Goal: Transaction & Acquisition: Purchase product/service

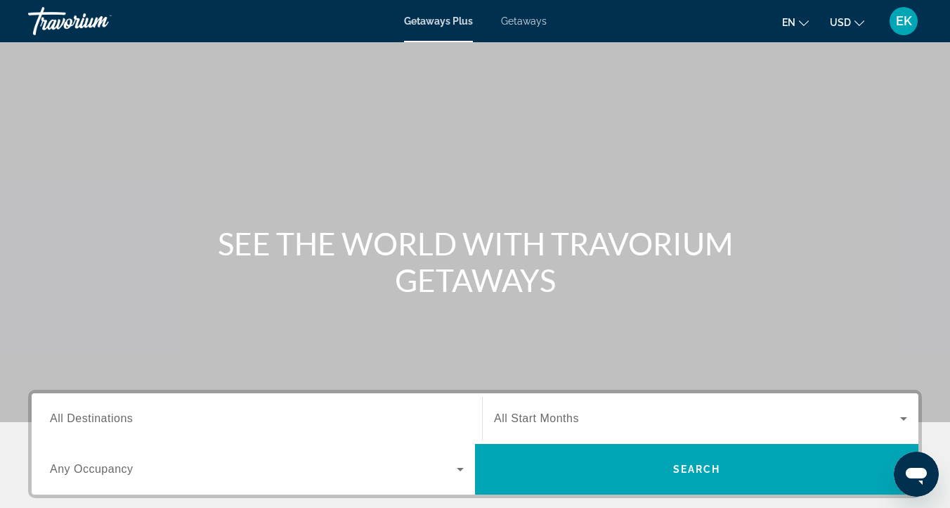
click at [518, 24] on span "Getaways" at bounding box center [524, 20] width 46 height 11
click at [87, 413] on span "All Destinations" at bounding box center [91, 418] width 83 height 12
click at [87, 413] on input "Destination All Destinations" at bounding box center [257, 419] width 414 height 17
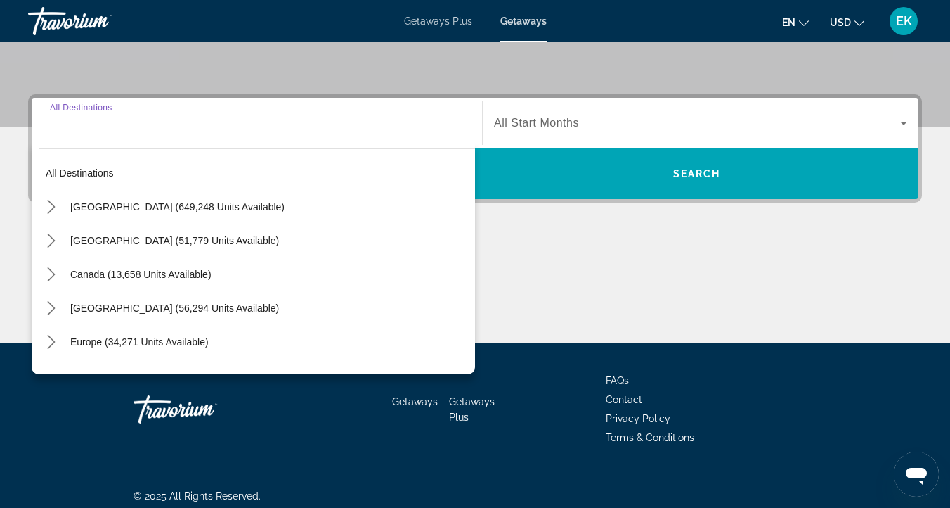
scroll to position [303, 0]
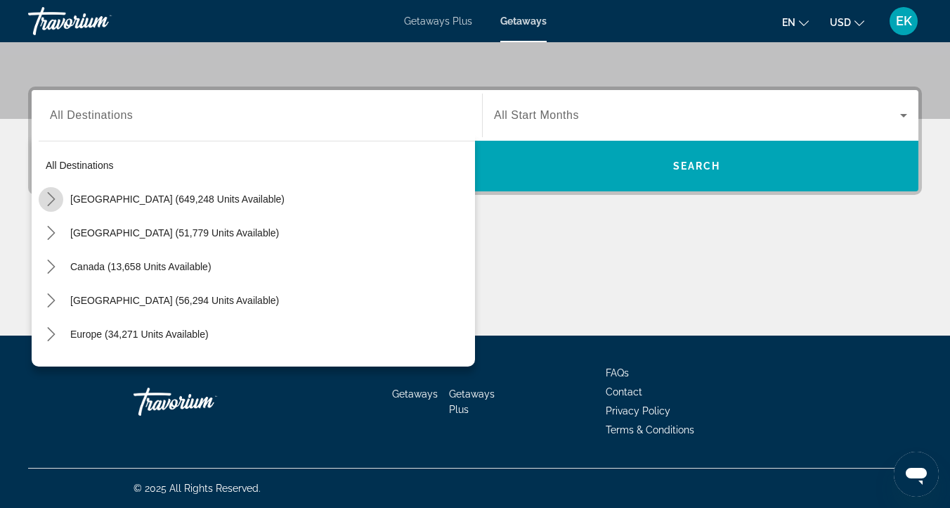
click at [49, 195] on icon "Toggle United States (649,248 units available) submenu" at bounding box center [51, 199] width 14 height 14
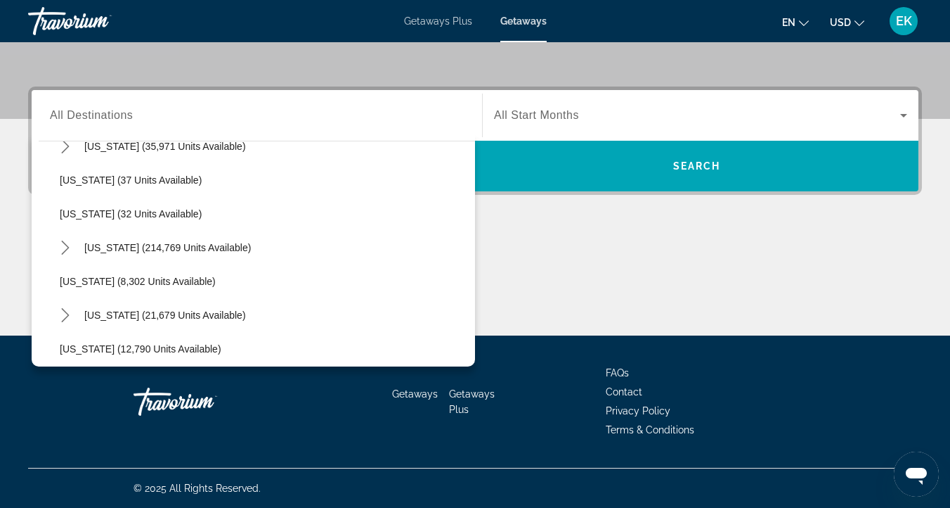
scroll to position [210, 0]
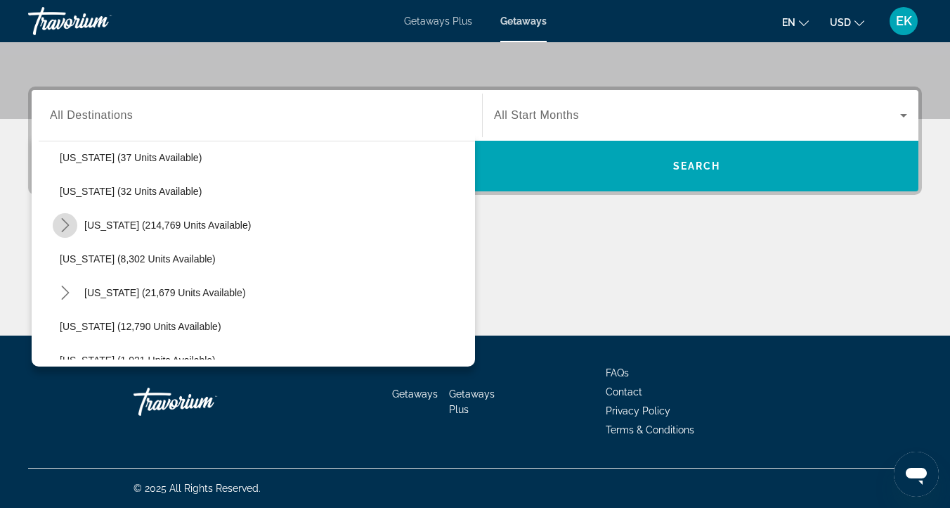
click at [65, 226] on icon "Toggle Florida (214,769 units available) submenu" at bounding box center [65, 225] width 14 height 14
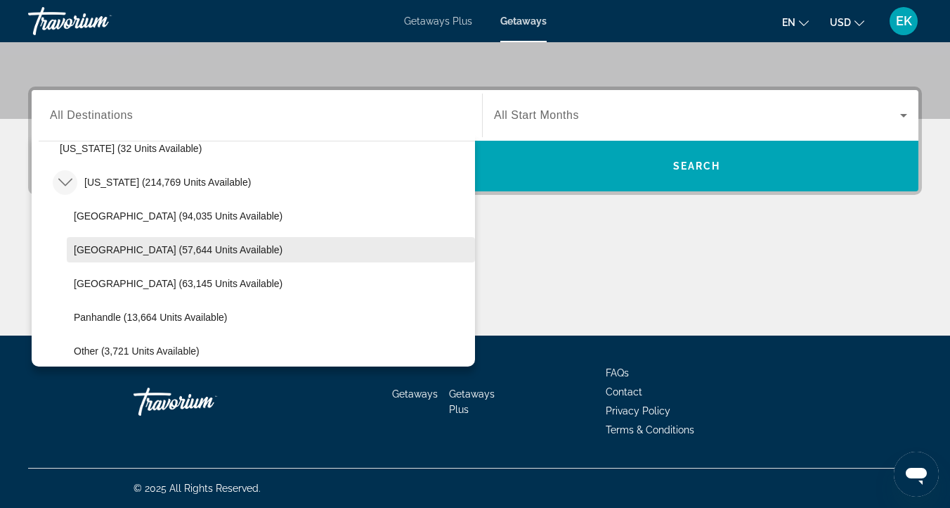
scroll to position [286, 0]
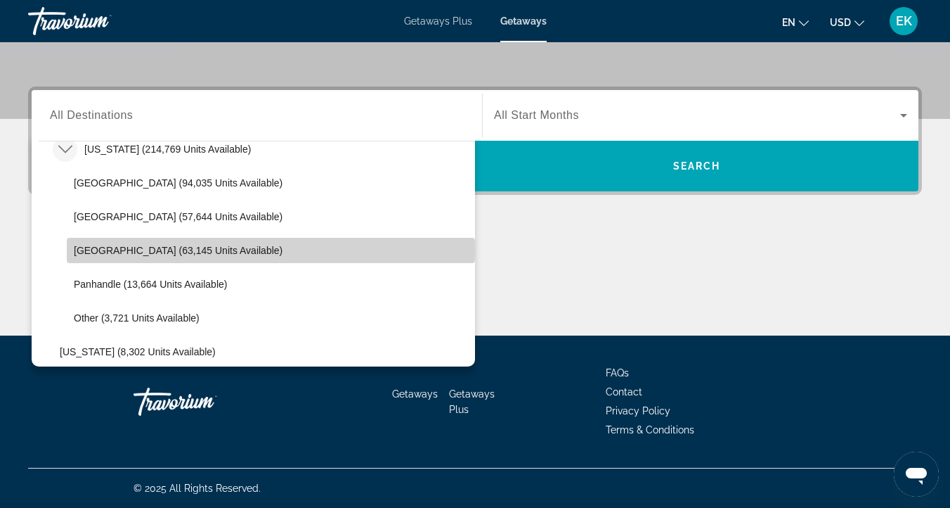
click at [88, 250] on span "[GEOGRAPHIC_DATA] (63,145 units available)" at bounding box center [178, 250] width 209 height 11
type input "**********"
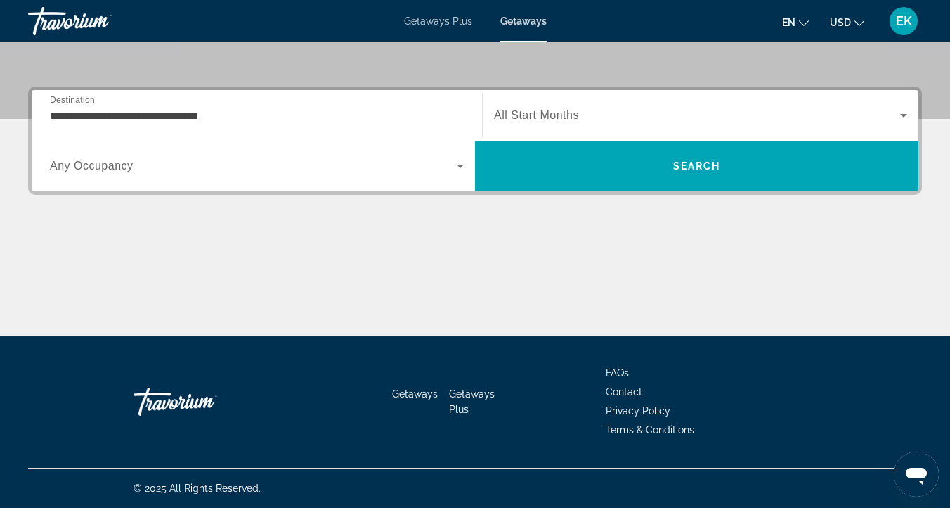
click at [520, 109] on span "All Start Months" at bounding box center [536, 115] width 85 height 12
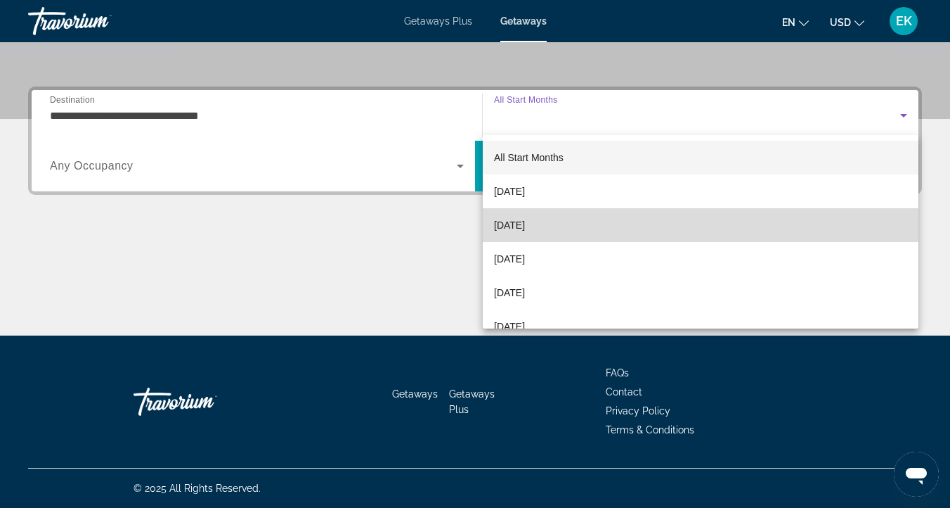
click at [525, 222] on span "[DATE]" at bounding box center [509, 225] width 31 height 17
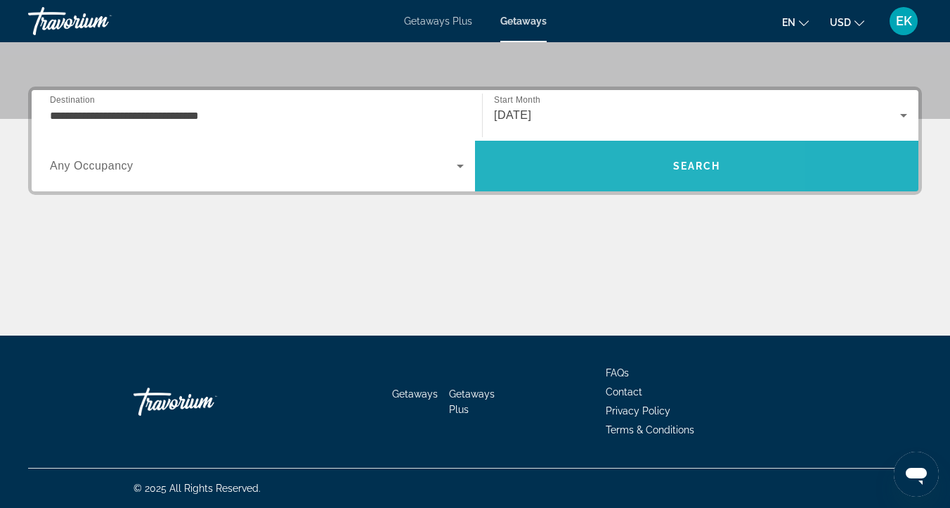
click at [594, 165] on span "Search" at bounding box center [697, 166] width 444 height 34
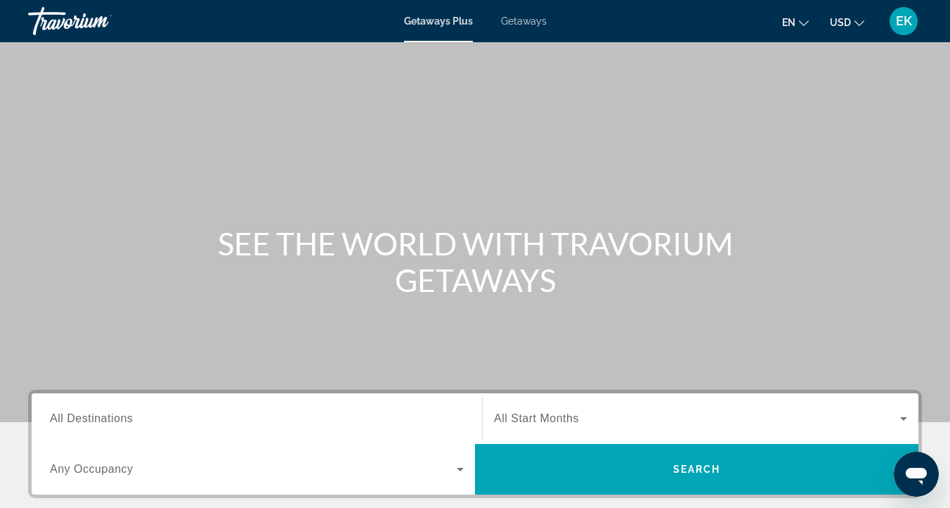
click at [527, 18] on span "Getaways" at bounding box center [524, 20] width 46 height 11
click at [72, 412] on span "All Destinations" at bounding box center [91, 418] width 83 height 12
click at [72, 412] on input "Destination All Destinations" at bounding box center [257, 419] width 414 height 17
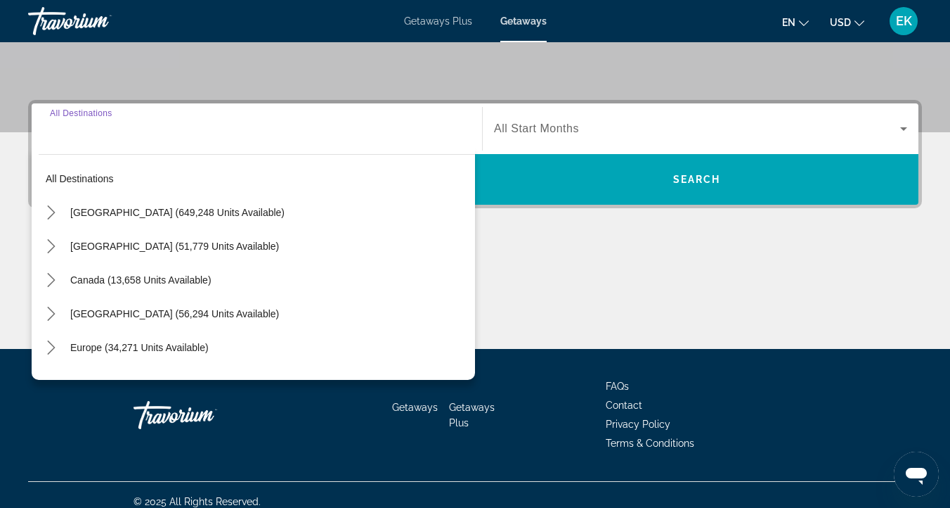
scroll to position [303, 0]
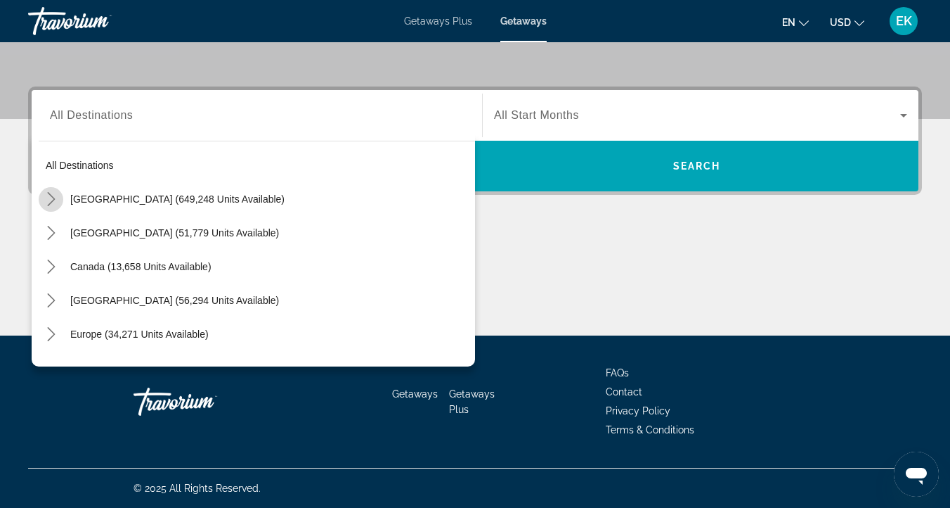
click at [53, 199] on icon "Toggle United States (649,248 units available) submenu" at bounding box center [51, 199] width 14 height 14
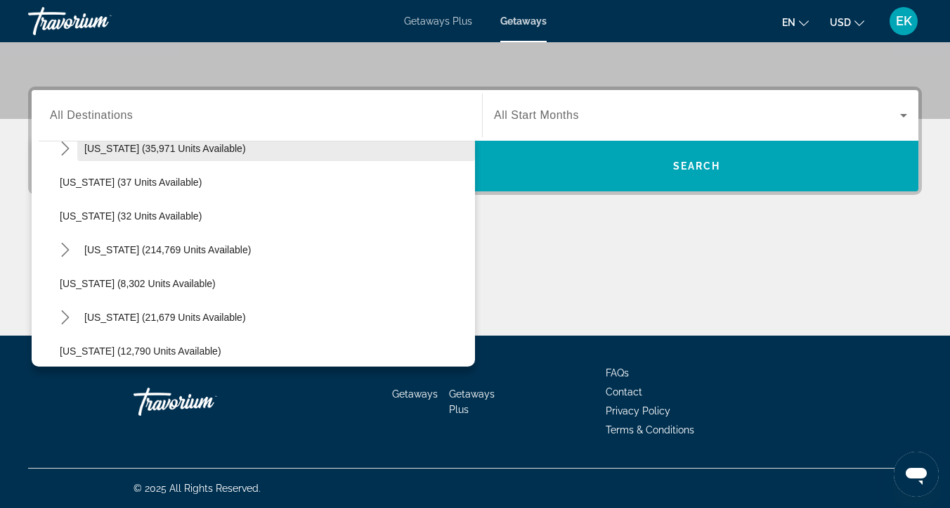
scroll to position [193, 0]
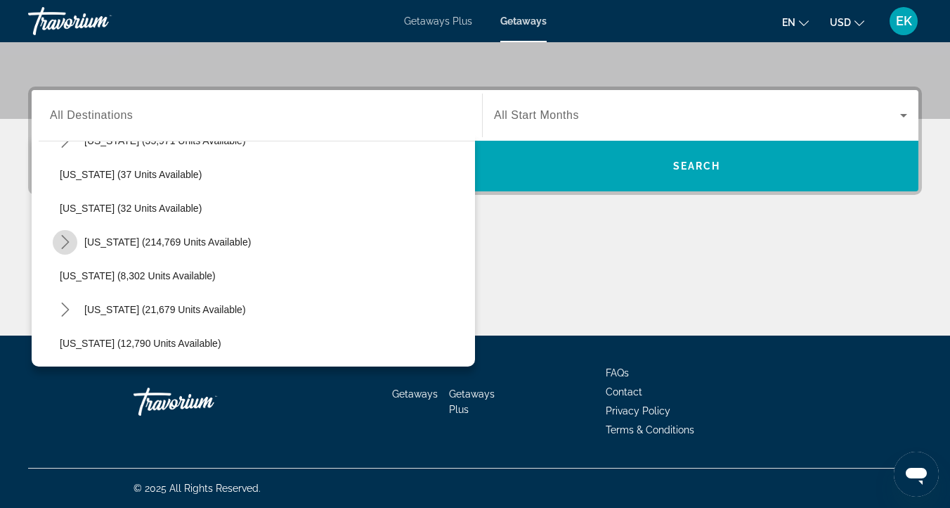
click at [68, 242] on icon "Toggle Florida (214,769 units available) submenu" at bounding box center [65, 242] width 8 height 14
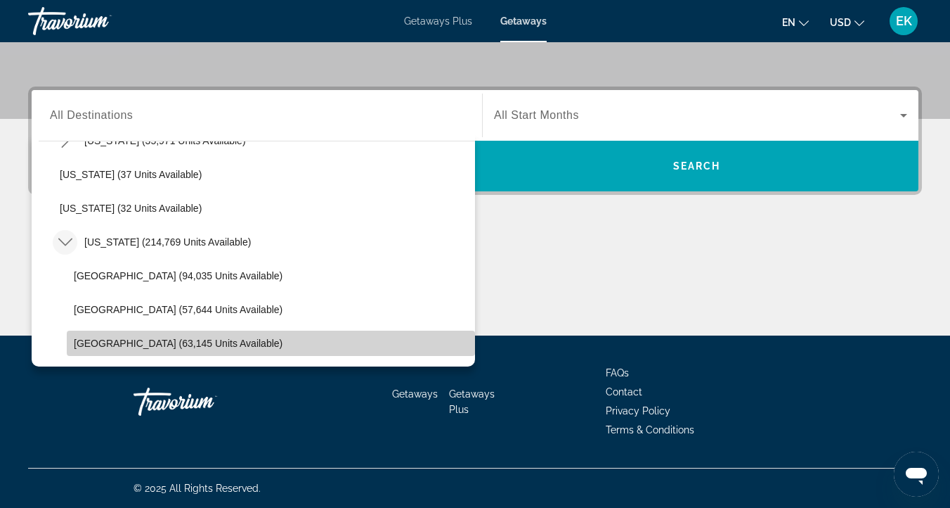
click at [84, 339] on span "West Coast (63,145 units available)" at bounding box center [178, 342] width 209 height 11
type input "**********"
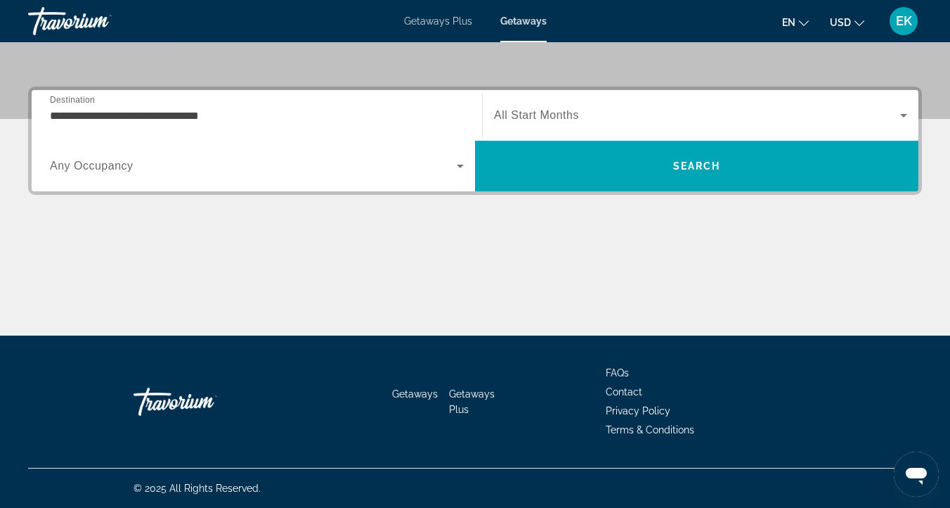
click at [539, 116] on span "All Start Months" at bounding box center [536, 115] width 85 height 12
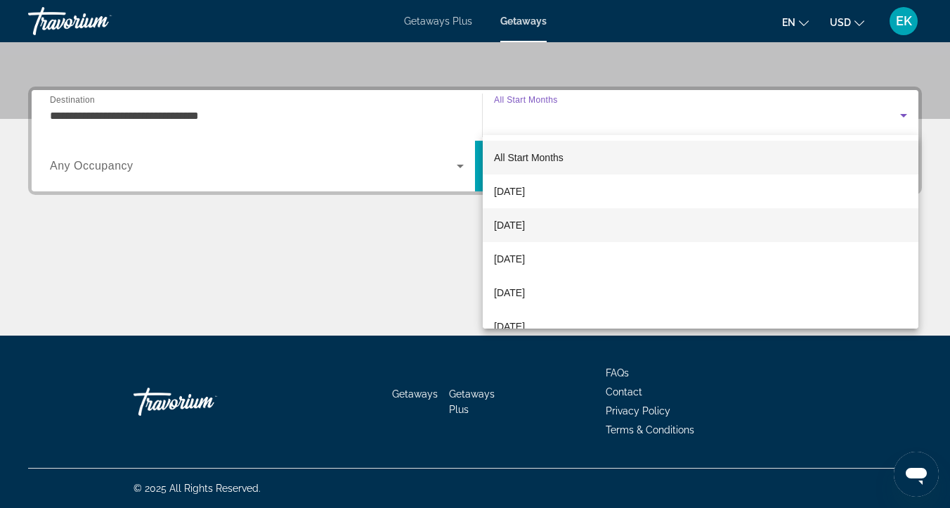
click at [525, 221] on span "[DATE]" at bounding box center [509, 225] width 31 height 17
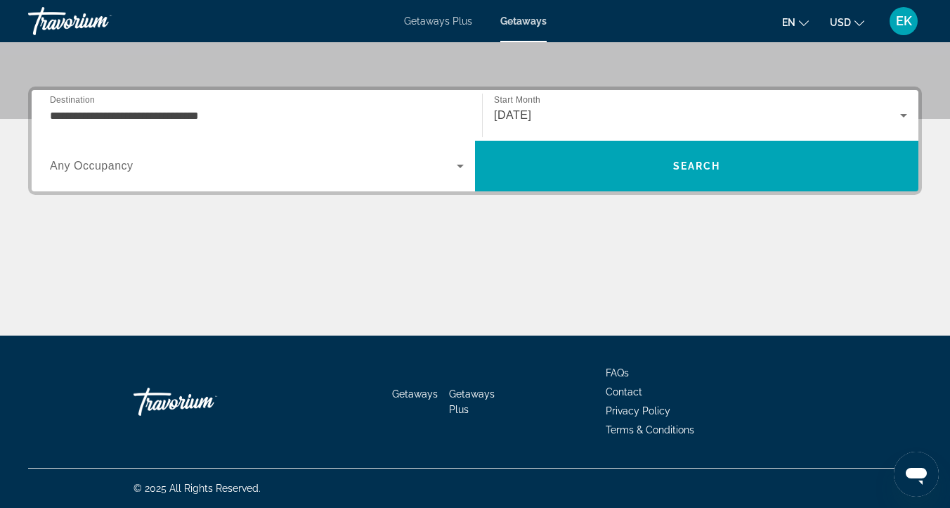
click at [70, 166] on span "Any Occupancy" at bounding box center [92, 166] width 84 height 12
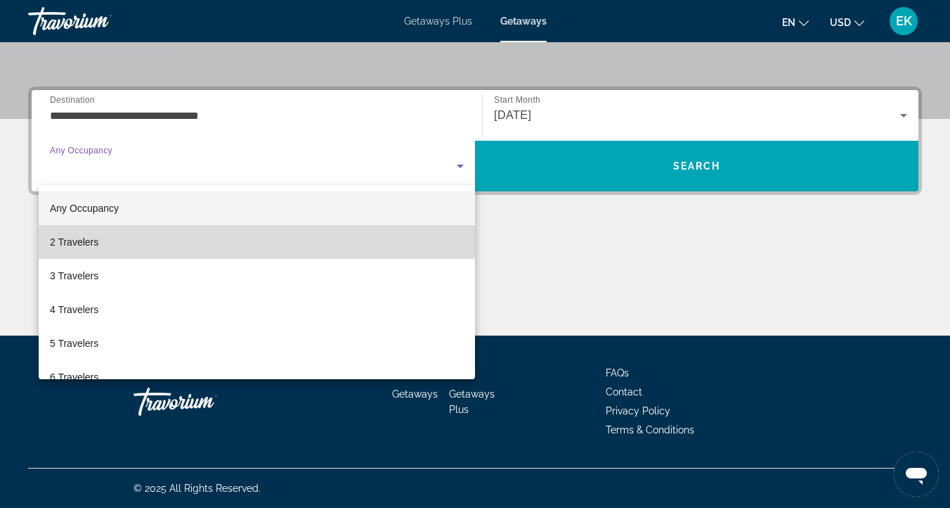
click at [73, 243] on span "2 Travelers" at bounding box center [74, 241] width 49 height 17
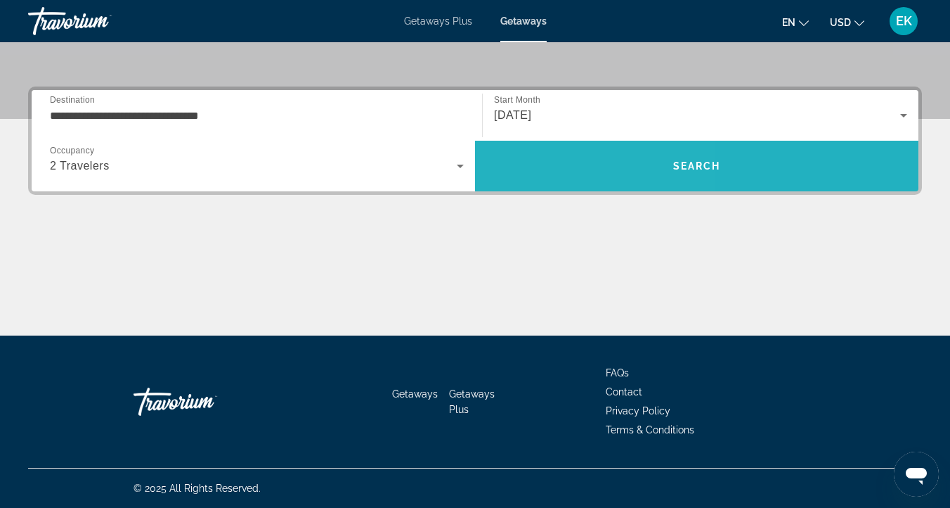
click at [549, 164] on span "Search" at bounding box center [697, 166] width 444 height 34
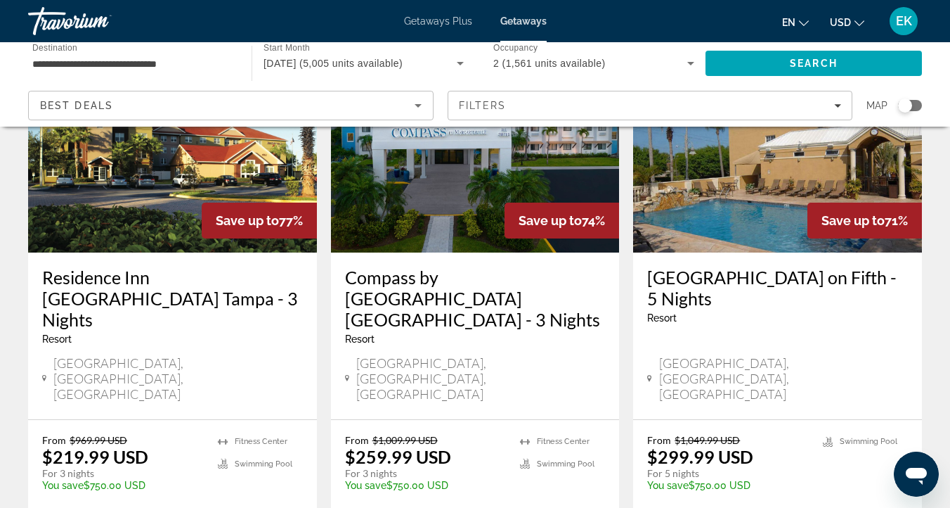
scroll to position [1893, 0]
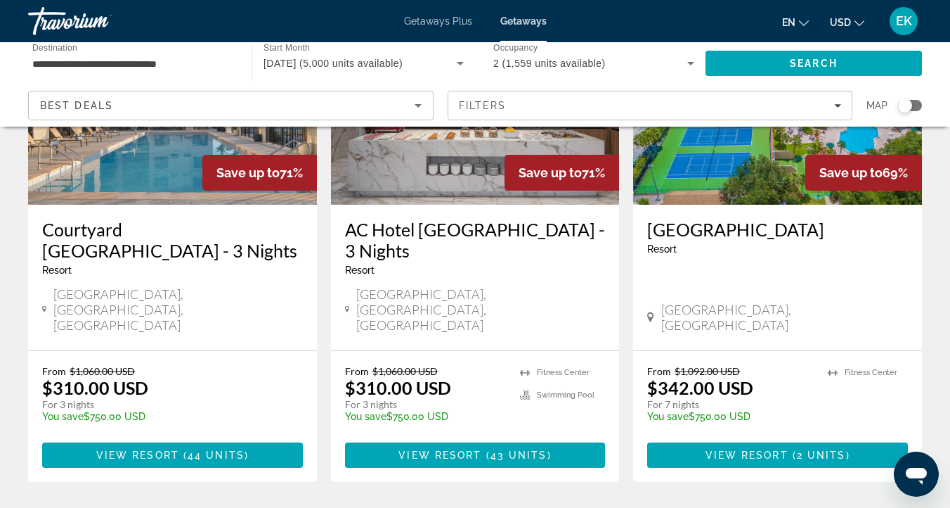
scroll to position [183, 0]
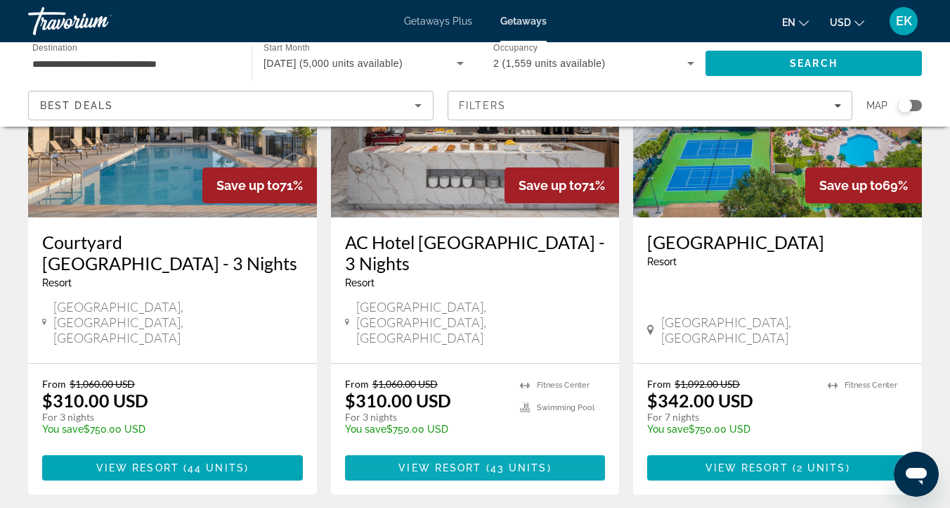
click at [444, 462] on span "View Resort" at bounding box center [440, 467] width 83 height 11
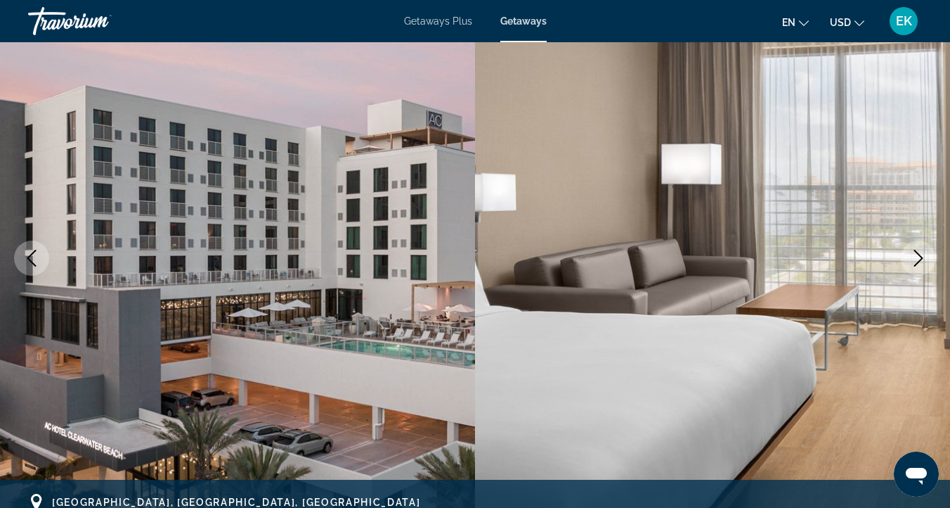
scroll to position [119, 0]
click at [915, 256] on icon "Next image" at bounding box center [918, 257] width 17 height 17
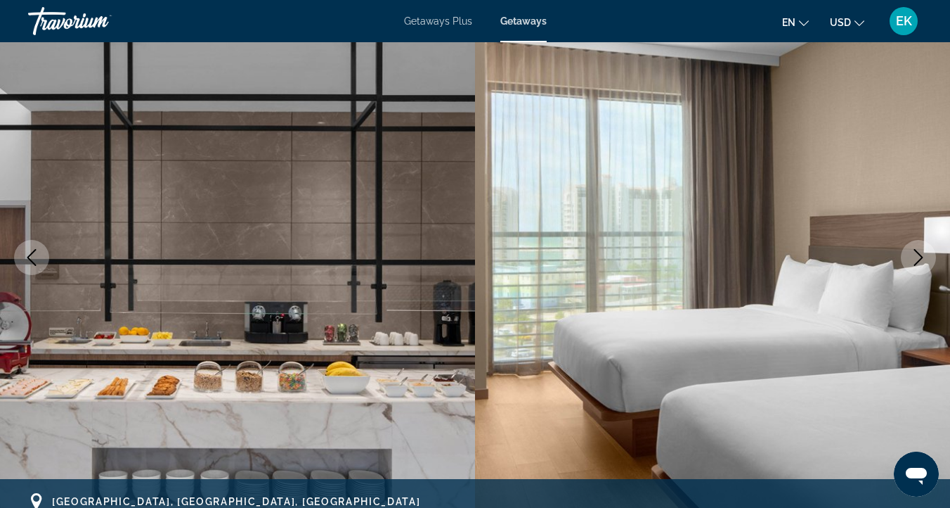
click at [915, 256] on icon "Next image" at bounding box center [918, 257] width 17 height 17
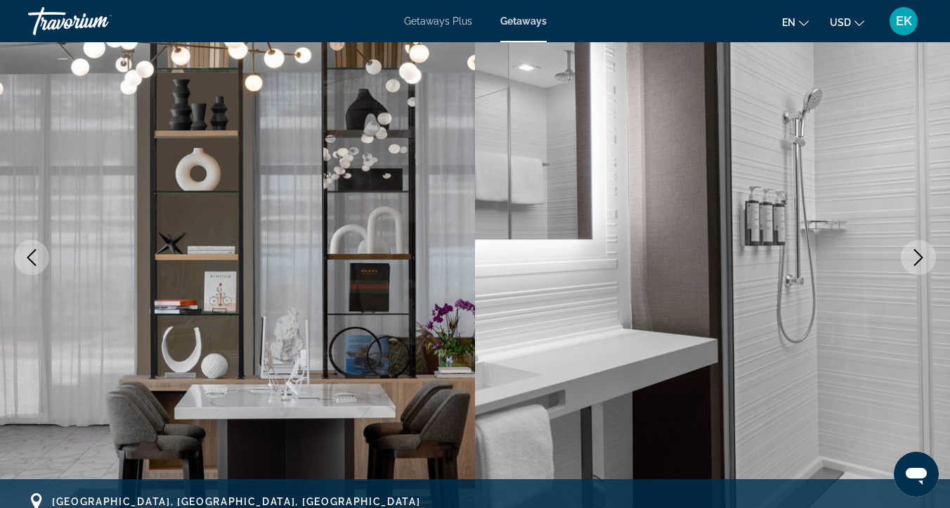
click at [915, 256] on icon "Next image" at bounding box center [918, 257] width 17 height 17
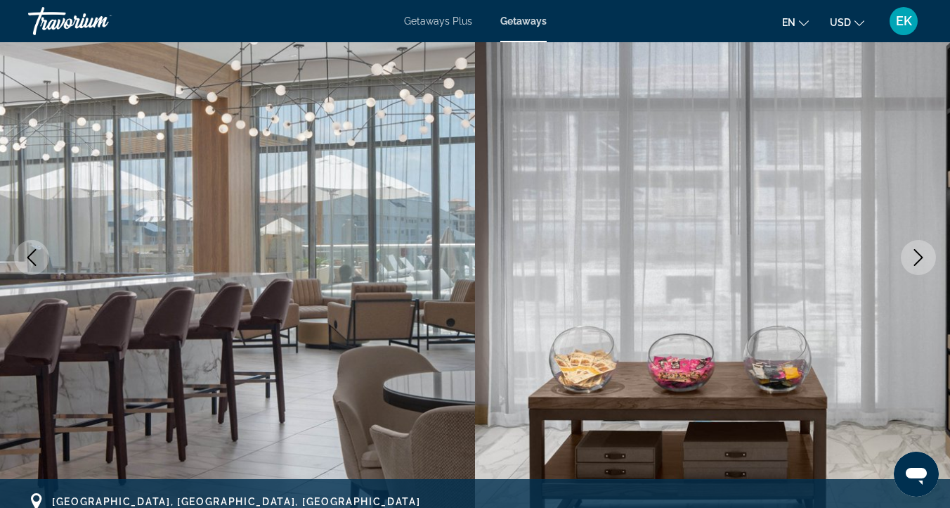
click at [915, 256] on icon "Next image" at bounding box center [918, 257] width 17 height 17
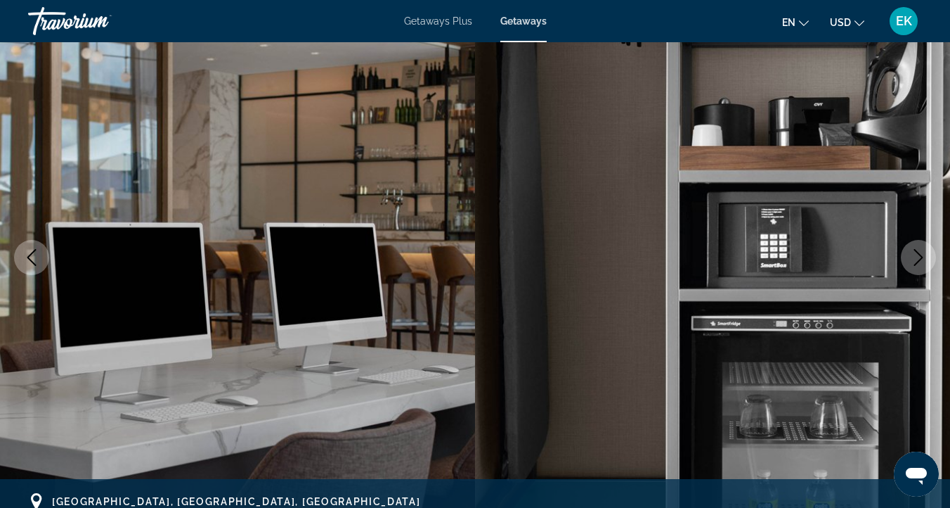
click at [915, 256] on icon "Next image" at bounding box center [918, 257] width 17 height 17
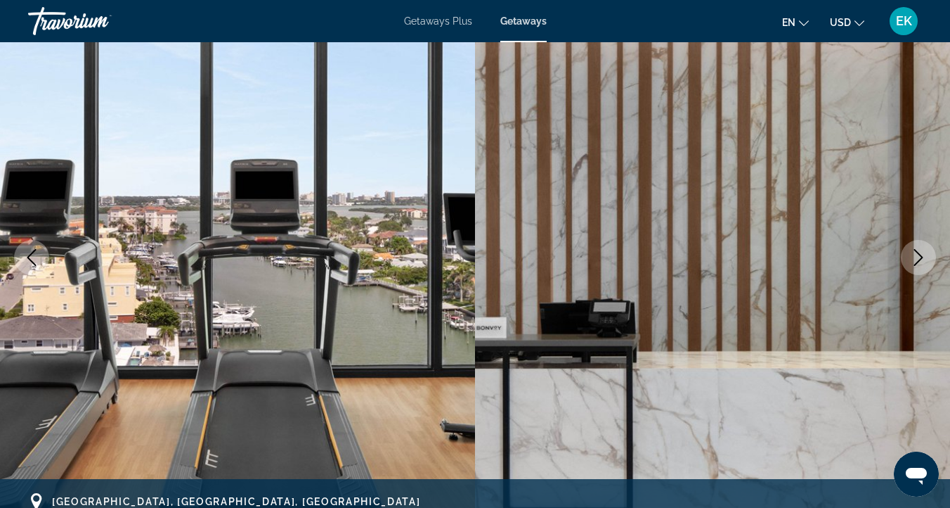
click at [915, 256] on icon "Next image" at bounding box center [918, 257] width 17 height 17
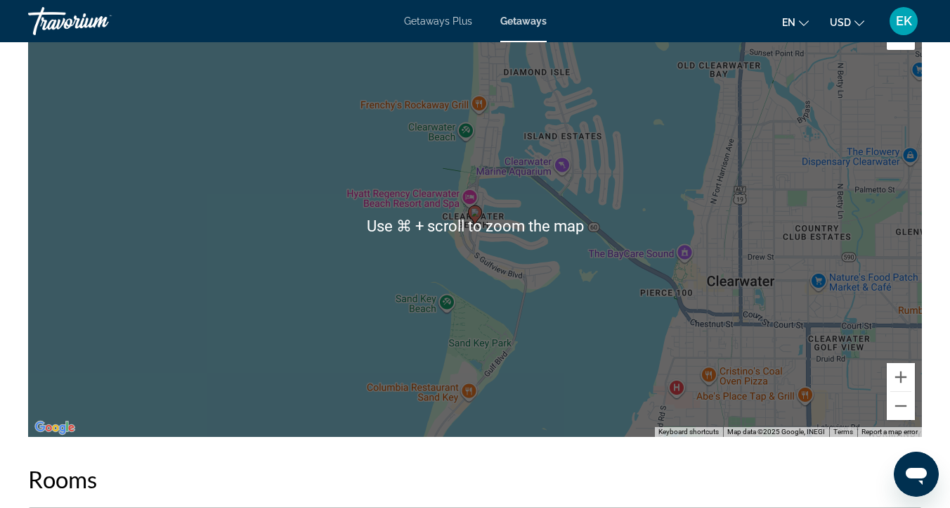
scroll to position [1847, 0]
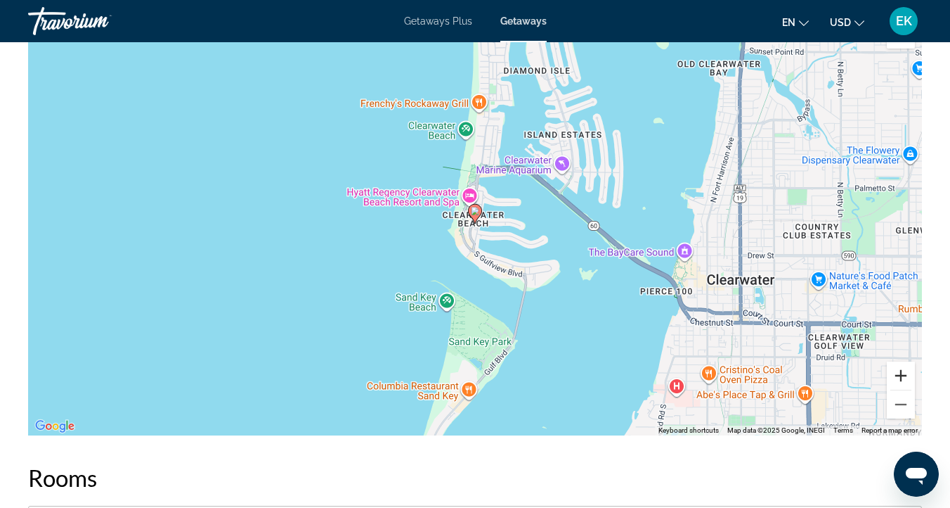
click at [905, 373] on button "Zoom in" at bounding box center [901, 375] width 28 height 28
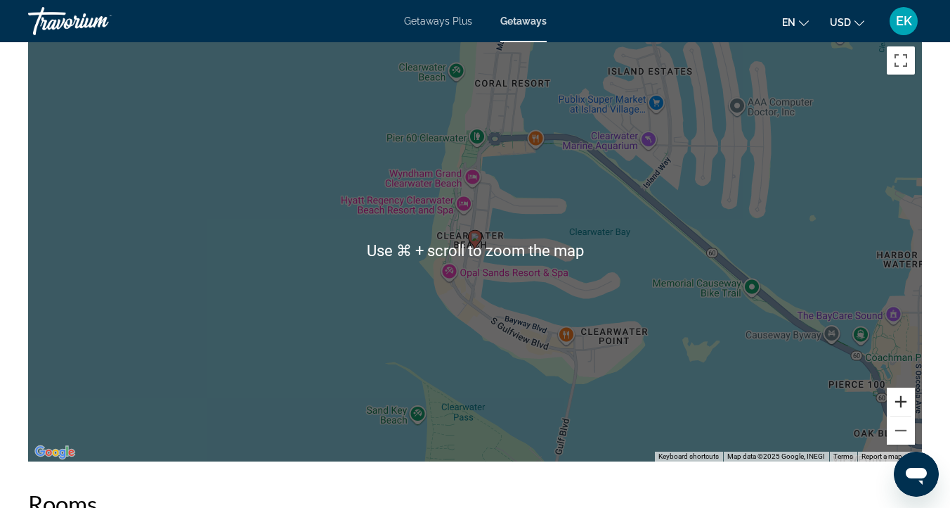
scroll to position [1811, 0]
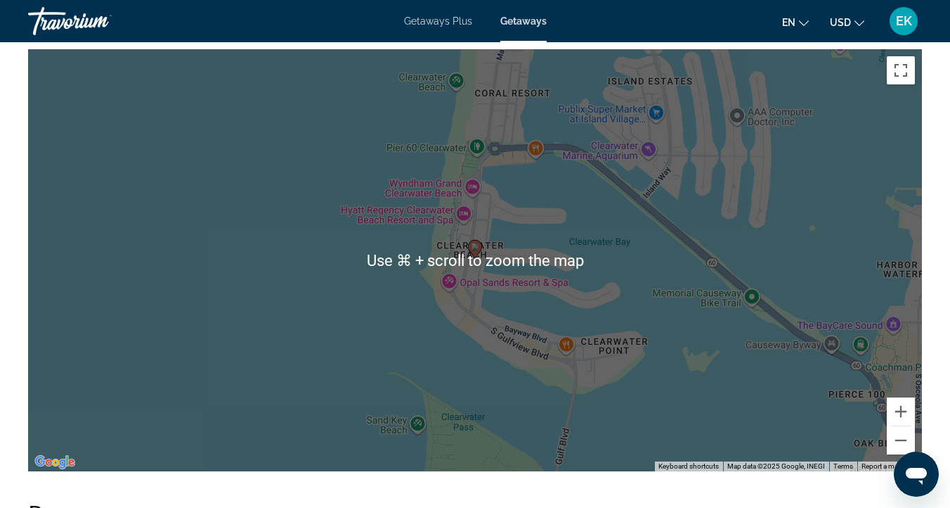
click at [715, 313] on div "To activate drag with keyboard, press Alt + Enter. Once in keyboard drag state,…" at bounding box center [475, 260] width 894 height 422
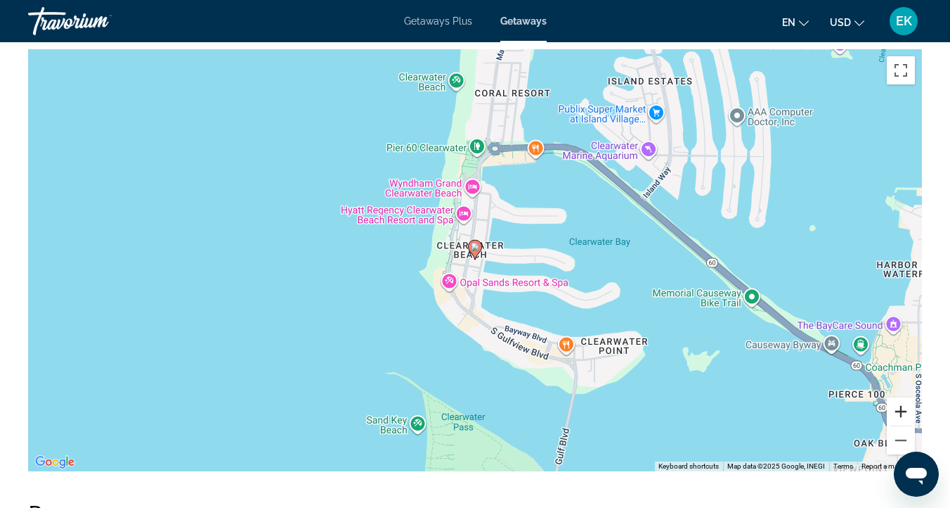
click at [900, 411] on button "Zoom in" at bounding box center [901, 411] width 28 height 28
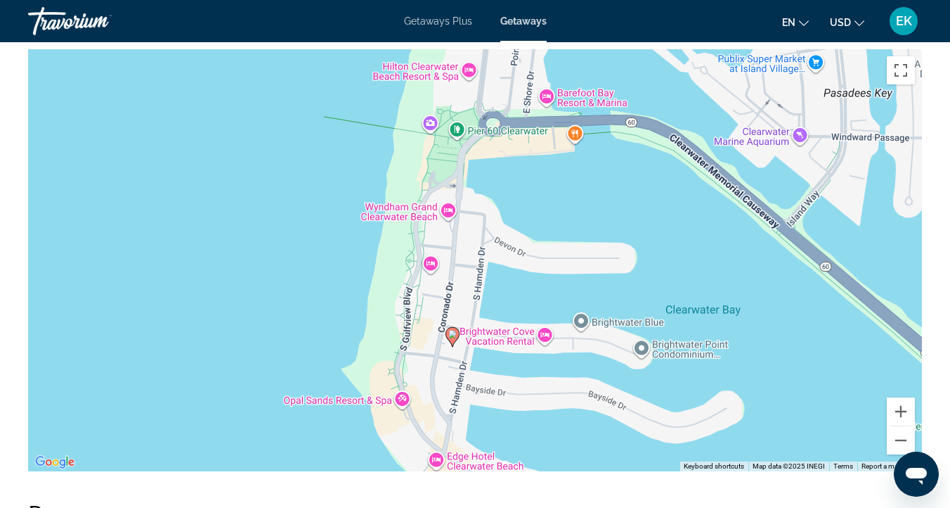
drag, startPoint x: 600, startPoint y: 155, endPoint x: 577, endPoint y: 244, distance: 92.1
click at [577, 244] on div "To activate drag with keyboard, press Alt + Enter. Once in keyboard drag state,…" at bounding box center [475, 260] width 894 height 422
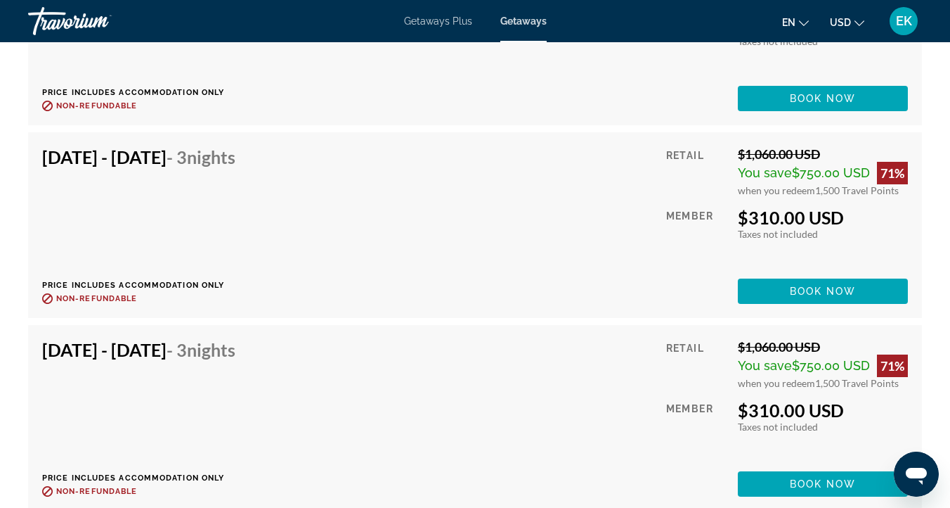
scroll to position [6778, 0]
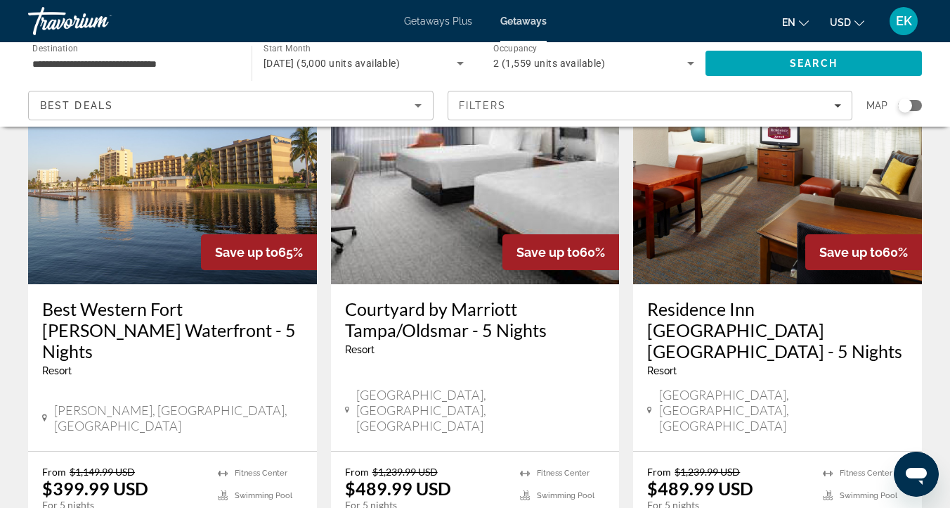
scroll to position [1760, 0]
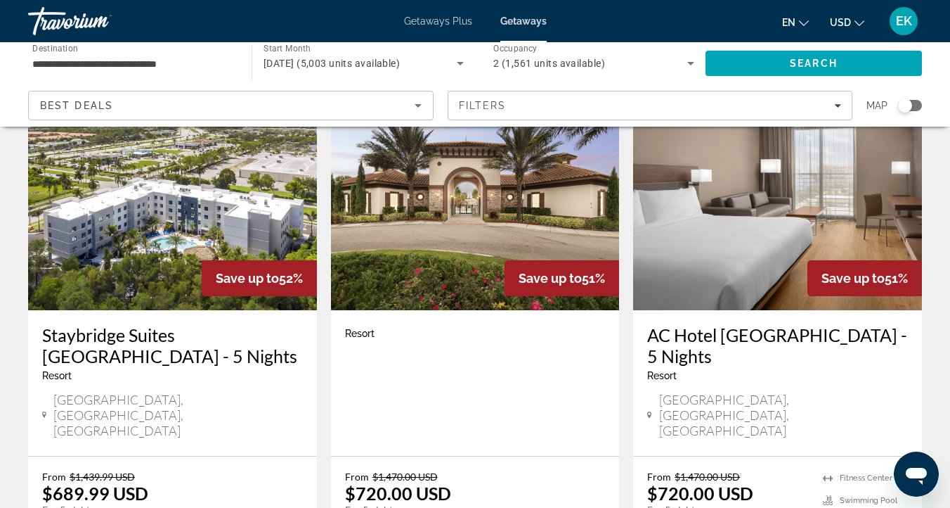
scroll to position [1681, 0]
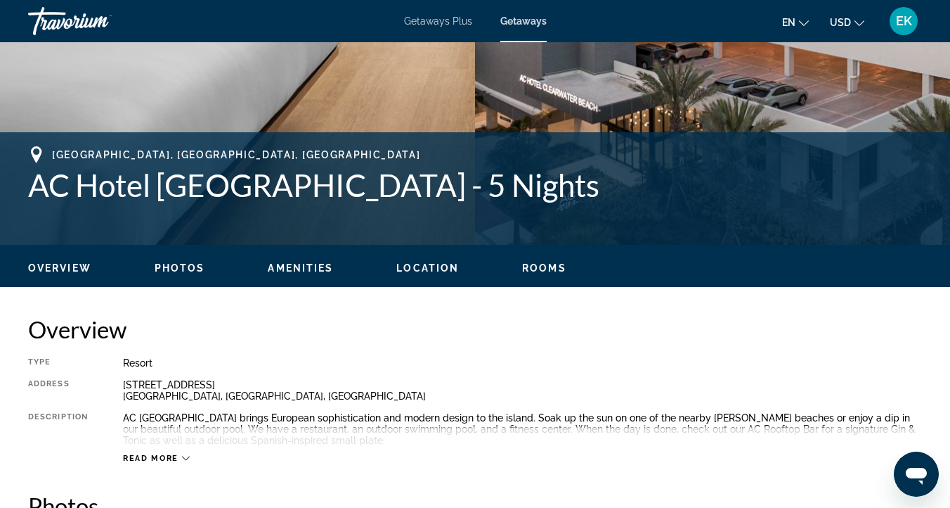
scroll to position [465, 0]
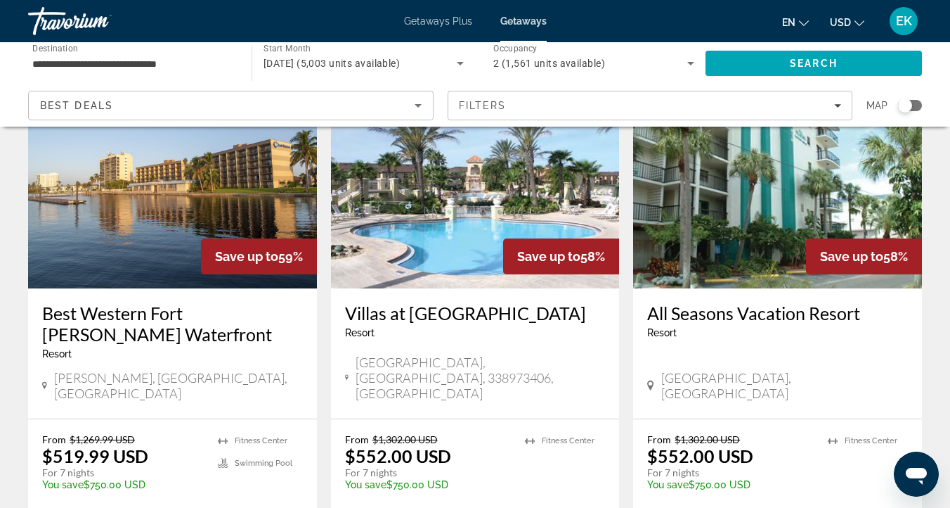
scroll to position [129, 0]
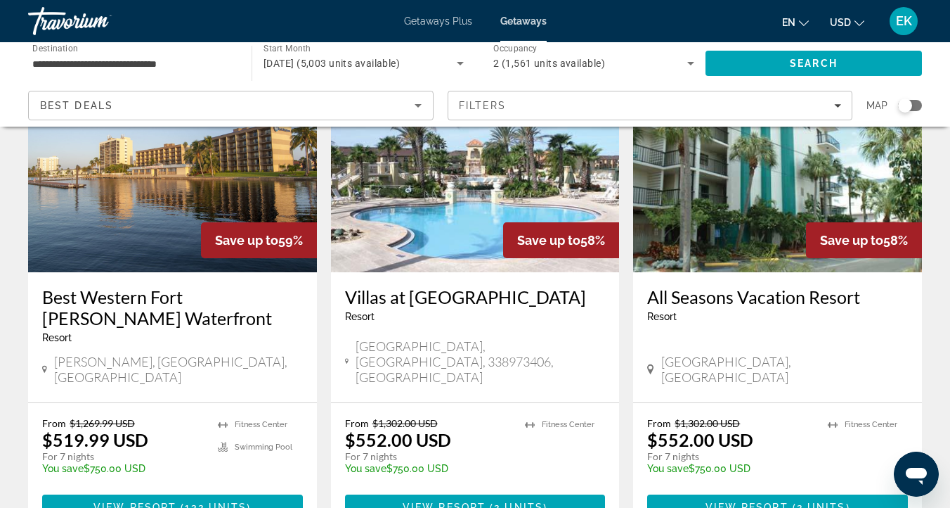
click at [766, 202] on img "Main content" at bounding box center [777, 159] width 289 height 225
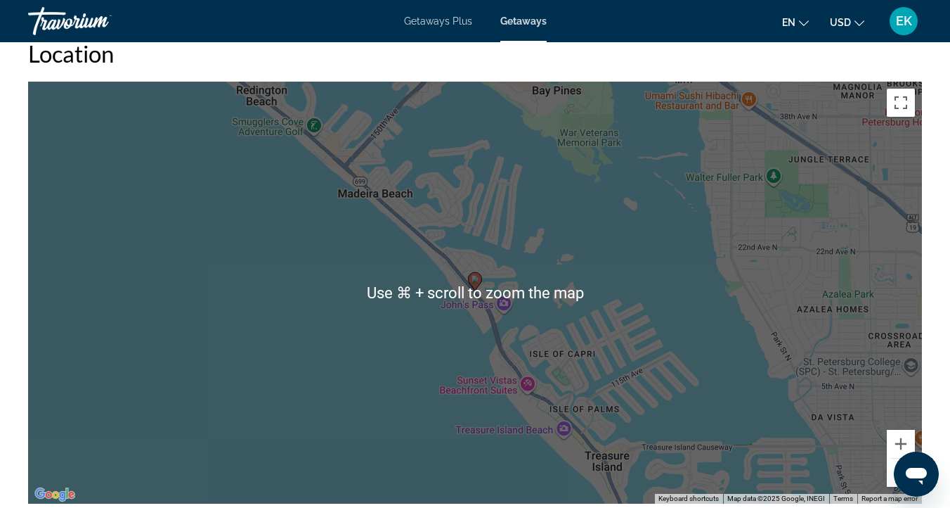
scroll to position [1974, 0]
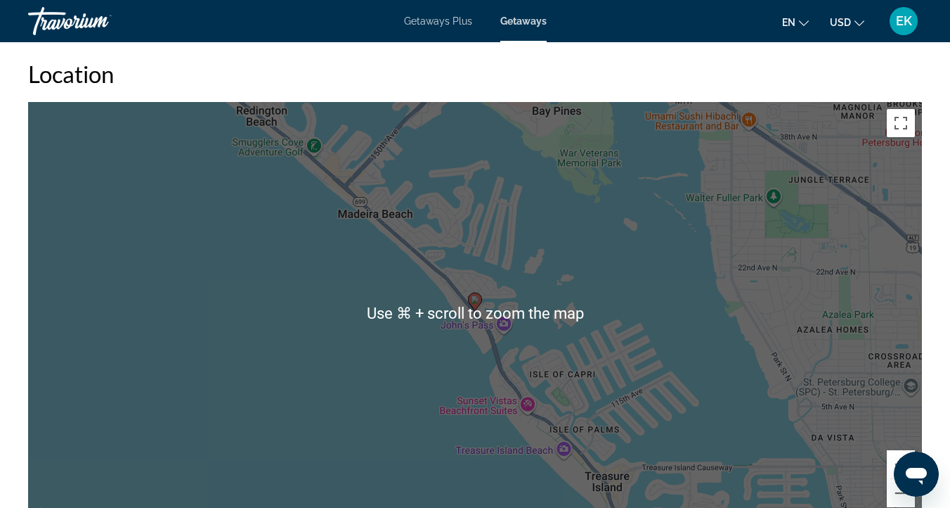
click at [643, 348] on div "To activate drag with keyboard, press Alt + Enter. Once in keyboard drag state,…" at bounding box center [475, 313] width 894 height 422
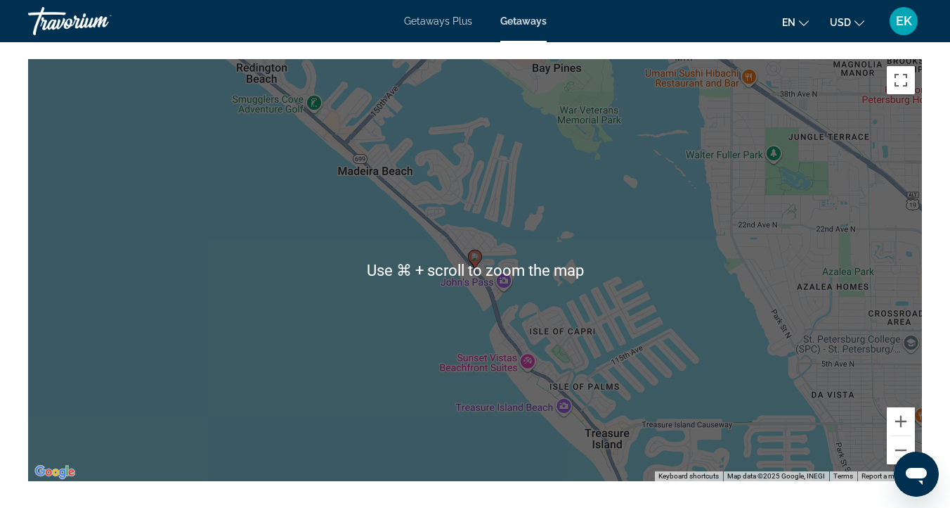
scroll to position [2024, 0]
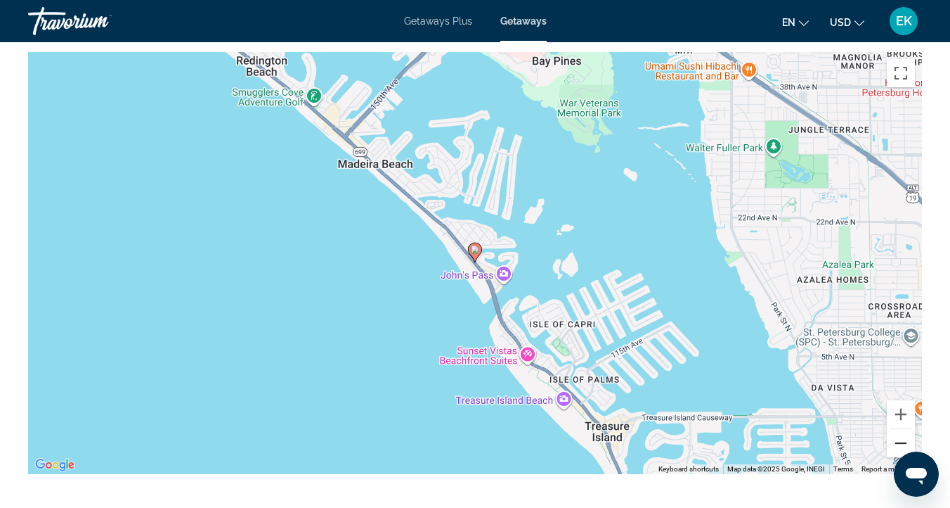
click at [903, 429] on button "Zoom out" at bounding box center [901, 443] width 28 height 28
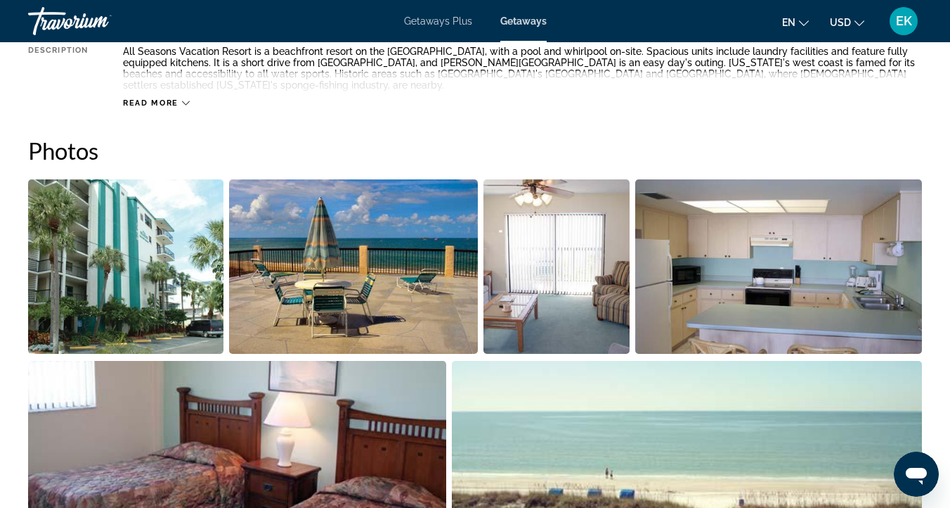
scroll to position [824, 0]
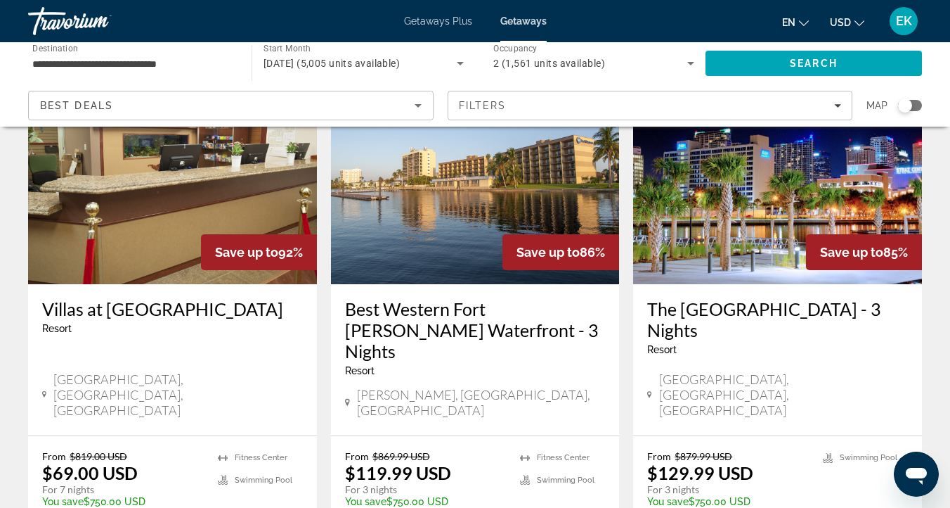
scroll to position [679, 0]
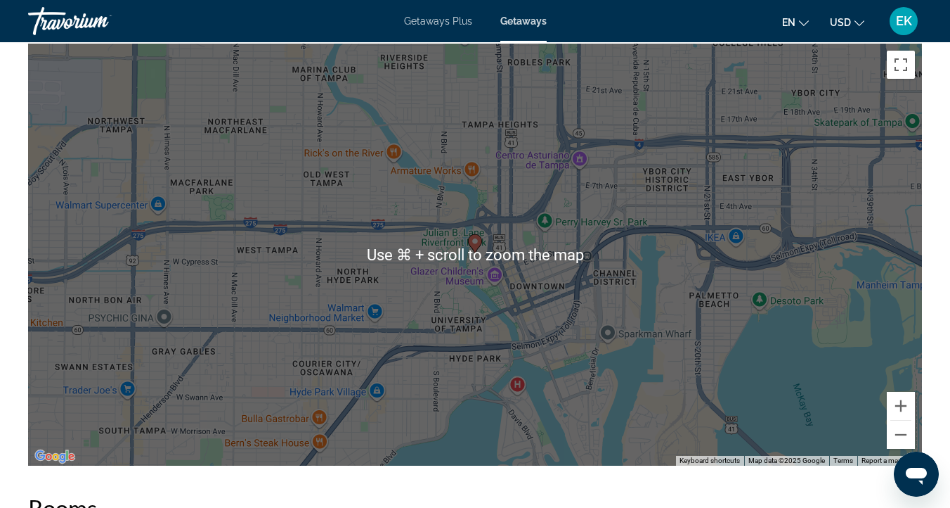
scroll to position [1932, 0]
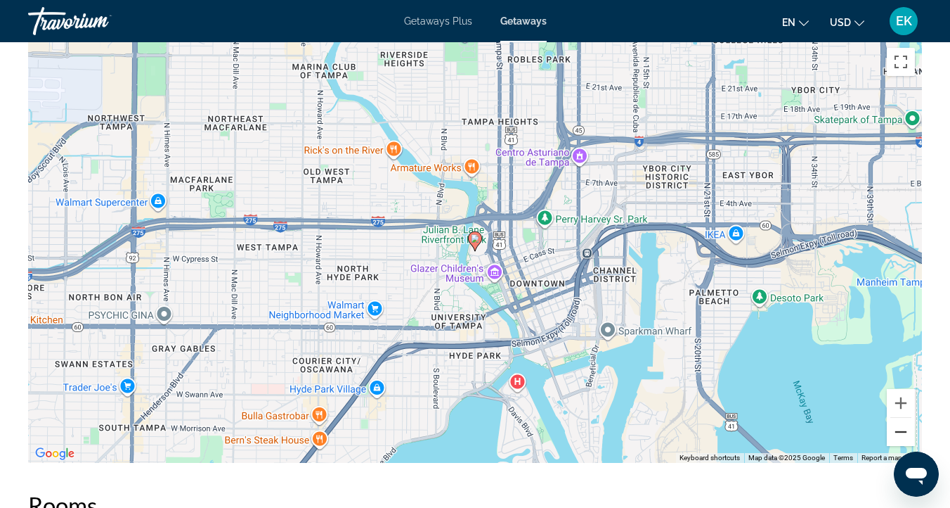
click at [901, 430] on button "Zoom out" at bounding box center [901, 432] width 28 height 28
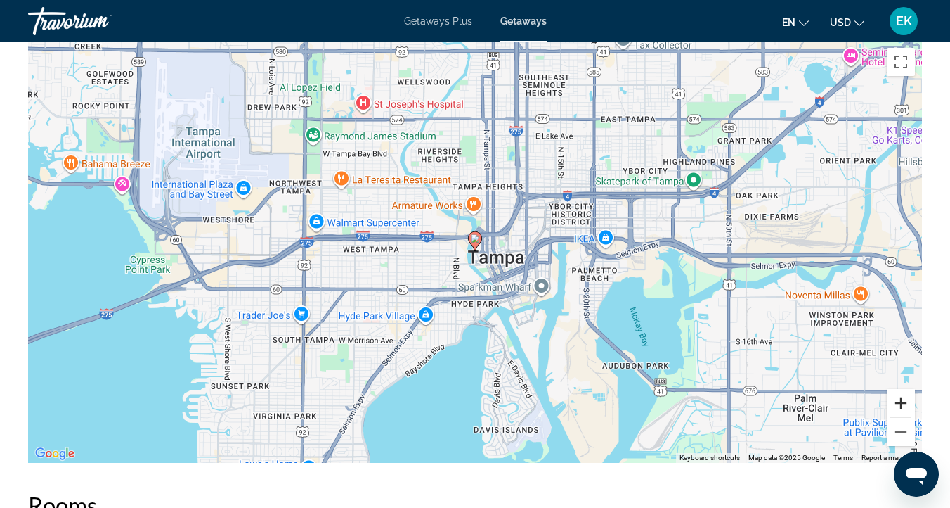
click at [898, 399] on button "Zoom in" at bounding box center [901, 403] width 28 height 28
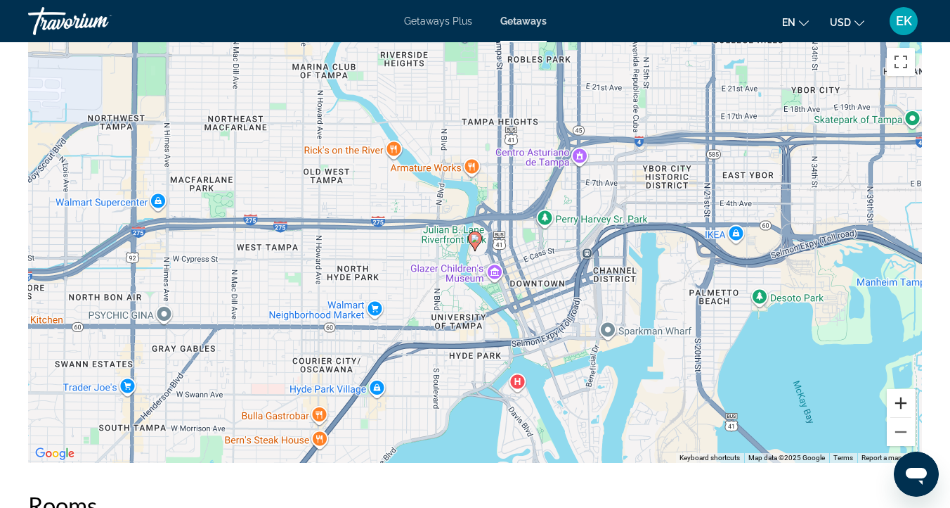
click at [898, 399] on button "Zoom in" at bounding box center [901, 403] width 28 height 28
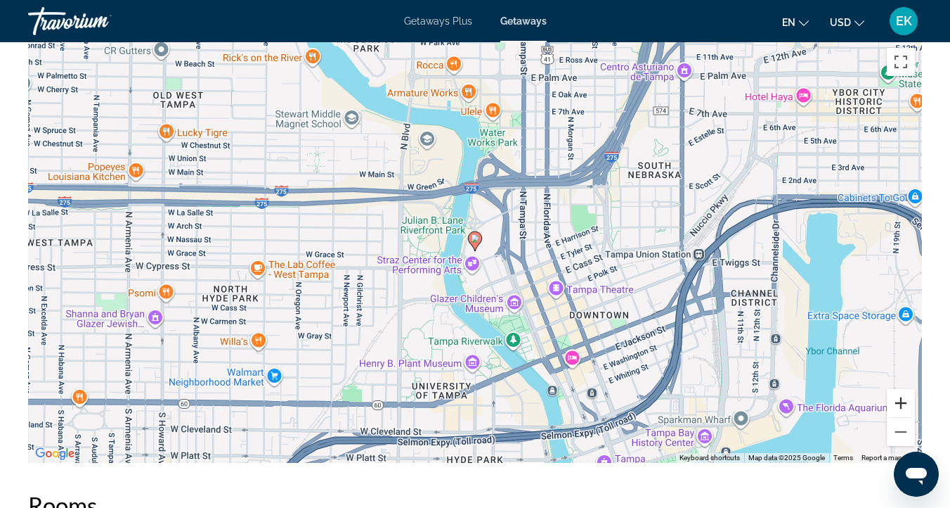
click at [898, 399] on button "Zoom in" at bounding box center [901, 403] width 28 height 28
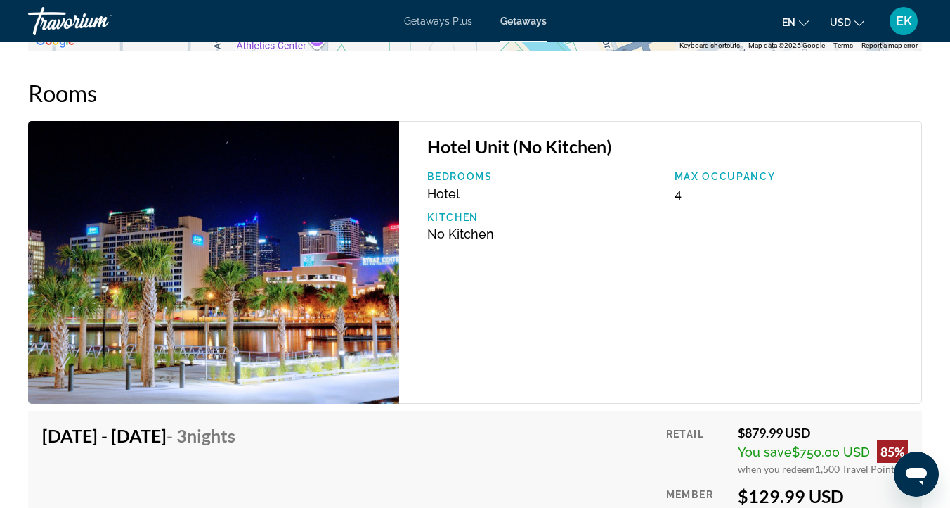
scroll to position [2334, 0]
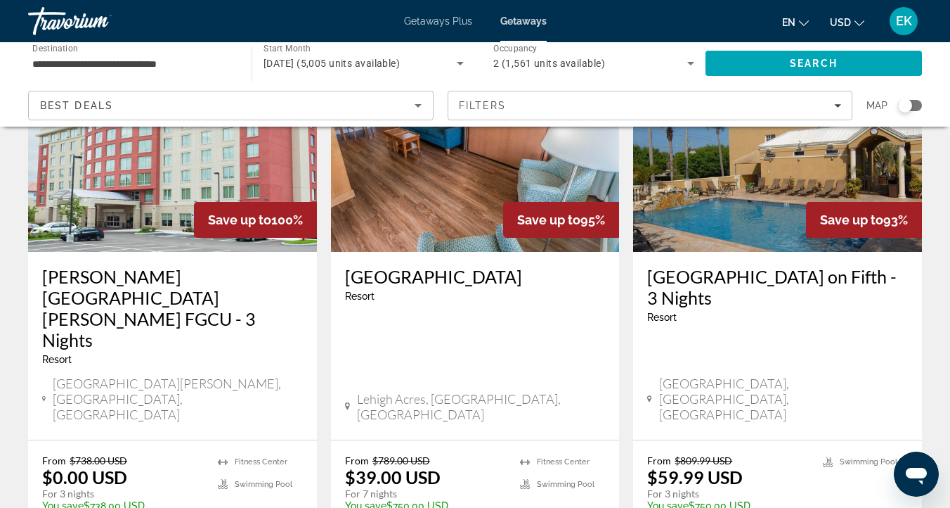
scroll to position [152, 0]
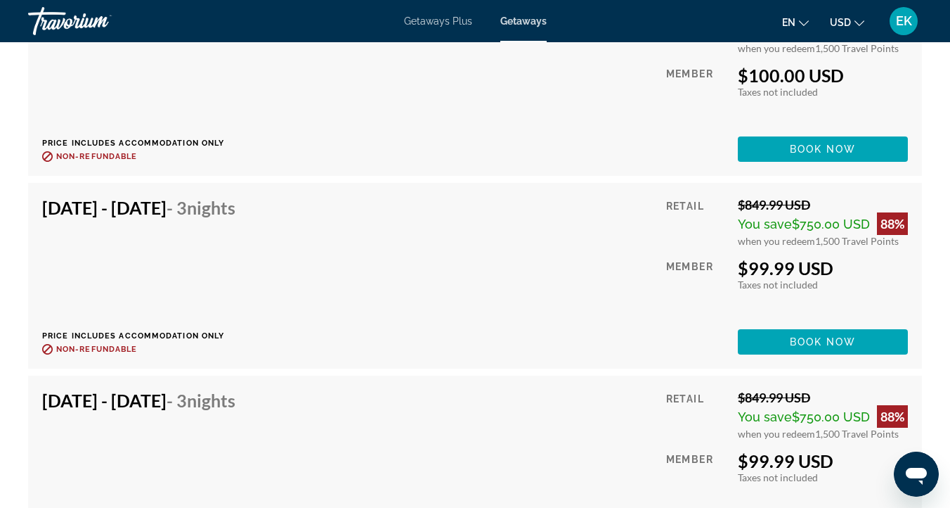
scroll to position [7861, 0]
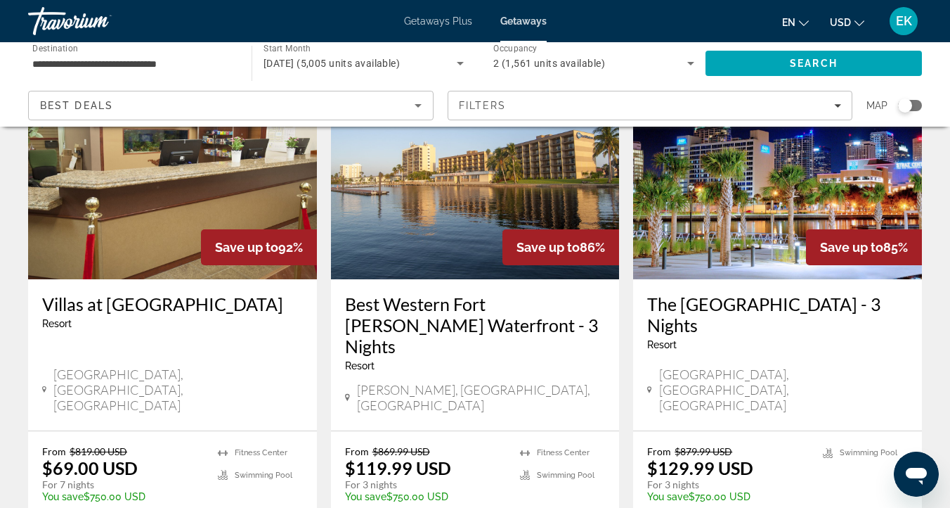
scroll to position [686, 0]
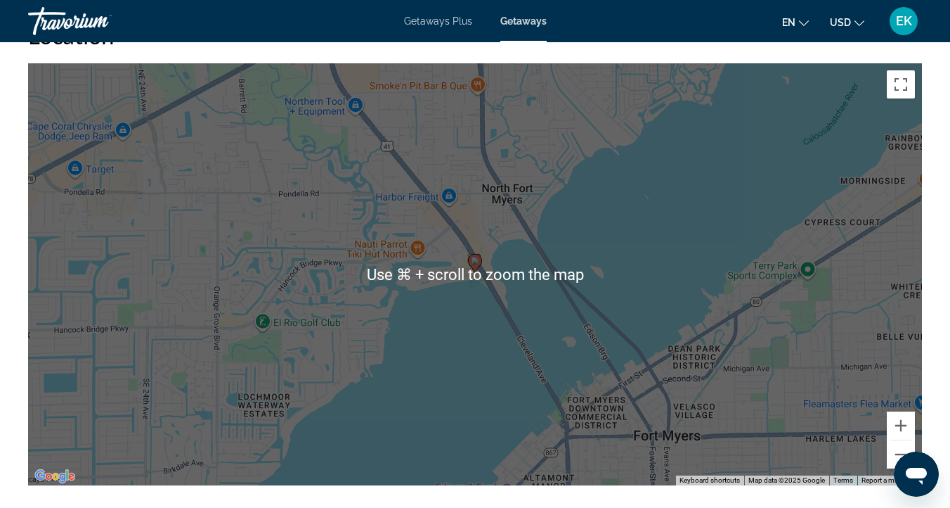
scroll to position [1760, 0]
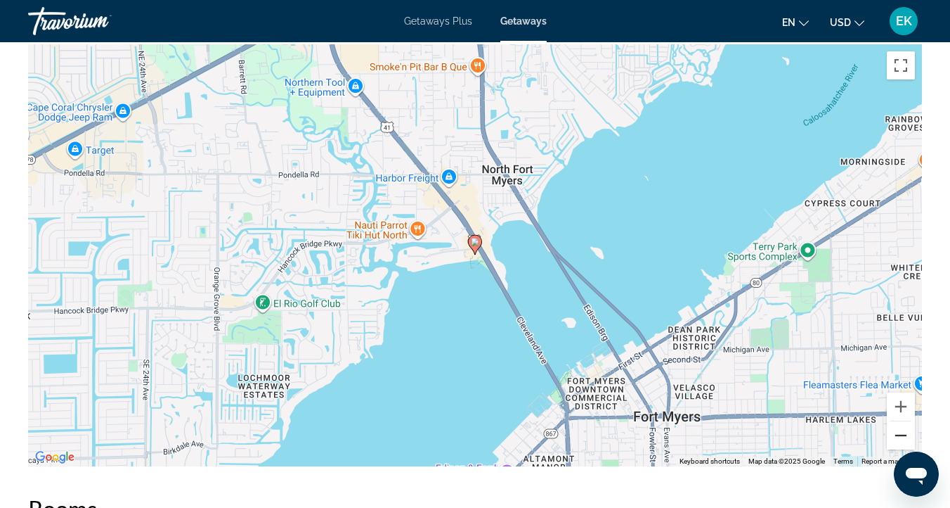
click at [899, 427] on button "Zoom out" at bounding box center [901, 435] width 28 height 28
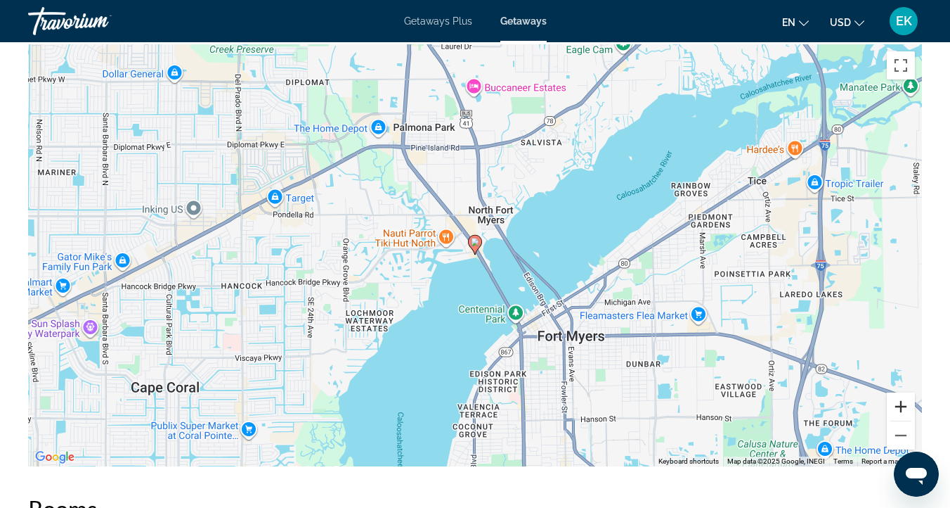
click at [899, 403] on button "Zoom in" at bounding box center [901, 406] width 28 height 28
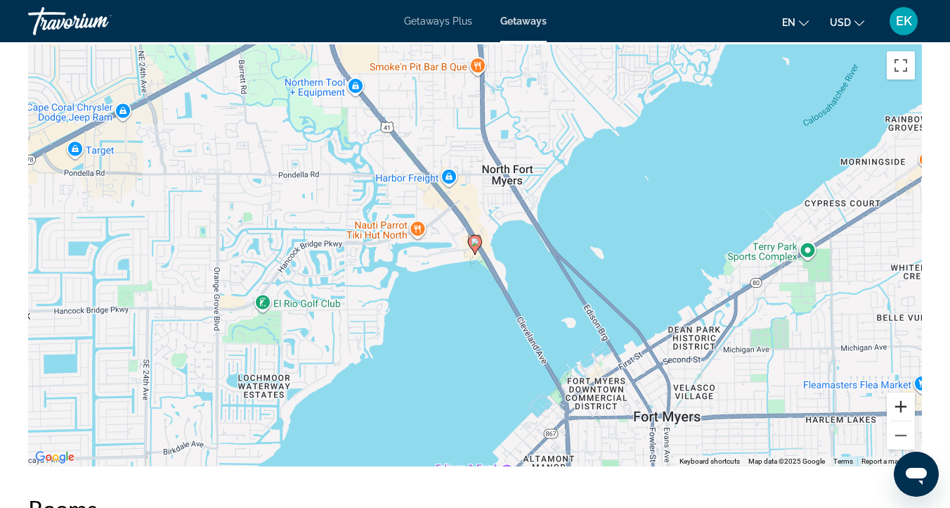
click at [899, 403] on button "Zoom in" at bounding box center [901, 406] width 28 height 28
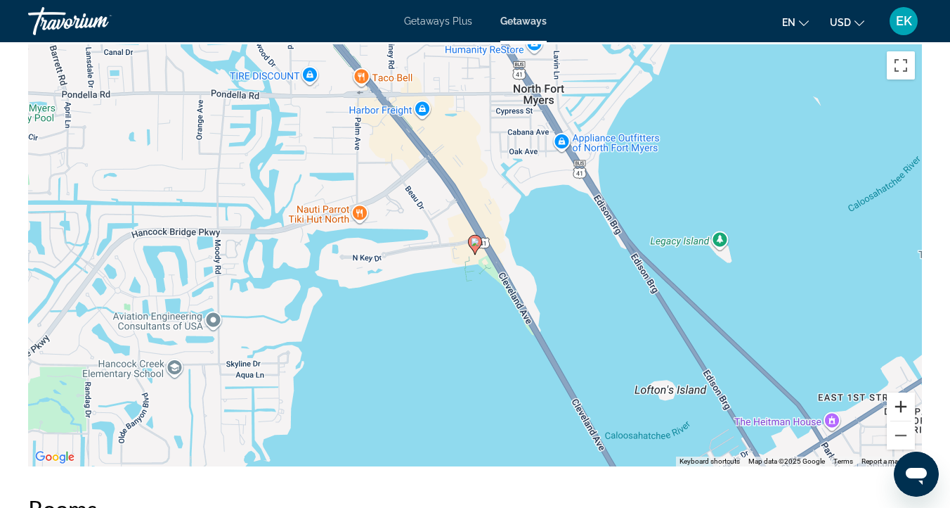
click at [899, 403] on button "Zoom in" at bounding box center [901, 406] width 28 height 28
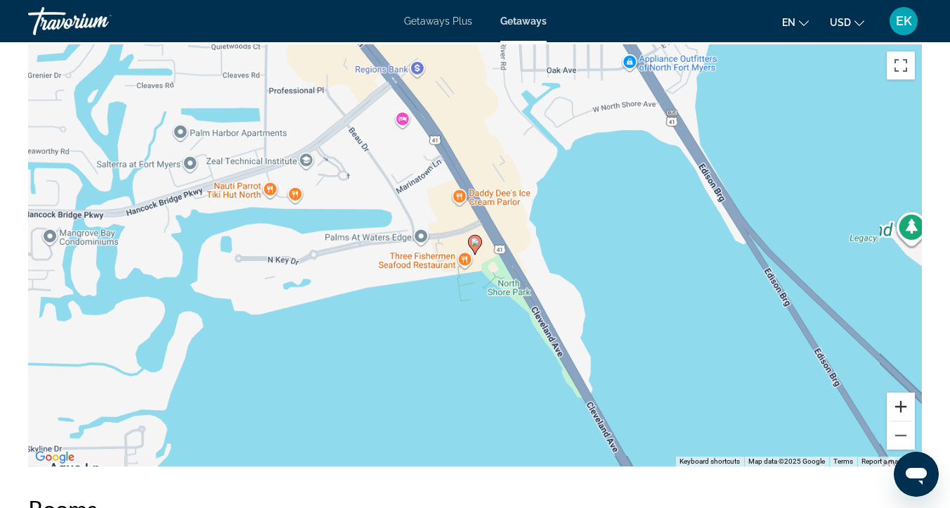
click at [899, 403] on button "Zoom in" at bounding box center [901, 406] width 28 height 28
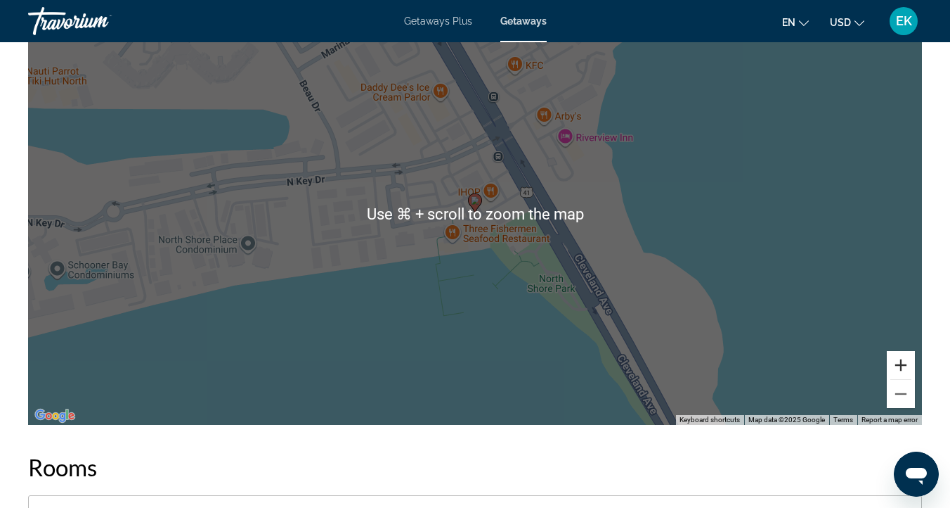
scroll to position [1802, 0]
click at [708, 268] on div "To activate drag with keyboard, press Alt + Enter. Once in keyboard drag state,…" at bounding box center [475, 213] width 894 height 422
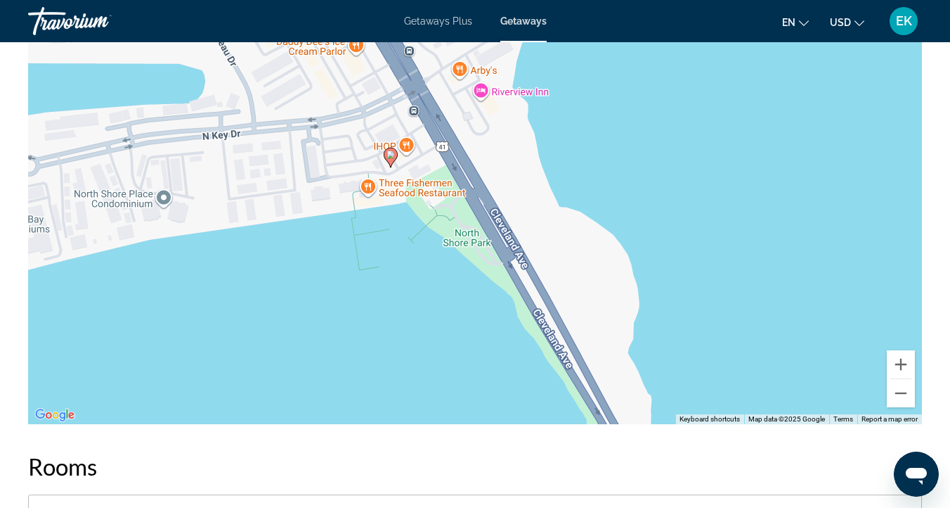
drag, startPoint x: 717, startPoint y: 286, endPoint x: 631, endPoint y: 240, distance: 97.2
click at [631, 240] on div "To activate drag with keyboard, press Alt + Enter. Once in keyboard drag state,…" at bounding box center [475, 213] width 894 height 422
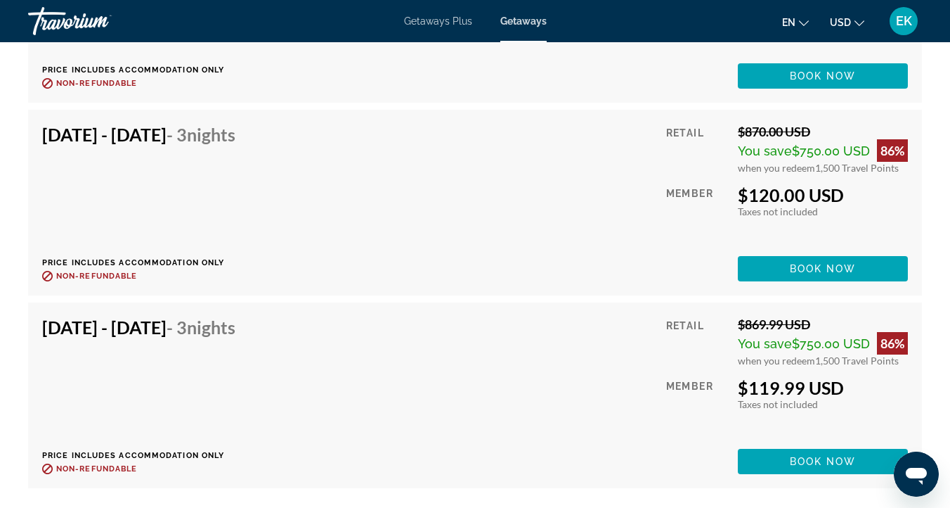
scroll to position [4702, 0]
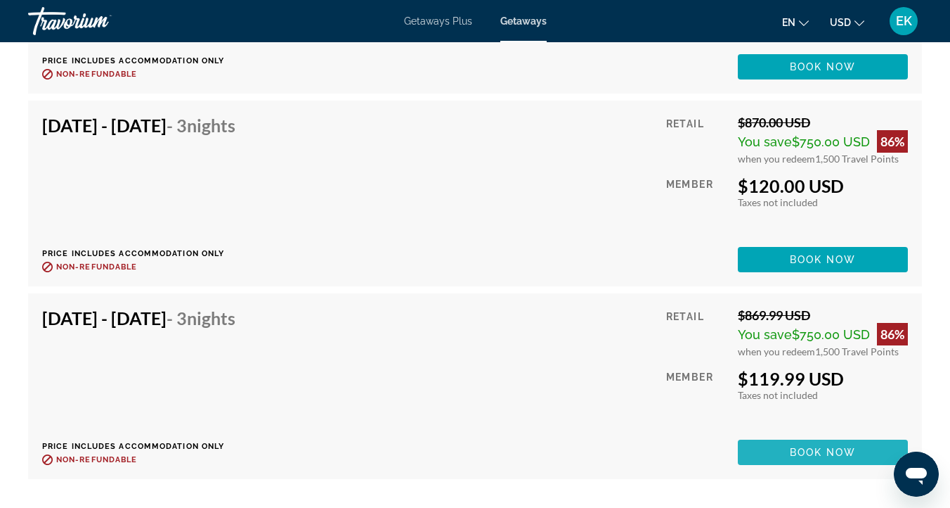
click at [788, 447] on span "Main content" at bounding box center [823, 452] width 170 height 34
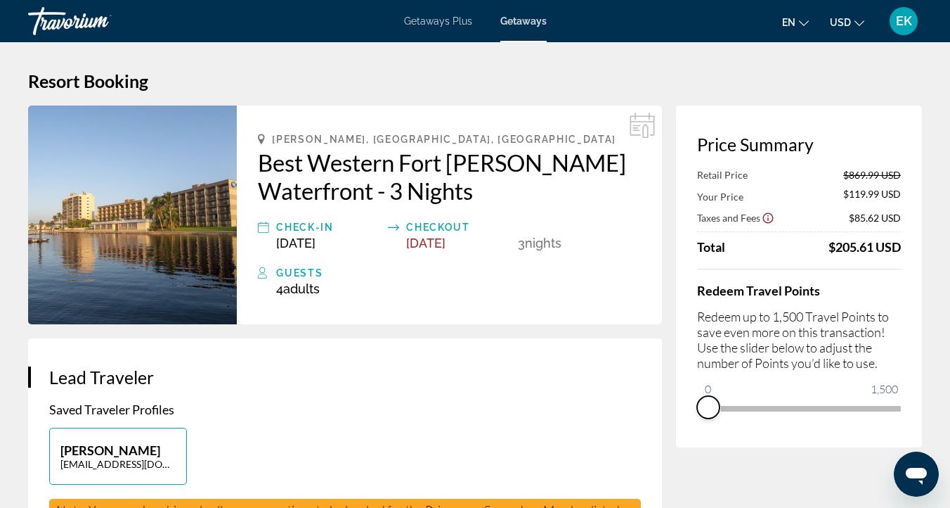
drag, startPoint x: 889, startPoint y: 420, endPoint x: 675, endPoint y: 389, distance: 216.7
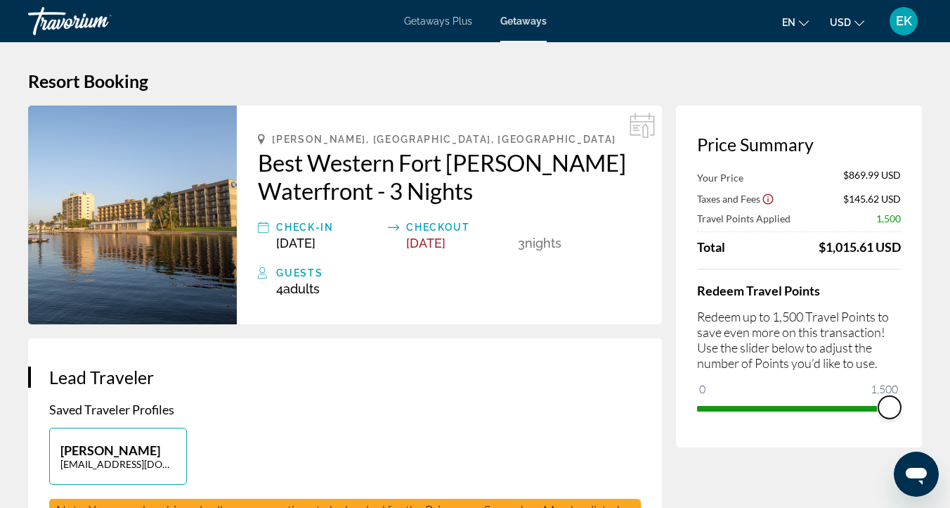
drag, startPoint x: 716, startPoint y: 385, endPoint x: 911, endPoint y: 391, distance: 194.8
click at [911, 391] on div "Price Summary Your Price $869.99 USD Taxes and Fees $145.62 USD Travel Points A…" at bounding box center [799, 276] width 246 height 342
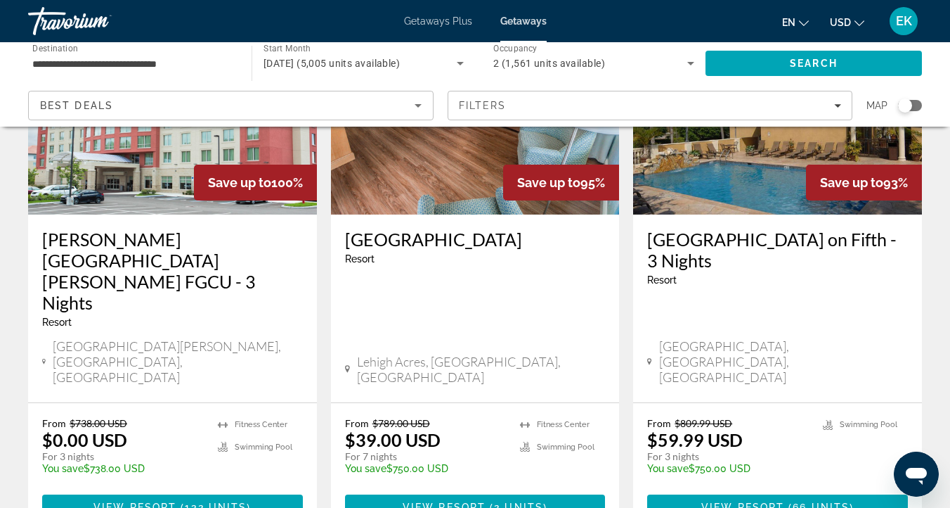
scroll to position [201, 0]
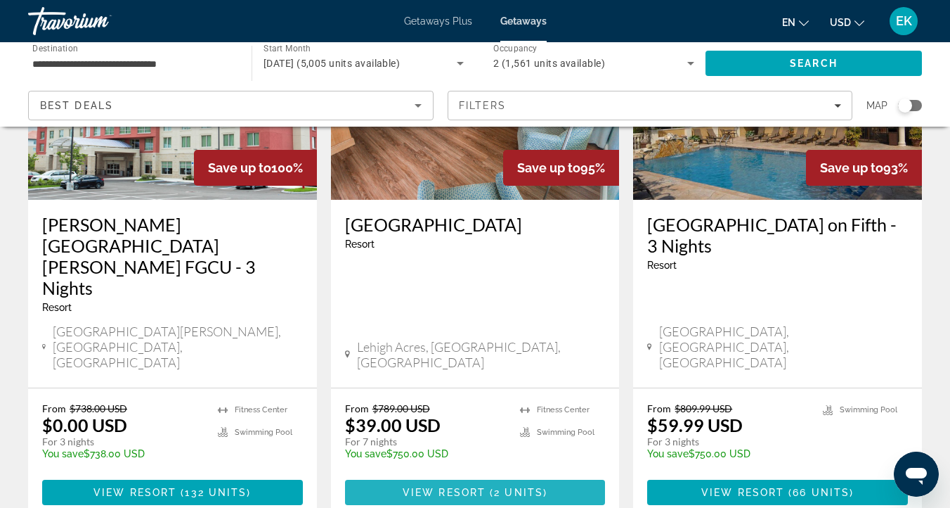
click at [447, 486] on span "View Resort" at bounding box center [444, 491] width 83 height 11
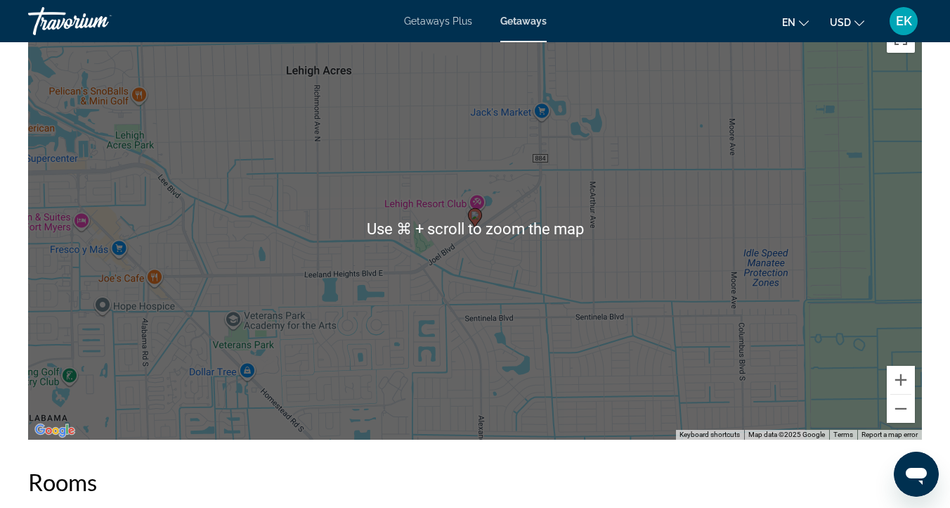
scroll to position [2362, 0]
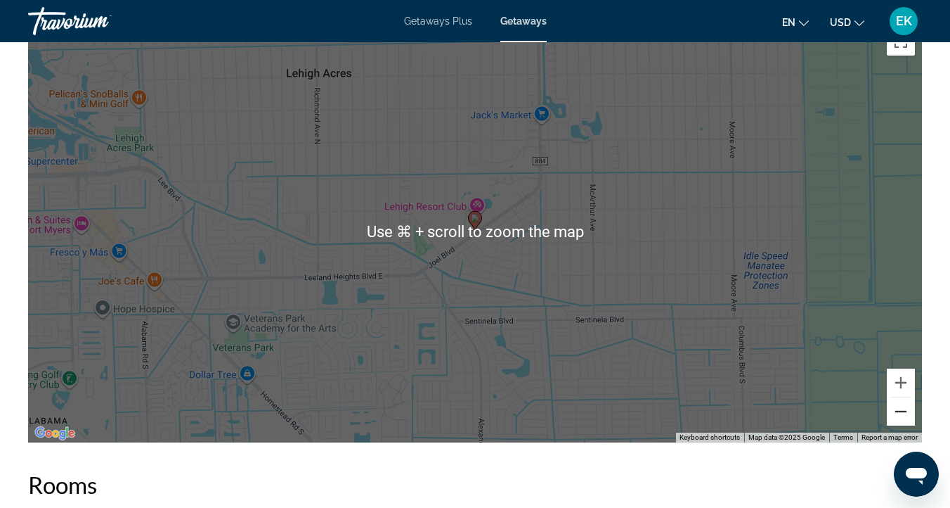
click at [897, 411] on button "Zoom out" at bounding box center [901, 411] width 28 height 28
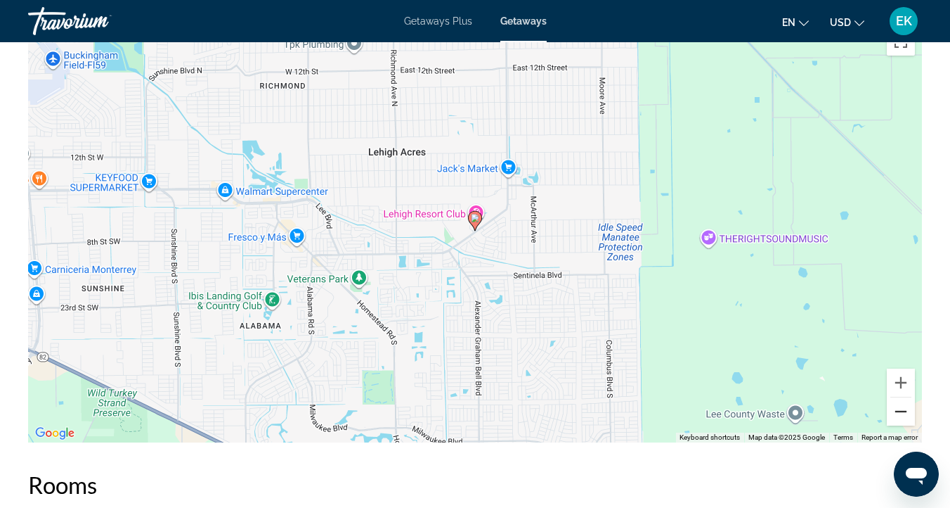
click at [897, 411] on button "Zoom out" at bounding box center [901, 411] width 28 height 28
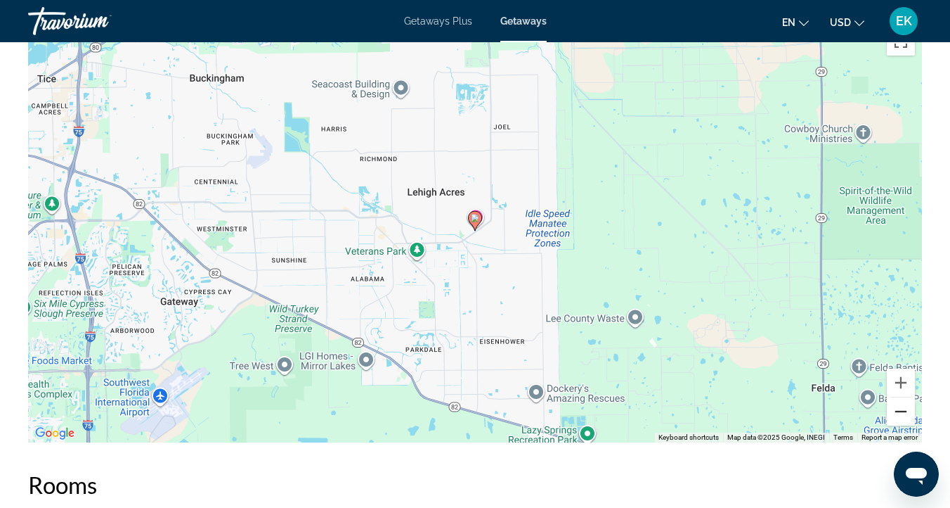
click at [897, 411] on button "Zoom out" at bounding box center [901, 411] width 28 height 28
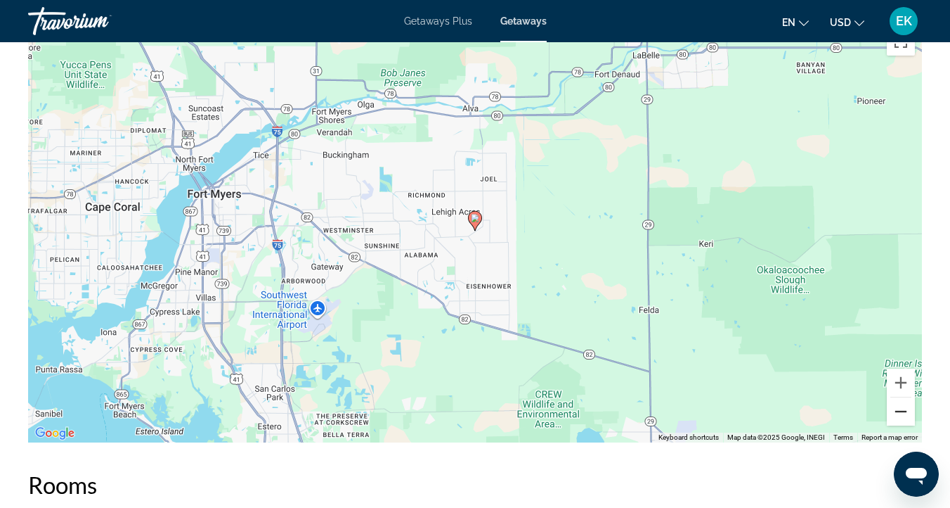
click at [897, 411] on button "Zoom out" at bounding box center [901, 411] width 28 height 28
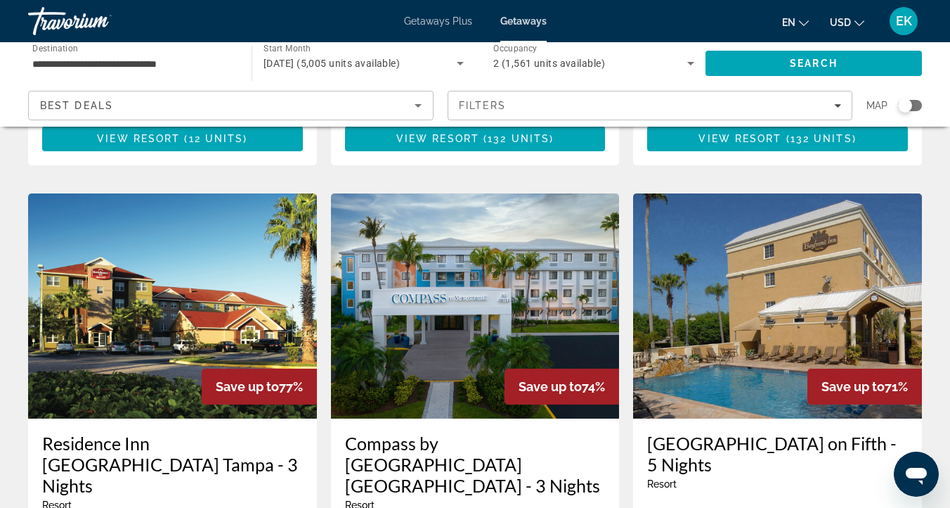
scroll to position [1664, 0]
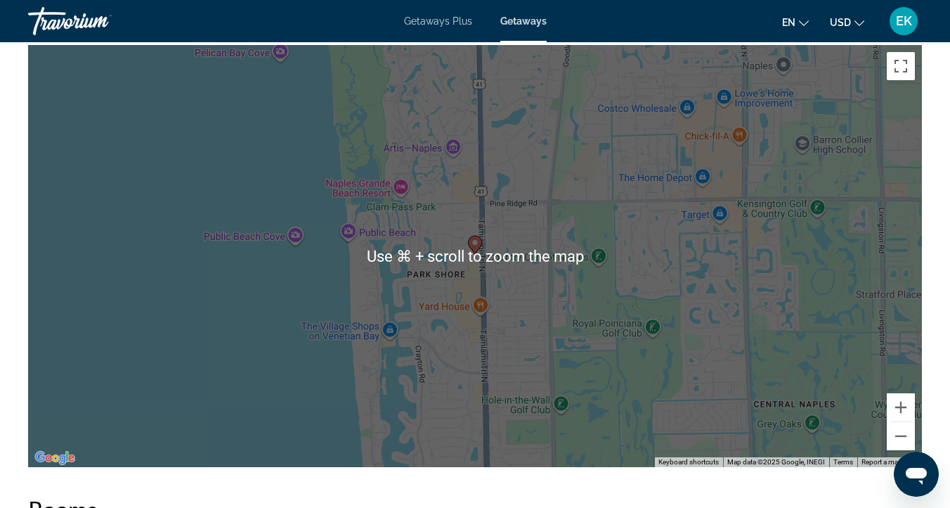
scroll to position [1904, 0]
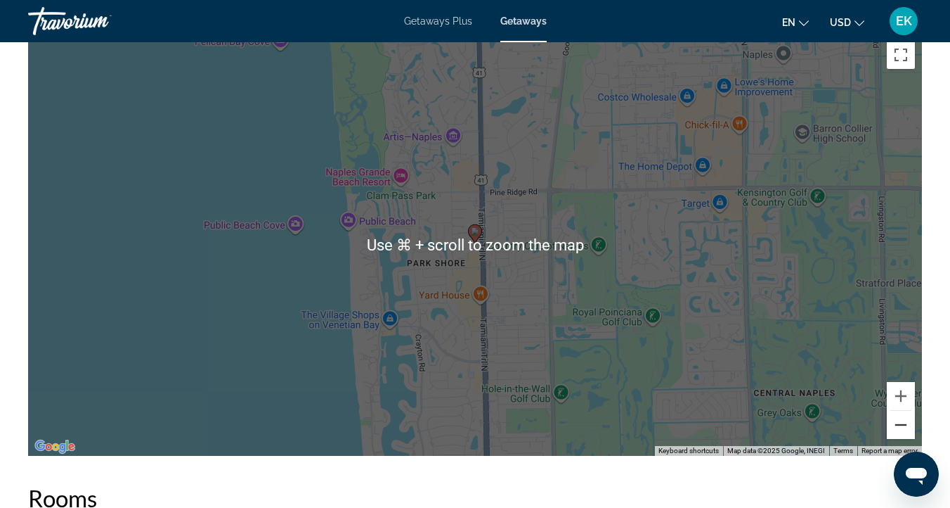
click at [898, 423] on button "Zoom out" at bounding box center [901, 425] width 28 height 28
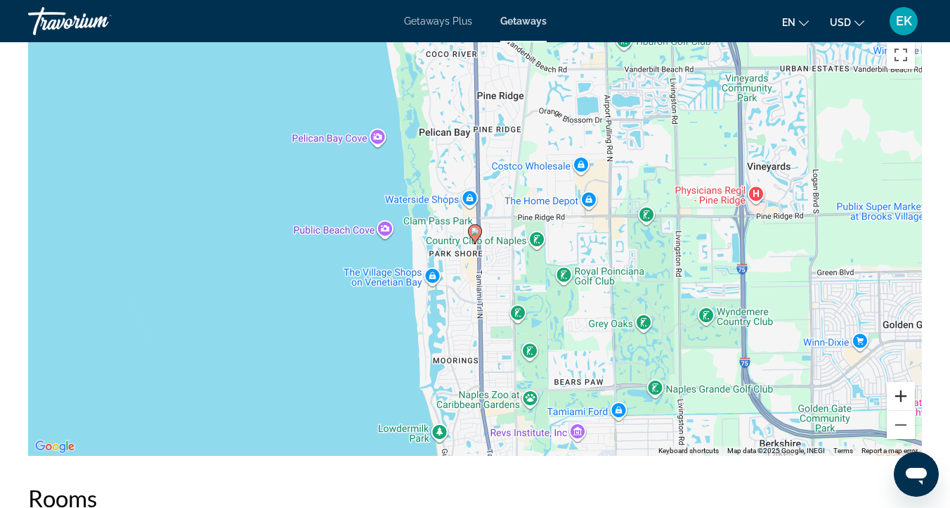
click at [899, 397] on button "Zoom in" at bounding box center [901, 396] width 28 height 28
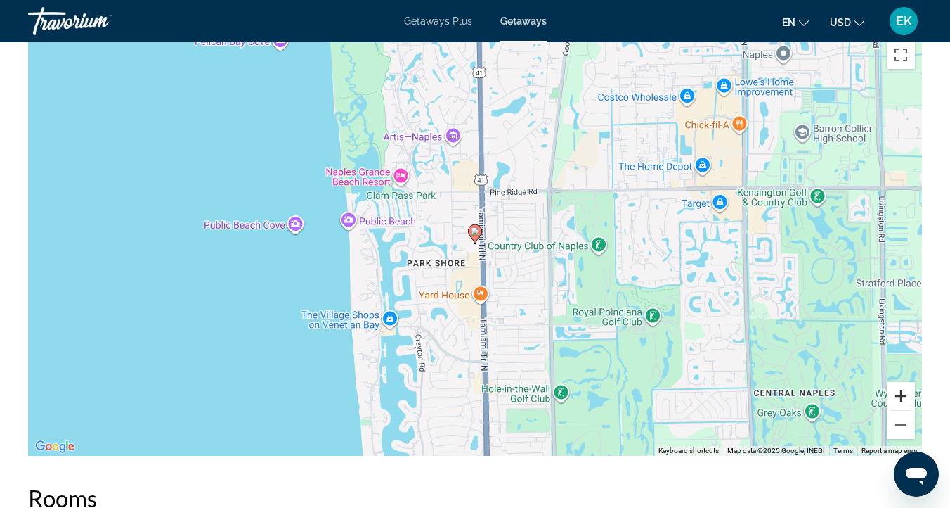
click at [899, 397] on button "Zoom in" at bounding box center [901, 396] width 28 height 28
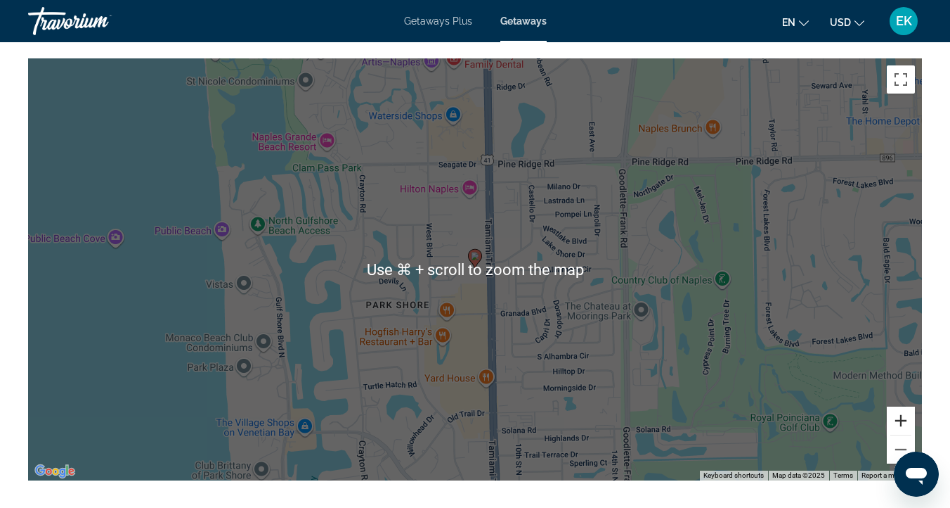
scroll to position [1871, 0]
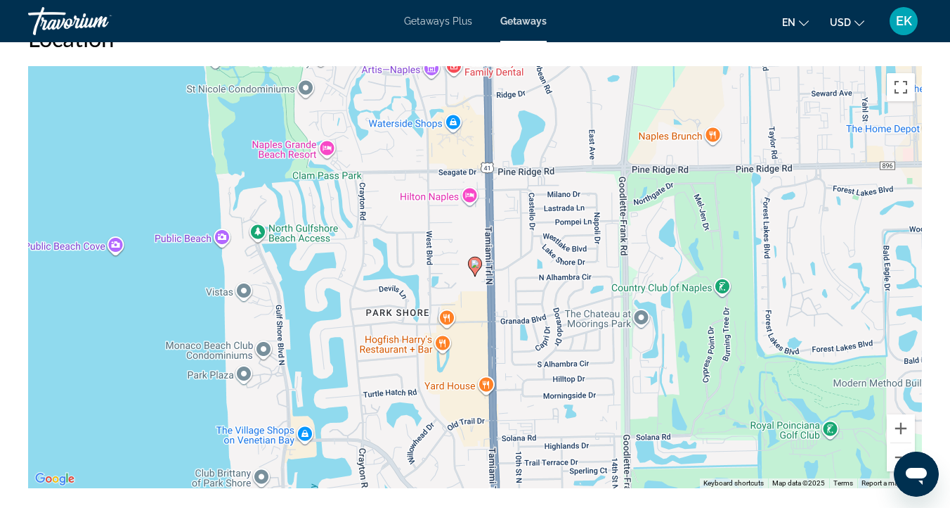
click at [797, 370] on div "To activate drag with keyboard, press Alt + Enter. Once in keyboard drag state,…" at bounding box center [475, 277] width 894 height 422
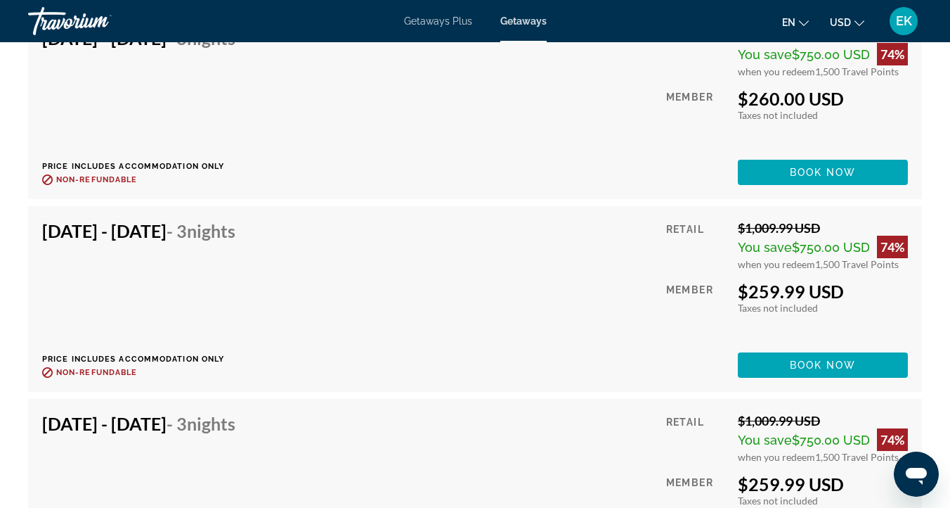
scroll to position [7921, 0]
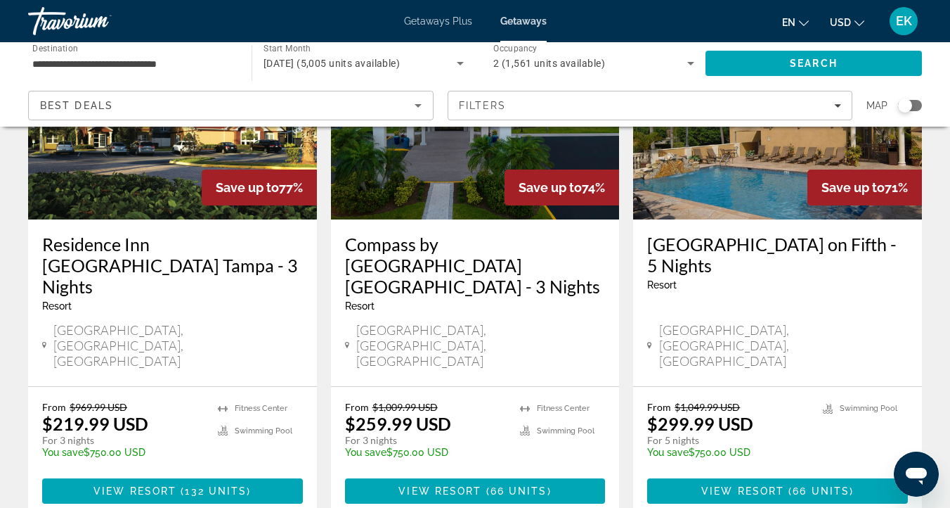
scroll to position [1893, 0]
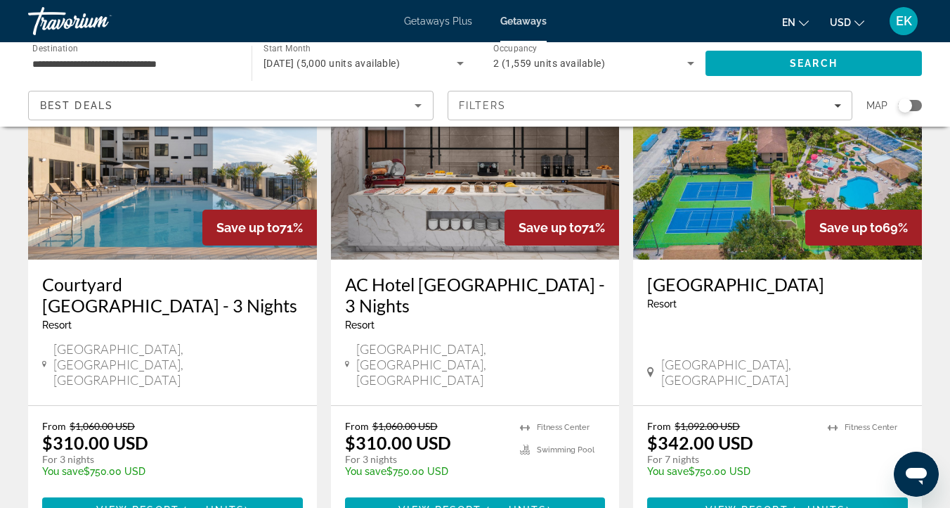
scroll to position [155, 0]
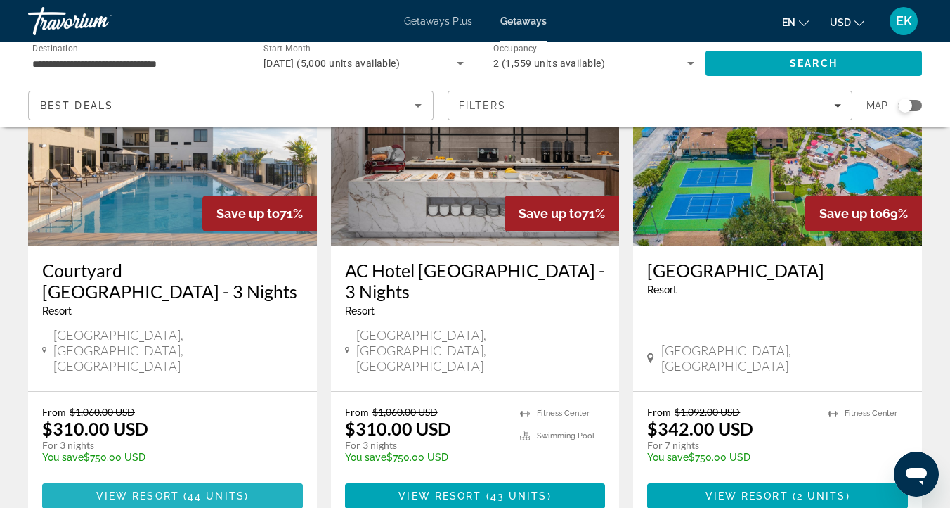
click at [140, 479] on span "Main content" at bounding box center [172, 496] width 261 height 34
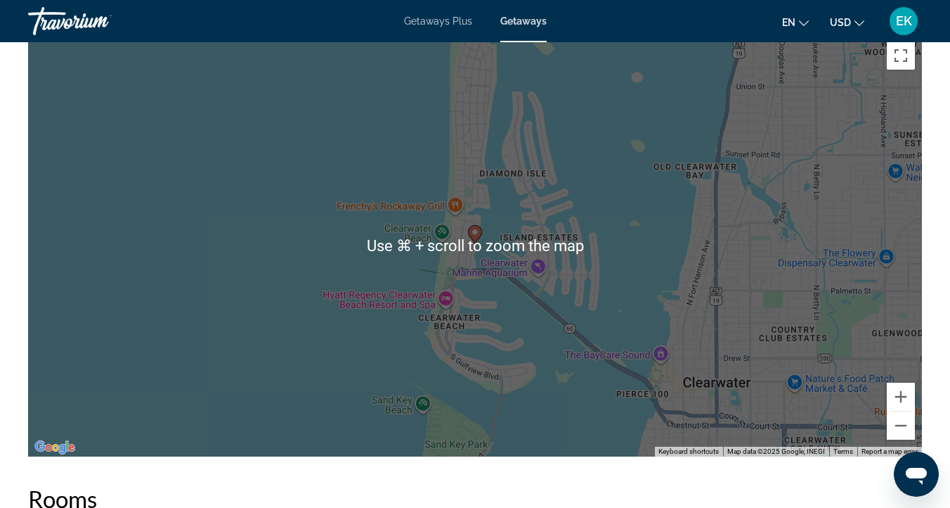
scroll to position [1750, 0]
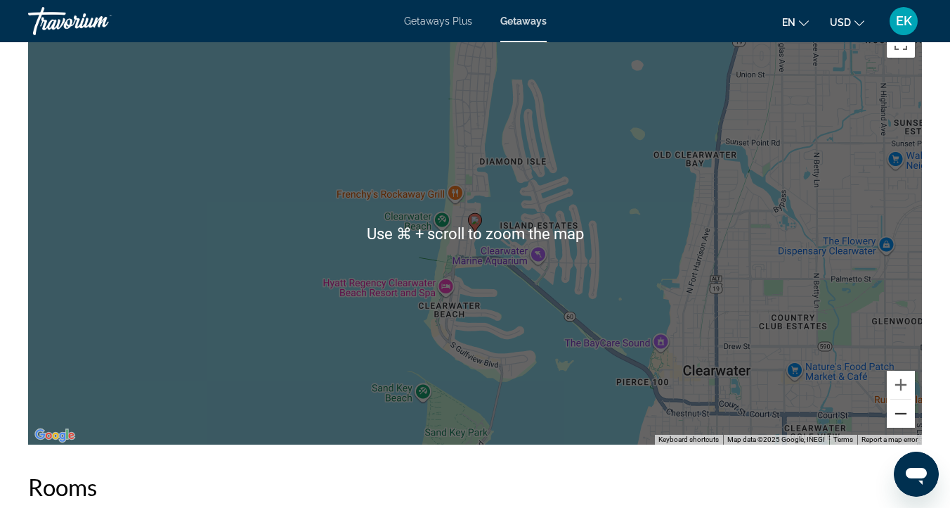
click at [894, 420] on button "Zoom out" at bounding box center [901, 413] width 28 height 28
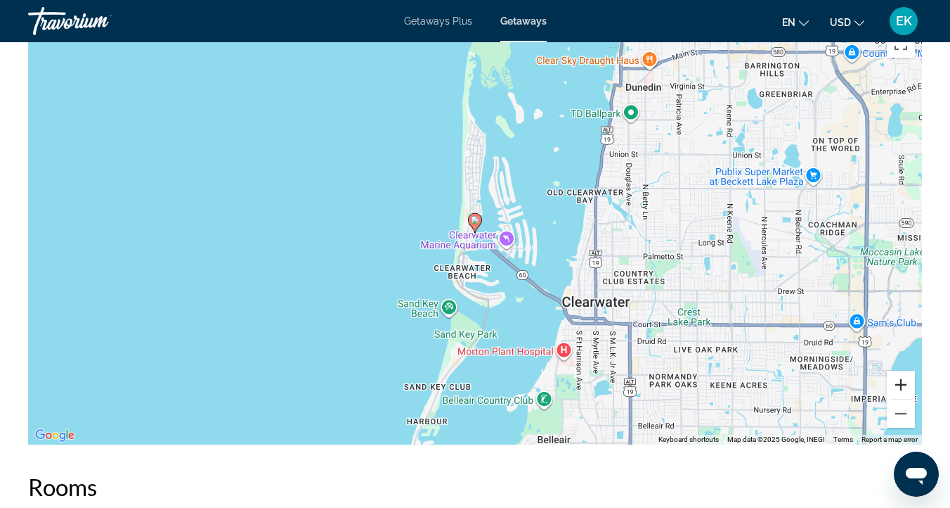
click at [897, 387] on button "Zoom in" at bounding box center [901, 384] width 28 height 28
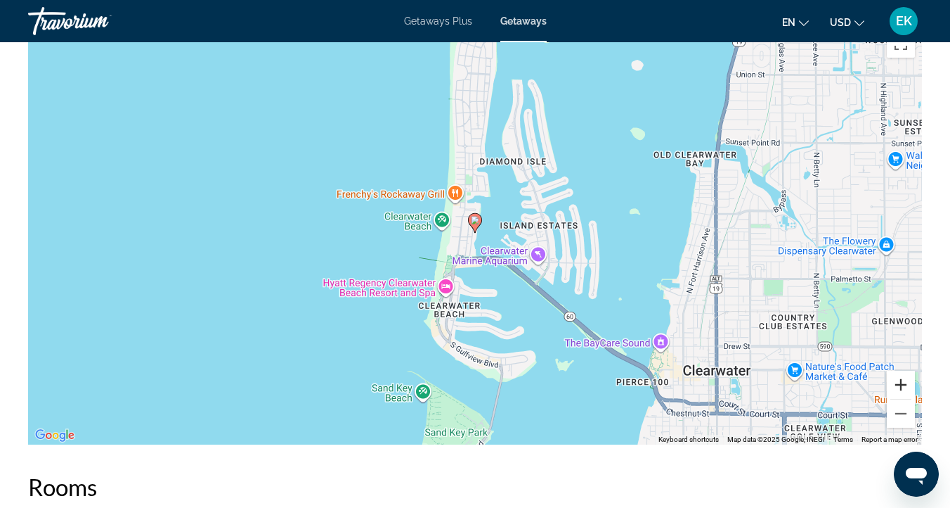
click at [901, 385] on button "Zoom in" at bounding box center [901, 384] width 28 height 28
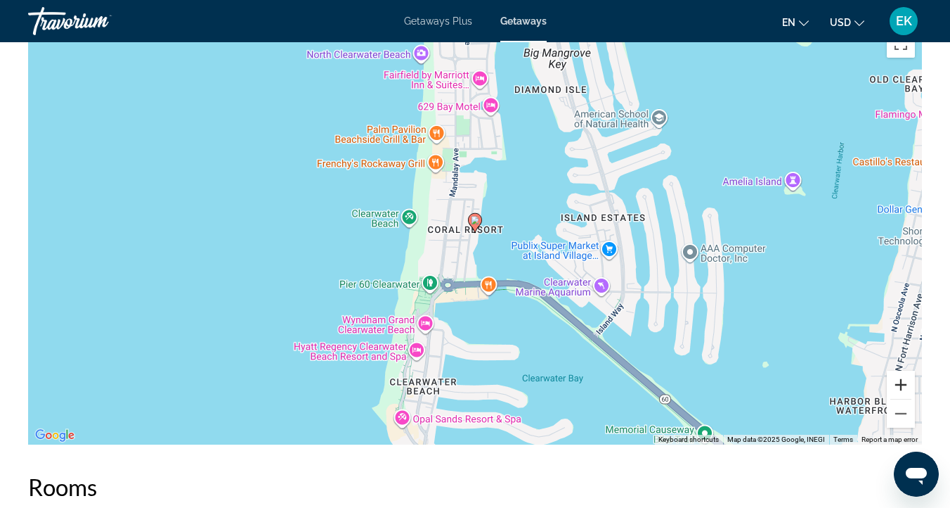
click at [908, 383] on button "Zoom in" at bounding box center [901, 384] width 28 height 28
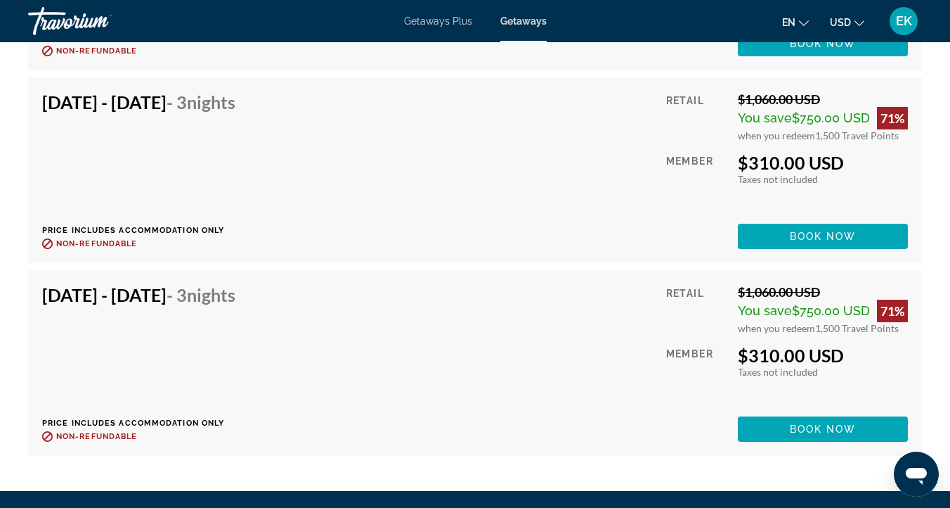
scroll to position [6901, 0]
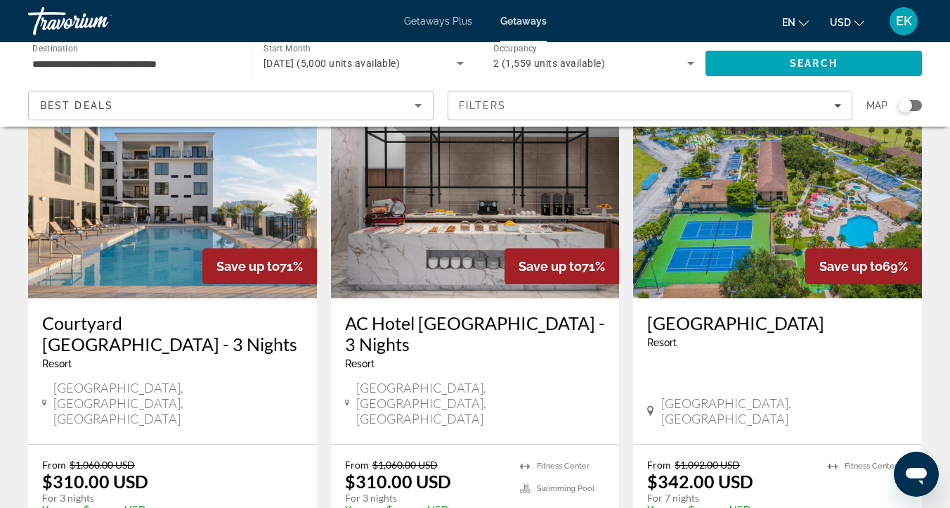
scroll to position [104, 0]
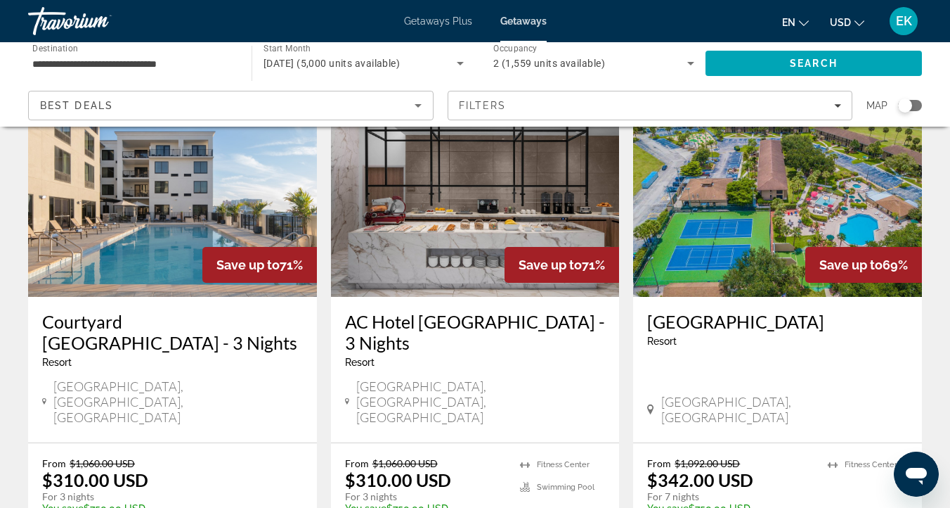
click at [476, 230] on img "Main content" at bounding box center [475, 184] width 289 height 225
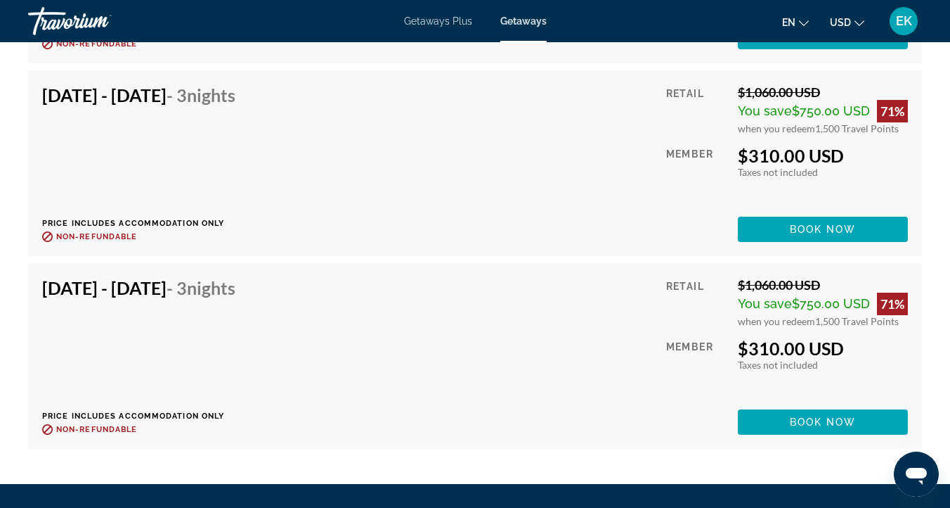
scroll to position [6850, 0]
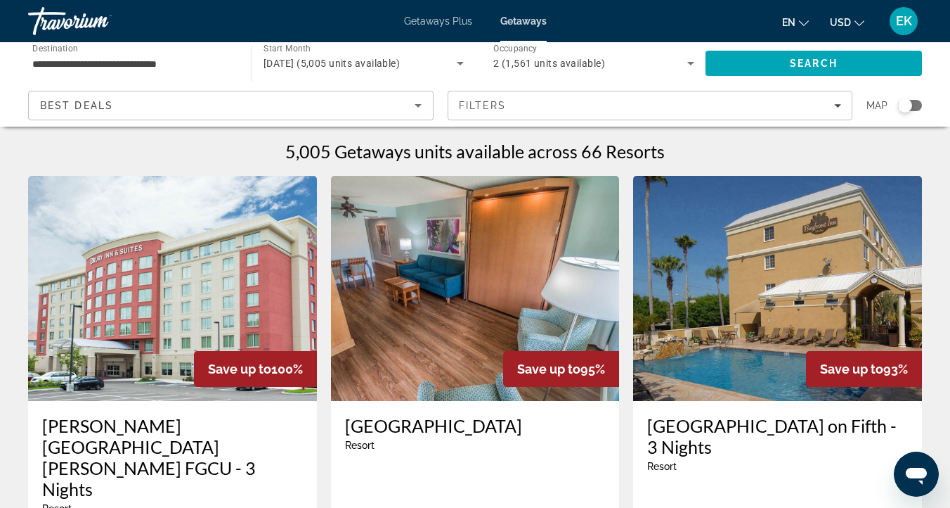
click at [368, 231] on img "Main content" at bounding box center [475, 288] width 289 height 225
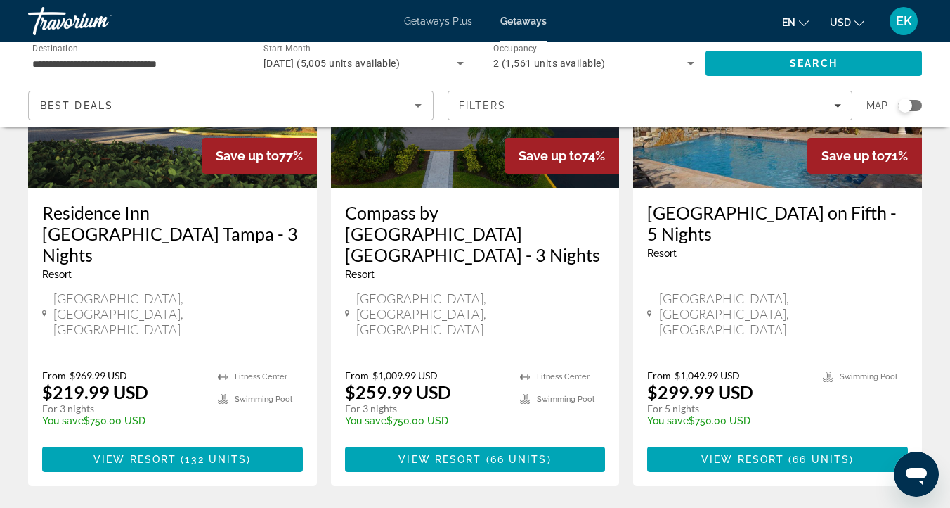
scroll to position [1876, 0]
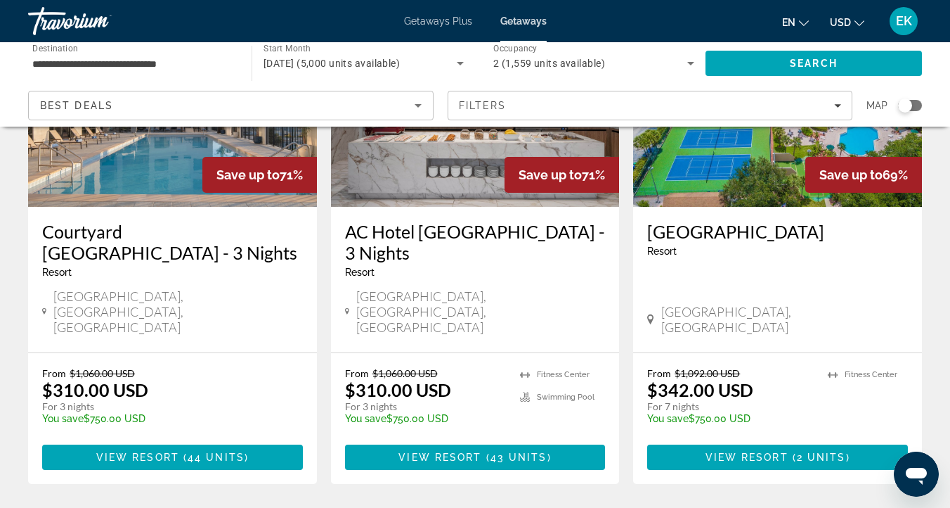
scroll to position [195, 0]
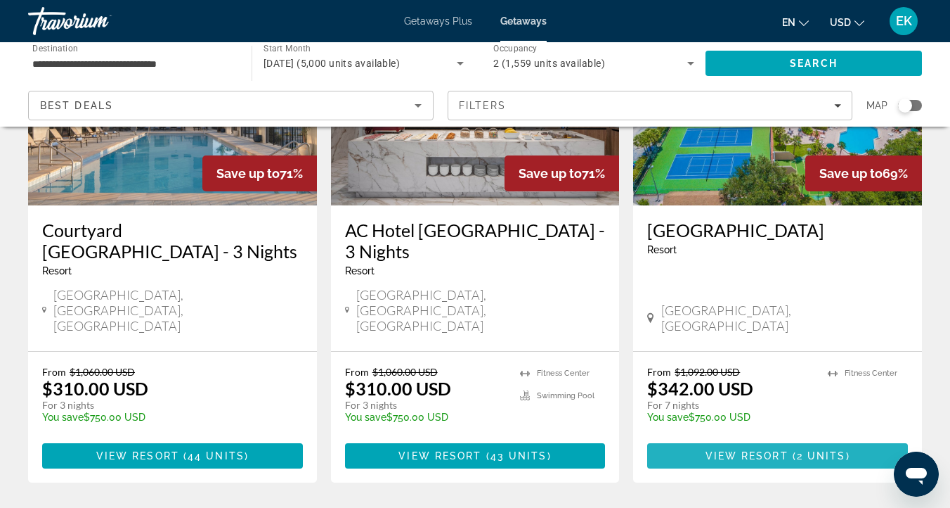
click at [758, 450] on span "View Resort" at bounding box center [747, 455] width 83 height 11
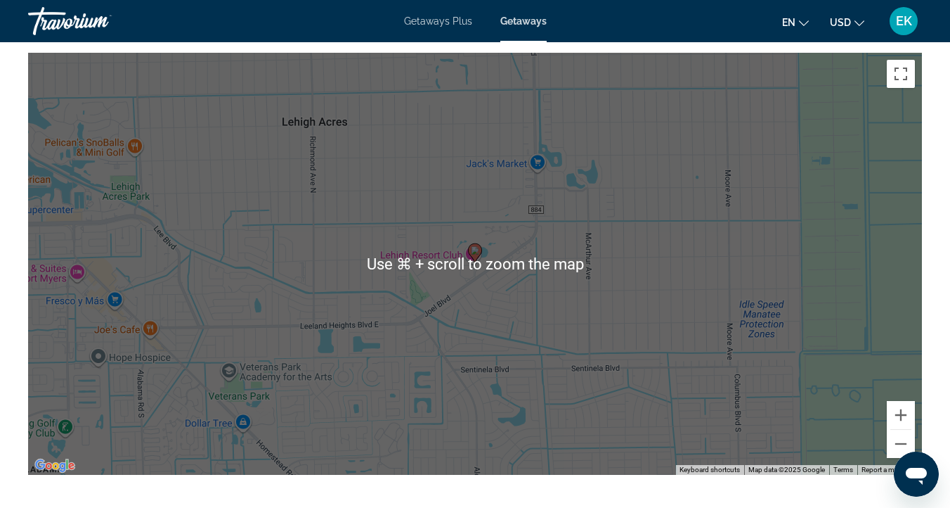
scroll to position [1934, 0]
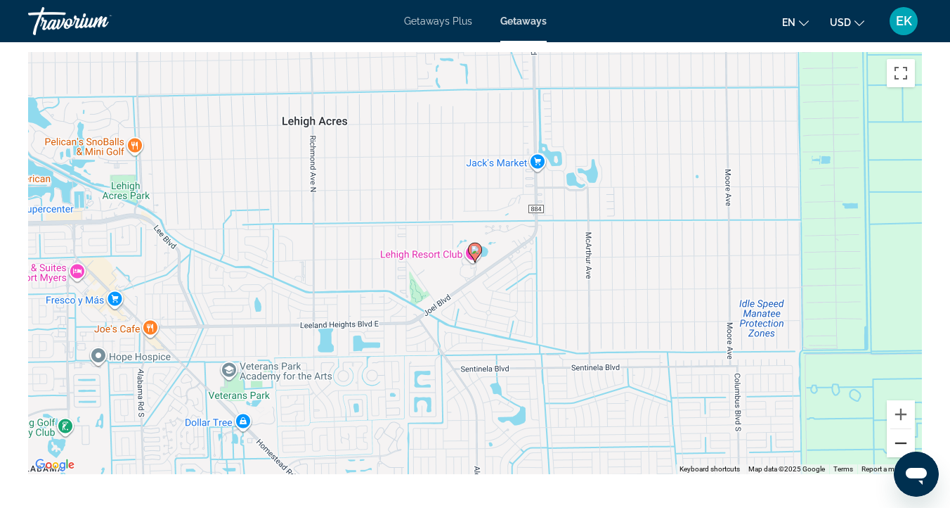
click at [897, 439] on button "Zoom out" at bounding box center [901, 443] width 28 height 28
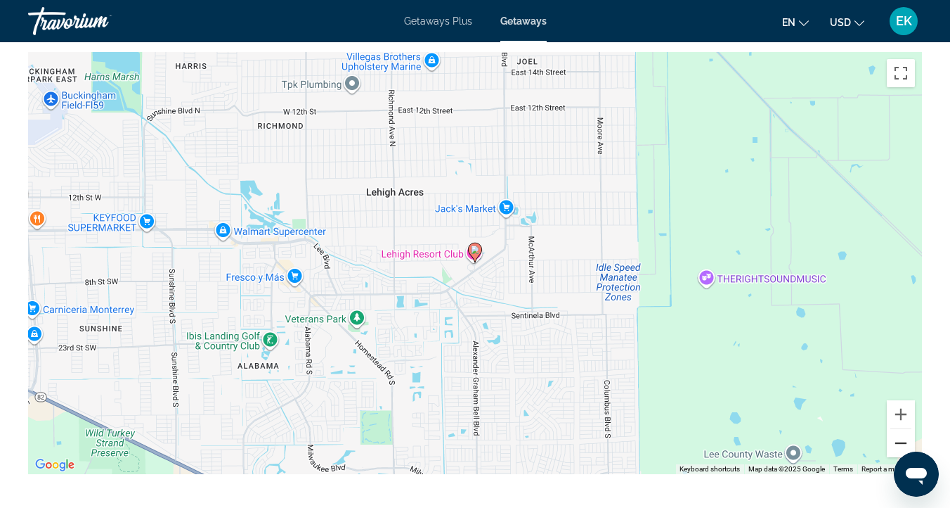
click at [897, 439] on button "Zoom out" at bounding box center [901, 443] width 28 height 28
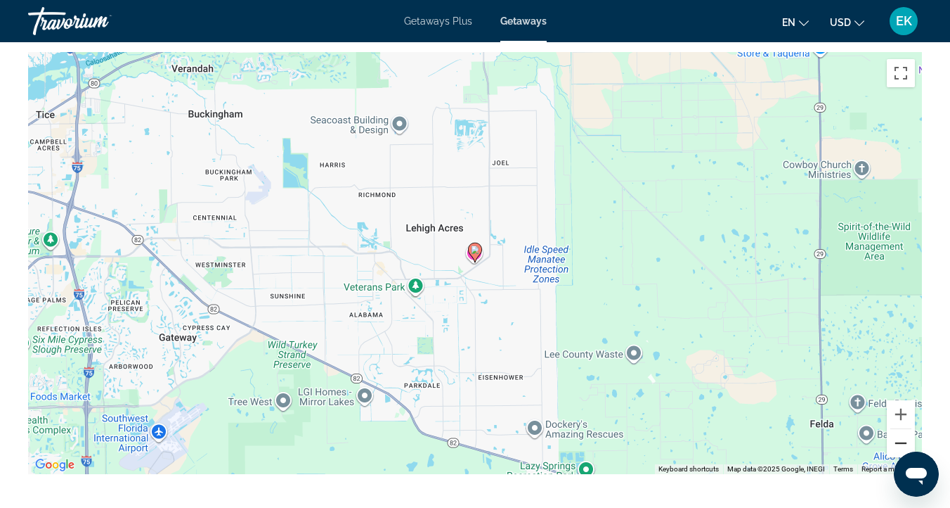
click at [897, 439] on button "Zoom out" at bounding box center [901, 443] width 28 height 28
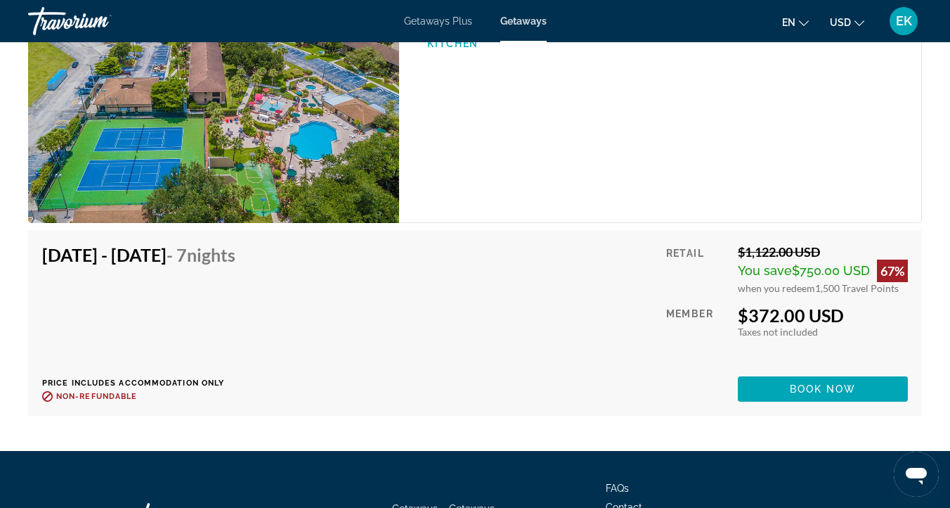
scroll to position [3155, 0]
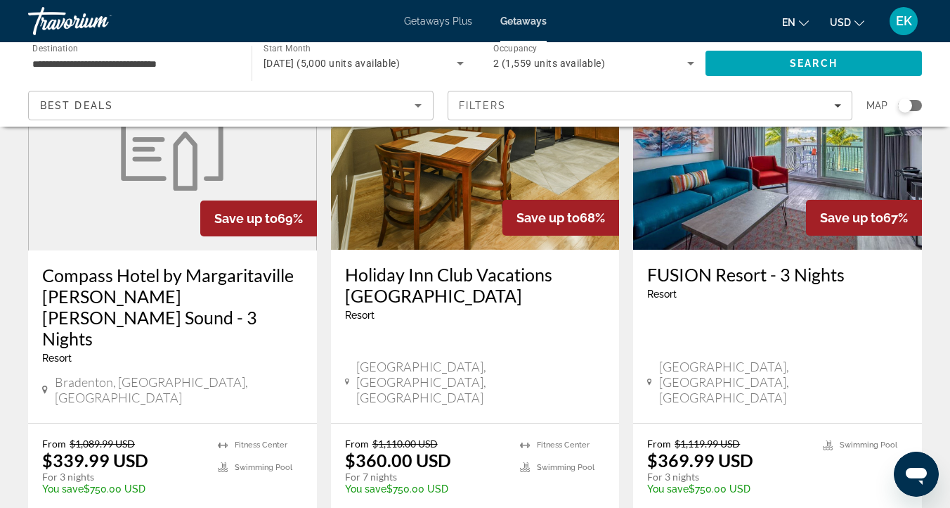
scroll to position [685, 0]
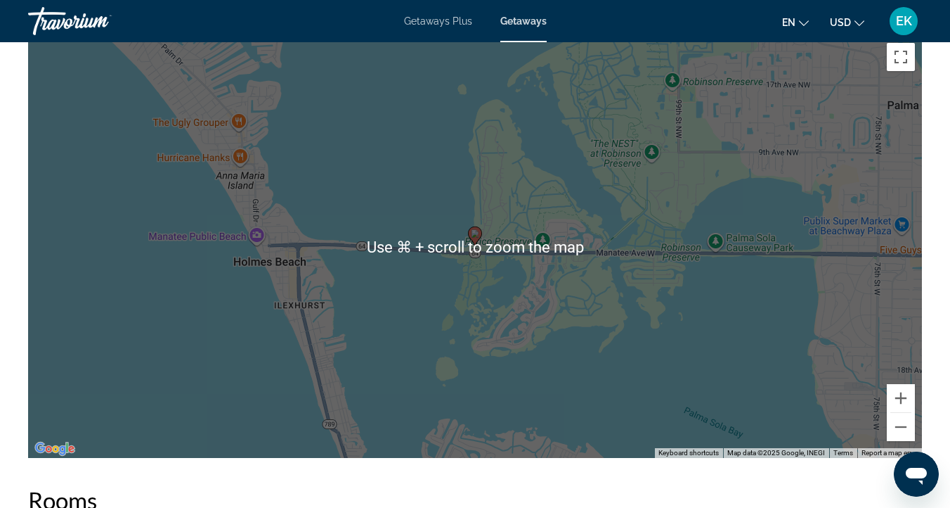
scroll to position [1850, 0]
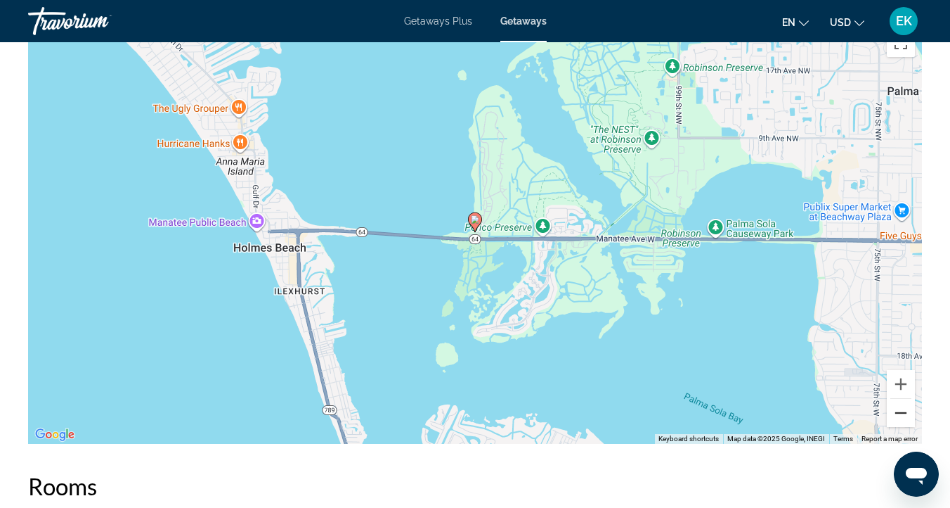
click at [901, 414] on button "Zoom out" at bounding box center [901, 413] width 28 height 28
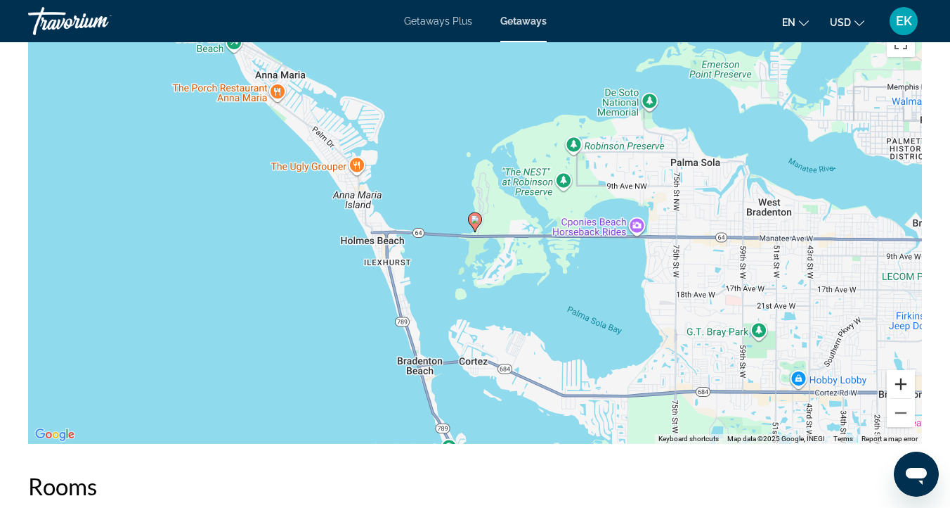
click at [898, 381] on button "Zoom in" at bounding box center [901, 384] width 28 height 28
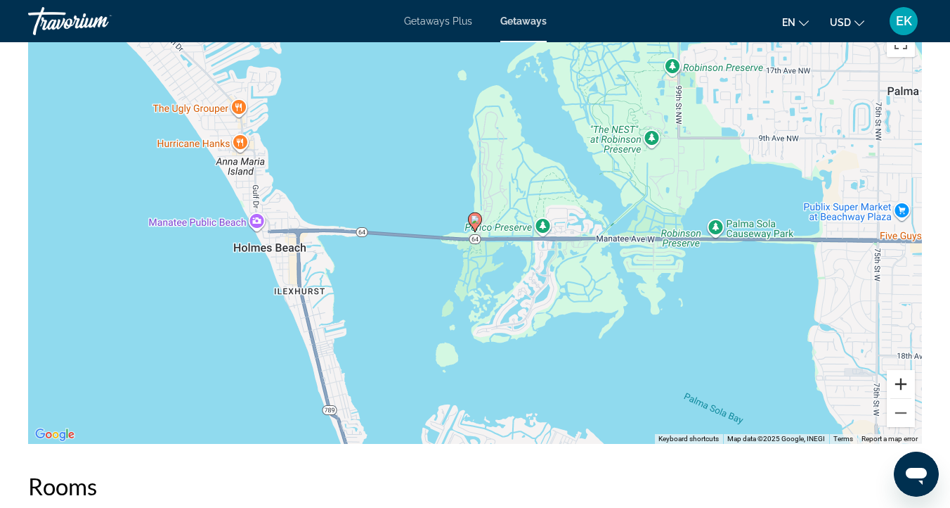
click at [898, 381] on button "Zoom in" at bounding box center [901, 384] width 28 height 28
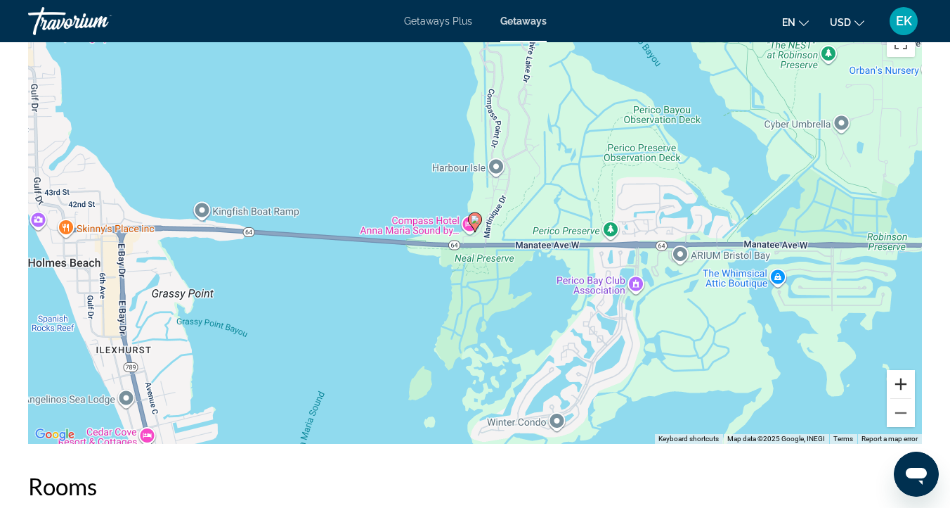
click at [898, 381] on button "Zoom in" at bounding box center [901, 384] width 28 height 28
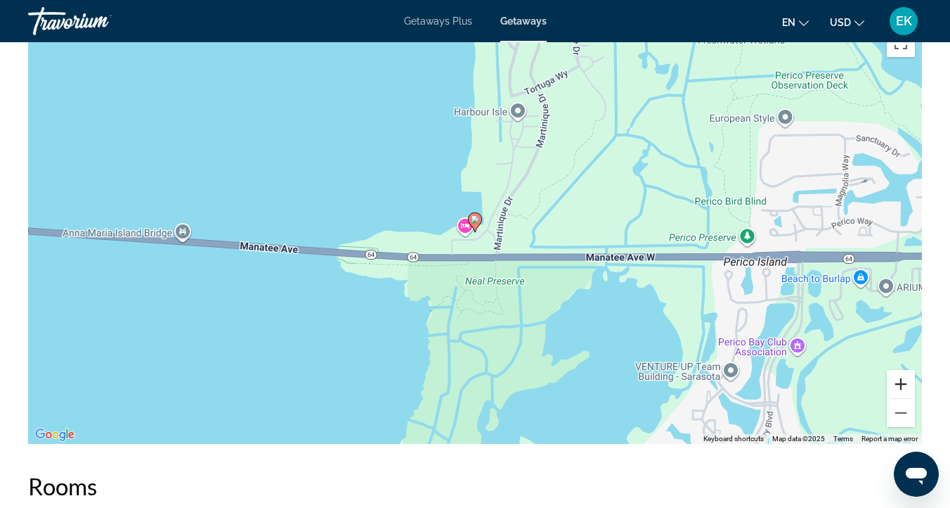
click at [898, 381] on button "Zoom in" at bounding box center [901, 384] width 28 height 28
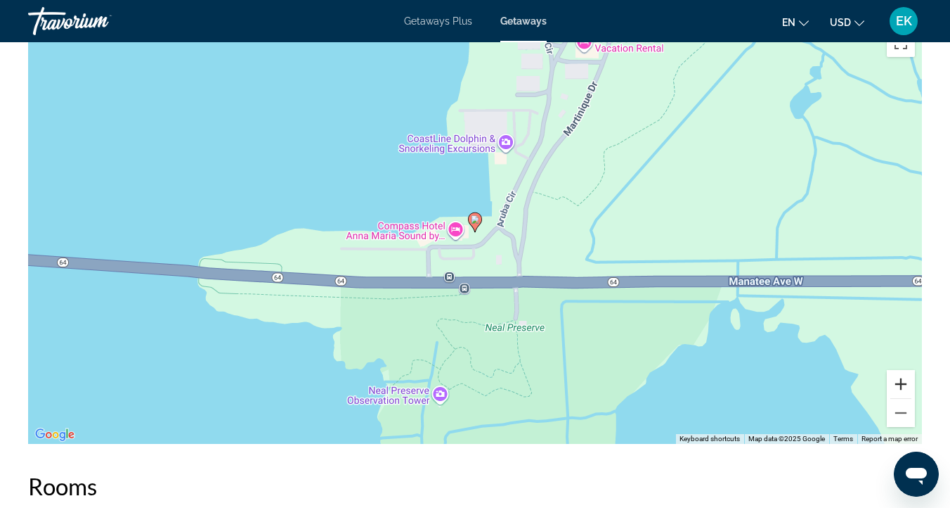
click at [898, 381] on button "Zoom in" at bounding box center [901, 384] width 28 height 28
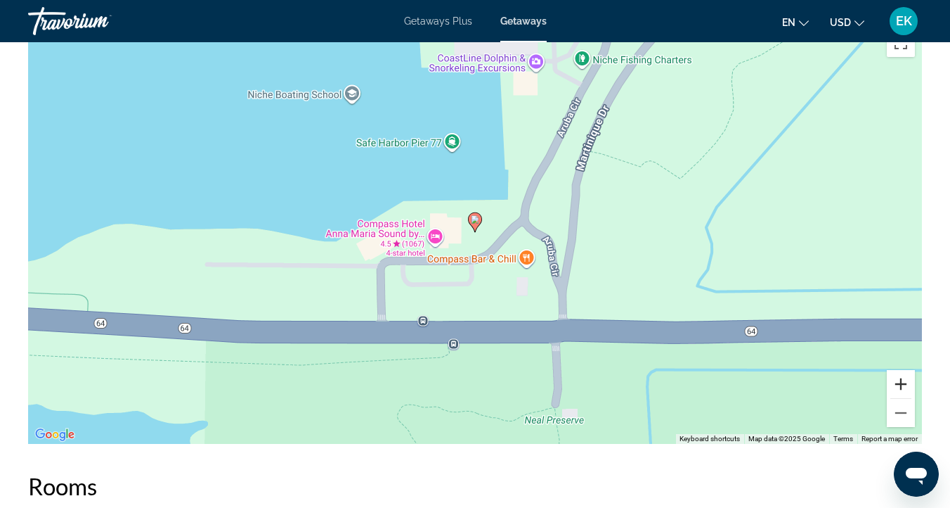
click at [898, 381] on button "Zoom in" at bounding box center [901, 384] width 28 height 28
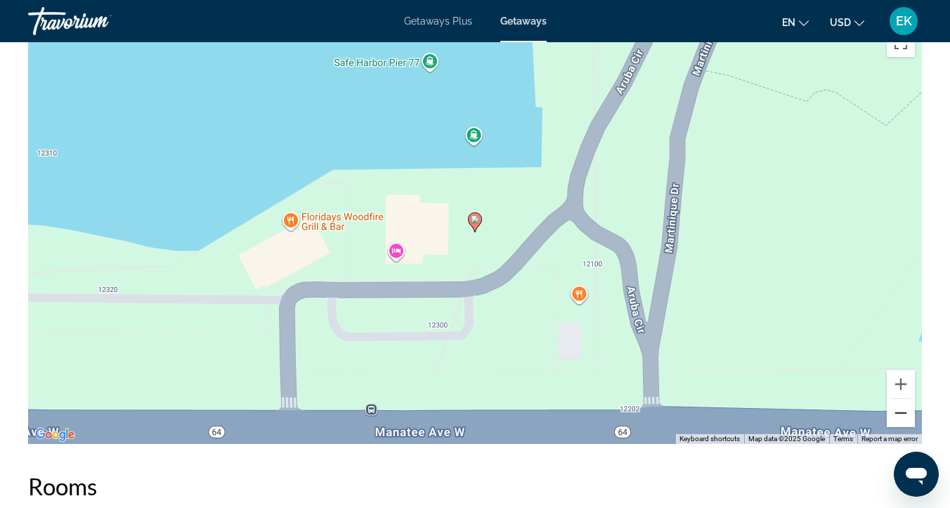
click at [903, 413] on button "Zoom out" at bounding box center [901, 413] width 28 height 28
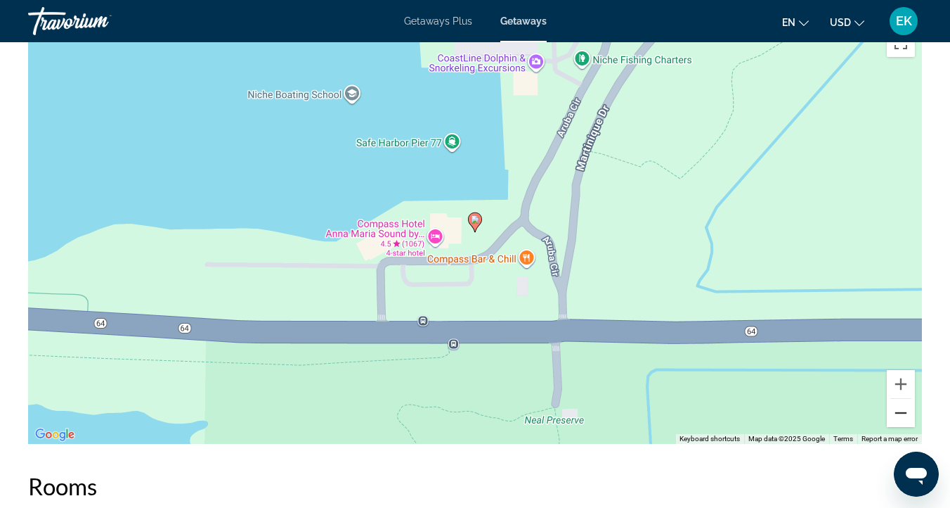
click at [903, 413] on button "Zoom out" at bounding box center [901, 413] width 28 height 28
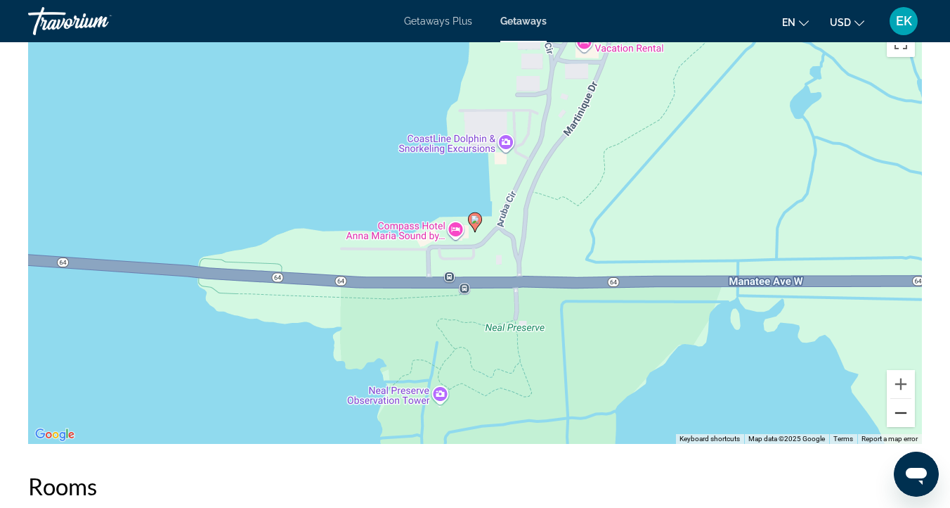
click at [903, 413] on button "Zoom out" at bounding box center [901, 413] width 28 height 28
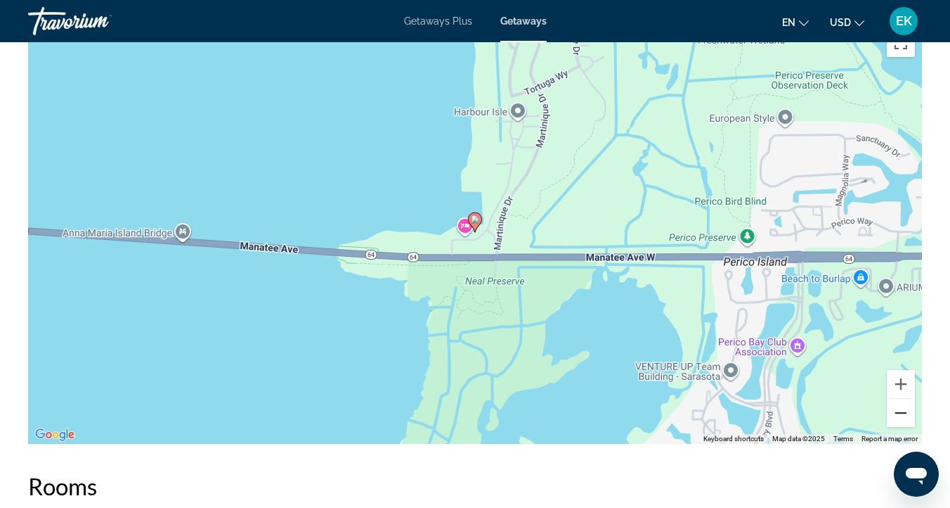
click at [903, 413] on button "Zoom out" at bounding box center [901, 413] width 28 height 28
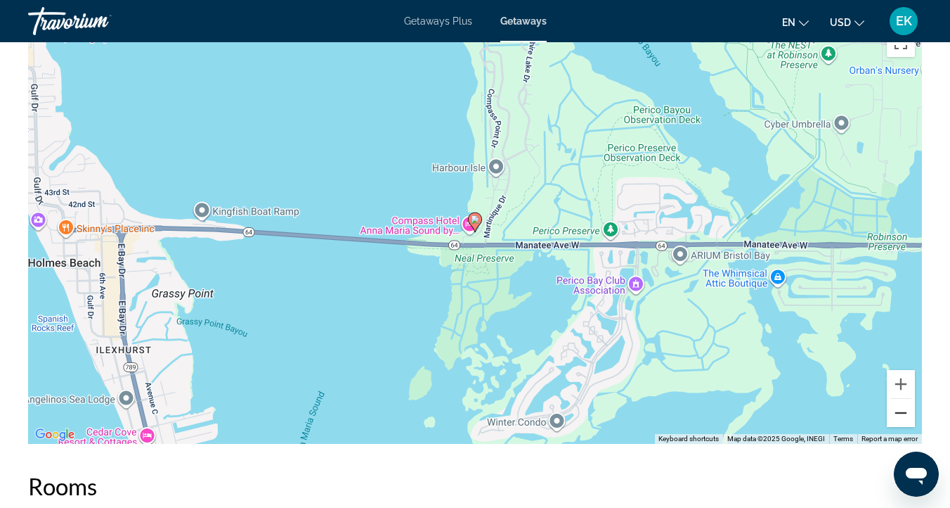
click at [903, 413] on button "Zoom out" at bounding box center [901, 413] width 28 height 28
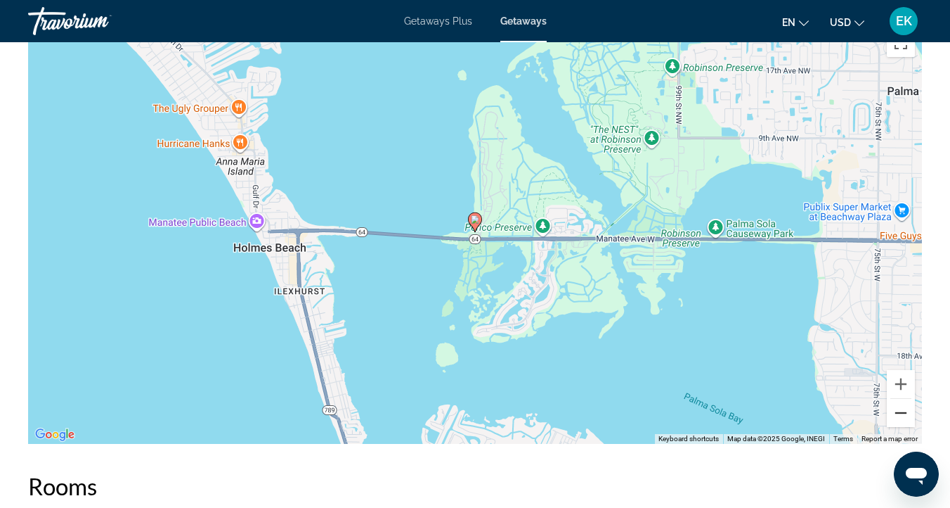
click at [903, 413] on button "Zoom out" at bounding box center [901, 413] width 28 height 28
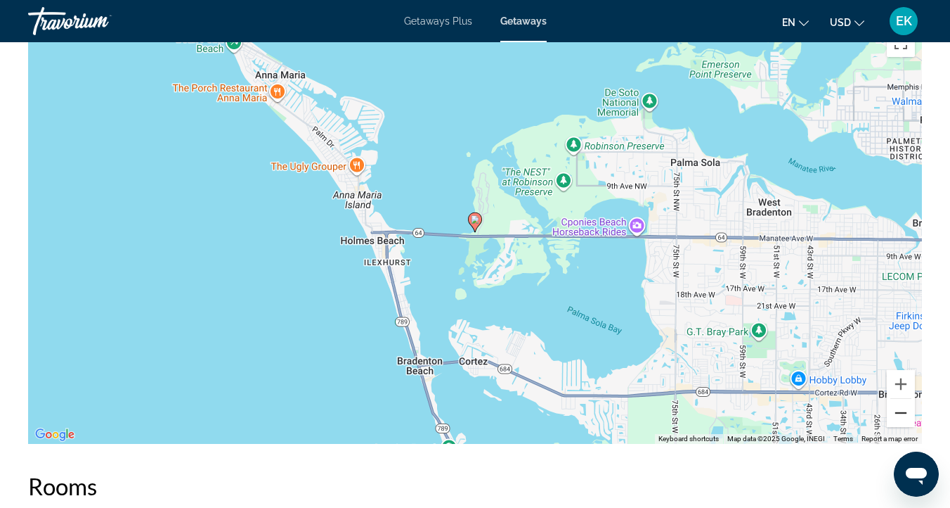
click at [903, 413] on button "Zoom out" at bounding box center [901, 413] width 28 height 28
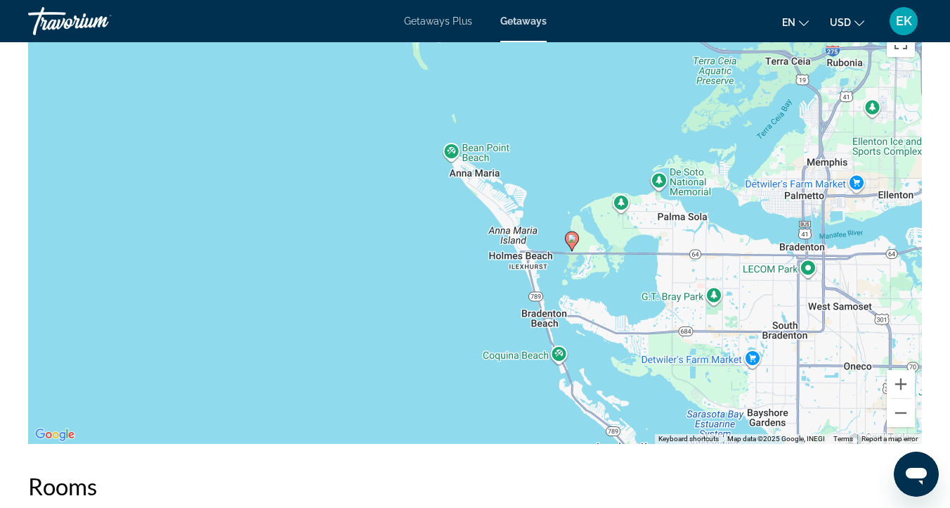
drag, startPoint x: 540, startPoint y: 177, endPoint x: 638, endPoint y: 197, distance: 100.4
click at [638, 197] on div "To activate drag with keyboard, press Alt + Enter. Once in keyboard drag state,…" at bounding box center [475, 233] width 894 height 422
click at [897, 382] on button "Zoom in" at bounding box center [901, 384] width 28 height 28
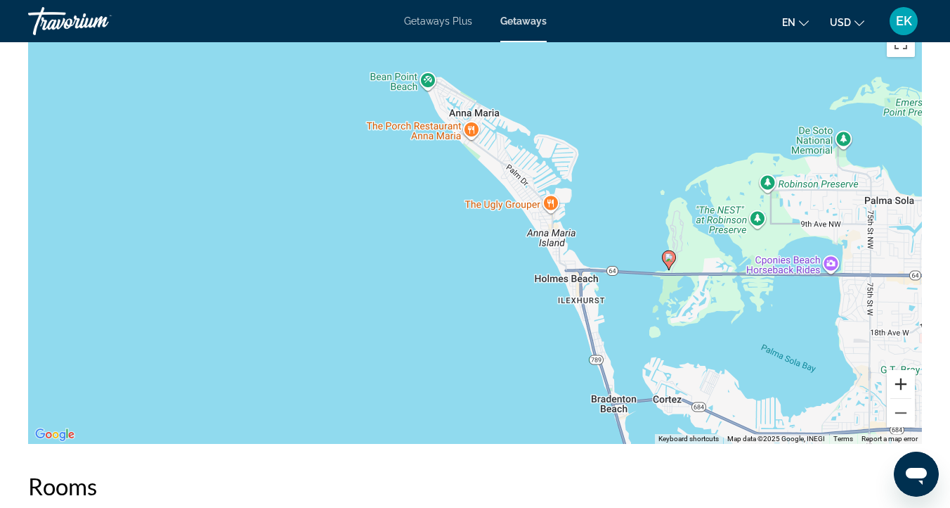
click at [897, 382] on button "Zoom in" at bounding box center [901, 384] width 28 height 28
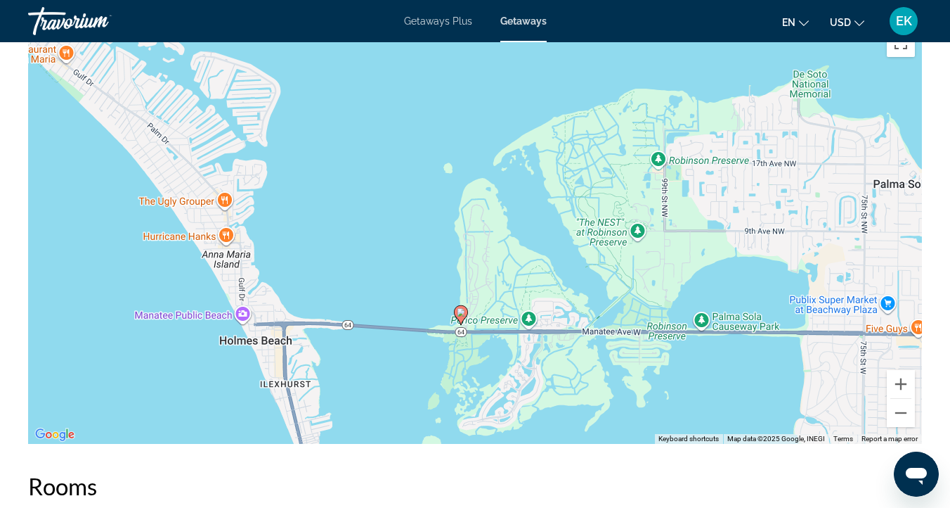
drag, startPoint x: 830, startPoint y: 243, endPoint x: 423, endPoint y: 260, distance: 407.4
click at [423, 260] on div "To activate drag with keyboard, press Alt + Enter. Once in keyboard drag state,…" at bounding box center [475, 233] width 894 height 422
click at [901, 382] on button "Zoom in" at bounding box center [901, 384] width 28 height 28
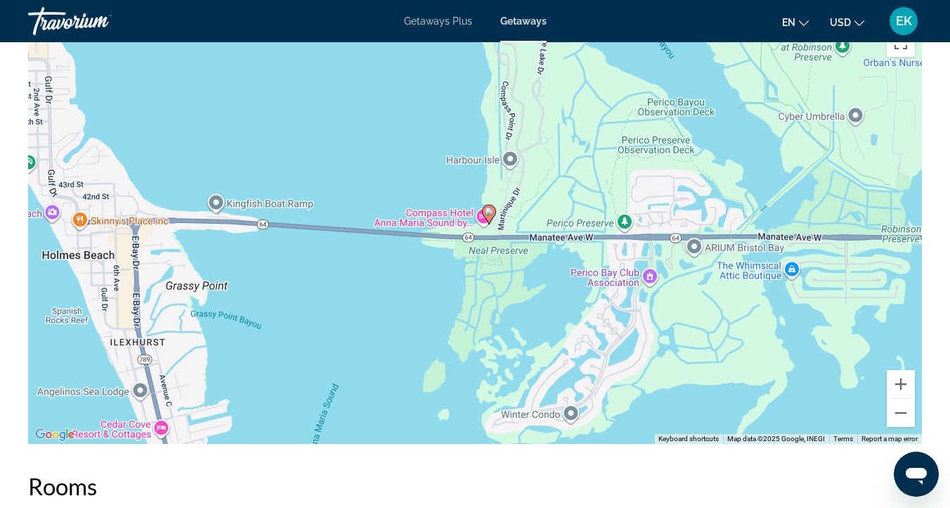
drag, startPoint x: 527, startPoint y: 335, endPoint x: 569, endPoint y: 140, distance: 199.3
click at [569, 140] on div "To activate drag with keyboard, press Alt + Enter. Once in keyboard drag state,…" at bounding box center [475, 233] width 894 height 422
click at [902, 380] on button "Zoom in" at bounding box center [901, 384] width 28 height 28
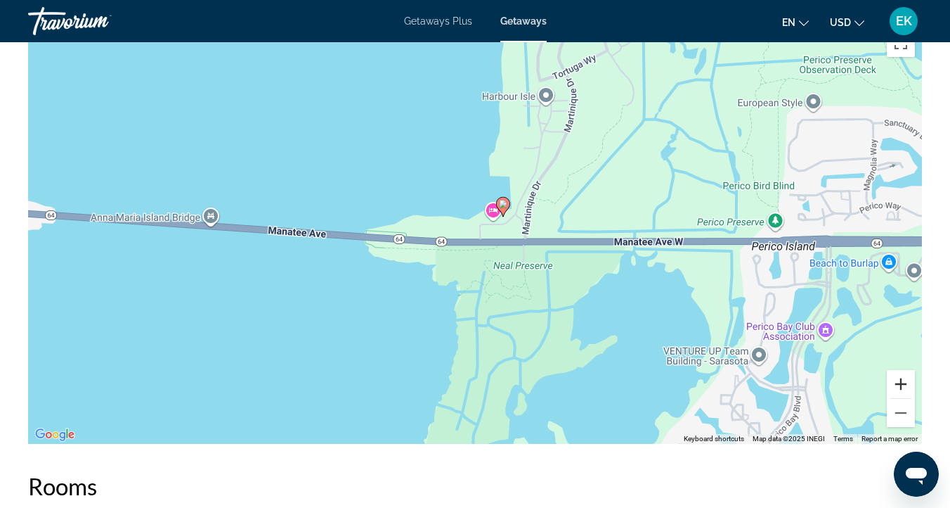
click at [903, 380] on button "Zoom in" at bounding box center [901, 384] width 28 height 28
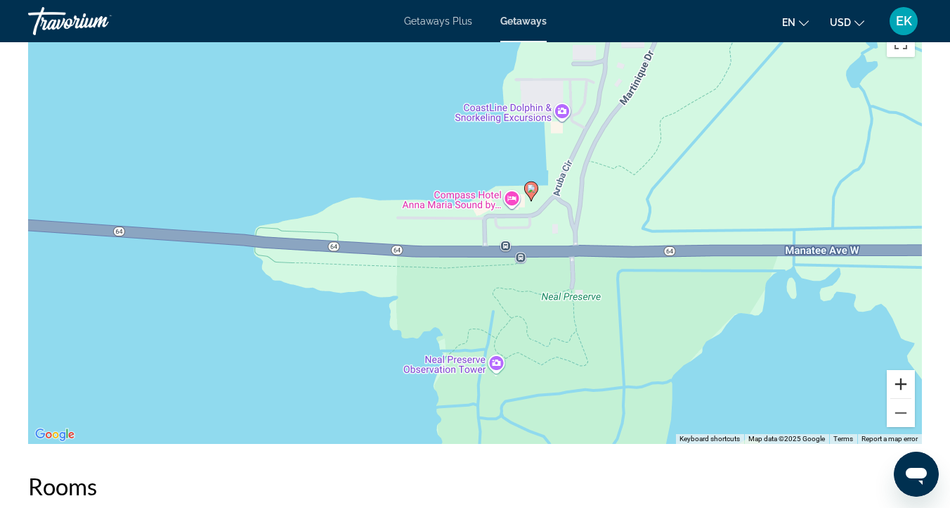
click at [903, 380] on button "Zoom in" at bounding box center [901, 384] width 28 height 28
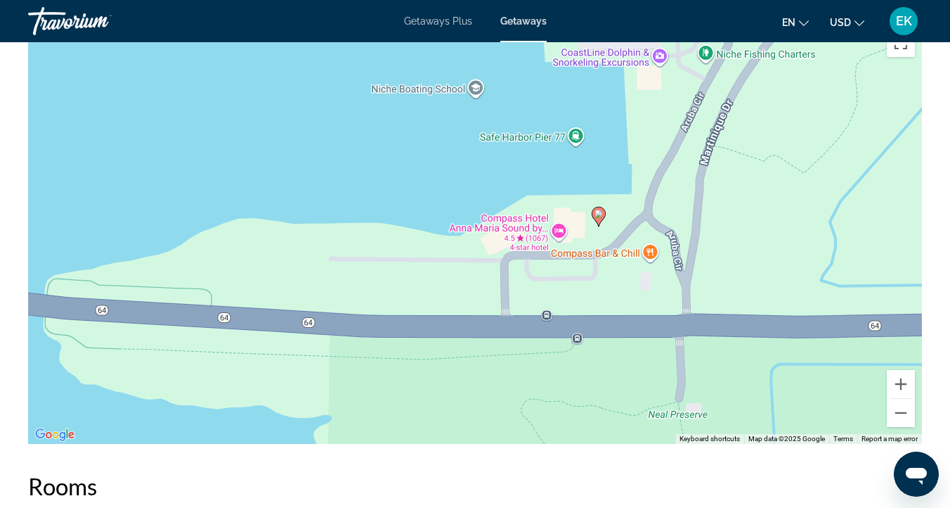
drag, startPoint x: 782, startPoint y: 199, endPoint x: 794, endPoint y: 257, distance: 59.4
click at [794, 257] on div "To activate drag with keyboard, press Alt + Enter. Once in keyboard drag state,…" at bounding box center [475, 233] width 894 height 422
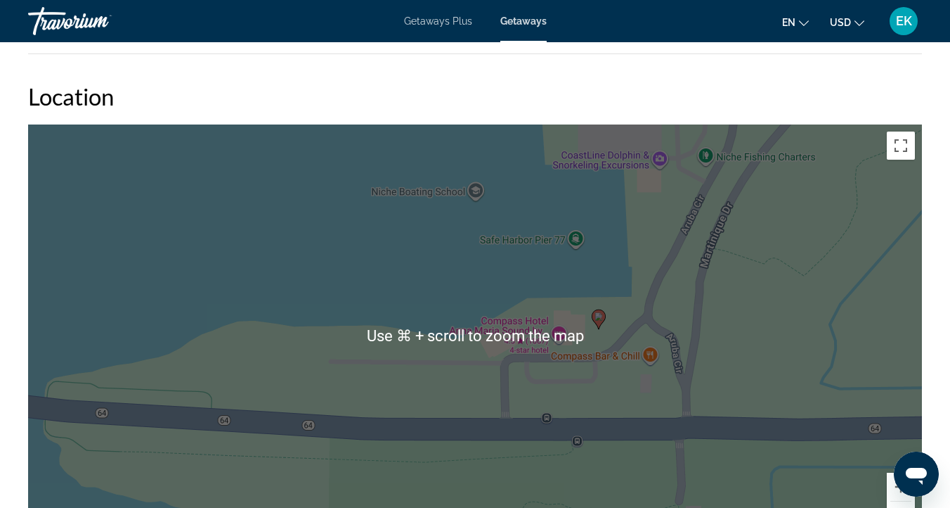
scroll to position [1739, 0]
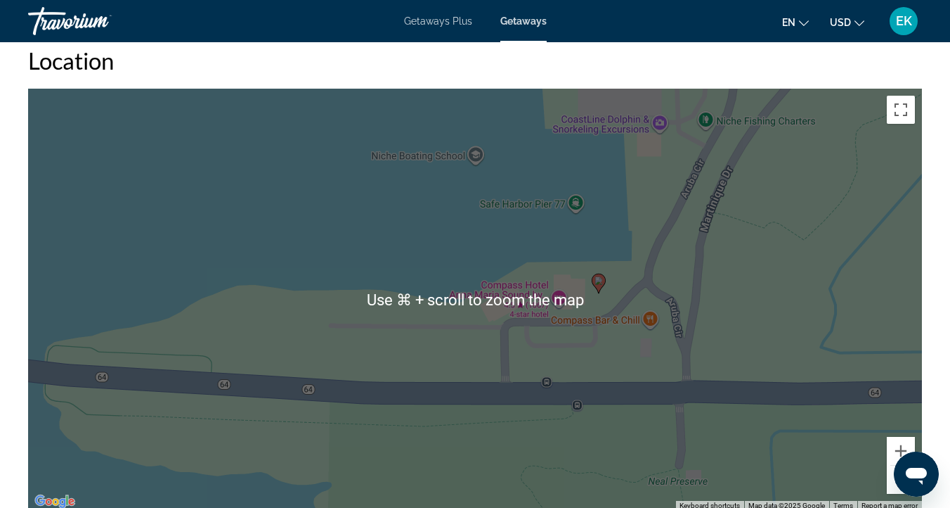
click at [872, 461] on div "To activate drag with keyboard, press Alt + Enter. Once in keyboard drag state,…" at bounding box center [475, 300] width 894 height 422
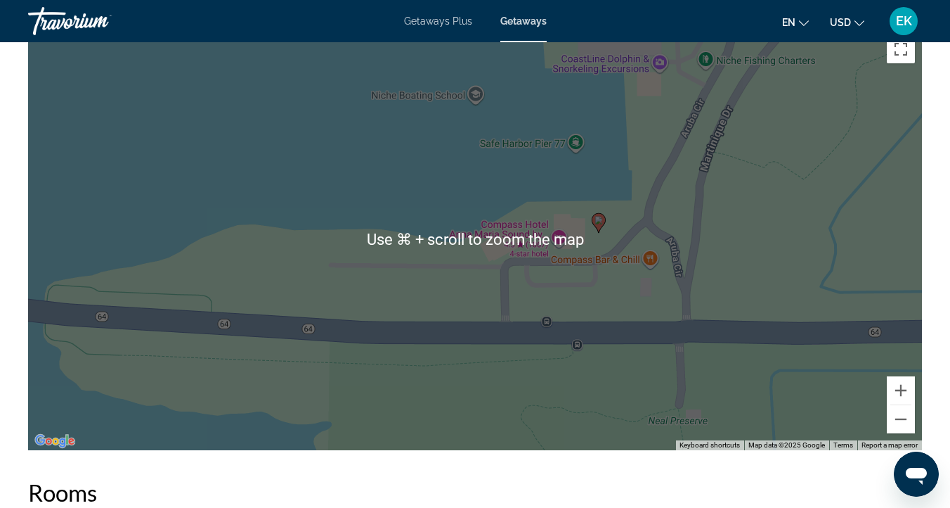
scroll to position [1848, 0]
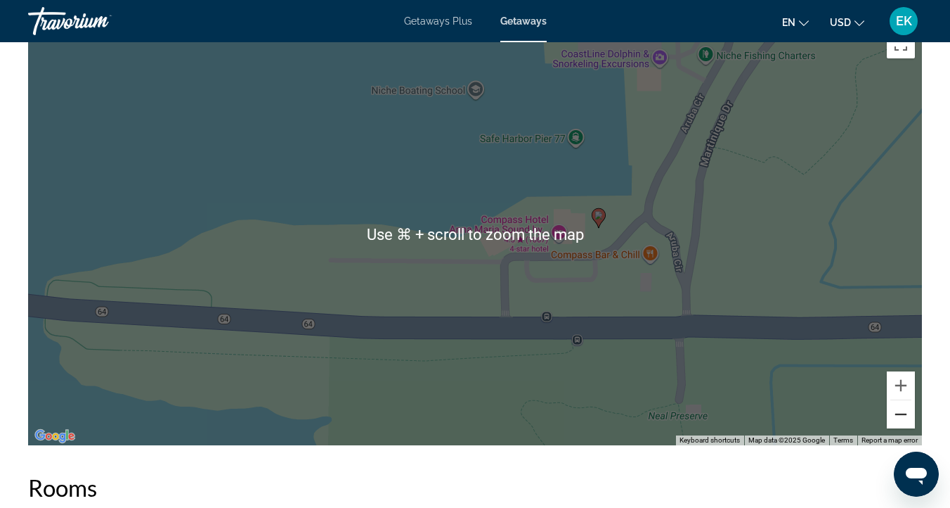
click at [901, 409] on button "Zoom out" at bounding box center [901, 414] width 28 height 28
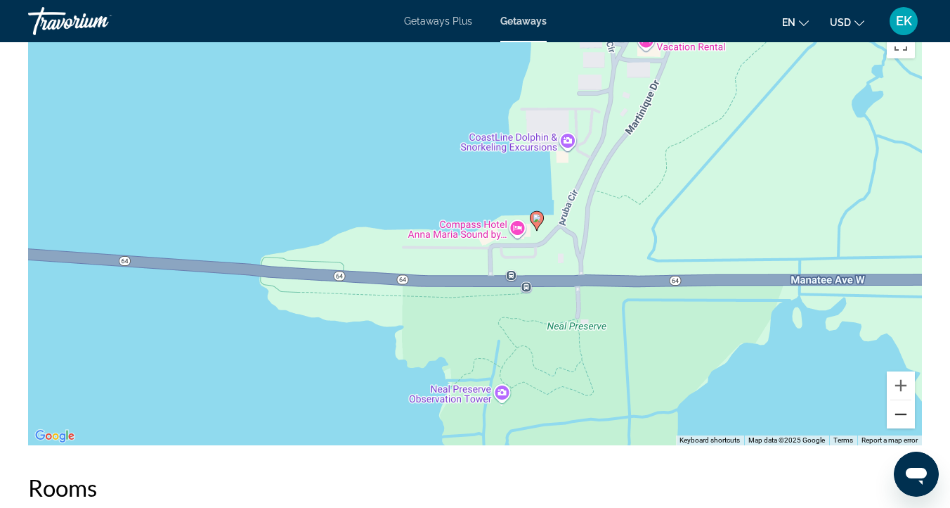
click at [901, 409] on button "Zoom out" at bounding box center [901, 414] width 28 height 28
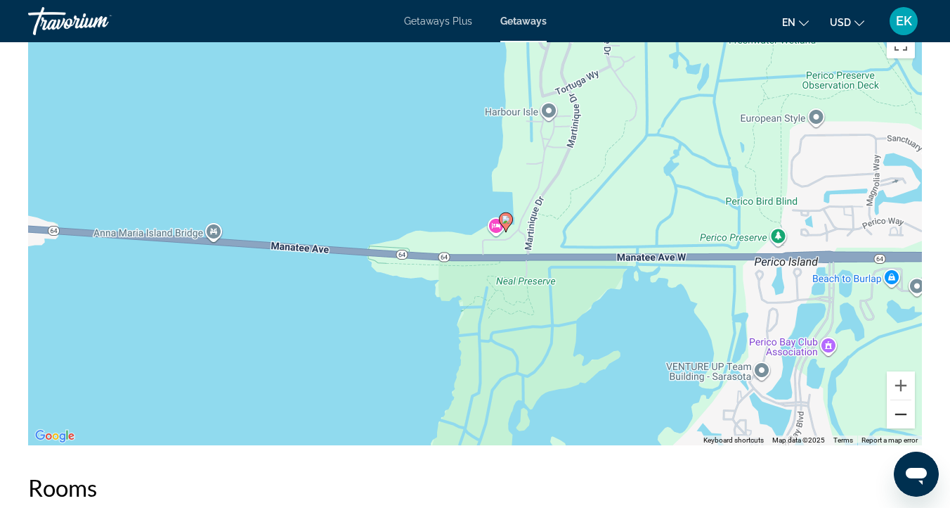
click at [901, 409] on button "Zoom out" at bounding box center [901, 414] width 28 height 28
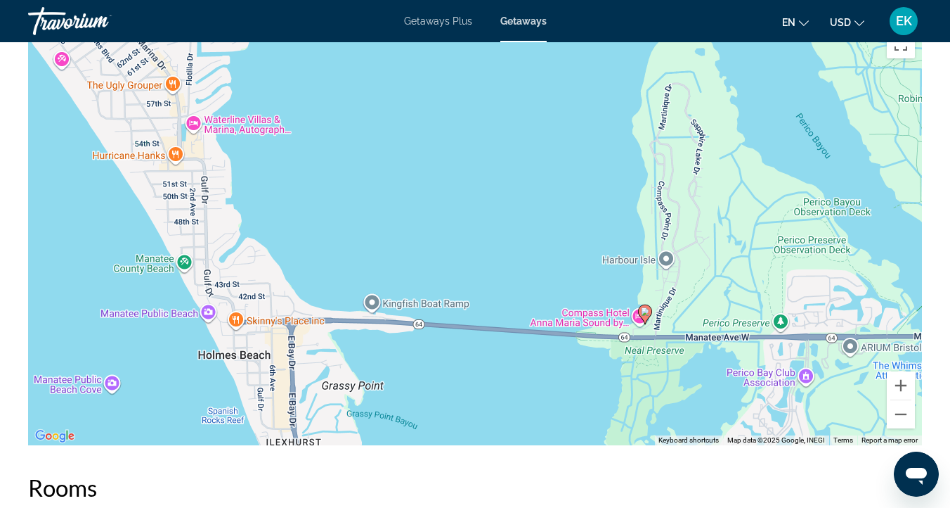
drag, startPoint x: 677, startPoint y: 198, endPoint x: 833, endPoint y: 288, distance: 180.5
click at [833, 288] on div "To activate drag with keyboard, press Alt + Enter. Once in keyboard drag state,…" at bounding box center [475, 234] width 894 height 422
click at [899, 423] on button "Zoom out" at bounding box center [901, 414] width 28 height 28
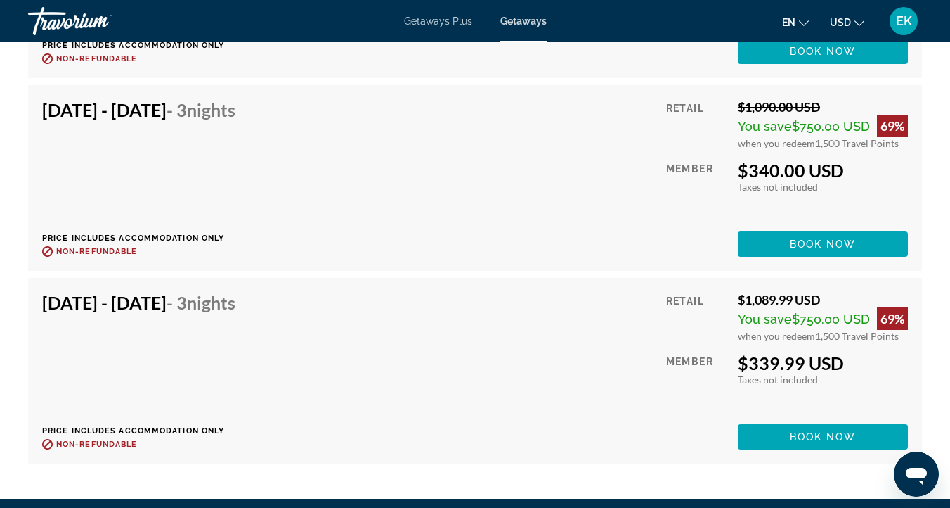
scroll to position [4534, 0]
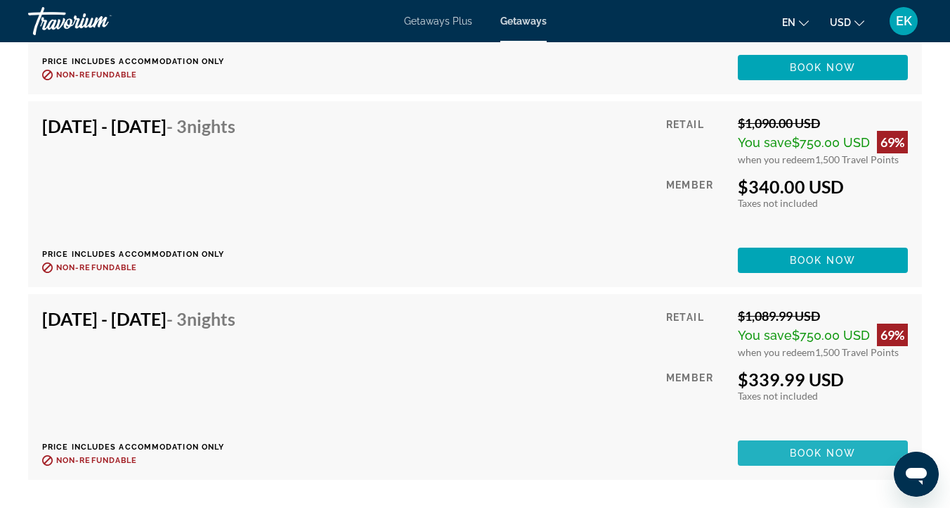
click at [823, 452] on span "Book now" at bounding box center [823, 452] width 67 height 11
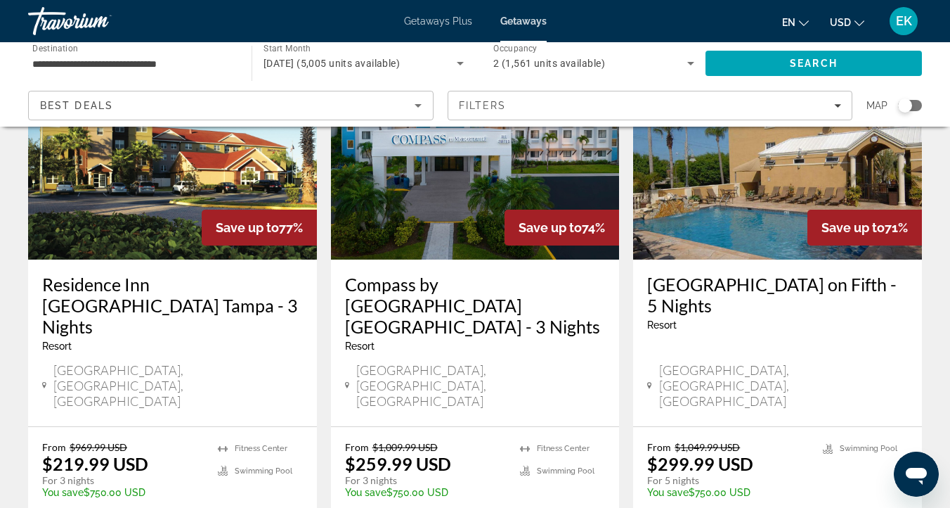
scroll to position [1893, 0]
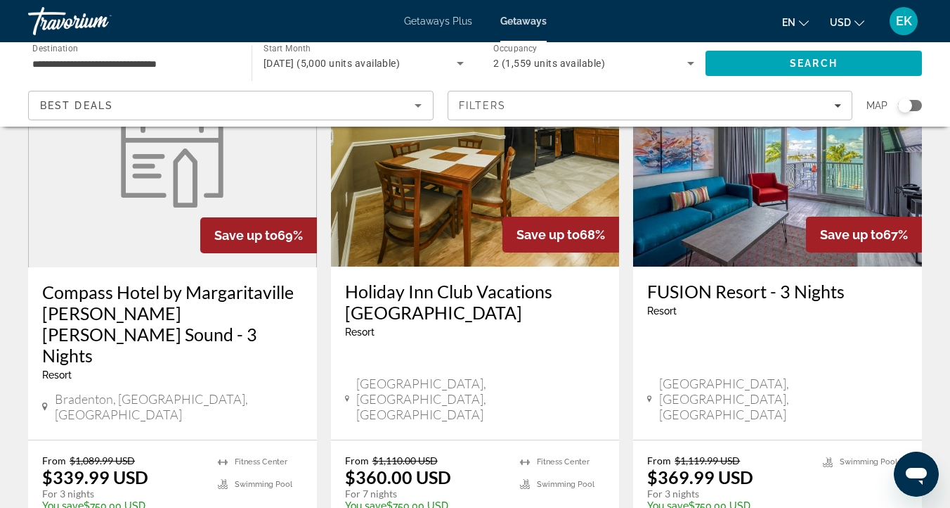
scroll to position [645, 0]
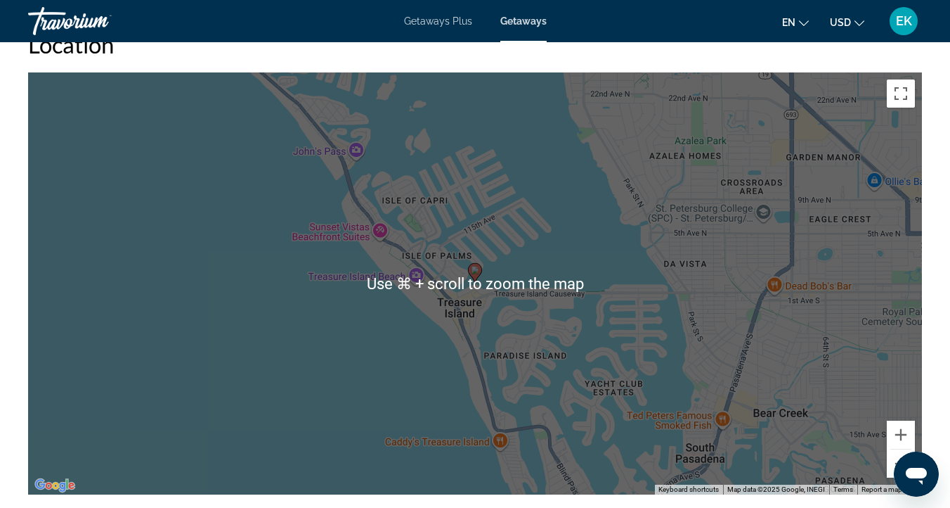
scroll to position [1805, 0]
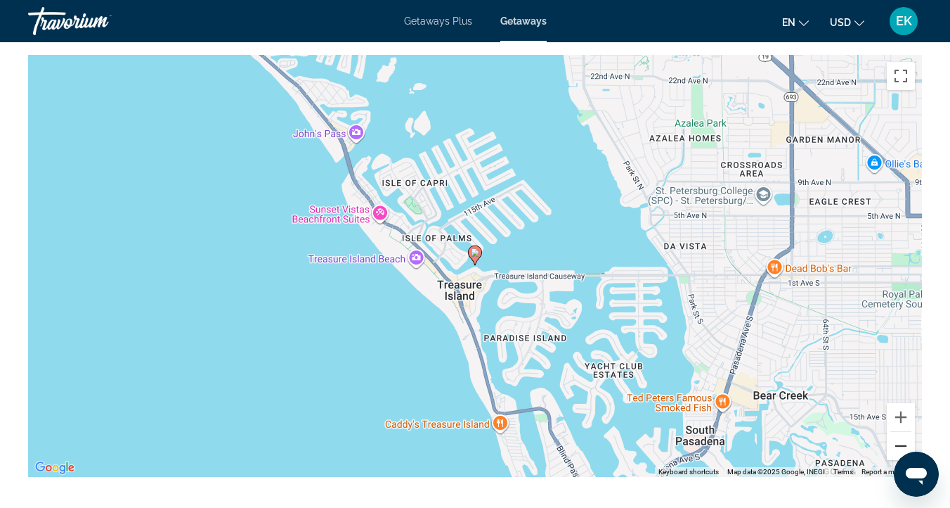
click at [899, 443] on button "Zoom out" at bounding box center [901, 446] width 28 height 28
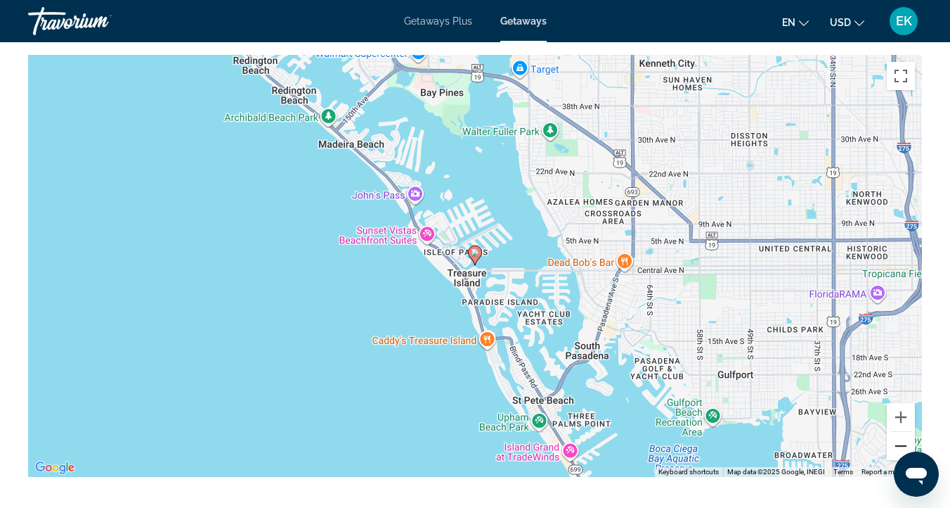
click at [899, 443] on button "Zoom out" at bounding box center [901, 446] width 28 height 28
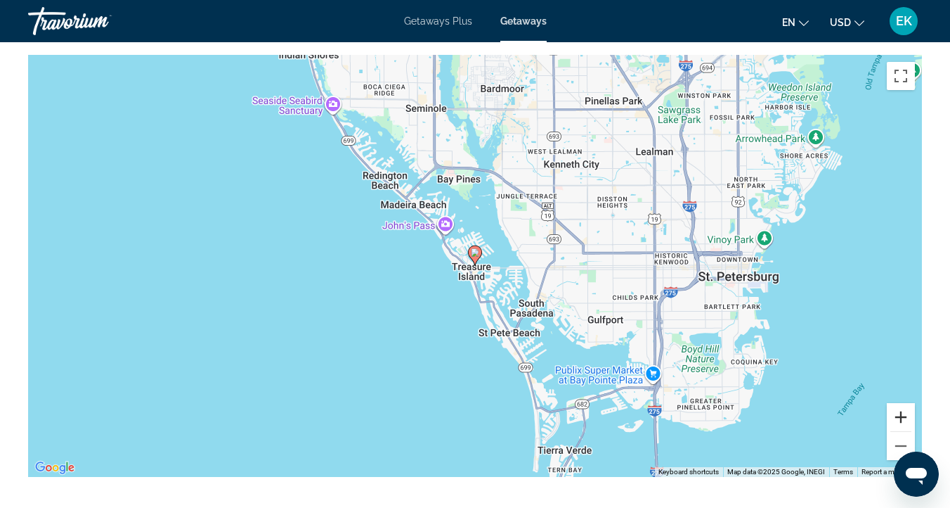
click at [900, 414] on button "Zoom in" at bounding box center [901, 417] width 28 height 28
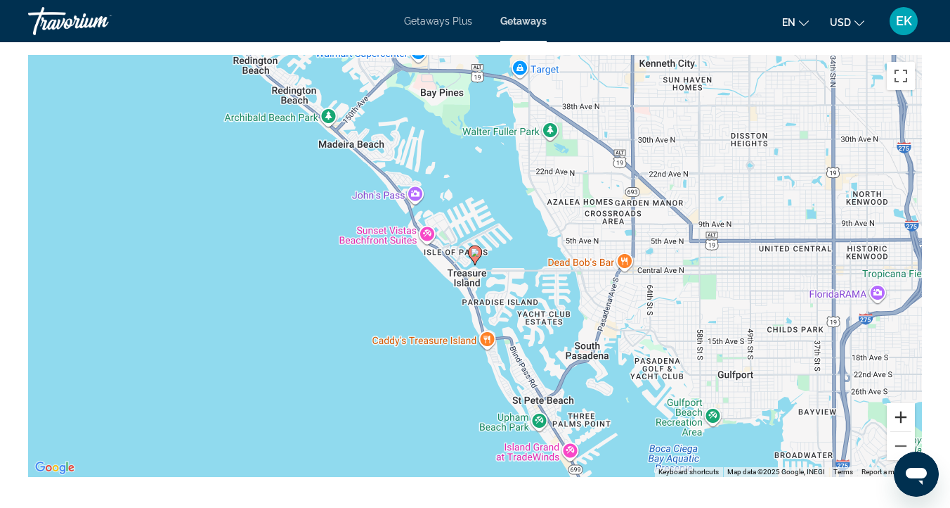
click at [900, 414] on button "Zoom in" at bounding box center [901, 417] width 28 height 28
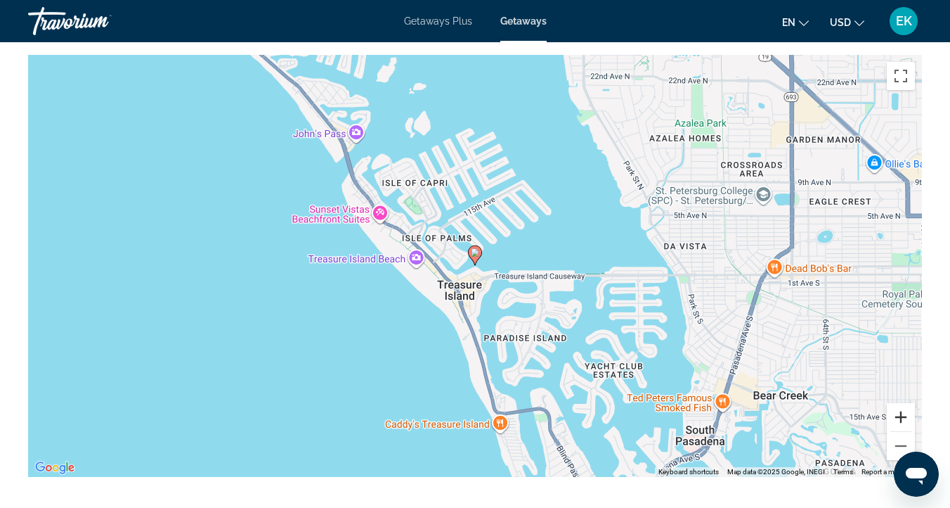
click at [900, 414] on button "Zoom in" at bounding box center [901, 417] width 28 height 28
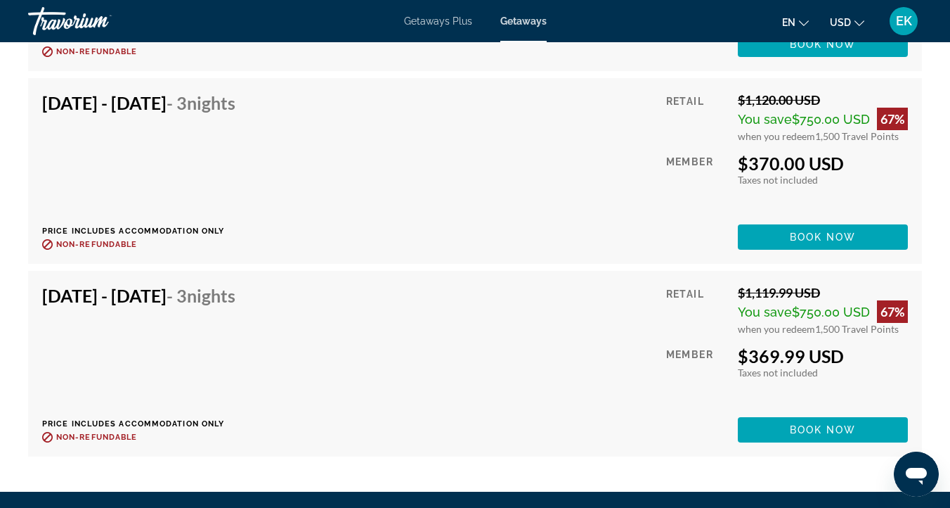
scroll to position [4681, 0]
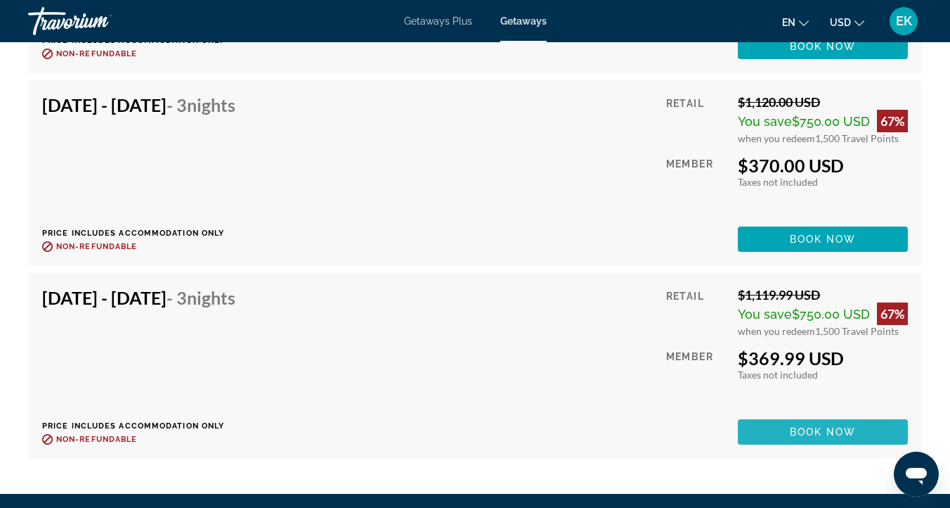
click at [814, 430] on span "Book now" at bounding box center [823, 431] width 67 height 11
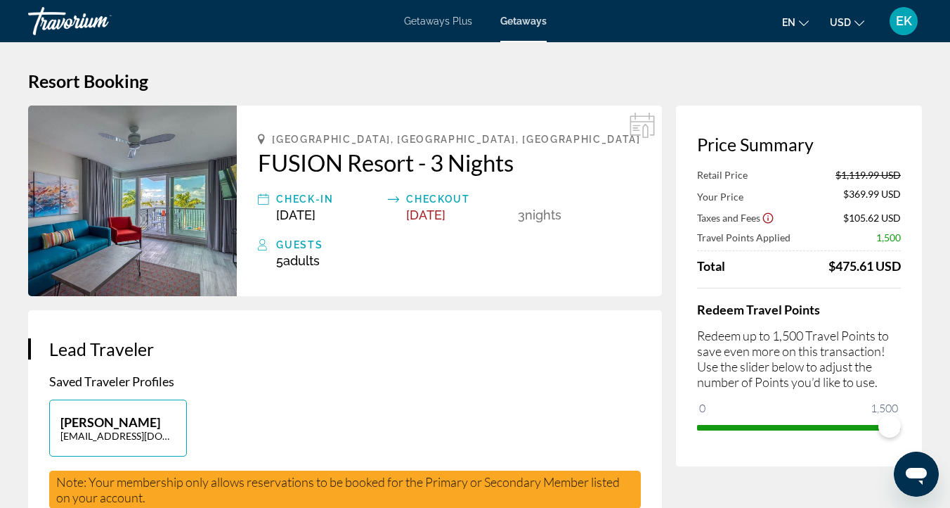
click at [110, 39] on div "Travorium" at bounding box center [98, 21] width 141 height 37
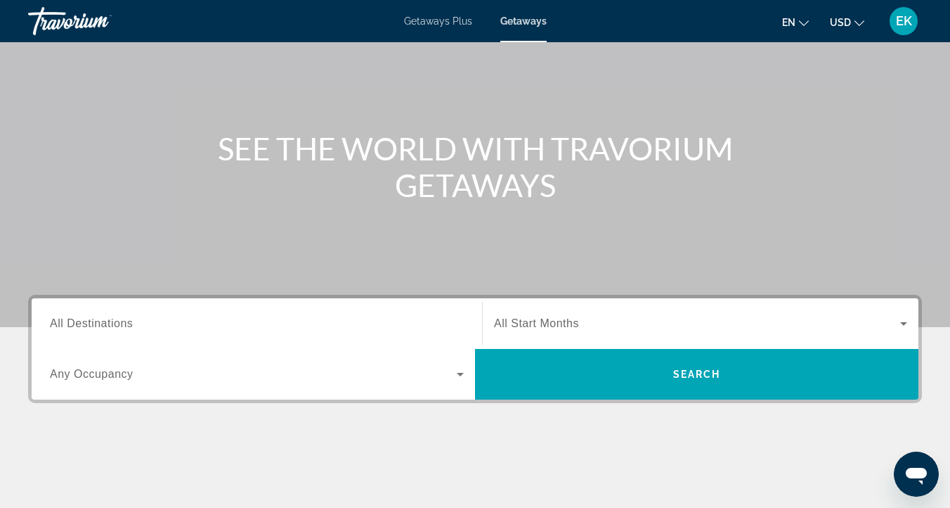
scroll to position [115, 0]
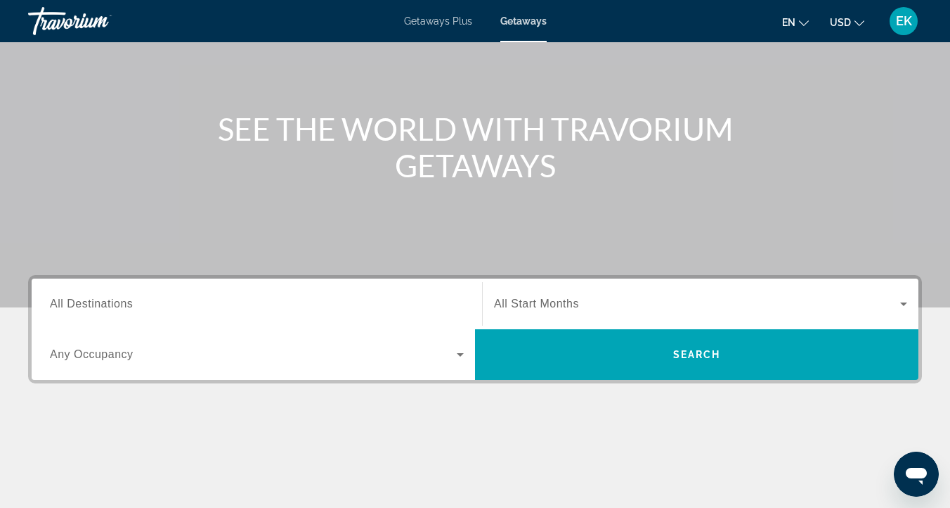
click at [61, 303] on span "All Destinations" at bounding box center [91, 303] width 83 height 12
click at [61, 303] on input "Destination All Destinations" at bounding box center [257, 304] width 414 height 17
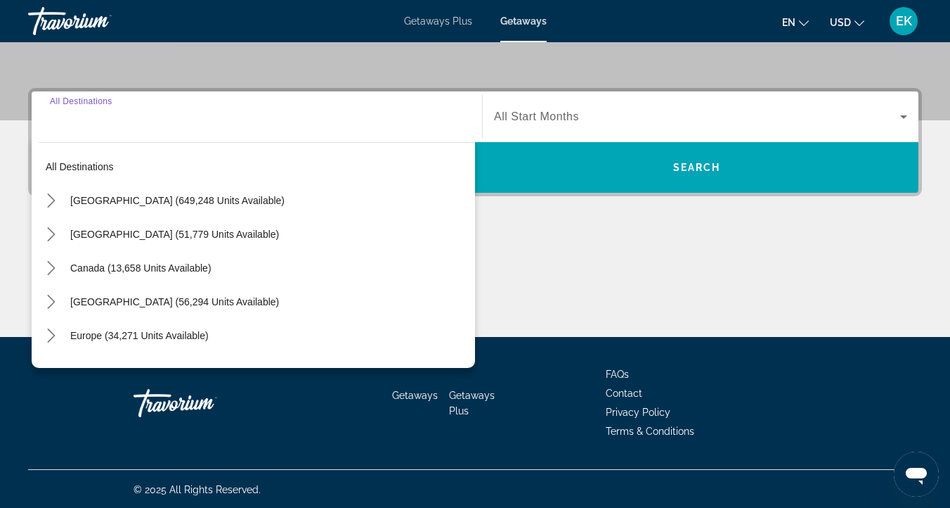
scroll to position [303, 0]
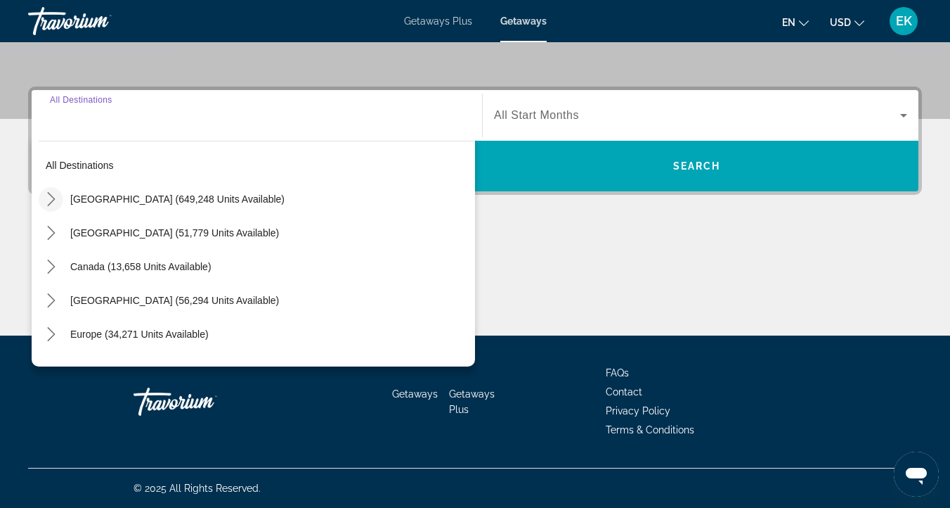
click at [47, 197] on icon "Toggle United States (649,248 units available) submenu" at bounding box center [51, 199] width 14 height 14
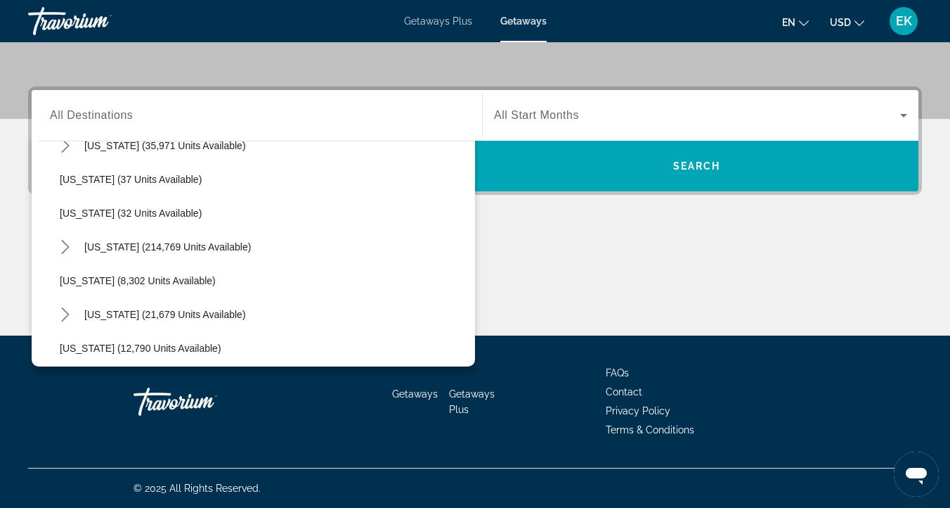
scroll to position [191, 0]
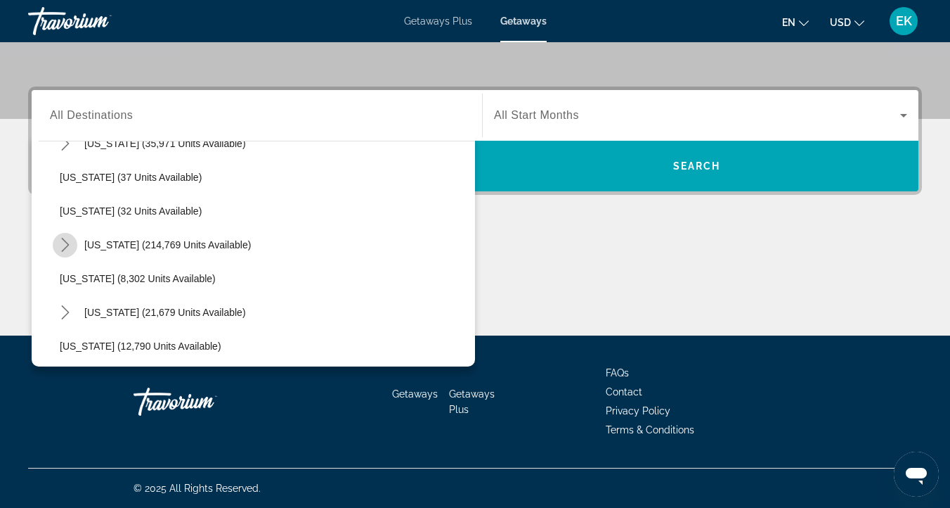
click at [67, 243] on icon "Toggle Florida (214,769 units available) submenu" at bounding box center [65, 245] width 8 height 14
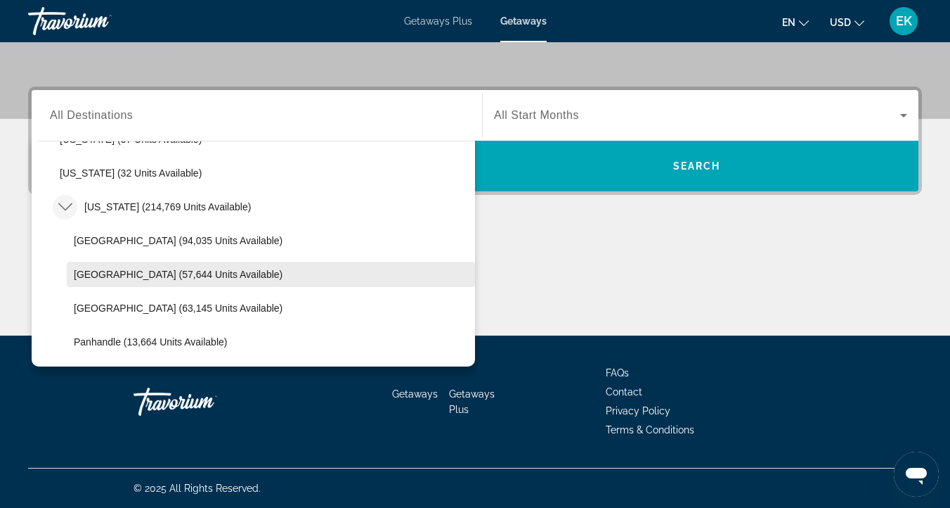
scroll to position [235, 0]
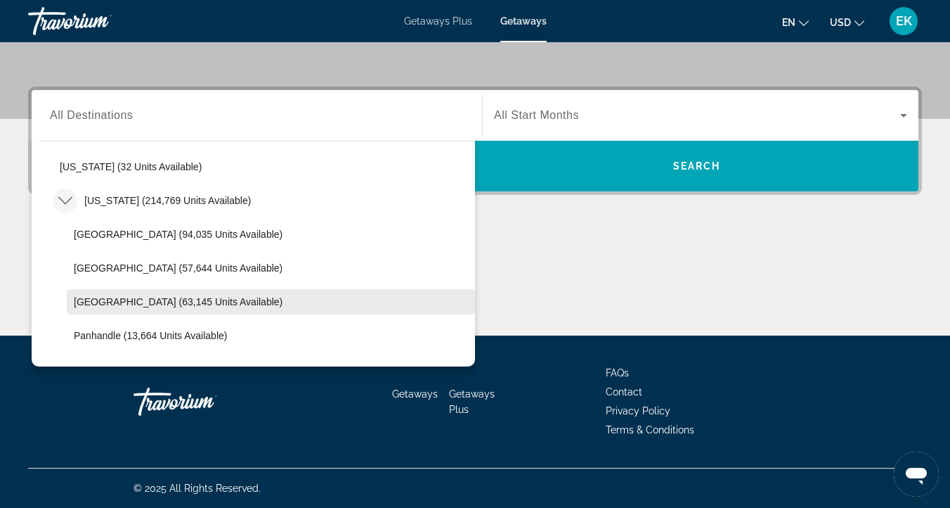
click at [112, 303] on span "West Coast (63,145 units available)" at bounding box center [178, 301] width 209 height 11
type input "**********"
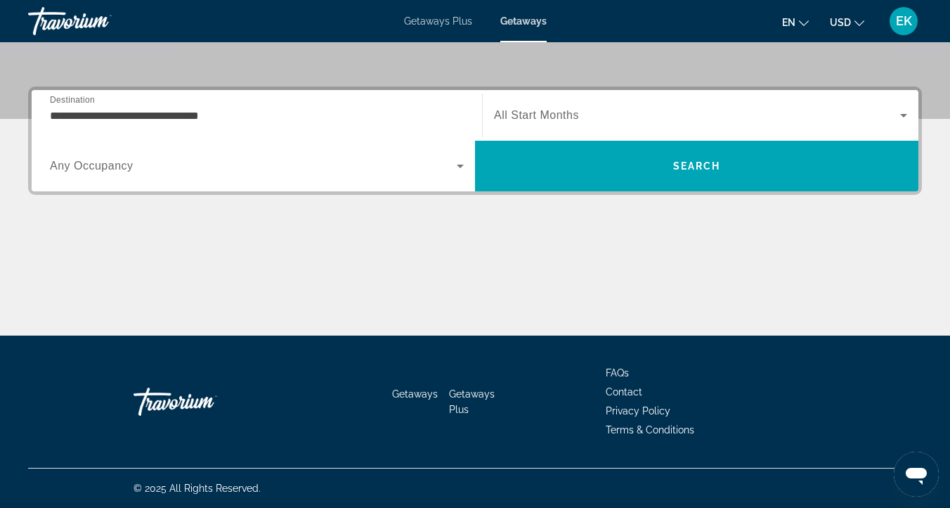
click at [562, 109] on span "All Start Months" at bounding box center [536, 115] width 85 height 12
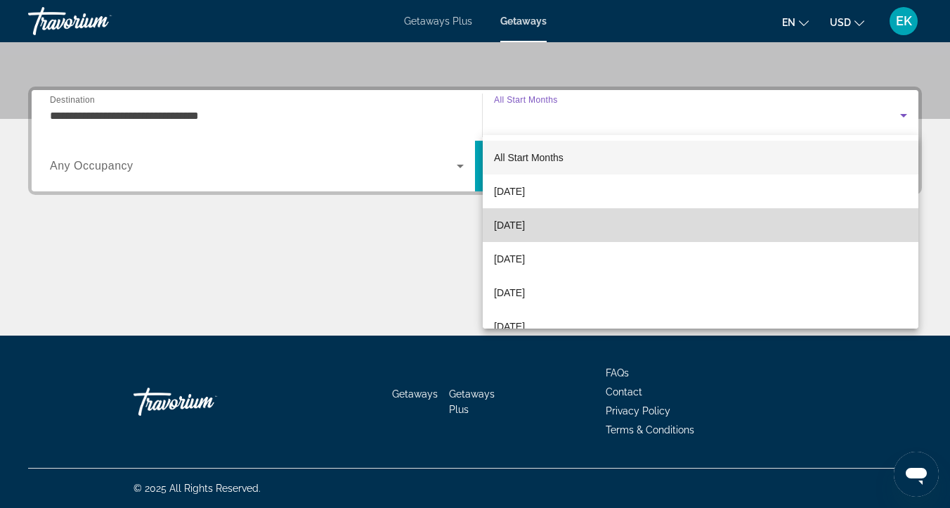
click at [525, 223] on span "[DATE]" at bounding box center [509, 225] width 31 height 17
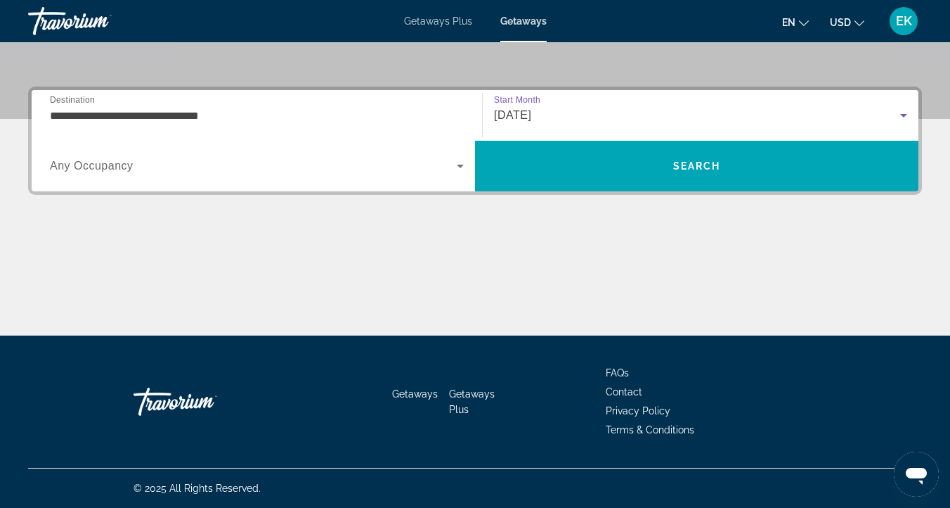
click at [79, 162] on span "Any Occupancy" at bounding box center [92, 166] width 84 height 12
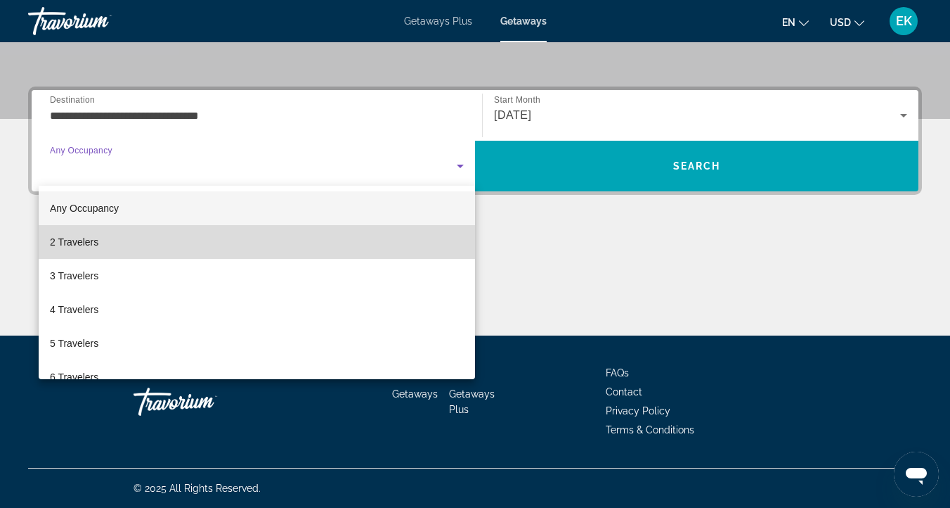
click at [87, 238] on span "2 Travelers" at bounding box center [74, 241] width 49 height 17
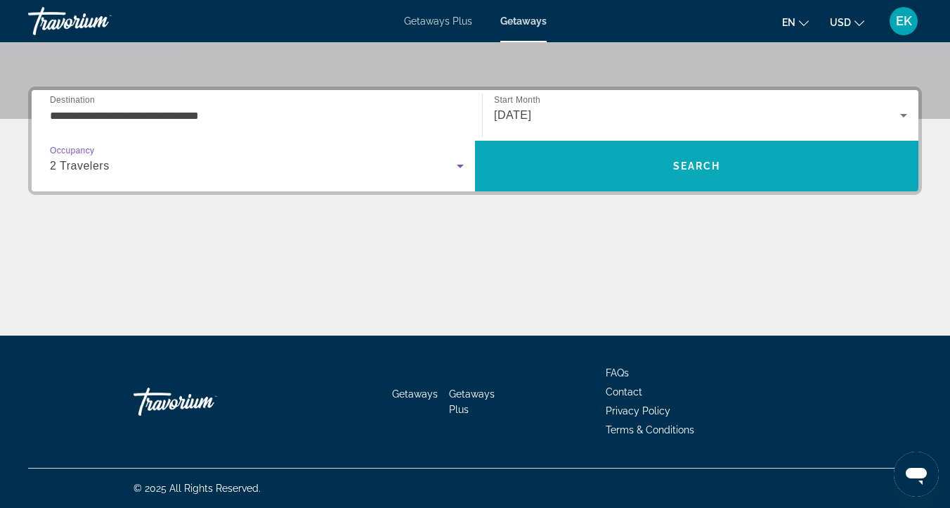
click at [773, 163] on span "Search" at bounding box center [697, 166] width 444 height 34
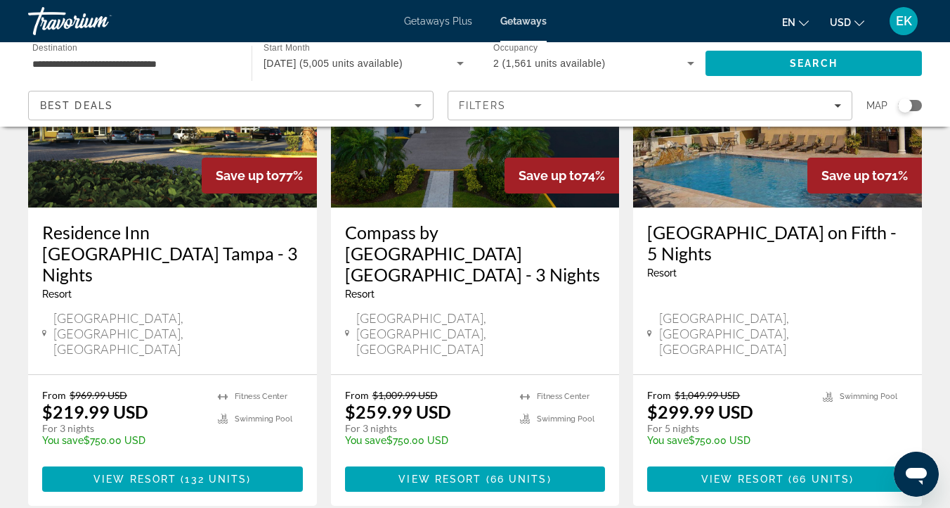
scroll to position [1893, 0]
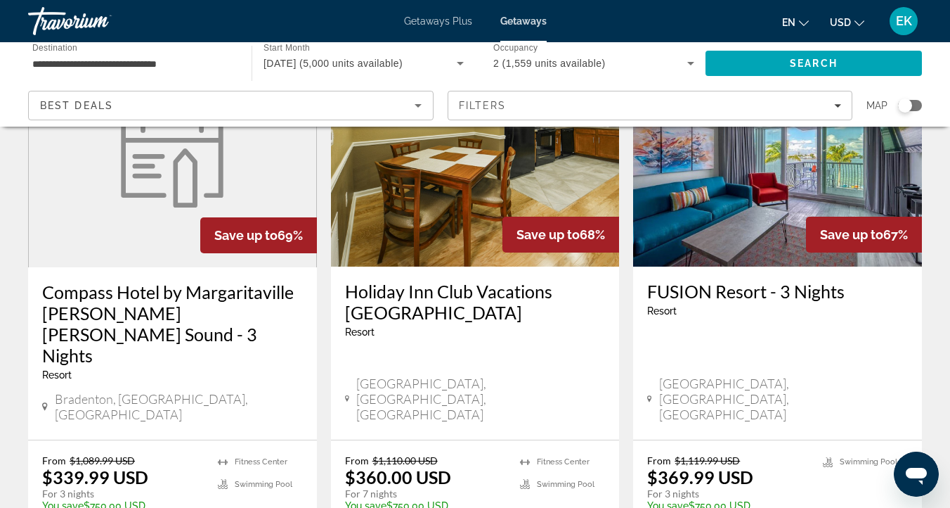
scroll to position [666, 0]
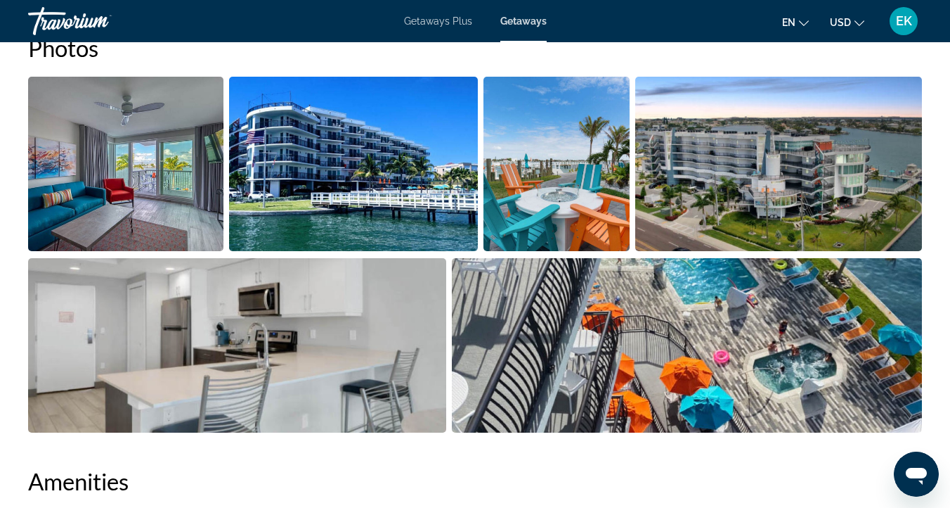
scroll to position [910, 0]
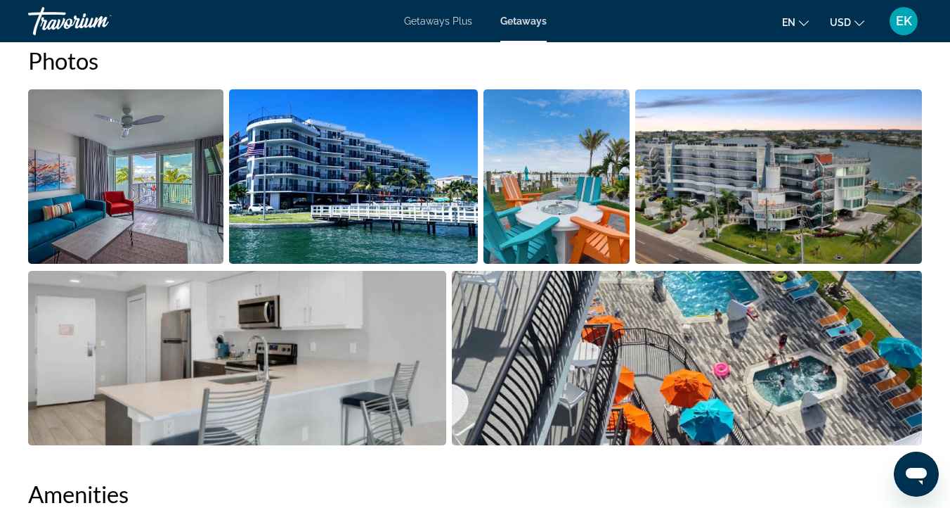
click at [104, 200] on img "Open full-screen image slider" at bounding box center [125, 176] width 195 height 174
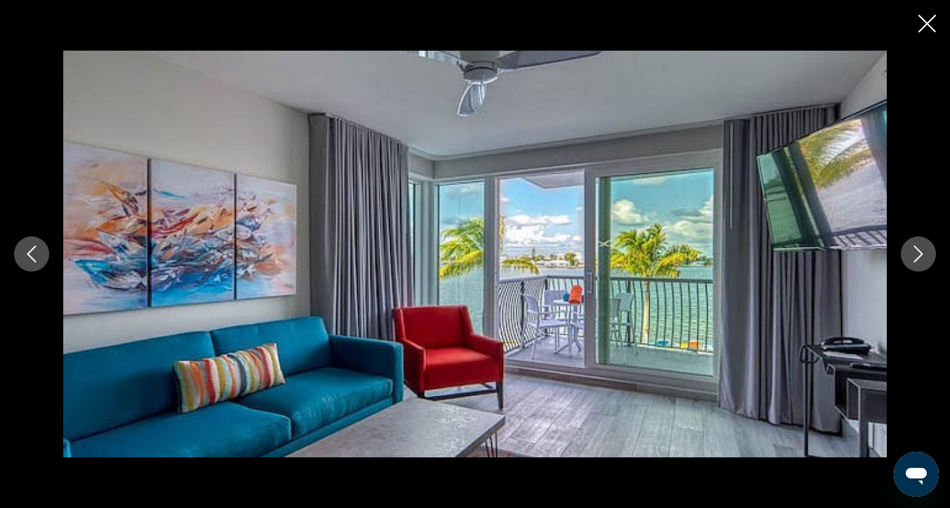
click at [918, 254] on icon "Next image" at bounding box center [918, 253] width 17 height 17
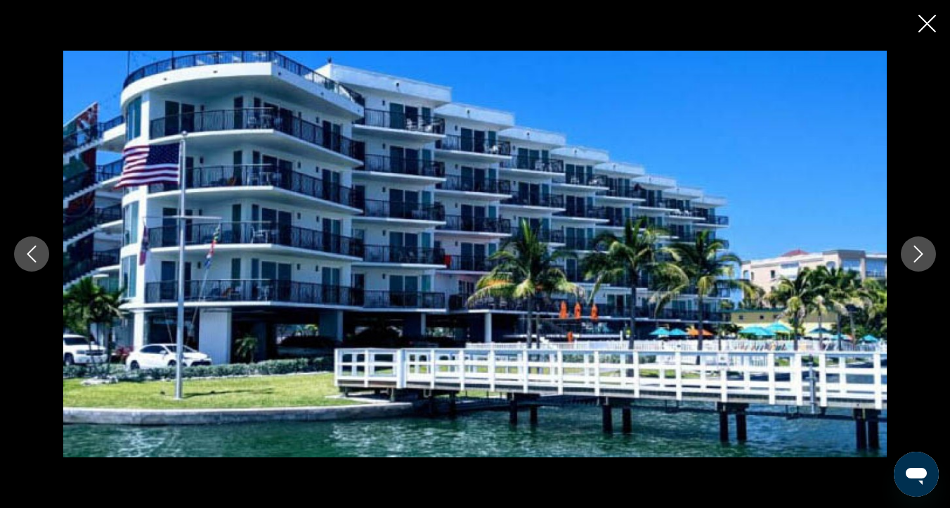
click at [918, 254] on icon "Next image" at bounding box center [918, 253] width 17 height 17
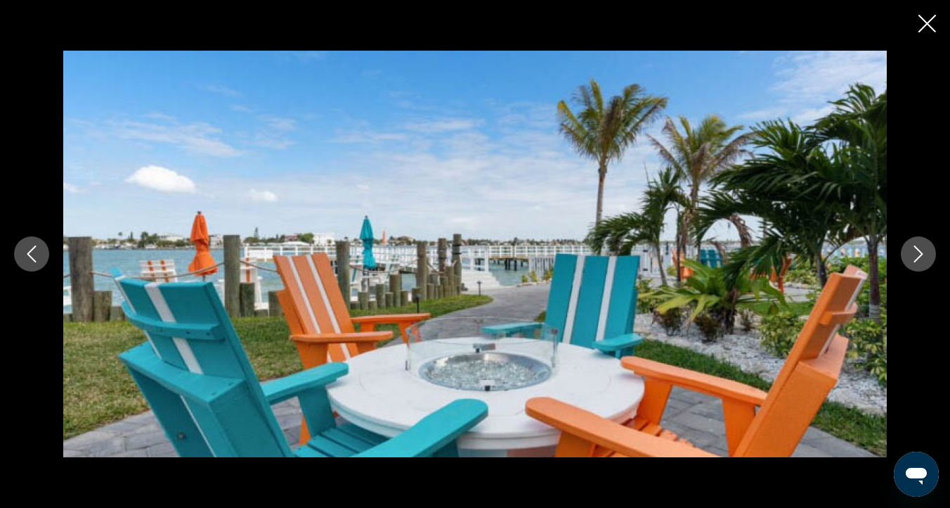
click at [918, 254] on icon "Next image" at bounding box center [918, 253] width 17 height 17
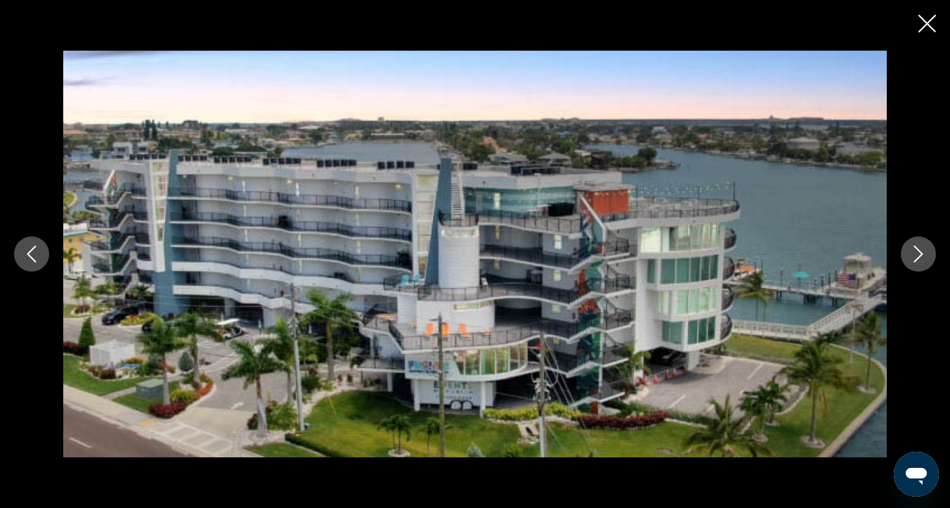
click at [915, 252] on icon "Next image" at bounding box center [918, 253] width 17 height 17
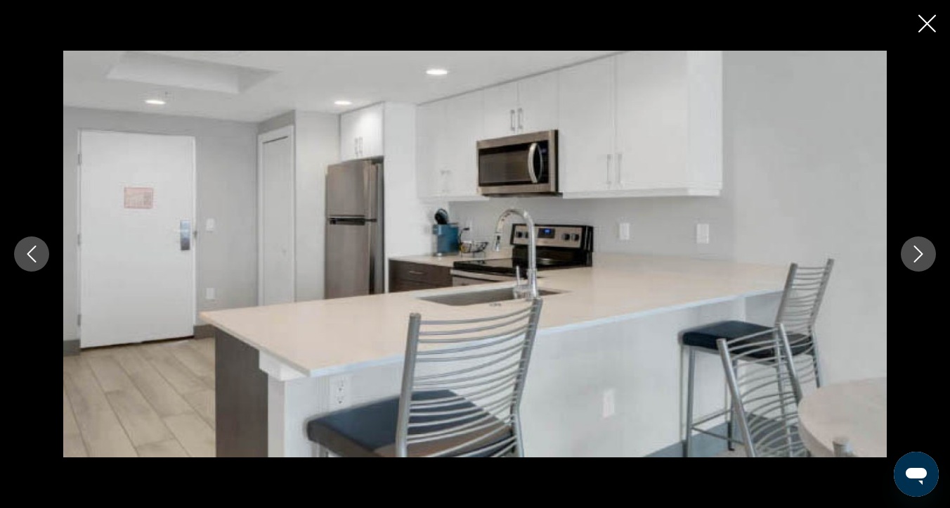
click at [915, 252] on icon "Next image" at bounding box center [918, 253] width 17 height 17
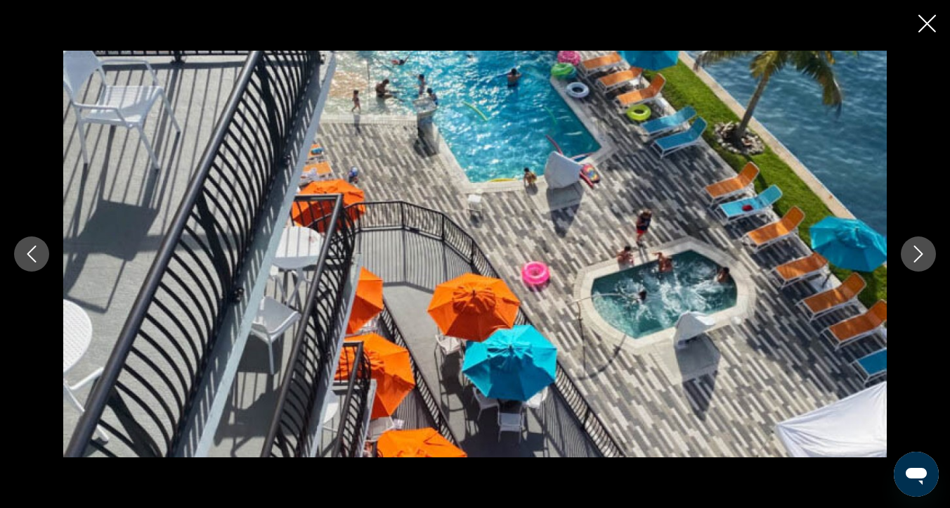
click at [921, 250] on icon "Next image" at bounding box center [918, 253] width 17 height 17
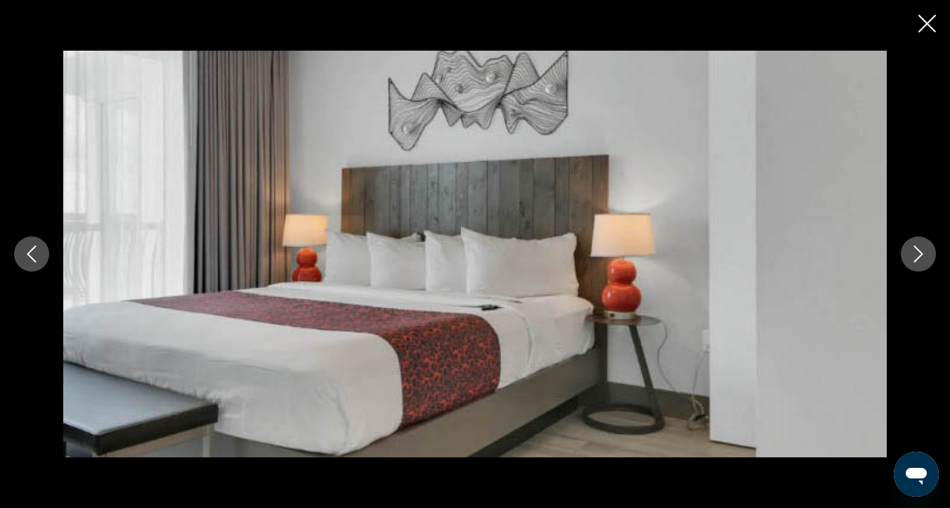
click at [921, 250] on icon "Next image" at bounding box center [918, 253] width 17 height 17
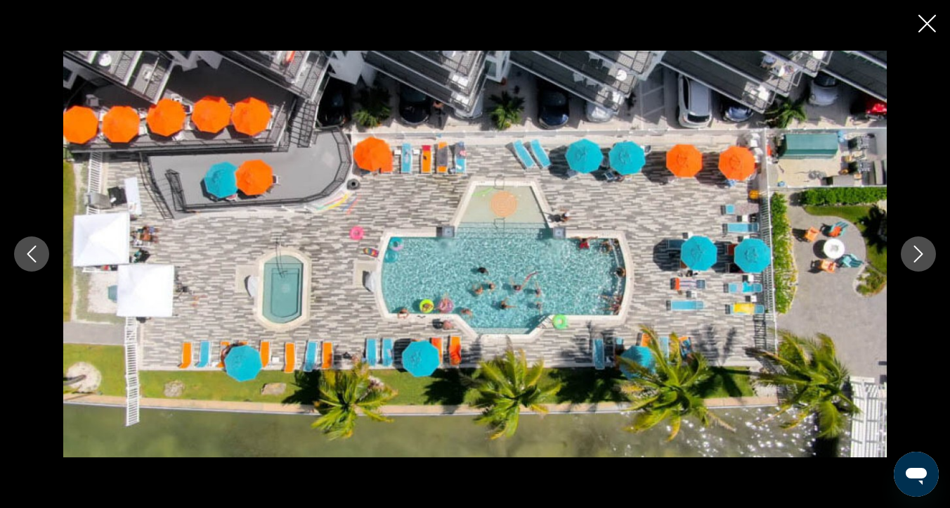
click at [921, 250] on icon "Next image" at bounding box center [918, 253] width 17 height 17
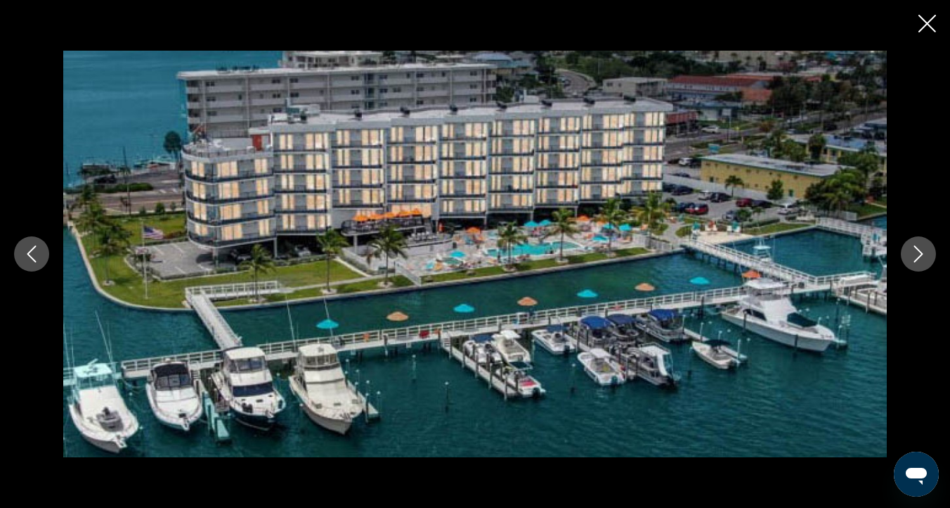
click at [921, 250] on icon "Next image" at bounding box center [918, 253] width 17 height 17
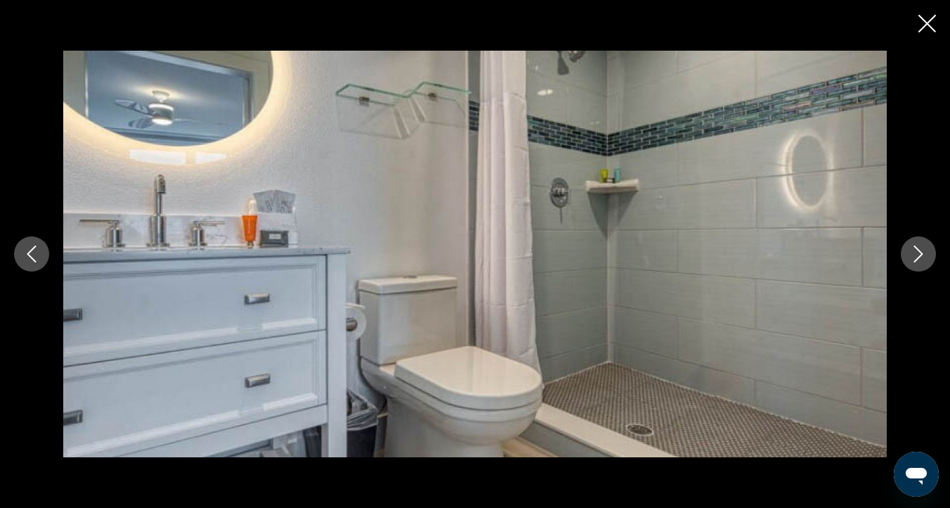
click at [921, 250] on icon "Next image" at bounding box center [918, 253] width 17 height 17
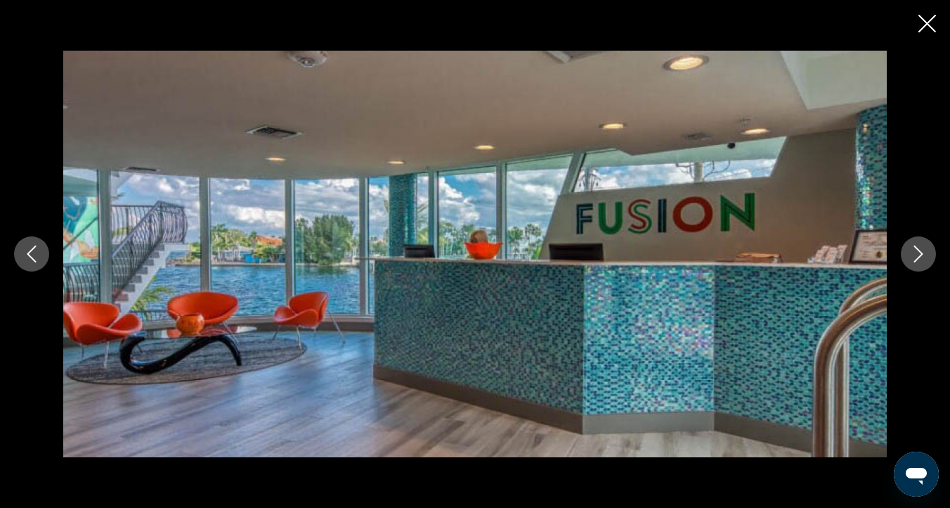
click at [921, 250] on icon "Next image" at bounding box center [918, 253] width 17 height 17
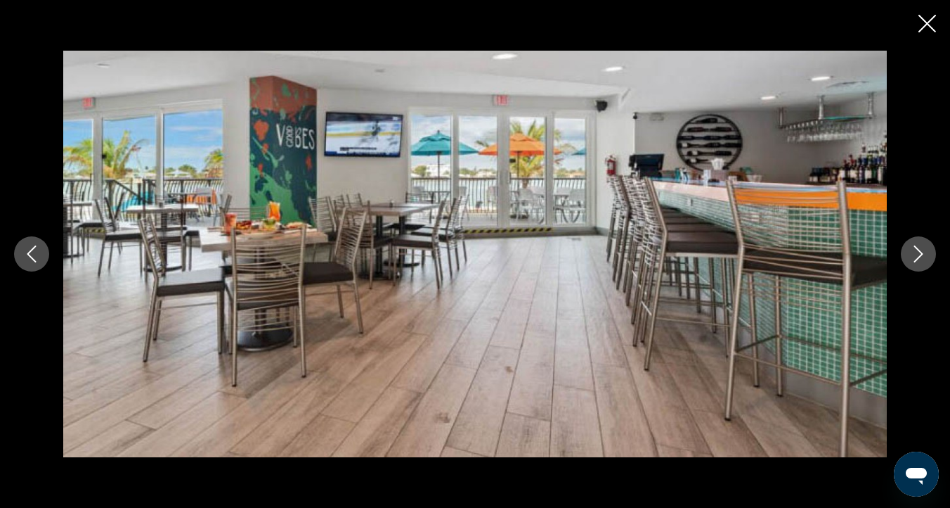
click at [919, 249] on icon "Next image" at bounding box center [919, 253] width 9 height 17
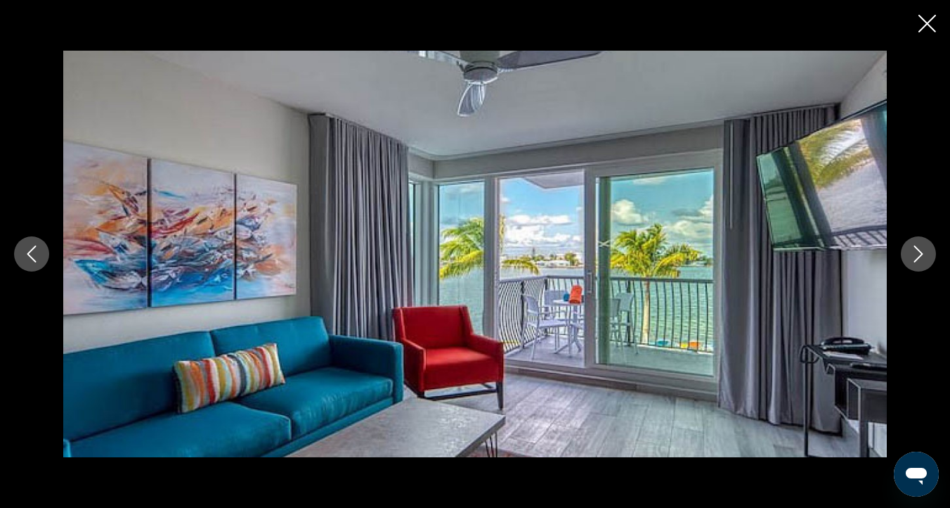
click at [924, 17] on icon "Close slideshow" at bounding box center [928, 24] width 18 height 18
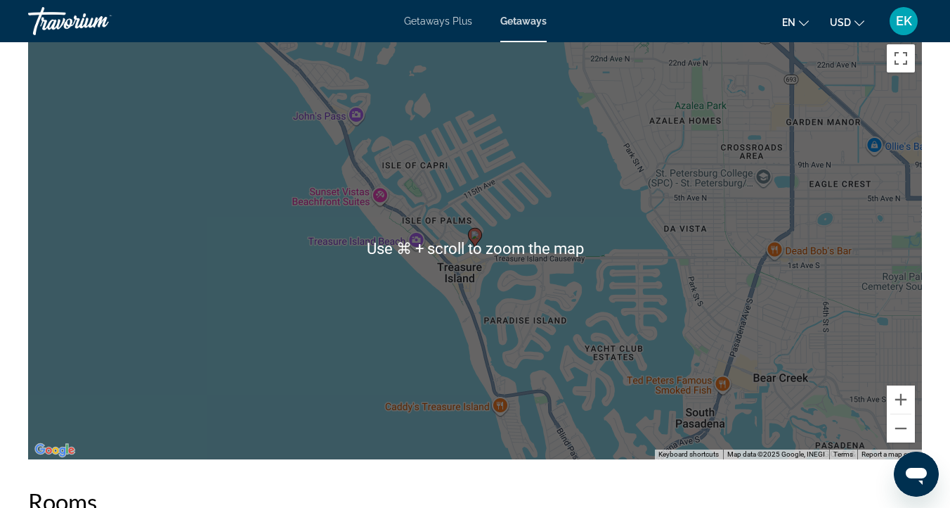
scroll to position [1810, 0]
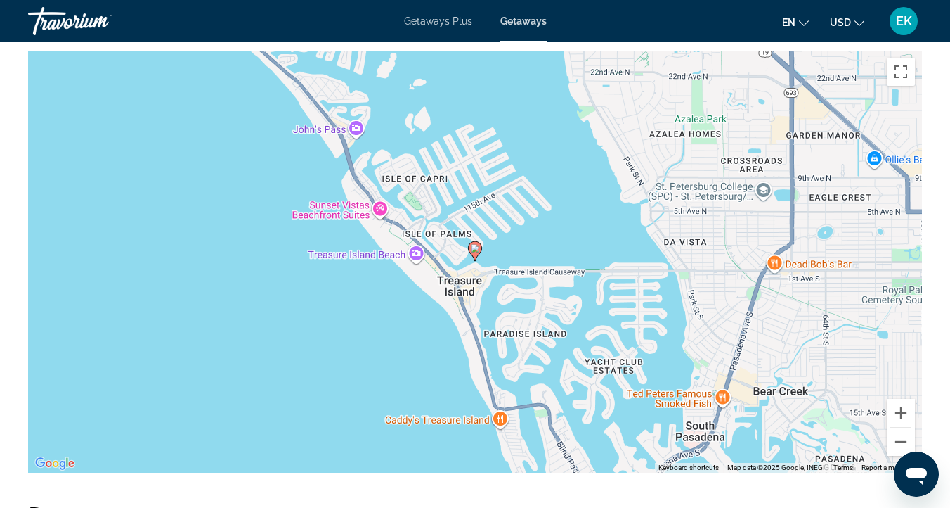
click at [785, 331] on div "To activate drag with keyboard, press Alt + Enter. Once in keyboard drag state,…" at bounding box center [475, 262] width 894 height 422
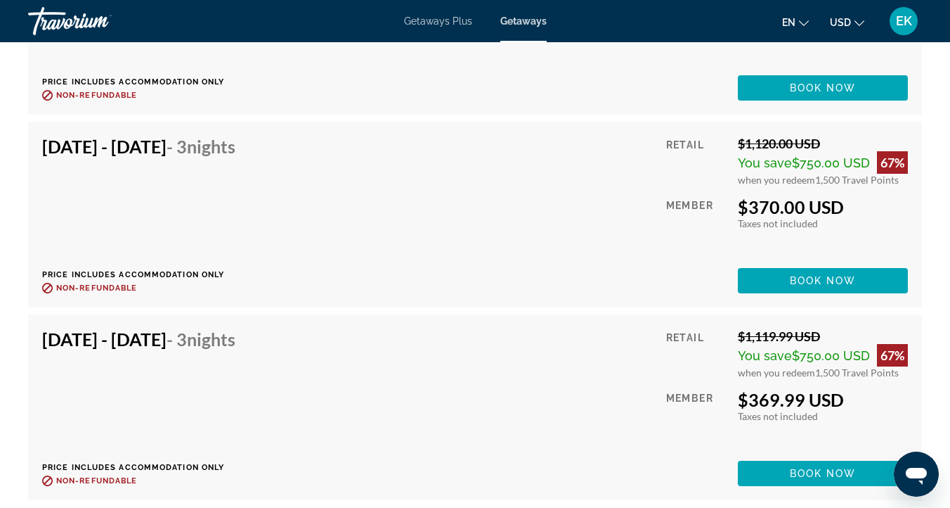
scroll to position [4633, 0]
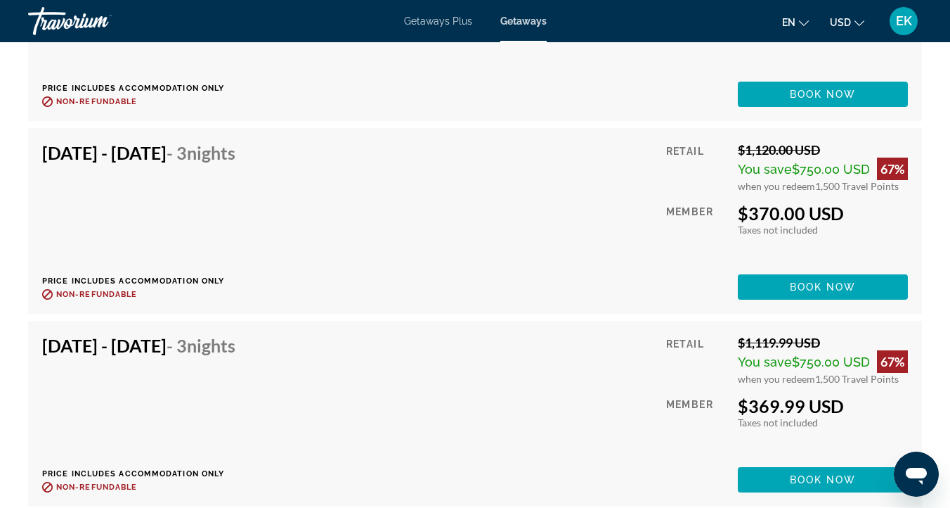
click at [444, 21] on span "Getaways Plus" at bounding box center [438, 20] width 68 height 11
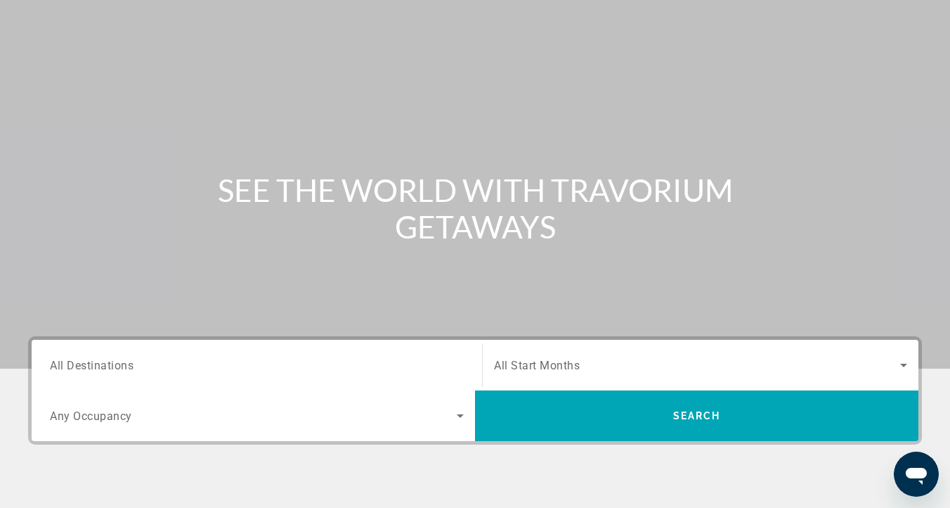
scroll to position [70, 0]
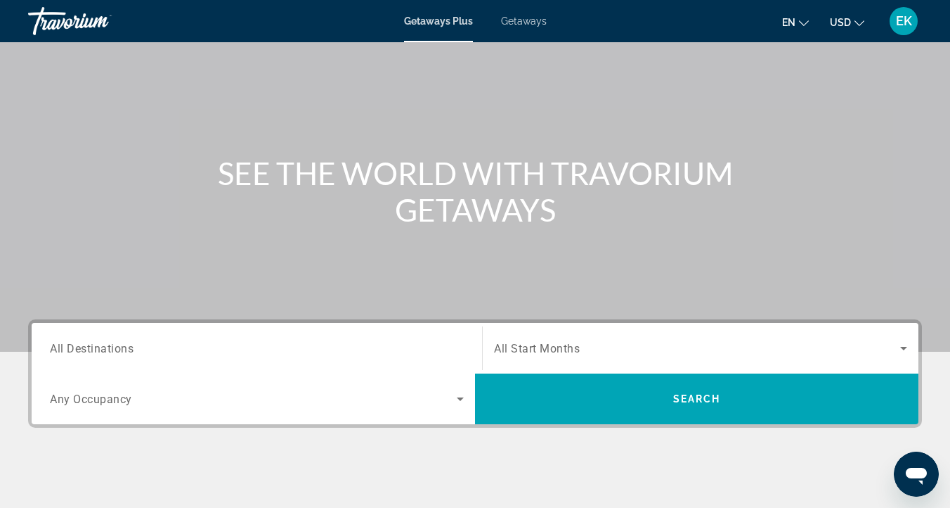
click at [70, 349] on span "All Destinations" at bounding box center [92, 347] width 84 height 13
click at [70, 349] on input "Destination All Destinations" at bounding box center [257, 348] width 414 height 17
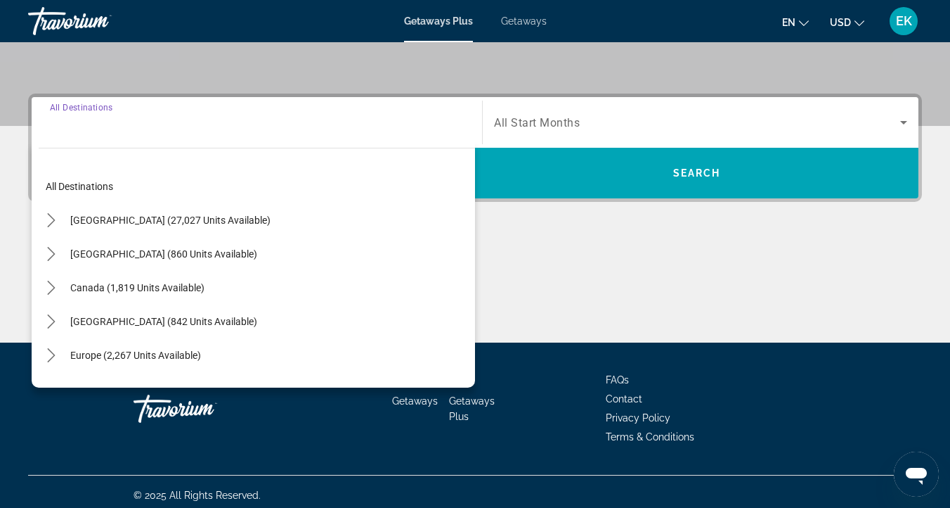
scroll to position [303, 0]
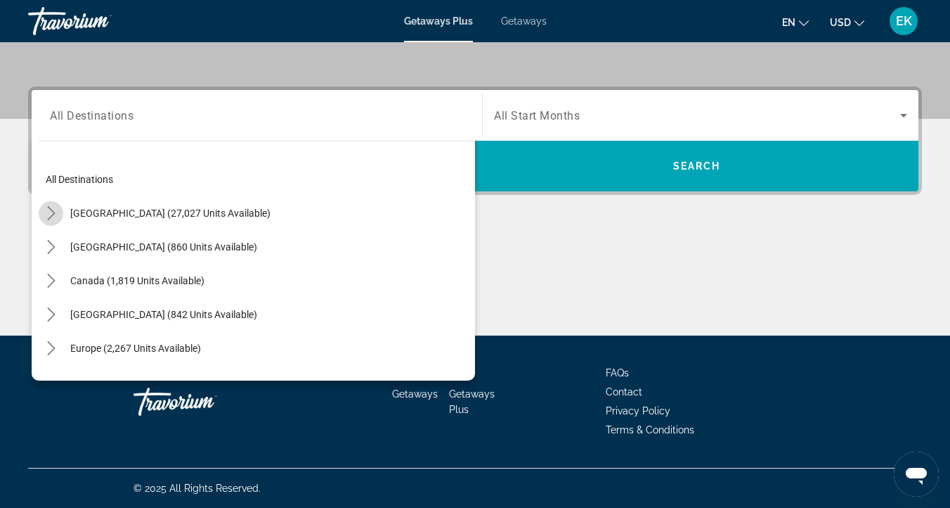
click at [53, 210] on icon "Toggle United States (27,027 units available) submenu" at bounding box center [51, 213] width 14 height 14
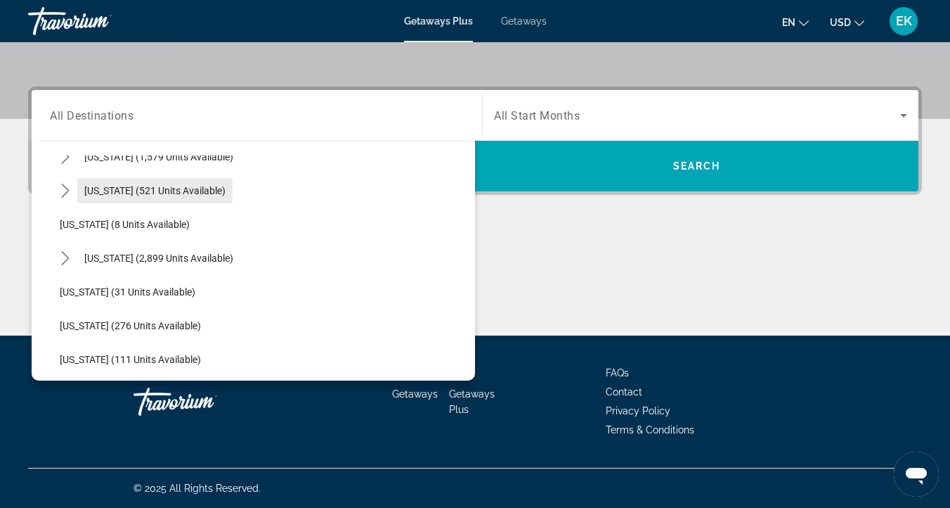
scroll to position [166, 0]
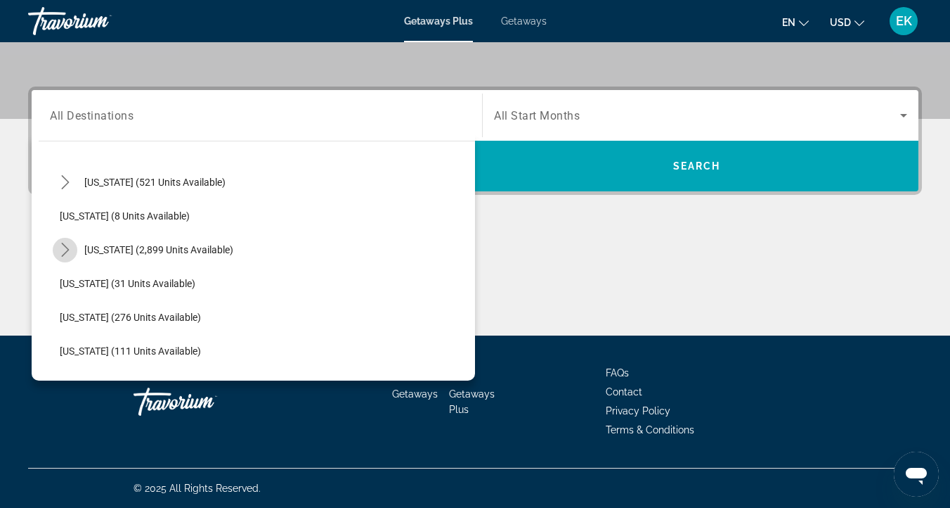
click at [68, 244] on icon "Toggle Florida (2,899 units available) submenu" at bounding box center [65, 250] width 14 height 14
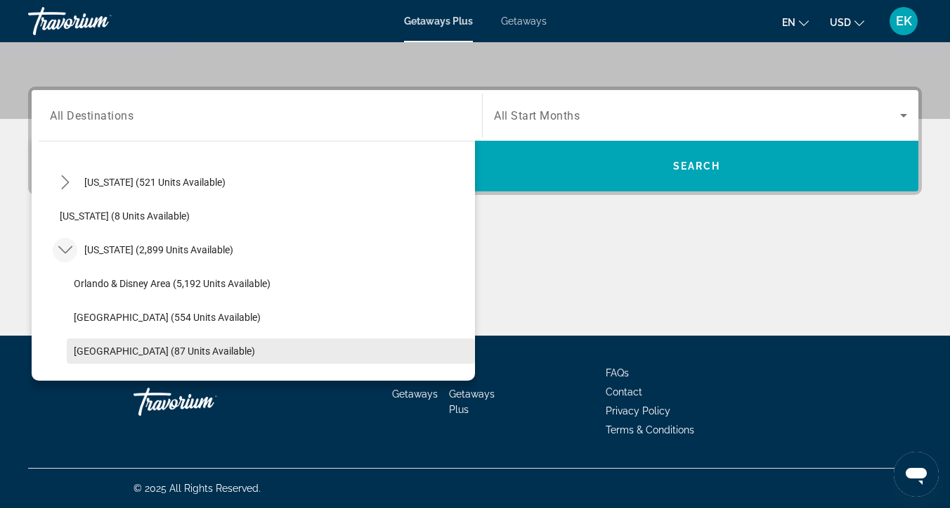
click at [87, 347] on span "West Coast (87 units available)" at bounding box center [164, 350] width 181 height 11
type input "**********"
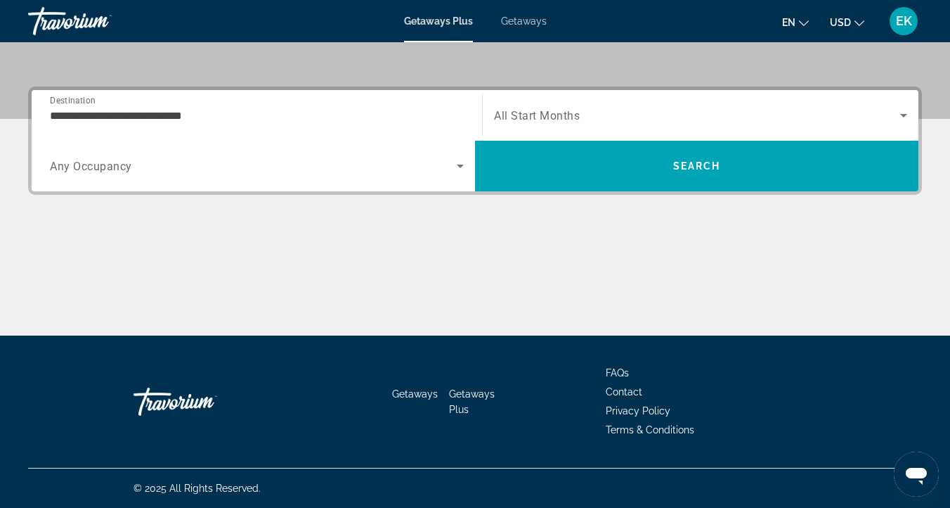
click at [520, 109] on span "All Start Months" at bounding box center [537, 115] width 86 height 13
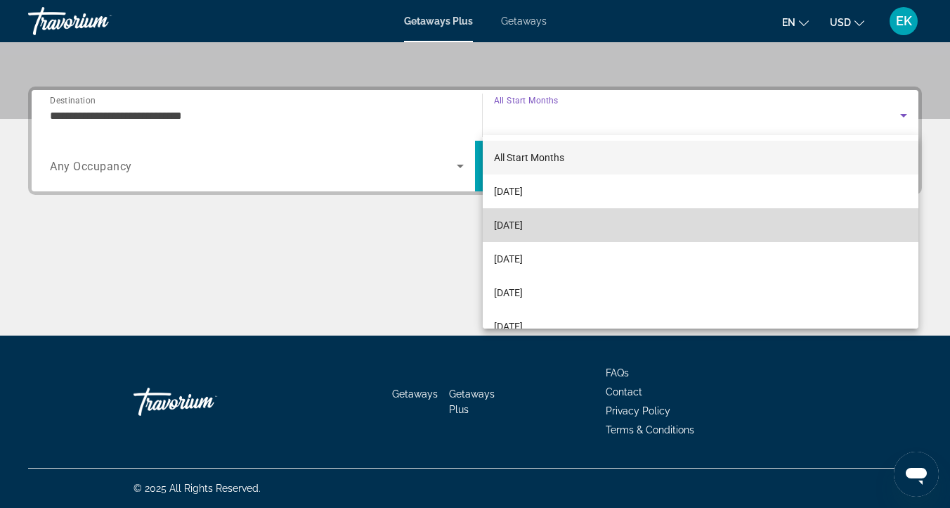
click at [512, 226] on span "[DATE]" at bounding box center [508, 225] width 29 height 17
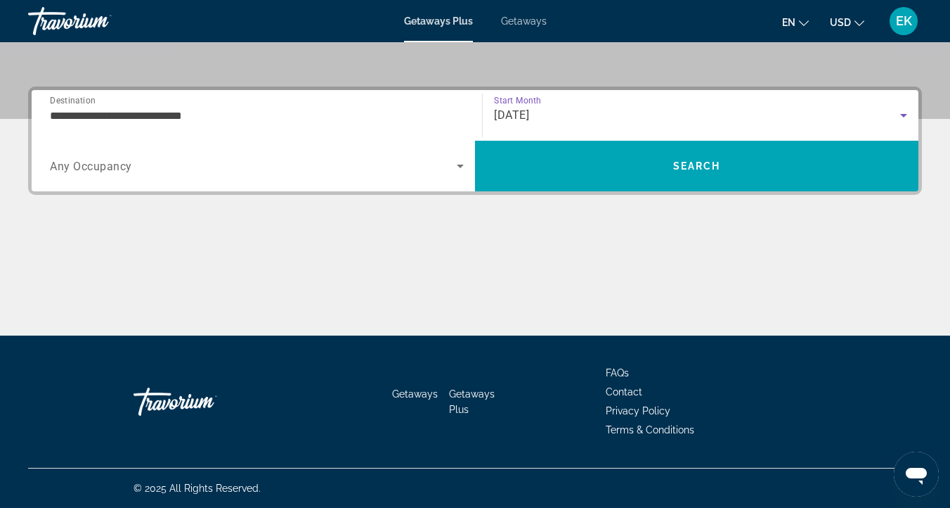
click at [58, 163] on span "Any Occupancy" at bounding box center [91, 166] width 82 height 13
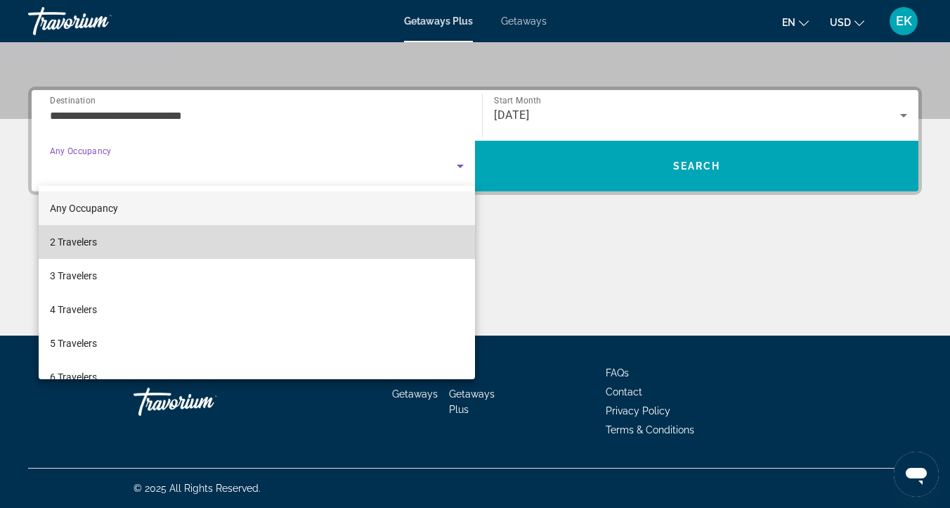
click at [65, 240] on span "2 Travelers" at bounding box center [73, 241] width 47 height 17
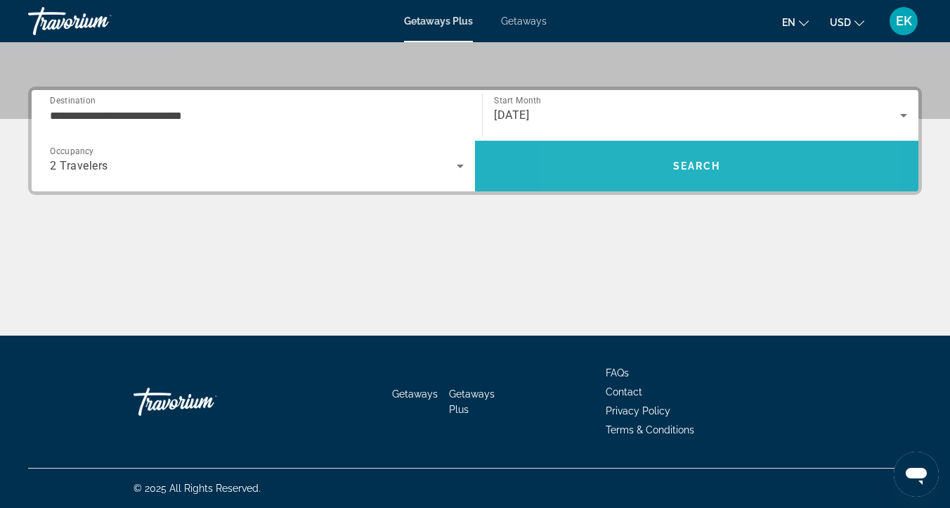
click at [641, 169] on span "Search" at bounding box center [697, 166] width 444 height 34
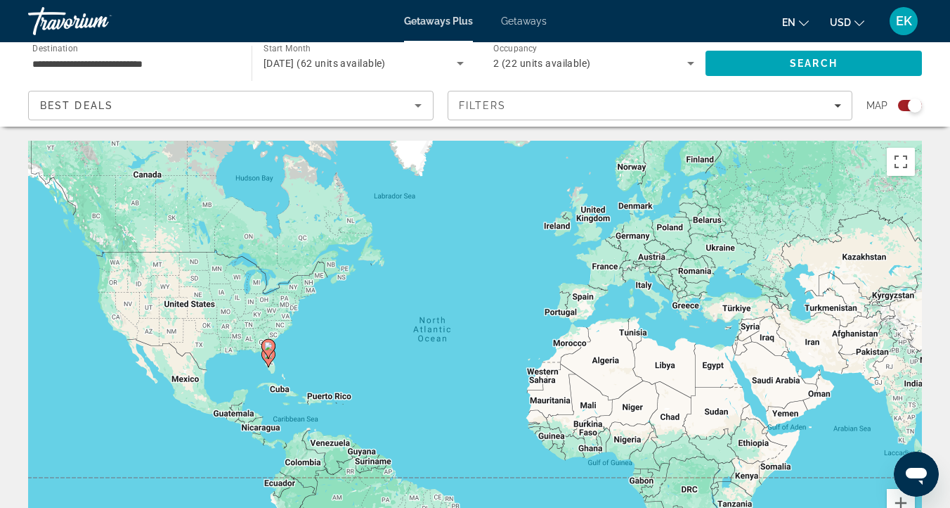
click at [533, 15] on span "Getaways" at bounding box center [524, 20] width 46 height 11
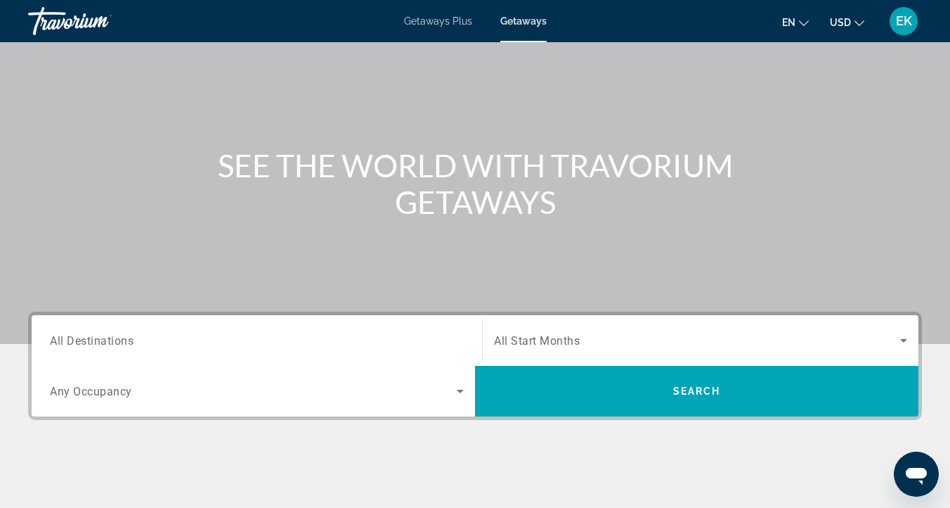
scroll to position [90, 0]
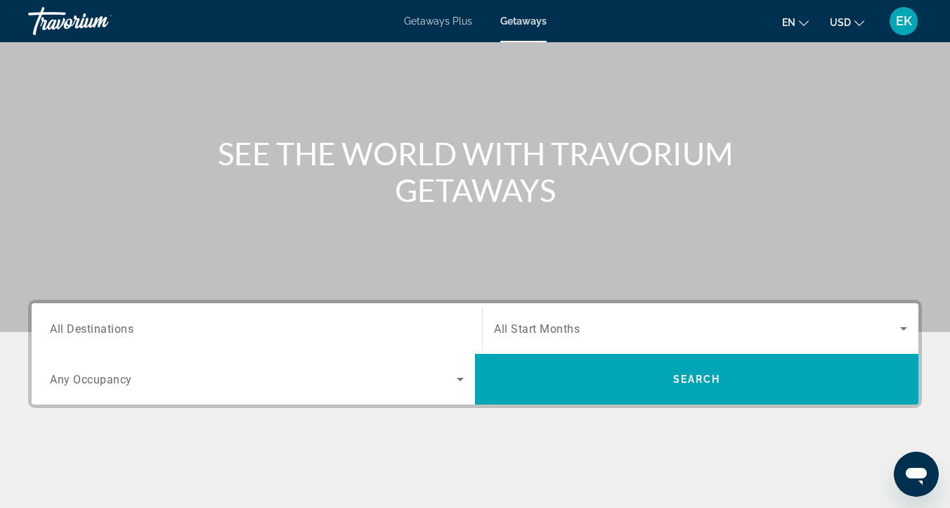
click at [59, 328] on span "All Destinations" at bounding box center [92, 327] width 84 height 13
click at [59, 328] on input "Destination All Destinations" at bounding box center [257, 329] width 414 height 17
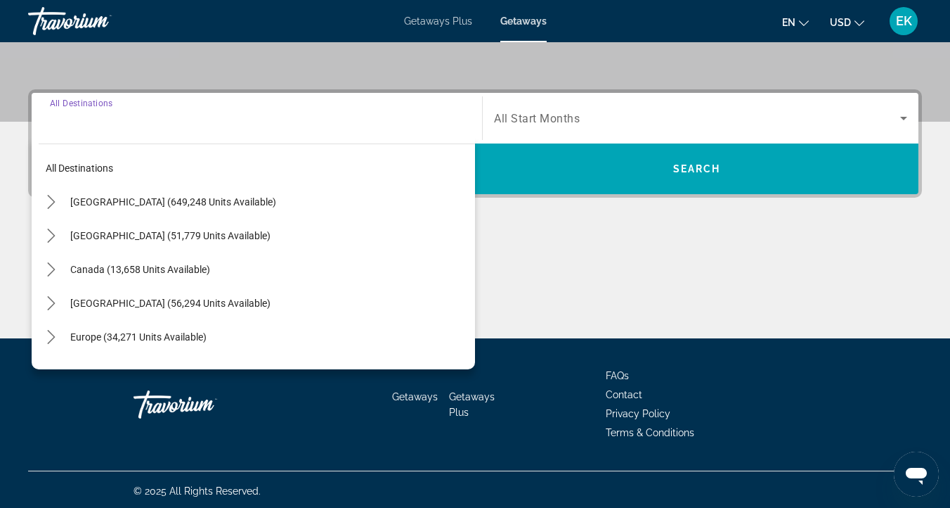
scroll to position [303, 0]
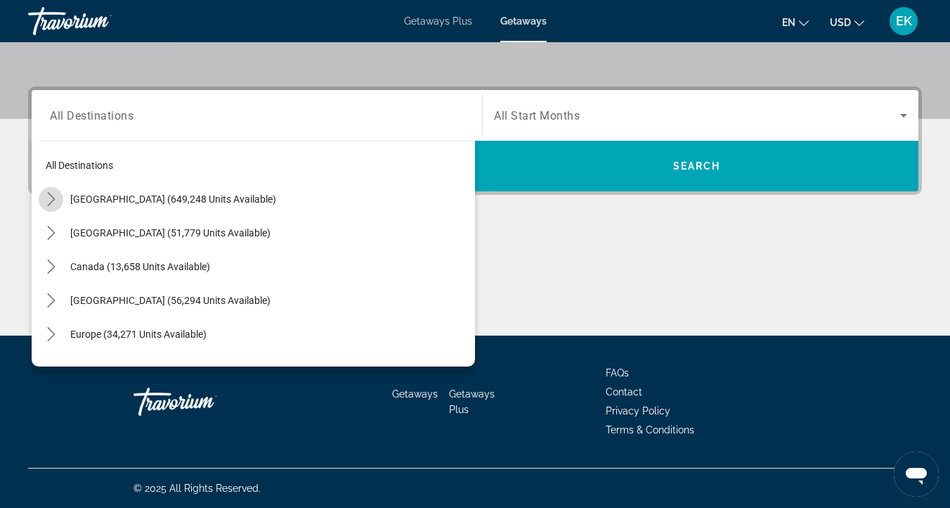
click at [53, 198] on icon "Toggle United States (649,248 units available) submenu" at bounding box center [51, 199] width 8 height 14
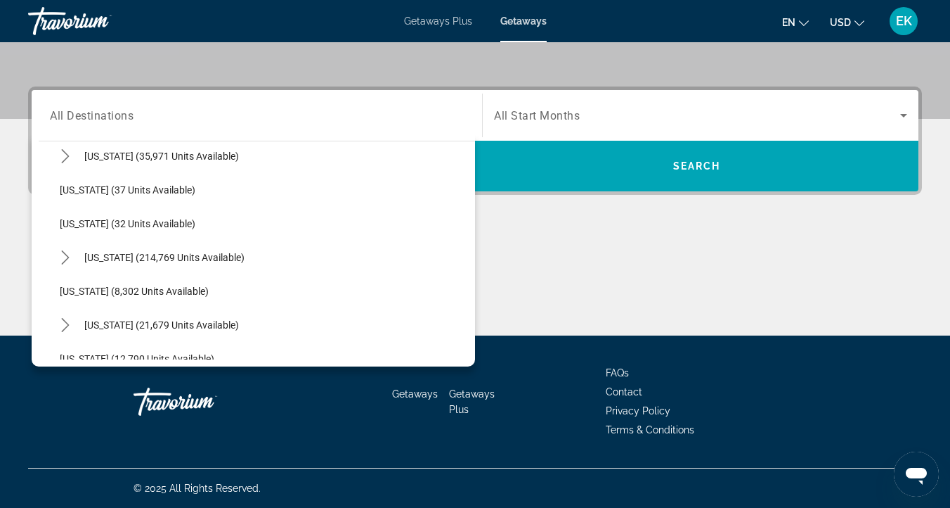
scroll to position [188, 0]
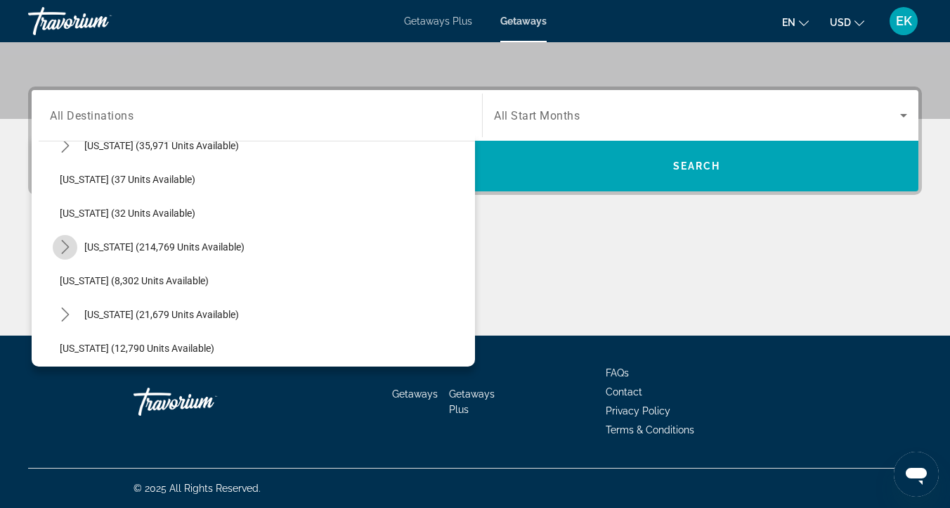
click at [67, 247] on icon "Toggle Florida (214,769 units available) submenu" at bounding box center [65, 247] width 8 height 14
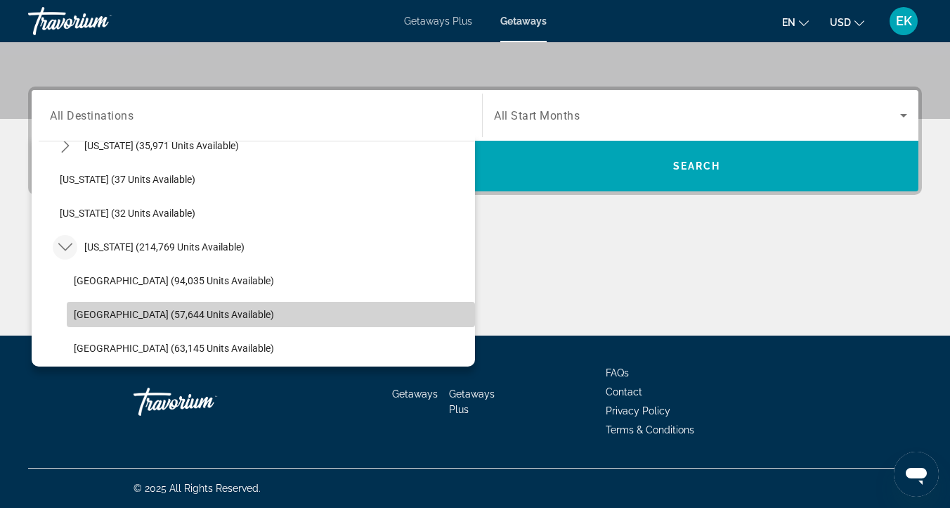
click at [93, 309] on span "East Coast (57,644 units available)" at bounding box center [174, 314] width 200 height 11
type input "**********"
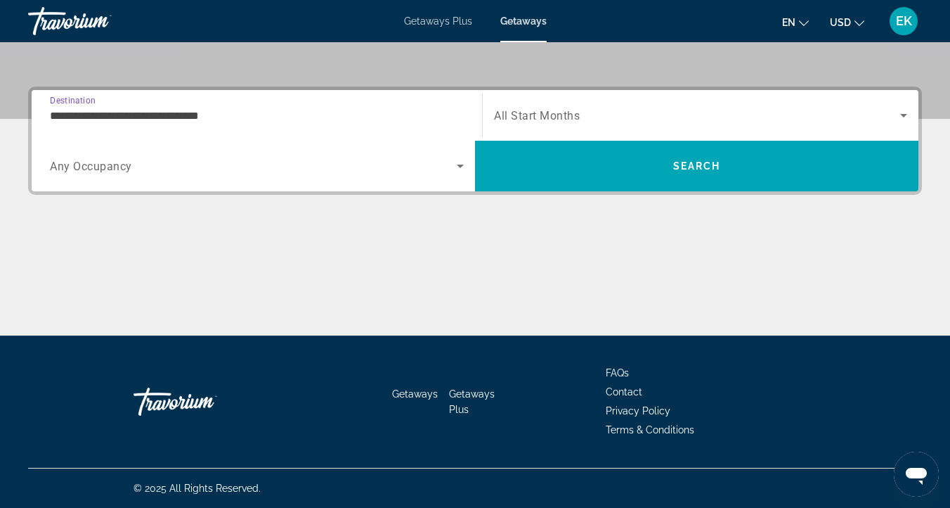
click at [524, 115] on span "All Start Months" at bounding box center [537, 115] width 86 height 13
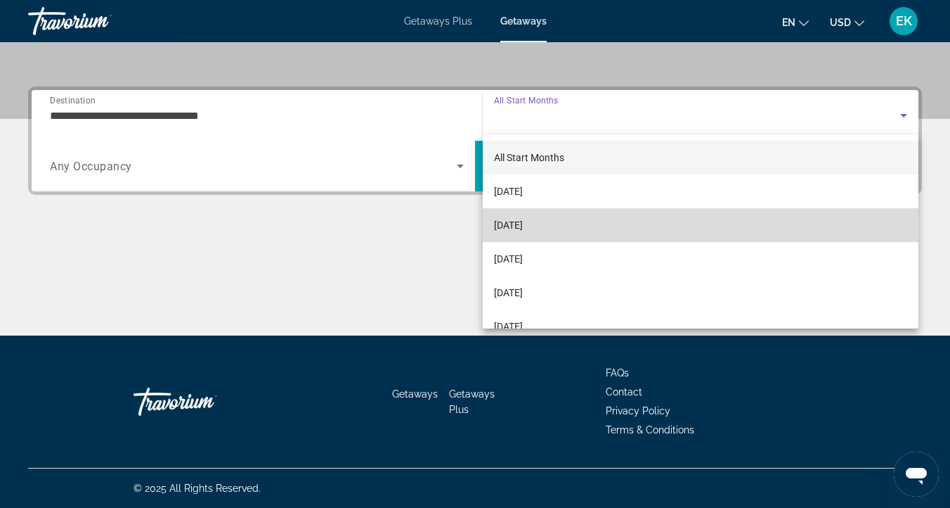
click at [516, 226] on span "[DATE]" at bounding box center [508, 225] width 29 height 17
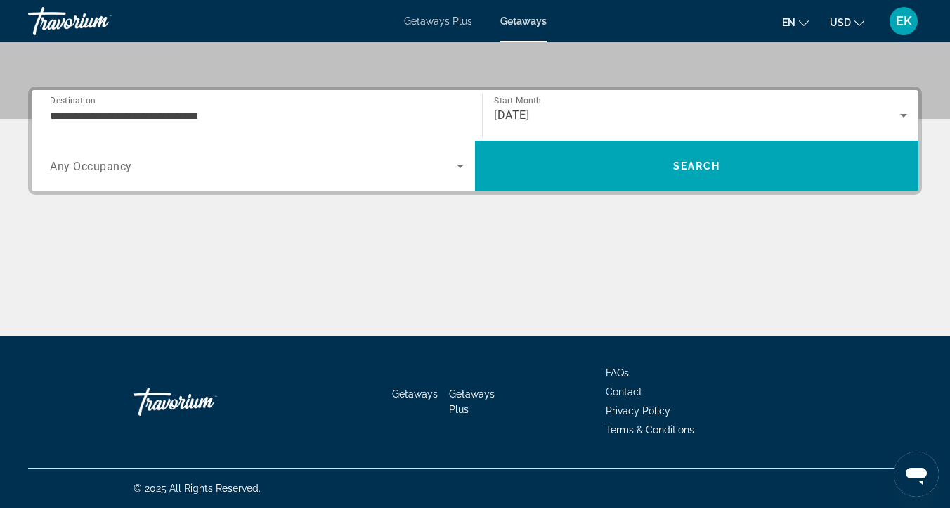
click at [67, 156] on div "Search widget" at bounding box center [257, 165] width 414 height 39
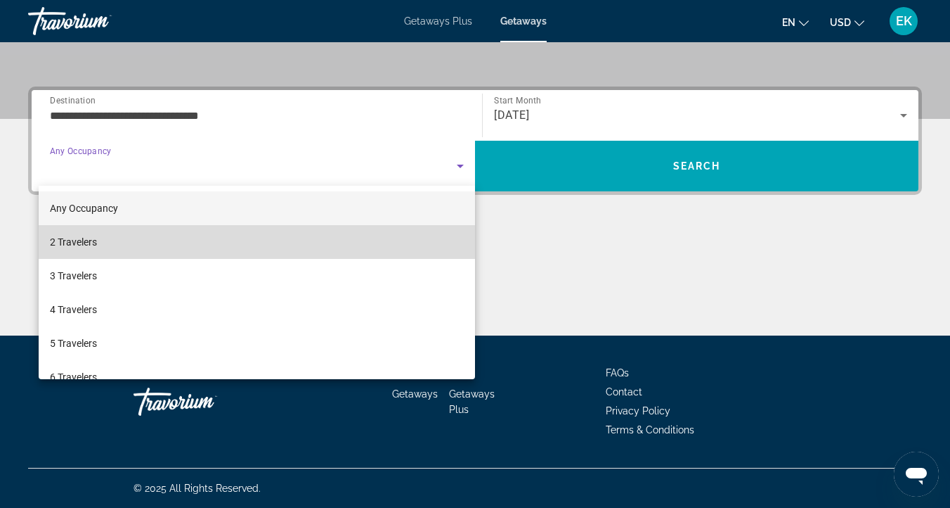
click at [68, 242] on span "2 Travelers" at bounding box center [73, 241] width 47 height 17
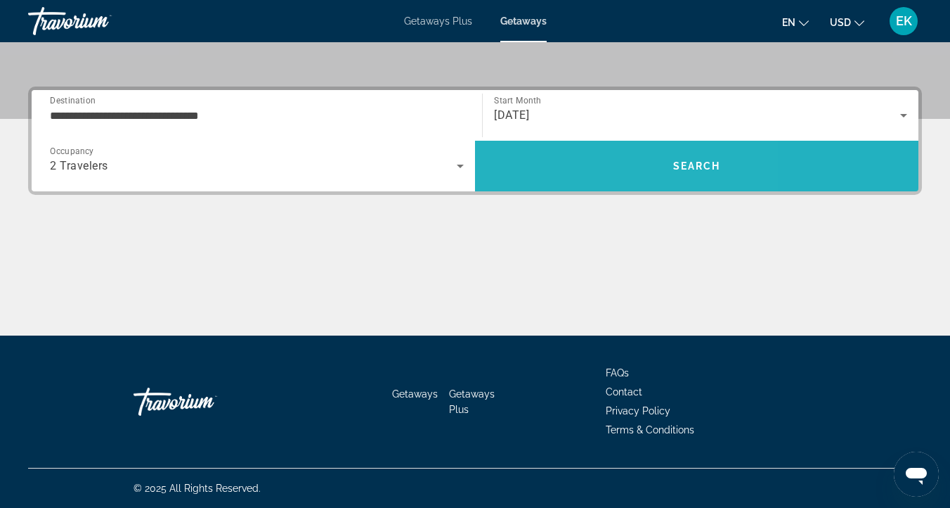
click at [581, 167] on span "Search" at bounding box center [697, 166] width 444 height 34
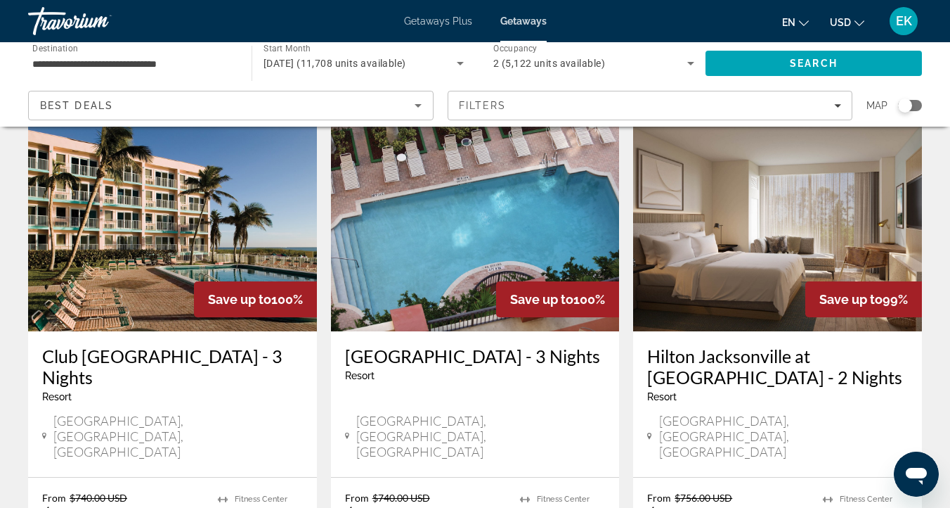
scroll to position [633, 0]
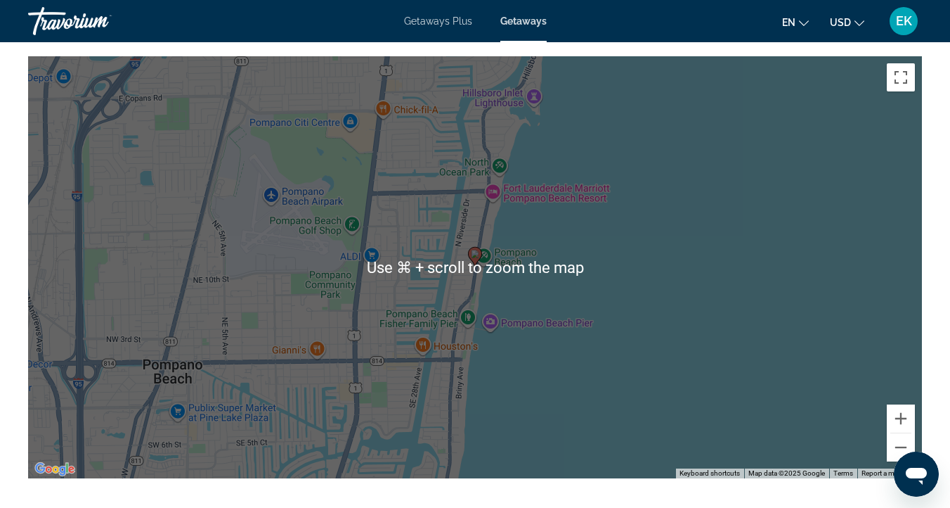
scroll to position [2367, 0]
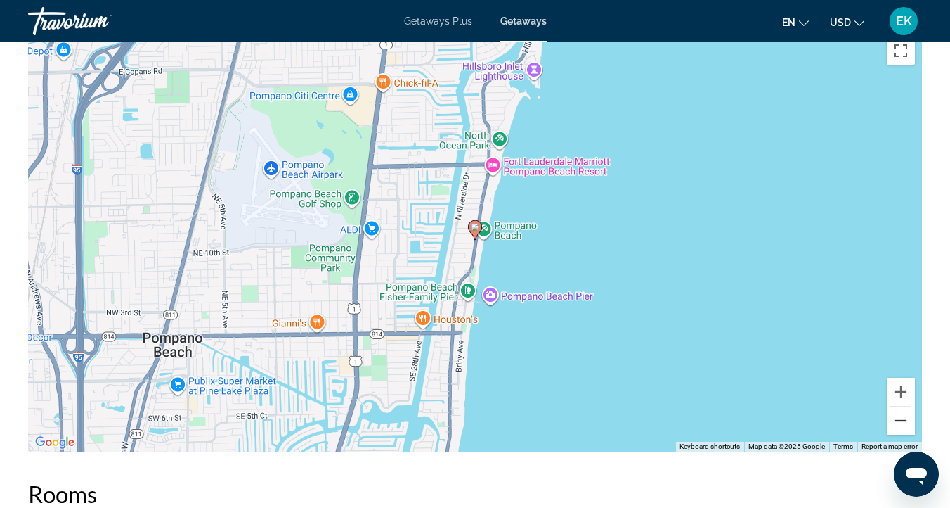
click at [899, 417] on button "Zoom out" at bounding box center [901, 420] width 28 height 28
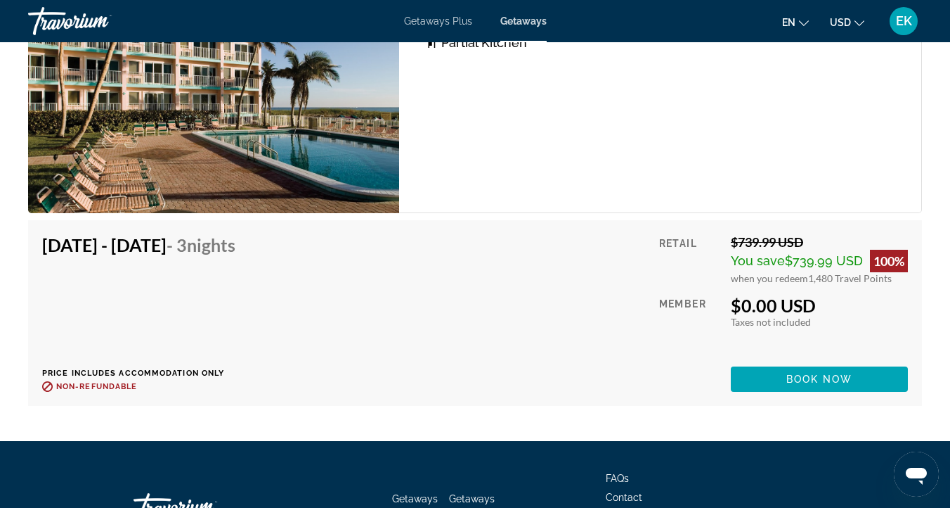
scroll to position [4095, 0]
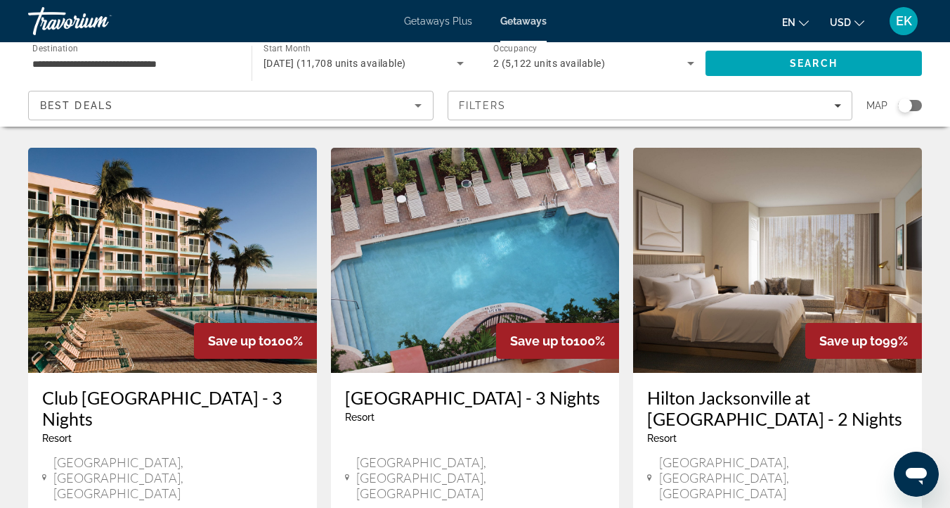
scroll to position [562, 0]
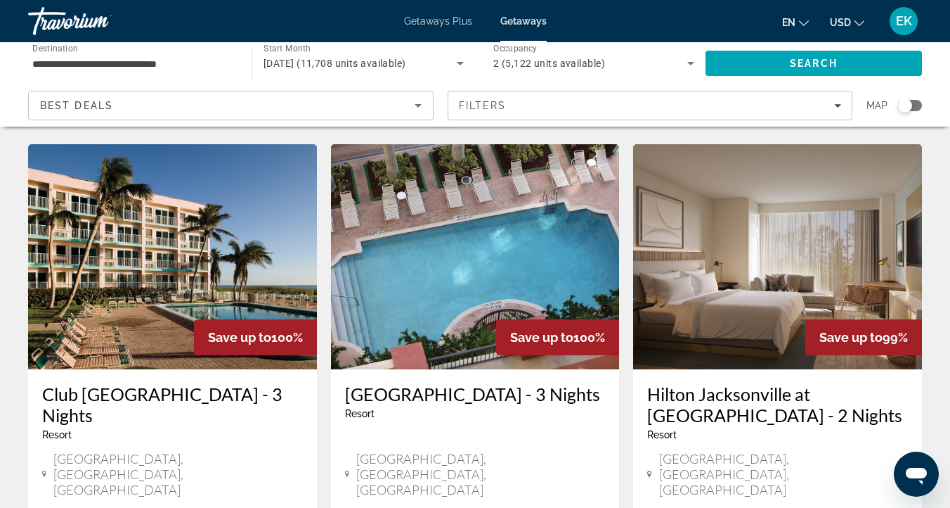
click at [497, 219] on img "Main content" at bounding box center [475, 256] width 289 height 225
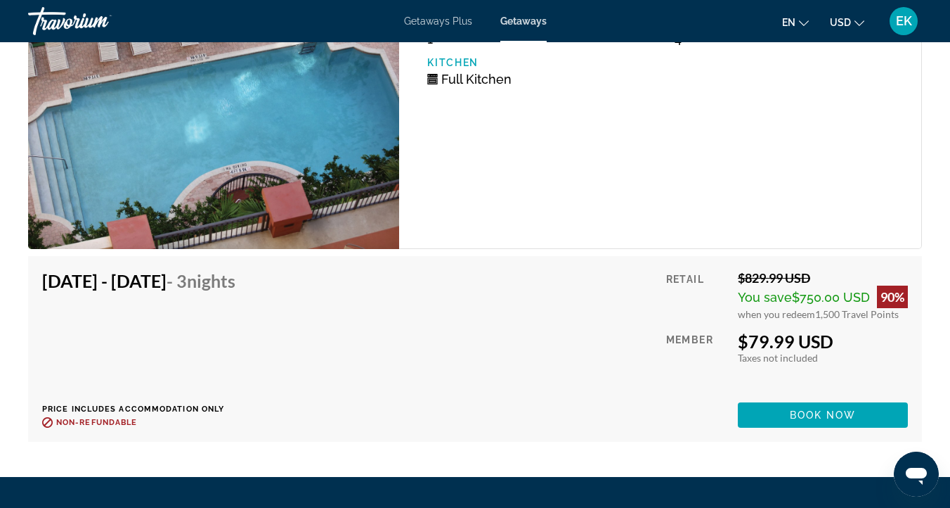
scroll to position [4569, 0]
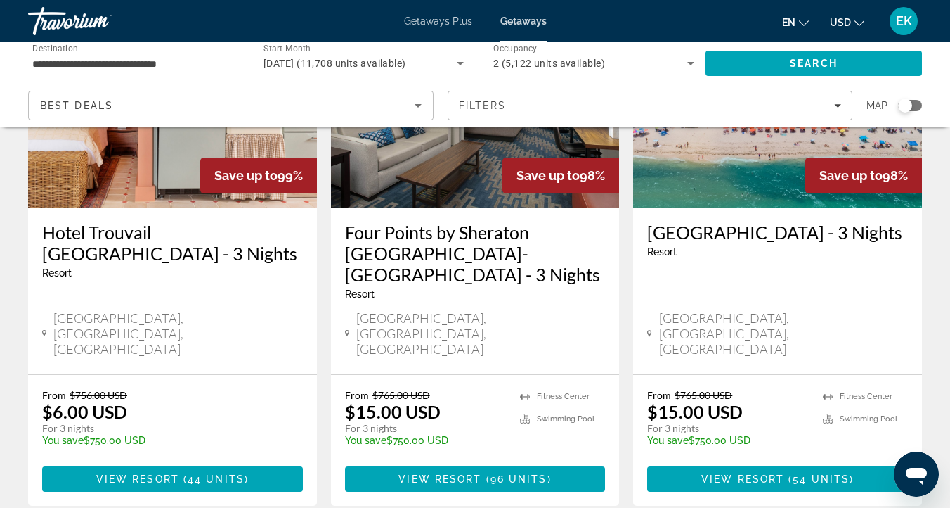
scroll to position [1258, 0]
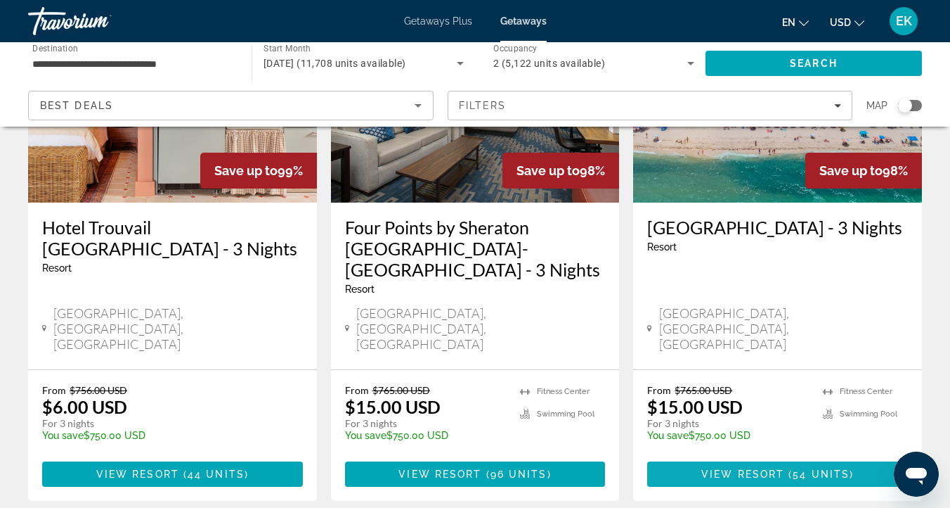
click at [721, 468] on span "View Resort" at bounding box center [743, 473] width 83 height 11
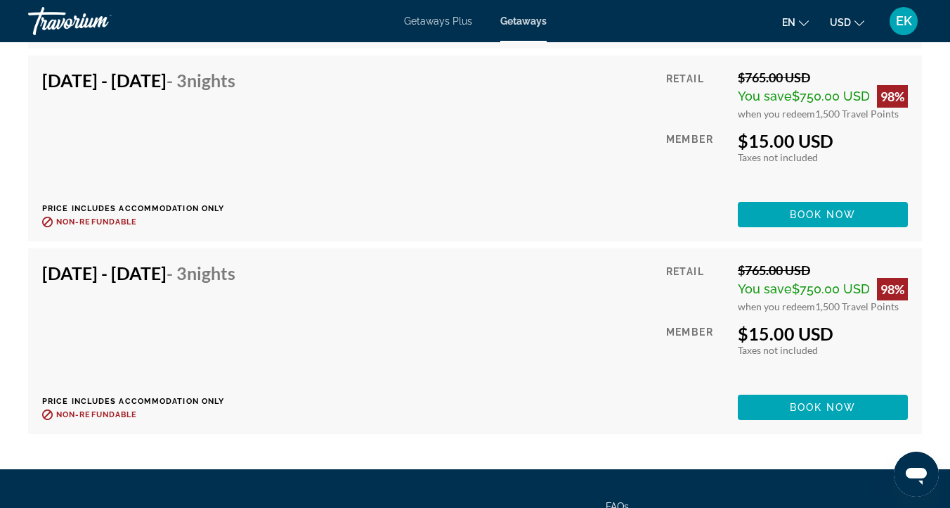
scroll to position [5490, 0]
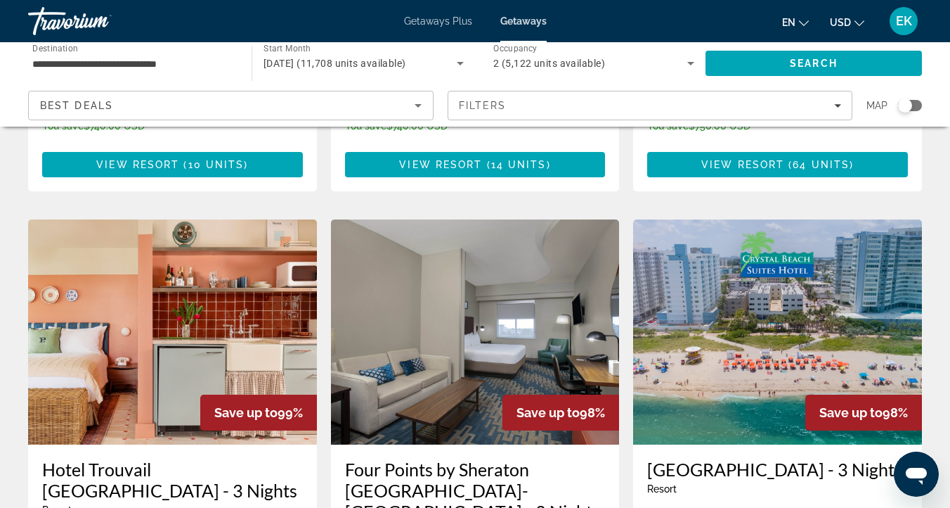
scroll to position [1023, 0]
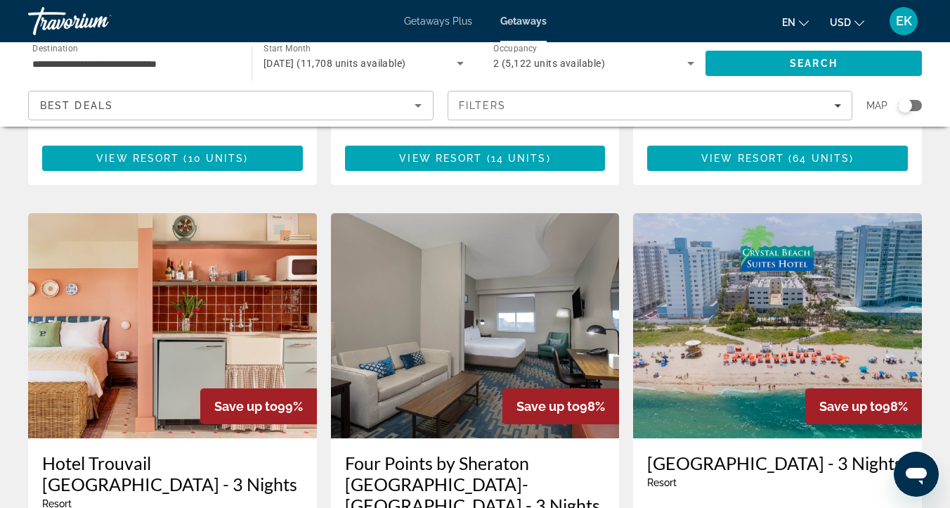
click at [77, 299] on img "Main content" at bounding box center [172, 325] width 289 height 225
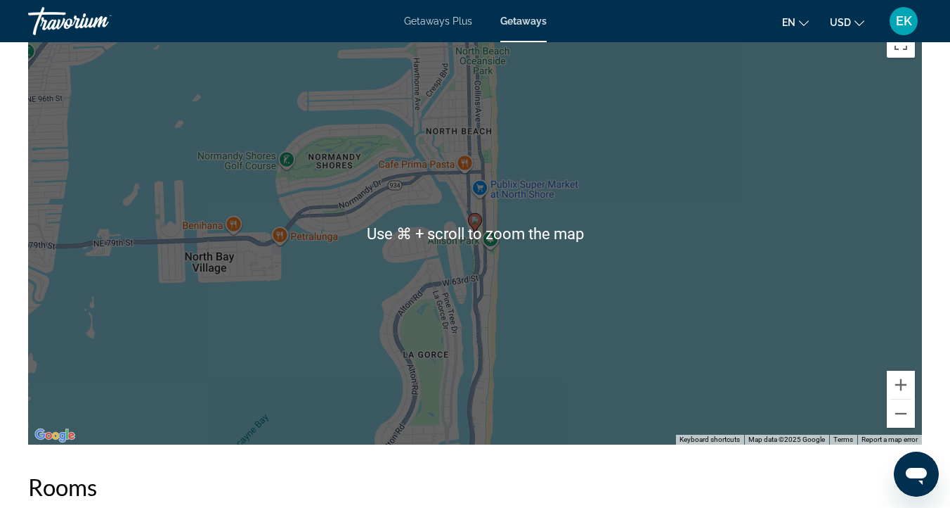
scroll to position [1841, 0]
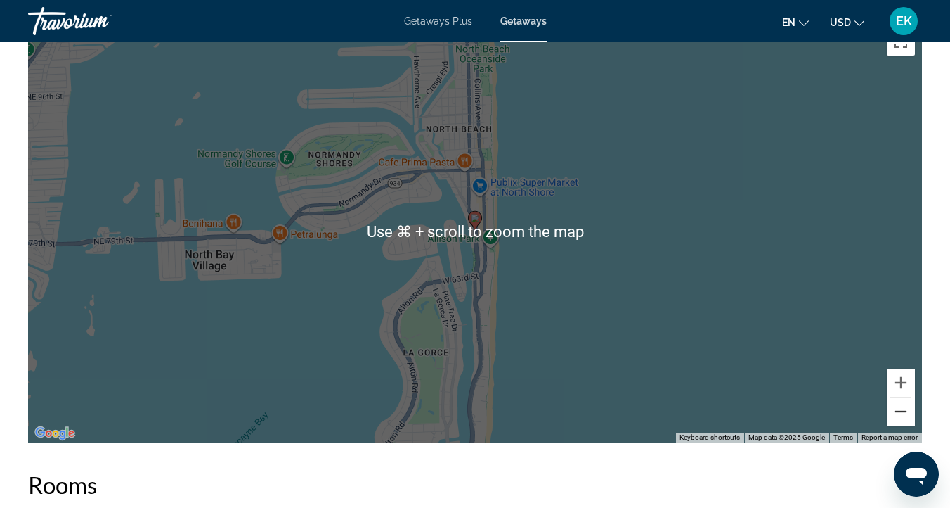
click at [902, 408] on button "Zoom out" at bounding box center [901, 411] width 28 height 28
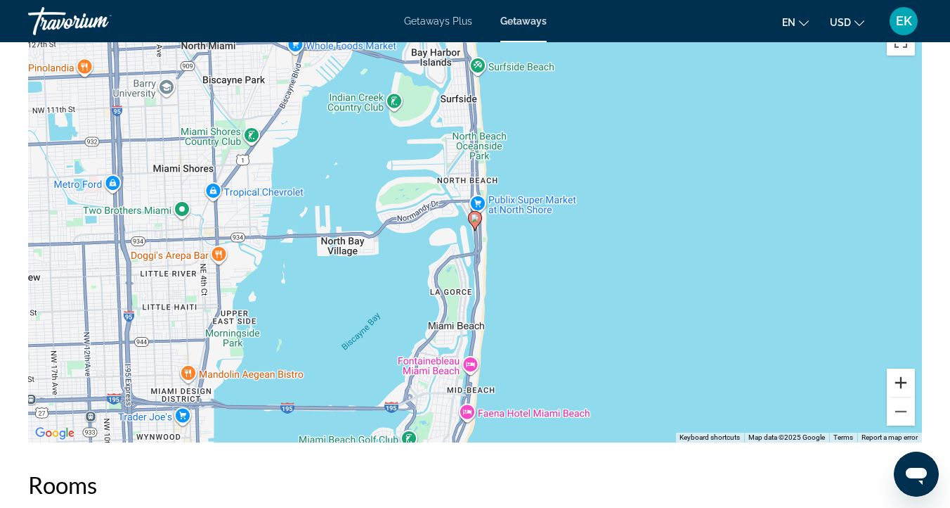
click at [898, 383] on button "Zoom in" at bounding box center [901, 382] width 28 height 28
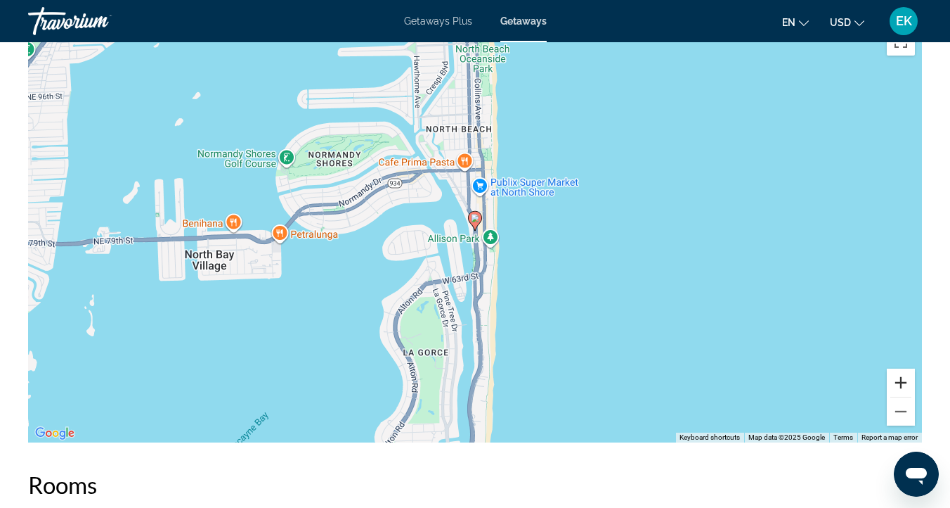
click at [898, 383] on button "Zoom in" at bounding box center [901, 382] width 28 height 28
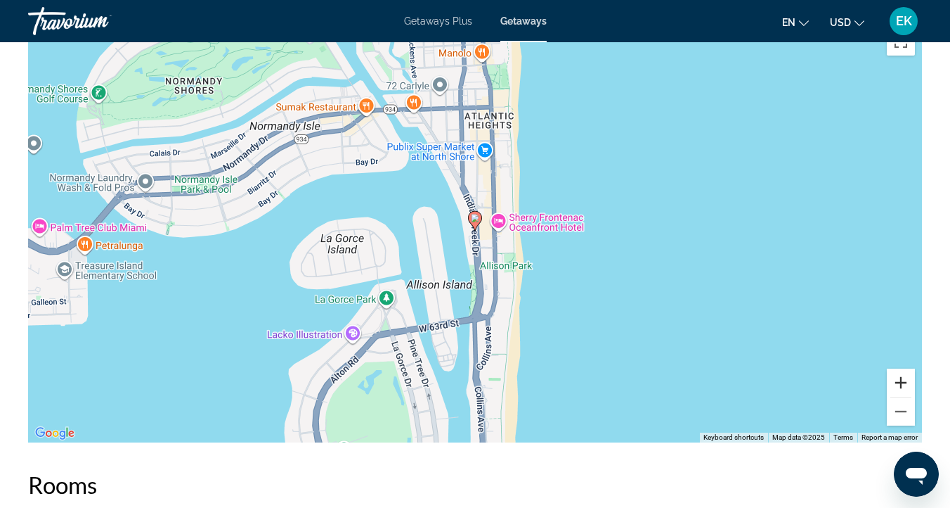
click at [898, 383] on button "Zoom in" at bounding box center [901, 382] width 28 height 28
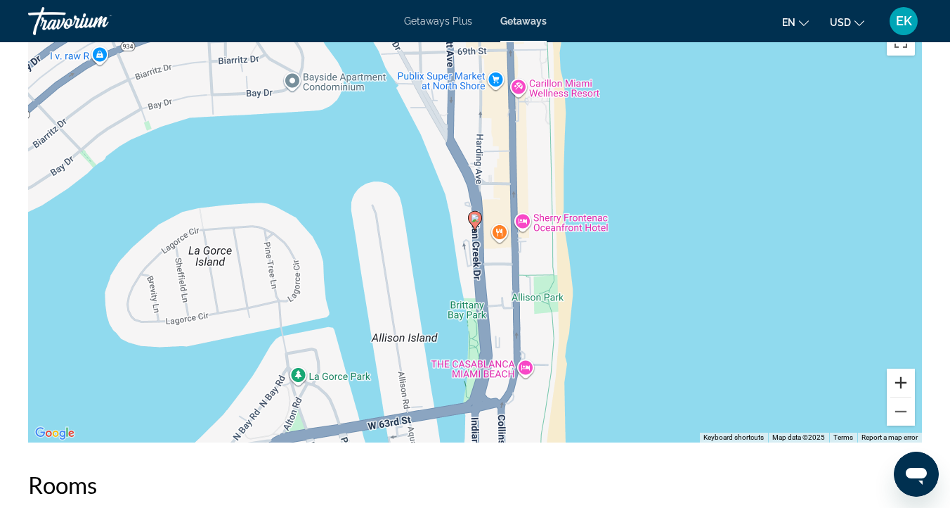
click at [898, 383] on button "Zoom in" at bounding box center [901, 382] width 28 height 28
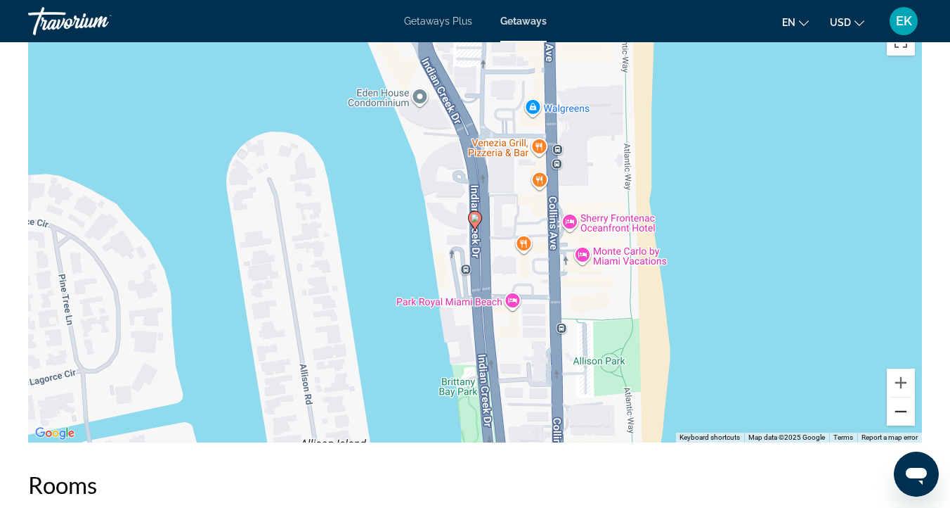
click at [903, 406] on button "Zoom out" at bounding box center [901, 411] width 28 height 28
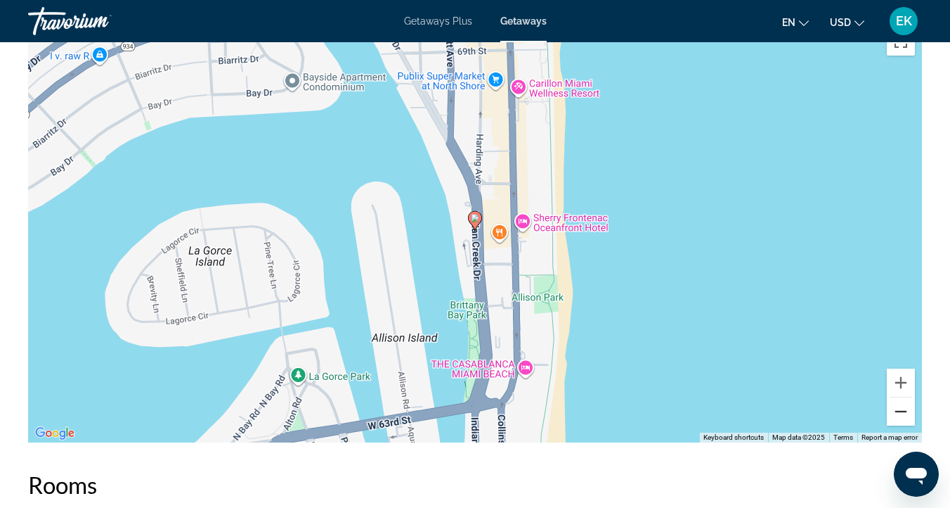
click at [903, 406] on button "Zoom out" at bounding box center [901, 411] width 28 height 28
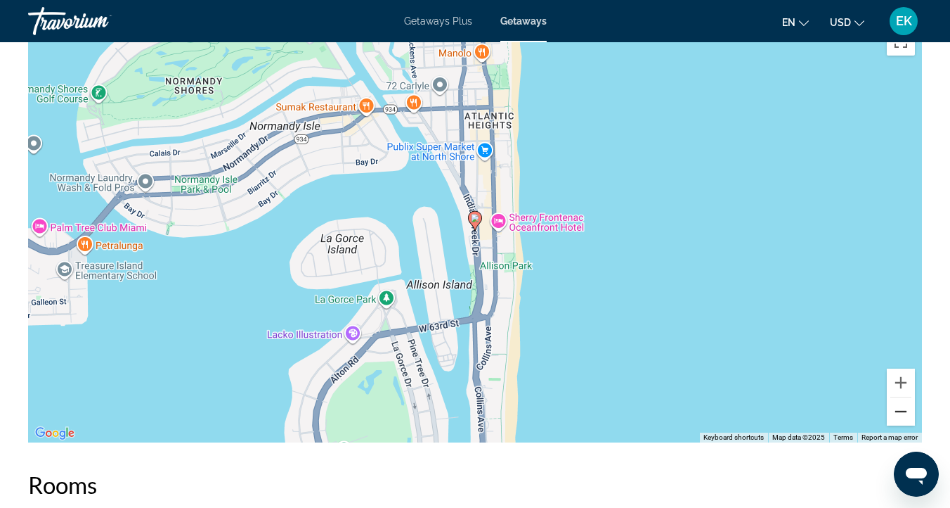
click at [903, 406] on button "Zoom out" at bounding box center [901, 411] width 28 height 28
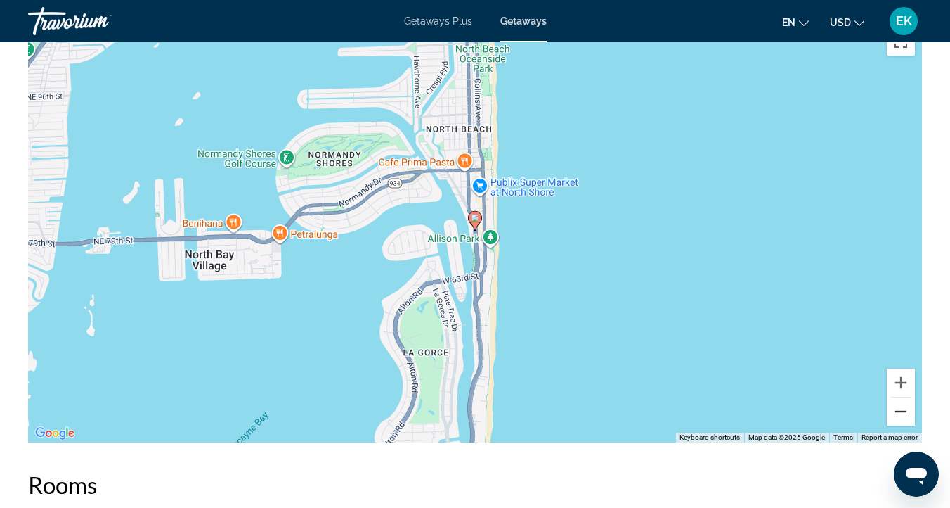
click at [905, 408] on button "Zoom out" at bounding box center [901, 411] width 28 height 28
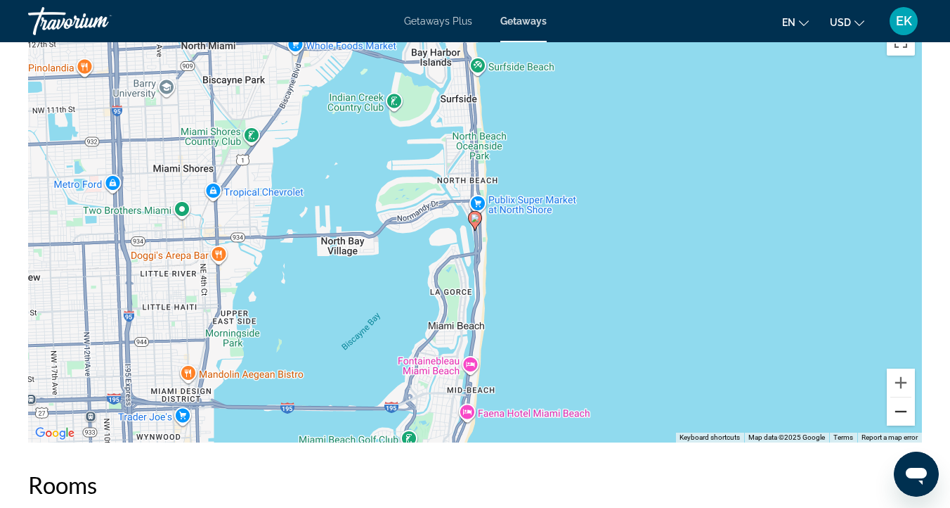
click at [905, 408] on button "Zoom out" at bounding box center [901, 411] width 28 height 28
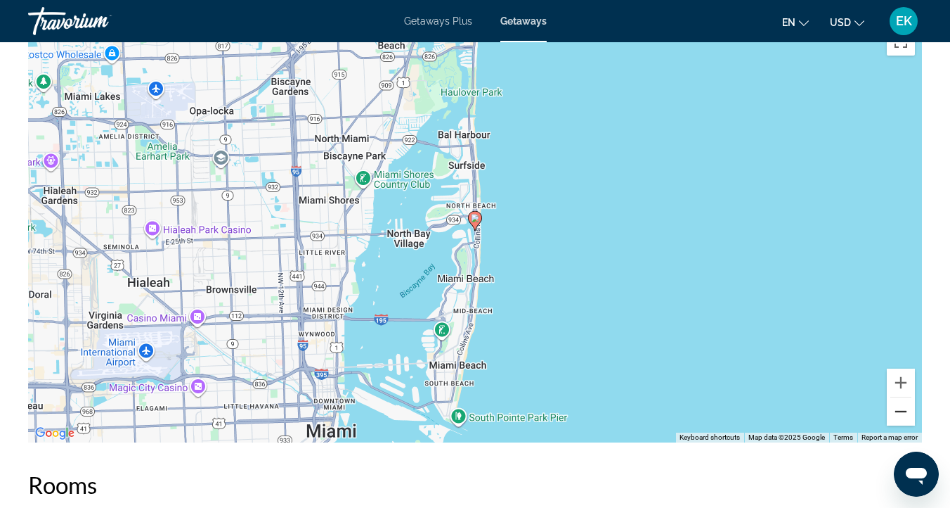
click at [905, 408] on button "Zoom out" at bounding box center [901, 411] width 28 height 28
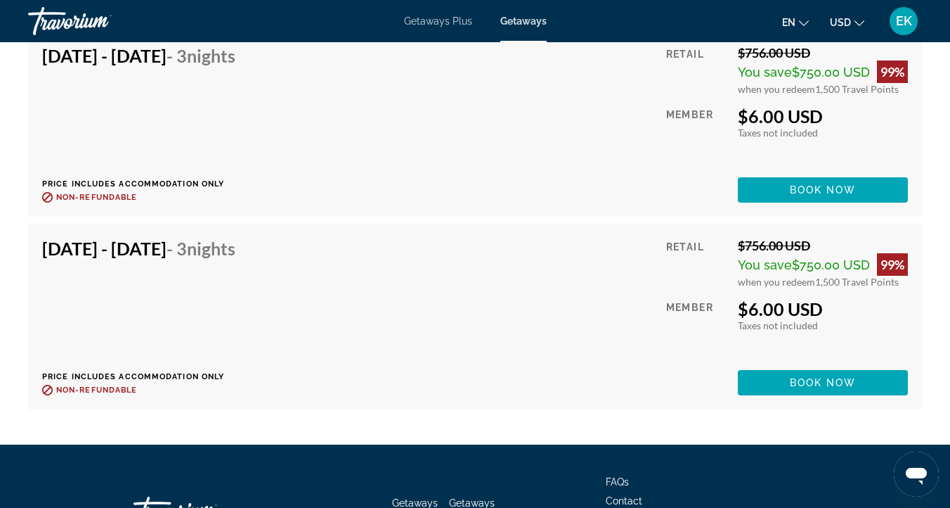
scroll to position [4345, 0]
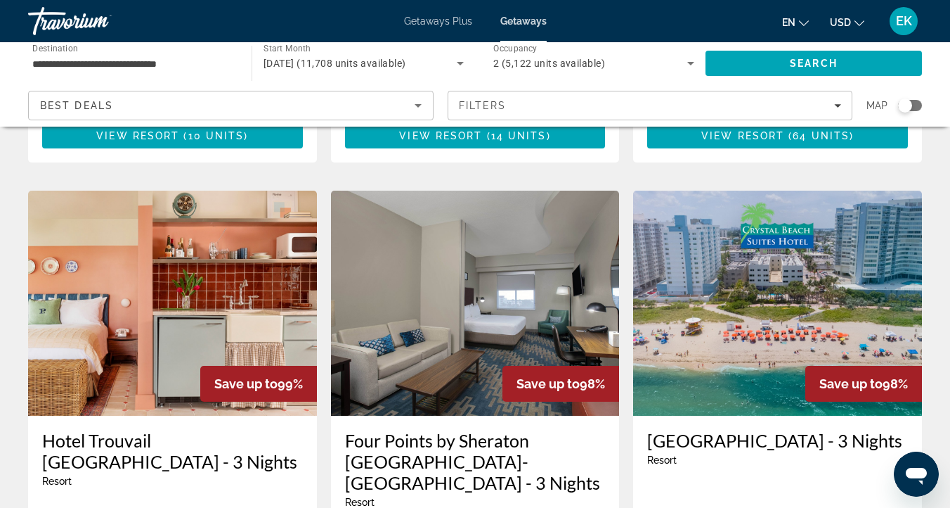
scroll to position [1050, 0]
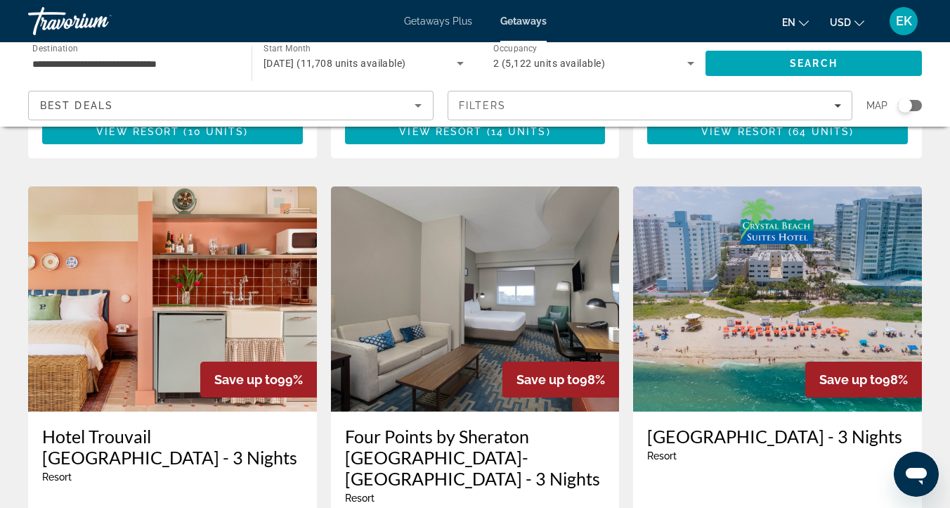
click at [481, 269] on img "Main content" at bounding box center [475, 298] width 289 height 225
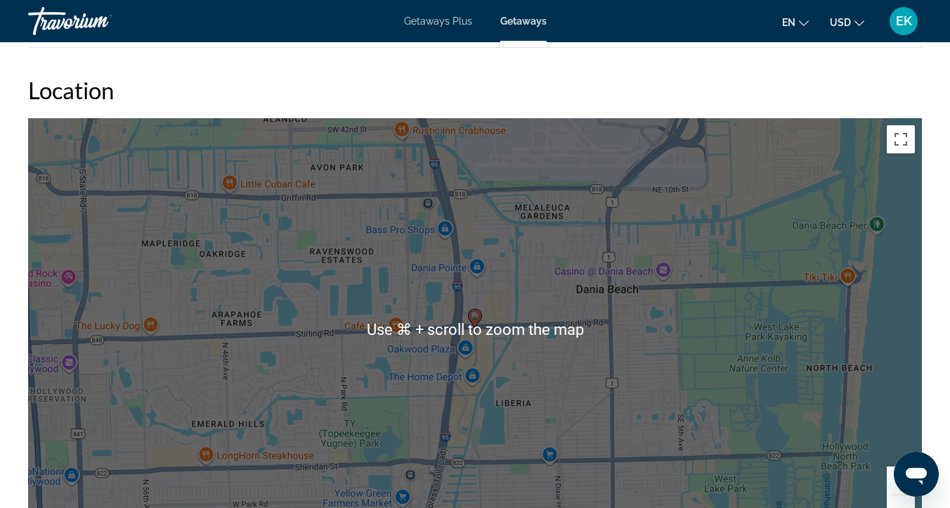
scroll to position [1765, 0]
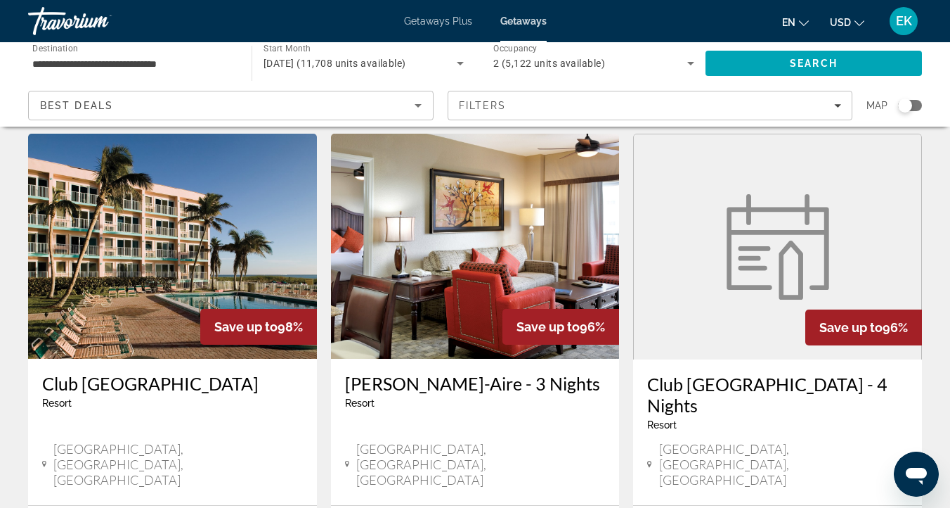
scroll to position [1670, 0]
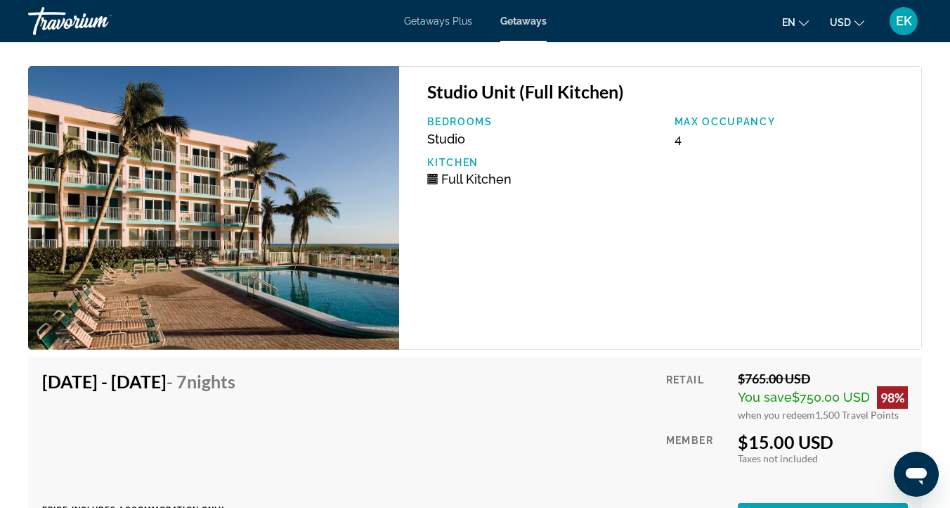
scroll to position [4247, 0]
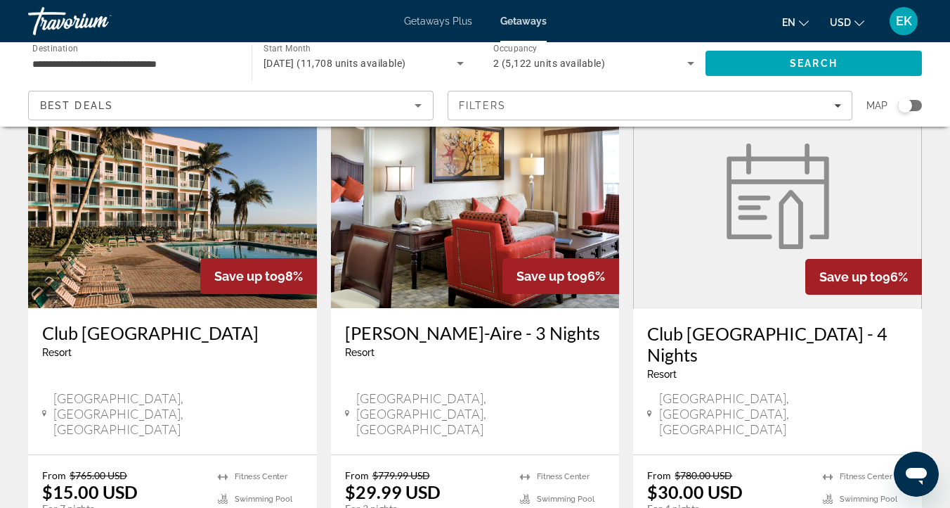
scroll to position [1707, 0]
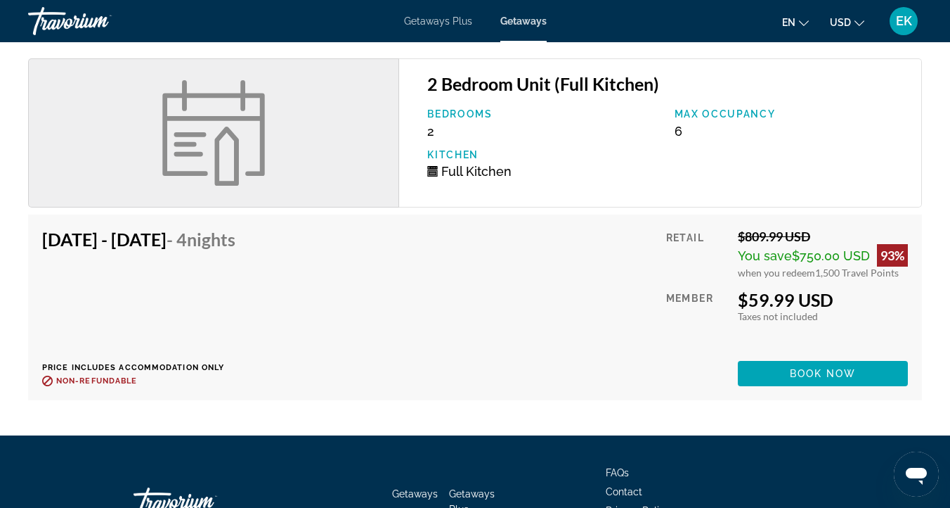
scroll to position [2284, 0]
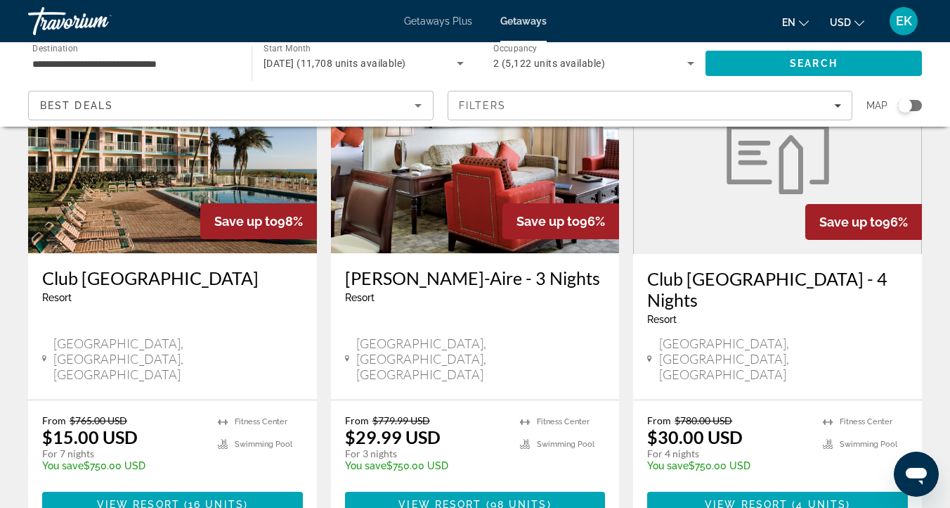
scroll to position [1752, 0]
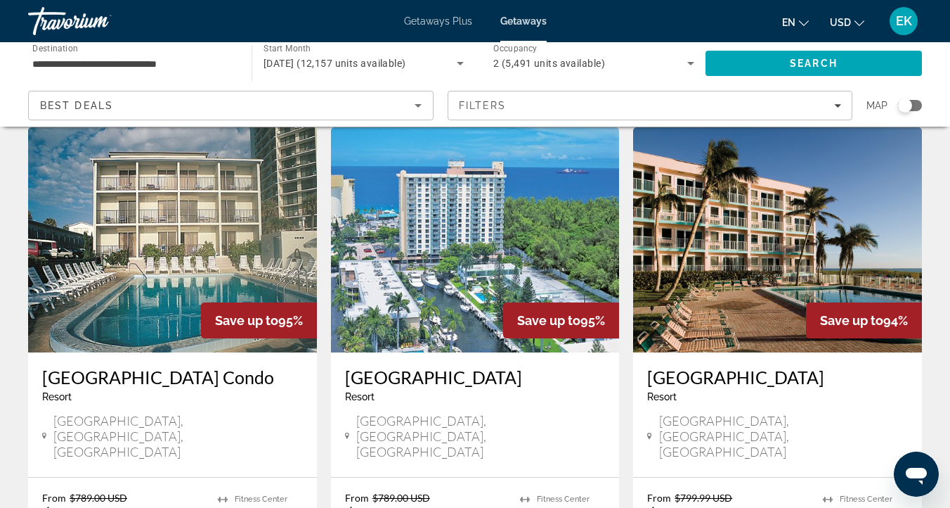
scroll to position [1582, 0]
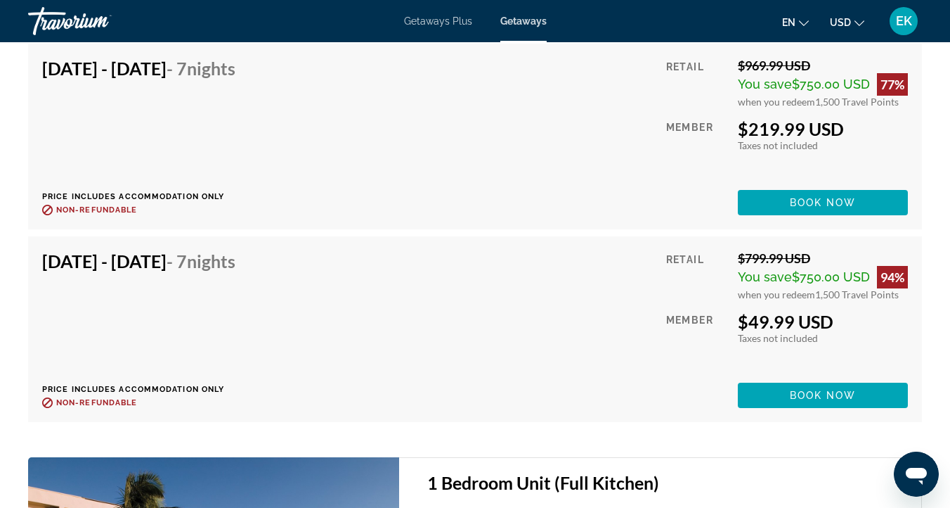
scroll to position [4967, 0]
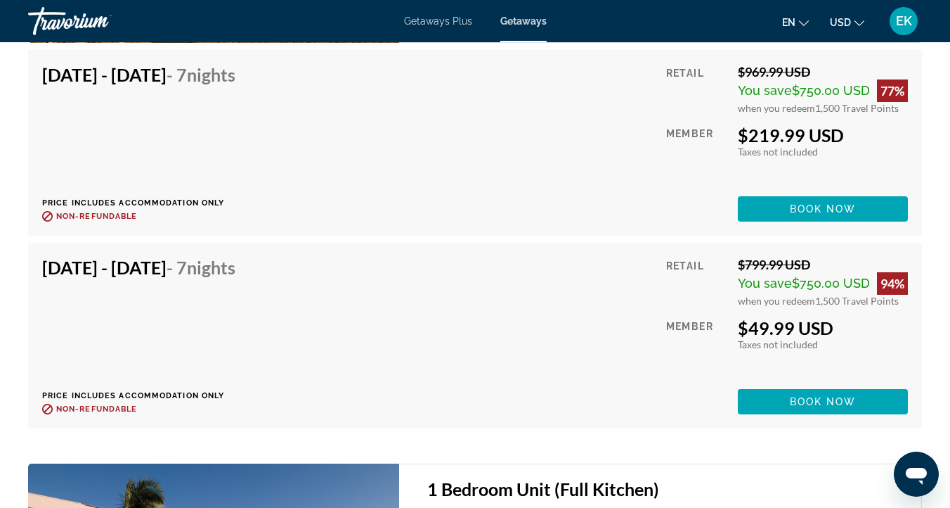
click at [519, 278] on div "Nov 29, 2025 - Dec 6, 2025 - 7 Nights Price includes accommodation only Refunda…" at bounding box center [475, 335] width 866 height 157
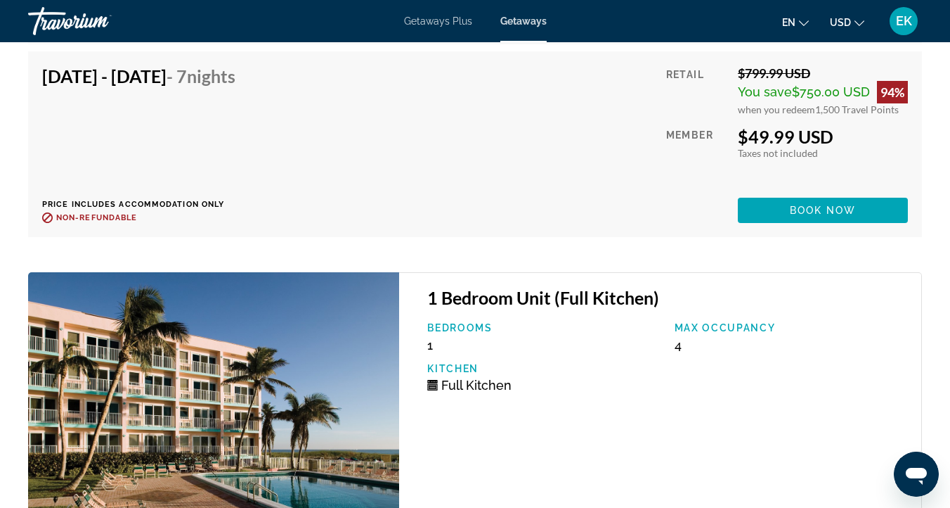
scroll to position [5136, 0]
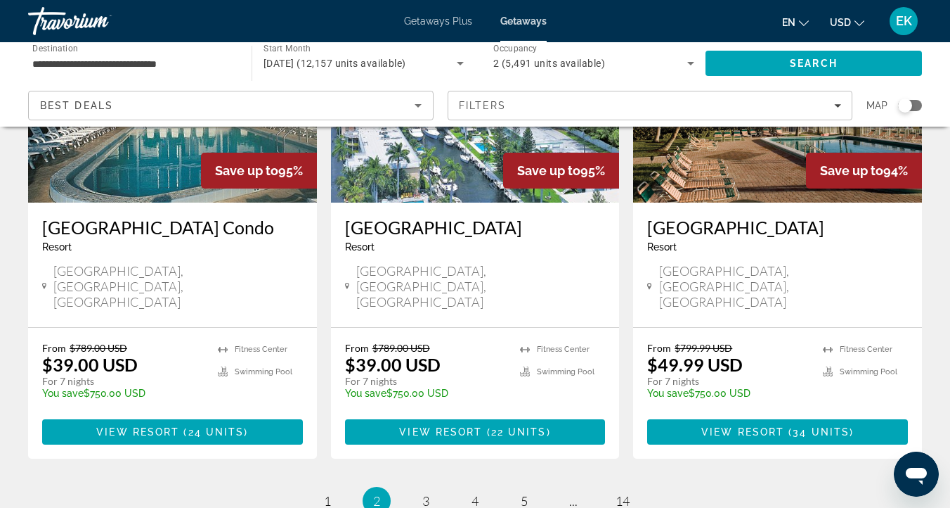
scroll to position [1726, 0]
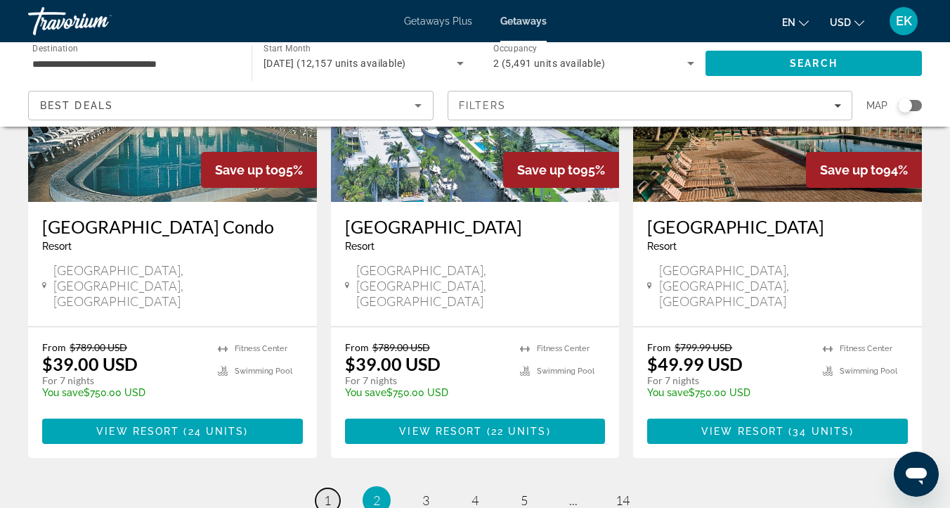
click at [330, 492] on span "1" at bounding box center [327, 499] width 7 height 15
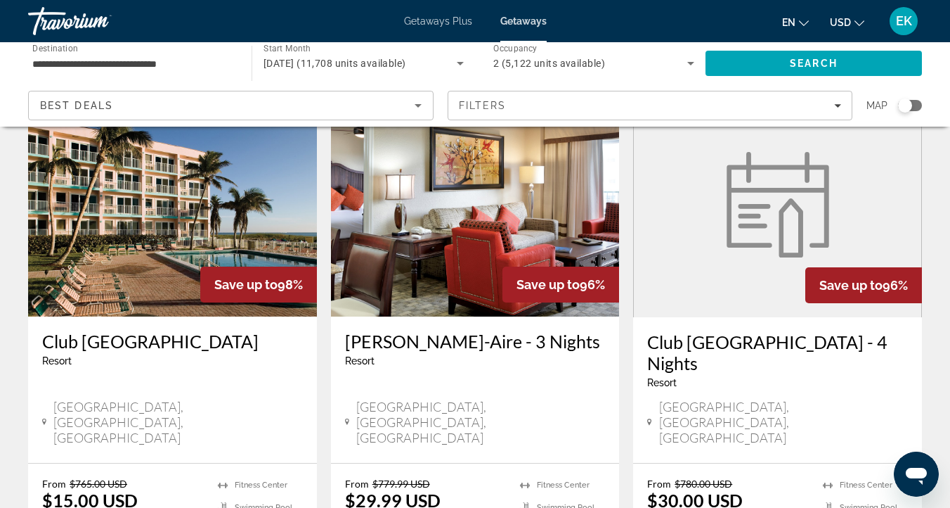
scroll to position [1698, 0]
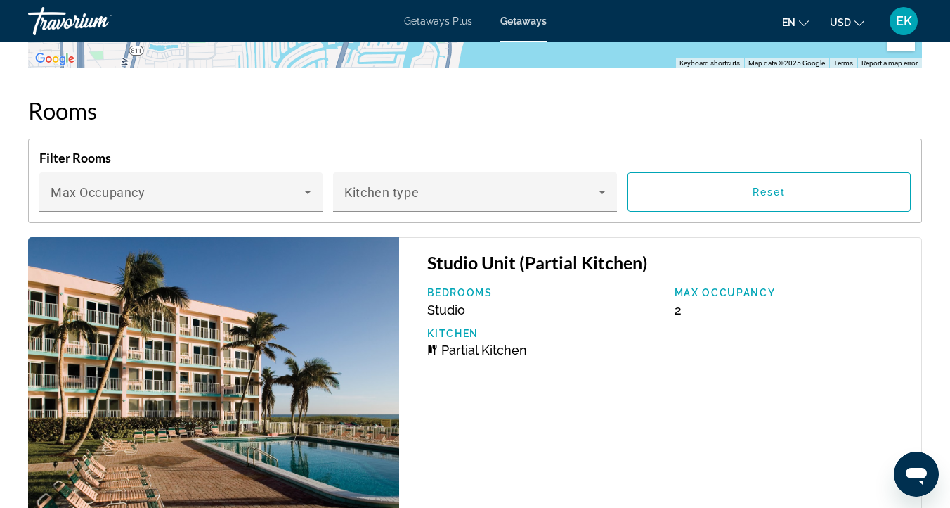
scroll to position [2996, 0]
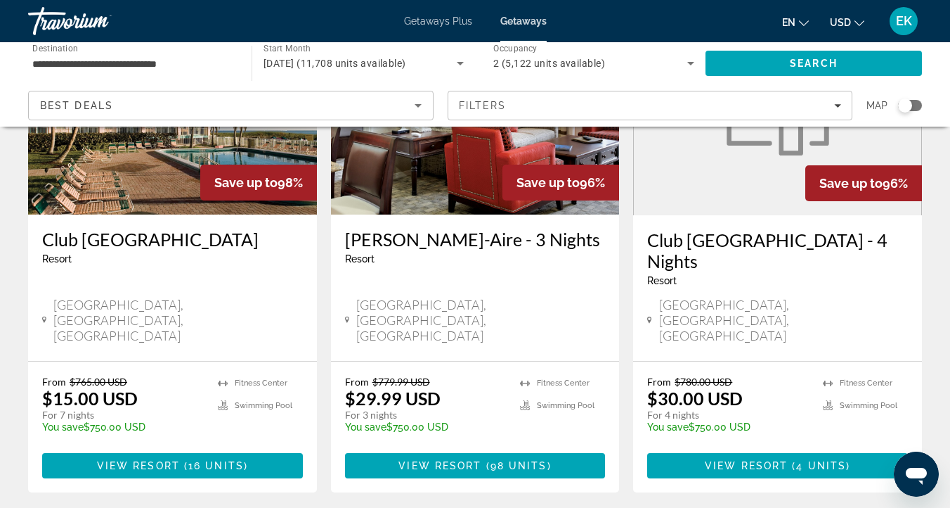
scroll to position [1806, 0]
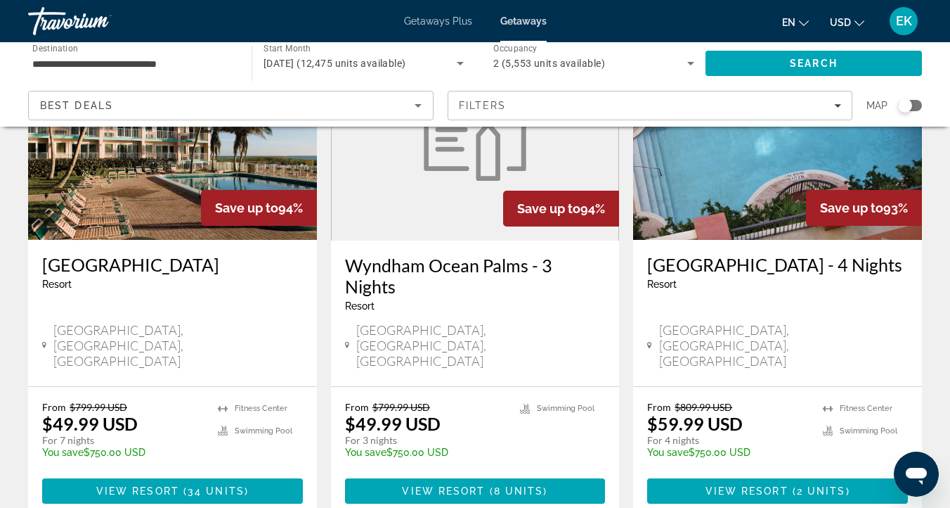
scroll to position [157, 0]
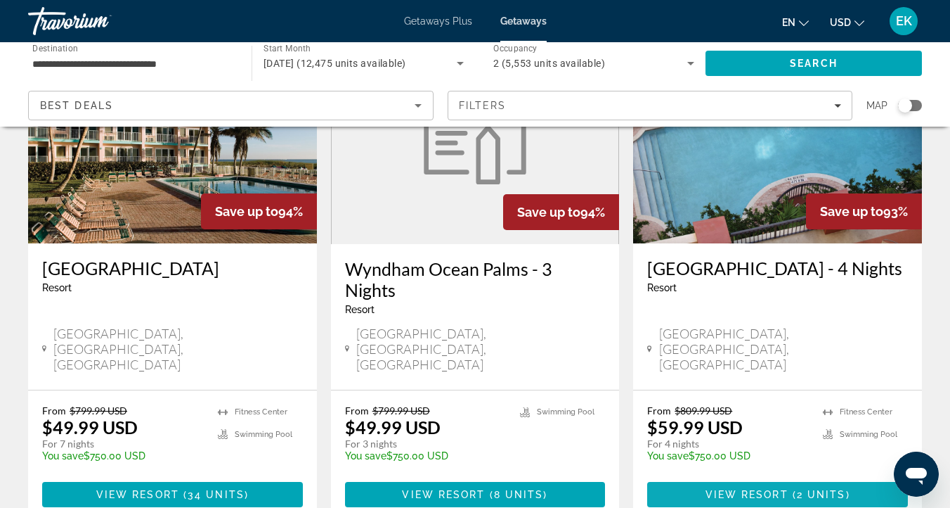
click at [762, 489] on span "View Resort" at bounding box center [747, 494] width 83 height 11
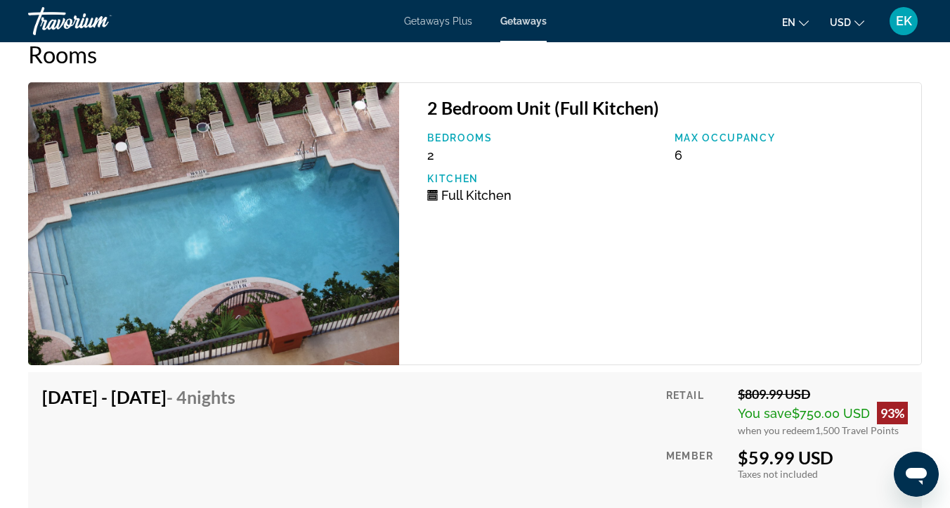
scroll to position [2790, 0]
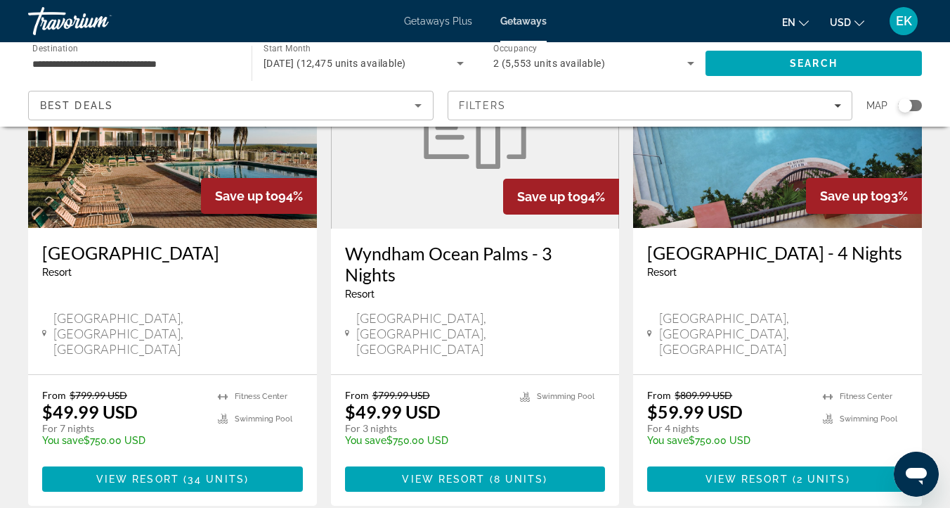
scroll to position [172, 0]
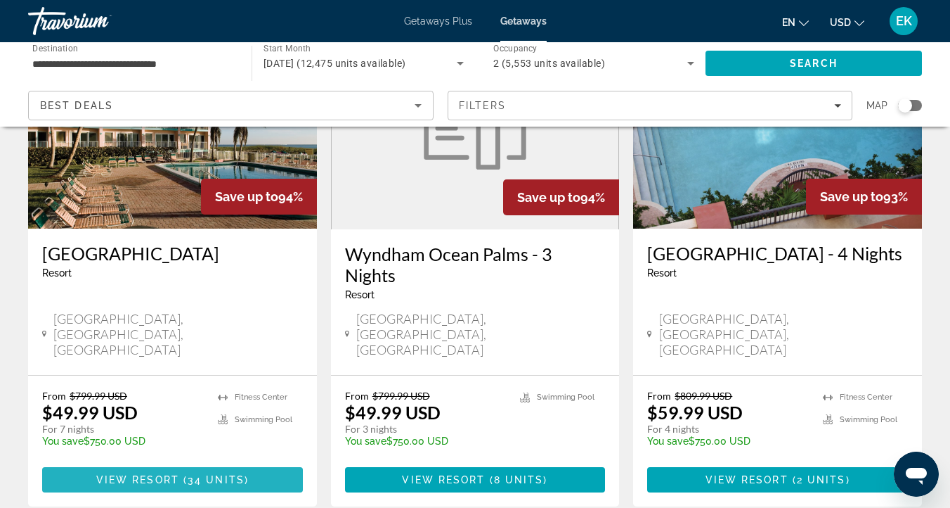
click at [139, 463] on span "Main content" at bounding box center [172, 480] width 261 height 34
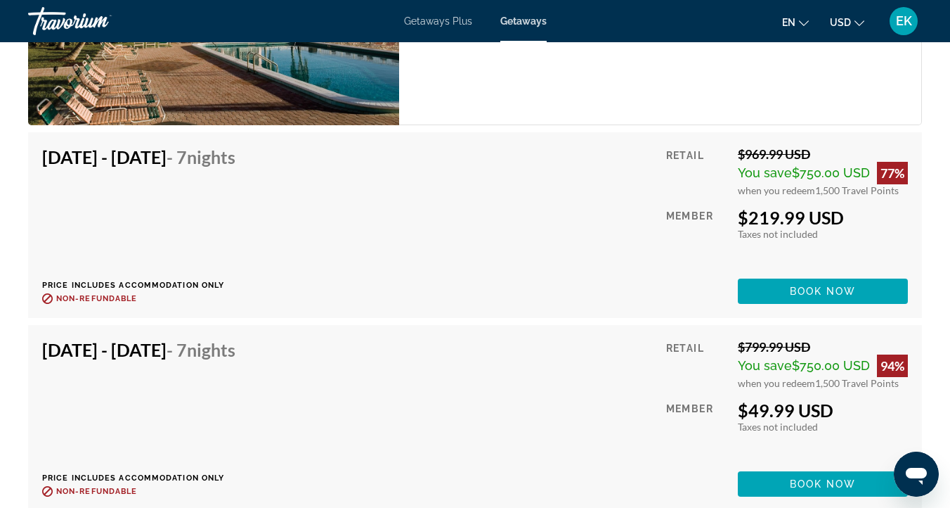
scroll to position [4884, 0]
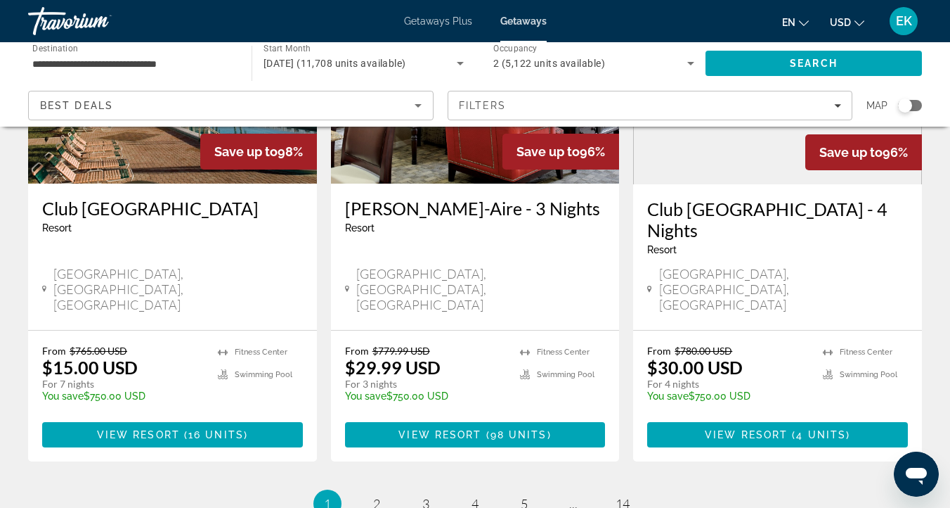
scroll to position [1834, 0]
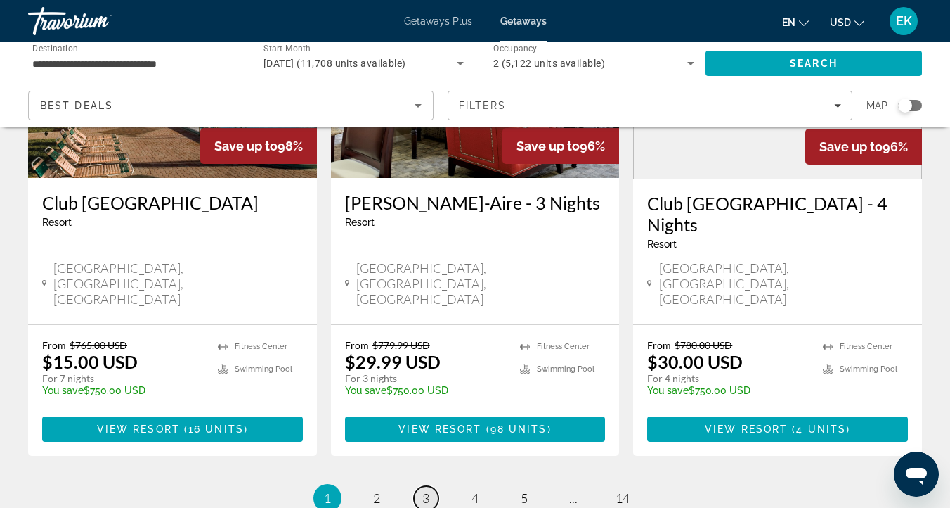
click at [423, 490] on span "3" at bounding box center [426, 497] width 7 height 15
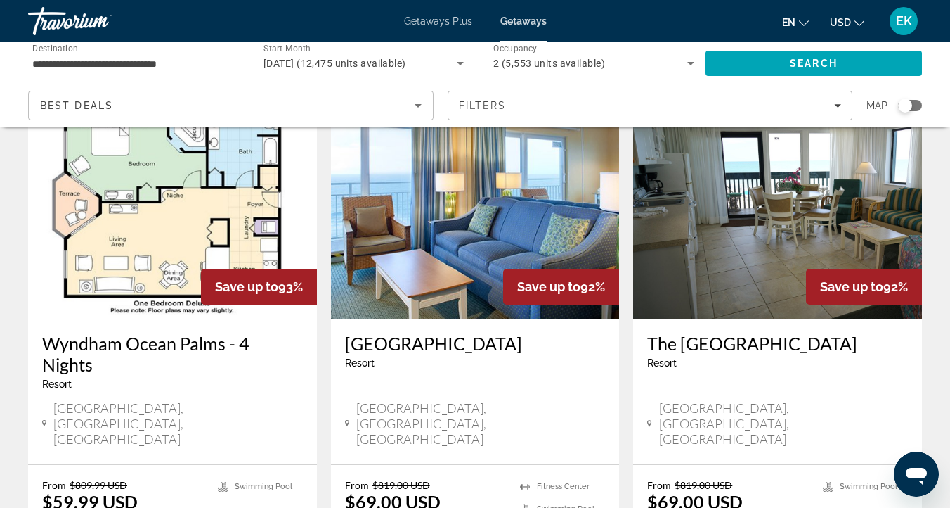
scroll to position [610, 0]
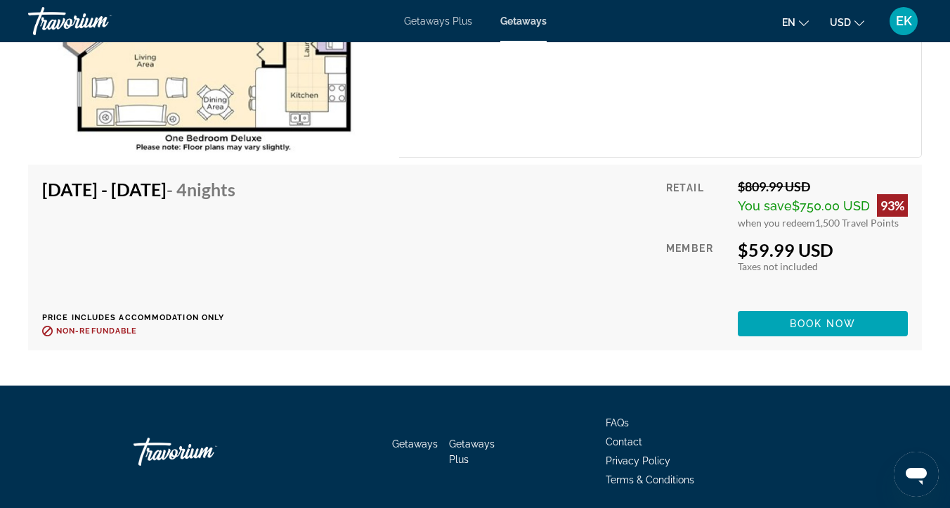
scroll to position [2981, 0]
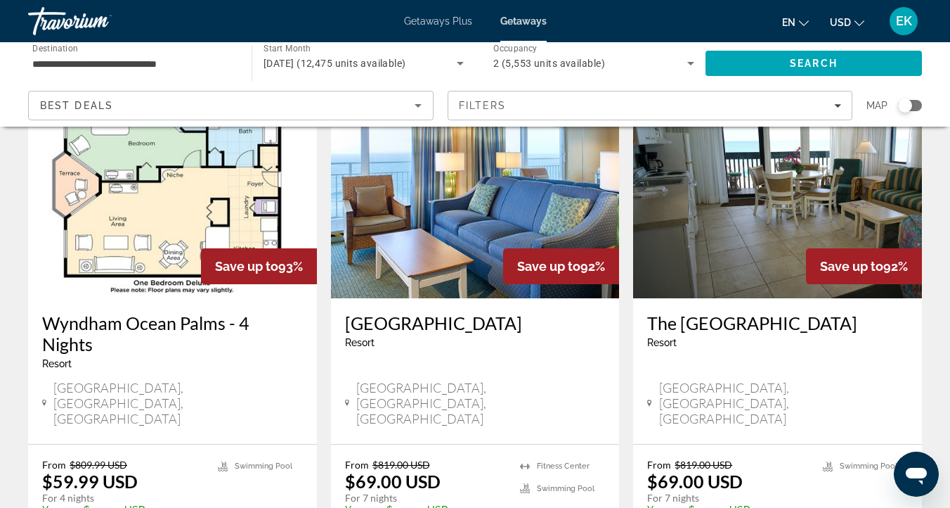
scroll to position [630, 0]
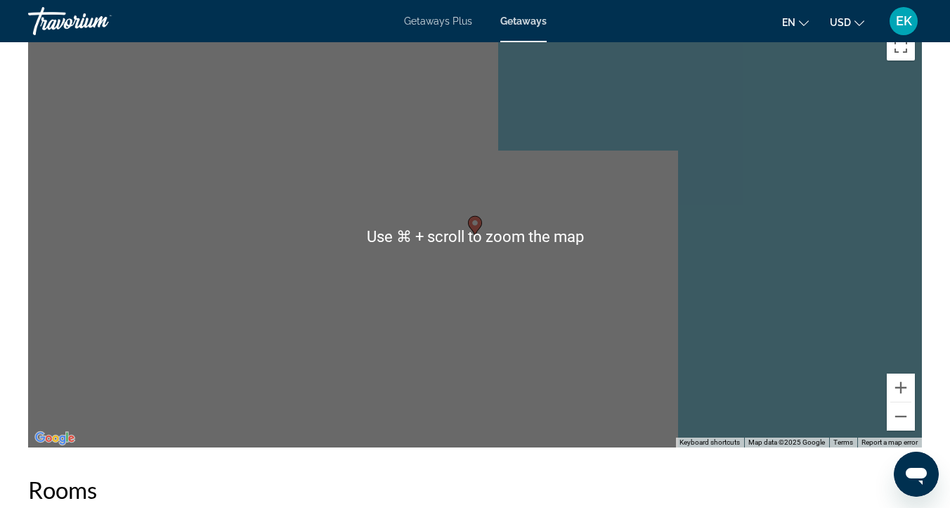
scroll to position [2172, 0]
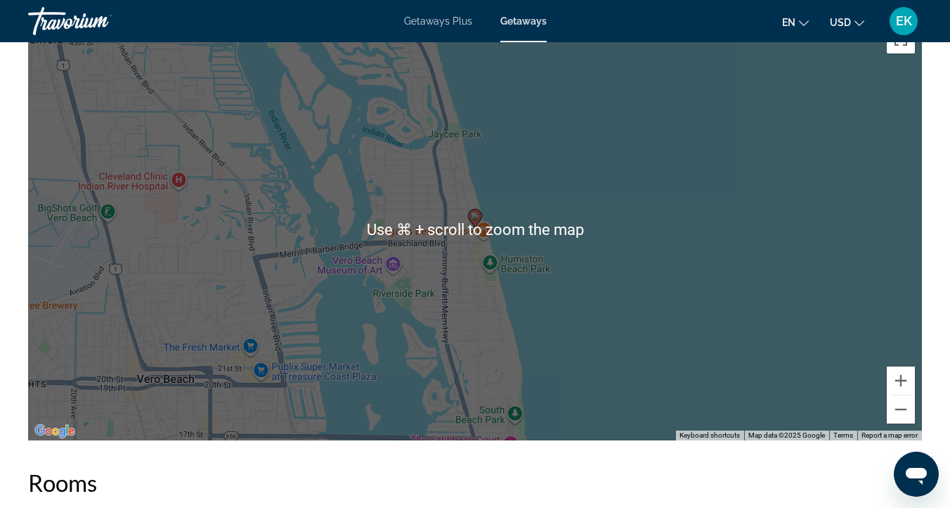
click at [748, 383] on div "To activate drag with keyboard, press Alt + Enter. Once in keyboard drag state,…" at bounding box center [475, 229] width 894 height 422
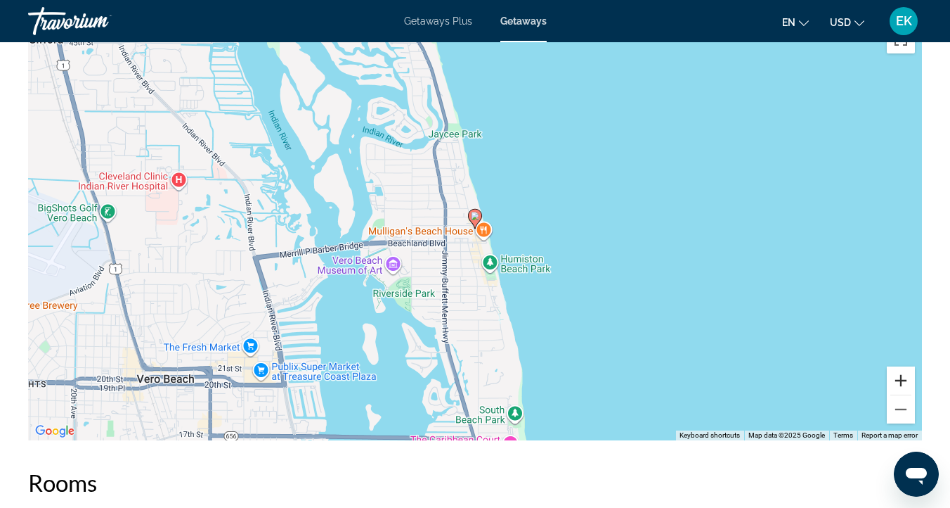
click at [903, 378] on button "Zoom in" at bounding box center [901, 380] width 28 height 28
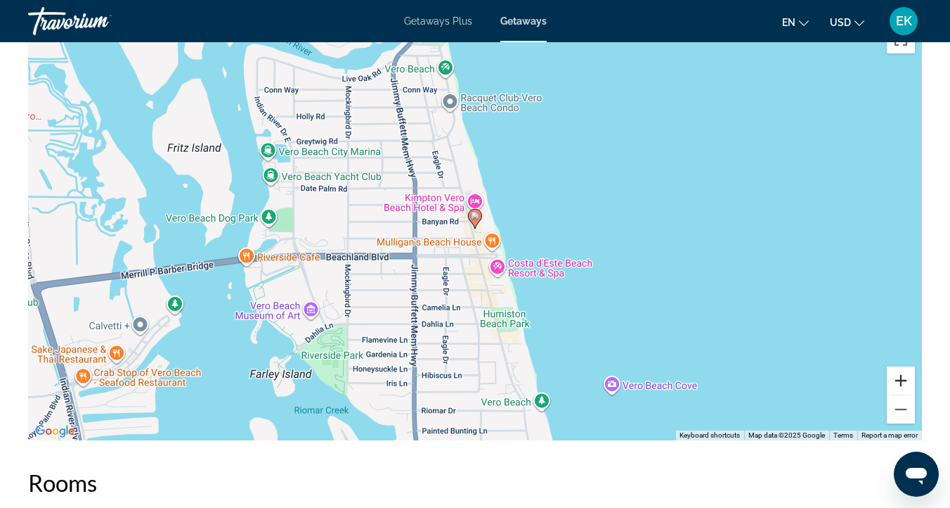
click at [903, 378] on button "Zoom in" at bounding box center [901, 380] width 28 height 28
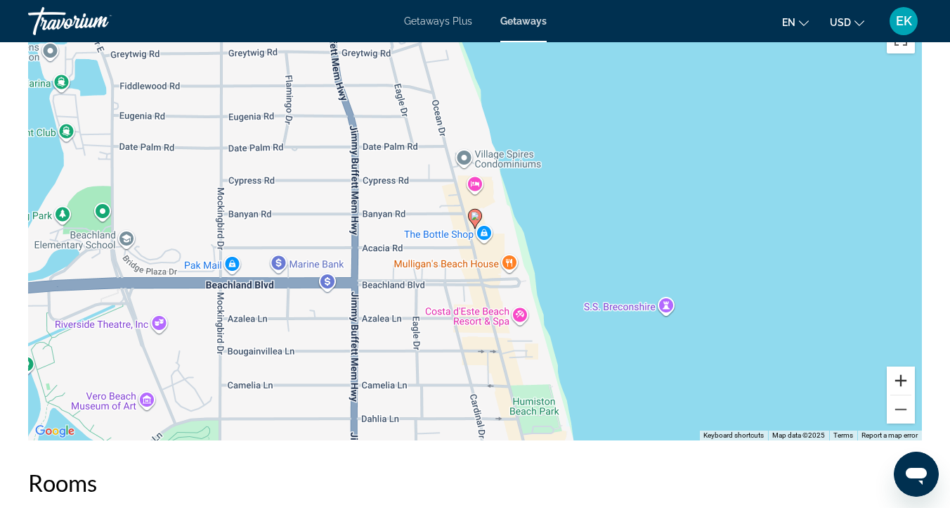
click at [903, 378] on button "Zoom in" at bounding box center [901, 380] width 28 height 28
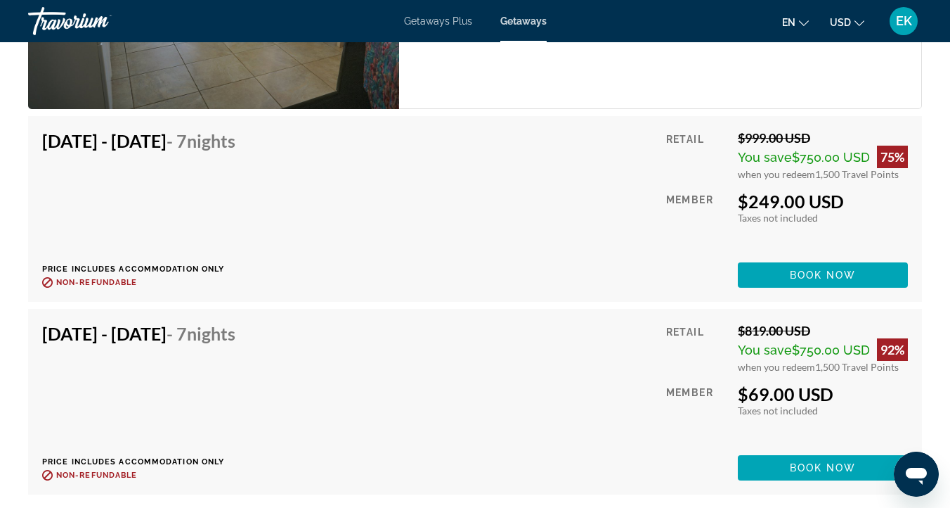
scroll to position [2833, 0]
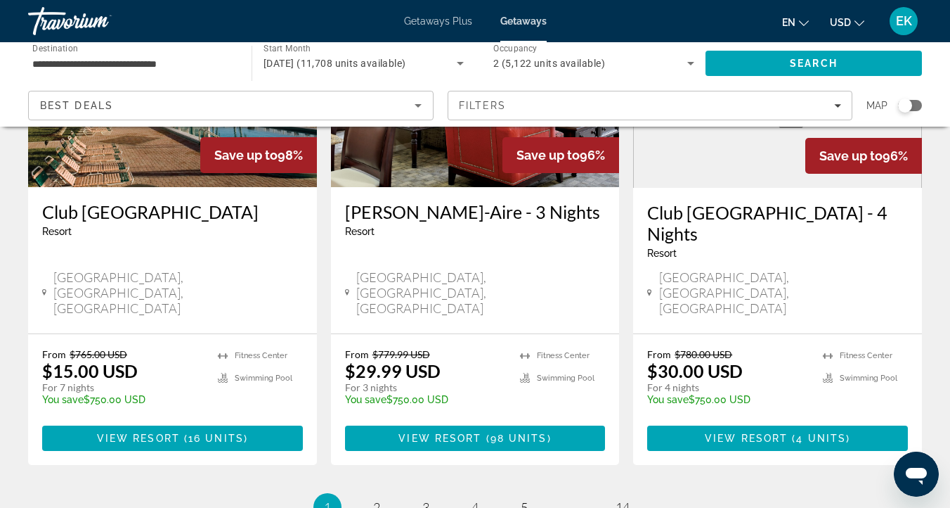
scroll to position [1915, 0]
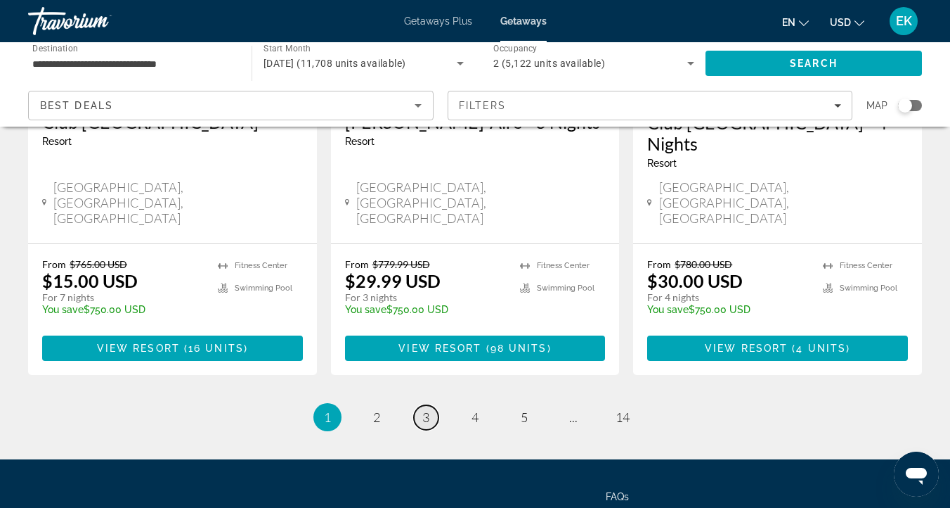
click at [425, 409] on span "3" at bounding box center [426, 416] width 7 height 15
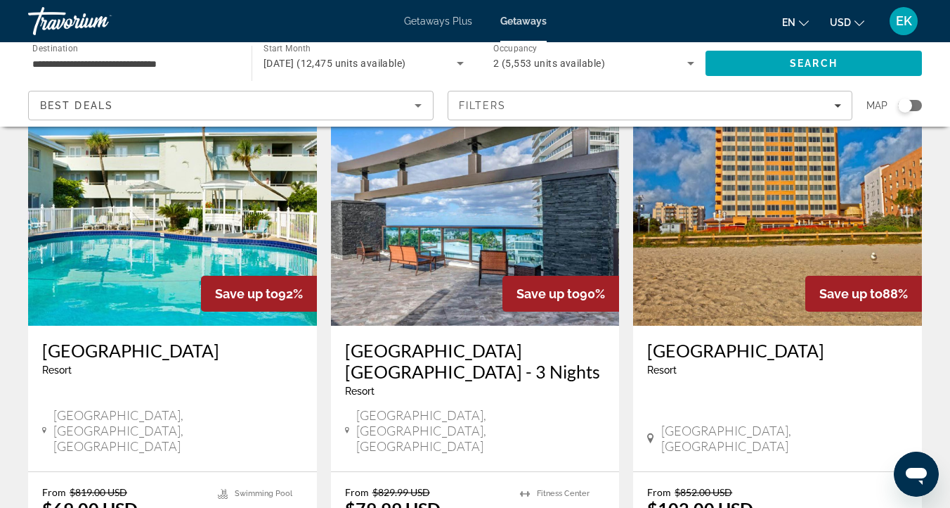
scroll to position [1658, 0]
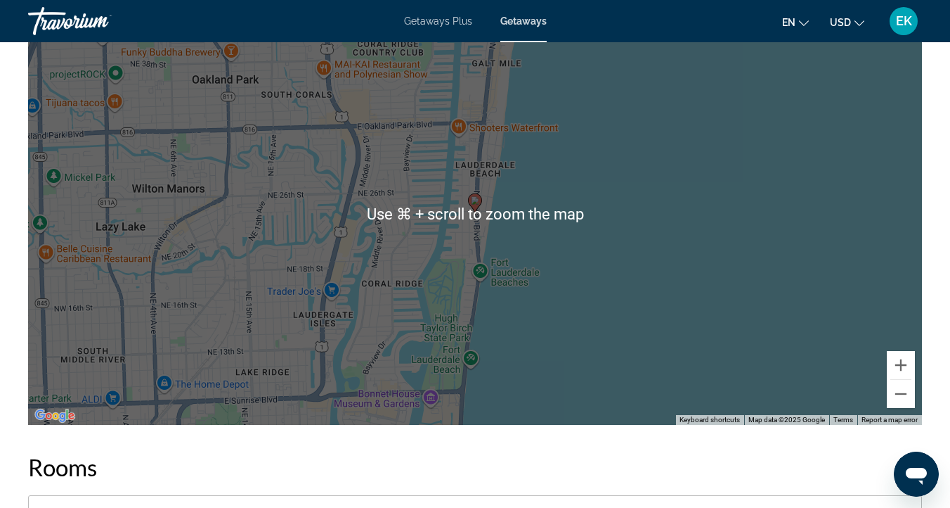
scroll to position [1838, 0]
click at [905, 354] on button "Zoom in" at bounding box center [901, 364] width 28 height 28
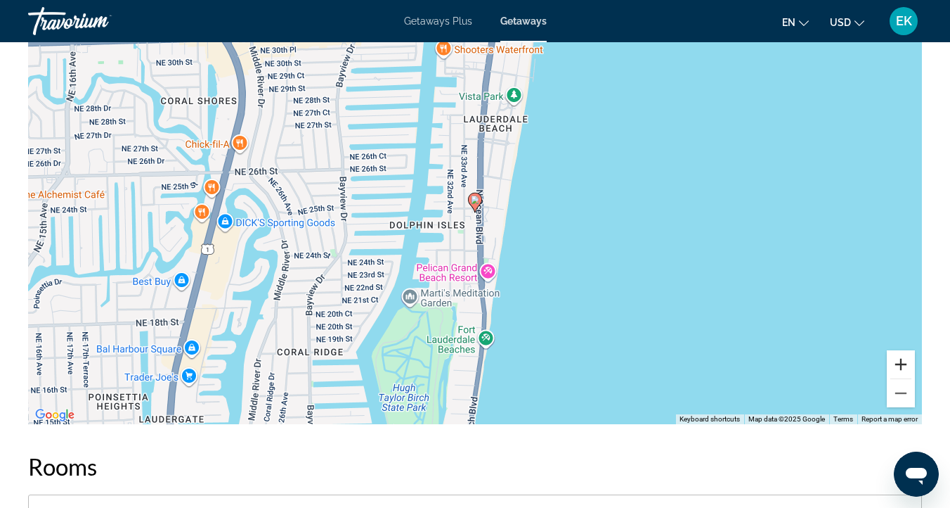
click at [905, 356] on button "Zoom in" at bounding box center [901, 364] width 28 height 28
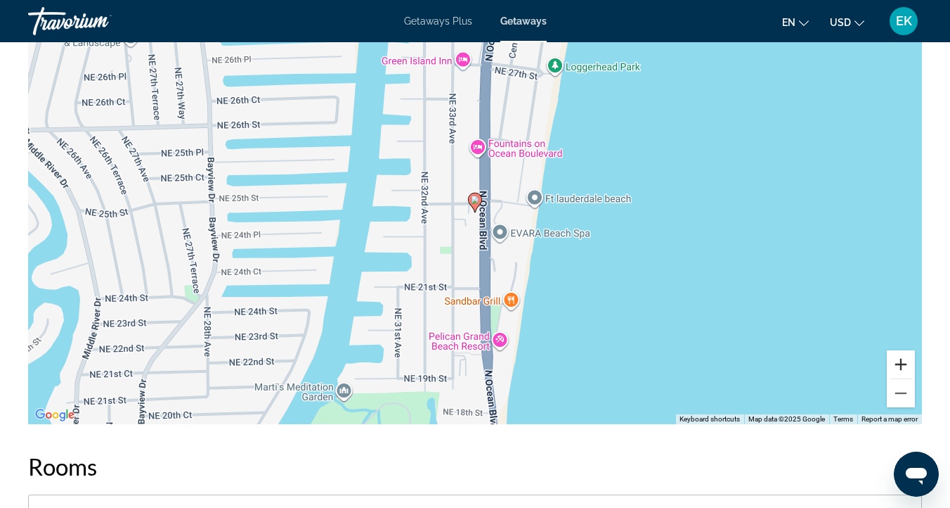
click at [905, 356] on button "Zoom in" at bounding box center [901, 364] width 28 height 28
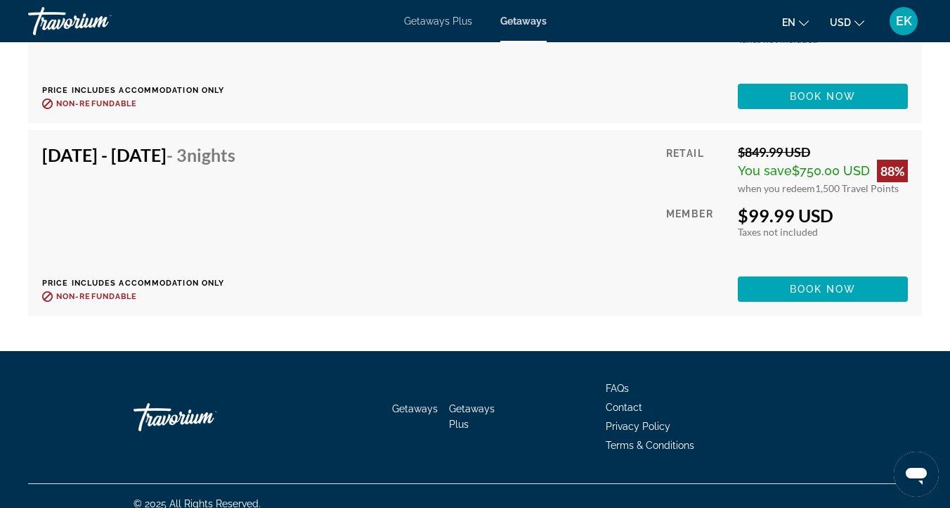
scroll to position [7148, 0]
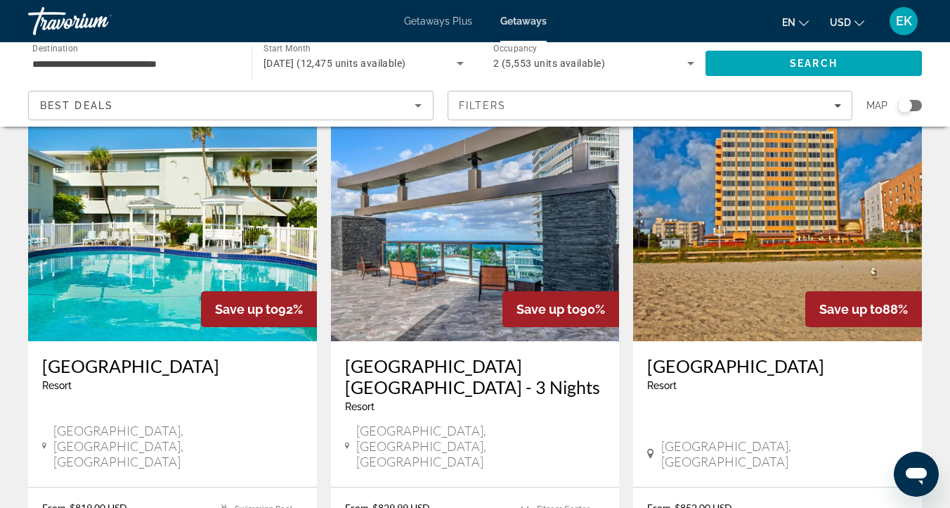
scroll to position [1626, 0]
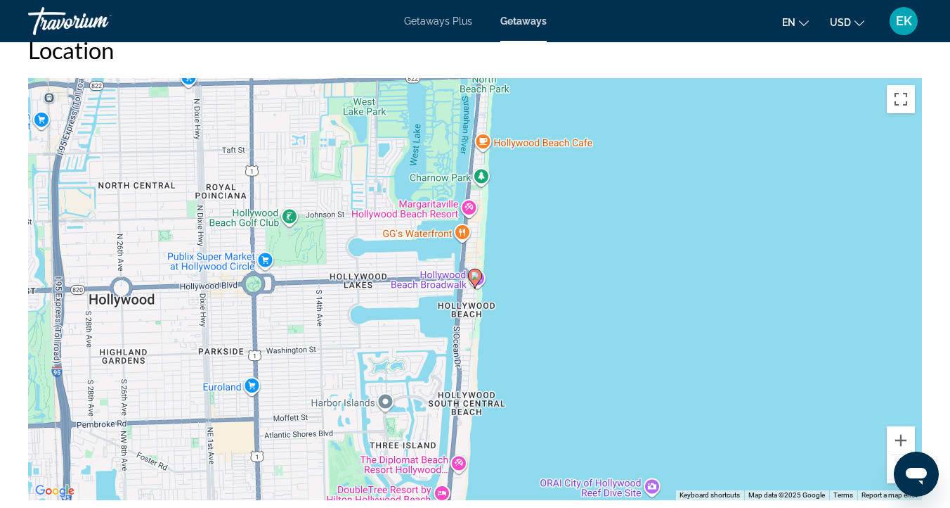
scroll to position [1911, 0]
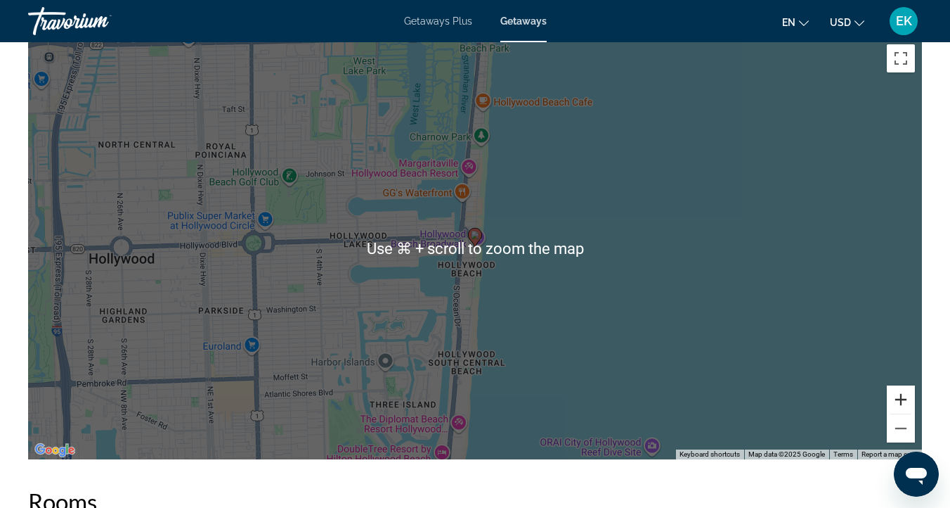
click at [903, 395] on button "Zoom in" at bounding box center [901, 399] width 28 height 28
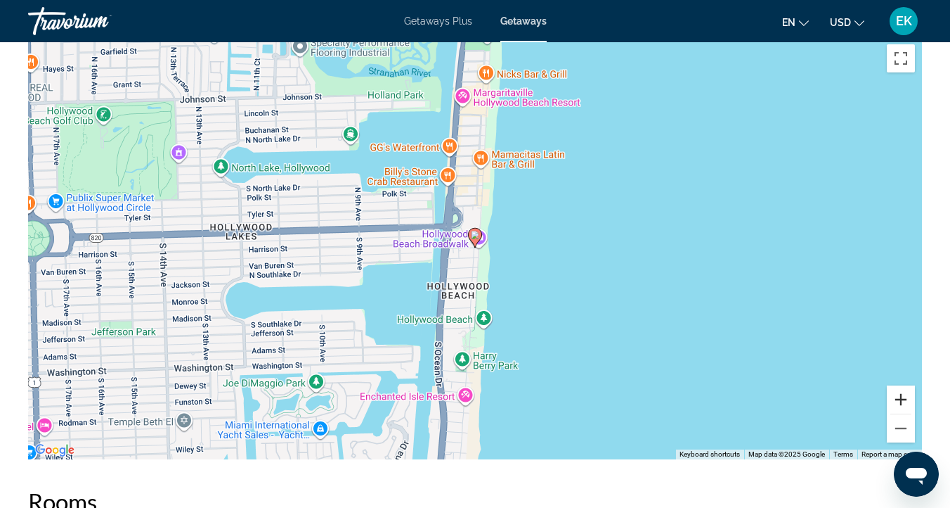
click at [903, 395] on button "Zoom in" at bounding box center [901, 399] width 28 height 28
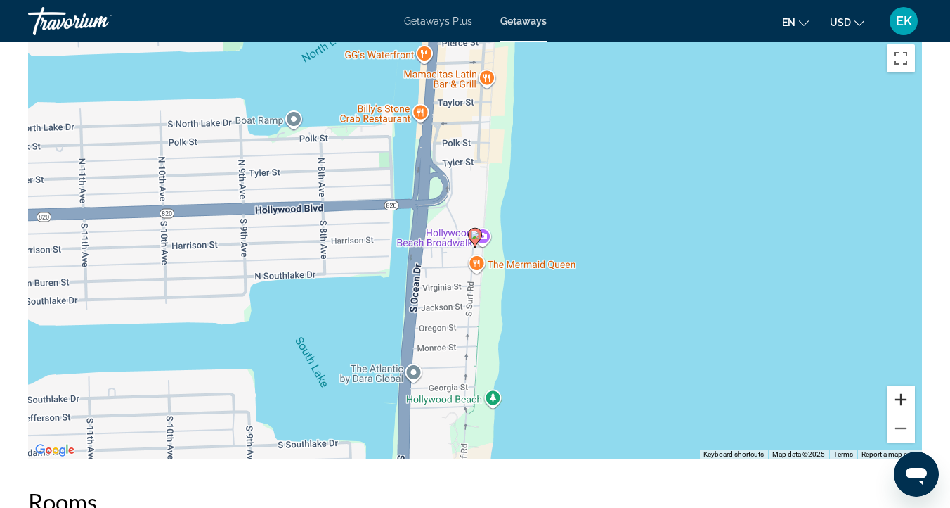
click at [901, 397] on button "Zoom in" at bounding box center [901, 399] width 28 height 28
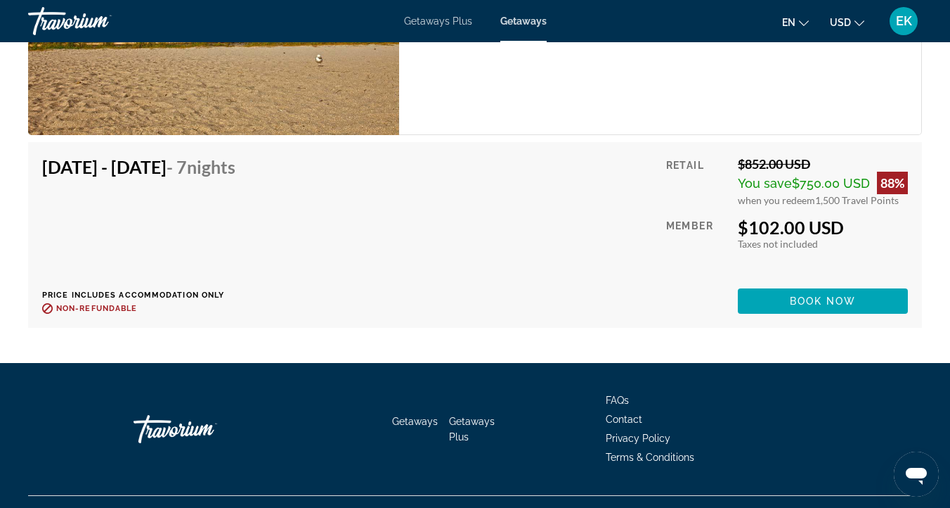
scroll to position [2556, 0]
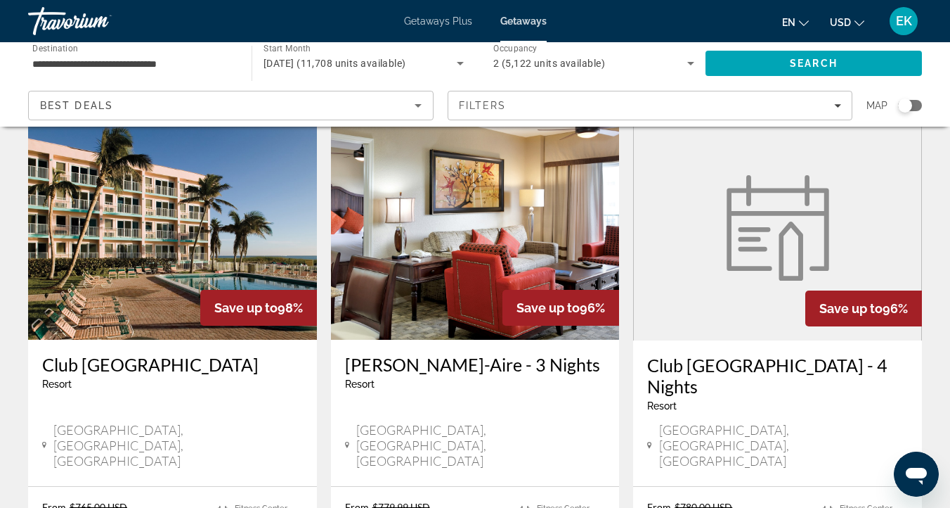
scroll to position [1915, 0]
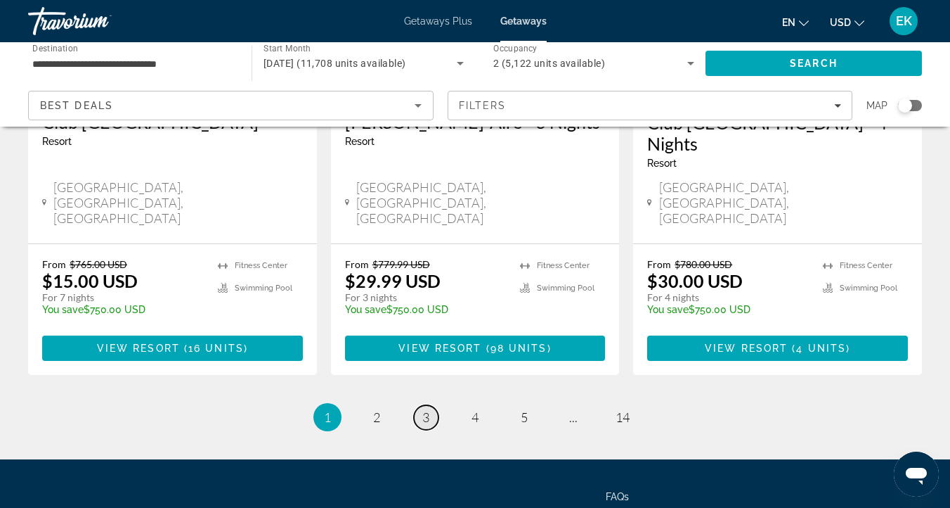
click at [425, 409] on span "3" at bounding box center [426, 416] width 7 height 15
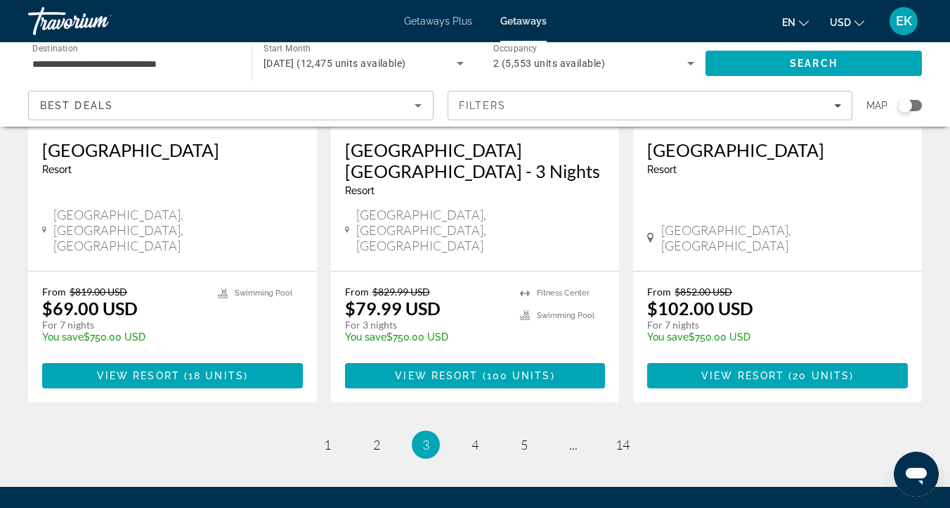
scroll to position [1872, 0]
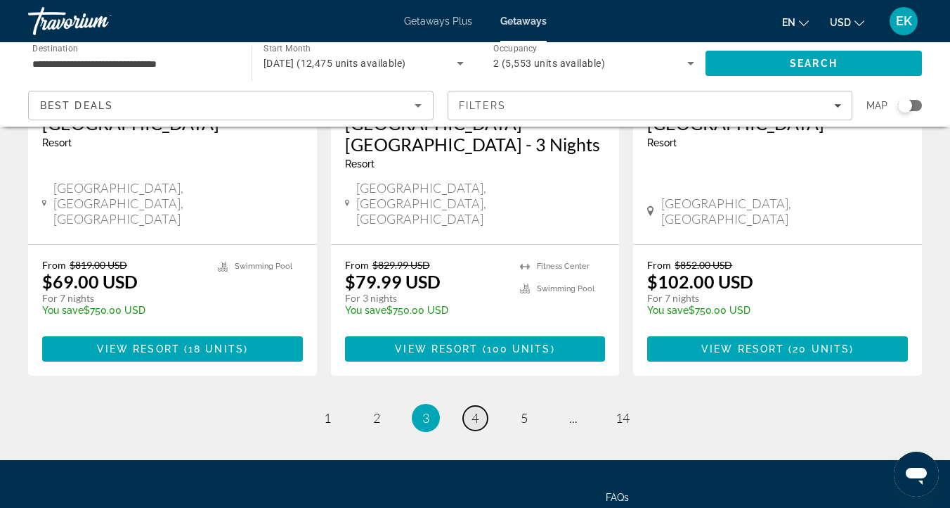
click at [477, 410] on span "4" at bounding box center [475, 417] width 7 height 15
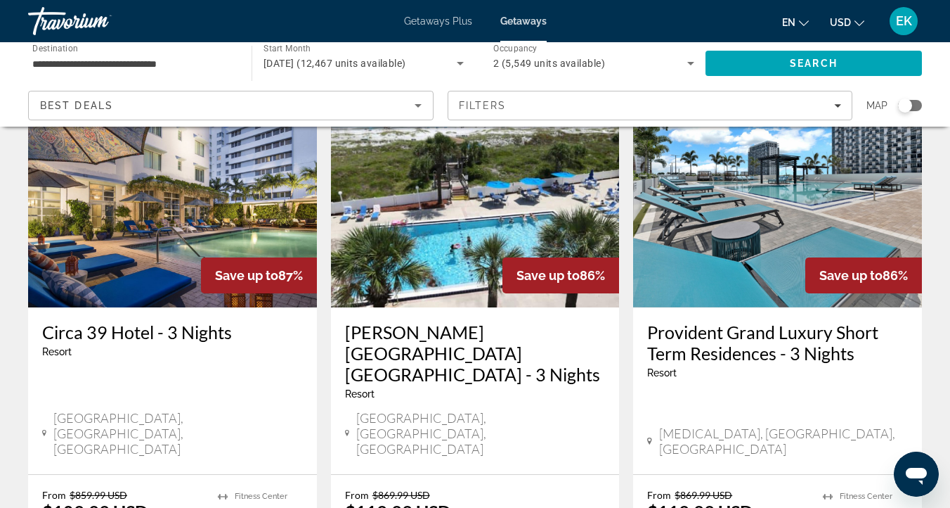
scroll to position [631, 0]
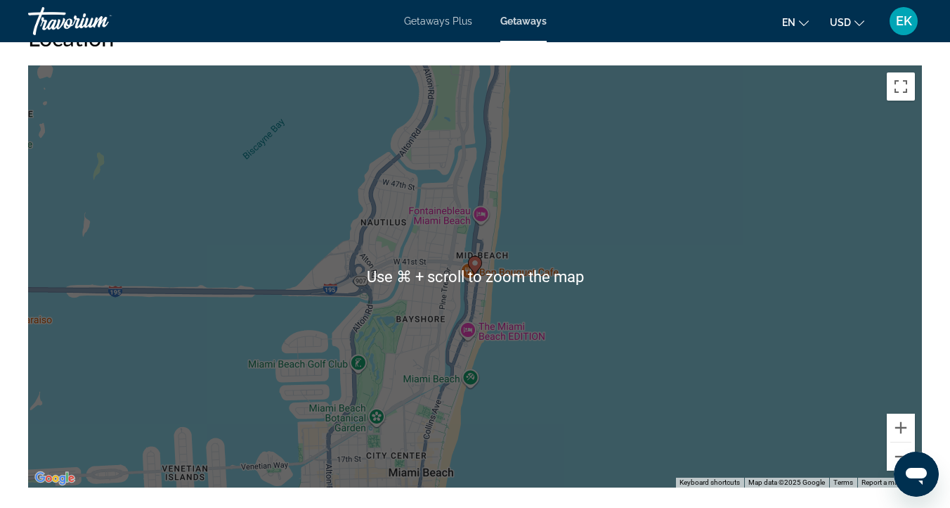
scroll to position [1830, 0]
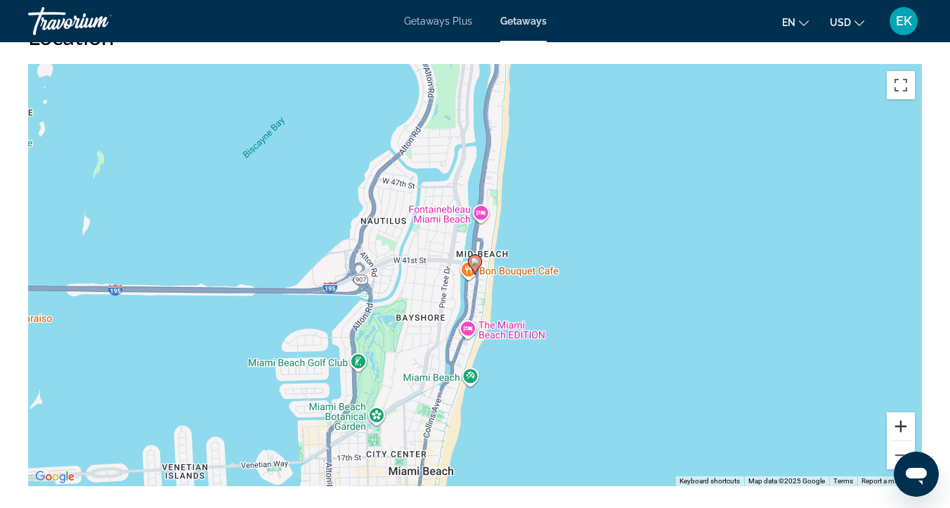
click at [902, 416] on button "Zoom in" at bounding box center [901, 426] width 28 height 28
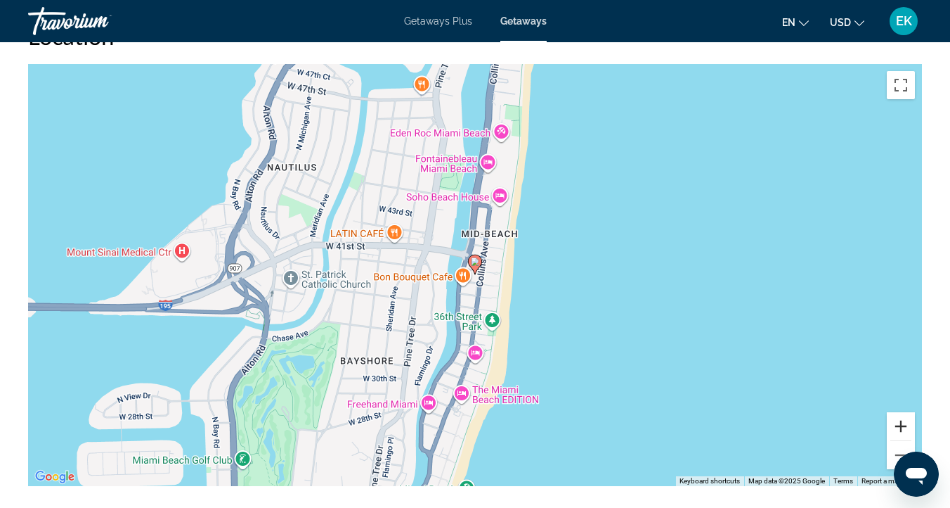
click at [902, 416] on button "Zoom in" at bounding box center [901, 426] width 28 height 28
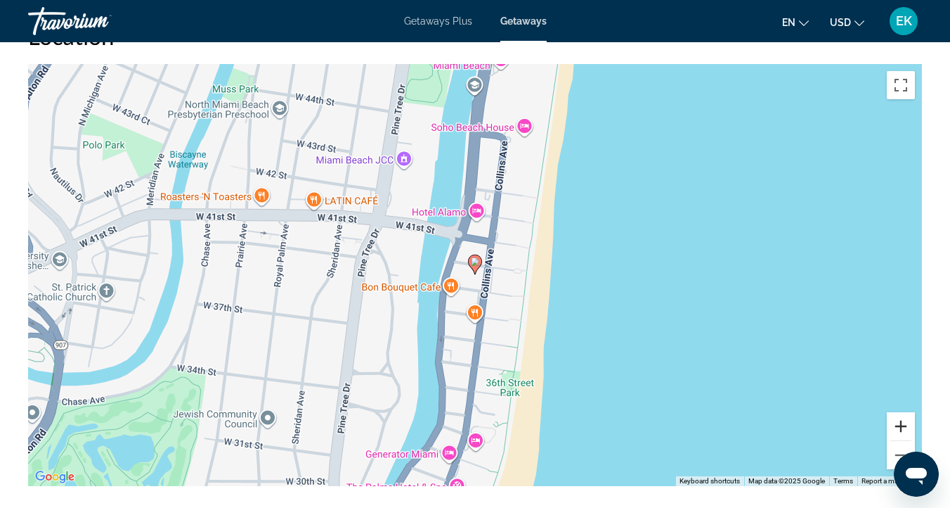
click at [902, 416] on button "Zoom in" at bounding box center [901, 426] width 28 height 28
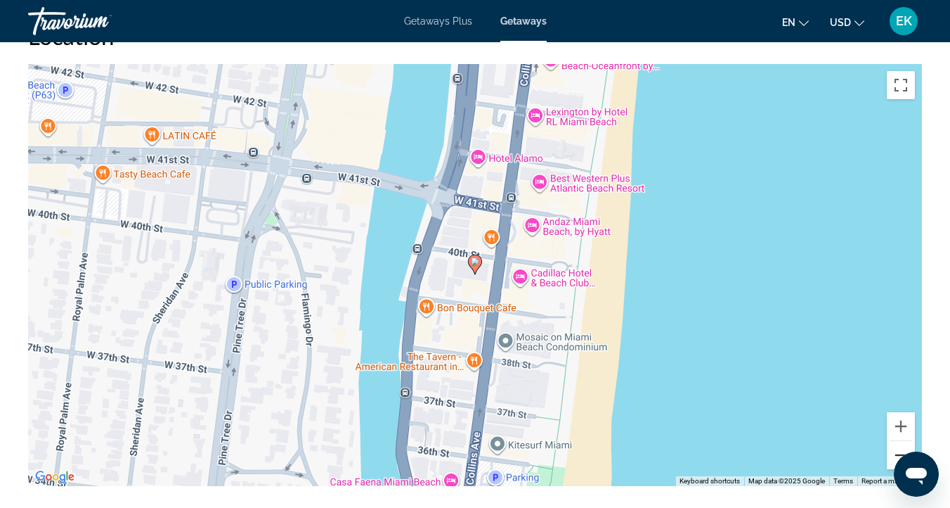
click at [902, 441] on button "Zoom out" at bounding box center [901, 455] width 28 height 28
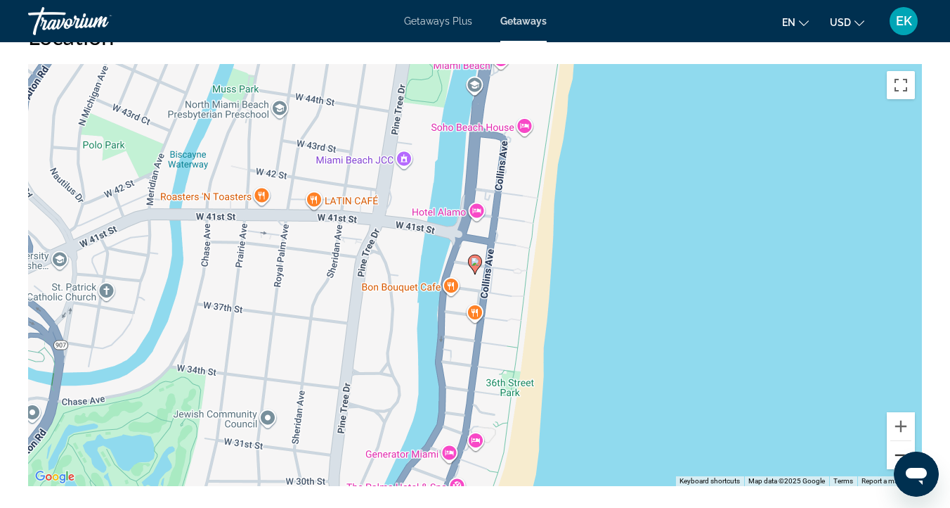
click at [902, 441] on button "Zoom out" at bounding box center [901, 455] width 28 height 28
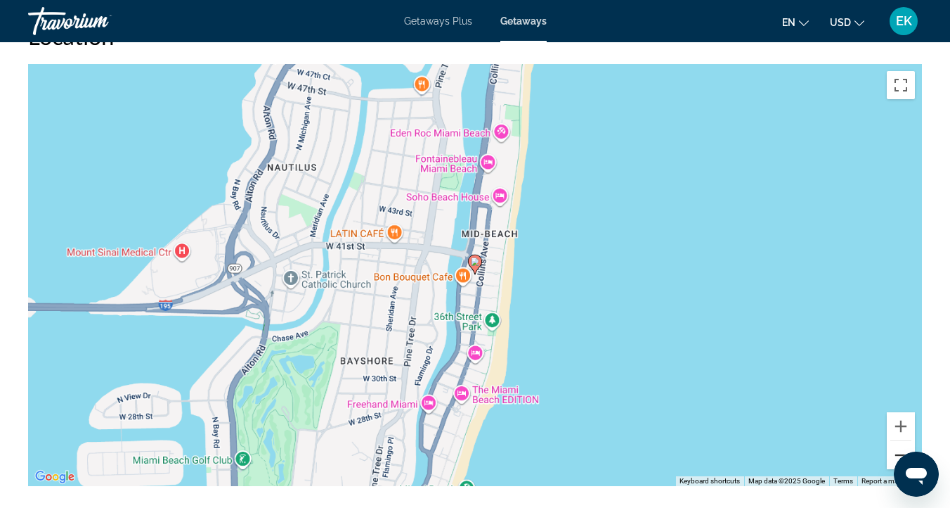
click at [902, 441] on button "Zoom out" at bounding box center [901, 455] width 28 height 28
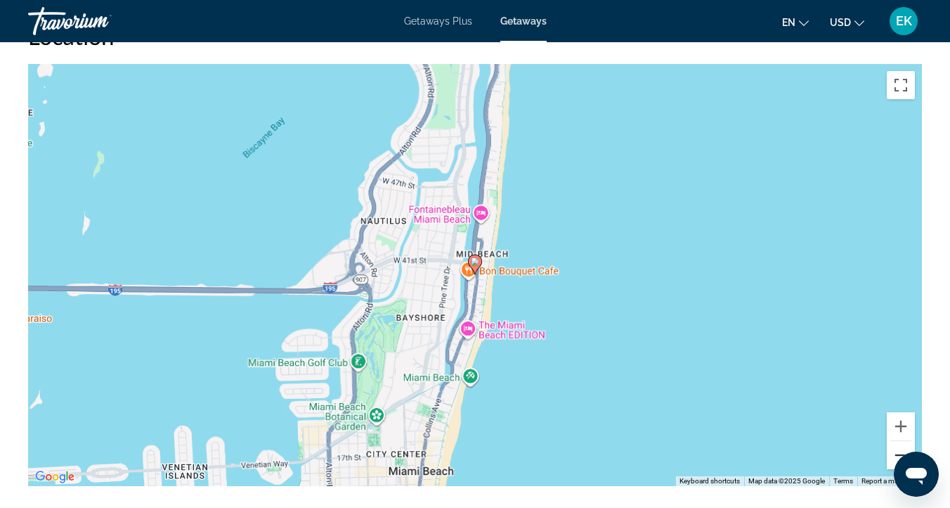
click at [902, 441] on button "Zoom out" at bounding box center [901, 455] width 28 height 28
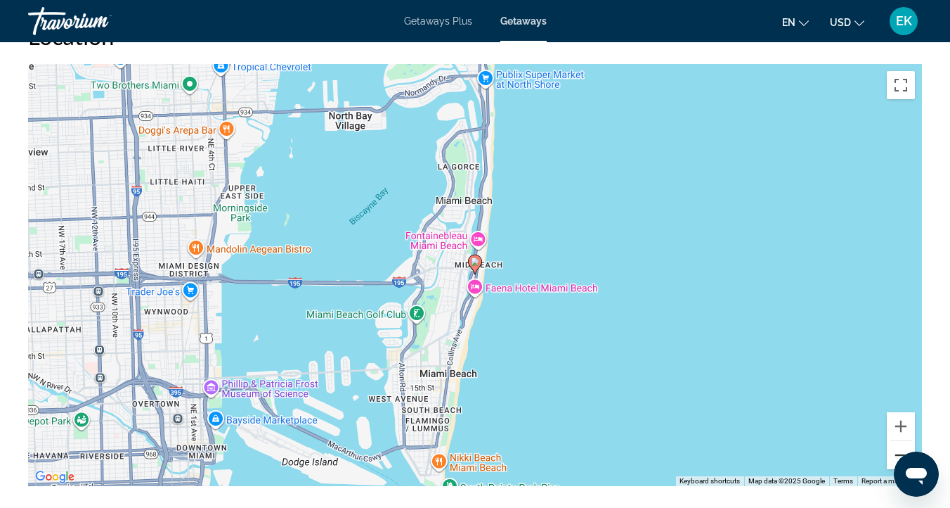
click at [902, 441] on button "Zoom out" at bounding box center [901, 455] width 28 height 28
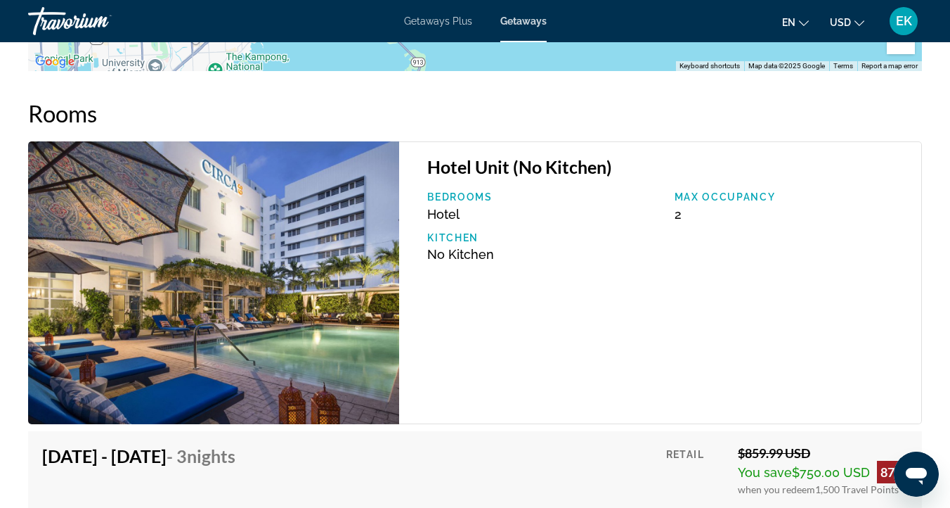
scroll to position [2261, 0]
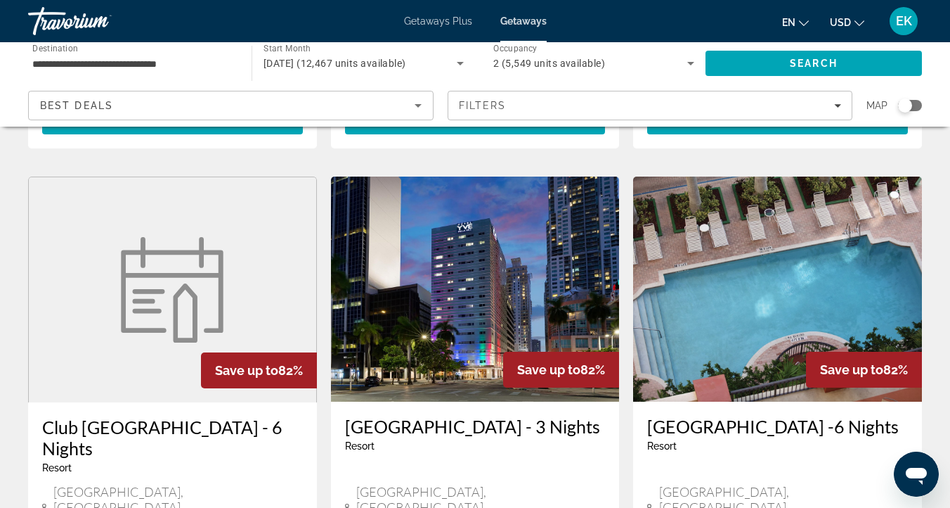
scroll to position [1639, 0]
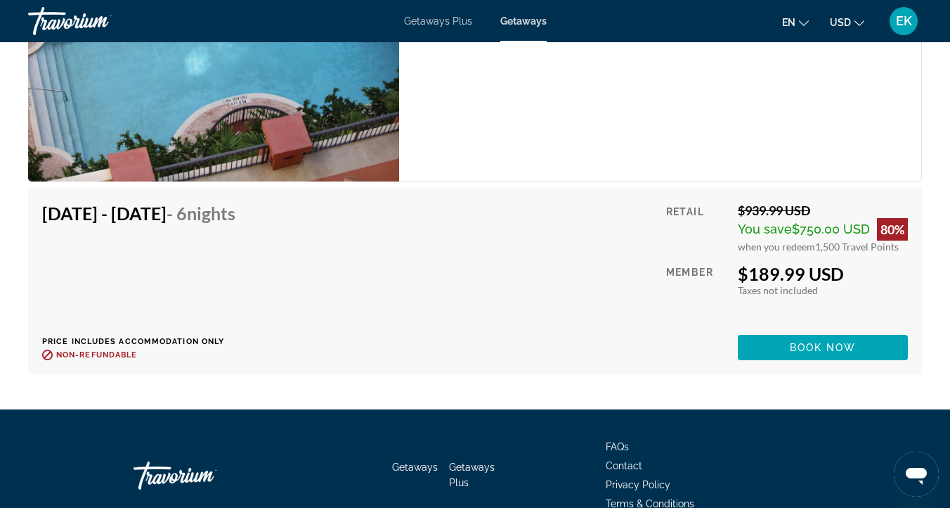
scroll to position [3564, 0]
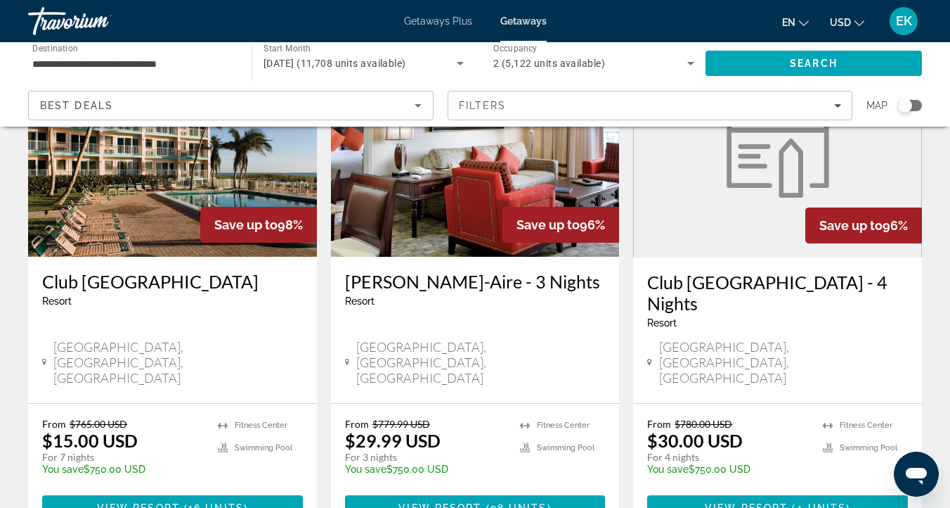
scroll to position [1915, 0]
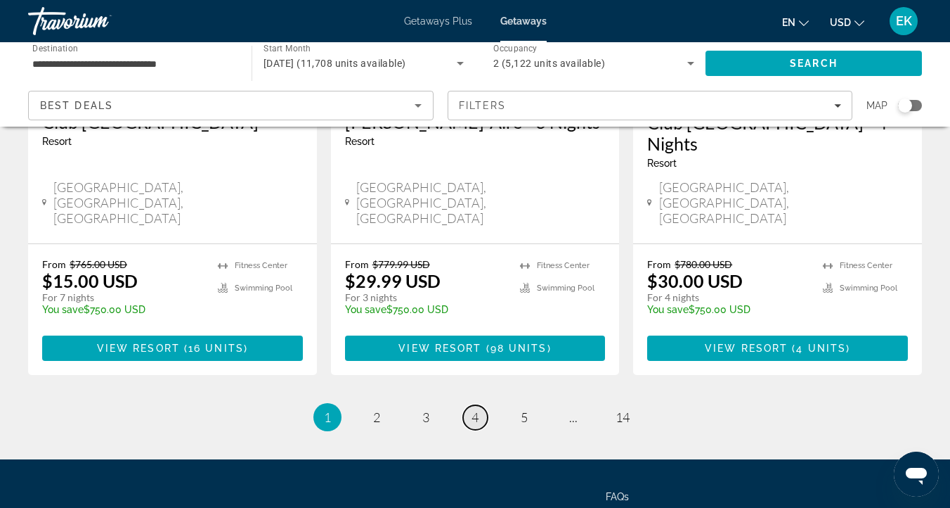
click at [471, 405] on link "page 4" at bounding box center [475, 417] width 25 height 25
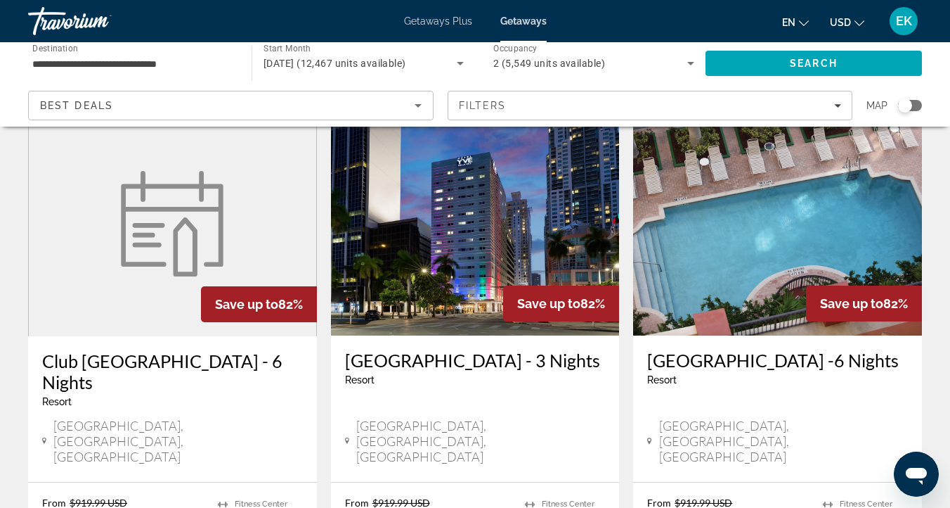
scroll to position [1874, 0]
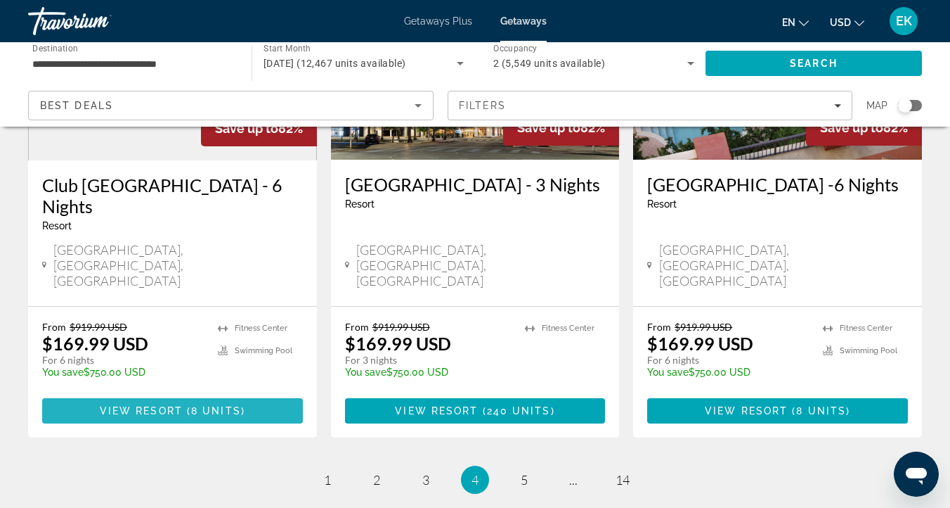
click at [170, 405] on span "View Resort" at bounding box center [141, 410] width 83 height 11
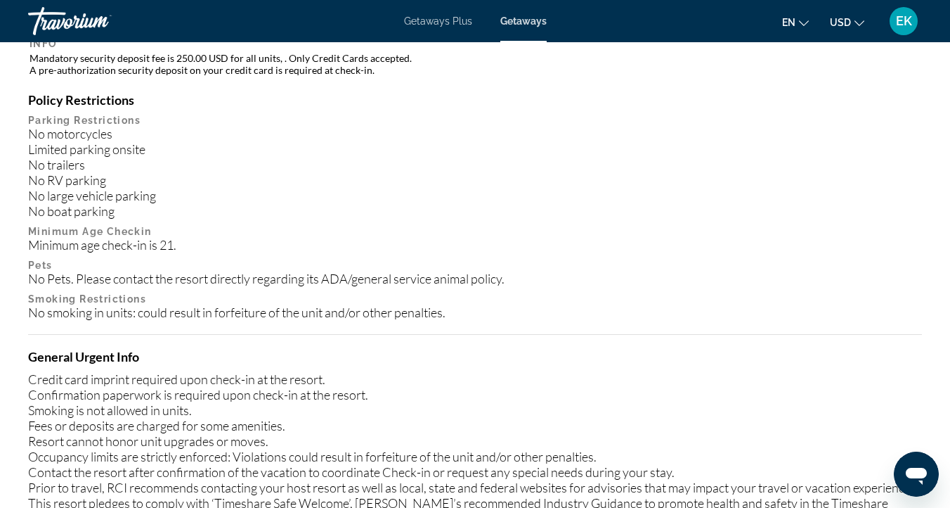
scroll to position [703, 0]
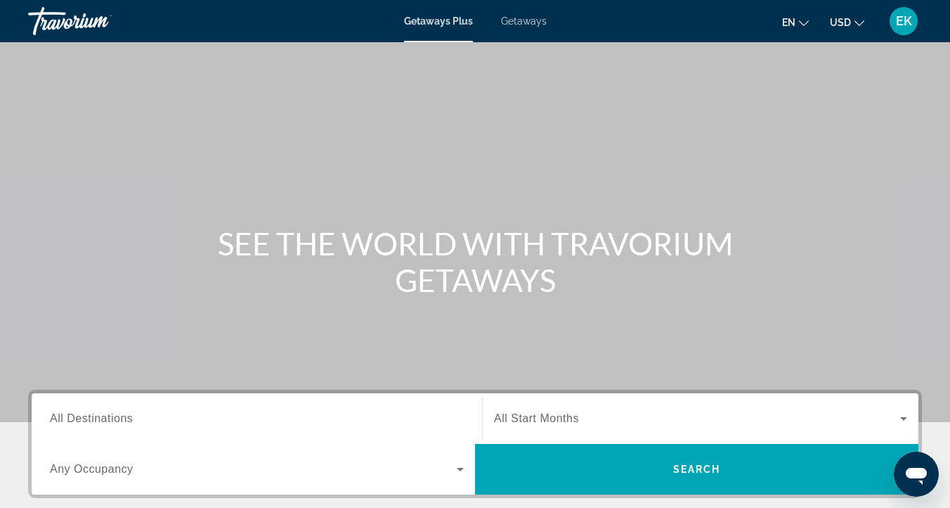
click at [522, 22] on span "Getaways" at bounding box center [524, 20] width 46 height 11
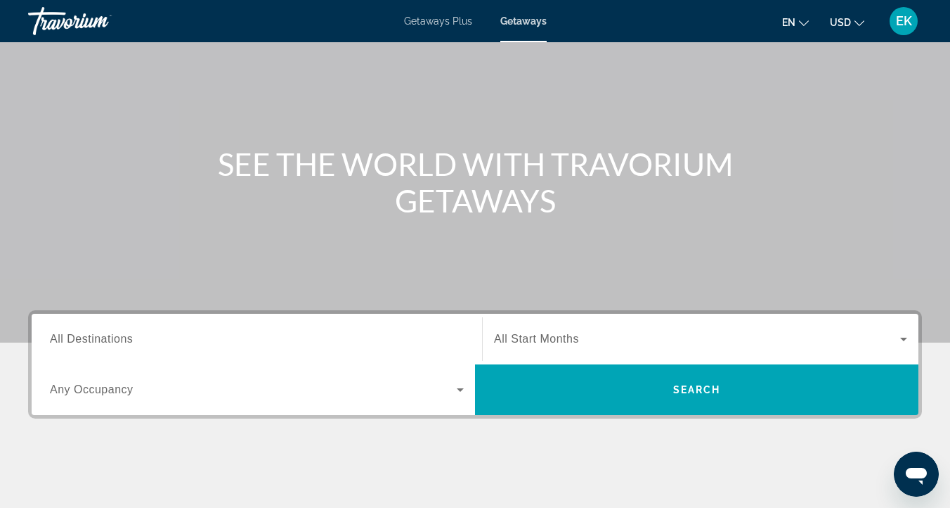
scroll to position [88, 0]
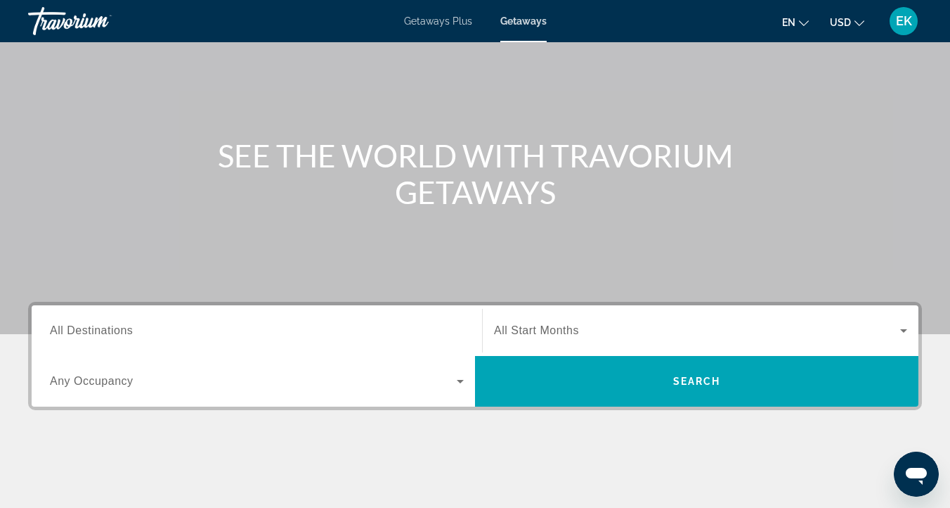
click at [89, 325] on span "All Destinations" at bounding box center [91, 330] width 83 height 12
click at [89, 325] on input "Destination All Destinations" at bounding box center [257, 331] width 414 height 17
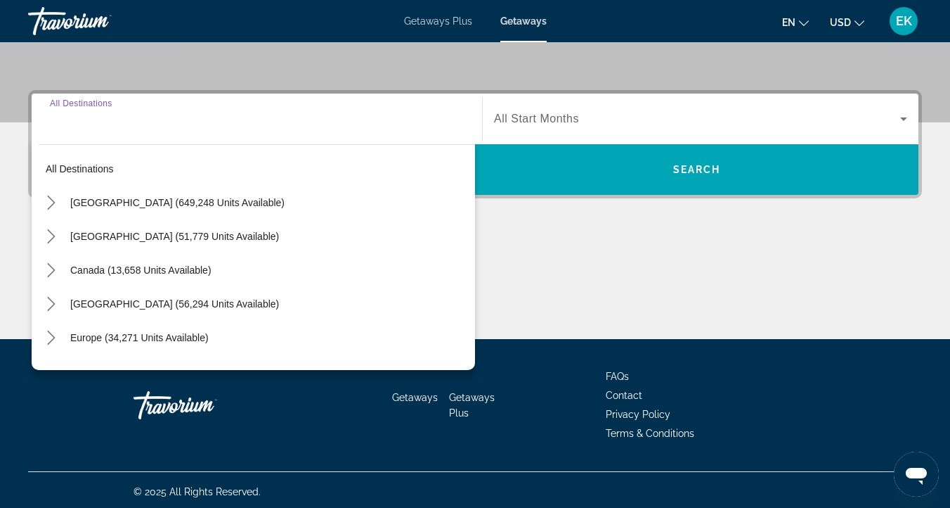
scroll to position [303, 0]
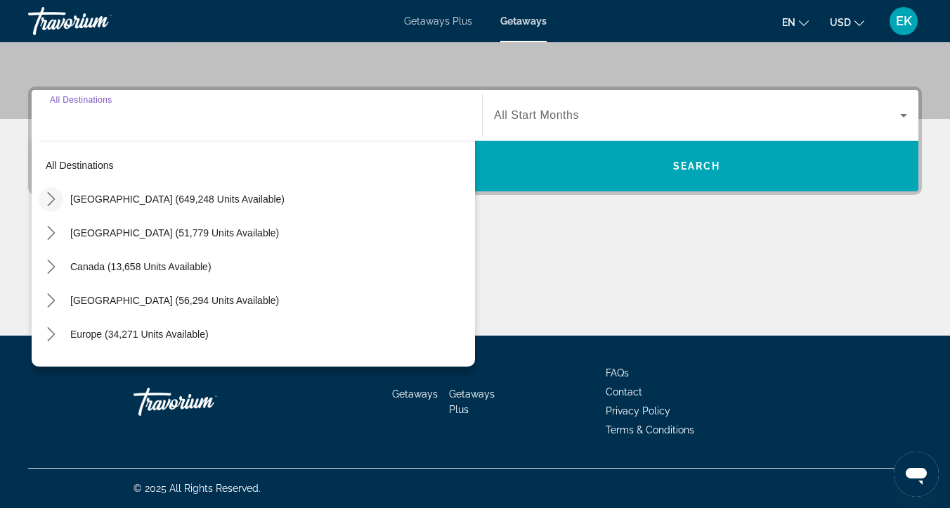
click at [46, 195] on icon "Toggle United States (649,248 units available) submenu" at bounding box center [51, 199] width 14 height 14
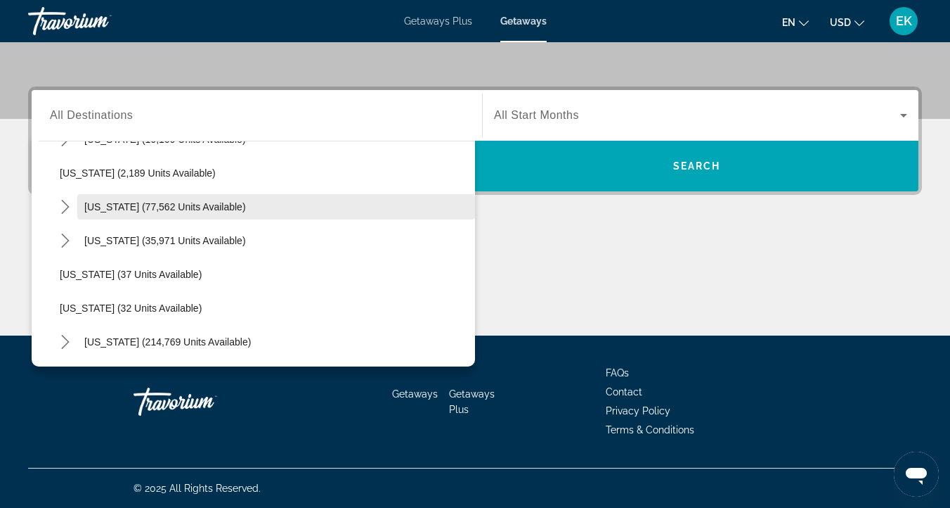
scroll to position [94, 0]
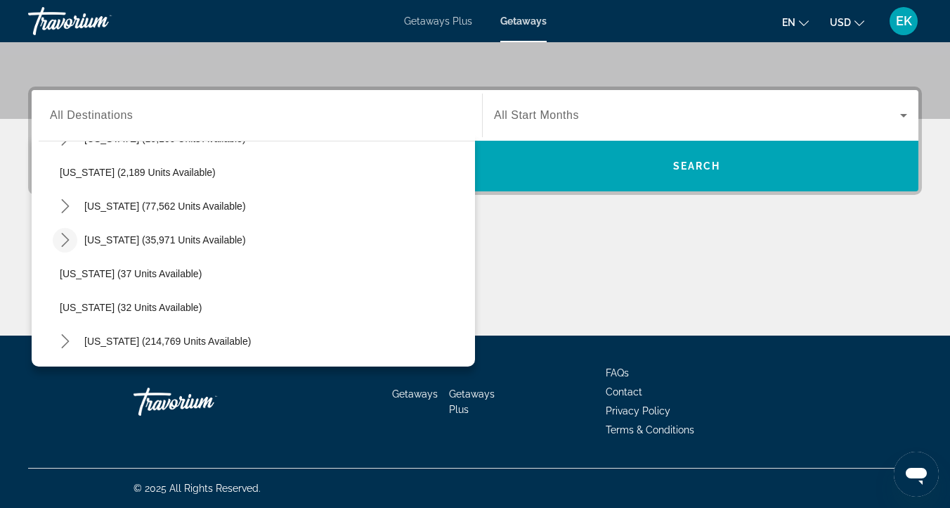
click at [65, 238] on icon "Toggle Colorado (35,971 units available) submenu" at bounding box center [65, 240] width 14 height 14
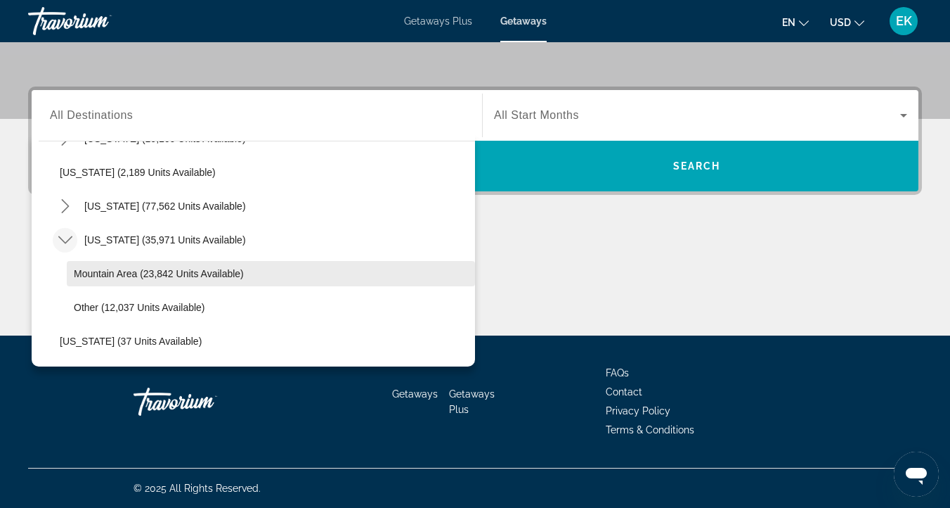
click at [112, 273] on span "Mountain Area (23,842 units available)" at bounding box center [159, 273] width 170 height 11
type input "**********"
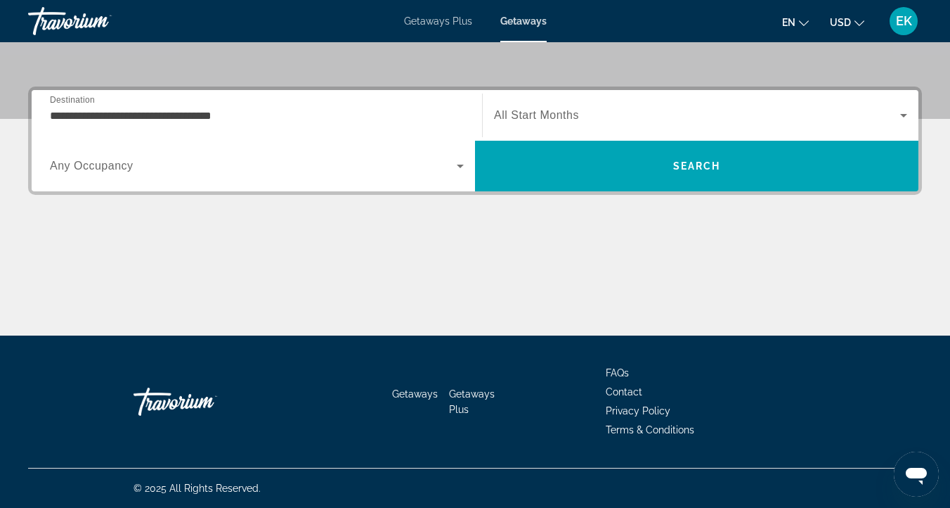
click at [522, 111] on span "All Start Months" at bounding box center [536, 115] width 85 height 12
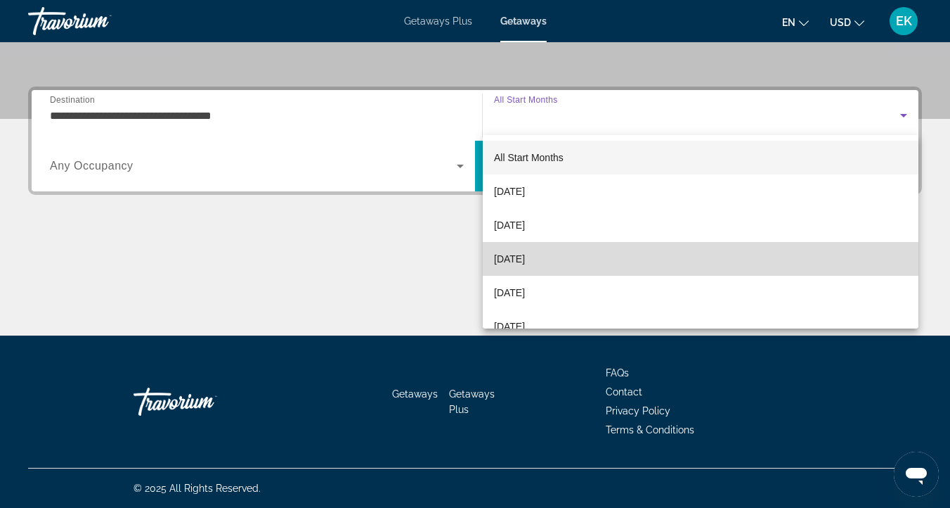
click at [514, 254] on span "[DATE]" at bounding box center [509, 258] width 31 height 17
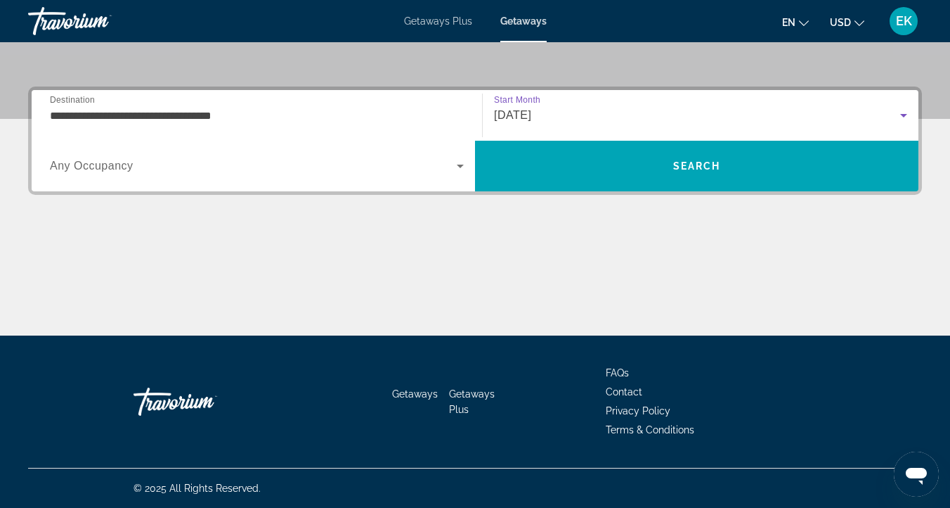
click at [75, 159] on span "Search widget" at bounding box center [253, 165] width 407 height 17
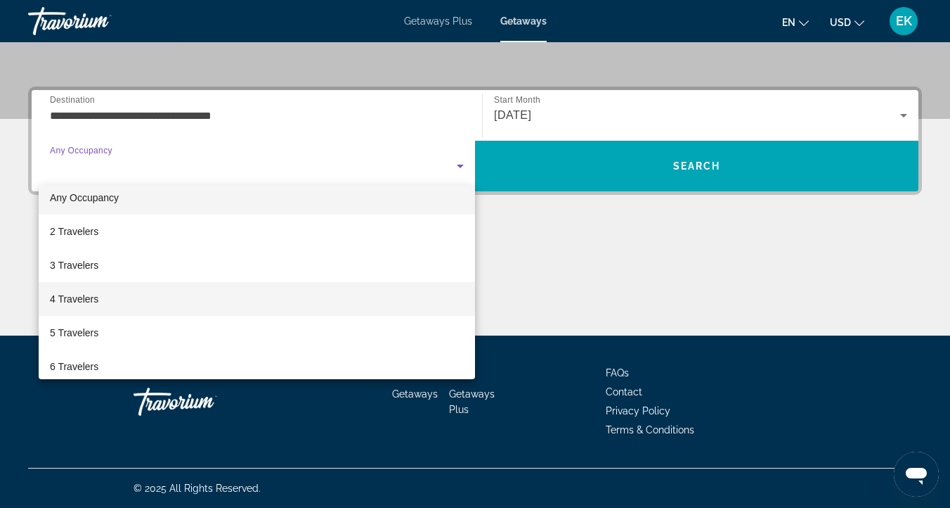
scroll to position [9, 0]
click at [69, 291] on mat-option "4 Travelers" at bounding box center [257, 300] width 437 height 34
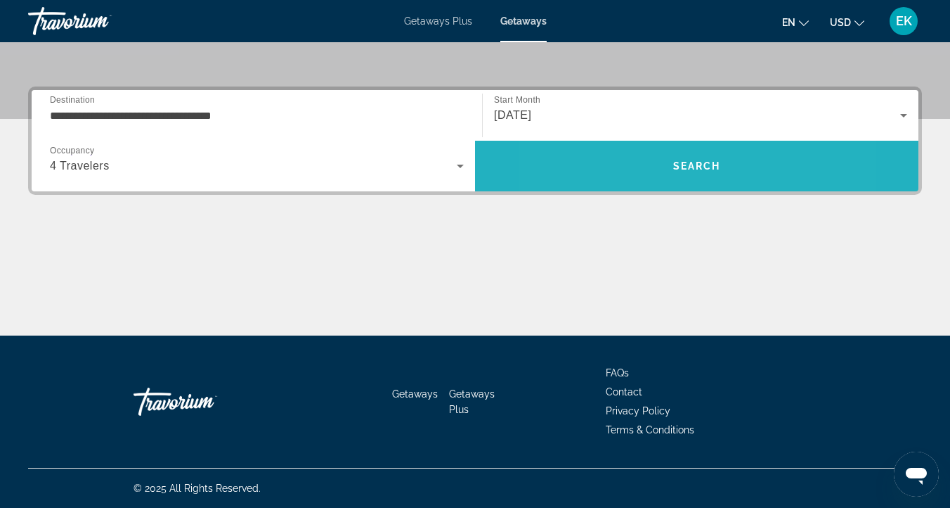
click at [630, 162] on span "Search" at bounding box center [697, 166] width 444 height 34
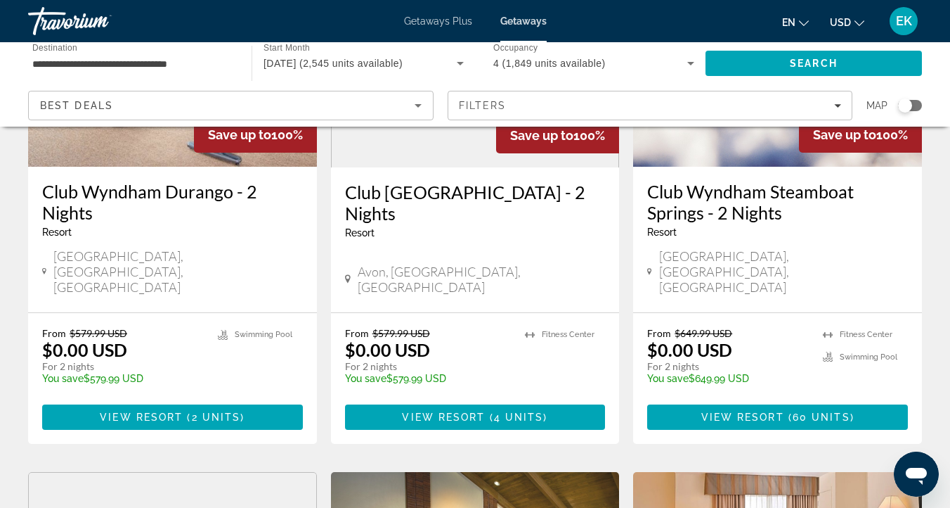
scroll to position [236, 0]
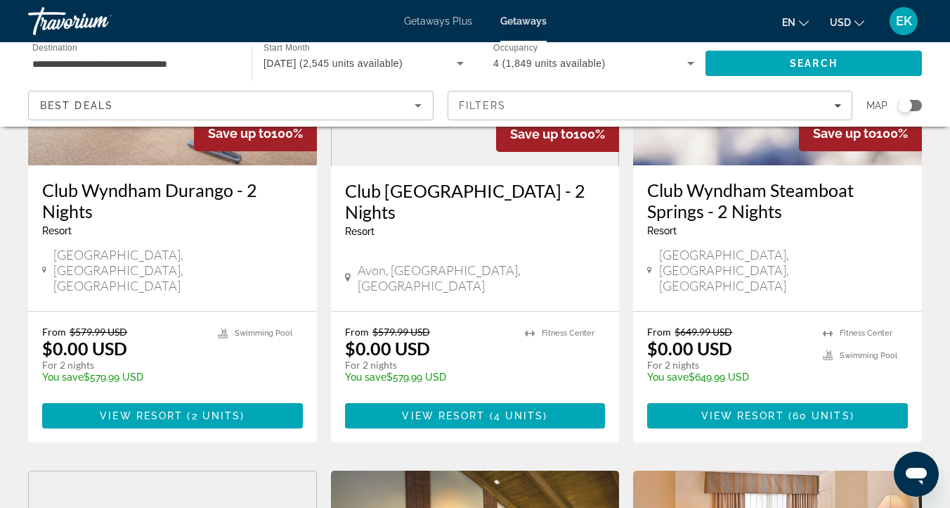
click at [917, 103] on div "Search widget" at bounding box center [910, 105] width 24 height 11
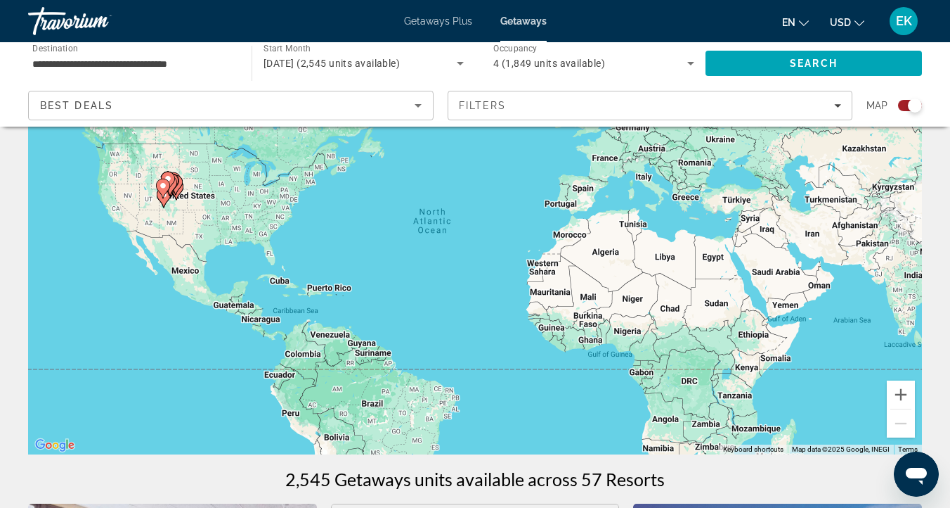
scroll to position [115, 0]
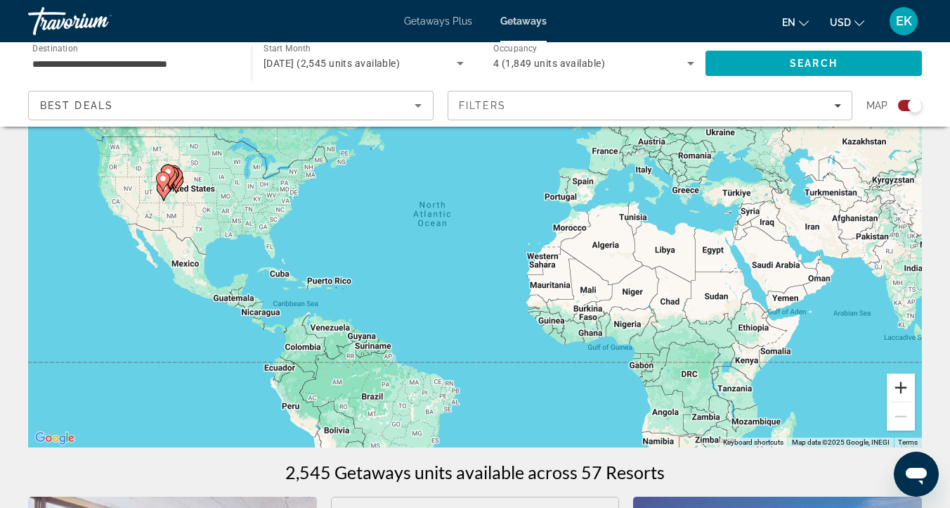
click at [901, 388] on button "Zoom in" at bounding box center [901, 387] width 28 height 28
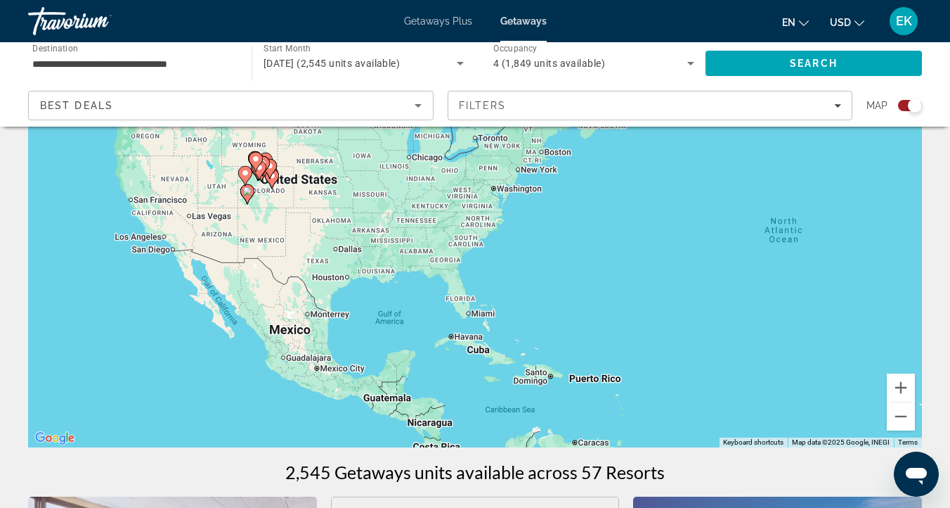
drag, startPoint x: 270, startPoint y: 321, endPoint x: 669, endPoint y: 361, distance: 400.5
click at [669, 361] on div "To activate drag with keyboard, press Alt + Enter. Once in keyboard drag state,…" at bounding box center [475, 236] width 894 height 422
click at [908, 388] on button "Zoom in" at bounding box center [901, 387] width 28 height 28
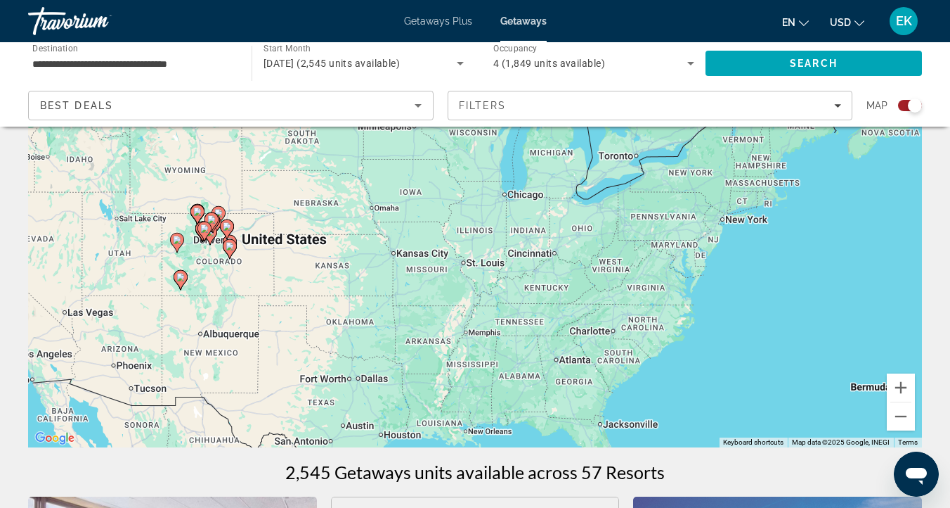
drag, startPoint x: 188, startPoint y: 262, endPoint x: 359, endPoint y: 381, distance: 207.5
click at [359, 381] on div "To activate drag with keyboard, press Alt + Enter. Once in keyboard drag state,…" at bounding box center [475, 236] width 894 height 422
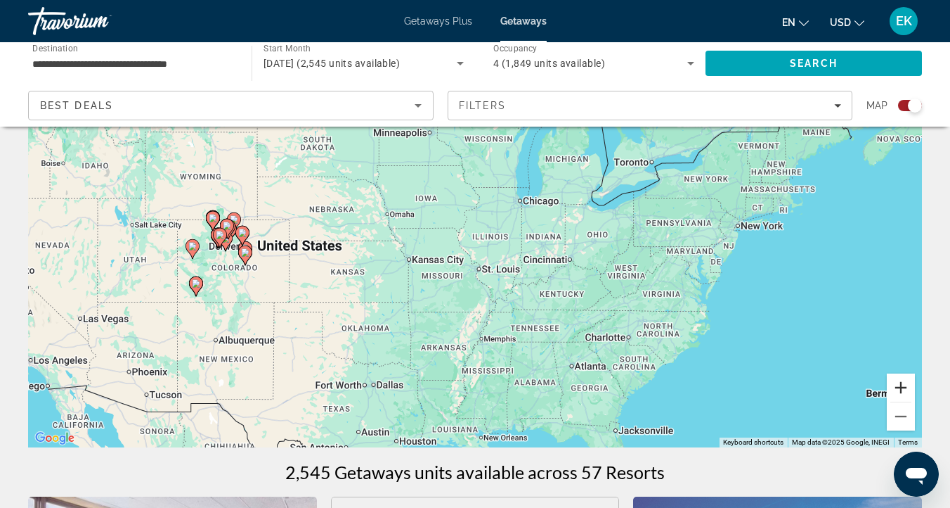
click at [905, 393] on button "Zoom in" at bounding box center [901, 387] width 28 height 28
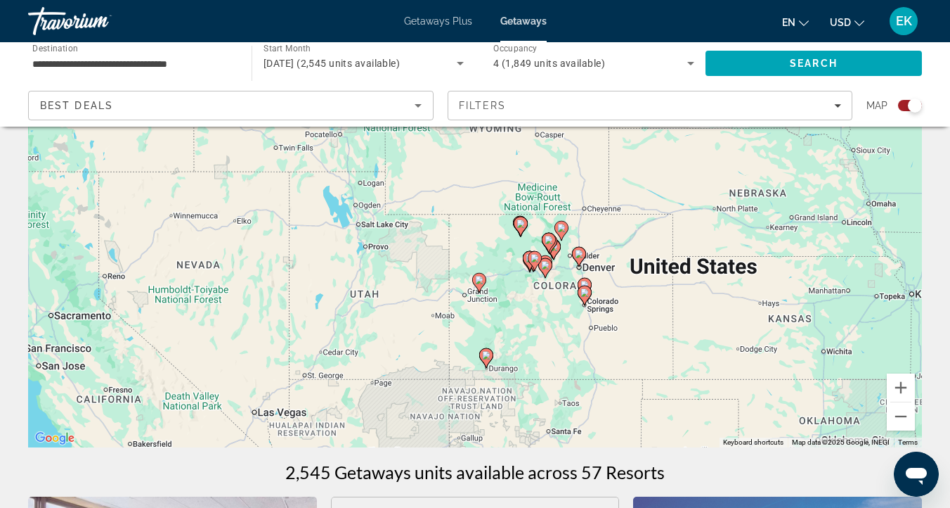
drag, startPoint x: 103, startPoint y: 297, endPoint x: 676, endPoint y: 309, distance: 573.1
click at [676, 309] on div "To activate drag with keyboard, press Alt + Enter. Once in keyboard drag state,…" at bounding box center [475, 236] width 894 height 422
click at [901, 385] on button "Zoom in" at bounding box center [901, 387] width 28 height 28
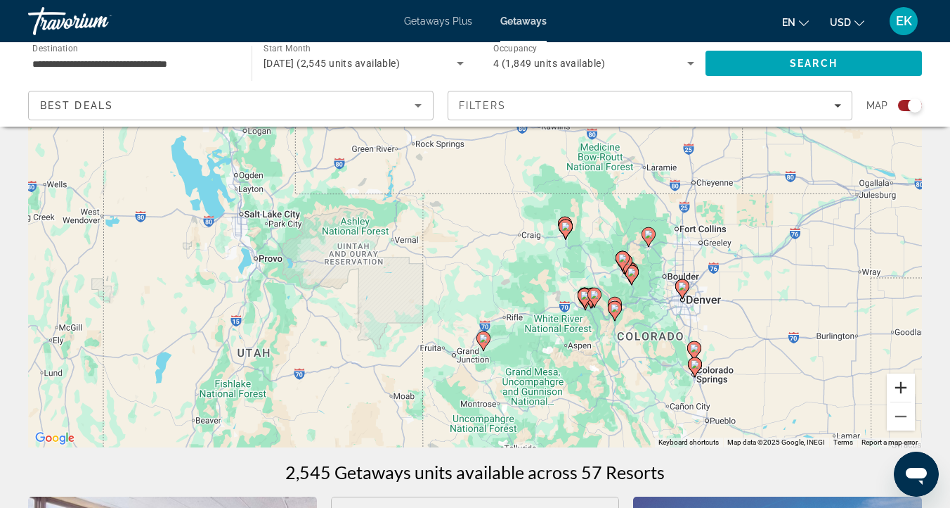
click at [905, 387] on button "Zoom in" at bounding box center [901, 387] width 28 height 28
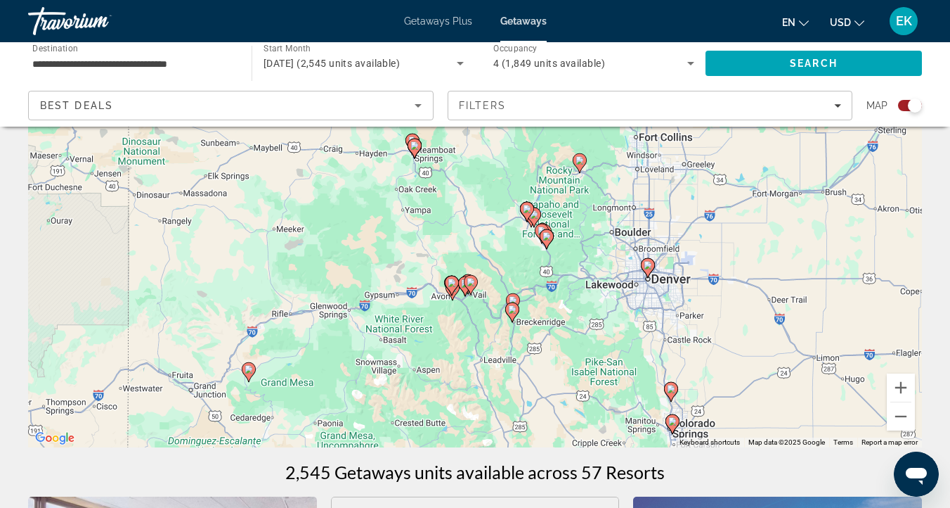
drag, startPoint x: 671, startPoint y: 368, endPoint x: 427, endPoint y: 283, distance: 258.6
click at [427, 283] on div "To activate drag with keyboard, press Alt + Enter. Once in keyboard drag state,…" at bounding box center [475, 236] width 894 height 422
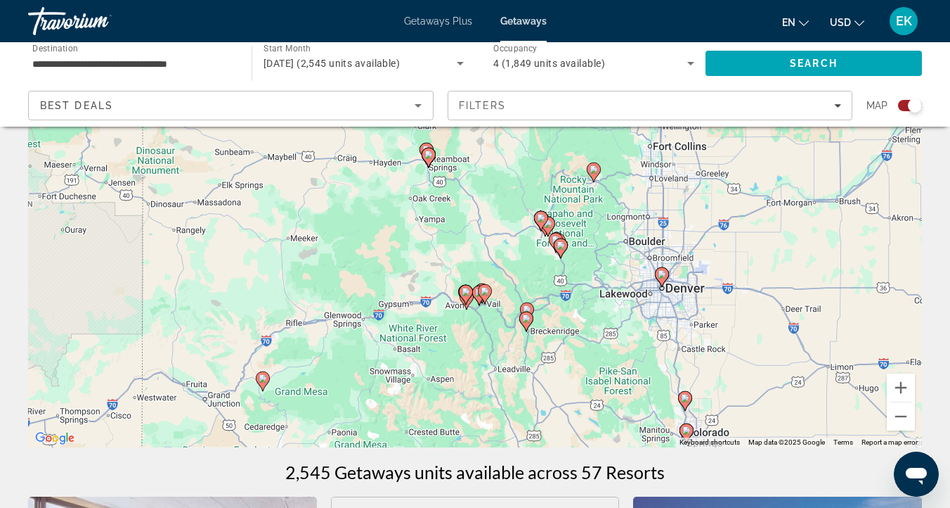
drag, startPoint x: 670, startPoint y: 308, endPoint x: 685, endPoint y: 317, distance: 18.0
click at [685, 317] on div "To activate drag with keyboard, press Alt + Enter. Once in keyboard drag state,…" at bounding box center [475, 236] width 894 height 422
click at [899, 385] on button "Zoom in" at bounding box center [901, 387] width 28 height 28
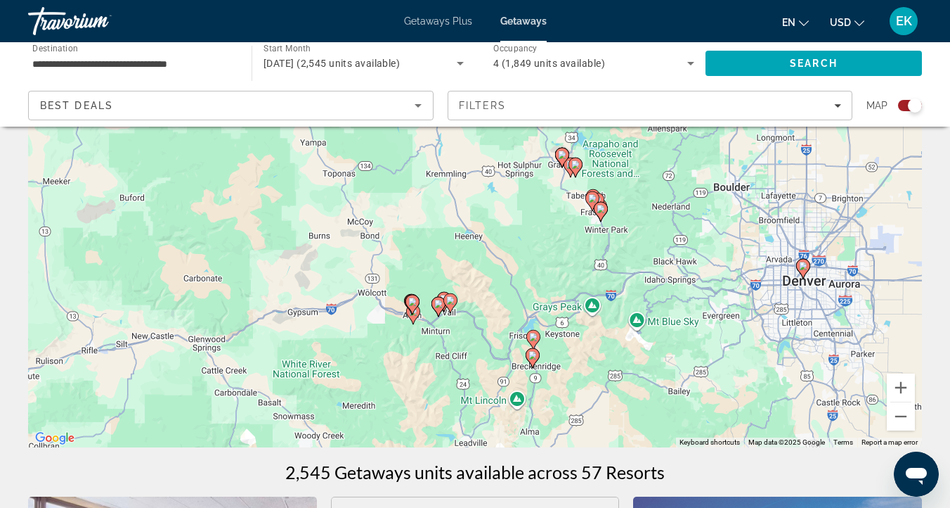
drag, startPoint x: 706, startPoint y: 379, endPoint x: 658, endPoint y: 319, distance: 76.5
click at [658, 319] on div "To activate drag with keyboard, press Alt + Enter. Once in keyboard drag state,…" at bounding box center [475, 236] width 894 height 422
click at [894, 380] on button "Zoom in" at bounding box center [901, 387] width 28 height 28
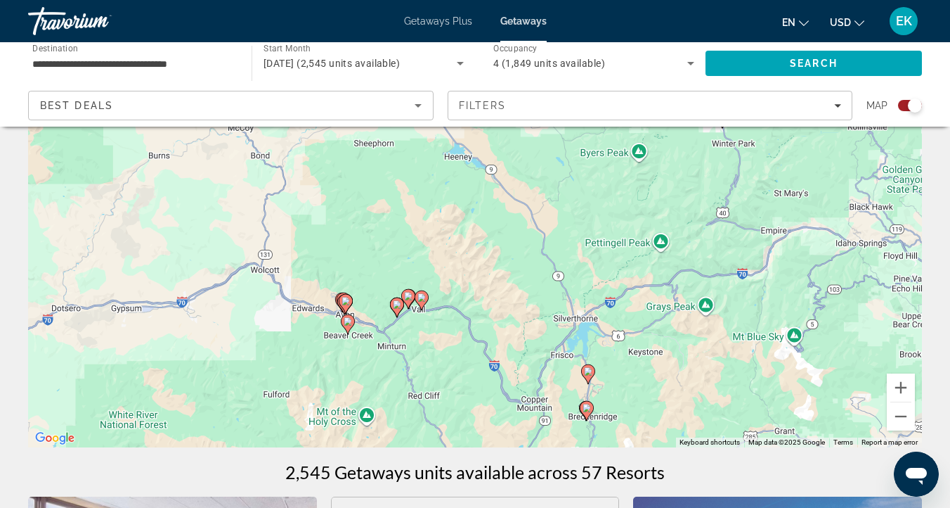
drag, startPoint x: 819, startPoint y: 335, endPoint x: 815, endPoint y: 263, distance: 72.5
click at [815, 259] on div "To activate drag with keyboard, press Alt + Enter. Once in keyboard drag state,…" at bounding box center [475, 236] width 894 height 422
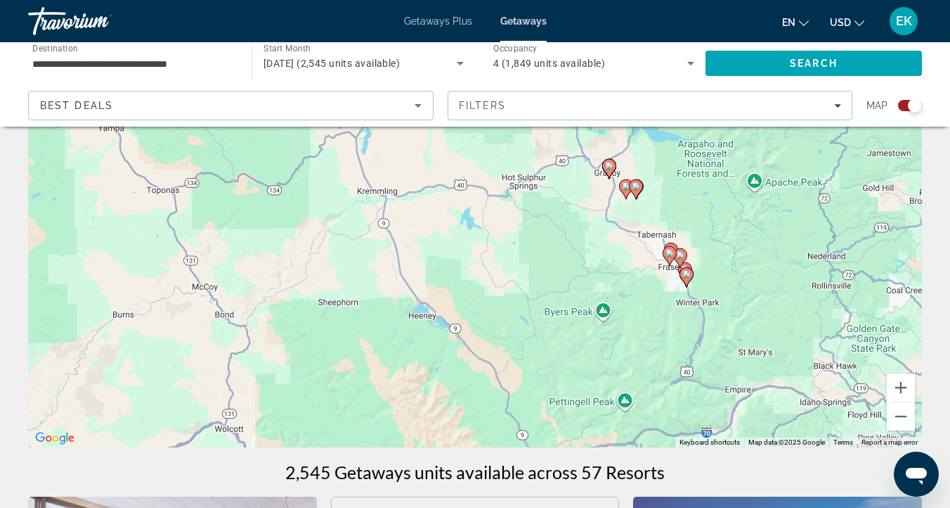
drag, startPoint x: 748, startPoint y: 211, endPoint x: 712, endPoint y: 368, distance: 161.5
click at [712, 368] on div "To activate drag with keyboard, press Alt + Enter. Once in keyboard drag state,…" at bounding box center [475, 236] width 894 height 422
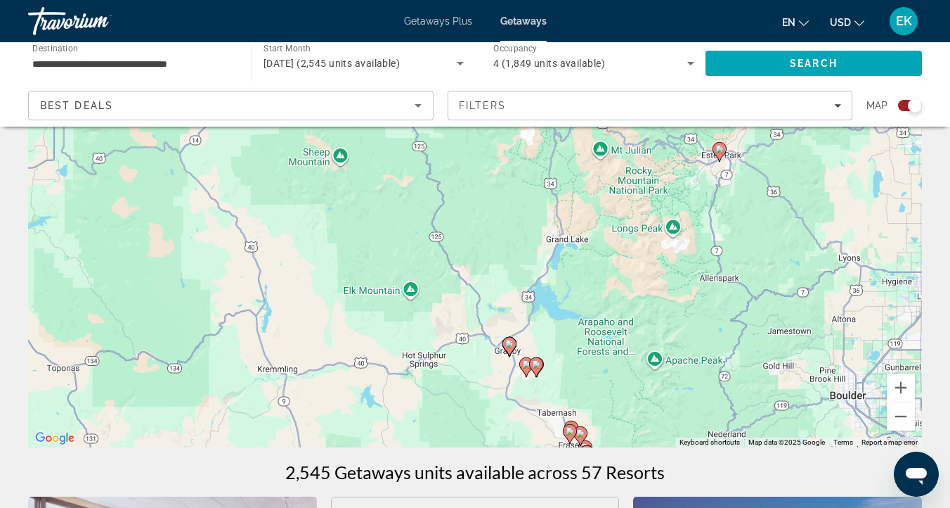
drag, startPoint x: 754, startPoint y: 249, endPoint x: 655, endPoint y: 424, distance: 201.2
click at [655, 428] on div "To activate drag with keyboard, press Alt + Enter. Once in keyboard drag state,…" at bounding box center [475, 236] width 894 height 422
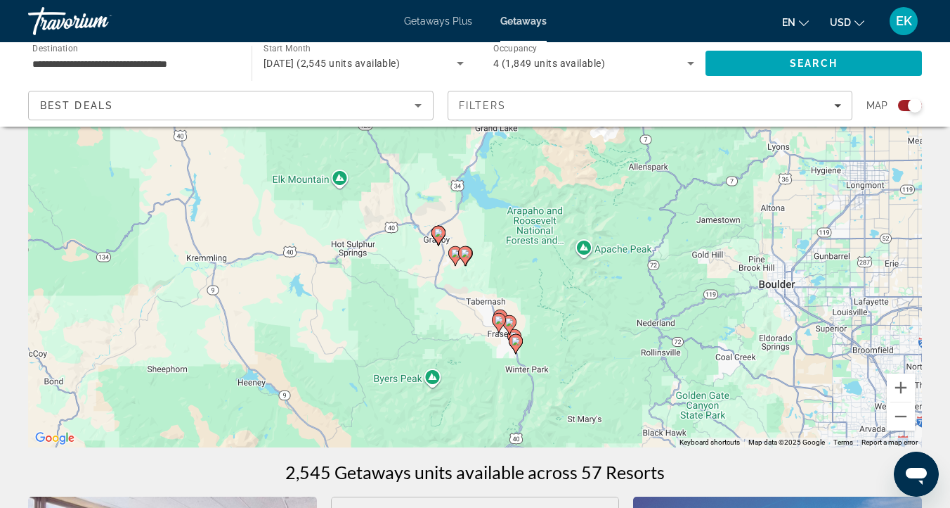
drag, startPoint x: 751, startPoint y: 292, endPoint x: 677, endPoint y: 180, distance: 134.0
click at [677, 180] on div "To activate drag with keyboard, press Alt + Enter. Once in keyboard drag state,…" at bounding box center [475, 236] width 894 height 422
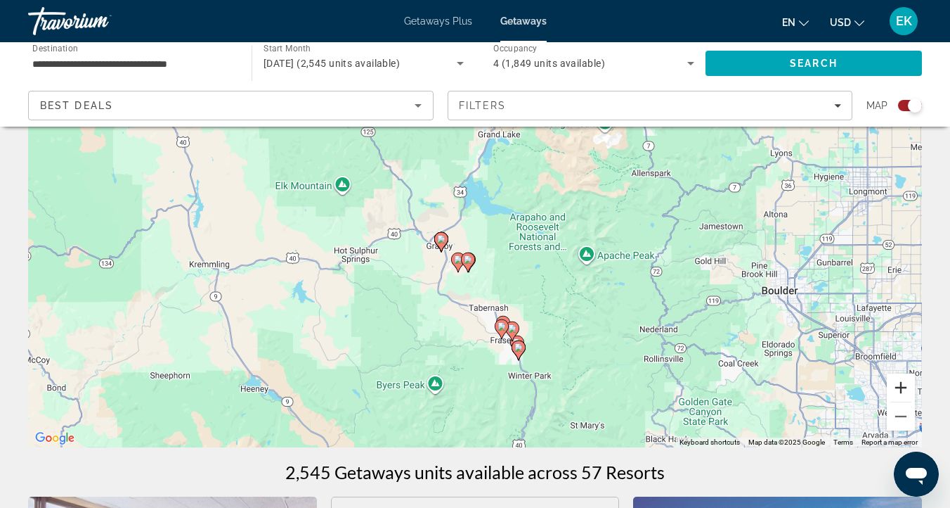
click at [903, 381] on button "Zoom in" at bounding box center [901, 387] width 28 height 28
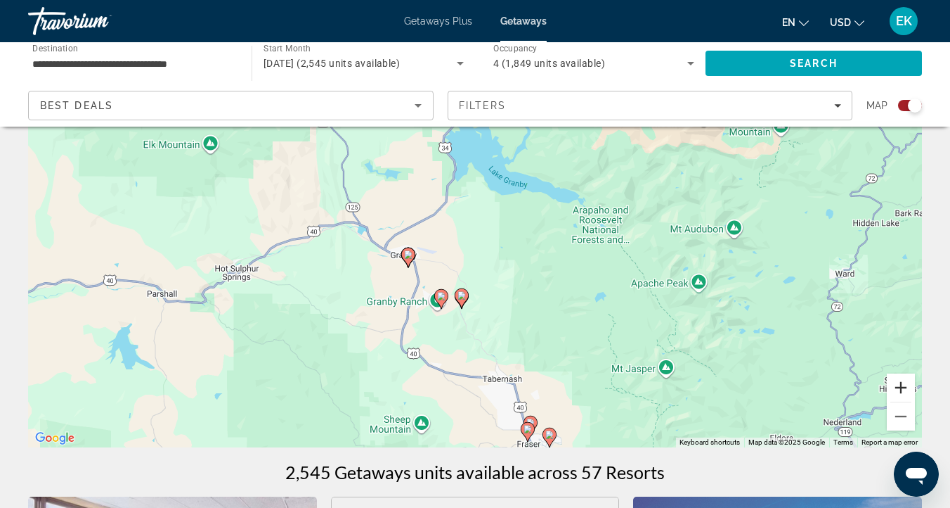
click at [902, 381] on button "Zoom in" at bounding box center [901, 387] width 28 height 28
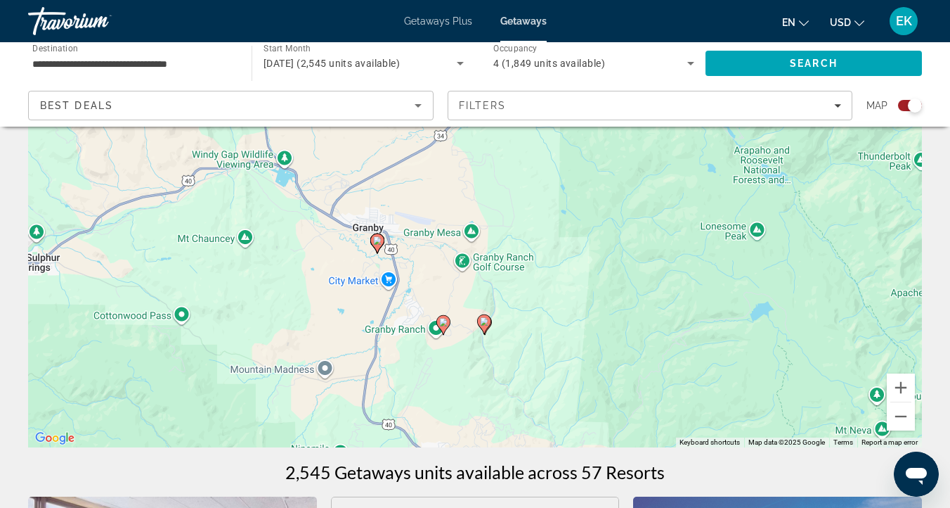
drag, startPoint x: 702, startPoint y: 327, endPoint x: 738, endPoint y: 278, distance: 60.9
click at [738, 278] on div "To activate drag with keyboard, press Alt + Enter. Once in keyboard drag state,…" at bounding box center [475, 236] width 894 height 422
click at [902, 419] on button "Zoom out" at bounding box center [901, 416] width 28 height 28
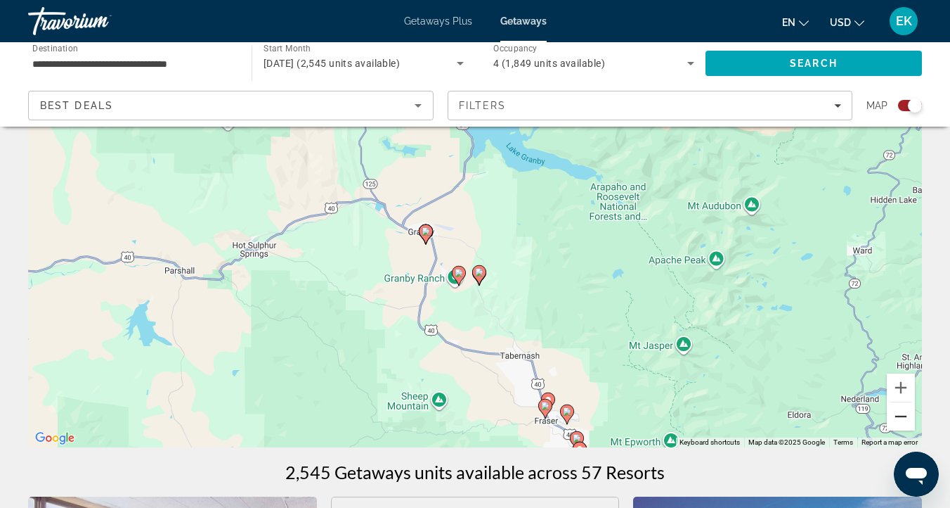
click at [902, 419] on button "Zoom out" at bounding box center [901, 416] width 28 height 28
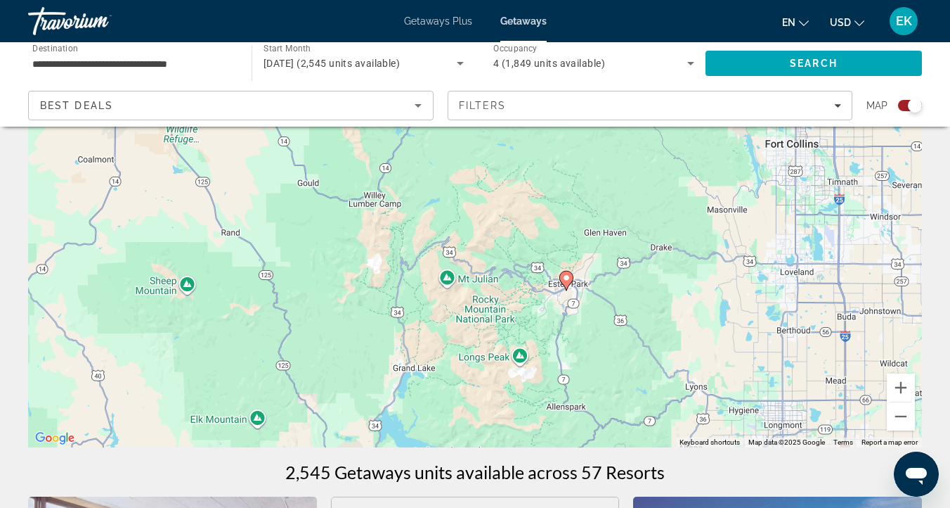
drag, startPoint x: 756, startPoint y: 256, endPoint x: 662, endPoint y: 503, distance: 264.8
click at [697, 379] on div "To activate drag with keyboard, press Alt + Enter. Once in keyboard drag state,…" at bounding box center [475, 236] width 894 height 422
click at [900, 415] on button "Zoom out" at bounding box center [901, 416] width 28 height 28
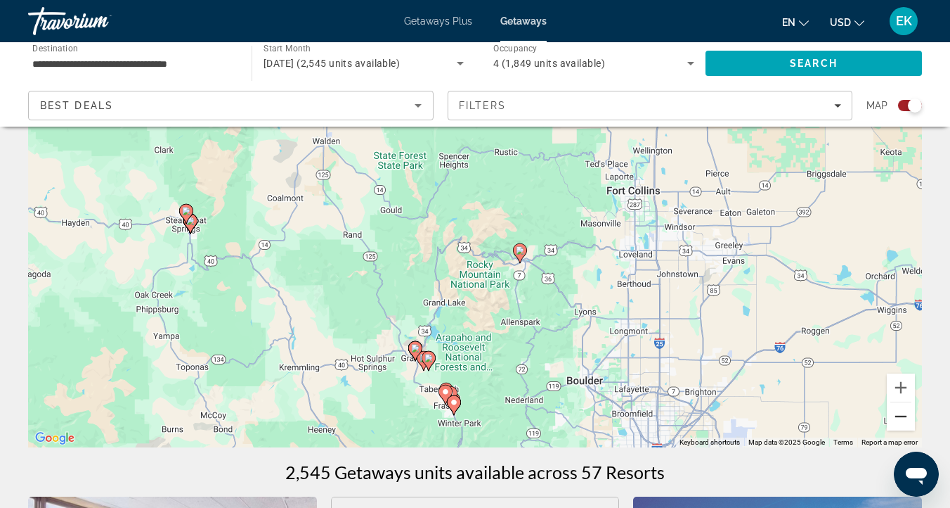
click at [900, 415] on button "Zoom out" at bounding box center [901, 416] width 28 height 28
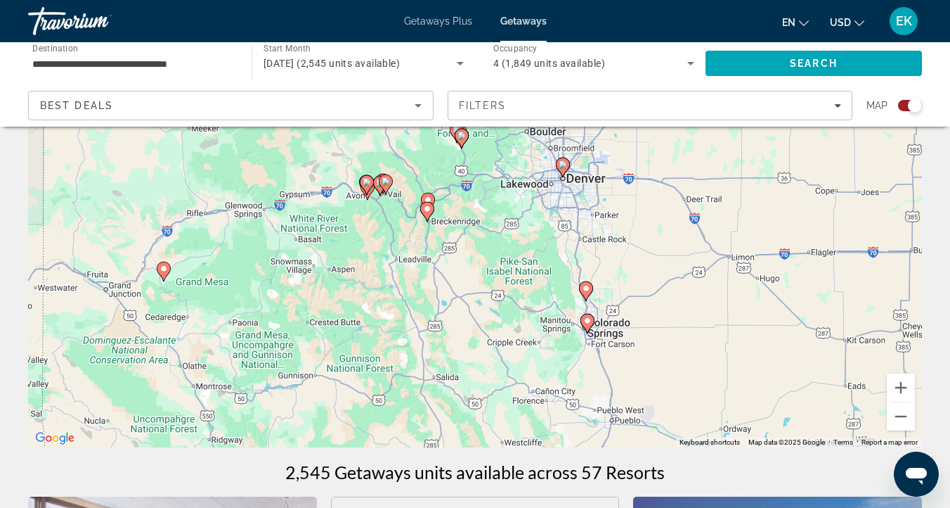
drag, startPoint x: 696, startPoint y: 344, endPoint x: 692, endPoint y: 167, distance: 177.9
click at [692, 167] on div "To activate drag with keyboard, press Alt + Enter. Once in keyboard drag state,…" at bounding box center [475, 236] width 894 height 422
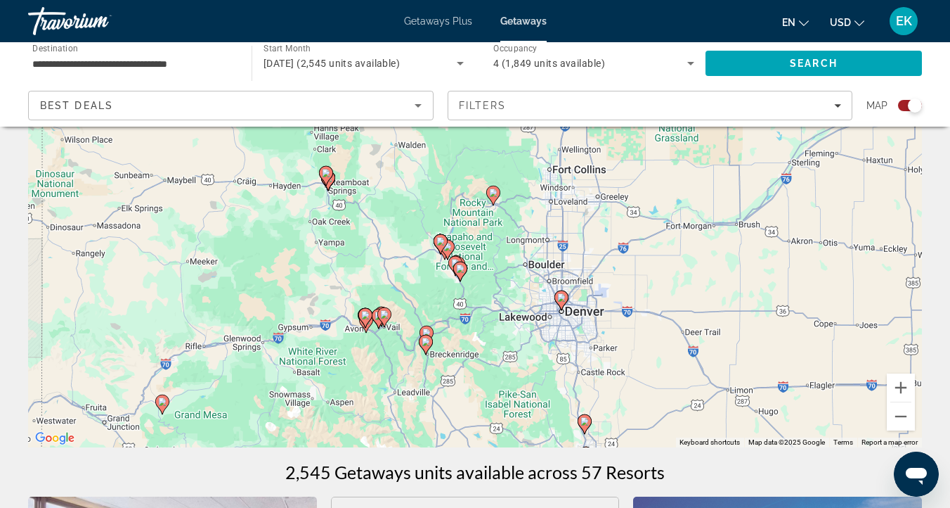
drag, startPoint x: 619, startPoint y: 358, endPoint x: 617, endPoint y: 492, distance: 134.3
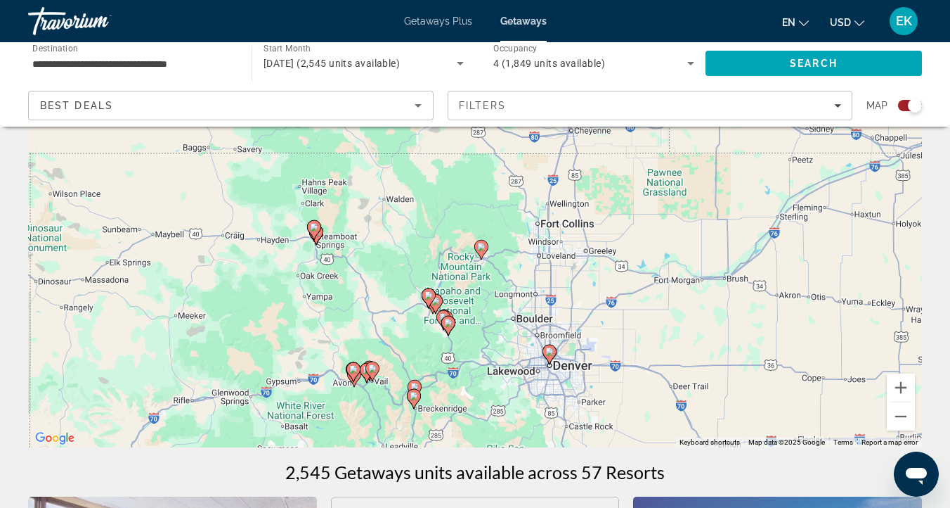
drag, startPoint x: 655, startPoint y: 250, endPoint x: 643, endPoint y: 314, distance: 65.0
click at [643, 314] on div "To activate drag with keyboard, press Alt + Enter. Once in keyboard drag state,…" at bounding box center [475, 236] width 894 height 422
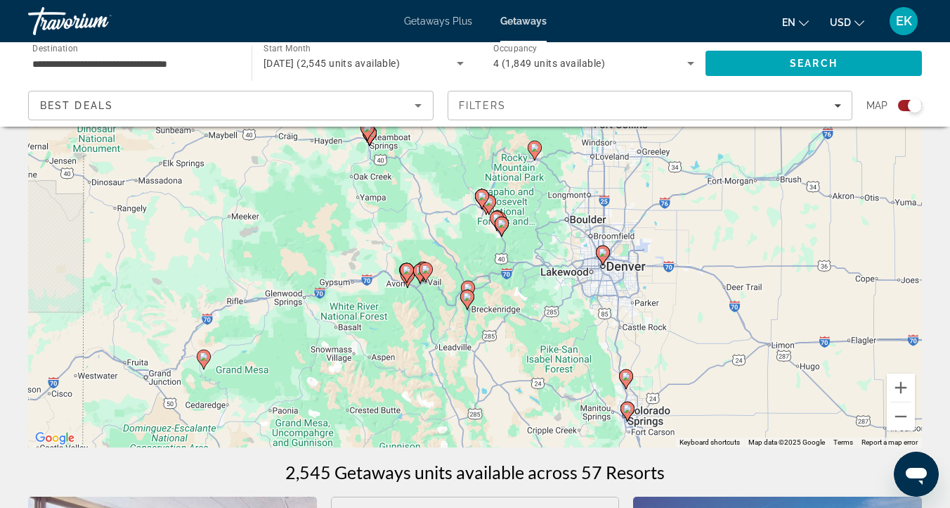
drag, startPoint x: 669, startPoint y: 313, endPoint x: 723, endPoint y: 207, distance: 118.9
click at [723, 207] on div "To activate drag with keyboard, press Alt + Enter. Once in keyboard drag state,…" at bounding box center [475, 236] width 894 height 422
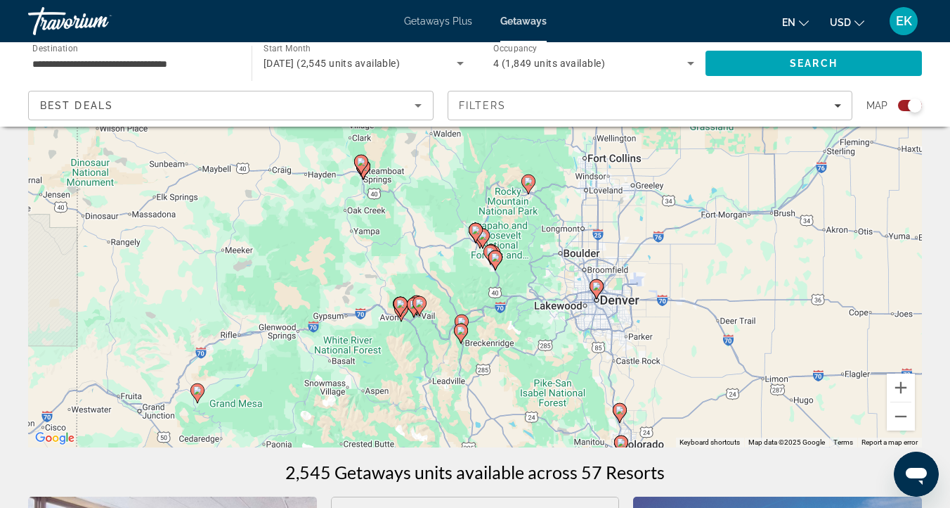
drag, startPoint x: 404, startPoint y: 169, endPoint x: 398, endPoint y: 204, distance: 35.7
click at [398, 204] on div "To activate drag with keyboard, press Alt + Enter. Once in keyboard drag state,…" at bounding box center [475, 236] width 894 height 422
click at [903, 386] on button "Zoom in" at bounding box center [901, 387] width 28 height 28
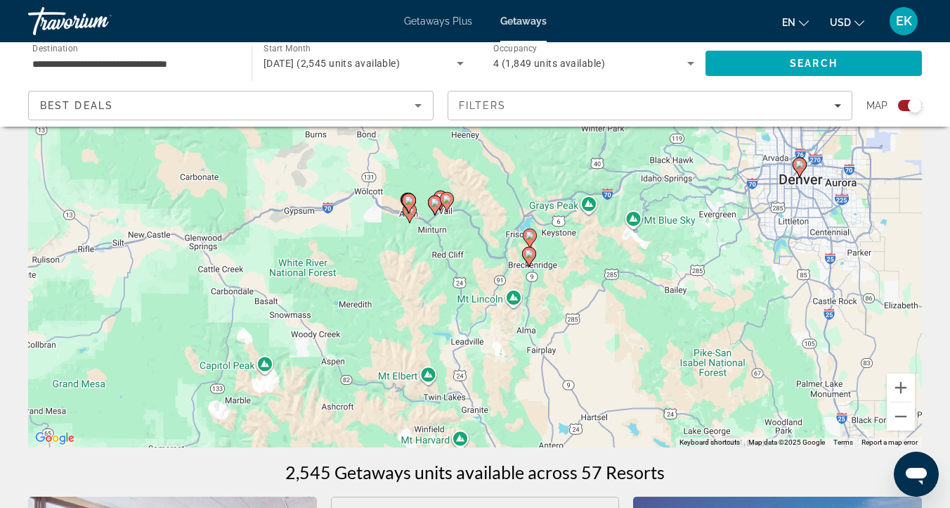
drag, startPoint x: 627, startPoint y: 340, endPoint x: 709, endPoint y: 153, distance: 203.6
click at [709, 153] on div "To activate drag with keyboard, press Alt + Enter. Once in keyboard drag state,…" at bounding box center [475, 236] width 894 height 422
click at [529, 255] on image "Main content" at bounding box center [529, 254] width 8 height 8
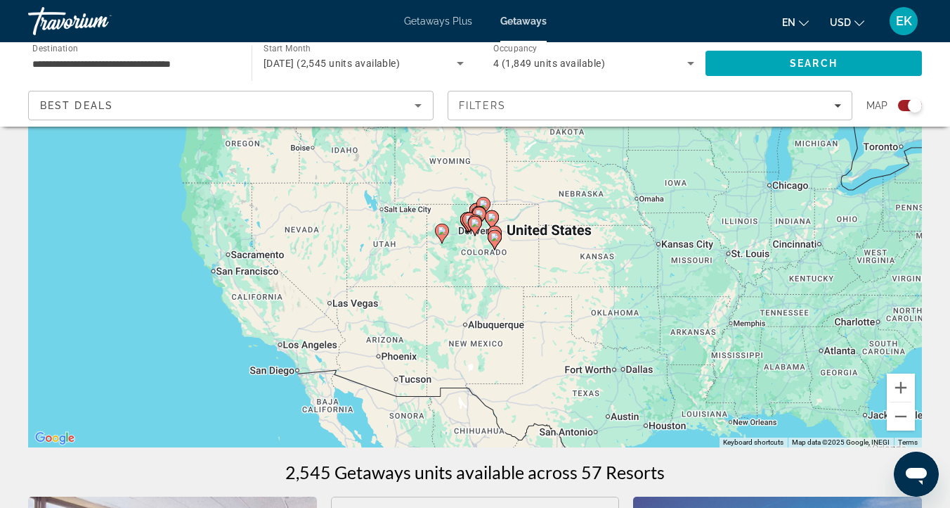
click at [835, 387] on div "To navigate, press the arrow keys. To activate drag with keyboard, press Alt + …" at bounding box center [475, 236] width 894 height 422
click at [498, 243] on icon "Main content" at bounding box center [495, 240] width 14 height 20
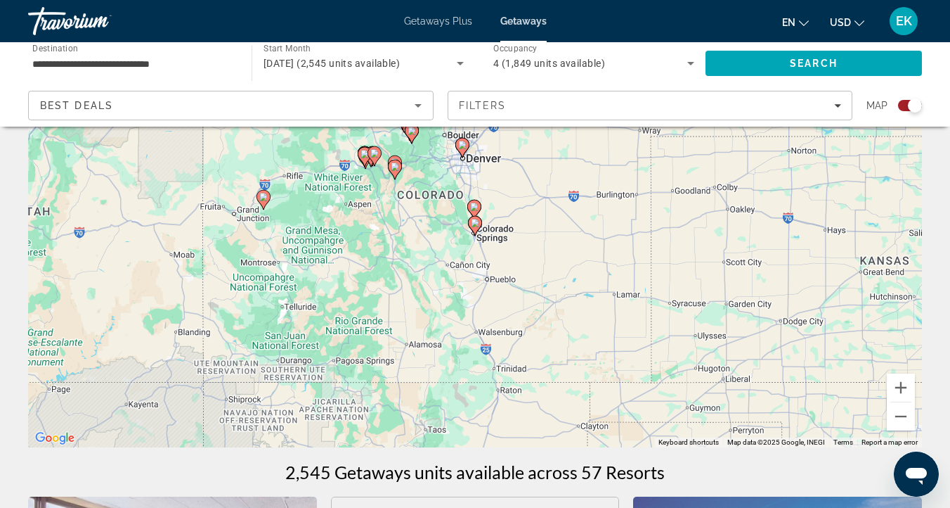
click at [498, 243] on div "To activate drag with keyboard, press Alt + Enter. Once in keyboard drag state,…" at bounding box center [475, 236] width 894 height 422
click at [901, 389] on button "Zoom in" at bounding box center [901, 387] width 28 height 28
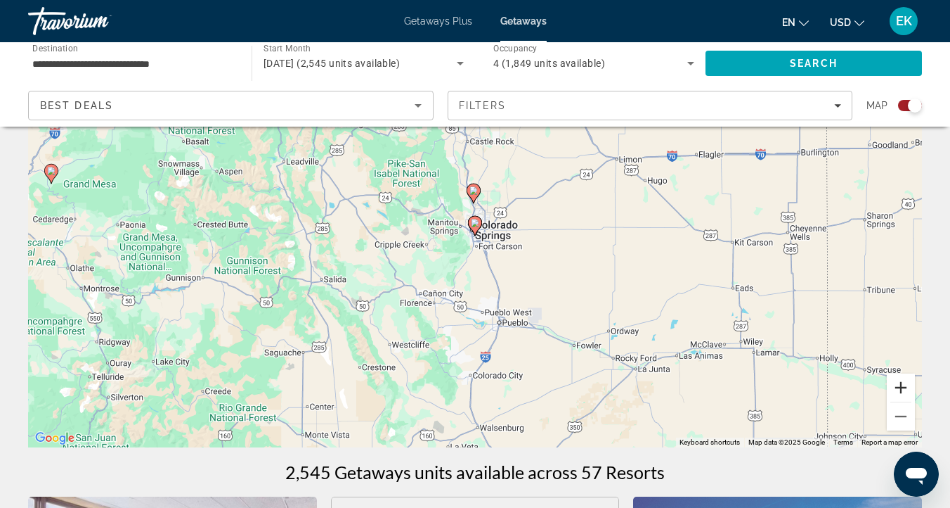
click at [901, 390] on button "Zoom in" at bounding box center [901, 387] width 28 height 28
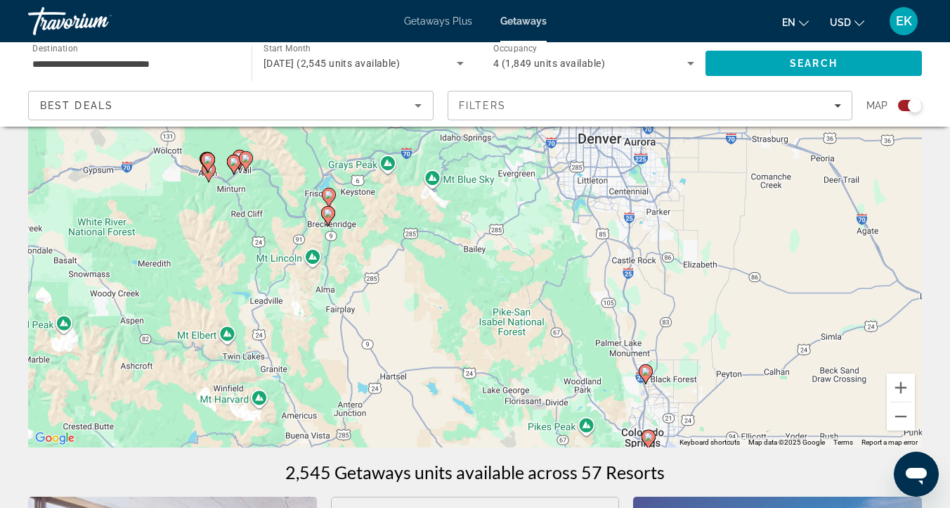
drag, startPoint x: 274, startPoint y: 224, endPoint x: 460, endPoint y: 450, distance: 293.2
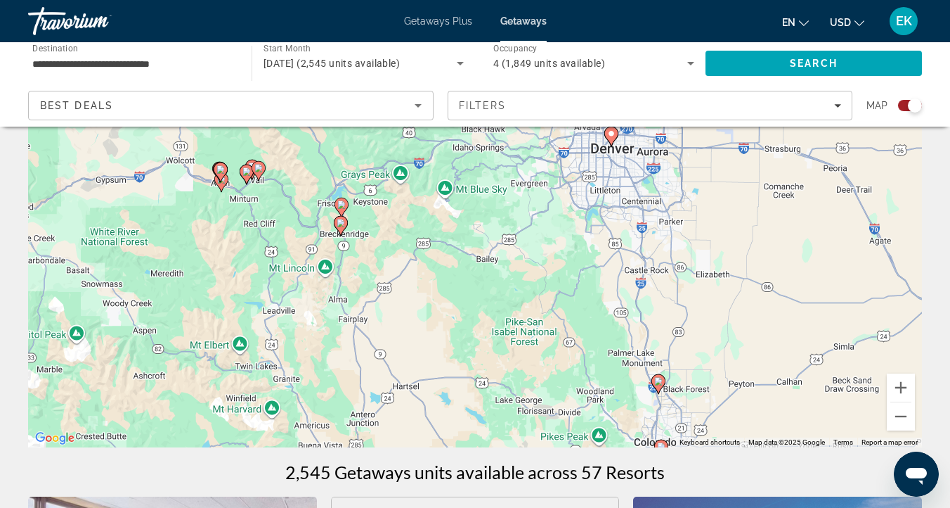
click at [342, 203] on image "Main content" at bounding box center [341, 204] width 8 height 8
type input "**********"
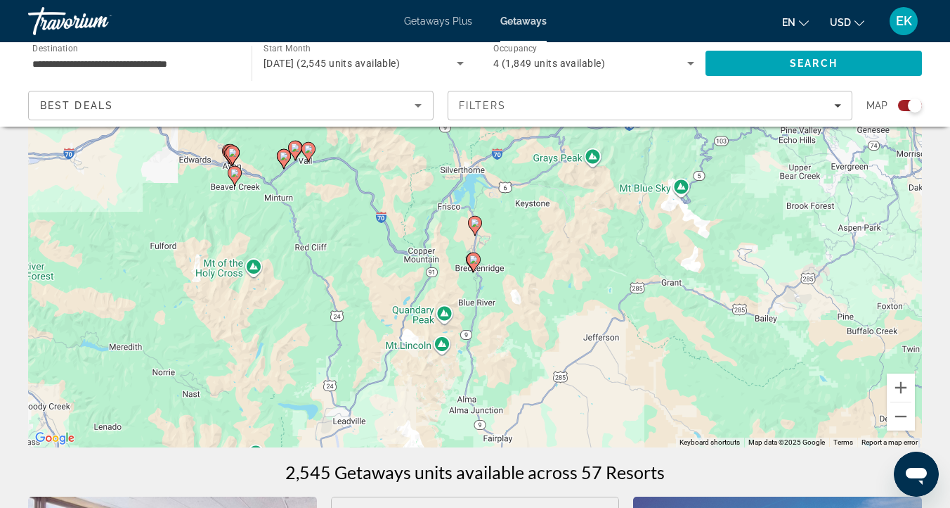
click at [482, 226] on gmp-advanced-marker "Main content" at bounding box center [475, 225] width 14 height 21
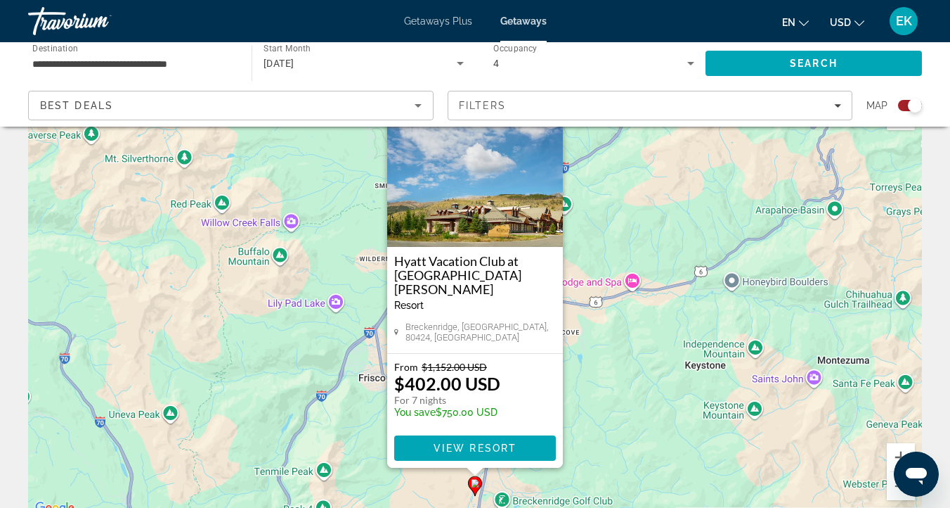
scroll to position [63, 0]
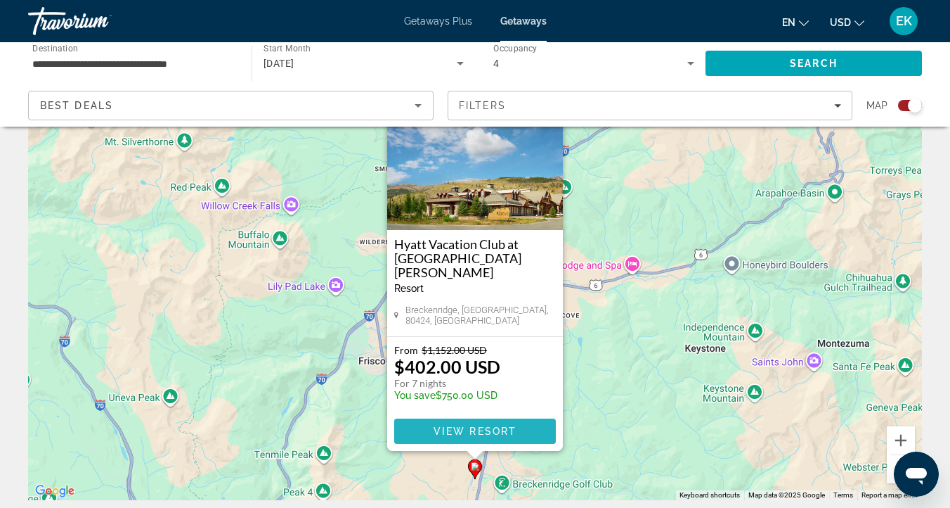
click at [447, 429] on span "View Resort" at bounding box center [475, 430] width 83 height 11
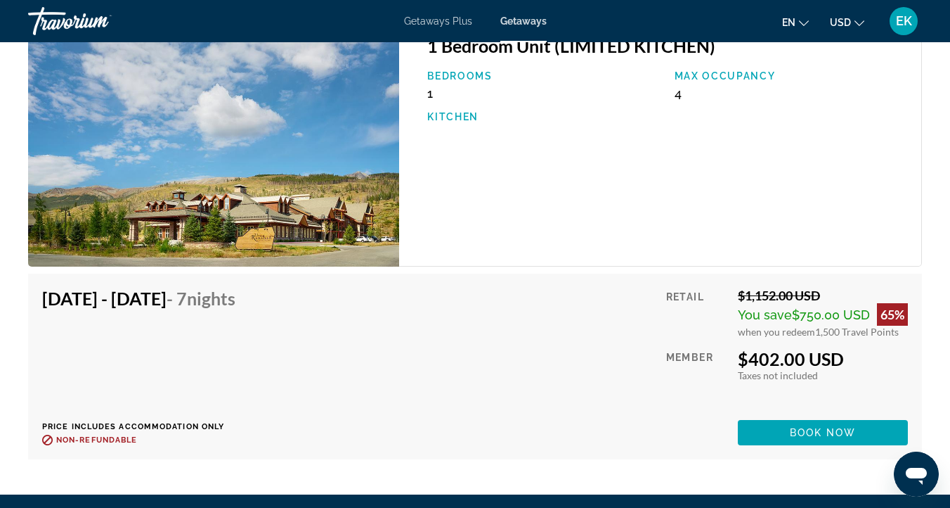
scroll to position [2643, 0]
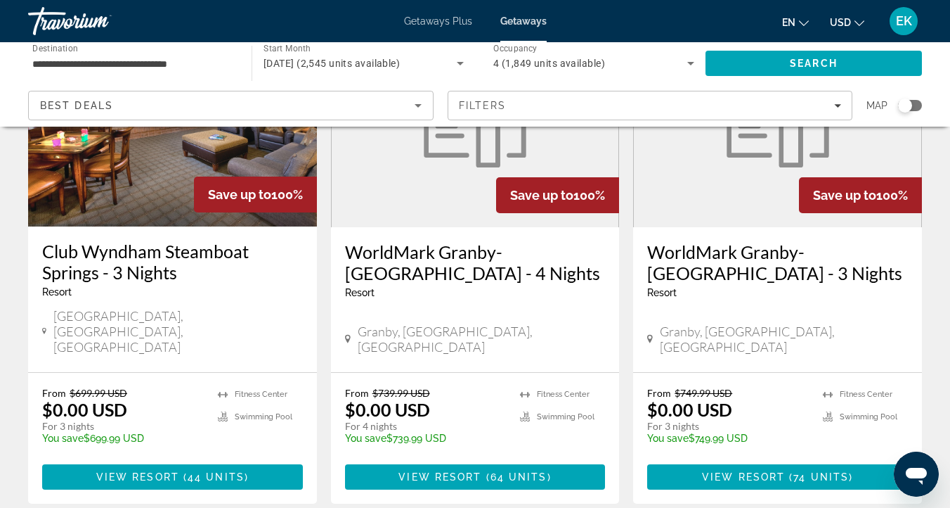
scroll to position [1236, 0]
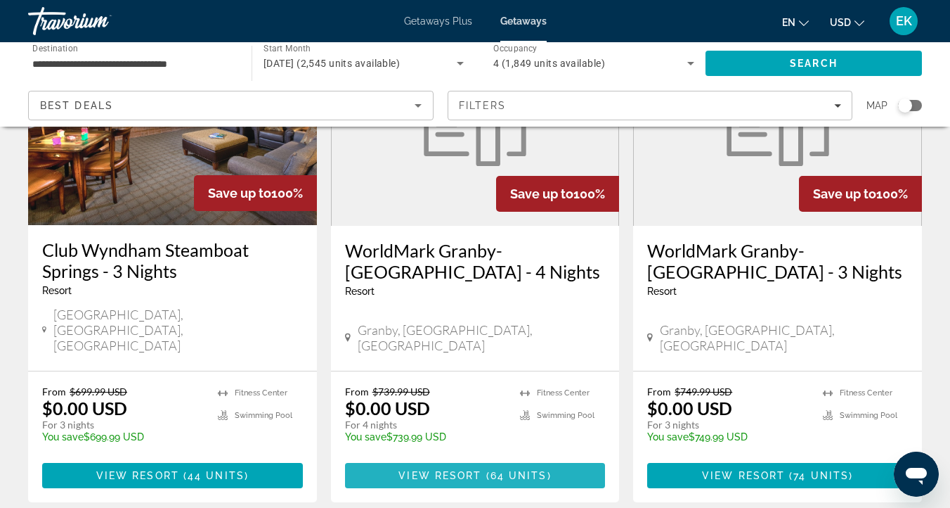
click at [442, 458] on span "Main content" at bounding box center [475, 475] width 261 height 34
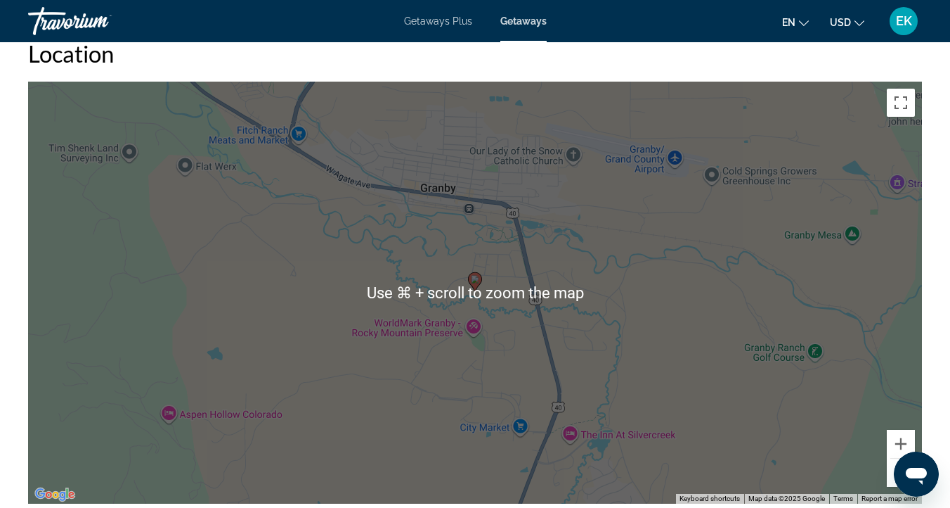
scroll to position [1555, 0]
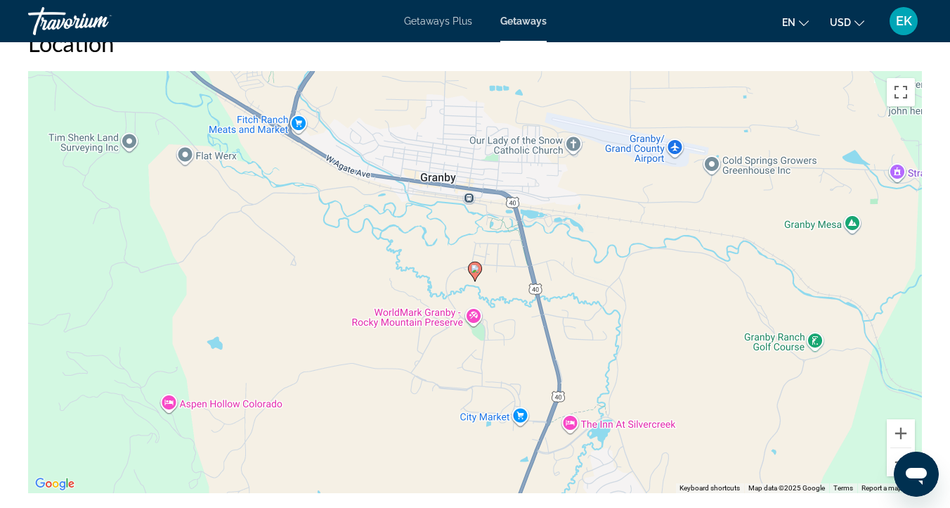
click at [827, 369] on div "To activate drag with keyboard, press Alt + Enter. Once in keyboard drag state,…" at bounding box center [475, 282] width 894 height 422
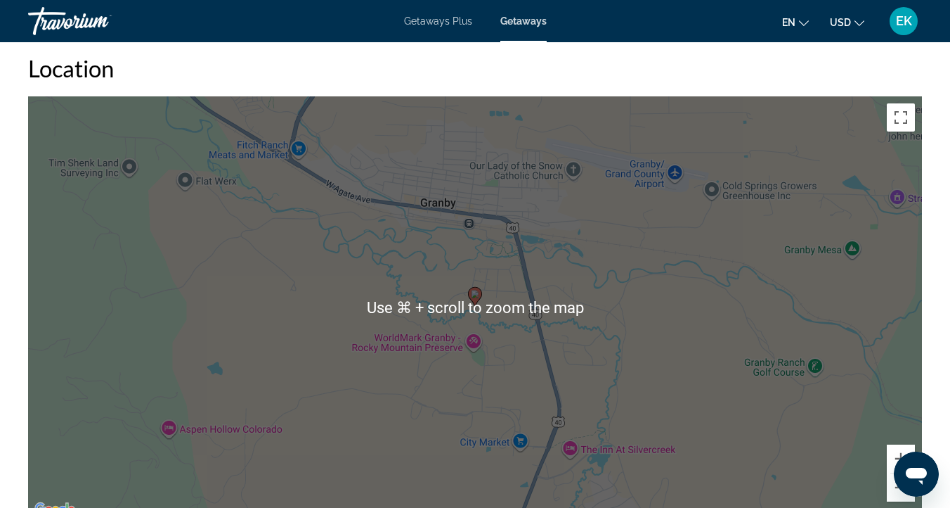
scroll to position [1529, 0]
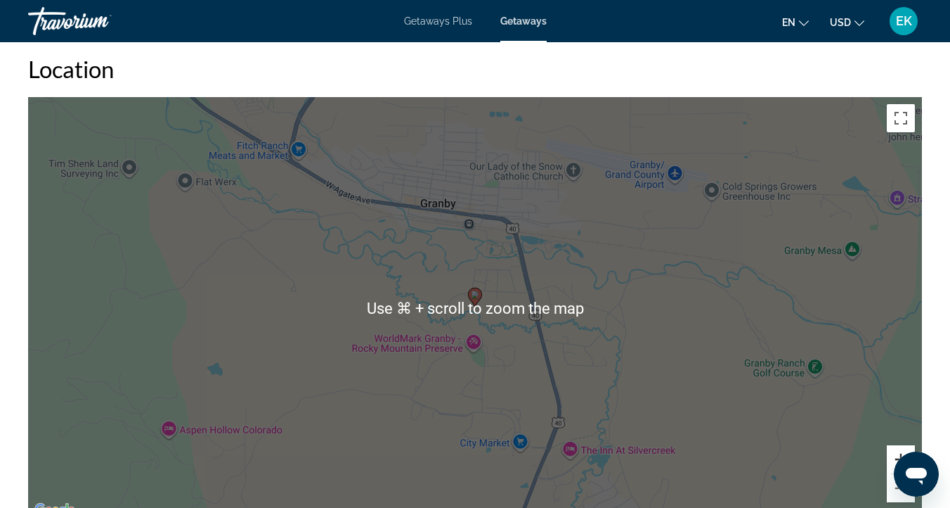
click at [896, 453] on button "Zoom in" at bounding box center [901, 459] width 28 height 28
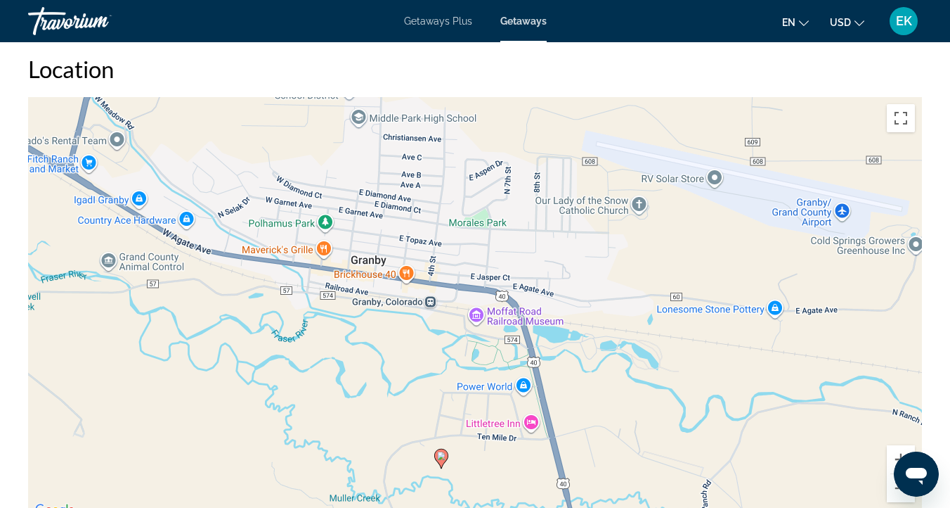
drag, startPoint x: 736, startPoint y: 228, endPoint x: 702, endPoint y: 391, distance: 166.6
click at [702, 391] on div "To activate drag with keyboard, press Alt + Enter. Once in keyboard drag state,…" at bounding box center [475, 308] width 894 height 422
click at [582, 263] on div "To activate drag with keyboard, press Alt + Enter. Once in keyboard drag state,…" at bounding box center [475, 308] width 894 height 422
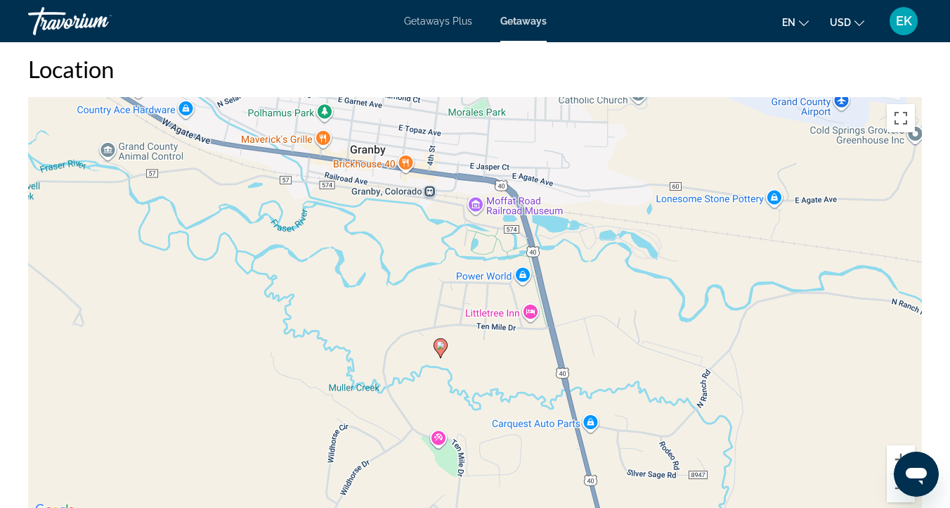
drag, startPoint x: 582, startPoint y: 263, endPoint x: 584, endPoint y: 153, distance: 109.7
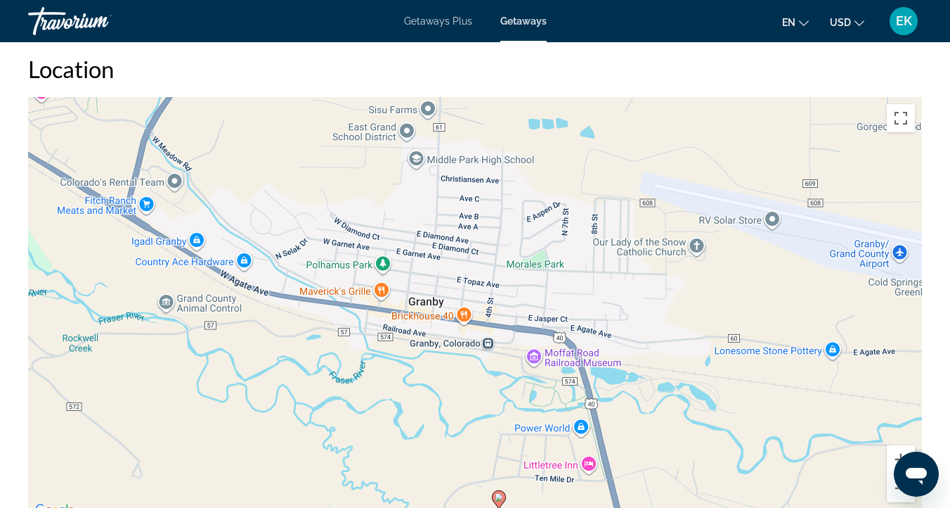
drag, startPoint x: 606, startPoint y: 297, endPoint x: 664, endPoint y: 446, distance: 160.1
click at [664, 446] on div "To activate drag with keyboard, press Alt + Enter. Once in keyboard drag state,…" at bounding box center [475, 308] width 894 height 422
click at [683, 401] on div "To activate drag with keyboard, press Alt + Enter. Once in keyboard drag state,…" at bounding box center [475, 308] width 894 height 422
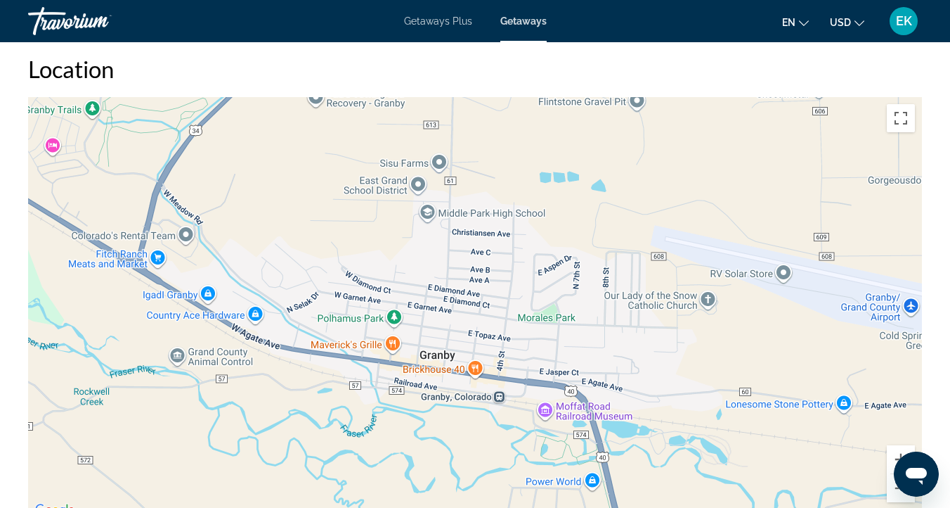
drag, startPoint x: 636, startPoint y: 380, endPoint x: 647, endPoint y: 432, distance: 53.9
click at [647, 432] on div "To activate drag with keyboard, press Alt + Enter. Once in keyboard drag state,…" at bounding box center [475, 308] width 894 height 422
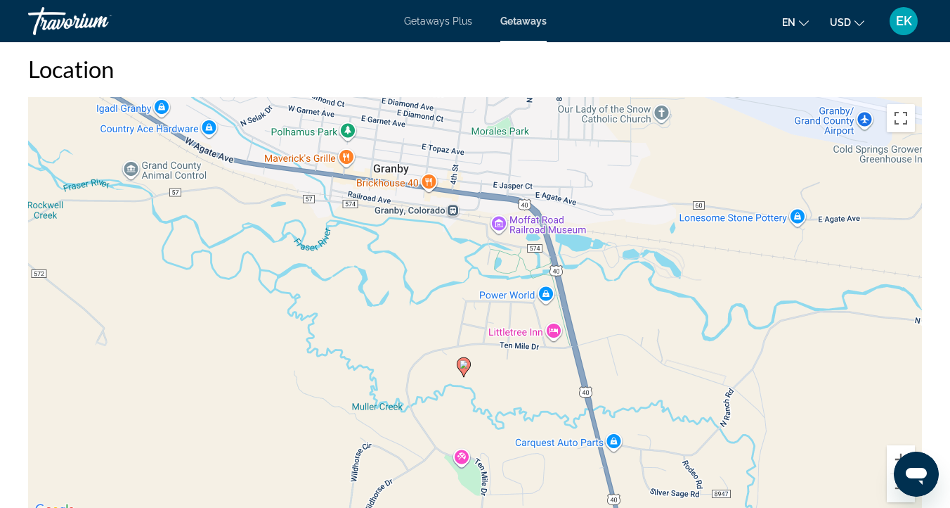
drag, startPoint x: 801, startPoint y: 369, endPoint x: 756, endPoint y: 182, distance: 192.3
click at [756, 182] on div "To activate drag with keyboard, press Alt + Enter. Once in keyboard drag state,…" at bounding box center [475, 308] width 894 height 422
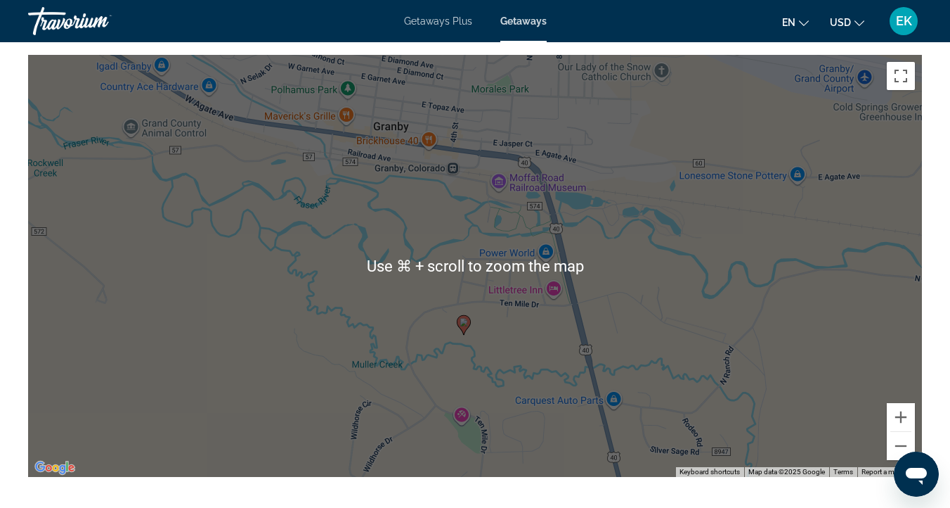
scroll to position [1582, 0]
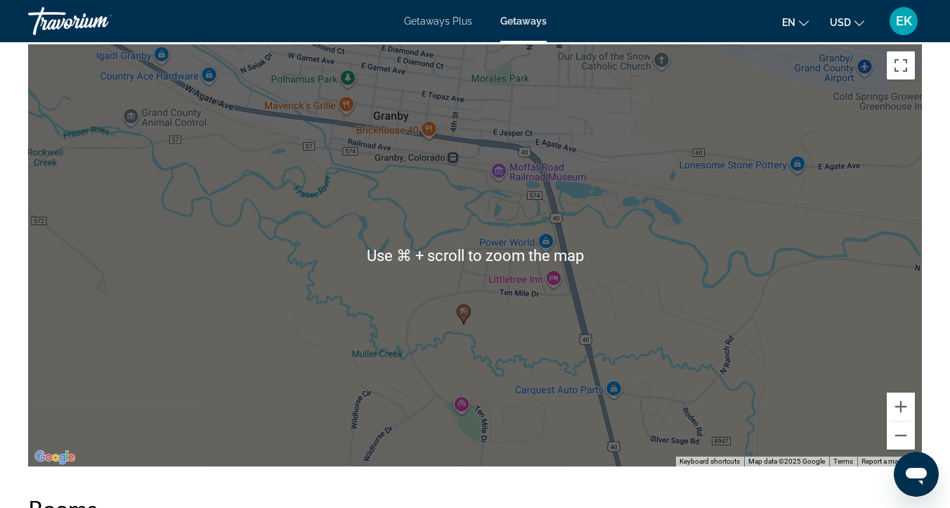
click at [771, 364] on div "To activate drag with keyboard, press Alt + Enter. Once in keyboard drag state,…" at bounding box center [475, 255] width 894 height 422
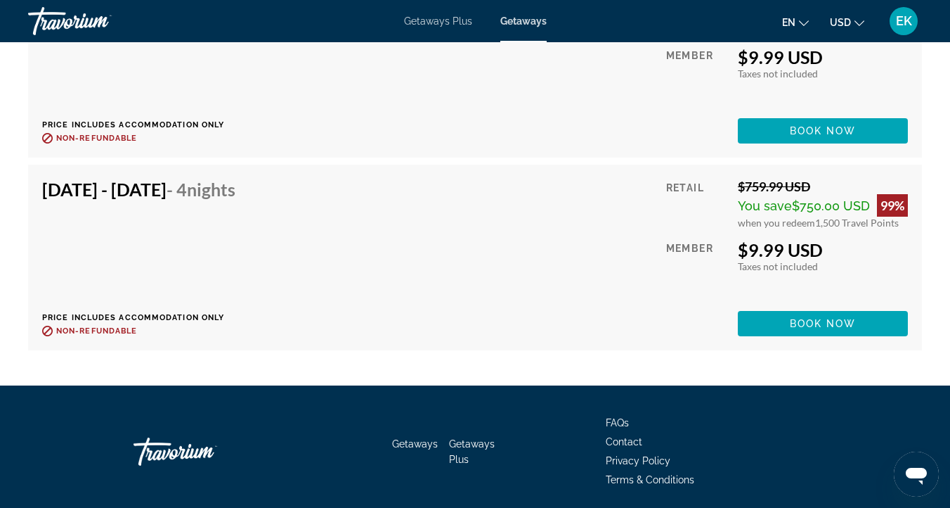
scroll to position [5440, 0]
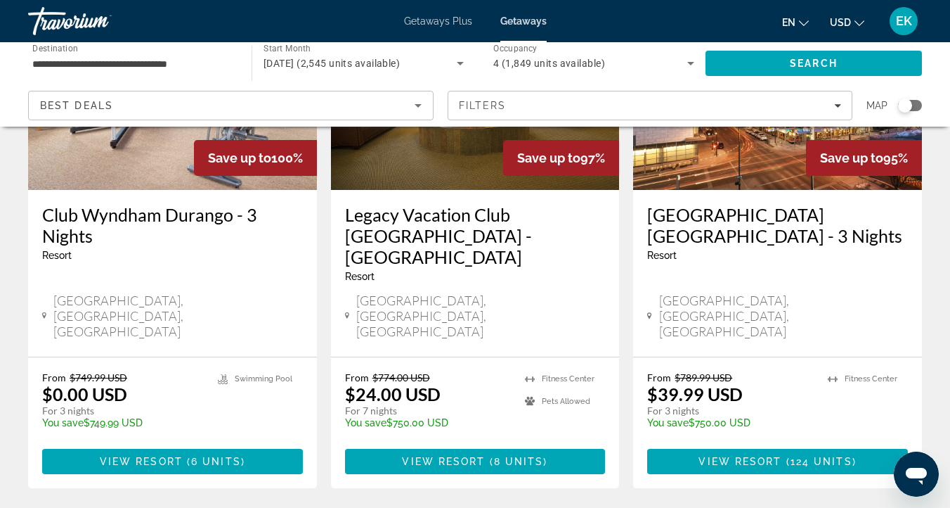
scroll to position [1803, 0]
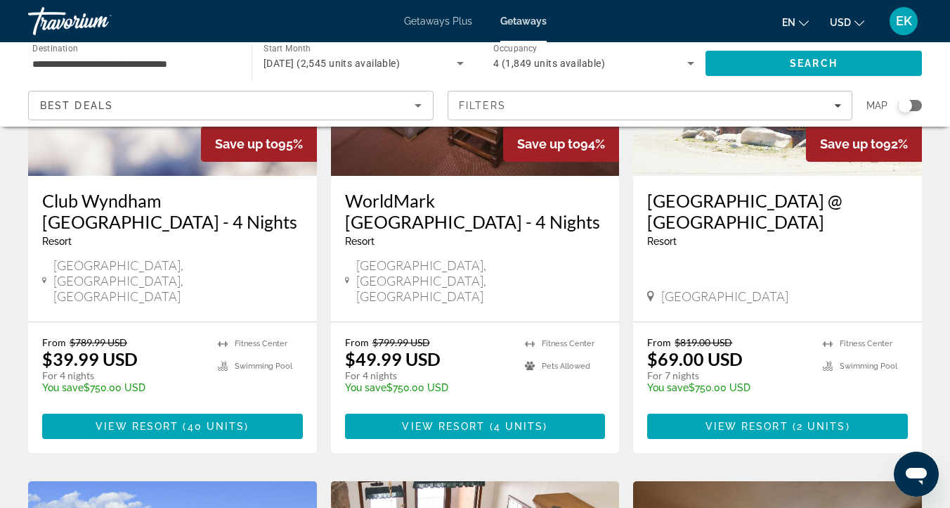
scroll to position [224, 0]
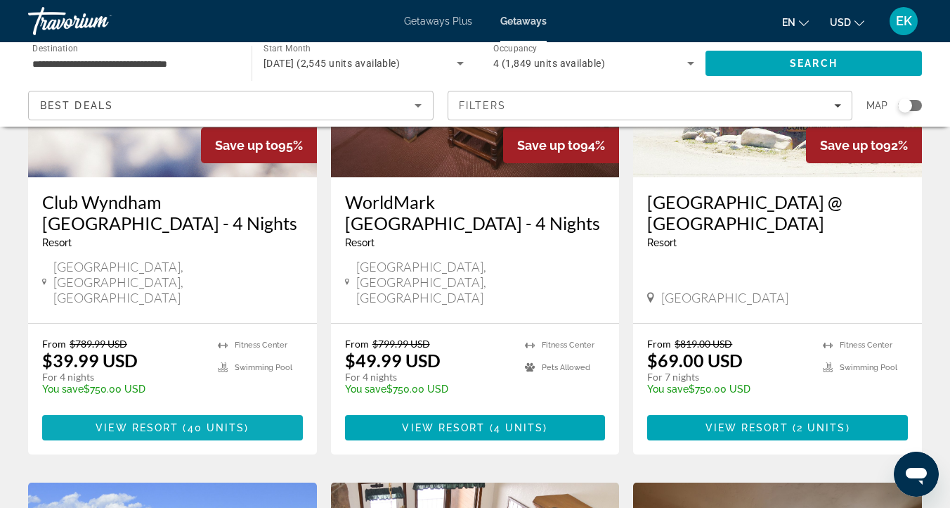
click at [151, 422] on span "View Resort" at bounding box center [137, 427] width 83 height 11
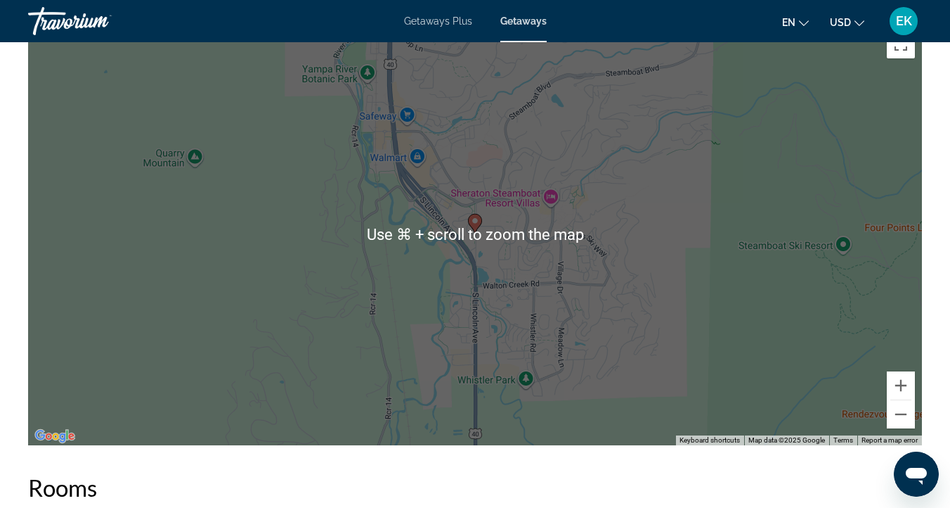
scroll to position [1978, 0]
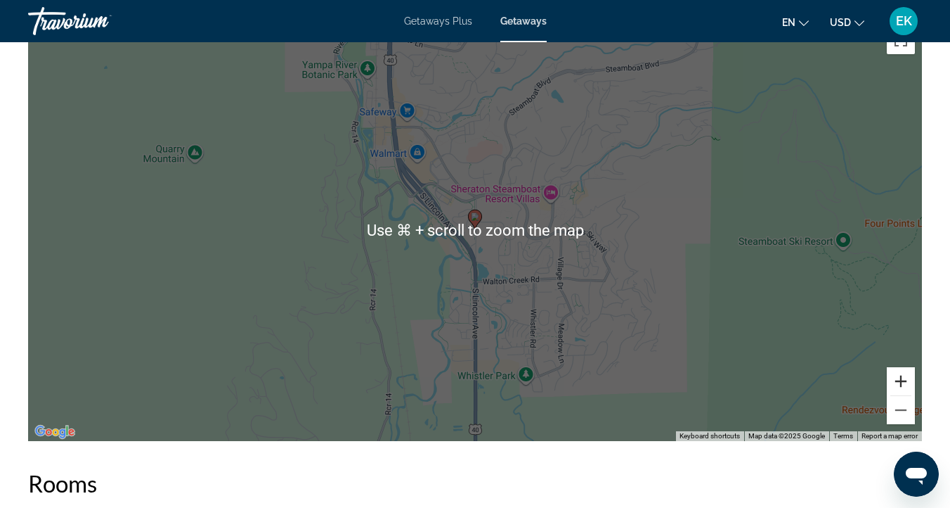
click at [896, 380] on button "Zoom in" at bounding box center [901, 381] width 28 height 28
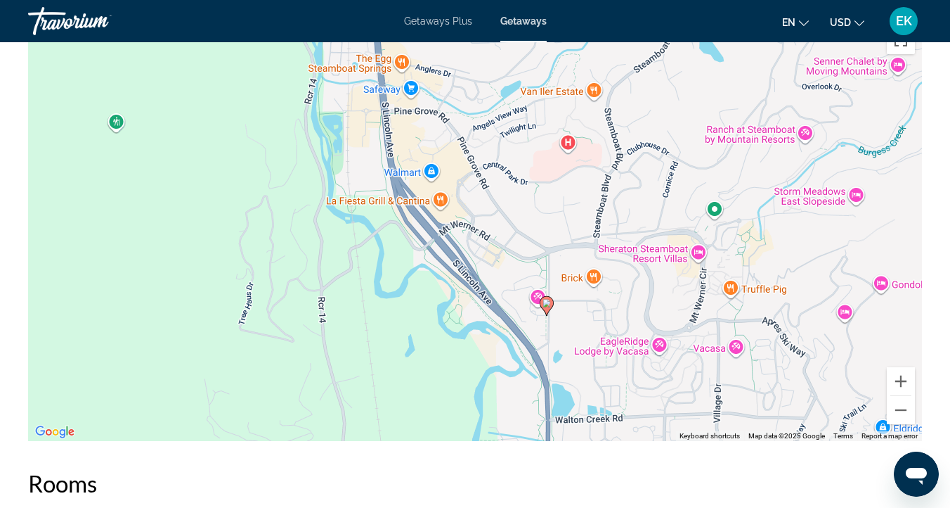
drag, startPoint x: 618, startPoint y: 257, endPoint x: 690, endPoint y: 344, distance: 113.4
click at [690, 344] on div "To activate drag with keyboard, press Alt + Enter. Once in keyboard drag state,…" at bounding box center [475, 230] width 894 height 422
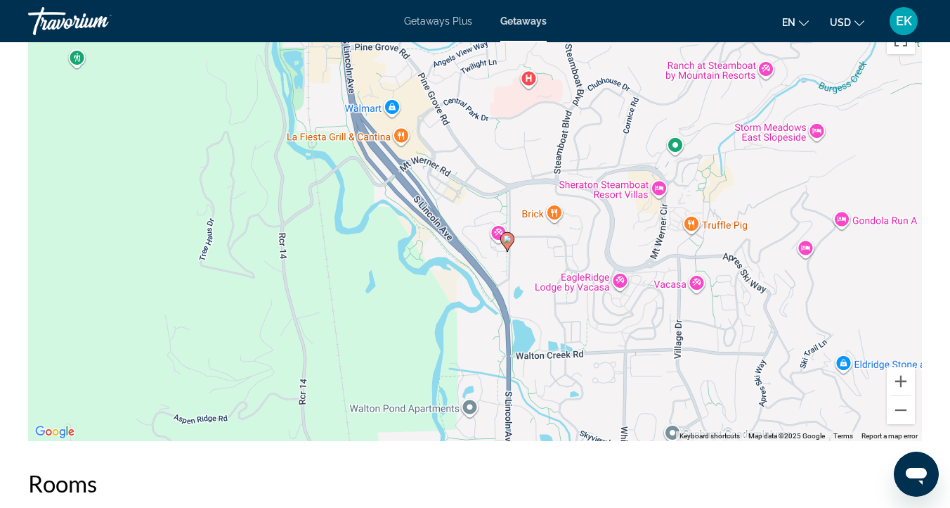
drag, startPoint x: 557, startPoint y: 259, endPoint x: 517, endPoint y: 193, distance: 76.3
click at [517, 193] on div "To activate drag with keyboard, press Alt + Enter. Once in keyboard drag state,…" at bounding box center [475, 230] width 894 height 422
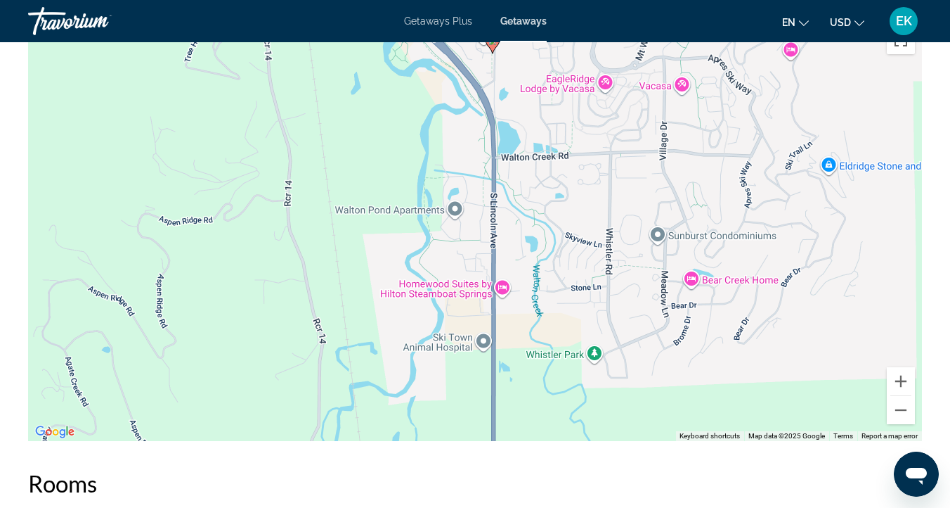
drag, startPoint x: 662, startPoint y: 314, endPoint x: 647, endPoint y: 115, distance: 200.2
click at [647, 115] on div "To activate drag with keyboard, press Alt + Enter. Once in keyboard drag state,…" at bounding box center [475, 230] width 894 height 422
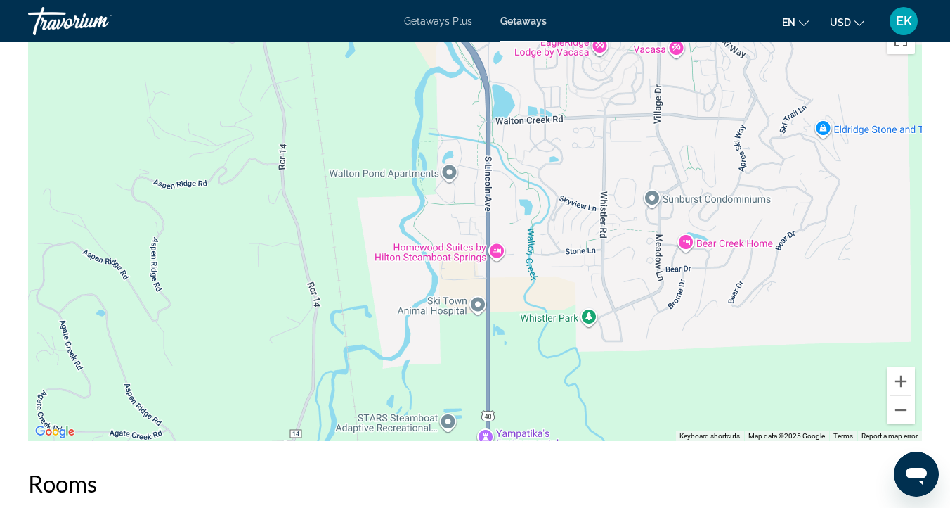
drag, startPoint x: 657, startPoint y: 331, endPoint x: 652, endPoint y: 292, distance: 39.1
click at [652, 292] on div "To activate drag with keyboard, press Alt + Enter. Once in keyboard drag state,…" at bounding box center [475, 230] width 894 height 422
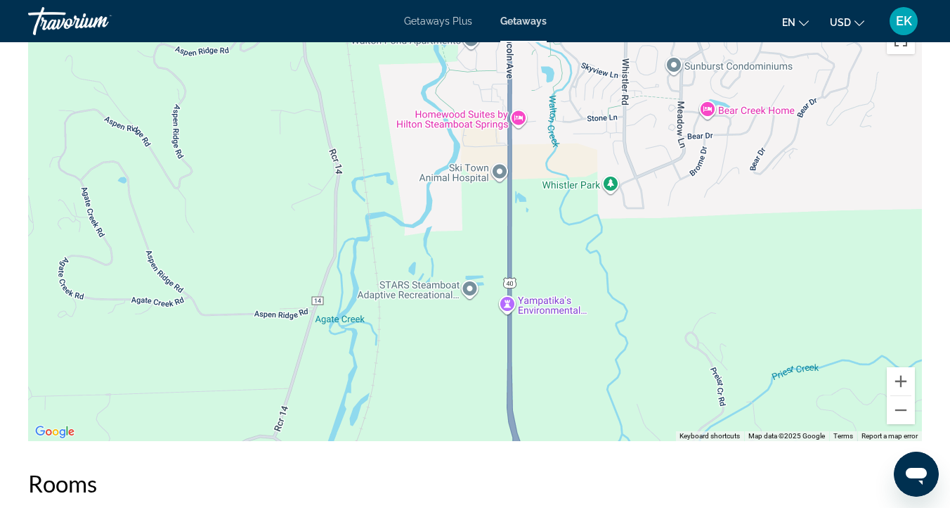
drag, startPoint x: 708, startPoint y: 309, endPoint x: 731, endPoint y: 177, distance: 133.5
click at [731, 177] on div "To activate drag with keyboard, press Alt + Enter. Once in keyboard drag state,…" at bounding box center [475, 230] width 894 height 422
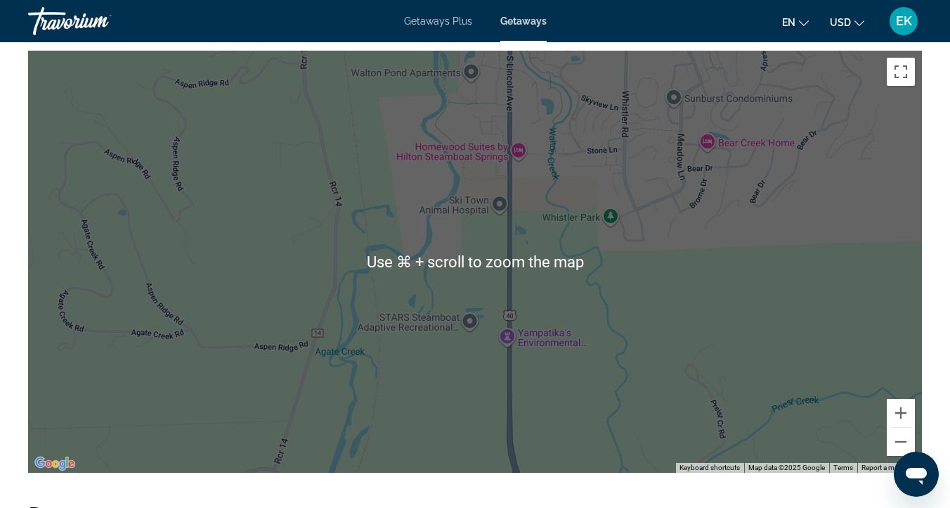
scroll to position [1945, 0]
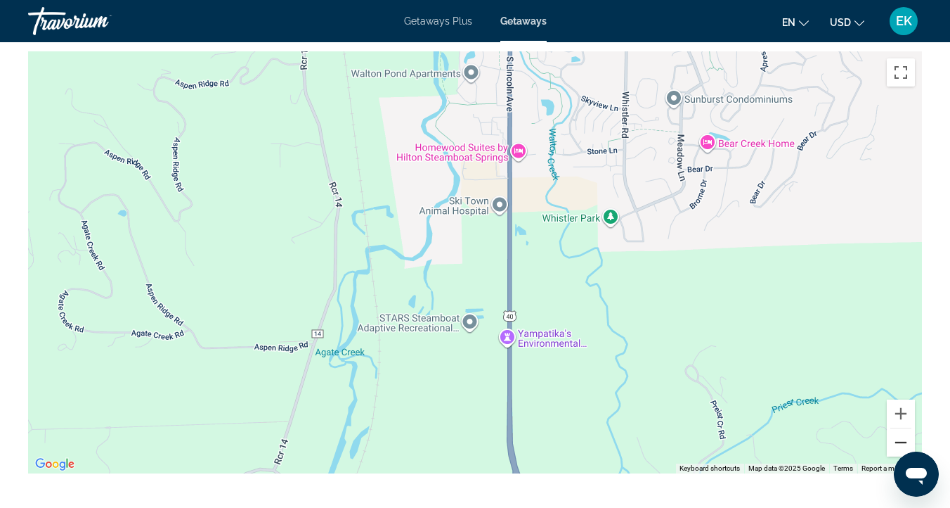
click at [903, 431] on button "Zoom out" at bounding box center [901, 442] width 28 height 28
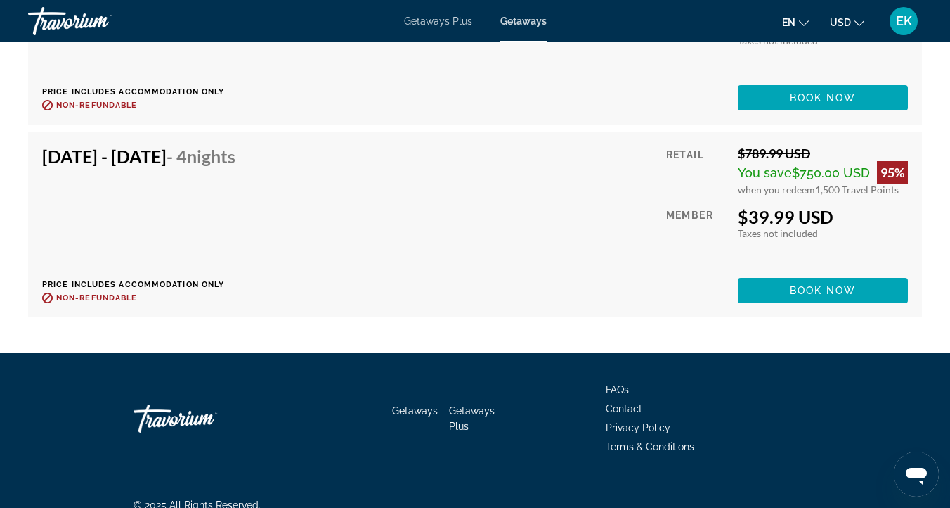
scroll to position [4378, 0]
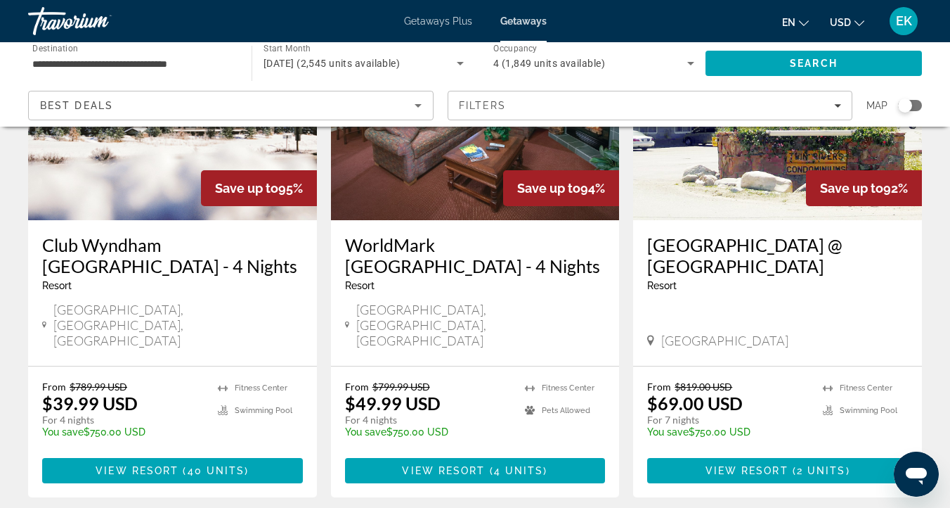
scroll to position [191, 0]
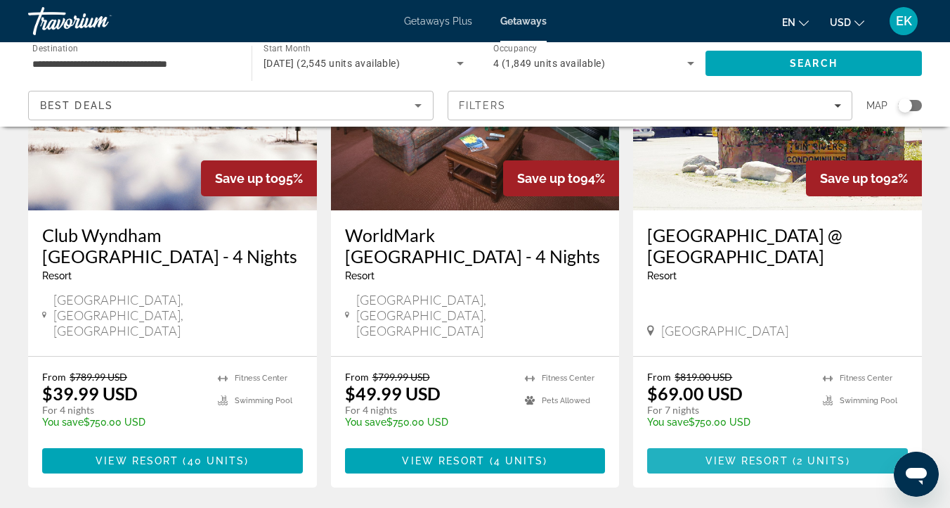
click at [754, 455] on span "View Resort" at bounding box center [747, 460] width 83 height 11
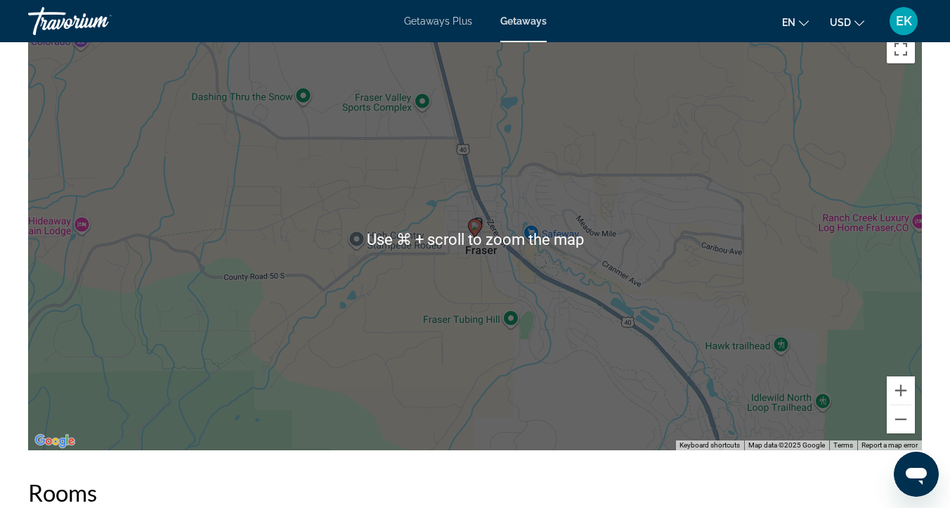
scroll to position [1941, 0]
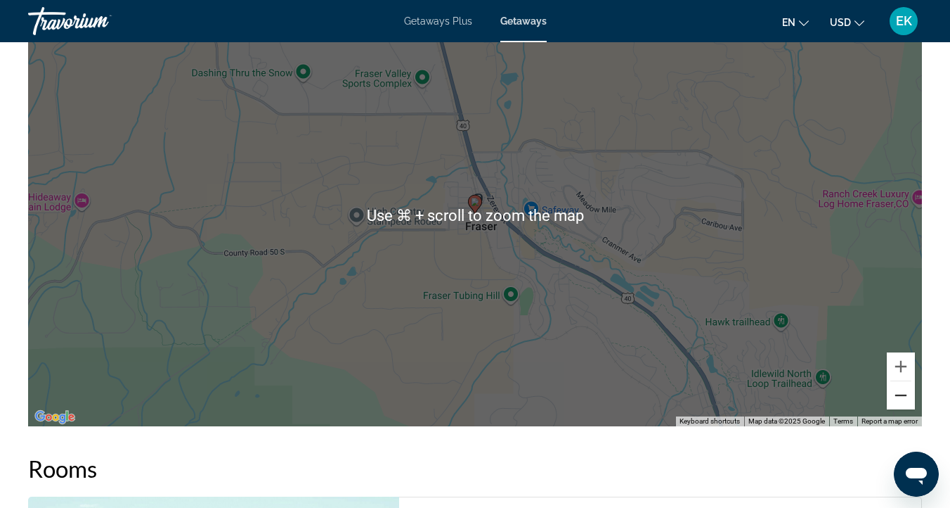
click at [903, 392] on button "Zoom out" at bounding box center [901, 395] width 28 height 28
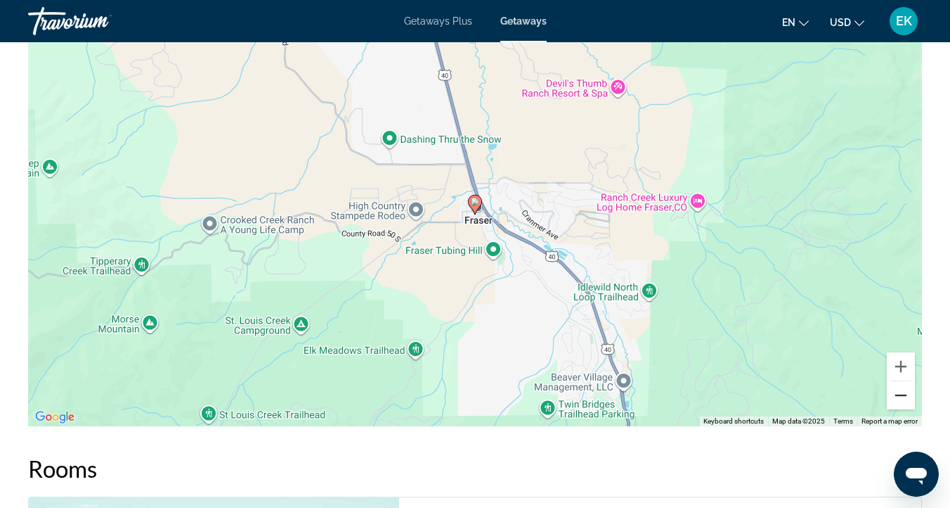
click at [903, 392] on button "Zoom out" at bounding box center [901, 395] width 28 height 28
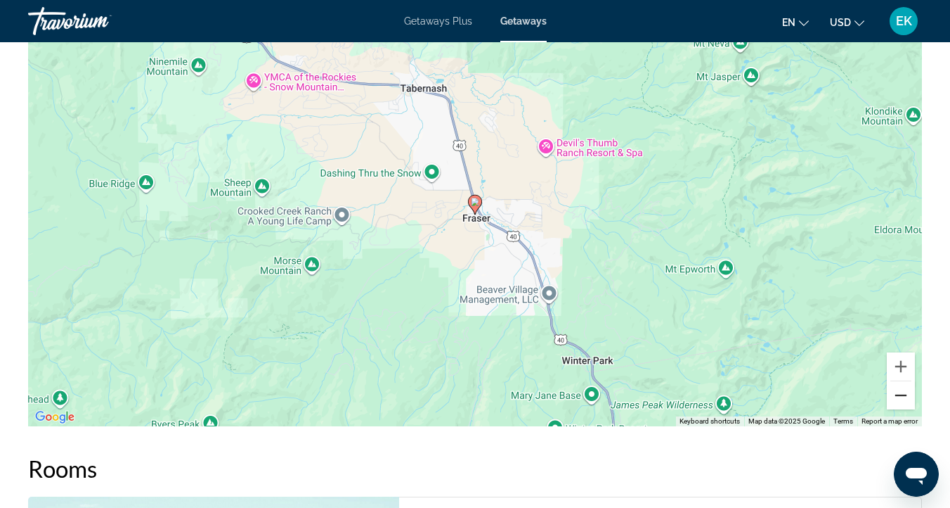
click at [903, 392] on button "Zoom out" at bounding box center [901, 395] width 28 height 28
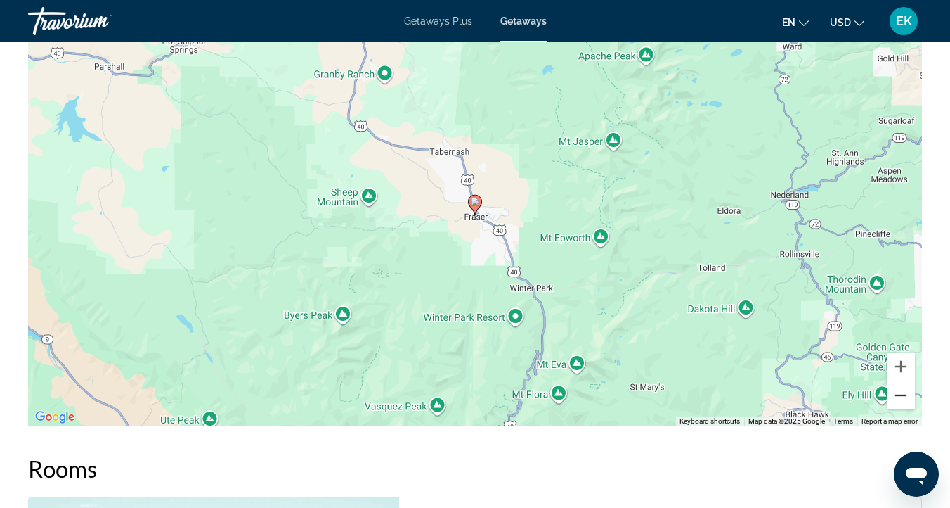
click at [903, 392] on button "Zoom out" at bounding box center [901, 395] width 28 height 28
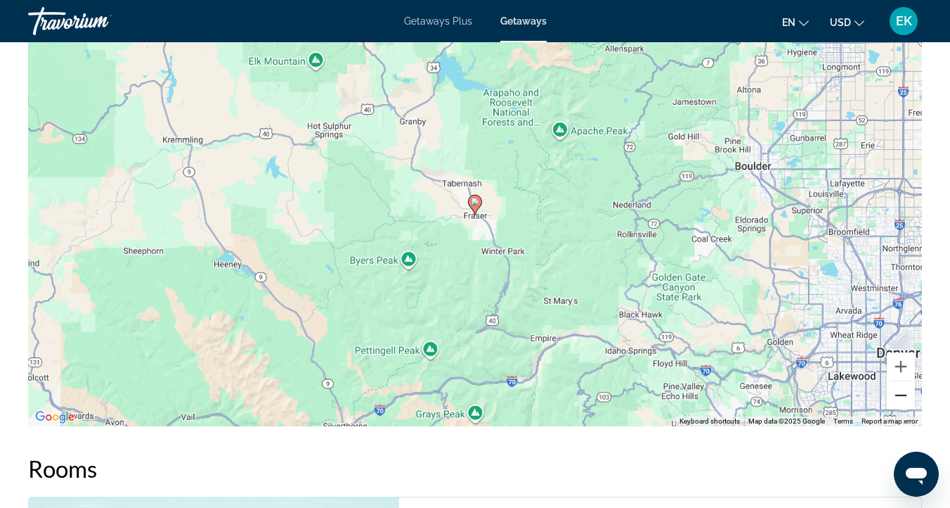
click at [903, 392] on button "Zoom out" at bounding box center [901, 395] width 28 height 28
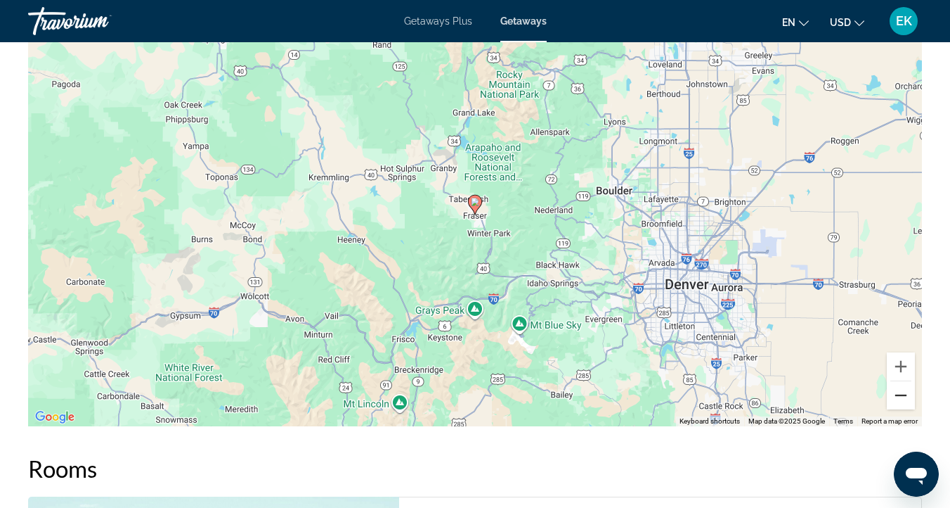
click at [903, 392] on button "Zoom out" at bounding box center [901, 395] width 28 height 28
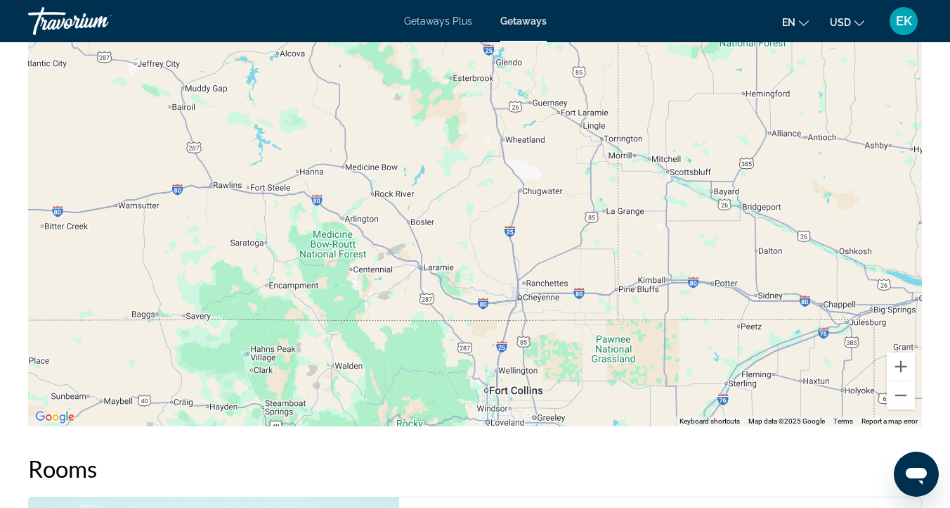
drag, startPoint x: 742, startPoint y: 224, endPoint x: 659, endPoint y: 507, distance: 295.4
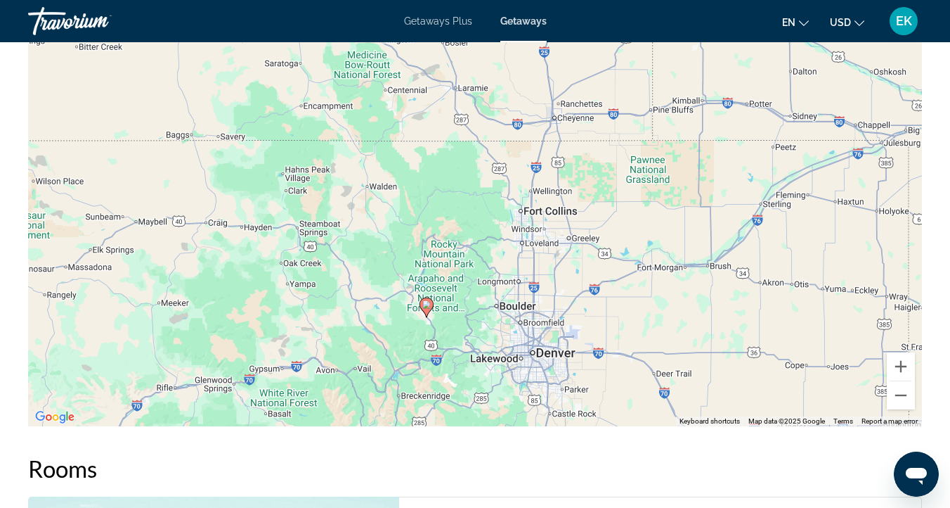
drag, startPoint x: 643, startPoint y: 222, endPoint x: 681, endPoint y: 44, distance: 182.7
click at [681, 44] on div "To activate drag with keyboard, press Alt + Enter. Once in keyboard drag state,…" at bounding box center [475, 215] width 894 height 422
click at [900, 363] on button "Zoom in" at bounding box center [901, 366] width 28 height 28
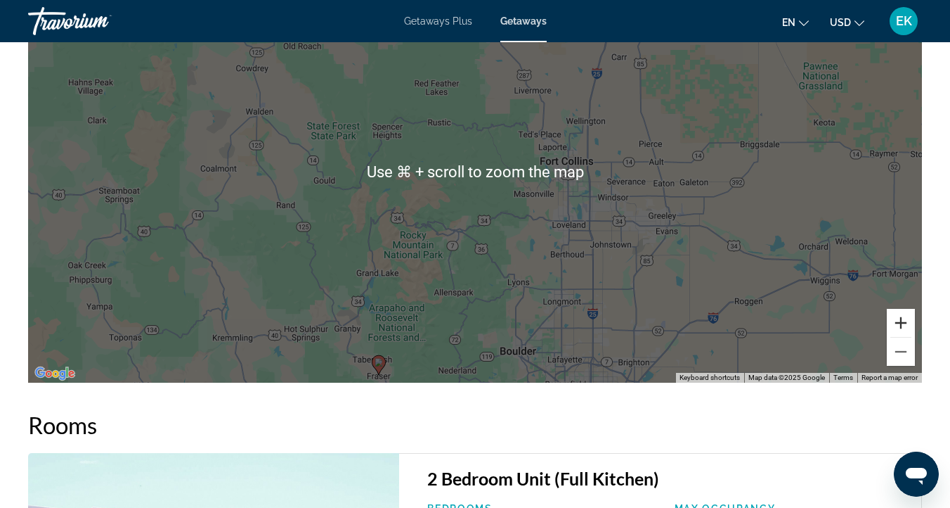
scroll to position [1985, 0]
click at [587, 322] on div "To activate drag with keyboard, press Alt + Enter. Once in keyboard drag state,…" at bounding box center [475, 171] width 894 height 422
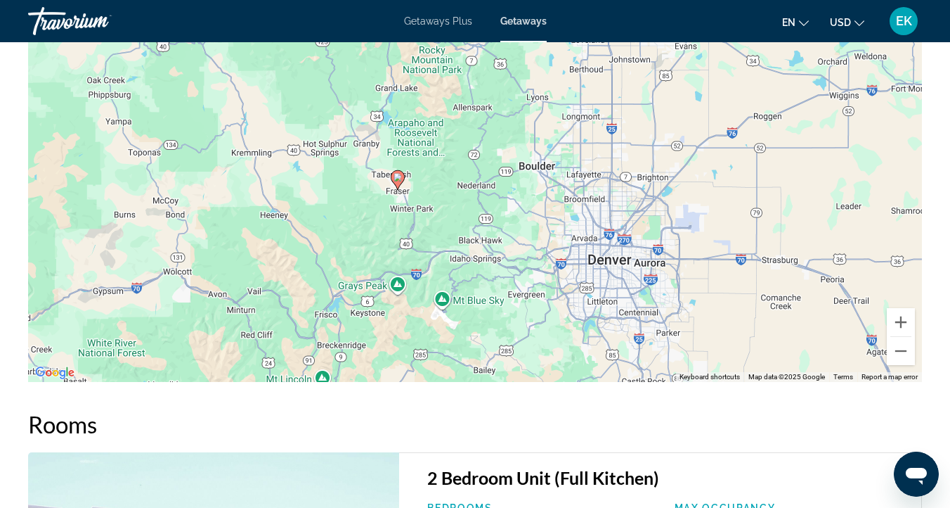
drag, startPoint x: 584, startPoint y: 320, endPoint x: 603, endPoint y: 132, distance: 188.7
click at [603, 132] on div "To activate drag with keyboard, press Alt + Enter. Once in keyboard drag state,…" at bounding box center [475, 171] width 894 height 422
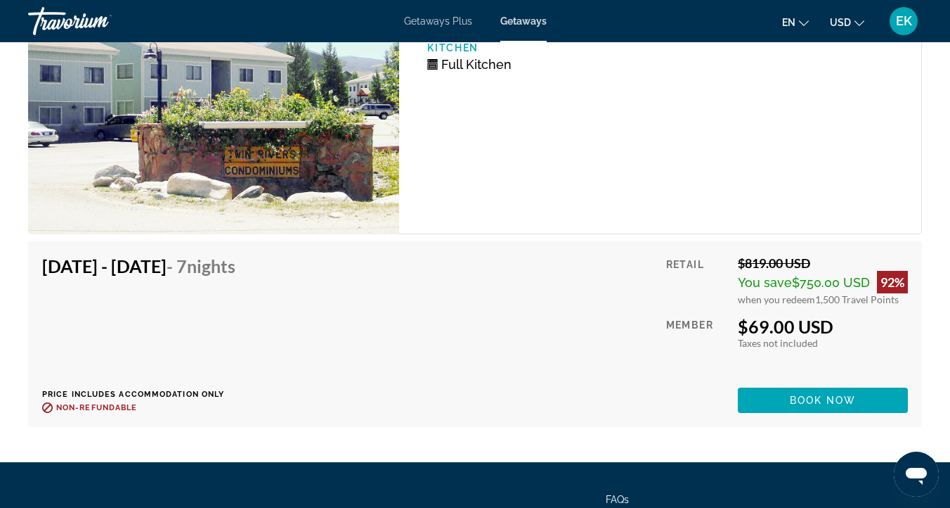
scroll to position [2470, 0]
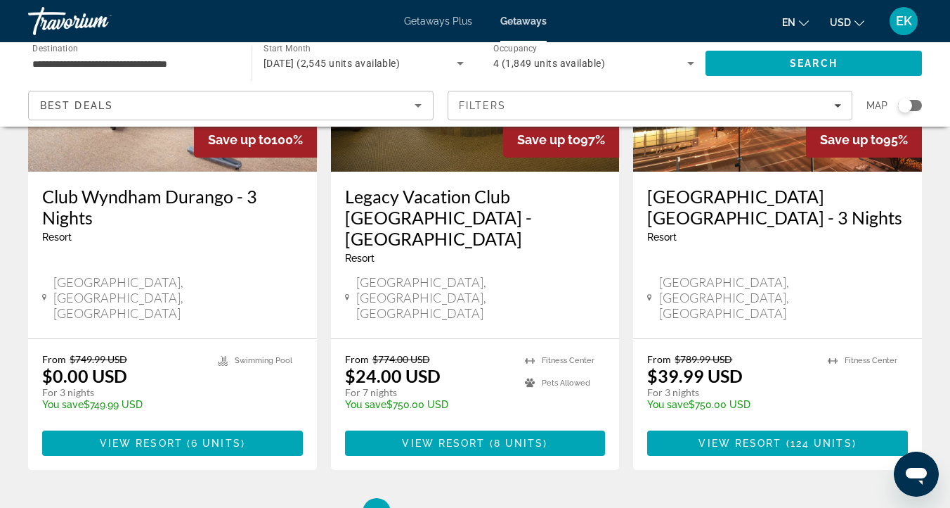
scroll to position [1818, 0]
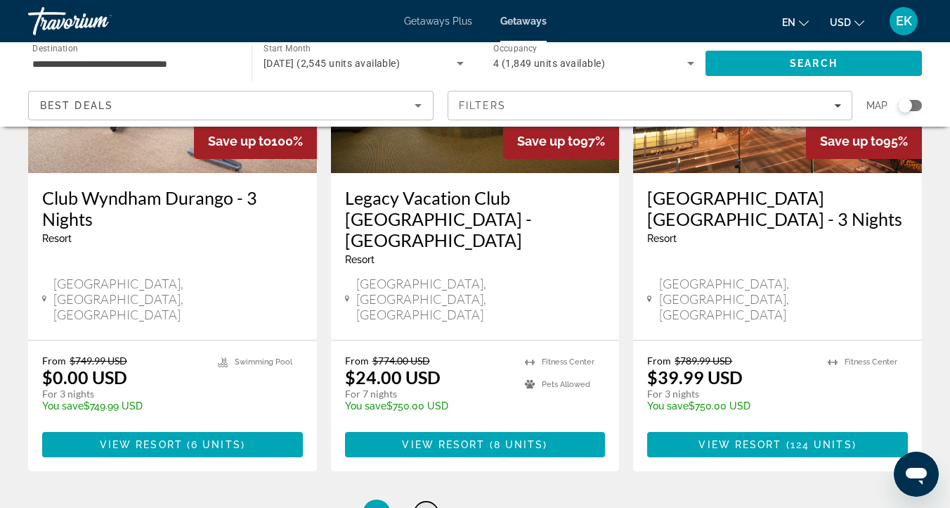
click at [423, 505] on span "2" at bounding box center [426, 512] width 7 height 15
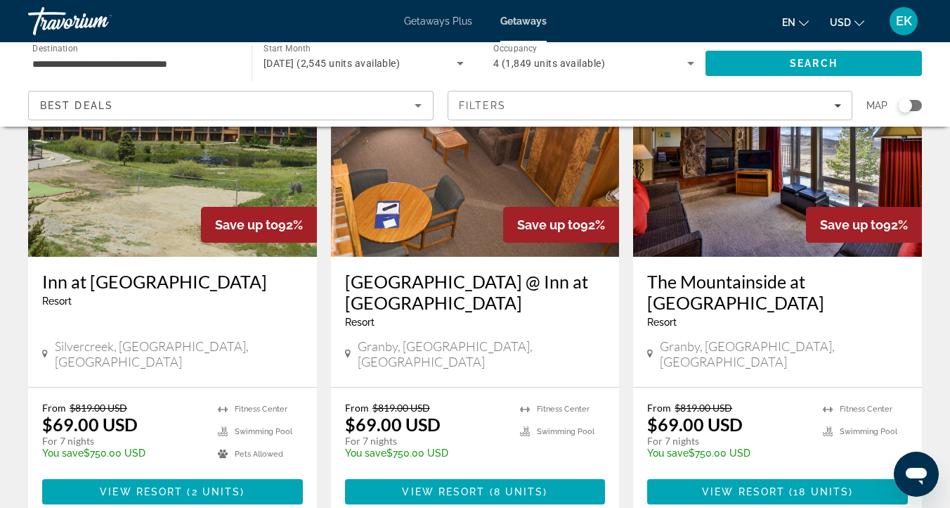
scroll to position [676, 0]
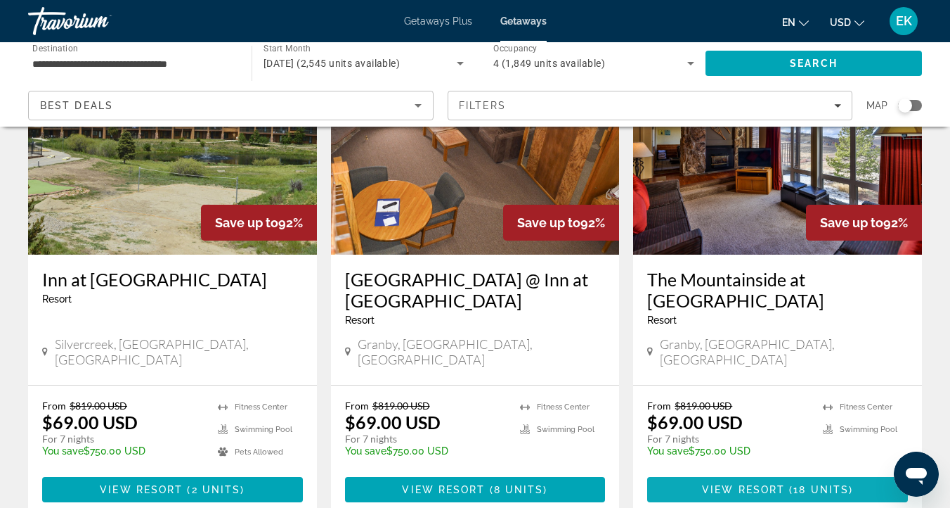
click at [786, 484] on span "Main content" at bounding box center [787, 489] width 4 height 11
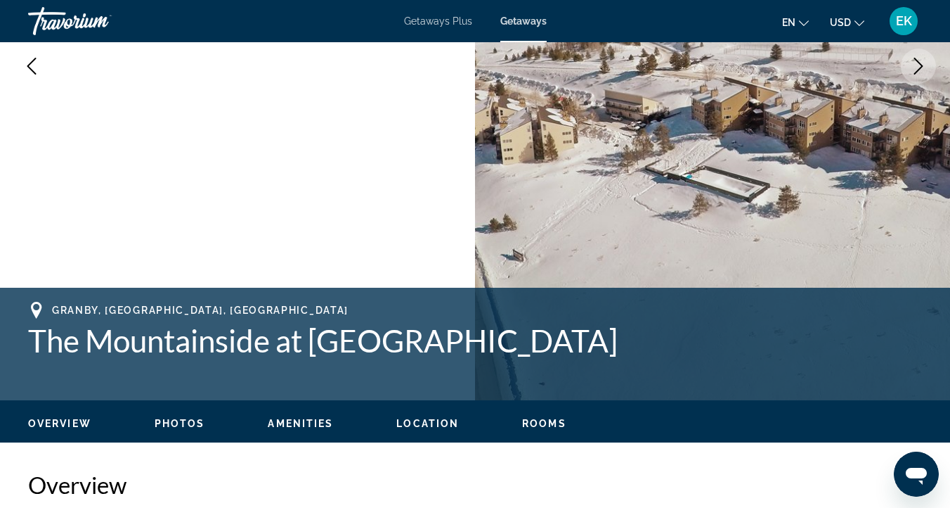
scroll to position [311, 0]
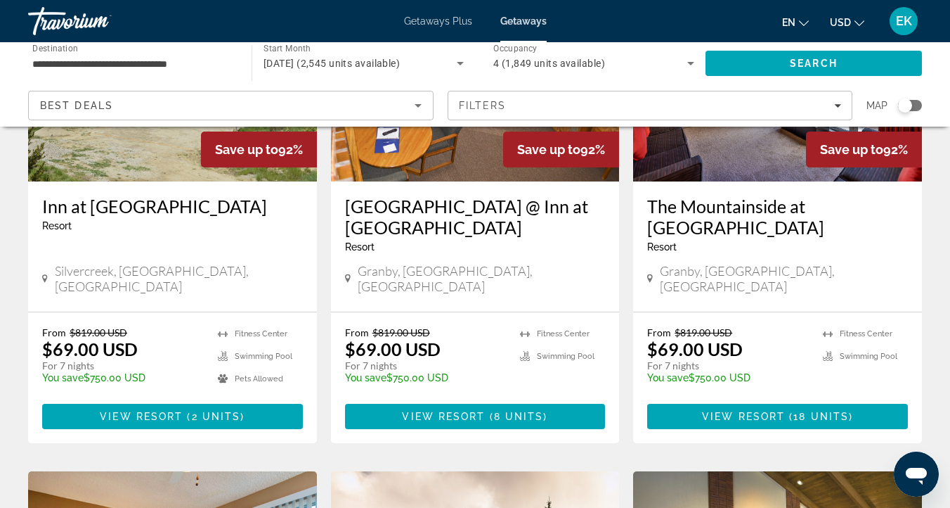
scroll to position [754, 0]
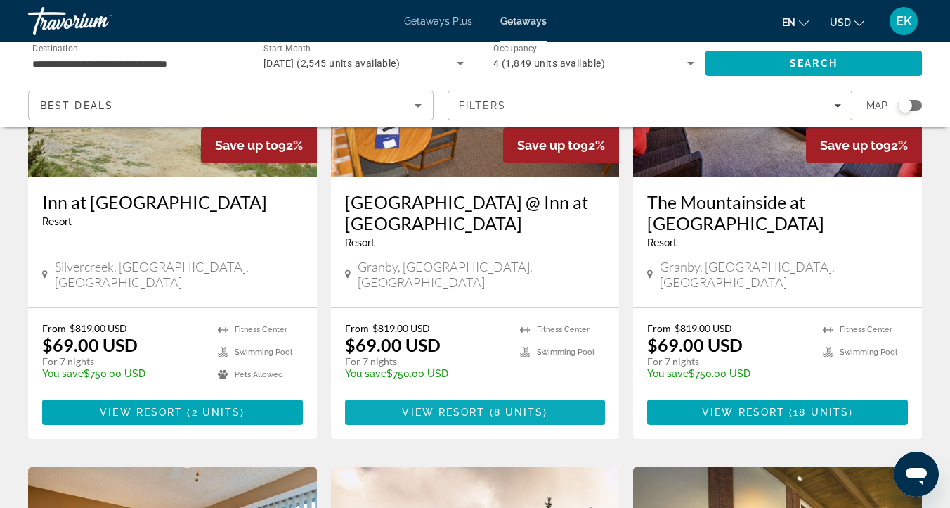
click at [477, 406] on span "View Resort" at bounding box center [443, 411] width 83 height 11
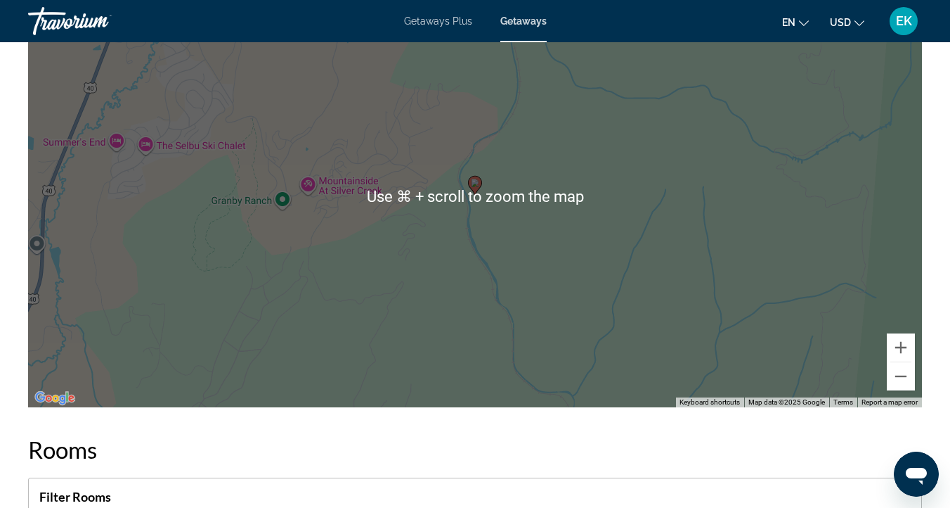
scroll to position [2097, 0]
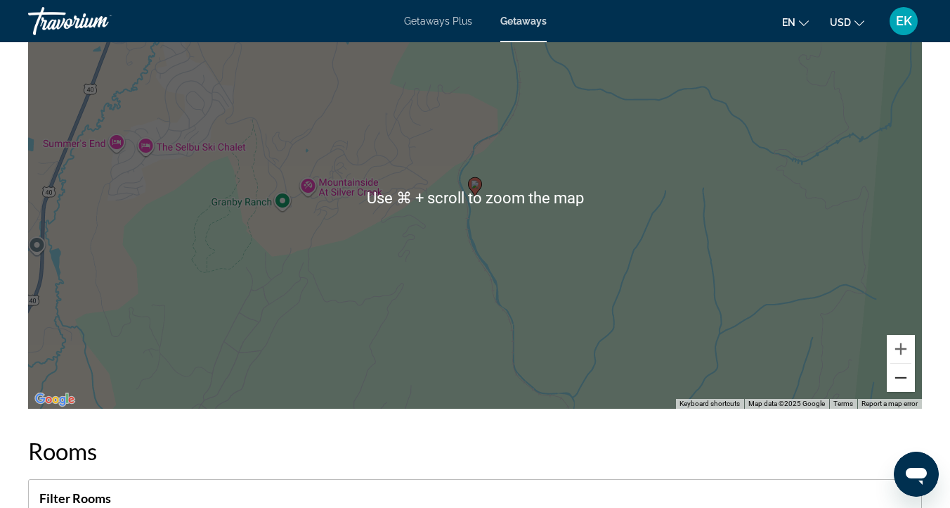
click at [898, 371] on button "Zoom out" at bounding box center [901, 377] width 28 height 28
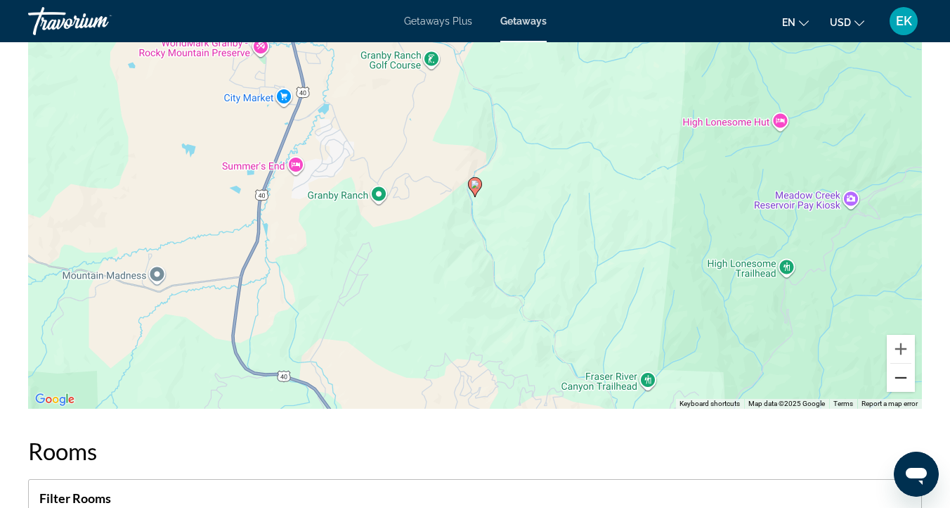
click at [898, 371] on button "Zoom out" at bounding box center [901, 377] width 28 height 28
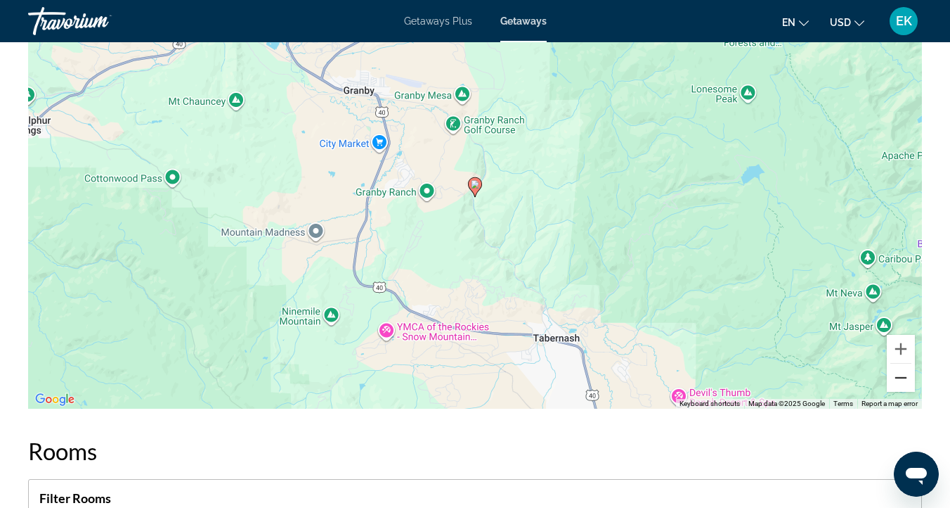
click at [898, 371] on button "Zoom out" at bounding box center [901, 377] width 28 height 28
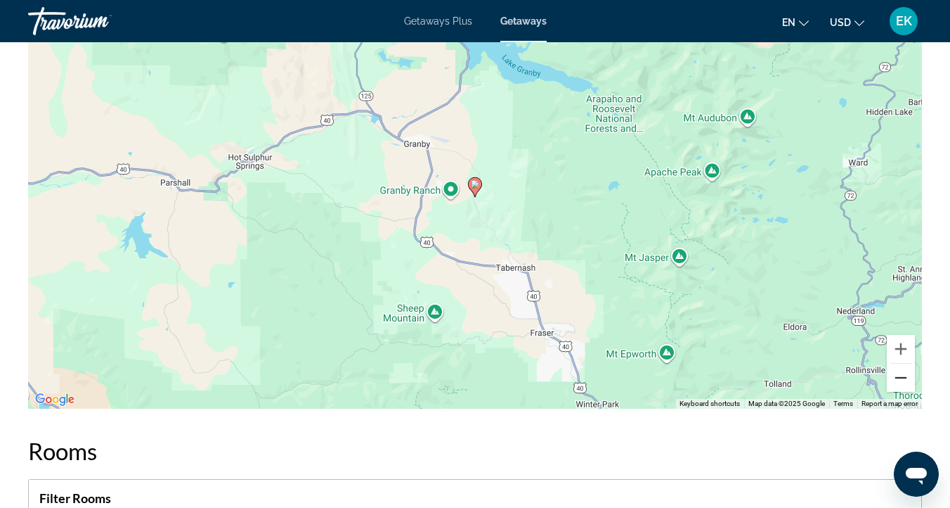
click at [898, 371] on button "Zoom out" at bounding box center [901, 377] width 28 height 28
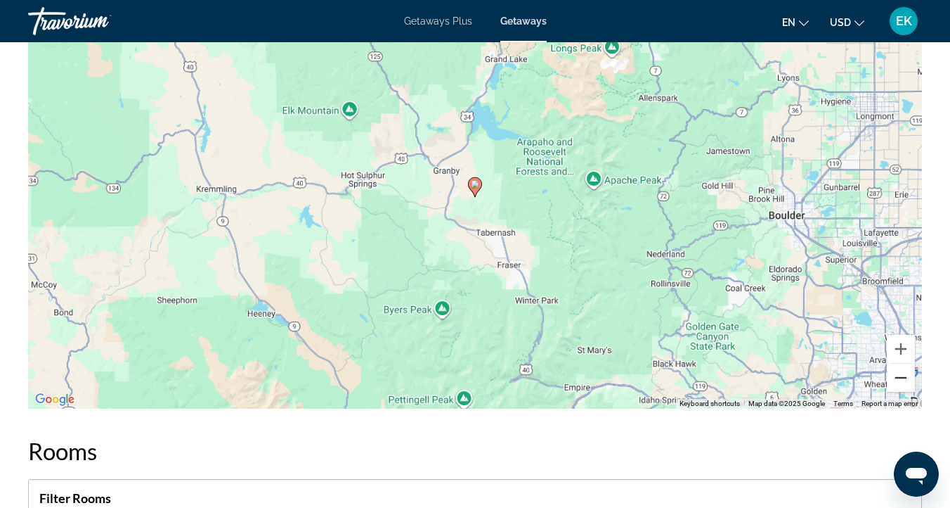
click at [898, 371] on button "Zoom out" at bounding box center [901, 377] width 28 height 28
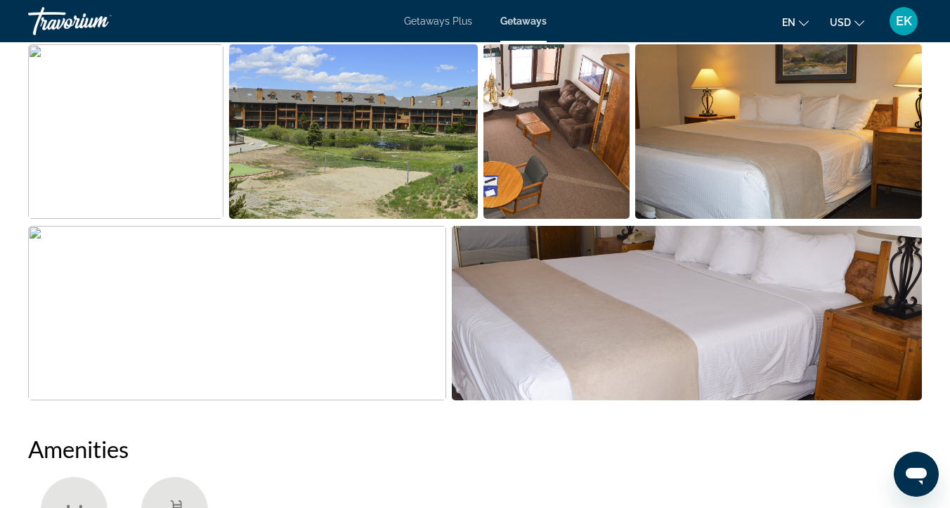
scroll to position [955, 0]
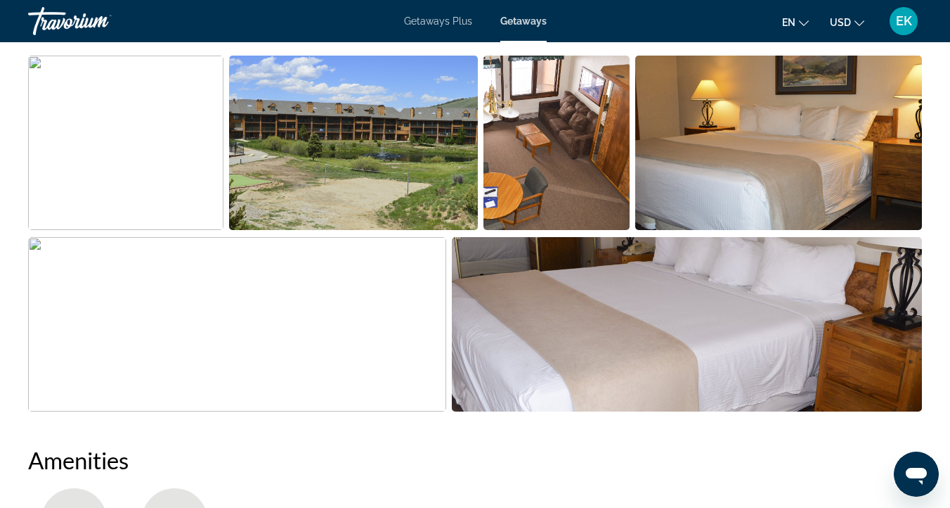
click at [137, 156] on img "Open full-screen image slider" at bounding box center [125, 143] width 195 height 174
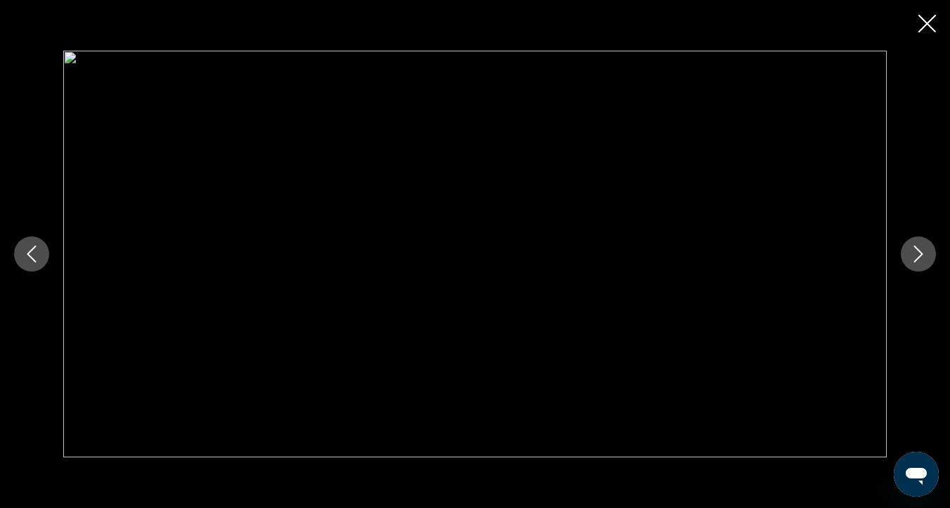
click at [918, 249] on icon "Next image" at bounding box center [919, 253] width 9 height 17
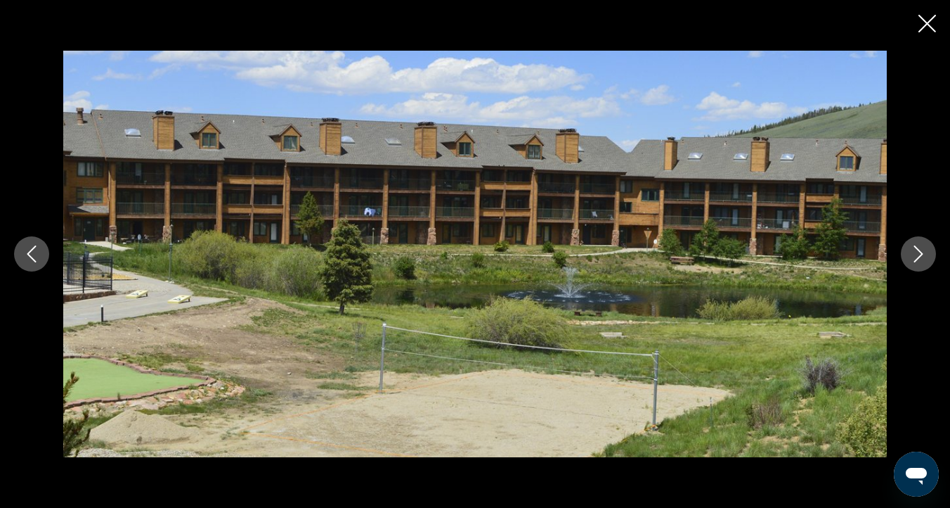
click at [932, 245] on button "Next image" at bounding box center [918, 253] width 35 height 35
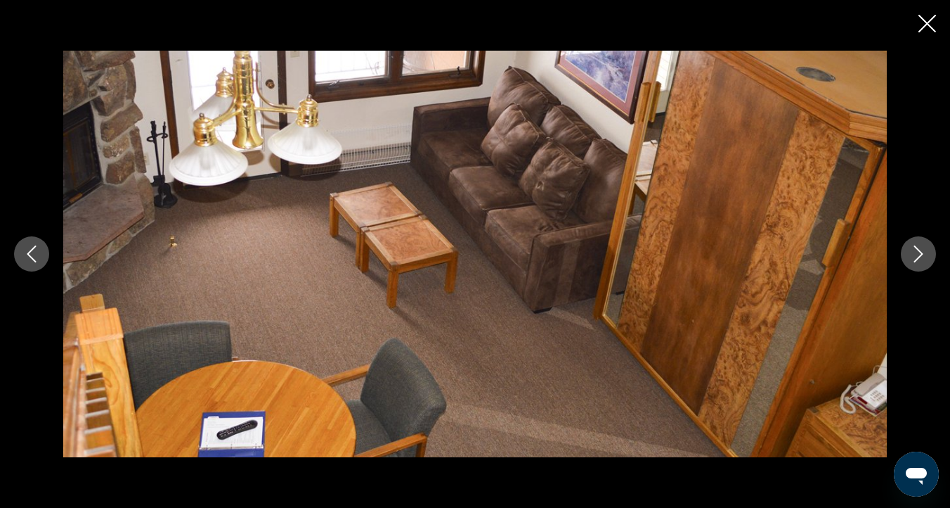
click at [924, 250] on icon "Next image" at bounding box center [918, 253] width 17 height 17
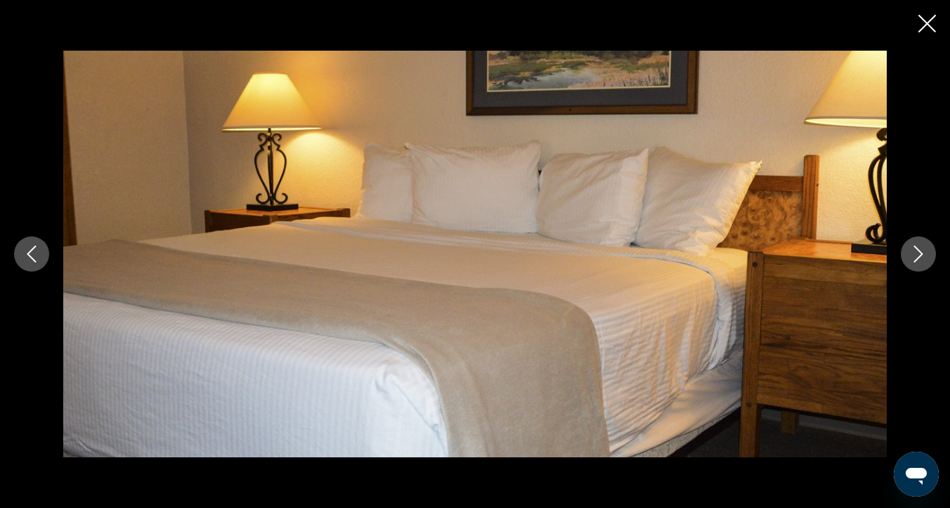
click at [919, 249] on icon "Next image" at bounding box center [918, 253] width 17 height 17
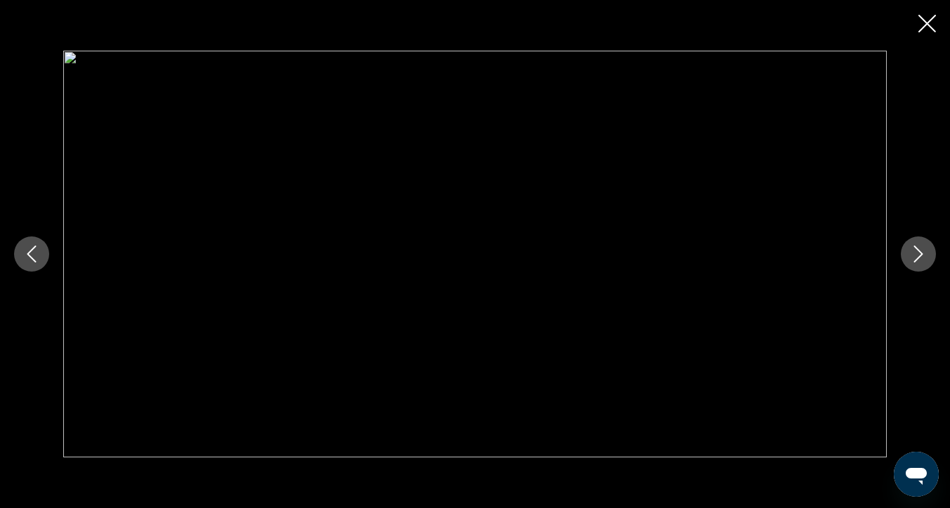
click at [919, 249] on icon "Next image" at bounding box center [918, 253] width 17 height 17
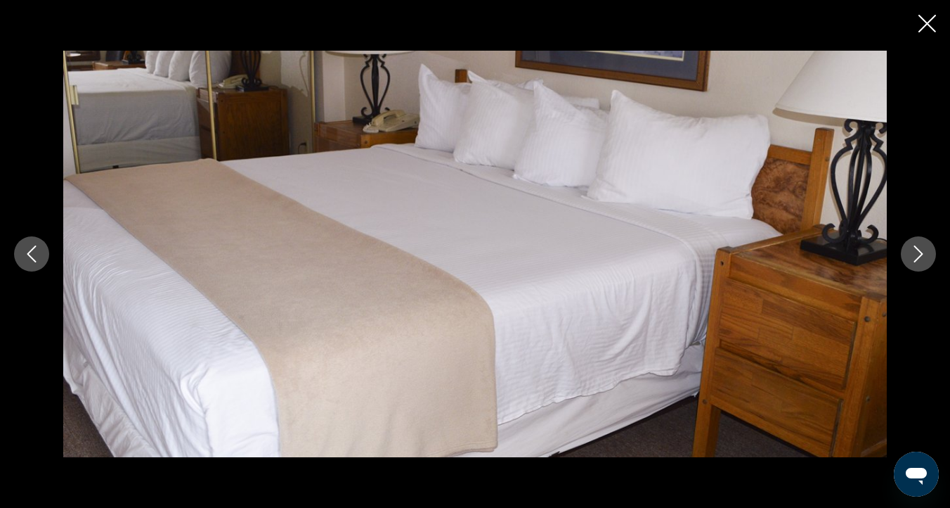
click at [919, 249] on icon "Next image" at bounding box center [918, 253] width 17 height 17
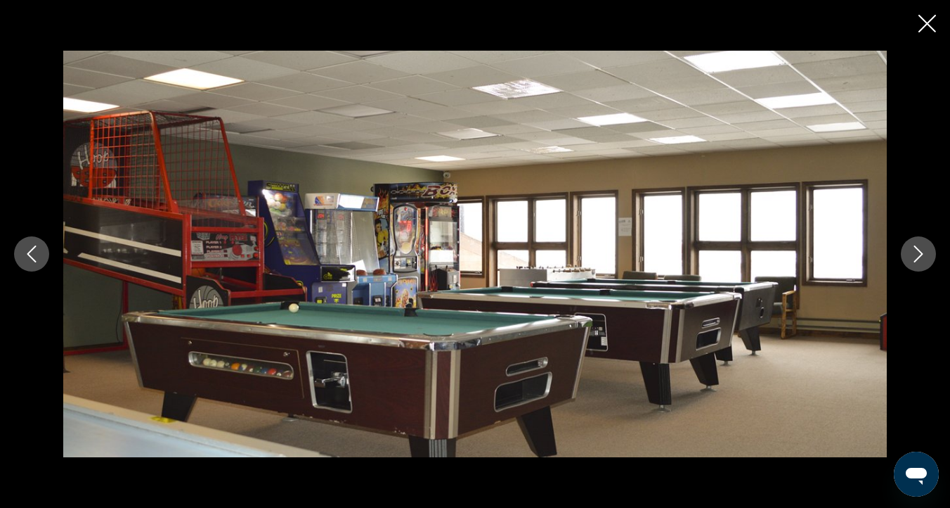
click at [919, 249] on icon "Next image" at bounding box center [918, 253] width 17 height 17
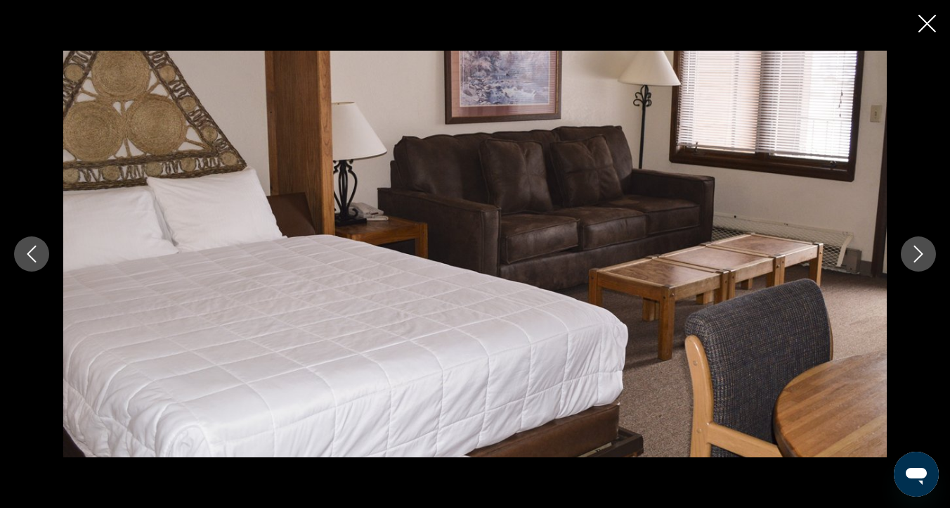
click at [913, 248] on icon "Next image" at bounding box center [918, 253] width 17 height 17
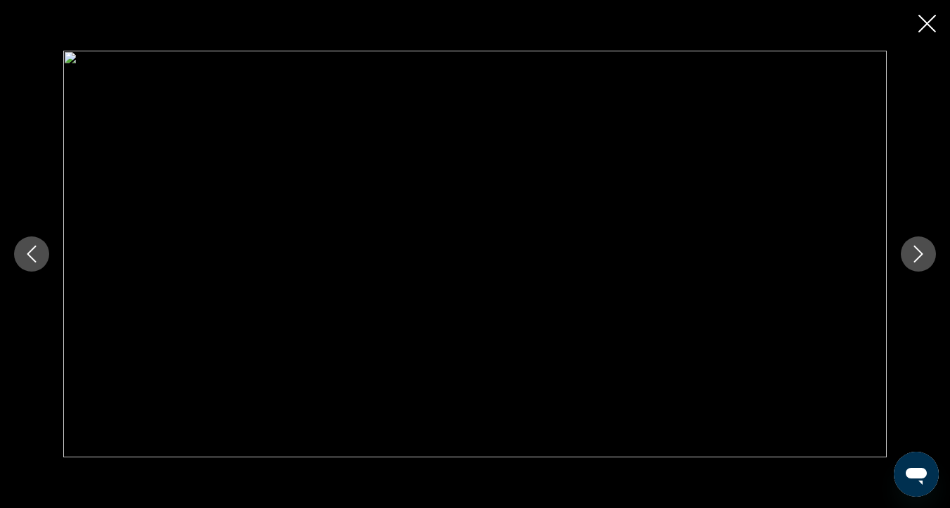
click at [913, 248] on icon "Next image" at bounding box center [918, 253] width 17 height 17
click at [914, 249] on icon "Next image" at bounding box center [918, 253] width 17 height 17
click at [919, 252] on icon "Next image" at bounding box center [918, 253] width 17 height 17
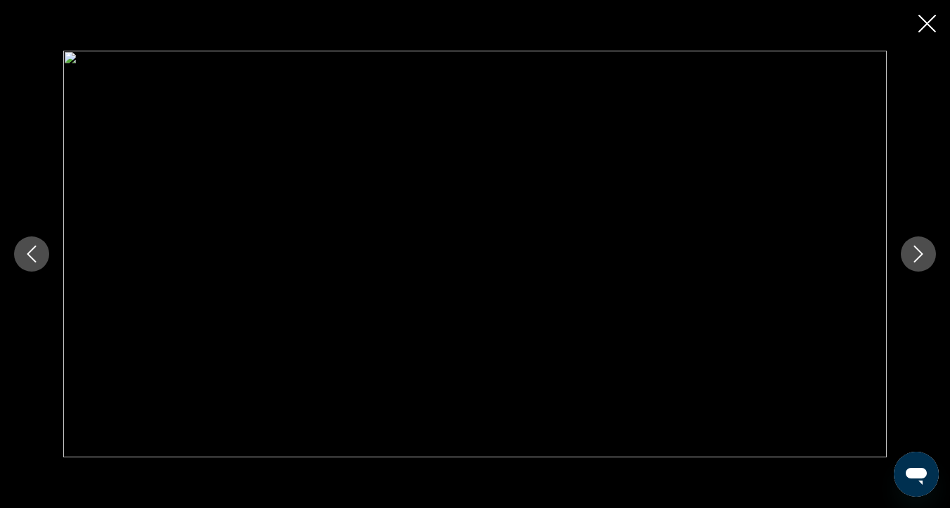
click at [925, 20] on icon "Close slideshow" at bounding box center [928, 24] width 18 height 18
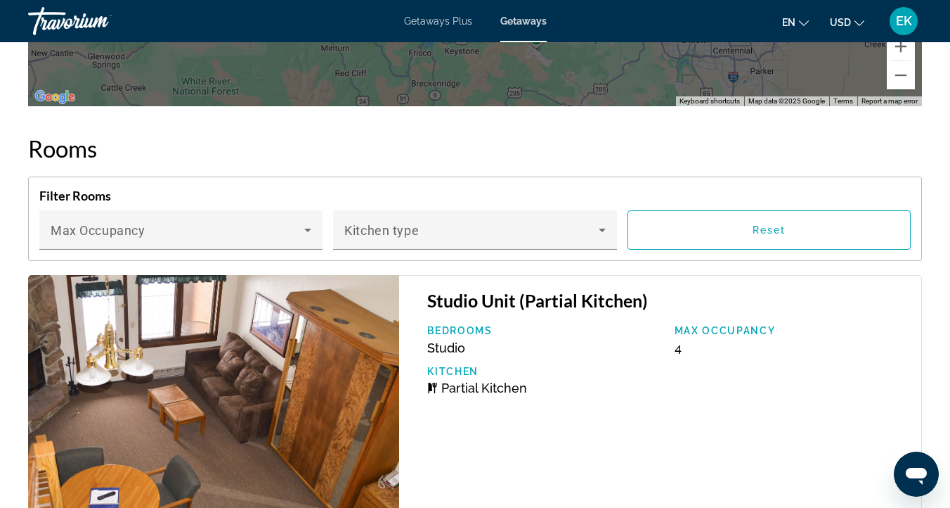
scroll to position [2400, 0]
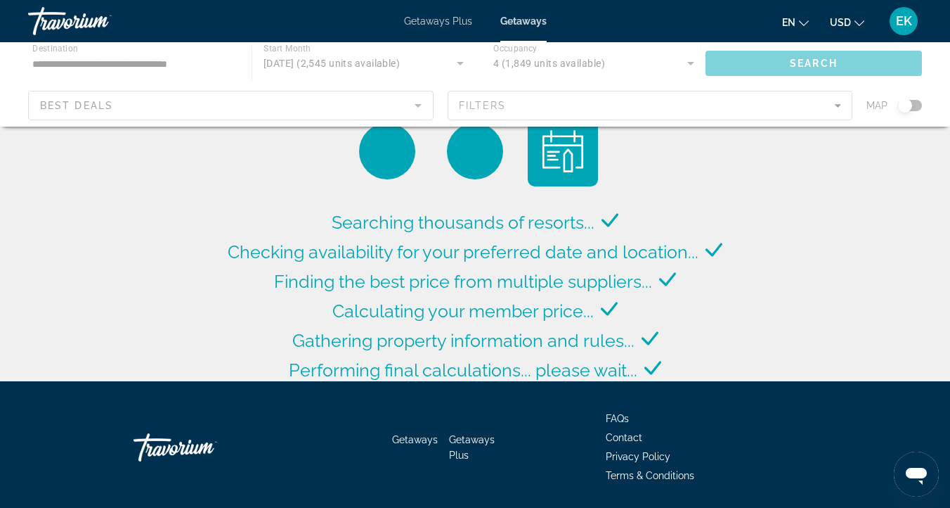
click at [774, 212] on div "Searching thousands of resorts... Checking availability for your preferred date…" at bounding box center [475, 194] width 950 height 388
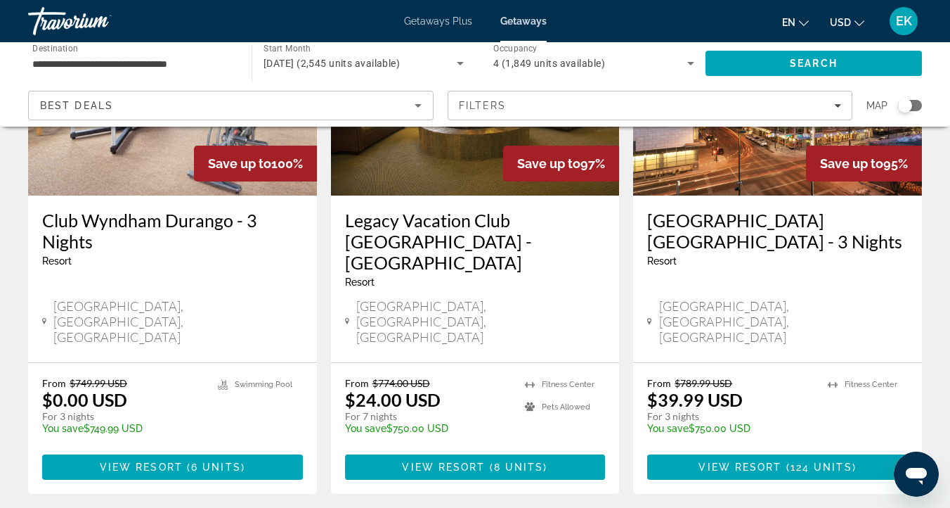
scroll to position [1895, 0]
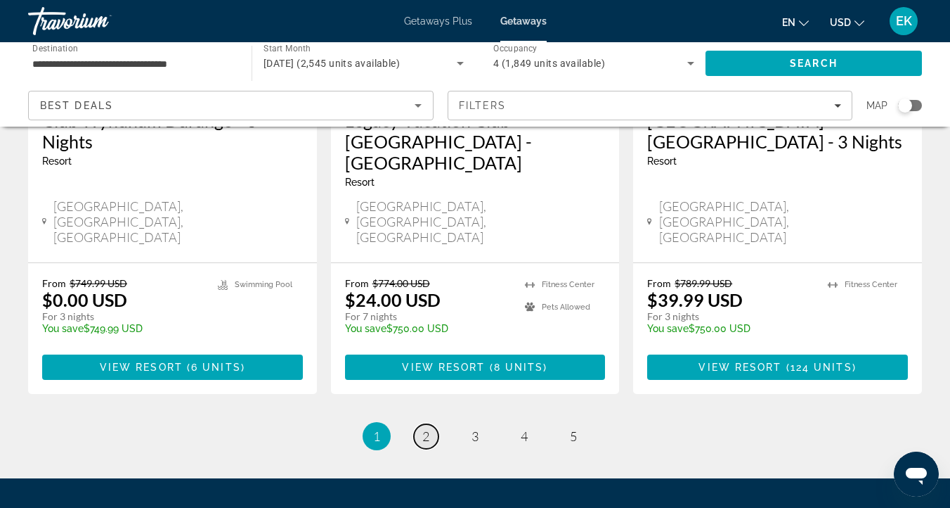
click at [420, 424] on link "page 2" at bounding box center [426, 436] width 25 height 25
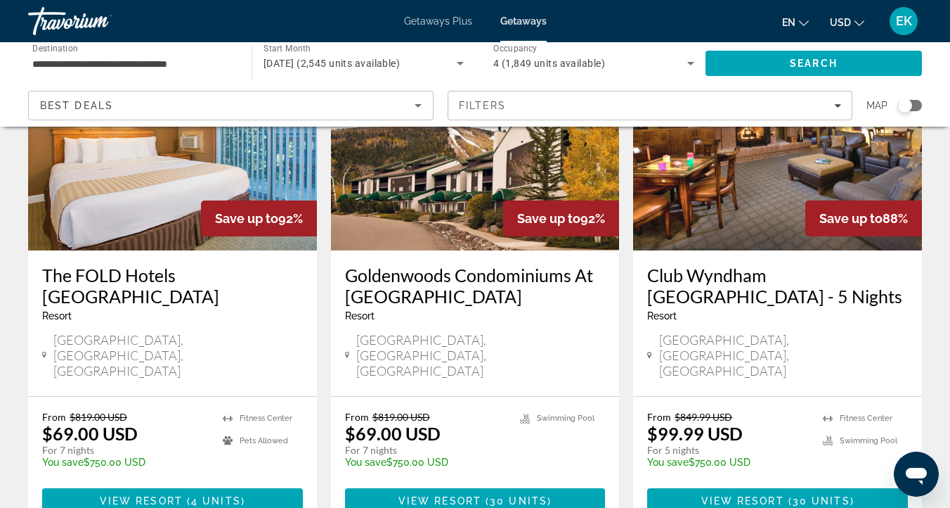
scroll to position [1194, 0]
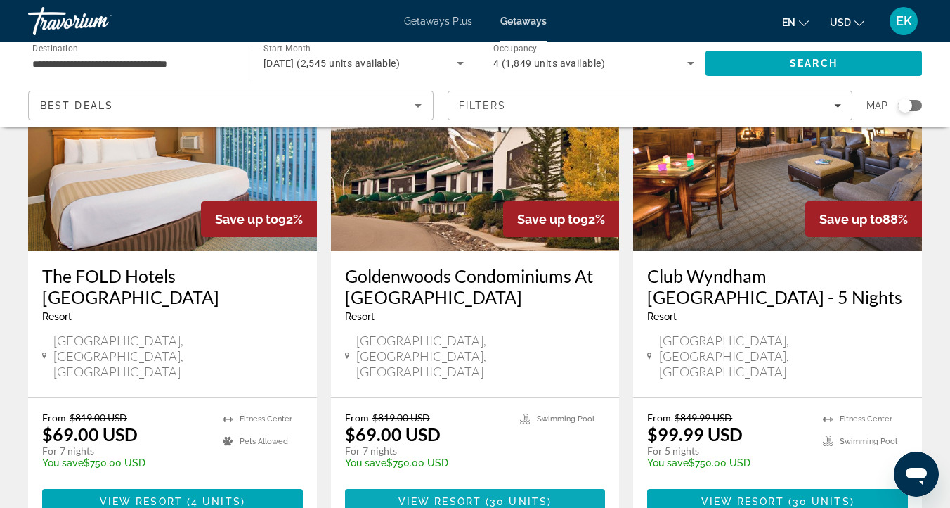
click at [485, 496] on span "Main content" at bounding box center [484, 501] width 4 height 11
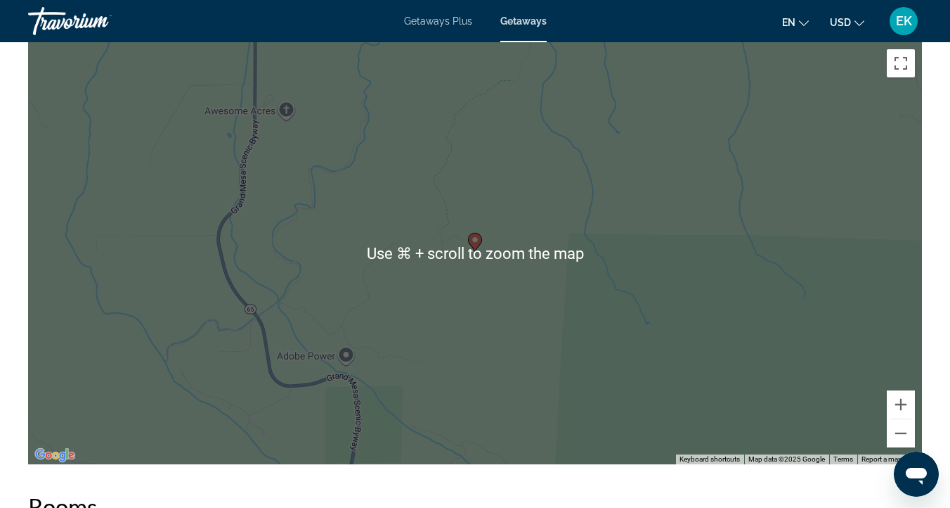
scroll to position [2461, 0]
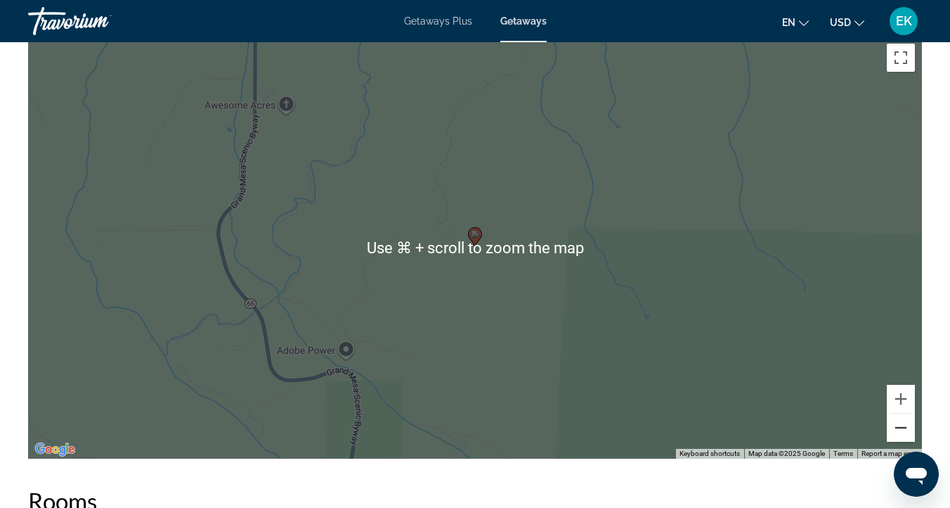
click at [903, 415] on button "Zoom out" at bounding box center [901, 427] width 28 height 28
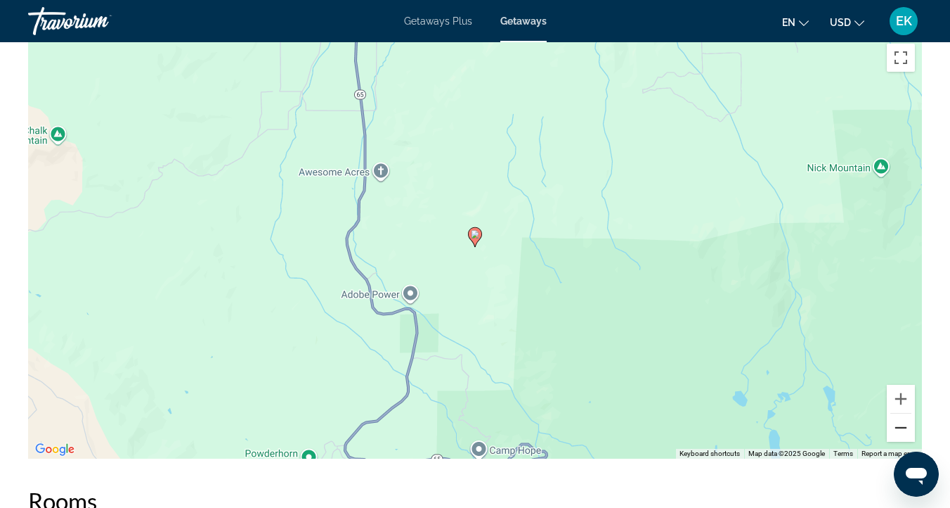
click at [903, 415] on button "Zoom out" at bounding box center [901, 427] width 28 height 28
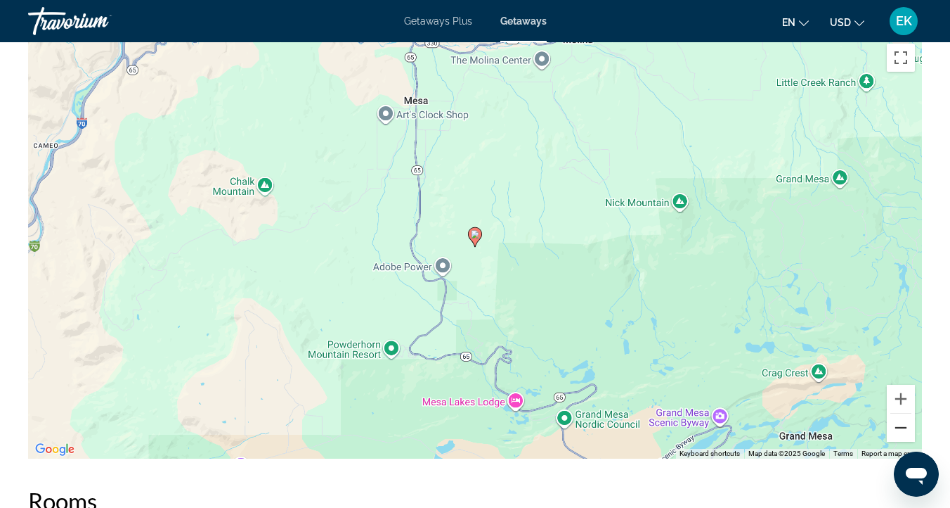
click at [903, 415] on button "Zoom out" at bounding box center [901, 427] width 28 height 28
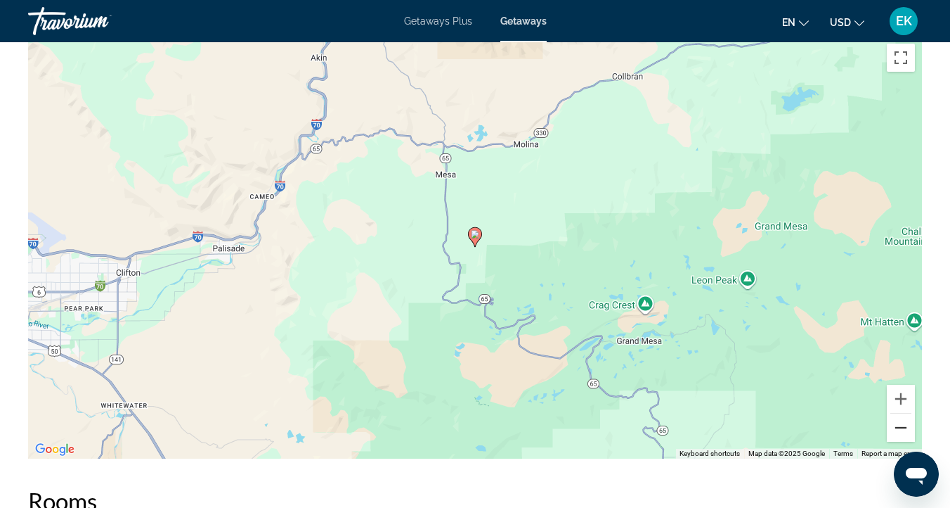
click at [902, 415] on button "Zoom out" at bounding box center [901, 427] width 28 height 28
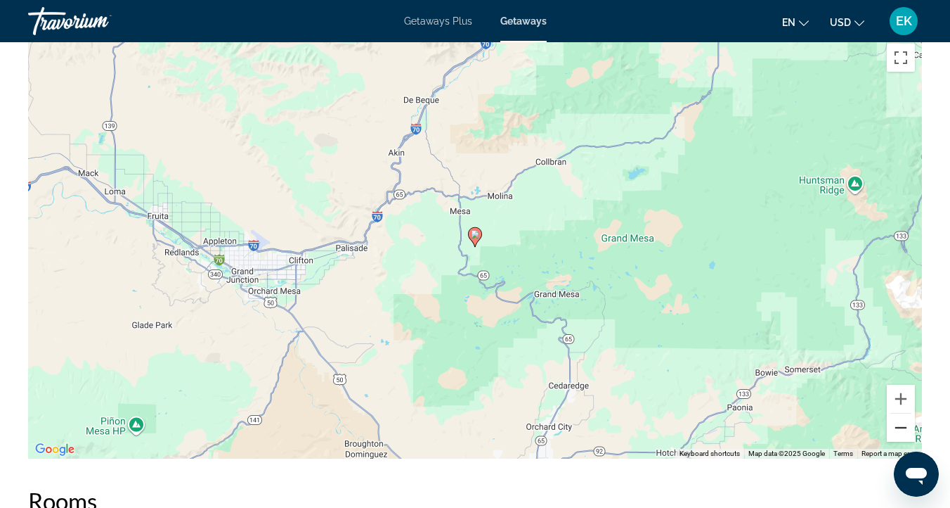
click at [902, 416] on button "Zoom out" at bounding box center [901, 427] width 28 height 28
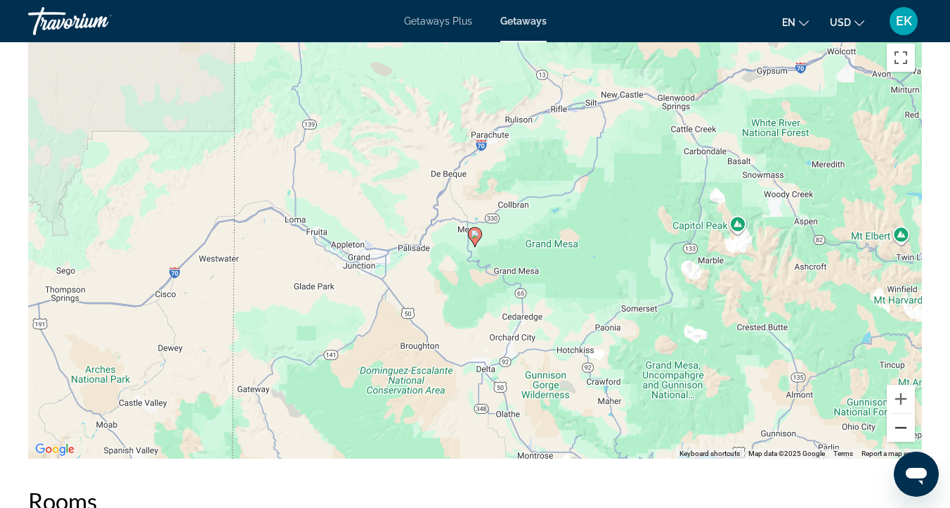
click at [902, 415] on button "Zoom out" at bounding box center [901, 427] width 28 height 28
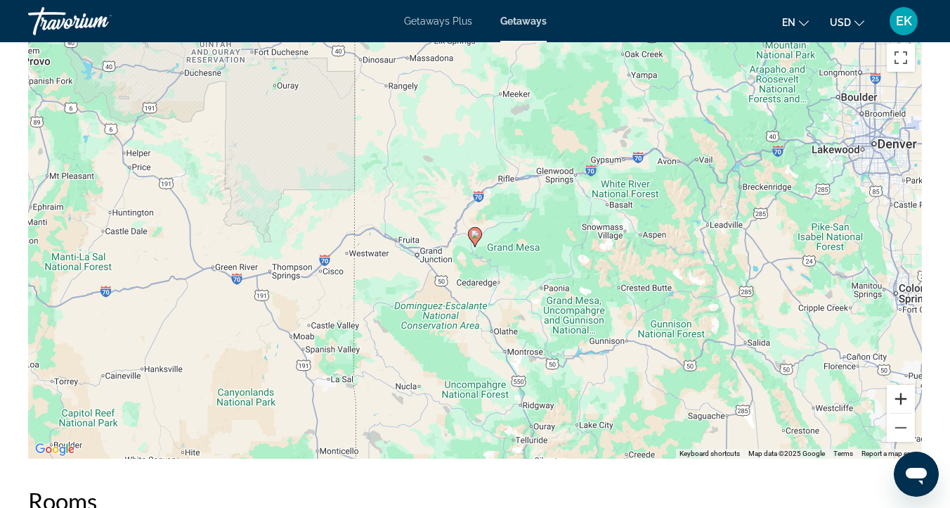
click at [901, 391] on button "Zoom in" at bounding box center [901, 399] width 28 height 28
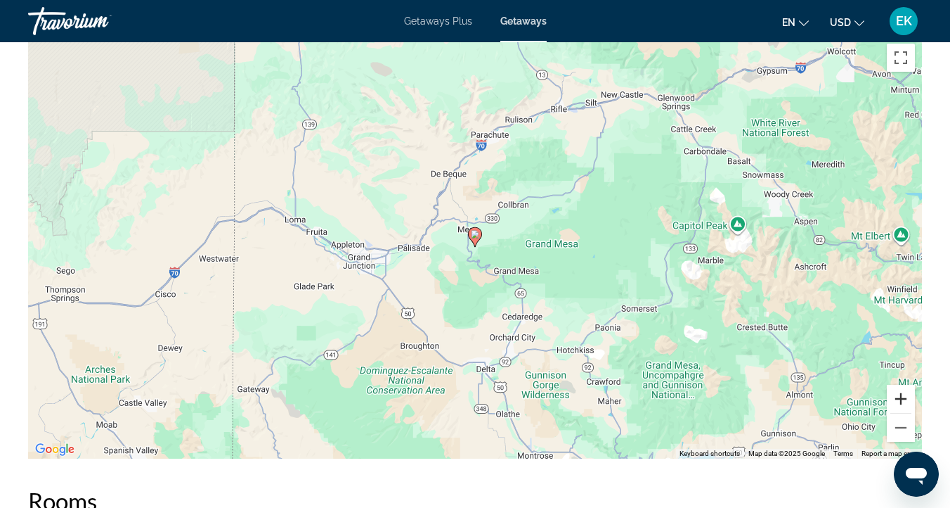
click at [900, 385] on button "Zoom in" at bounding box center [901, 399] width 28 height 28
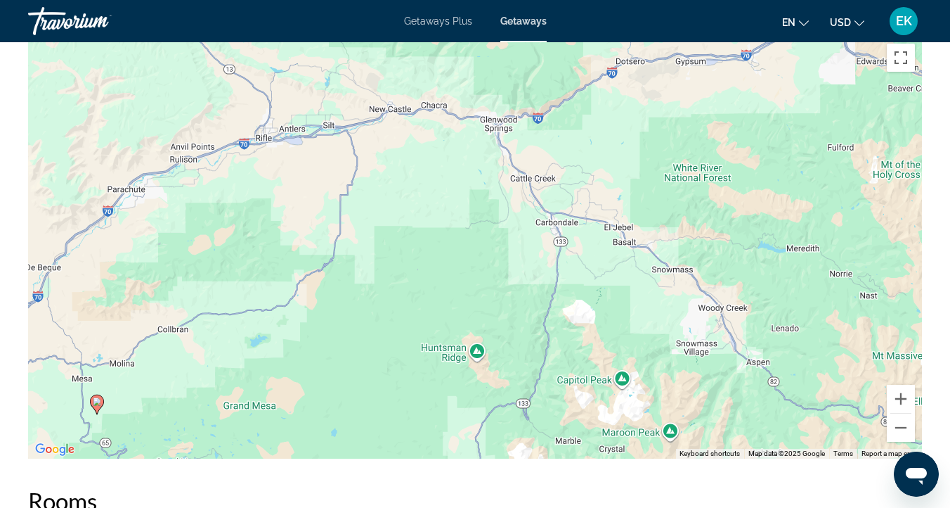
drag, startPoint x: 601, startPoint y: 223, endPoint x: 222, endPoint y: 389, distance: 413.9
click at [222, 389] on div "To activate drag with keyboard, press Alt + Enter. Once in keyboard drag state,…" at bounding box center [475, 248] width 894 height 422
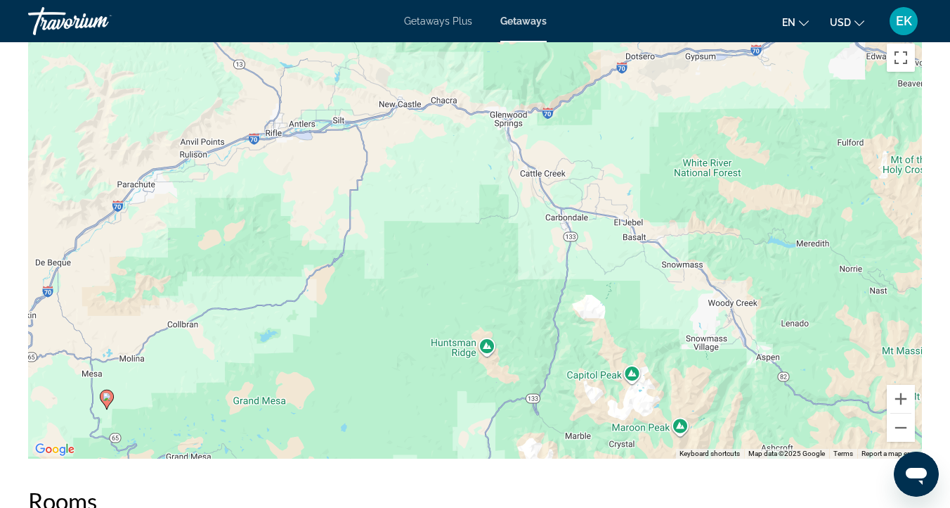
drag, startPoint x: 449, startPoint y: 166, endPoint x: 463, endPoint y: 167, distance: 13.4
click at [462, 167] on div "To activate drag with keyboard, press Alt + Enter. Once in keyboard drag state,…" at bounding box center [475, 248] width 894 height 422
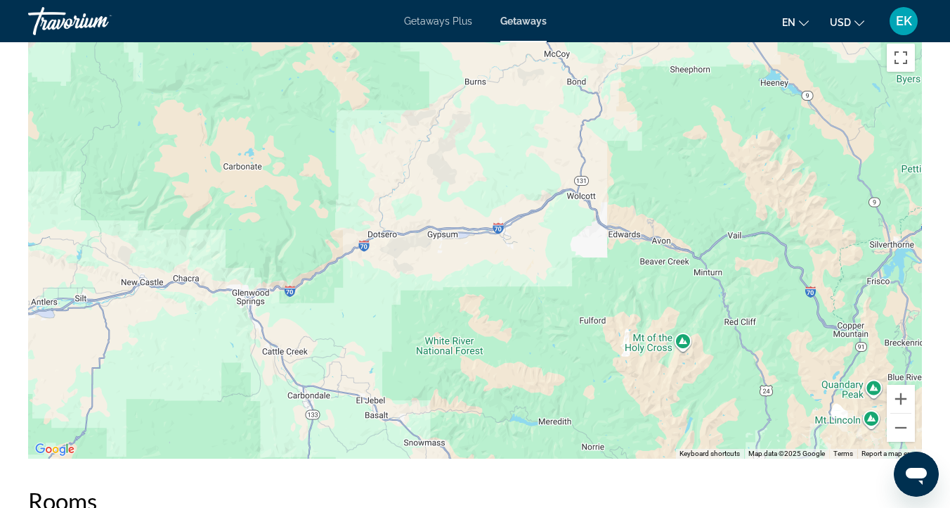
drag, startPoint x: 539, startPoint y: 127, endPoint x: 266, endPoint y: 307, distance: 327.0
click at [266, 307] on div "To activate drag with keyboard, press Alt + Enter. Once in keyboard drag state,…" at bounding box center [475, 248] width 894 height 422
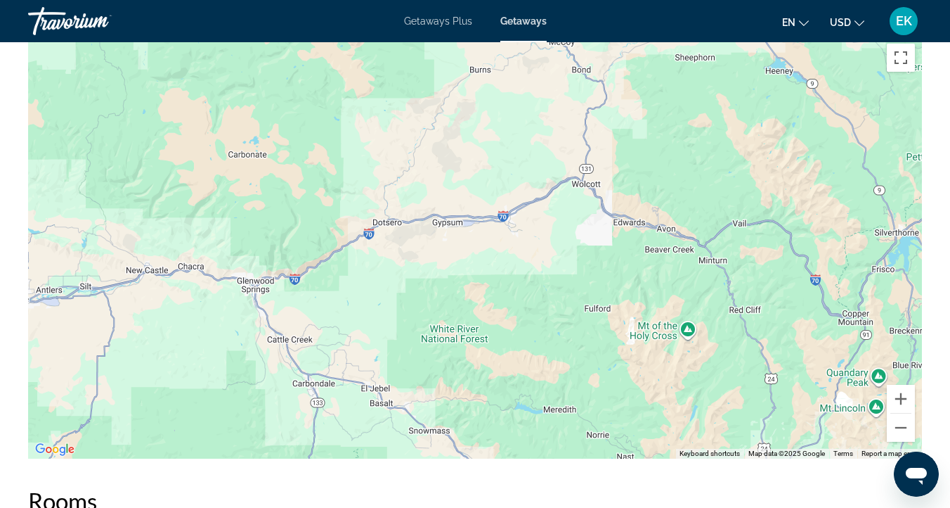
drag, startPoint x: 262, startPoint y: 314, endPoint x: 271, endPoint y: 302, distance: 15.2
click at [271, 302] on div "Main content" at bounding box center [475, 248] width 894 height 422
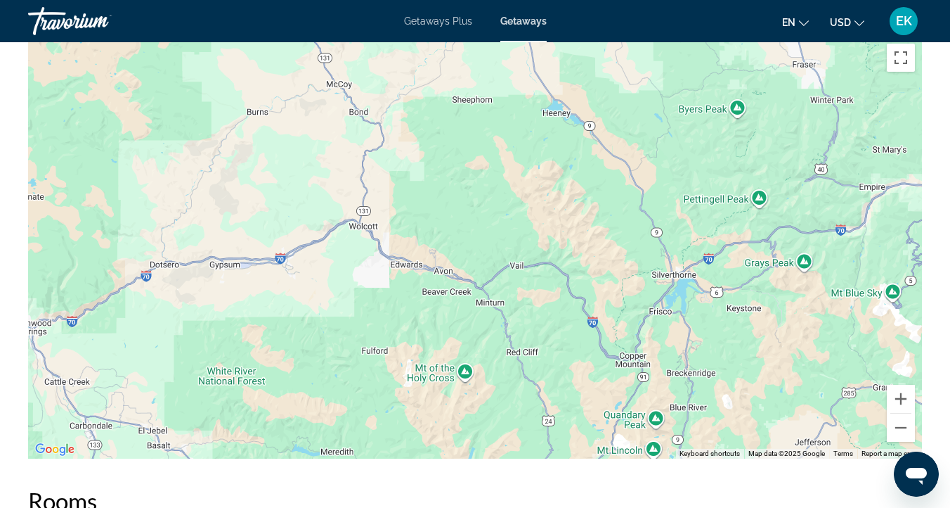
drag, startPoint x: 855, startPoint y: 203, endPoint x: 628, endPoint y: 246, distance: 230.4
click at [628, 246] on div "To activate drag with keyboard, press Alt + Enter. Once in keyboard drag state,…" at bounding box center [475, 248] width 894 height 422
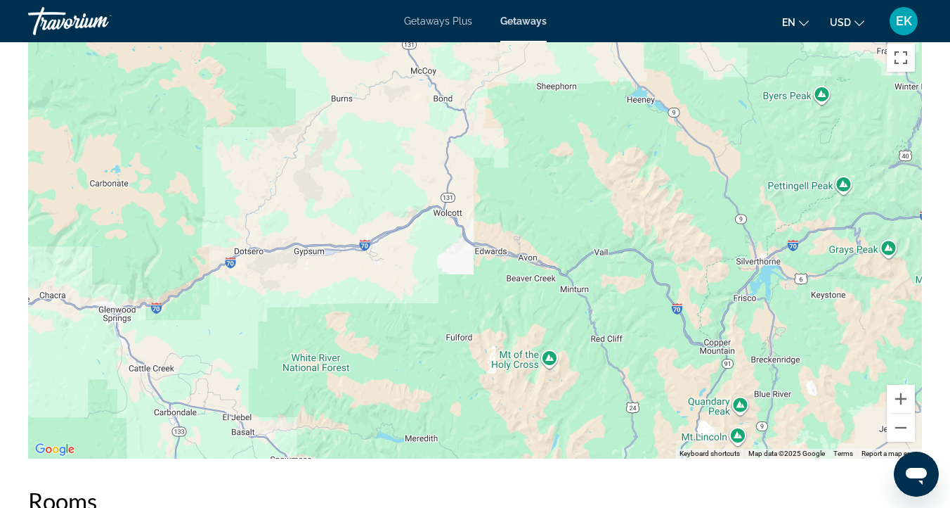
drag, startPoint x: 342, startPoint y: 290, endPoint x: 430, endPoint y: 276, distance: 89.0
click at [430, 276] on div "Main content" at bounding box center [475, 248] width 894 height 422
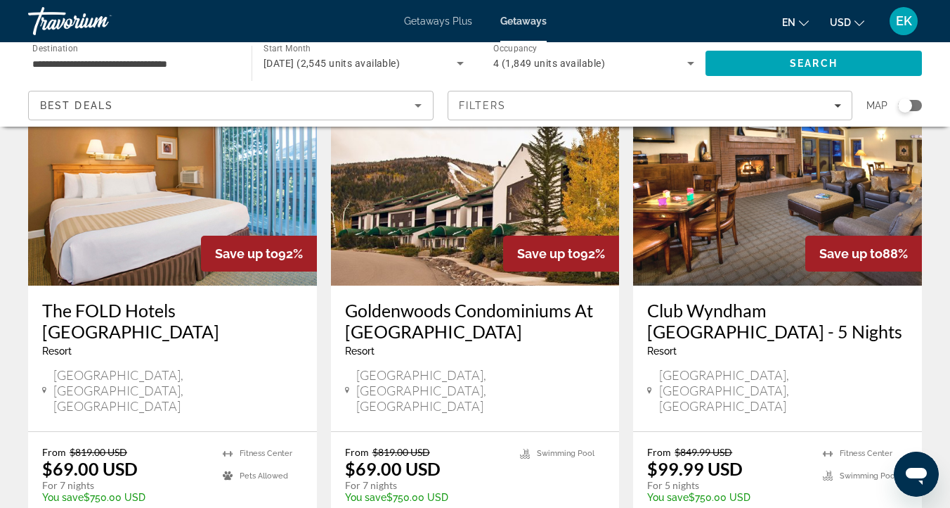
scroll to position [1171, 0]
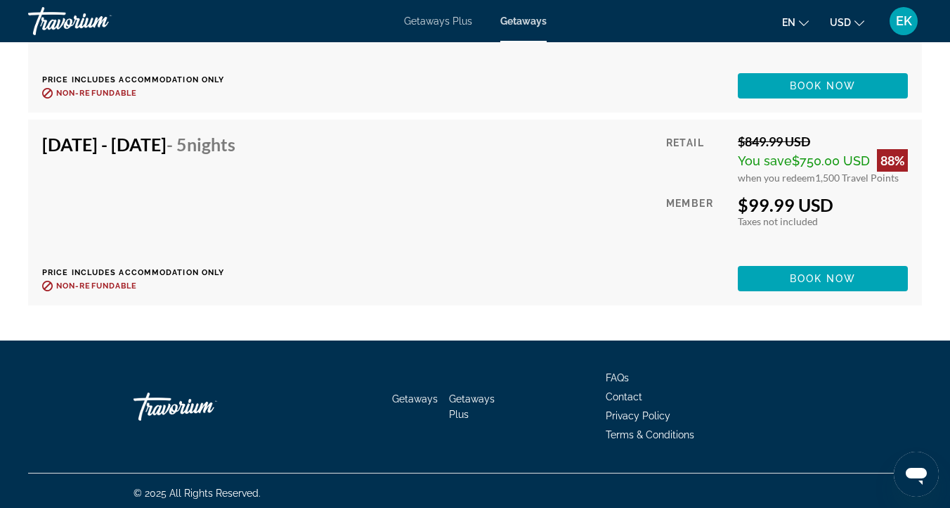
scroll to position [4133, 0]
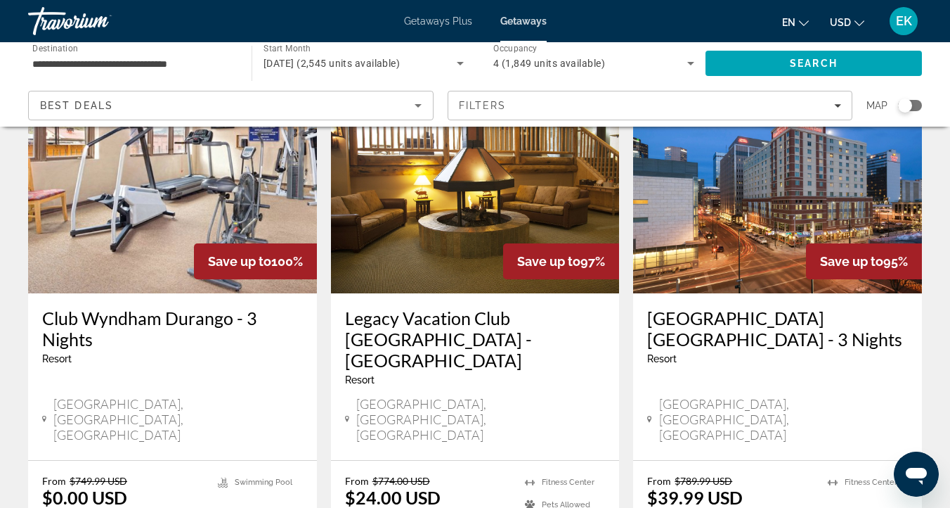
scroll to position [1895, 0]
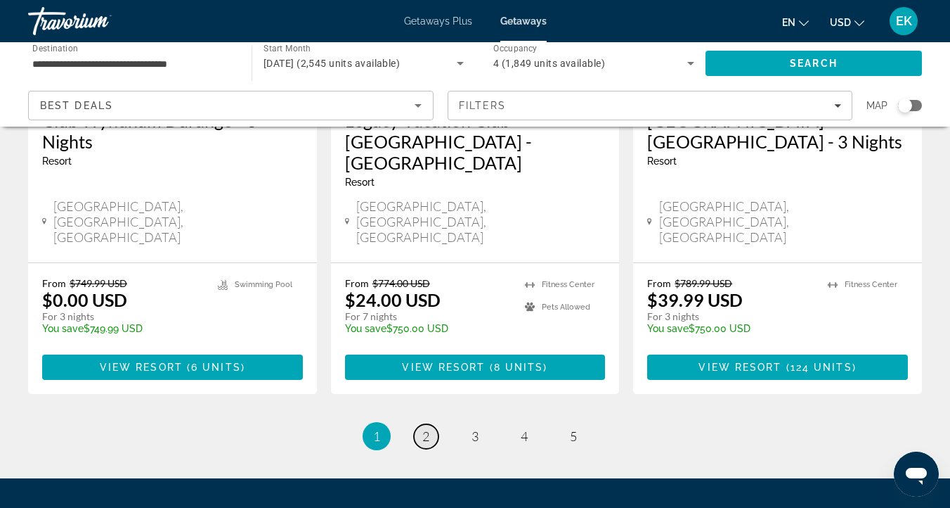
click at [423, 428] on span "2" at bounding box center [426, 435] width 7 height 15
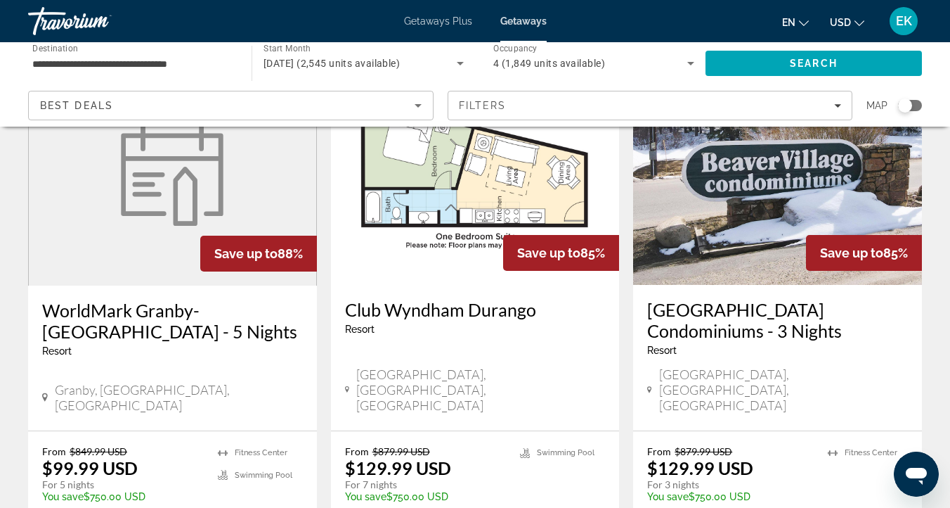
scroll to position [1689, 0]
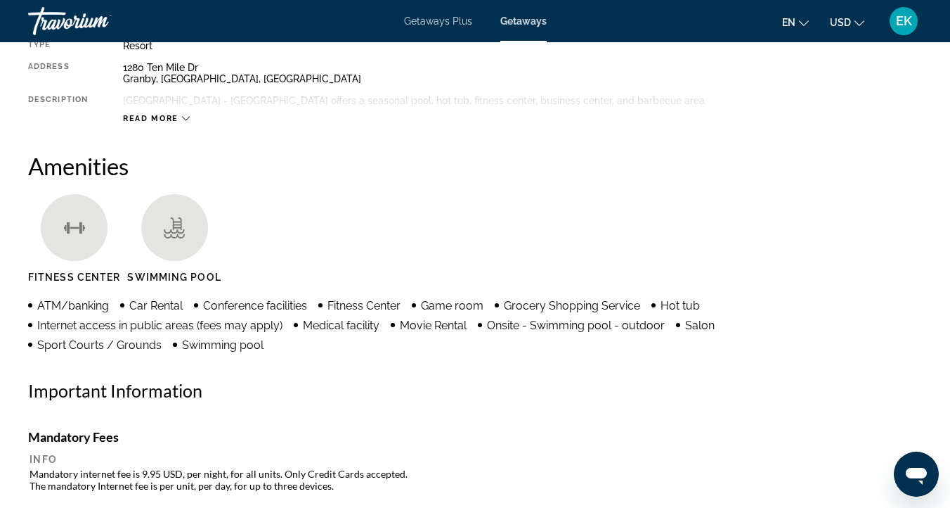
scroll to position [213, 0]
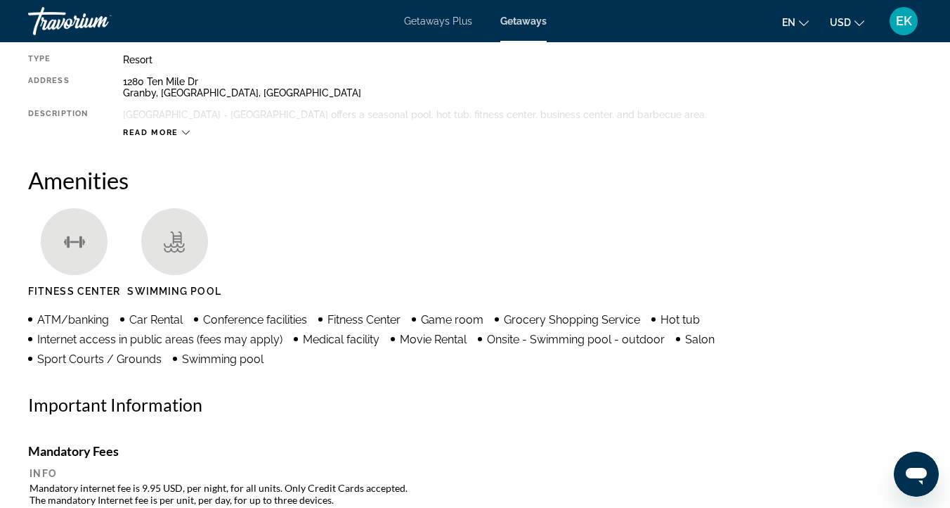
click at [430, 337] on span "Movie Rental" at bounding box center [433, 339] width 67 height 13
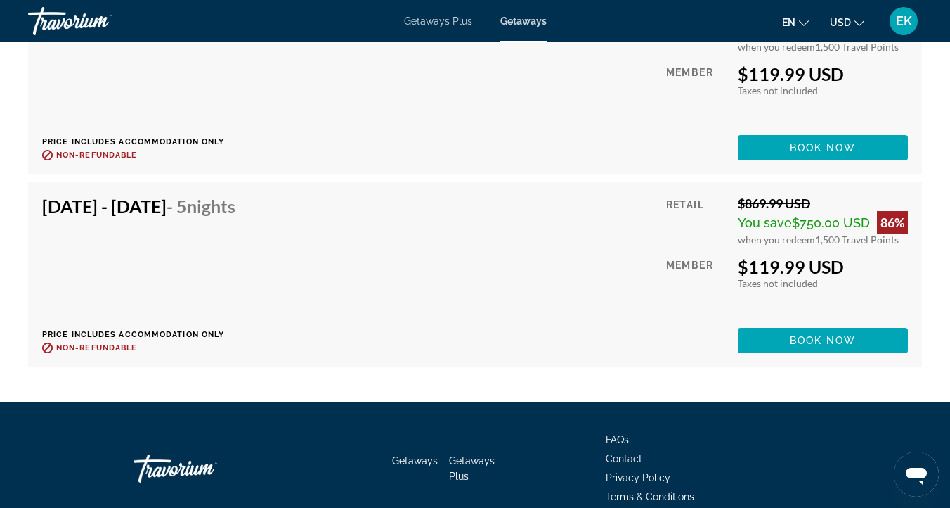
scroll to position [4688, 0]
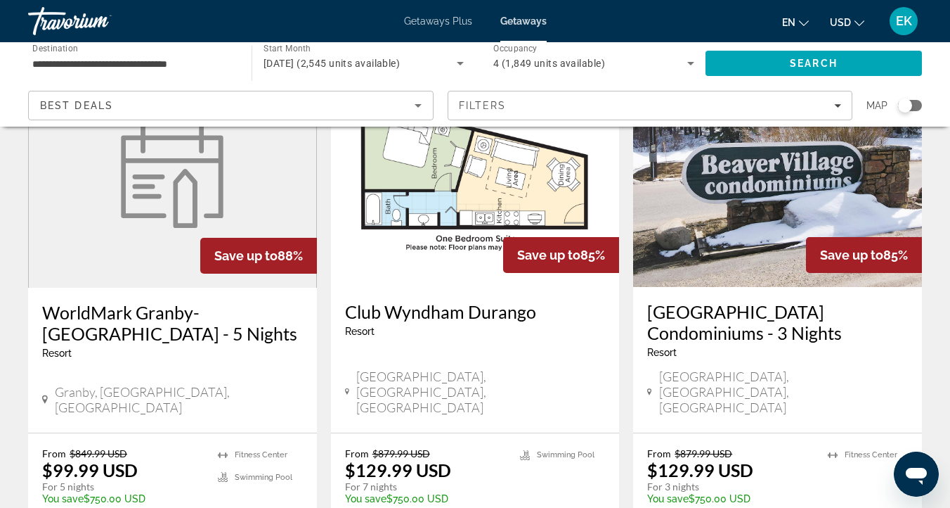
scroll to position [1694, 0]
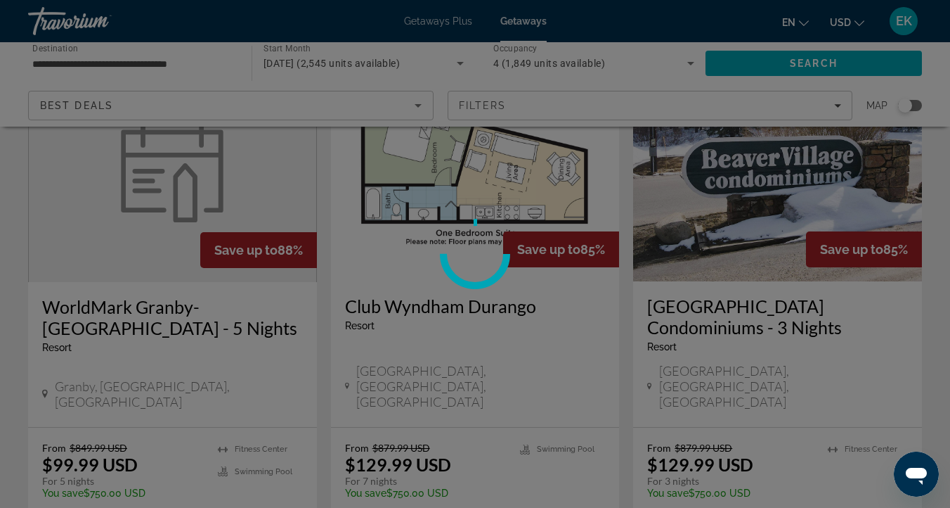
drag, startPoint x: 486, startPoint y: 422, endPoint x: 579, endPoint y: 366, distance: 107.9
click at [579, 366] on div at bounding box center [475, 254] width 950 height 508
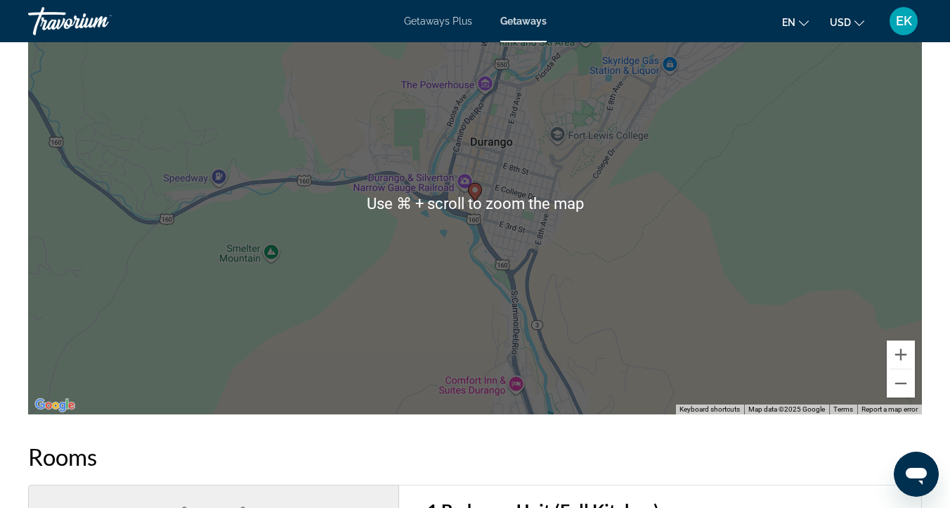
scroll to position [2507, 0]
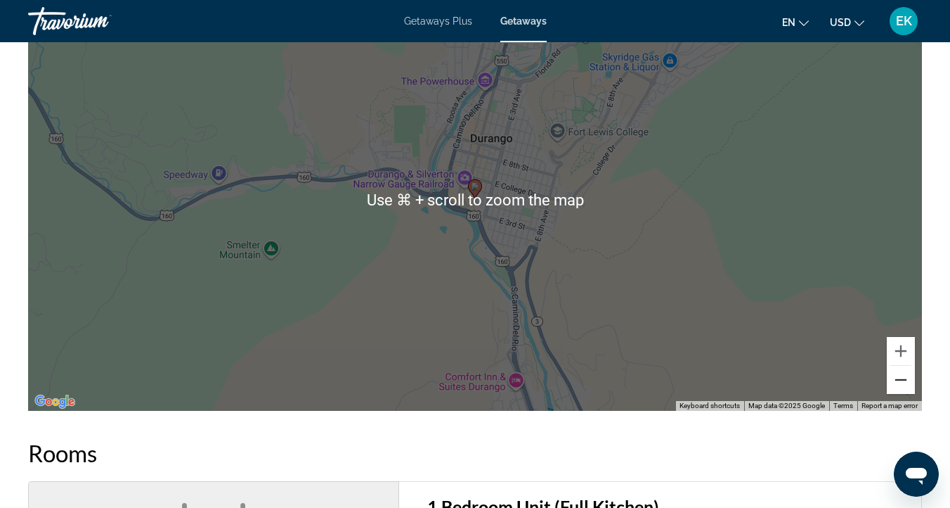
click at [899, 380] on button "Zoom out" at bounding box center [901, 380] width 28 height 28
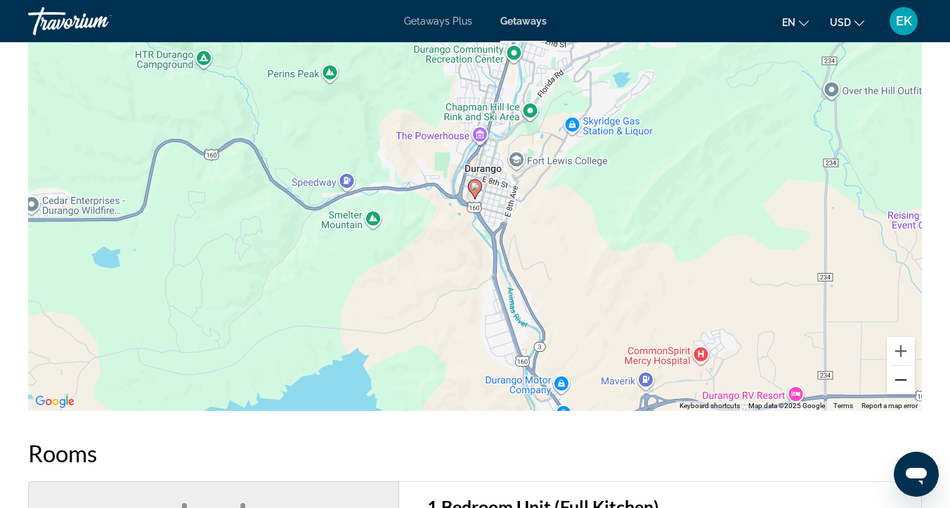
click at [899, 380] on button "Zoom out" at bounding box center [901, 380] width 28 height 28
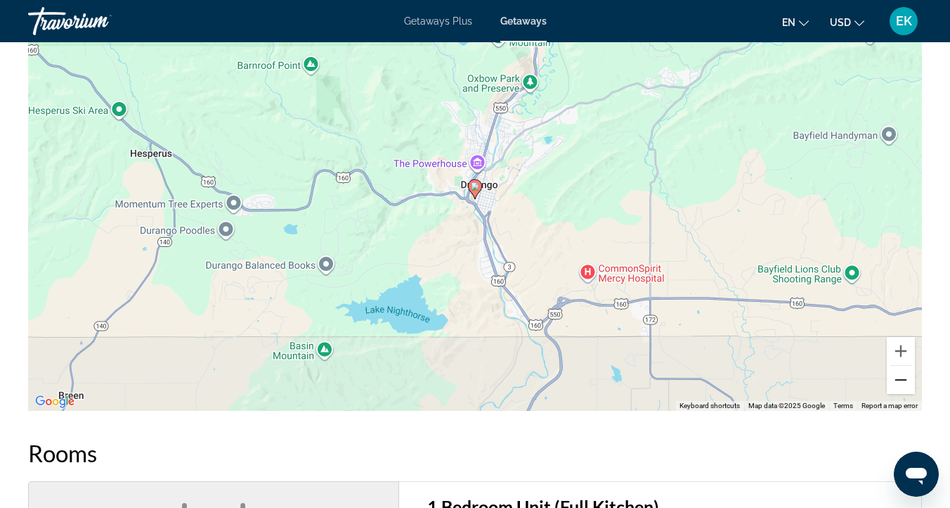
click at [899, 380] on button "Zoom out" at bounding box center [901, 380] width 28 height 28
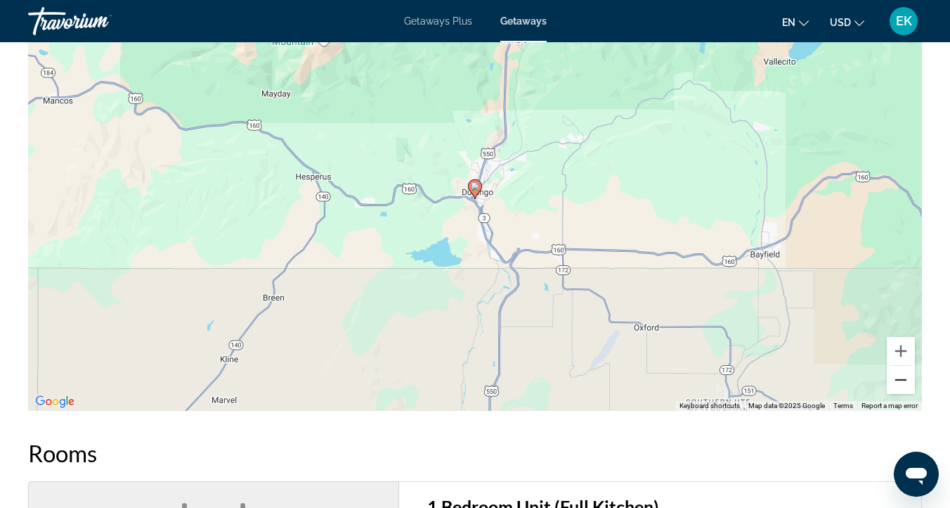
click at [899, 380] on button "Zoom out" at bounding box center [901, 380] width 28 height 28
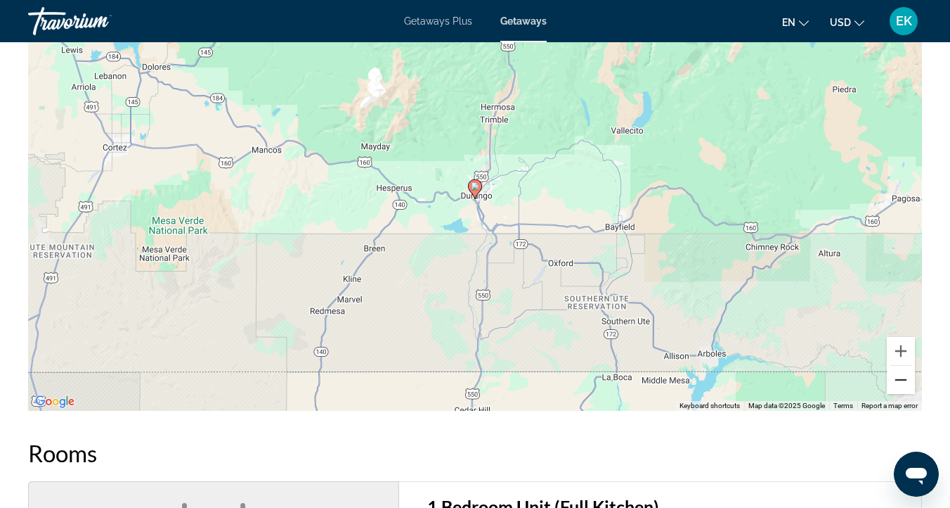
click at [899, 381] on button "Zoom out" at bounding box center [901, 380] width 28 height 28
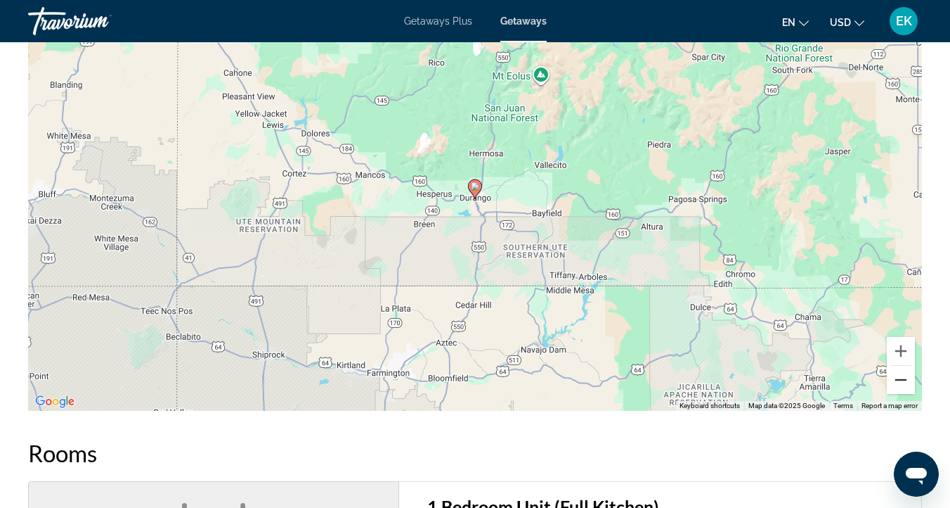
click at [899, 381] on button "Zoom out" at bounding box center [901, 380] width 28 height 28
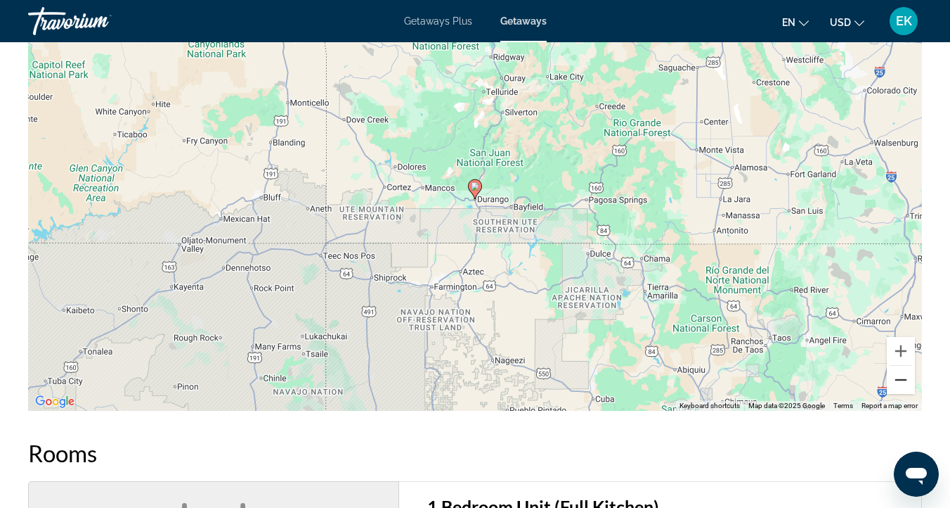
click at [899, 381] on button "Zoom out" at bounding box center [901, 380] width 28 height 28
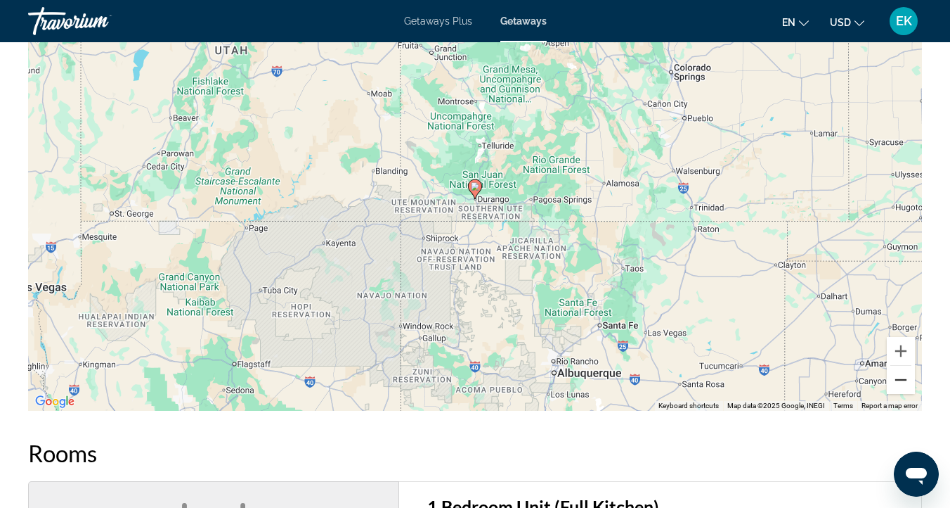
click at [899, 382] on button "Zoom out" at bounding box center [901, 380] width 28 height 28
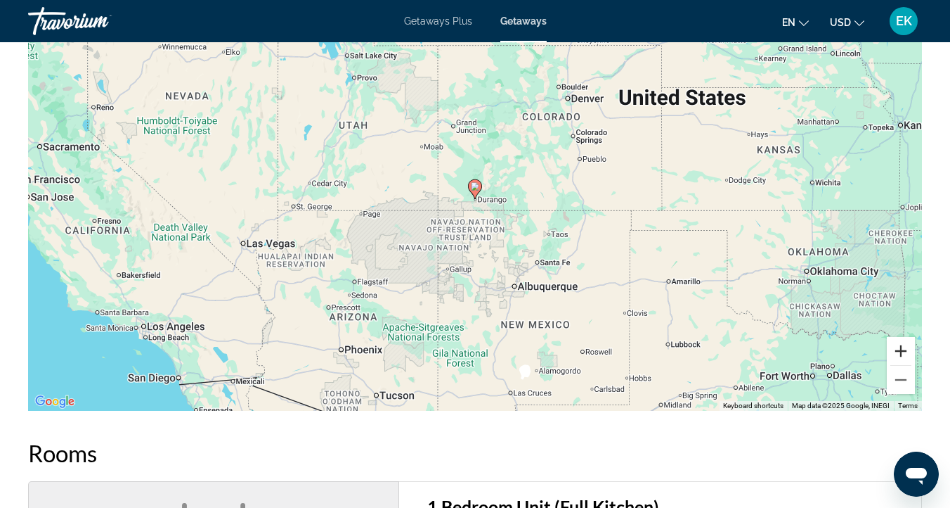
click at [898, 349] on button "Zoom in" at bounding box center [901, 351] width 28 height 28
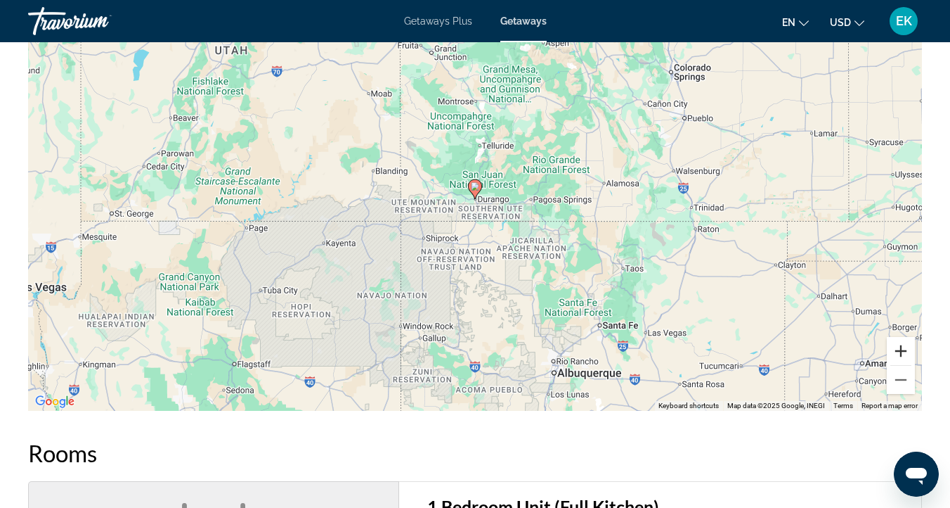
click at [898, 349] on button "Zoom in" at bounding box center [901, 351] width 28 height 28
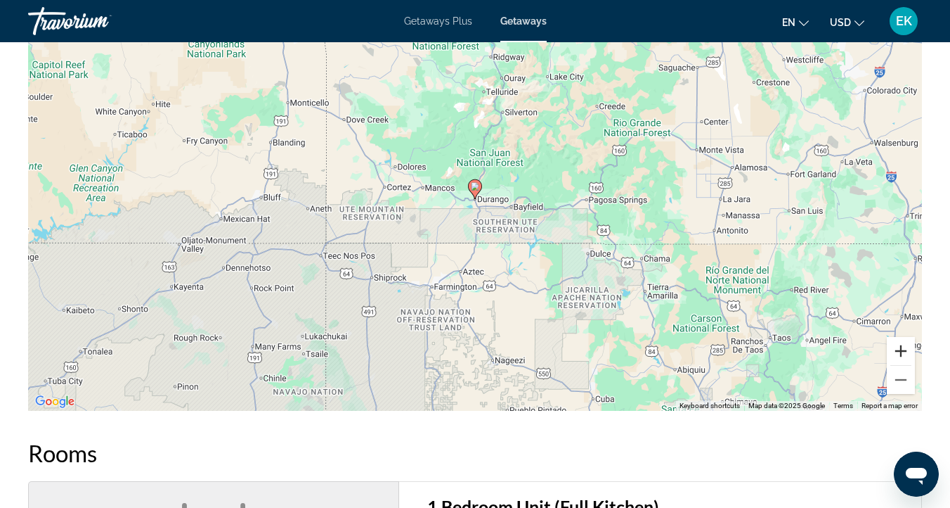
click at [898, 349] on button "Zoom in" at bounding box center [901, 351] width 28 height 28
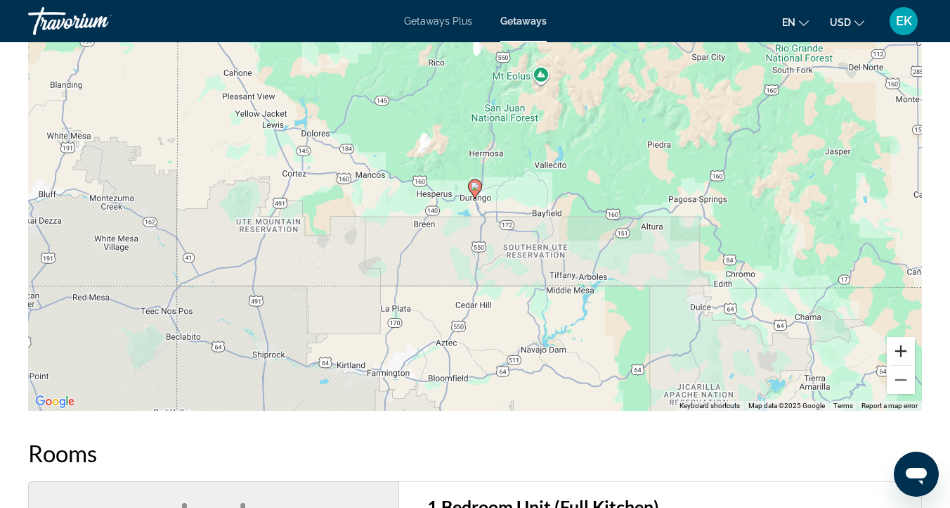
click at [898, 352] on button "Zoom in" at bounding box center [901, 351] width 28 height 28
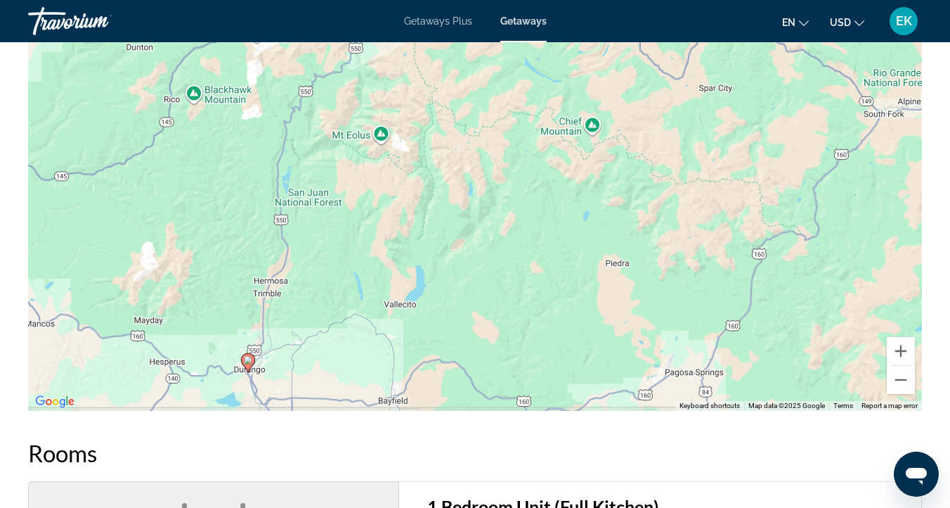
drag, startPoint x: 715, startPoint y: 231, endPoint x: 486, endPoint y: 405, distance: 287.5
click at [486, 405] on div "To activate drag with keyboard, press Alt + Enter. Once in keyboard drag state,…" at bounding box center [475, 200] width 894 height 422
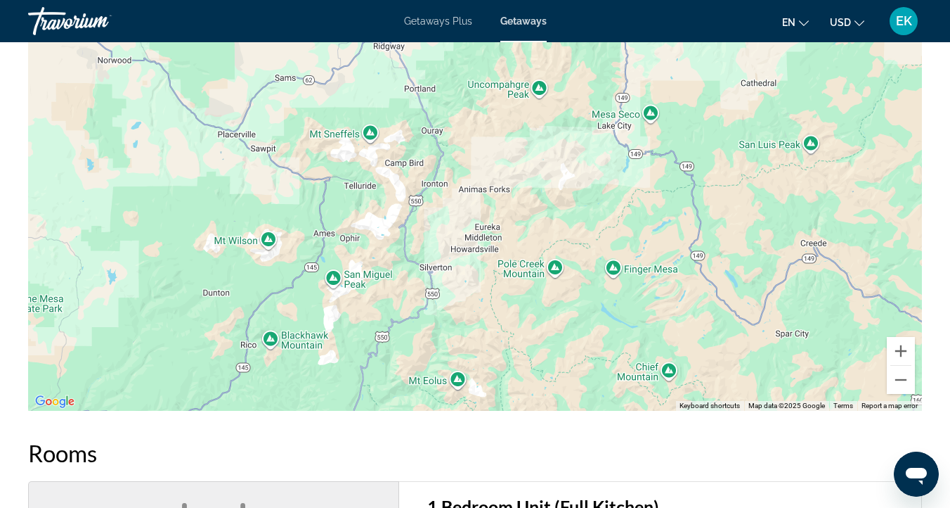
drag, startPoint x: 457, startPoint y: 131, endPoint x: 534, endPoint y: 336, distance: 218.5
click at [534, 378] on div "To activate drag with keyboard, press Alt + Enter. Once in keyboard drag state,…" at bounding box center [475, 200] width 894 height 422
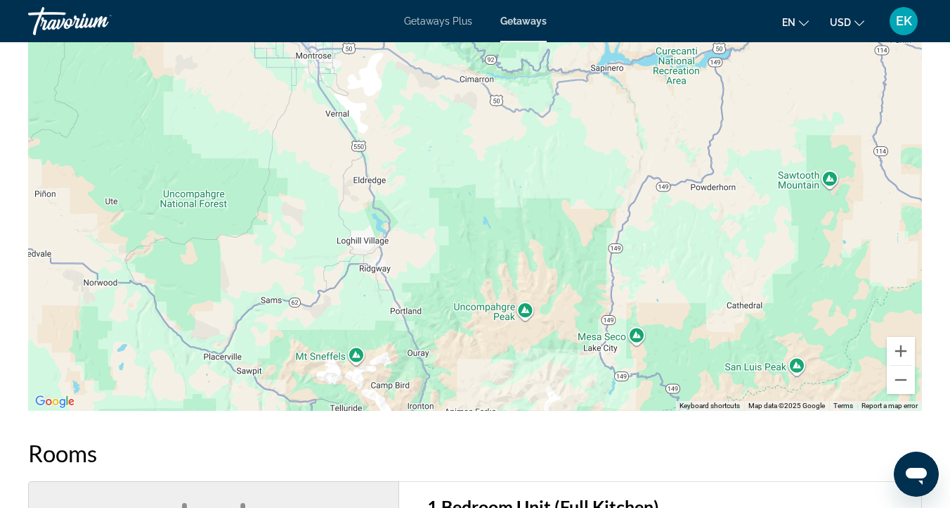
drag, startPoint x: 515, startPoint y: 184, endPoint x: 501, endPoint y: 411, distance: 226.8
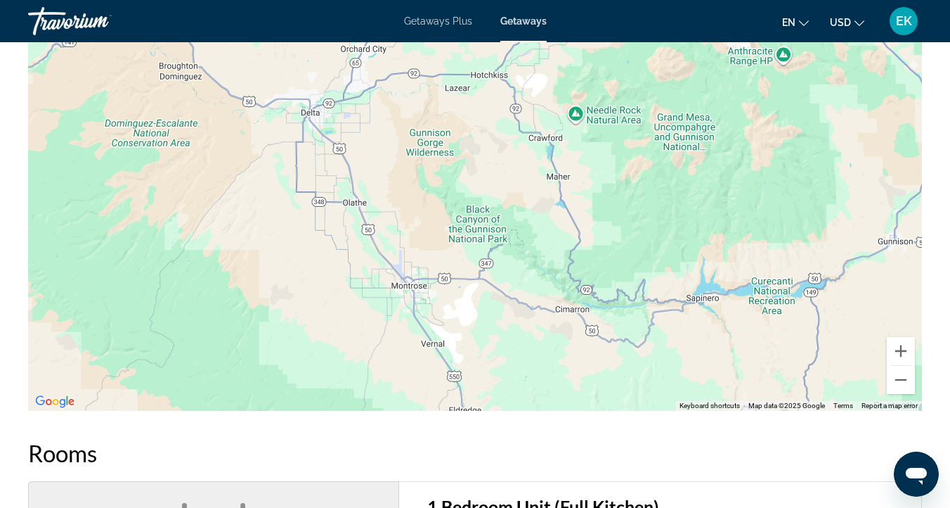
drag, startPoint x: 507, startPoint y: 188, endPoint x: 621, endPoint y: 399, distance: 239.4
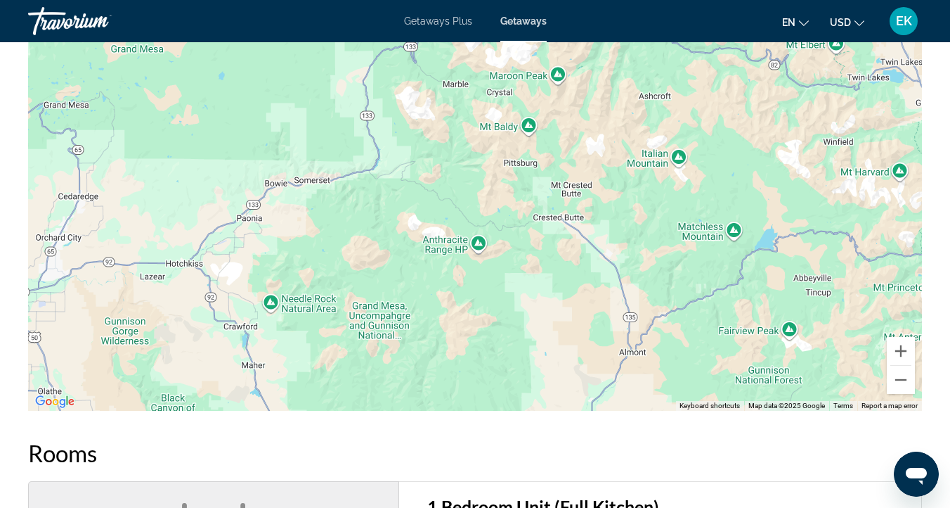
drag, startPoint x: 797, startPoint y: 107, endPoint x: 513, endPoint y: 294, distance: 339.5
click at [489, 301] on div "Main content" at bounding box center [475, 200] width 894 height 422
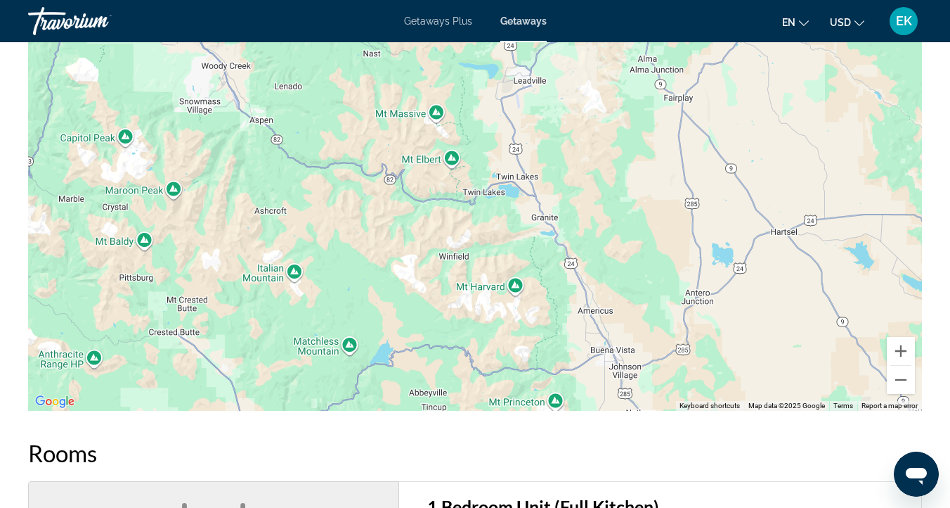
drag, startPoint x: 840, startPoint y: 163, endPoint x: 450, endPoint y: 282, distance: 407.9
click at [450, 282] on div "Main content" at bounding box center [475, 200] width 894 height 422
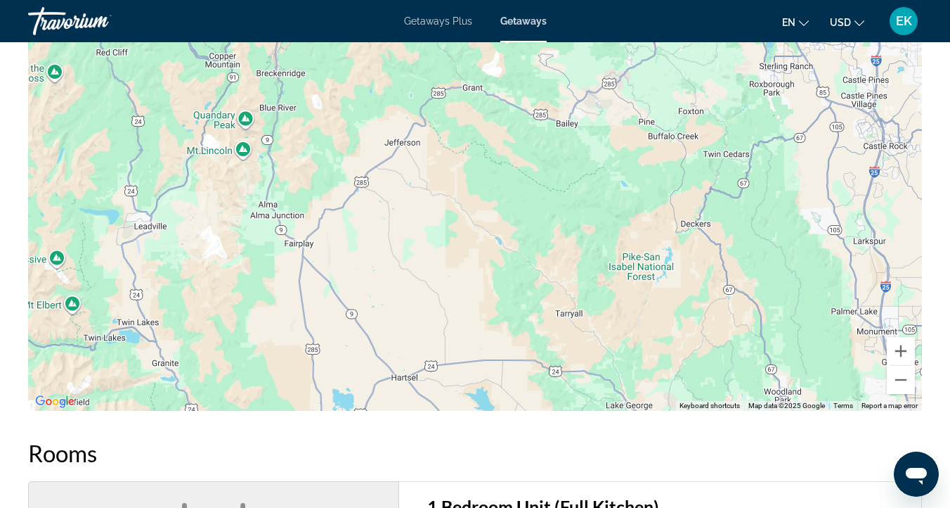
drag, startPoint x: 707, startPoint y: 186, endPoint x: 333, endPoint y: 324, distance: 399.2
click at [333, 324] on div "Main content" at bounding box center [475, 200] width 894 height 422
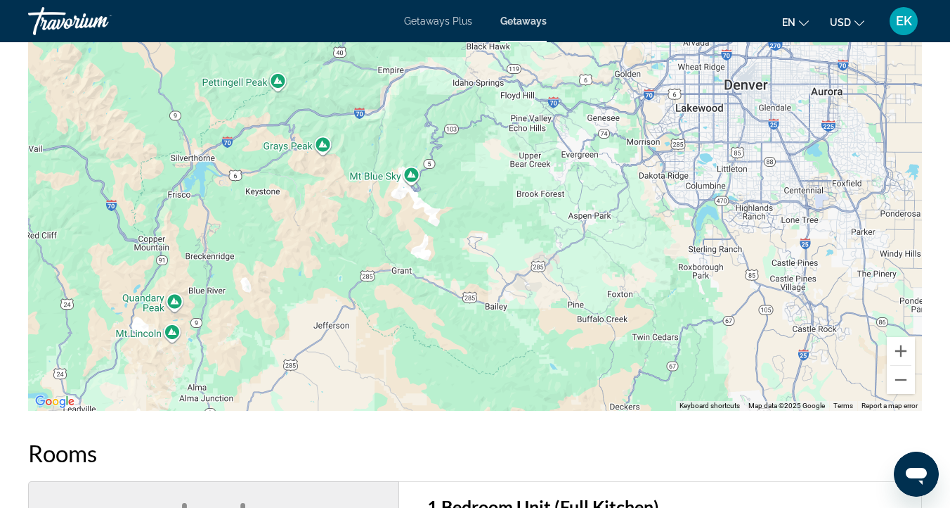
drag, startPoint x: 636, startPoint y: 177, endPoint x: 566, endPoint y: 363, distance: 199.1
click at [566, 363] on div "Main content" at bounding box center [475, 200] width 894 height 422
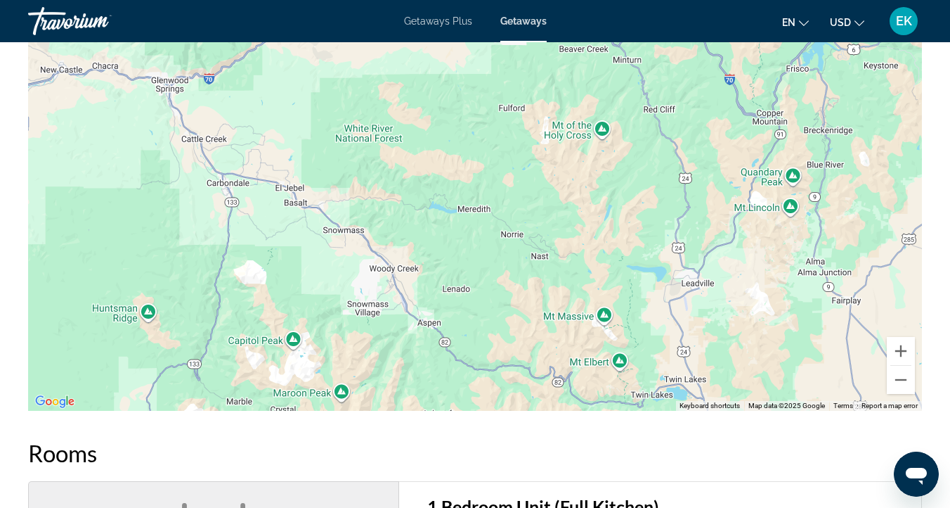
drag, startPoint x: 318, startPoint y: 238, endPoint x: 939, endPoint y: 112, distance: 633.4
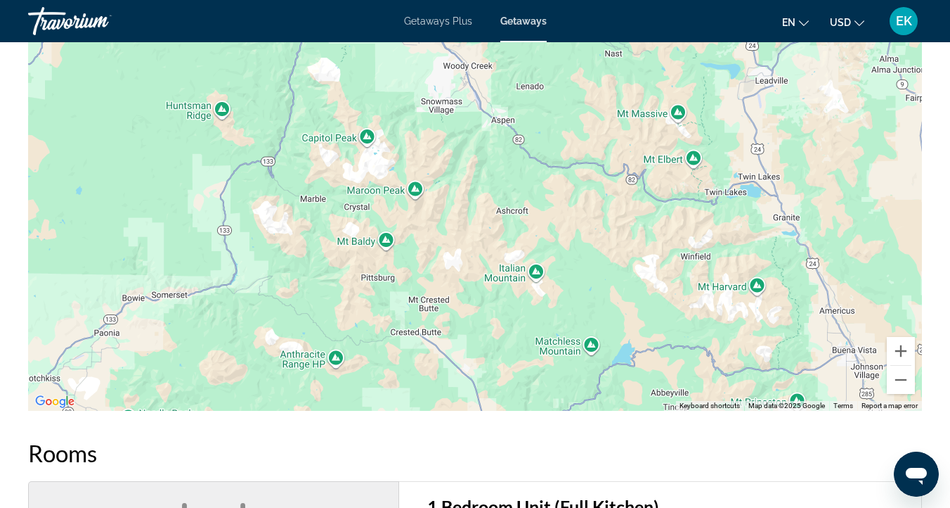
drag, startPoint x: 661, startPoint y: 356, endPoint x: 735, endPoint y: 153, distance: 216.8
click at [735, 153] on div "Main content" at bounding box center [475, 200] width 894 height 422
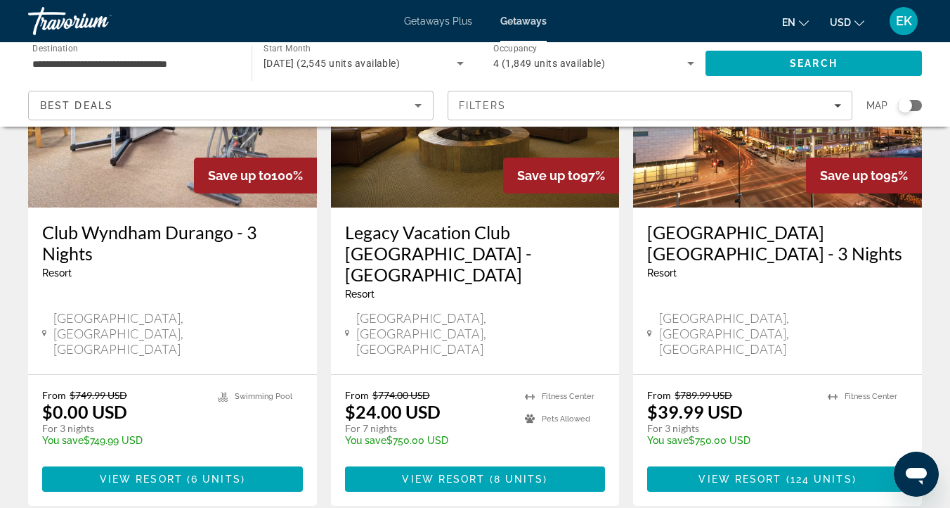
scroll to position [1895, 0]
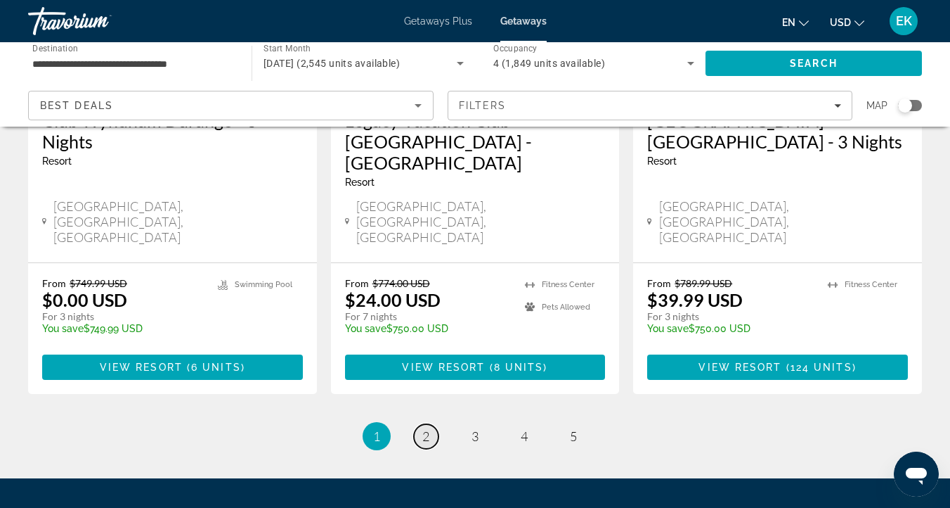
click at [423, 428] on span "2" at bounding box center [426, 435] width 7 height 15
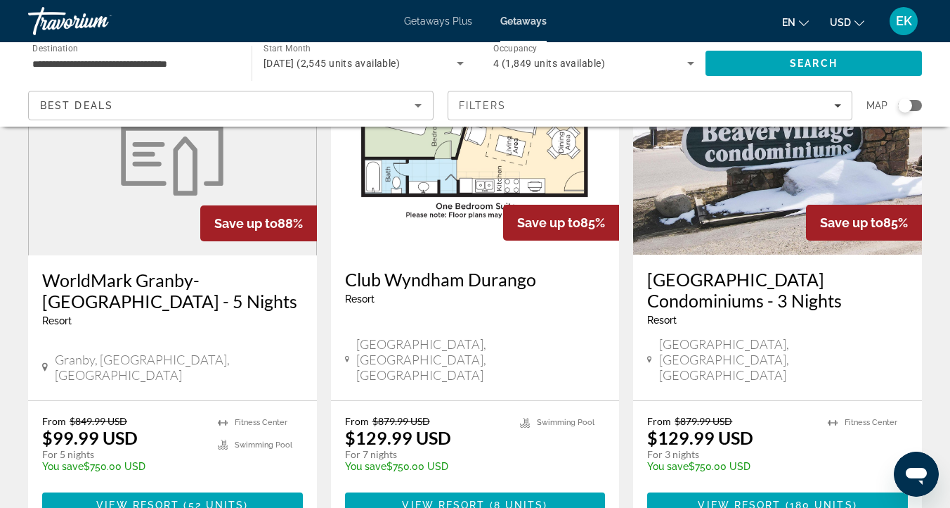
scroll to position [1751, 0]
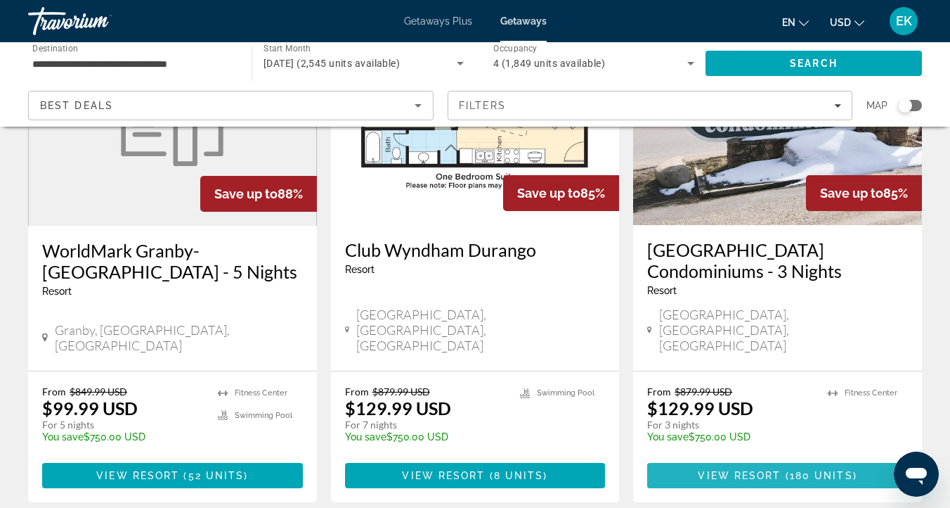
click at [771, 470] on span "View Resort" at bounding box center [739, 475] width 83 height 11
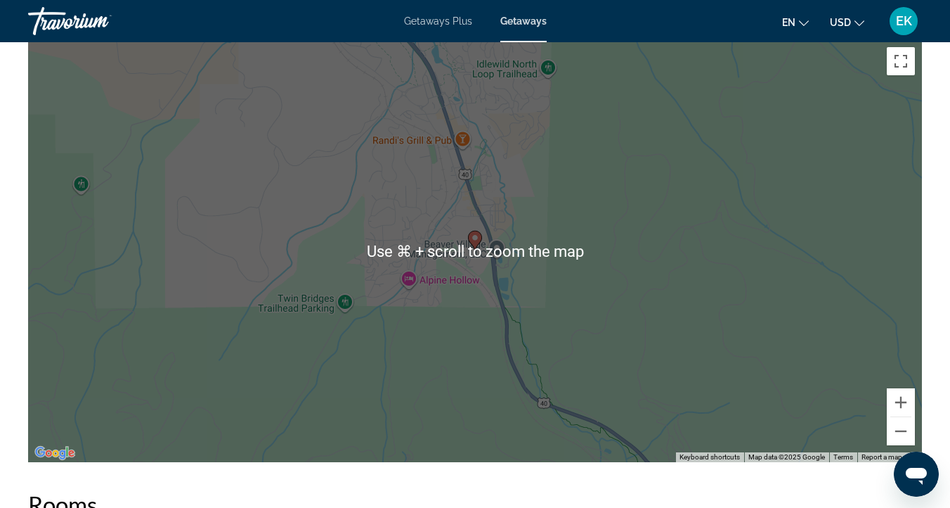
scroll to position [1840, 0]
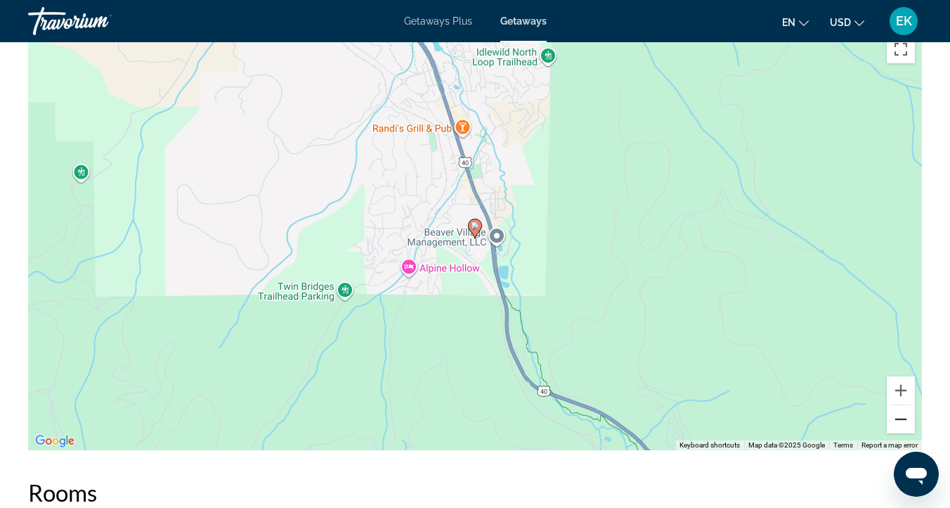
click at [902, 418] on button "Zoom out" at bounding box center [901, 419] width 28 height 28
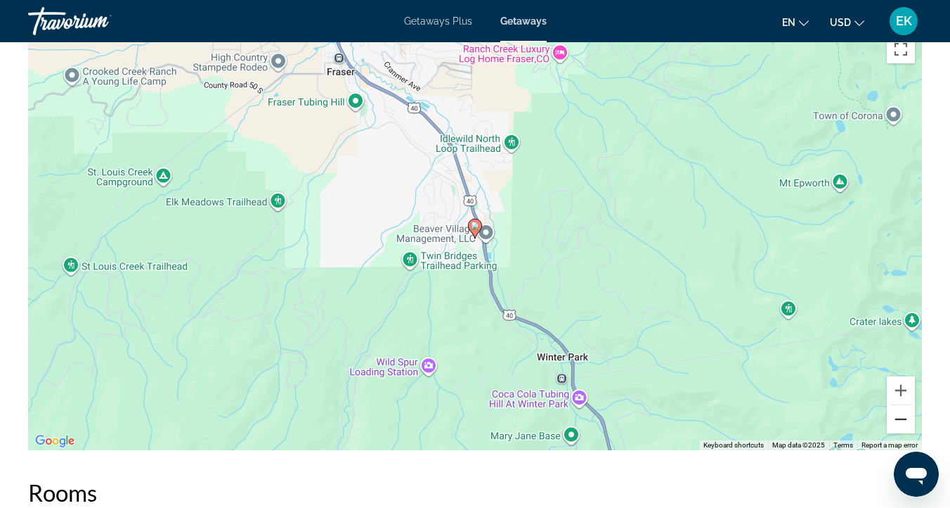
click at [902, 418] on button "Zoom out" at bounding box center [901, 419] width 28 height 28
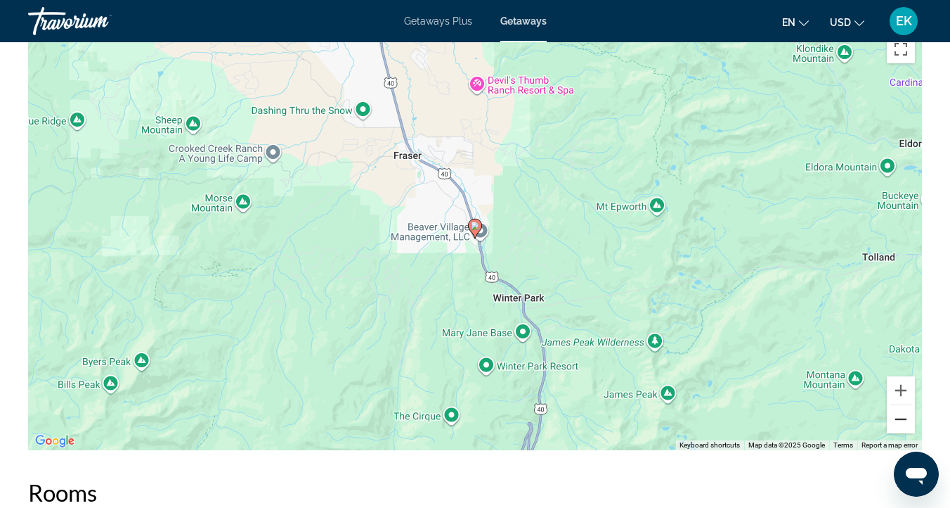
click at [902, 418] on button "Zoom out" at bounding box center [901, 419] width 28 height 28
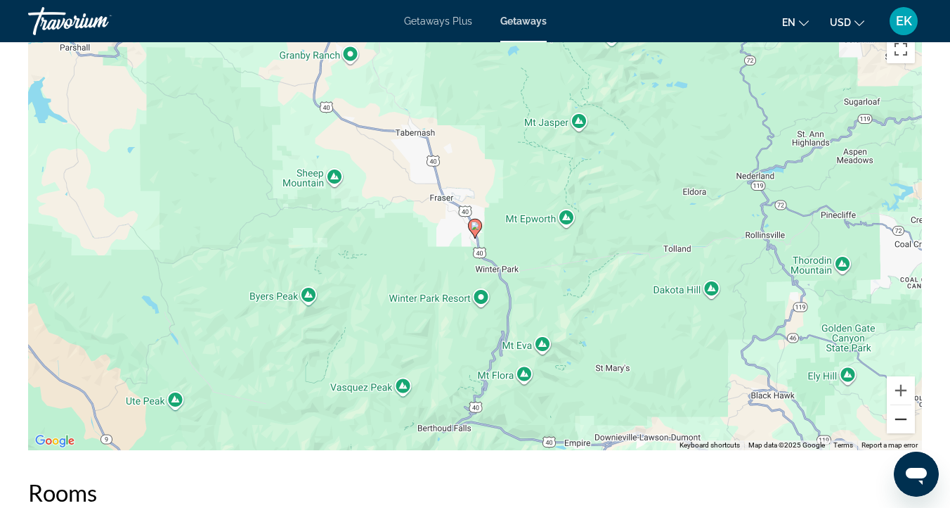
click at [902, 418] on button "Zoom out" at bounding box center [901, 419] width 28 height 28
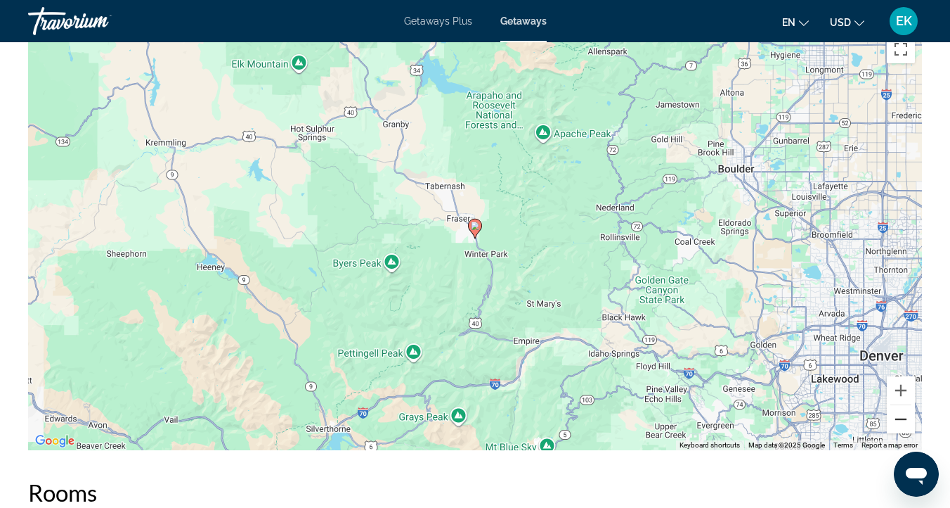
click at [902, 418] on button "Zoom out" at bounding box center [901, 419] width 28 height 28
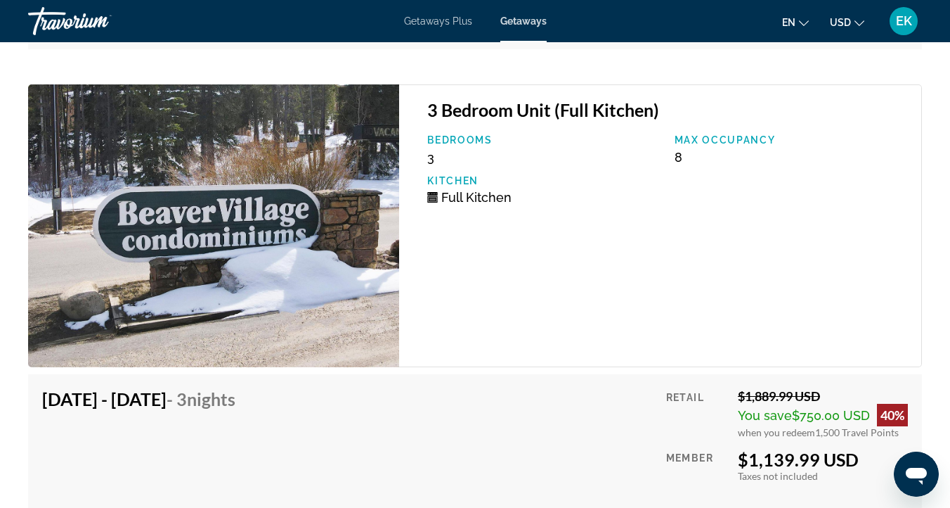
scroll to position [8779, 0]
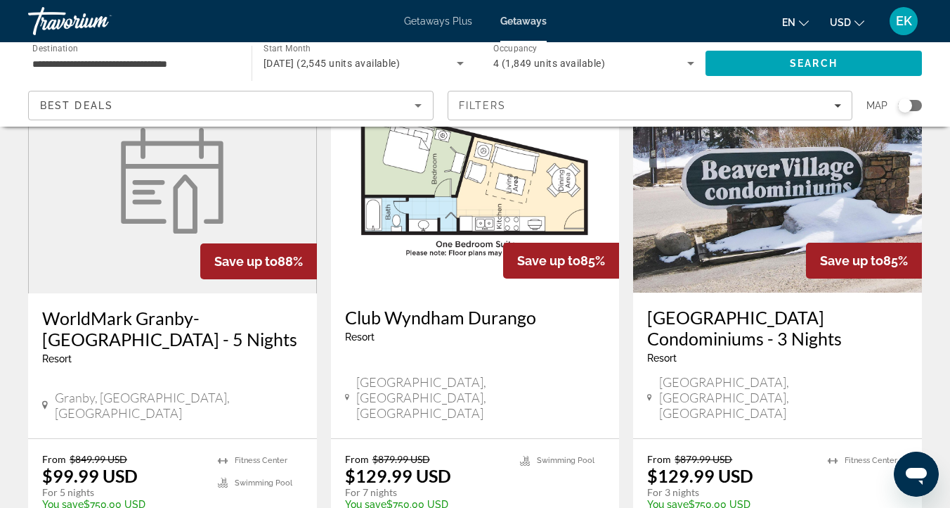
scroll to position [1894, 0]
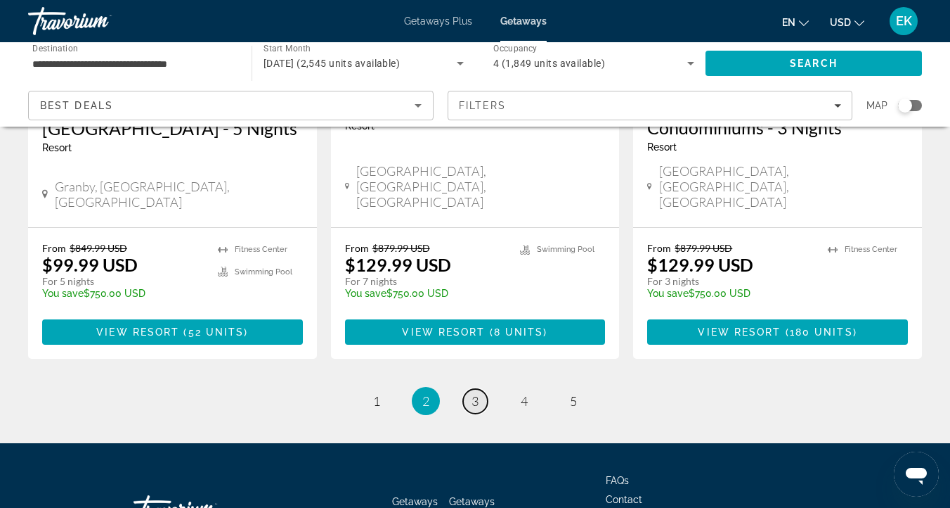
click at [470, 389] on link "page 3" at bounding box center [475, 401] width 25 height 25
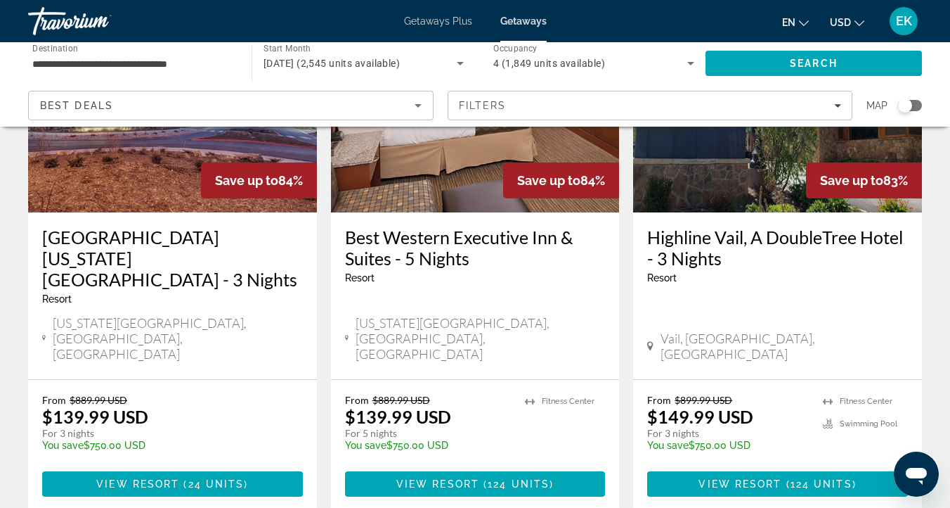
scroll to position [191, 0]
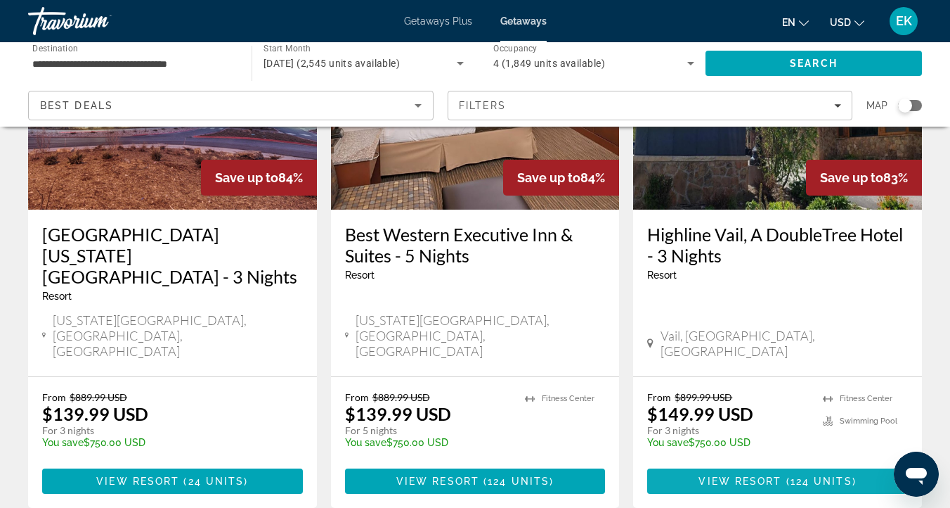
click at [754, 475] on span "View Resort" at bounding box center [740, 480] width 83 height 11
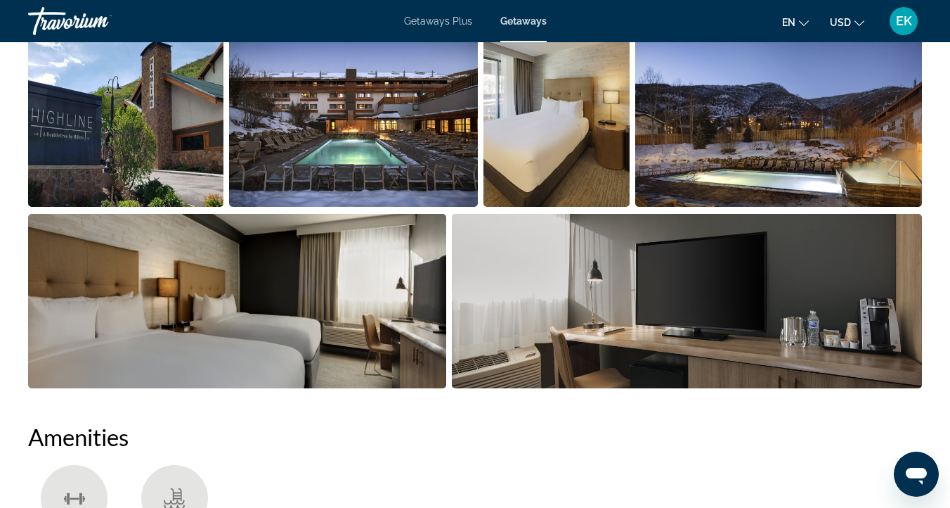
scroll to position [951, 0]
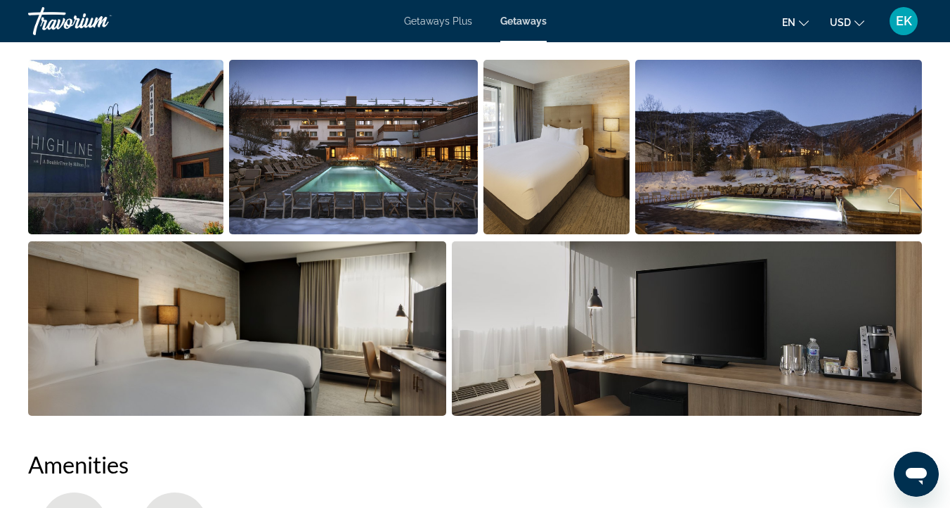
click at [385, 145] on img "Open full-screen image slider" at bounding box center [353, 147] width 248 height 174
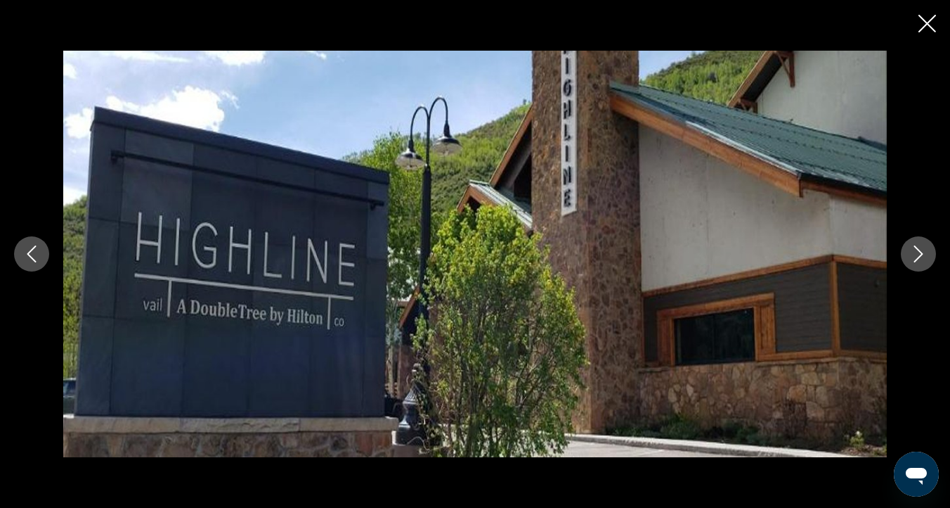
click at [914, 243] on button "Next image" at bounding box center [918, 253] width 35 height 35
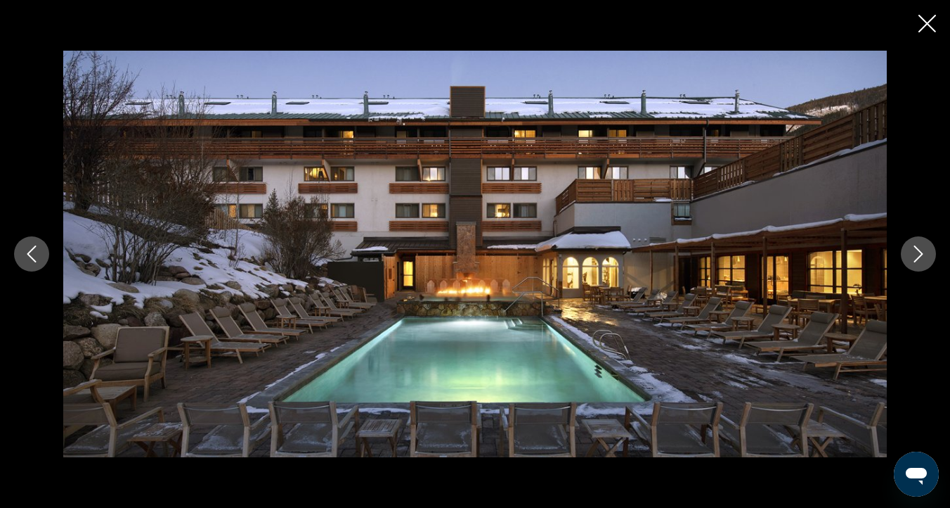
click at [919, 249] on icon "Next image" at bounding box center [918, 253] width 17 height 17
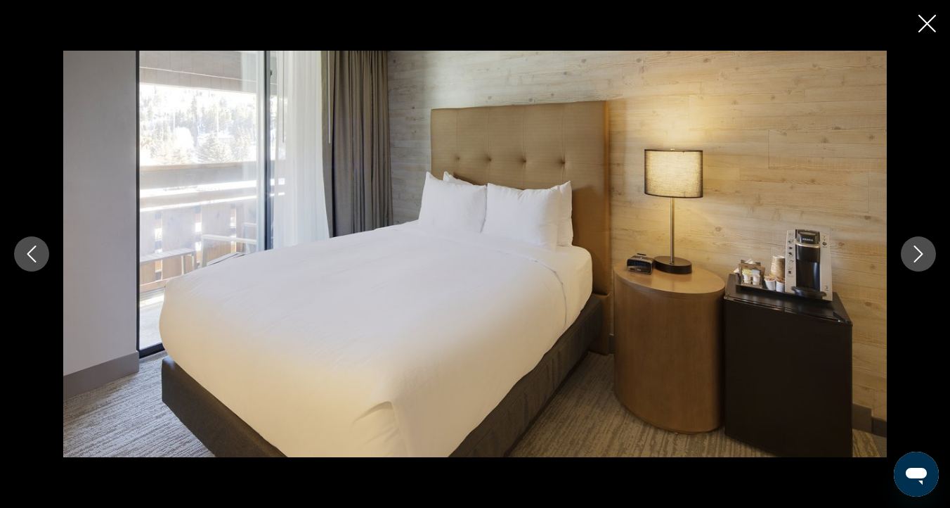
click at [919, 249] on icon "Next image" at bounding box center [918, 253] width 17 height 17
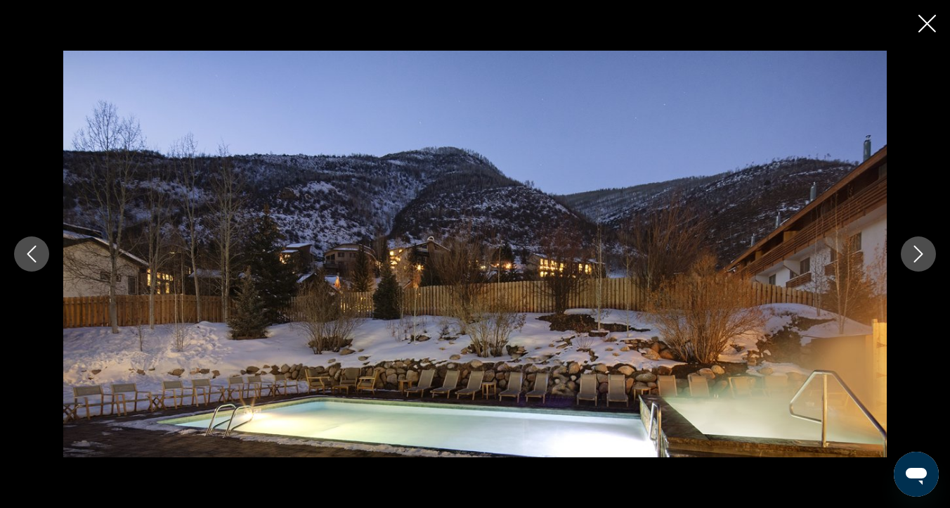
click at [919, 249] on icon "Next image" at bounding box center [918, 253] width 17 height 17
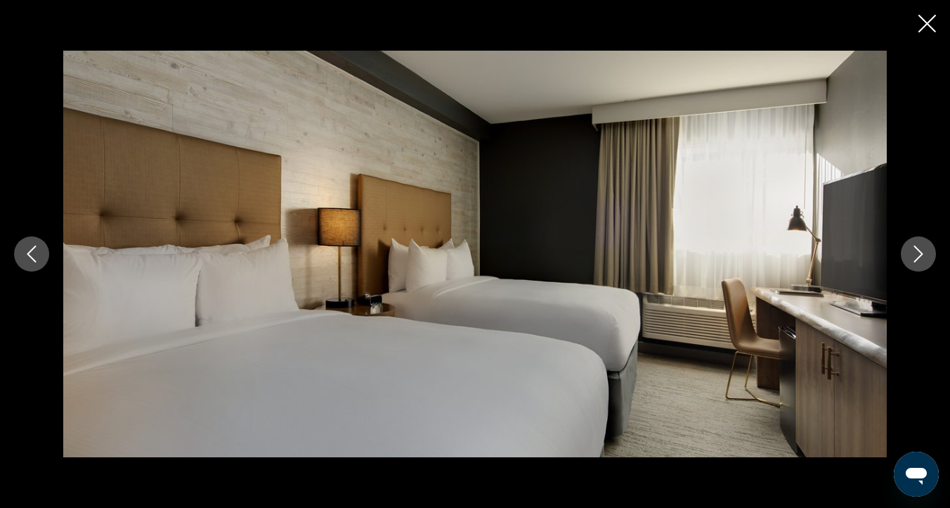
click at [919, 249] on icon "Next image" at bounding box center [918, 253] width 17 height 17
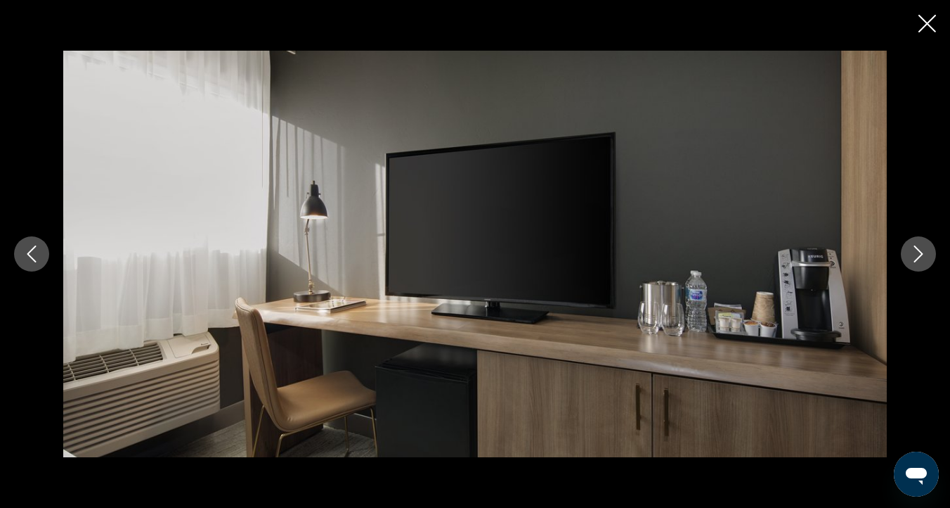
click at [916, 253] on icon "Next image" at bounding box center [918, 253] width 17 height 17
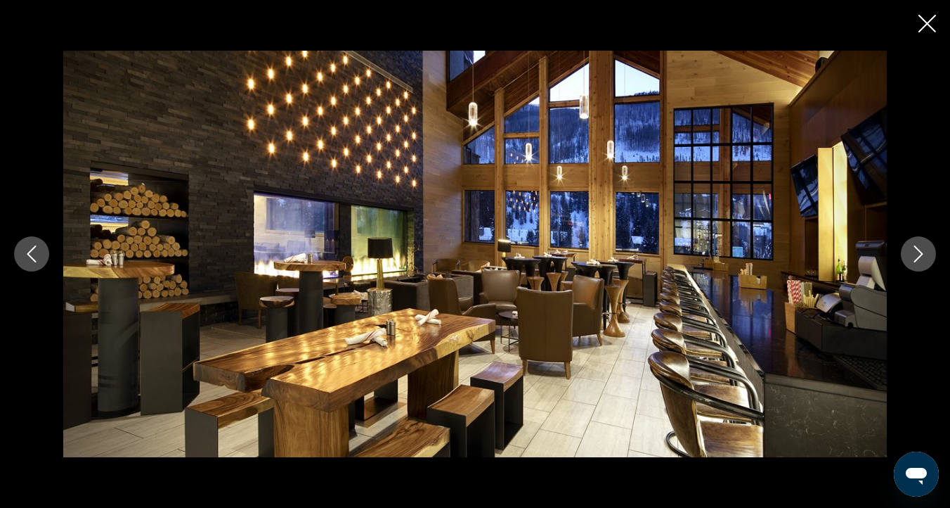
click at [916, 253] on icon "Next image" at bounding box center [918, 253] width 17 height 17
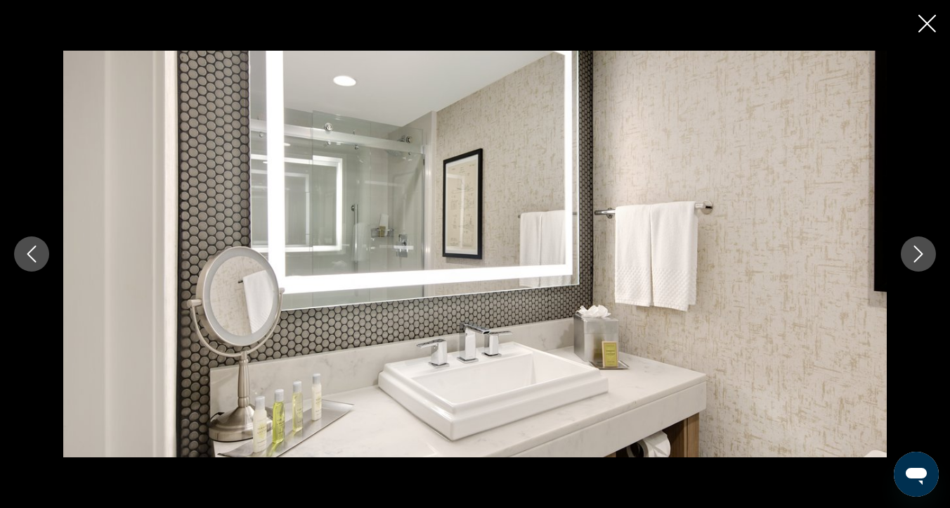
click at [916, 253] on icon "Next image" at bounding box center [918, 253] width 17 height 17
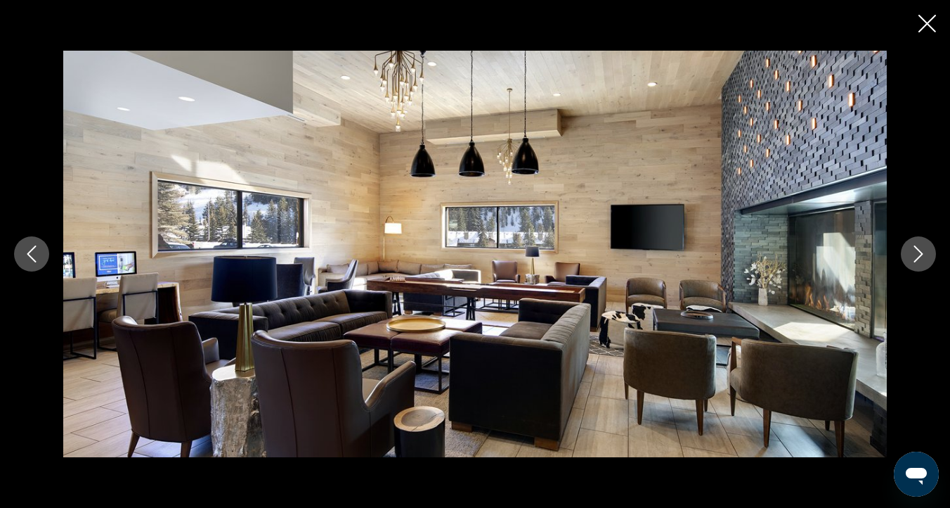
click at [916, 253] on icon "Next image" at bounding box center [918, 253] width 17 height 17
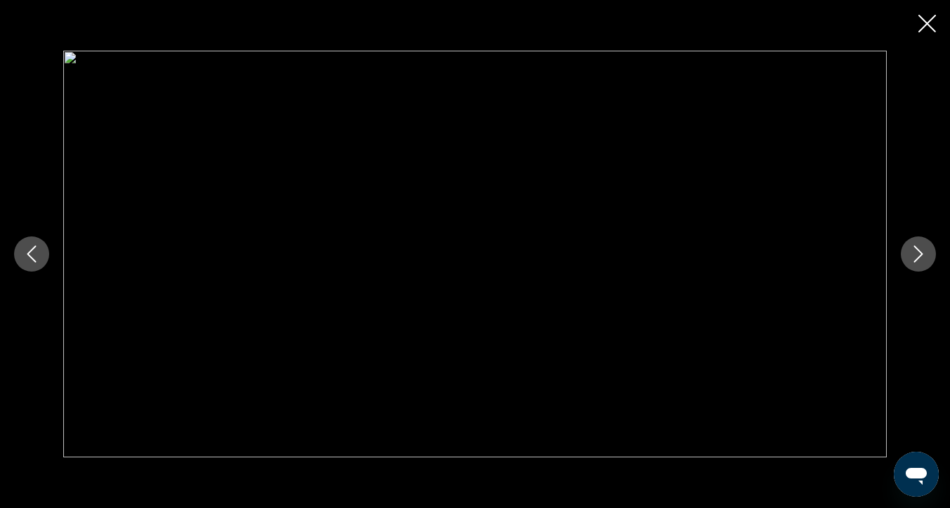
click at [916, 253] on icon "Next image" at bounding box center [918, 253] width 17 height 17
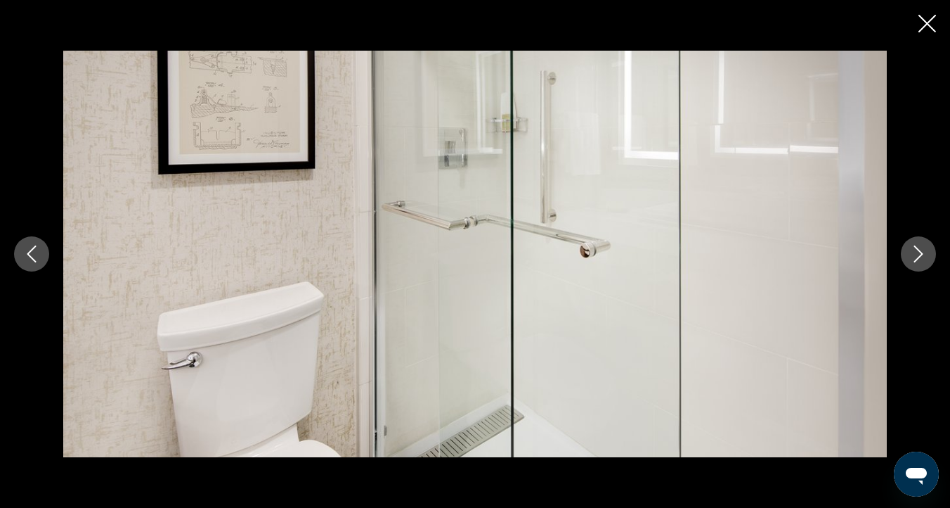
click at [916, 253] on icon "Next image" at bounding box center [918, 253] width 17 height 17
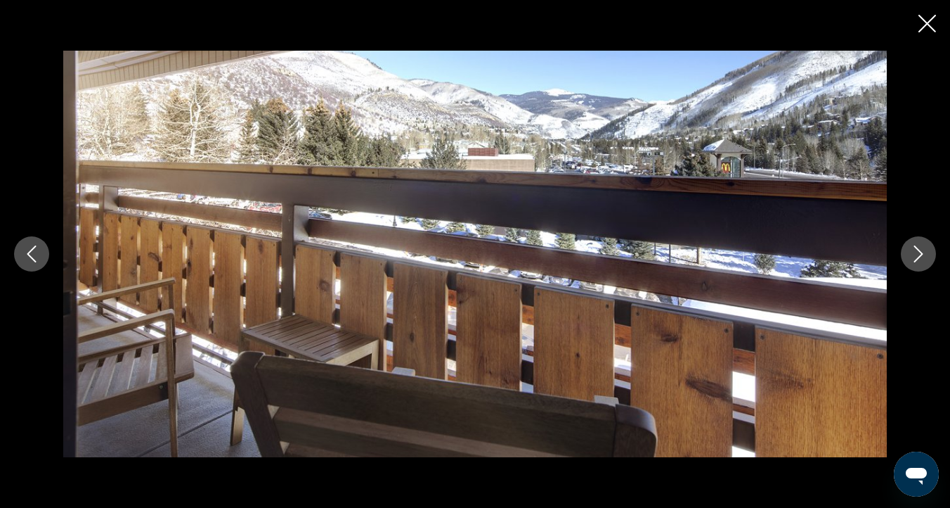
click at [916, 253] on icon "Next image" at bounding box center [918, 253] width 17 height 17
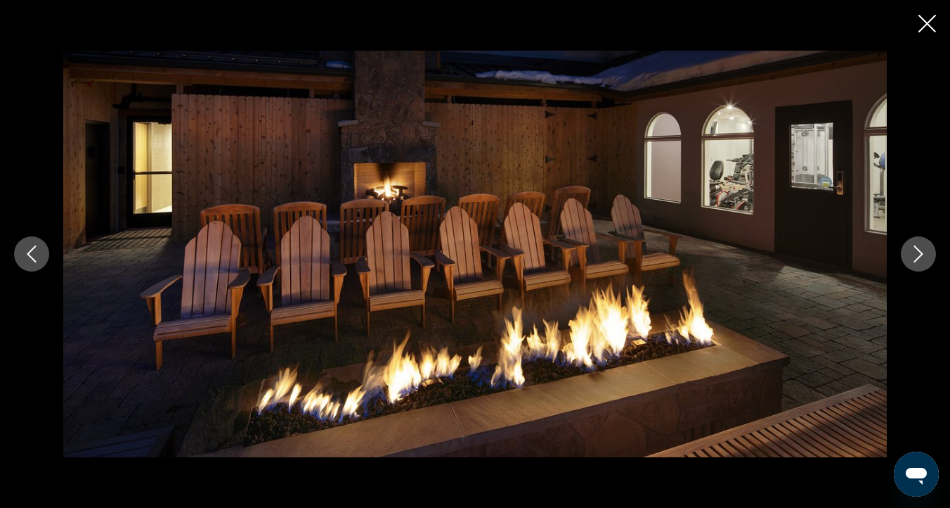
click at [916, 253] on icon "Next image" at bounding box center [918, 253] width 17 height 17
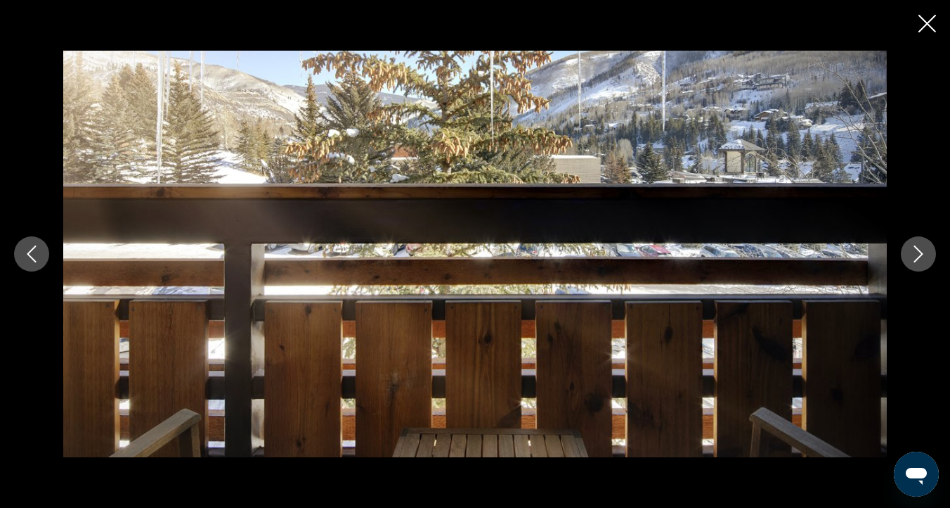
click at [916, 253] on icon "Next image" at bounding box center [918, 253] width 17 height 17
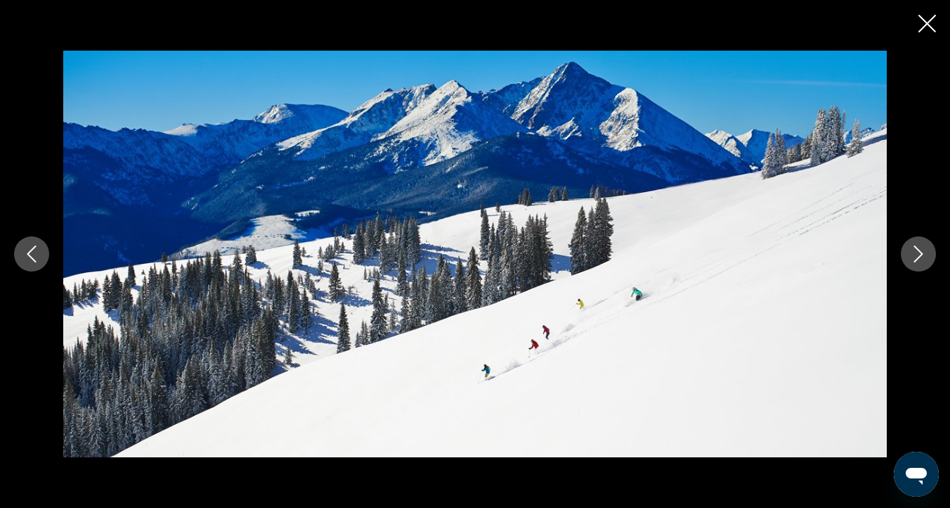
click at [915, 247] on icon "Next image" at bounding box center [918, 253] width 17 height 17
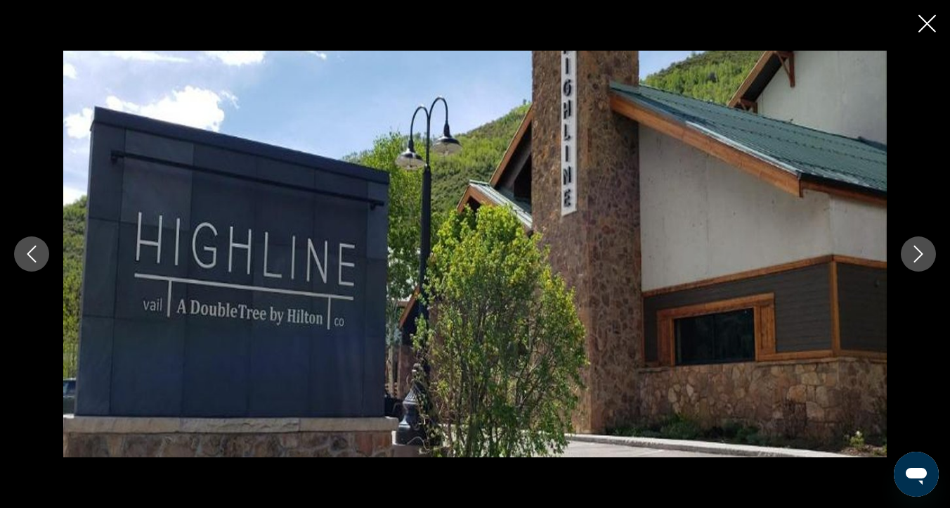
click at [915, 247] on icon "Next image" at bounding box center [918, 253] width 17 height 17
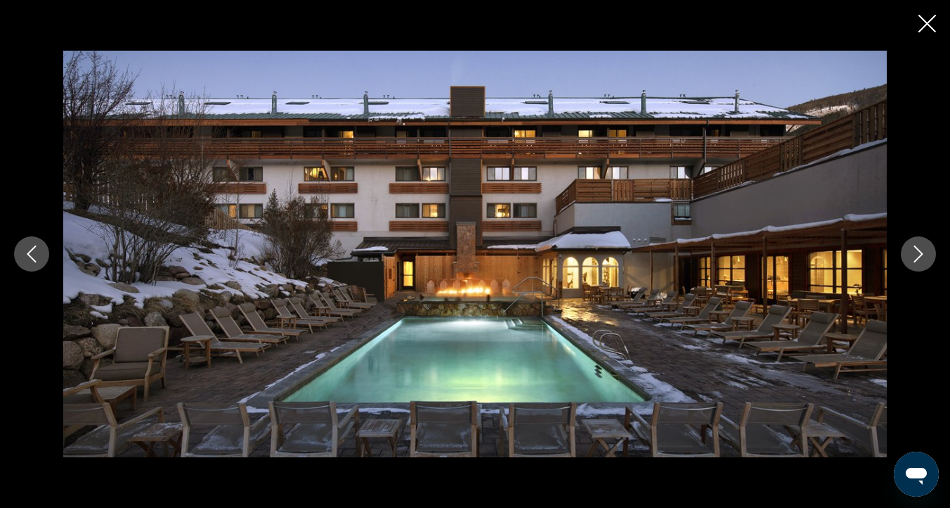
click at [924, 20] on icon "Close slideshow" at bounding box center [928, 24] width 18 height 18
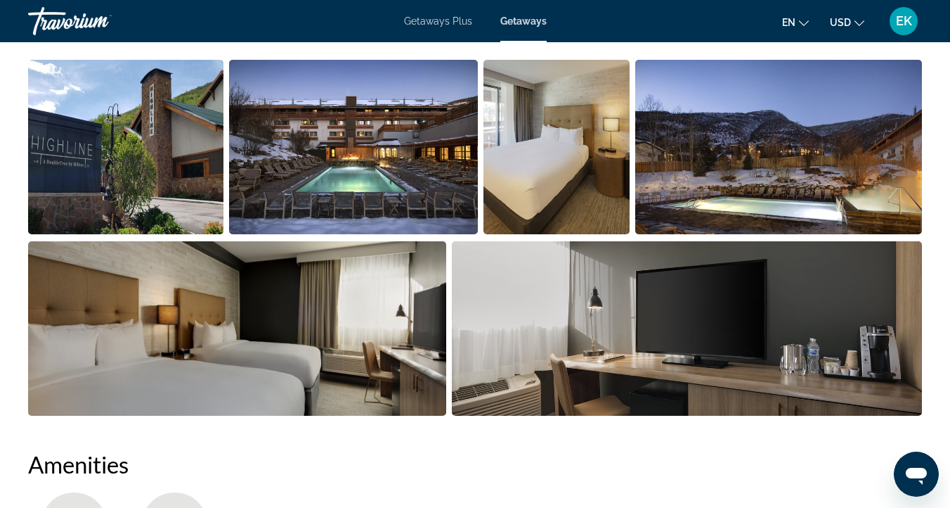
scroll to position [937, 0]
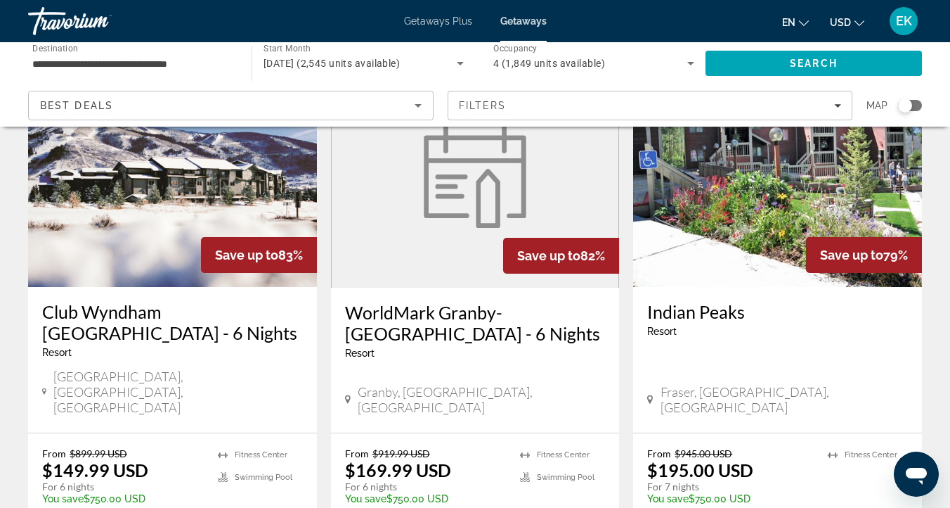
scroll to position [689, 0]
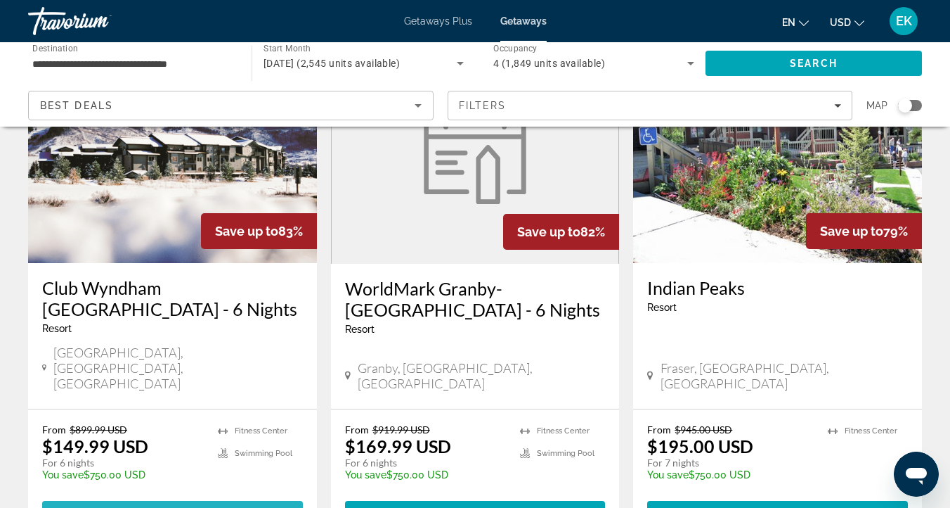
click at [163, 507] on span "View Resort" at bounding box center [137, 513] width 83 height 11
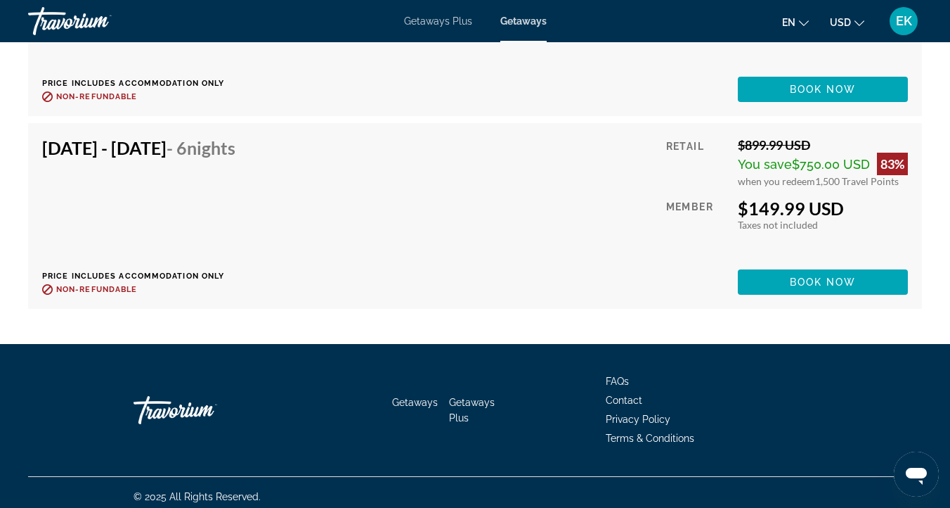
scroll to position [4012, 0]
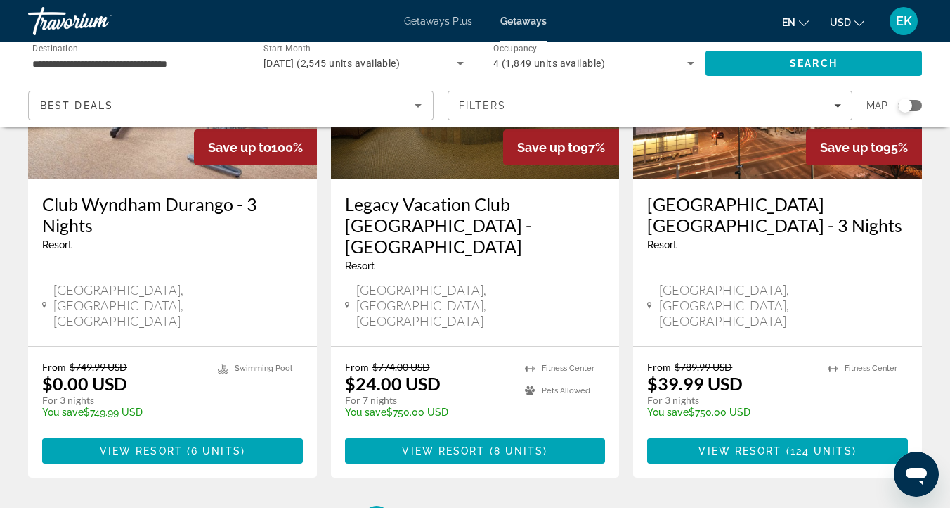
scroll to position [1895, 0]
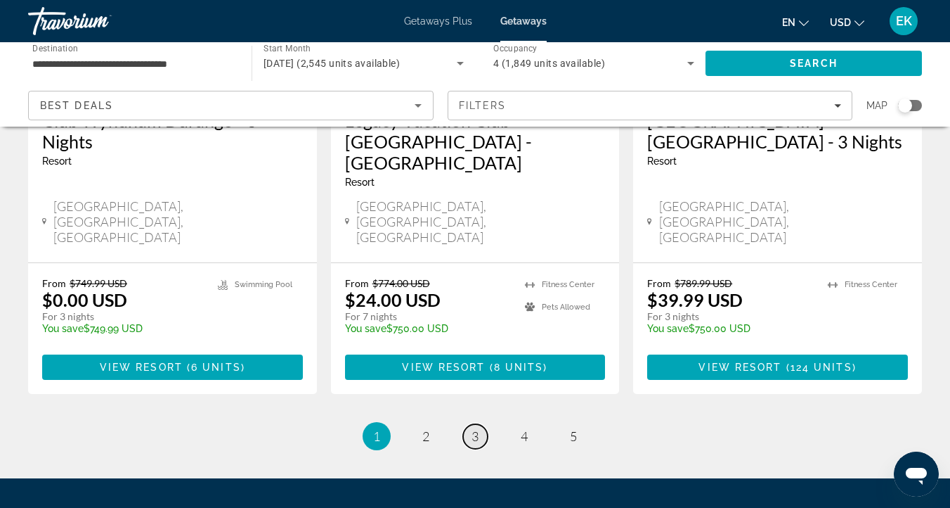
click at [476, 428] on span "3" at bounding box center [475, 435] width 7 height 15
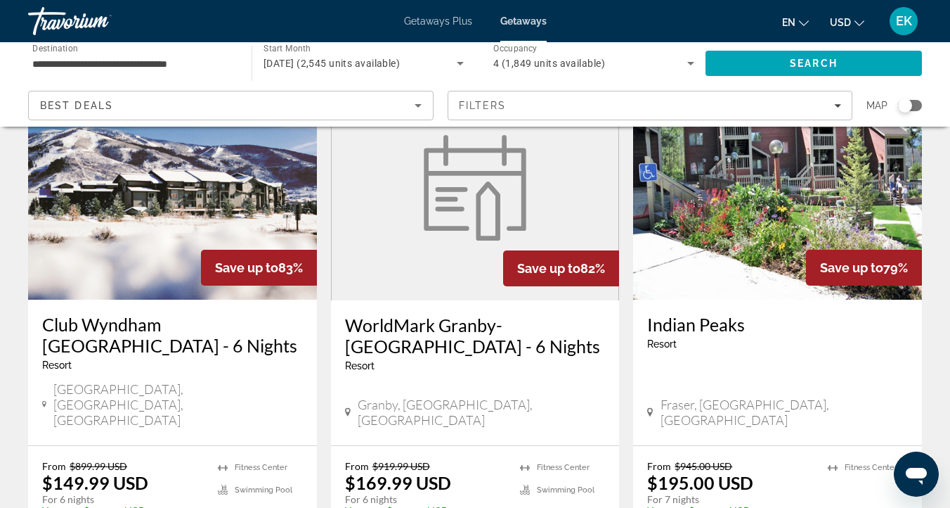
scroll to position [654, 0]
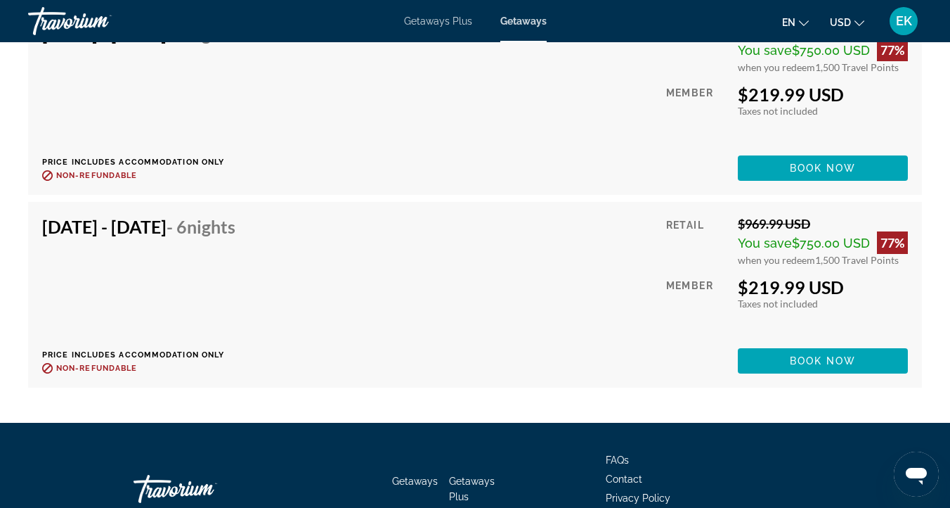
scroll to position [4280, 0]
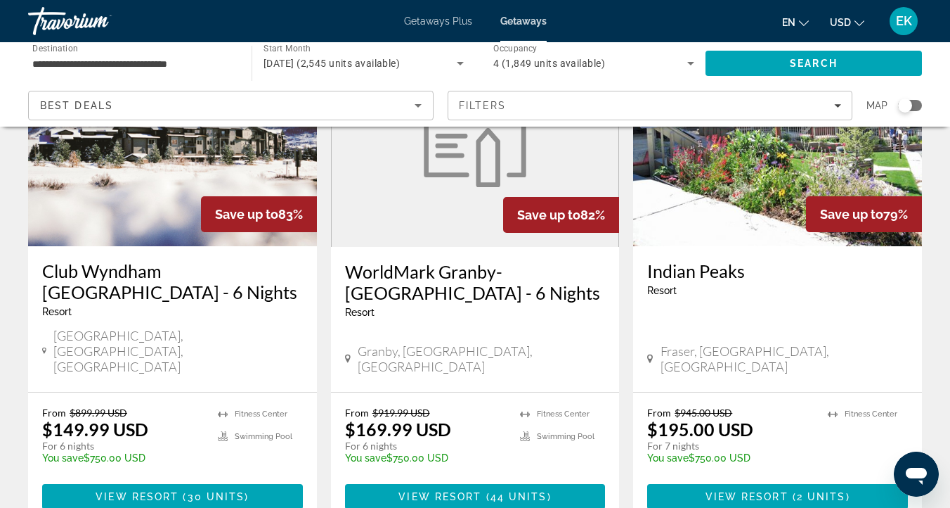
scroll to position [708, 0]
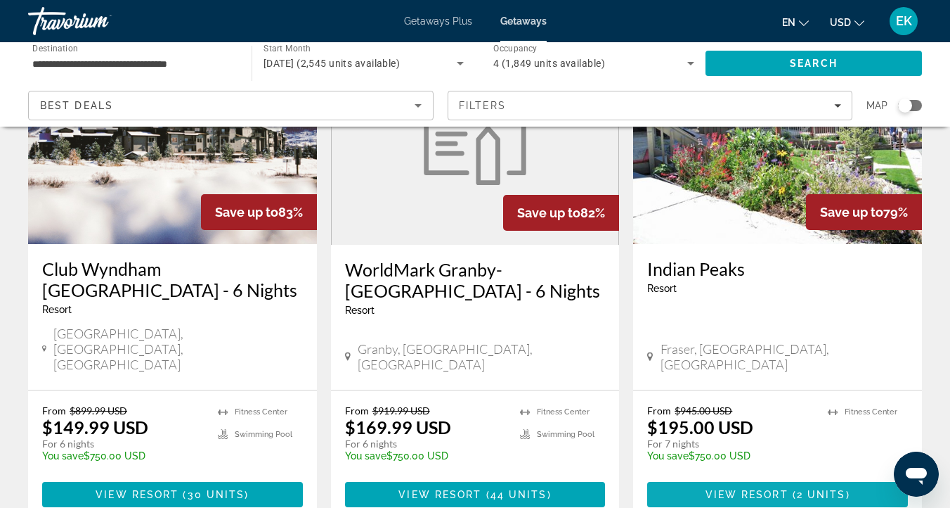
click at [799, 489] on span "2 units" at bounding box center [821, 494] width 49 height 11
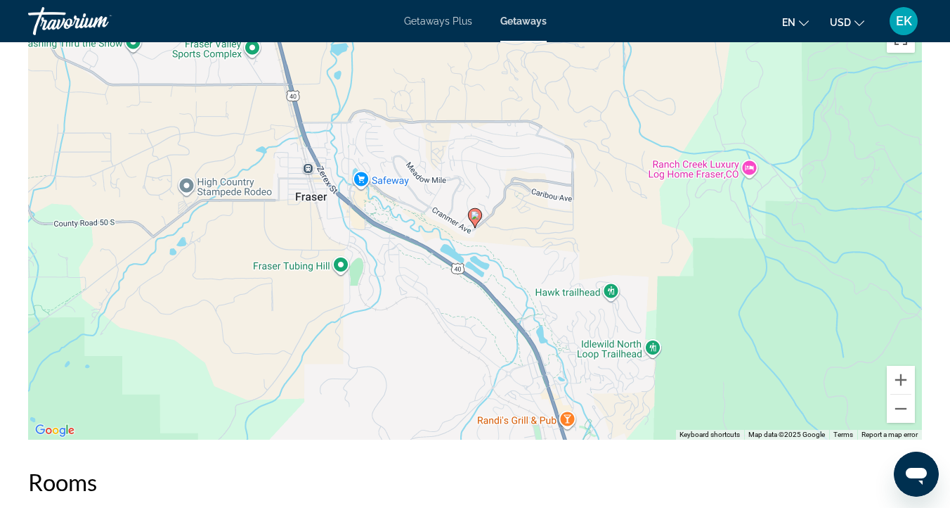
scroll to position [2049, 0]
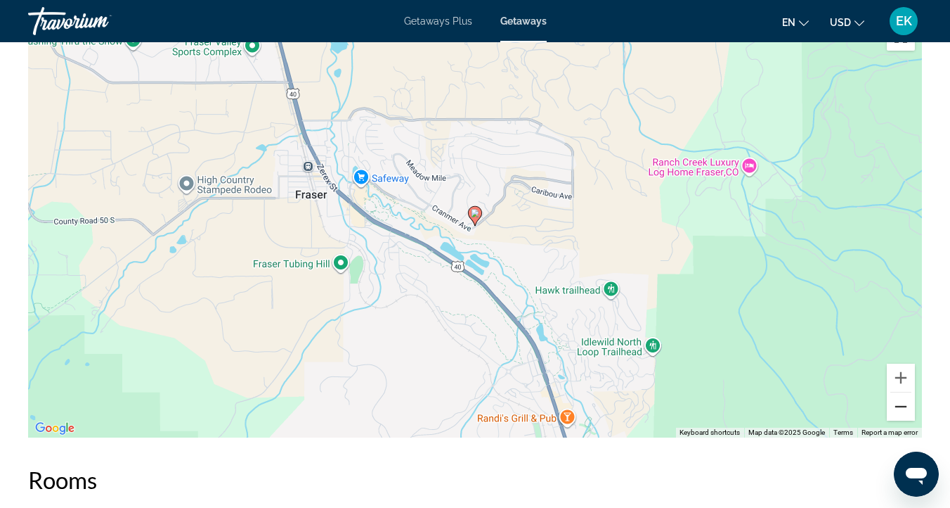
click at [906, 401] on button "Zoom out" at bounding box center [901, 406] width 28 height 28
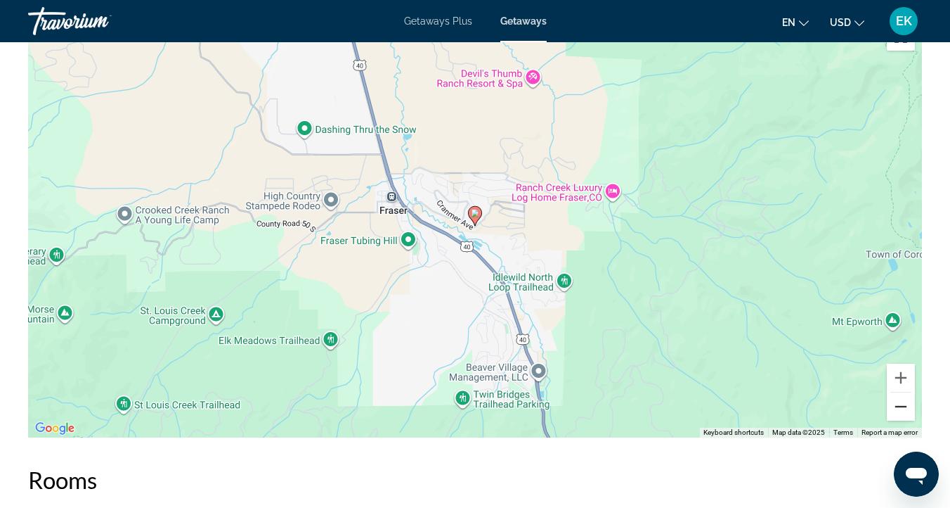
click at [906, 401] on button "Zoom out" at bounding box center [901, 406] width 28 height 28
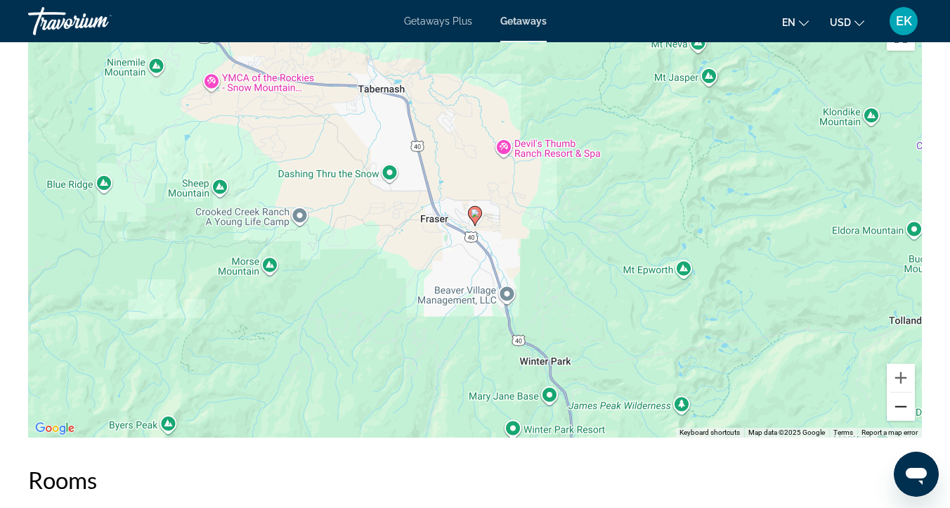
click at [906, 401] on button "Zoom out" at bounding box center [901, 406] width 28 height 28
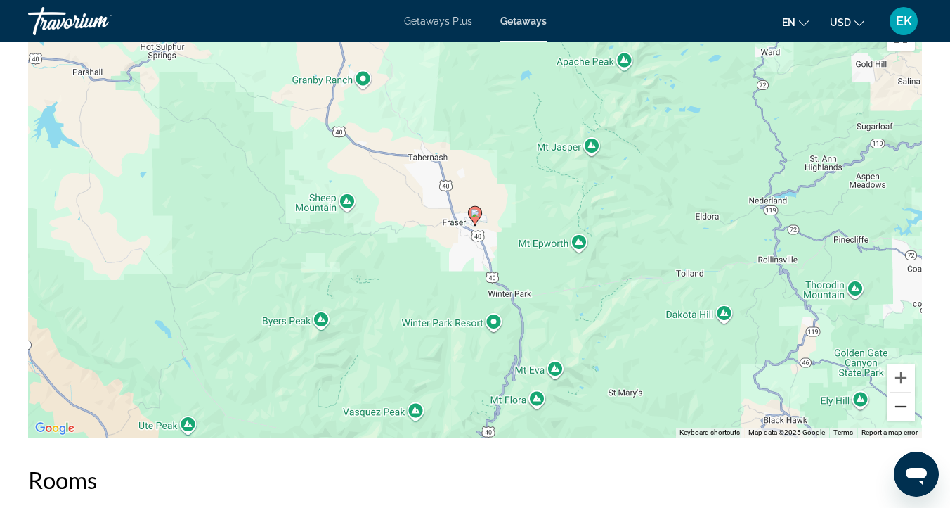
click at [906, 401] on button "Zoom out" at bounding box center [901, 406] width 28 height 28
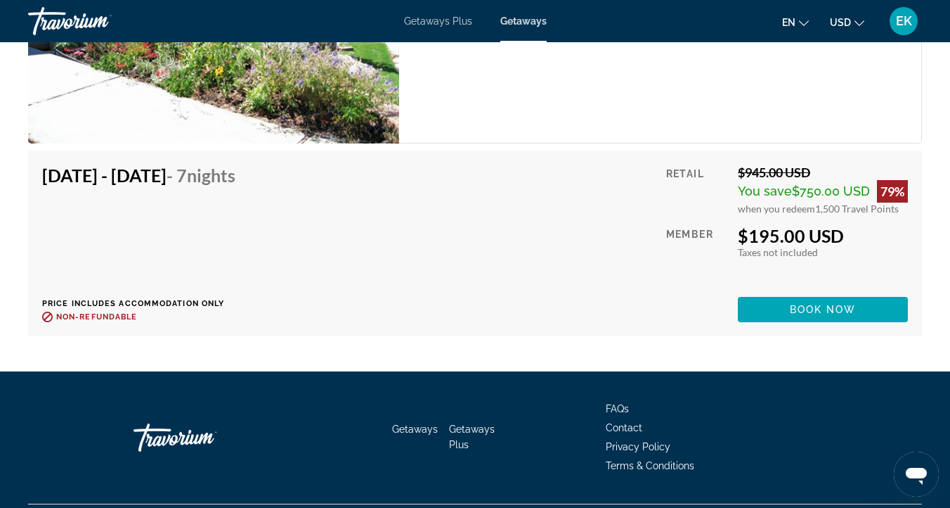
scroll to position [2703, 0]
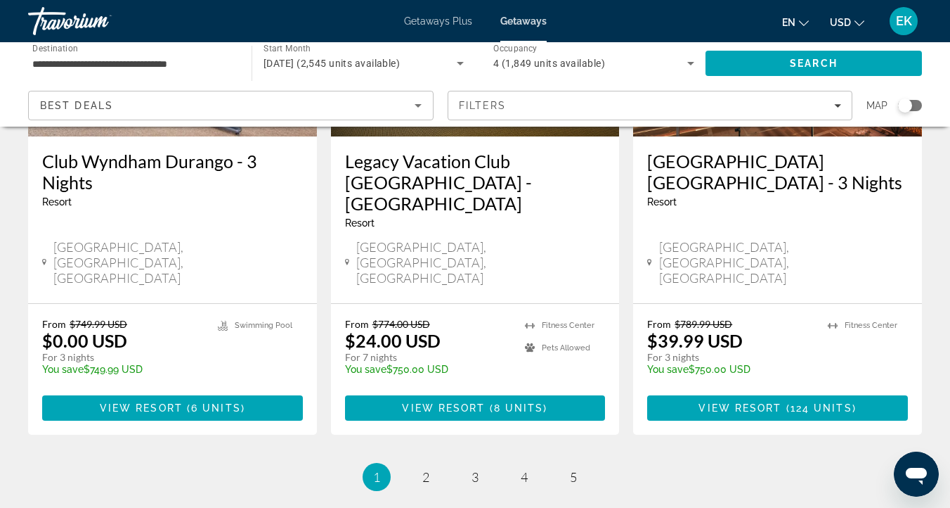
scroll to position [1895, 0]
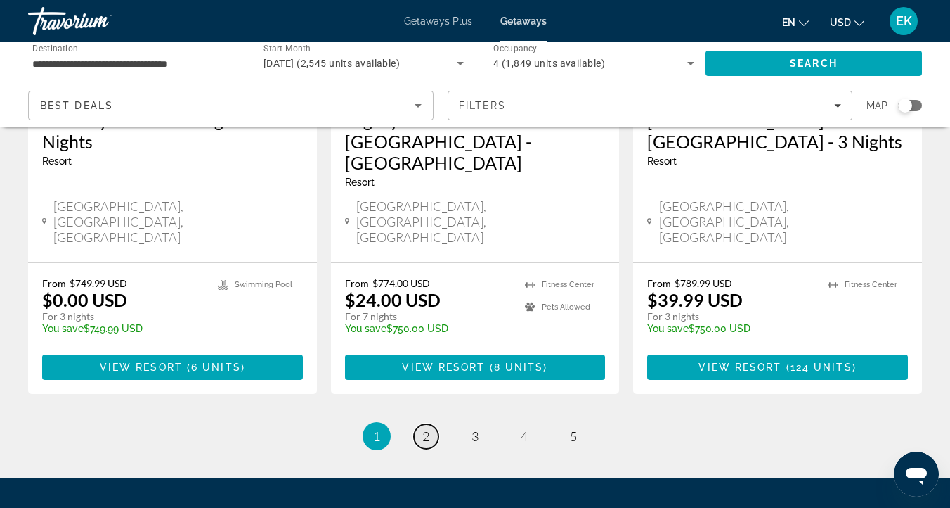
click at [426, 428] on span "2" at bounding box center [426, 435] width 7 height 15
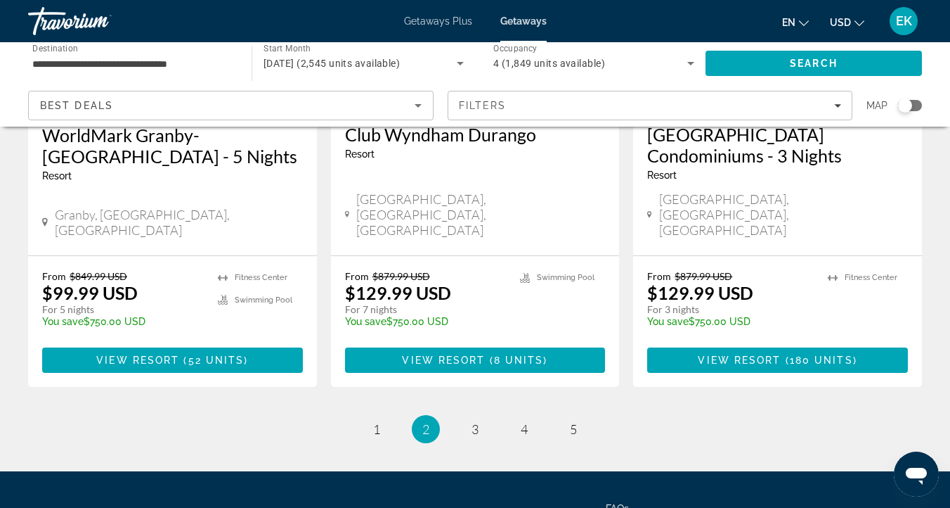
scroll to position [1867, 0]
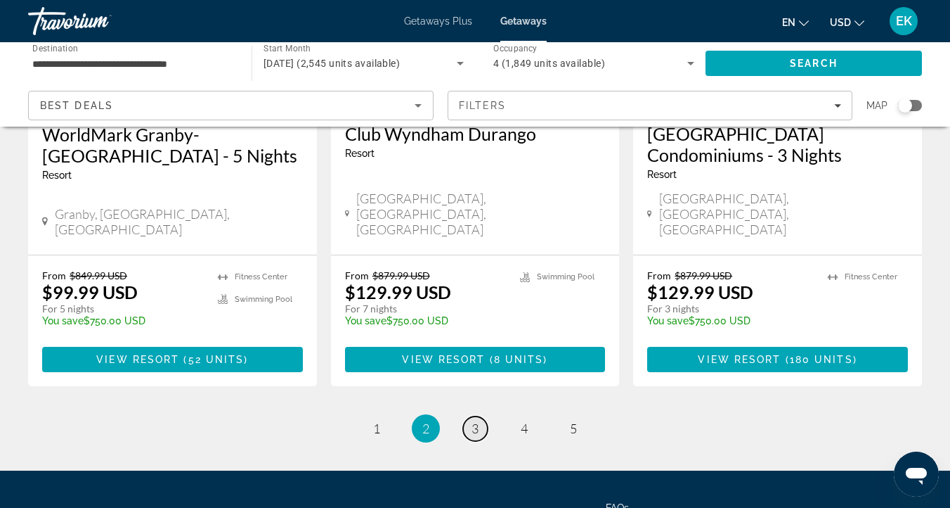
click at [469, 416] on link "page 3" at bounding box center [475, 428] width 25 height 25
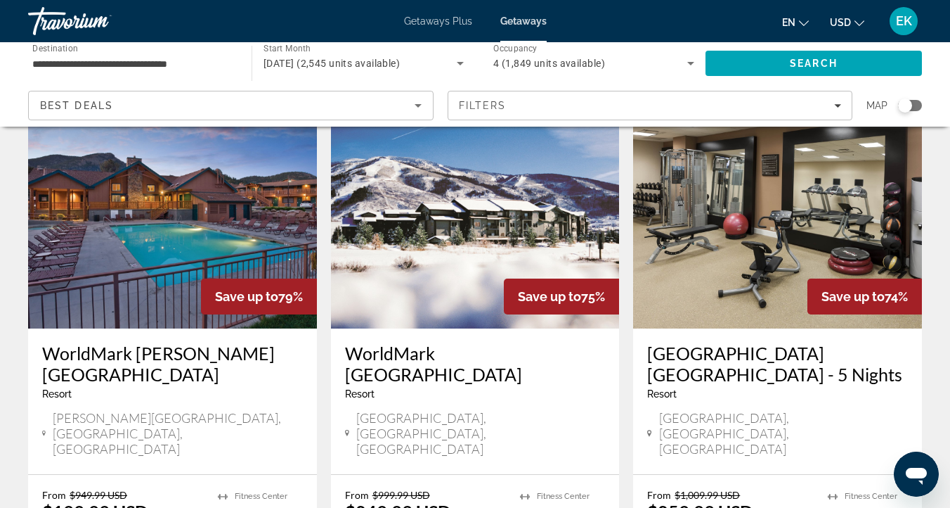
scroll to position [1156, 0]
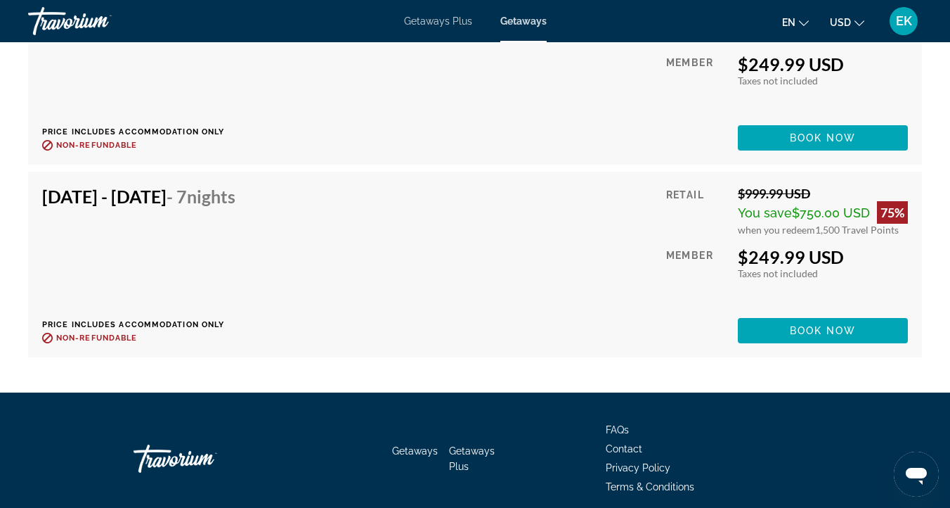
scroll to position [4742, 0]
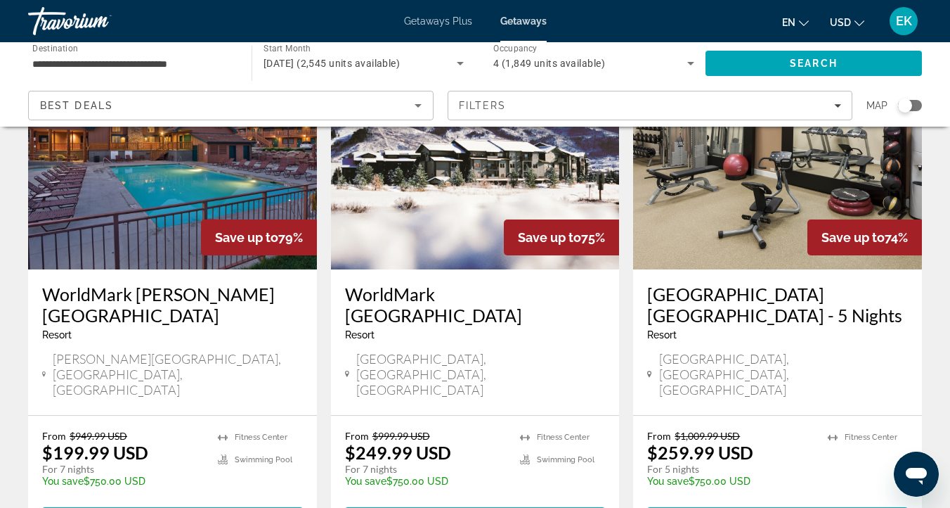
scroll to position [1214, 0]
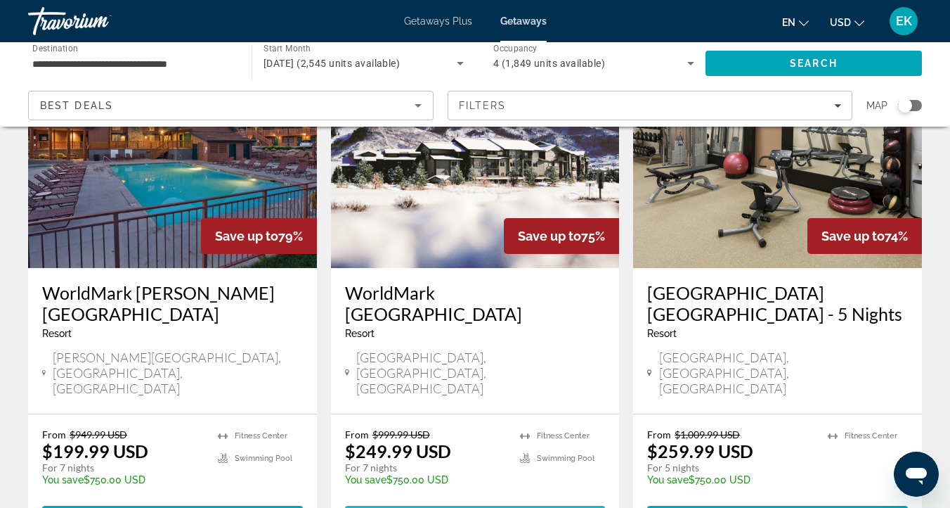
click at [486, 507] on span "Main content" at bounding box center [488, 517] width 4 height 11
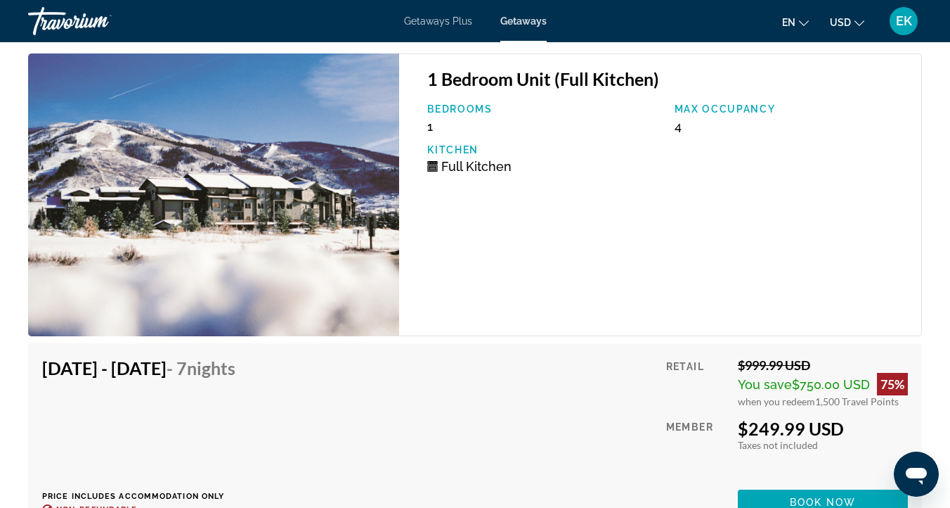
scroll to position [3412, 0]
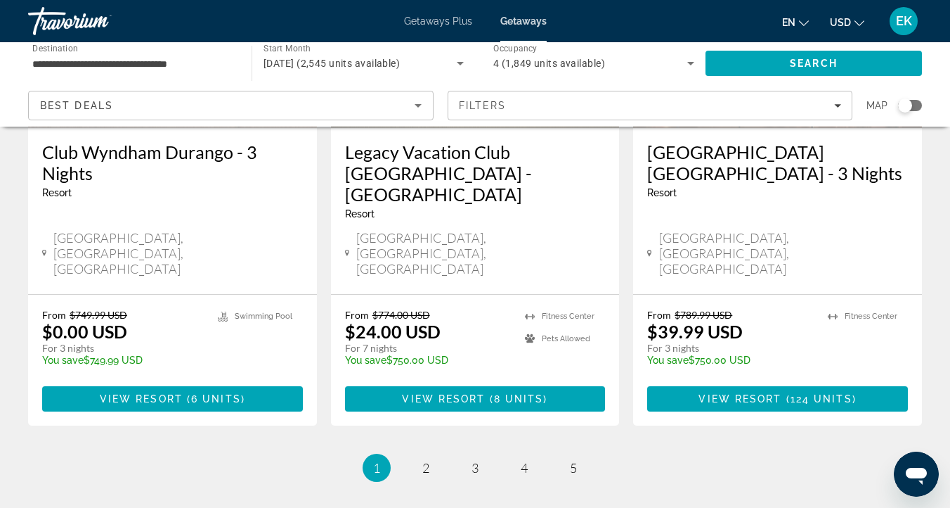
scroll to position [1895, 0]
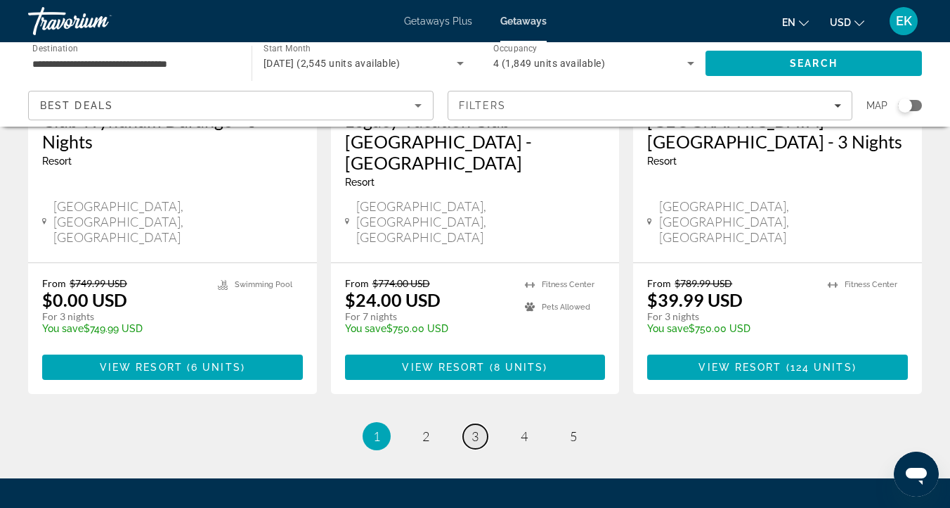
click at [468, 424] on link "page 3" at bounding box center [475, 436] width 25 height 25
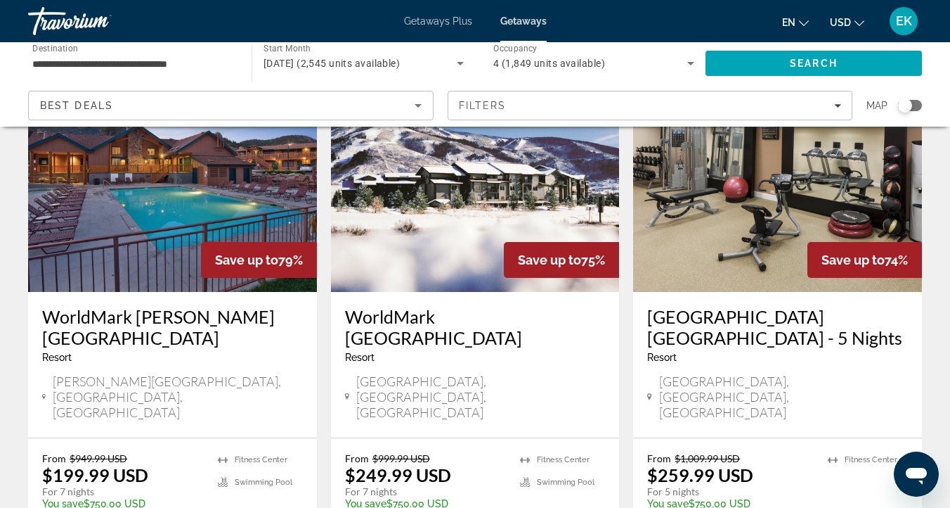
scroll to position [1201, 0]
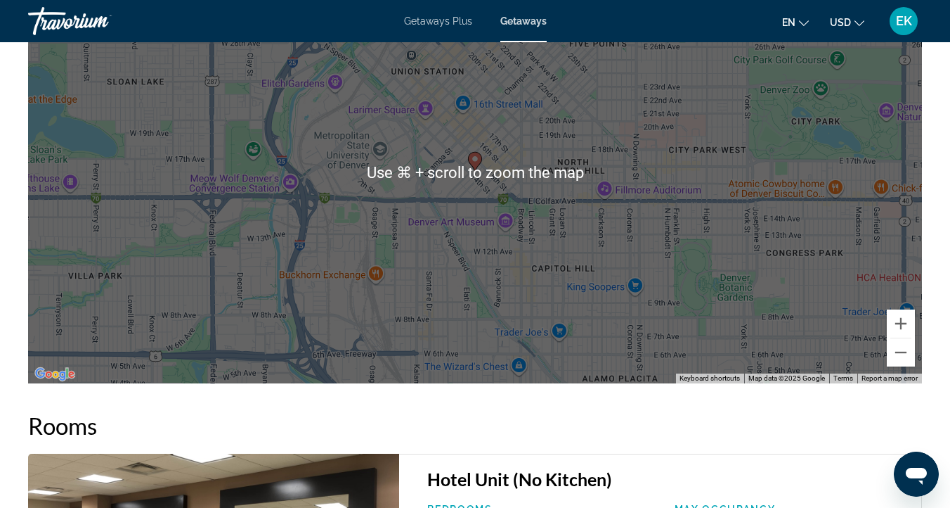
scroll to position [1890, 0]
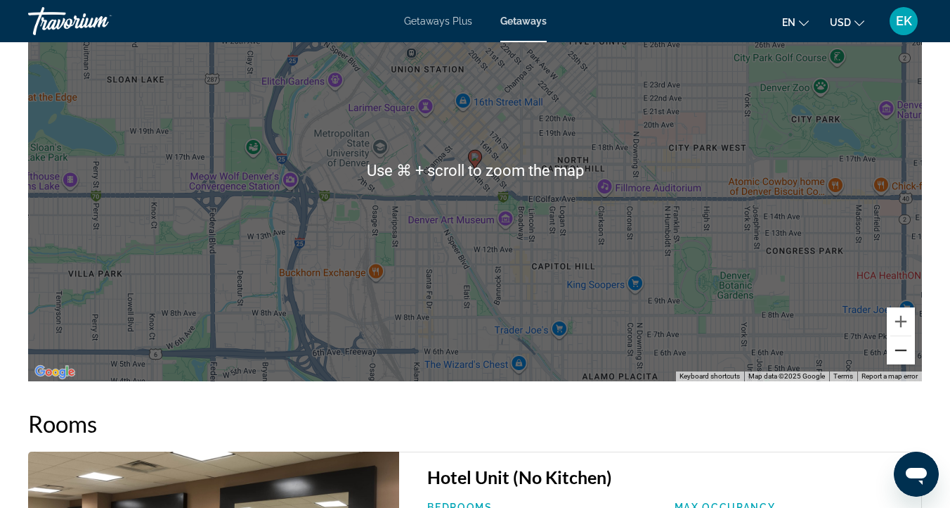
click at [903, 358] on button "Zoom out" at bounding box center [901, 350] width 28 height 28
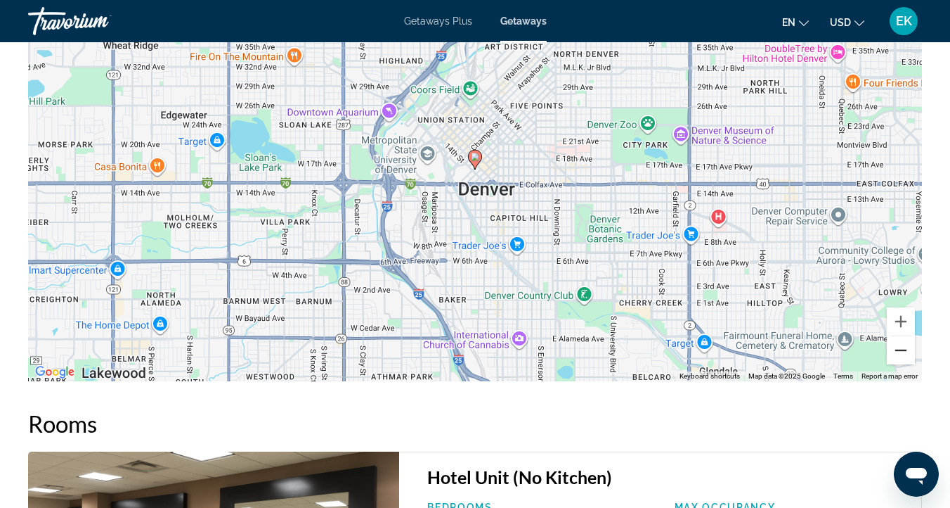
click at [903, 356] on button "Zoom out" at bounding box center [901, 350] width 28 height 28
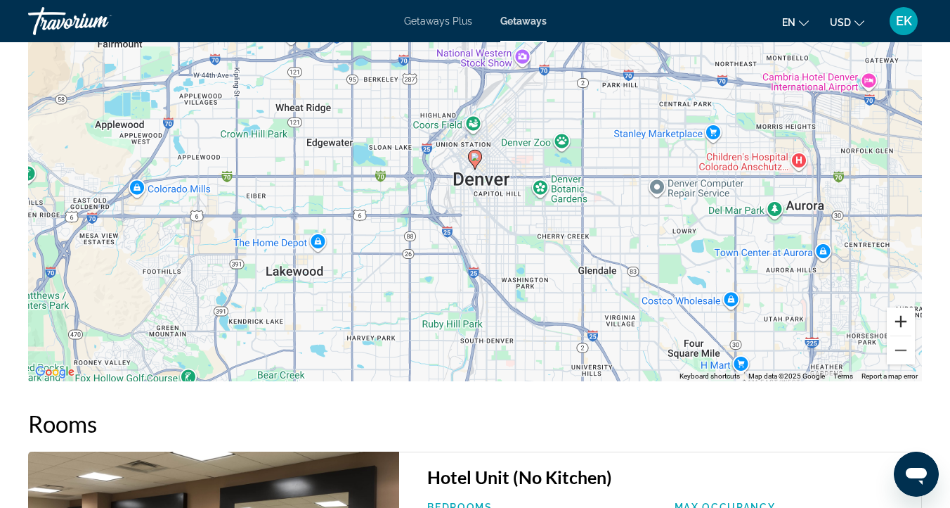
click at [901, 317] on button "Zoom in" at bounding box center [901, 321] width 28 height 28
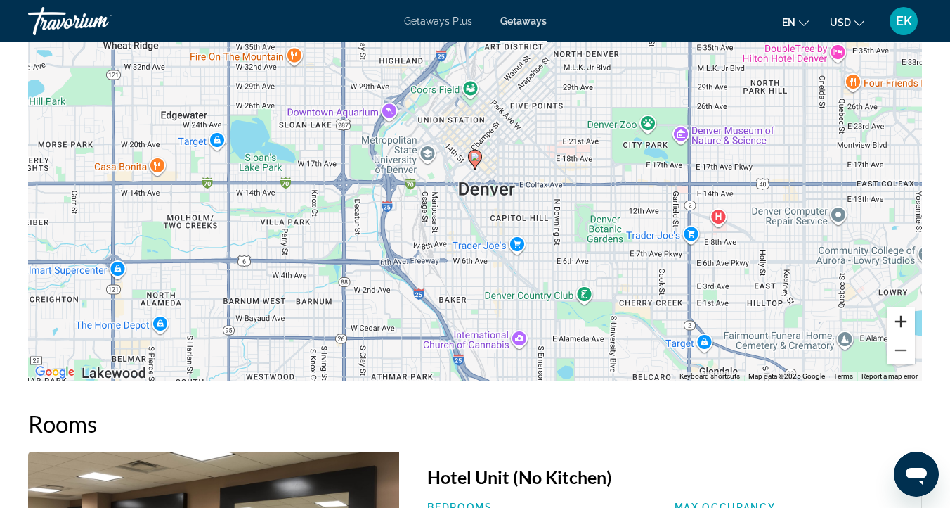
click at [901, 317] on button "Zoom in" at bounding box center [901, 321] width 28 height 28
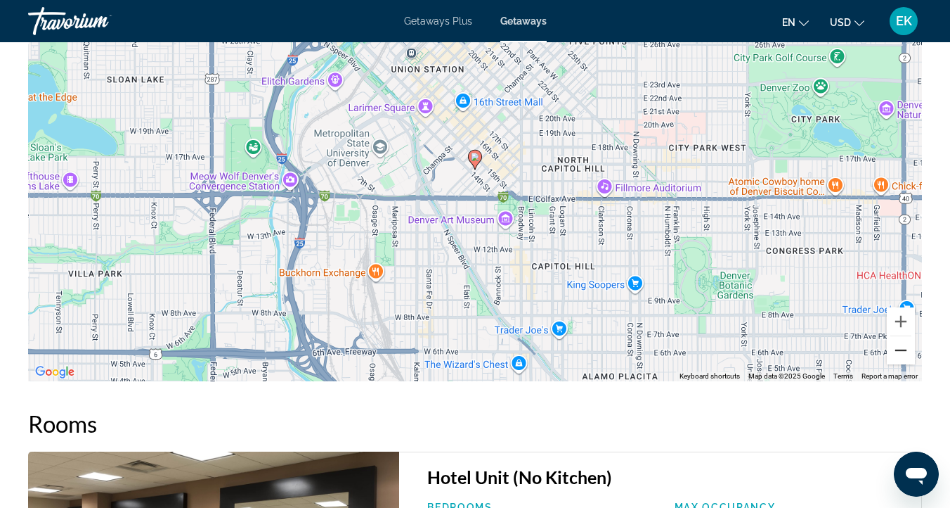
click at [901, 349] on button "Zoom out" at bounding box center [901, 350] width 28 height 28
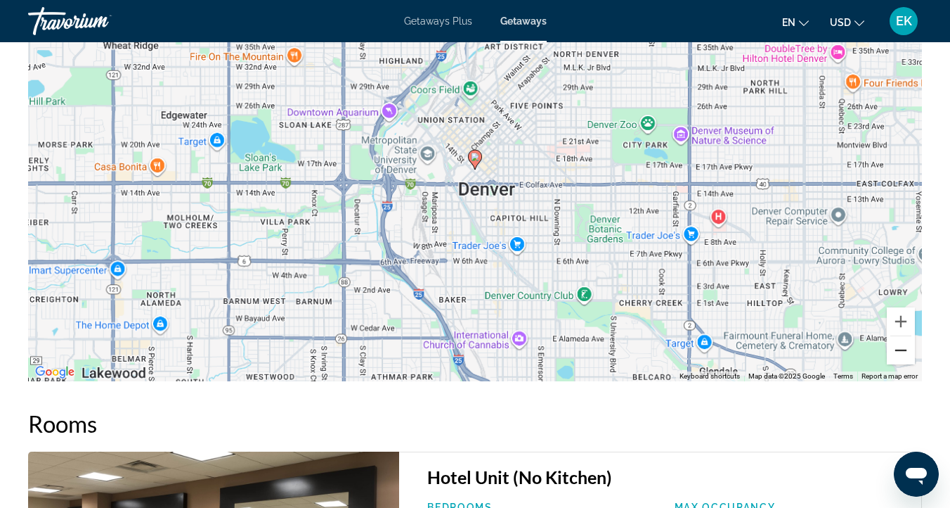
click at [901, 349] on button "Zoom out" at bounding box center [901, 350] width 28 height 28
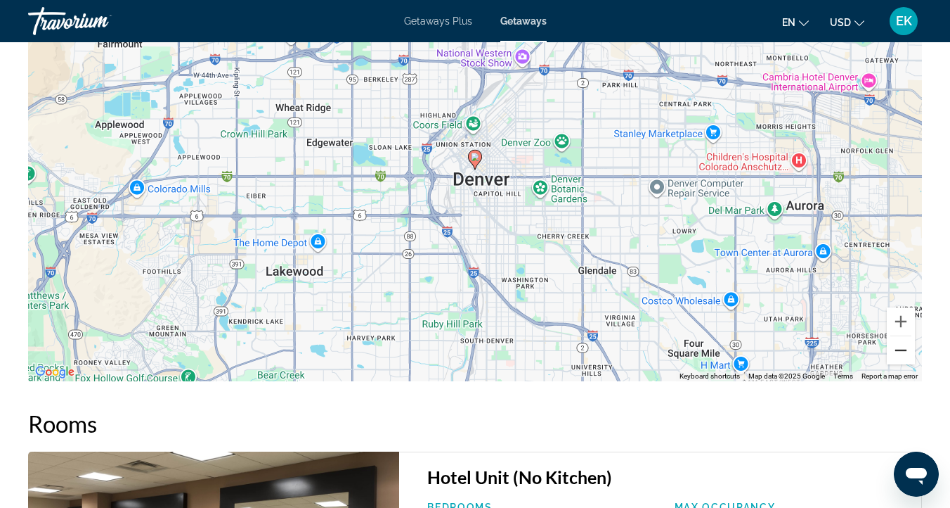
click at [901, 349] on button "Zoom out" at bounding box center [901, 350] width 28 height 28
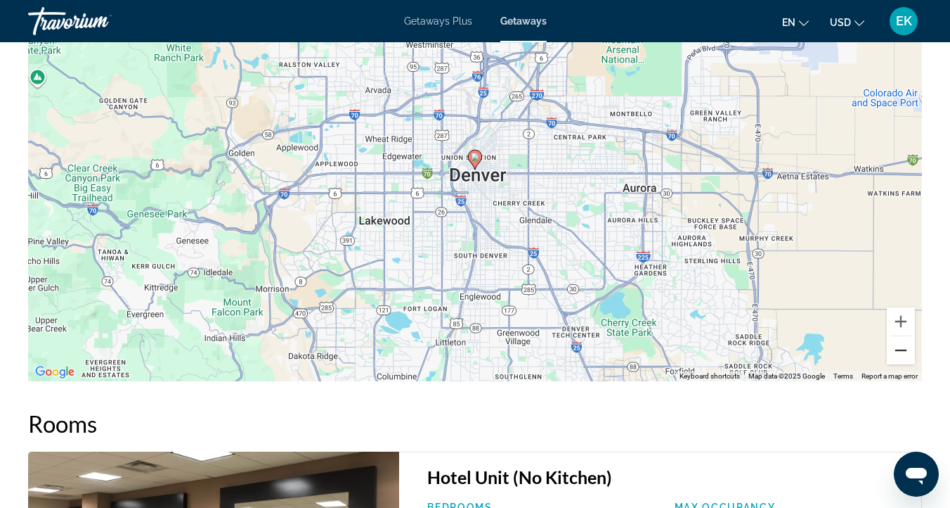
click at [901, 349] on button "Zoom out" at bounding box center [901, 350] width 28 height 28
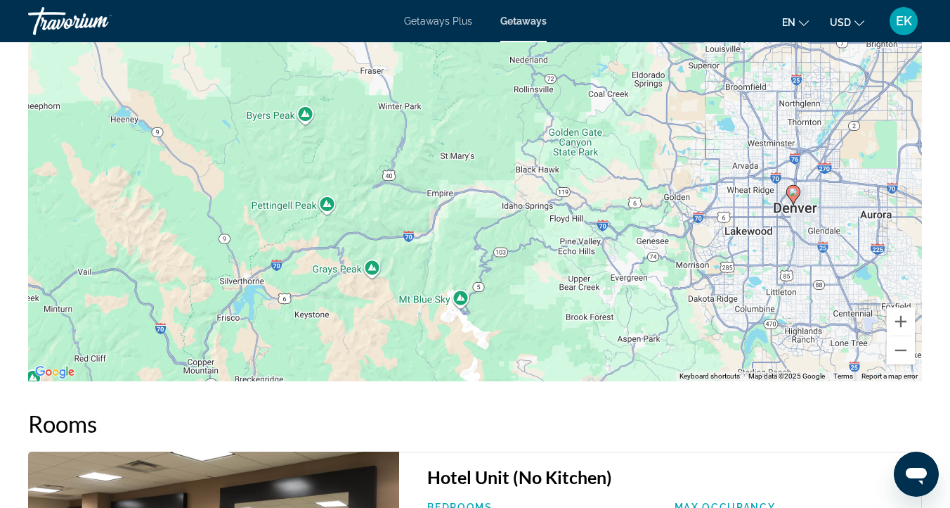
drag, startPoint x: 395, startPoint y: 273, endPoint x: 692, endPoint y: 310, distance: 299.7
click at [718, 305] on div "To activate drag with keyboard, press Alt + Enter. Once in keyboard drag state,…" at bounding box center [475, 170] width 894 height 422
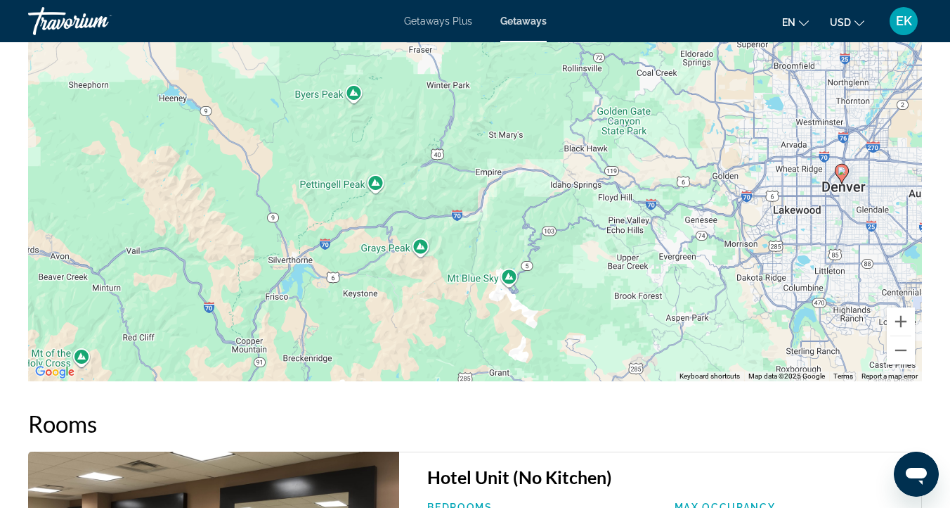
drag, startPoint x: 266, startPoint y: 307, endPoint x: 317, endPoint y: 290, distance: 53.4
click at [317, 290] on div "To activate drag with keyboard, press Alt + Enter. Once in keyboard drag state,…" at bounding box center [475, 170] width 894 height 422
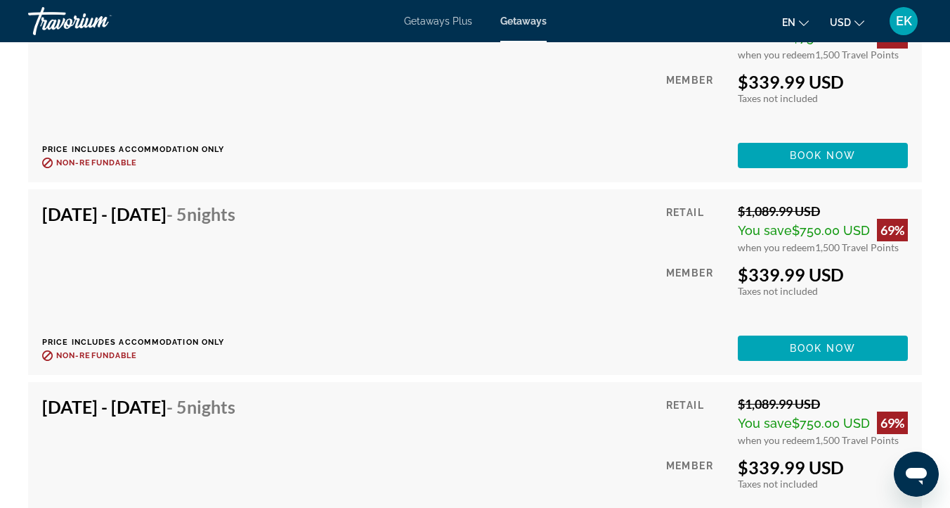
scroll to position [8019, 0]
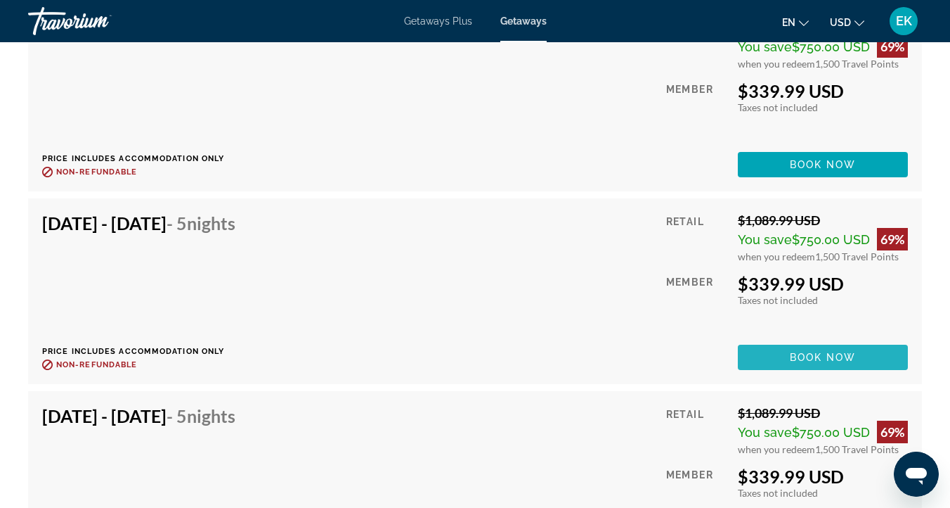
click at [808, 354] on span "Book now" at bounding box center [823, 357] width 67 height 11
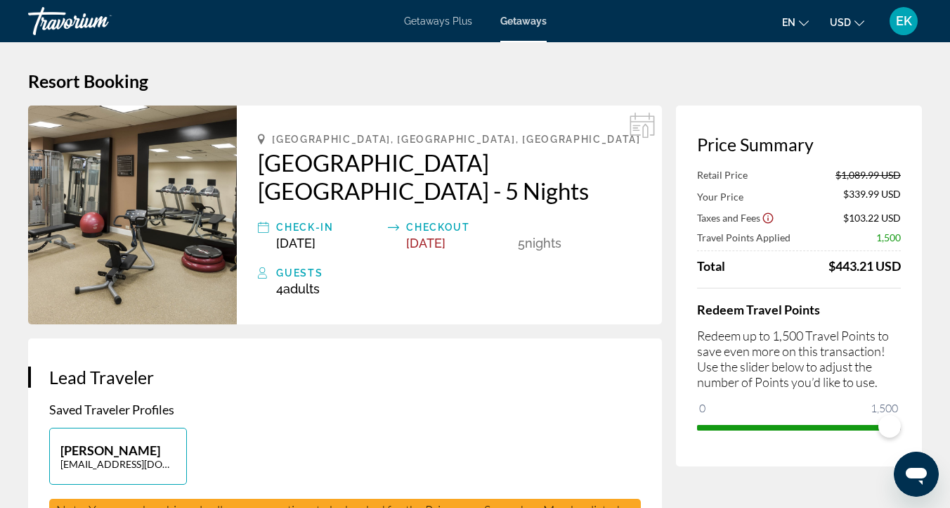
click at [808, 354] on p "Redeem up to 1,500 Travel Points to save even more on this transaction! Use the…" at bounding box center [799, 359] width 204 height 62
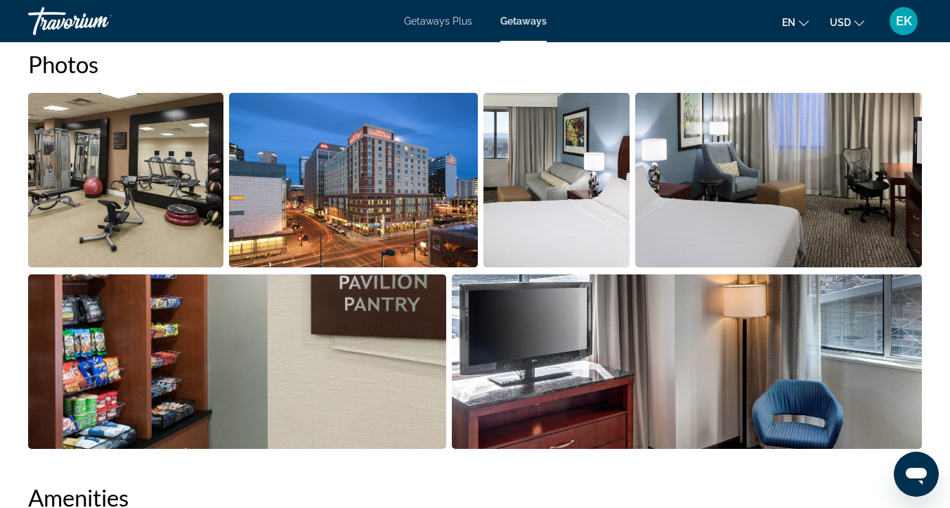
scroll to position [894, 0]
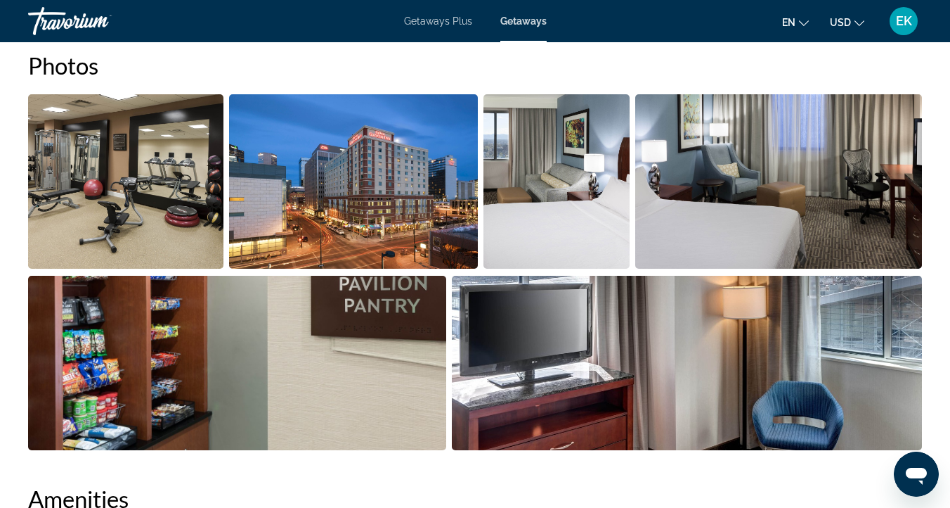
click at [143, 167] on img "Open full-screen image slider" at bounding box center [125, 181] width 195 height 174
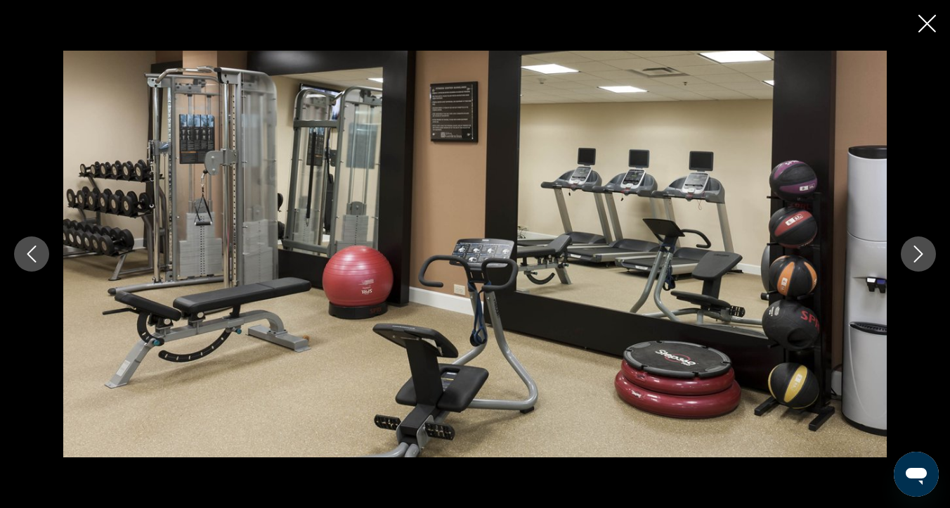
click at [915, 252] on icon "Next image" at bounding box center [918, 253] width 17 height 17
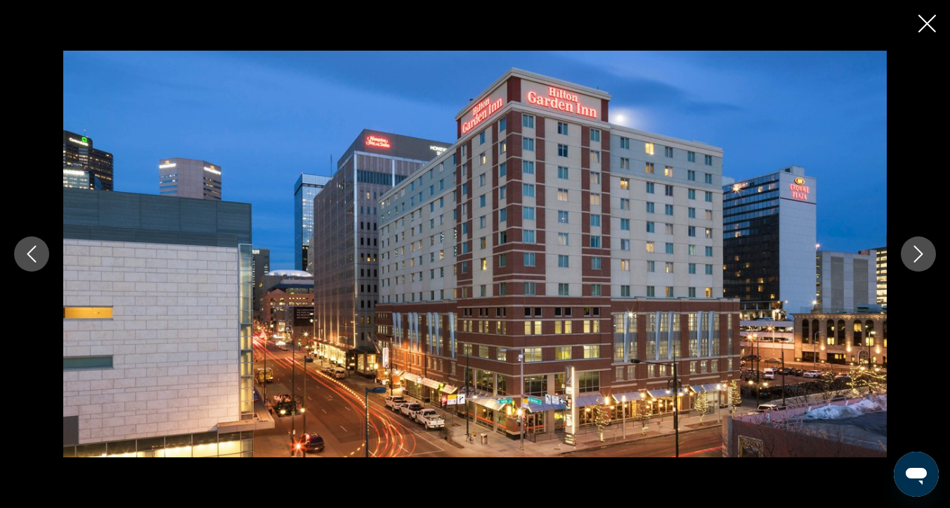
click at [914, 252] on icon "Next image" at bounding box center [918, 253] width 17 height 17
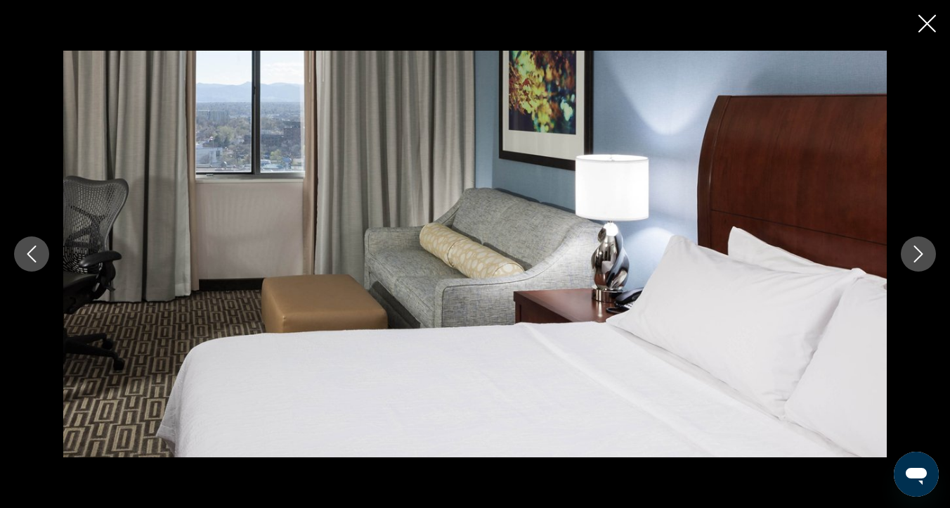
click at [914, 254] on icon "Next image" at bounding box center [918, 253] width 17 height 17
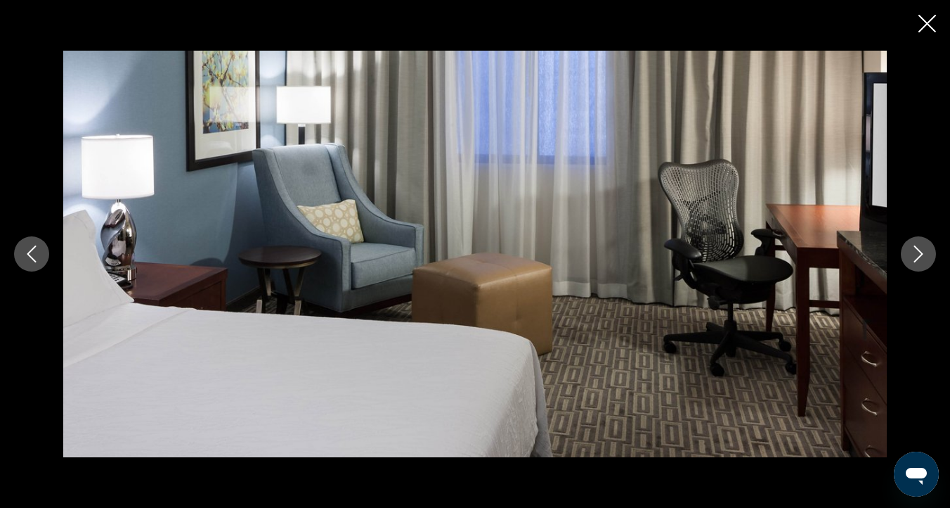
click at [914, 254] on icon "Next image" at bounding box center [918, 253] width 17 height 17
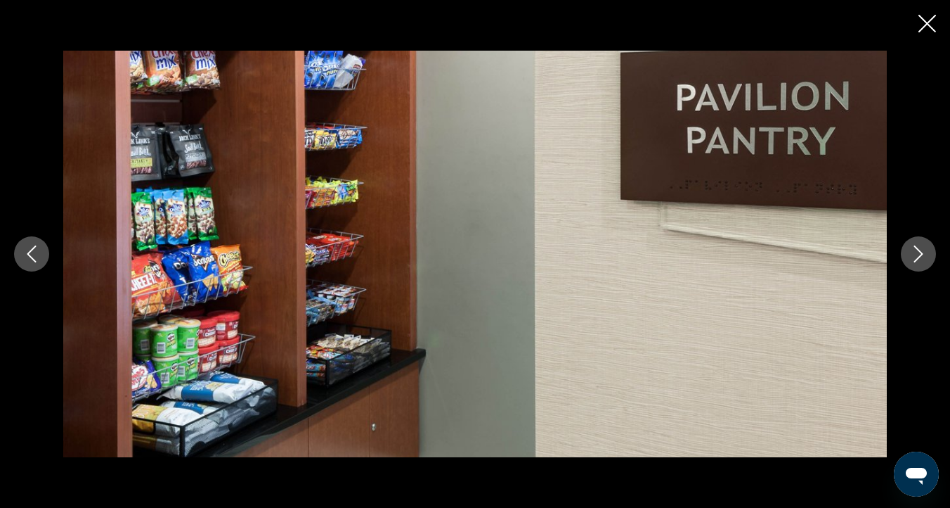
click at [914, 254] on icon "Next image" at bounding box center [918, 253] width 17 height 17
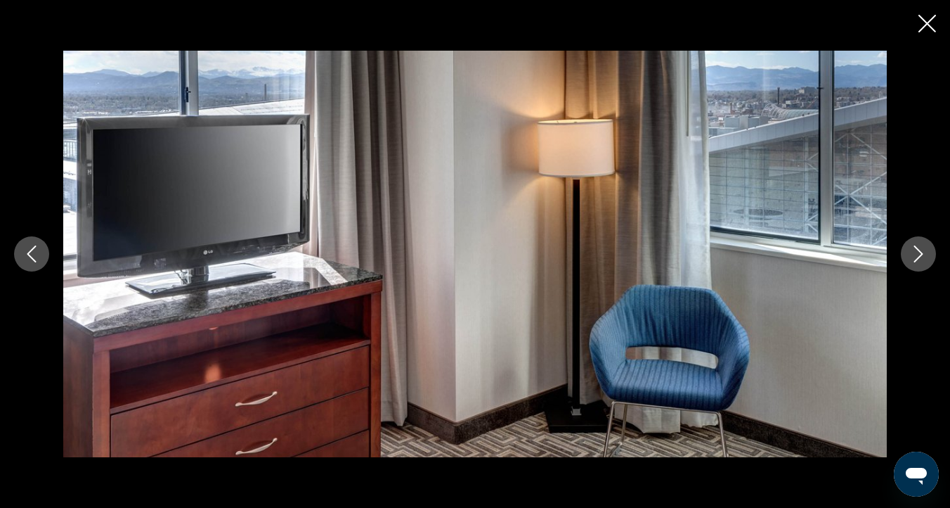
click at [915, 253] on icon "Next image" at bounding box center [918, 253] width 17 height 17
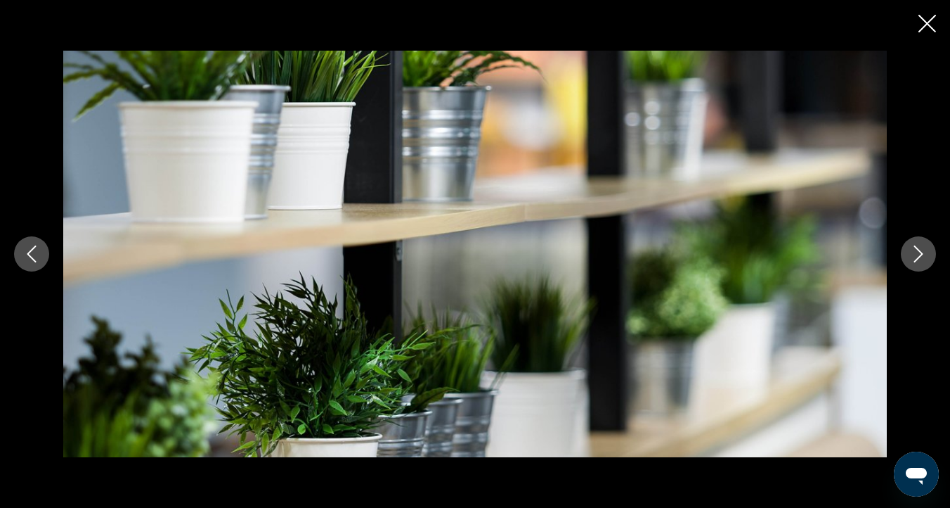
click at [915, 254] on icon "Next image" at bounding box center [918, 253] width 17 height 17
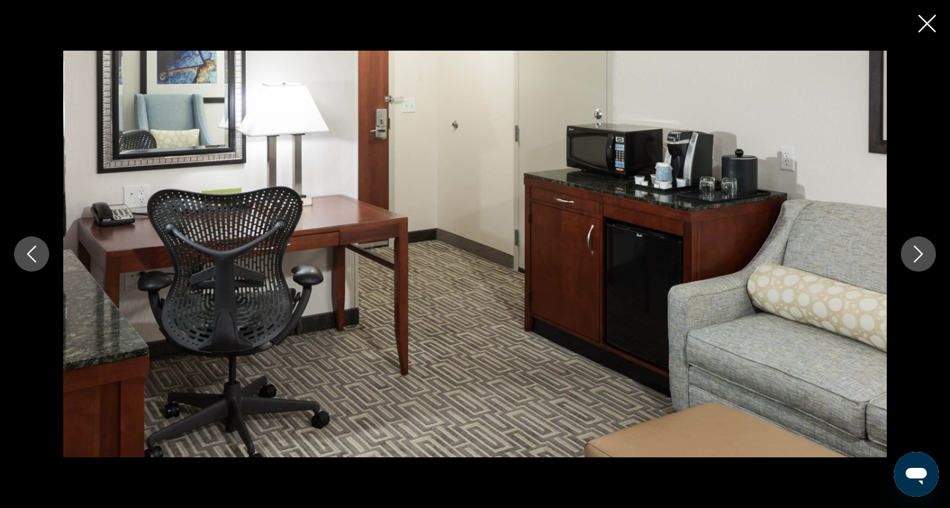
click at [923, 249] on icon "Next image" at bounding box center [918, 253] width 17 height 17
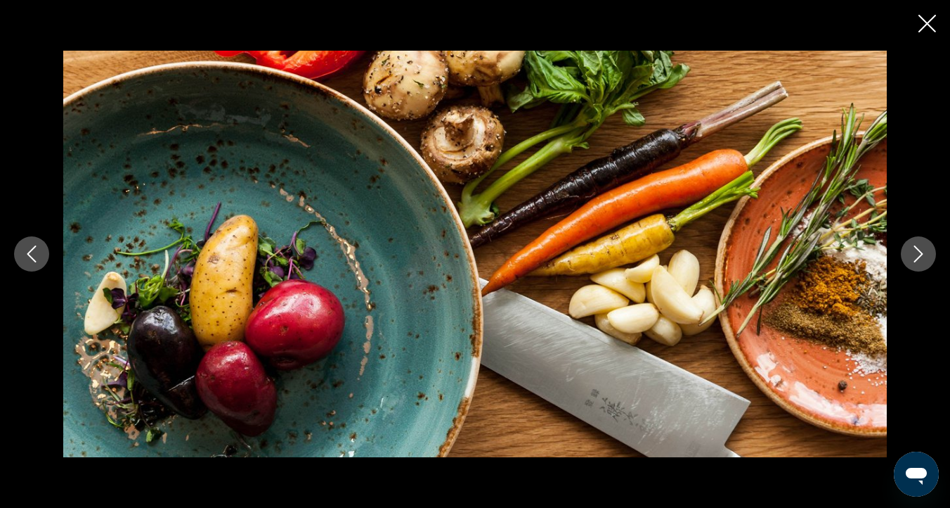
click at [922, 249] on icon "Next image" at bounding box center [918, 253] width 17 height 17
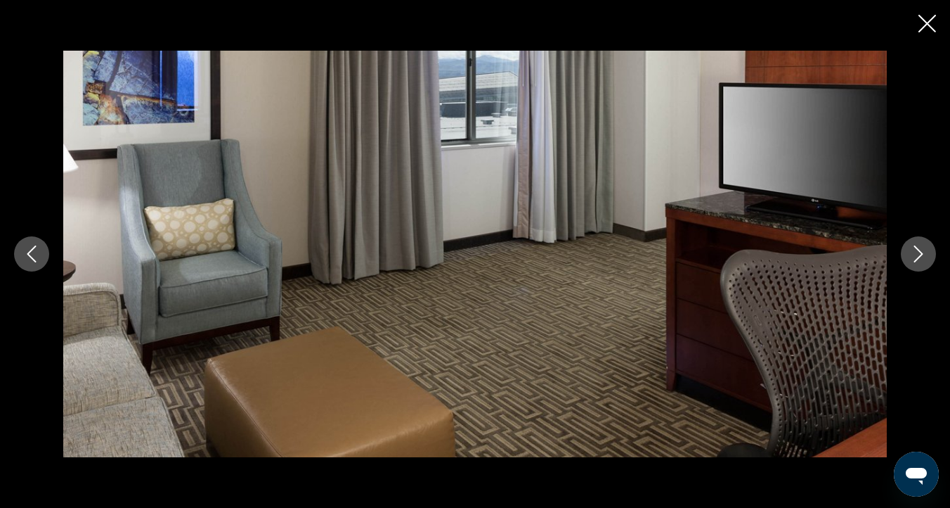
click at [917, 248] on icon "Next image" at bounding box center [919, 253] width 9 height 17
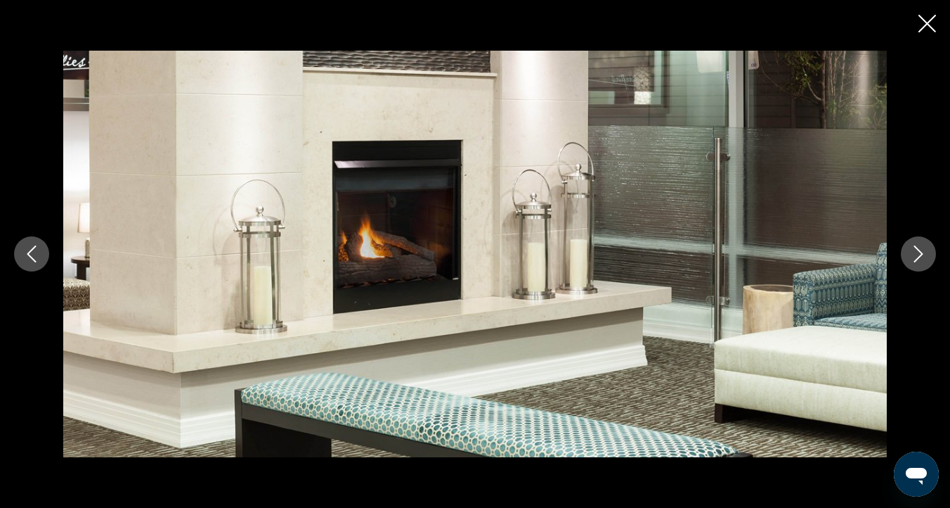
click at [917, 250] on icon "Next image" at bounding box center [918, 253] width 17 height 17
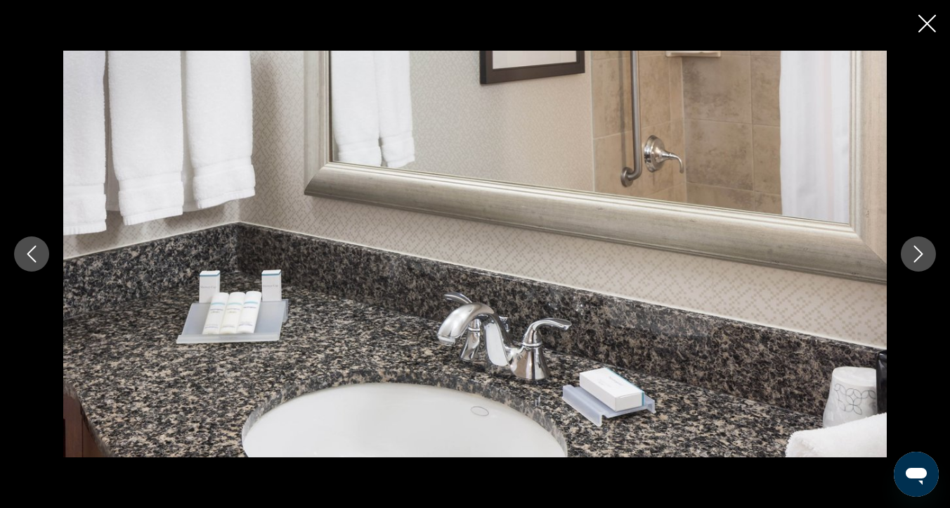
click at [917, 250] on icon "Next image" at bounding box center [918, 253] width 17 height 17
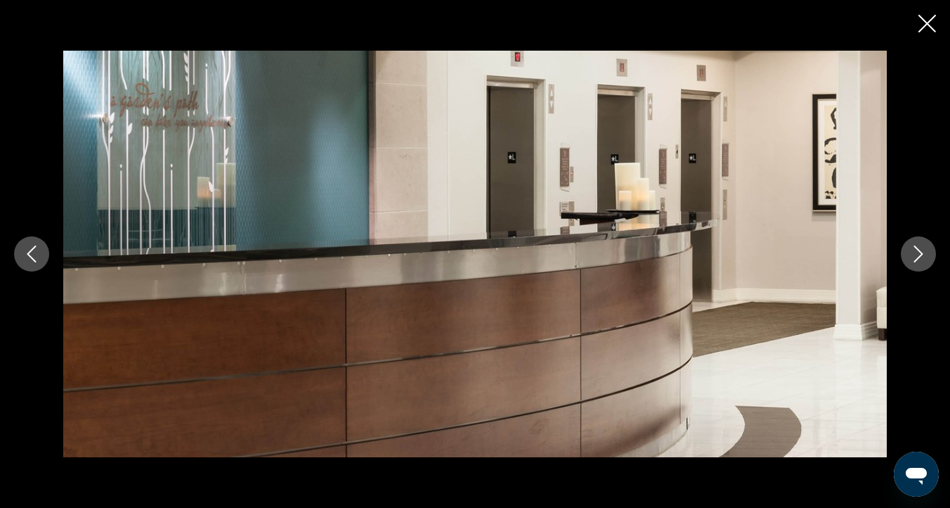
click at [916, 252] on icon "Next image" at bounding box center [918, 253] width 17 height 17
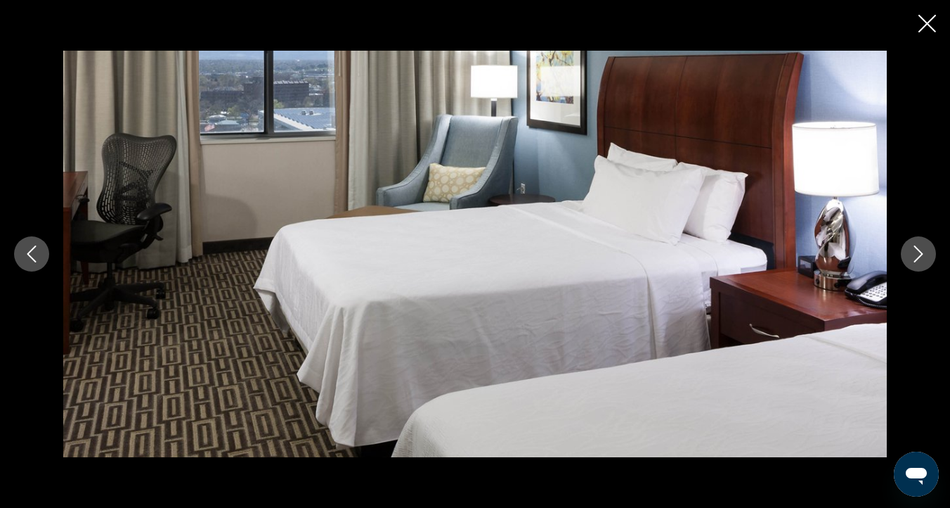
click at [918, 247] on icon "Next image" at bounding box center [918, 253] width 17 height 17
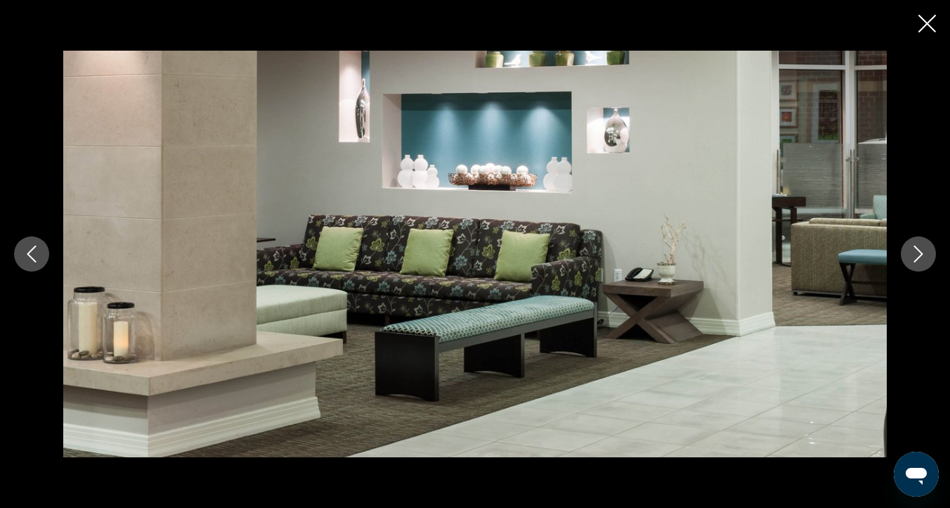
click at [918, 247] on icon "Next image" at bounding box center [918, 253] width 17 height 17
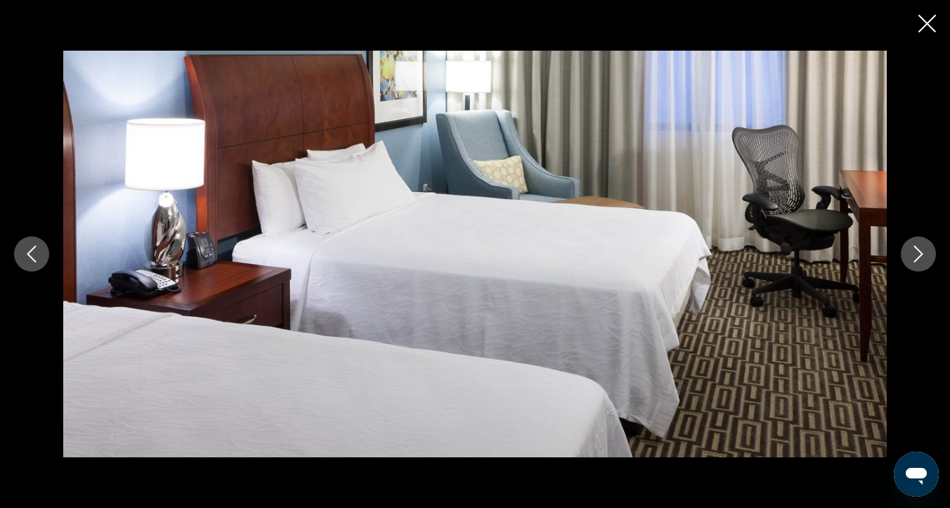
click at [920, 245] on icon "Next image" at bounding box center [918, 253] width 17 height 17
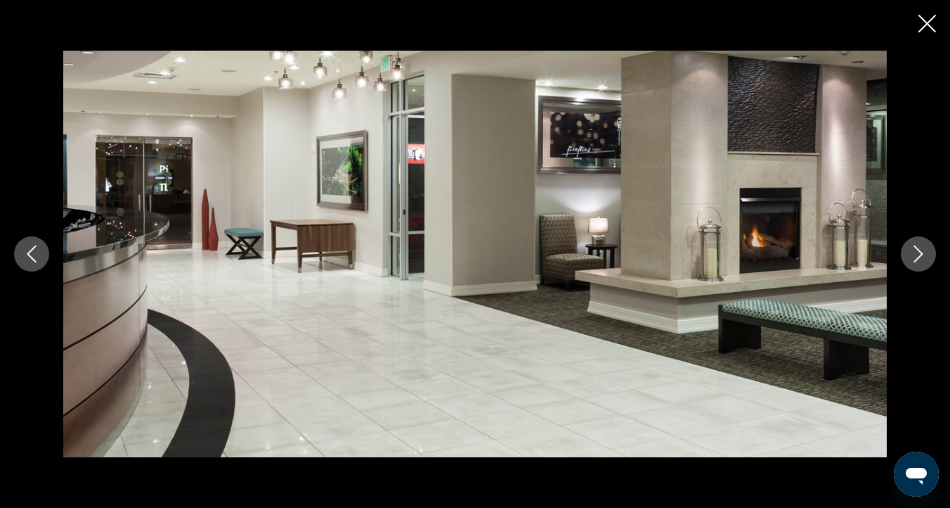
click at [920, 245] on icon "Next image" at bounding box center [918, 253] width 17 height 17
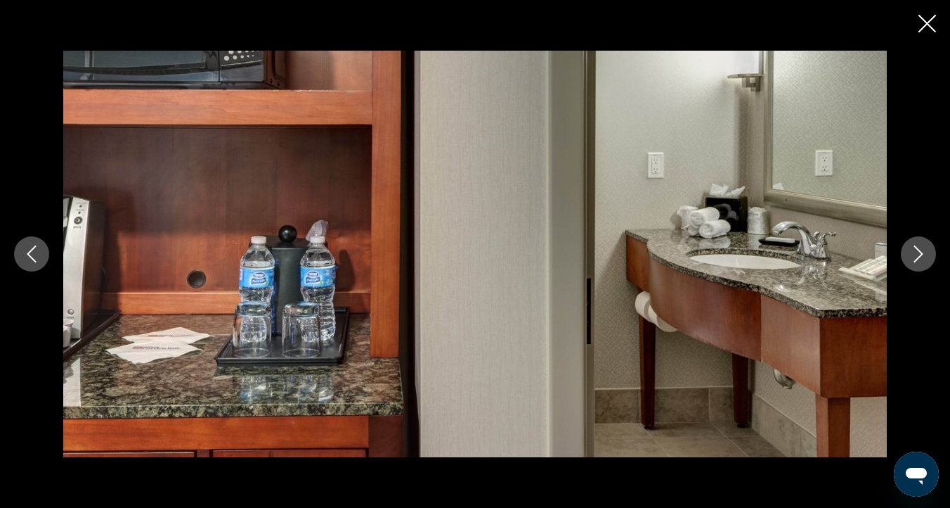
click at [920, 247] on icon "Next image" at bounding box center [918, 253] width 17 height 17
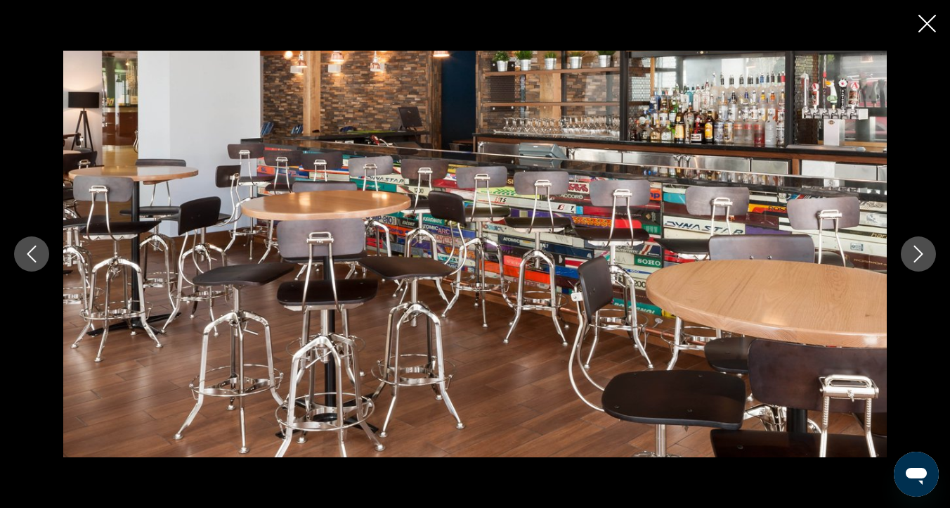
click at [920, 247] on icon "Next image" at bounding box center [918, 253] width 17 height 17
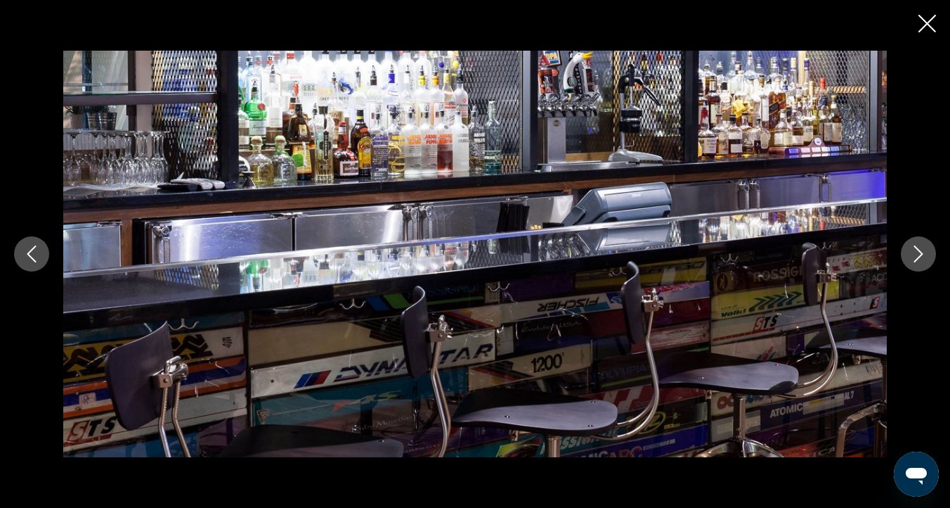
click at [920, 247] on icon "Next image" at bounding box center [918, 253] width 17 height 17
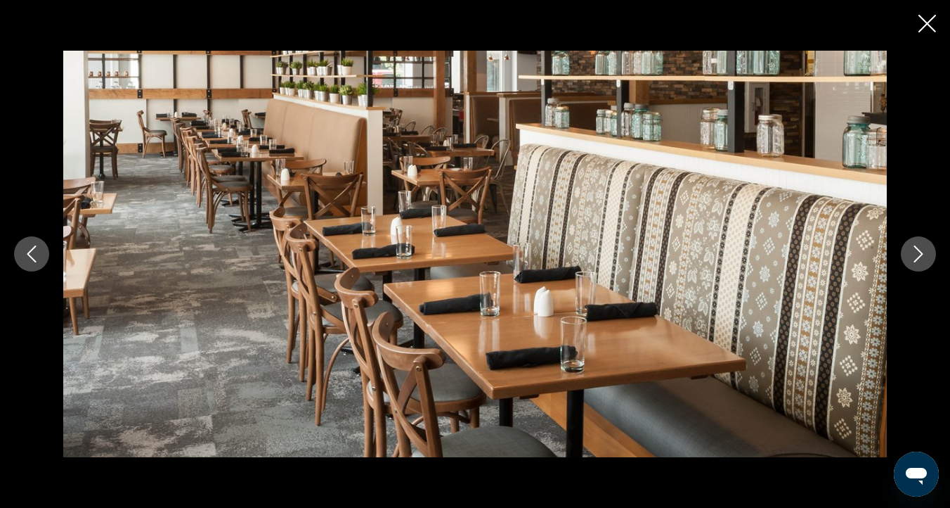
click at [920, 247] on icon "Next image" at bounding box center [918, 253] width 17 height 17
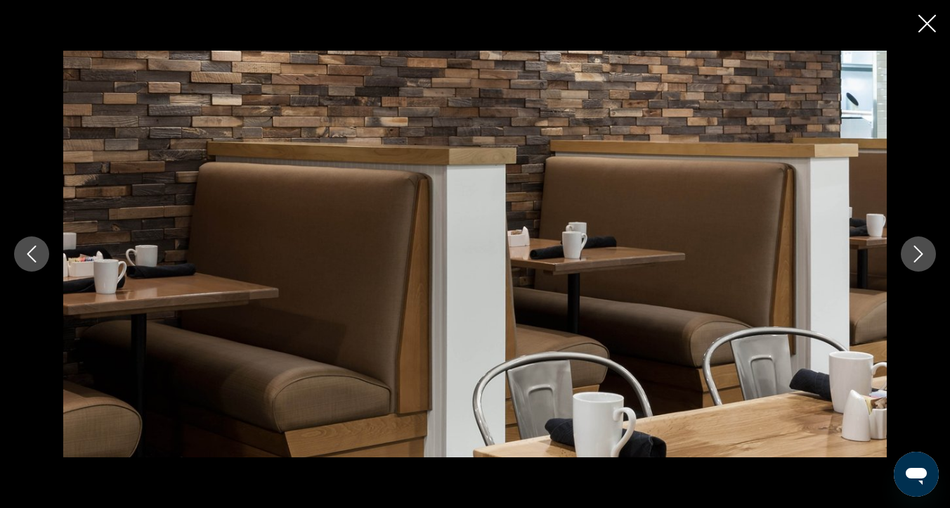
click at [920, 247] on icon "Next image" at bounding box center [918, 253] width 17 height 17
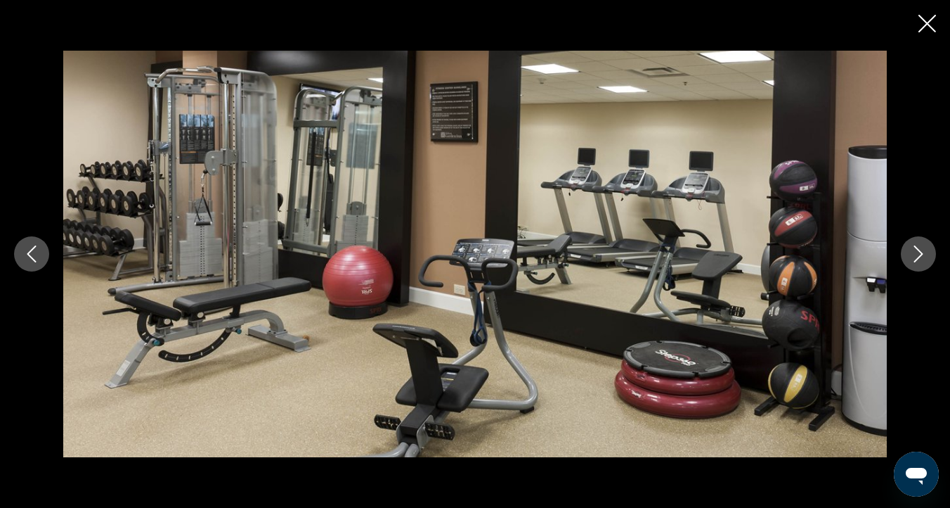
click at [920, 248] on icon "Next image" at bounding box center [918, 253] width 17 height 17
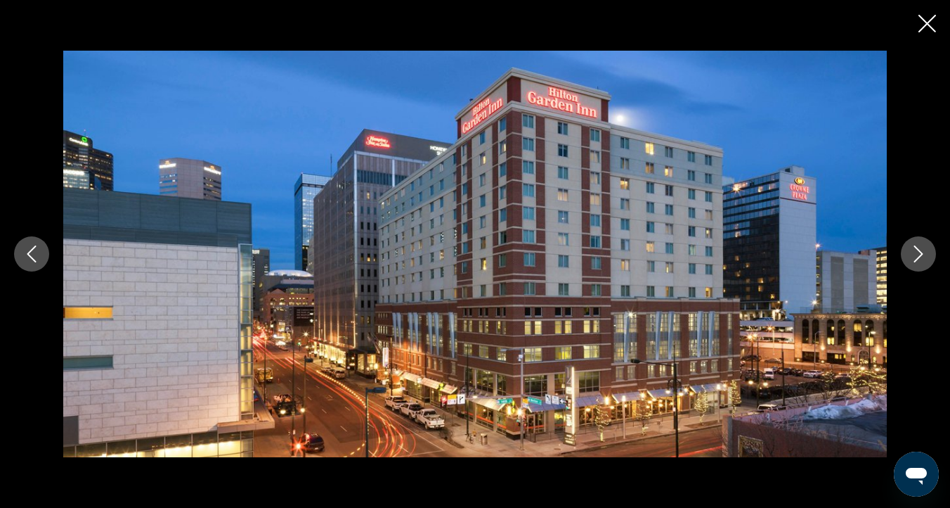
click at [920, 248] on icon "Next image" at bounding box center [918, 253] width 17 height 17
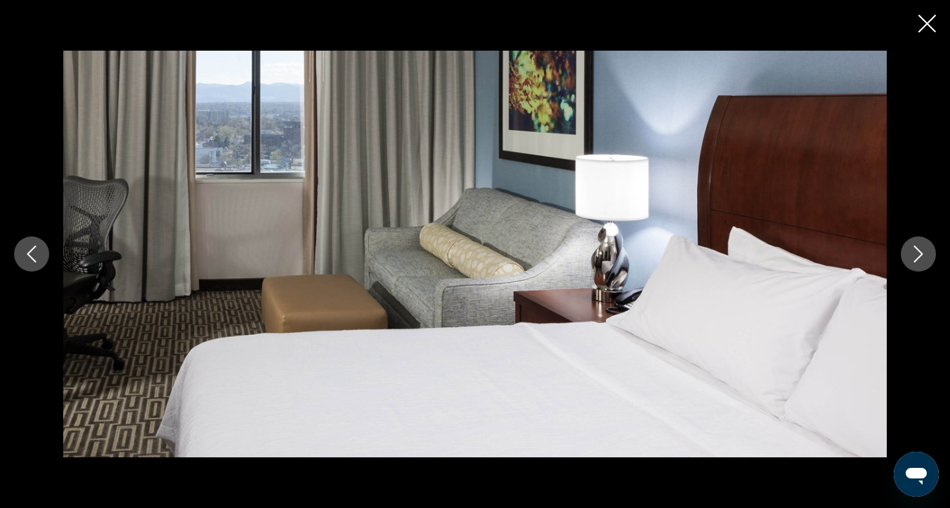
click at [920, 254] on icon "Next image" at bounding box center [918, 253] width 17 height 17
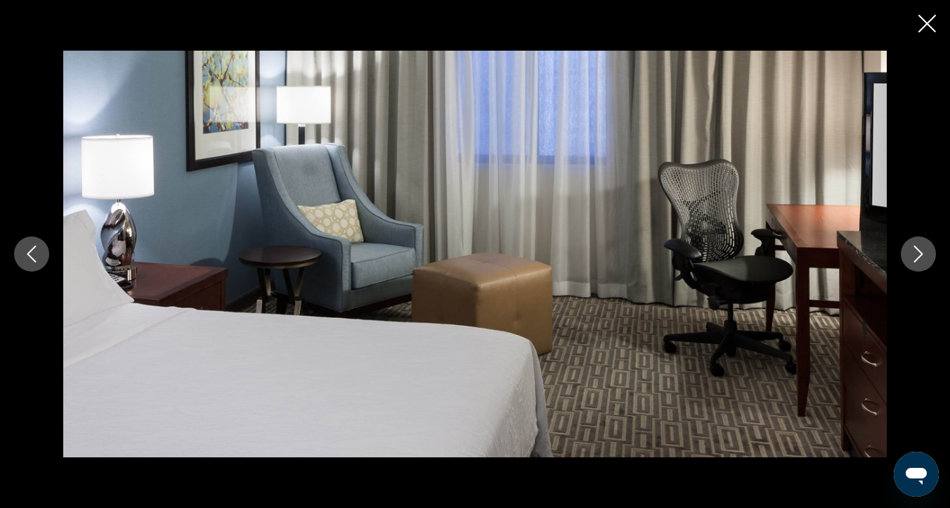
click at [30, 251] on icon "Previous image" at bounding box center [31, 253] width 9 height 17
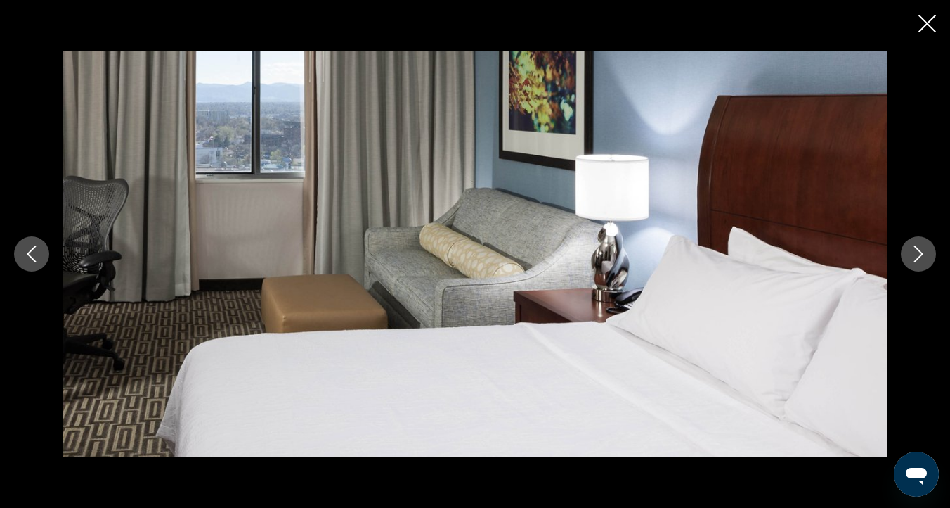
click at [915, 251] on icon "Next image" at bounding box center [918, 253] width 17 height 17
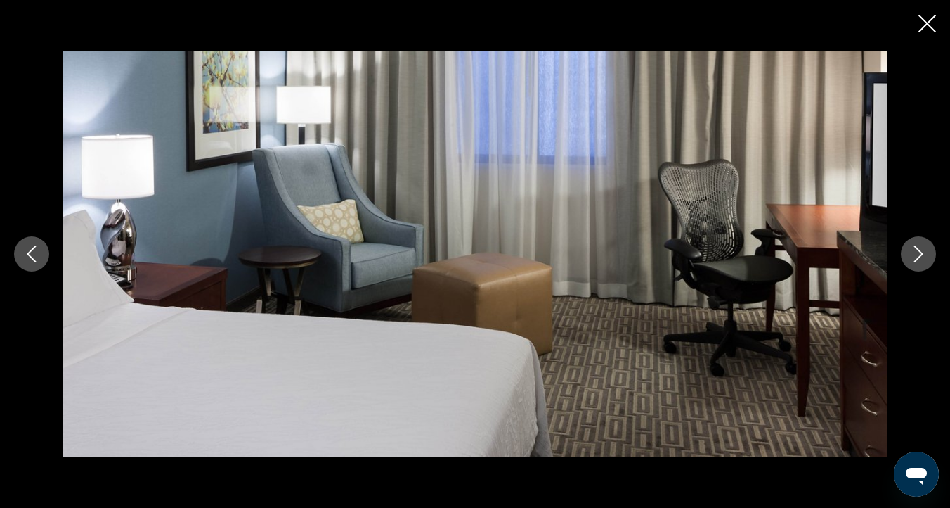
click at [913, 251] on icon "Next image" at bounding box center [918, 253] width 17 height 17
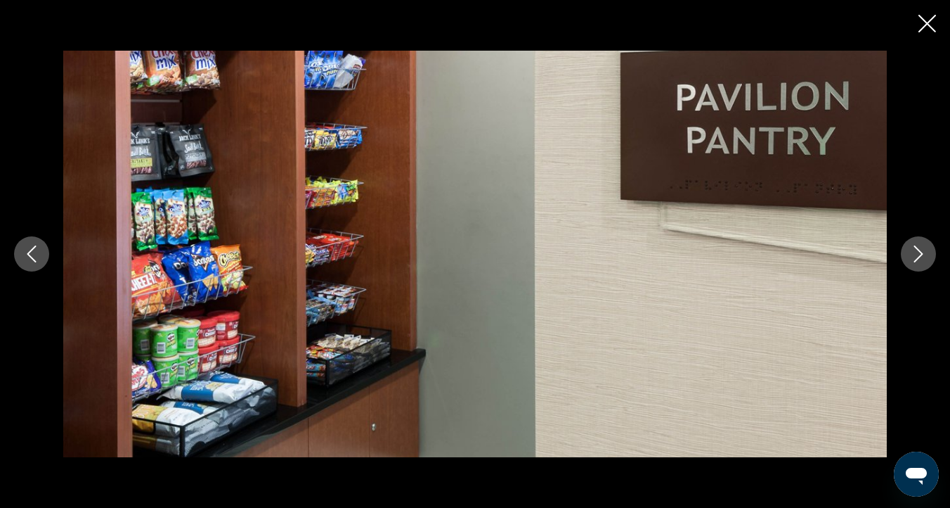
click at [913, 252] on icon "Next image" at bounding box center [918, 253] width 17 height 17
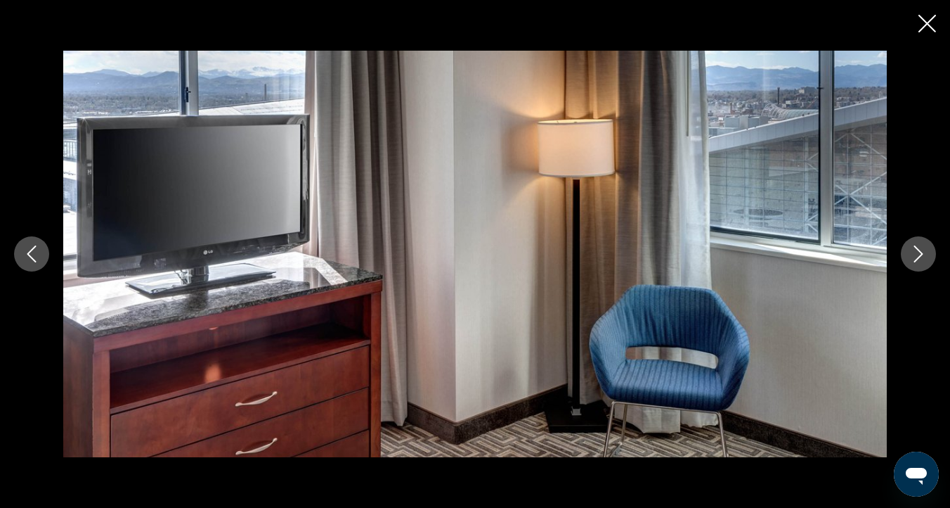
click at [914, 252] on icon "Next image" at bounding box center [918, 253] width 17 height 17
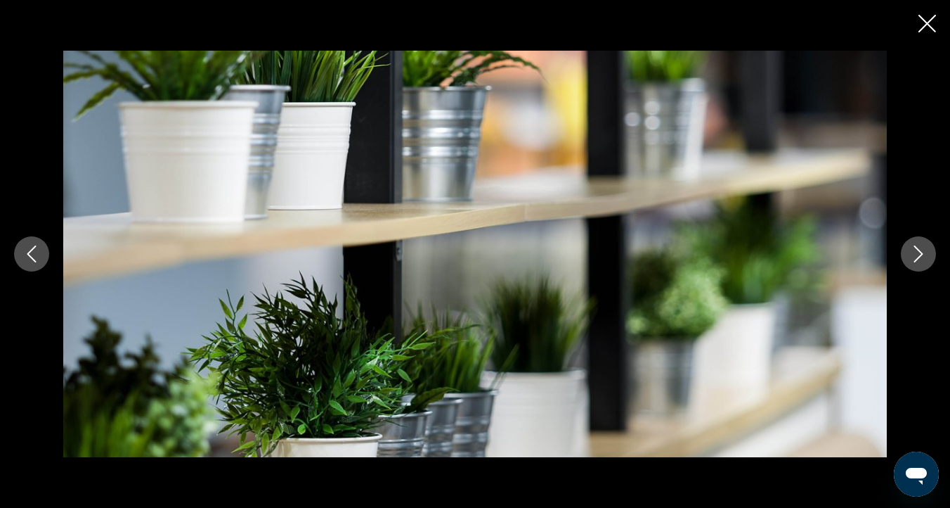
click at [914, 253] on icon "Next image" at bounding box center [918, 253] width 17 height 17
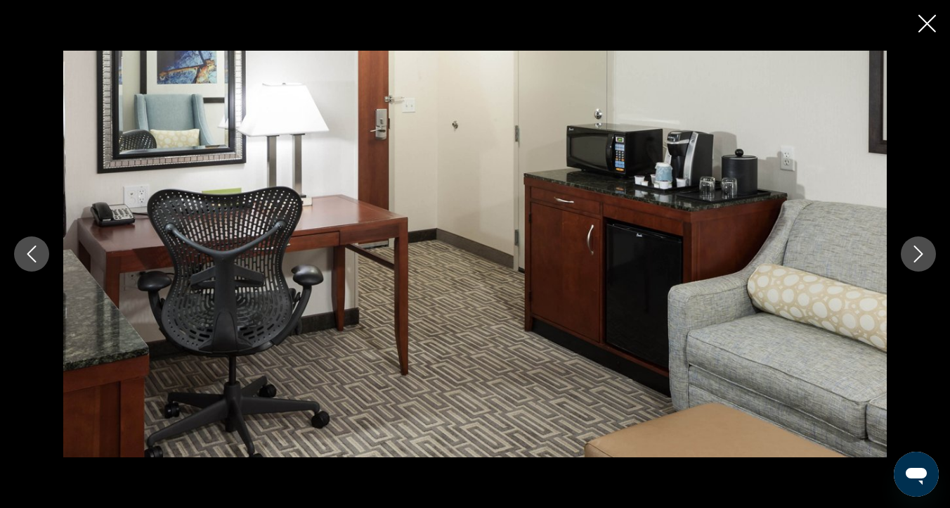
click at [918, 254] on icon "Next image" at bounding box center [918, 253] width 17 height 17
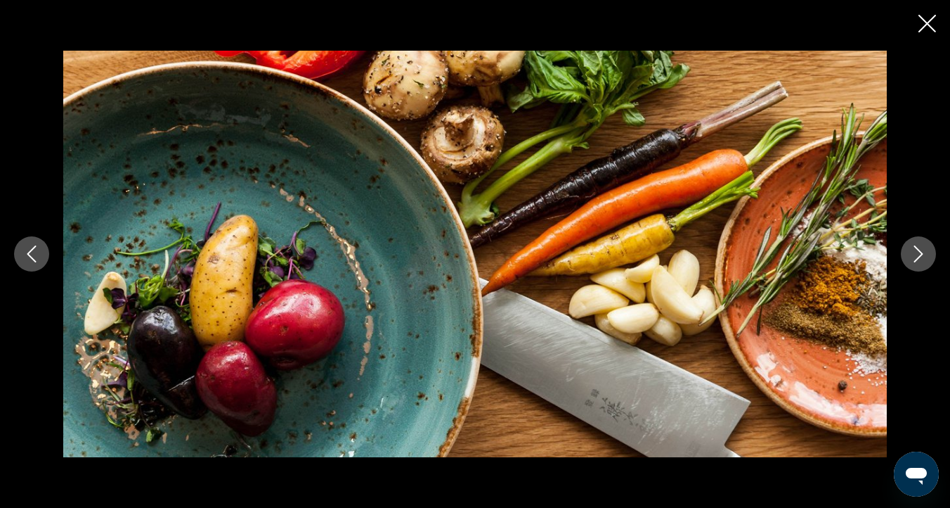
click at [918, 254] on icon "Next image" at bounding box center [918, 253] width 17 height 17
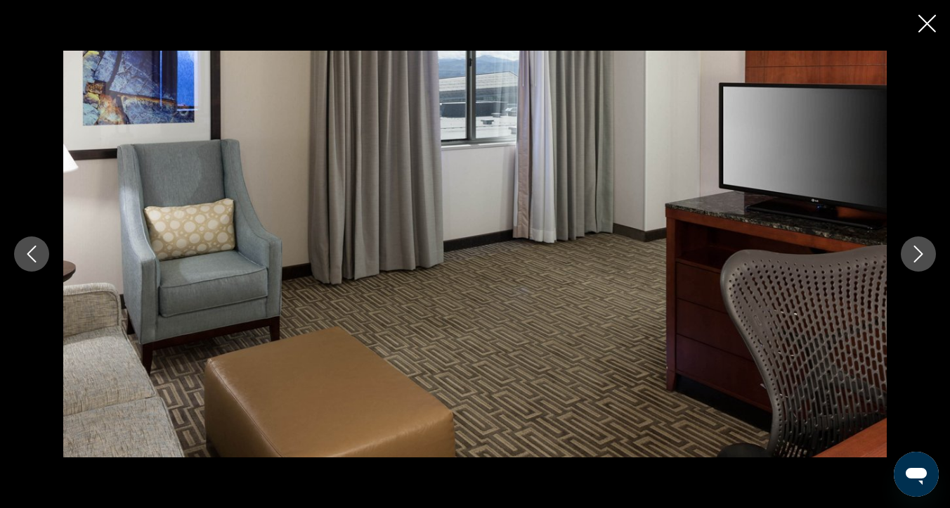
click at [922, 24] on icon "Close slideshow" at bounding box center [928, 24] width 18 height 18
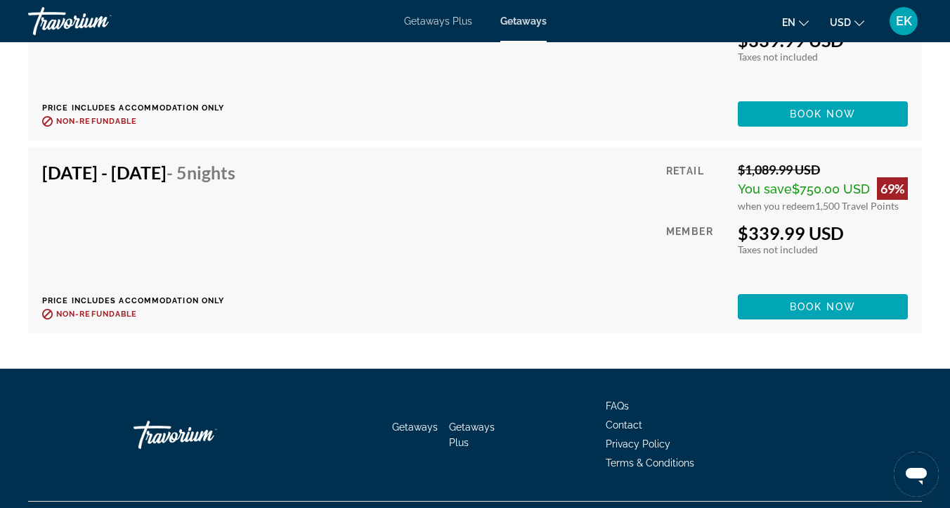
scroll to position [8263, 0]
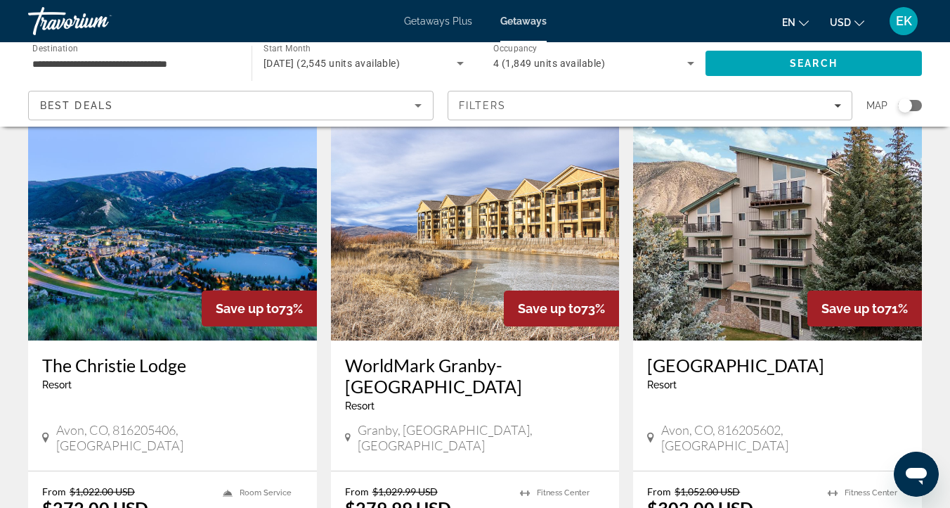
scroll to position [1689, 0]
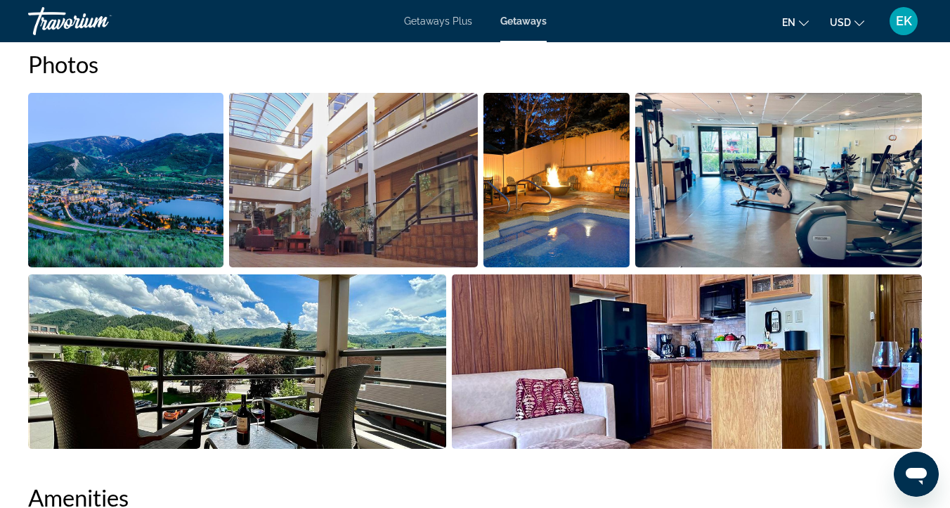
scroll to position [913, 0]
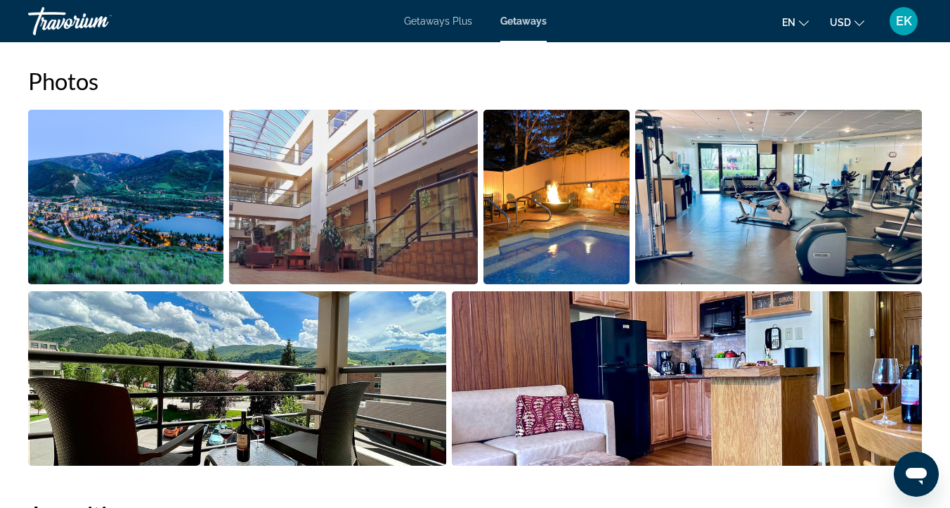
click at [333, 209] on img "Open full-screen image slider" at bounding box center [353, 197] width 248 height 174
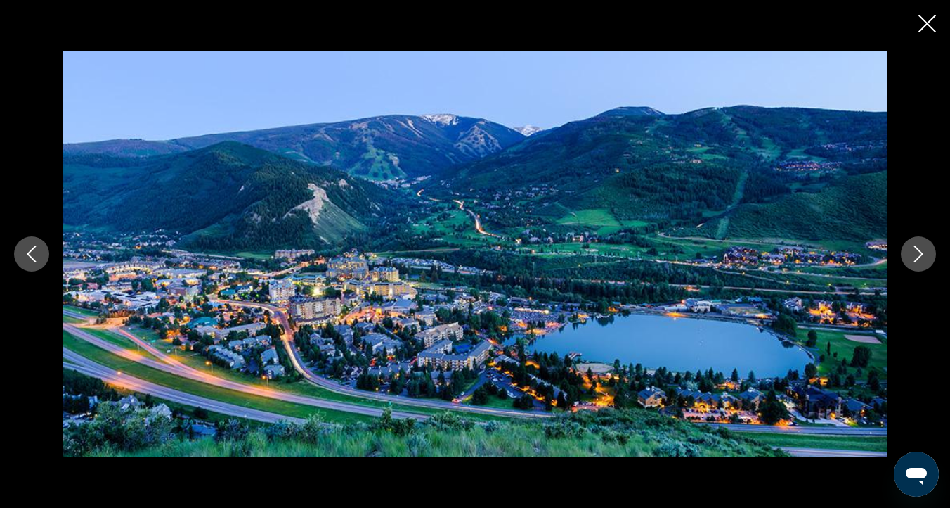
click at [923, 255] on icon "Next image" at bounding box center [918, 253] width 17 height 17
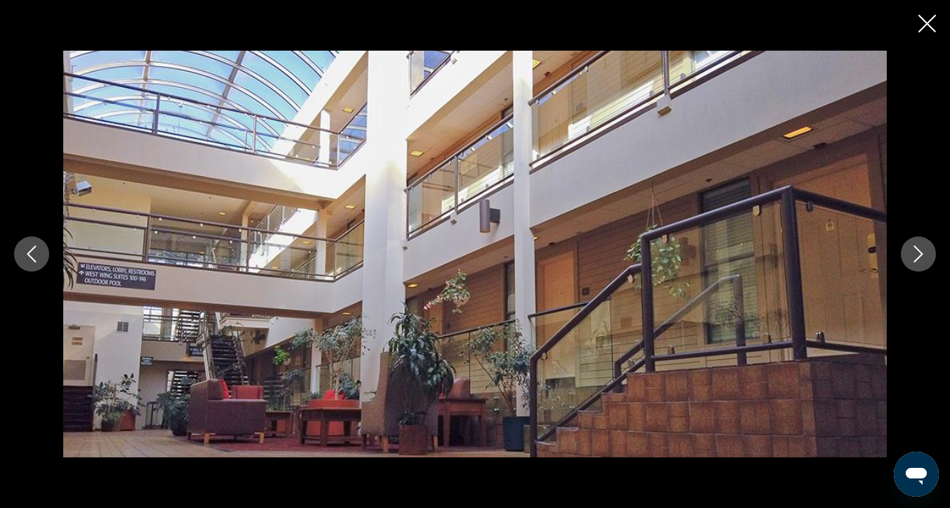
click at [922, 255] on icon "Next image" at bounding box center [919, 253] width 9 height 17
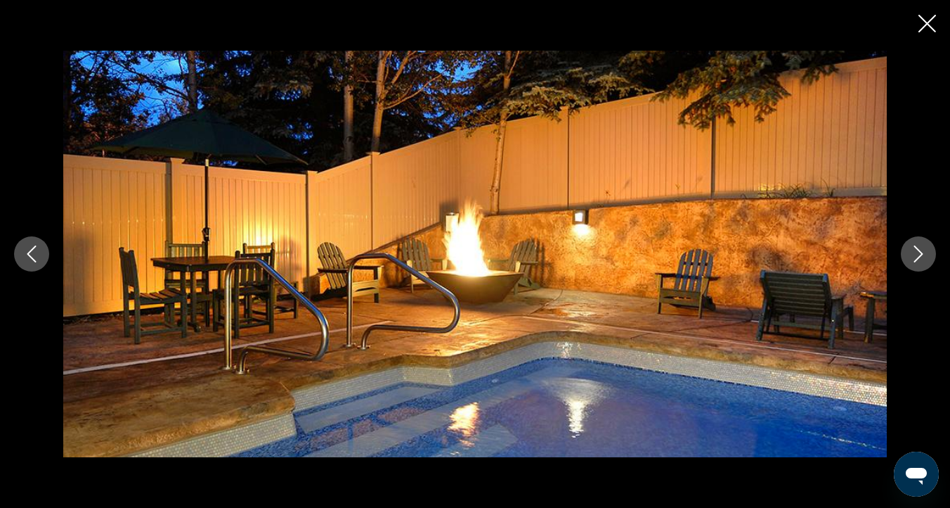
click at [922, 255] on icon "Next image" at bounding box center [919, 253] width 9 height 17
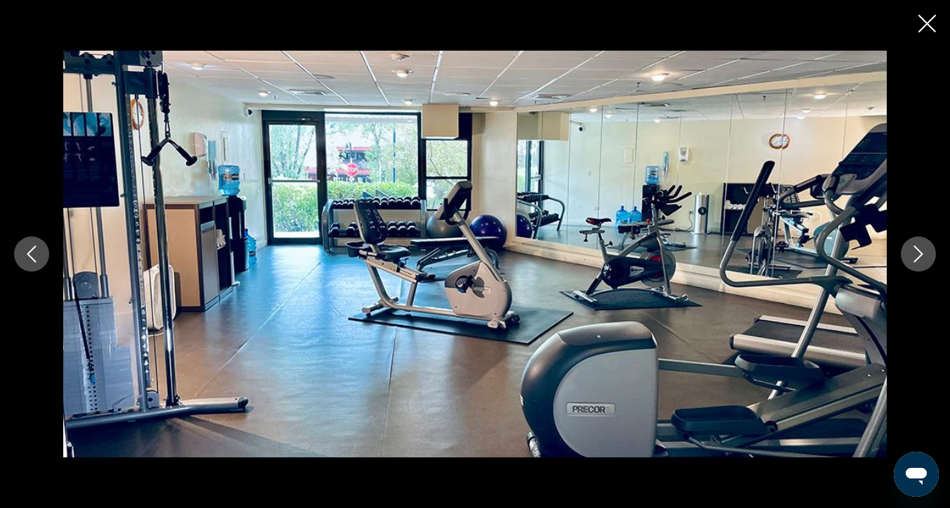
click at [922, 255] on icon "Next image" at bounding box center [919, 253] width 9 height 17
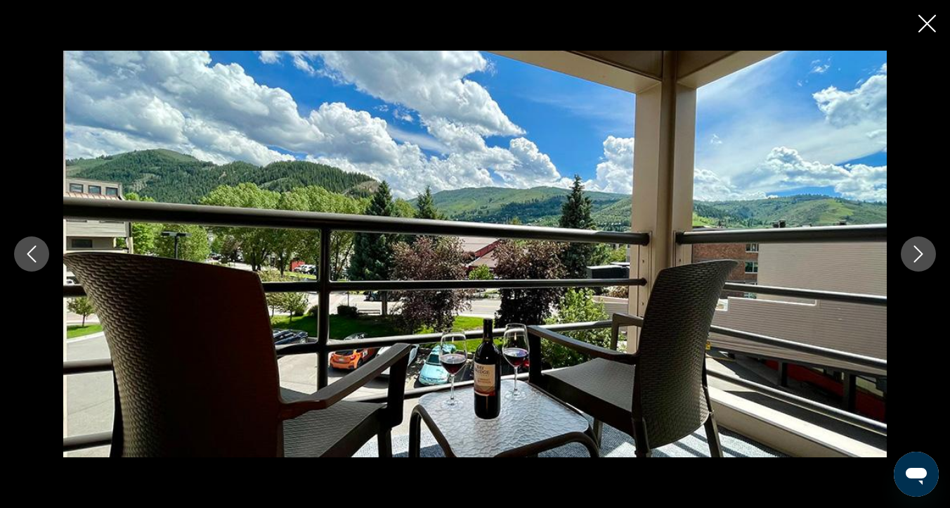
click at [922, 256] on icon "Next image" at bounding box center [918, 253] width 17 height 17
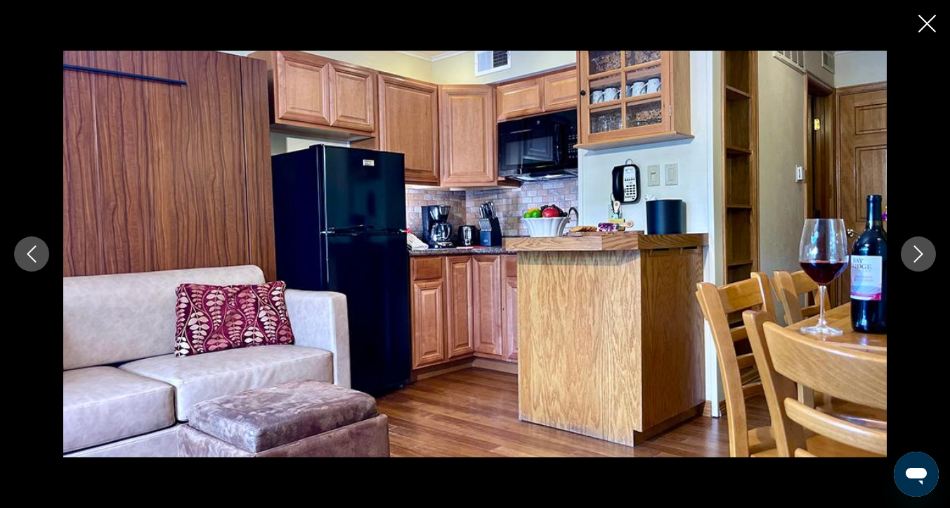
click at [922, 256] on icon "Next image" at bounding box center [918, 253] width 17 height 17
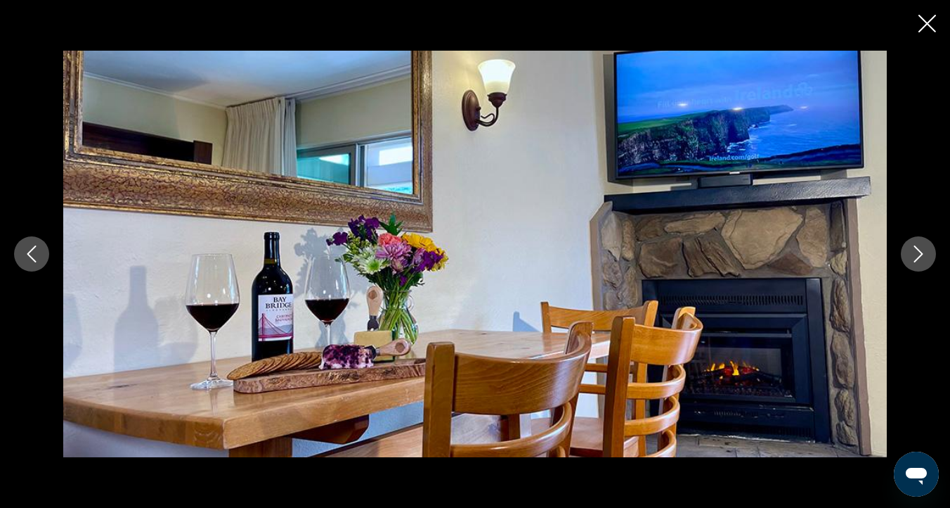
click at [922, 256] on icon "Next image" at bounding box center [918, 253] width 17 height 17
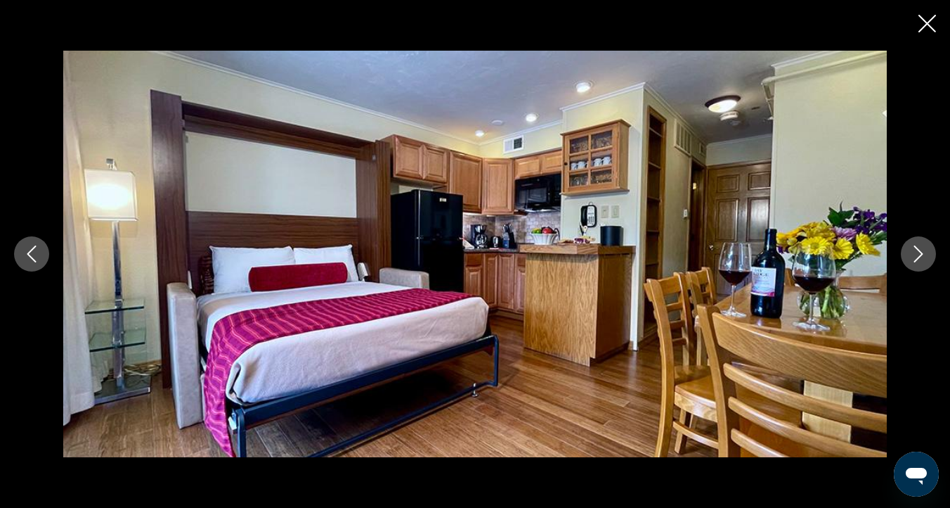
click at [921, 247] on icon "Next image" at bounding box center [918, 253] width 17 height 17
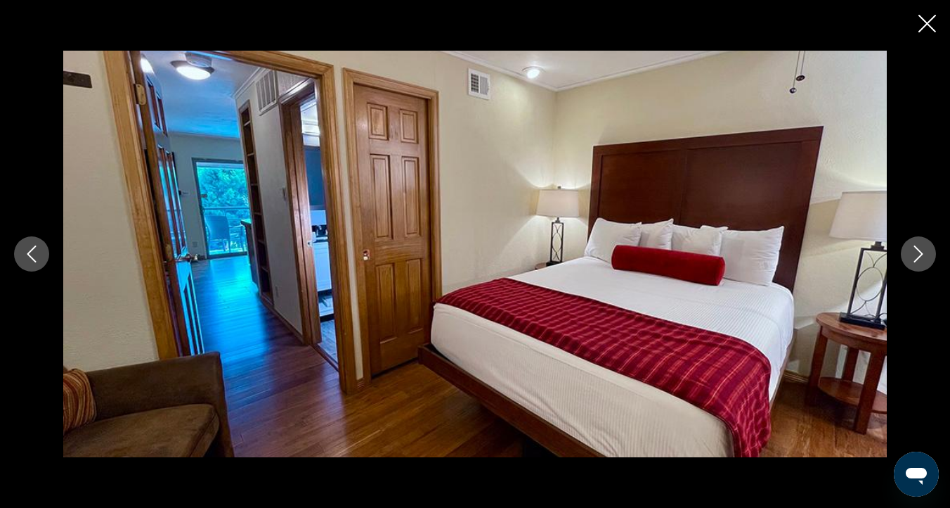
click at [915, 256] on icon "Next image" at bounding box center [918, 253] width 17 height 17
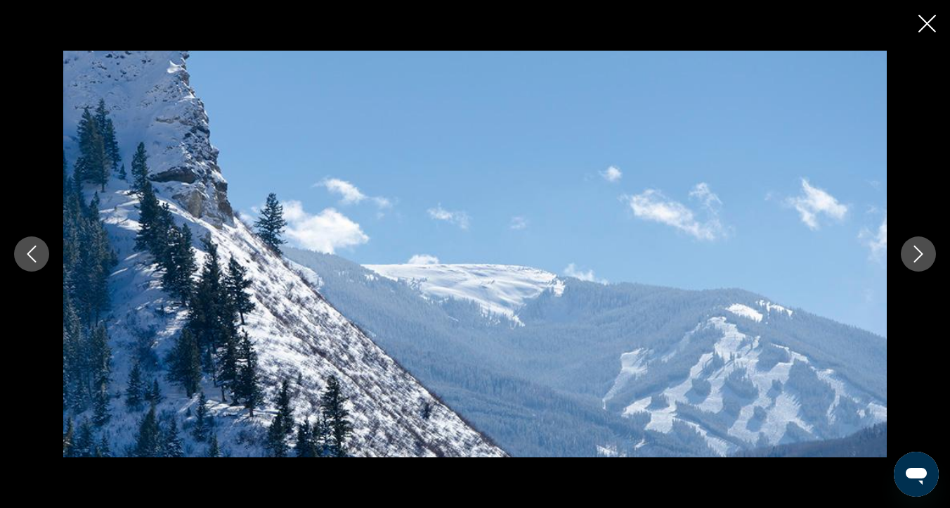
click at [915, 256] on icon "Next image" at bounding box center [918, 253] width 17 height 17
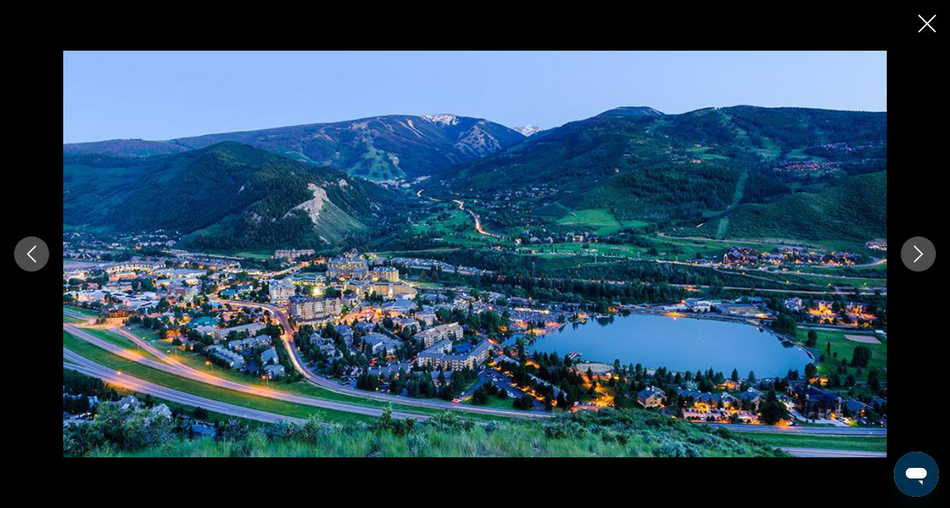
click at [915, 257] on icon "Next image" at bounding box center [918, 253] width 17 height 17
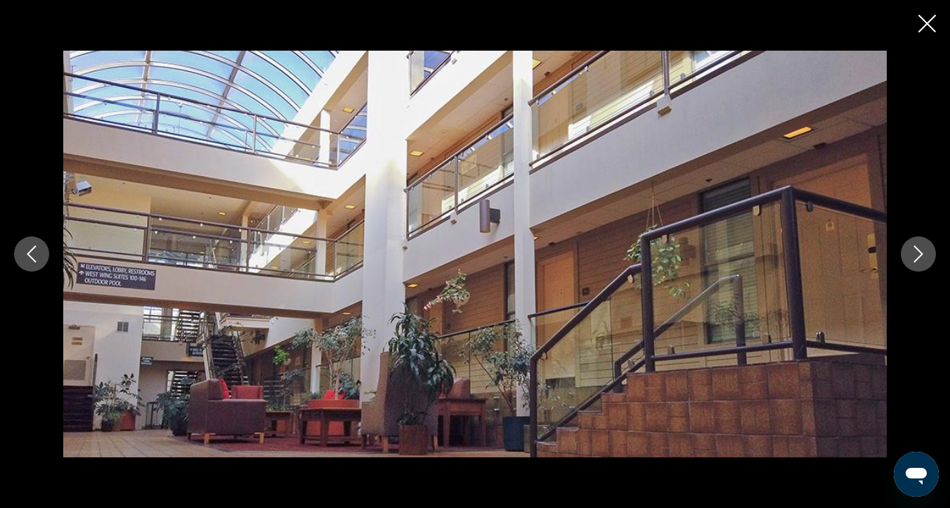
click at [924, 18] on icon "Close slideshow" at bounding box center [928, 24] width 18 height 18
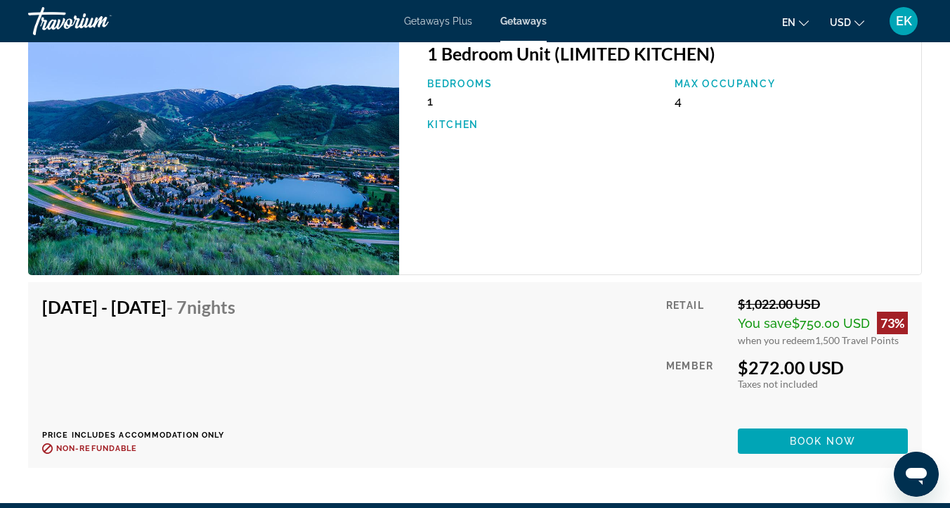
scroll to position [2715, 0]
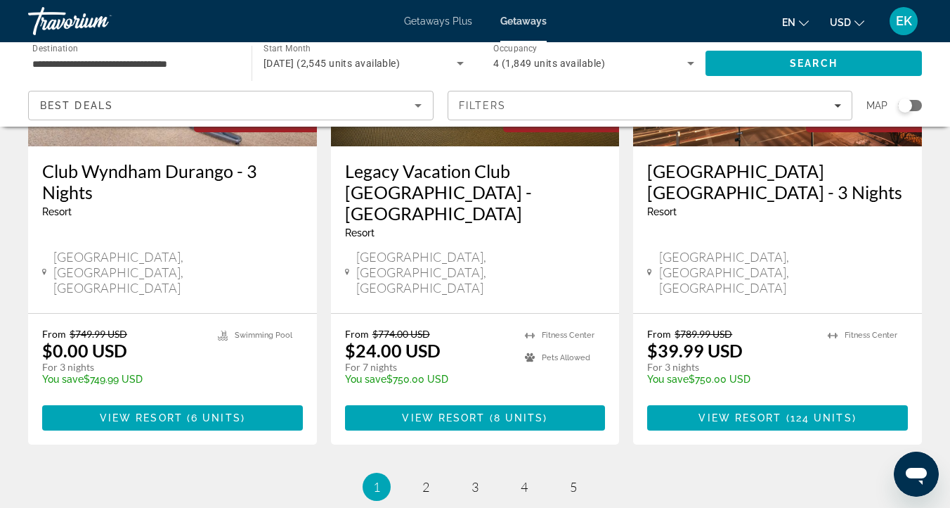
scroll to position [1844, 0]
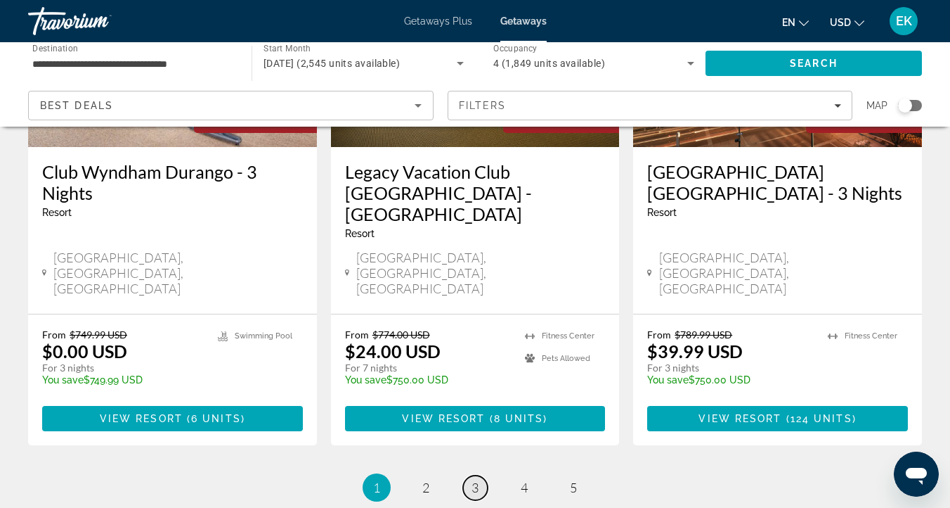
click at [475, 479] on span "3" at bounding box center [475, 486] width 7 height 15
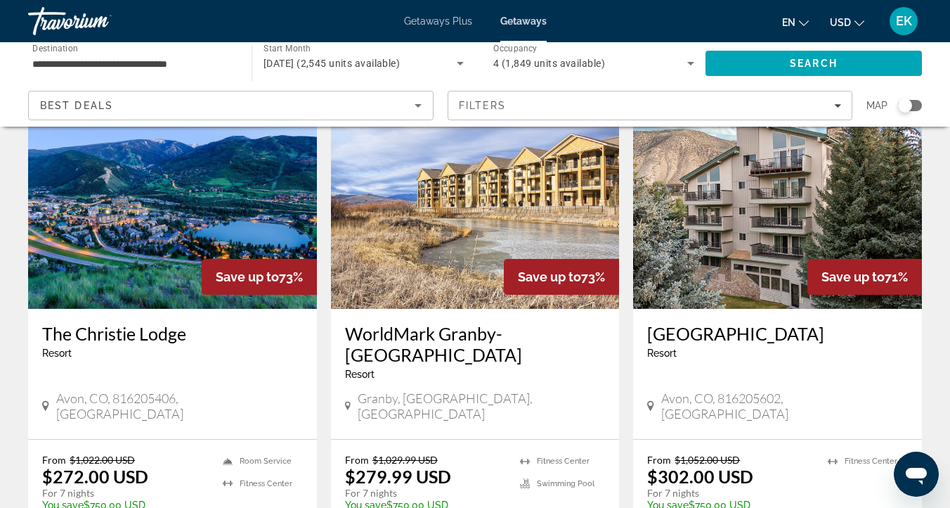
scroll to position [1702, 0]
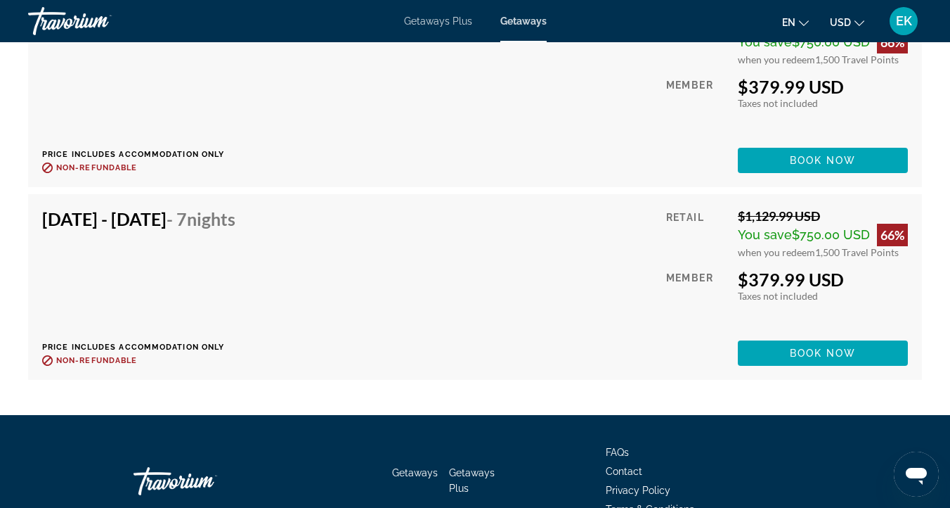
scroll to position [5291, 0]
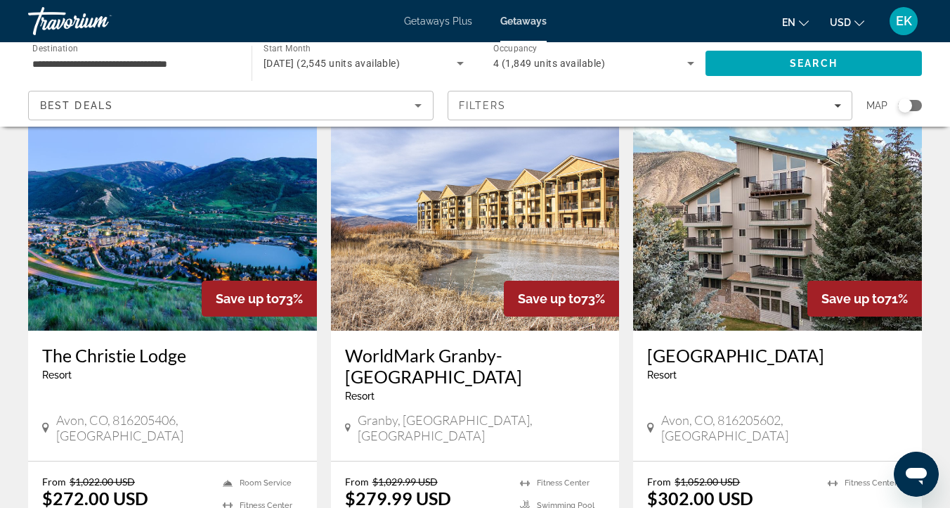
scroll to position [1681, 0]
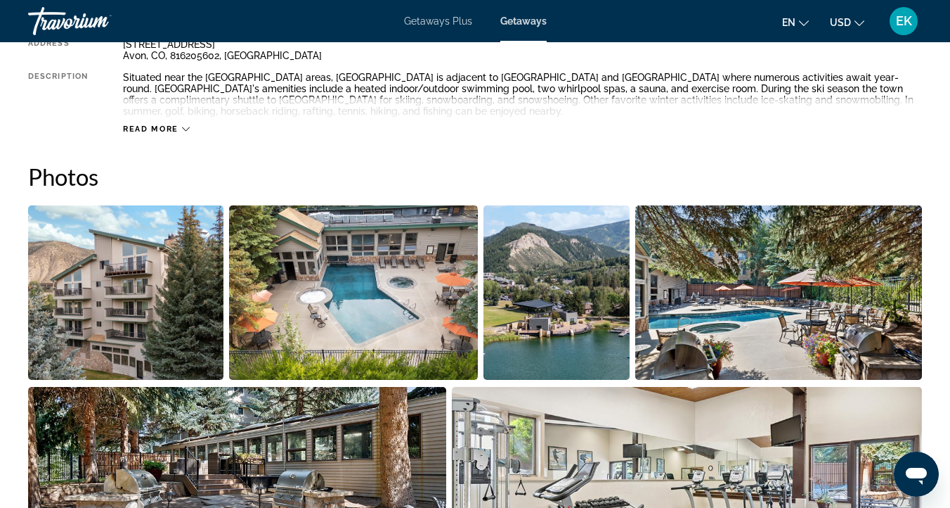
scroll to position [805, 0]
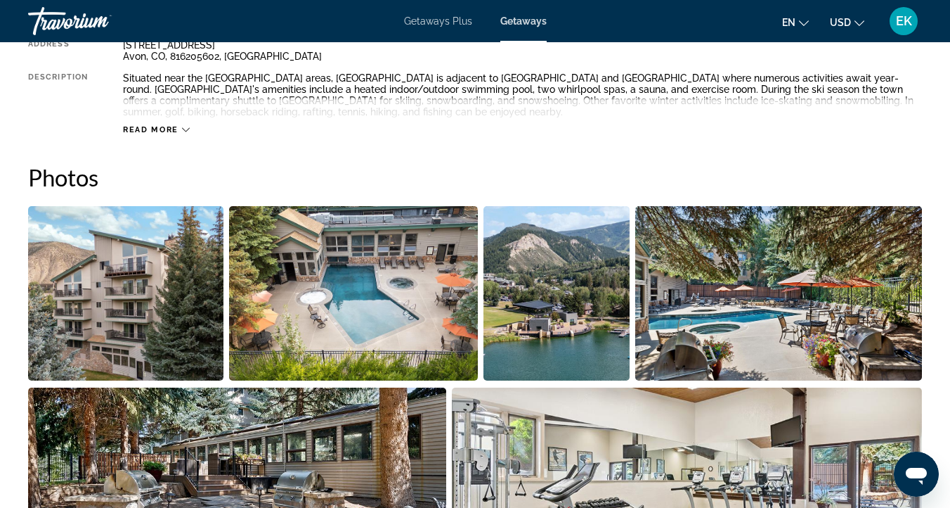
click at [214, 259] on img "Open full-screen image slider" at bounding box center [125, 293] width 195 height 174
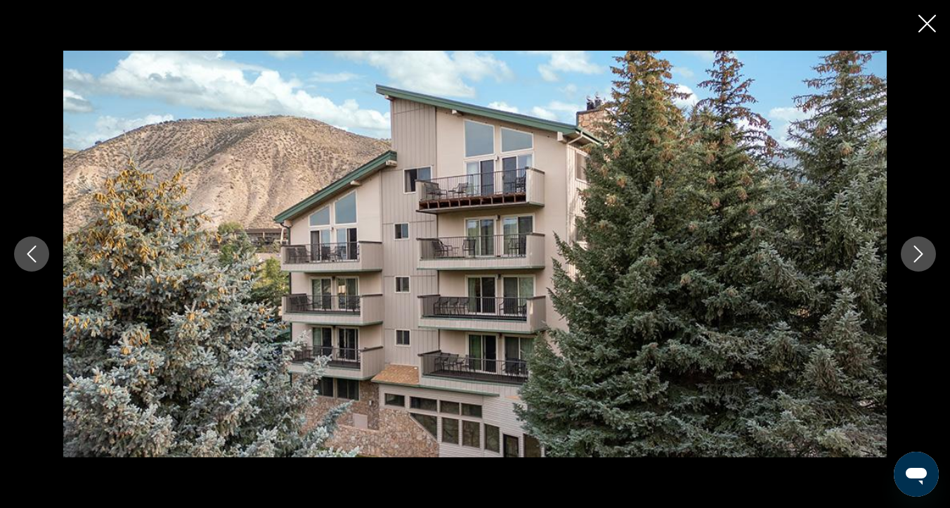
click at [917, 252] on icon "Next image" at bounding box center [918, 253] width 17 height 17
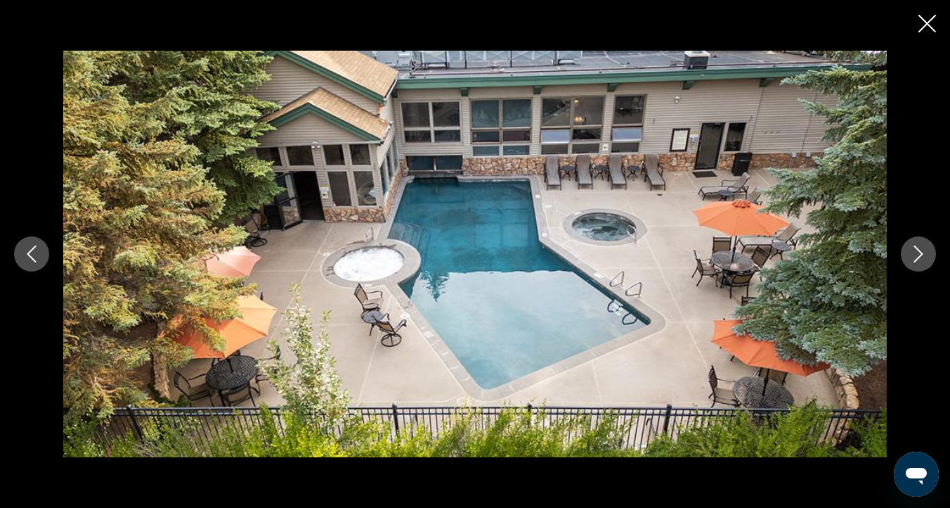
click at [917, 253] on icon "Next image" at bounding box center [918, 253] width 17 height 17
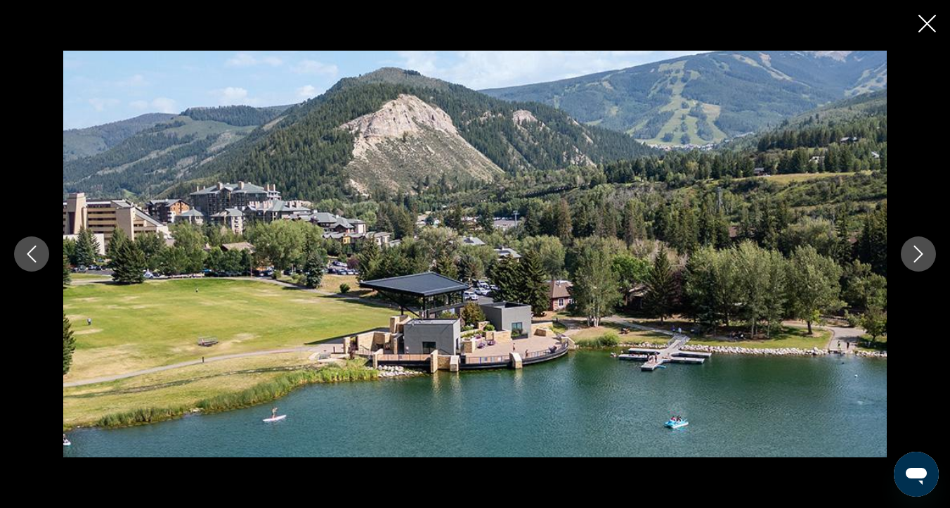
click at [916, 254] on icon "Next image" at bounding box center [918, 253] width 17 height 17
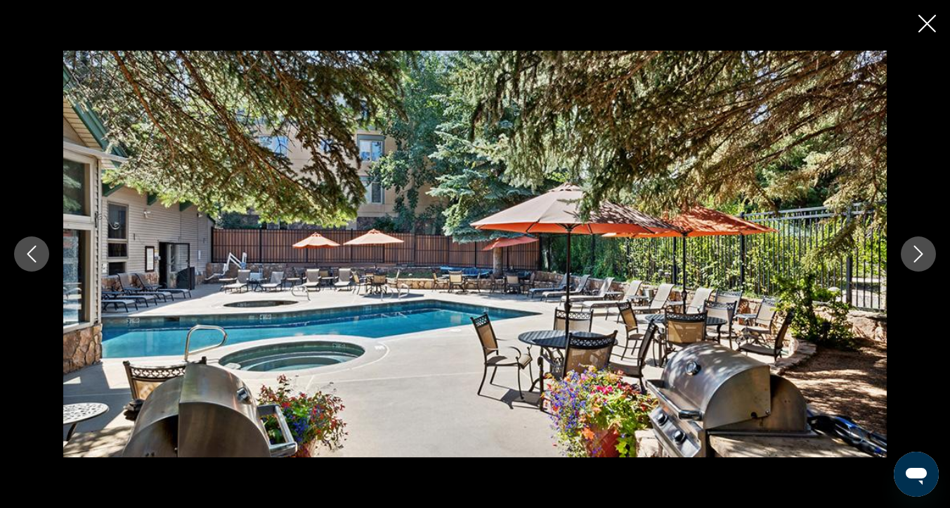
click at [916, 254] on icon "Next image" at bounding box center [918, 253] width 17 height 17
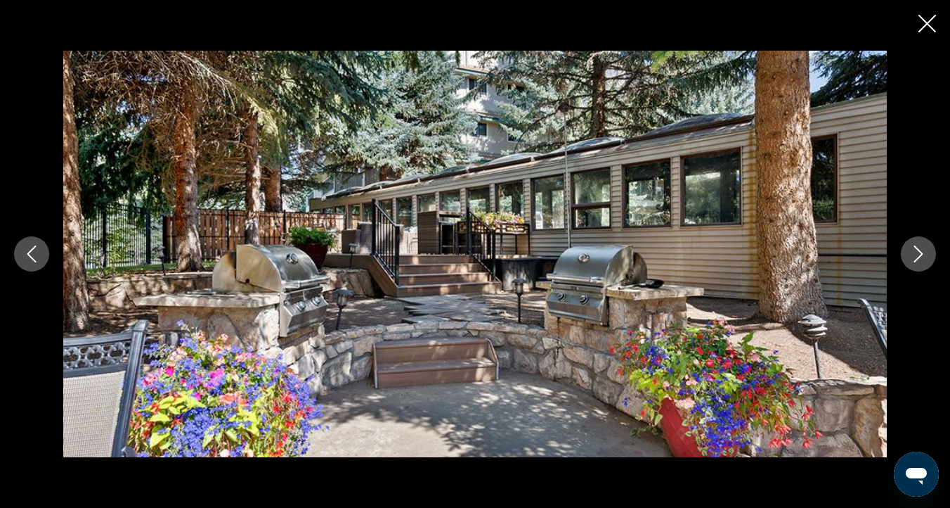
click at [916, 254] on icon "Next image" at bounding box center [918, 253] width 17 height 17
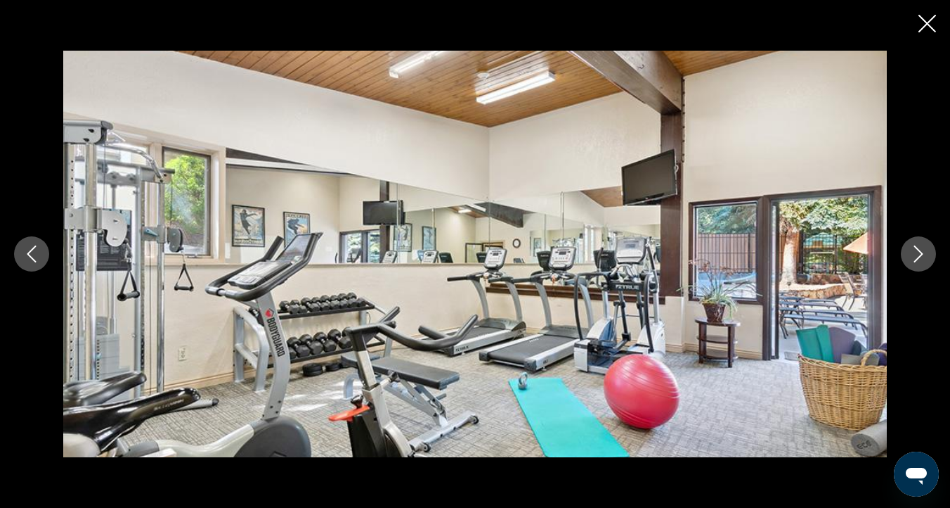
click at [915, 254] on icon "Next image" at bounding box center [918, 253] width 17 height 17
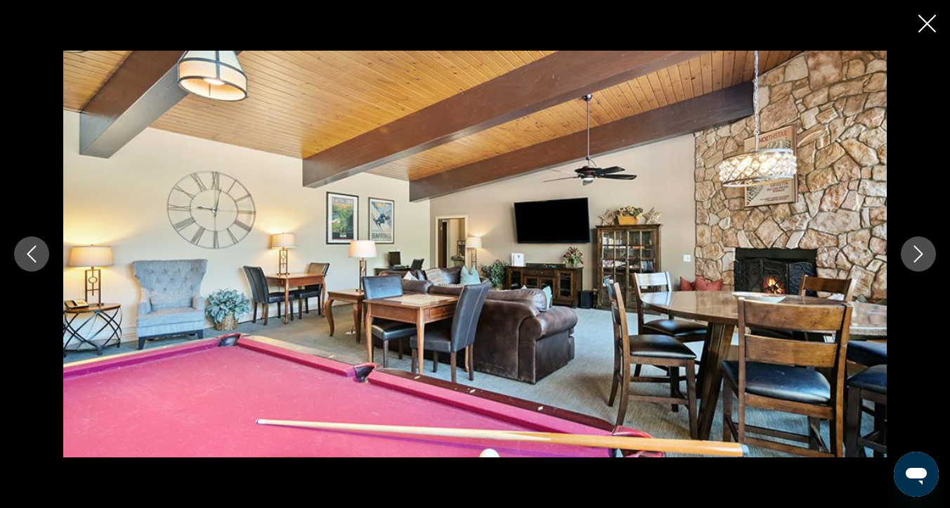
click at [915, 254] on icon "Next image" at bounding box center [918, 253] width 17 height 17
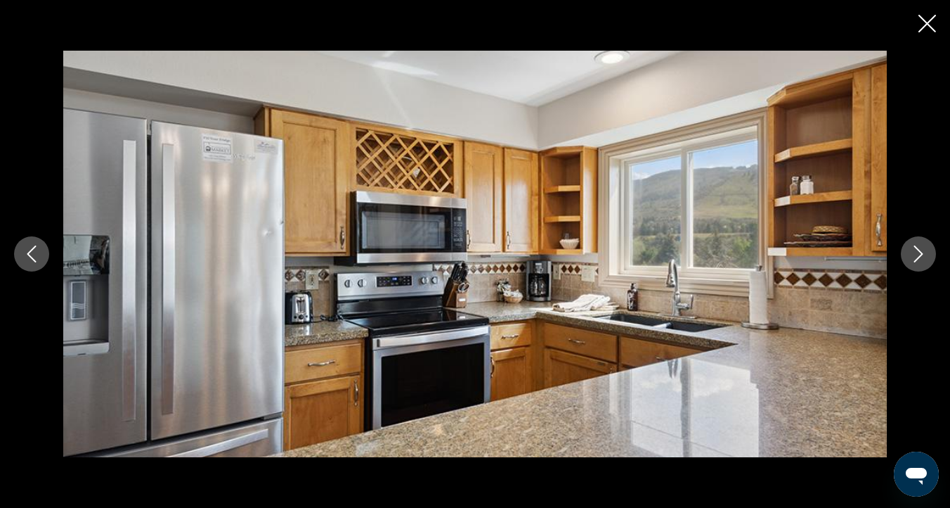
click at [915, 254] on icon "Next image" at bounding box center [918, 253] width 17 height 17
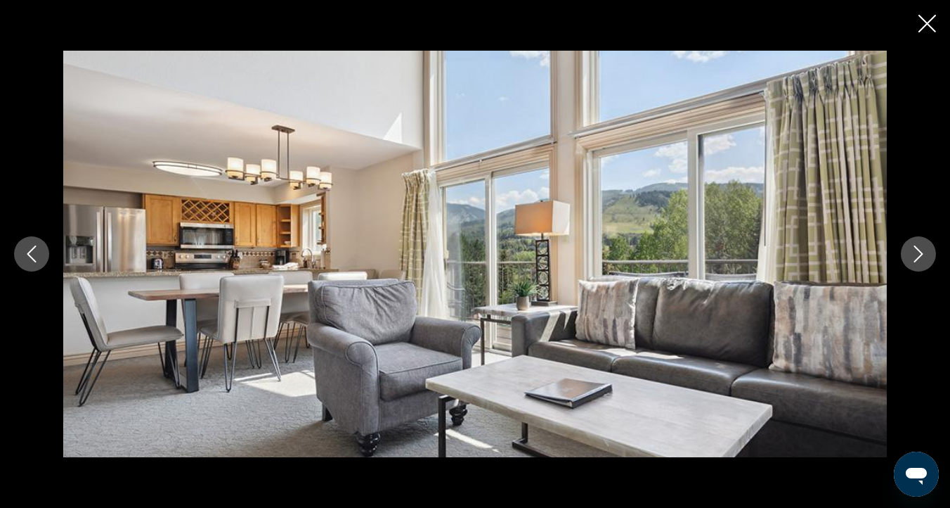
click at [917, 250] on icon "Next image" at bounding box center [918, 253] width 17 height 17
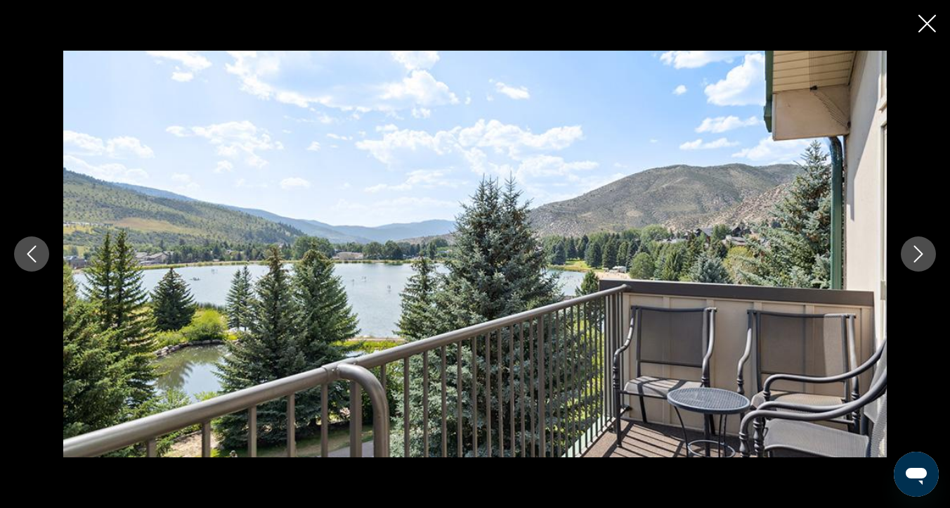
click at [917, 252] on icon "Next image" at bounding box center [918, 253] width 17 height 17
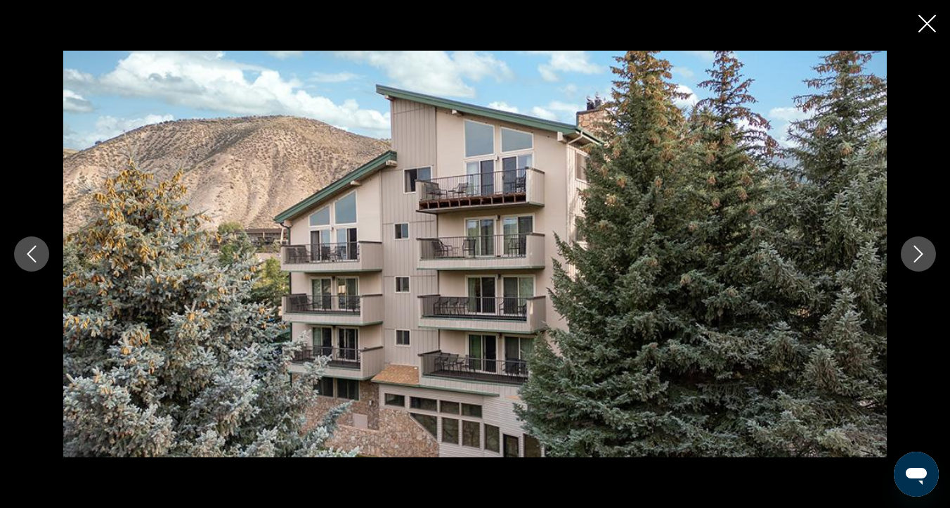
click at [917, 255] on icon "Next image" at bounding box center [918, 253] width 17 height 17
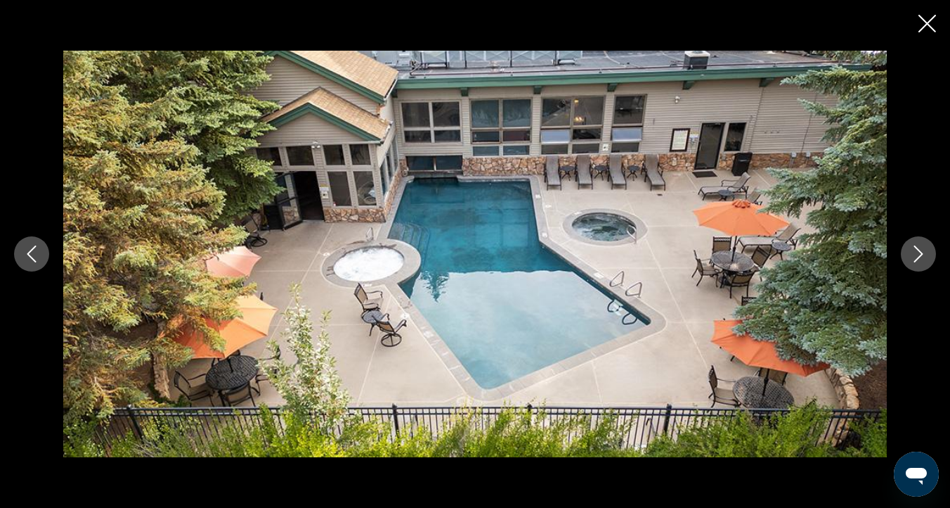
click at [921, 21] on icon "Close slideshow" at bounding box center [928, 24] width 18 height 18
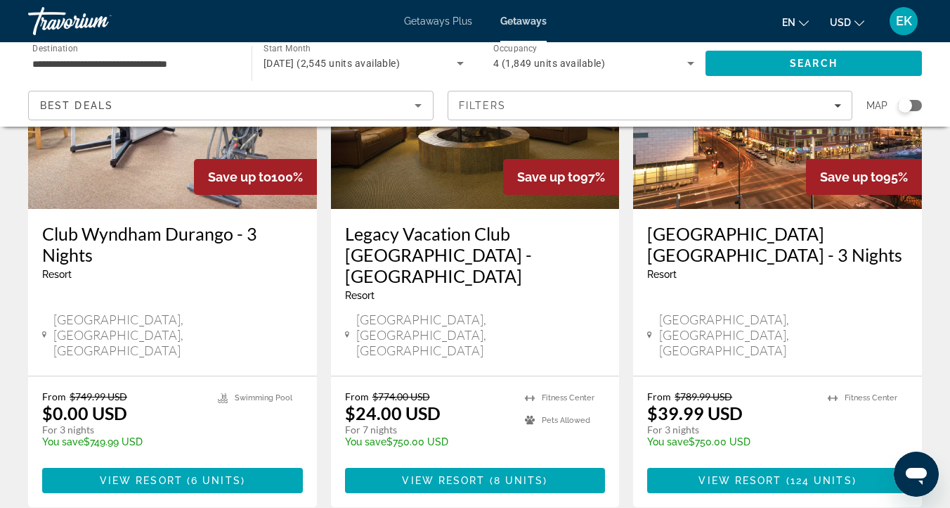
scroll to position [1784, 0]
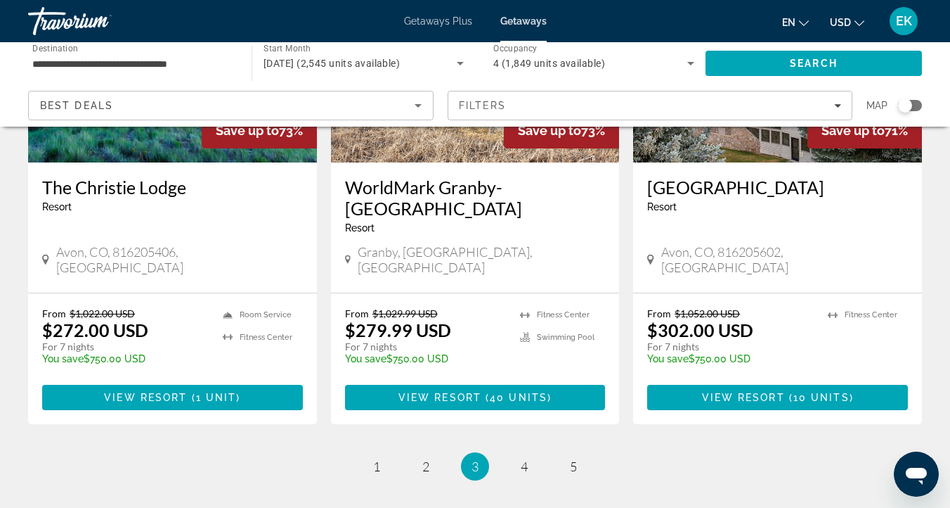
scroll to position [1855, 0]
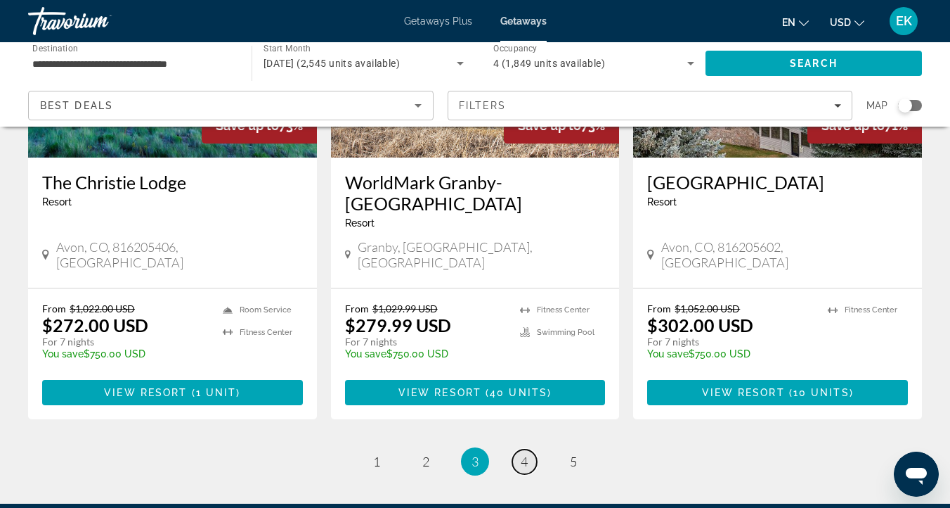
click at [522, 453] on span "4" at bounding box center [524, 460] width 7 height 15
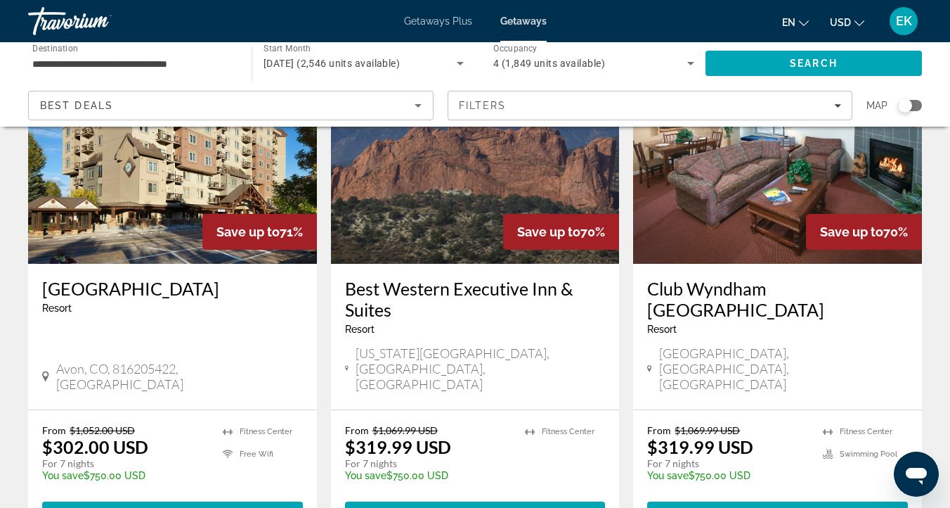
scroll to position [138, 0]
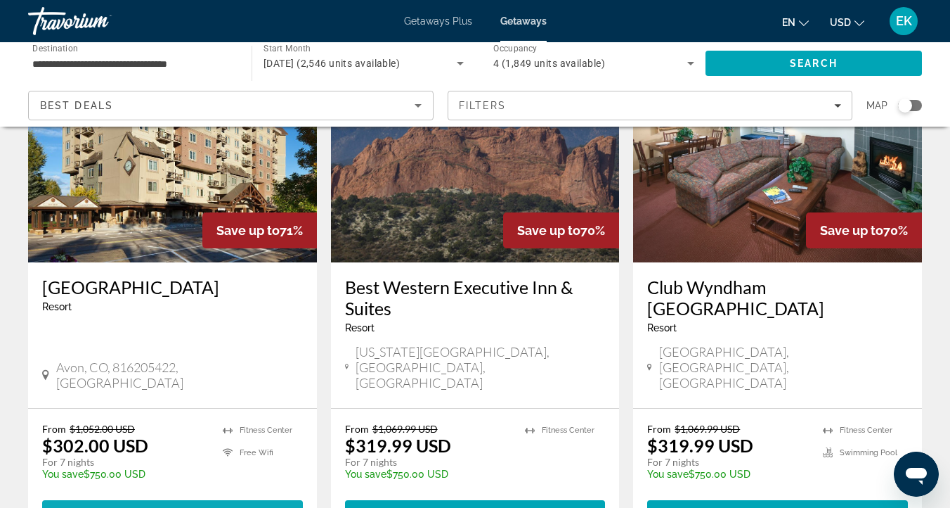
click at [174, 507] on span "View Resort" at bounding box center [138, 512] width 83 height 11
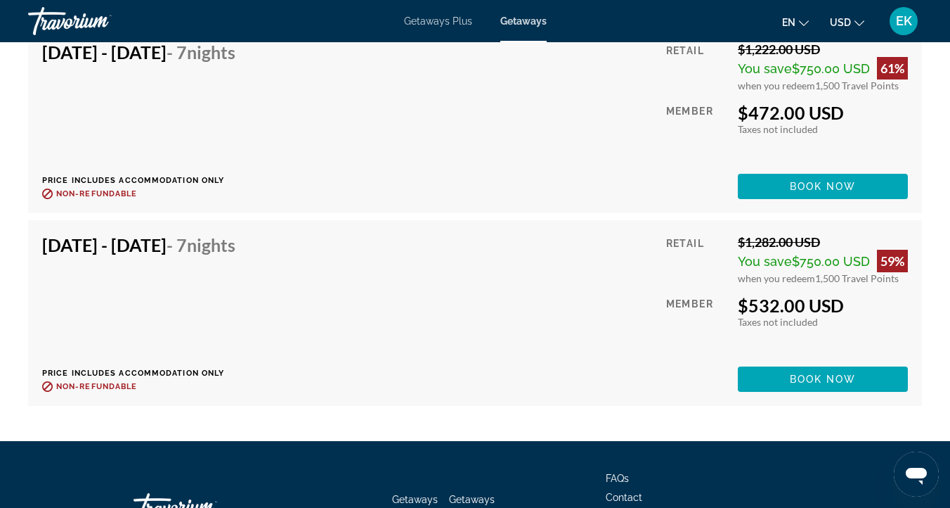
scroll to position [5172, 0]
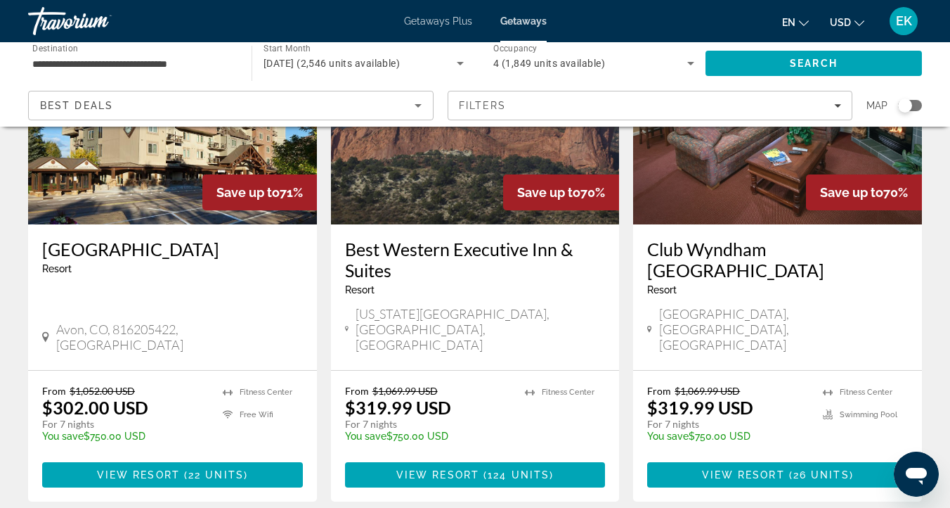
scroll to position [202, 0]
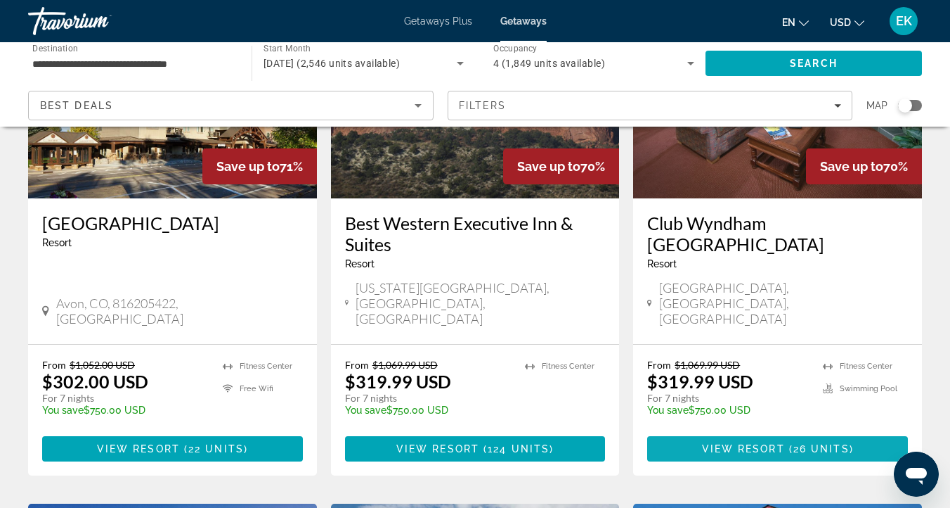
click at [756, 443] on span "View Resort" at bounding box center [743, 448] width 83 height 11
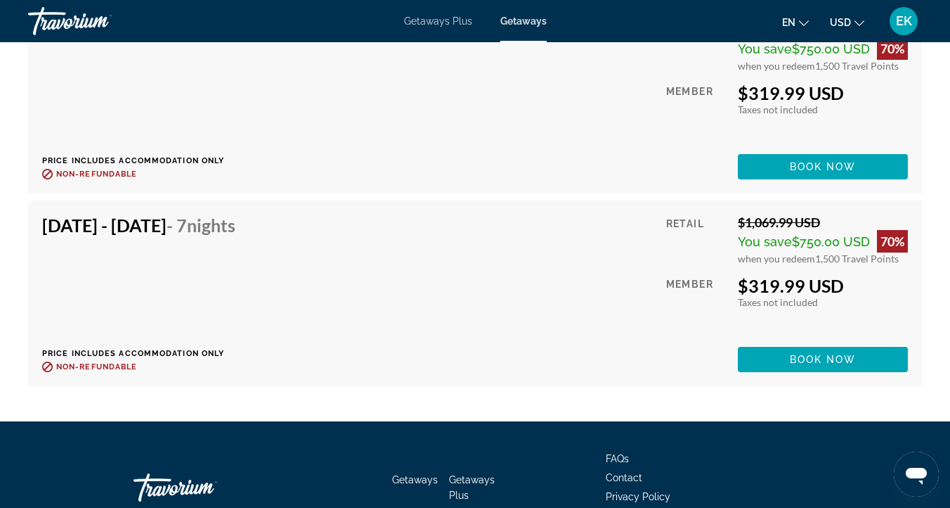
scroll to position [4783, 0]
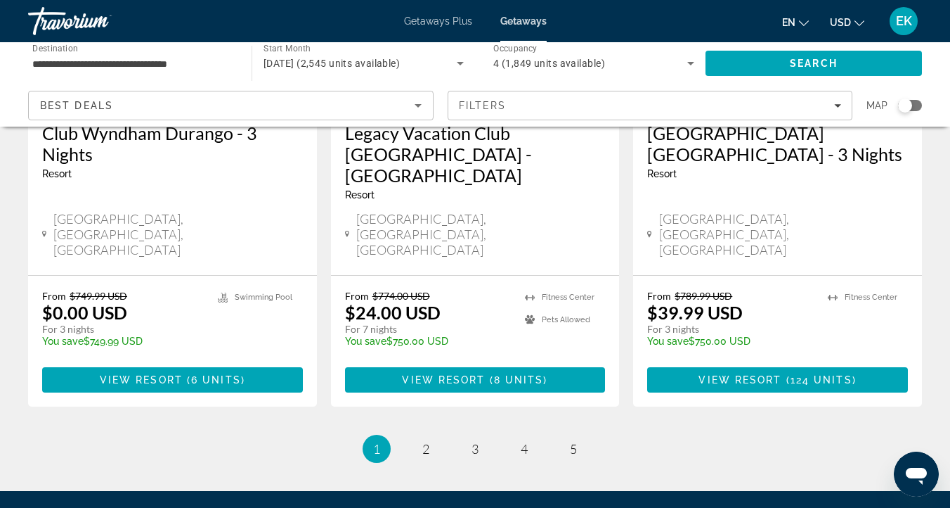
scroll to position [1895, 0]
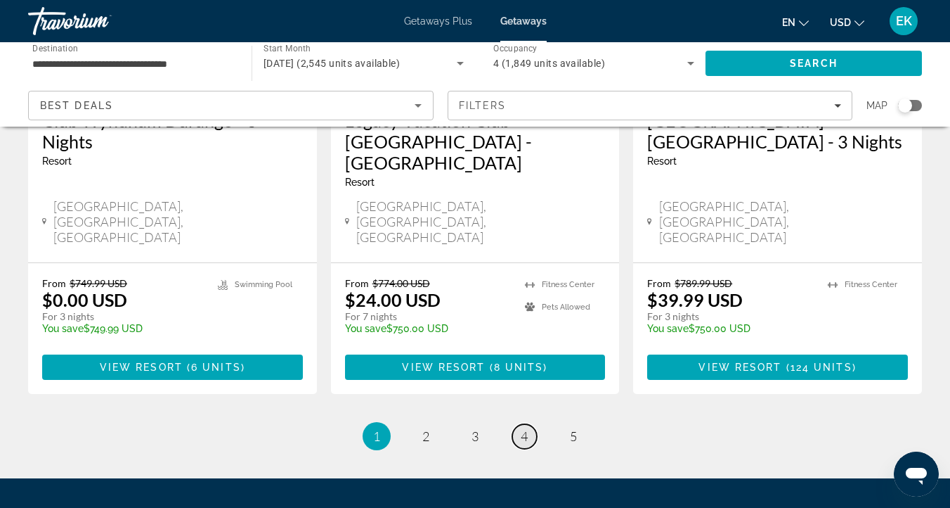
click at [521, 428] on span "4" at bounding box center [524, 435] width 7 height 15
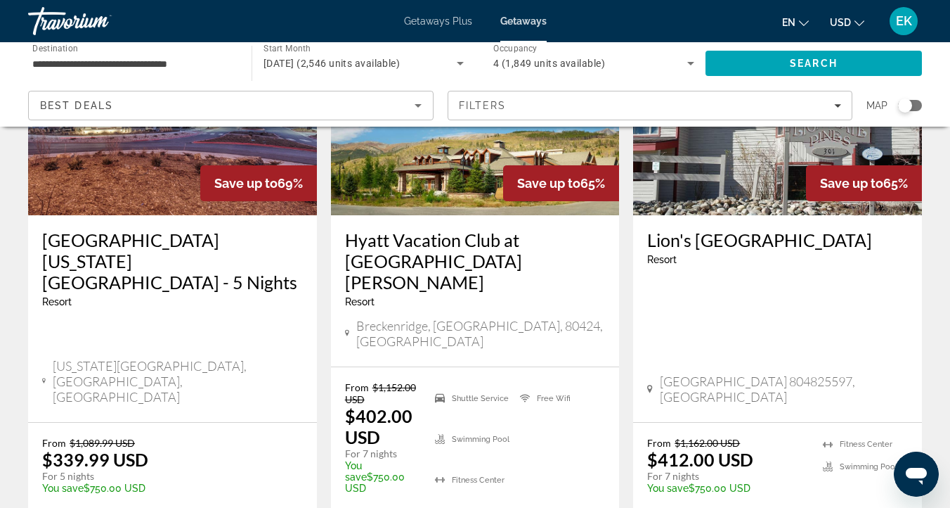
scroll to position [723, 0]
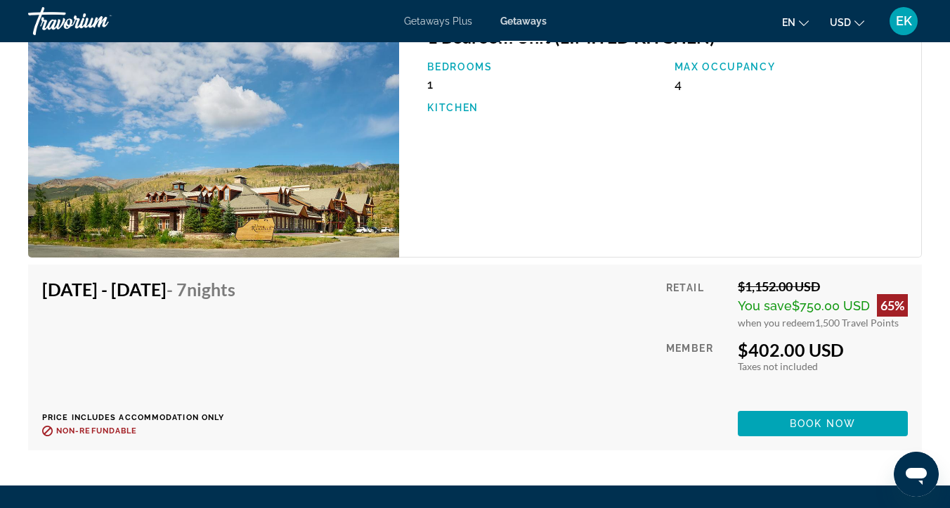
scroll to position [2648, 0]
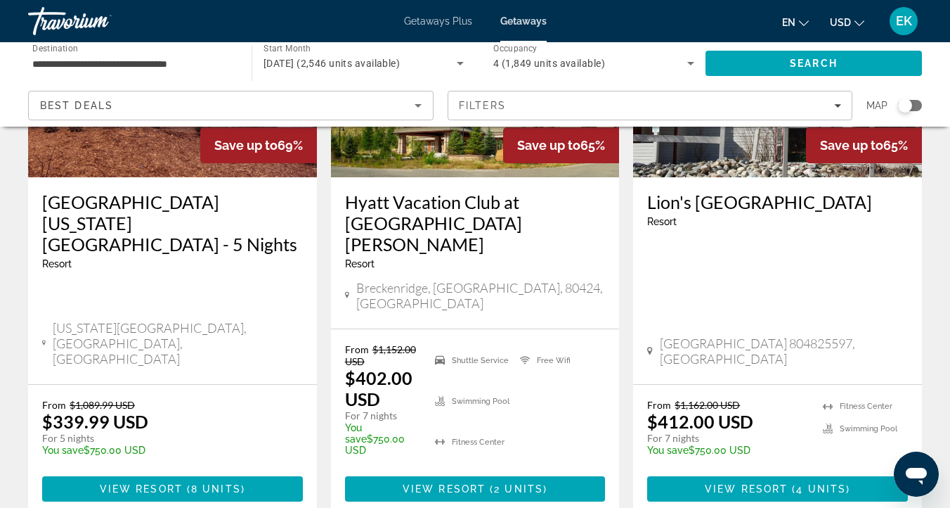
scroll to position [760, 0]
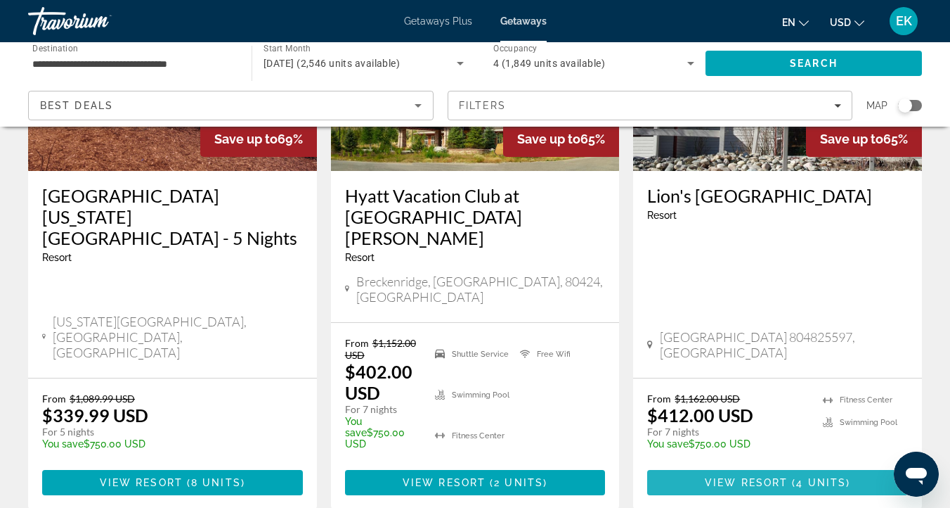
click at [758, 477] on span "View Resort" at bounding box center [746, 482] width 83 height 11
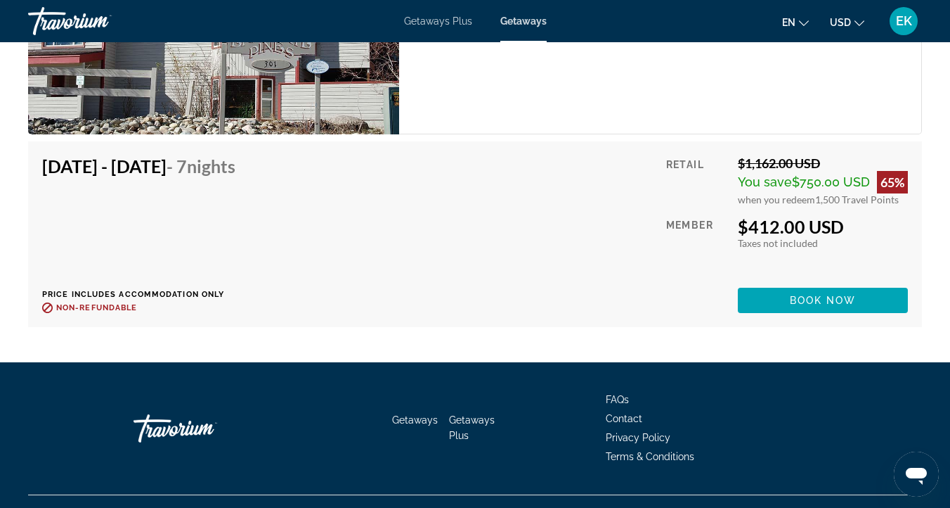
scroll to position [3337, 0]
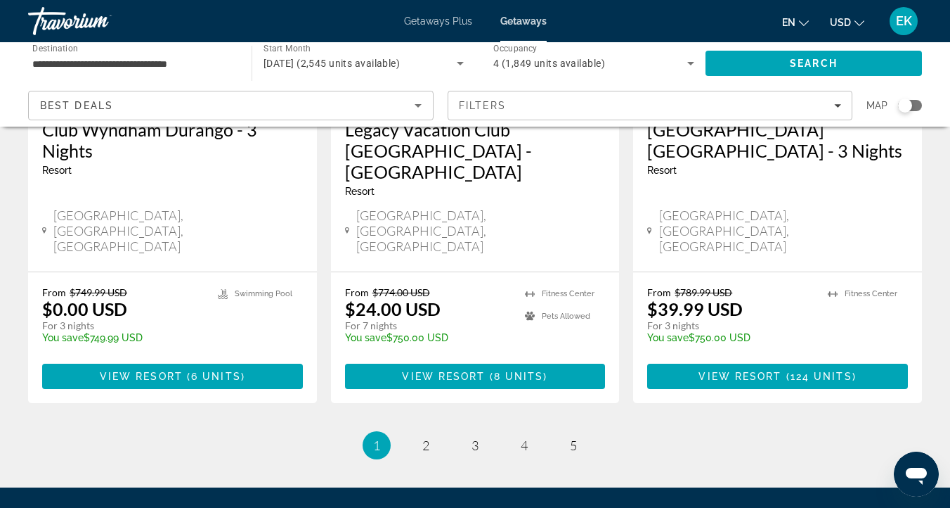
scroll to position [1893, 0]
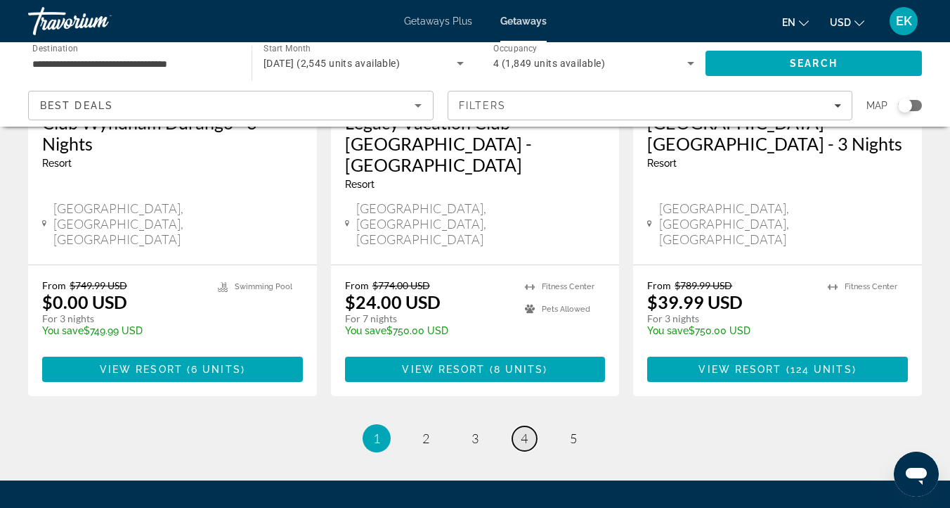
click at [527, 426] on link "page 4" at bounding box center [524, 438] width 25 height 25
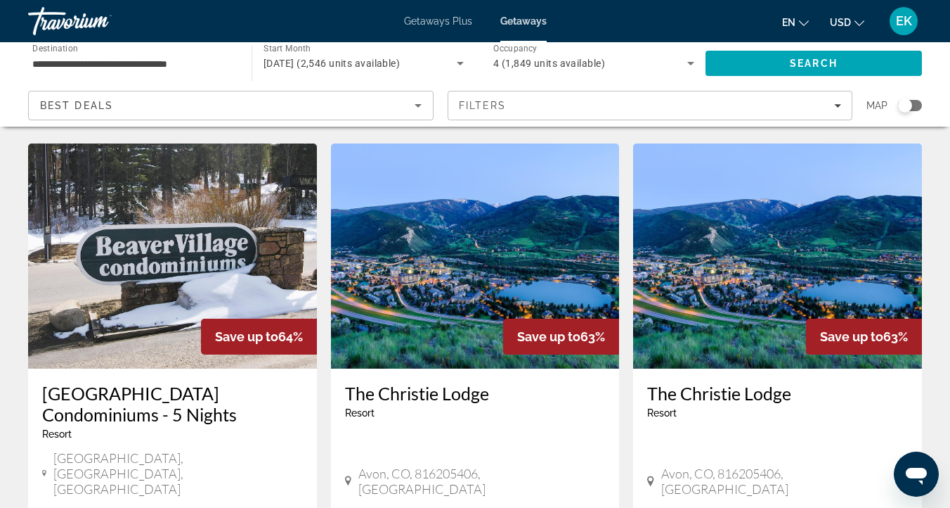
scroll to position [1170, 0]
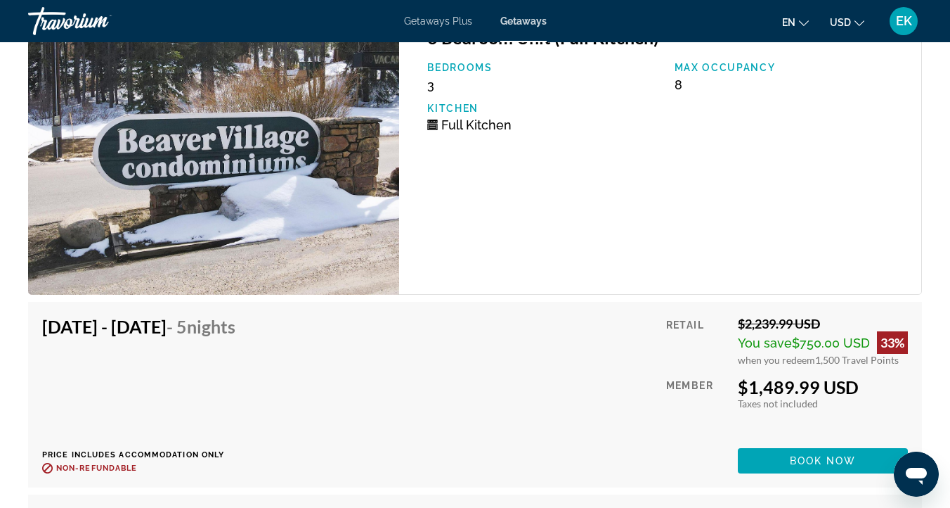
scroll to position [8092, 0]
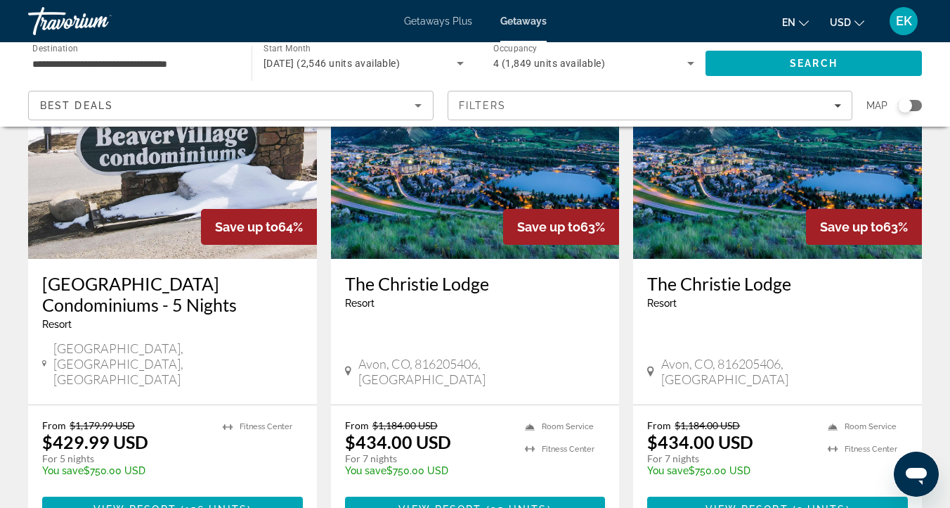
scroll to position [1279, 0]
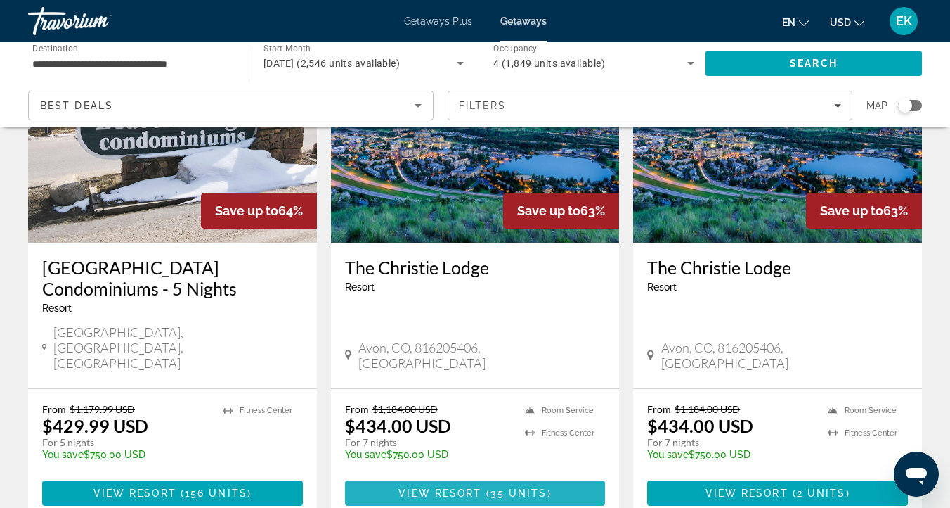
click at [482, 487] on span "Main content" at bounding box center [484, 492] width 4 height 11
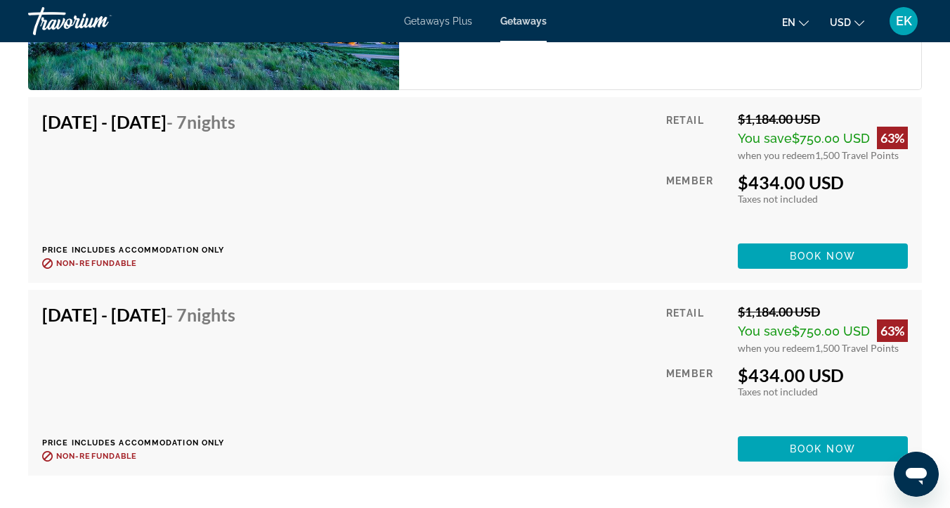
scroll to position [2894, 0]
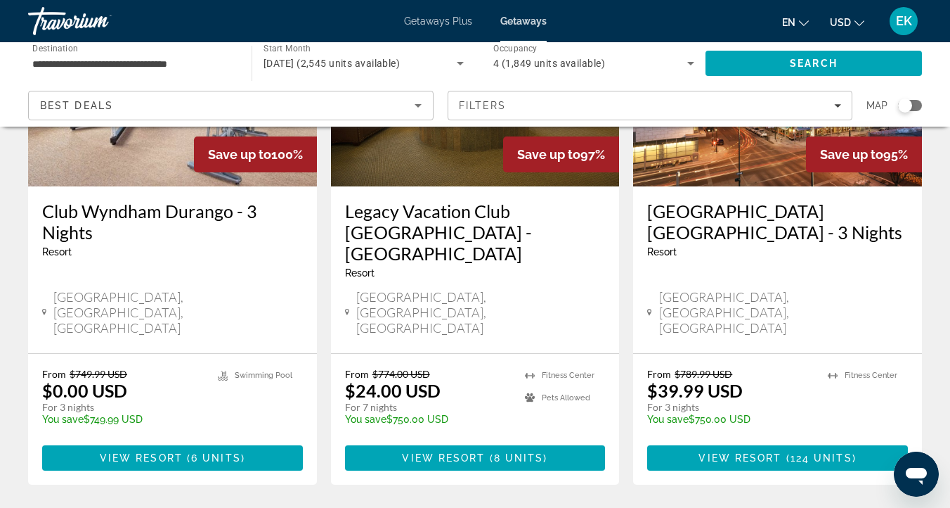
scroll to position [1831, 0]
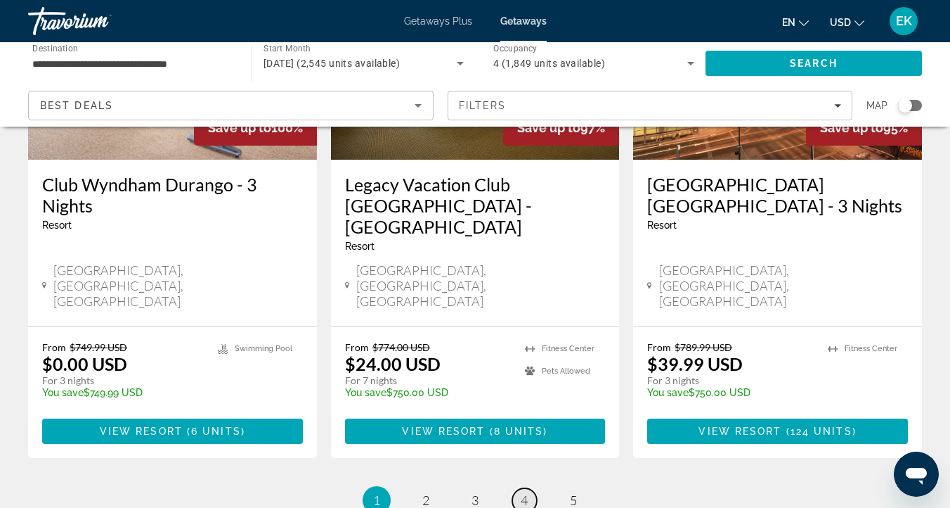
click at [521, 492] on span "4" at bounding box center [524, 499] width 7 height 15
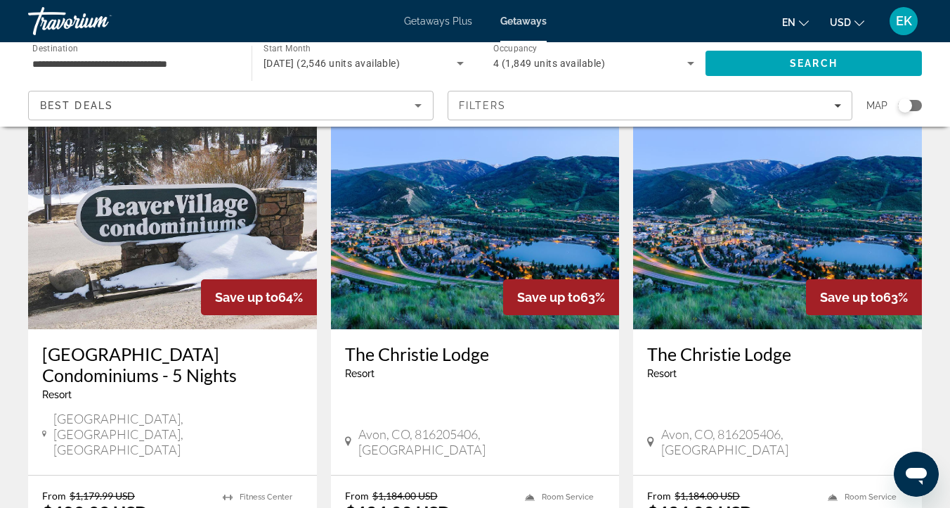
scroll to position [1192, 0]
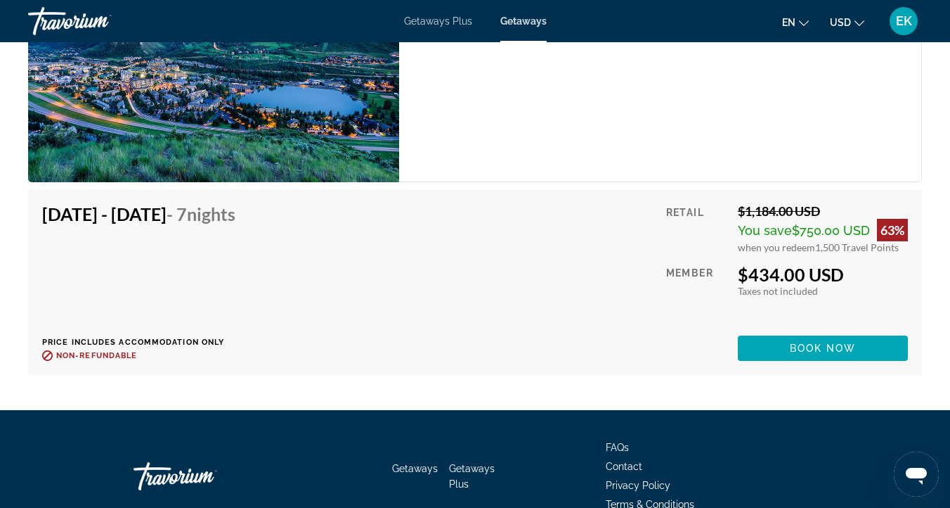
scroll to position [2852, 0]
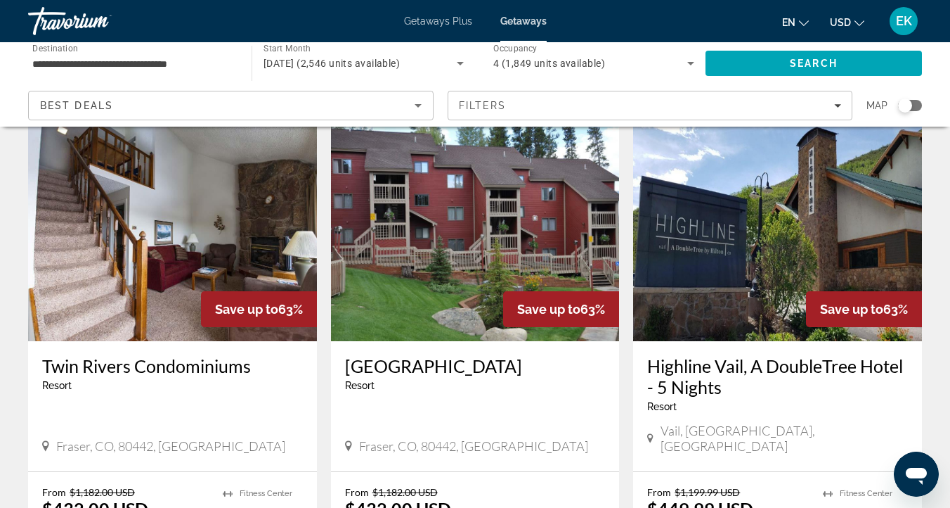
scroll to position [1717, 0]
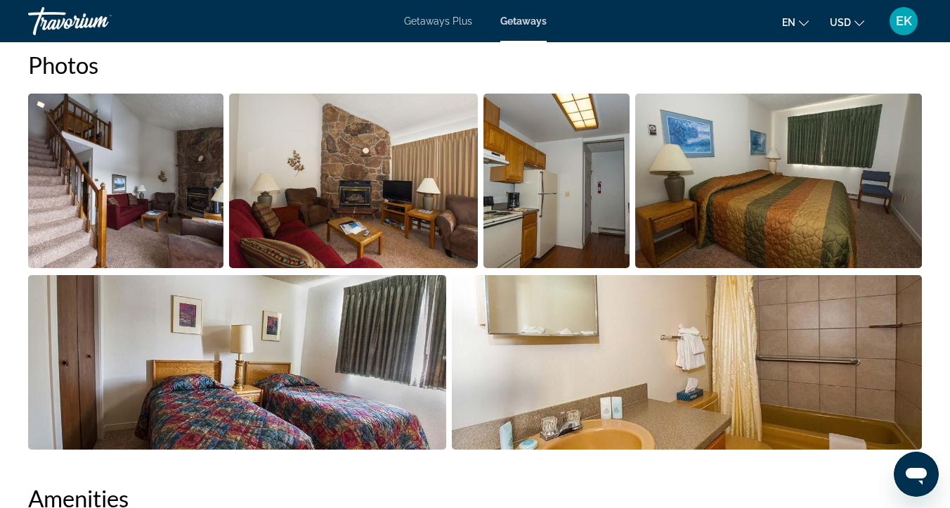
scroll to position [905, 0]
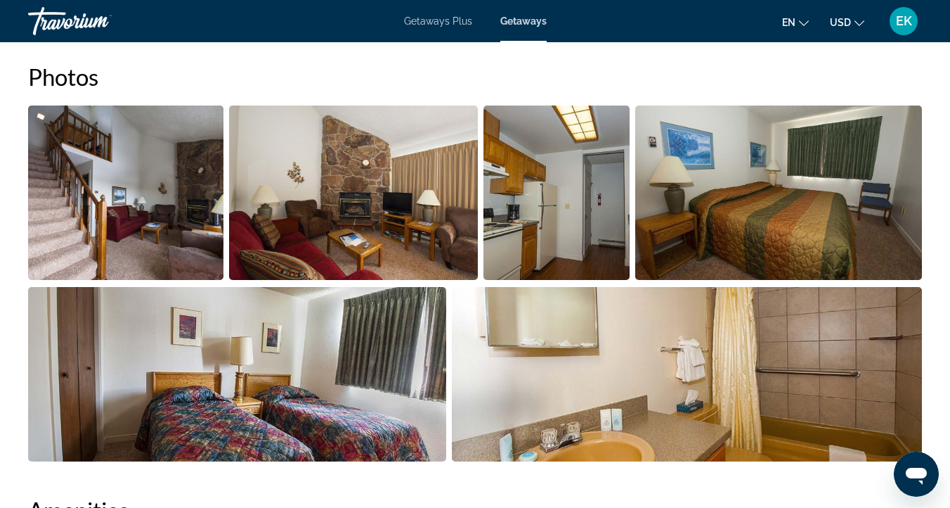
click at [131, 210] on img "Open full-screen image slider" at bounding box center [125, 192] width 195 height 174
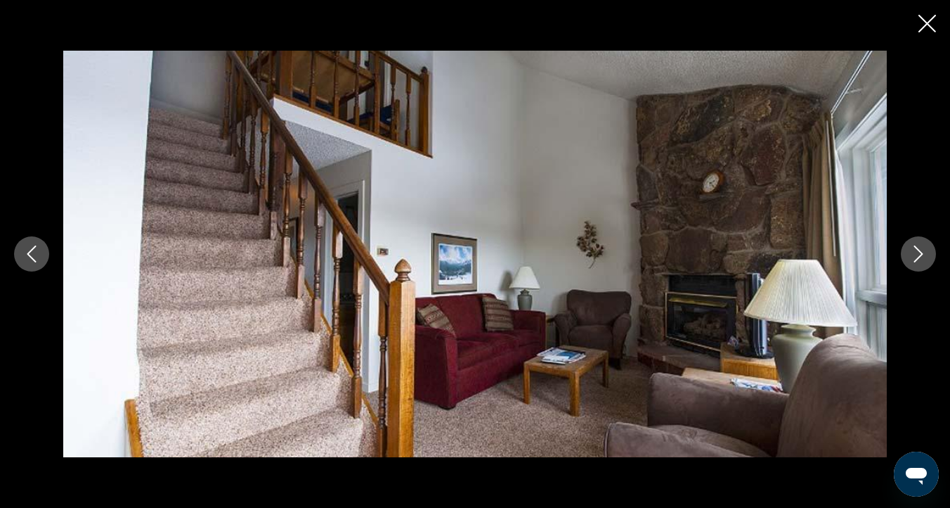
click at [918, 254] on icon "Next image" at bounding box center [918, 253] width 17 height 17
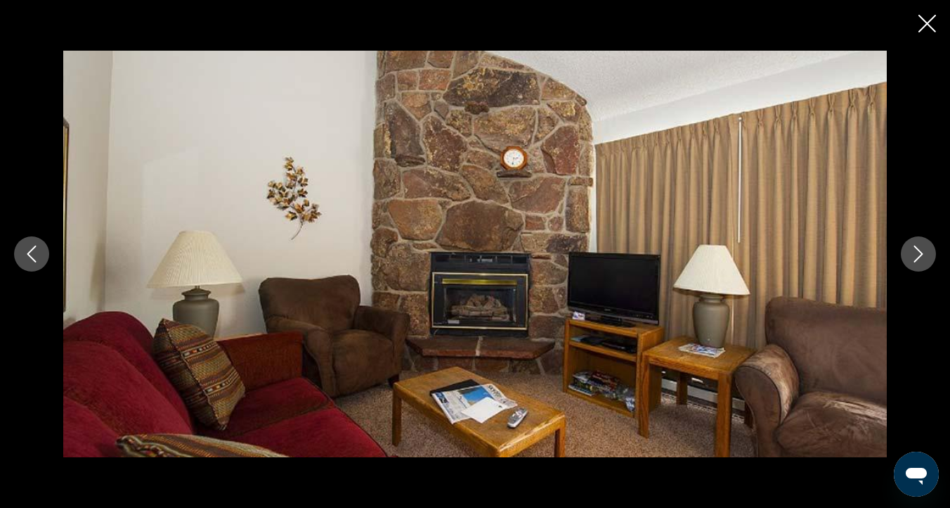
click at [923, 252] on icon "Next image" at bounding box center [918, 253] width 17 height 17
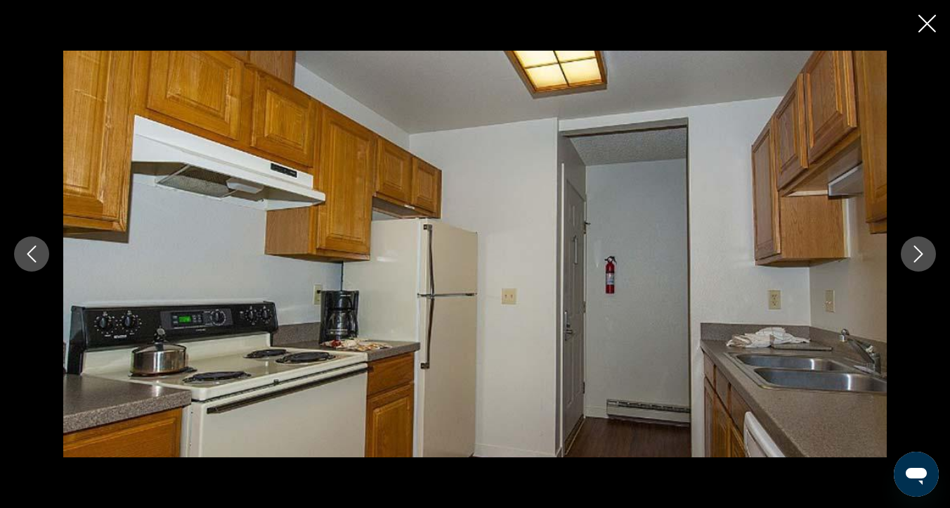
click at [923, 252] on icon "Next image" at bounding box center [918, 253] width 17 height 17
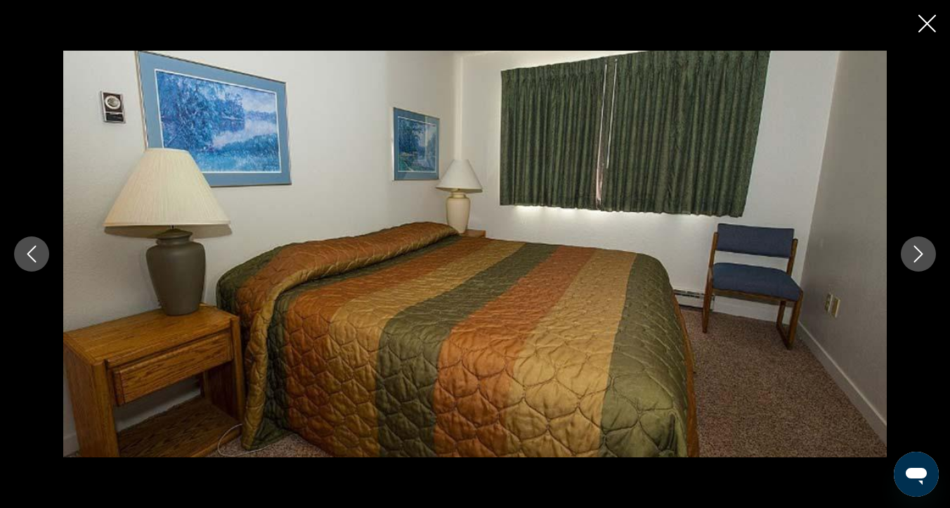
click at [923, 252] on icon "Next image" at bounding box center [918, 253] width 17 height 17
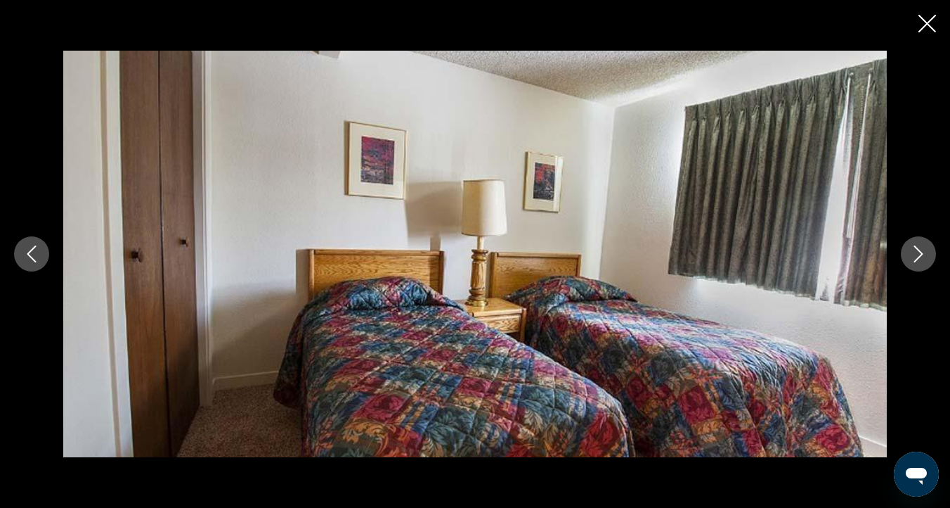
click at [924, 250] on icon "Next image" at bounding box center [918, 253] width 17 height 17
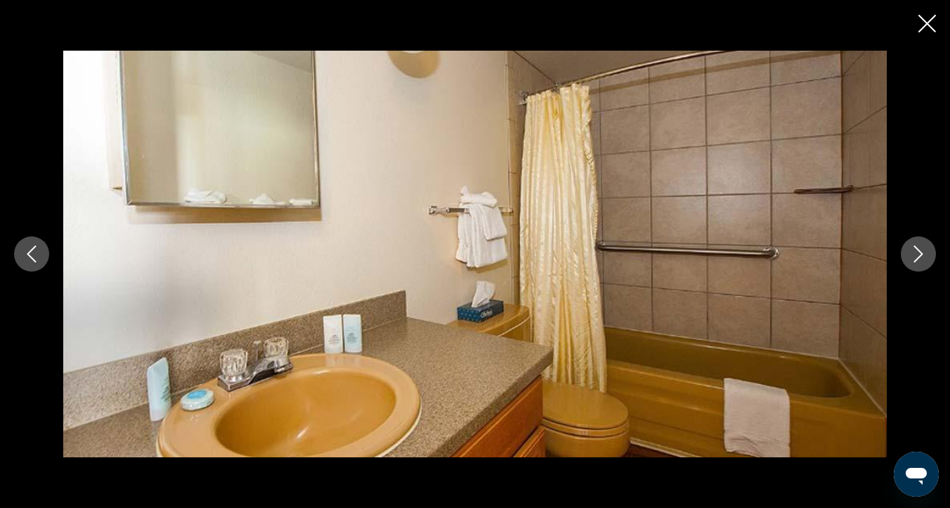
click at [924, 250] on icon "Next image" at bounding box center [918, 253] width 17 height 17
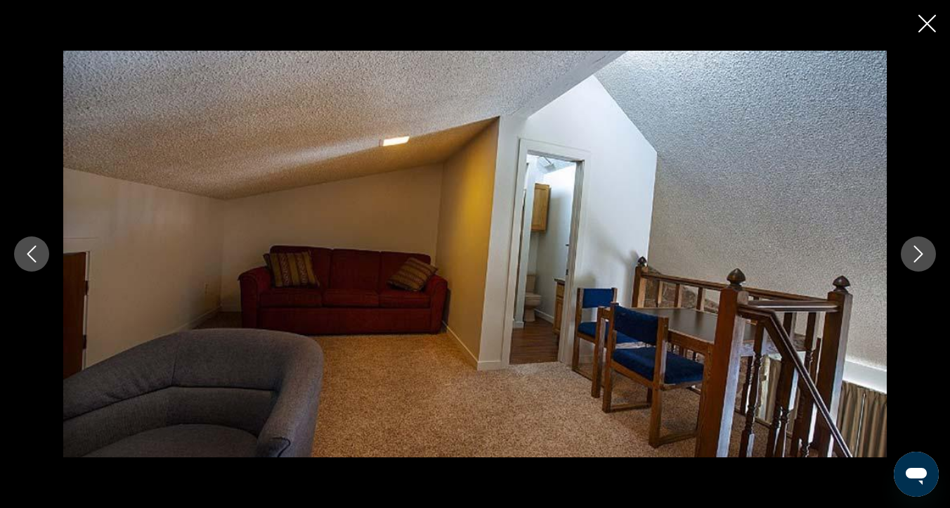
click at [920, 252] on icon "Next image" at bounding box center [918, 253] width 17 height 17
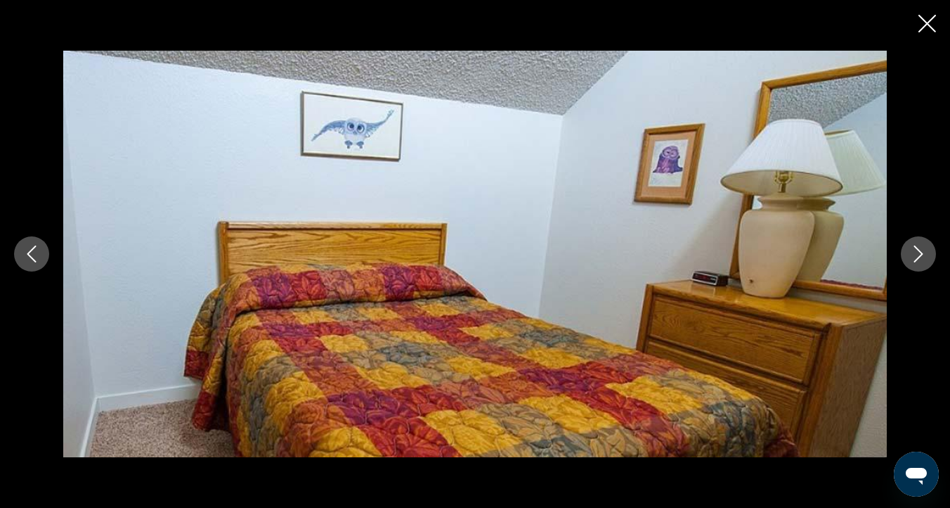
click at [920, 252] on icon "Next image" at bounding box center [918, 253] width 17 height 17
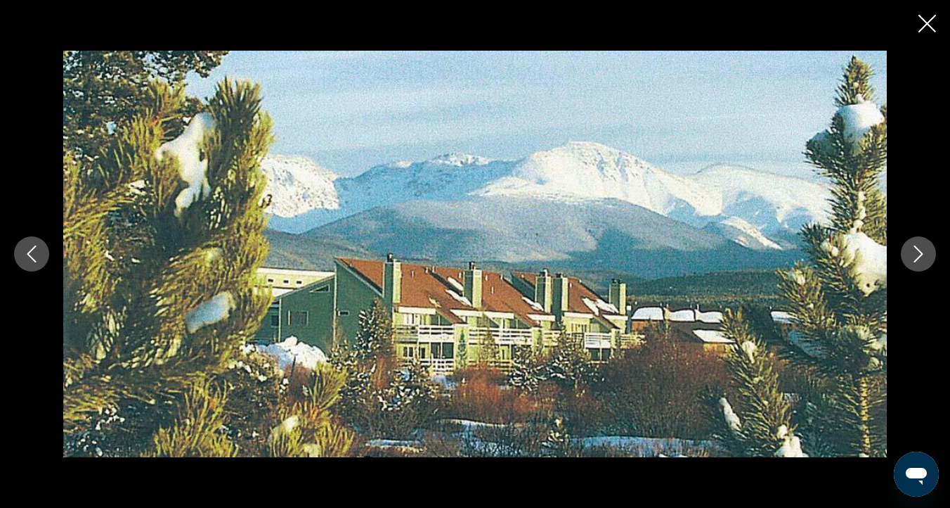
click at [920, 252] on icon "Next image" at bounding box center [918, 253] width 17 height 17
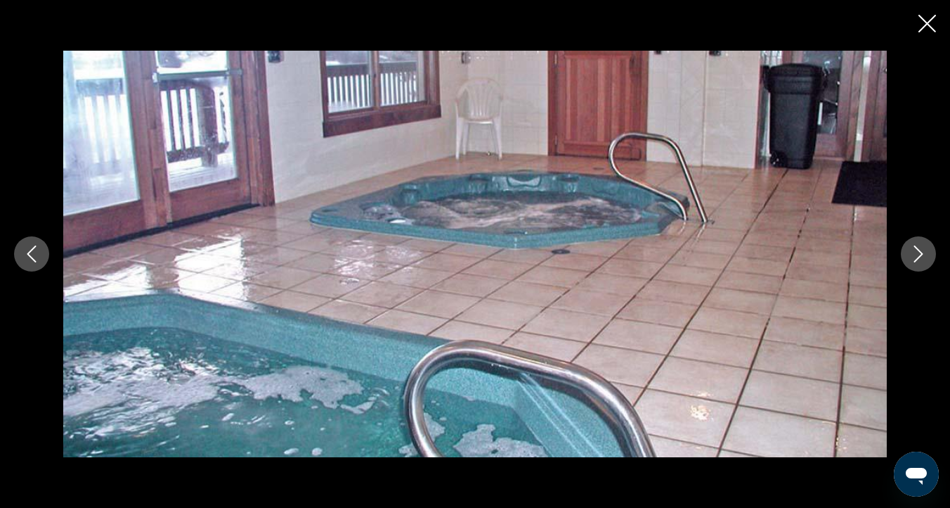
click at [920, 254] on icon "Next image" at bounding box center [918, 253] width 17 height 17
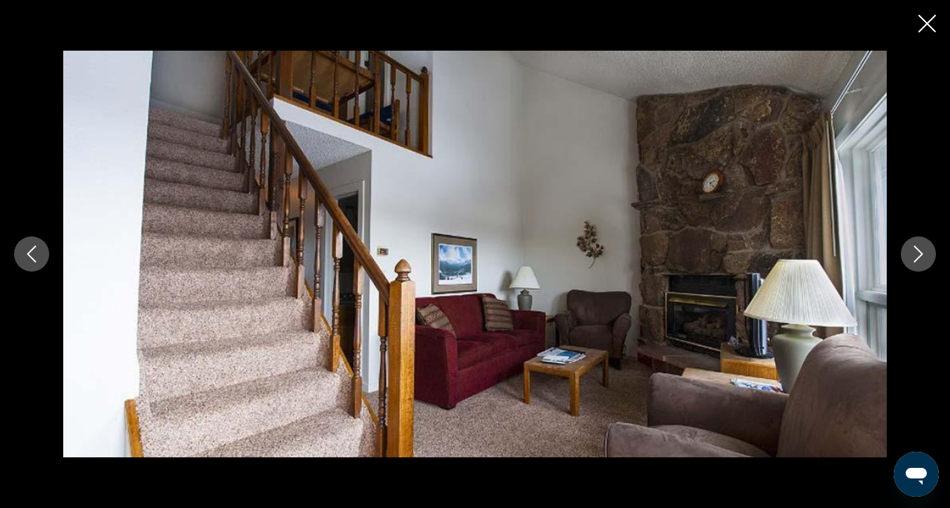
click at [909, 259] on button "Next image" at bounding box center [918, 253] width 35 height 35
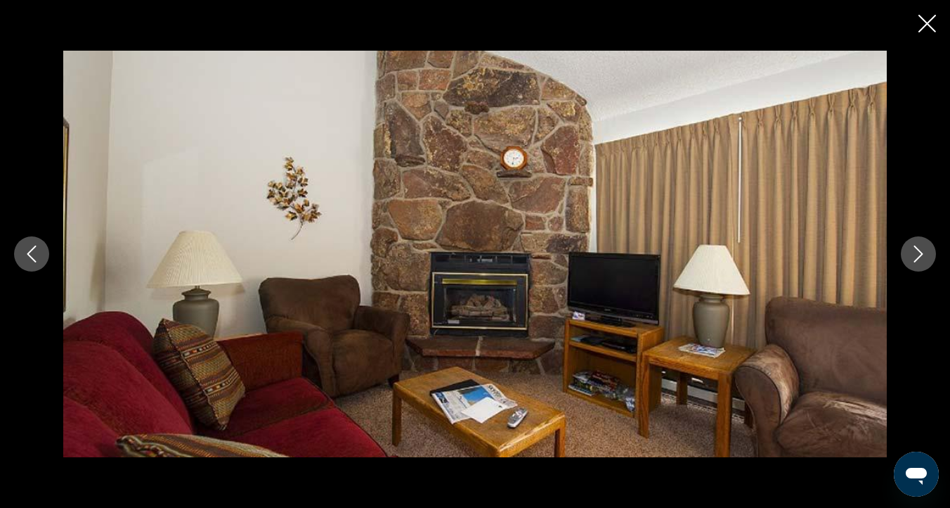
click at [930, 23] on icon "Close slideshow" at bounding box center [928, 24] width 18 height 18
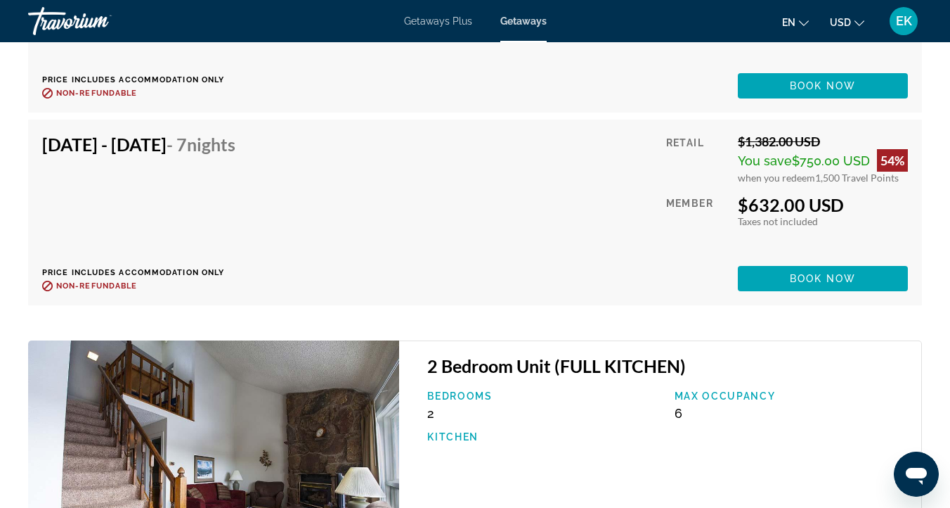
scroll to position [3010, 0]
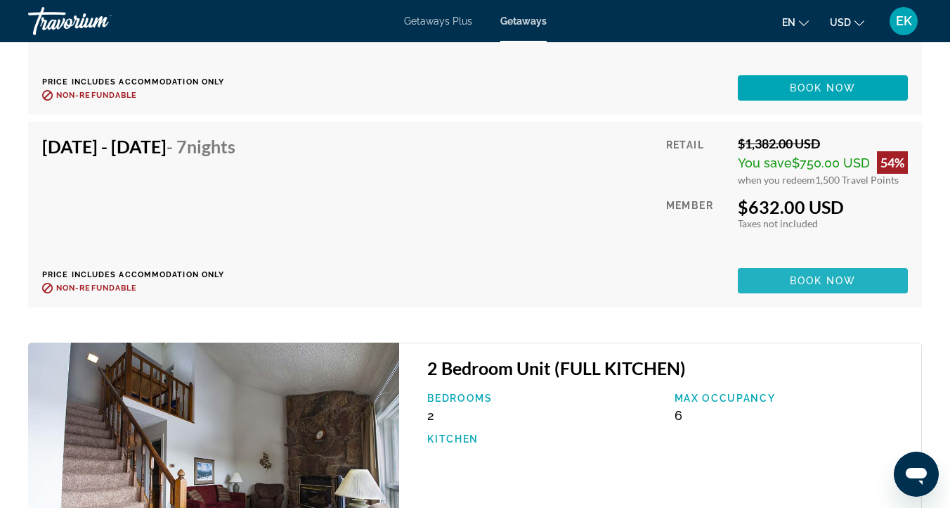
click at [820, 280] on span "Book now" at bounding box center [823, 280] width 67 height 11
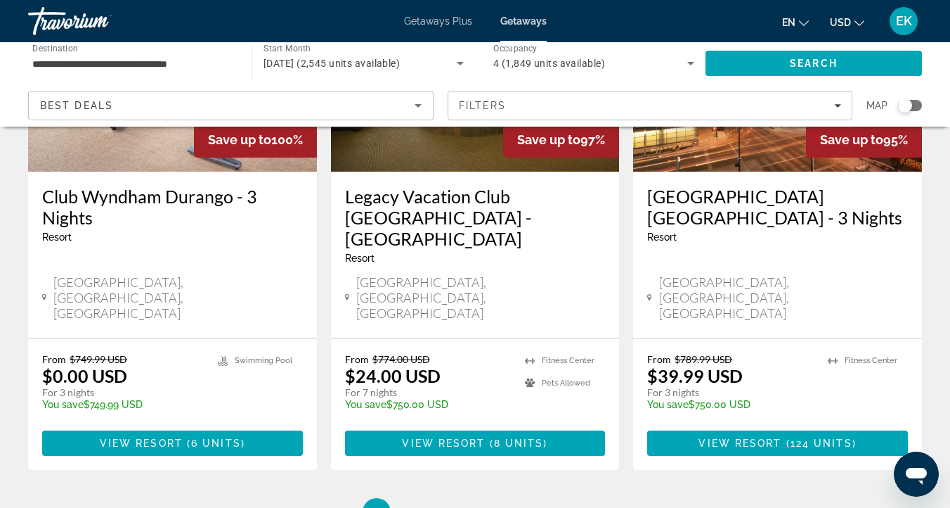
scroll to position [1895, 0]
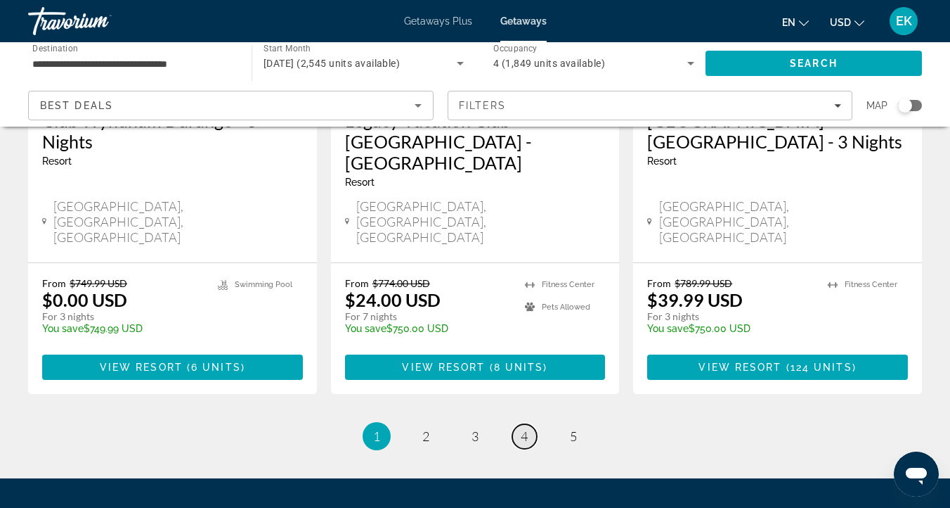
click at [526, 428] on span "4" at bounding box center [524, 435] width 7 height 15
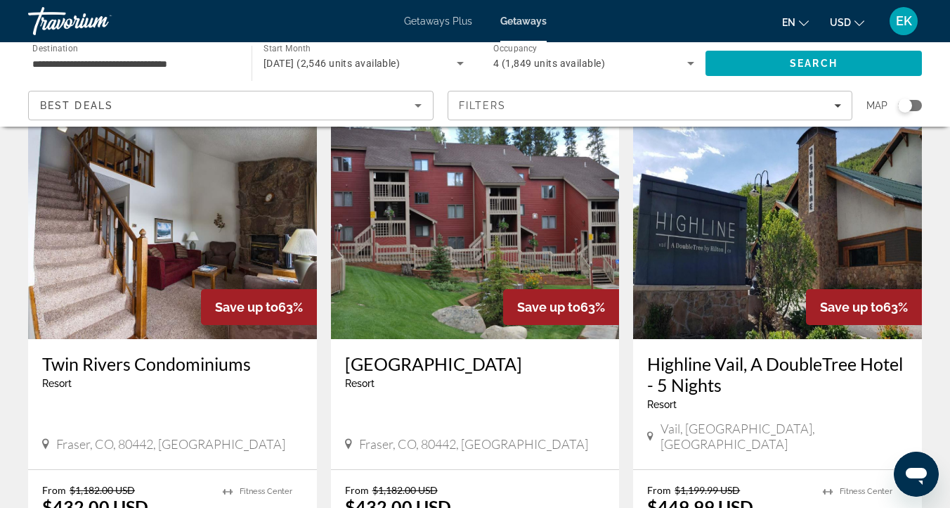
scroll to position [1725, 0]
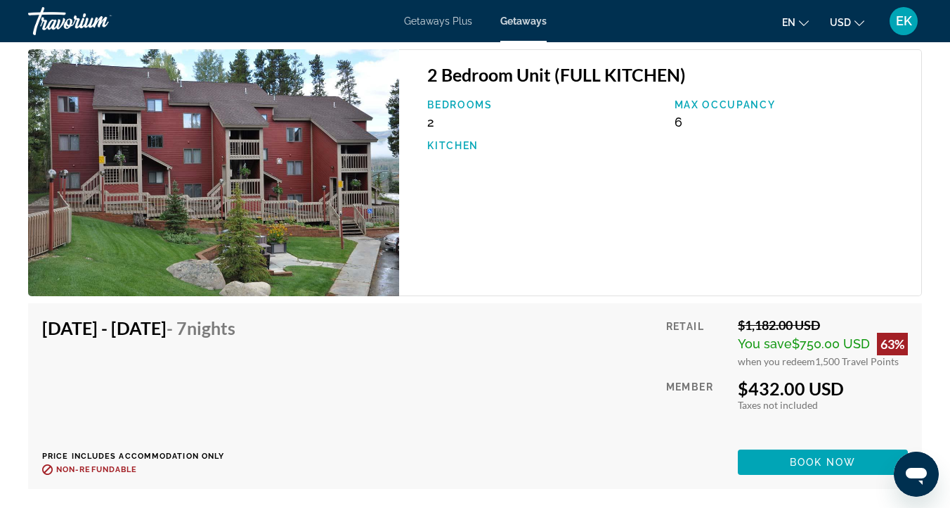
scroll to position [2457, 0]
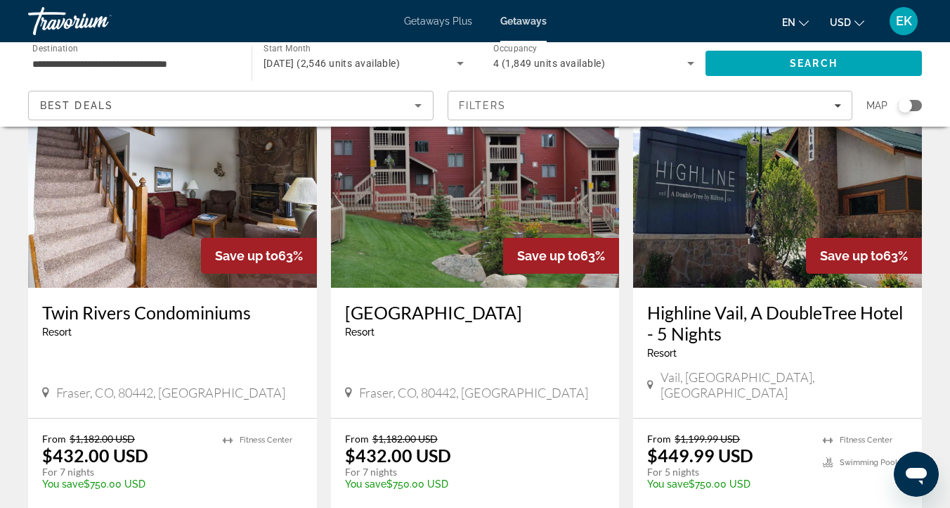
scroll to position [1938, 0]
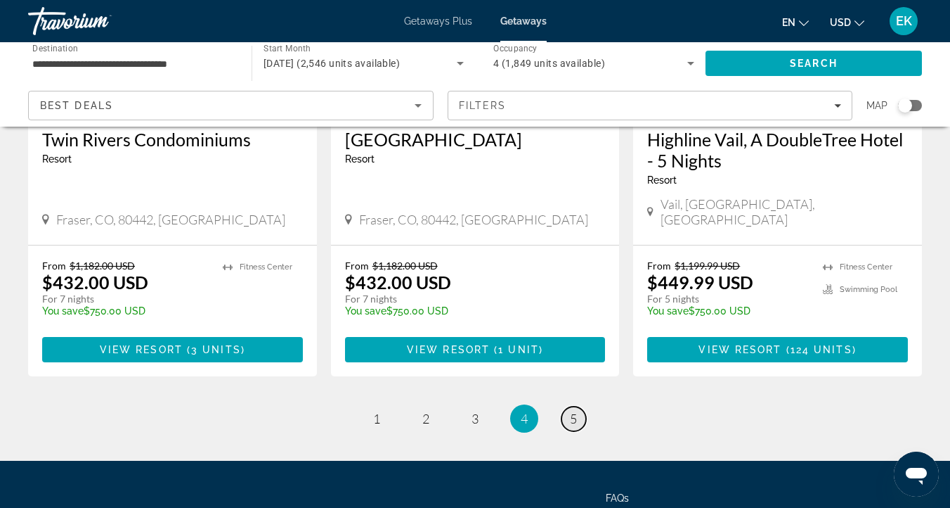
click at [573, 406] on link "page 5" at bounding box center [574, 418] width 25 height 25
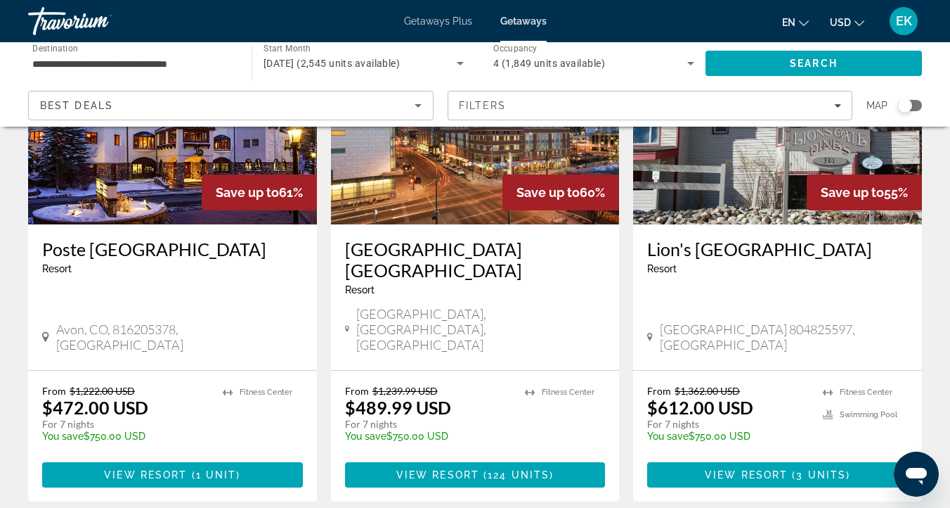
scroll to position [200, 0]
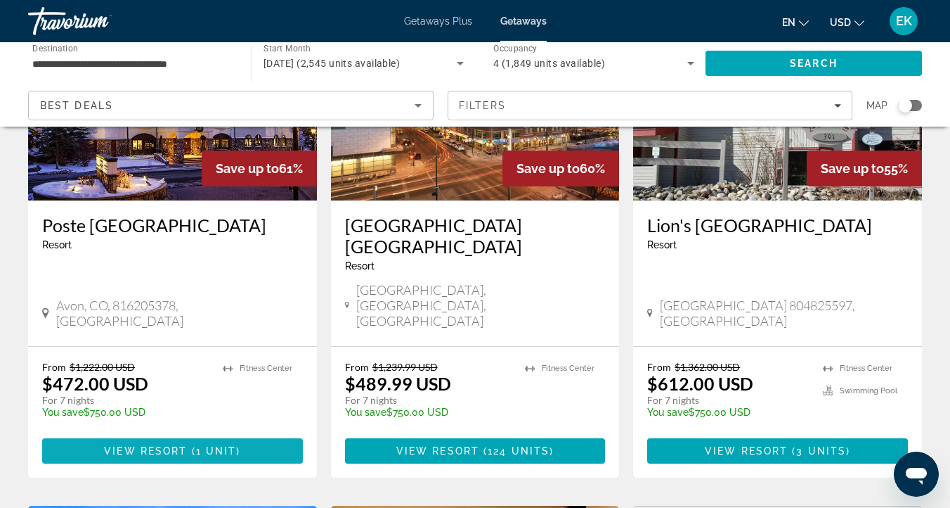
click at [162, 445] on span "View Resort" at bounding box center [145, 450] width 83 height 11
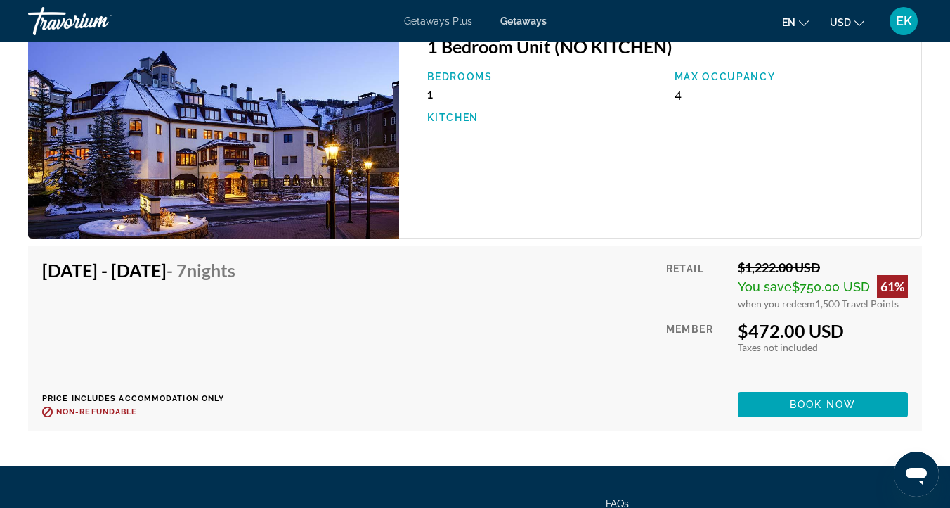
scroll to position [2539, 0]
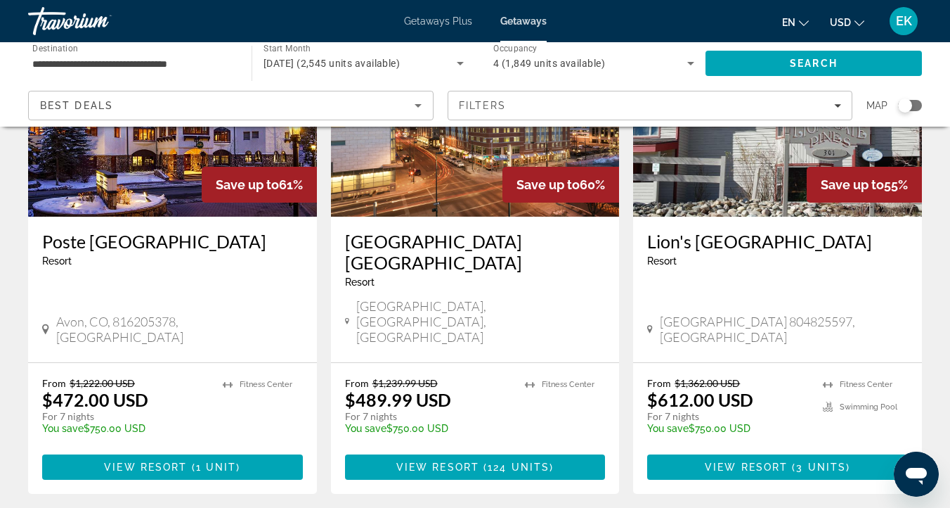
scroll to position [191, 0]
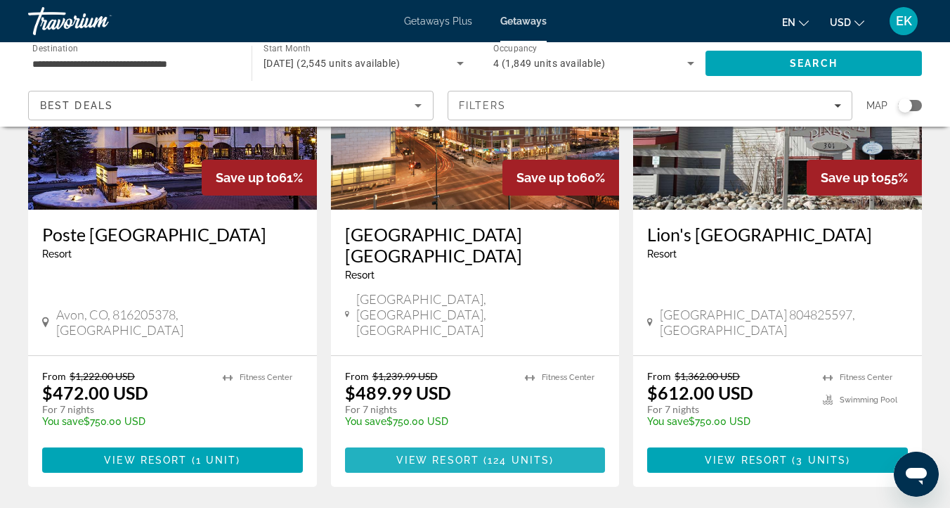
click at [468, 454] on span "View Resort" at bounding box center [438, 459] width 83 height 11
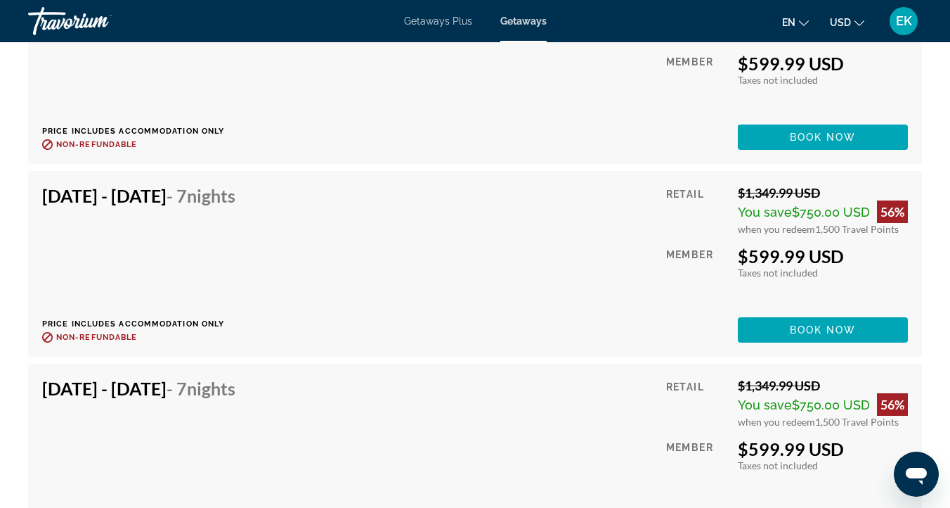
scroll to position [8041, 0]
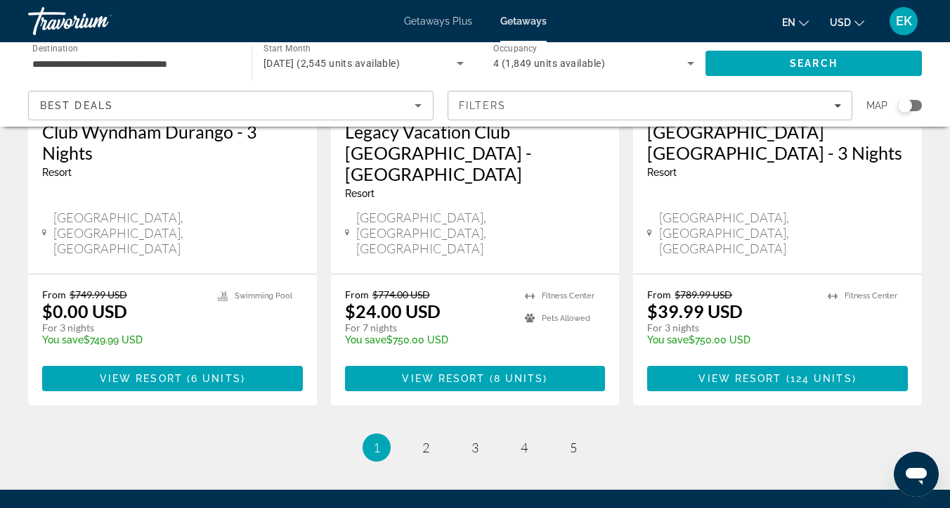
scroll to position [1895, 0]
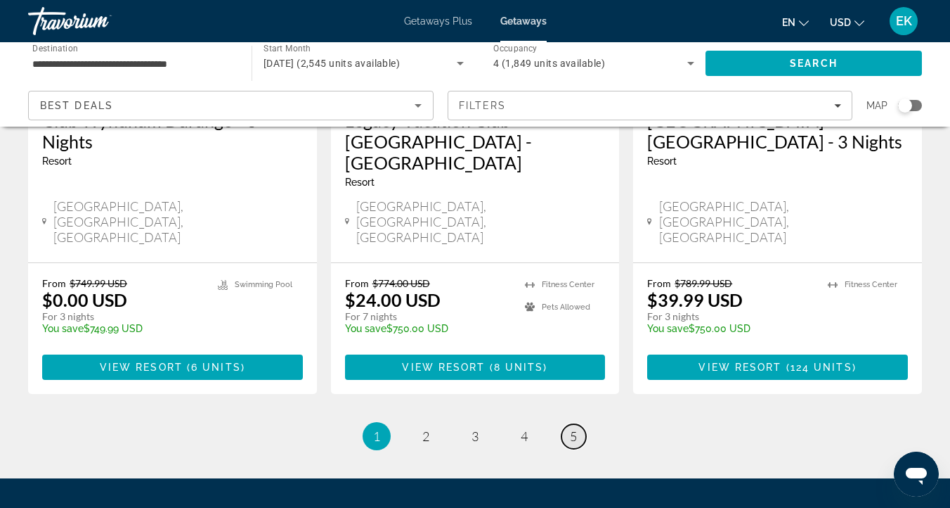
click at [571, 428] on span "5" at bounding box center [573, 435] width 7 height 15
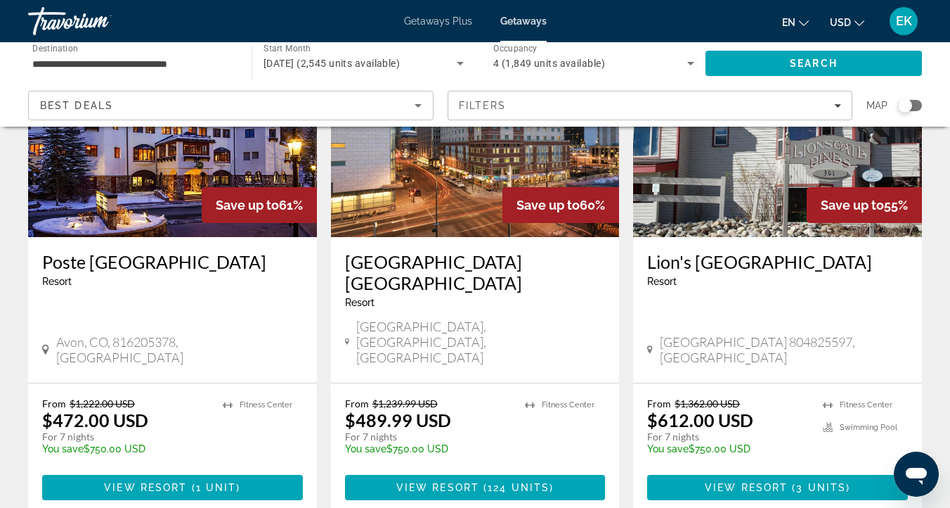
scroll to position [174, 0]
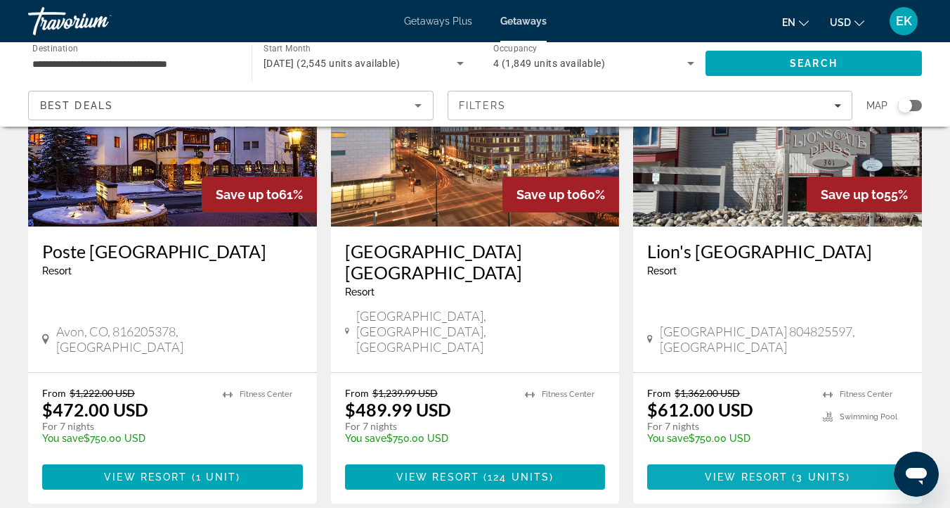
click at [800, 460] on span "Main content" at bounding box center [777, 477] width 261 height 34
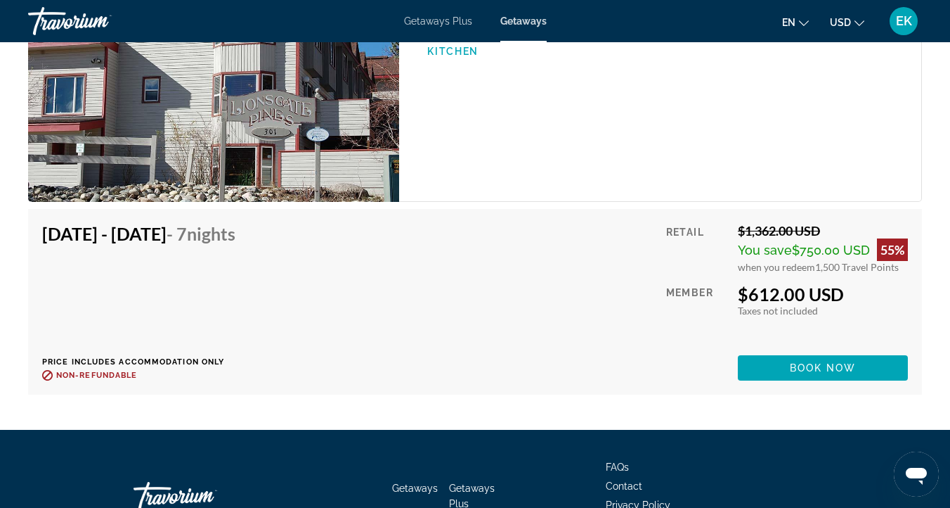
scroll to position [2694, 0]
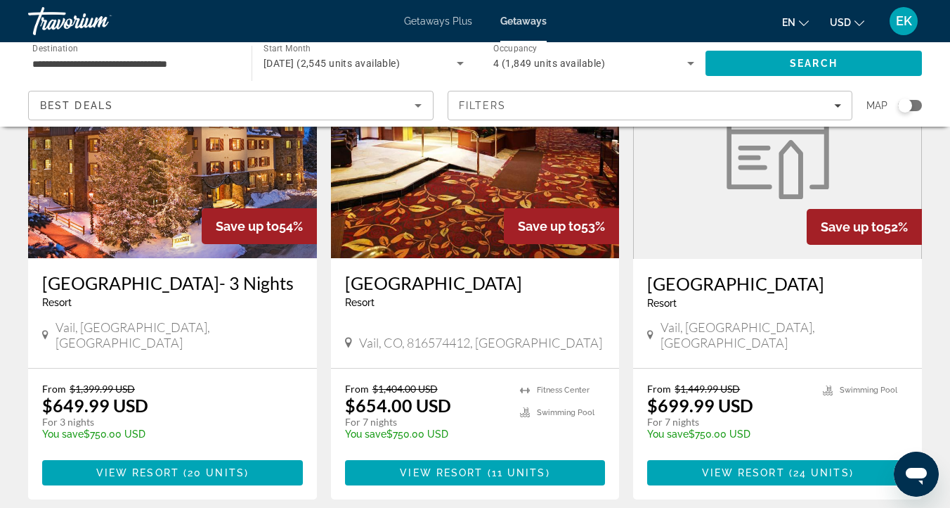
scroll to position [676, 0]
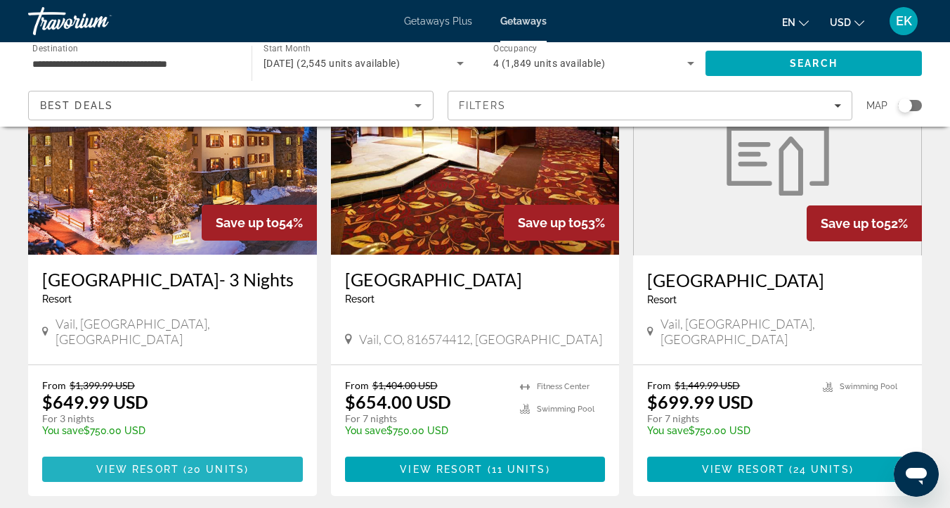
click at [160, 463] on span "View Resort" at bounding box center [137, 468] width 83 height 11
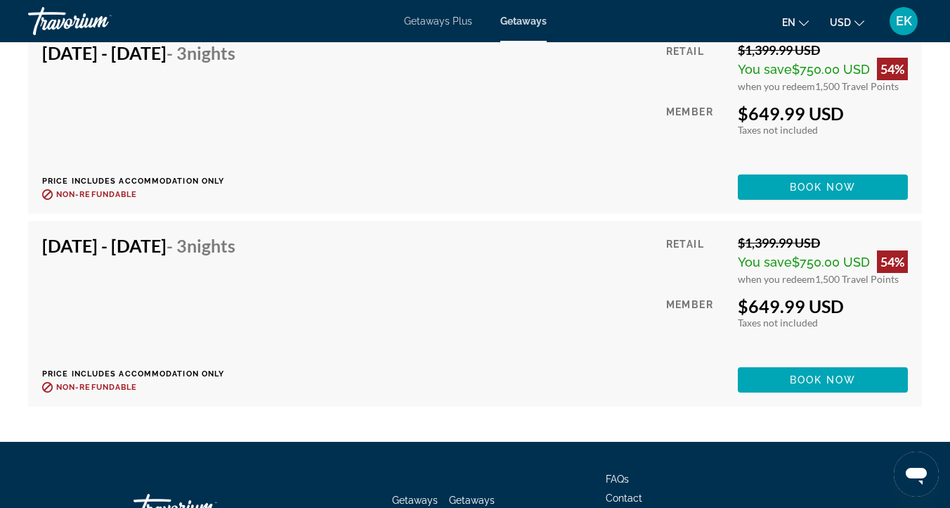
scroll to position [3237, 0]
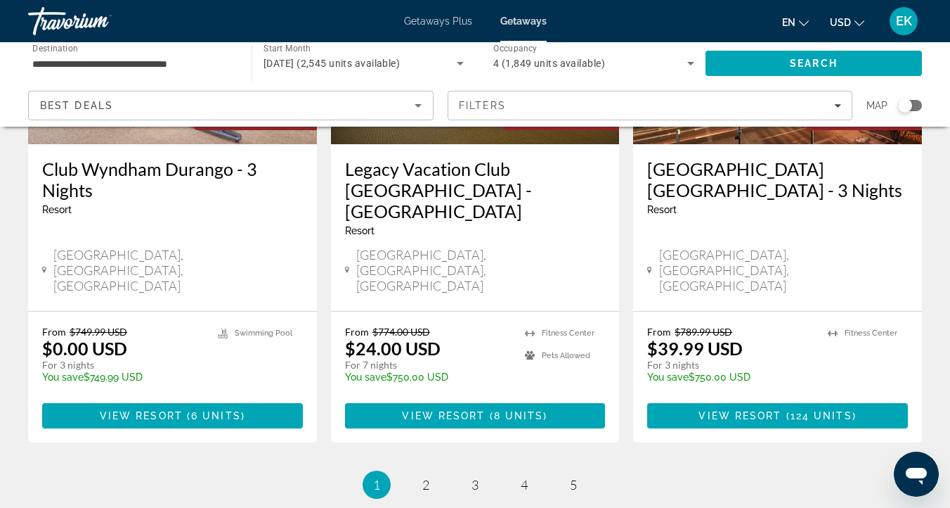
scroll to position [1895, 0]
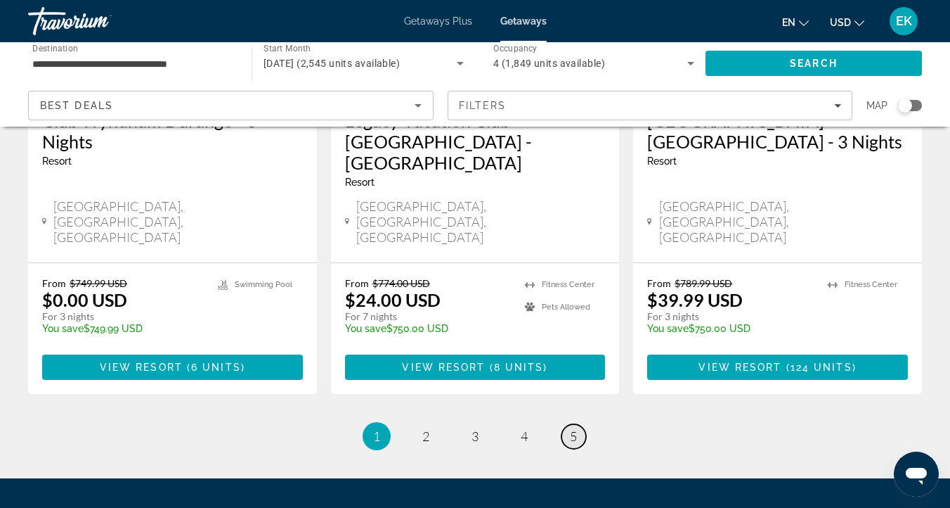
click at [574, 428] on span "5" at bounding box center [573, 435] width 7 height 15
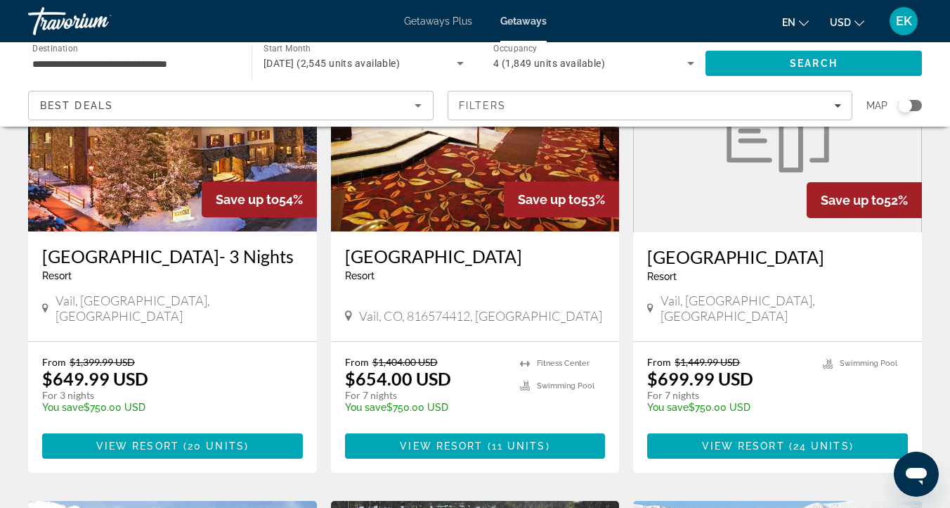
scroll to position [702, 0]
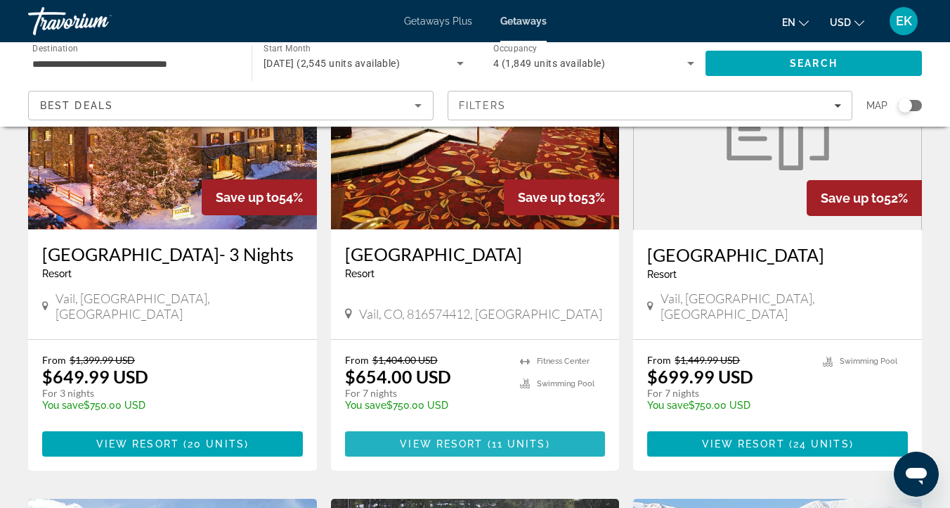
click at [496, 438] on span "11 units" at bounding box center [519, 443] width 54 height 11
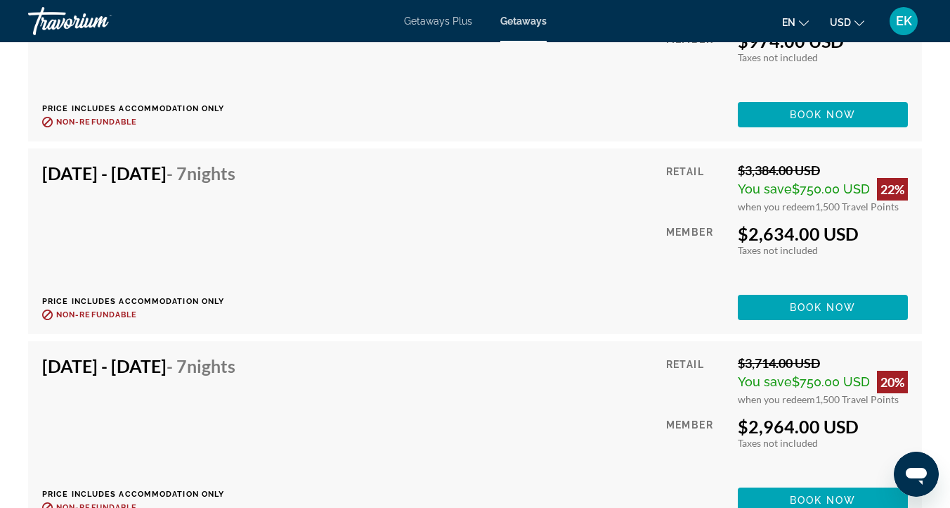
scroll to position [3964, 0]
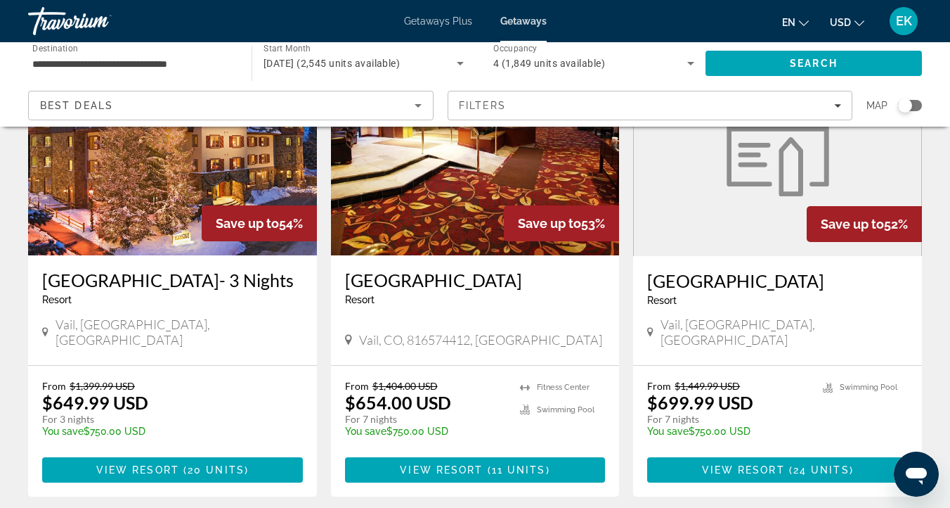
scroll to position [660, 0]
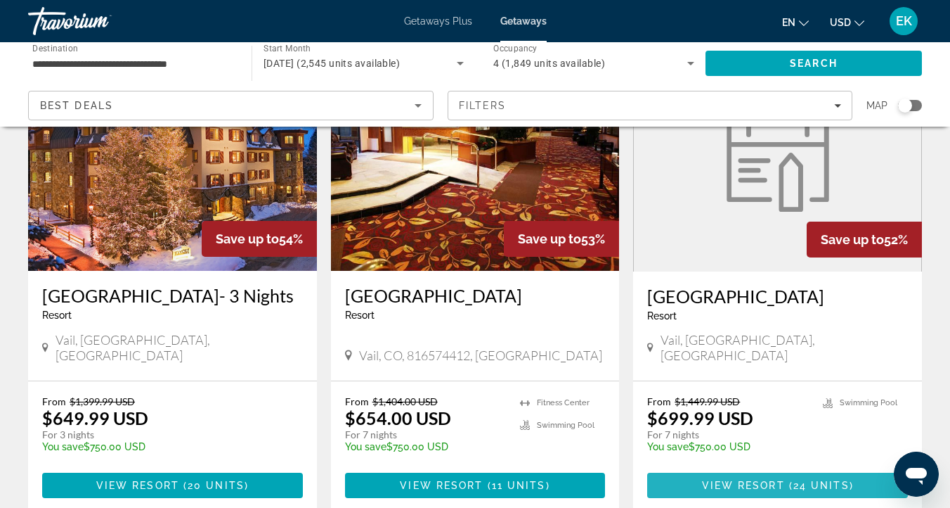
click at [749, 479] on span "View Resort" at bounding box center [743, 484] width 83 height 11
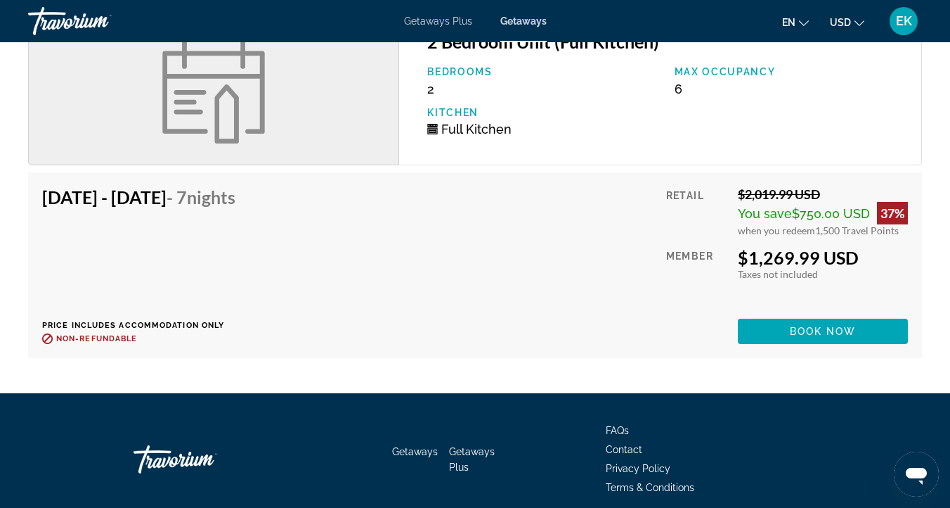
scroll to position [4567, 0]
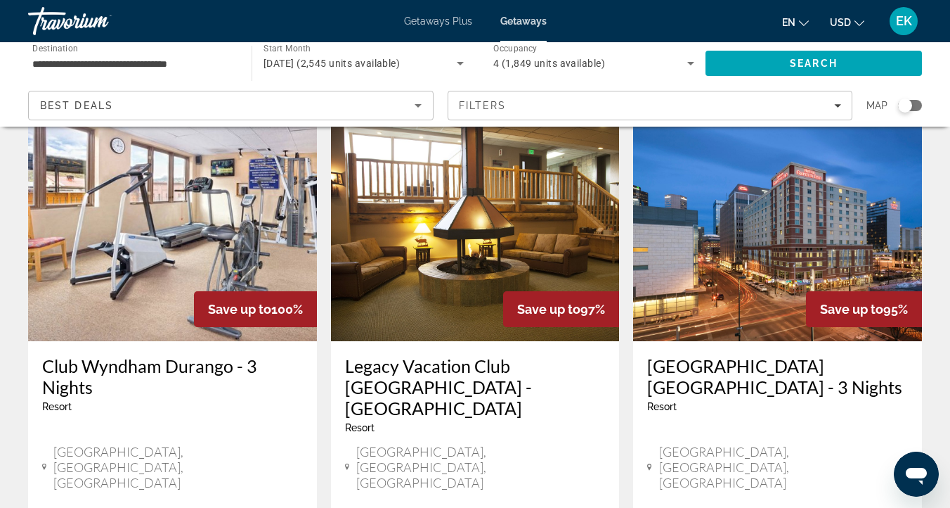
scroll to position [1895, 0]
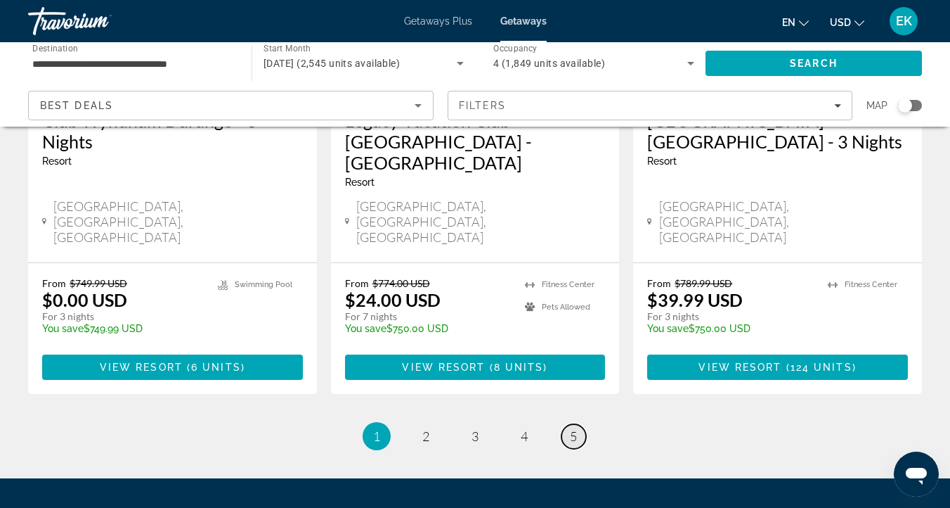
click at [568, 424] on link "page 5" at bounding box center [574, 436] width 25 height 25
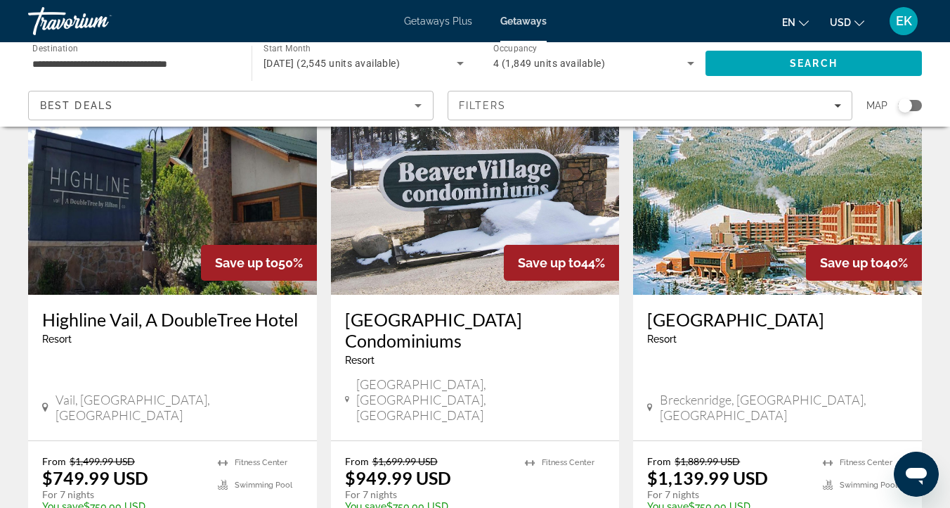
scroll to position [1143, 0]
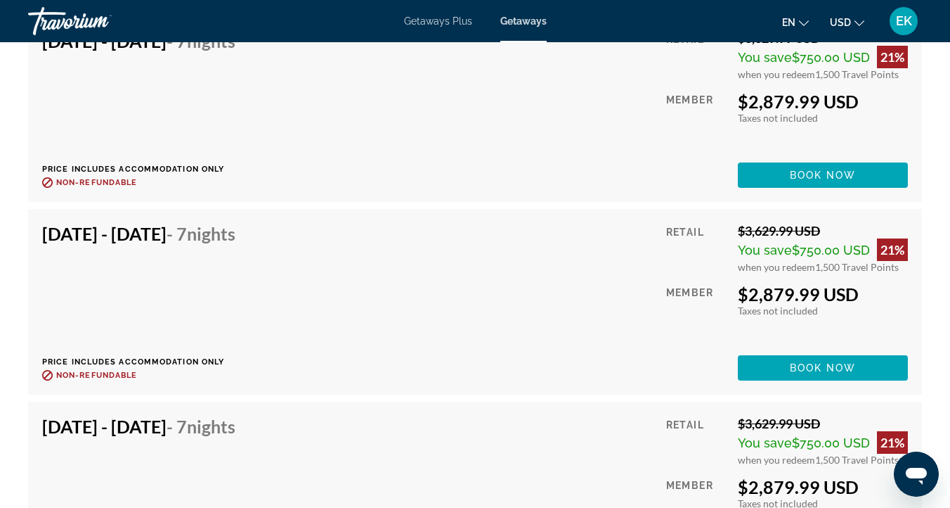
scroll to position [8042, 0]
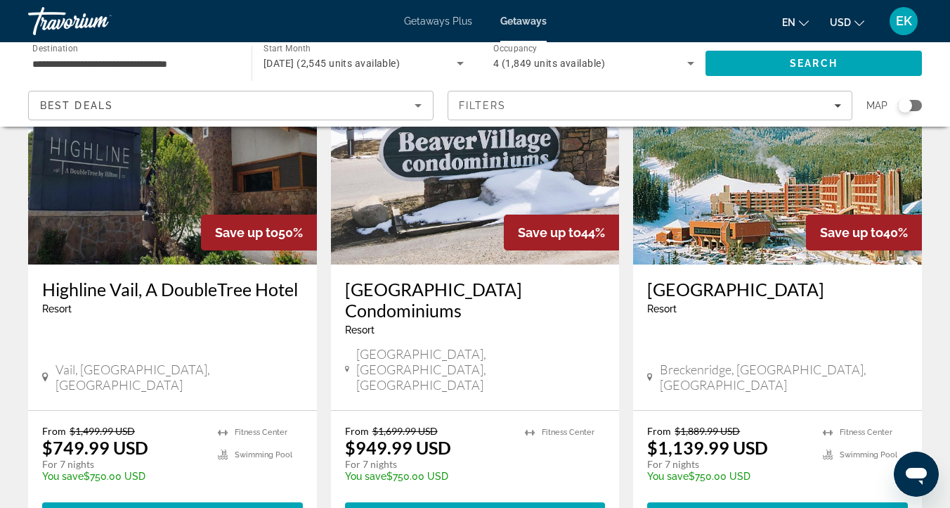
scroll to position [1184, 0]
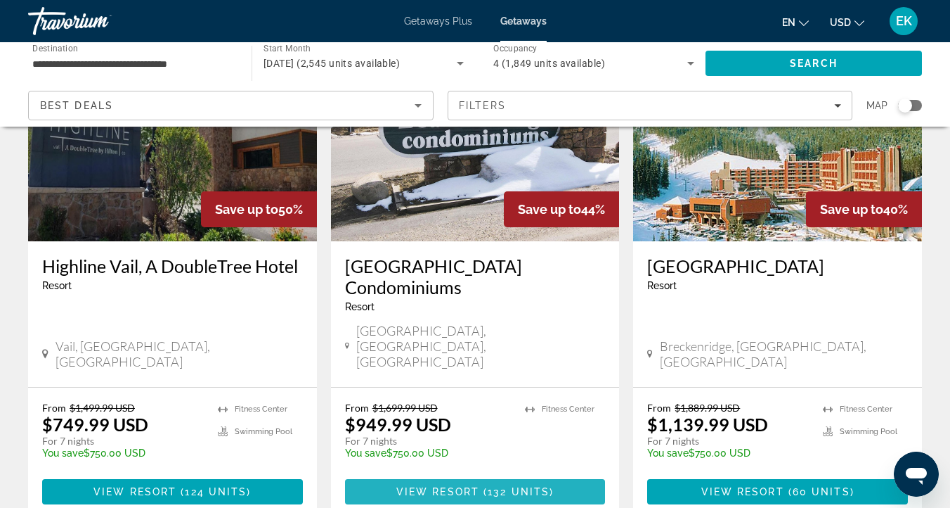
click at [470, 486] on span "View Resort" at bounding box center [438, 491] width 83 height 11
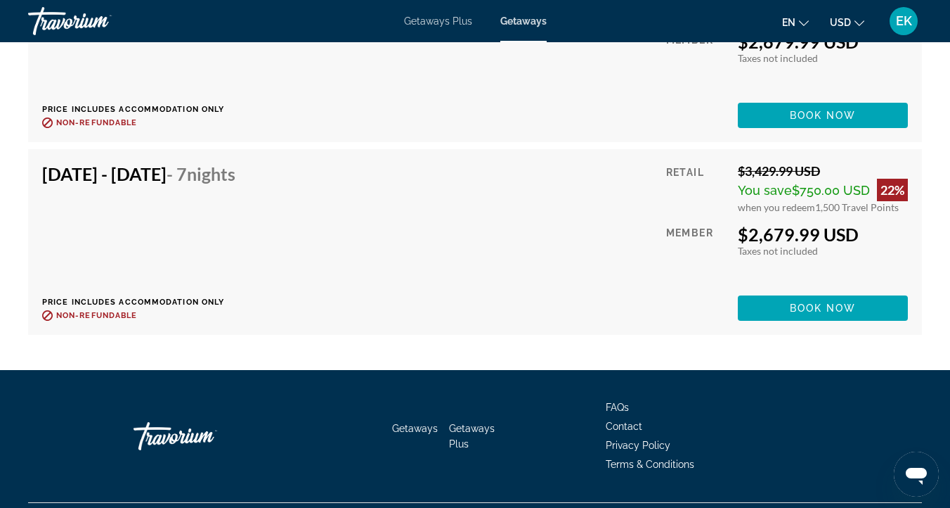
scroll to position [9387, 0]
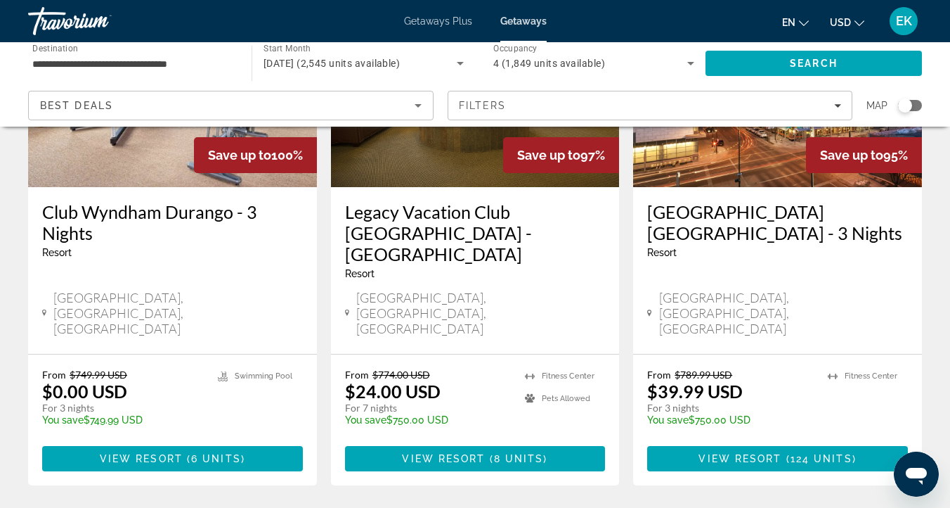
scroll to position [1895, 0]
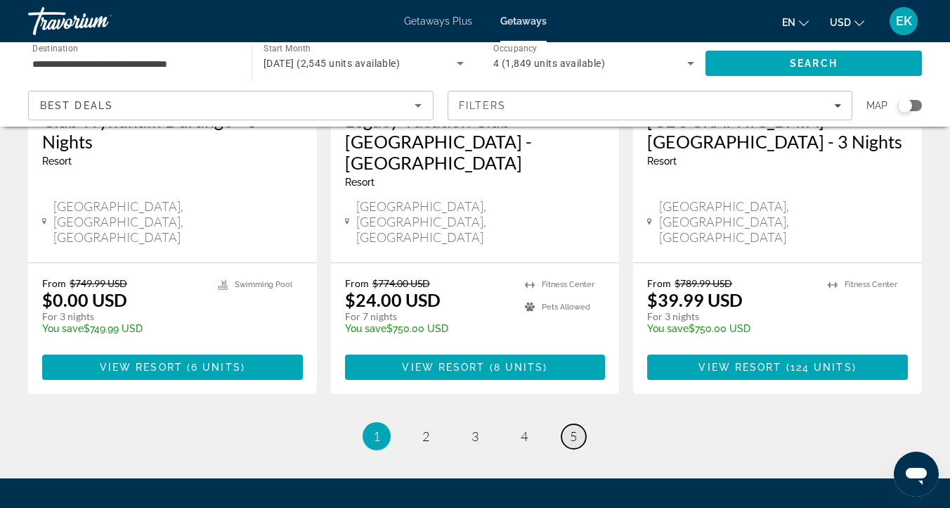
click at [574, 428] on span "5" at bounding box center [573, 435] width 7 height 15
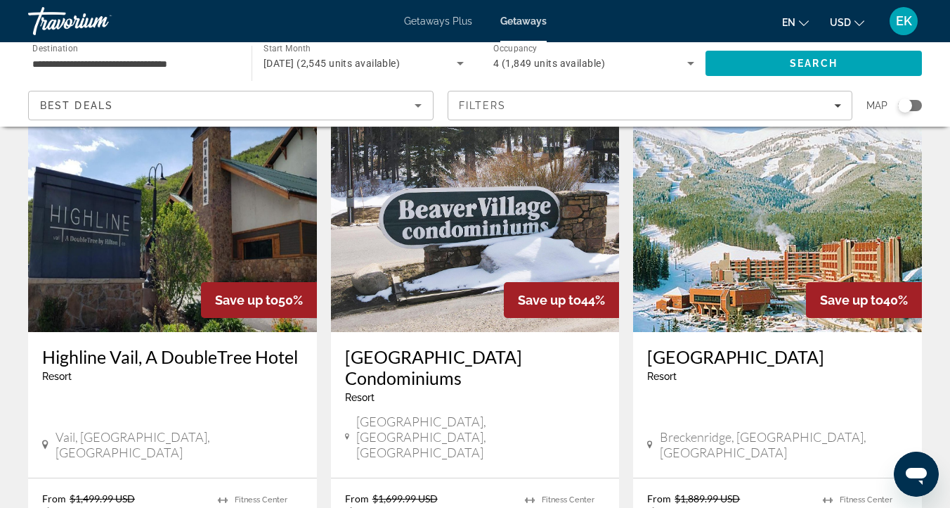
scroll to position [1127, 0]
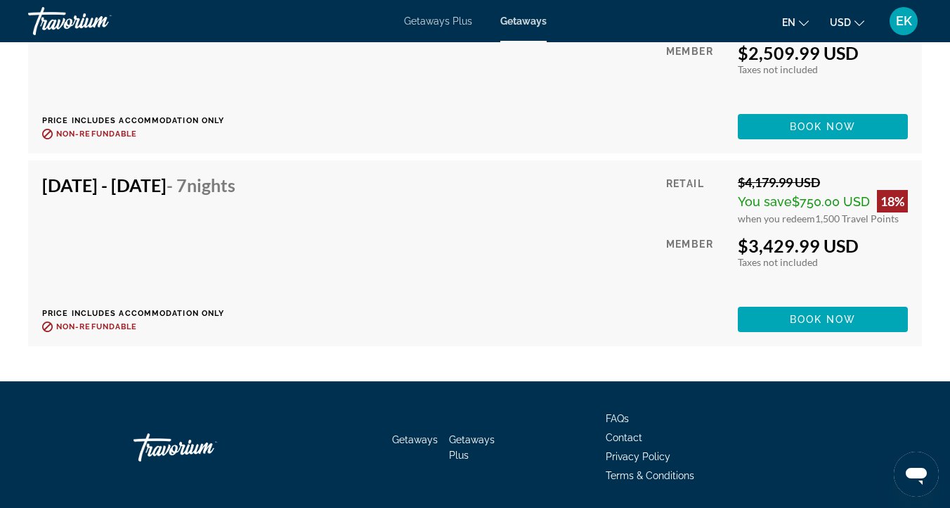
scroll to position [6479, 0]
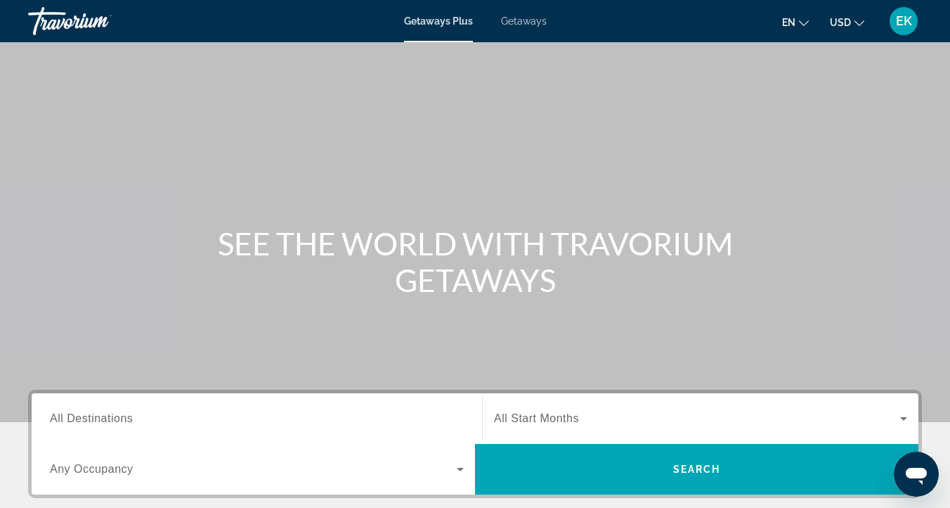
click at [529, 25] on span "Getaways" at bounding box center [524, 20] width 46 height 11
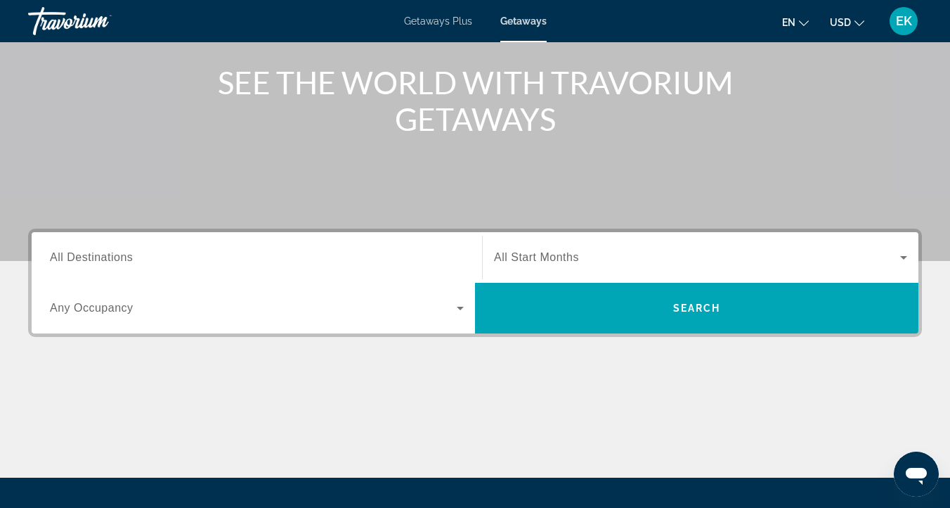
scroll to position [167, 0]
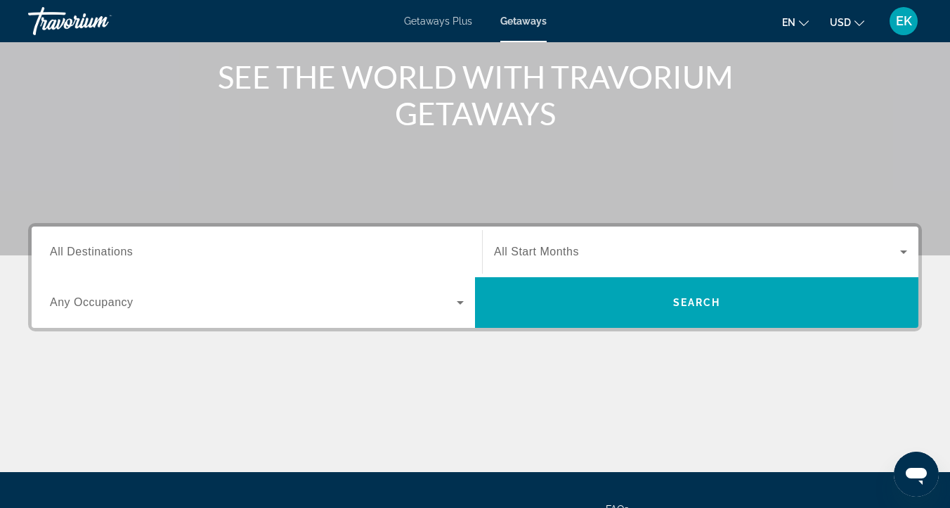
click at [81, 253] on span "All Destinations" at bounding box center [91, 251] width 83 height 12
click at [81, 253] on input "Destination All Destinations" at bounding box center [257, 252] width 414 height 17
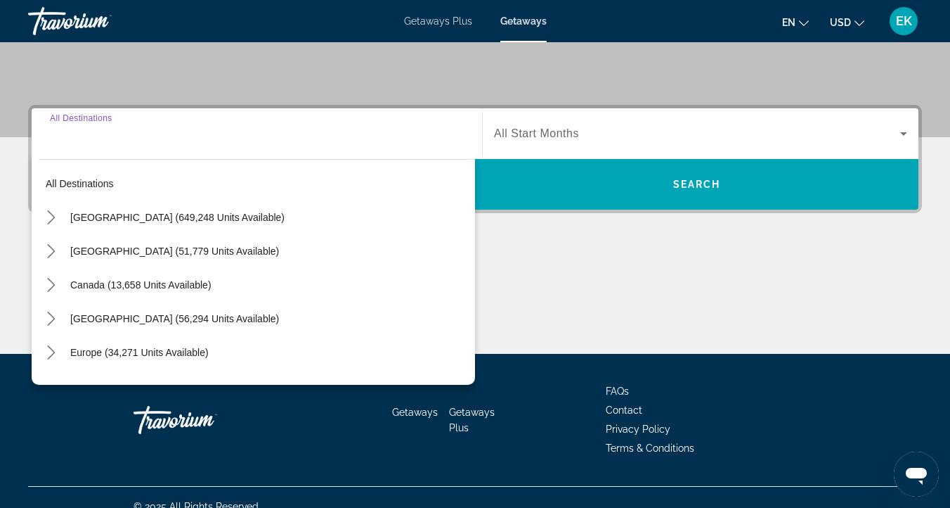
scroll to position [303, 0]
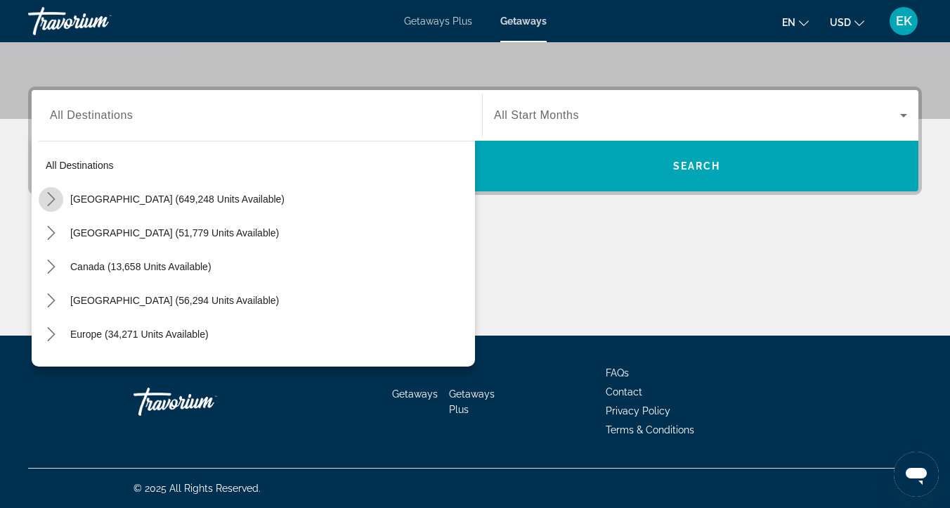
click at [49, 195] on icon "Toggle United States (649,248 units available) submenu" at bounding box center [51, 199] width 14 height 14
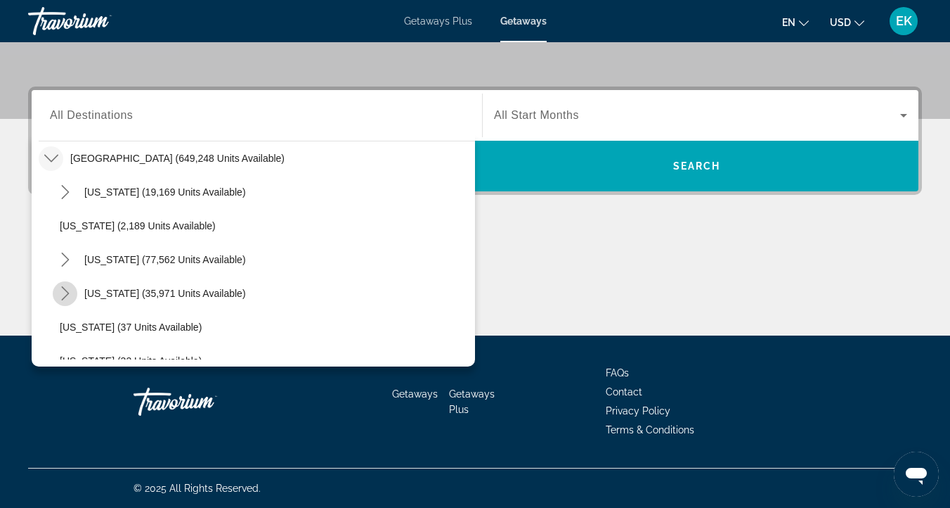
click at [64, 291] on icon "Toggle Colorado (35,971 units available) submenu" at bounding box center [65, 293] width 14 height 14
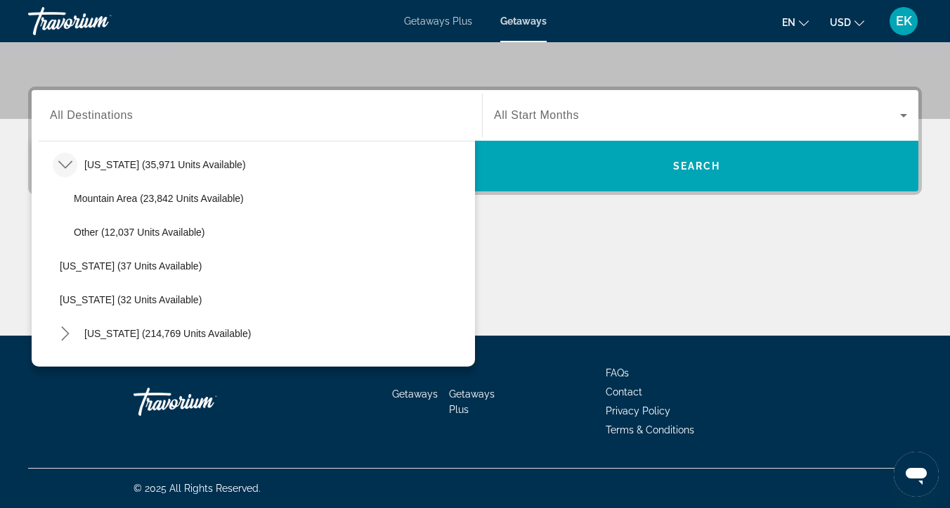
scroll to position [170, 0]
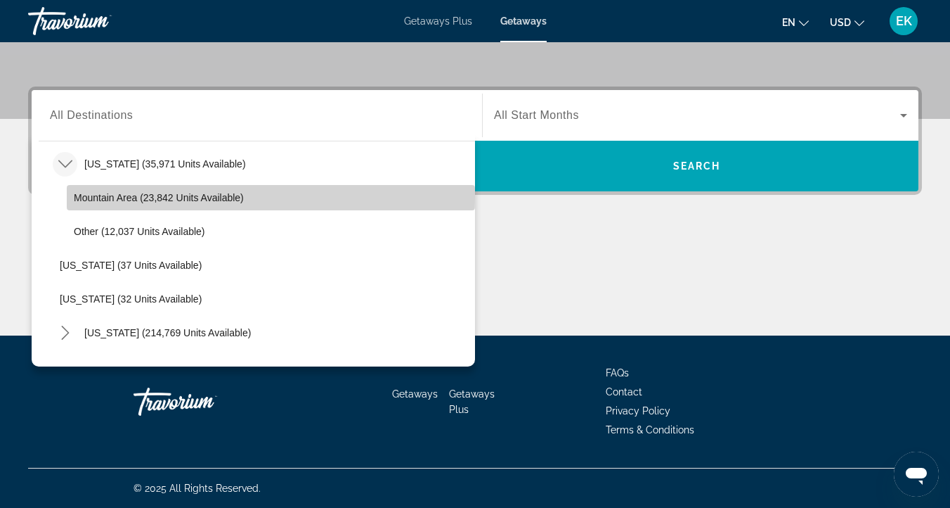
click at [103, 198] on span "Mountain Area (23,842 units available)" at bounding box center [159, 197] width 170 height 11
type input "**********"
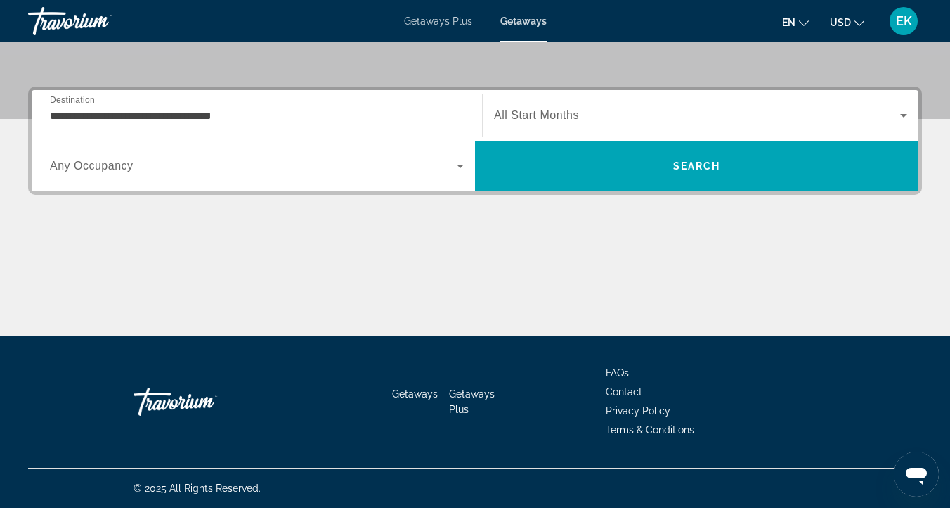
click at [525, 115] on span "All Start Months" at bounding box center [536, 115] width 85 height 12
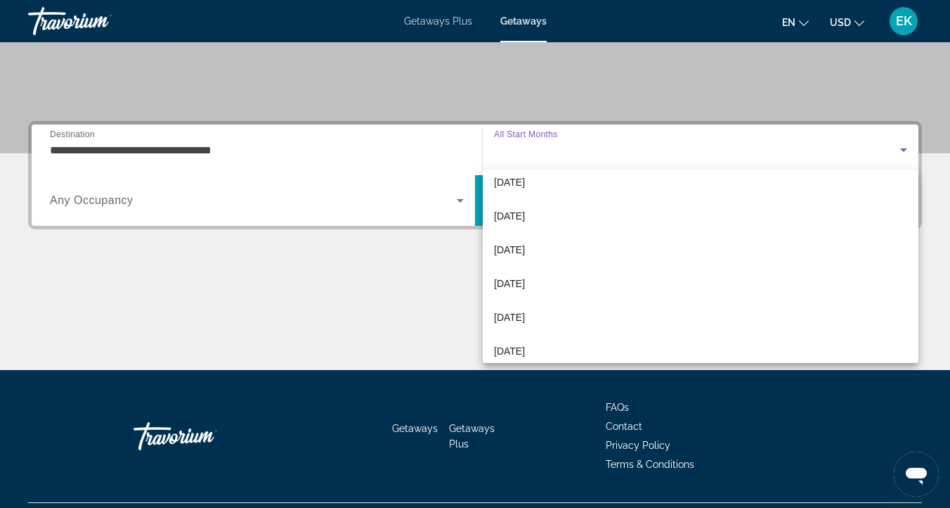
scroll to position [43, 0]
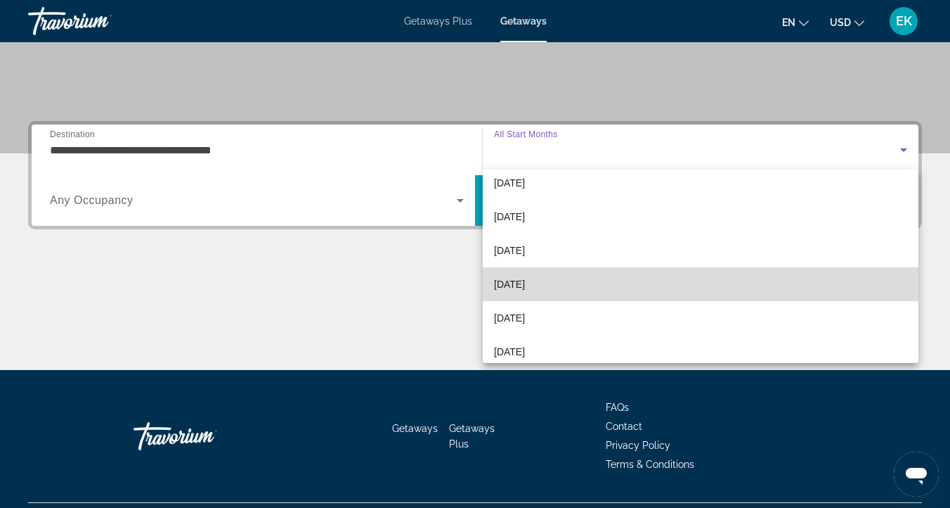
click at [525, 286] on span "[DATE]" at bounding box center [509, 284] width 31 height 17
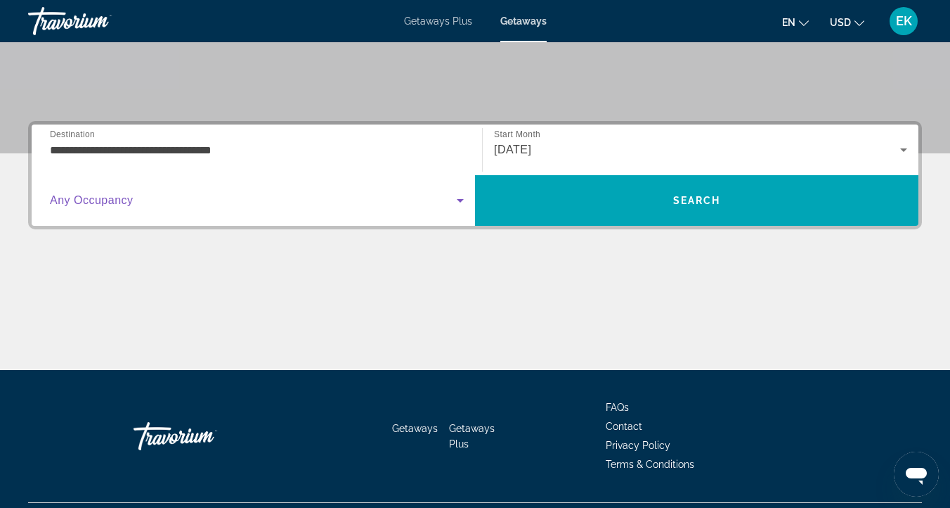
click at [90, 193] on span "Search widget" at bounding box center [253, 200] width 407 height 17
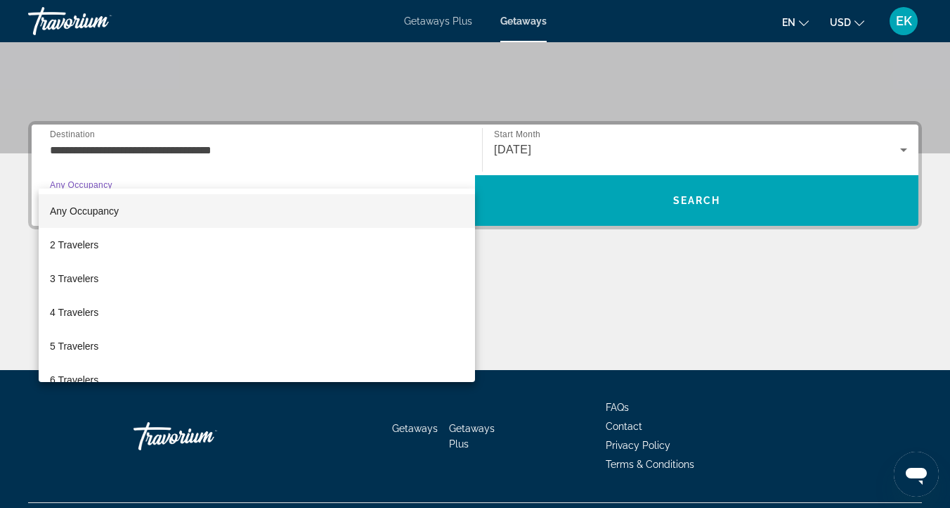
scroll to position [303, 0]
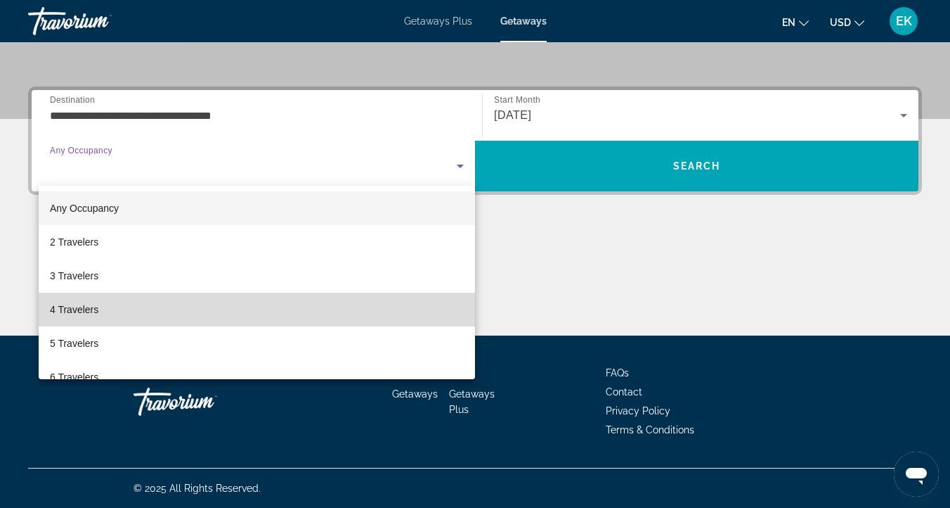
click at [78, 302] on span "4 Travelers" at bounding box center [74, 309] width 49 height 17
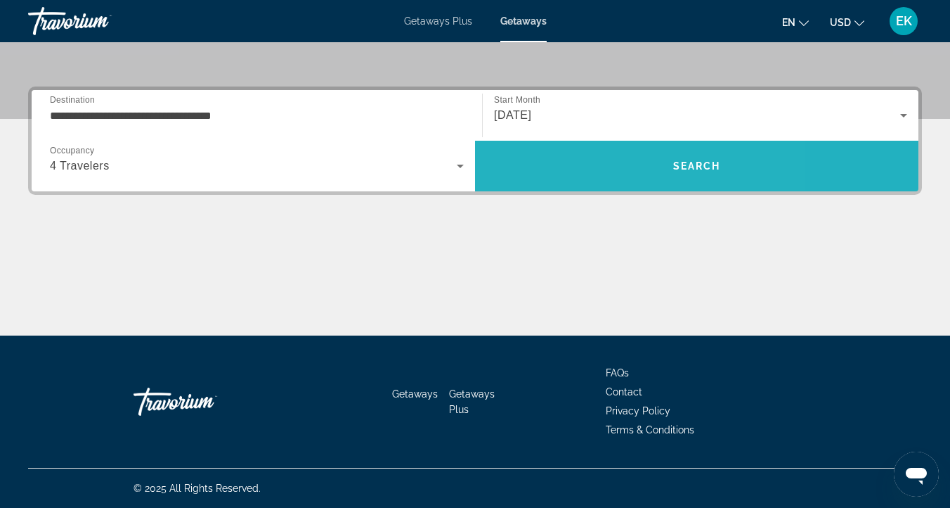
click at [595, 160] on span "Search" at bounding box center [697, 166] width 444 height 34
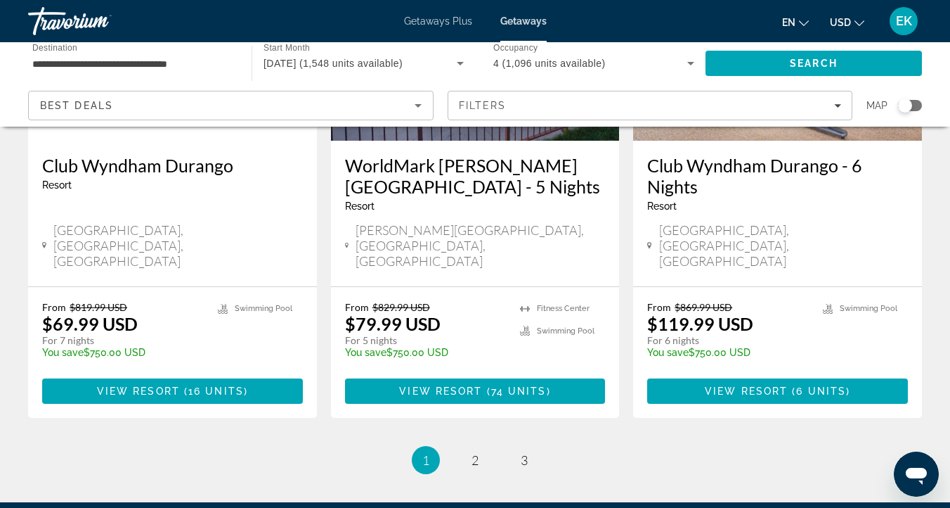
scroll to position [1874, 0]
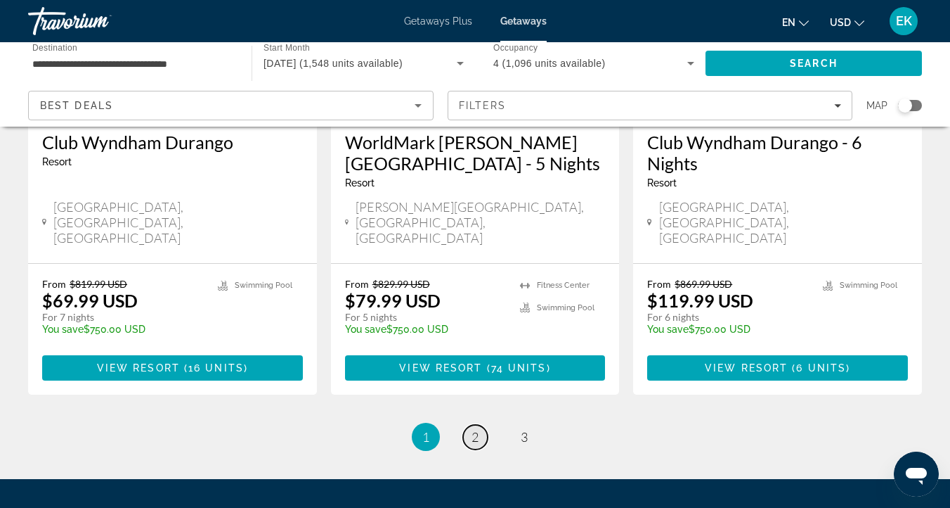
click at [475, 429] on span "2" at bounding box center [475, 436] width 7 height 15
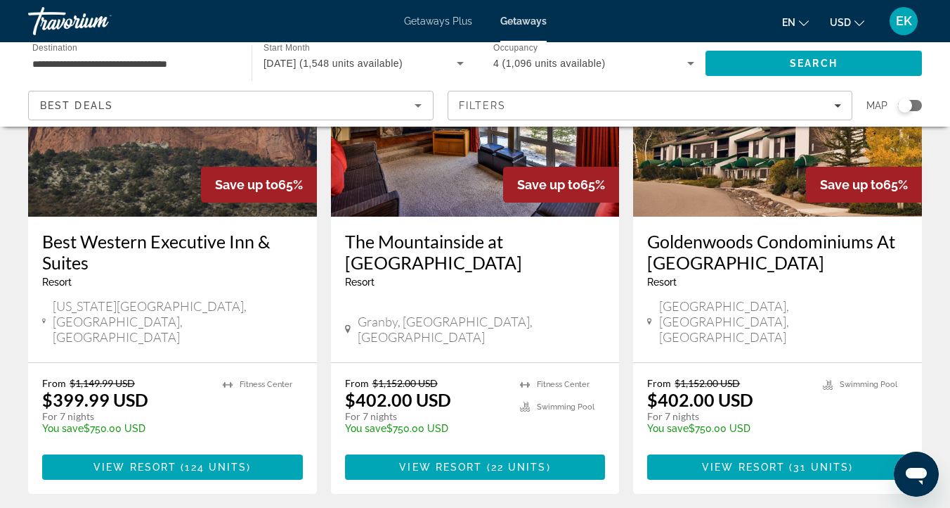
scroll to position [742, 0]
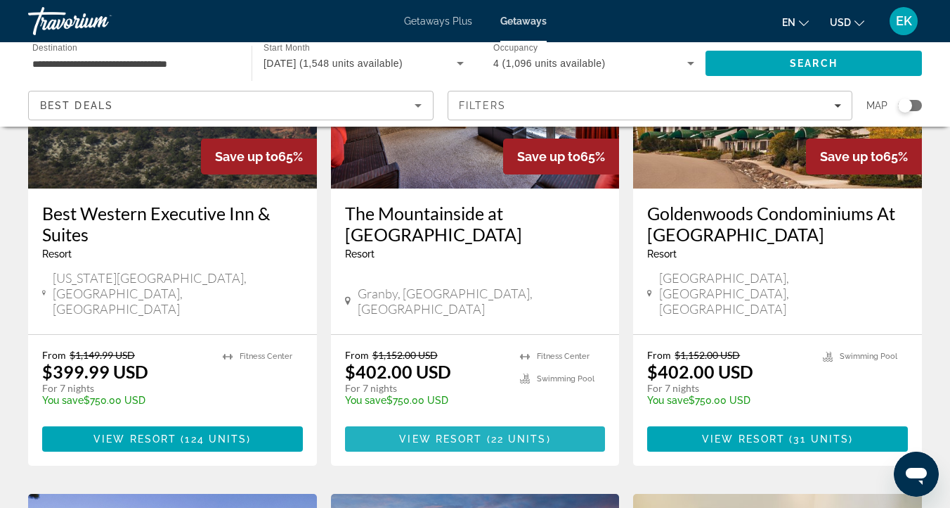
click at [462, 433] on span "View Resort" at bounding box center [440, 438] width 83 height 11
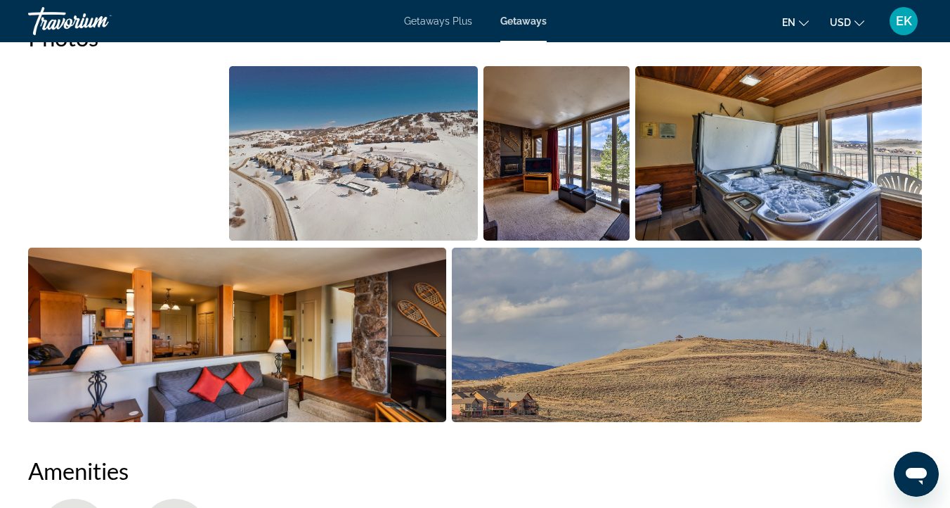
scroll to position [964, 0]
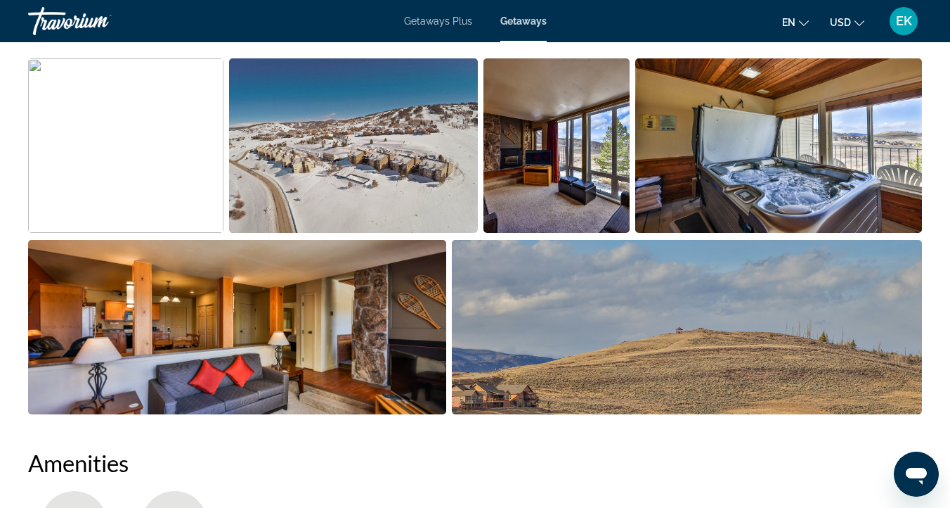
click at [374, 153] on img "Open full-screen image slider" at bounding box center [353, 145] width 248 height 174
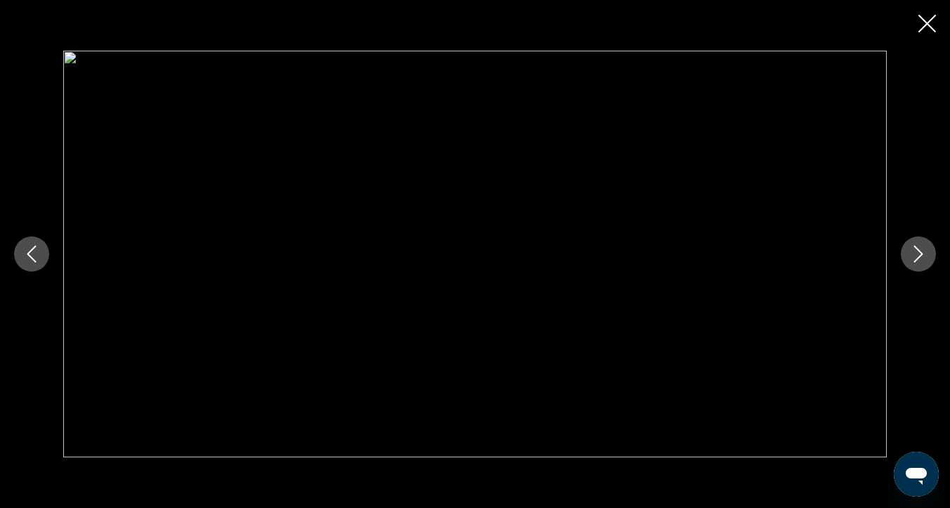
click at [915, 247] on icon "Next image" at bounding box center [918, 253] width 17 height 17
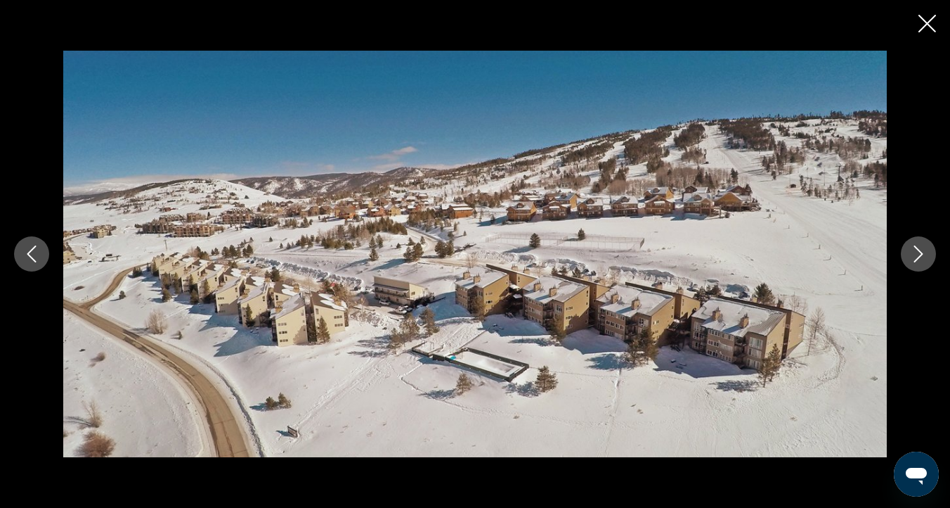
click at [921, 250] on icon "Next image" at bounding box center [918, 253] width 17 height 17
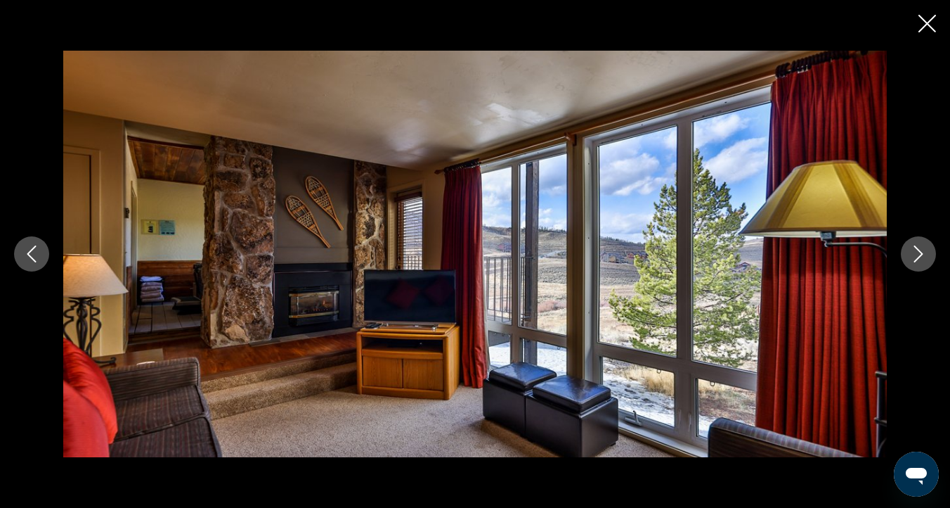
click at [914, 256] on icon "Next image" at bounding box center [918, 253] width 17 height 17
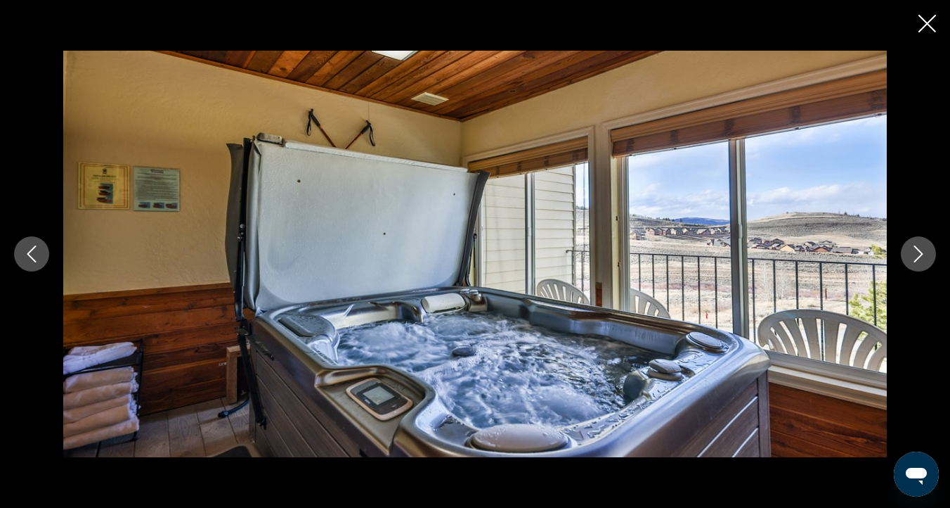
click at [914, 256] on icon "Next image" at bounding box center [918, 253] width 17 height 17
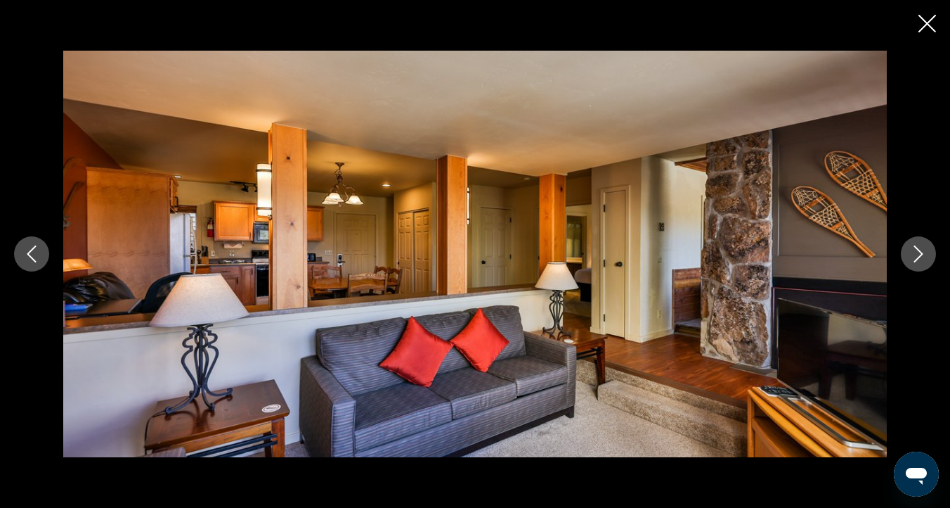
click at [918, 254] on icon "Next image" at bounding box center [918, 253] width 17 height 17
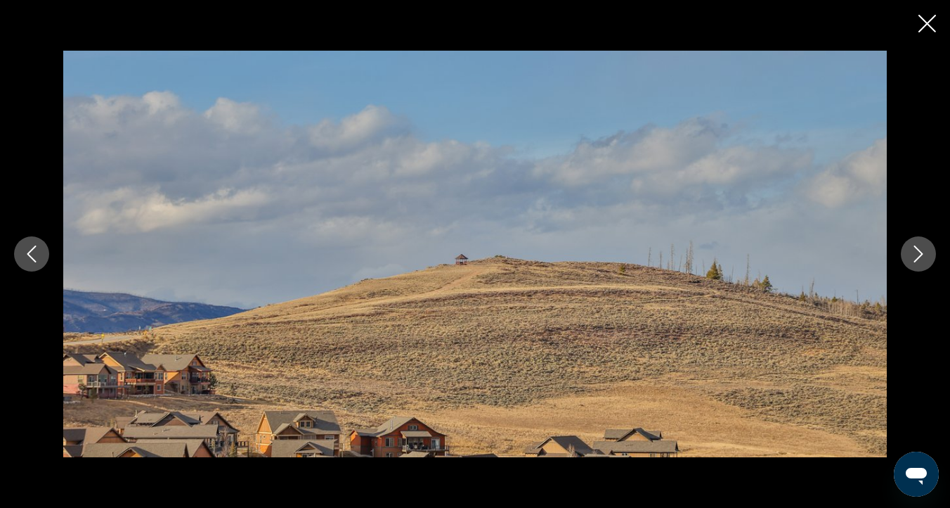
click at [918, 255] on icon "Next image" at bounding box center [918, 253] width 17 height 17
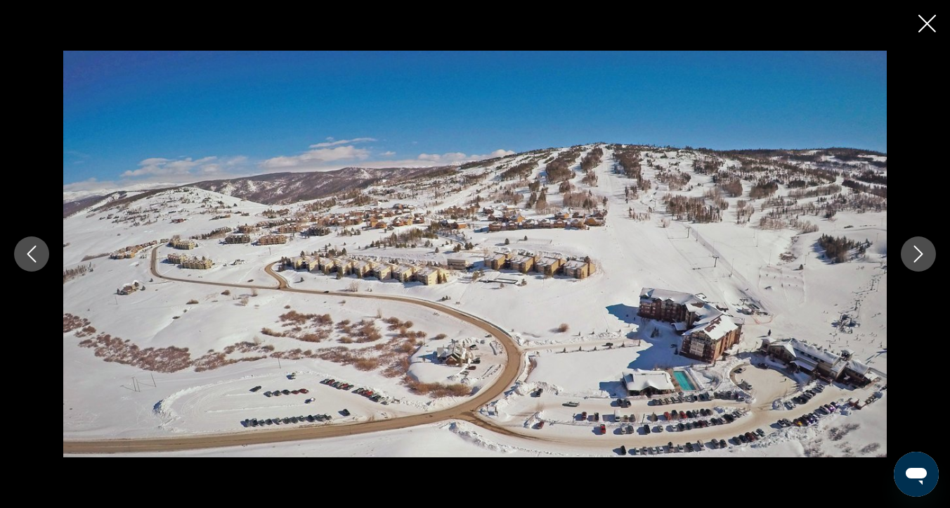
click at [918, 256] on icon "Next image" at bounding box center [918, 253] width 17 height 17
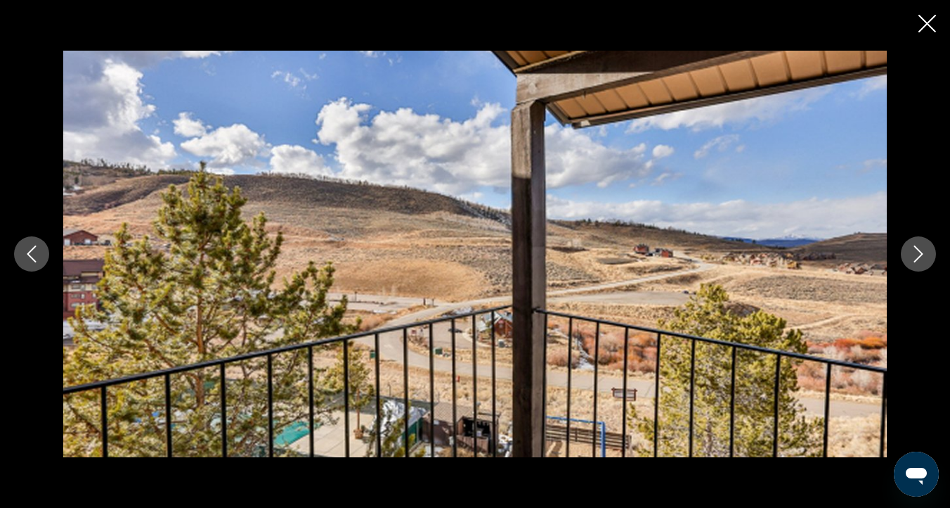
click at [918, 256] on icon "Next image" at bounding box center [918, 253] width 17 height 17
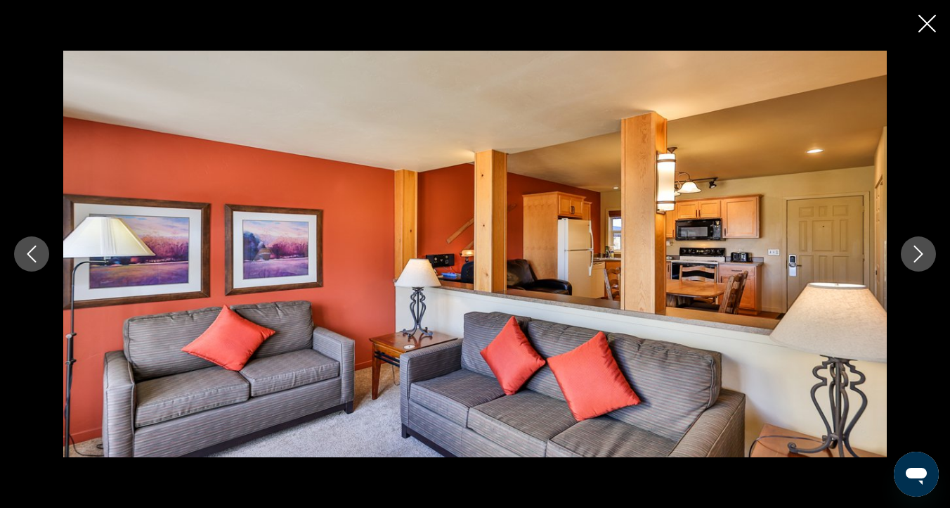
click at [919, 257] on icon "Next image" at bounding box center [919, 253] width 9 height 17
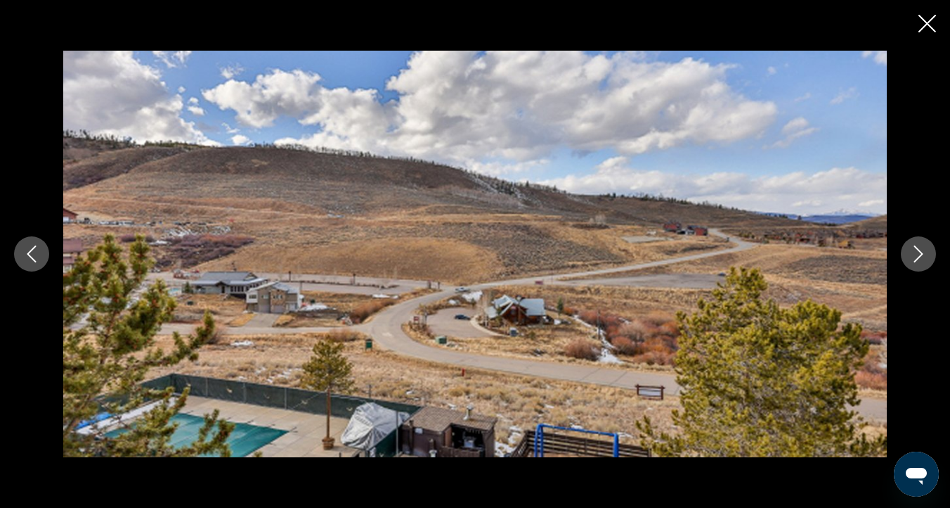
click at [919, 258] on icon "Next image" at bounding box center [919, 253] width 9 height 17
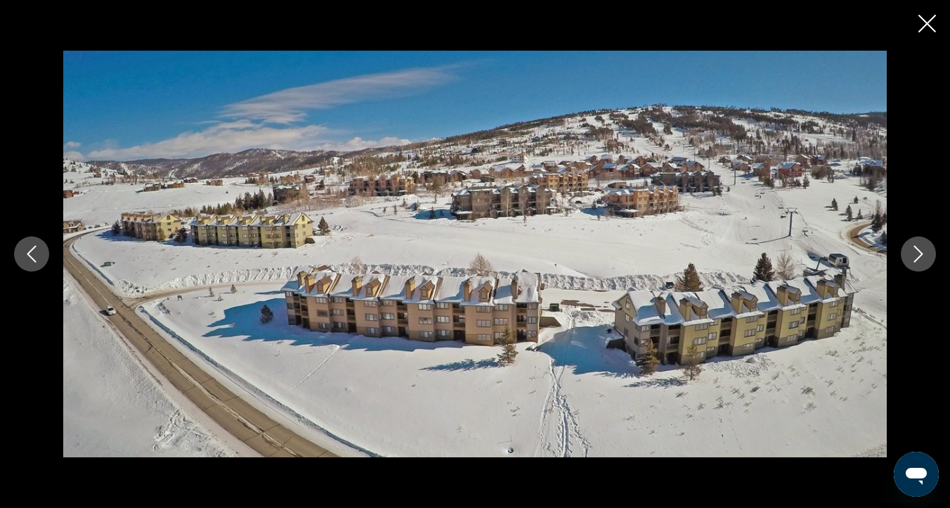
click at [919, 258] on icon "Next image" at bounding box center [919, 253] width 9 height 17
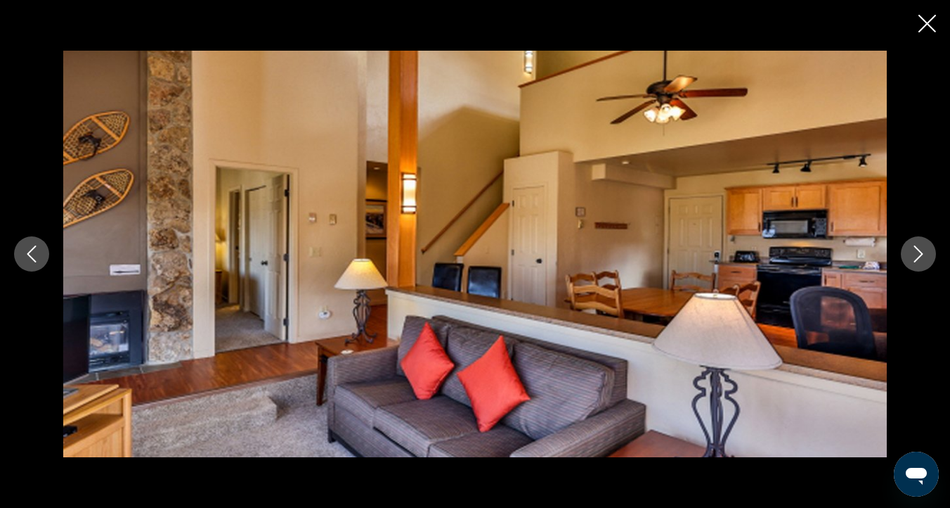
click at [920, 254] on icon "Next image" at bounding box center [918, 253] width 17 height 17
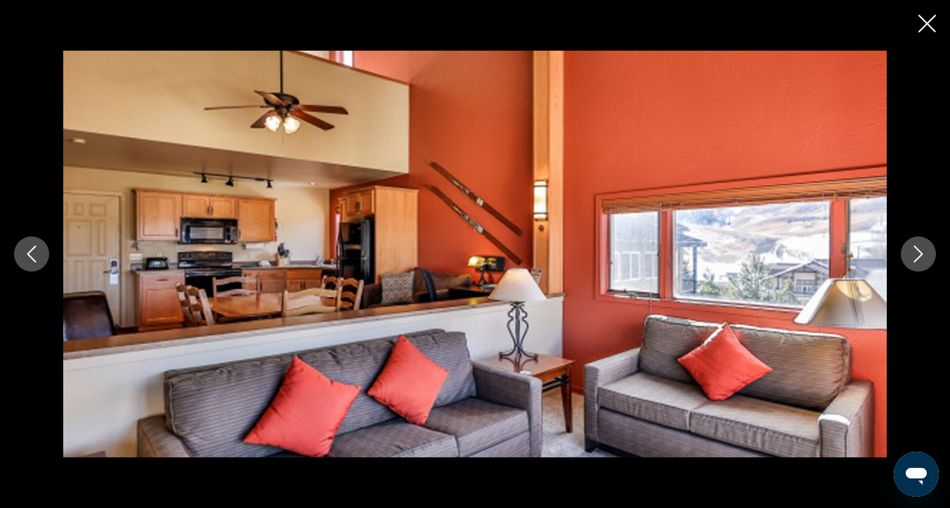
click at [920, 254] on icon "Next image" at bounding box center [918, 253] width 17 height 17
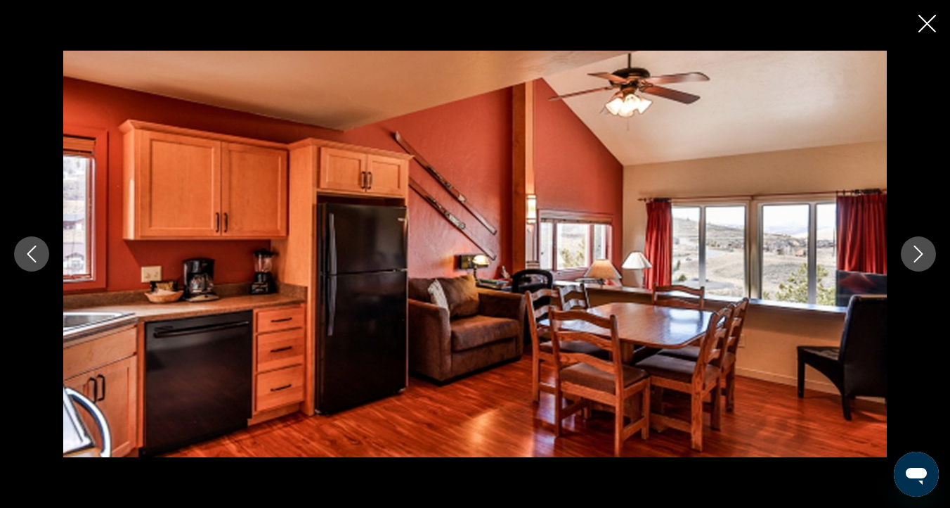
click at [920, 254] on icon "Next image" at bounding box center [918, 253] width 17 height 17
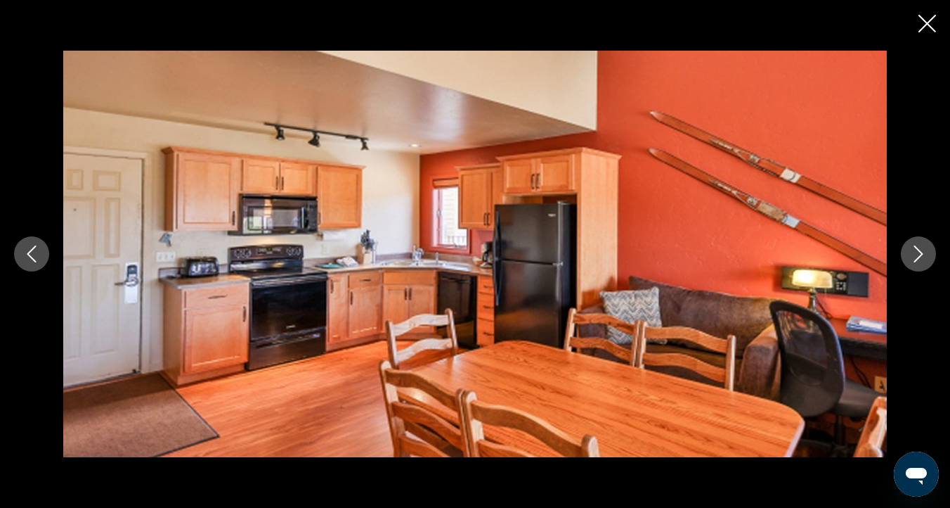
click at [920, 254] on icon "Next image" at bounding box center [918, 253] width 17 height 17
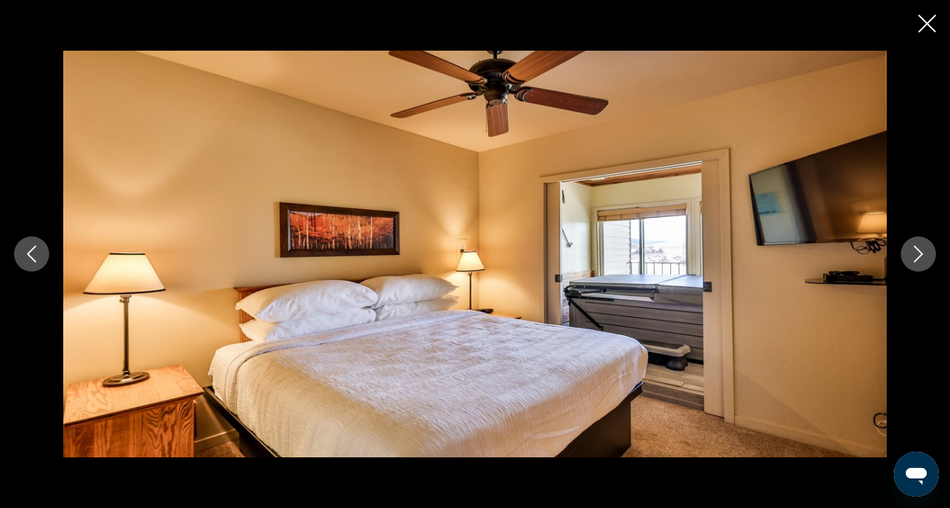
click at [920, 254] on icon "Next image" at bounding box center [918, 253] width 17 height 17
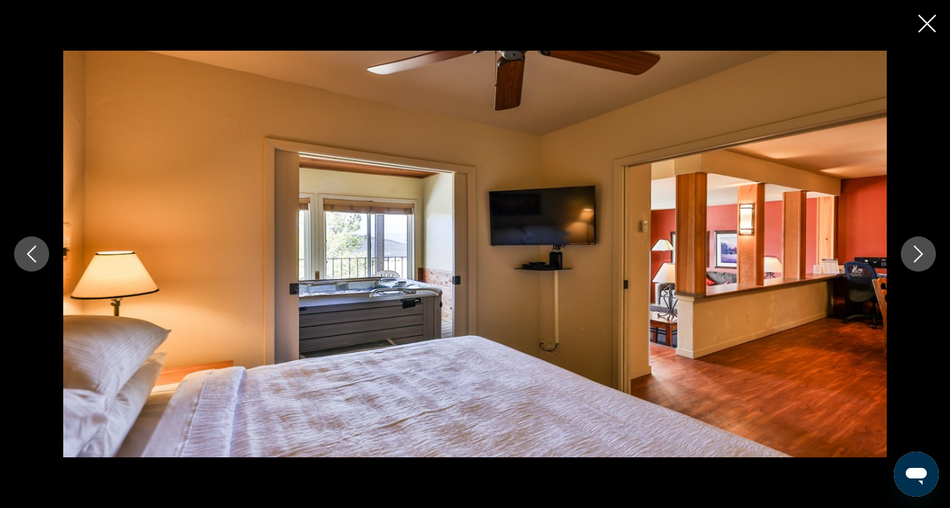
click at [919, 259] on icon "Next image" at bounding box center [918, 253] width 17 height 17
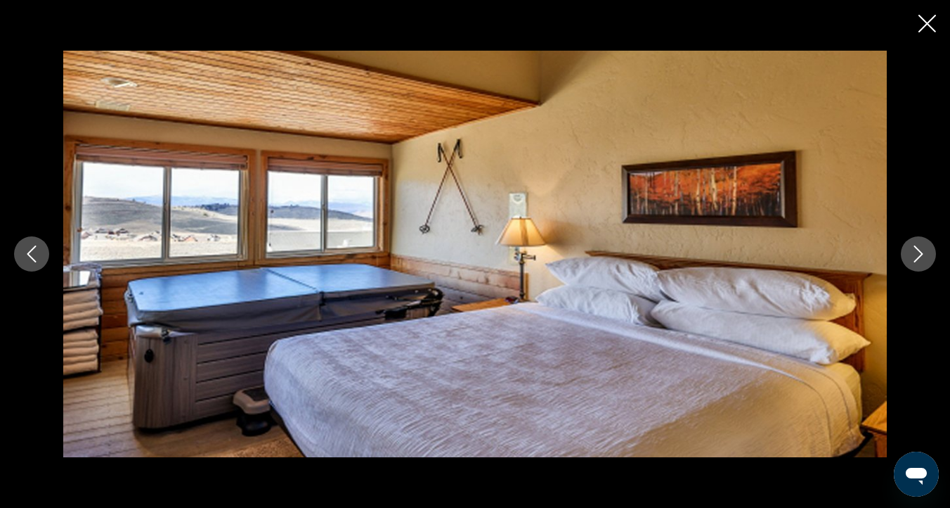
click at [918, 259] on icon "Next image" at bounding box center [918, 253] width 17 height 17
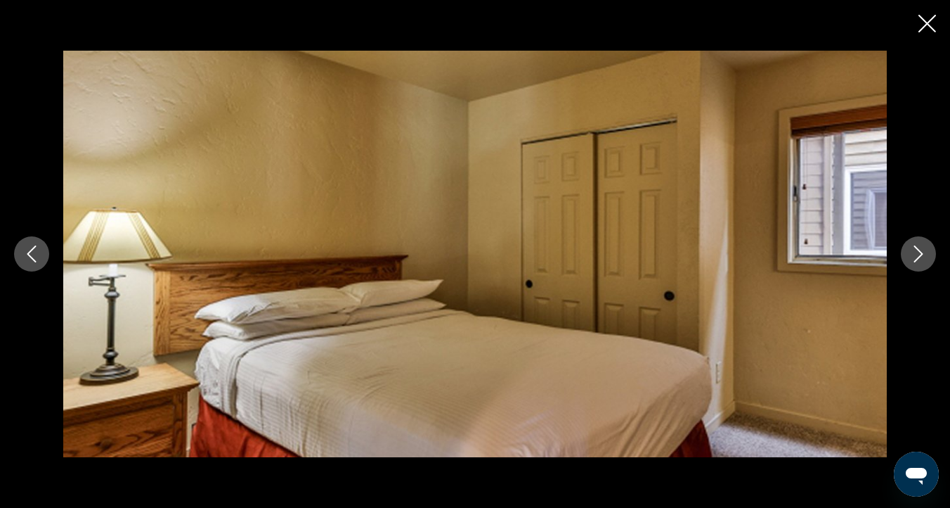
click at [918, 259] on icon "Next image" at bounding box center [918, 253] width 17 height 17
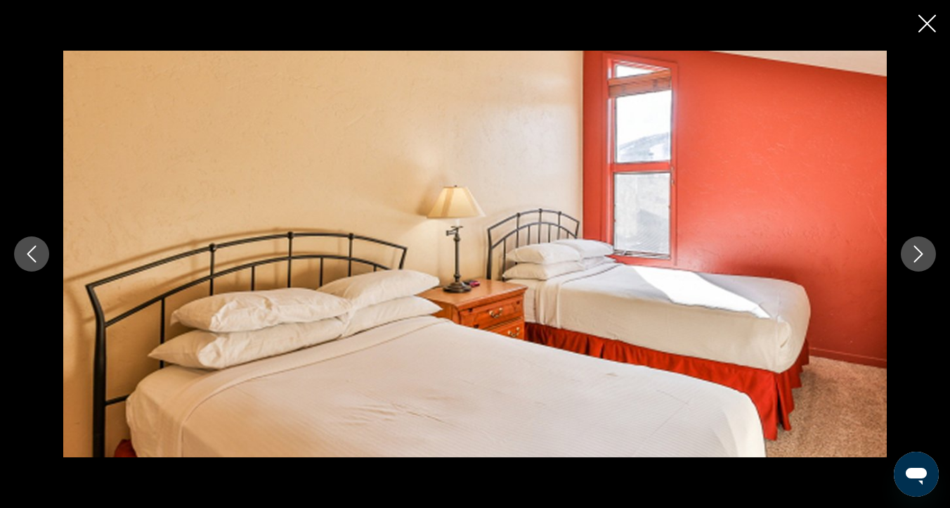
click at [918, 259] on icon "Next image" at bounding box center [918, 253] width 17 height 17
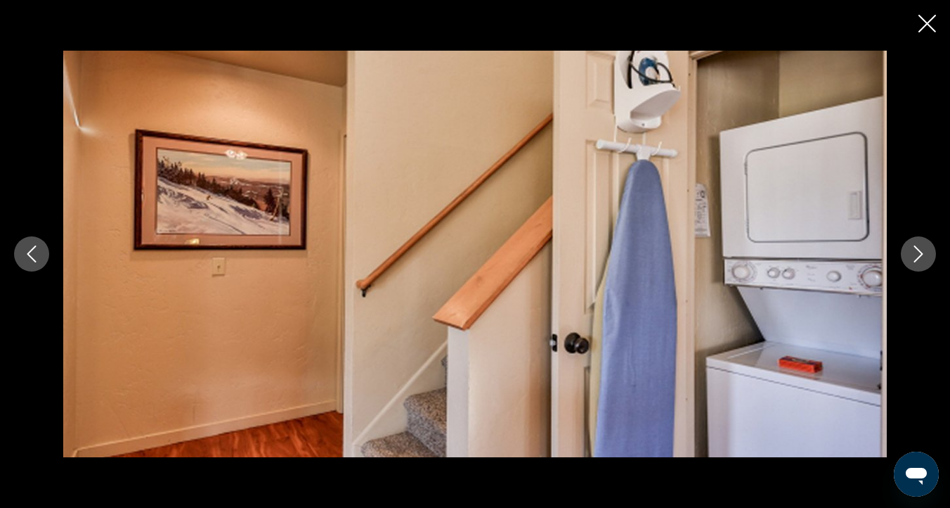
click at [922, 253] on icon "Next image" at bounding box center [919, 253] width 9 height 17
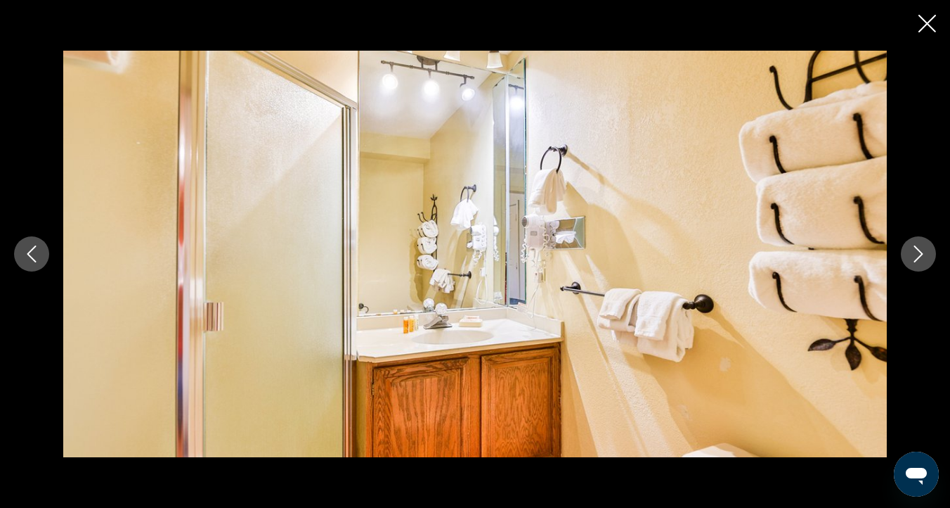
click at [922, 252] on icon "Next image" at bounding box center [919, 253] width 9 height 17
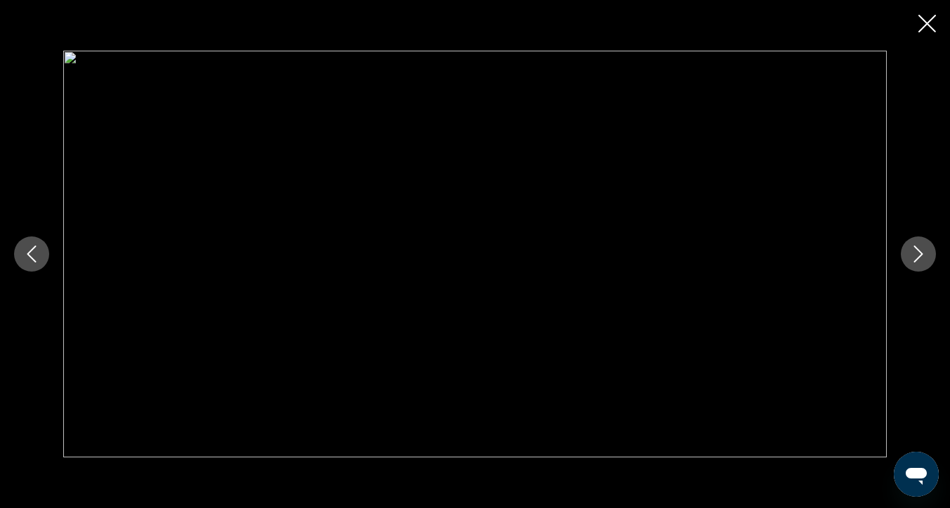
click at [922, 252] on icon "Next image" at bounding box center [919, 253] width 9 height 17
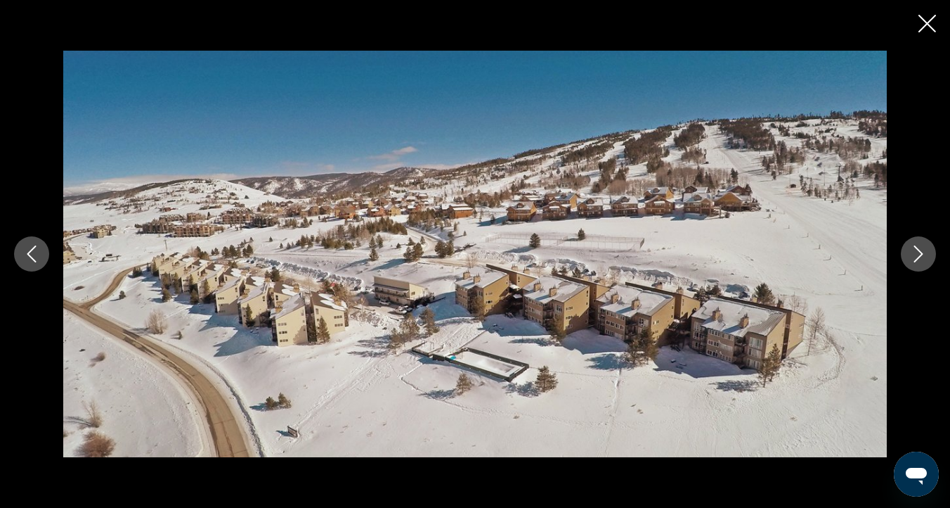
click at [922, 252] on icon "Next image" at bounding box center [919, 253] width 9 height 17
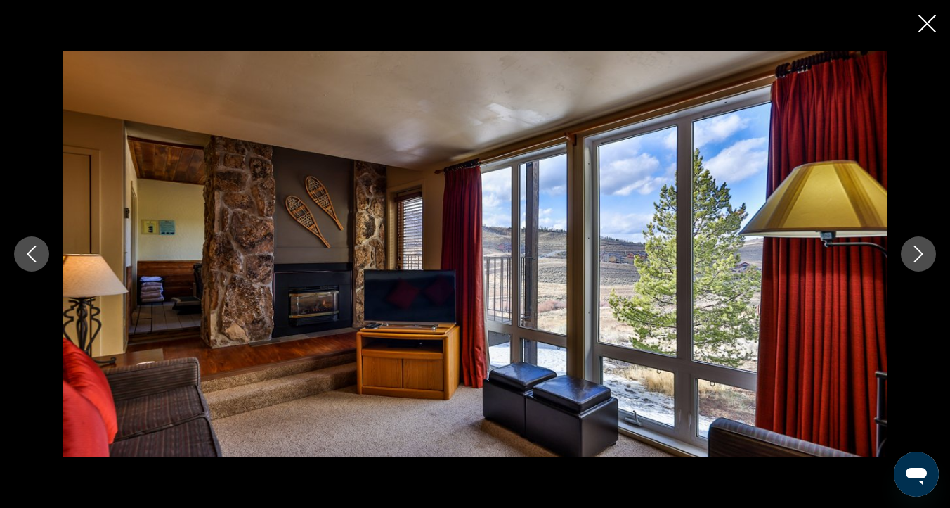
click at [929, 21] on icon "Close slideshow" at bounding box center [928, 24] width 18 height 18
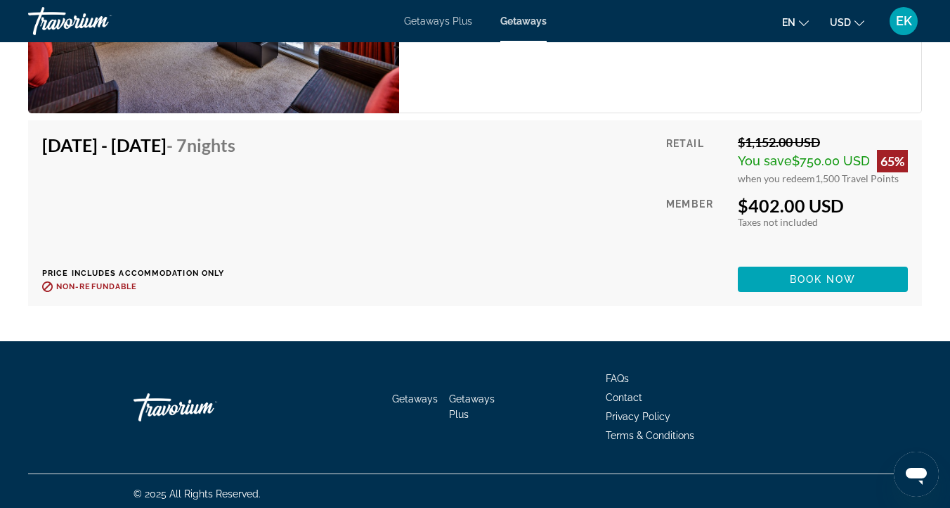
scroll to position [4801, 0]
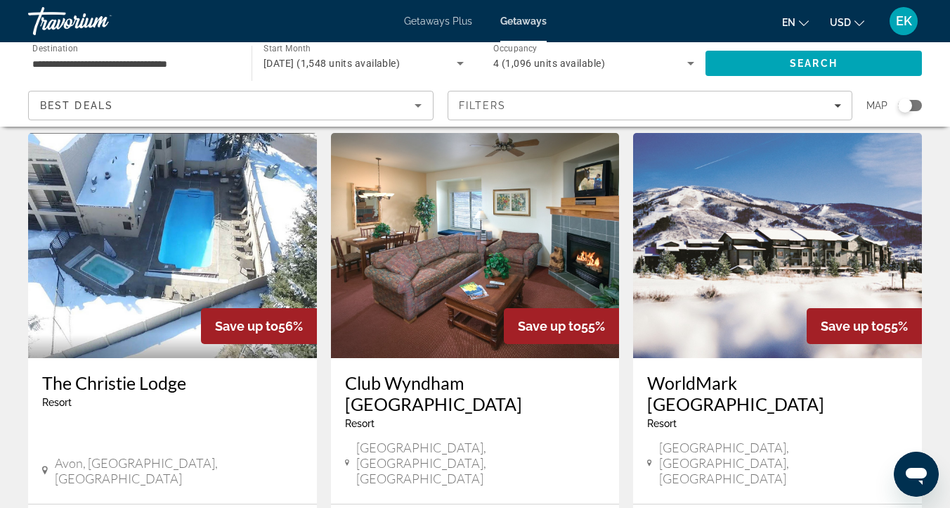
scroll to position [1637, 0]
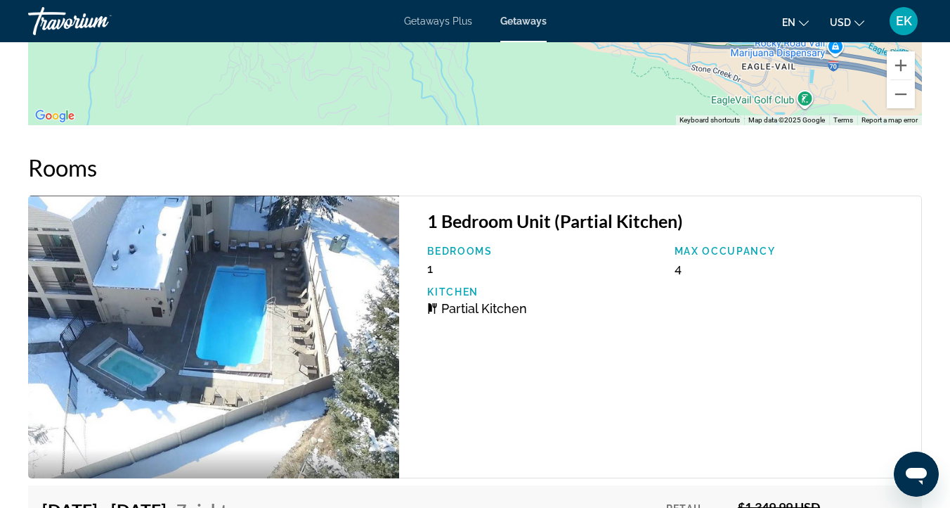
scroll to position [2733, 0]
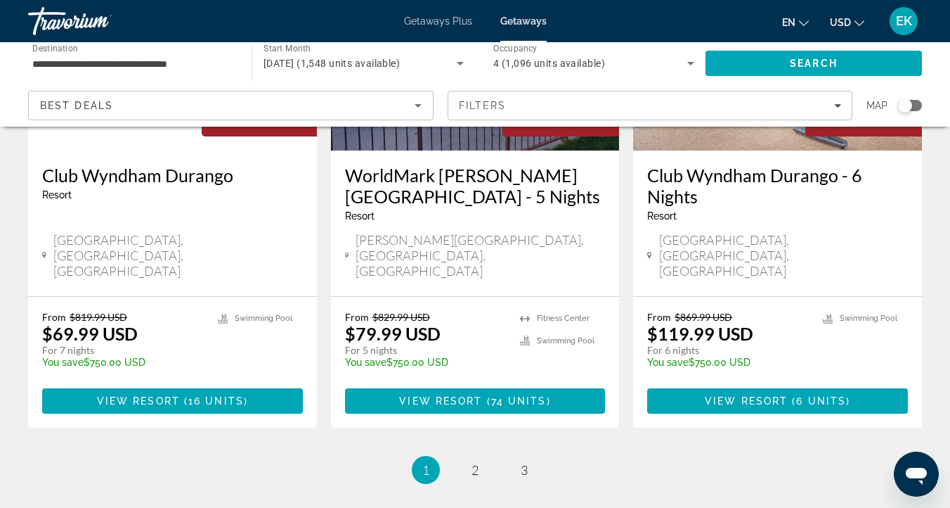
scroll to position [1840, 0]
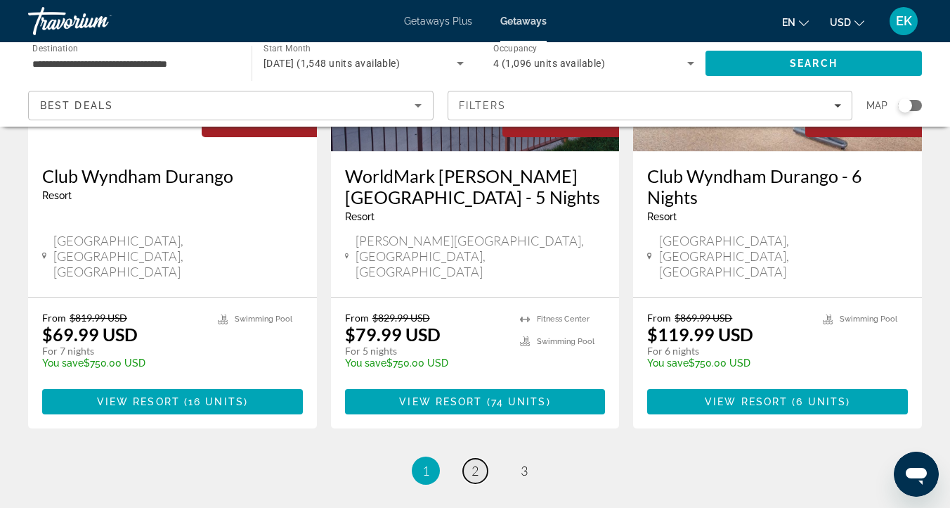
click at [475, 463] on span "2" at bounding box center [475, 470] width 7 height 15
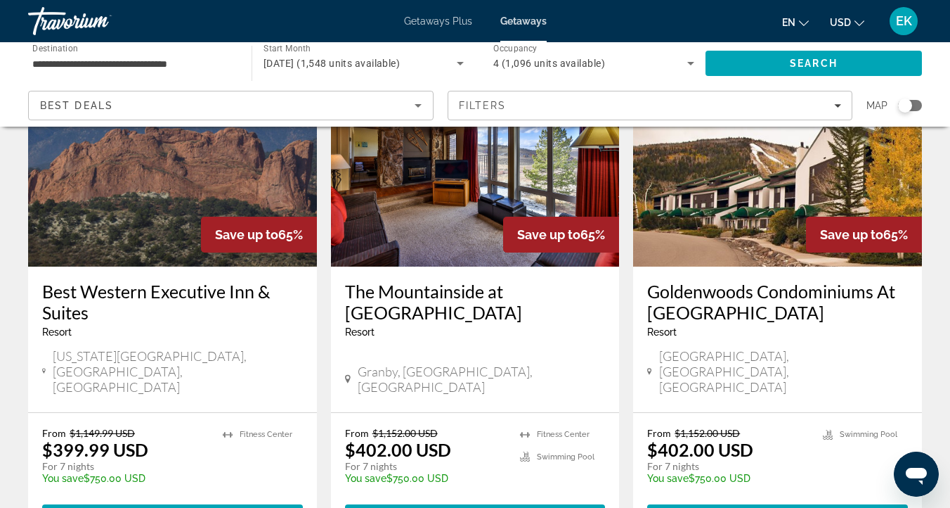
scroll to position [679, 0]
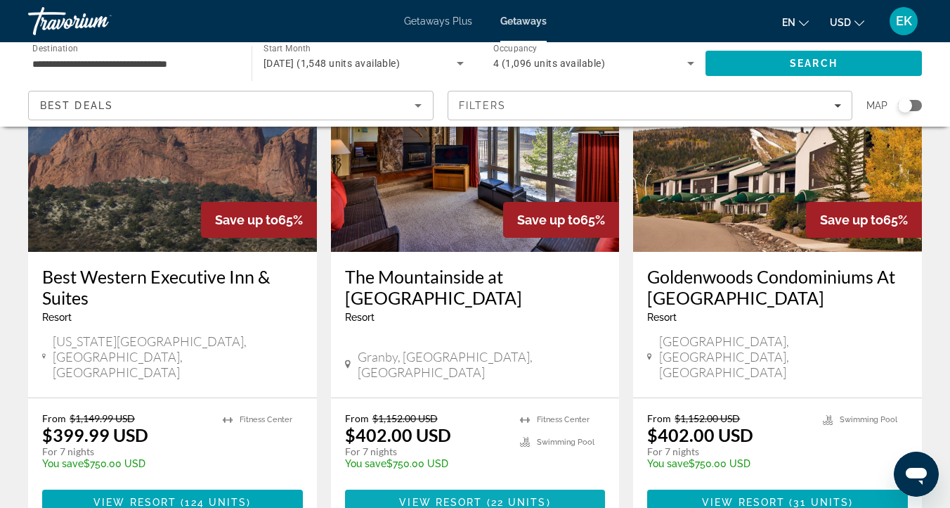
click at [453, 496] on span "View Resort" at bounding box center [440, 501] width 83 height 11
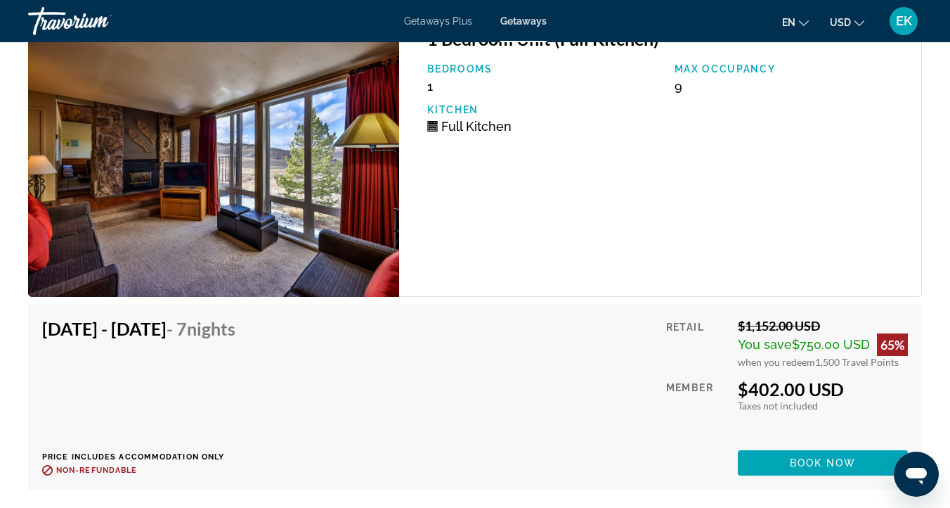
scroll to position [4625, 0]
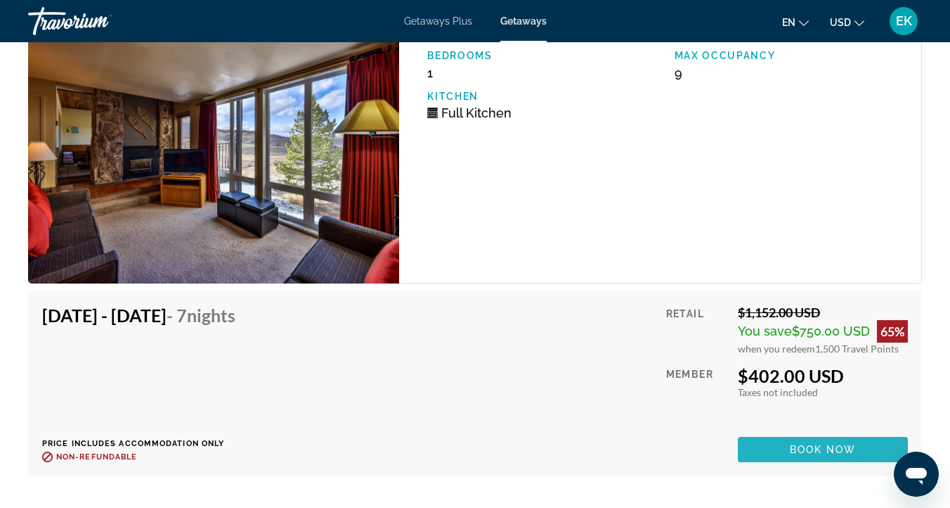
click at [792, 447] on span "Book now" at bounding box center [823, 449] width 67 height 11
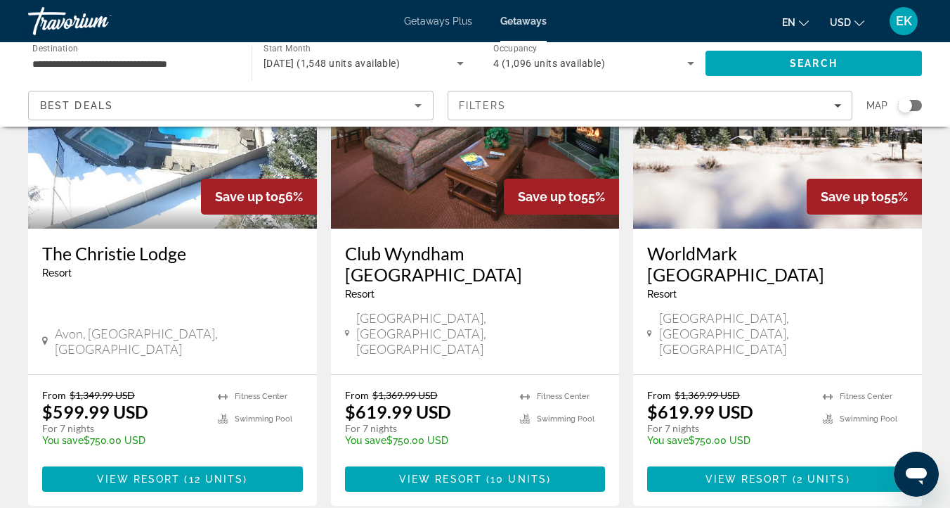
scroll to position [1765, 0]
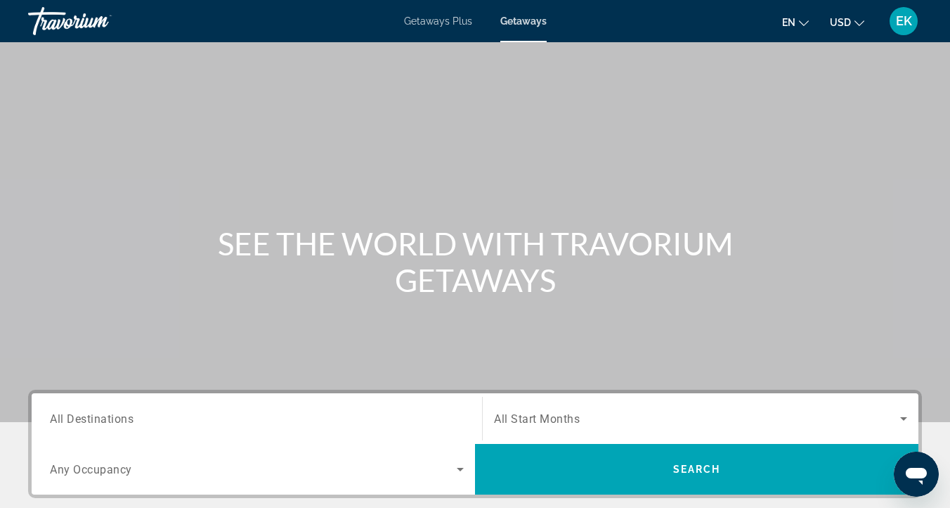
click at [72, 418] on span "All Destinations" at bounding box center [92, 417] width 84 height 13
click at [72, 418] on input "Destination All Destinations" at bounding box center [257, 419] width 414 height 17
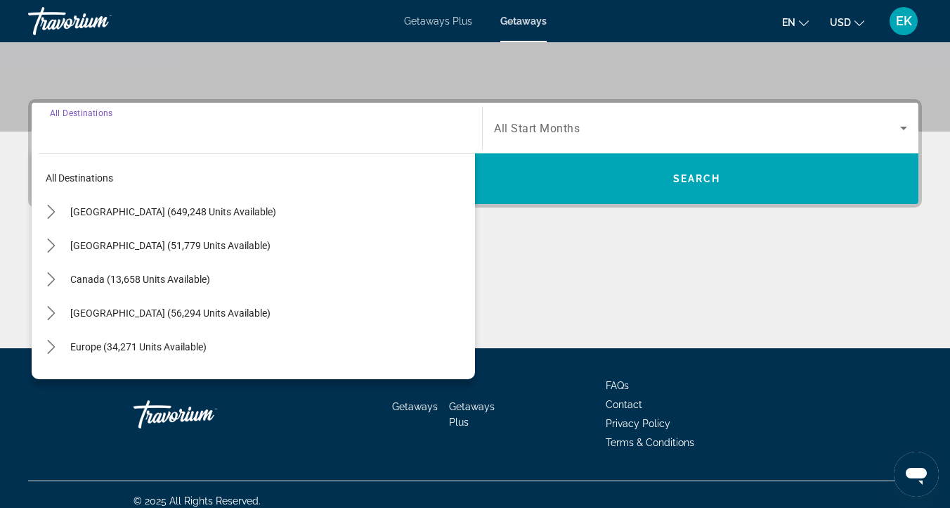
scroll to position [303, 0]
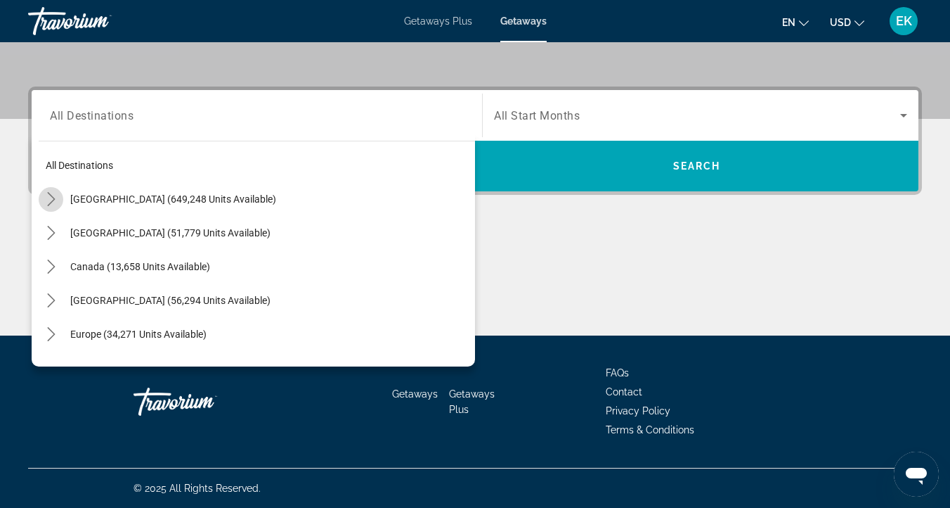
click at [53, 196] on icon "Toggle United States (649,248 units available) submenu" at bounding box center [51, 199] width 14 height 14
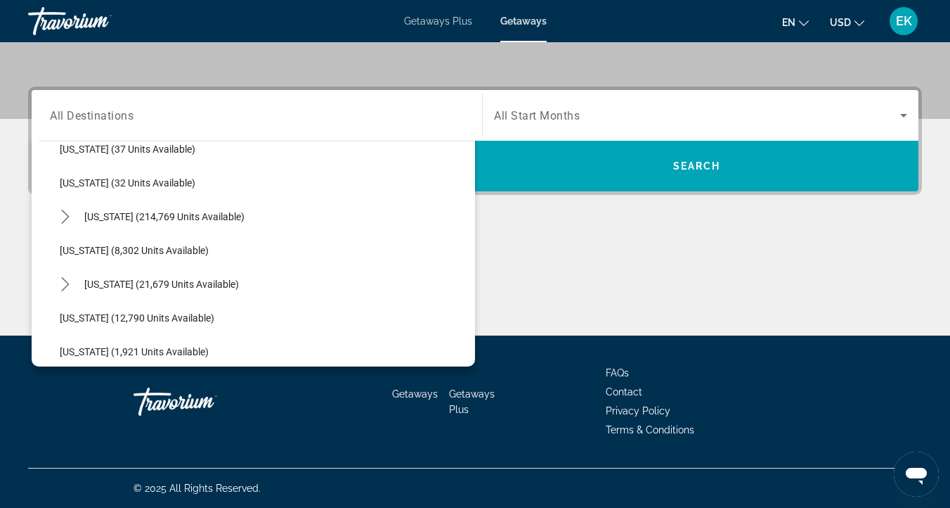
scroll to position [219, 0]
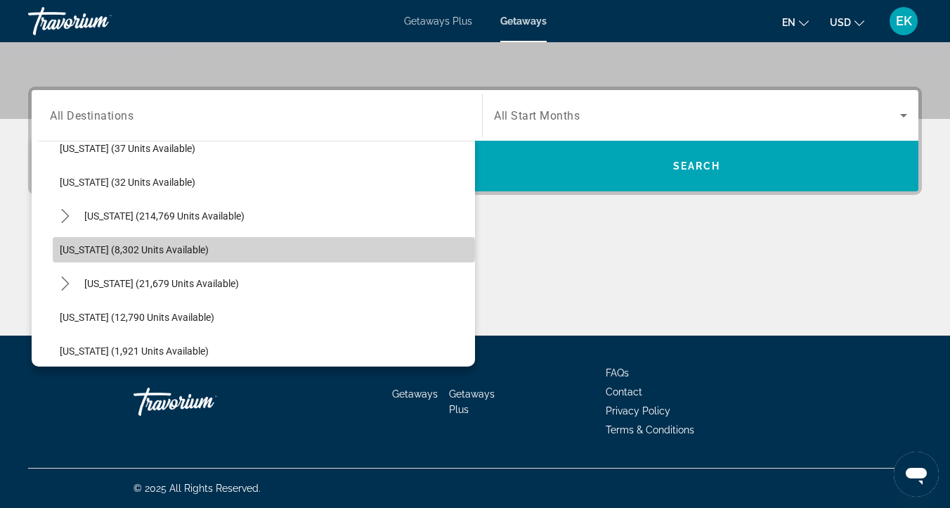
click at [80, 247] on span "[US_STATE] (8,302 units available)" at bounding box center [134, 249] width 149 height 11
type input "**********"
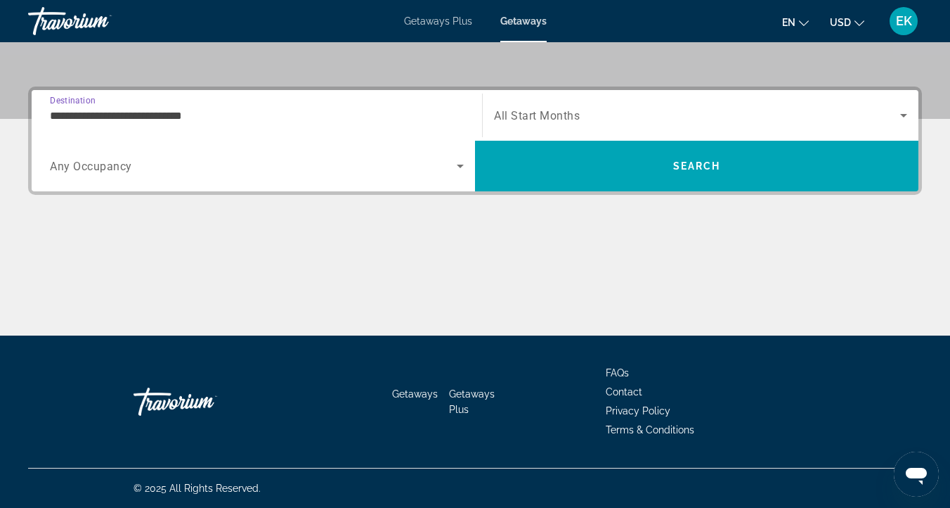
click at [571, 111] on span "All Start Months" at bounding box center [537, 115] width 86 height 13
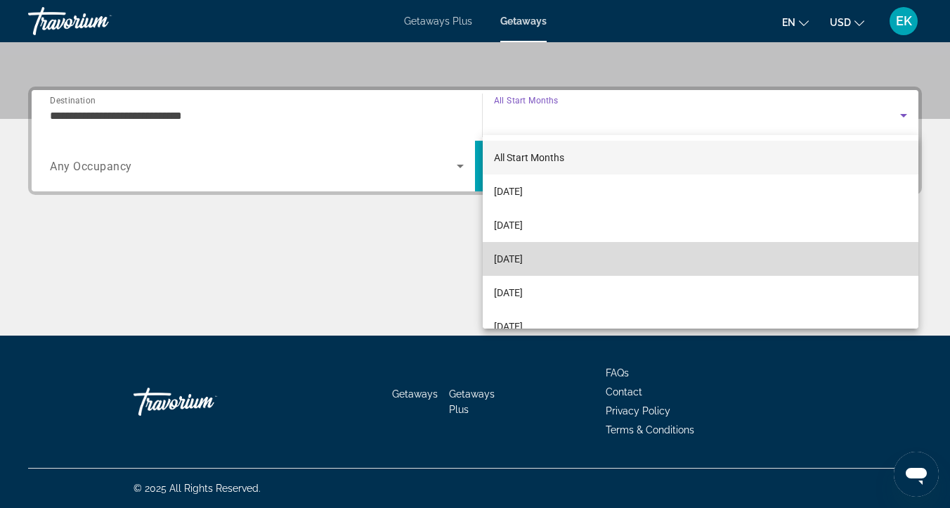
click at [523, 256] on span "[DATE]" at bounding box center [508, 258] width 29 height 17
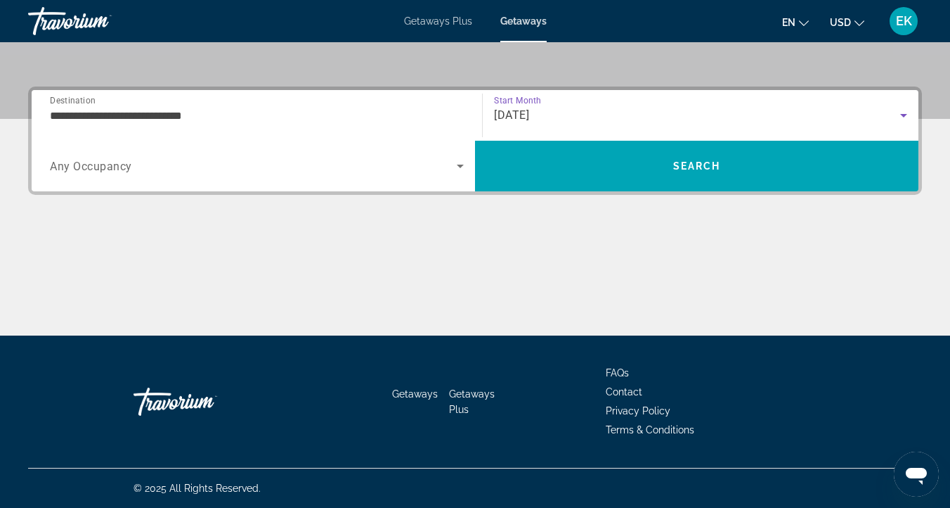
click at [82, 167] on span "Any Occupancy" at bounding box center [91, 166] width 82 height 13
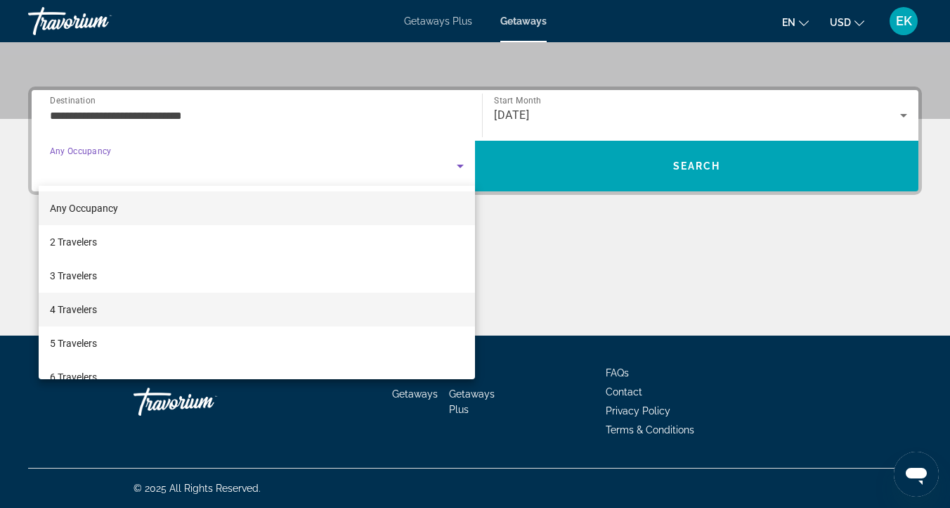
click at [73, 303] on span "4 Travelers" at bounding box center [73, 309] width 47 height 17
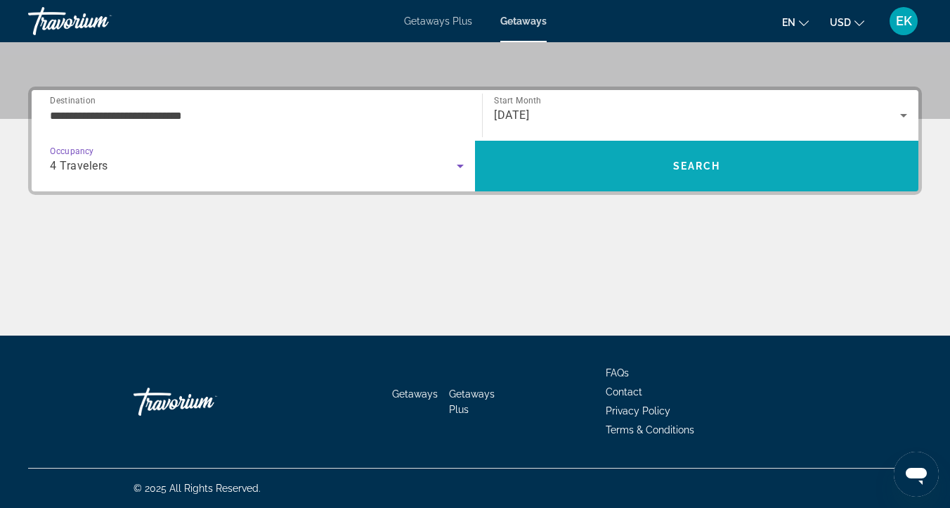
click at [563, 155] on span "Search" at bounding box center [697, 166] width 444 height 34
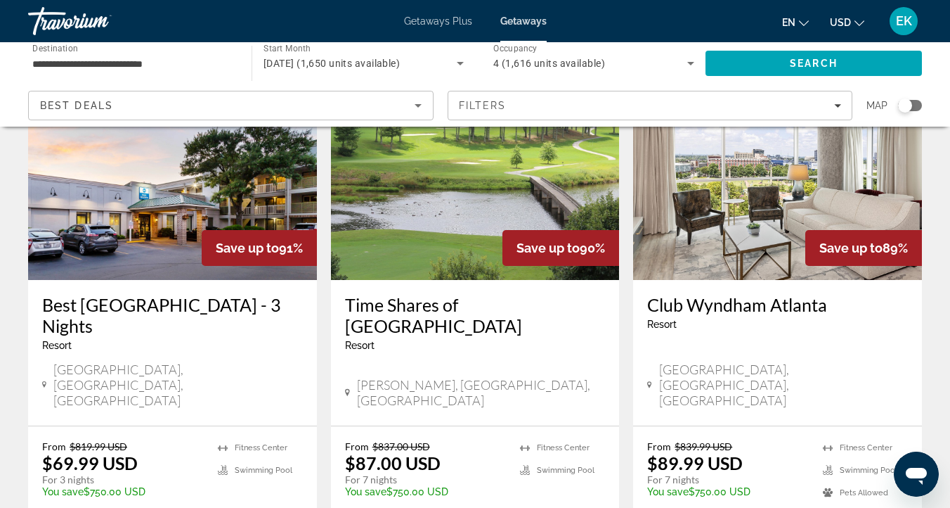
scroll to position [1710, 0]
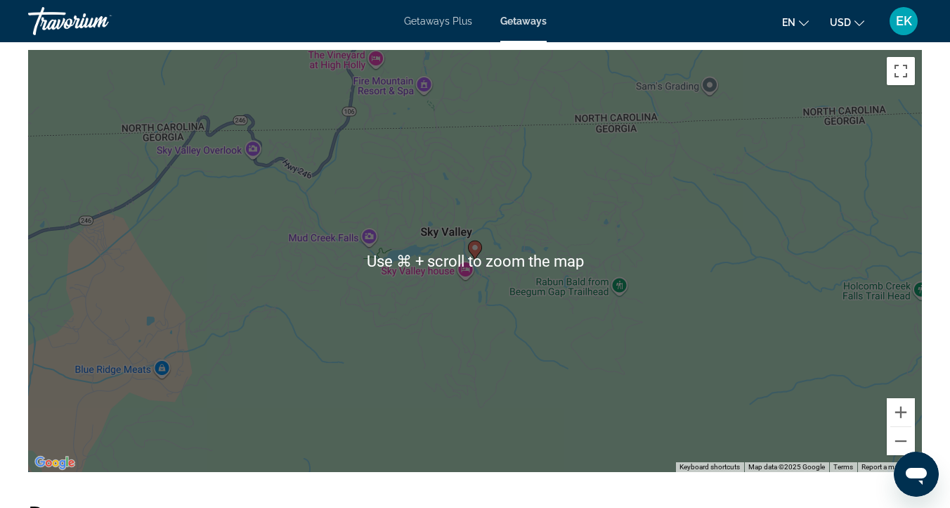
scroll to position [2544, 0]
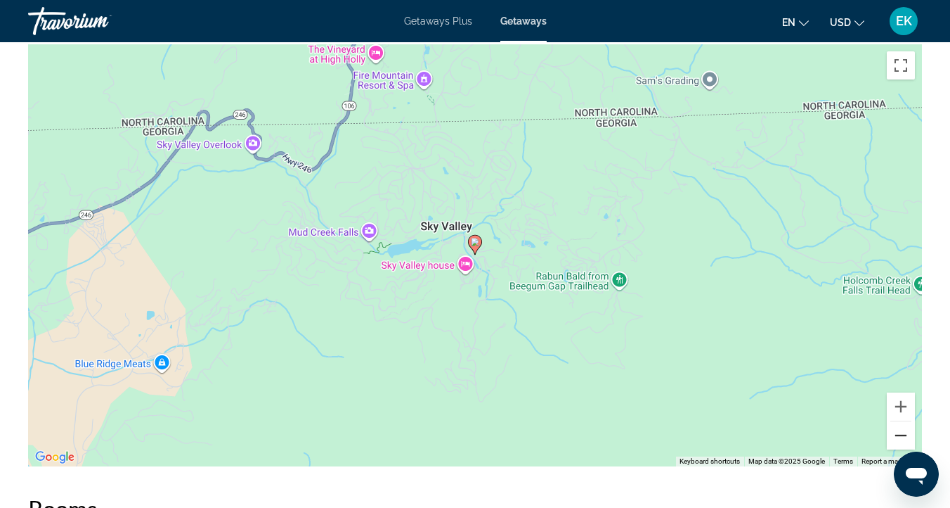
click at [895, 434] on button "Zoom out" at bounding box center [901, 435] width 28 height 28
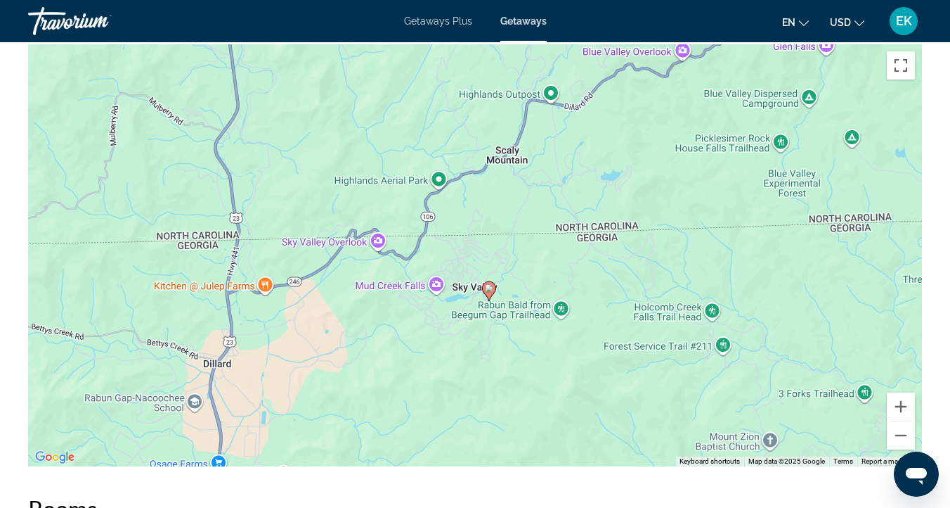
drag, startPoint x: 525, startPoint y: 73, endPoint x: 539, endPoint y: 124, distance: 52.5
click at [539, 124] on div "To activate drag with keyboard, press Alt + Enter. Once in keyboard drag state,…" at bounding box center [475, 255] width 894 height 422
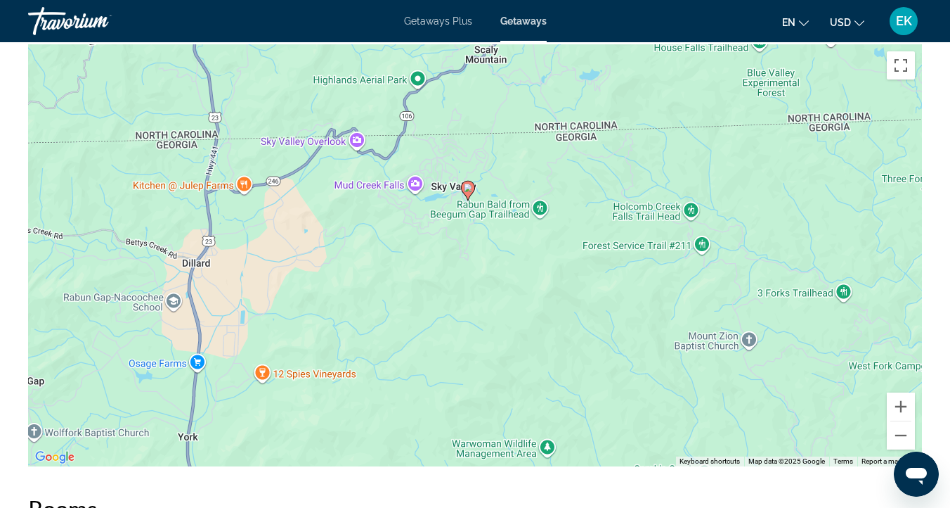
drag, startPoint x: 518, startPoint y: 285, endPoint x: 503, endPoint y: 181, distance: 104.4
click at [503, 181] on div "To activate drag with keyboard, press Alt + Enter. Once in keyboard drag state,…" at bounding box center [475, 255] width 894 height 422
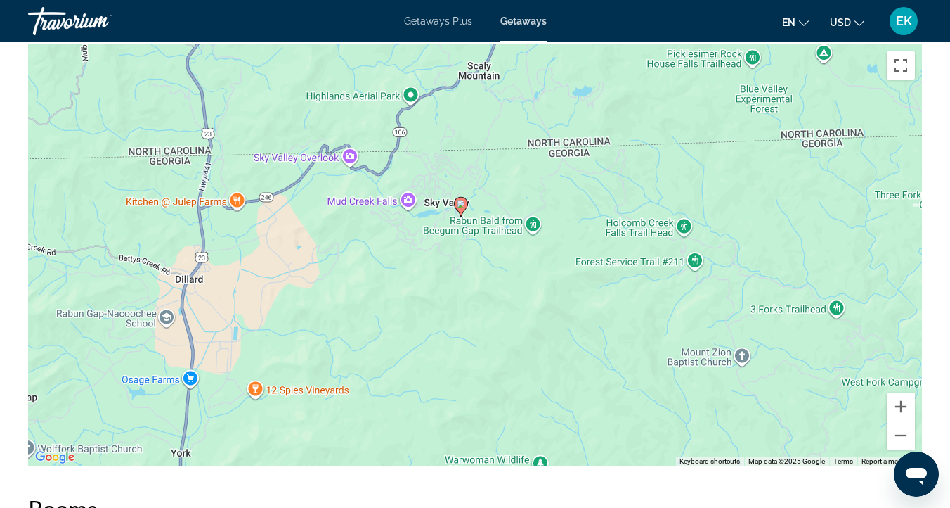
drag, startPoint x: 666, startPoint y: 333, endPoint x: 656, endPoint y: 342, distance: 13.4
click at [656, 342] on div "To activate drag with keyboard, press Alt + Enter. Once in keyboard drag state,…" at bounding box center [475, 255] width 894 height 422
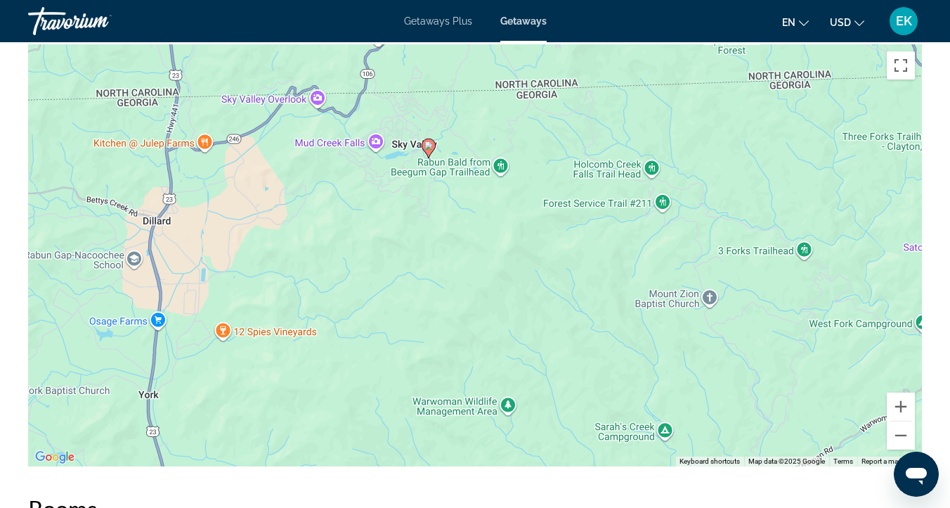
drag, startPoint x: 543, startPoint y: 267, endPoint x: 504, endPoint y: 209, distance: 69.8
click at [504, 209] on div "To activate drag with keyboard, press Alt + Enter. Once in keyboard drag state,…" at bounding box center [475, 255] width 894 height 422
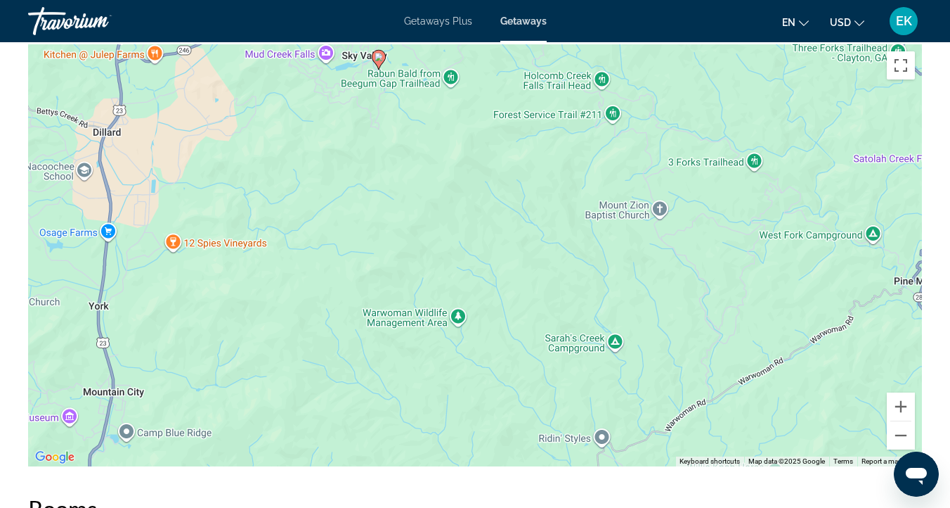
drag, startPoint x: 534, startPoint y: 323, endPoint x: 468, endPoint y: 233, distance: 111.8
click at [468, 233] on div "To activate drag with keyboard, press Alt + Enter. Once in keyboard drag state,…" at bounding box center [475, 255] width 894 height 422
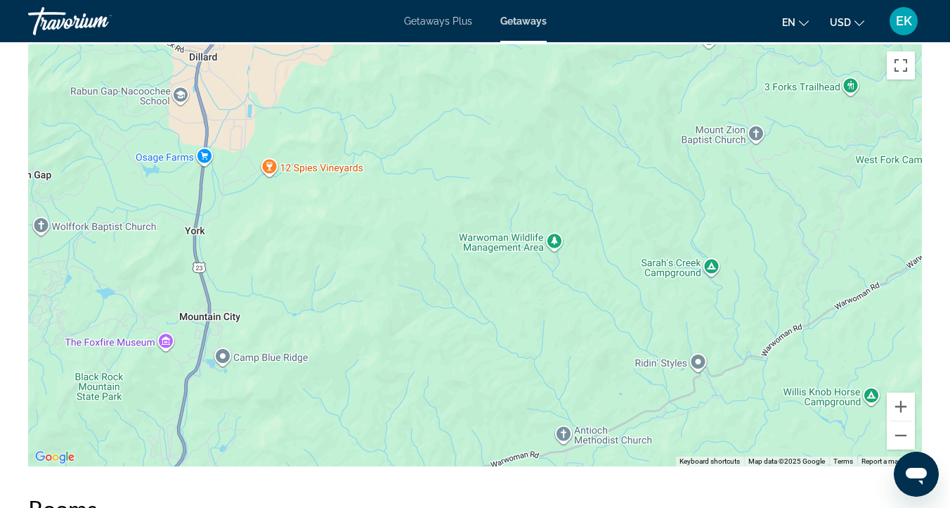
drag, startPoint x: 304, startPoint y: 354, endPoint x: 415, endPoint y: 266, distance: 141.1
click at [415, 266] on div "To activate drag with keyboard, press Alt + Enter. Once in keyboard drag state,…" at bounding box center [475, 255] width 894 height 422
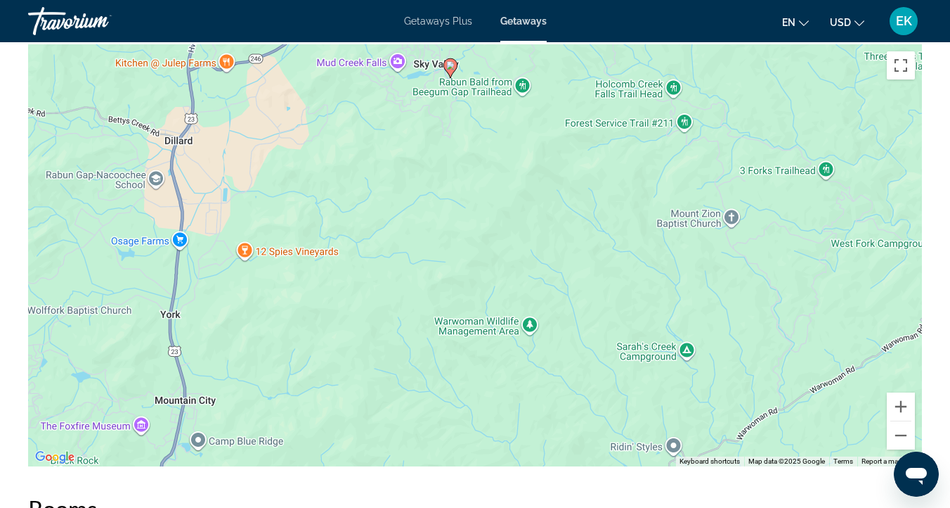
drag, startPoint x: 472, startPoint y: 175, endPoint x: 445, endPoint y: 264, distance: 93.2
click at [445, 264] on div "To activate drag with keyboard, press Alt + Enter. Once in keyboard drag state,…" at bounding box center [475, 255] width 894 height 422
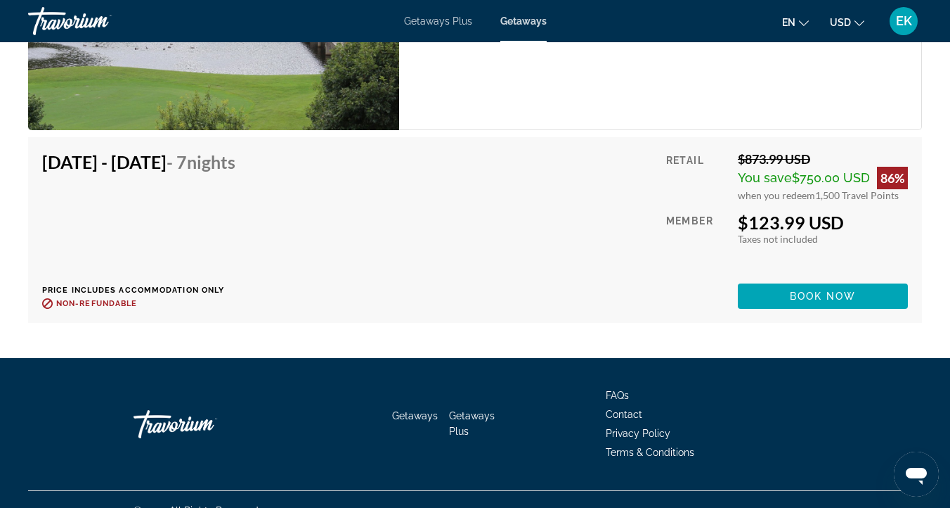
scroll to position [5027, 0]
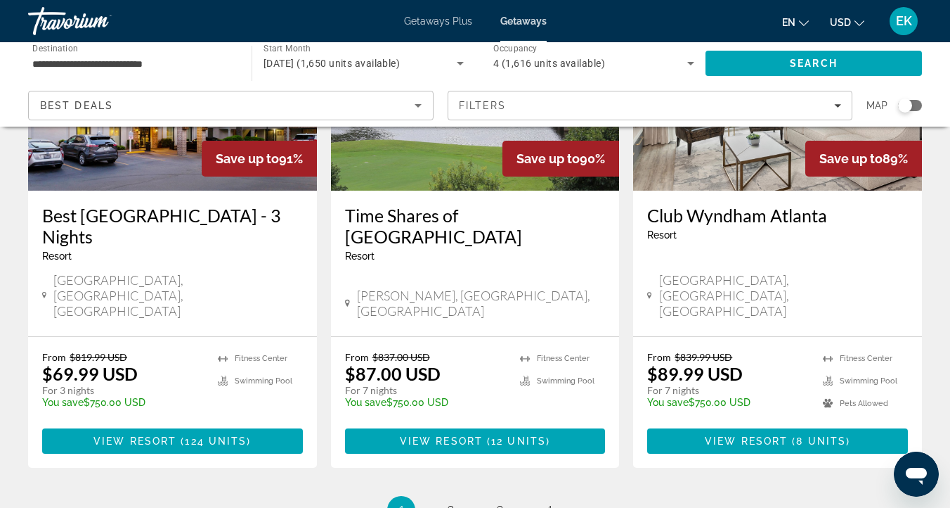
scroll to position [1804, 0]
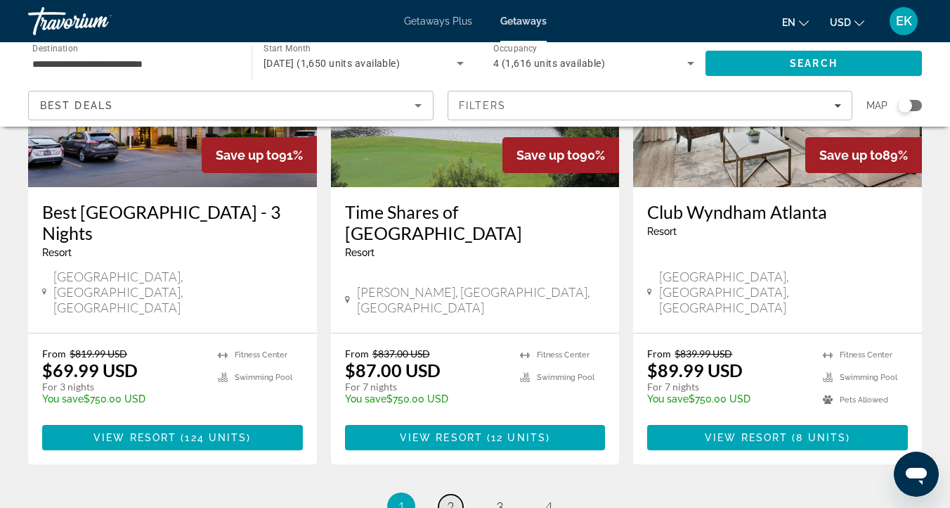
click at [448, 498] on span "2" at bounding box center [450, 505] width 7 height 15
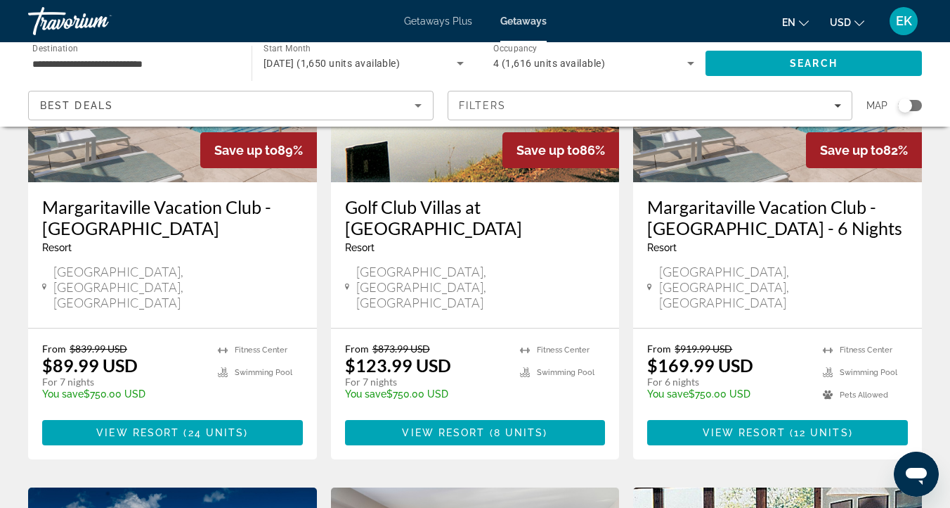
scroll to position [226, 0]
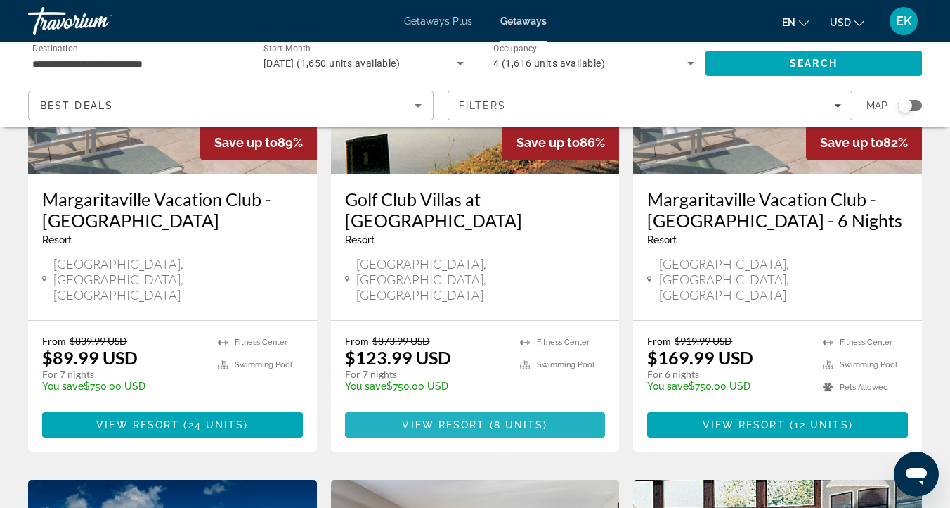
click at [473, 419] on span "View Resort" at bounding box center [443, 424] width 83 height 11
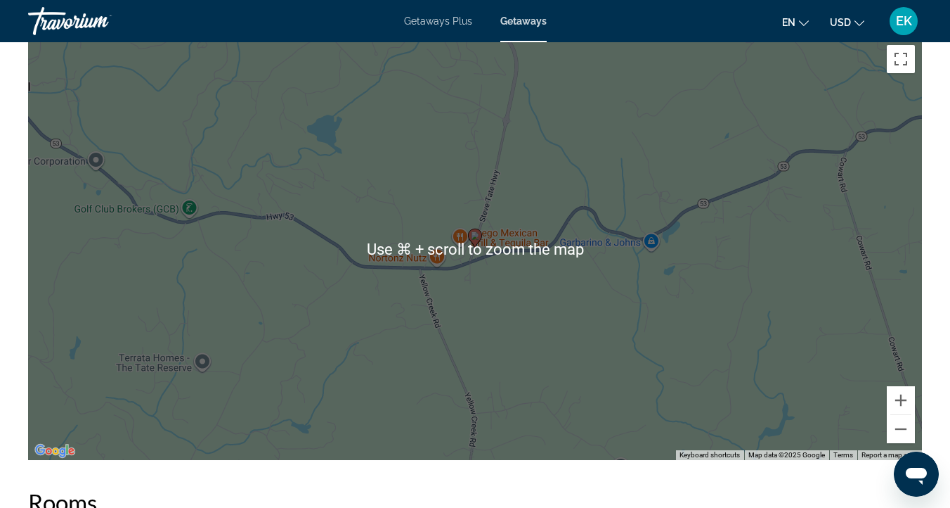
scroll to position [2282, 0]
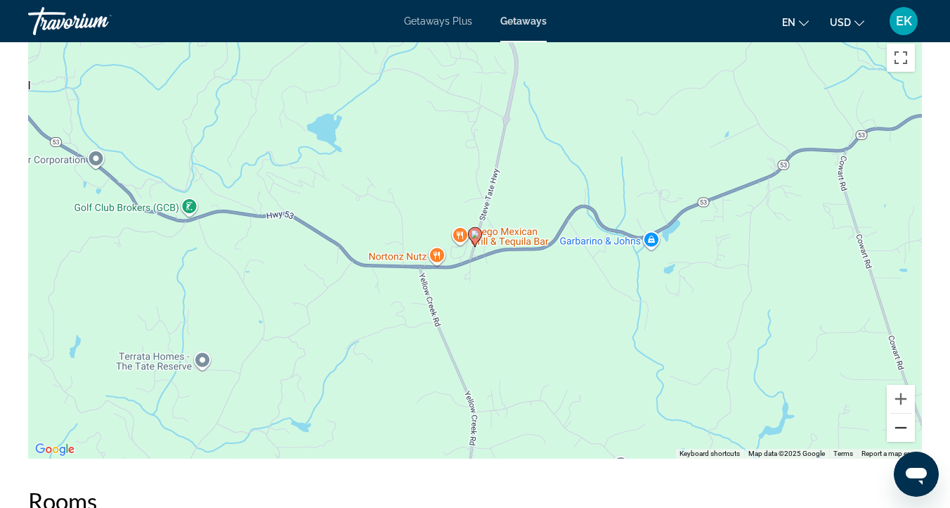
click at [907, 427] on button "Zoom out" at bounding box center [901, 427] width 28 height 28
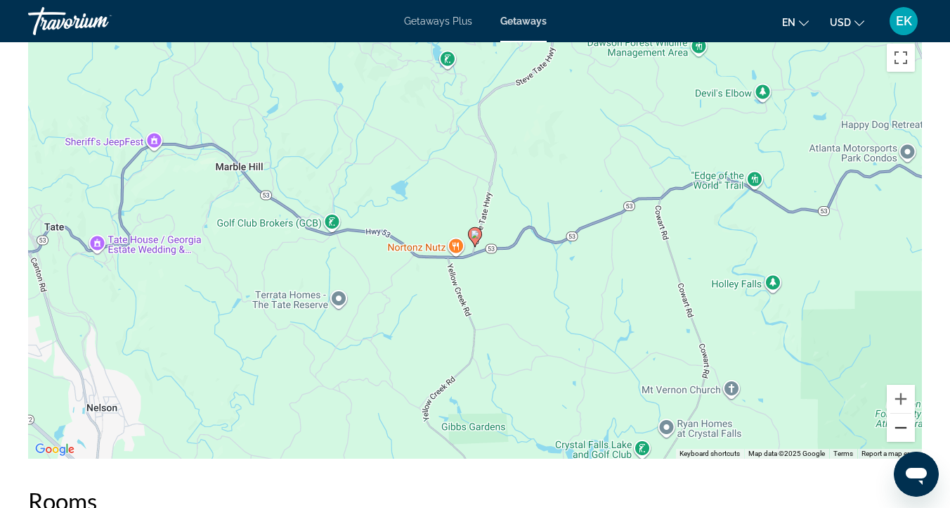
click at [899, 423] on button "Zoom out" at bounding box center [901, 427] width 28 height 28
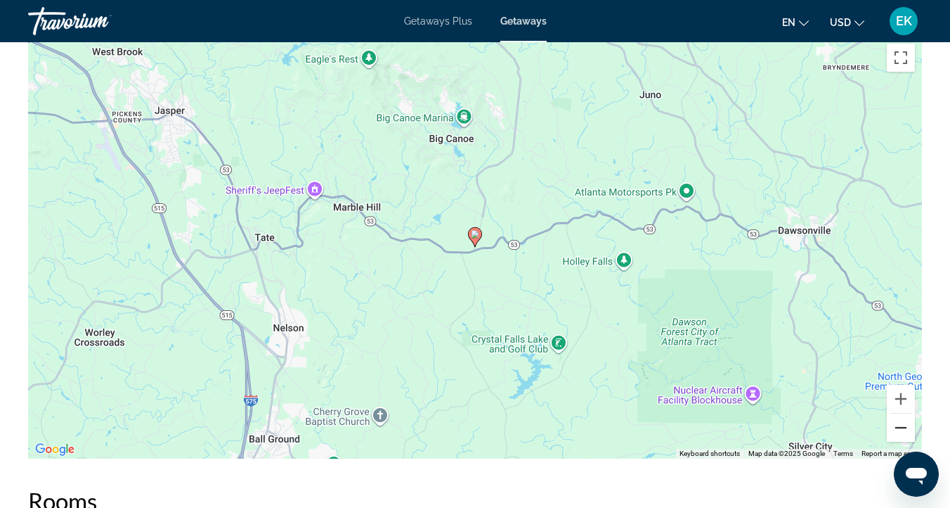
click at [899, 423] on button "Zoom out" at bounding box center [901, 427] width 28 height 28
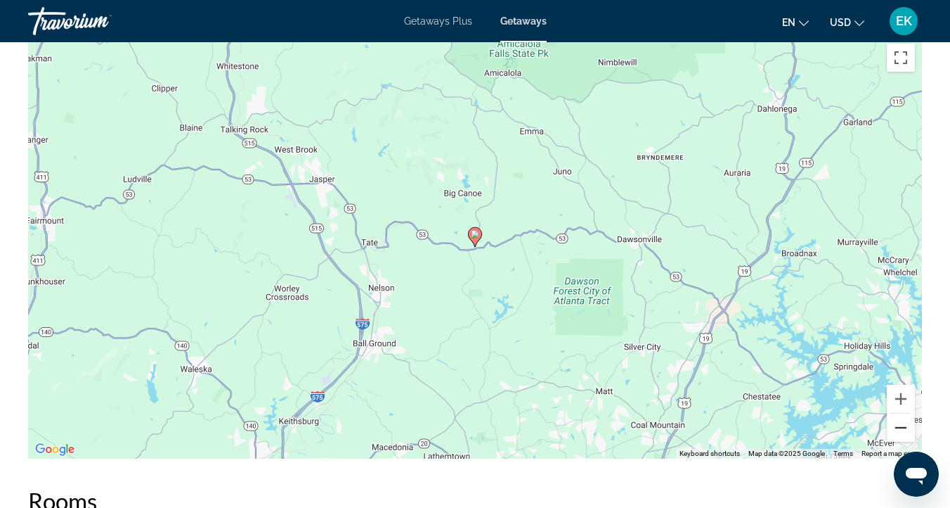
click at [899, 424] on button "Zoom out" at bounding box center [901, 427] width 28 height 28
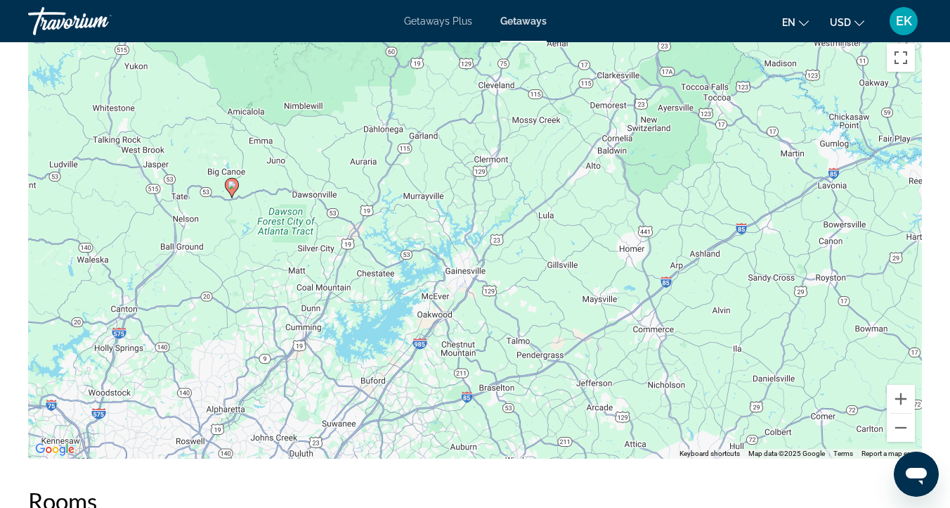
drag, startPoint x: 633, startPoint y: 157, endPoint x: 387, endPoint y: 115, distance: 249.6
click at [387, 115] on div "To activate drag with keyboard, press Alt + Enter. Once in keyboard drag state,…" at bounding box center [475, 248] width 894 height 422
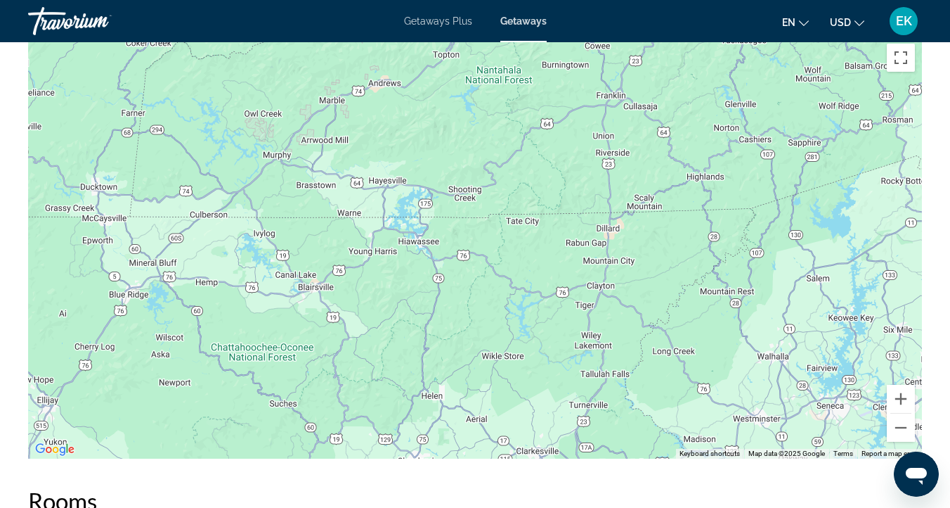
drag, startPoint x: 666, startPoint y: 131, endPoint x: 577, endPoint y: 507, distance: 385.9
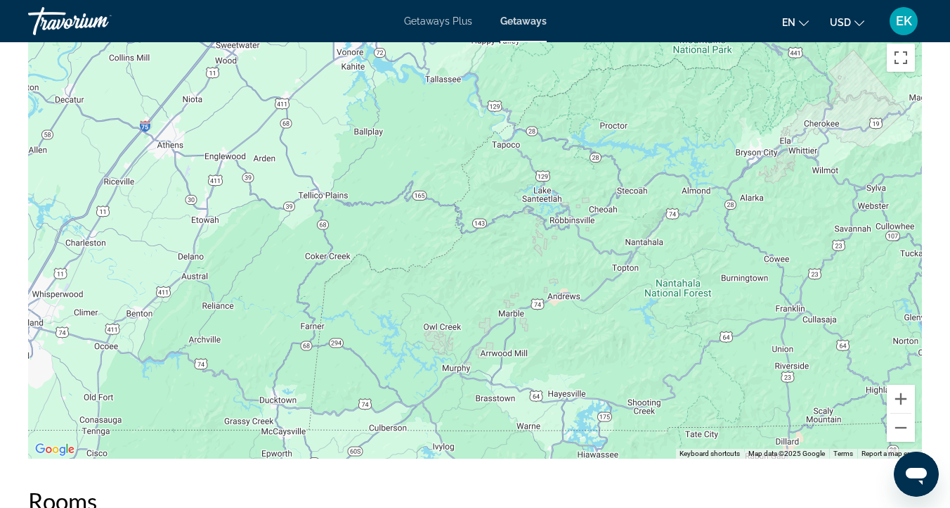
drag, startPoint x: 494, startPoint y: 247, endPoint x: 673, endPoint y: 462, distance: 279.5
click at [899, 428] on button "Zoom out" at bounding box center [901, 427] width 28 height 28
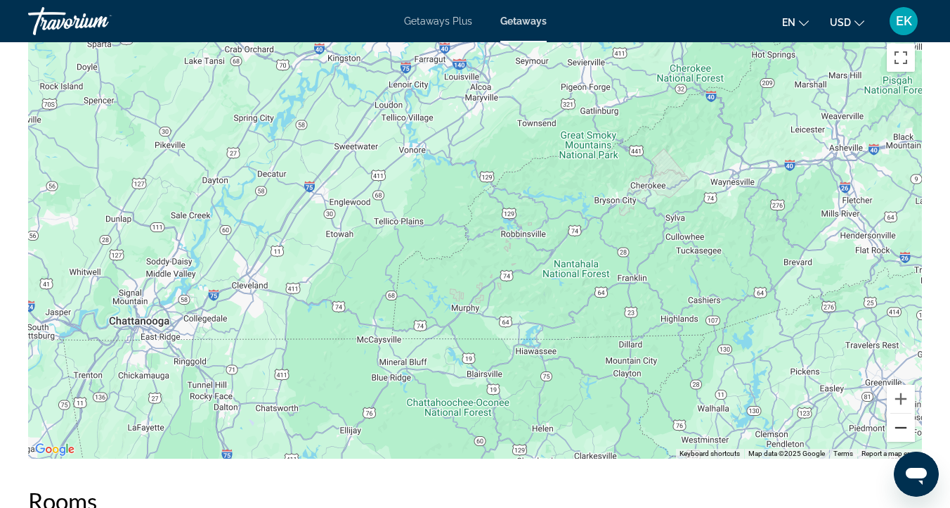
click at [899, 428] on button "Zoom out" at bounding box center [901, 427] width 28 height 28
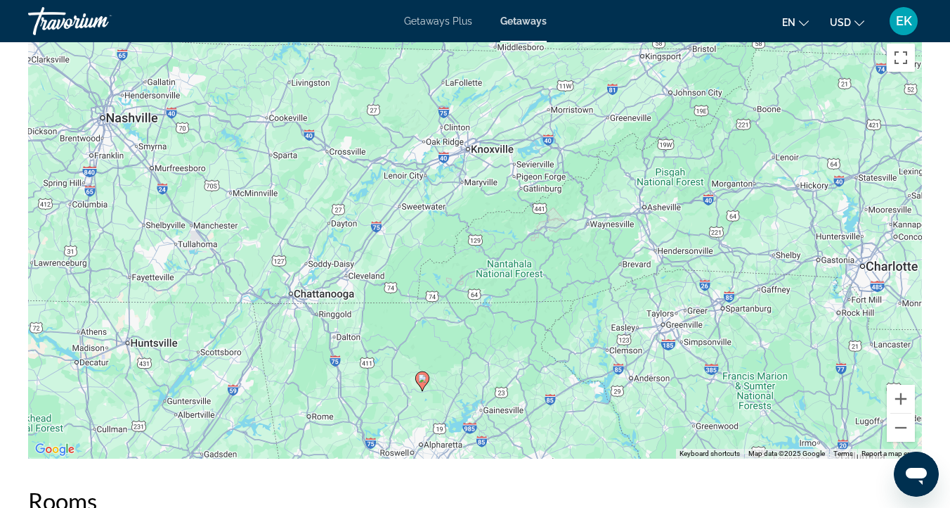
drag, startPoint x: 589, startPoint y: 186, endPoint x: 570, endPoint y: 195, distance: 21.1
click at [570, 195] on div "To activate drag with keyboard, press Alt + Enter. Once in keyboard drag state,…" at bounding box center [475, 248] width 894 height 422
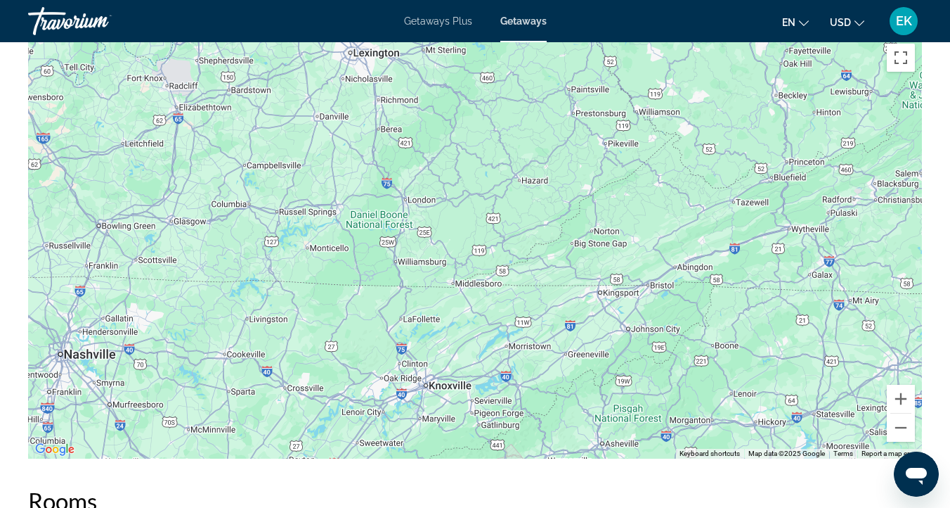
drag, startPoint x: 489, startPoint y: 262, endPoint x: 447, endPoint y: 503, distance: 244.1
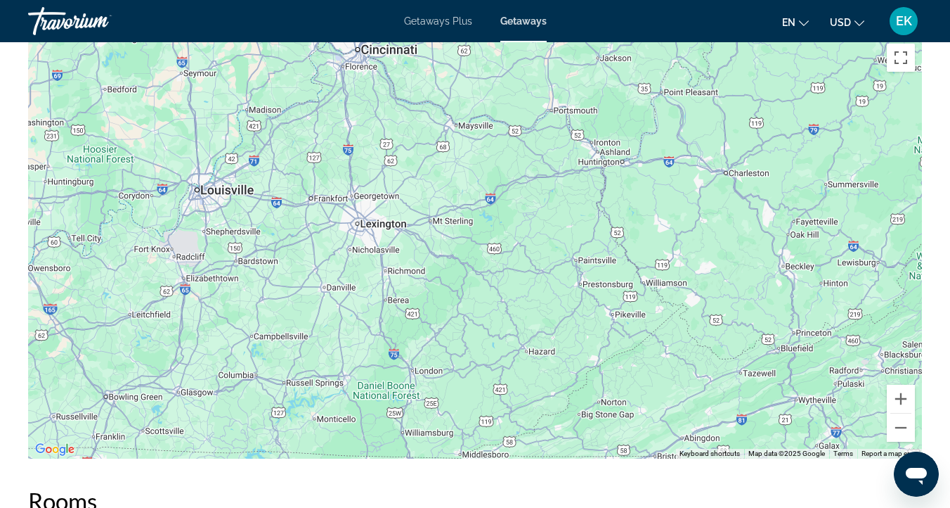
drag, startPoint x: 489, startPoint y: 224, endPoint x: 496, endPoint y: 411, distance: 187.1
click at [496, 415] on div "Main content" at bounding box center [475, 248] width 894 height 422
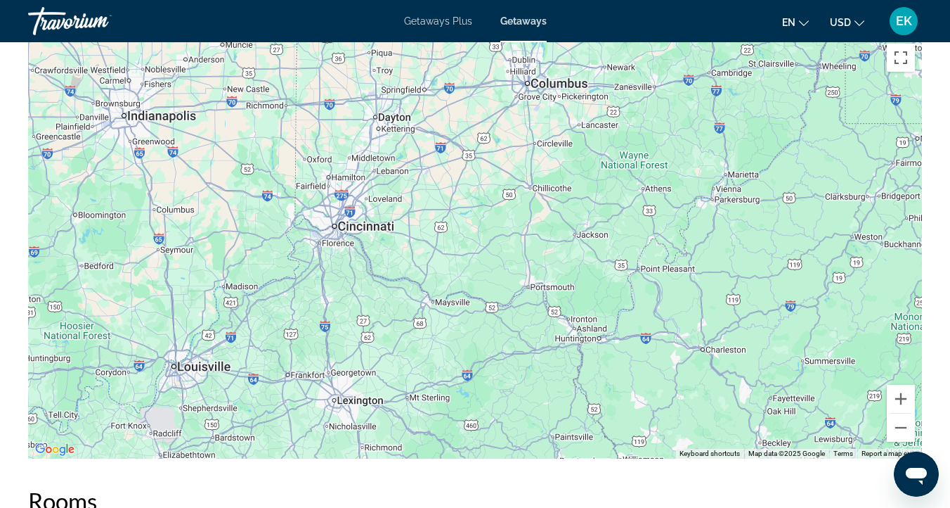
drag, startPoint x: 529, startPoint y: 221, endPoint x: 506, endPoint y: 399, distance: 180.1
click at [506, 399] on div "Main content" at bounding box center [475, 248] width 894 height 422
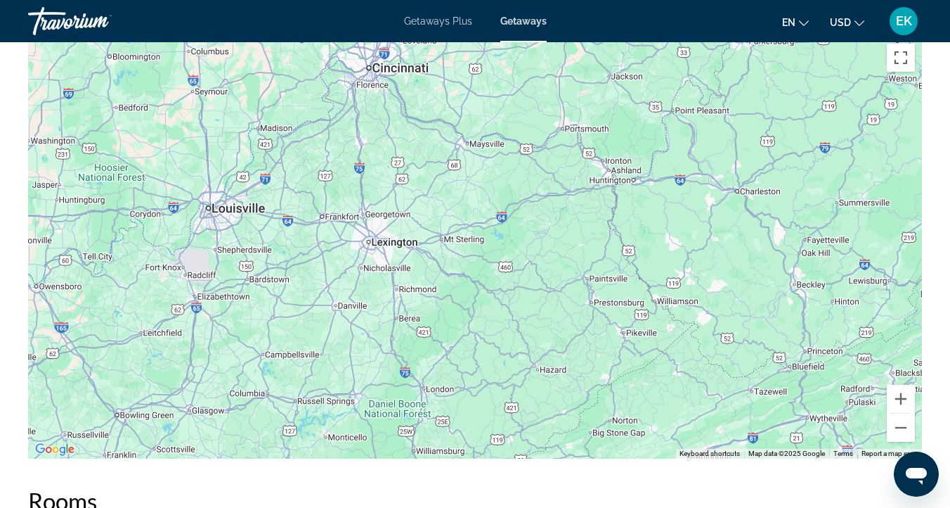
drag, startPoint x: 571, startPoint y: 204, endPoint x: 604, endPoint y: 49, distance: 158.2
click at [604, 49] on div "Main content" at bounding box center [475, 248] width 894 height 422
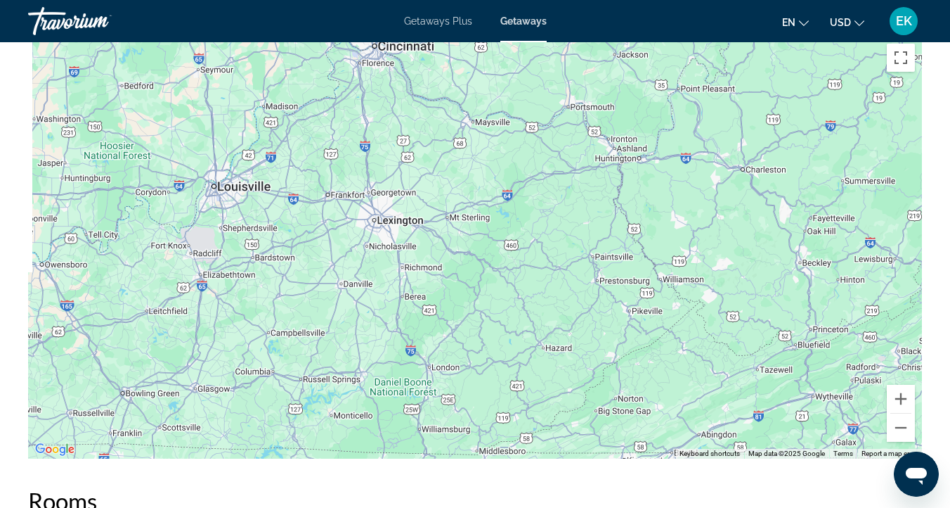
drag, startPoint x: 593, startPoint y: 93, endPoint x: 677, endPoint y: -110, distance: 219.3
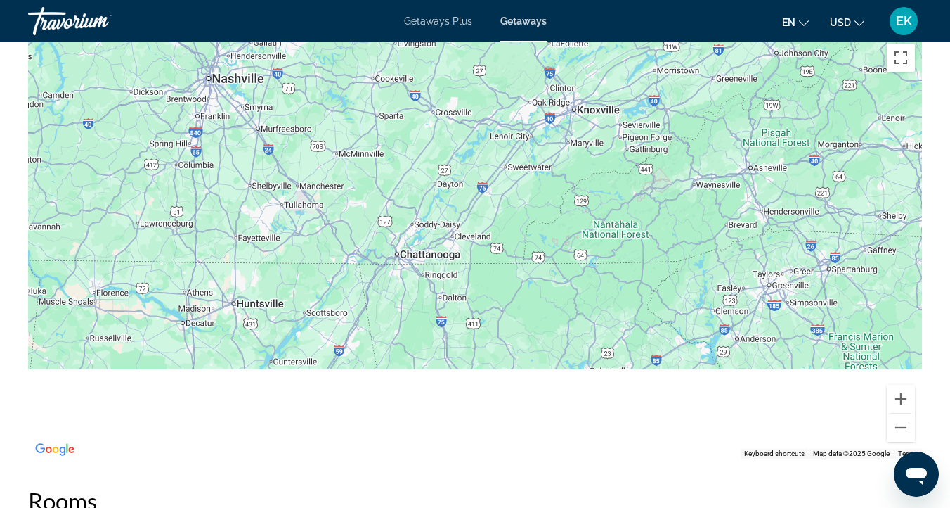
drag, startPoint x: 585, startPoint y: 301, endPoint x: 666, endPoint y: -84, distance: 393.8
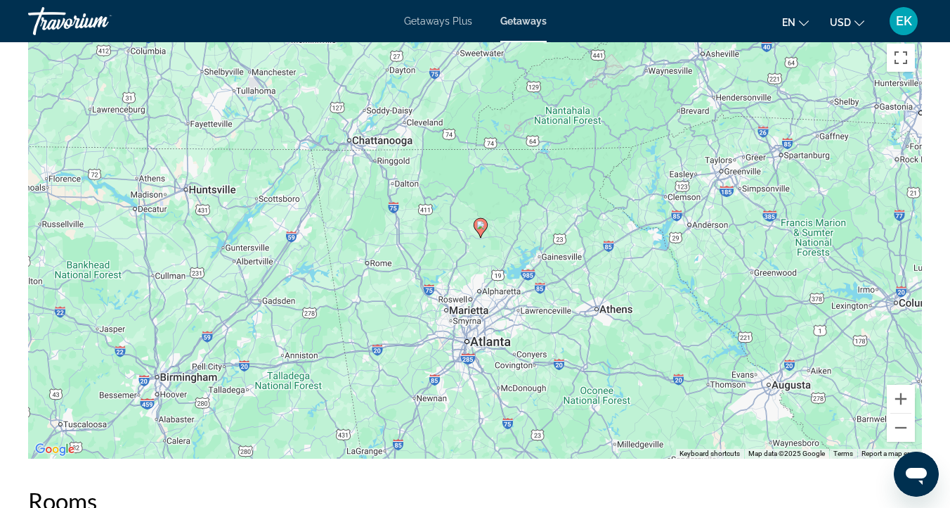
drag, startPoint x: 659, startPoint y: 195, endPoint x: 546, endPoint y: 284, distance: 144.7
click at [546, 284] on div "To activate drag with keyboard, press Alt + Enter. Once in keyboard drag state,…" at bounding box center [475, 248] width 894 height 422
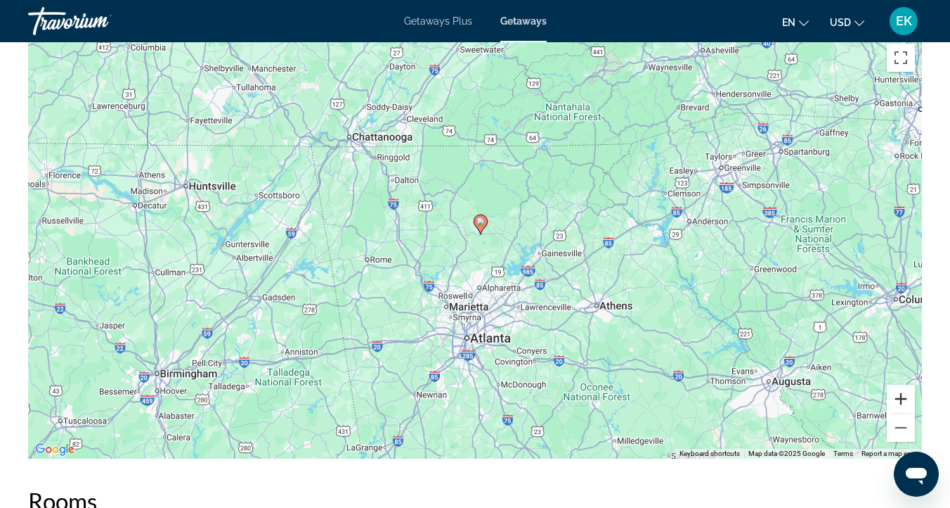
click at [899, 394] on button "Zoom in" at bounding box center [901, 399] width 28 height 28
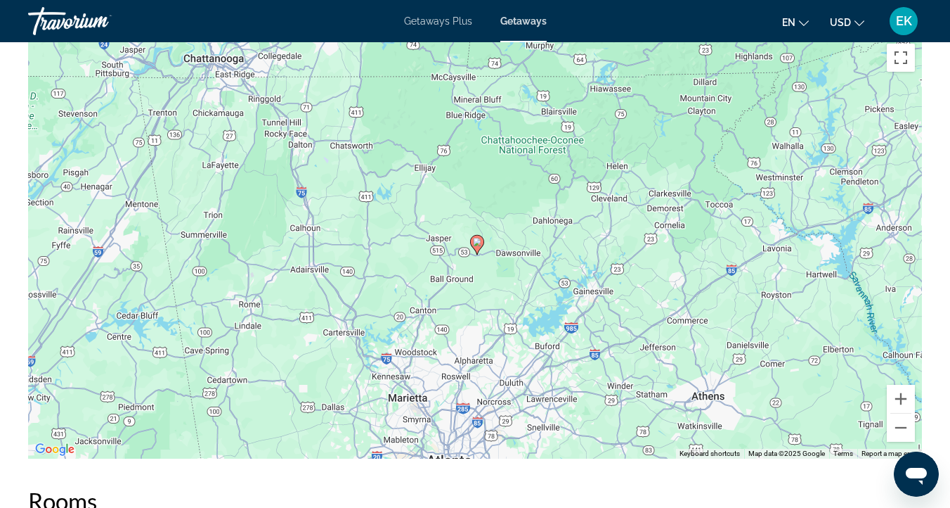
drag, startPoint x: 644, startPoint y: 170, endPoint x: 633, endPoint y: 208, distance: 39.4
click at [633, 208] on div "To activate drag with keyboard, press Alt + Enter. Once in keyboard drag state,…" at bounding box center [475, 248] width 894 height 422
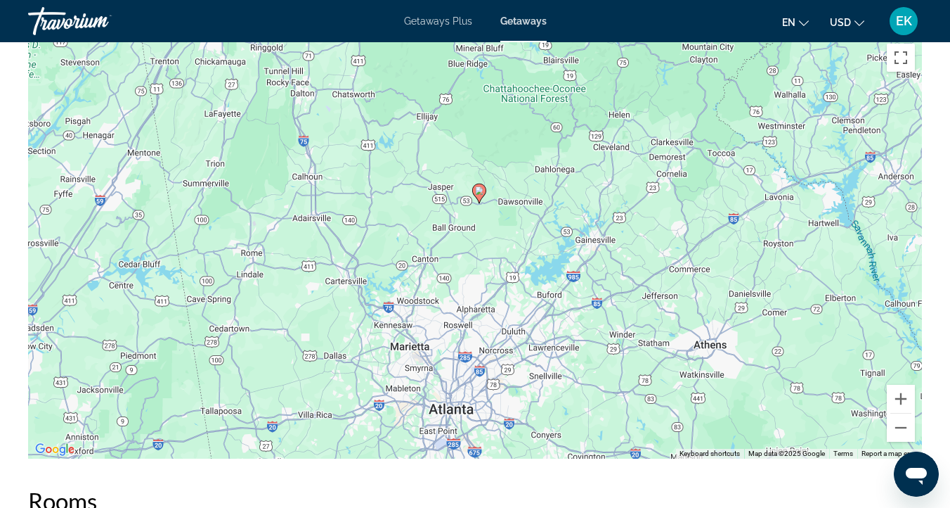
drag, startPoint x: 499, startPoint y: 298, endPoint x: 501, endPoint y: 244, distance: 54.2
click at [501, 243] on div "To activate drag with keyboard, press Alt + Enter. Once in keyboard drag state,…" at bounding box center [475, 248] width 894 height 422
click at [898, 397] on button "Zoom in" at bounding box center [901, 399] width 28 height 28
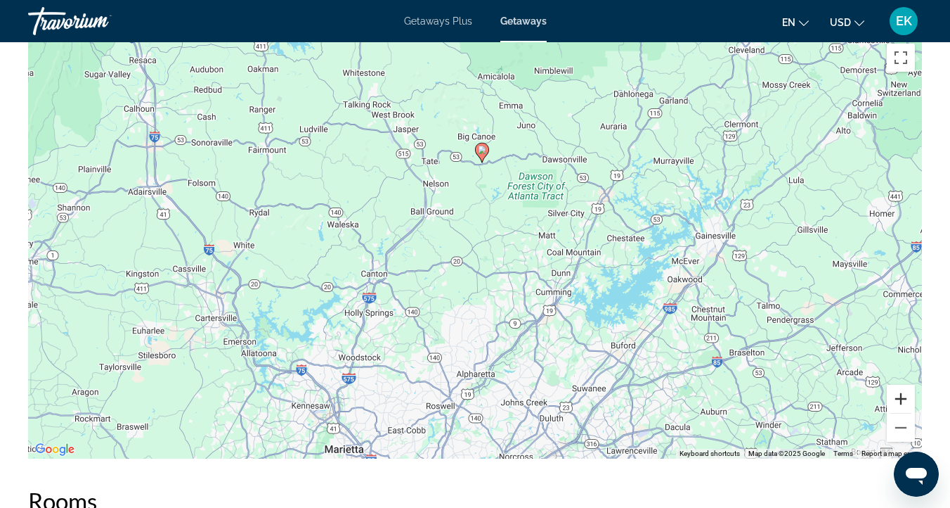
click at [898, 397] on button "Zoom in" at bounding box center [901, 399] width 28 height 28
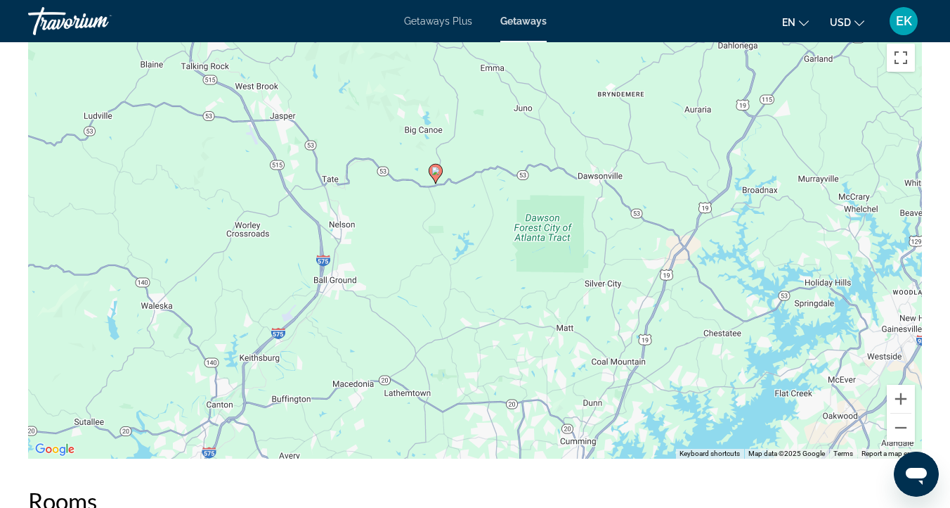
drag, startPoint x: 711, startPoint y: 128, endPoint x: 655, endPoint y: 235, distance: 120.8
click at [655, 235] on div "To activate drag with keyboard, press Alt + Enter. Once in keyboard drag state,…" at bounding box center [475, 248] width 894 height 422
click at [643, 199] on div "To activate drag with keyboard, press Alt + Enter. Once in keyboard drag state,…" at bounding box center [475, 248] width 894 height 422
click at [898, 397] on button "Zoom in" at bounding box center [901, 399] width 28 height 28
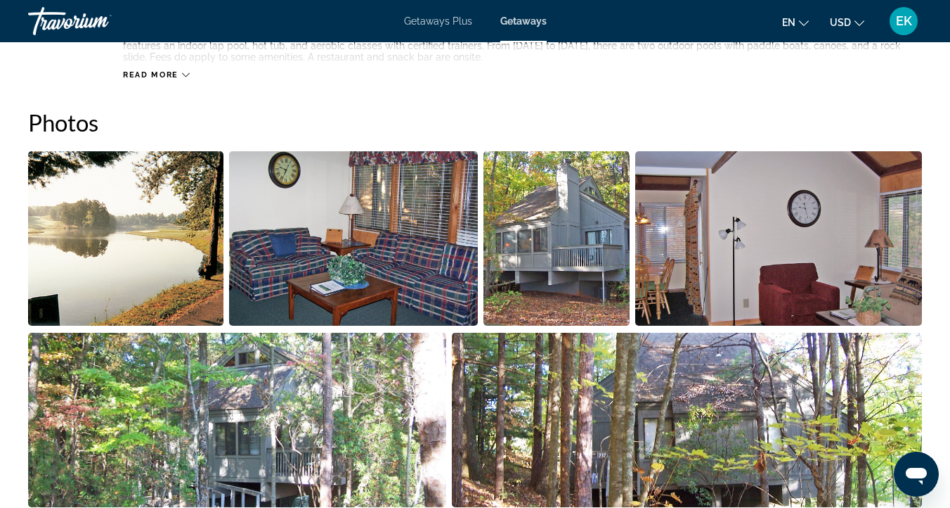
scroll to position [808, 0]
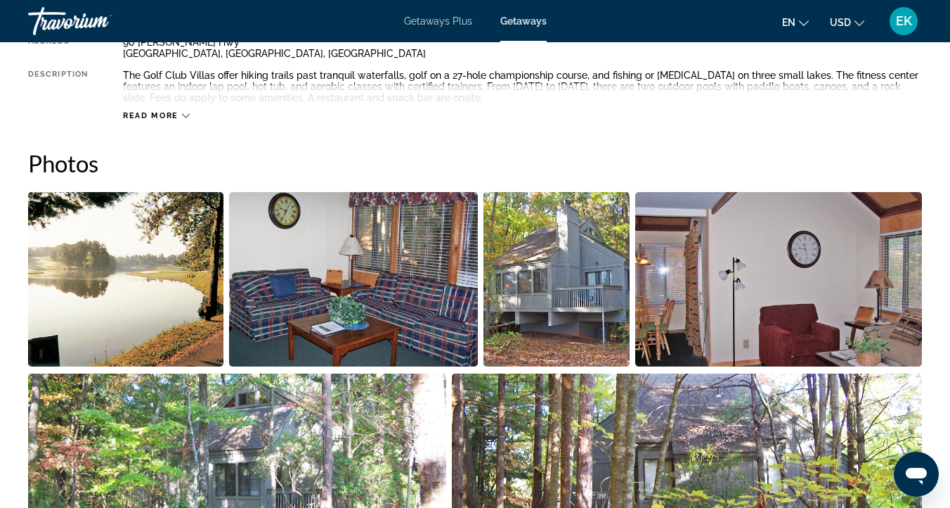
click at [95, 274] on img "Open full-screen image slider" at bounding box center [125, 279] width 195 height 174
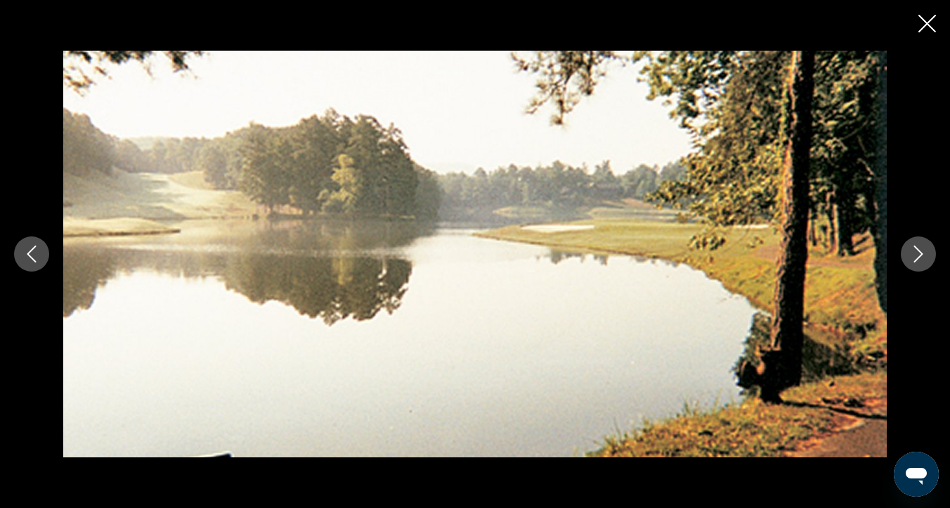
click at [913, 247] on icon "Next image" at bounding box center [918, 253] width 17 height 17
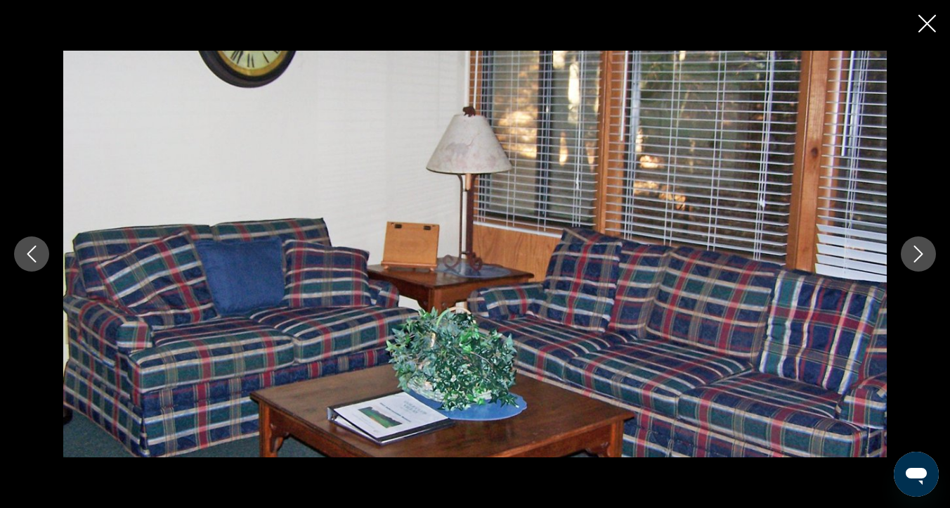
click at [913, 247] on icon "Next image" at bounding box center [918, 253] width 17 height 17
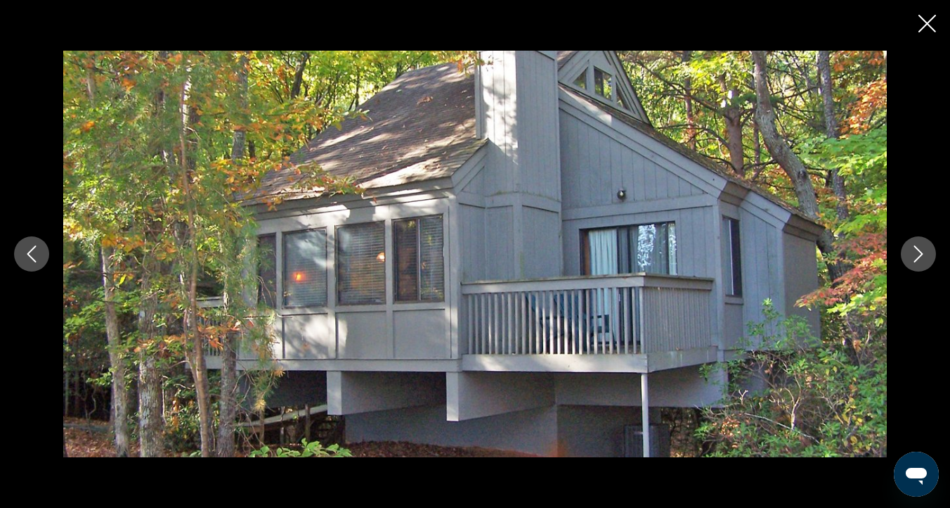
click at [915, 254] on icon "Next image" at bounding box center [918, 253] width 17 height 17
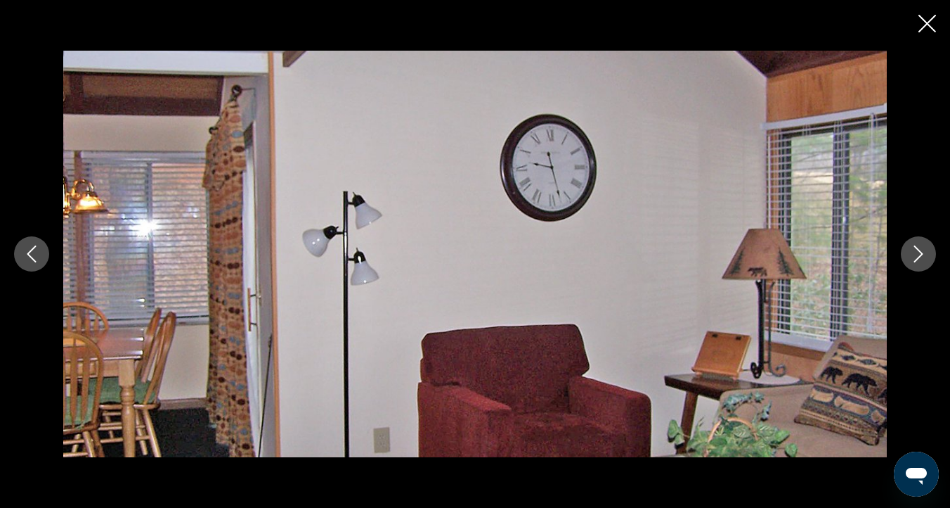
click at [915, 254] on icon "Next image" at bounding box center [918, 253] width 17 height 17
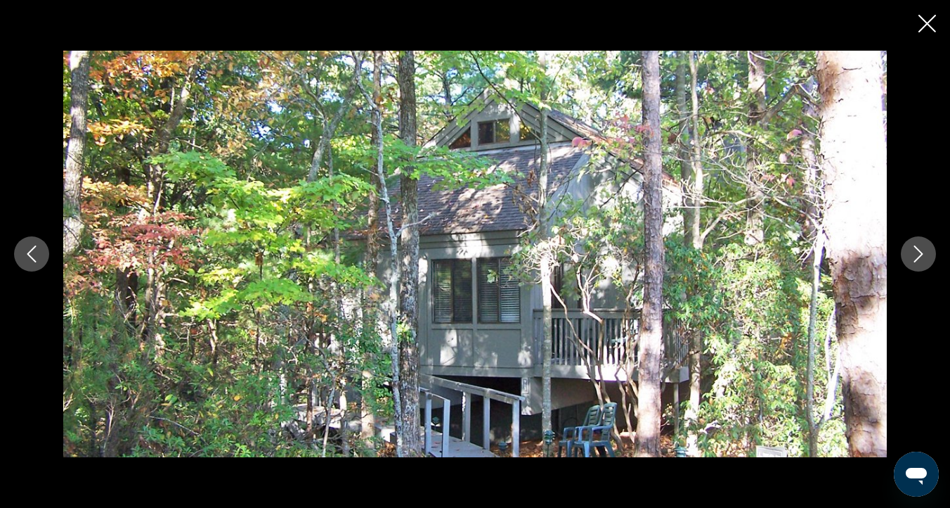
click at [918, 254] on icon "Next image" at bounding box center [918, 253] width 17 height 17
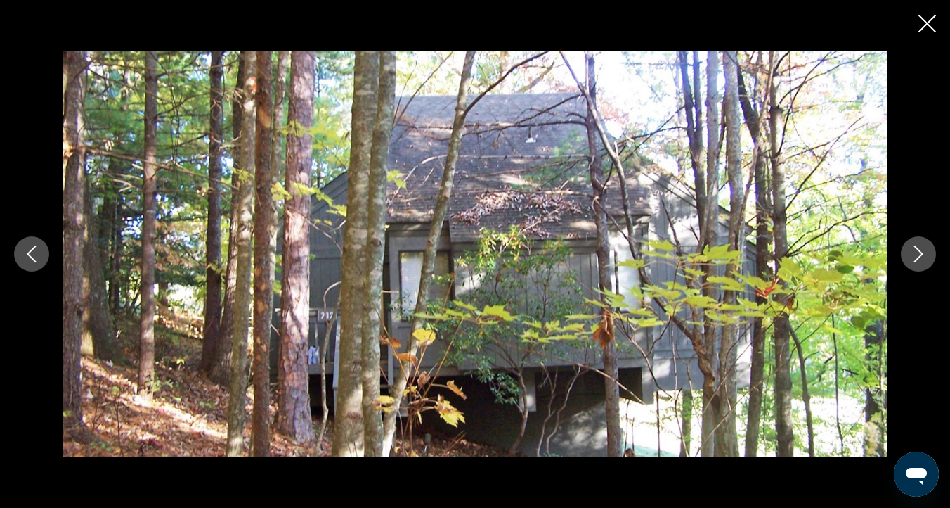
click at [917, 254] on icon "Next image" at bounding box center [918, 253] width 17 height 17
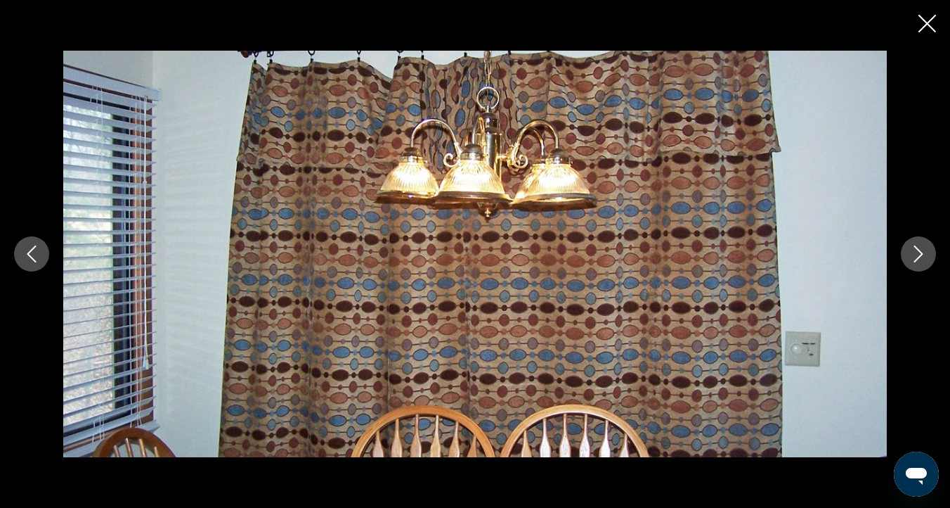
click at [917, 254] on icon "Next image" at bounding box center [918, 253] width 17 height 17
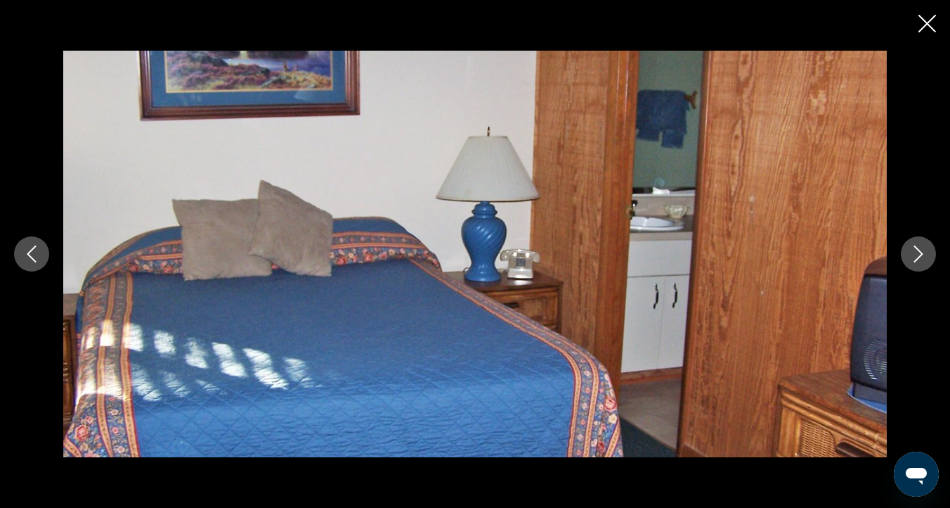
click at [917, 254] on icon "Next image" at bounding box center [918, 253] width 17 height 17
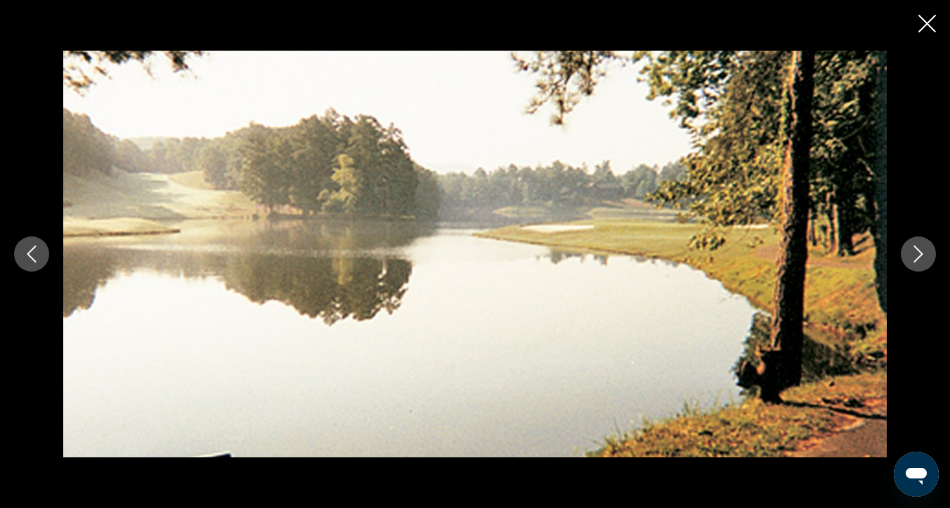
click at [917, 254] on icon "Next image" at bounding box center [918, 253] width 17 height 17
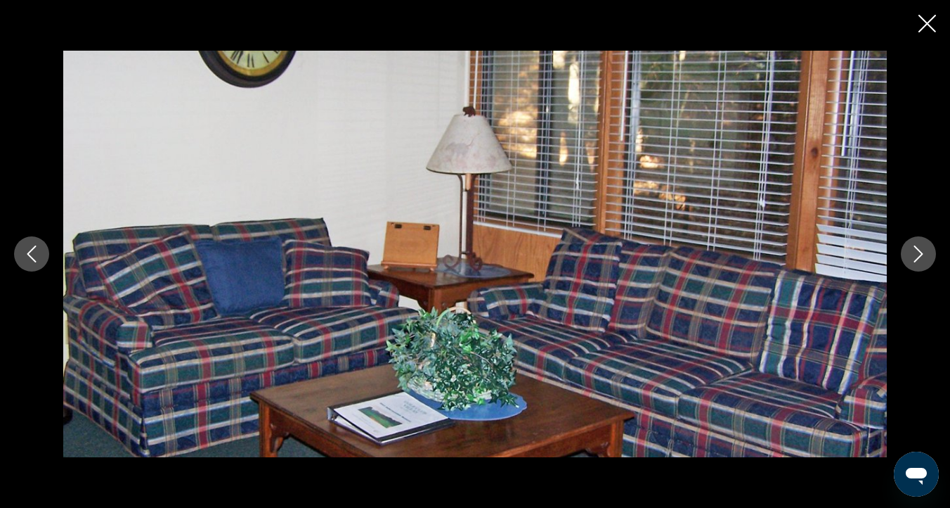
click at [927, 17] on icon "Close slideshow" at bounding box center [928, 24] width 18 height 18
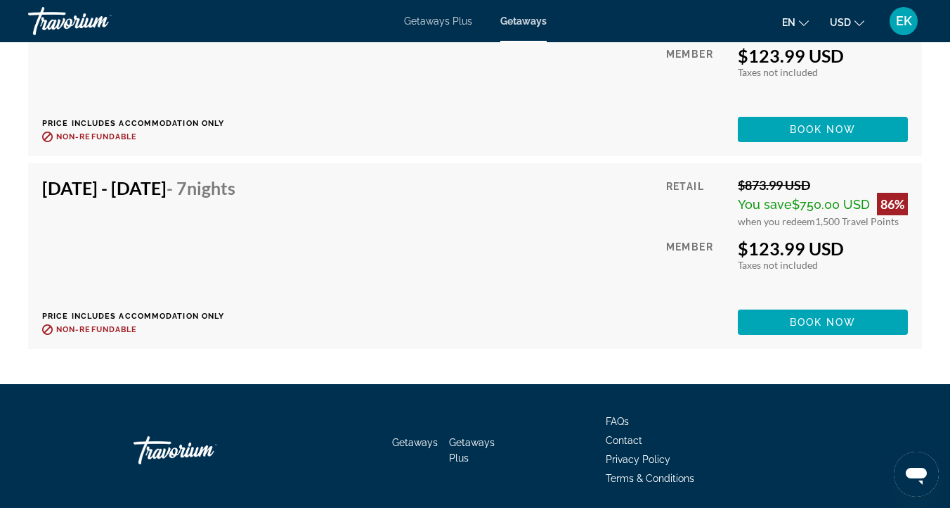
scroll to position [3108, 0]
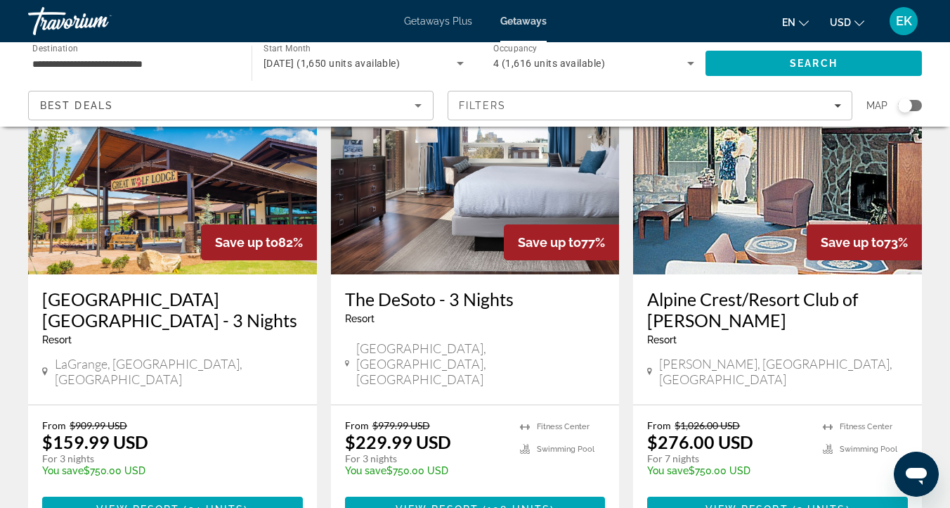
scroll to position [636, 0]
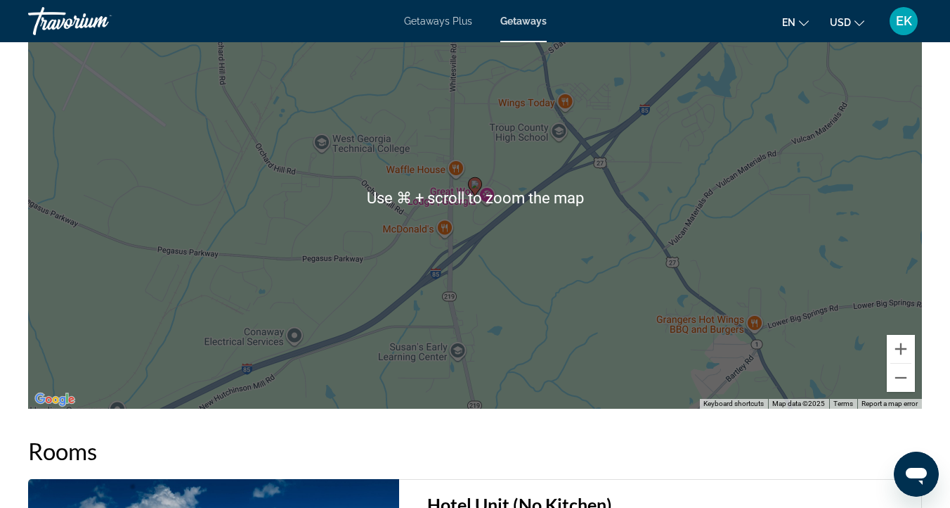
scroll to position [1914, 0]
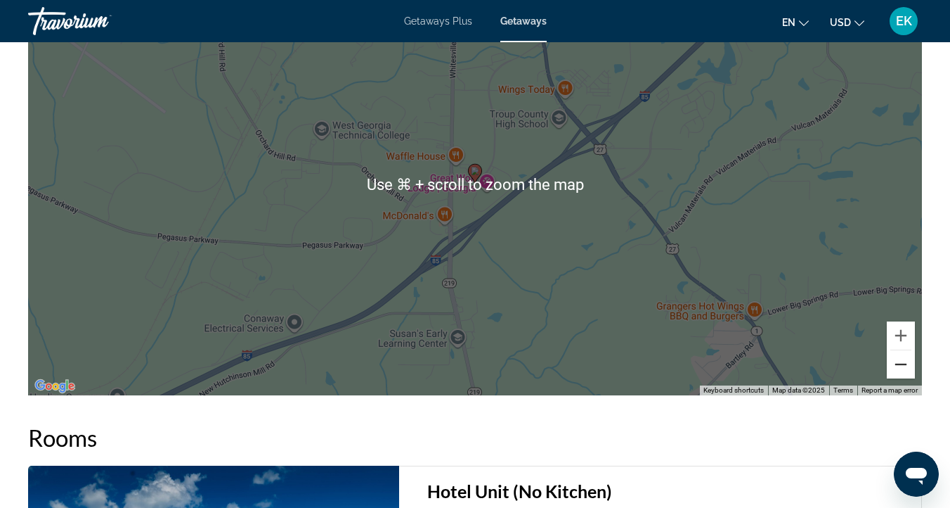
click at [898, 362] on button "Zoom out" at bounding box center [901, 364] width 28 height 28
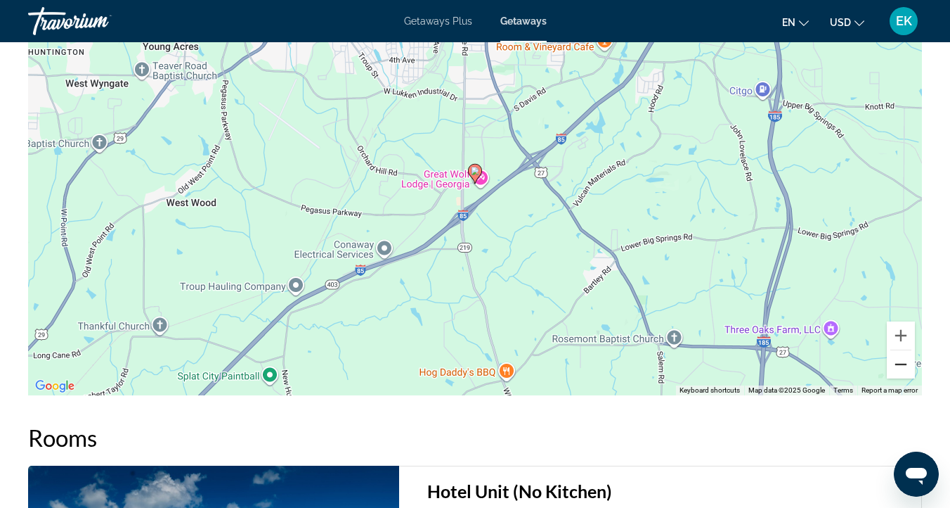
click at [901, 361] on button "Zoom out" at bounding box center [901, 364] width 28 height 28
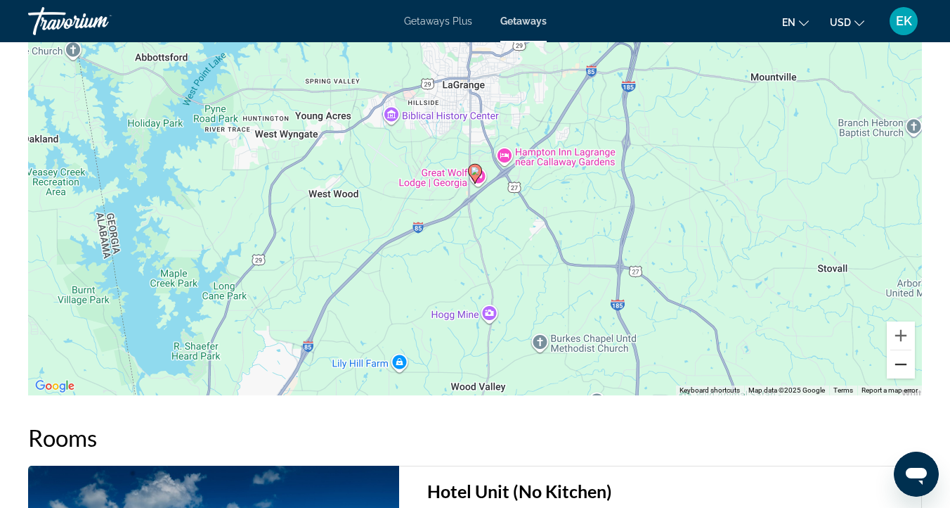
click at [901, 361] on button "Zoom out" at bounding box center [901, 364] width 28 height 28
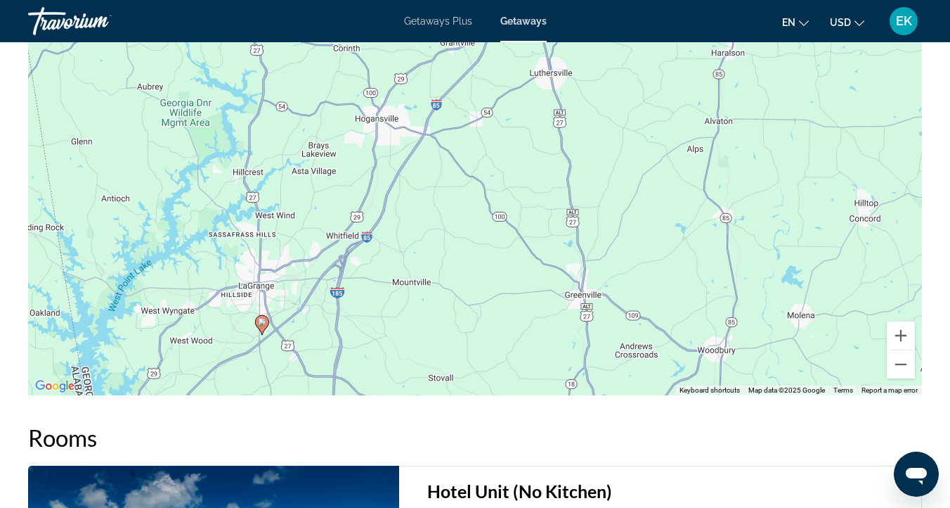
drag, startPoint x: 730, startPoint y: 224, endPoint x: 514, endPoint y: 375, distance: 263.9
click at [514, 375] on div "To activate drag with keyboard, press Alt + Enter. Once in keyboard drag state,…" at bounding box center [475, 184] width 894 height 422
click at [902, 362] on button "Zoom out" at bounding box center [901, 364] width 28 height 28
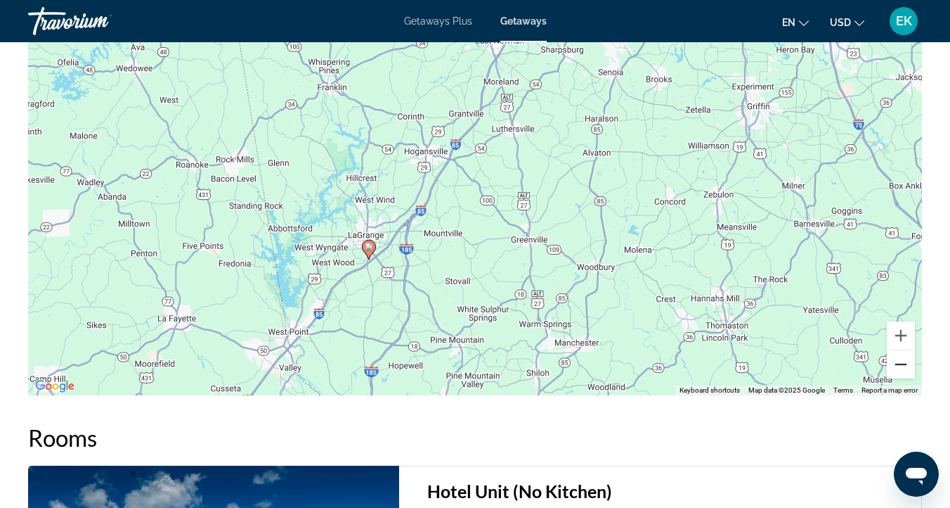
click at [902, 360] on button "Zoom out" at bounding box center [901, 364] width 28 height 28
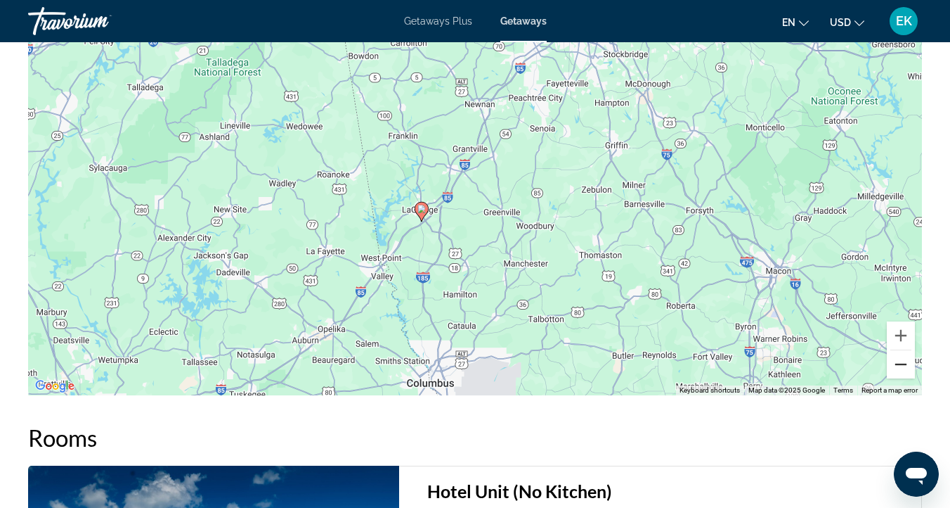
click at [902, 359] on button "Zoom out" at bounding box center [901, 364] width 28 height 28
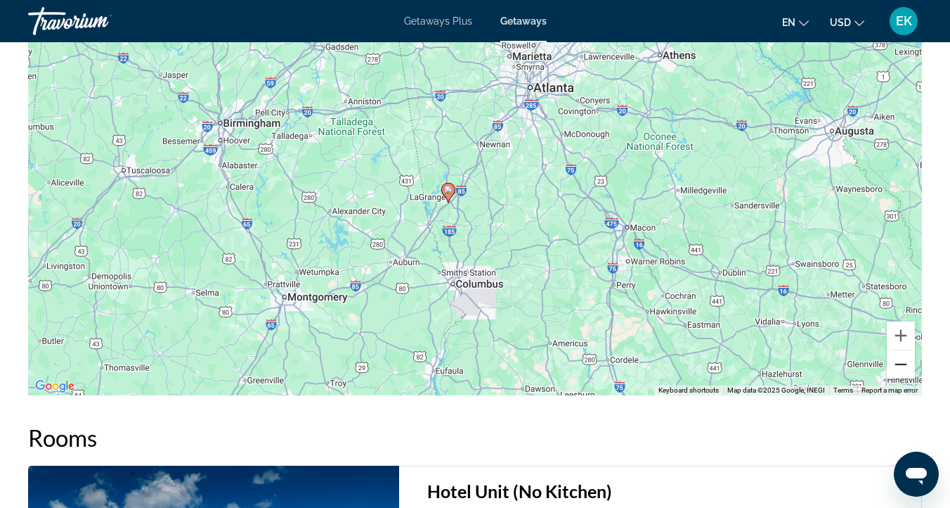
click at [898, 365] on button "Zoom out" at bounding box center [901, 364] width 28 height 28
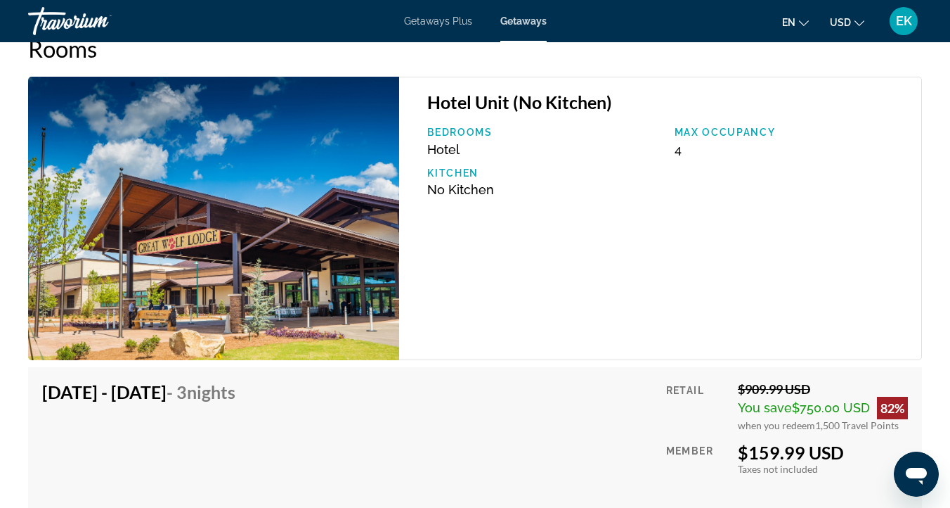
scroll to position [2294, 0]
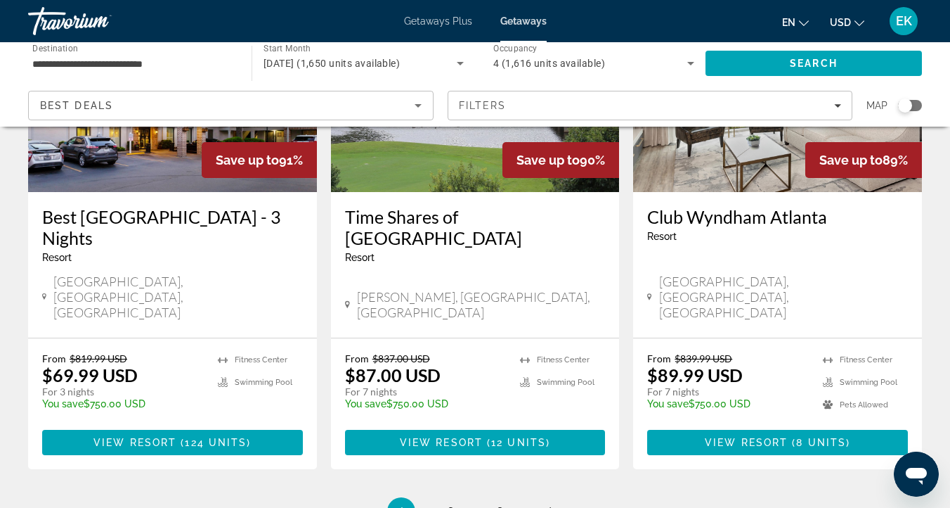
scroll to position [1794, 0]
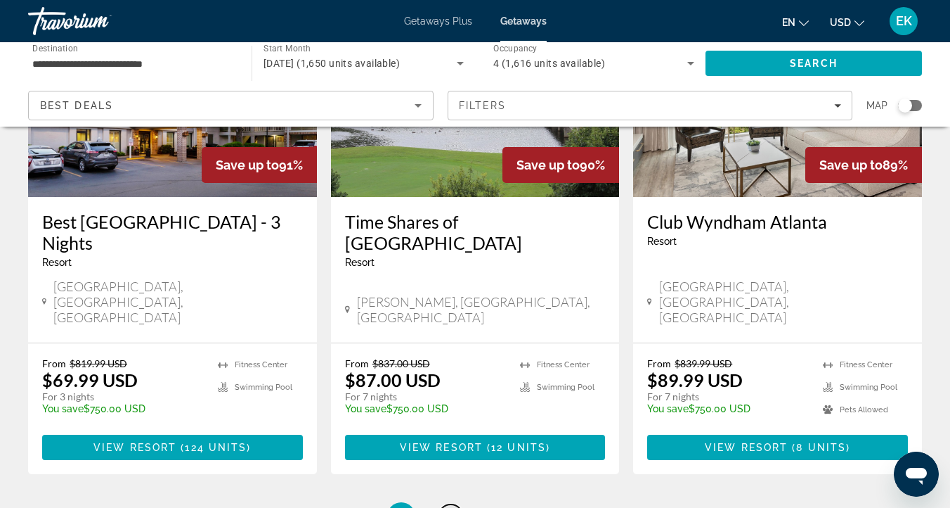
click at [450, 507] on span "2" at bounding box center [450, 515] width 7 height 15
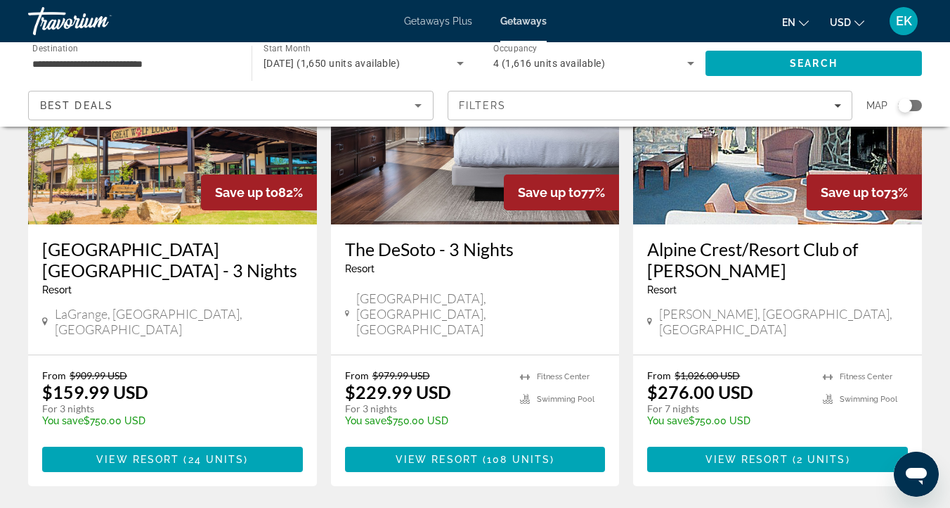
scroll to position [708, 0]
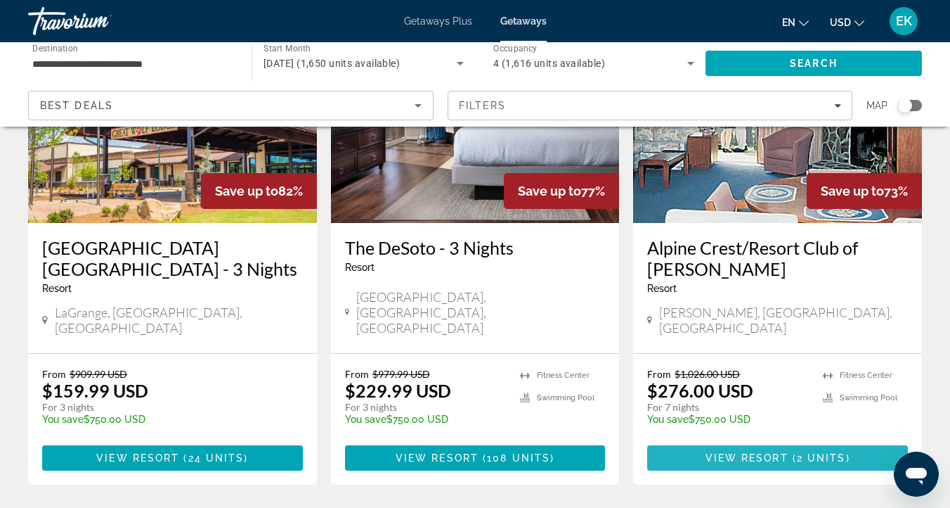
click at [794, 452] on span "( 2 units )" at bounding box center [820, 457] width 62 height 11
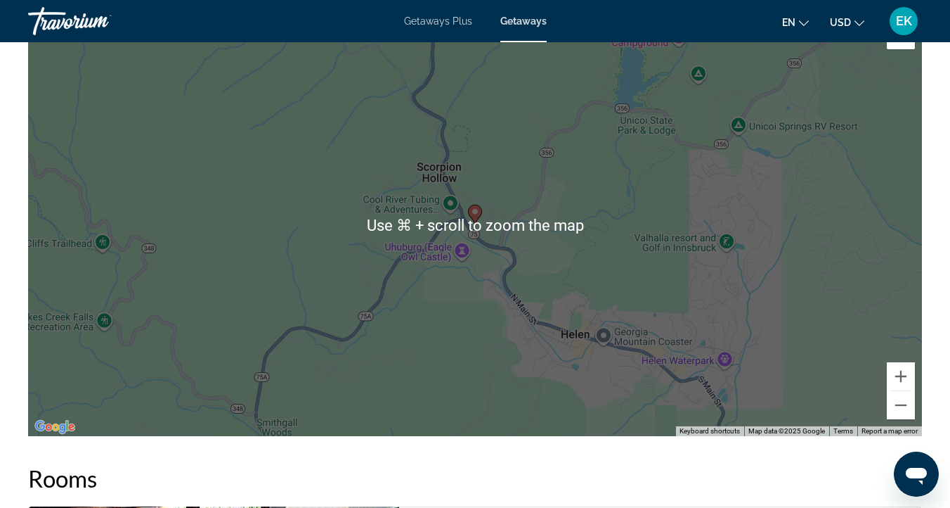
scroll to position [2255, 0]
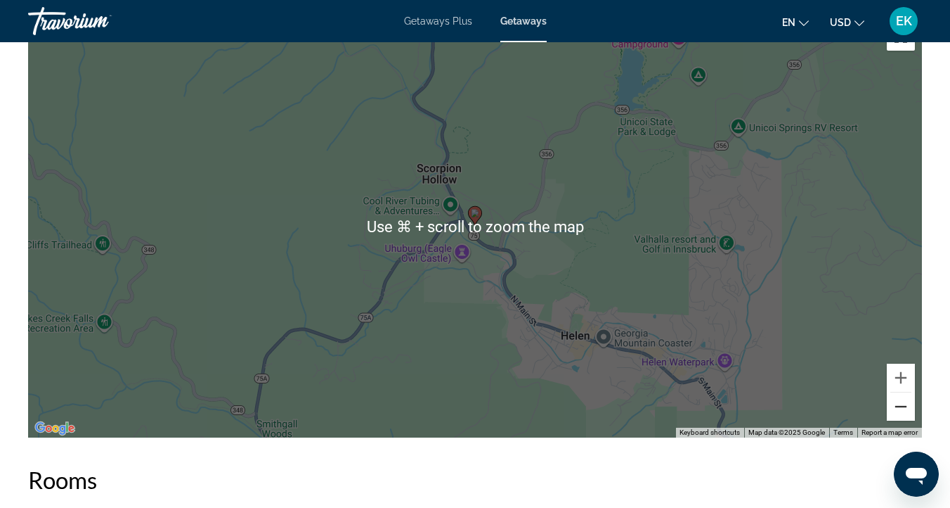
click at [902, 404] on button "Zoom out" at bounding box center [901, 406] width 28 height 28
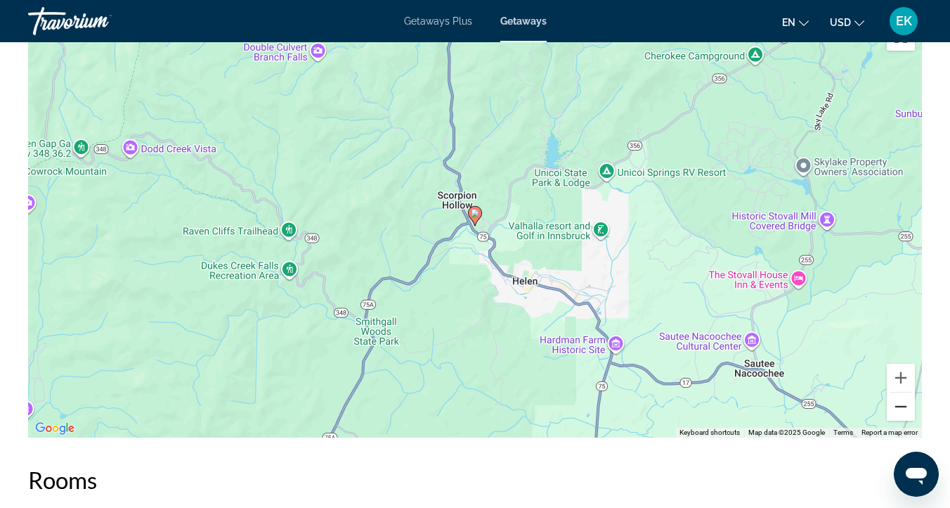
click at [901, 403] on button "Zoom out" at bounding box center [901, 406] width 28 height 28
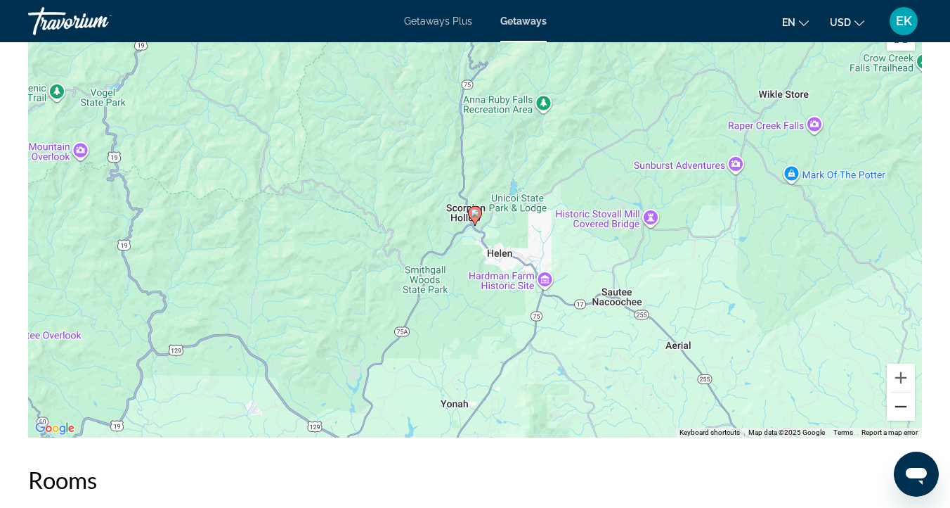
click at [901, 403] on button "Zoom out" at bounding box center [901, 406] width 28 height 28
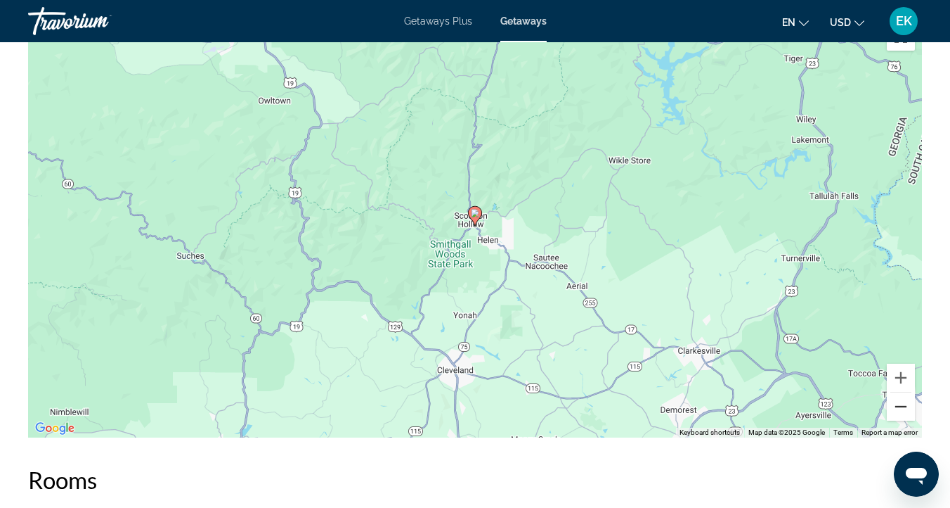
click at [901, 404] on button "Zoom out" at bounding box center [901, 406] width 28 height 28
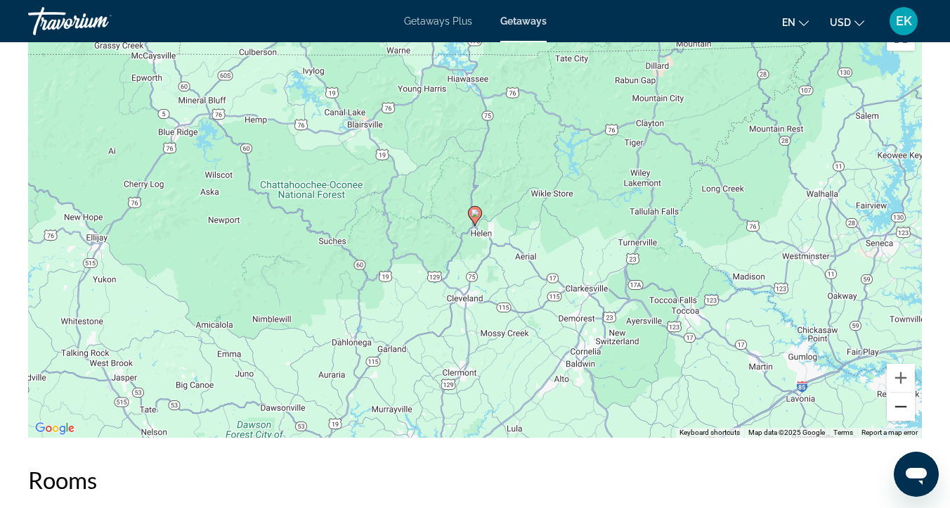
click at [901, 404] on button "Zoom out" at bounding box center [901, 406] width 28 height 28
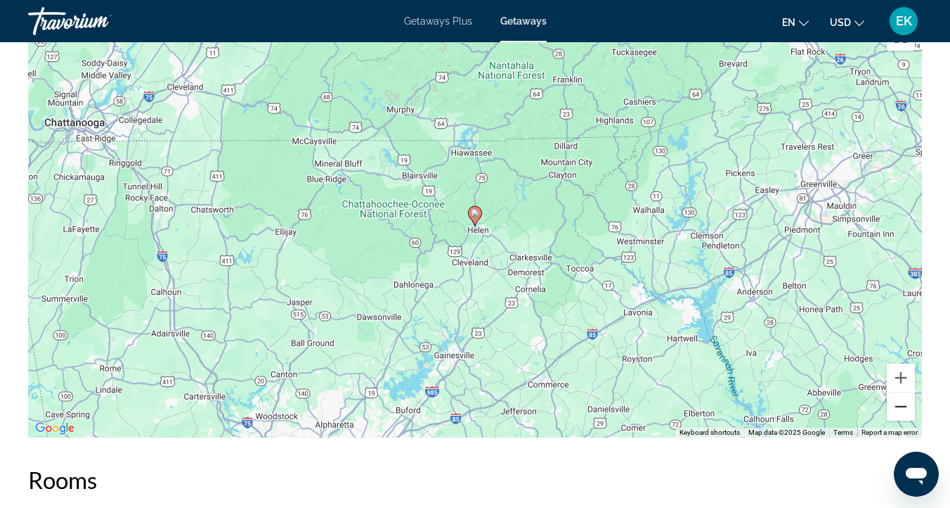
click at [901, 404] on button "Zoom out" at bounding box center [901, 406] width 28 height 28
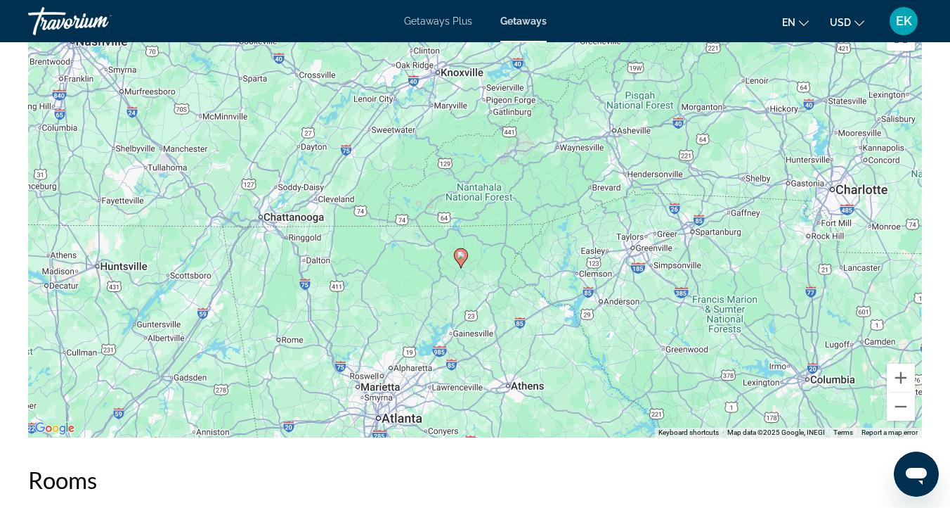
drag, startPoint x: 601, startPoint y: 168, endPoint x: 586, endPoint y: 217, distance: 50.7
click at [586, 216] on div "To activate drag with keyboard, press Alt + Enter. Once in keyboard drag state,…" at bounding box center [475, 226] width 894 height 422
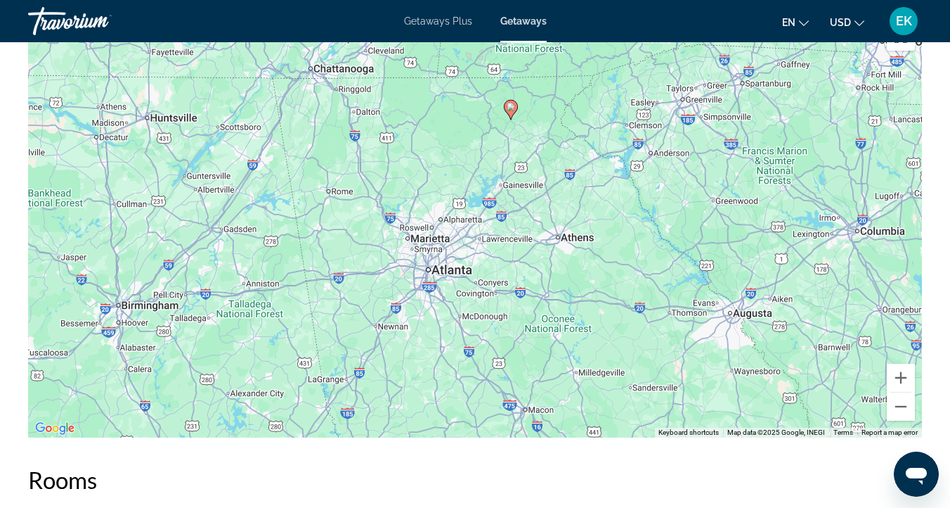
drag, startPoint x: 586, startPoint y: 248, endPoint x: 636, endPoint y: 97, distance: 159.2
click at [636, 97] on div "To activate drag with keyboard, press Alt + Enter. Once in keyboard drag state,…" at bounding box center [475, 226] width 894 height 422
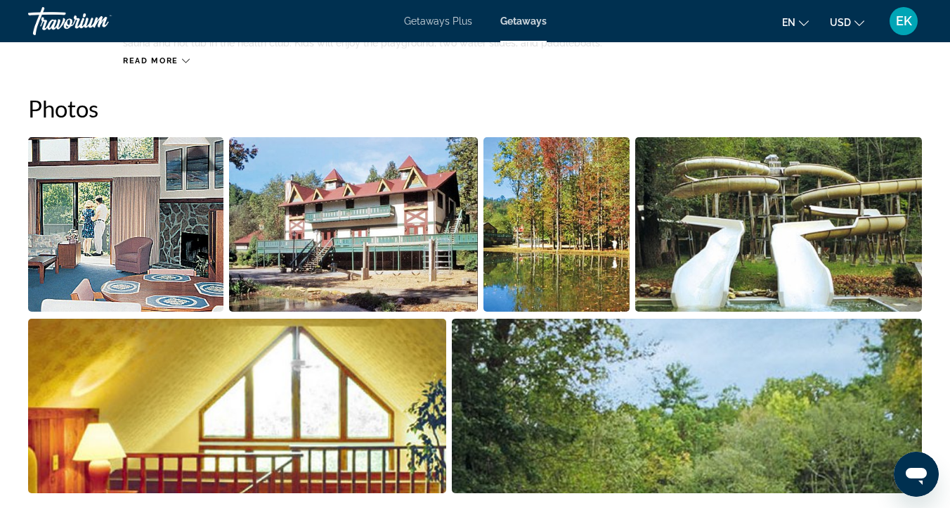
scroll to position [892, 0]
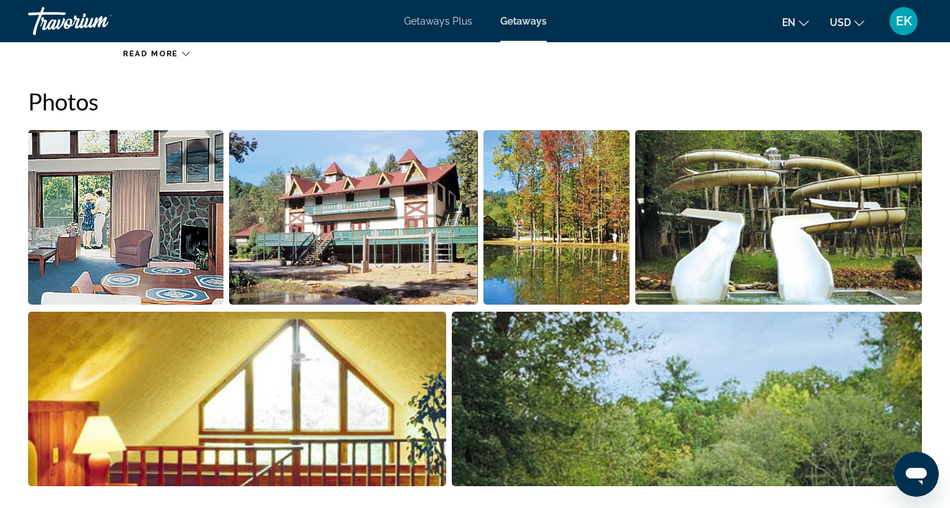
click at [110, 224] on img "Open full-screen image slider" at bounding box center [125, 217] width 195 height 174
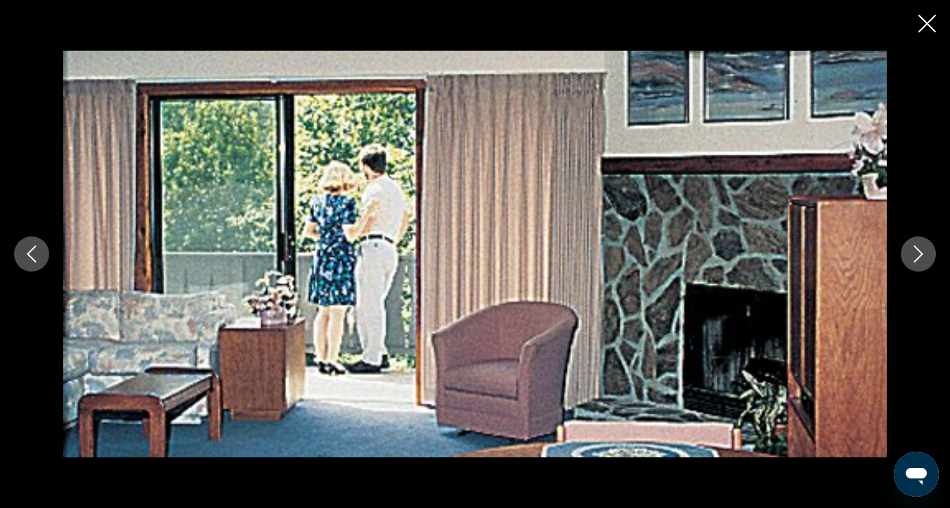
click at [917, 253] on icon "Next image" at bounding box center [918, 253] width 17 height 17
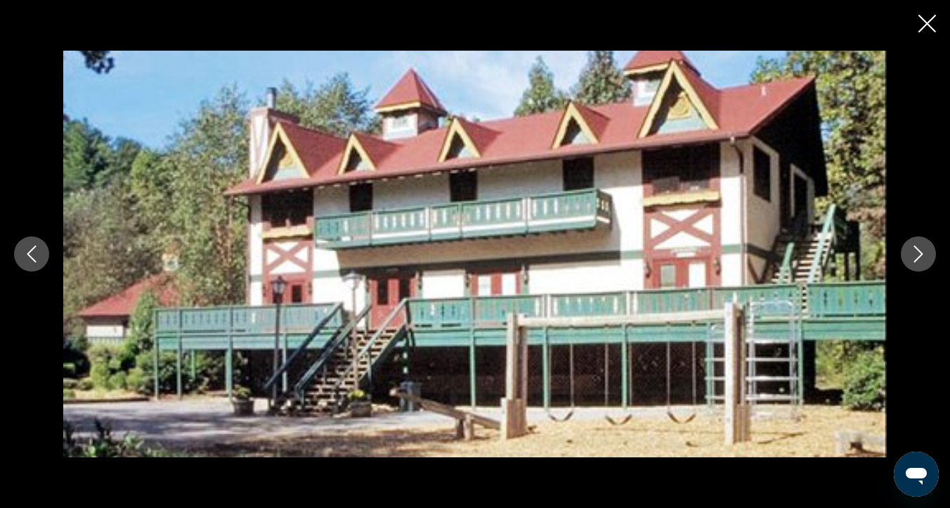
click at [917, 253] on icon "Next image" at bounding box center [918, 253] width 17 height 17
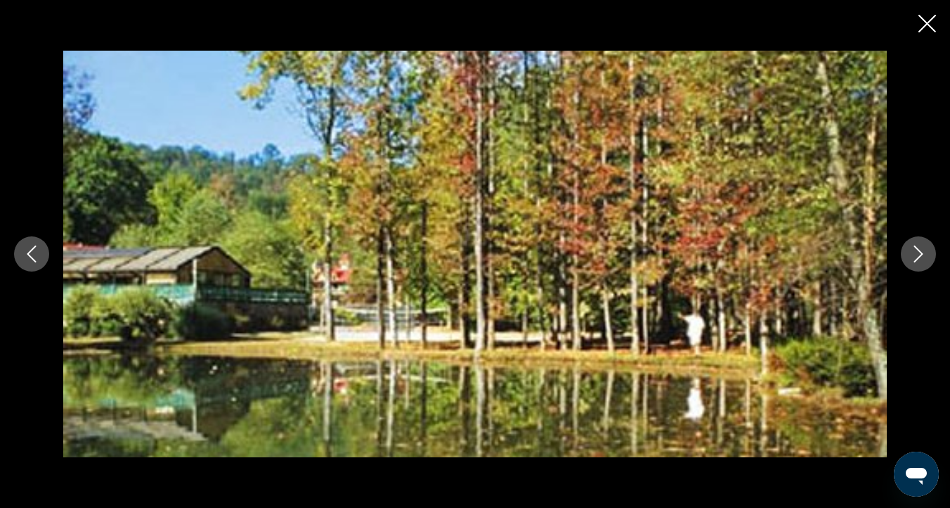
click at [917, 253] on icon "Next image" at bounding box center [918, 253] width 17 height 17
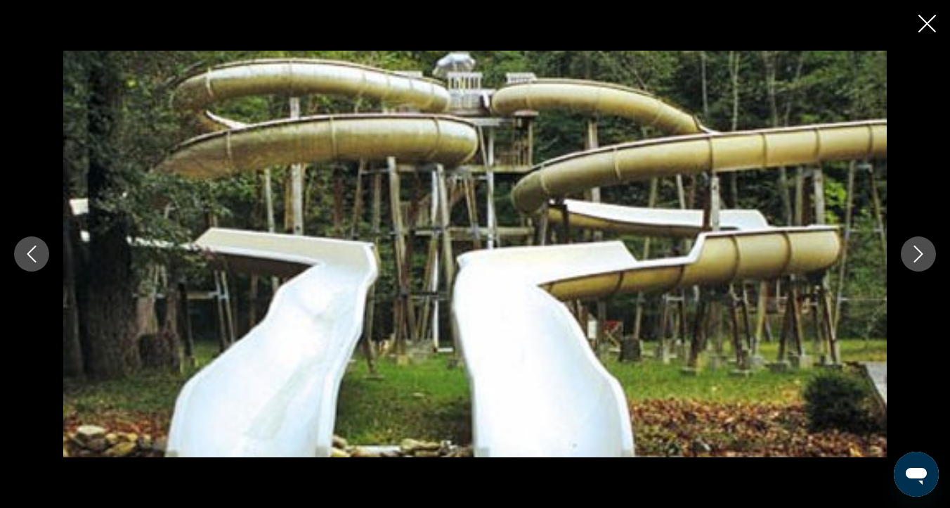
click at [917, 253] on icon "Next image" at bounding box center [918, 253] width 17 height 17
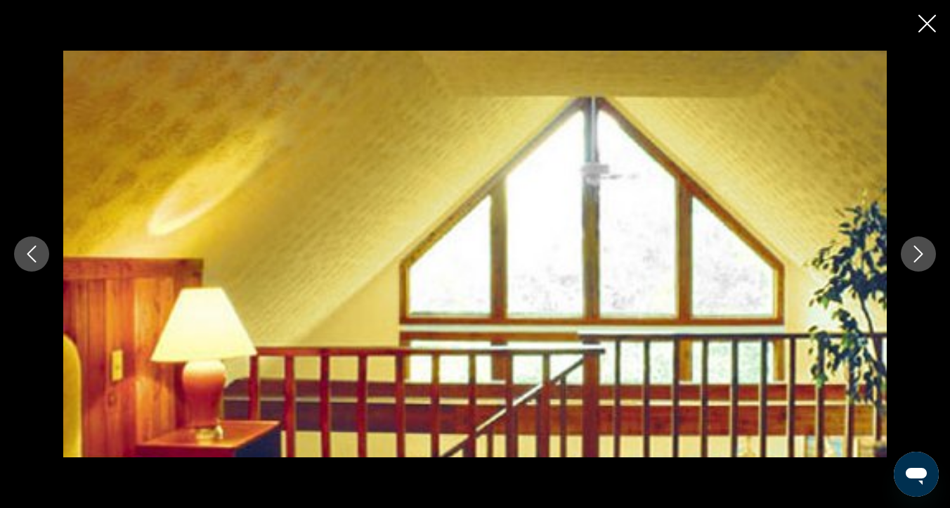
click at [917, 253] on icon "Next image" at bounding box center [918, 253] width 17 height 17
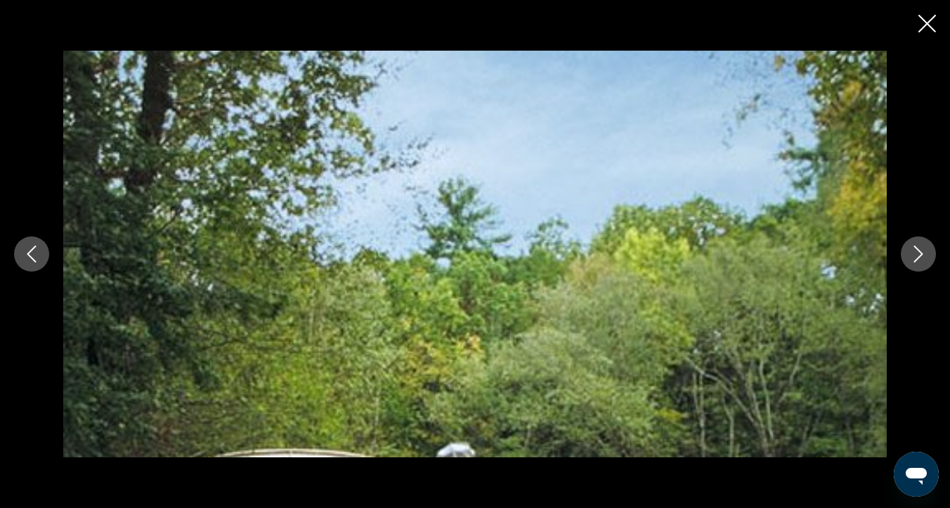
click at [917, 253] on icon "Next image" at bounding box center [918, 253] width 17 height 17
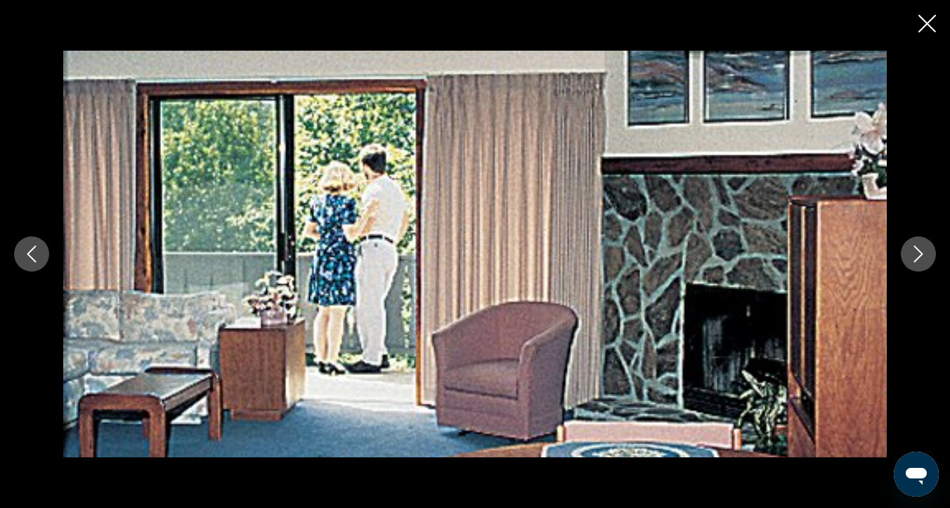
click at [917, 253] on icon "Next image" at bounding box center [918, 253] width 17 height 17
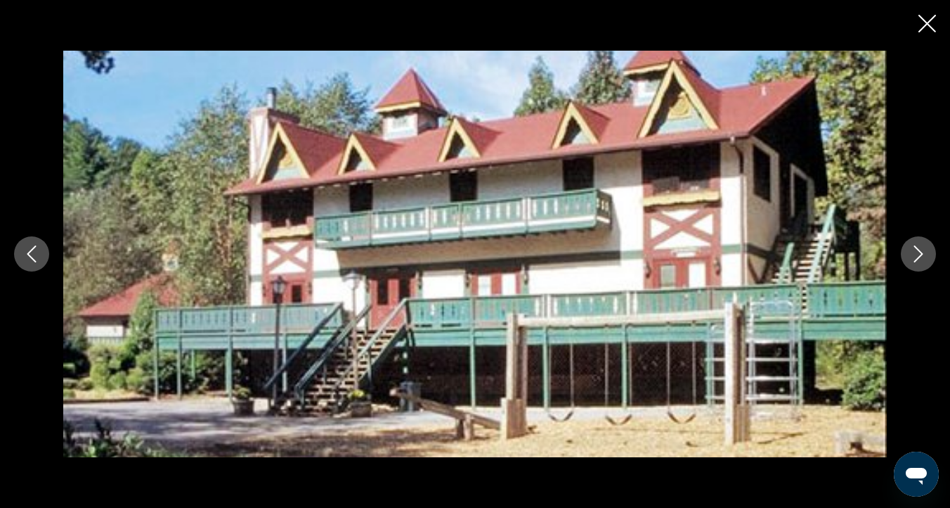
click at [917, 253] on icon "Next image" at bounding box center [918, 253] width 17 height 17
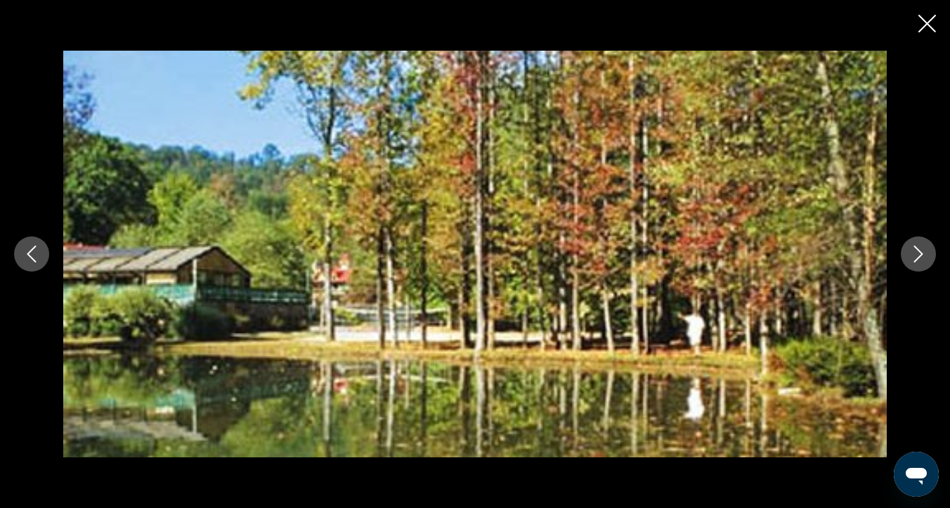
click at [926, 15] on icon "Close slideshow" at bounding box center [928, 24] width 18 height 18
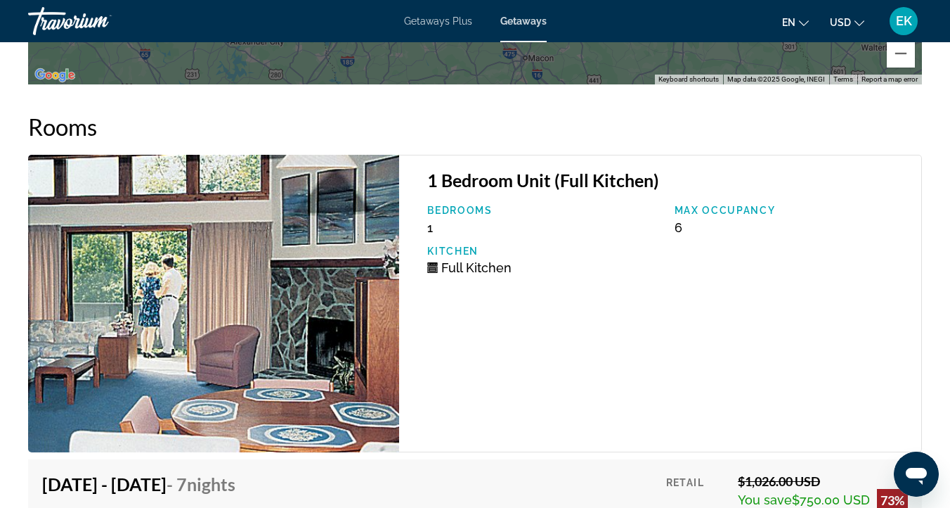
scroll to position [2607, 0]
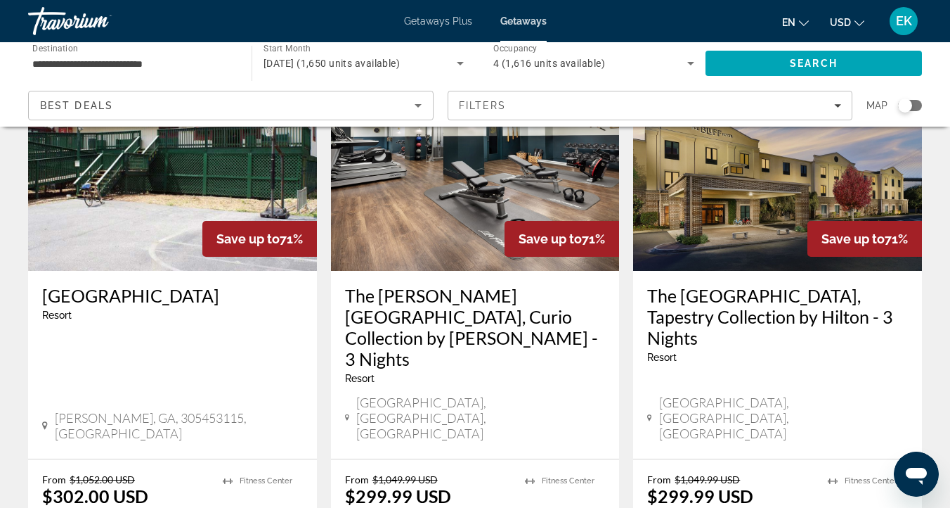
scroll to position [1171, 0]
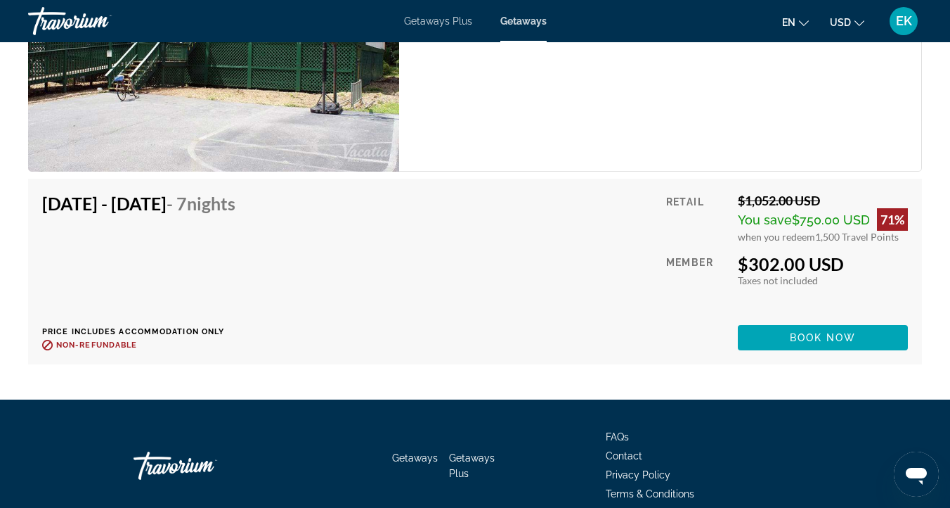
scroll to position [2383, 0]
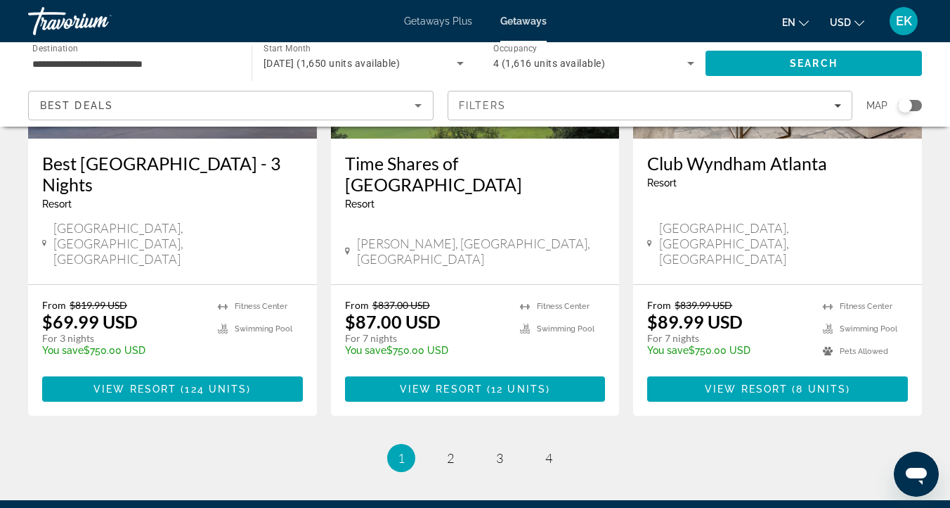
scroll to position [1850, 0]
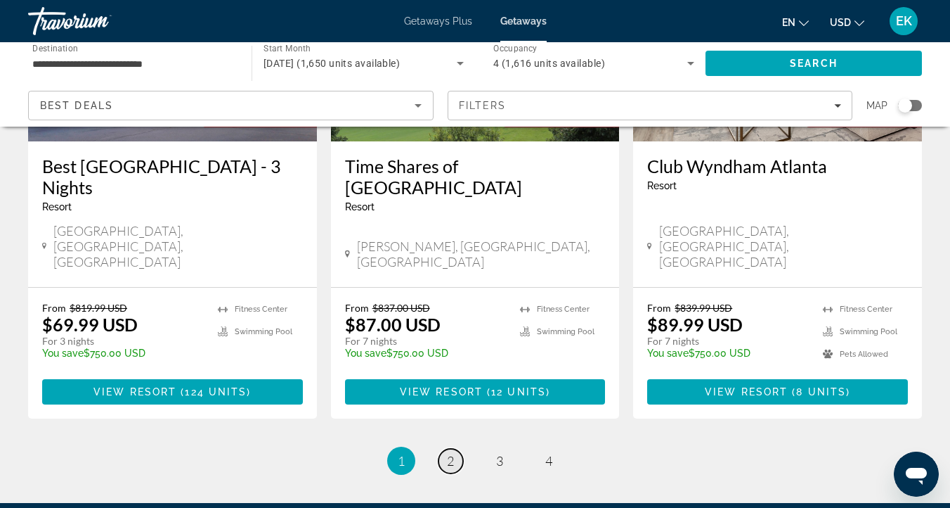
click at [448, 453] on span "2" at bounding box center [450, 460] width 7 height 15
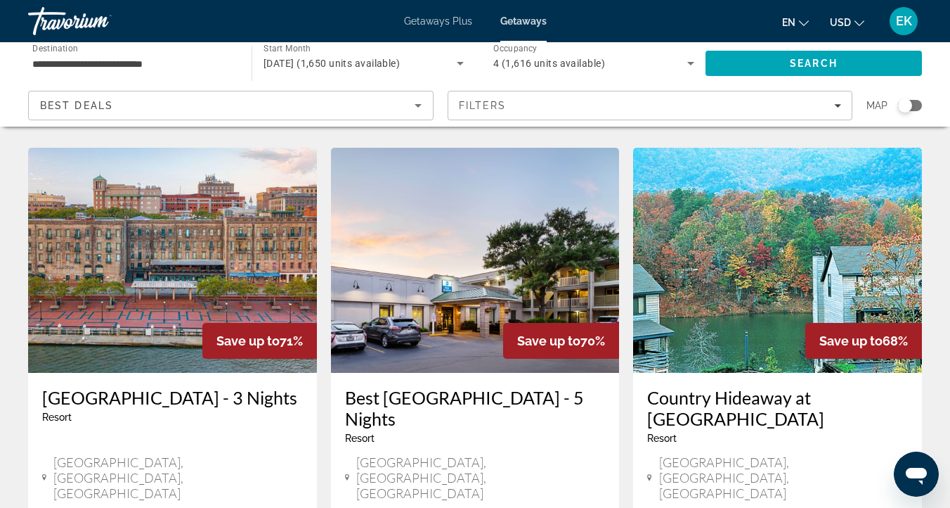
scroll to position [1674, 0]
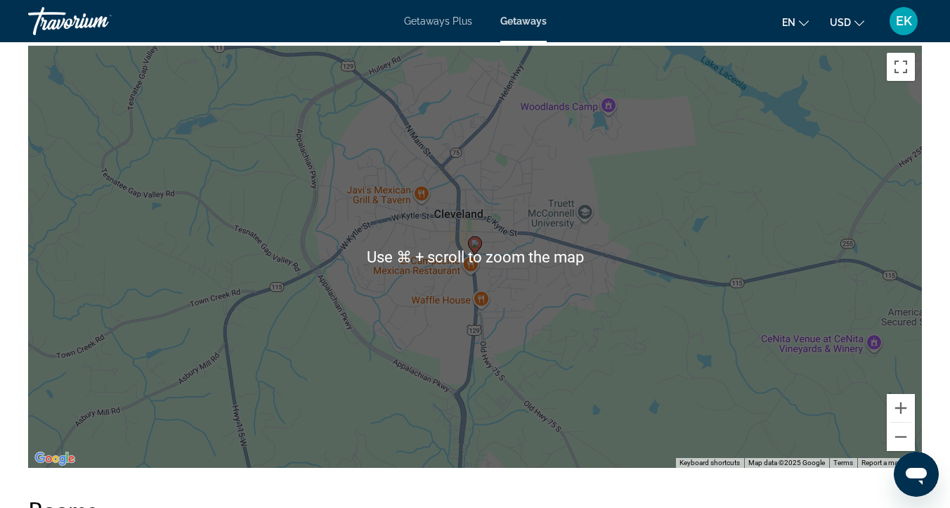
scroll to position [2070, 0]
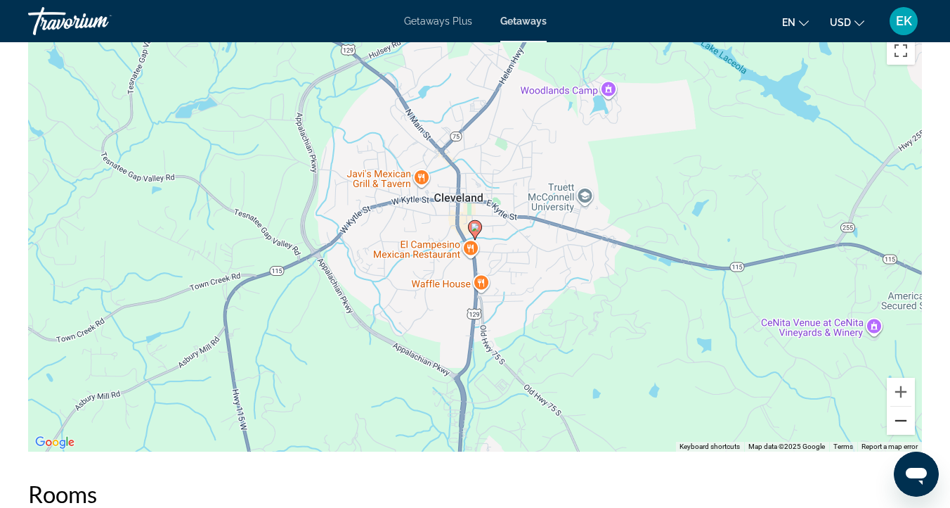
click at [898, 417] on button "Zoom out" at bounding box center [901, 420] width 28 height 28
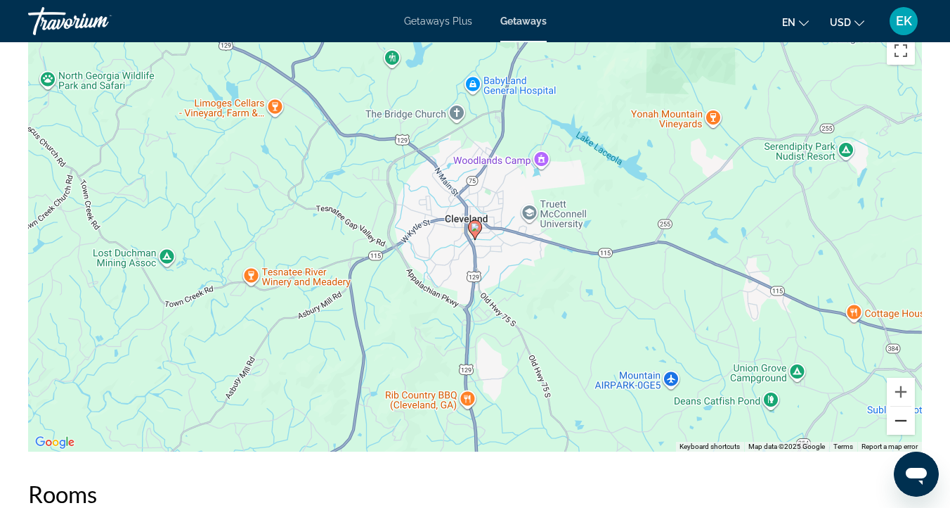
click at [898, 417] on button "Zoom out" at bounding box center [901, 420] width 28 height 28
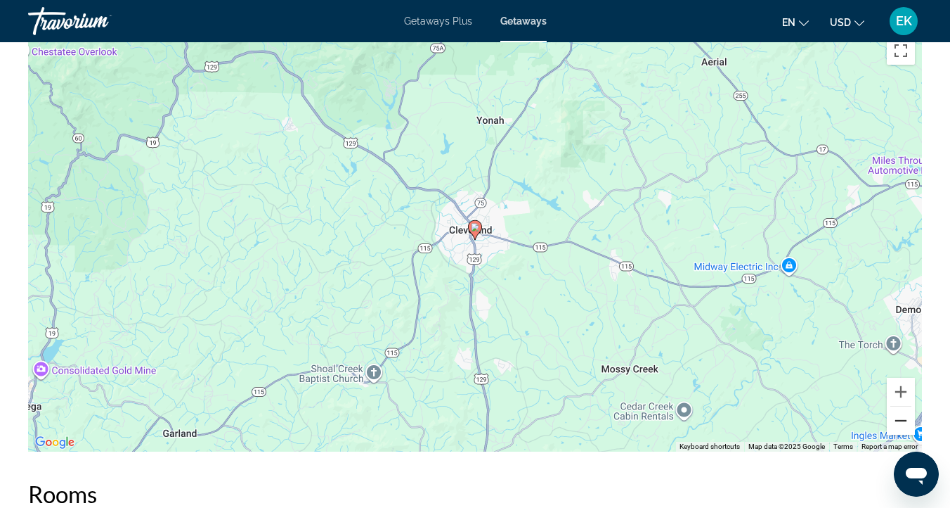
click at [898, 417] on button "Zoom out" at bounding box center [901, 420] width 28 height 28
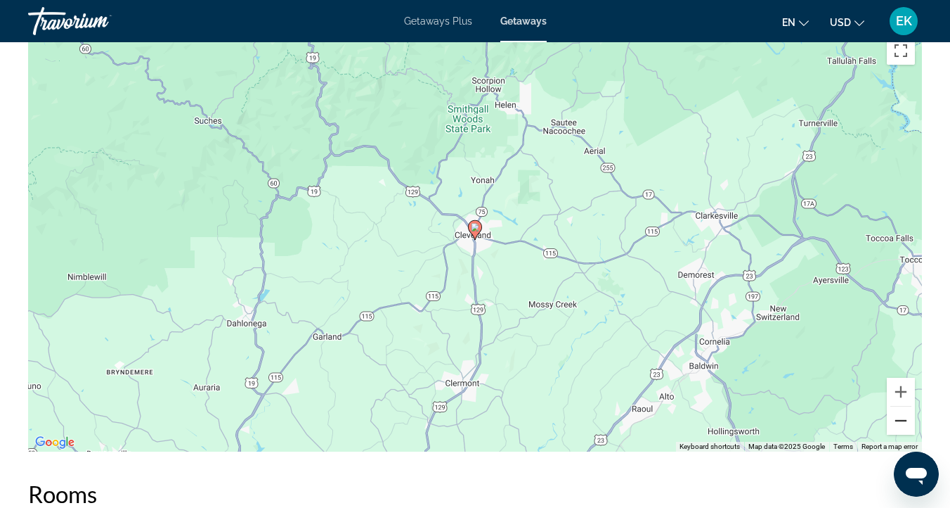
click at [898, 417] on button "Zoom out" at bounding box center [901, 420] width 28 height 28
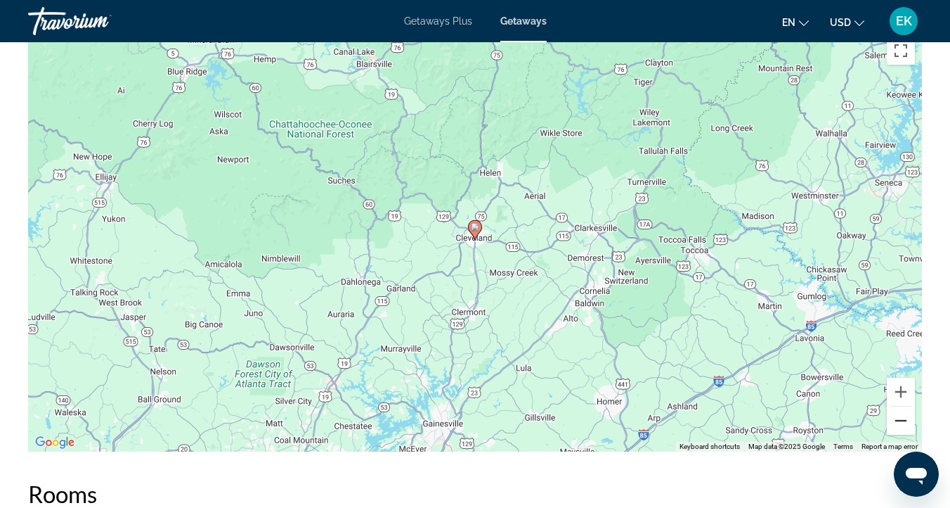
click at [898, 417] on button "Zoom out" at bounding box center [901, 420] width 28 height 28
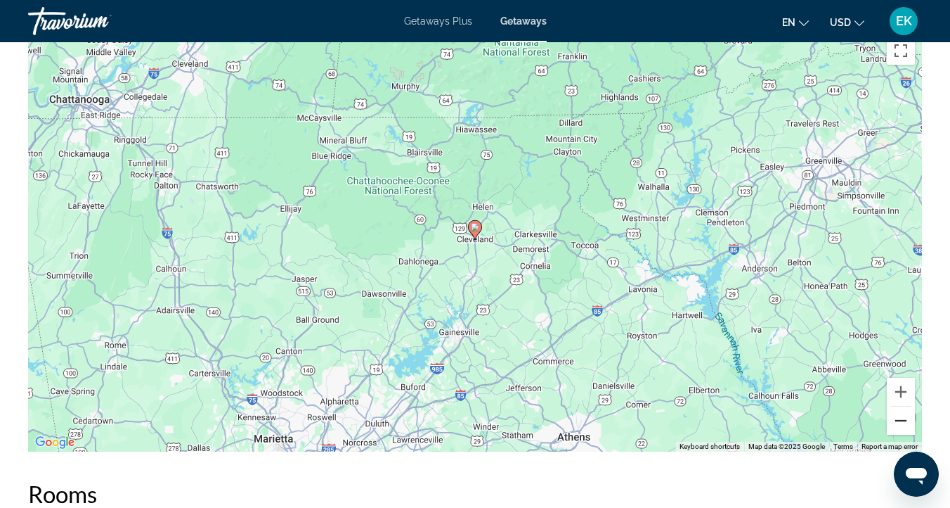
click at [898, 417] on button "Zoom out" at bounding box center [901, 420] width 28 height 28
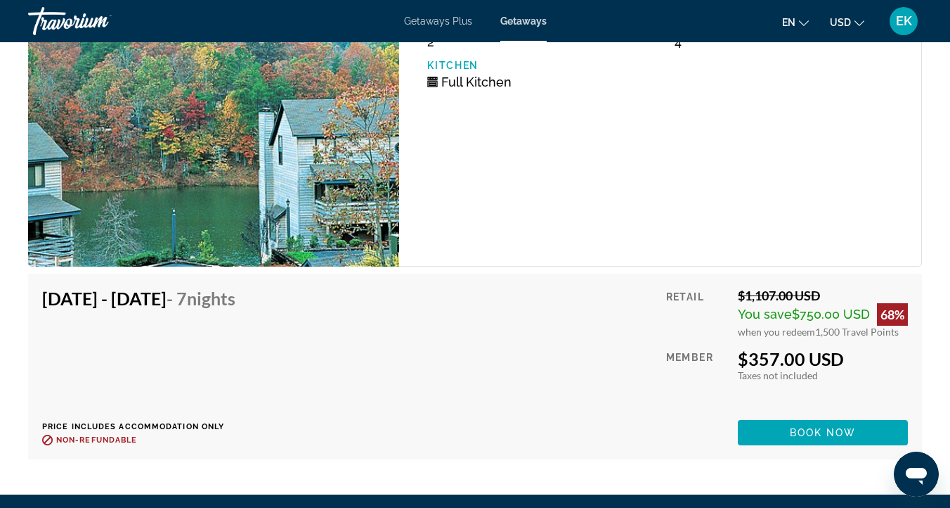
scroll to position [2624, 0]
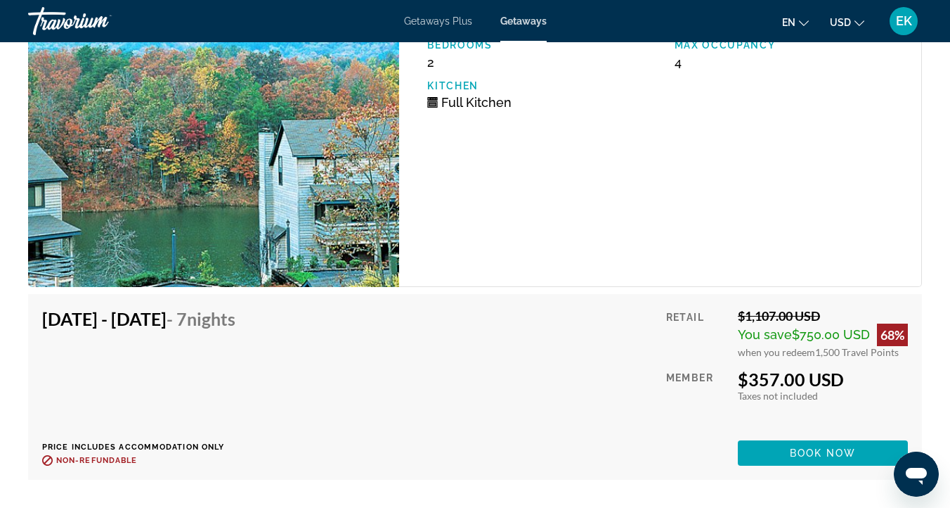
click at [189, 329] on div "[DATE] - [DATE] - 7 Nights" at bounding box center [138, 322] width 193 height 28
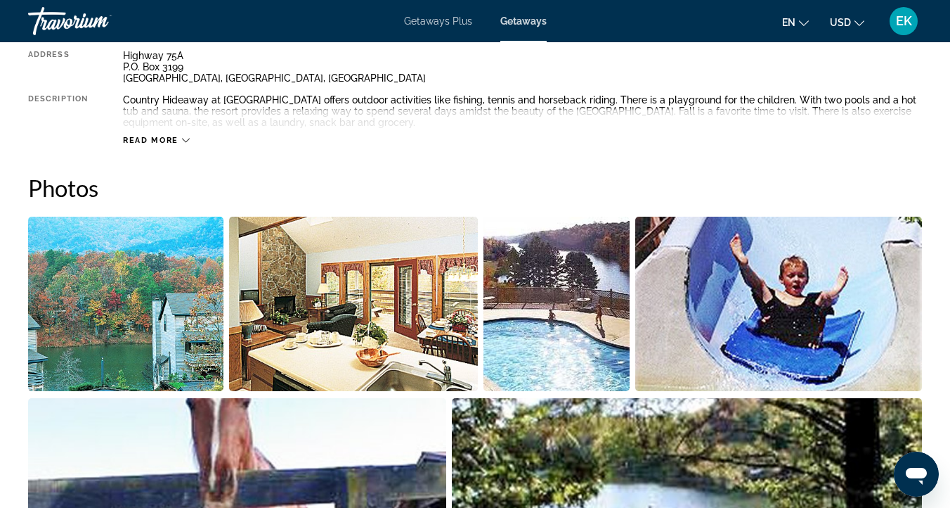
scroll to position [804, 0]
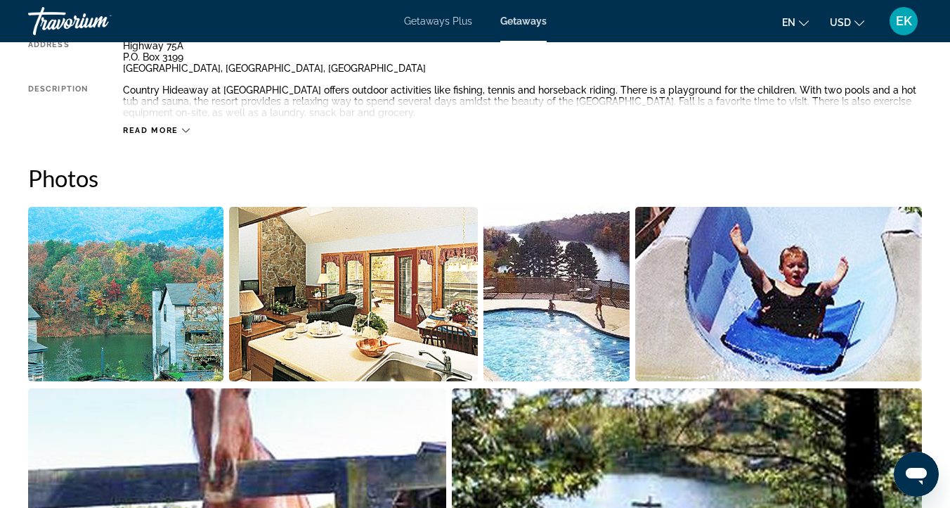
click at [170, 294] on img "Open full-screen image slider" at bounding box center [125, 294] width 195 height 174
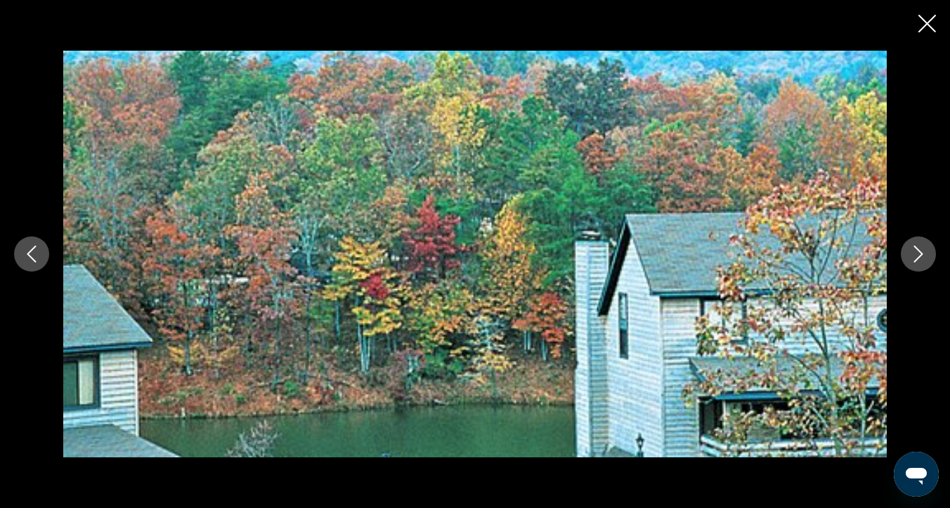
click at [913, 252] on icon "Next image" at bounding box center [918, 253] width 17 height 17
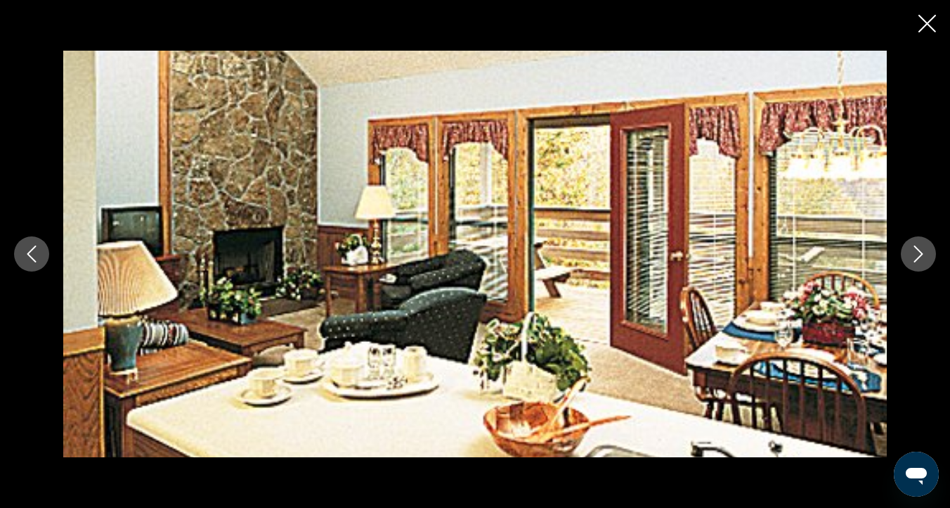
click at [913, 252] on icon "Next image" at bounding box center [918, 253] width 17 height 17
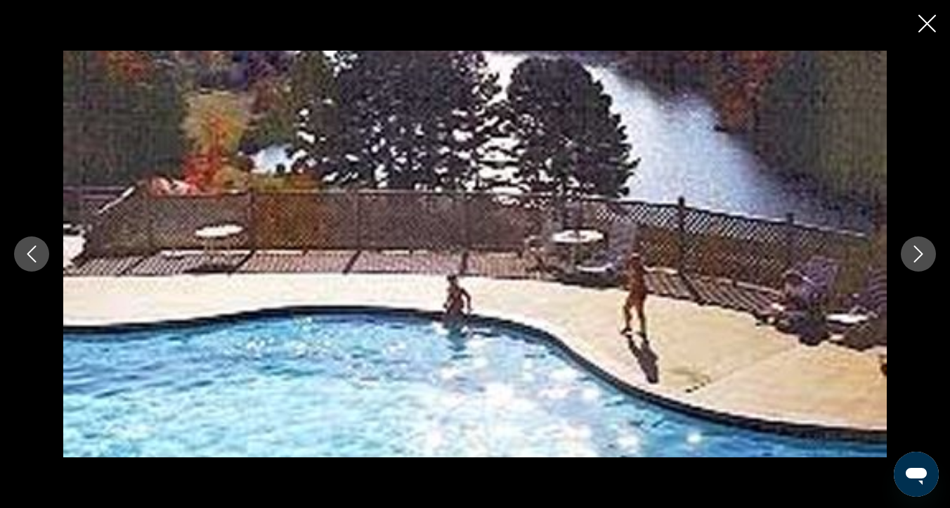
click at [913, 252] on icon "Next image" at bounding box center [918, 253] width 17 height 17
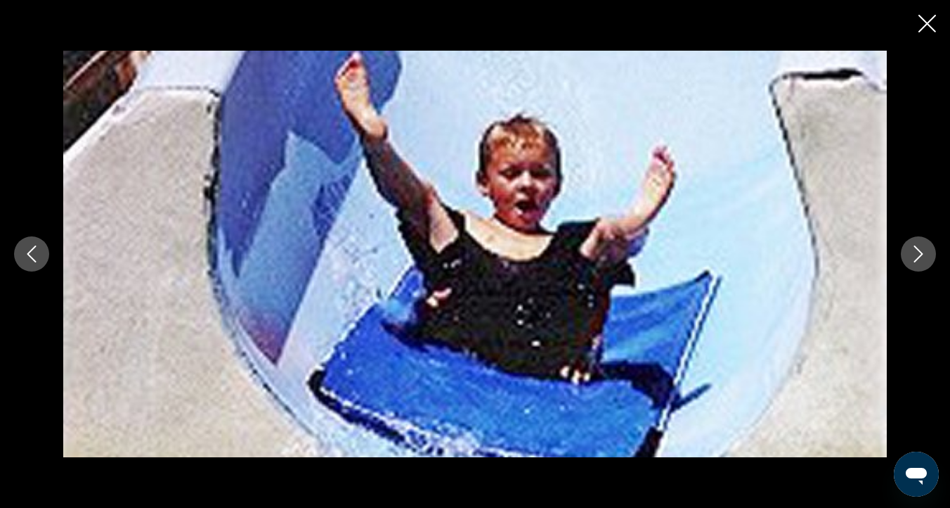
click at [913, 252] on icon "Next image" at bounding box center [918, 253] width 17 height 17
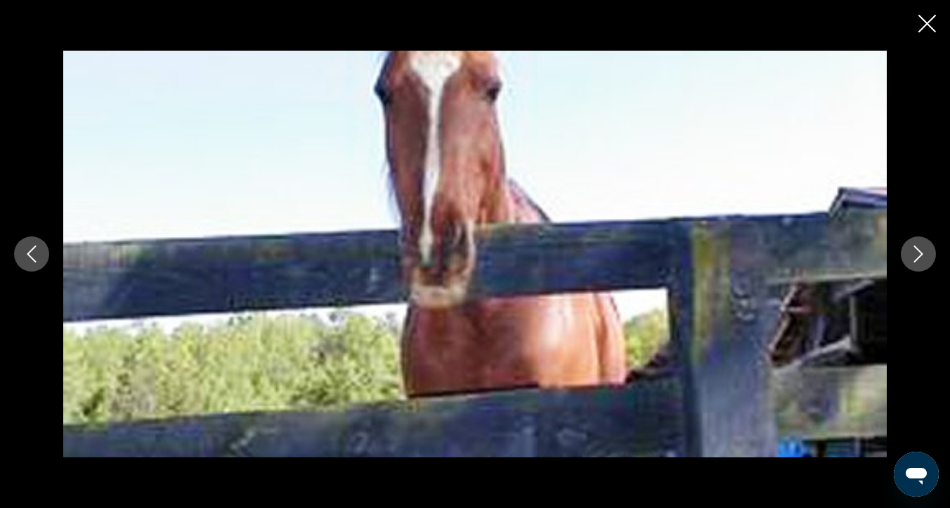
click at [913, 252] on icon "Next image" at bounding box center [918, 253] width 17 height 17
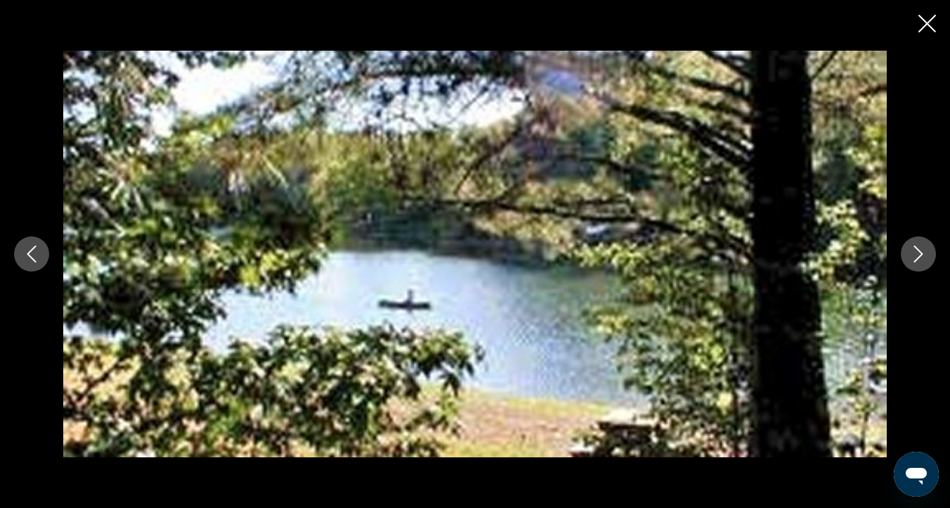
click at [913, 252] on icon "Next image" at bounding box center [918, 253] width 17 height 17
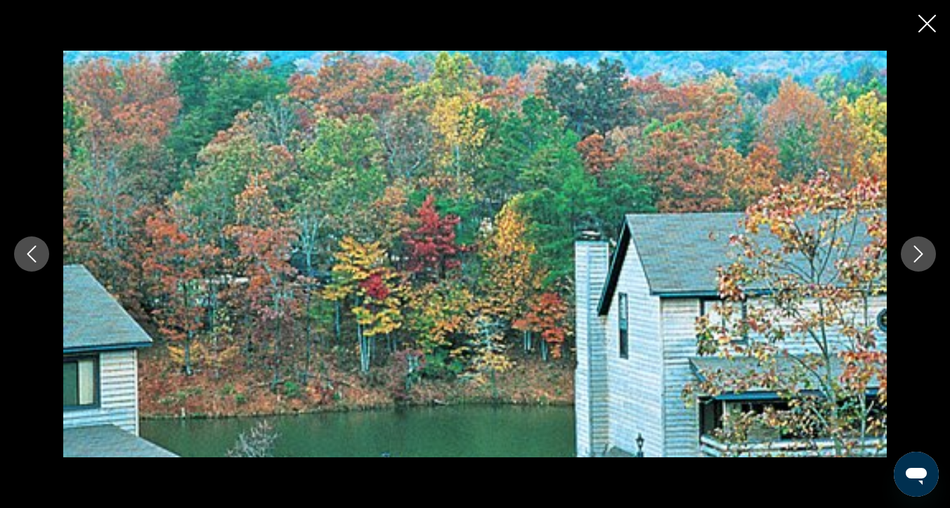
click at [915, 251] on icon "Next image" at bounding box center [918, 253] width 17 height 17
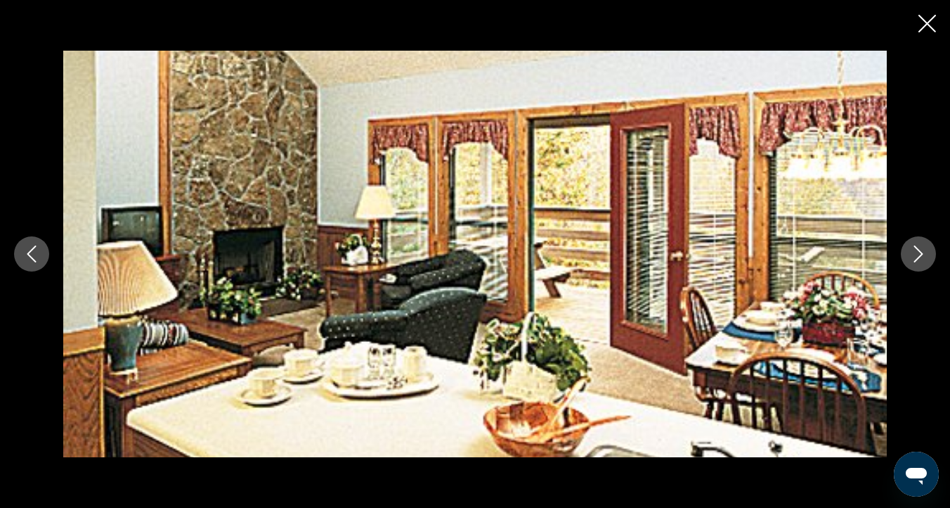
click at [915, 251] on icon "Next image" at bounding box center [918, 253] width 17 height 17
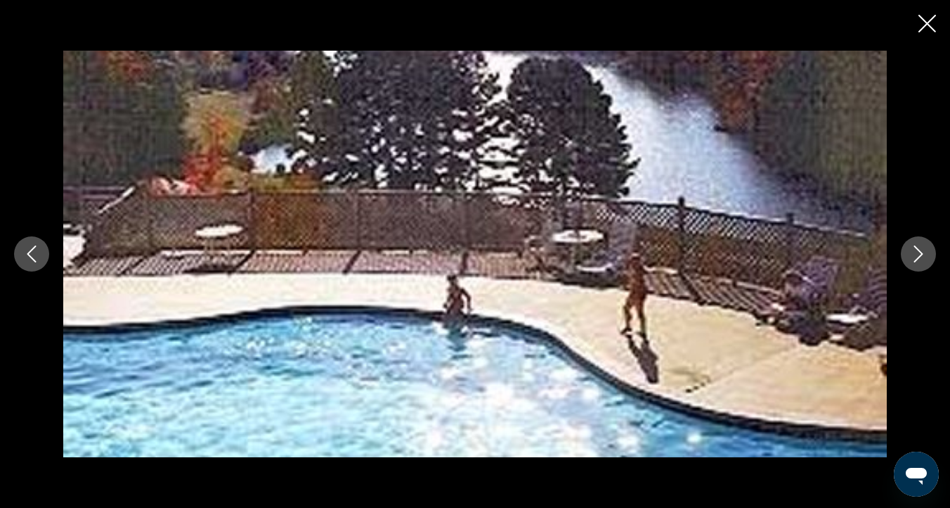
click at [915, 251] on icon "Next image" at bounding box center [918, 253] width 17 height 17
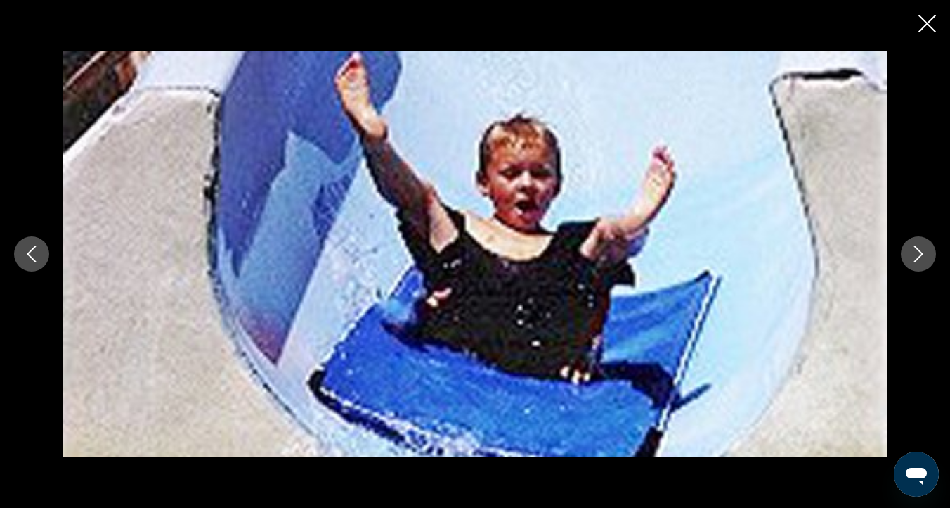
click at [927, 22] on icon "Close slideshow" at bounding box center [928, 24] width 18 height 18
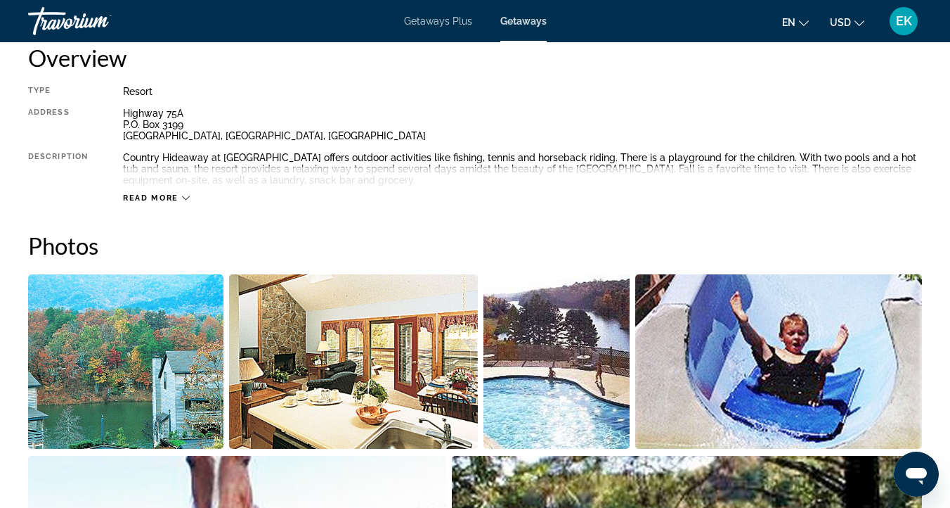
scroll to position [716, 0]
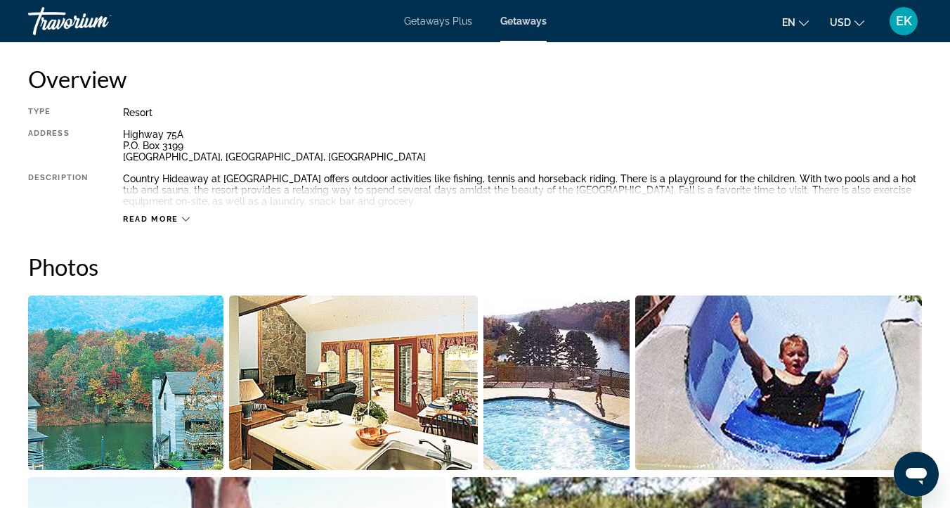
click at [185, 214] on button "Read more" at bounding box center [156, 219] width 67 height 11
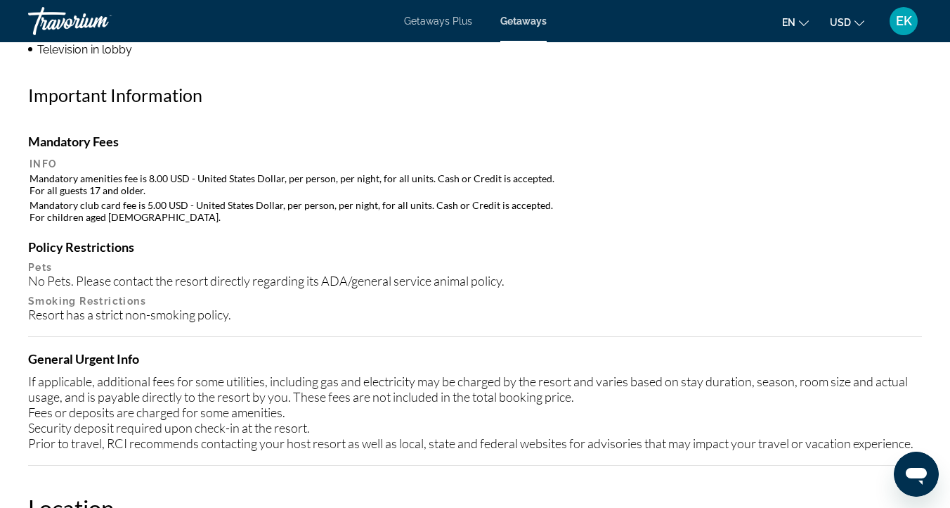
scroll to position [1567, 0]
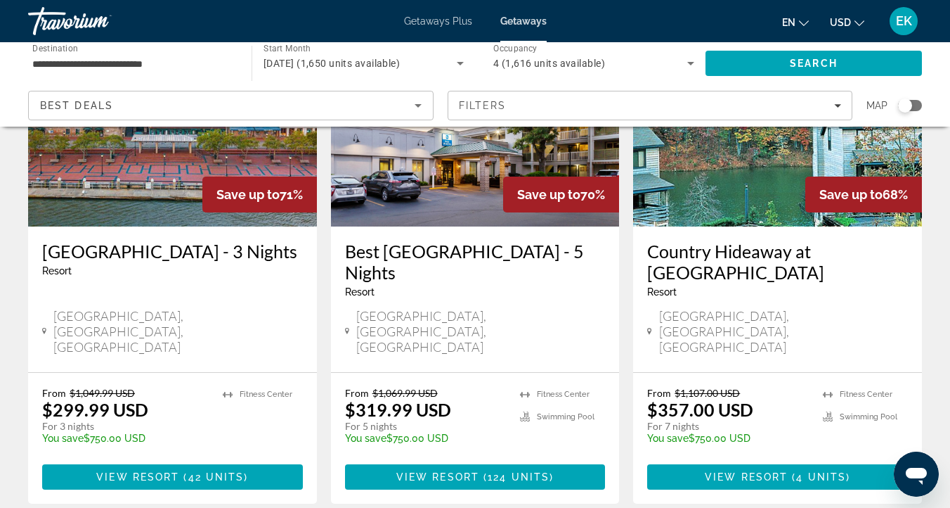
scroll to position [1800, 0]
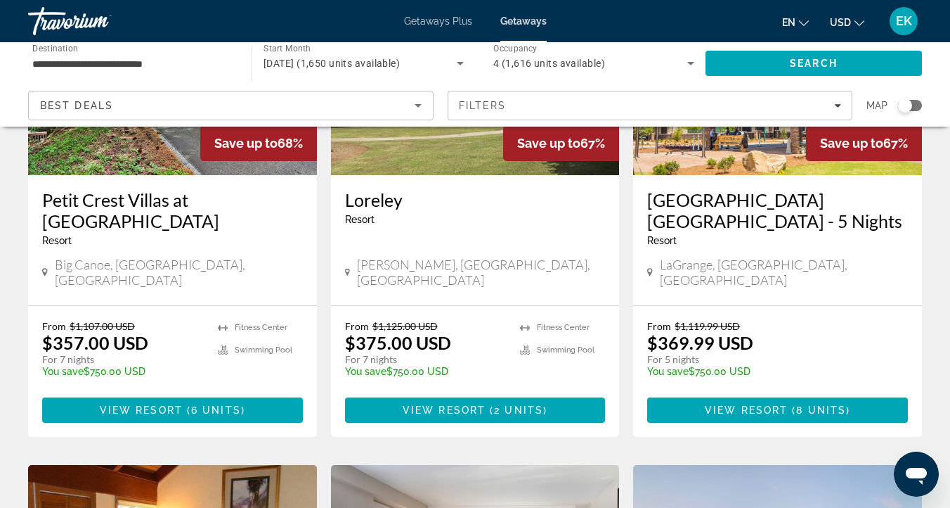
scroll to position [231, 0]
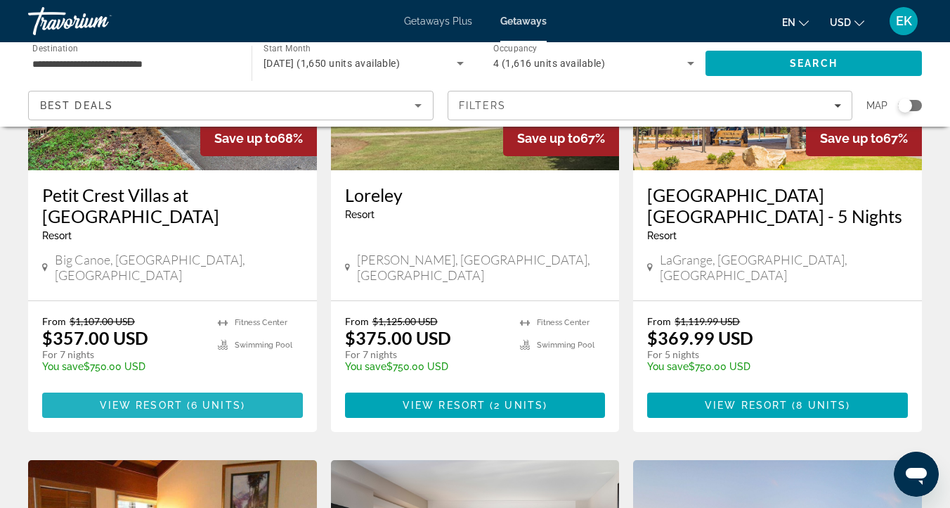
click at [144, 399] on span "View Resort" at bounding box center [141, 404] width 83 height 11
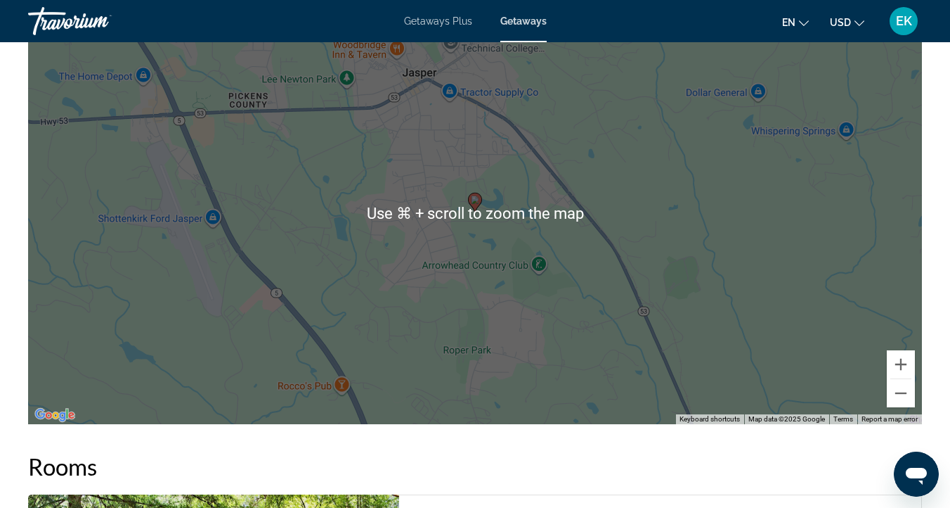
scroll to position [2496, 0]
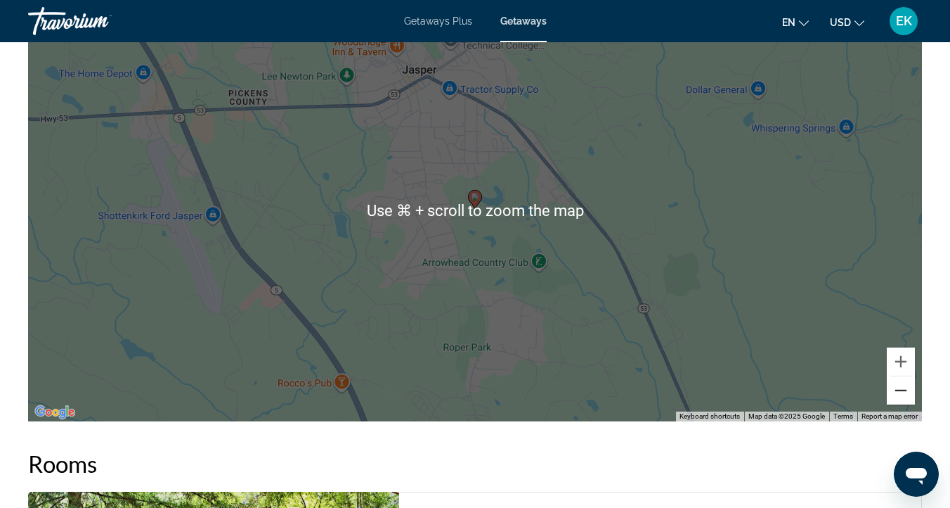
click at [901, 392] on button "Zoom out" at bounding box center [901, 390] width 28 height 28
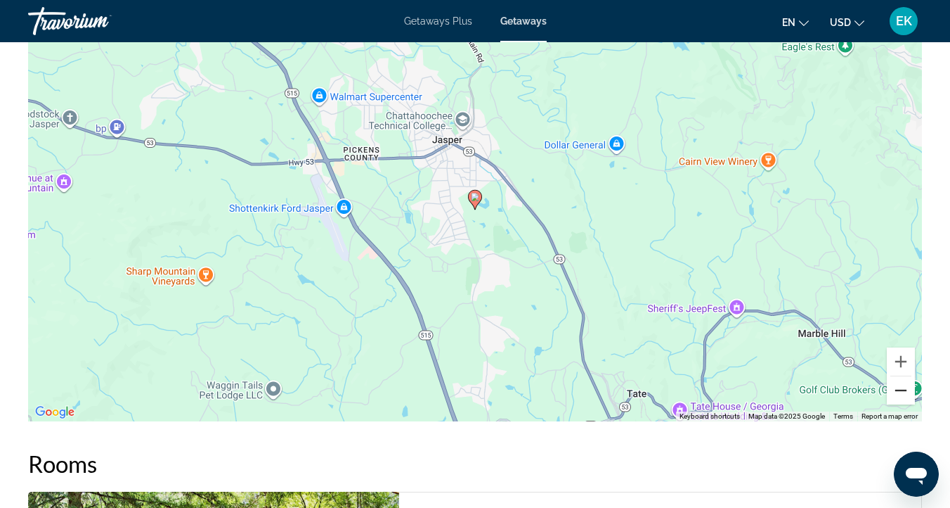
click at [901, 392] on button "Zoom out" at bounding box center [901, 390] width 28 height 28
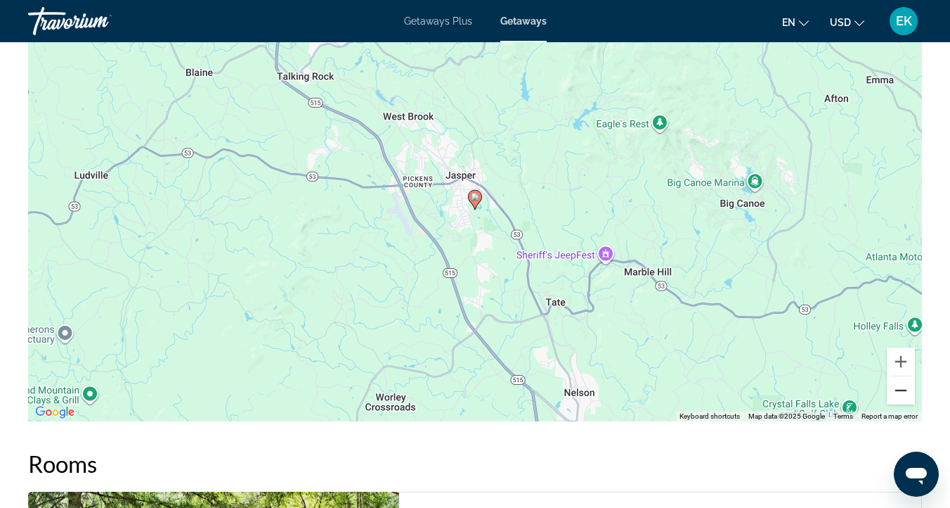
click at [901, 393] on button "Zoom out" at bounding box center [901, 390] width 28 height 28
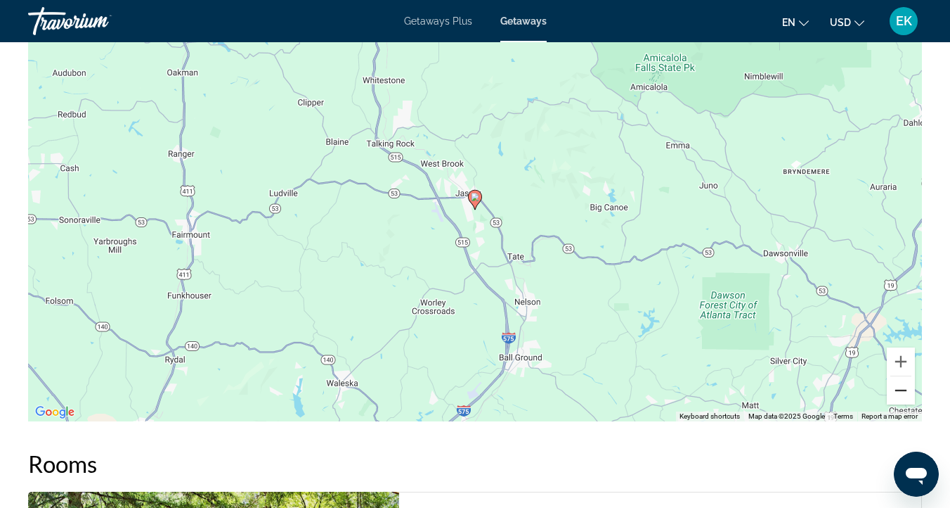
click at [901, 393] on button "Zoom out" at bounding box center [901, 390] width 28 height 28
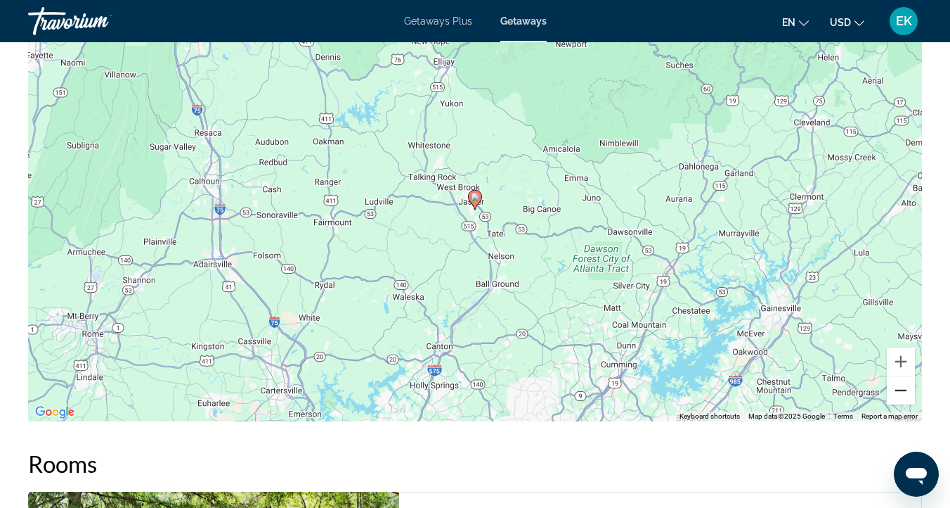
click at [901, 393] on button "Zoom out" at bounding box center [901, 390] width 28 height 28
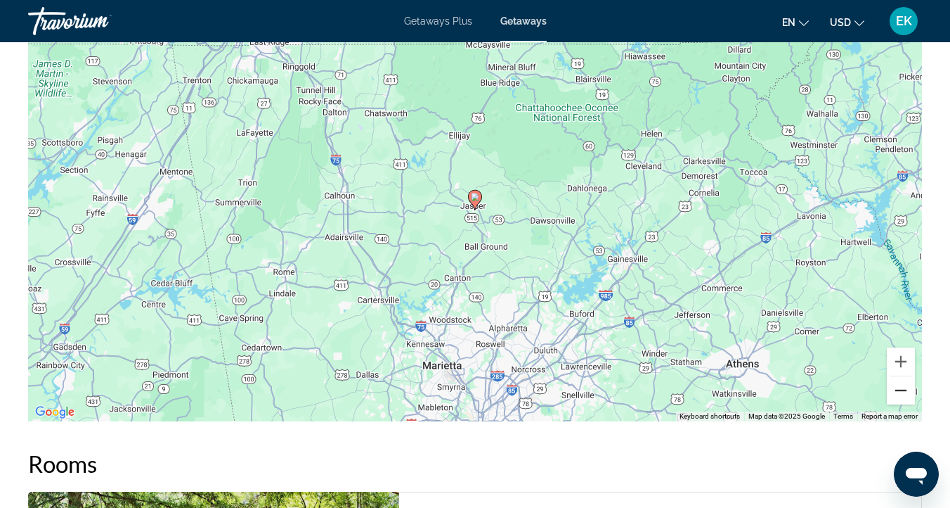
click at [901, 393] on button "Zoom out" at bounding box center [901, 390] width 28 height 28
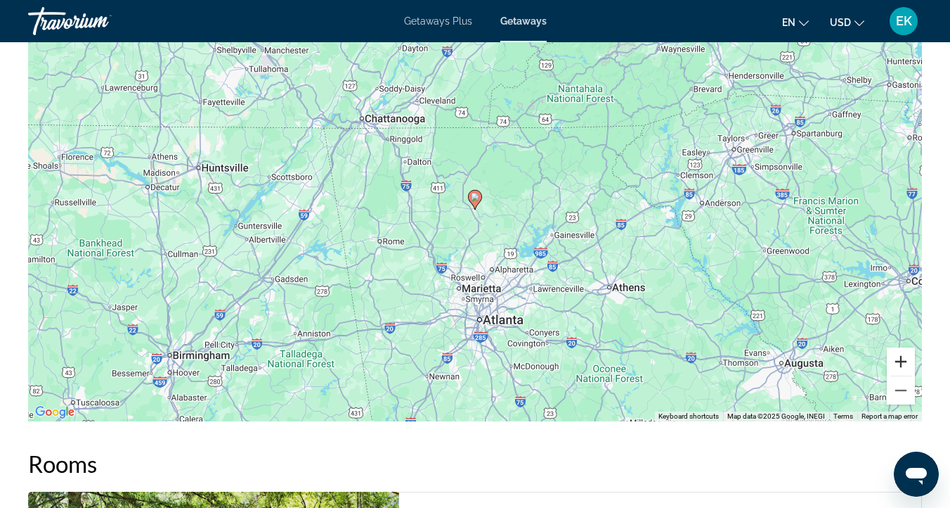
click at [903, 360] on button "Zoom in" at bounding box center [901, 361] width 28 height 28
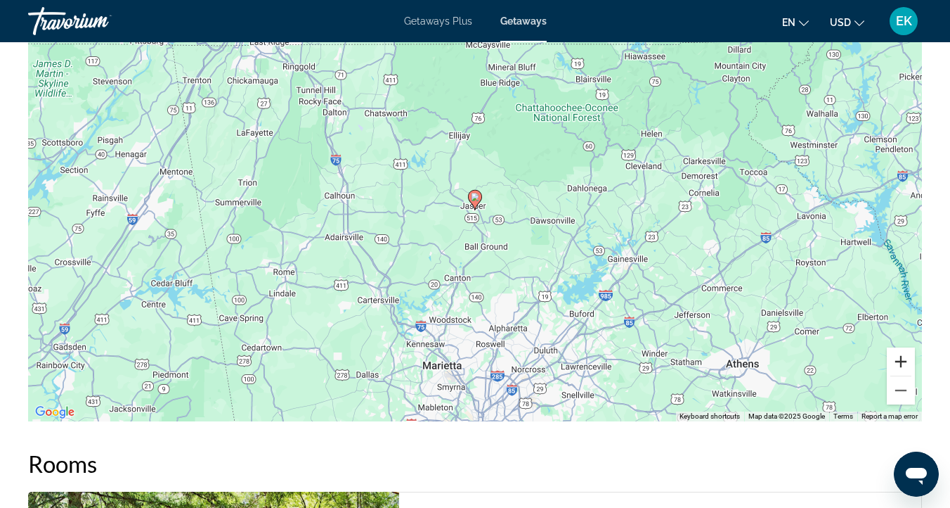
click at [903, 359] on button "Zoom in" at bounding box center [901, 361] width 28 height 28
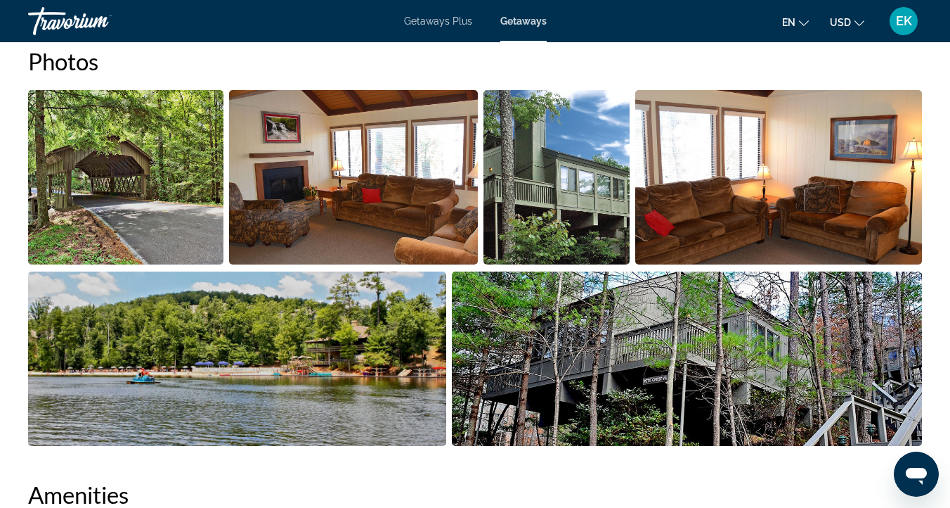
scroll to position [916, 0]
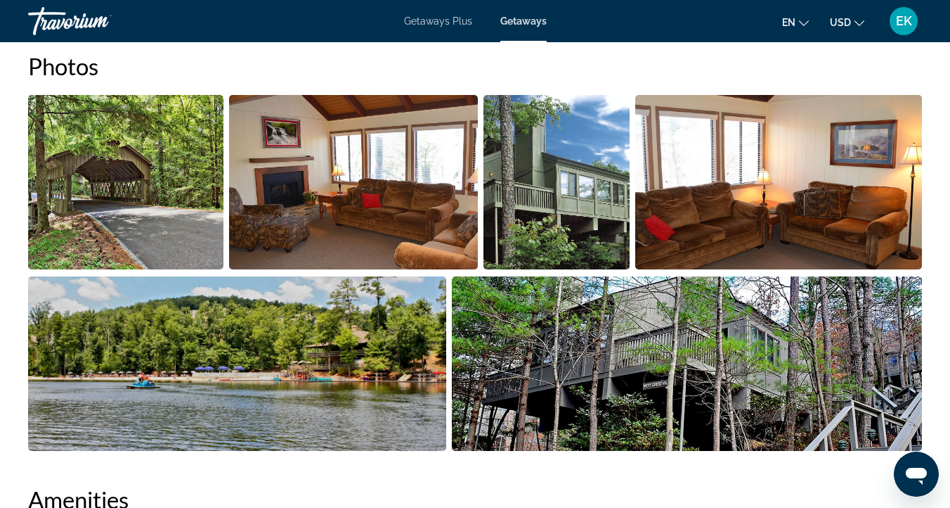
click at [162, 164] on img "Open full-screen image slider" at bounding box center [125, 182] width 195 height 174
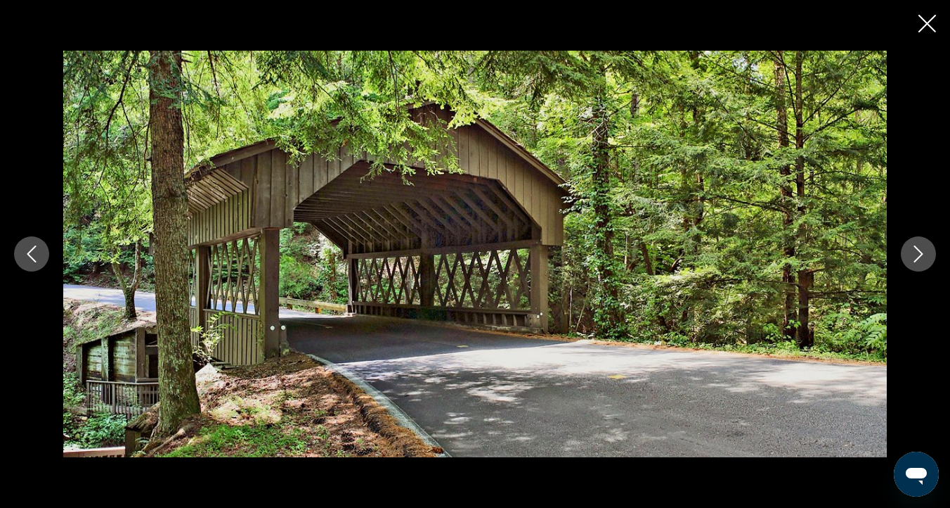
click at [915, 250] on icon "Next image" at bounding box center [918, 253] width 17 height 17
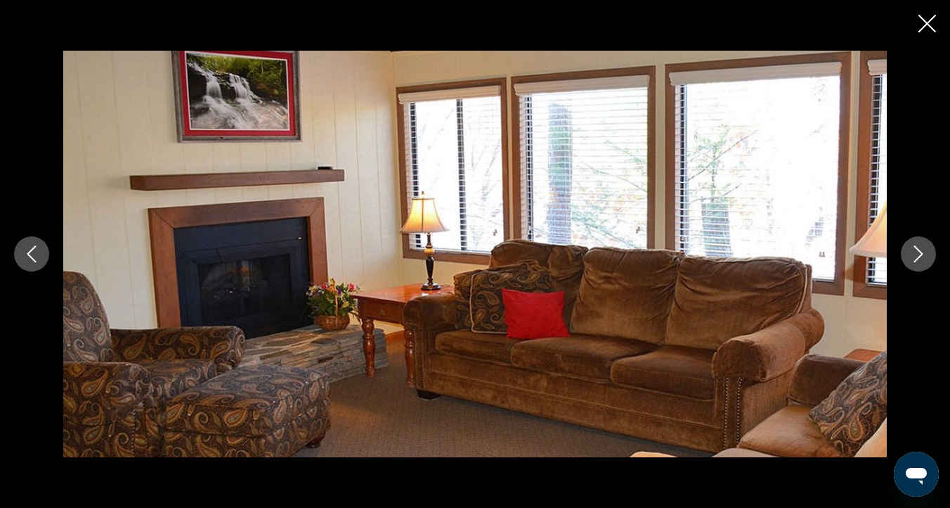
click at [915, 250] on icon "Next image" at bounding box center [918, 253] width 17 height 17
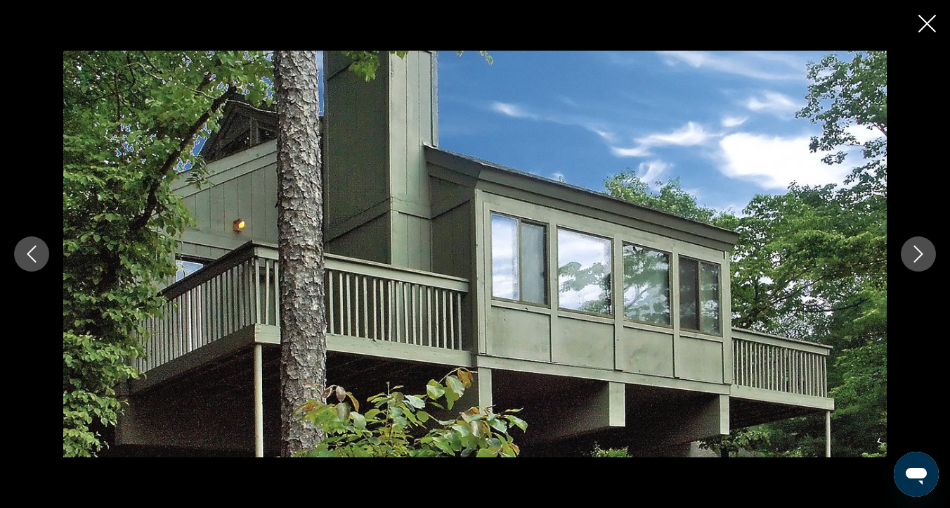
click at [910, 248] on icon "Next image" at bounding box center [918, 253] width 17 height 17
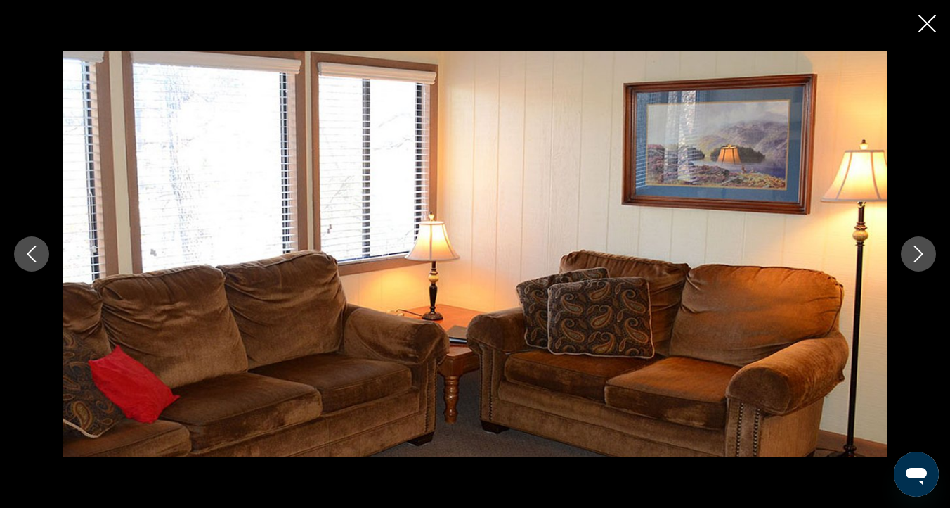
click at [910, 248] on icon "Next image" at bounding box center [918, 253] width 17 height 17
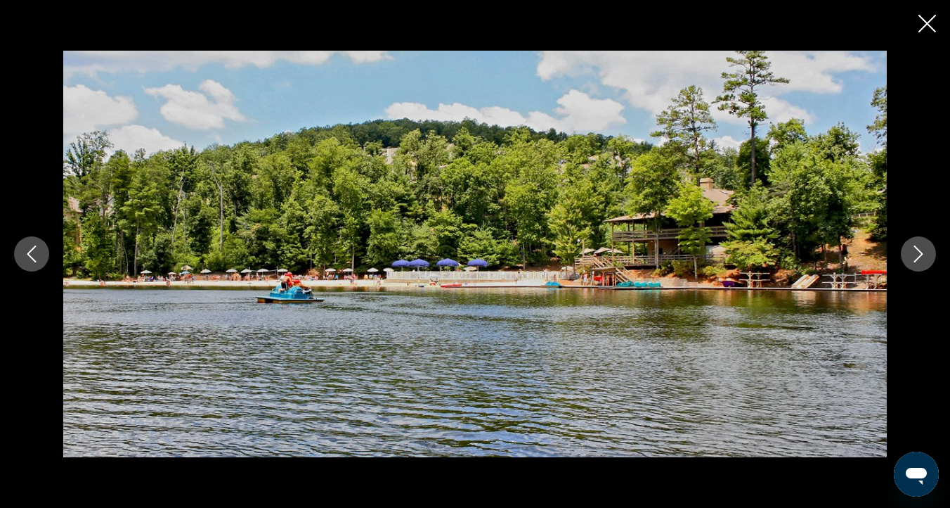
click at [910, 248] on icon "Next image" at bounding box center [918, 253] width 17 height 17
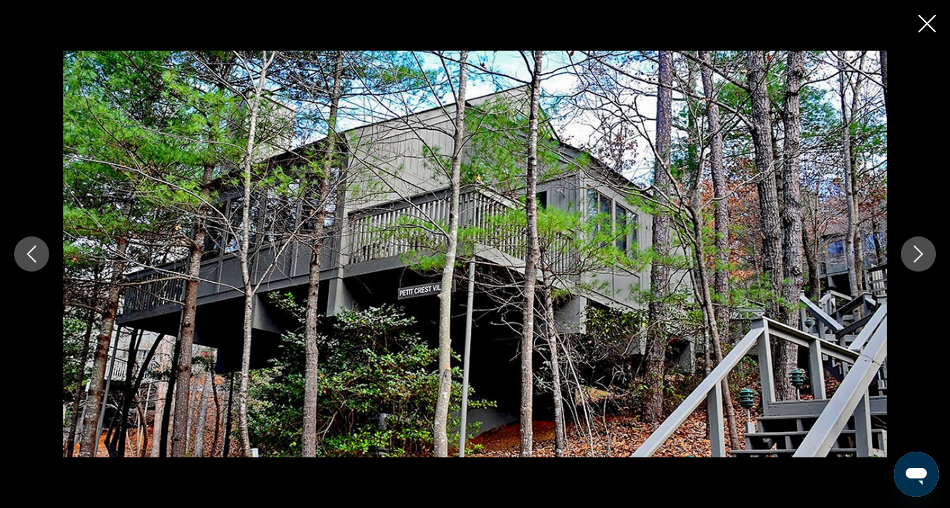
click at [916, 247] on icon "Next image" at bounding box center [919, 253] width 9 height 17
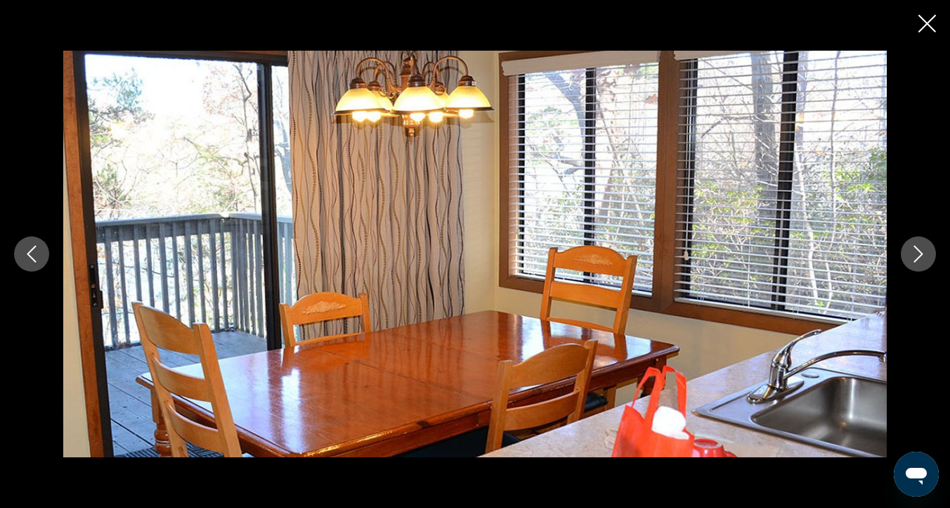
click at [918, 252] on icon "Next image" at bounding box center [918, 253] width 17 height 17
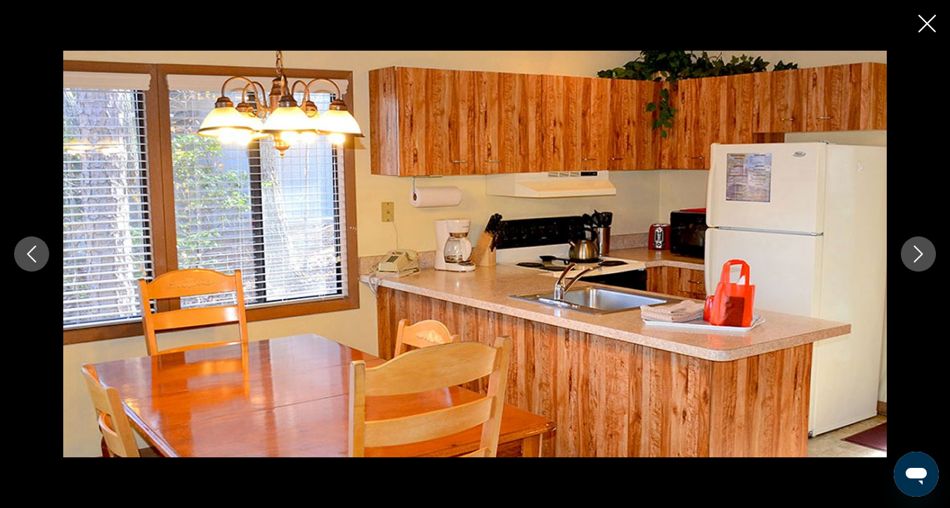
click at [916, 258] on icon "Next image" at bounding box center [918, 253] width 17 height 17
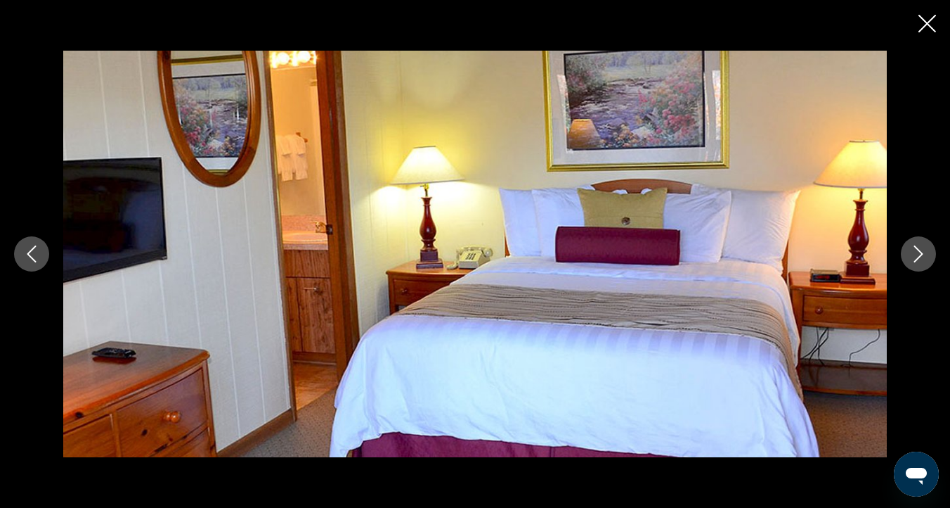
click at [915, 260] on icon "Next image" at bounding box center [919, 253] width 9 height 17
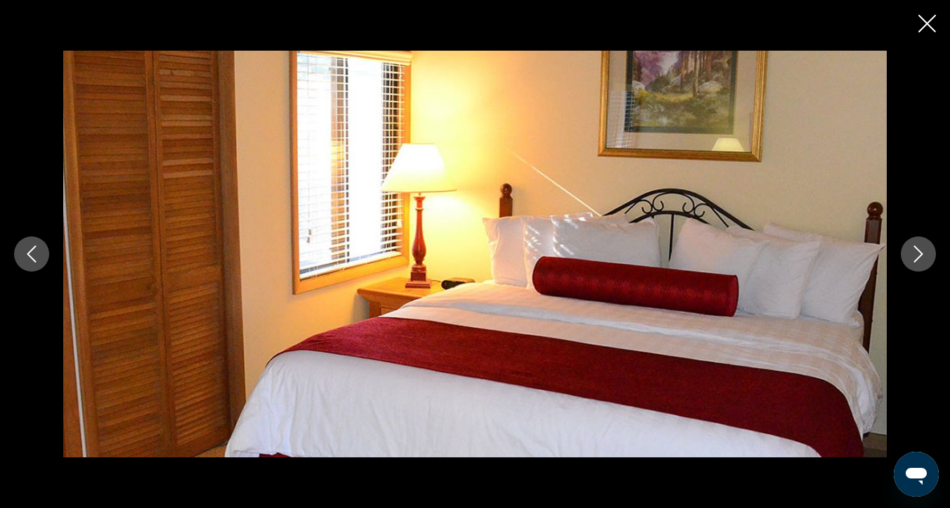
click at [915, 260] on icon "Next image" at bounding box center [919, 253] width 9 height 17
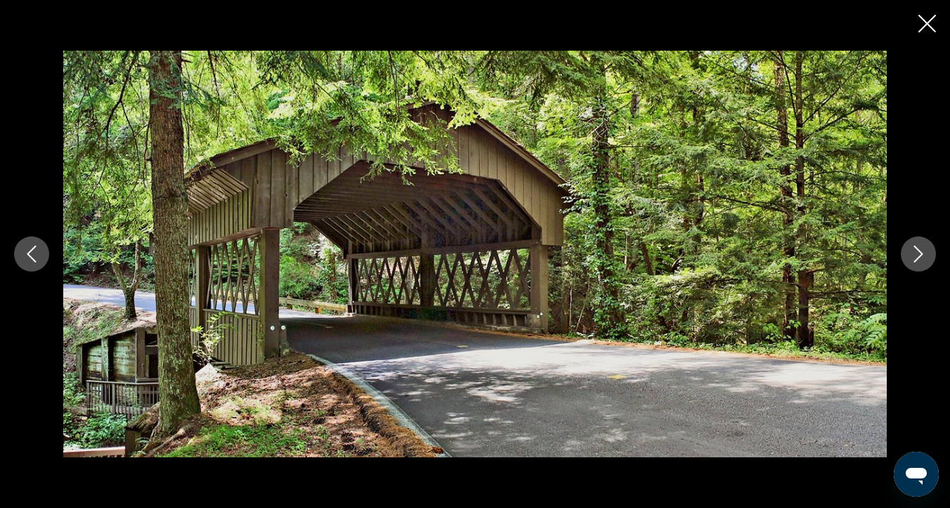
click at [915, 260] on icon "Next image" at bounding box center [919, 253] width 9 height 17
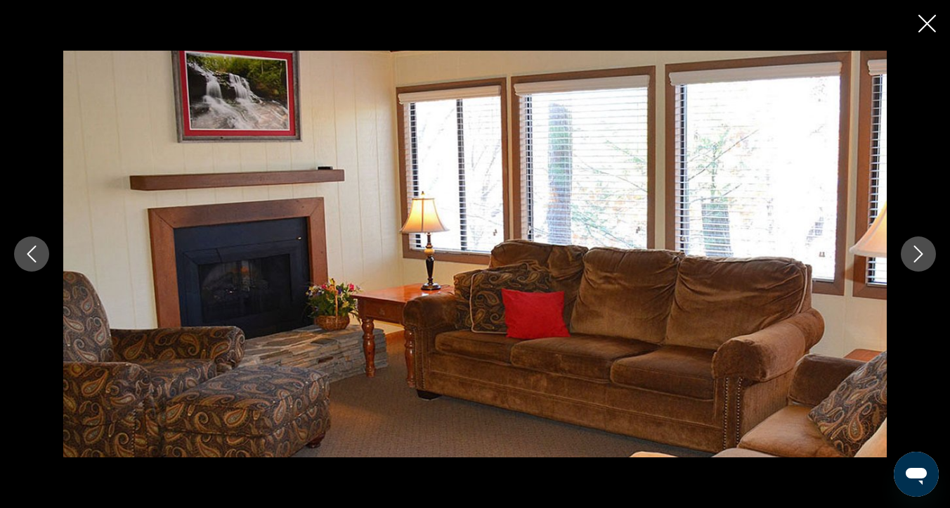
click at [33, 255] on icon "Previous image" at bounding box center [31, 253] width 17 height 17
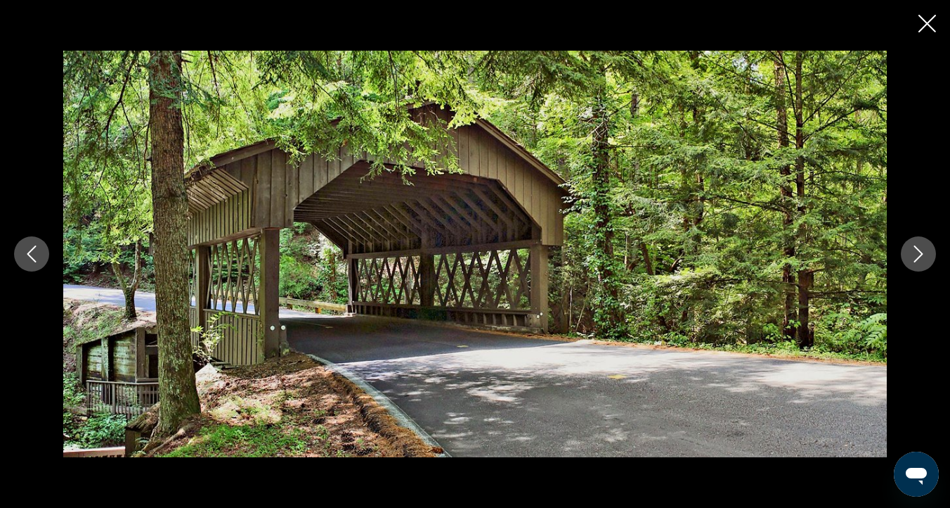
click at [33, 255] on icon "Previous image" at bounding box center [31, 253] width 17 height 17
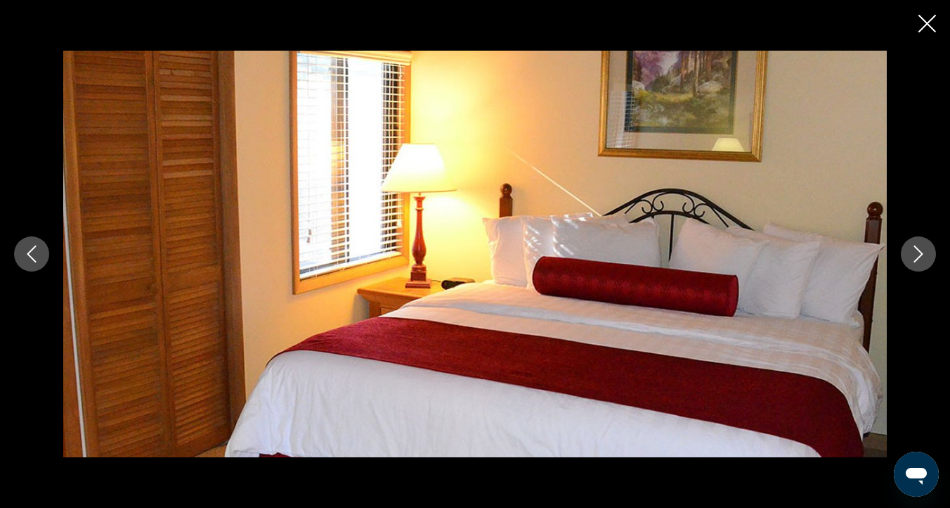
click at [927, 25] on icon "Close slideshow" at bounding box center [928, 24] width 18 height 18
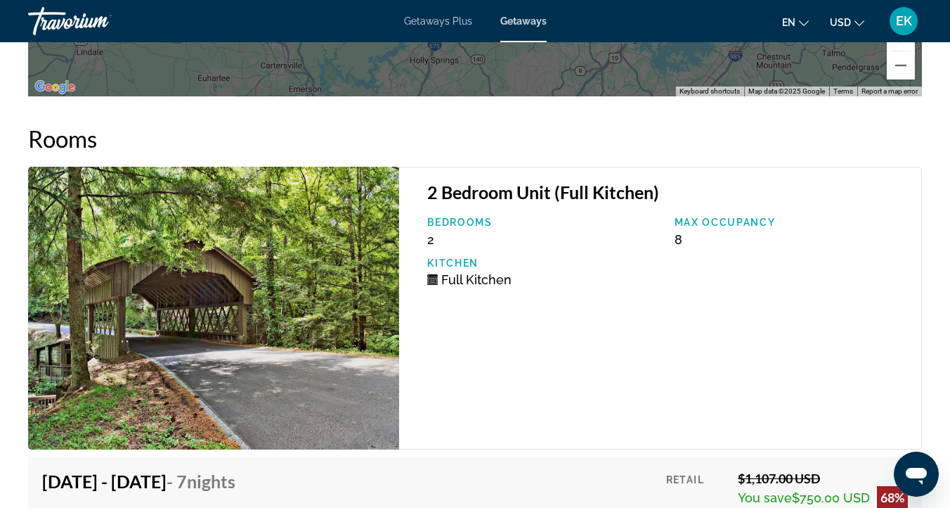
scroll to position [2810, 0]
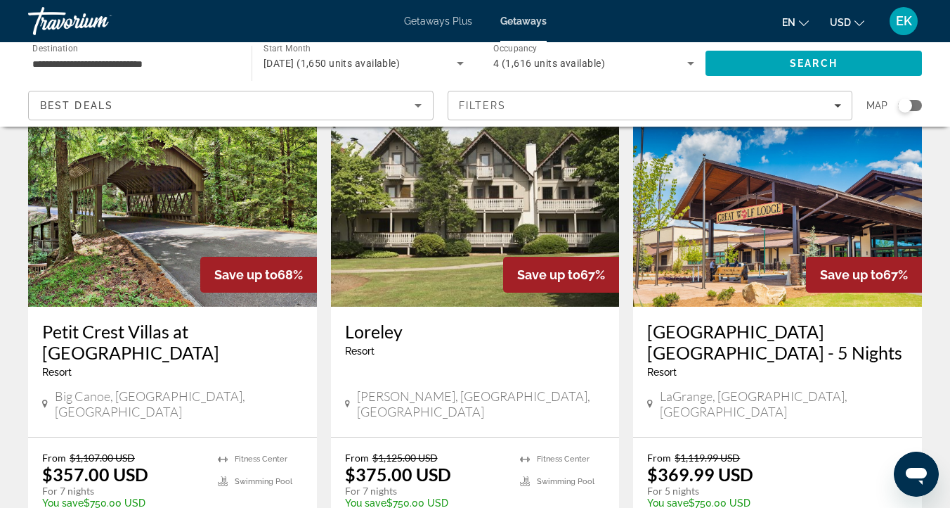
click at [420, 309] on div "[GEOGRAPHIC_DATA] - This is an adults only resort [PERSON_NAME], [GEOGRAPHIC_DA…" at bounding box center [475, 372] width 289 height 130
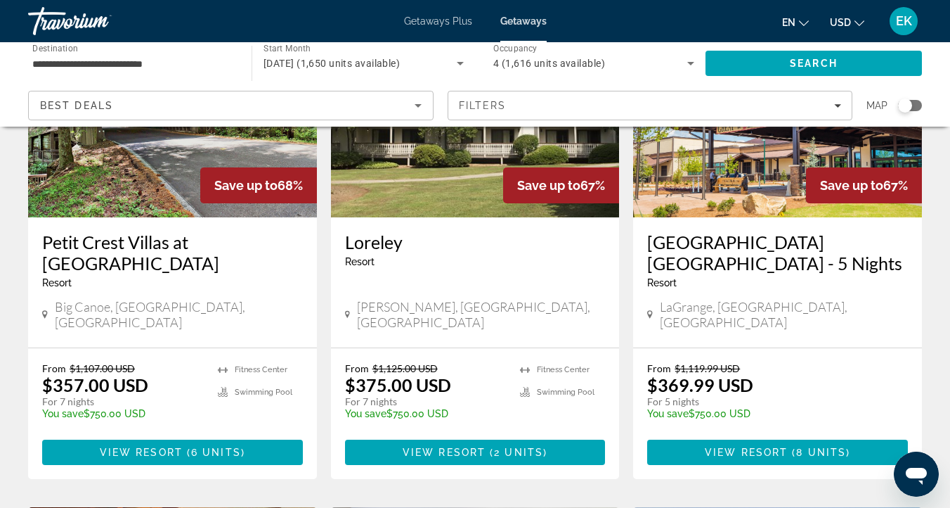
scroll to position [187, 0]
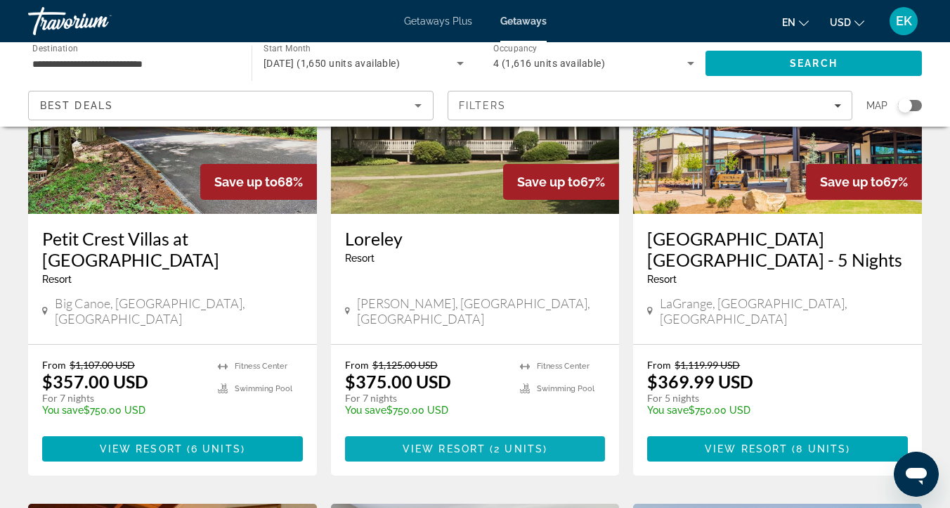
click at [490, 443] on span "( 2 units )" at bounding box center [517, 448] width 62 height 11
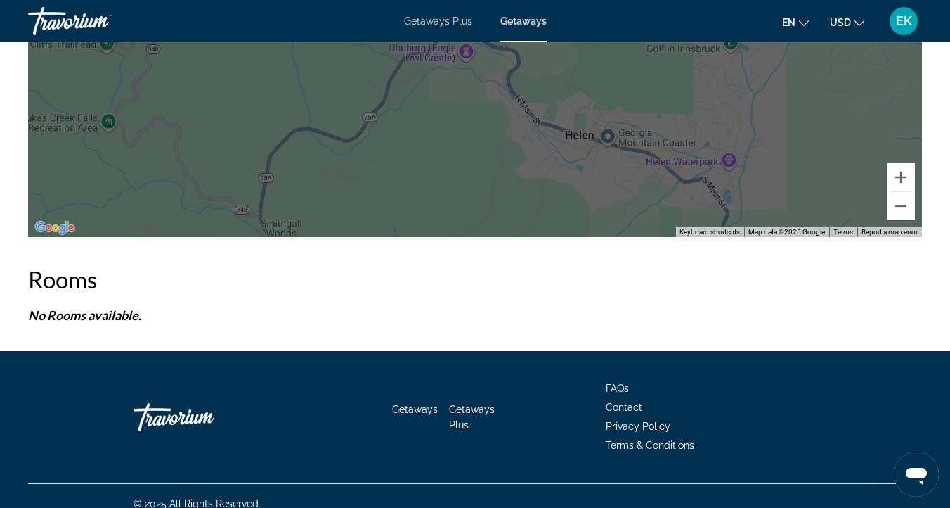
scroll to position [2419, 0]
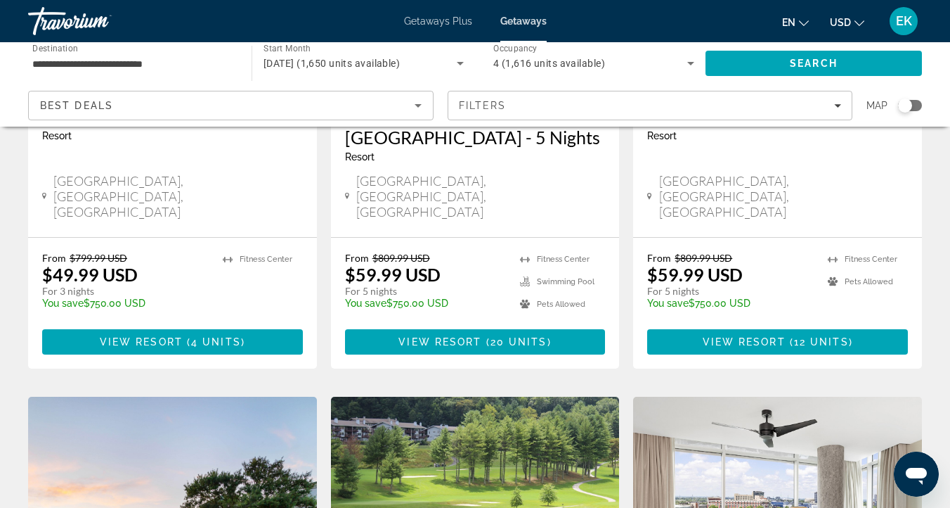
scroll to position [1893, 0]
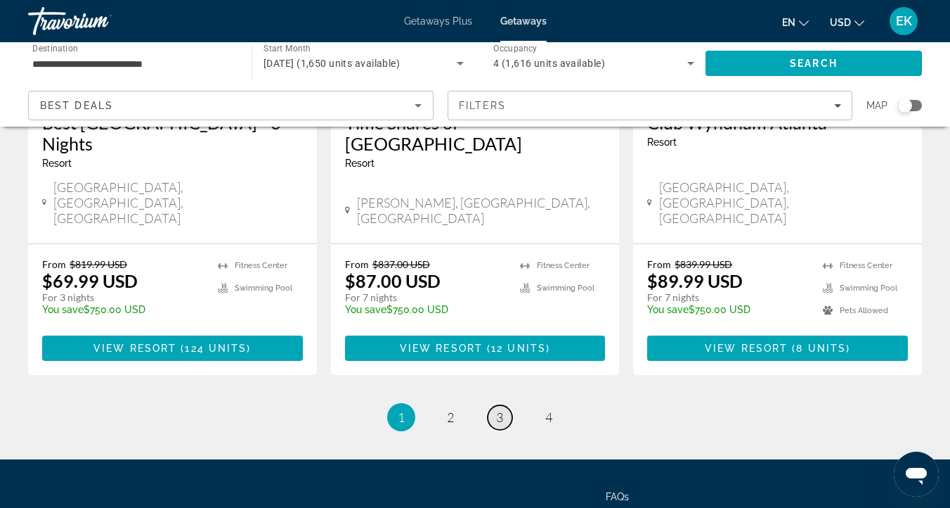
click at [494, 405] on link "page 3" at bounding box center [500, 417] width 25 height 25
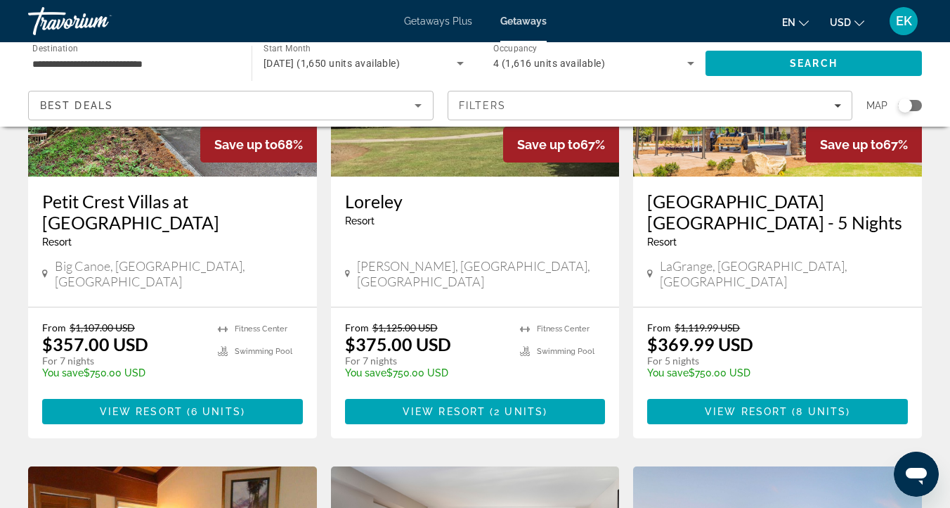
scroll to position [223, 0]
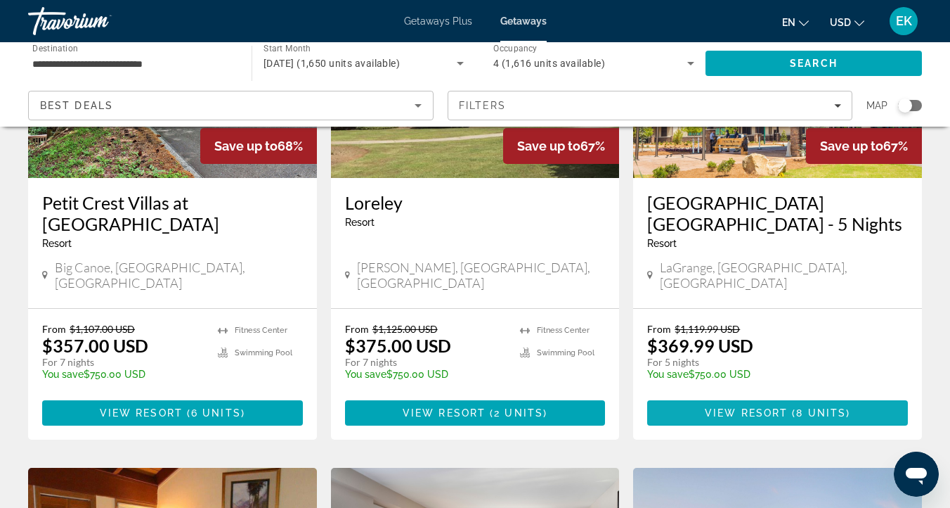
click at [774, 407] on span "View Resort" at bounding box center [746, 412] width 83 height 11
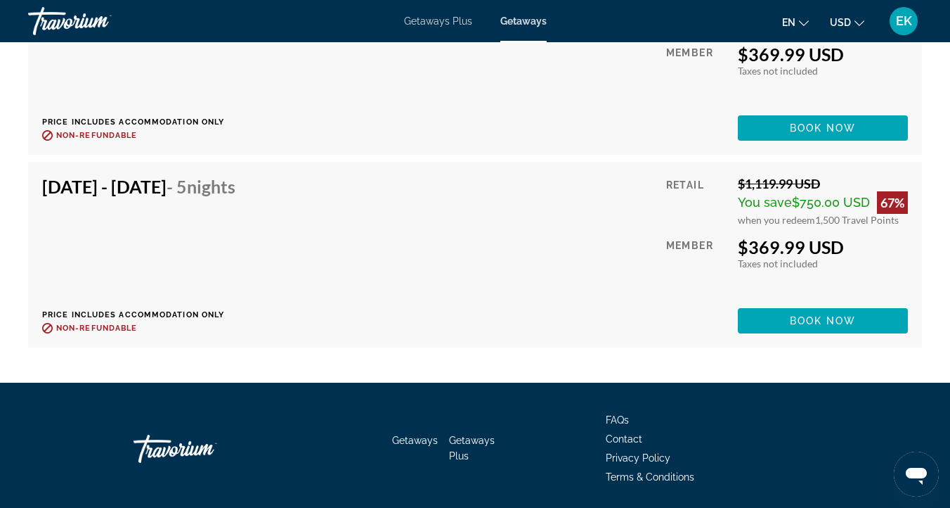
scroll to position [2748, 0]
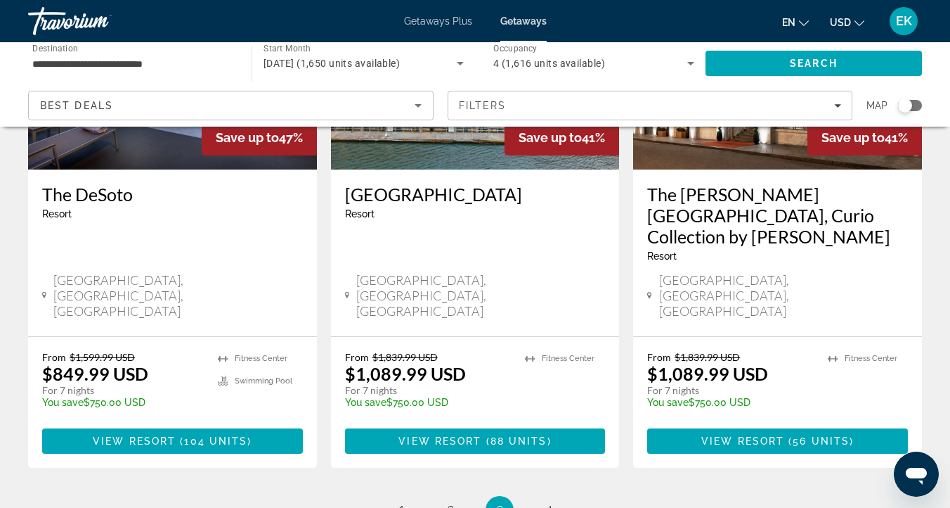
scroll to position [1836, 0]
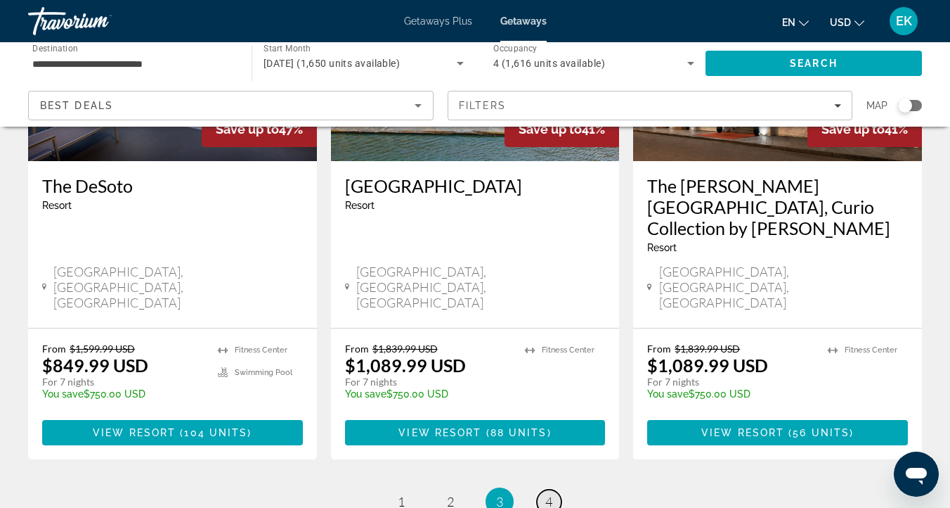
click at [555, 489] on link "page 4" at bounding box center [549, 501] width 25 height 25
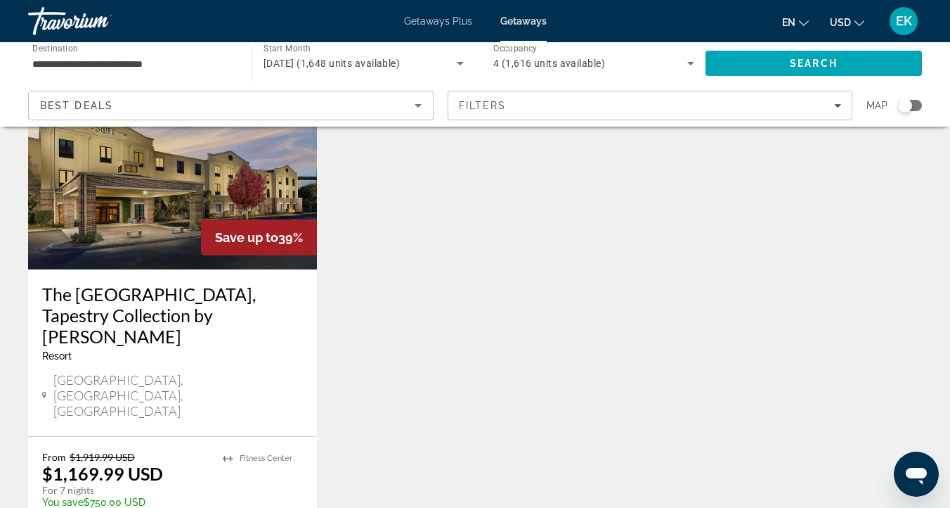
scroll to position [134, 0]
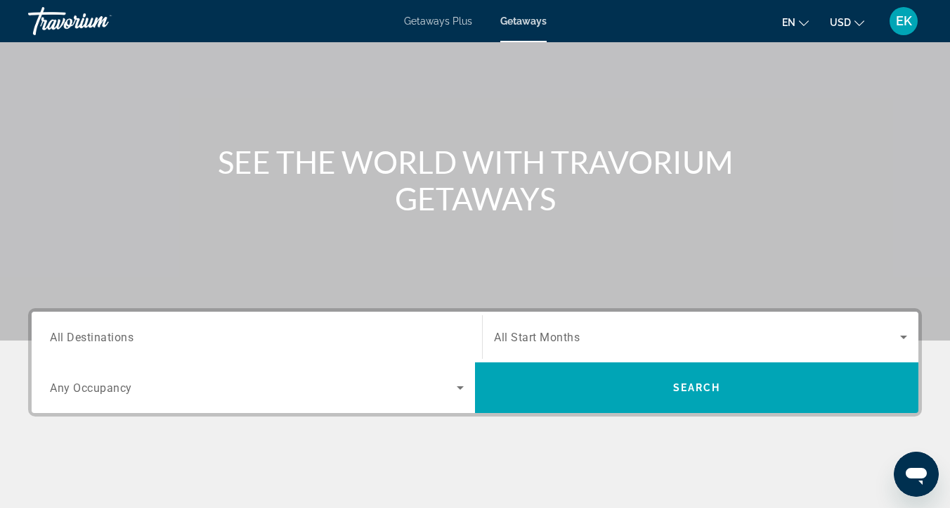
scroll to position [90, 0]
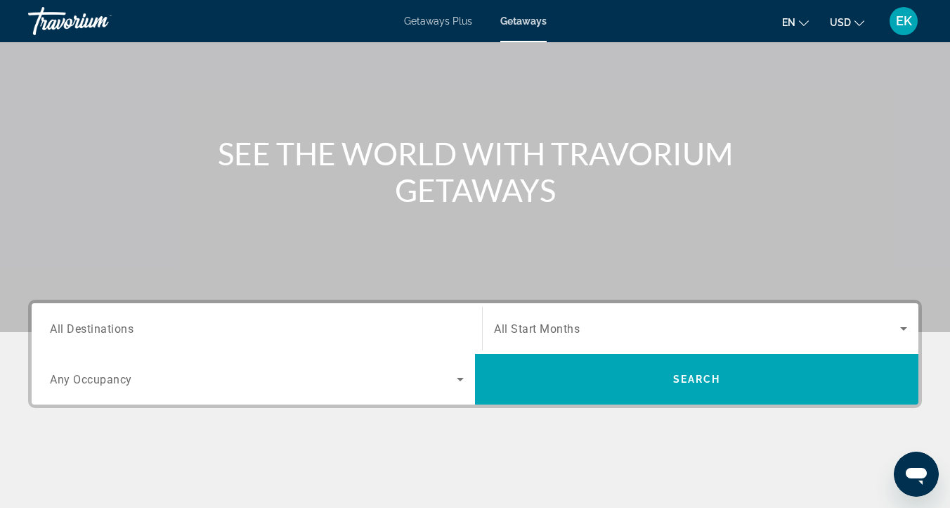
click at [67, 332] on span "All Destinations" at bounding box center [92, 327] width 84 height 13
click at [67, 332] on input "Destination All Destinations" at bounding box center [257, 329] width 414 height 17
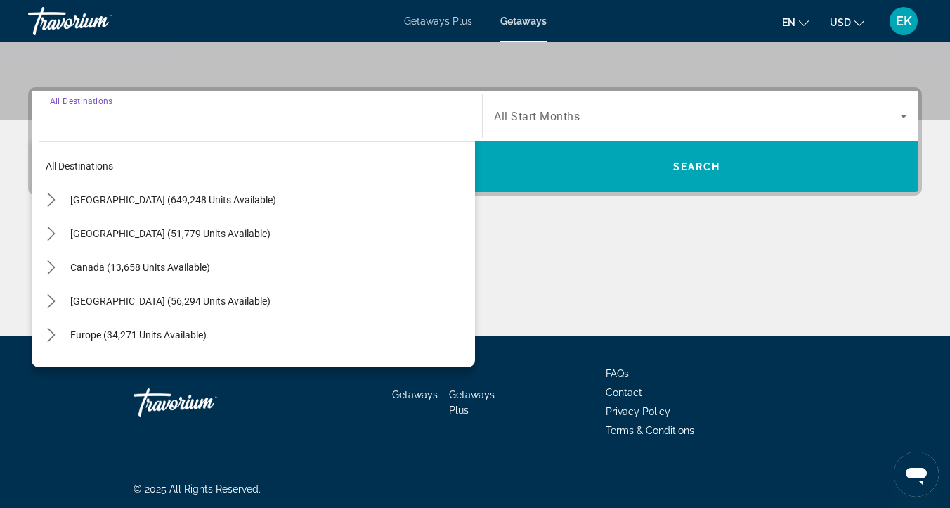
scroll to position [303, 0]
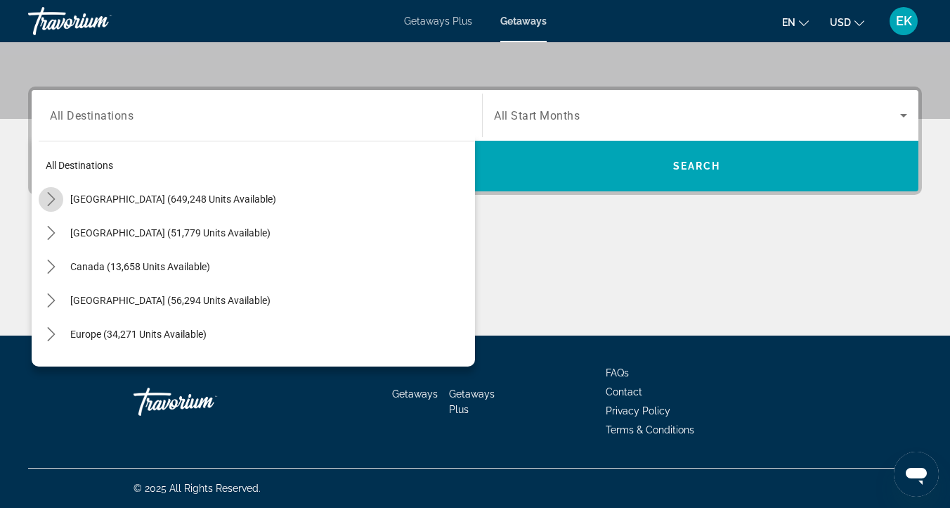
click at [51, 195] on icon "Toggle United States (649,248 units available) submenu" at bounding box center [51, 199] width 8 height 14
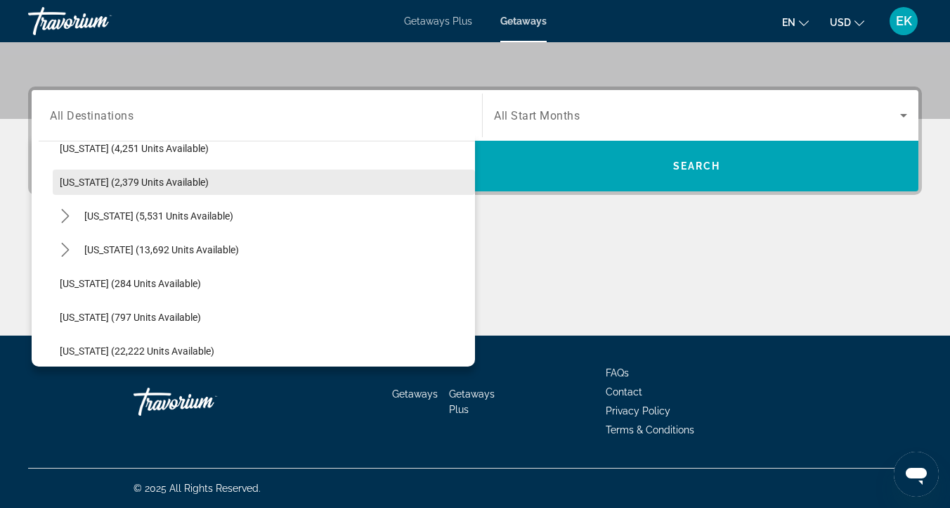
scroll to position [939, 0]
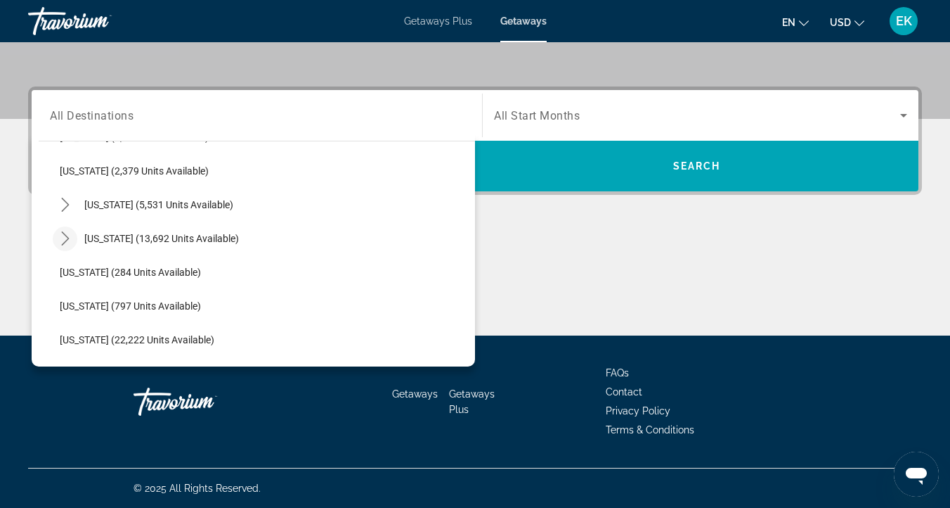
click at [67, 235] on icon "Toggle North Carolina (13,692 units available) submenu" at bounding box center [65, 238] width 14 height 14
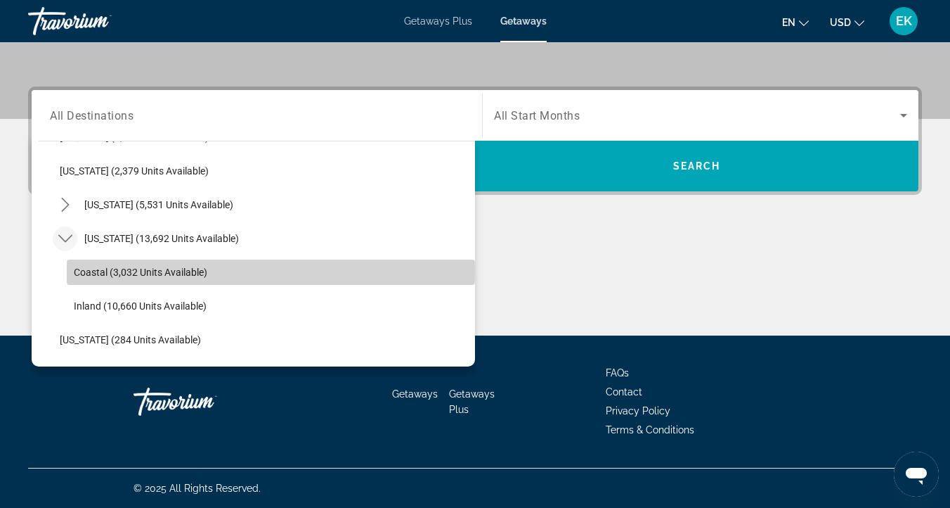
click at [88, 271] on span "Coastal (3,032 units available)" at bounding box center [141, 271] width 134 height 11
type input "**********"
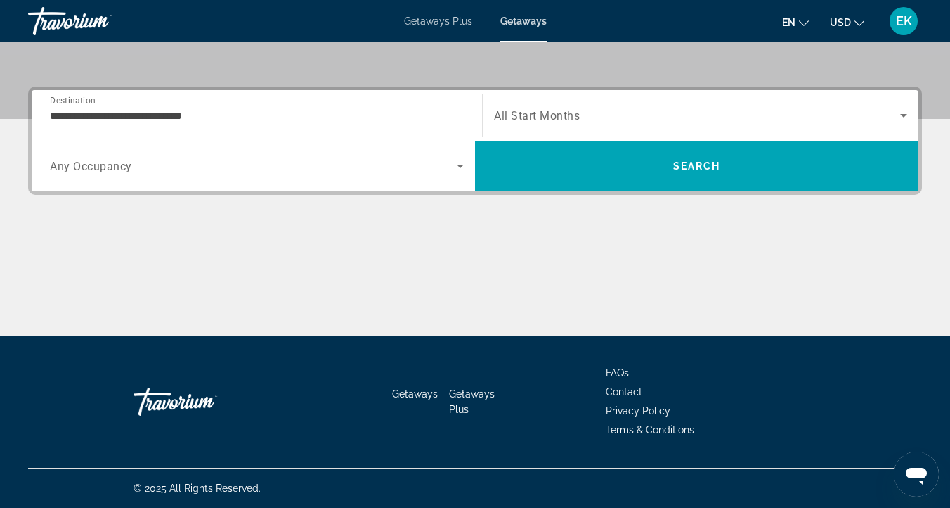
click at [545, 103] on div "Search widget" at bounding box center [700, 115] width 413 height 39
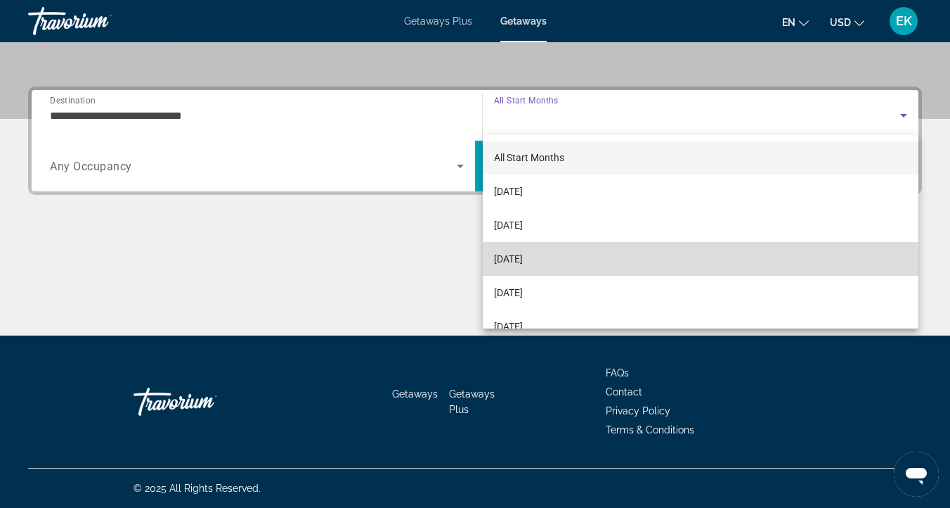
click at [510, 255] on span "[DATE]" at bounding box center [508, 258] width 29 height 17
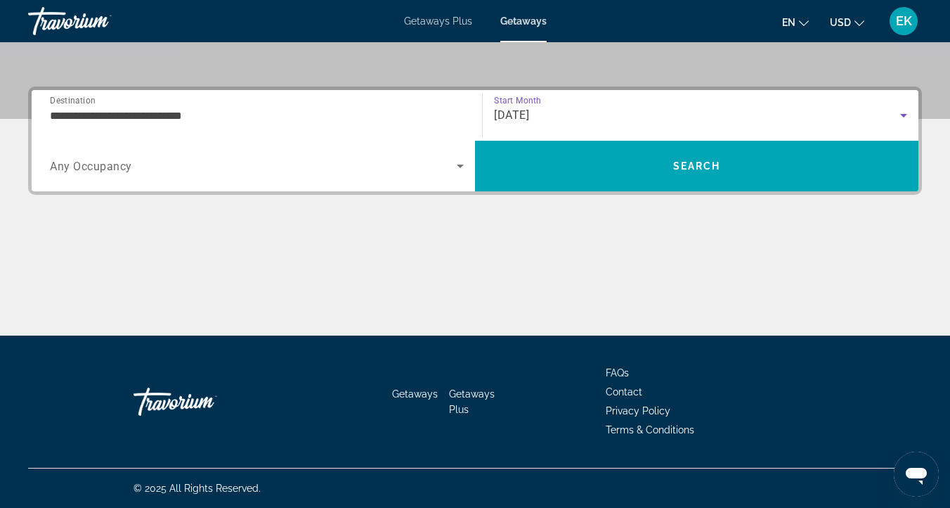
click at [65, 162] on span "Any Occupancy" at bounding box center [91, 166] width 82 height 13
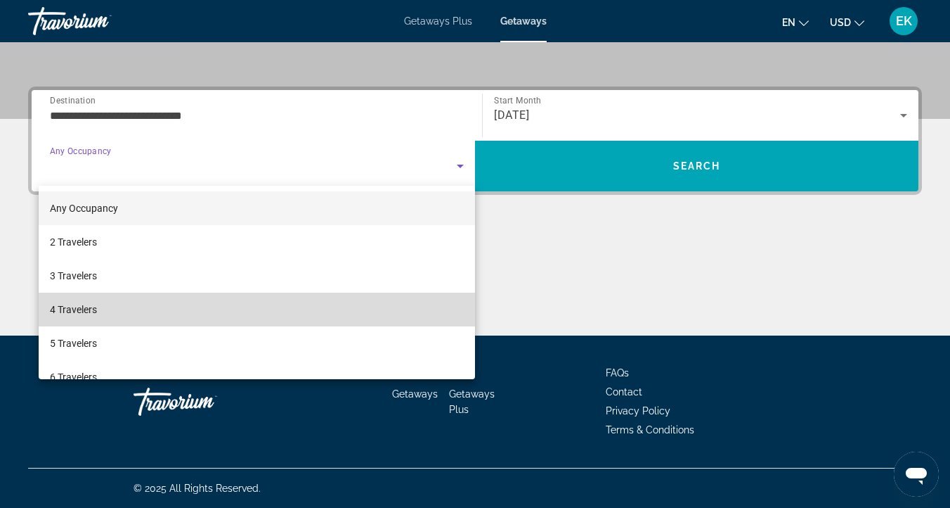
click at [66, 309] on span "4 Travelers" at bounding box center [73, 309] width 47 height 17
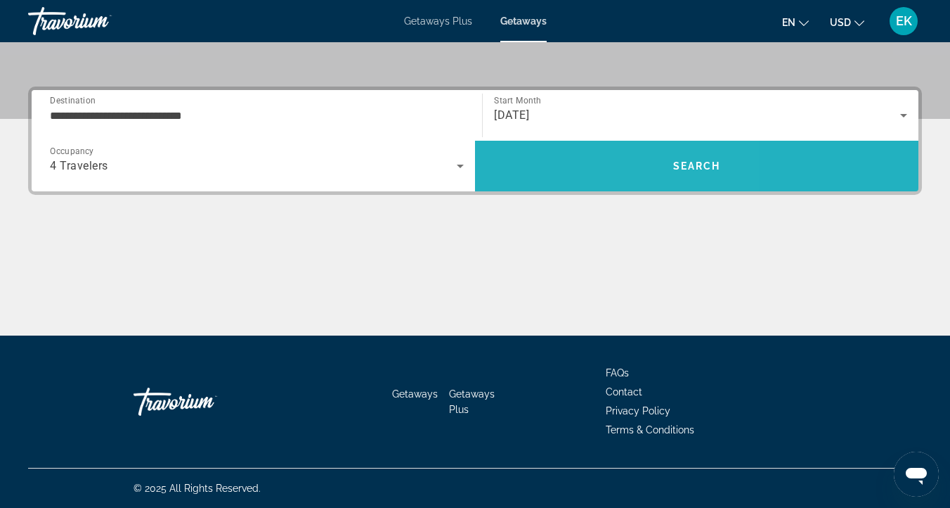
click at [661, 161] on span "Search" at bounding box center [697, 166] width 444 height 34
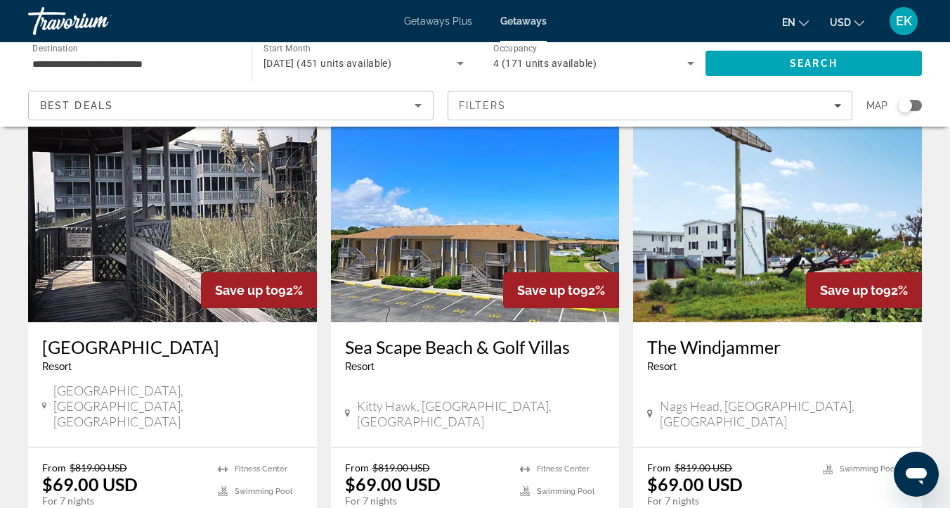
scroll to position [1117, 0]
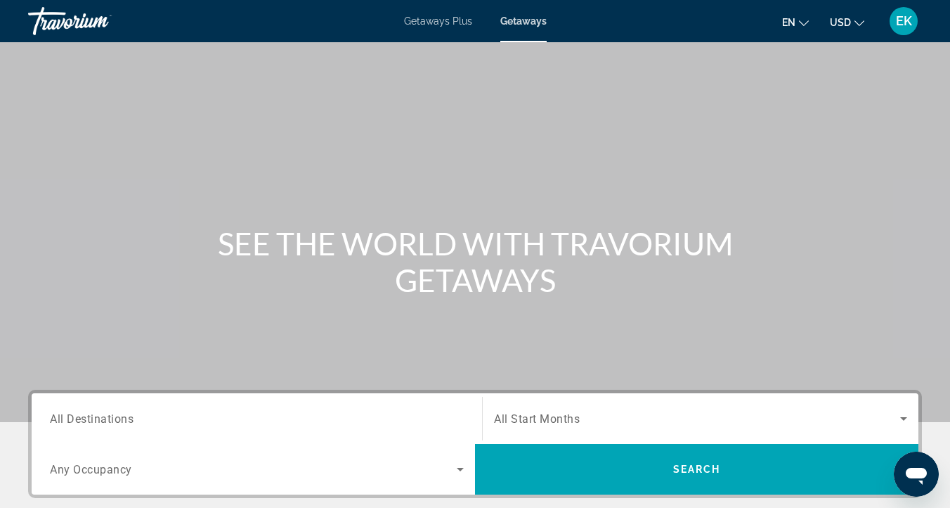
click at [90, 424] on span "All Destinations" at bounding box center [92, 417] width 84 height 13
click at [90, 424] on input "Destination All Destinations" at bounding box center [257, 419] width 414 height 17
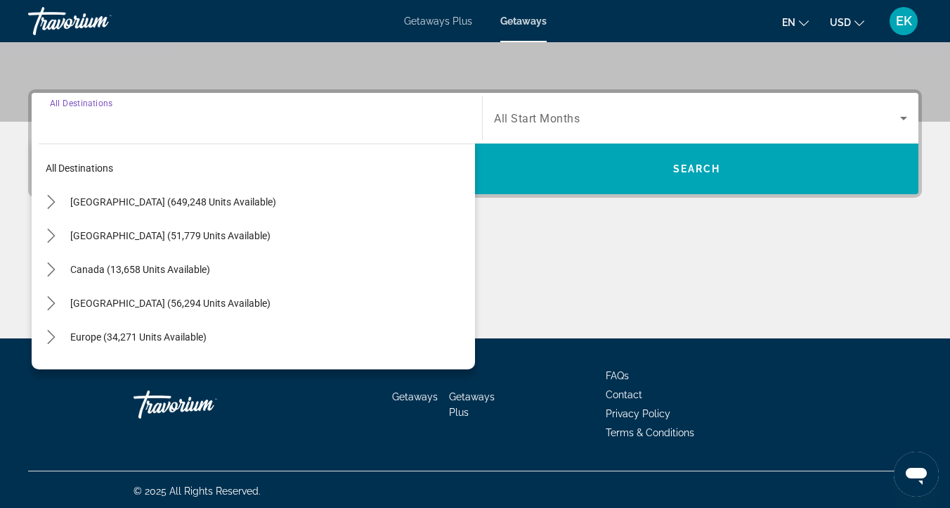
scroll to position [303, 0]
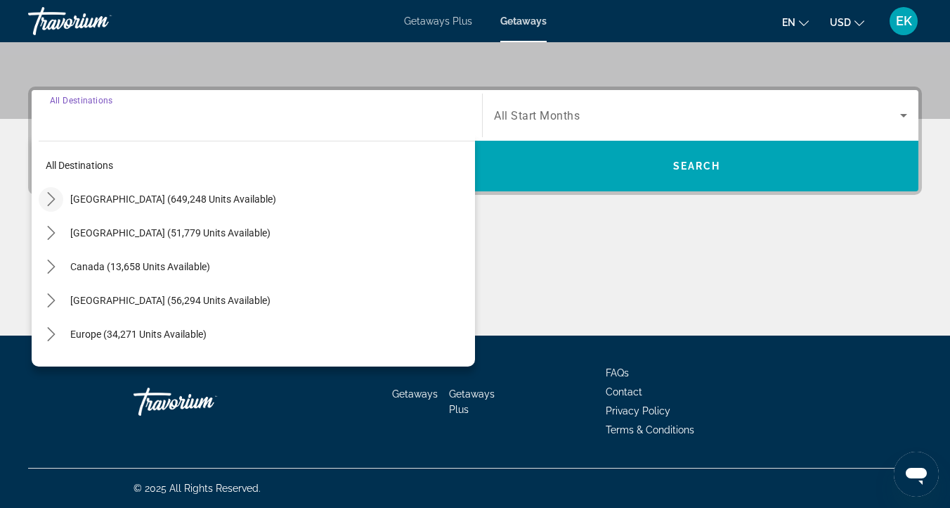
click at [50, 195] on icon "Toggle United States (649,248 units available) submenu" at bounding box center [51, 199] width 14 height 14
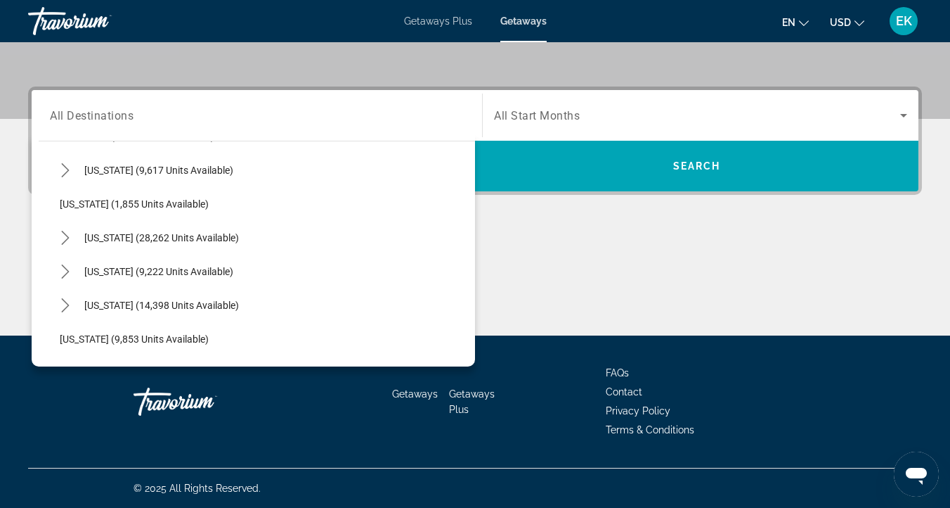
scroll to position [1159, 0]
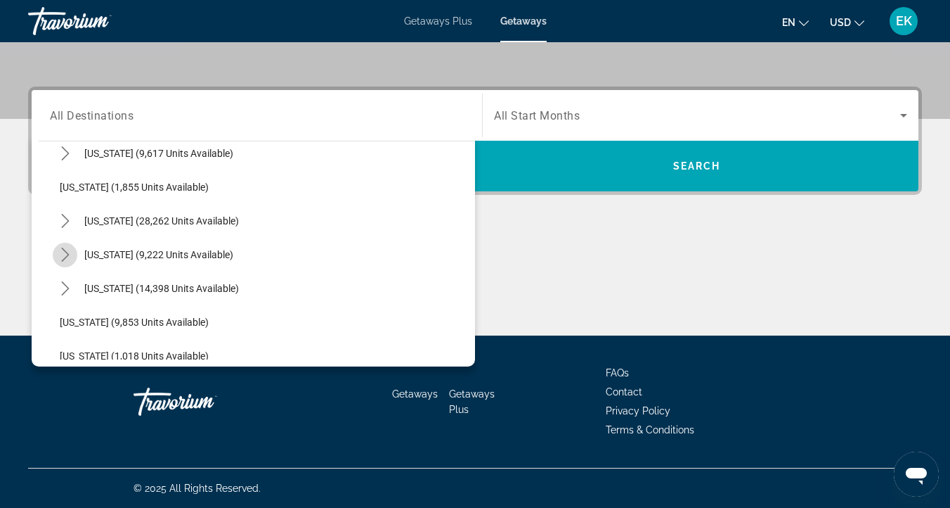
click at [65, 254] on icon "Toggle Tennessee (9,222 units available) submenu" at bounding box center [65, 254] width 14 height 14
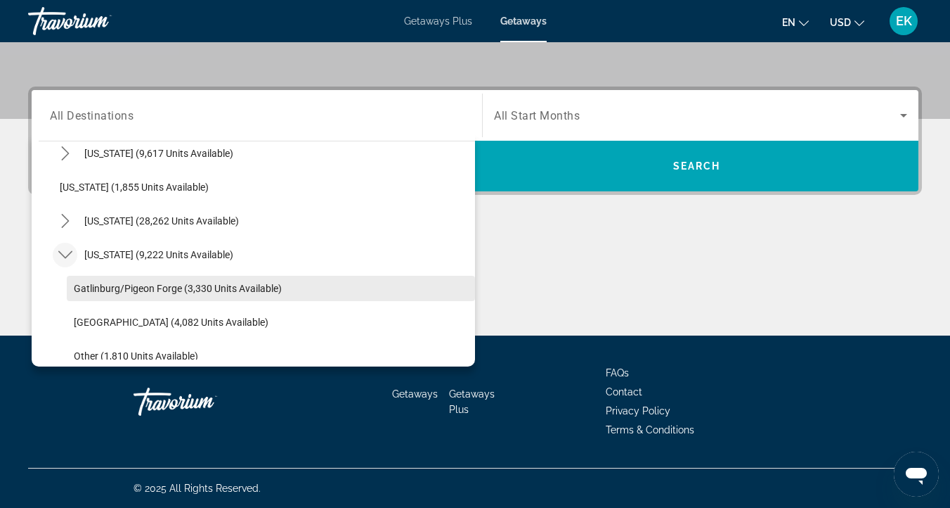
click at [102, 290] on span "Gatlinburg/Pigeon Forge (3,330 units available)" at bounding box center [178, 288] width 208 height 11
type input "**********"
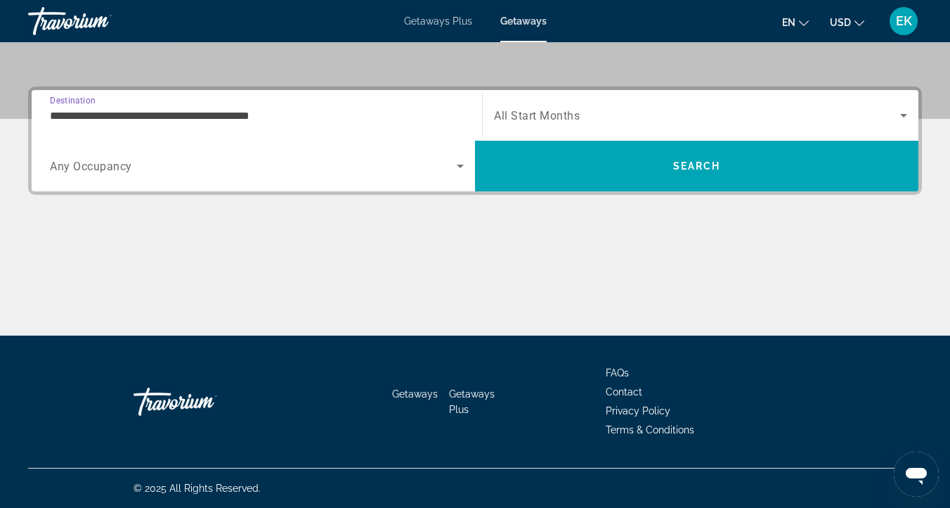
click at [556, 104] on div "Search widget" at bounding box center [700, 115] width 413 height 39
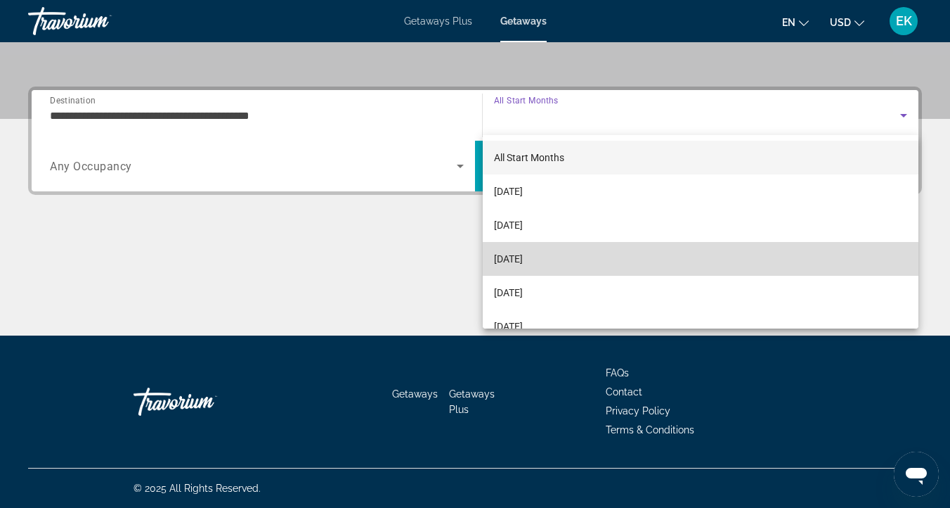
click at [512, 256] on span "[DATE]" at bounding box center [508, 258] width 29 height 17
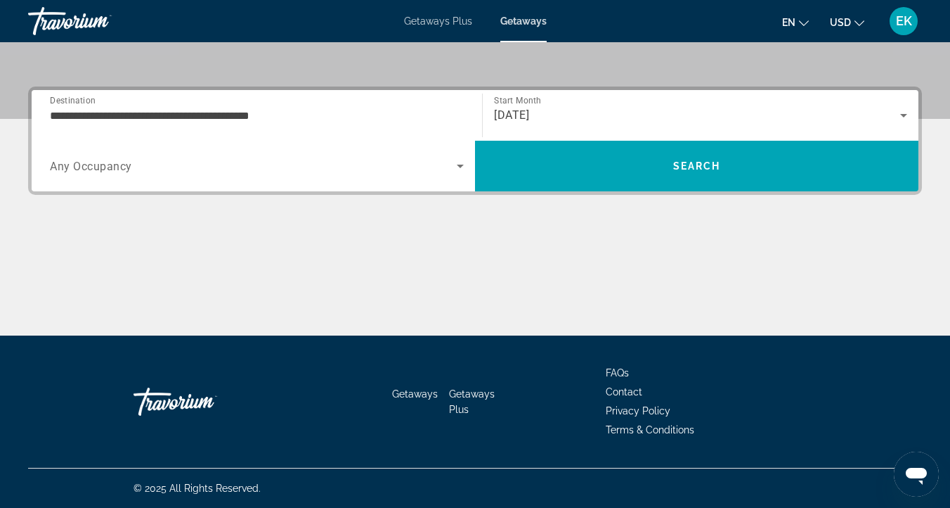
click at [94, 165] on span "Any Occupancy" at bounding box center [91, 166] width 82 height 13
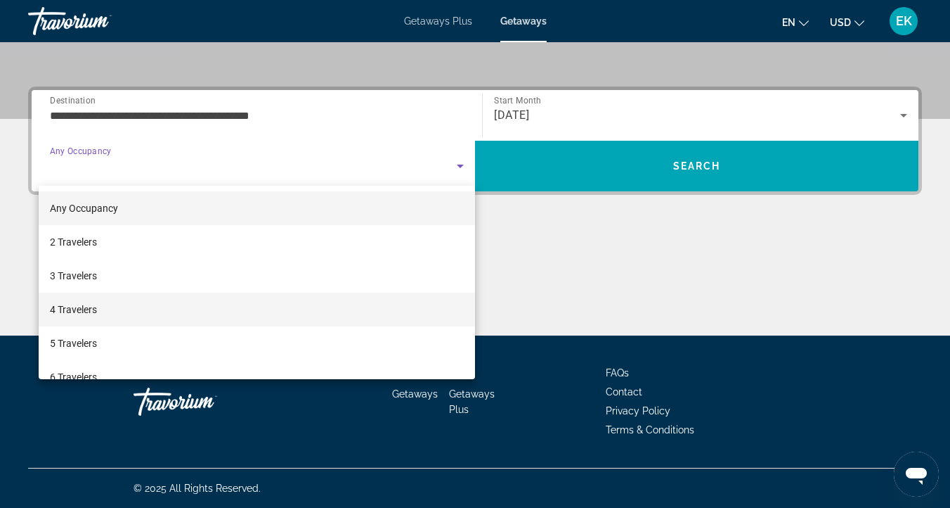
click at [73, 304] on span "4 Travelers" at bounding box center [73, 309] width 47 height 17
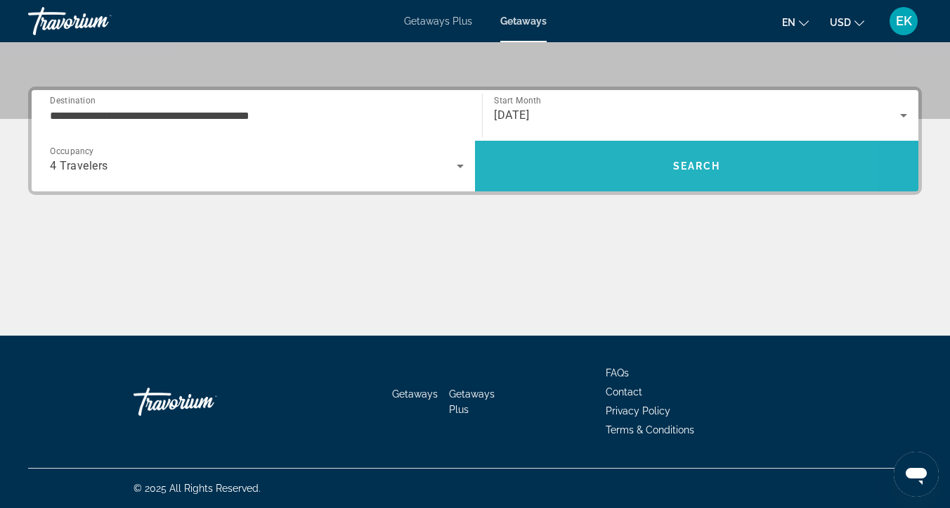
click at [542, 156] on span "Search" at bounding box center [697, 166] width 444 height 34
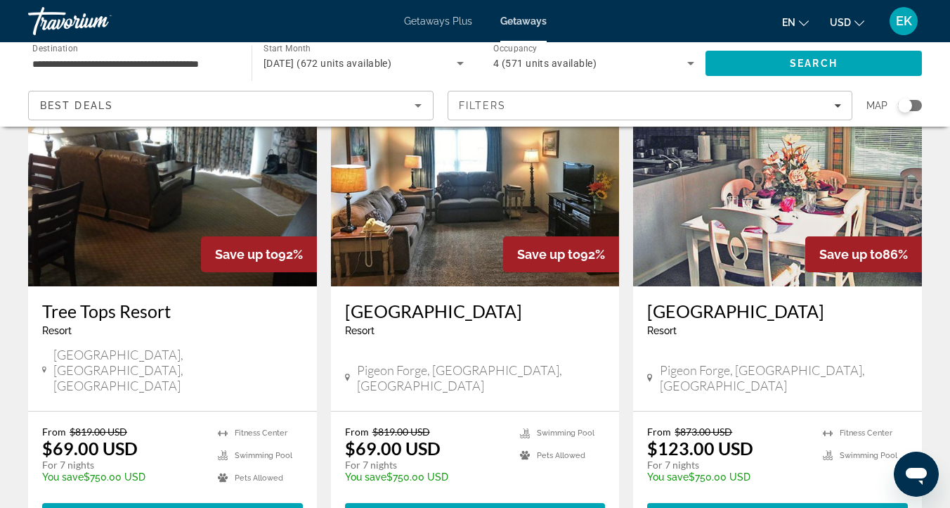
scroll to position [657, 0]
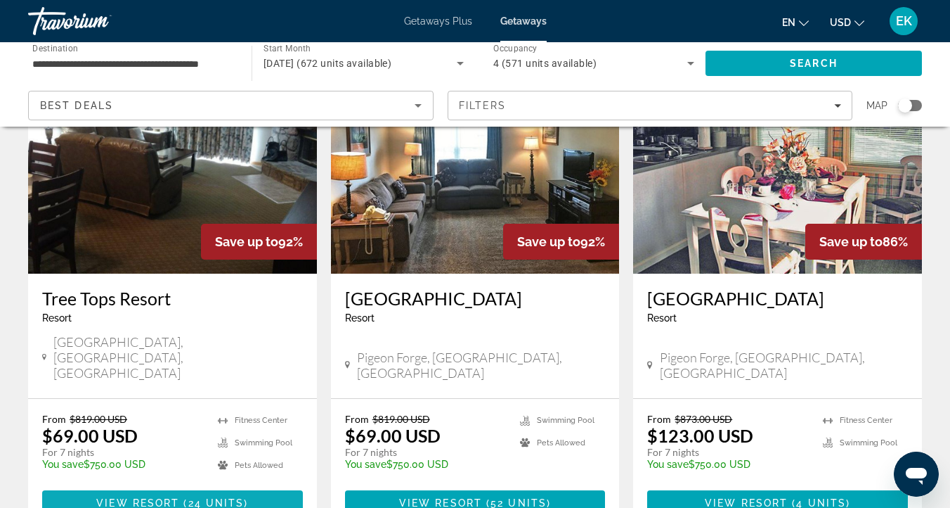
click at [133, 497] on span "View Resort" at bounding box center [137, 502] width 83 height 11
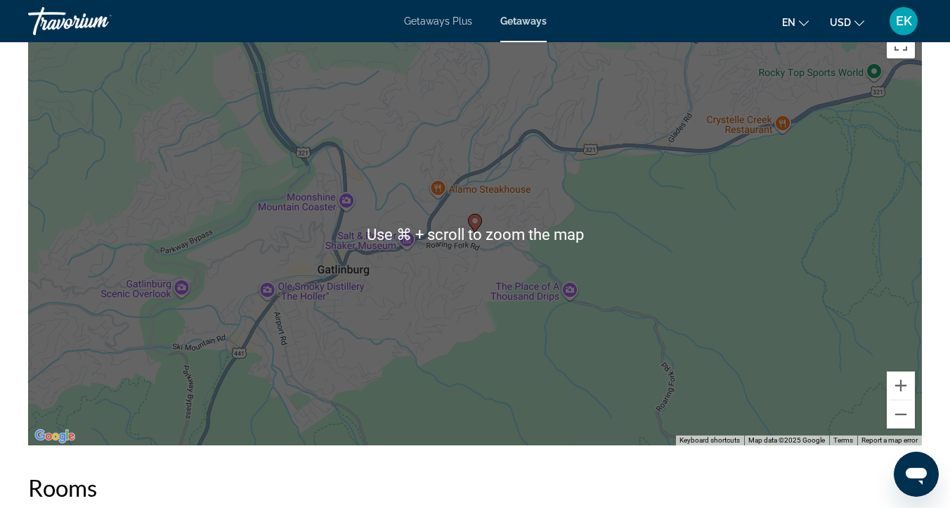
scroll to position [2476, 0]
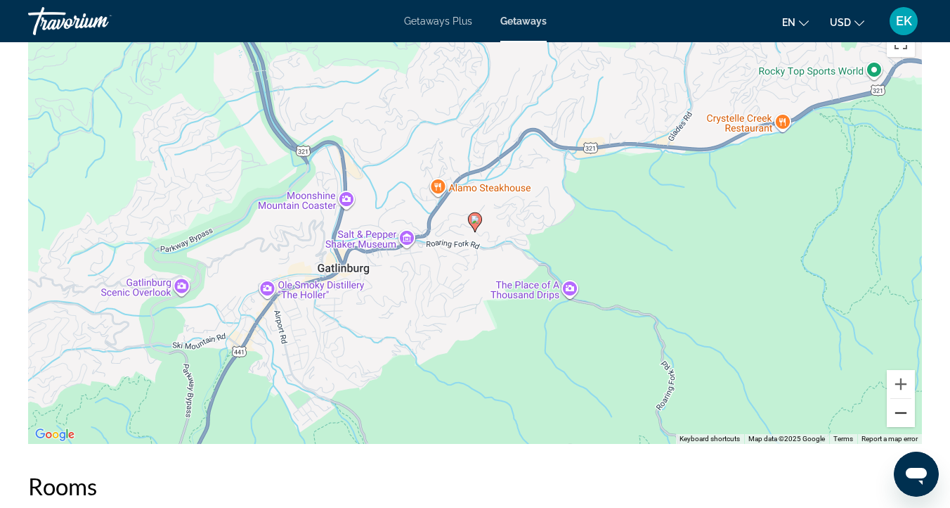
click at [898, 407] on button "Zoom out" at bounding box center [901, 413] width 28 height 28
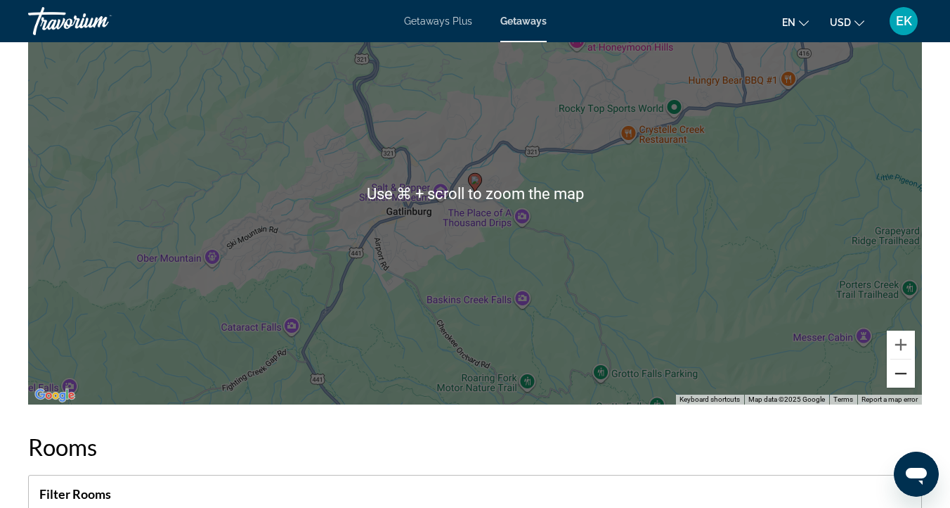
scroll to position [2511, 0]
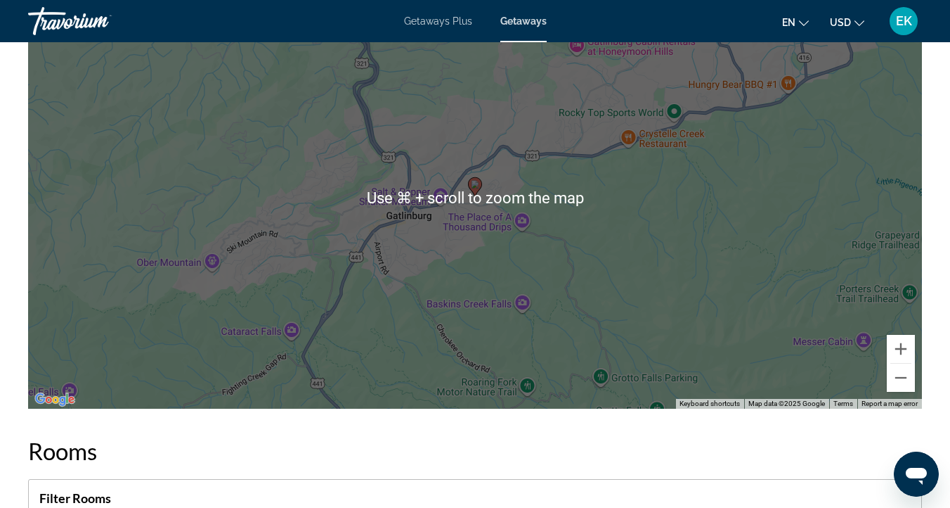
click at [553, 347] on div "To activate drag with keyboard, press Alt + Enter. Once in keyboard drag state,…" at bounding box center [475, 198] width 894 height 422
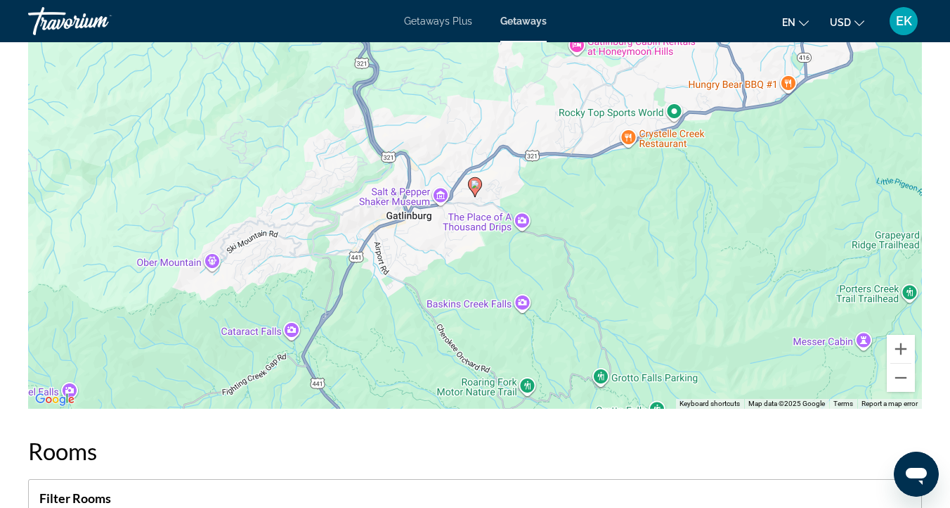
click at [681, 316] on div "To activate drag with keyboard, press Alt + Enter. Once in keyboard drag state,…" at bounding box center [475, 198] width 894 height 422
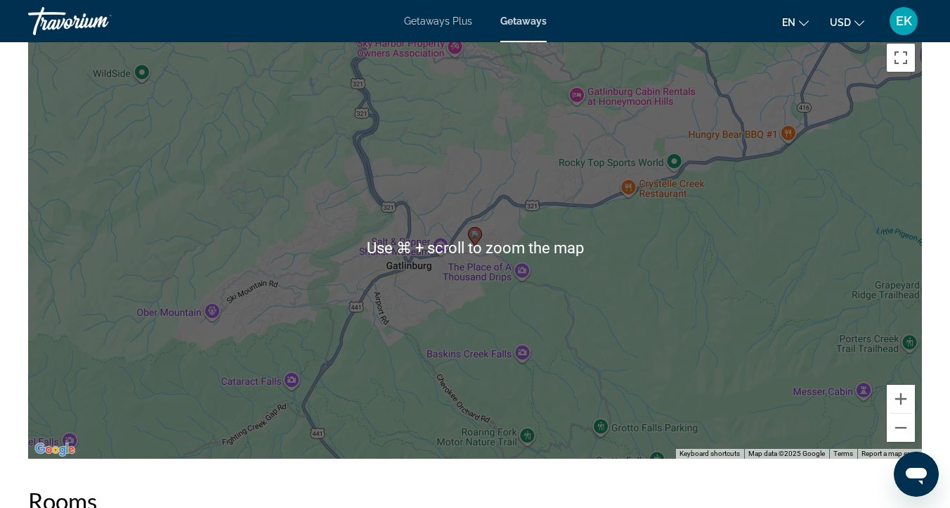
scroll to position [2474, 0]
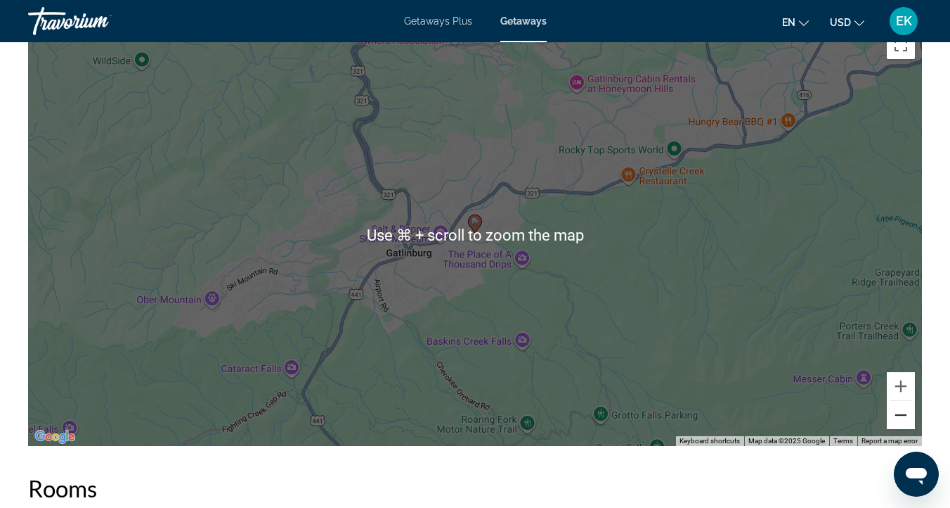
click at [905, 416] on button "Zoom out" at bounding box center [901, 415] width 28 height 28
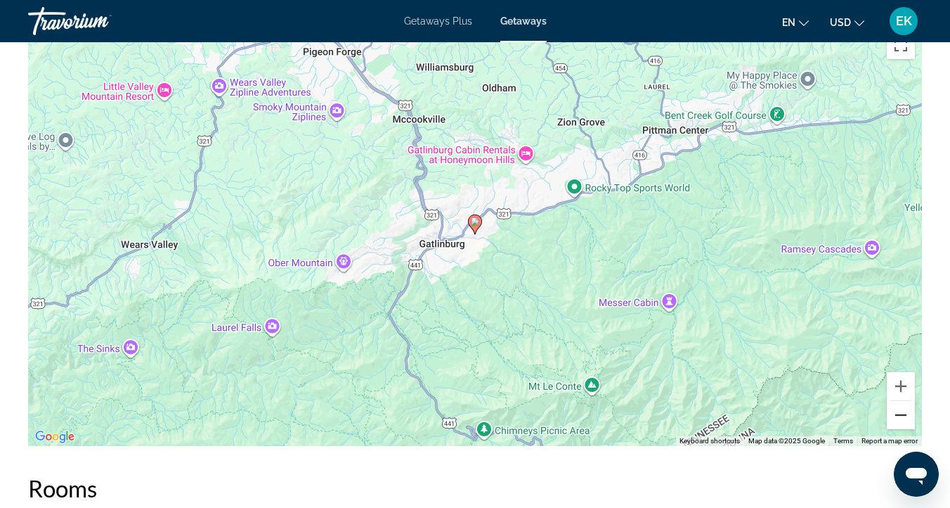
click at [902, 413] on button "Zoom out" at bounding box center [901, 415] width 28 height 28
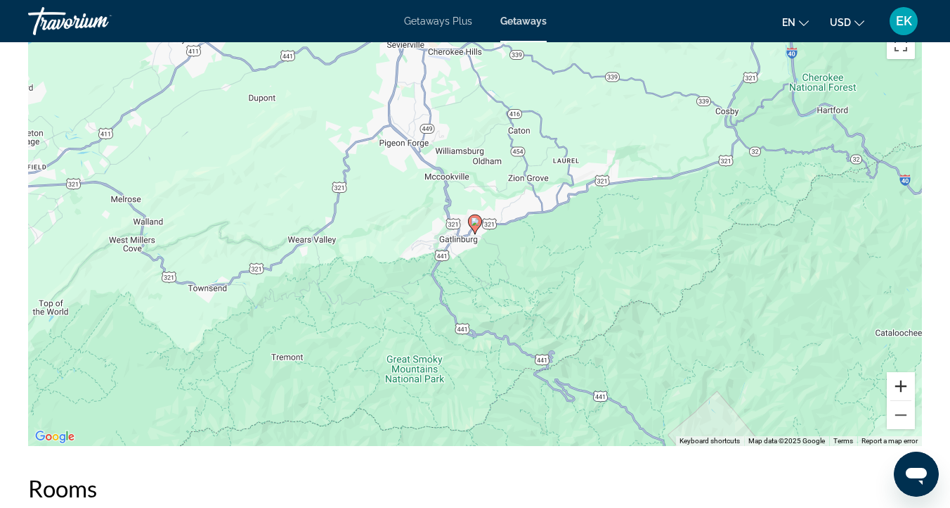
click at [903, 380] on button "Zoom in" at bounding box center [901, 386] width 28 height 28
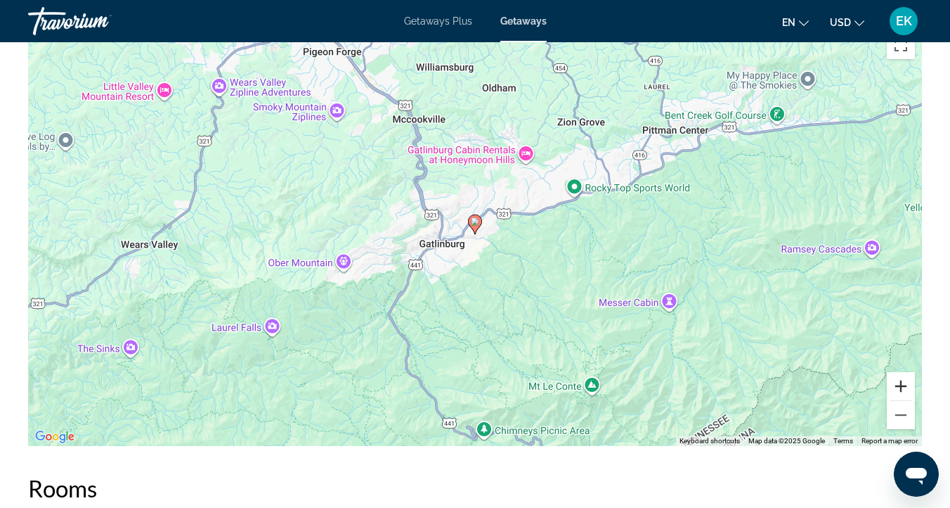
click at [902, 380] on button "Zoom in" at bounding box center [901, 386] width 28 height 28
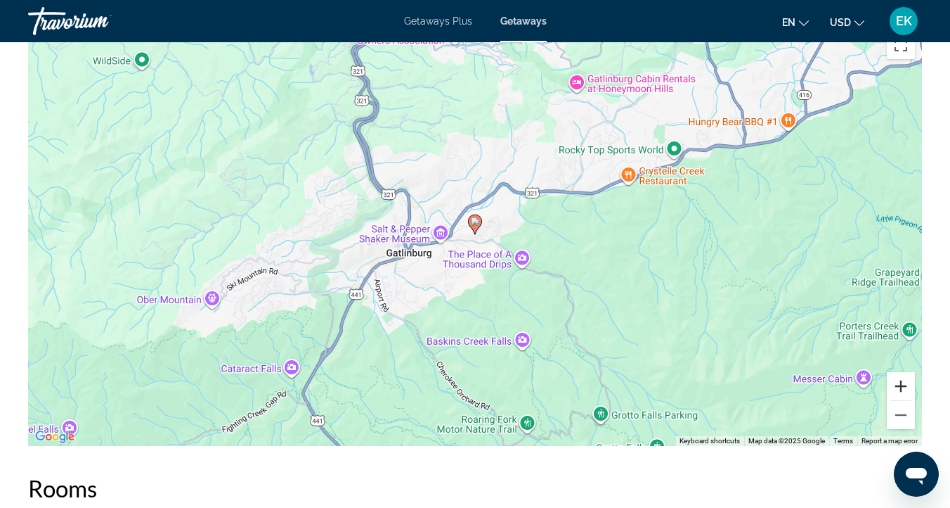
click at [902, 380] on button "Zoom in" at bounding box center [901, 386] width 28 height 28
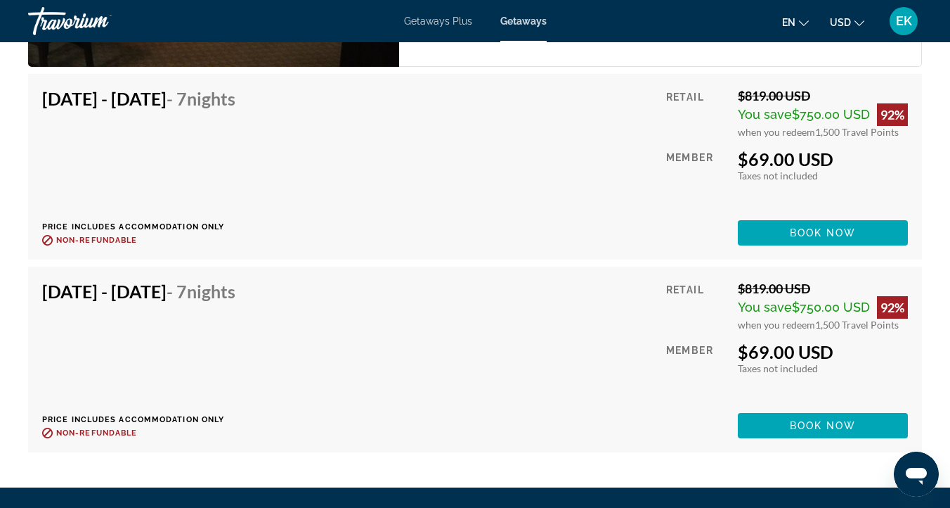
scroll to position [4392, 0]
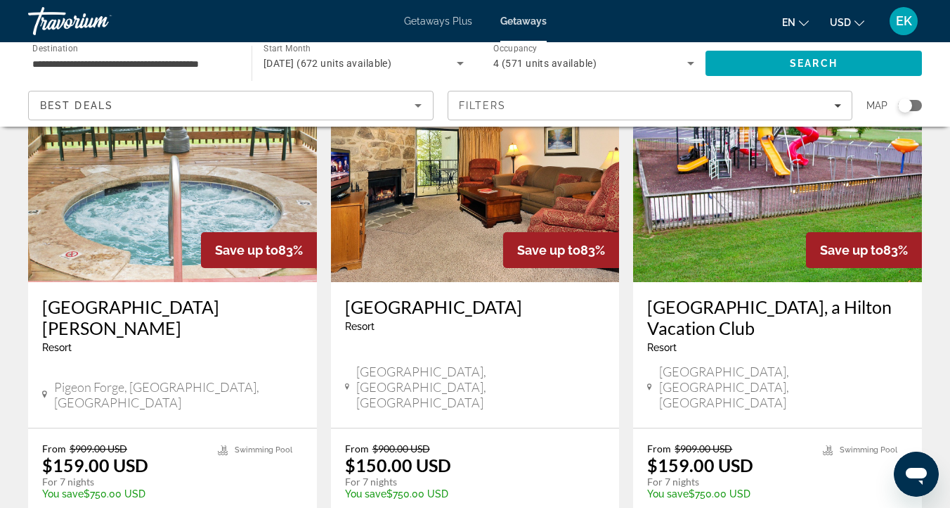
scroll to position [1160, 0]
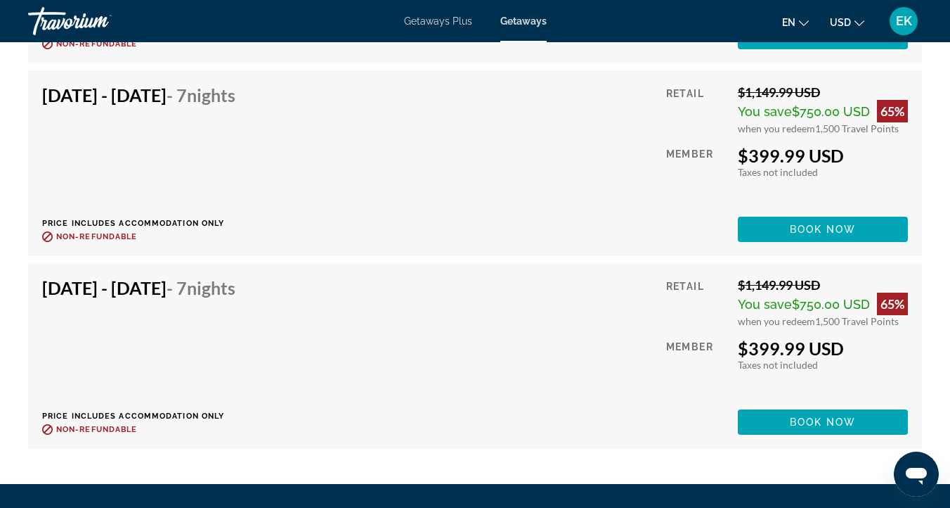
scroll to position [3128, 0]
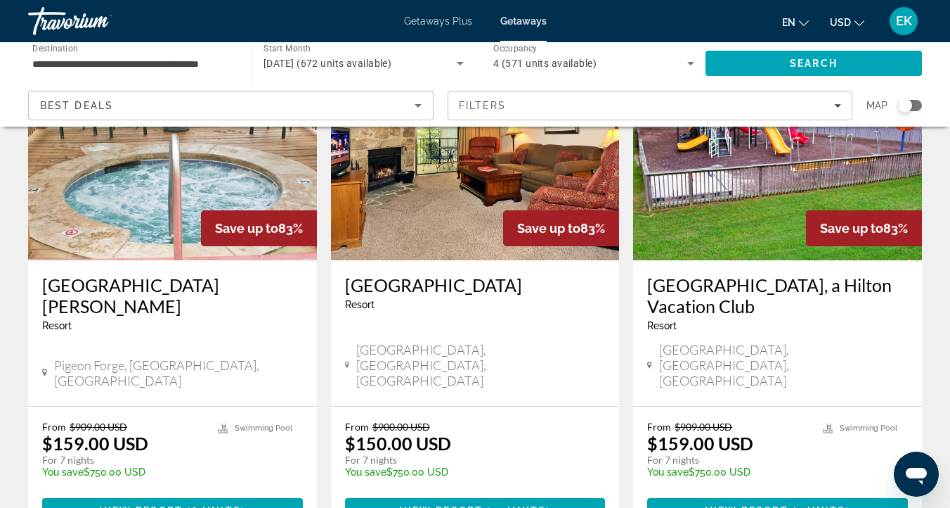
scroll to position [1184, 0]
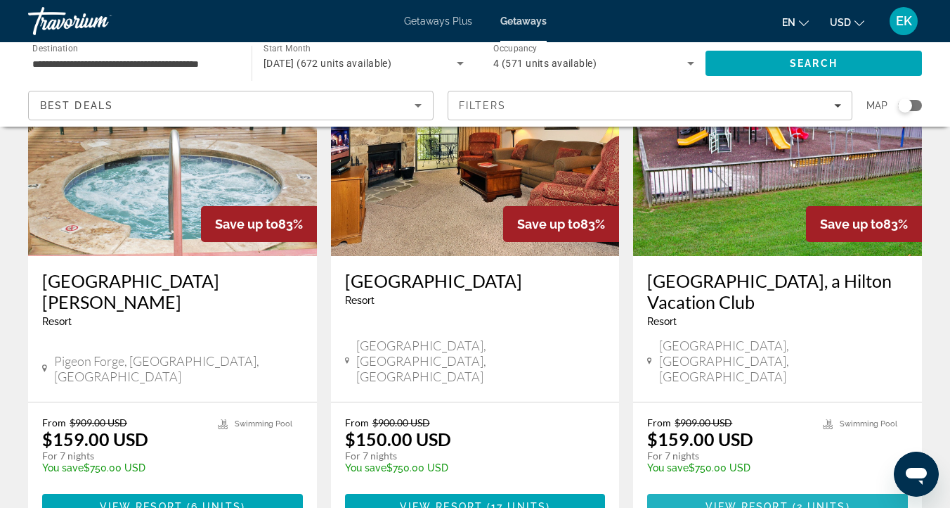
click at [735, 501] on span "View Resort" at bounding box center [747, 506] width 83 height 11
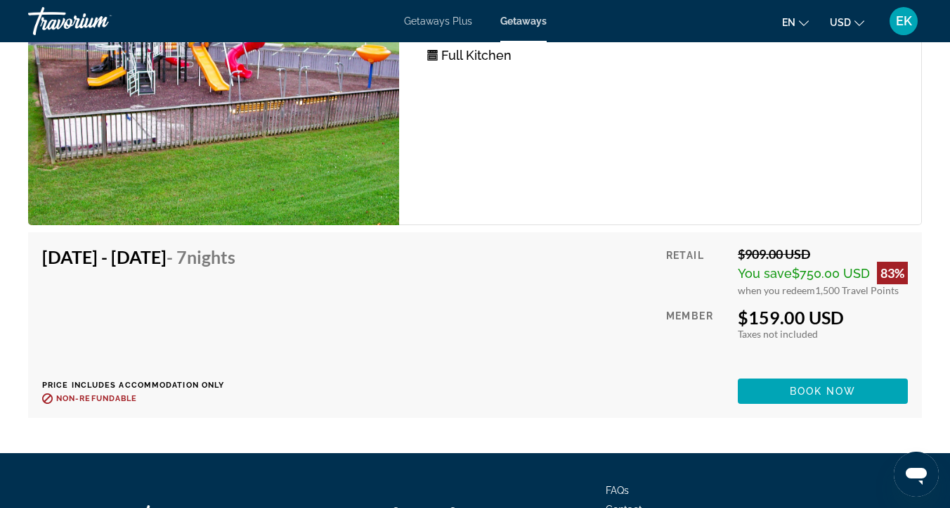
scroll to position [2596, 0]
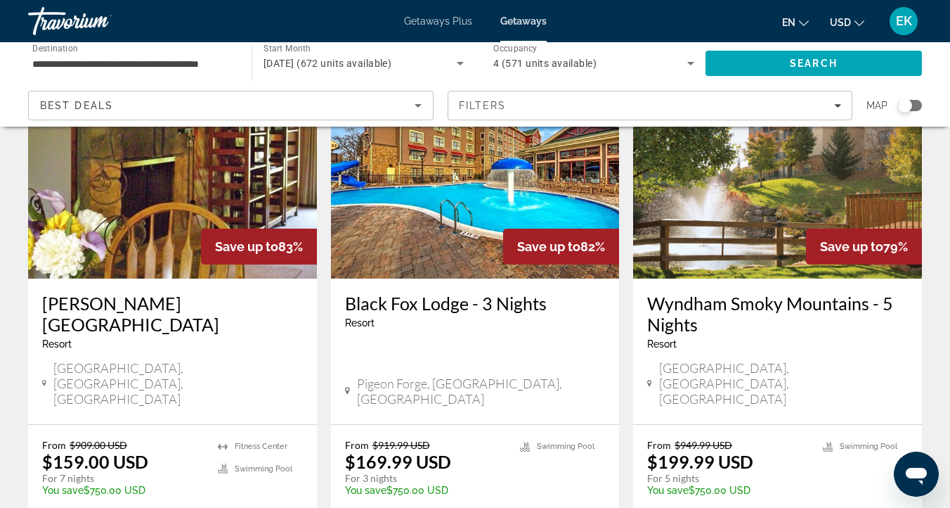
scroll to position [1872, 0]
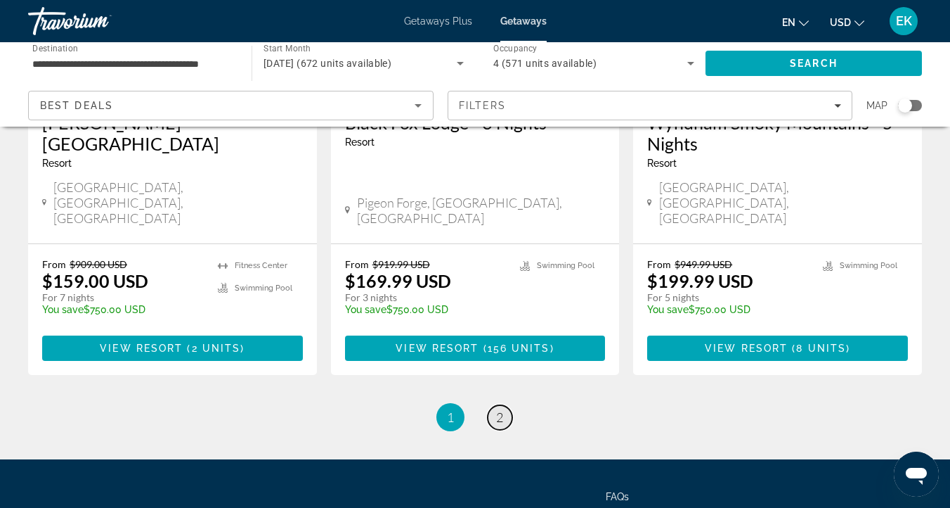
click at [504, 405] on link "page 2" at bounding box center [500, 417] width 25 height 25
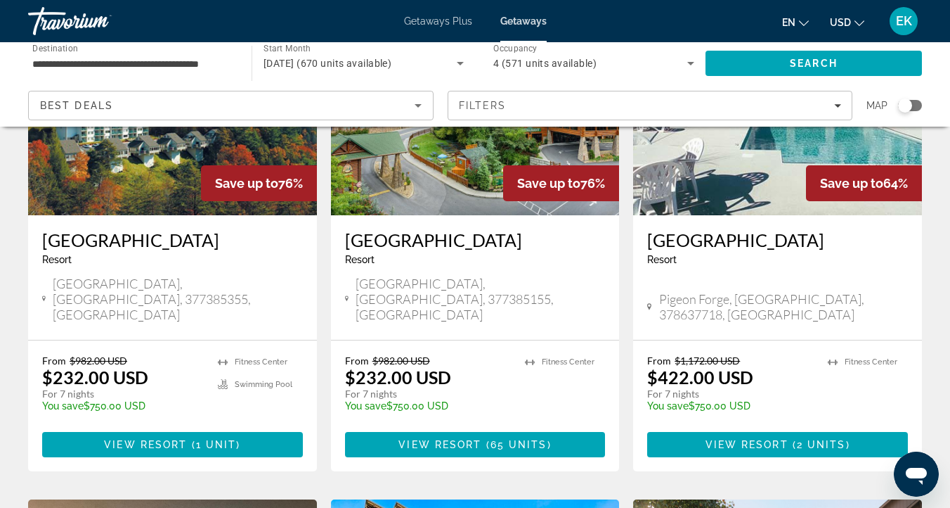
scroll to position [207, 0]
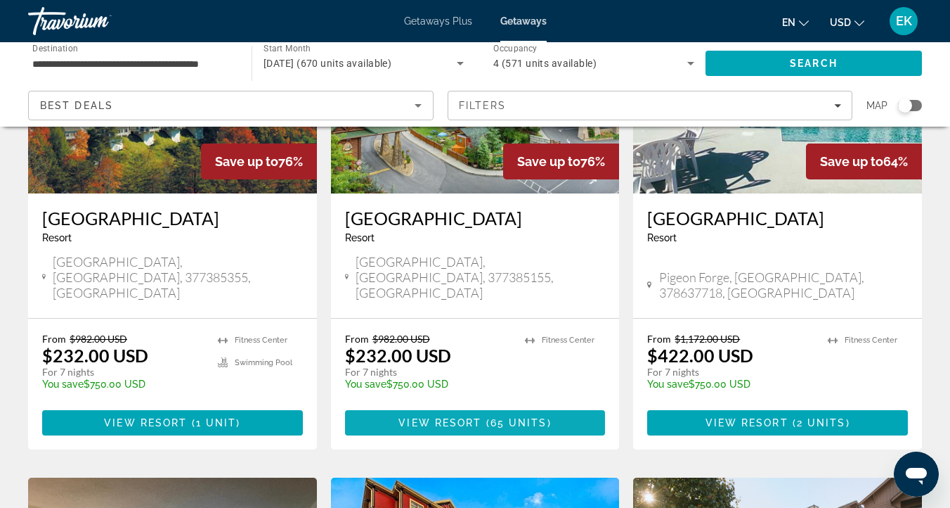
click at [471, 417] on span "View Resort" at bounding box center [440, 422] width 83 height 11
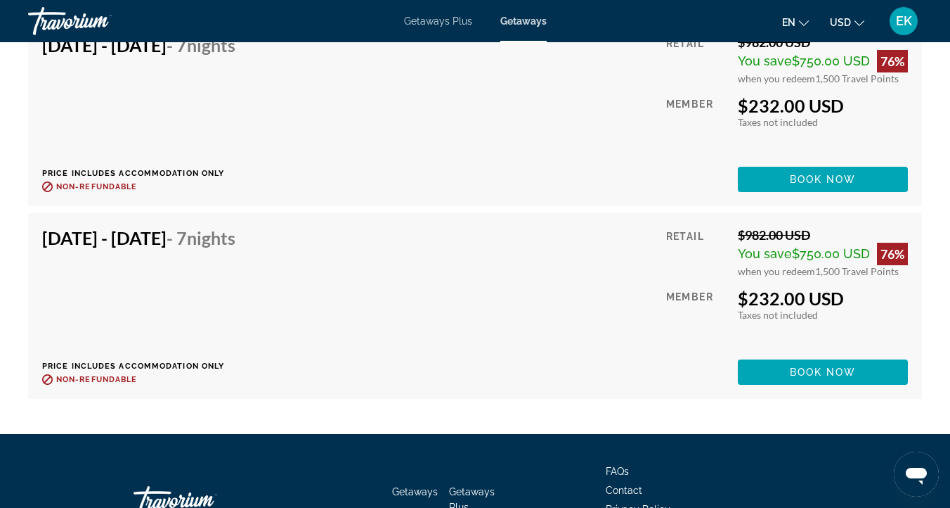
scroll to position [3783, 0]
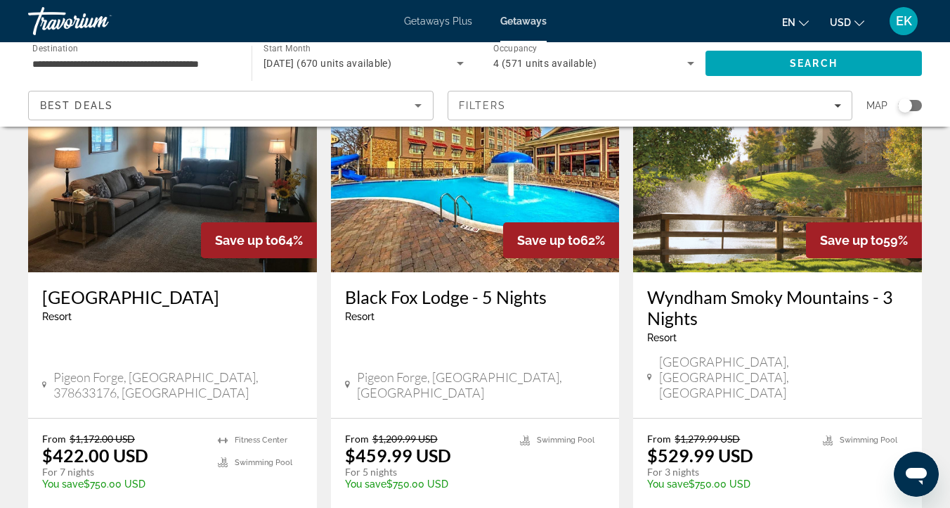
scroll to position [666, 0]
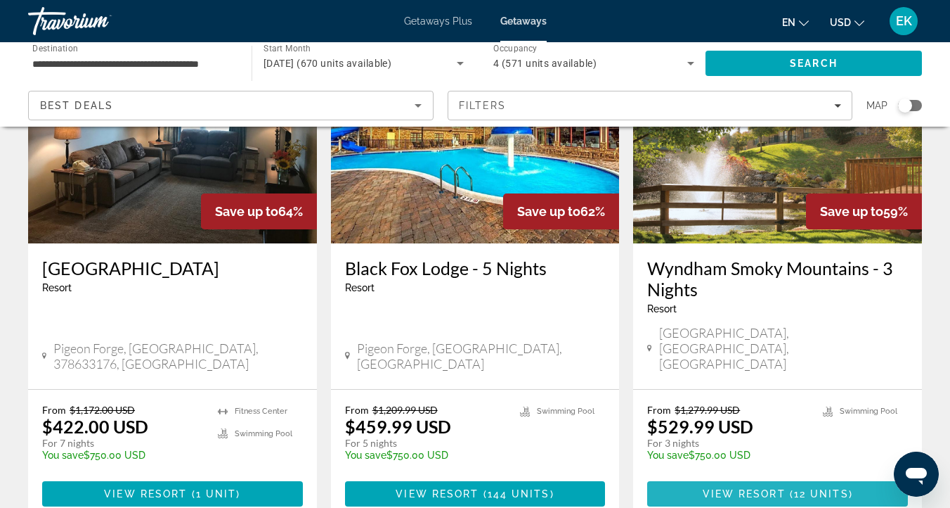
click at [758, 488] on span "View Resort" at bounding box center [744, 493] width 83 height 11
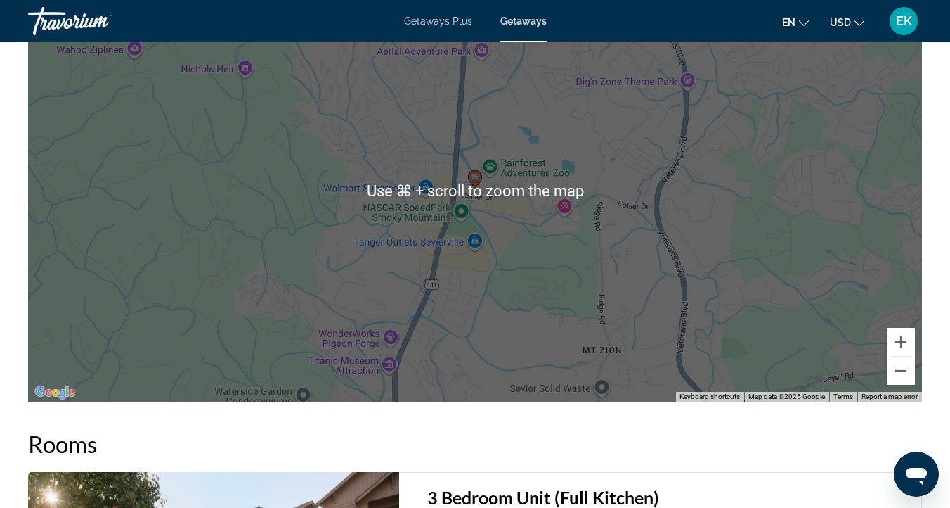
scroll to position [2302, 0]
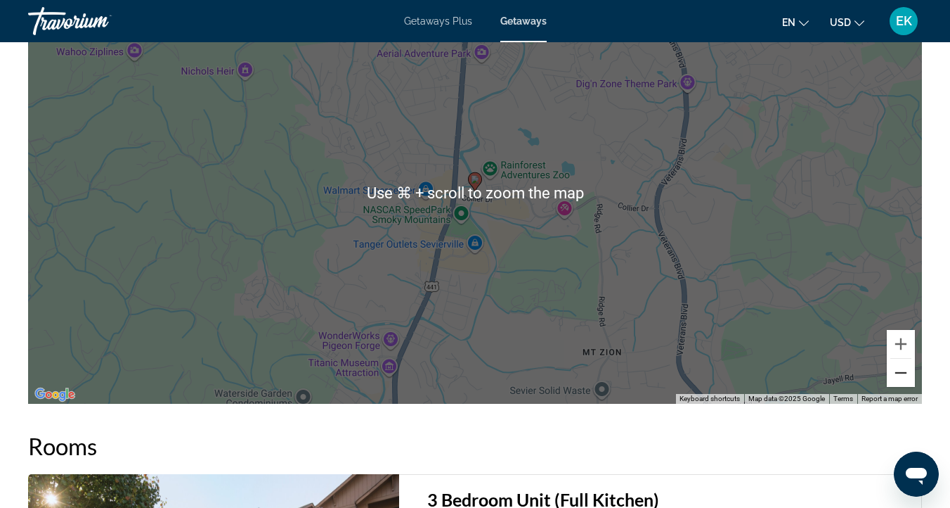
click at [901, 374] on button "Zoom out" at bounding box center [901, 373] width 28 height 28
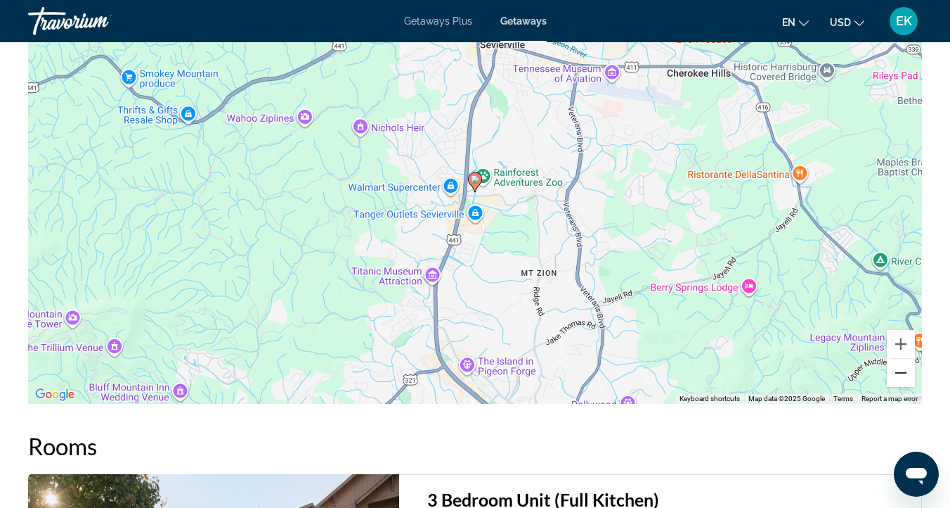
click at [901, 374] on button "Zoom out" at bounding box center [901, 373] width 28 height 28
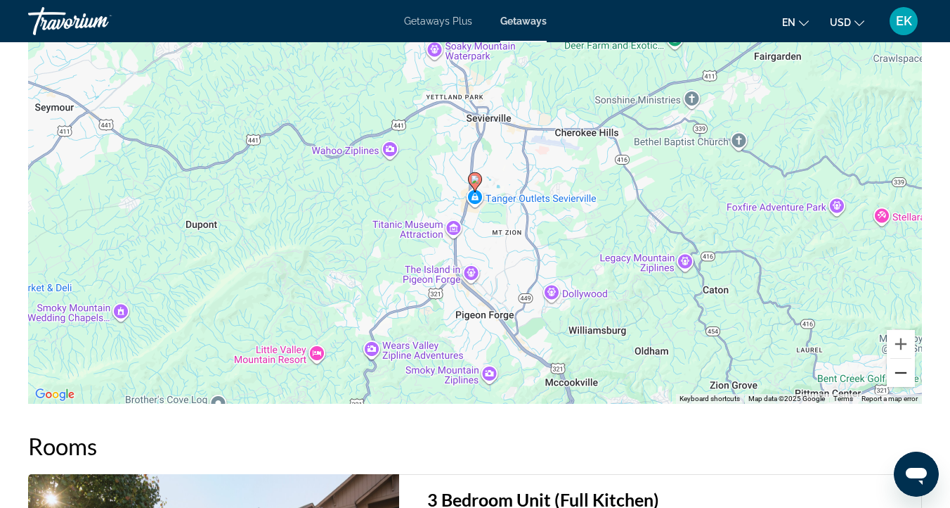
click at [901, 373] on button "Zoom out" at bounding box center [901, 373] width 28 height 28
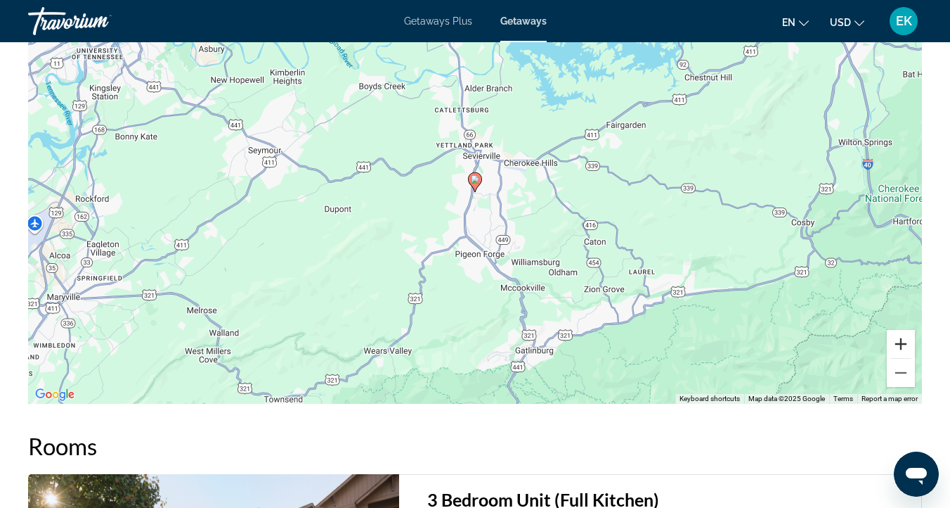
click at [899, 342] on button "Zoom in" at bounding box center [901, 344] width 28 height 28
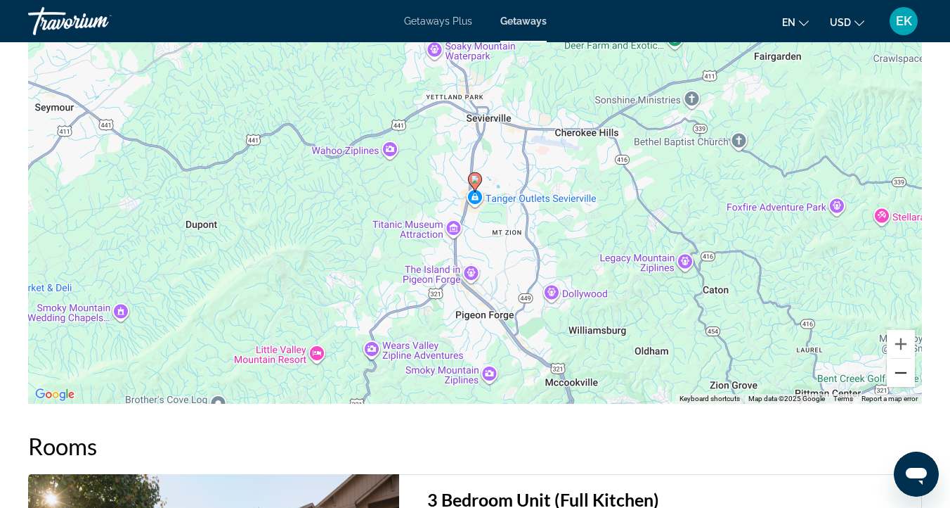
click at [902, 373] on button "Zoom out" at bounding box center [901, 373] width 28 height 28
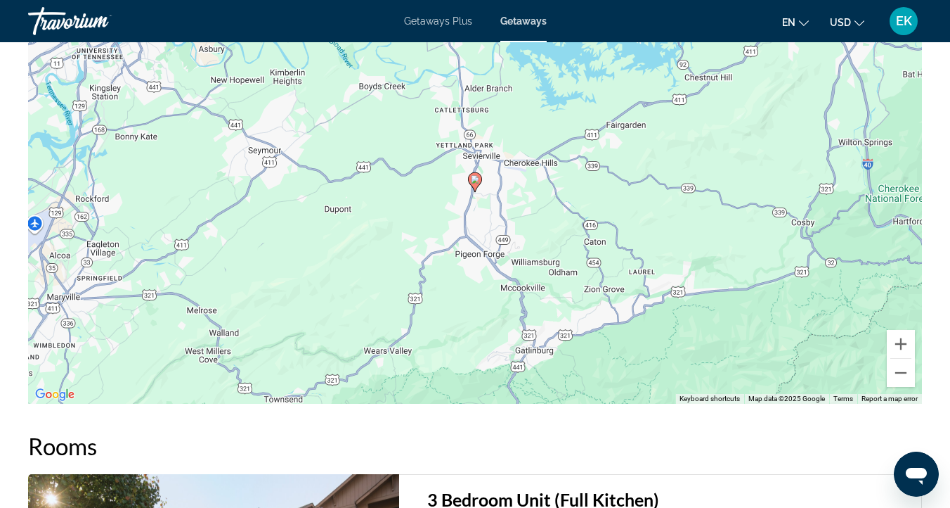
click at [740, 212] on div "To activate drag with keyboard, press Alt + Enter. Once in keyboard drag state,…" at bounding box center [475, 193] width 894 height 422
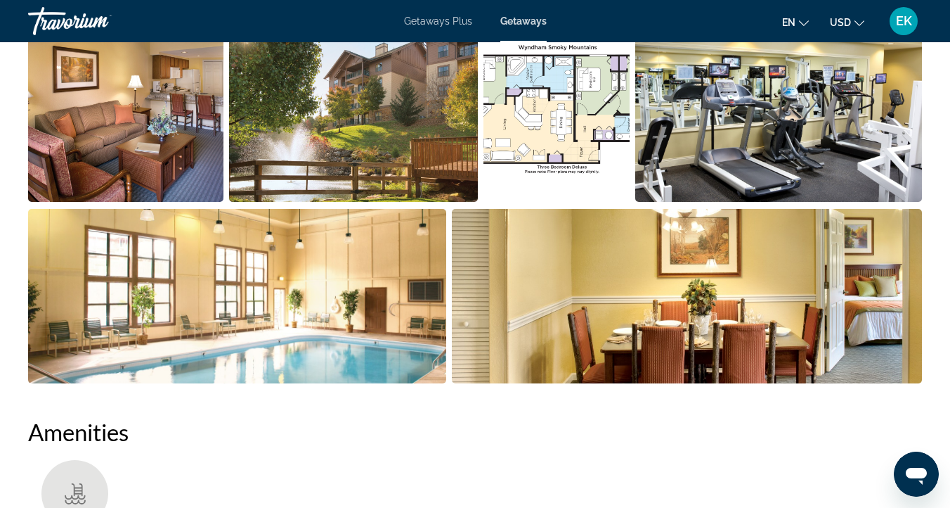
scroll to position [983, 0]
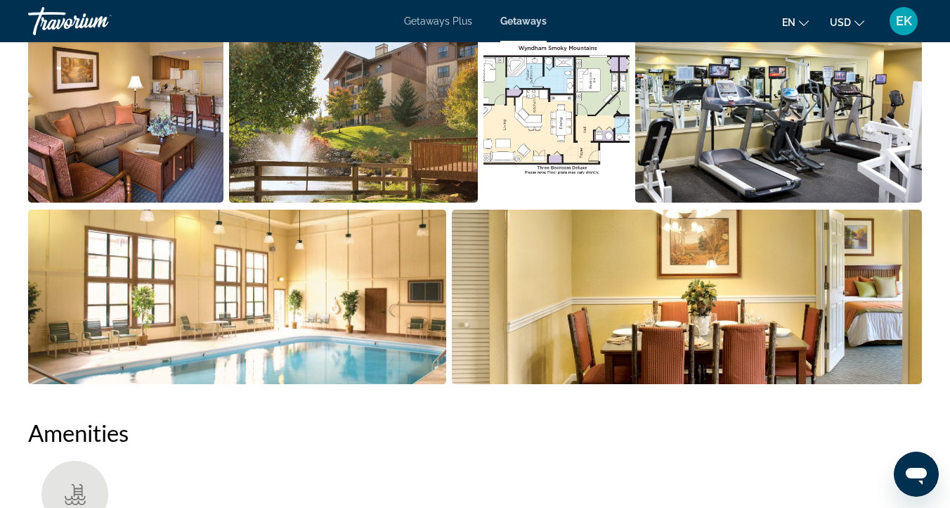
click at [179, 112] on img "Open full-screen image slider" at bounding box center [125, 115] width 195 height 174
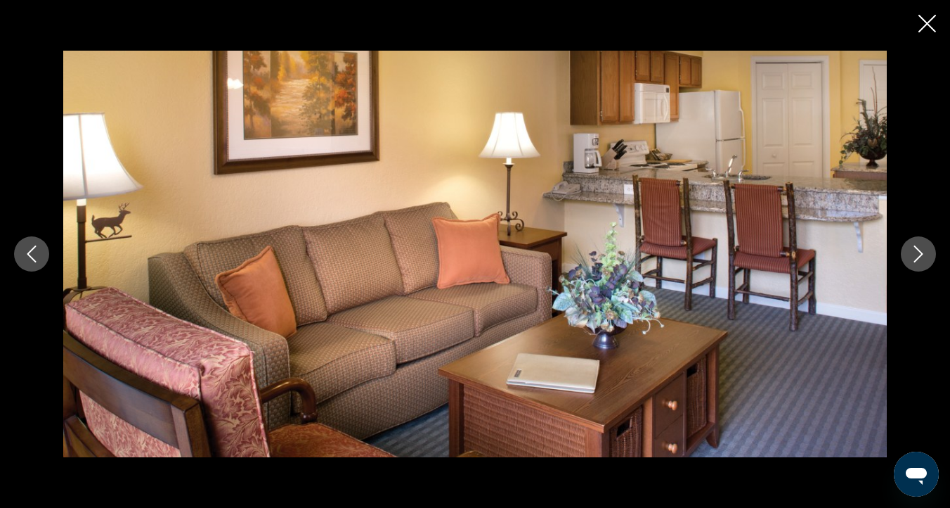
click at [915, 250] on icon "Next image" at bounding box center [918, 253] width 17 height 17
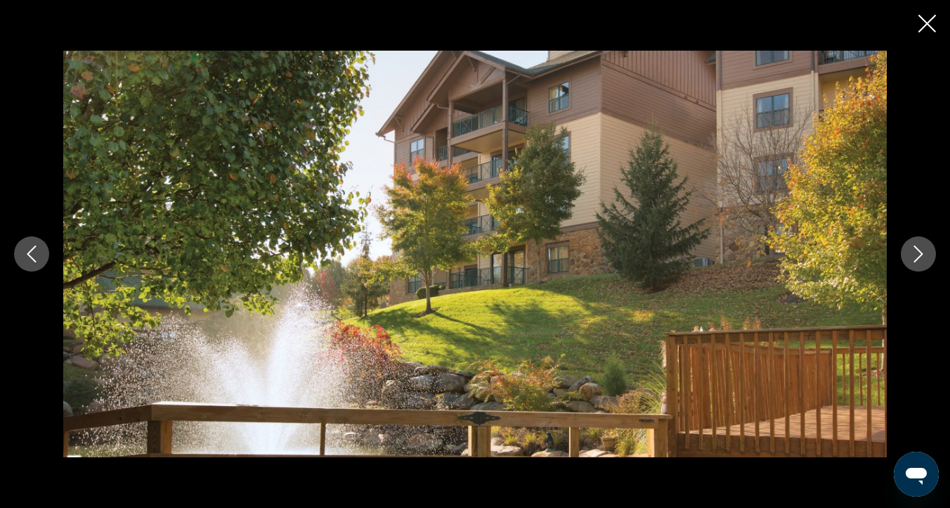
click at [915, 250] on icon "Next image" at bounding box center [918, 253] width 17 height 17
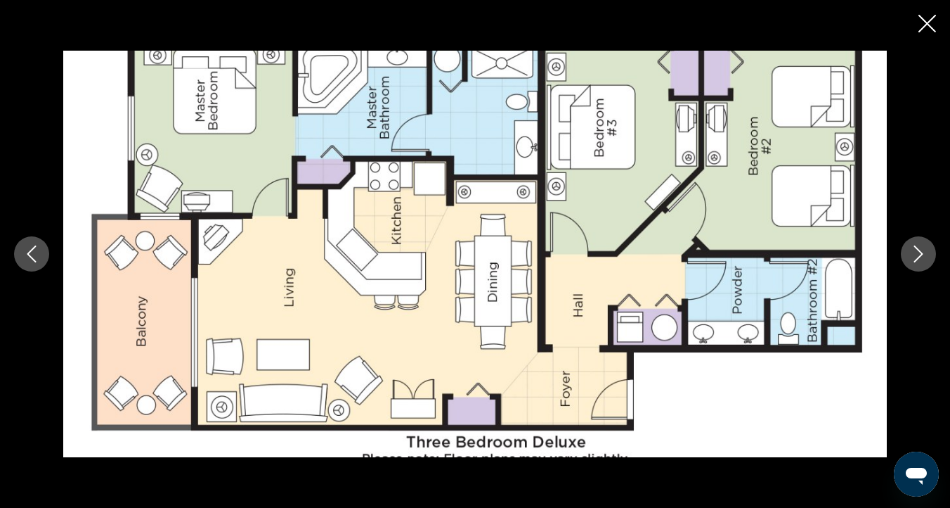
scroll to position [1449, 0]
click at [910, 246] on icon "Next image" at bounding box center [918, 253] width 17 height 17
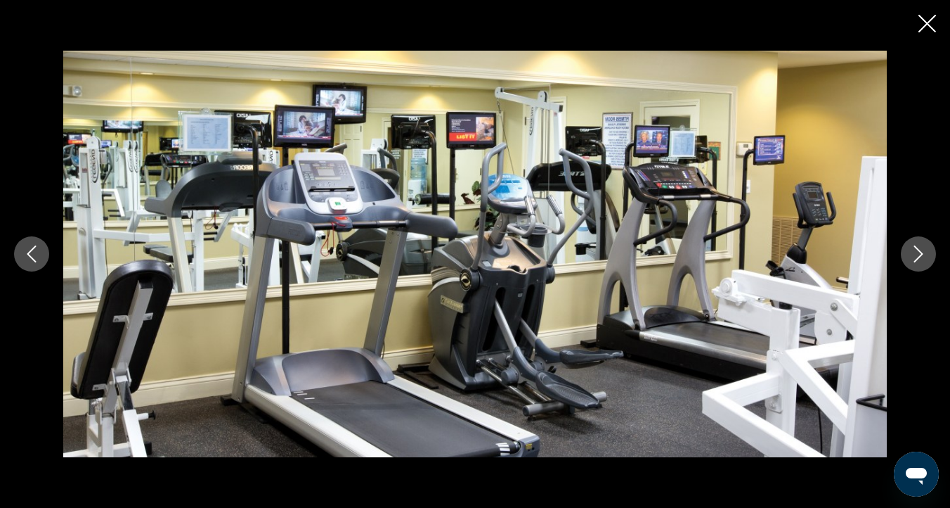
click at [910, 246] on icon "Next image" at bounding box center [918, 253] width 17 height 17
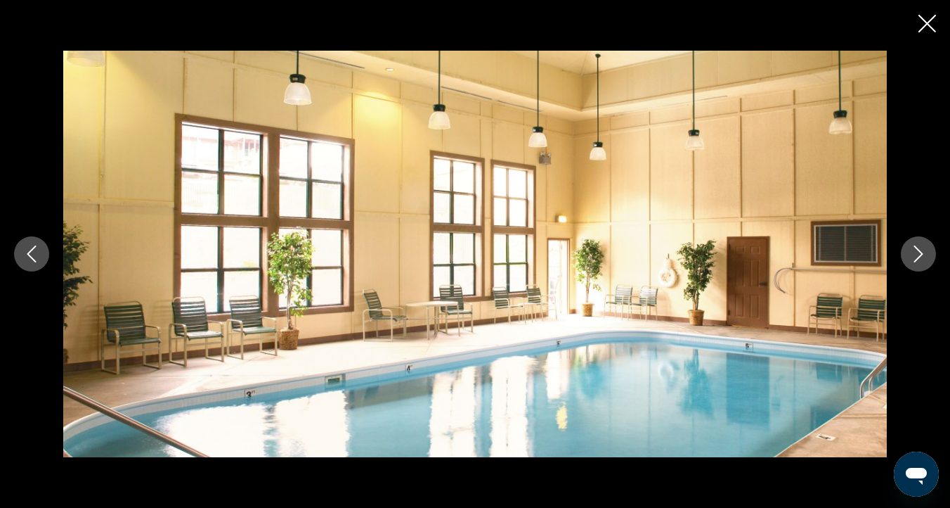
click at [910, 246] on icon "Next image" at bounding box center [918, 253] width 17 height 17
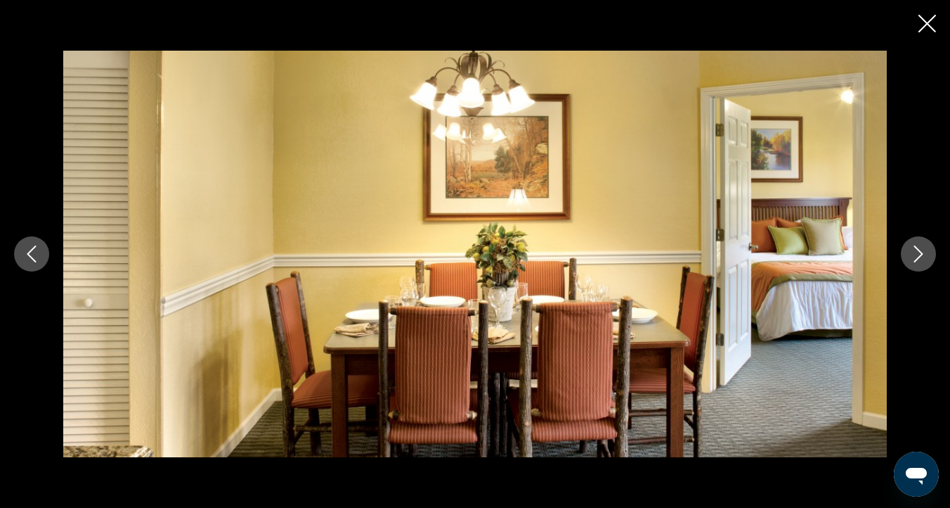
click at [922, 252] on icon "Next image" at bounding box center [918, 253] width 17 height 17
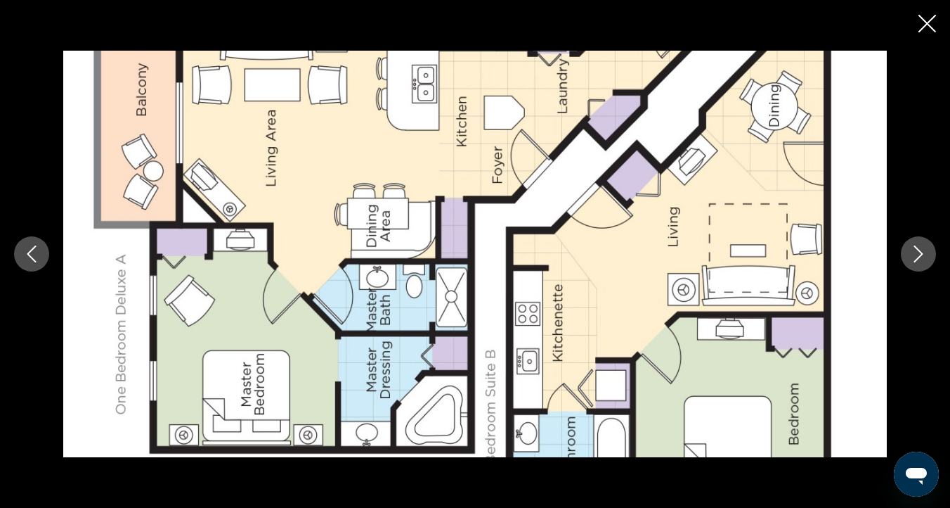
click at [920, 247] on icon "Next image" at bounding box center [918, 253] width 17 height 17
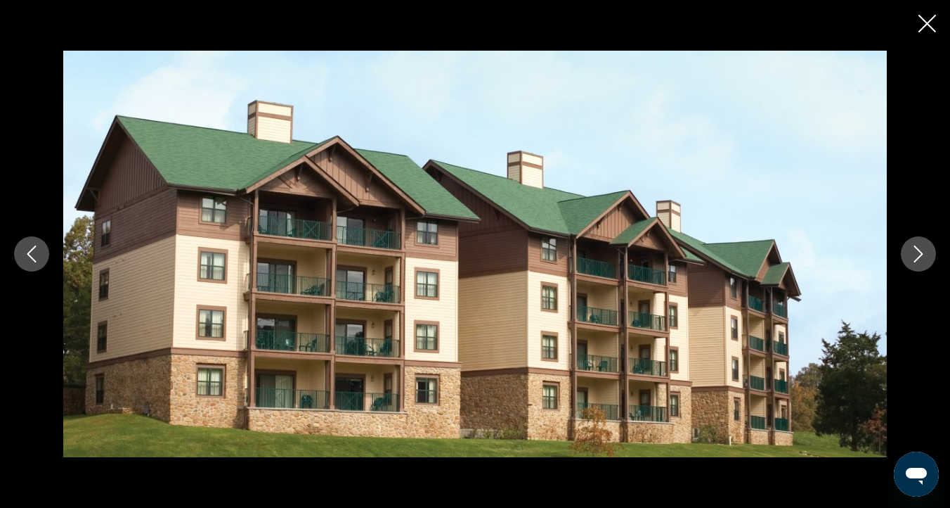
click at [920, 247] on icon "Next image" at bounding box center [918, 253] width 17 height 17
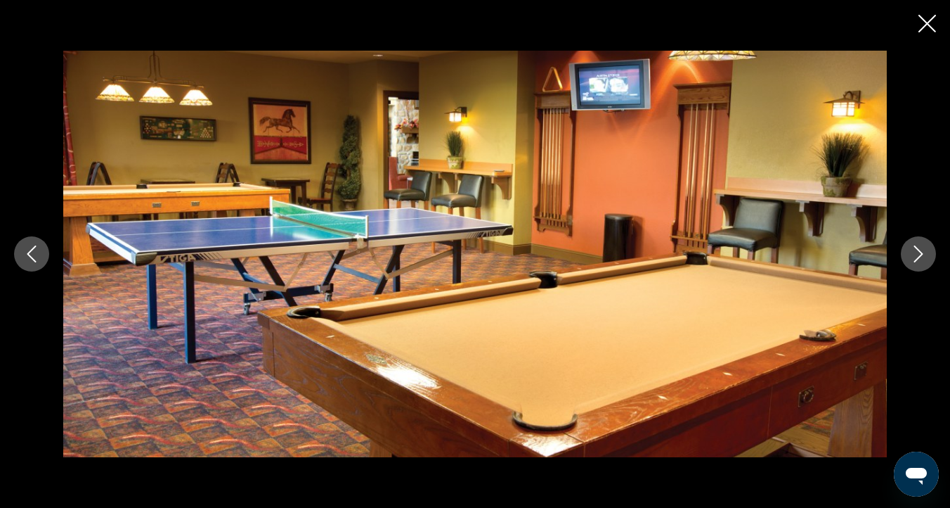
click at [919, 247] on icon "Next image" at bounding box center [918, 253] width 17 height 17
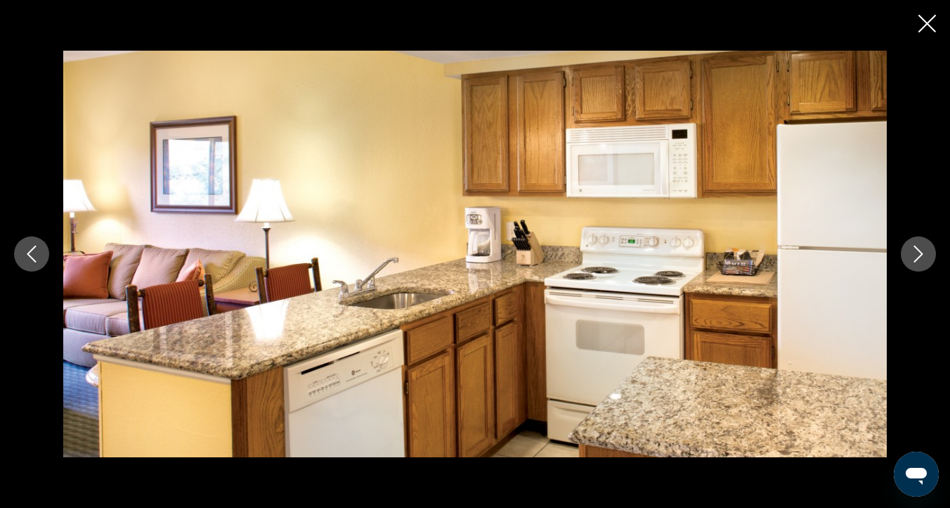
click at [918, 247] on icon "Next image" at bounding box center [918, 253] width 17 height 17
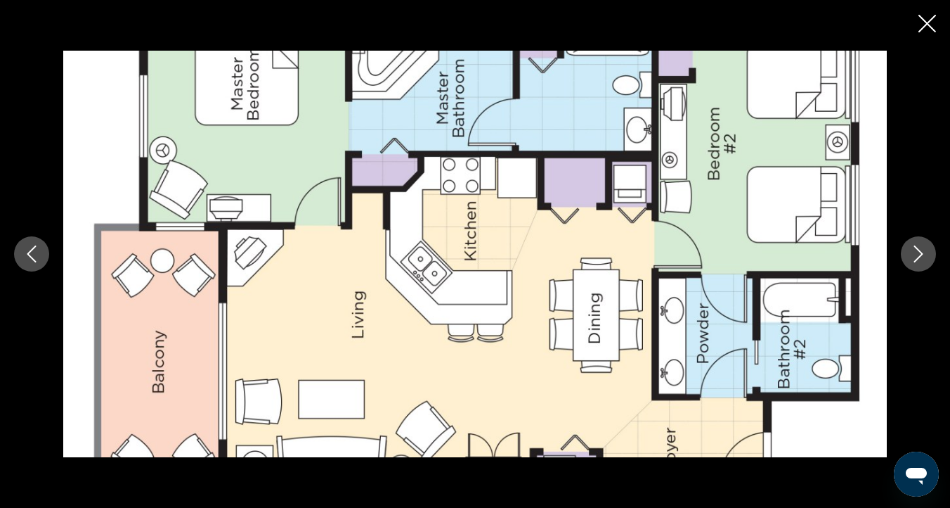
click at [914, 254] on icon "Next image" at bounding box center [918, 253] width 17 height 17
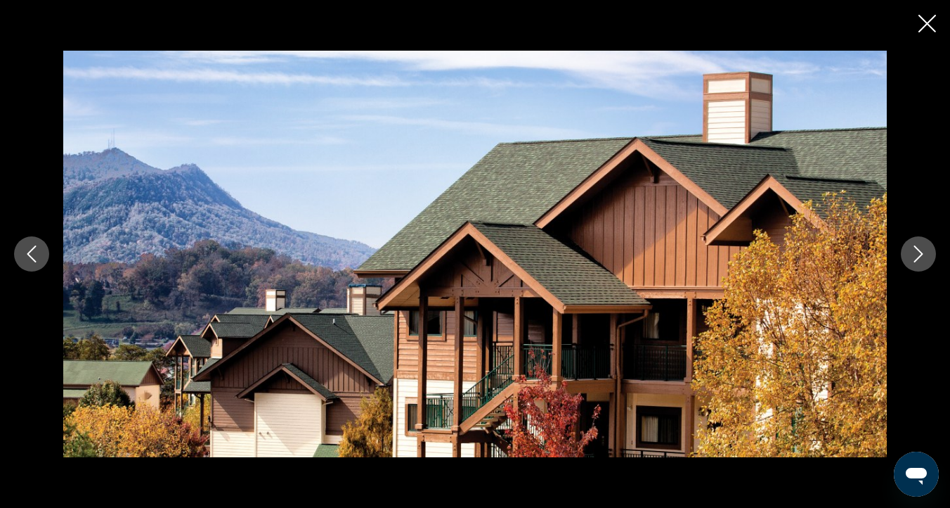
click at [913, 254] on icon "Next image" at bounding box center [918, 253] width 17 height 17
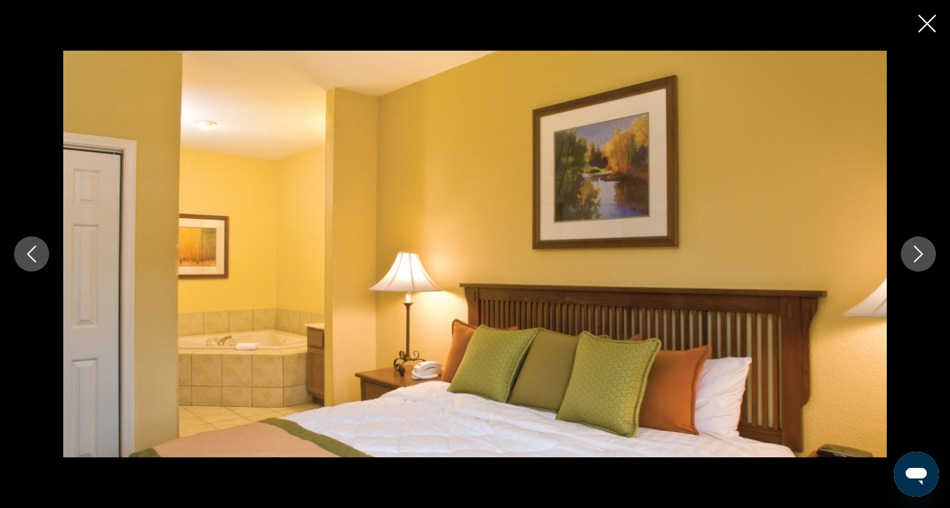
click at [913, 254] on icon "Next image" at bounding box center [918, 253] width 17 height 17
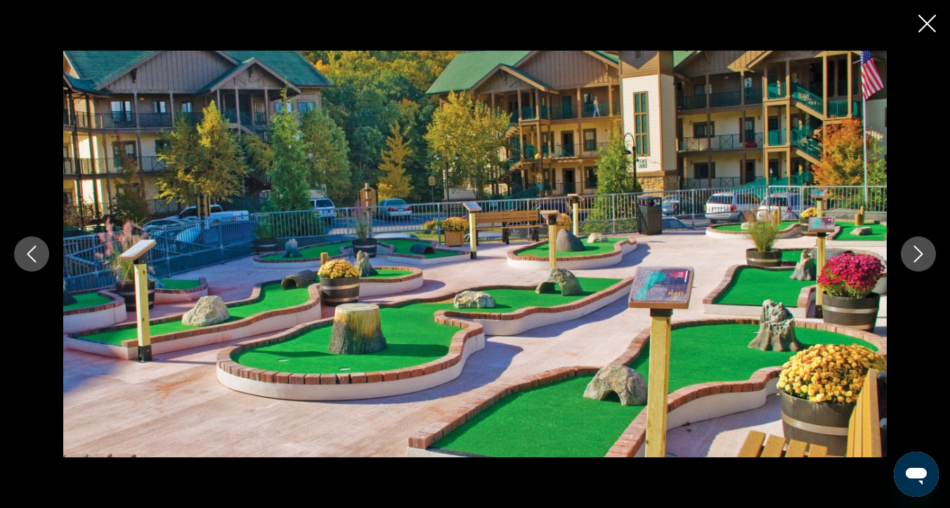
click at [913, 254] on icon "Next image" at bounding box center [918, 253] width 17 height 17
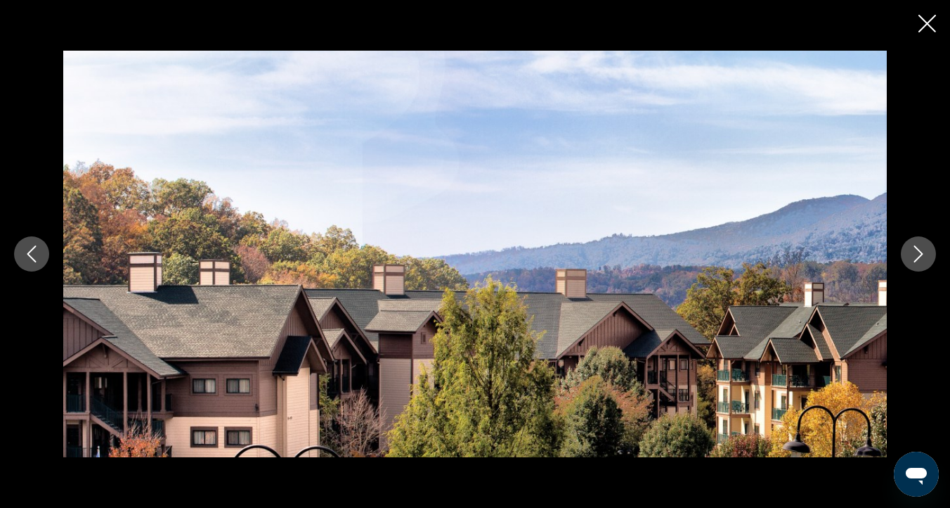
click at [913, 254] on icon "Next image" at bounding box center [918, 253] width 17 height 17
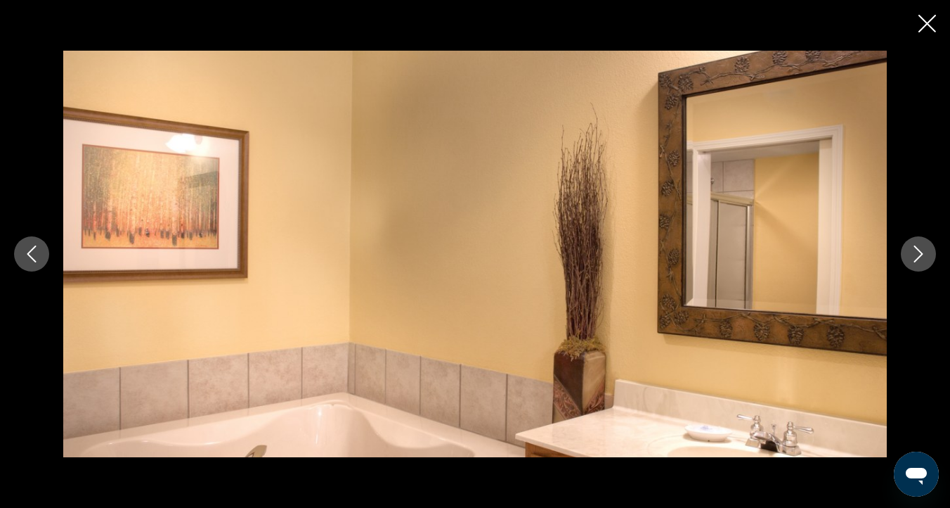
click at [913, 254] on icon "Next image" at bounding box center [918, 253] width 17 height 17
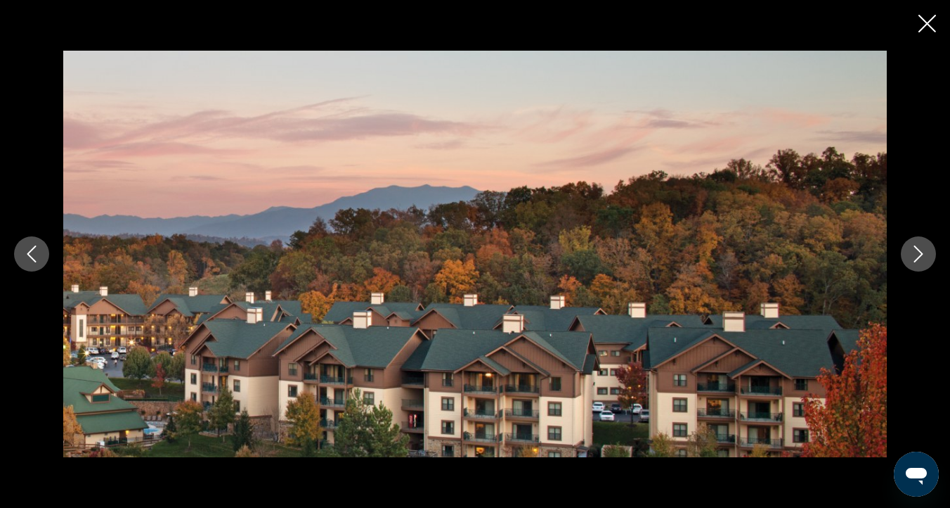
click at [913, 254] on icon "Next image" at bounding box center [918, 253] width 17 height 17
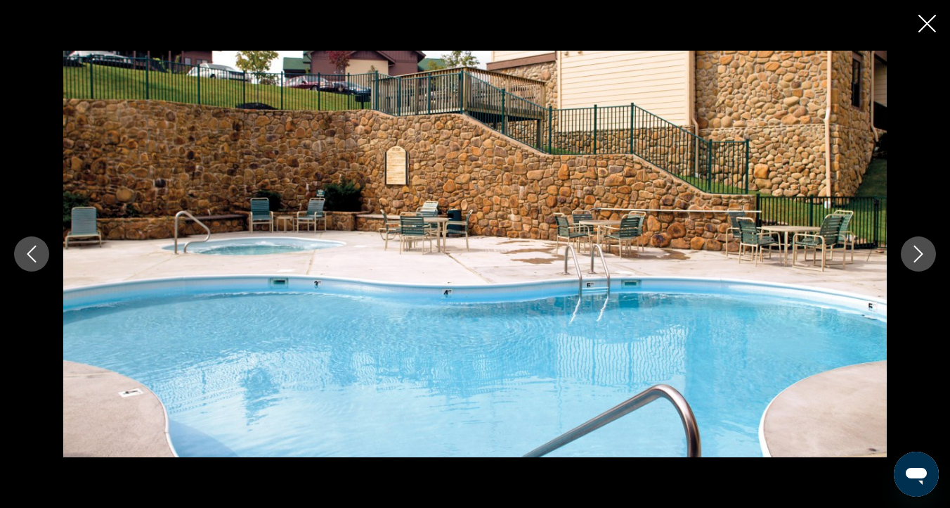
click at [913, 254] on icon "Next image" at bounding box center [918, 253] width 17 height 17
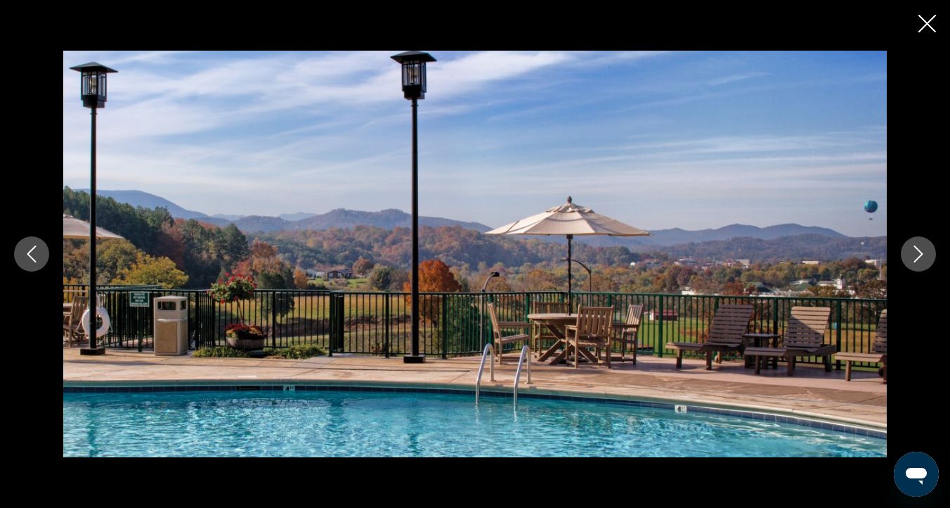
click at [913, 254] on icon "Next image" at bounding box center [918, 253] width 17 height 17
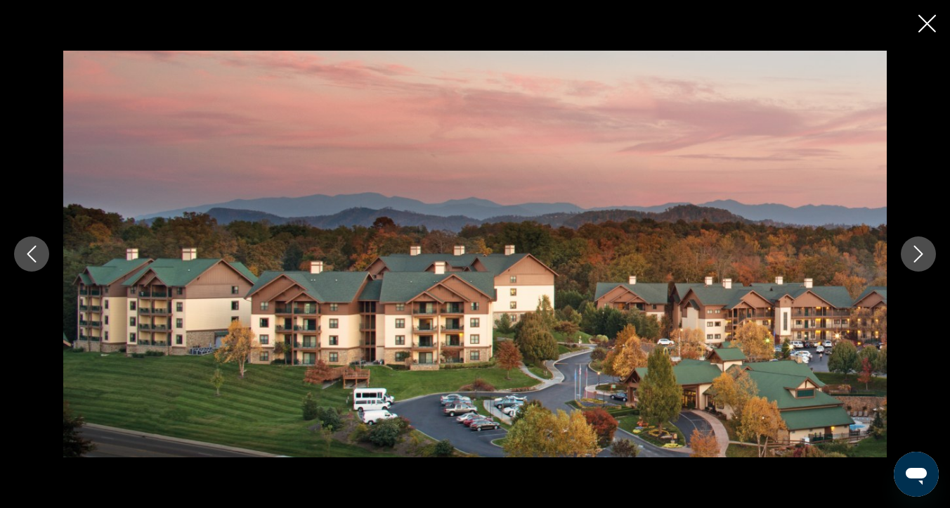
click at [913, 254] on icon "Next image" at bounding box center [918, 253] width 17 height 17
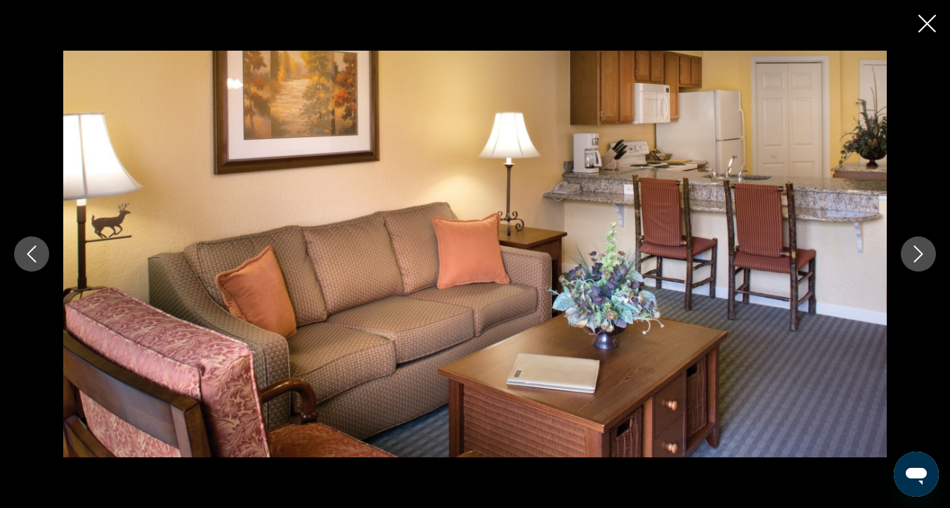
click at [913, 254] on icon "Next image" at bounding box center [918, 253] width 17 height 17
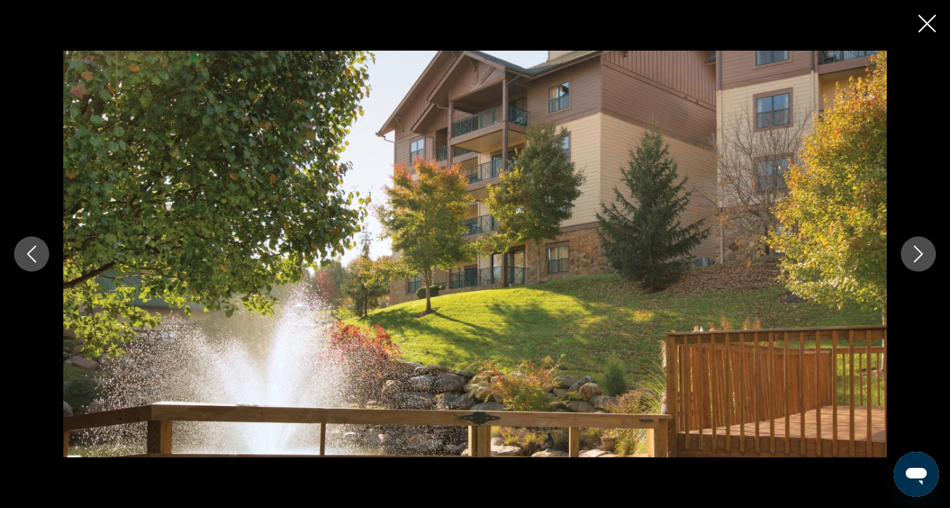
click at [913, 254] on icon "Next image" at bounding box center [918, 253] width 17 height 17
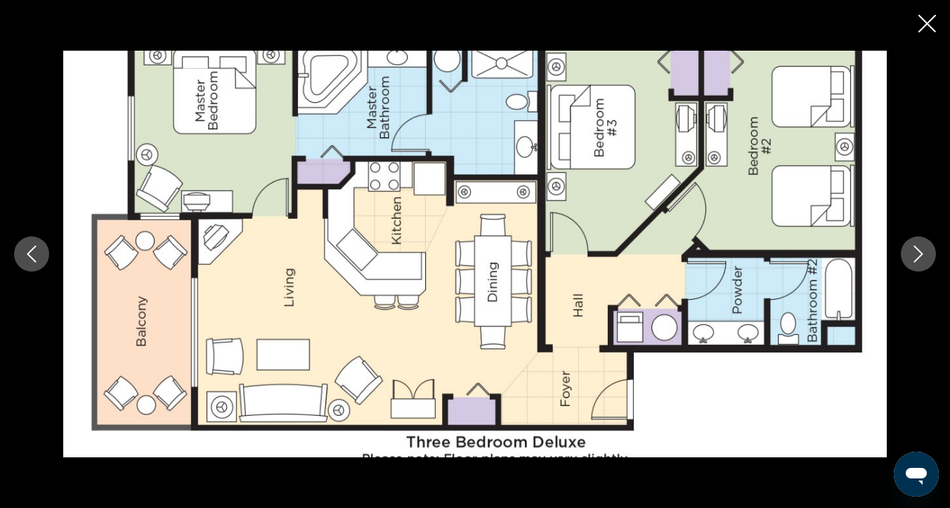
click at [924, 25] on icon "Close slideshow" at bounding box center [928, 24] width 18 height 18
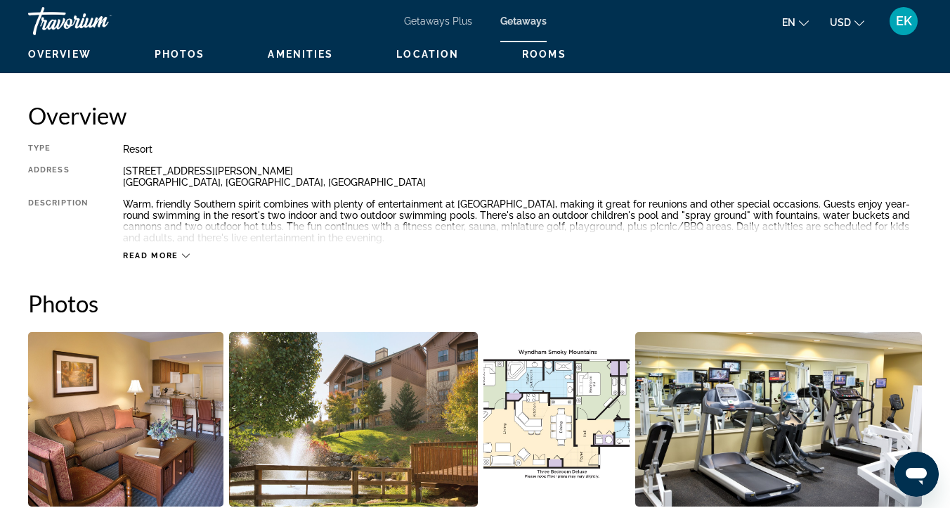
scroll to position [675, 0]
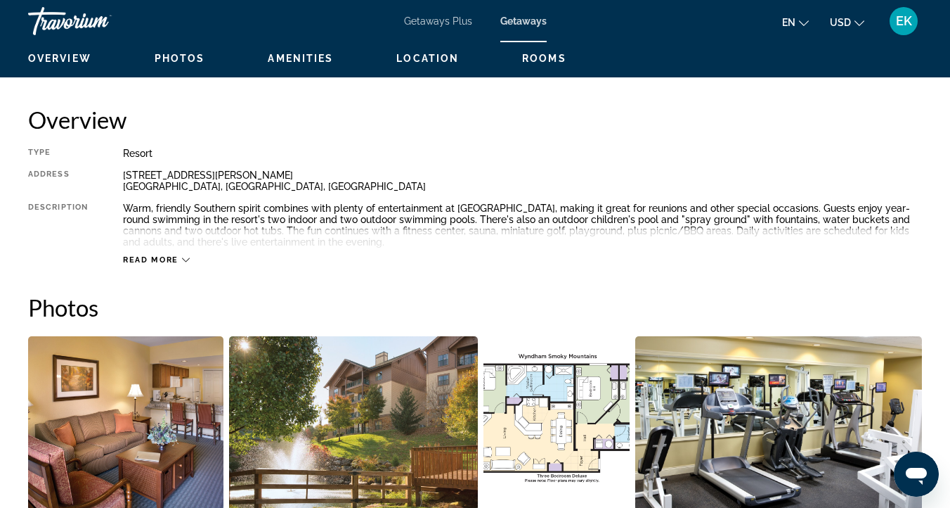
click at [147, 420] on img "Open full-screen image slider" at bounding box center [125, 423] width 195 height 174
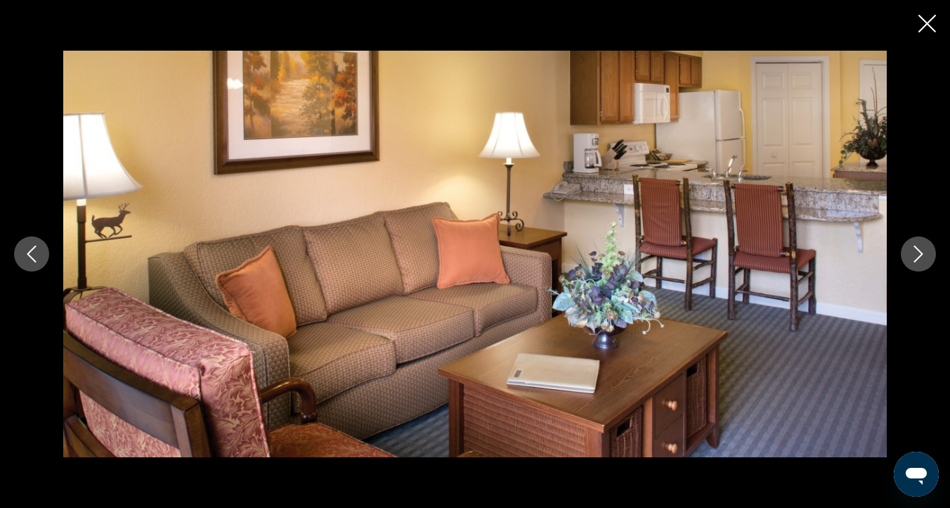
click at [919, 250] on icon "Next image" at bounding box center [919, 253] width 9 height 17
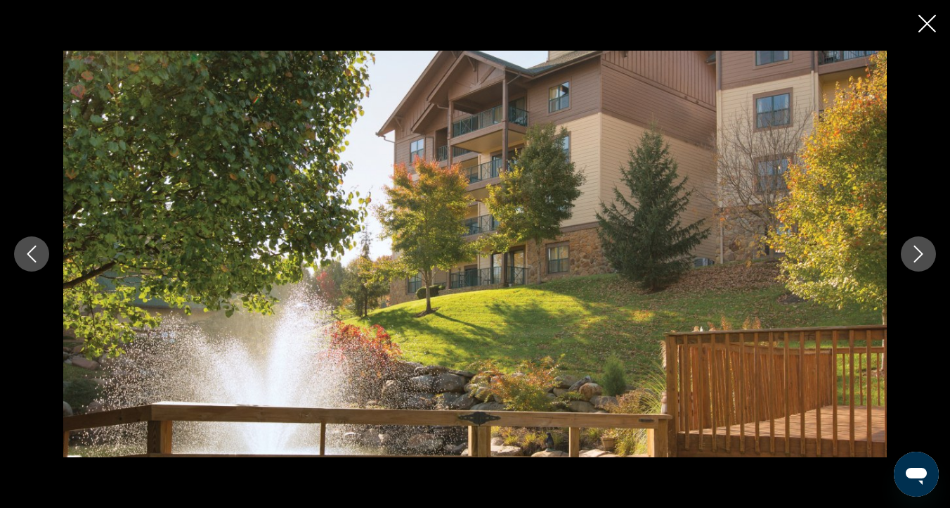
click at [919, 250] on icon "Next image" at bounding box center [919, 253] width 9 height 17
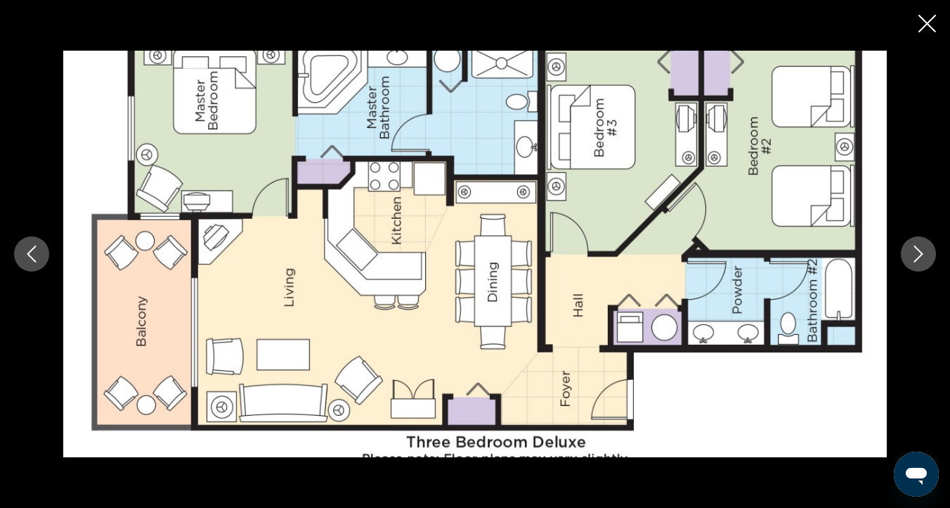
click at [927, 248] on button "Next image" at bounding box center [918, 253] width 35 height 35
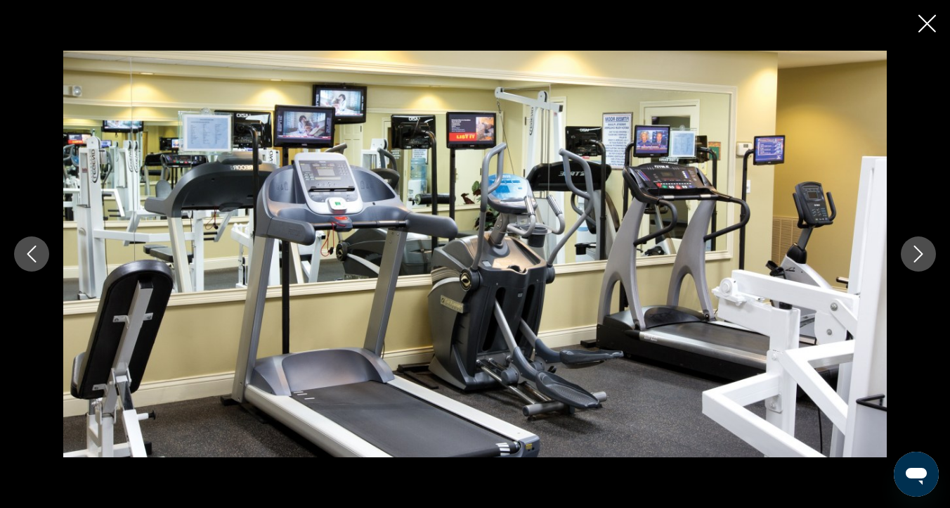
click at [927, 248] on icon "Next image" at bounding box center [918, 253] width 17 height 17
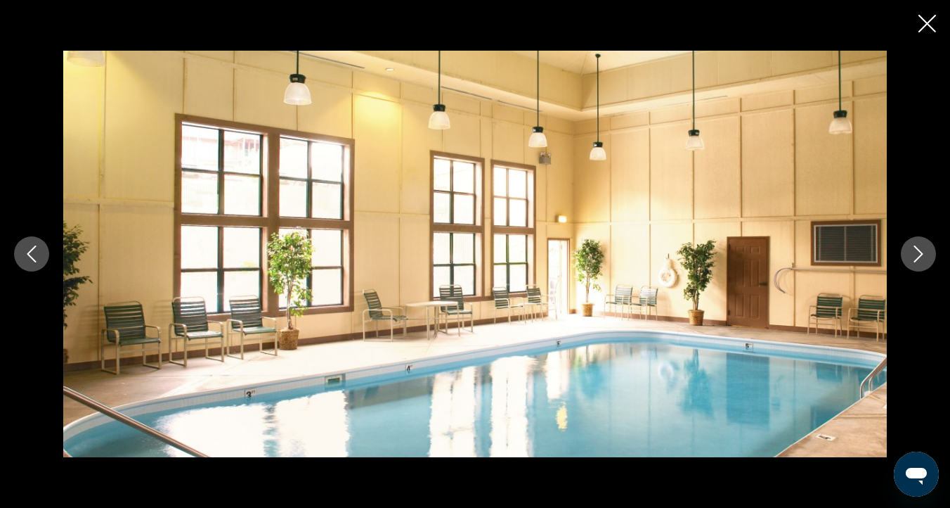
click at [927, 248] on icon "Next image" at bounding box center [918, 253] width 17 height 17
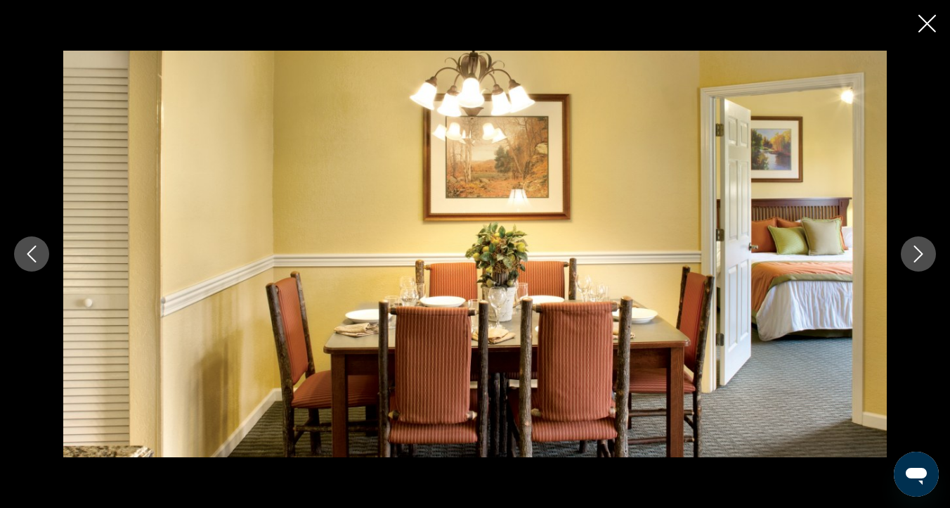
click at [927, 248] on icon "Next image" at bounding box center [918, 253] width 17 height 17
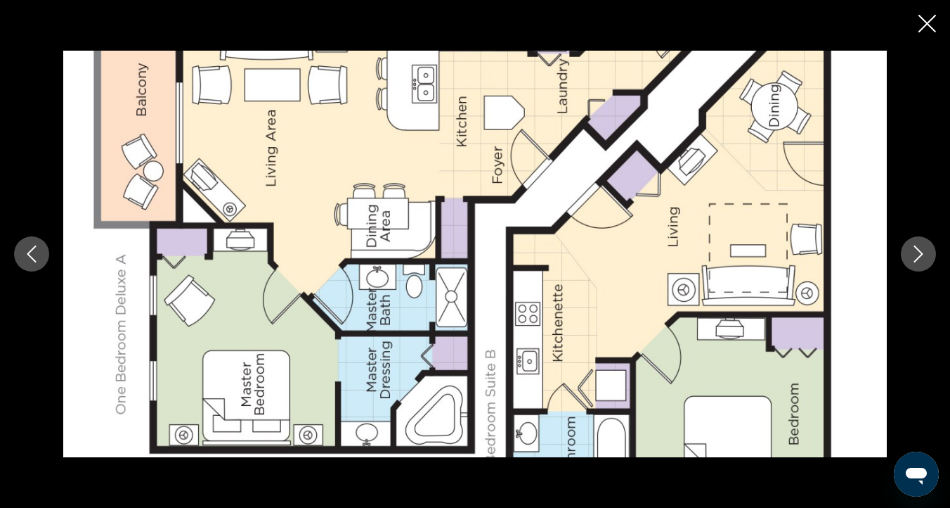
click at [927, 248] on icon "Next image" at bounding box center [918, 253] width 17 height 17
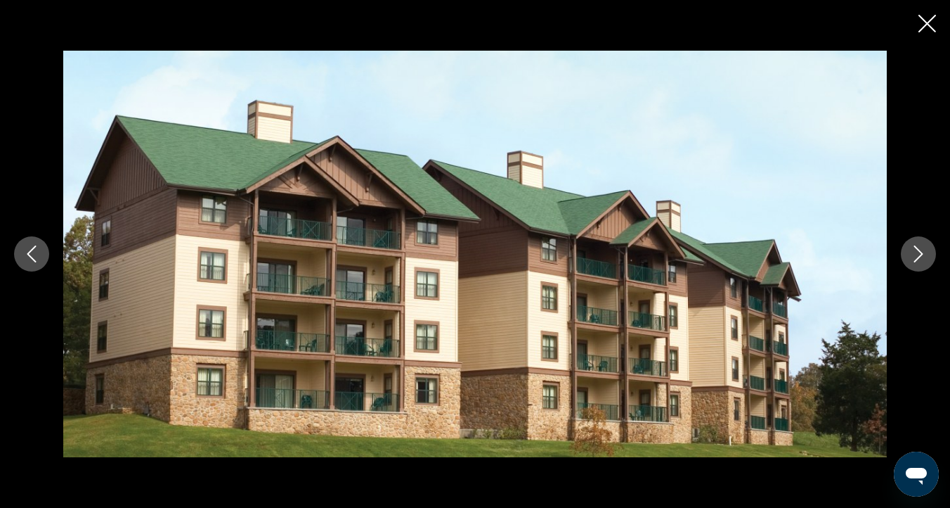
click at [927, 248] on icon "Next image" at bounding box center [918, 253] width 17 height 17
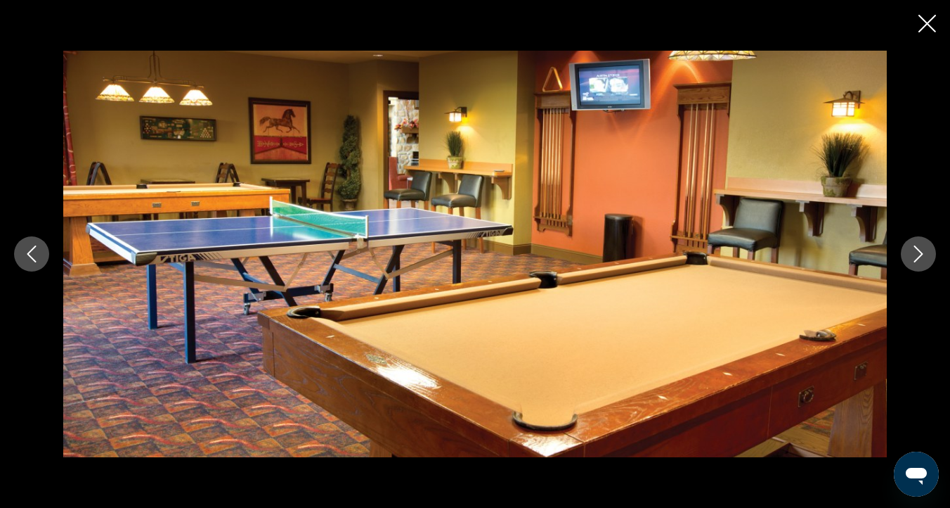
click at [927, 248] on icon "Next image" at bounding box center [918, 253] width 17 height 17
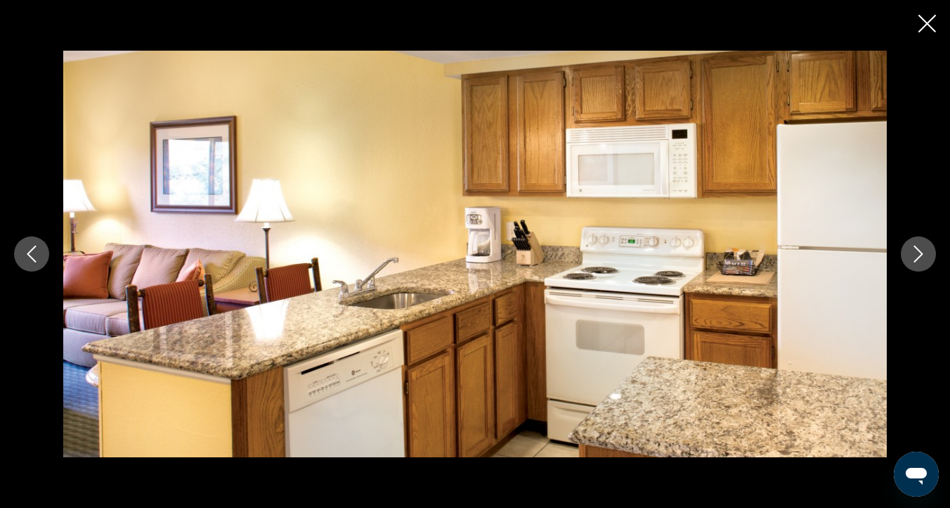
click at [926, 248] on icon "Next image" at bounding box center [918, 253] width 17 height 17
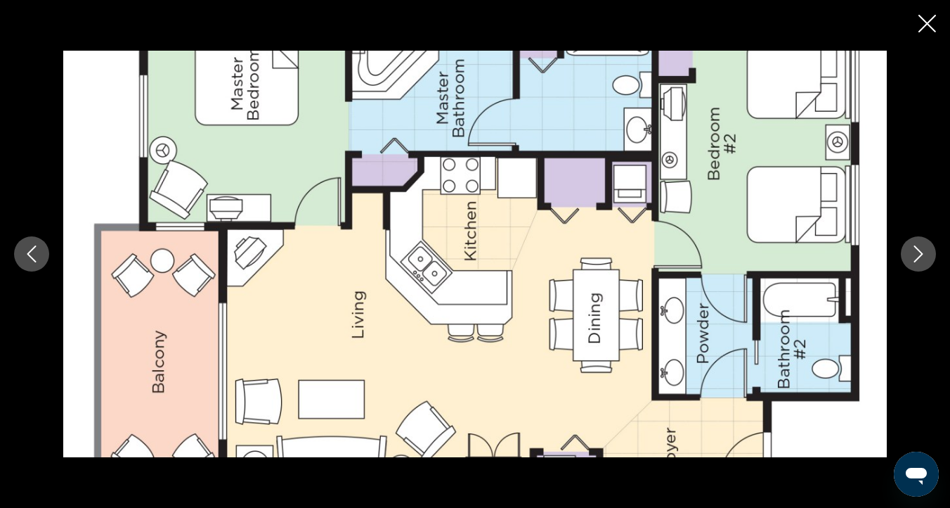
click at [926, 248] on icon "Next image" at bounding box center [918, 253] width 17 height 17
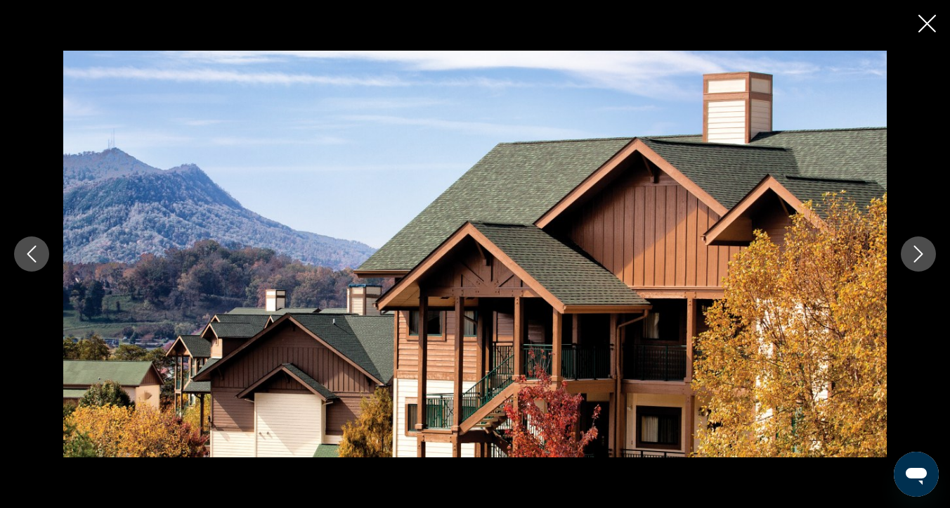
click at [925, 248] on icon "Next image" at bounding box center [918, 253] width 17 height 17
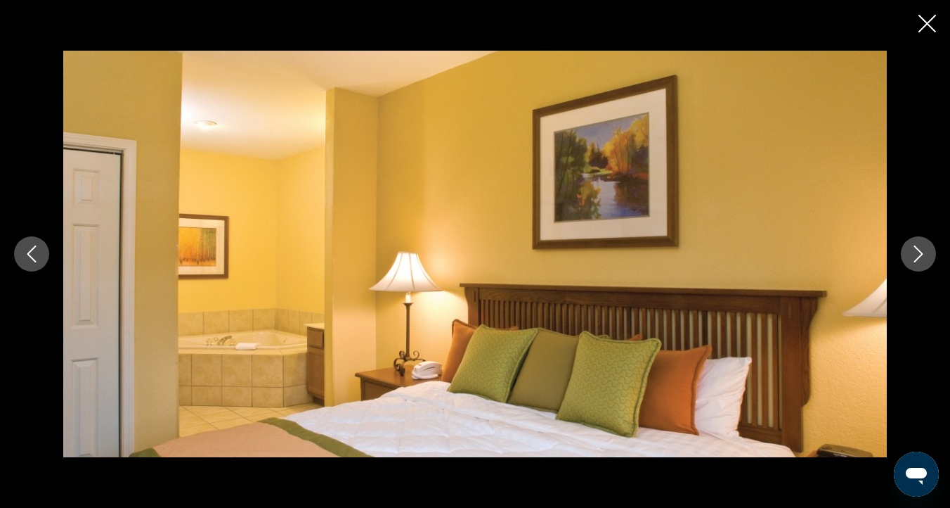
click at [925, 248] on icon "Next image" at bounding box center [918, 253] width 17 height 17
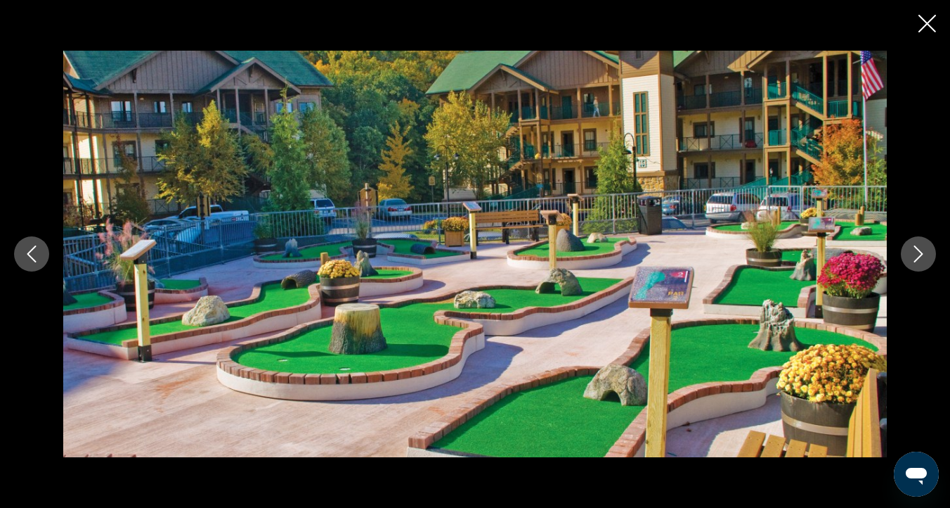
click at [925, 248] on icon "Next image" at bounding box center [918, 253] width 17 height 17
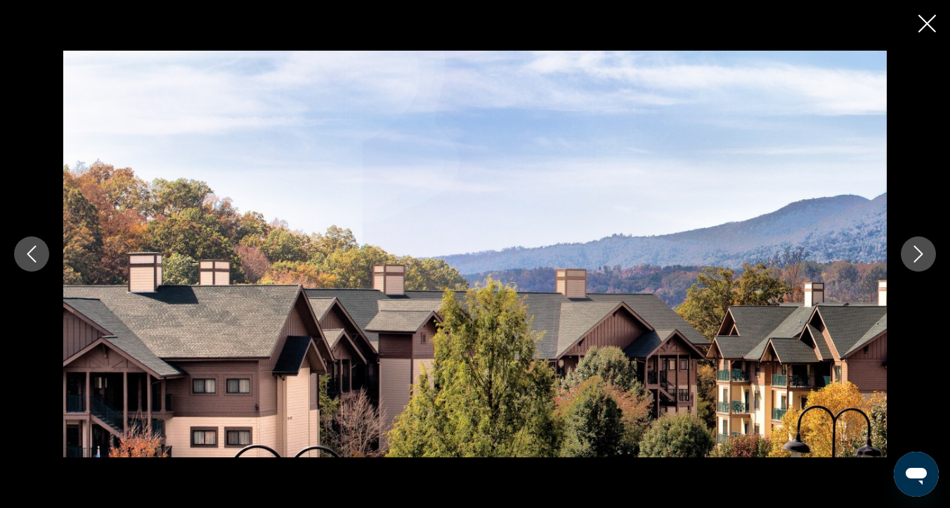
click at [924, 249] on icon "Next image" at bounding box center [918, 253] width 17 height 17
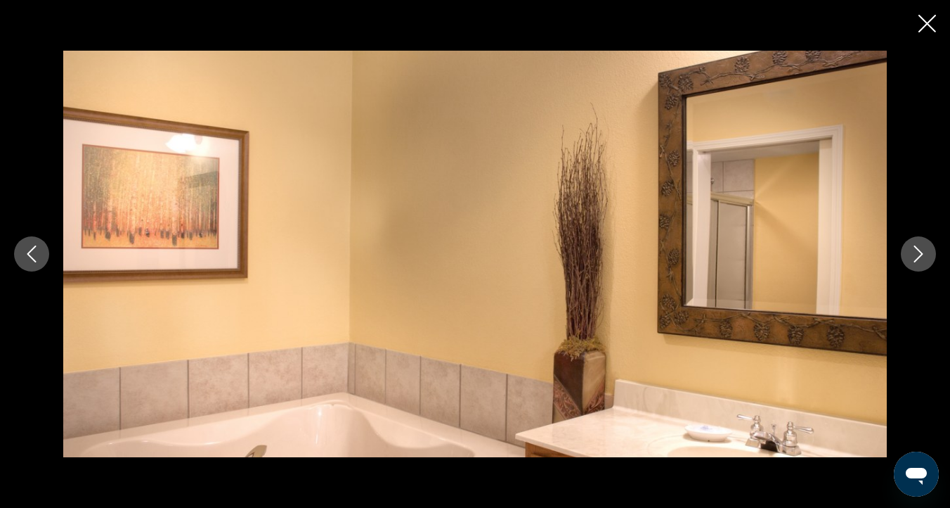
click at [924, 249] on icon "Next image" at bounding box center [918, 253] width 17 height 17
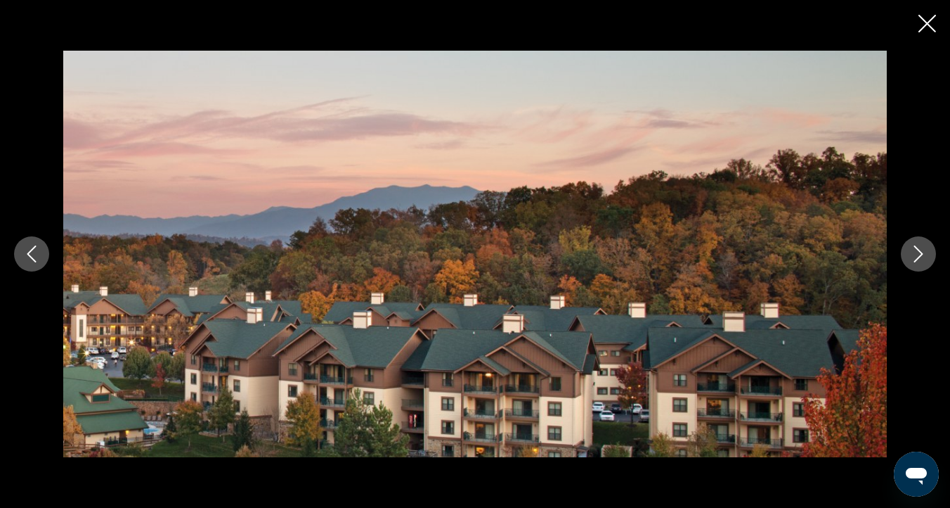
click at [924, 249] on icon "Next image" at bounding box center [918, 253] width 17 height 17
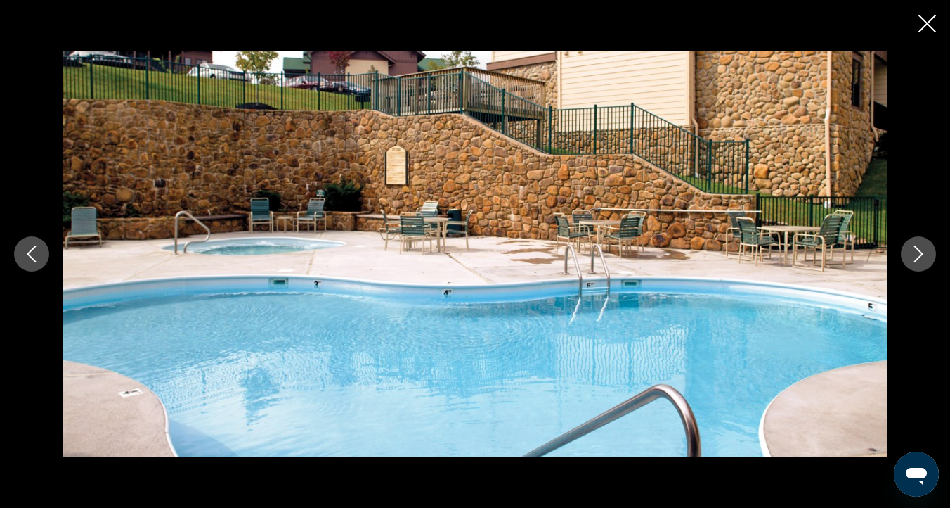
click at [924, 249] on icon "Next image" at bounding box center [918, 253] width 17 height 17
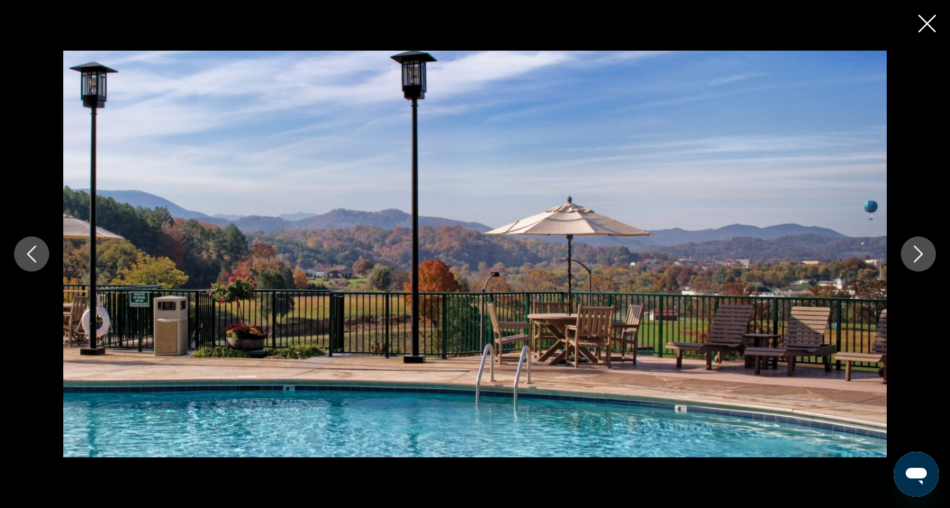
click at [923, 249] on icon "Next image" at bounding box center [918, 253] width 17 height 17
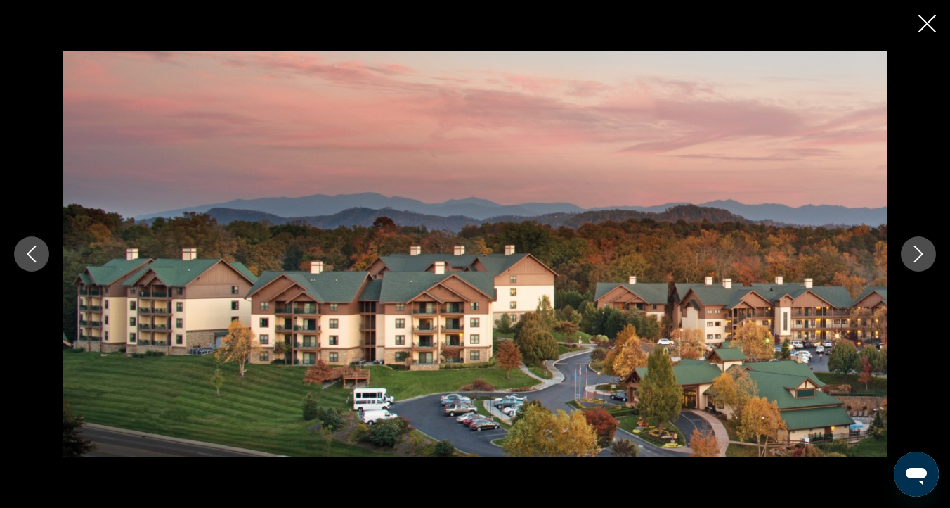
click at [930, 251] on button "Next image" at bounding box center [918, 253] width 35 height 35
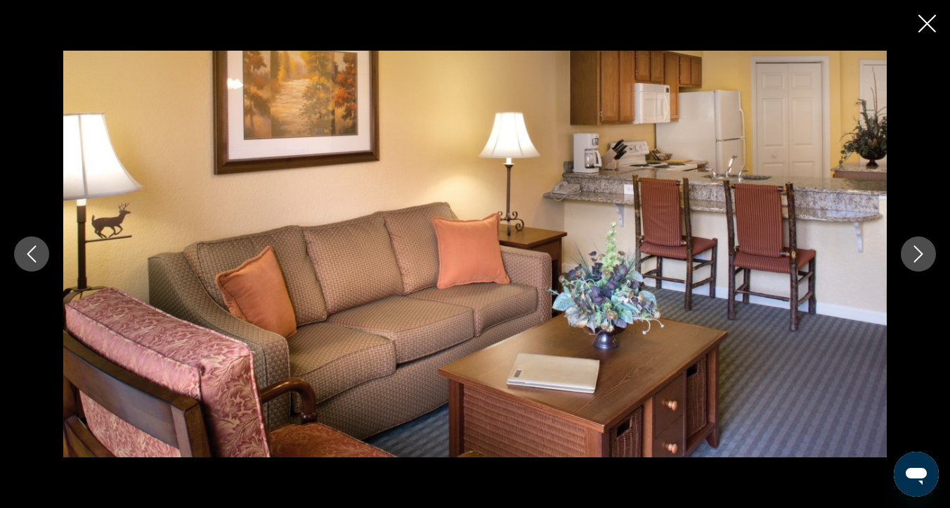
click at [913, 250] on icon "Next image" at bounding box center [918, 253] width 17 height 17
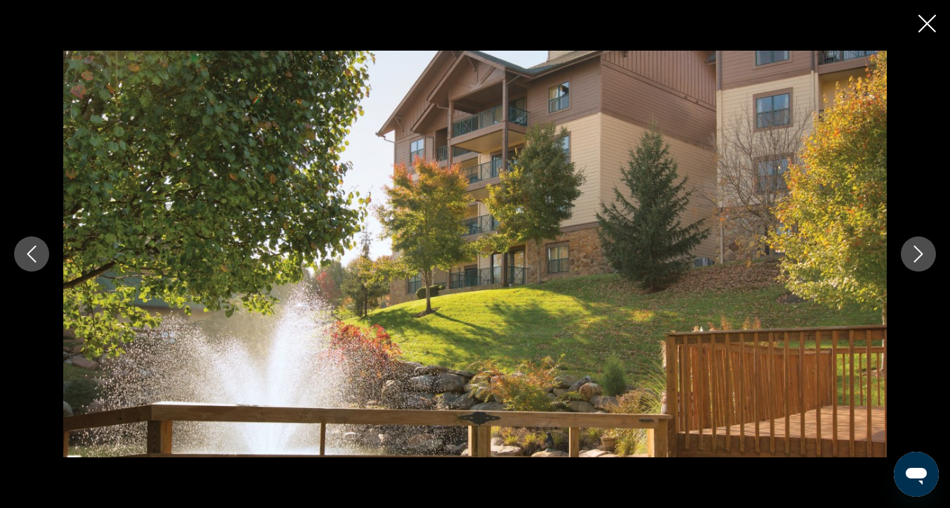
click at [929, 22] on icon "Close slideshow" at bounding box center [928, 24] width 18 height 18
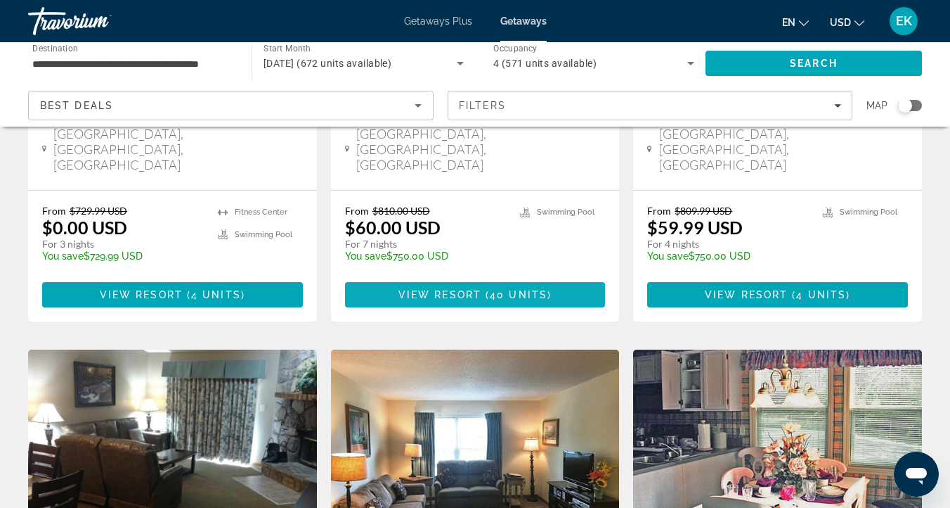
scroll to position [376, 0]
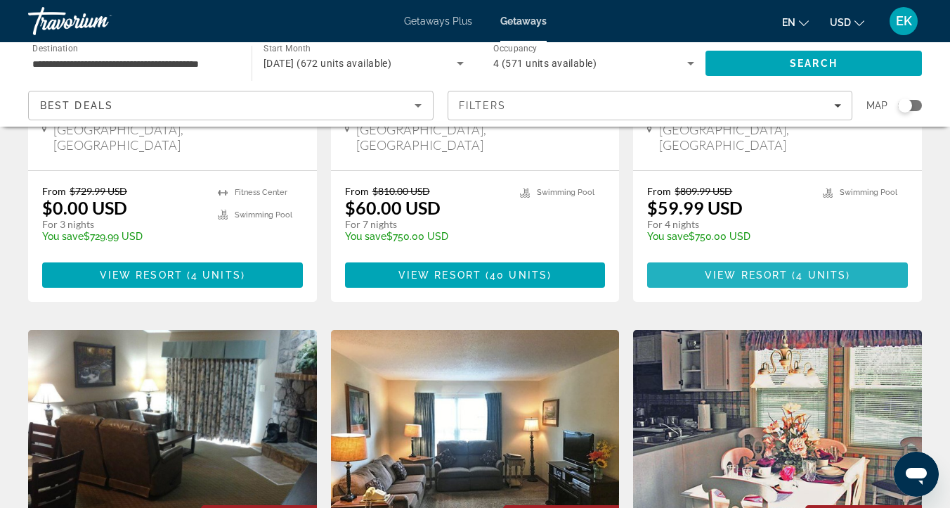
click at [797, 269] on span "4 units" at bounding box center [822, 274] width 50 height 11
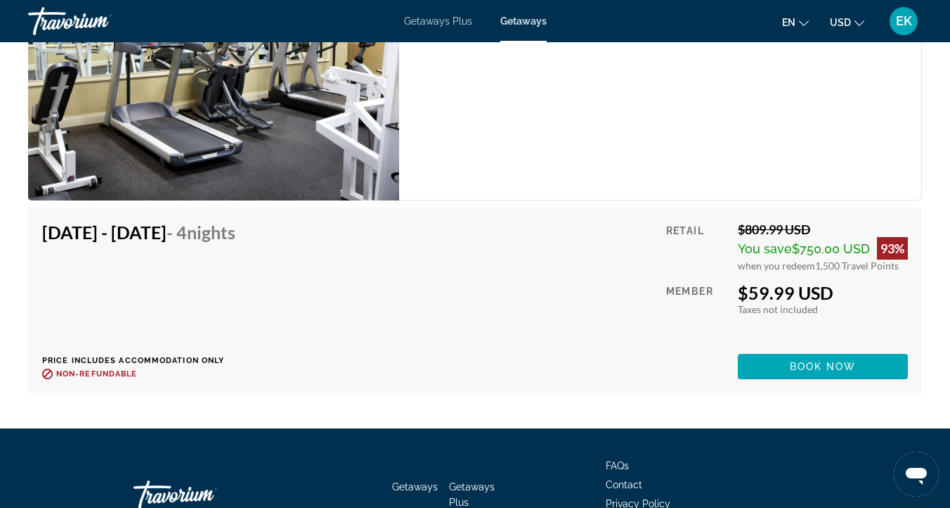
scroll to position [2859, 0]
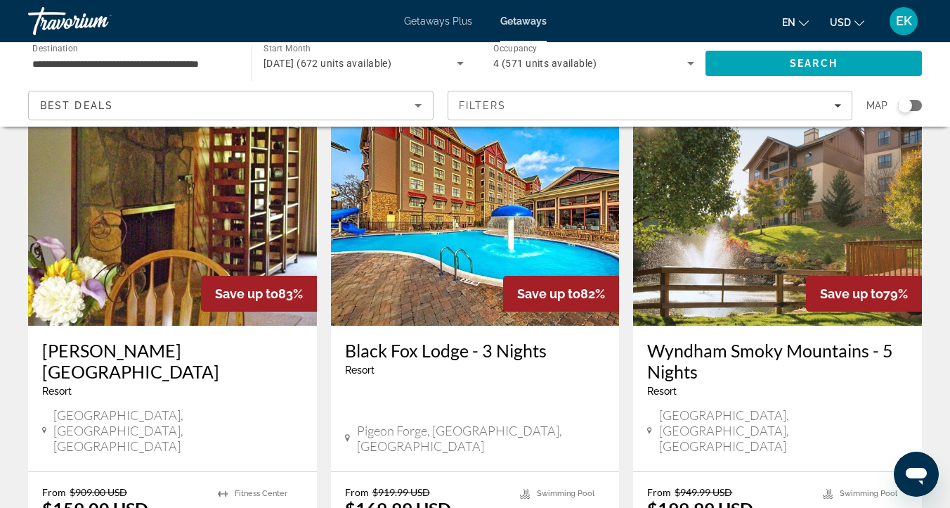
scroll to position [1642, 0]
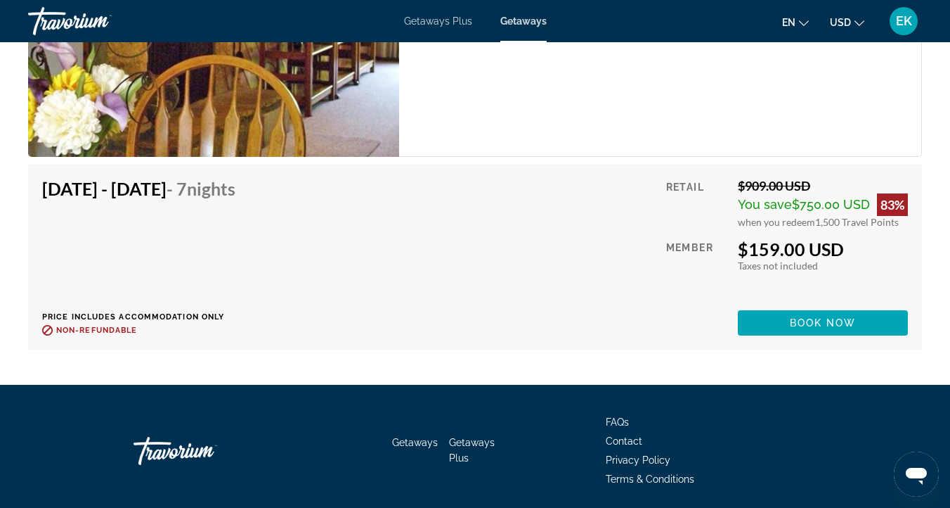
scroll to position [2845, 0]
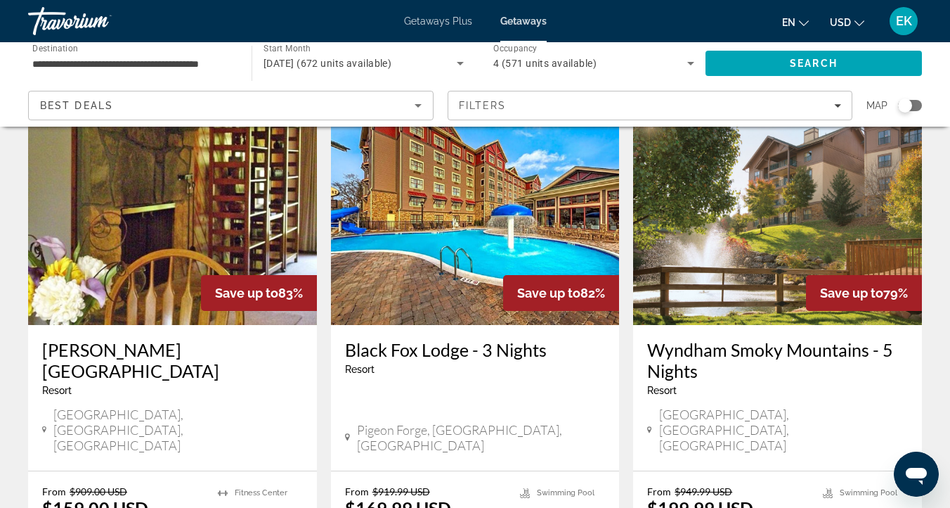
scroll to position [1648, 0]
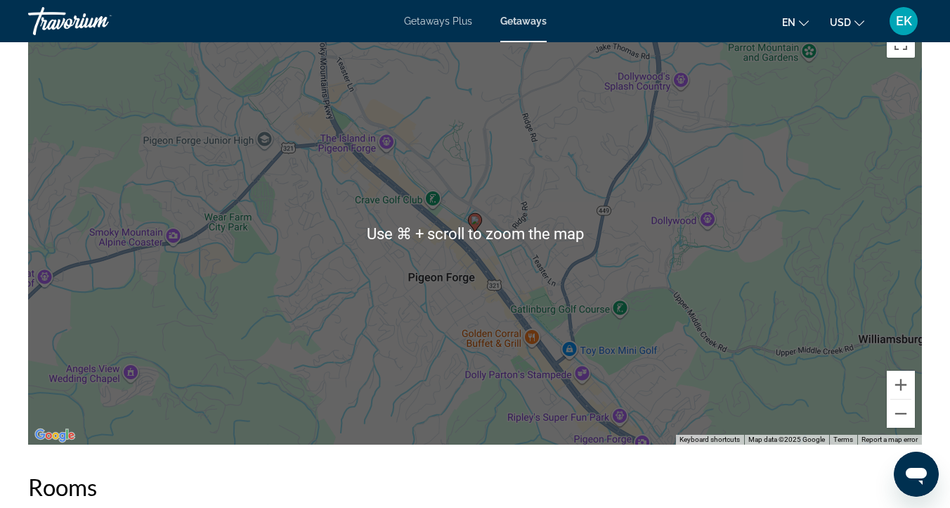
scroll to position [1772, 0]
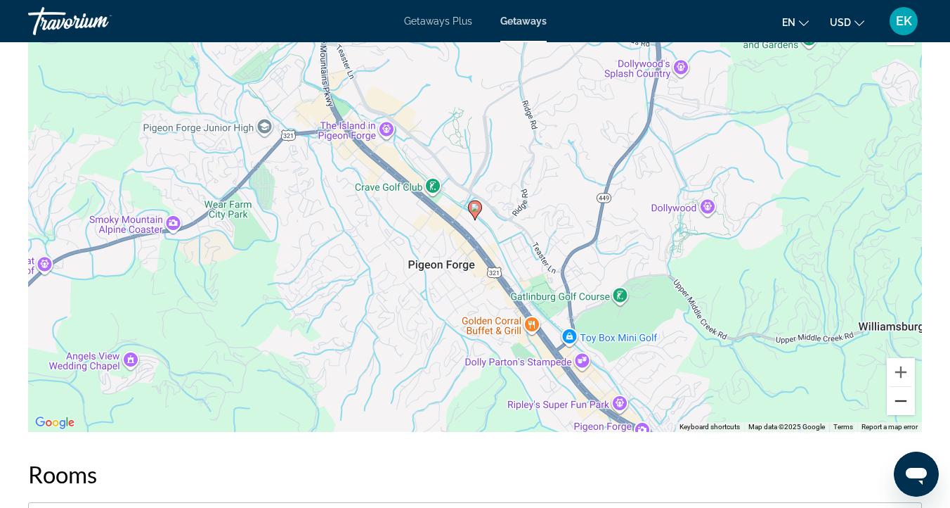
click at [903, 397] on button "Zoom out" at bounding box center [901, 401] width 28 height 28
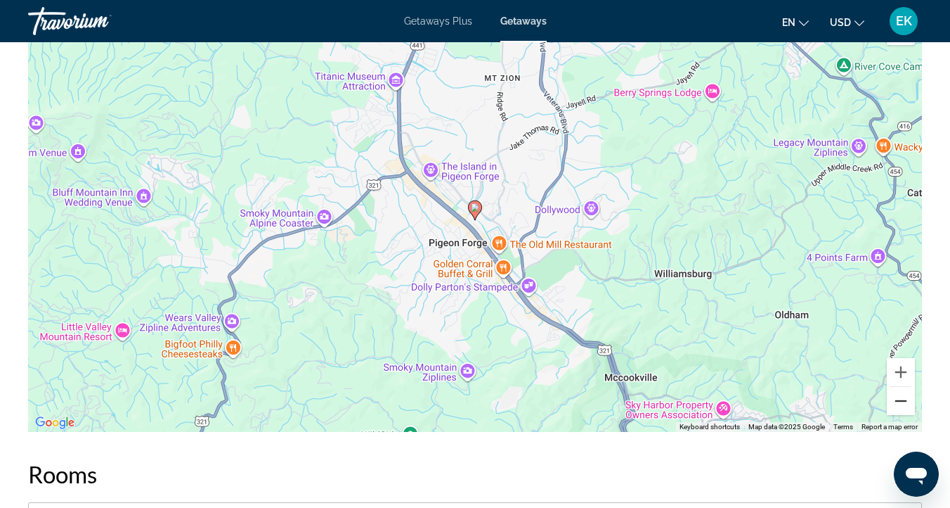
click at [903, 397] on button "Zoom out" at bounding box center [901, 401] width 28 height 28
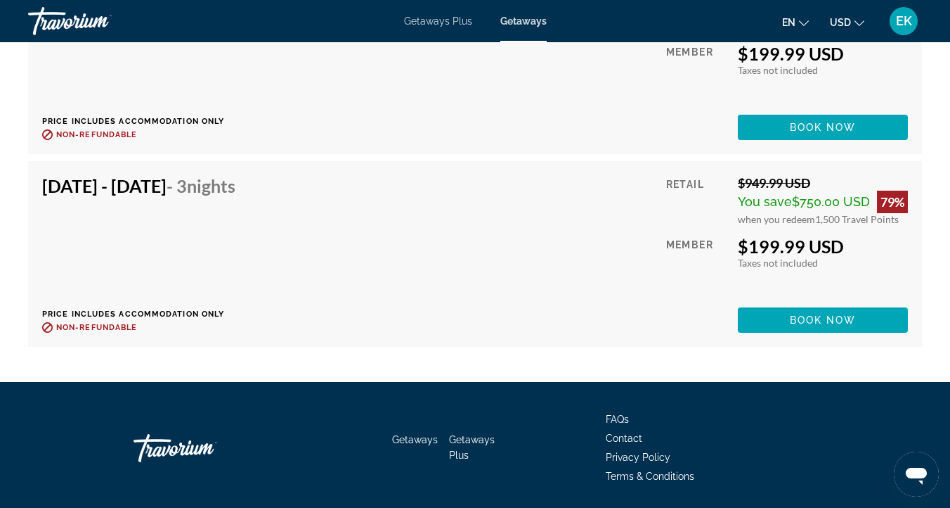
scroll to position [10332, 0]
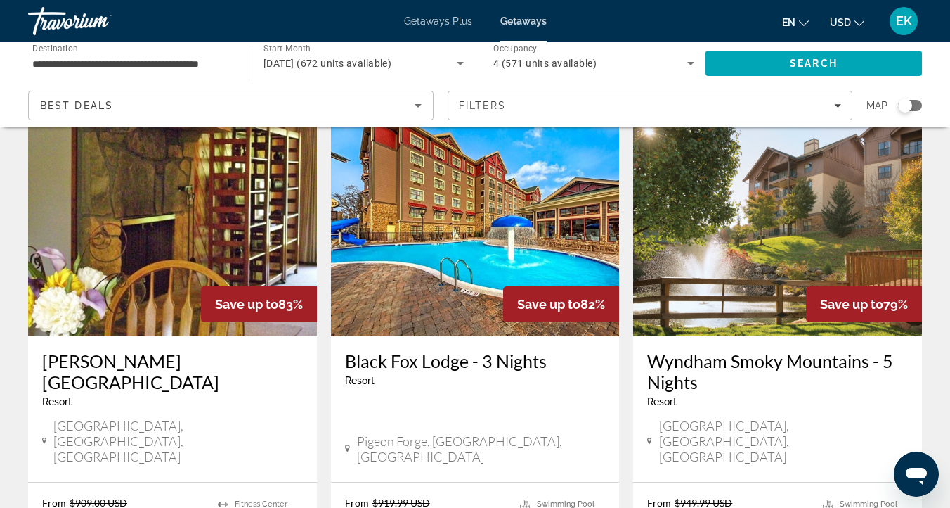
scroll to position [1638, 0]
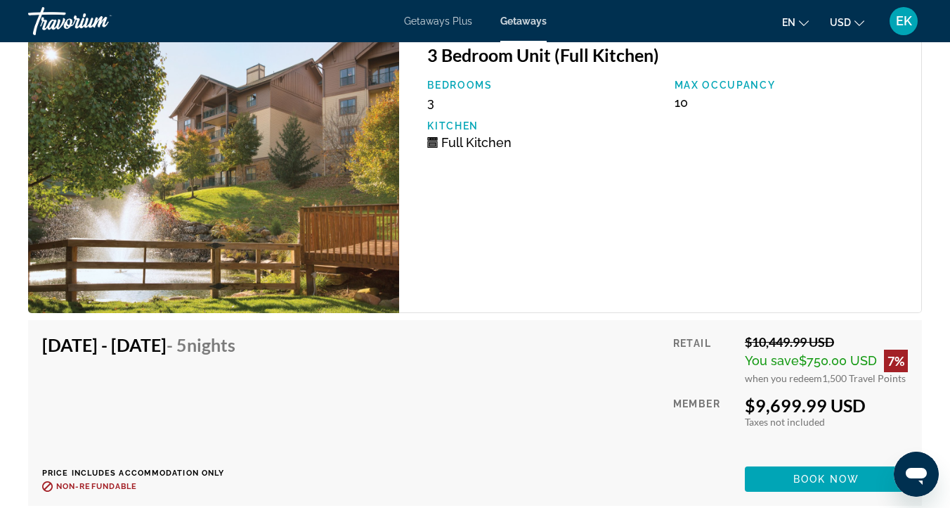
scroll to position [3348, 0]
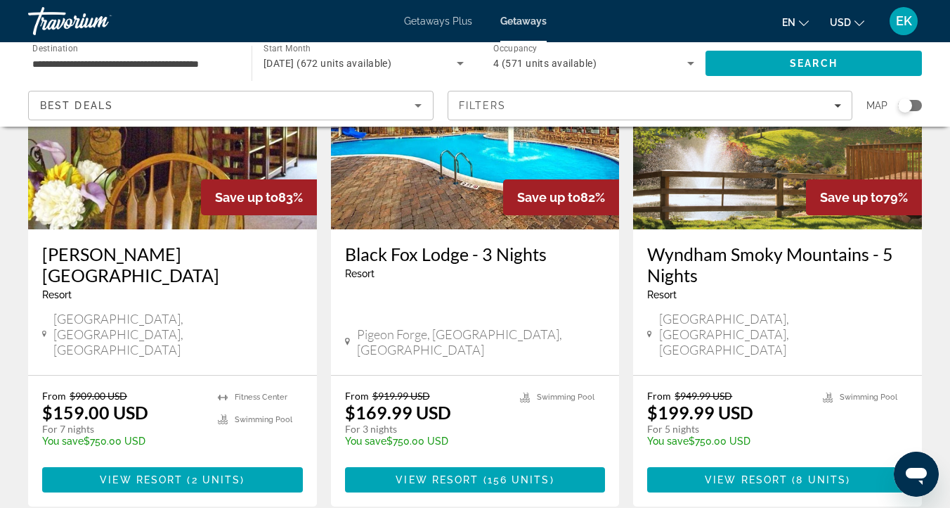
scroll to position [1729, 0]
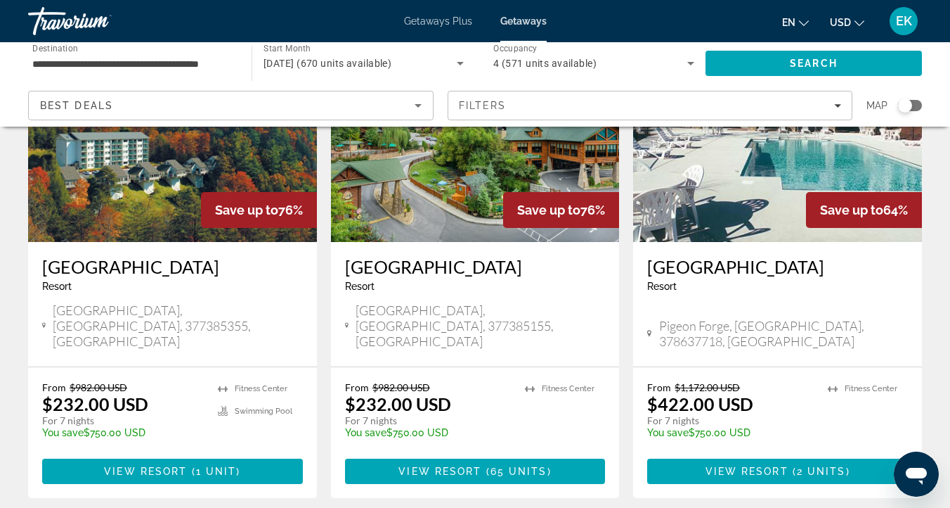
scroll to position [160, 0]
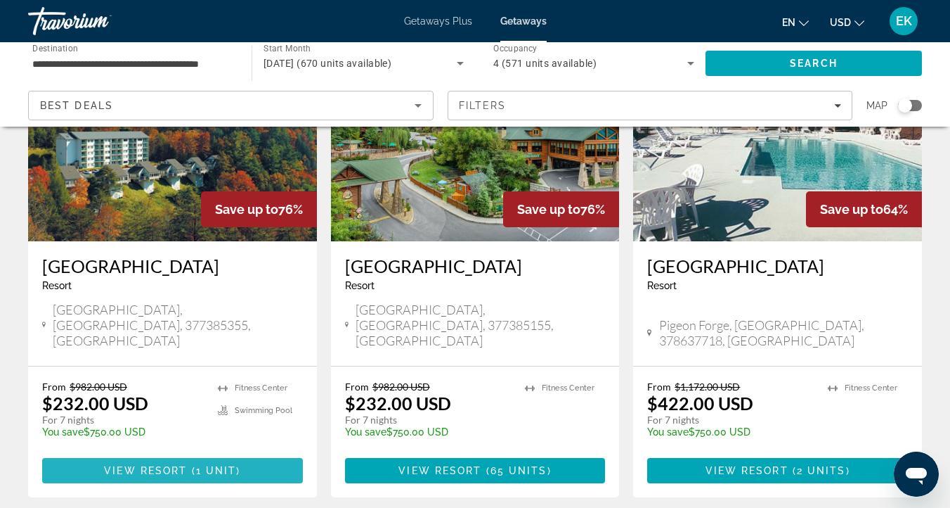
click at [212, 453] on span "Main content" at bounding box center [172, 470] width 261 height 34
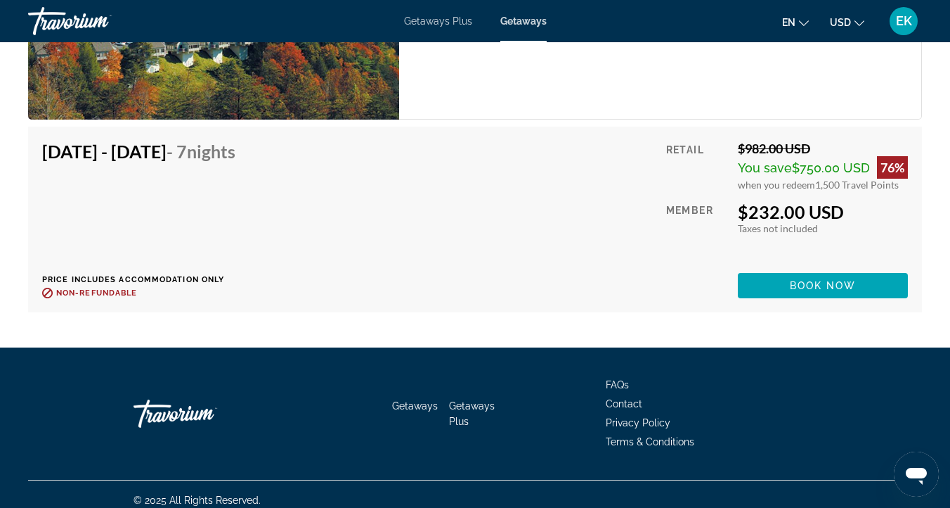
scroll to position [2778, 0]
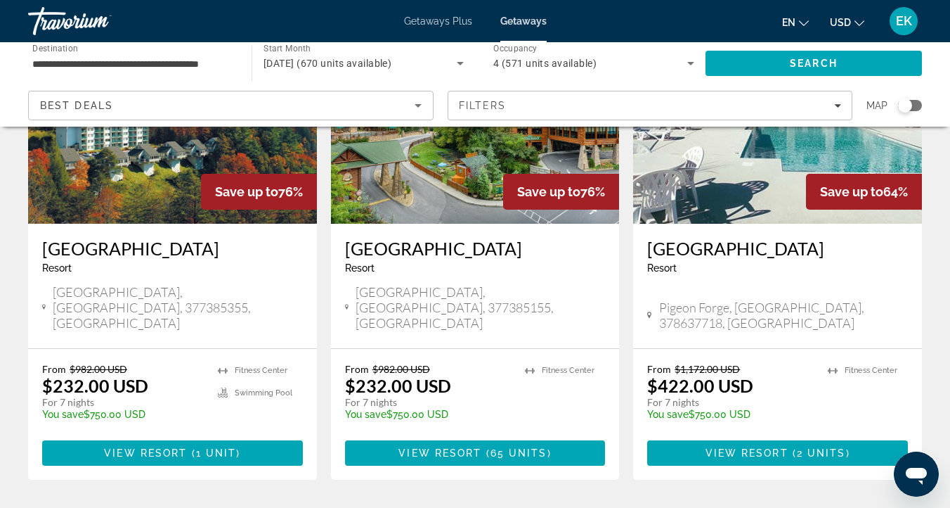
scroll to position [188, 0]
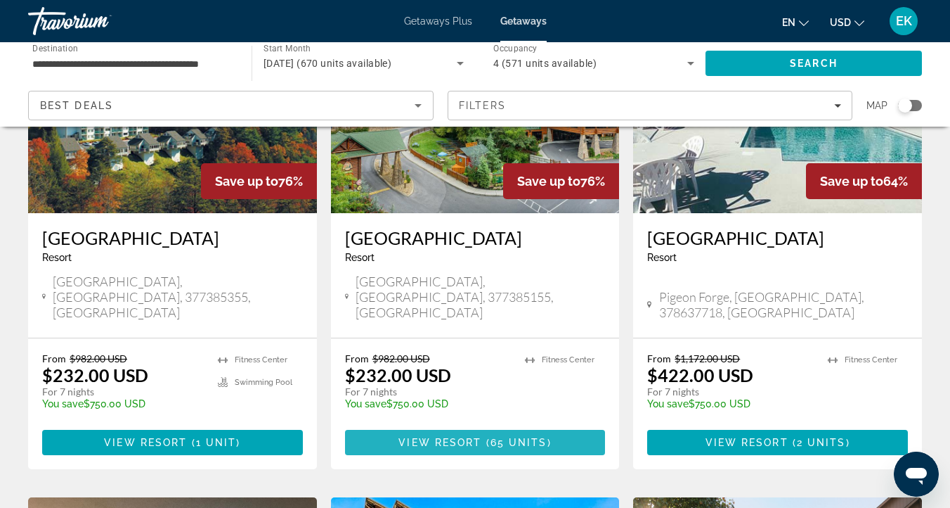
click at [462, 437] on span "View Resort" at bounding box center [440, 442] width 83 height 11
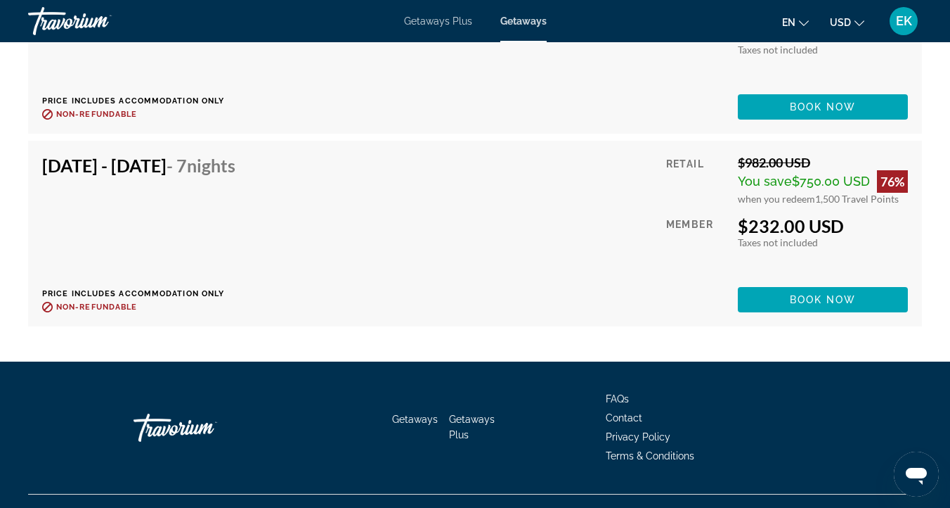
scroll to position [3860, 0]
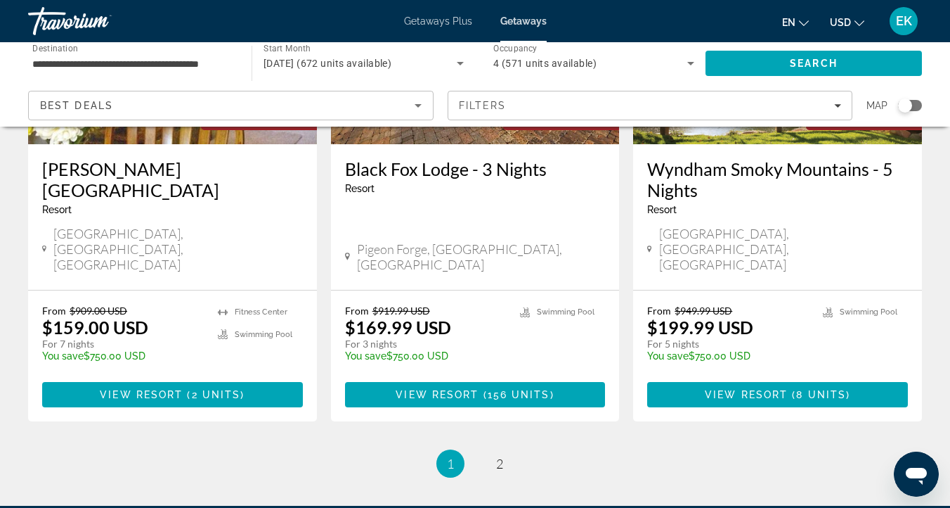
scroll to position [1831, 0]
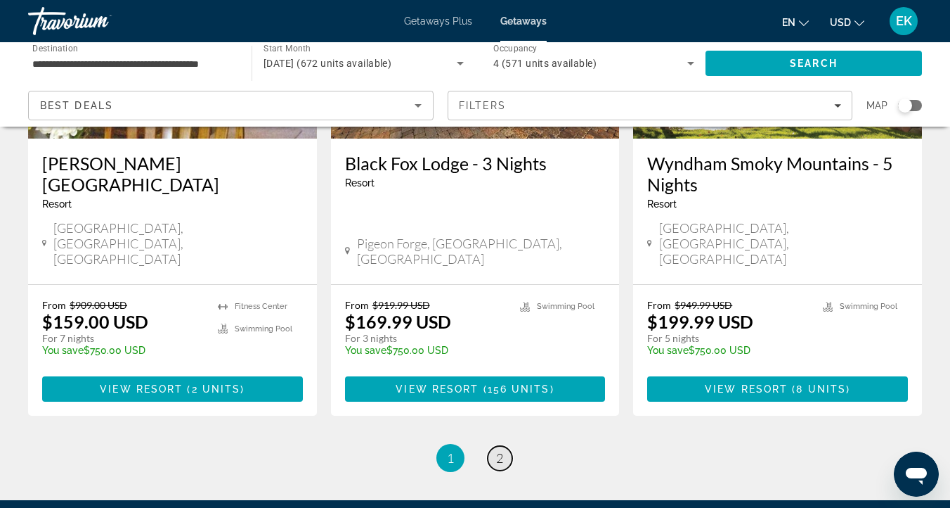
click at [501, 450] on span "2" at bounding box center [499, 457] width 7 height 15
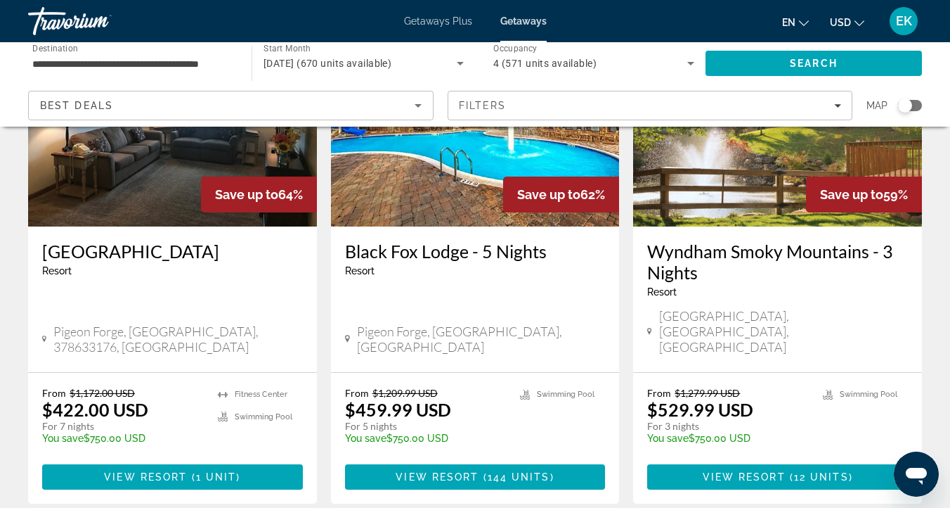
scroll to position [701, 0]
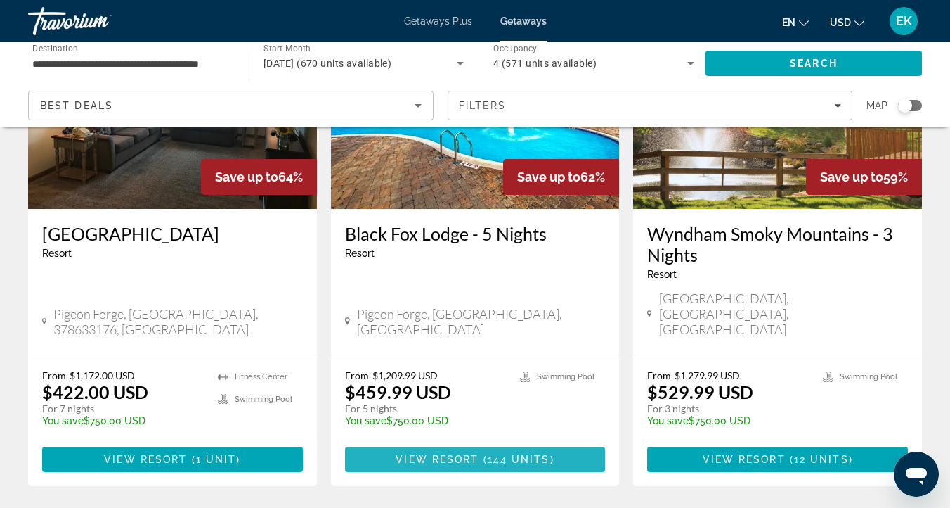
click at [479, 453] on span "Main content" at bounding box center [481, 458] width 4 height 11
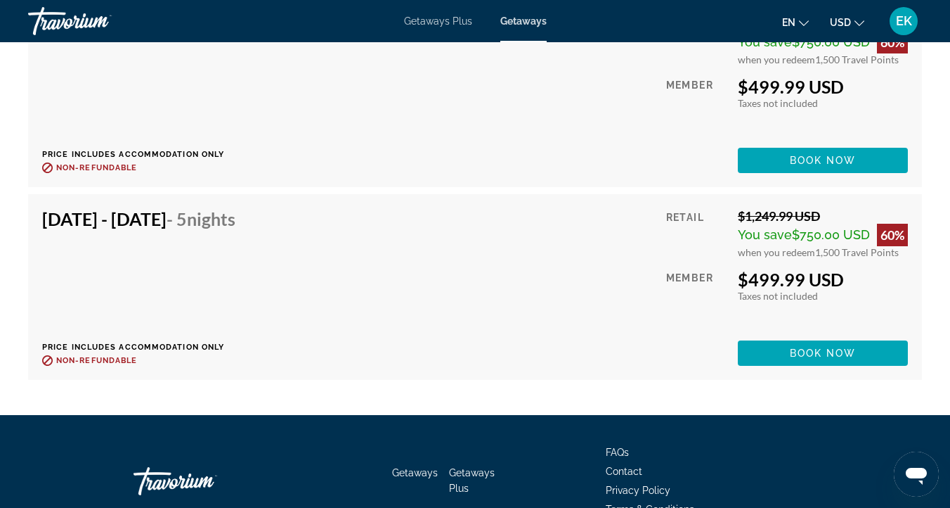
scroll to position [9526, 0]
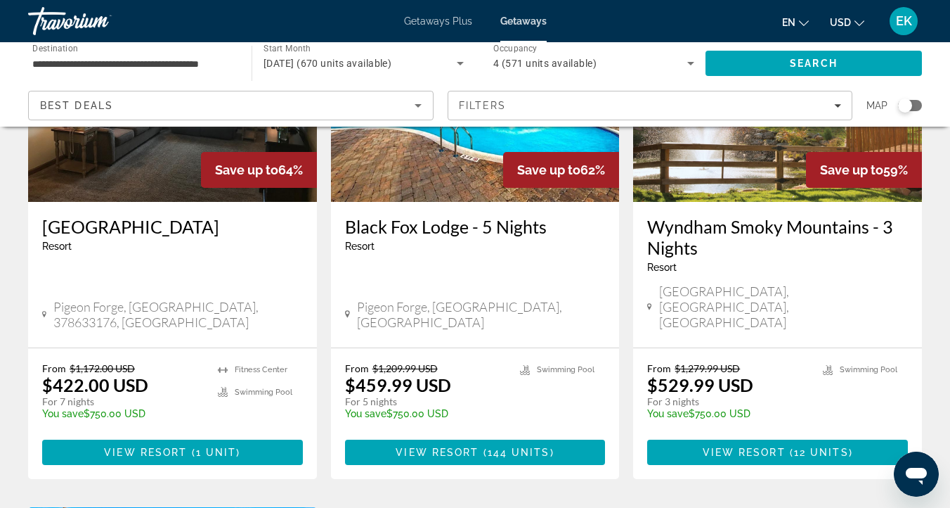
scroll to position [714, 0]
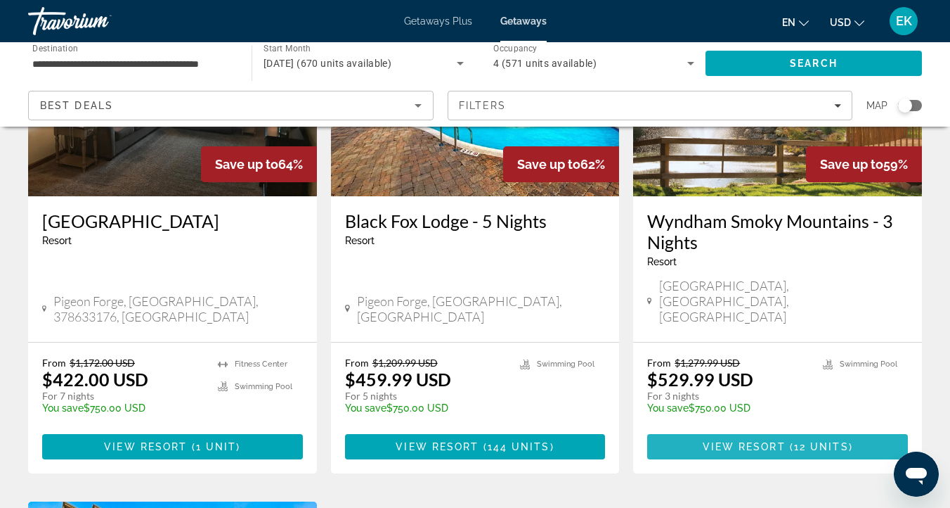
click at [764, 441] on span "View Resort" at bounding box center [744, 446] width 83 height 11
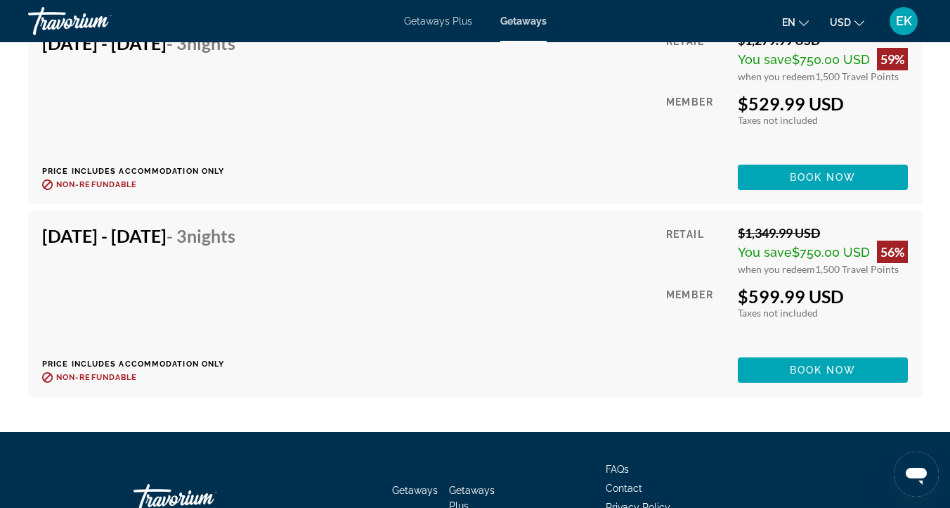
scroll to position [3239, 0]
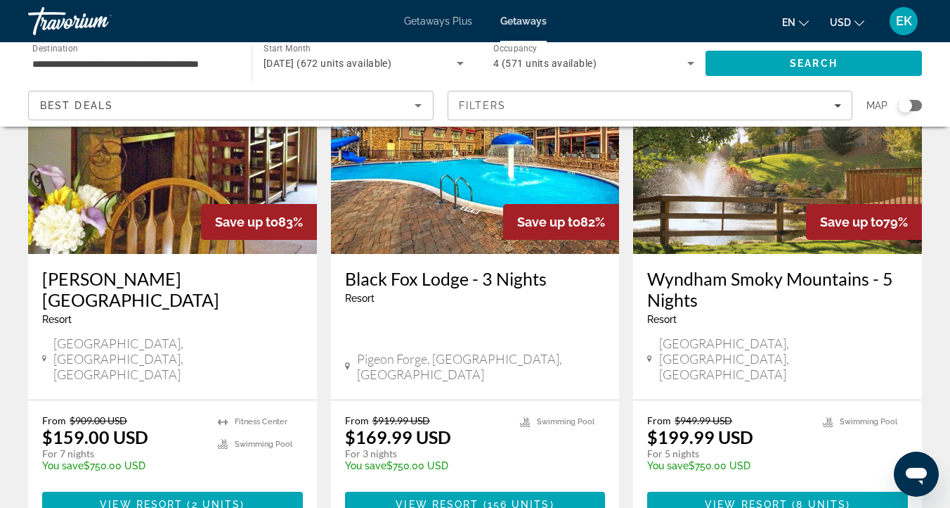
scroll to position [1872, 0]
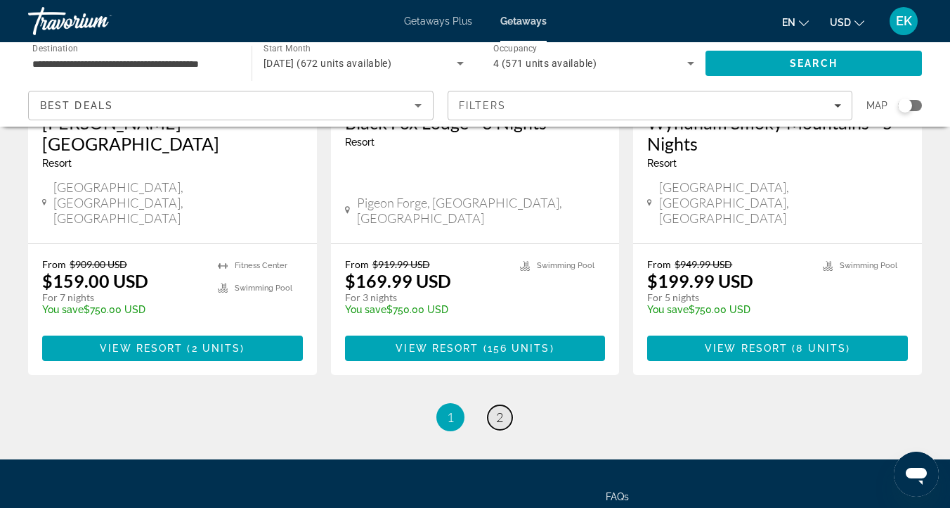
click at [503, 409] on span "2" at bounding box center [499, 416] width 7 height 15
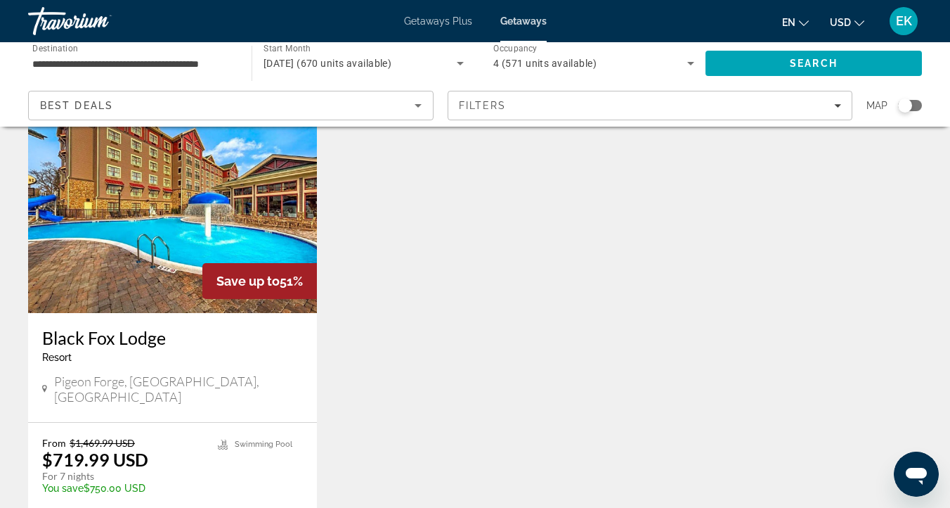
scroll to position [1138, 0]
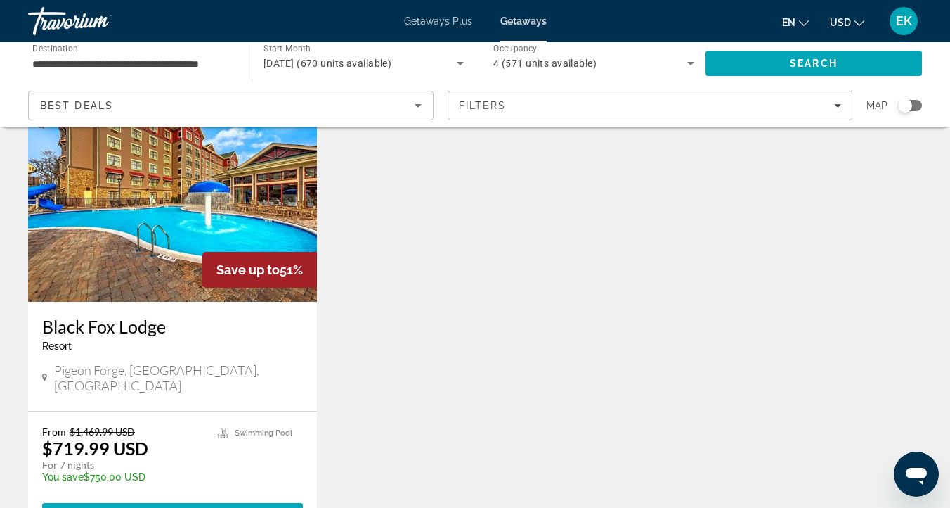
click at [158, 507] on span "View Resort" at bounding box center [135, 515] width 83 height 11
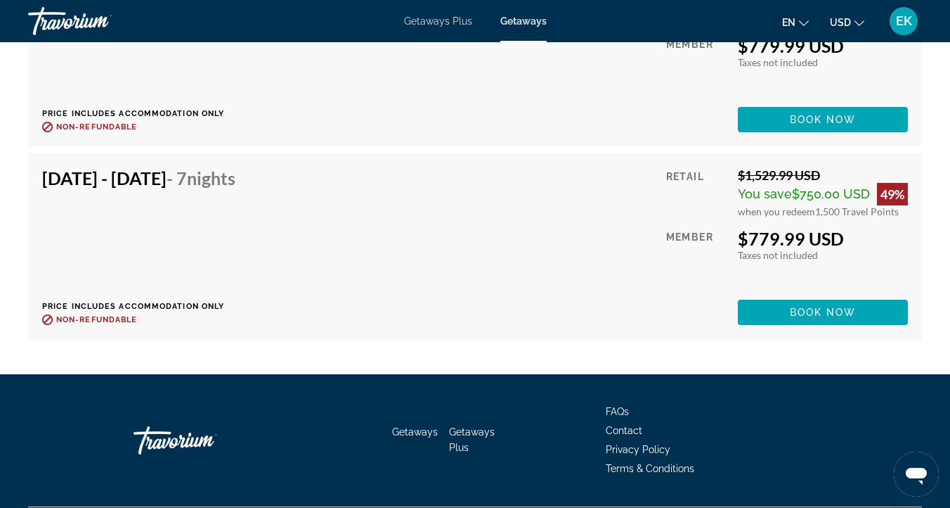
scroll to position [8800, 0]
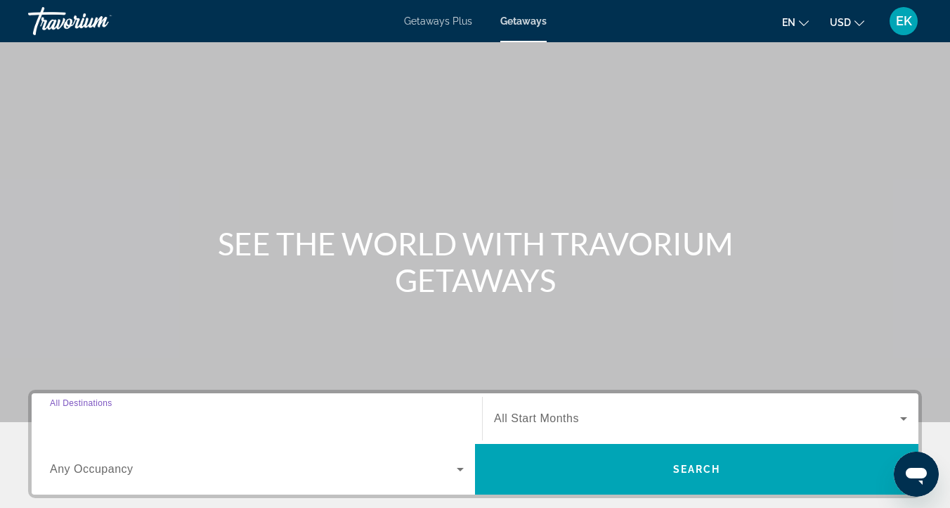
click at [70, 411] on input "Destination All Destinations" at bounding box center [257, 419] width 414 height 17
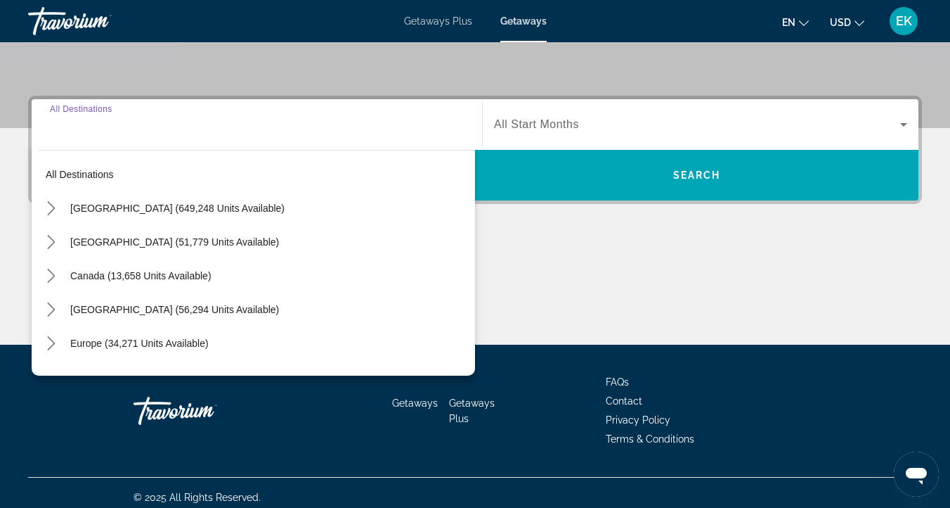
scroll to position [303, 0]
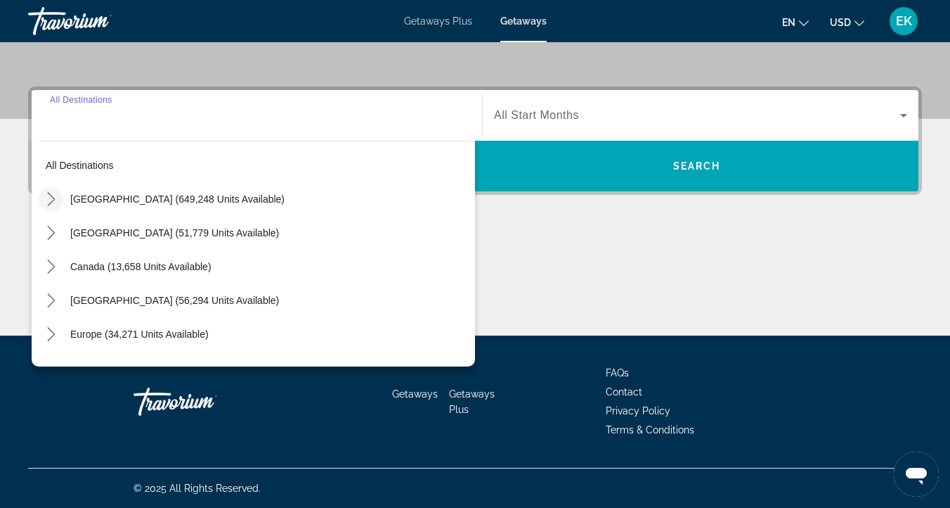
click at [51, 200] on icon "Toggle United States (649,248 units available) submenu" at bounding box center [51, 199] width 14 height 14
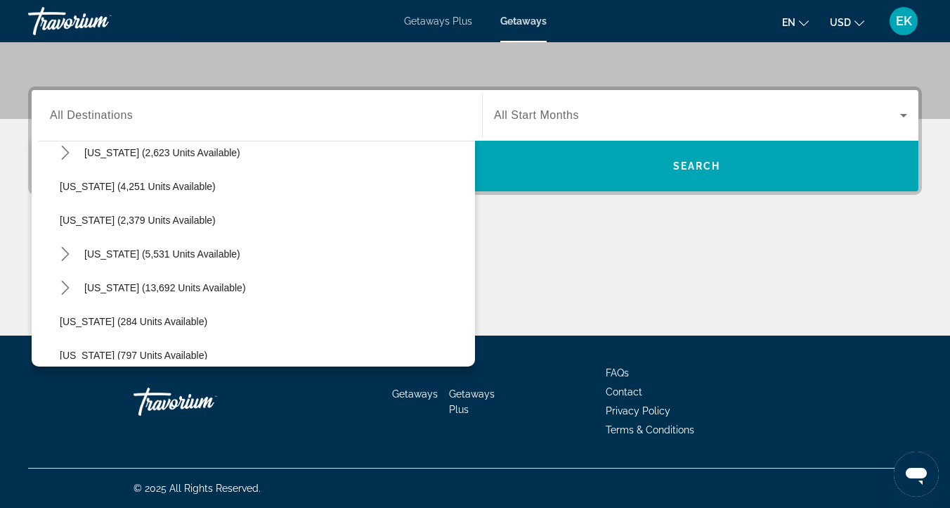
scroll to position [918, 0]
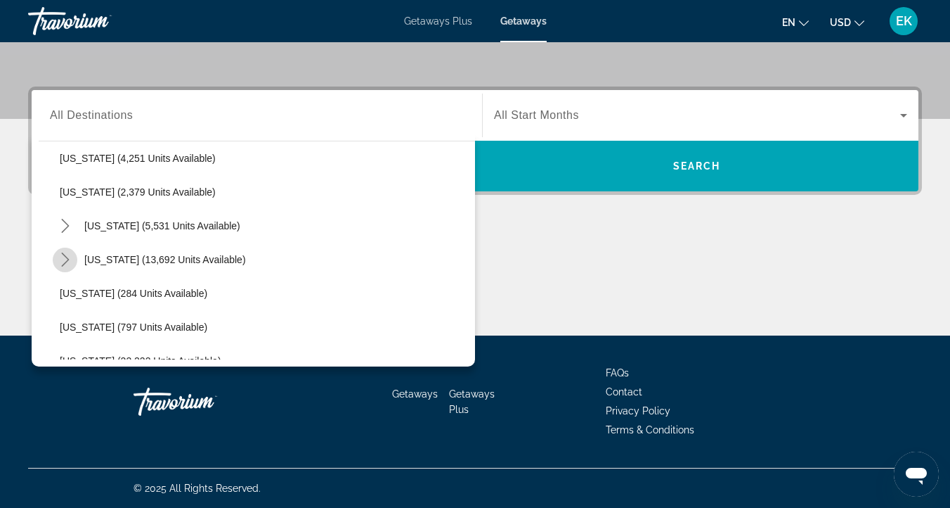
click at [65, 256] on icon "Toggle North Carolina (13,692 units available) submenu" at bounding box center [65, 259] width 8 height 14
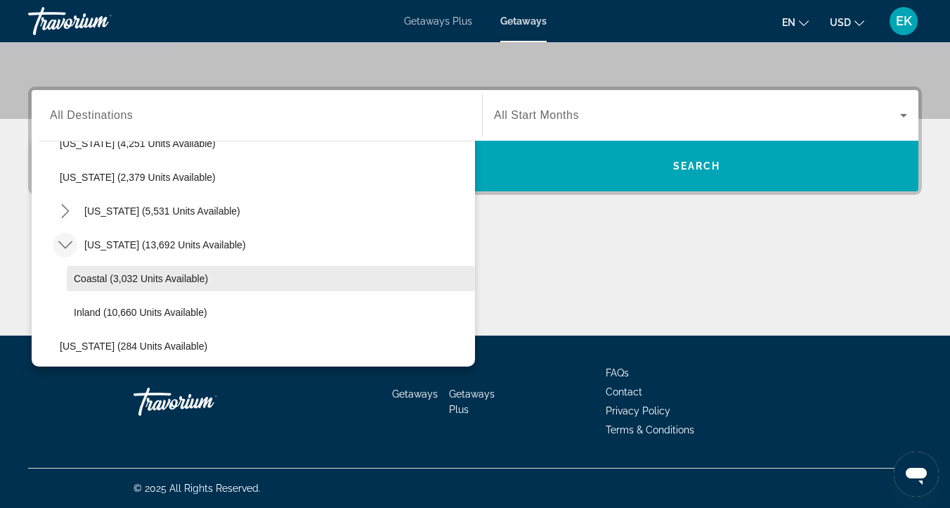
scroll to position [932, 0]
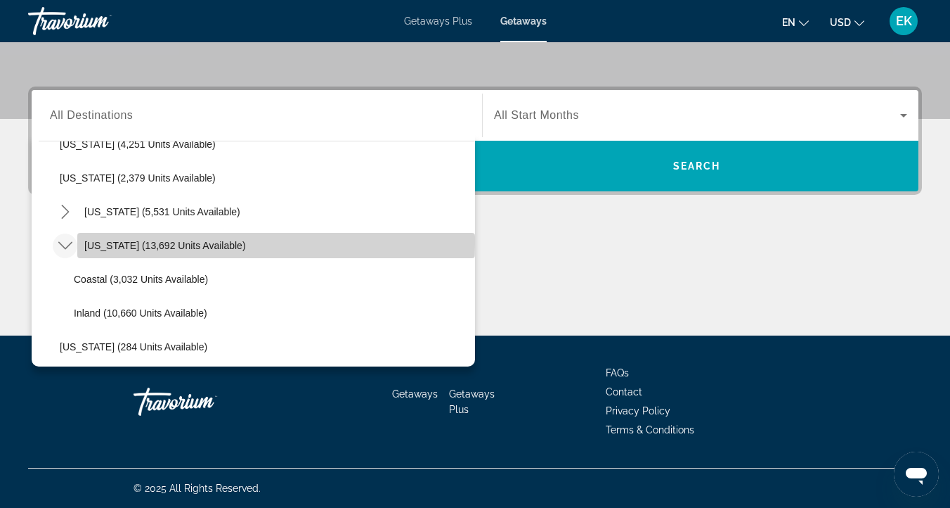
click at [107, 243] on span "[US_STATE] (13,692 units available)" at bounding box center [165, 245] width 162 height 11
type input "**********"
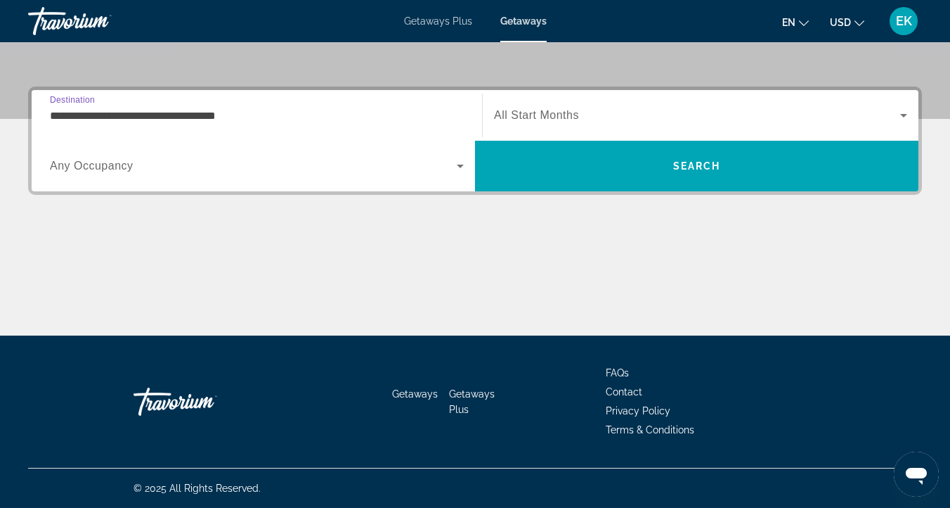
click at [536, 108] on span "Search widget" at bounding box center [697, 115] width 406 height 17
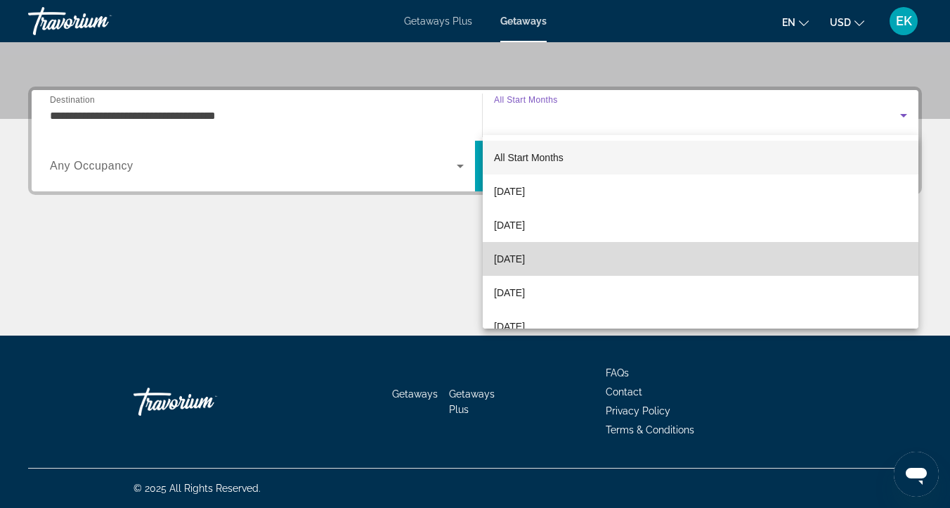
click at [510, 255] on span "[DATE]" at bounding box center [509, 258] width 31 height 17
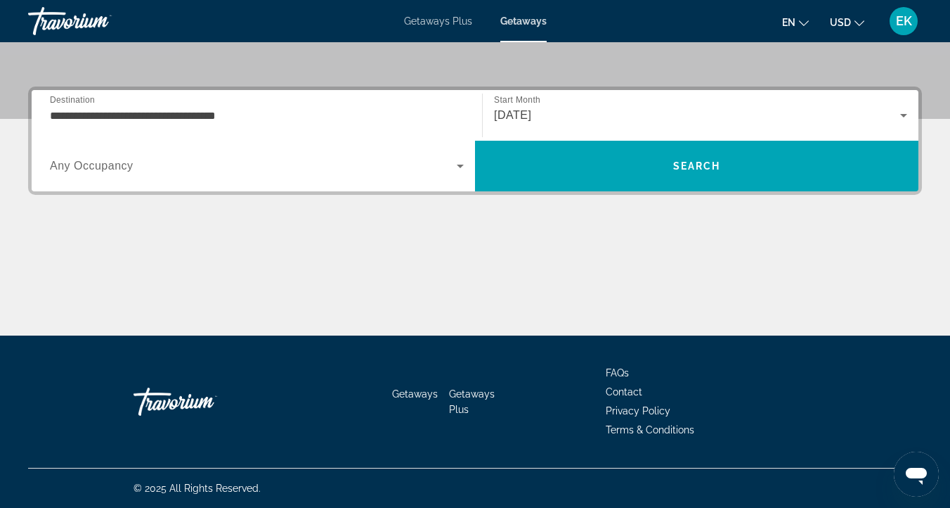
click at [91, 161] on span "Any Occupancy" at bounding box center [92, 166] width 84 height 12
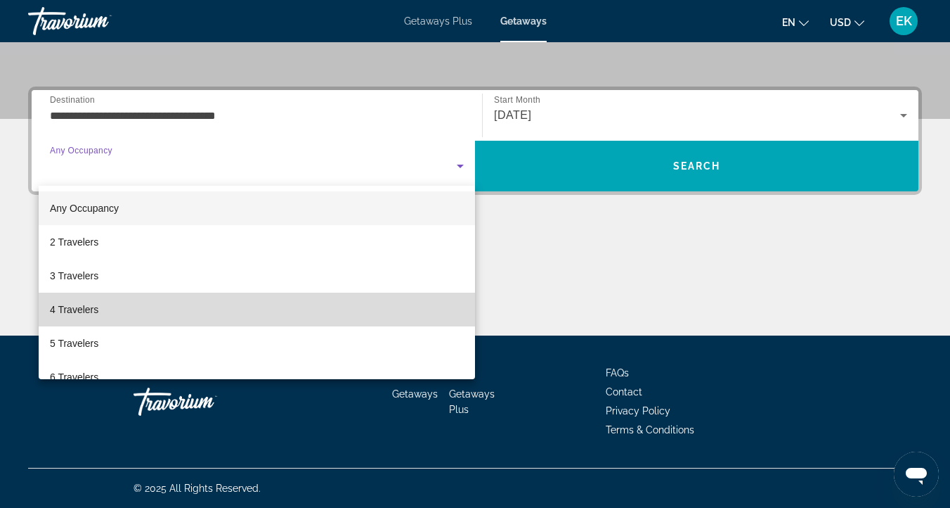
click at [80, 307] on span "4 Travelers" at bounding box center [74, 309] width 49 height 17
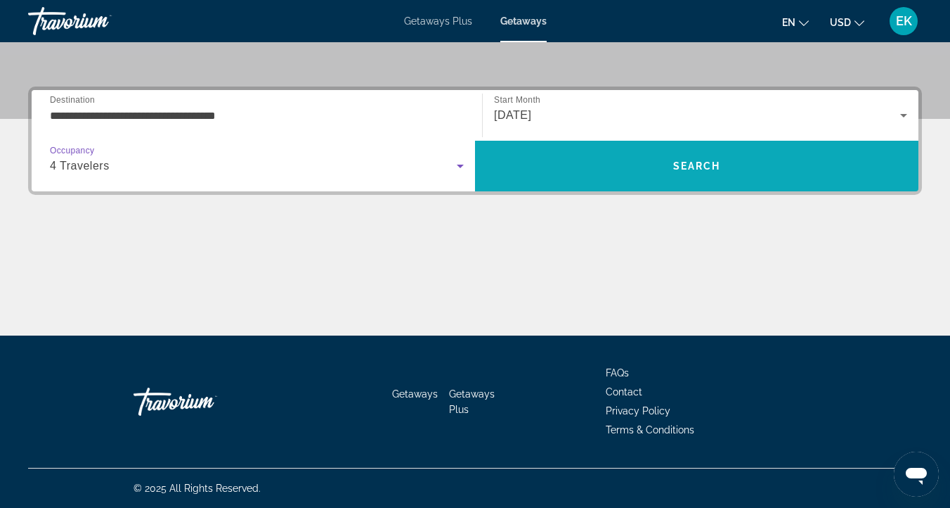
click at [626, 161] on span "Search" at bounding box center [697, 166] width 444 height 34
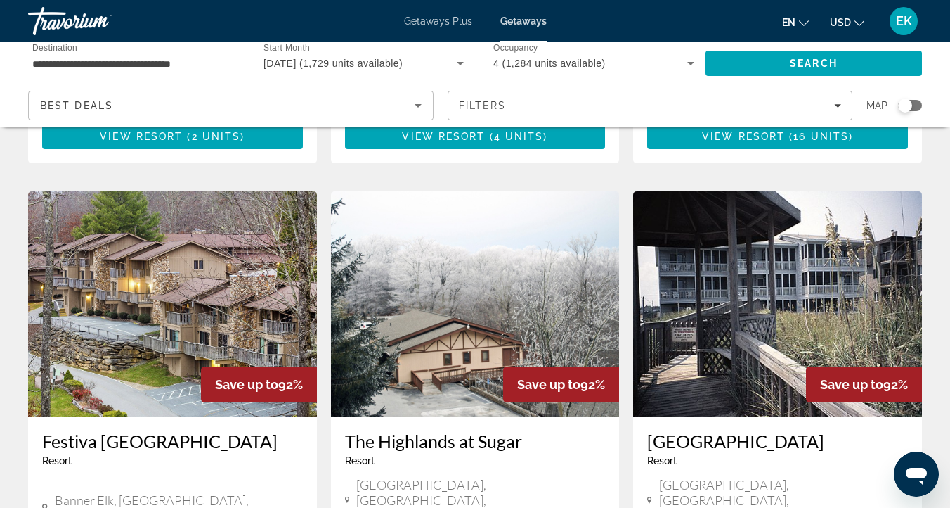
scroll to position [1614, 0]
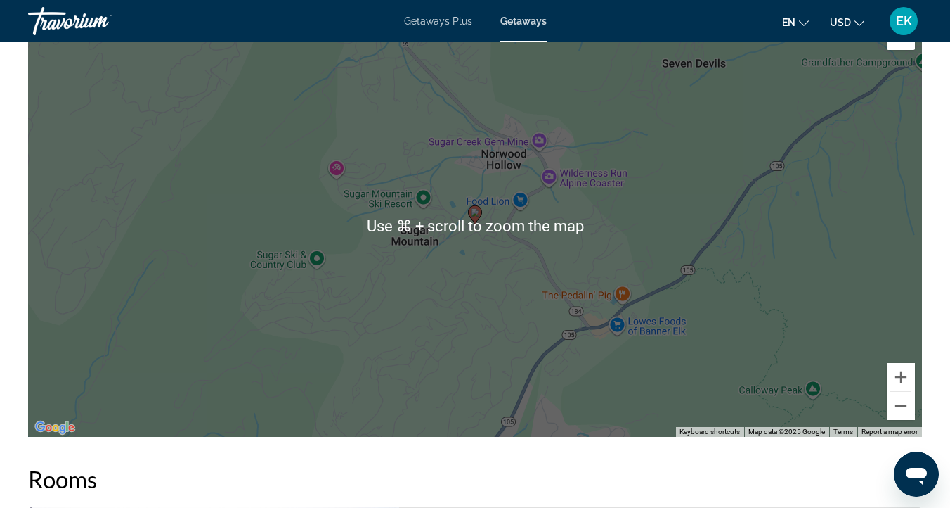
scroll to position [2089, 0]
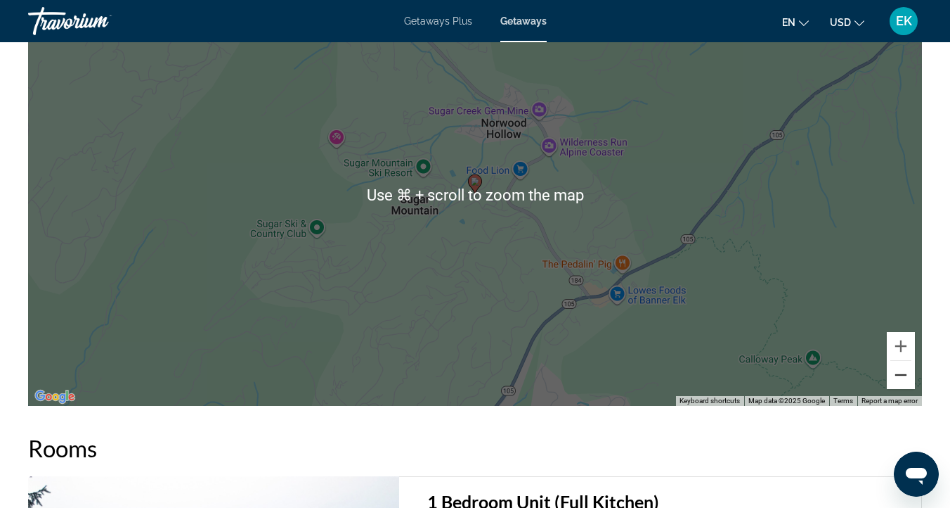
click at [896, 373] on button "Zoom out" at bounding box center [901, 375] width 28 height 28
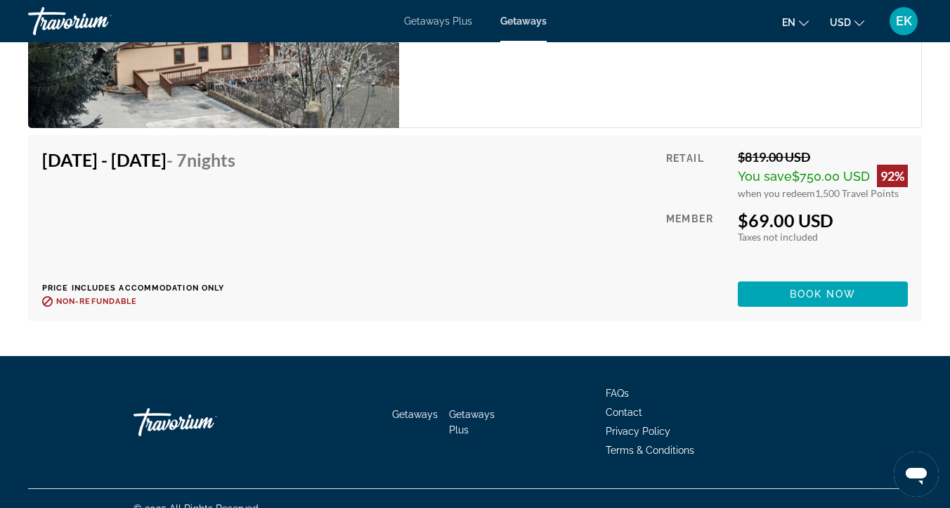
scroll to position [2740, 0]
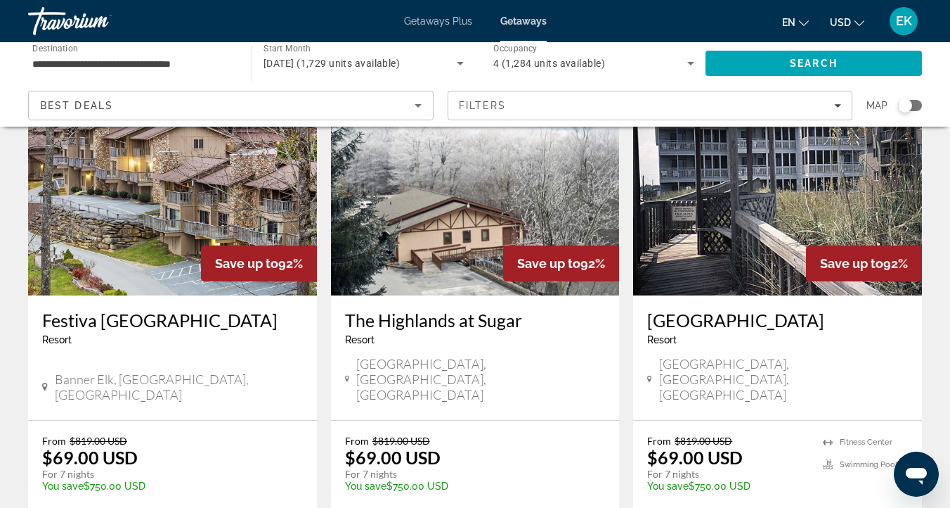
scroll to position [1691, 0]
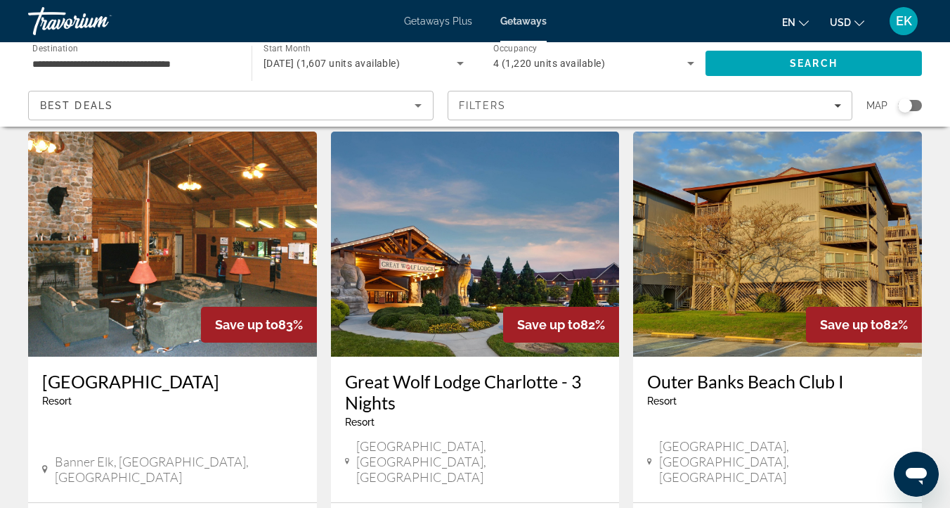
scroll to position [1605, 0]
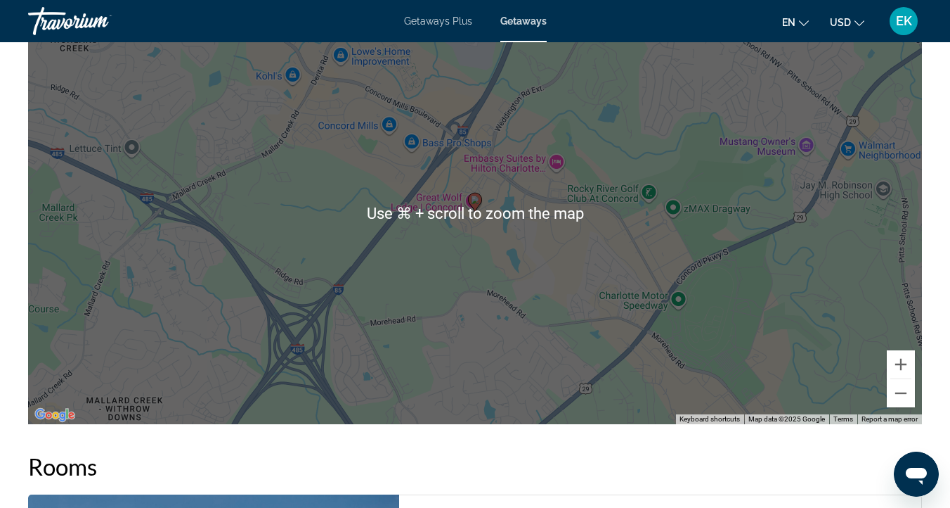
scroll to position [1895, 0]
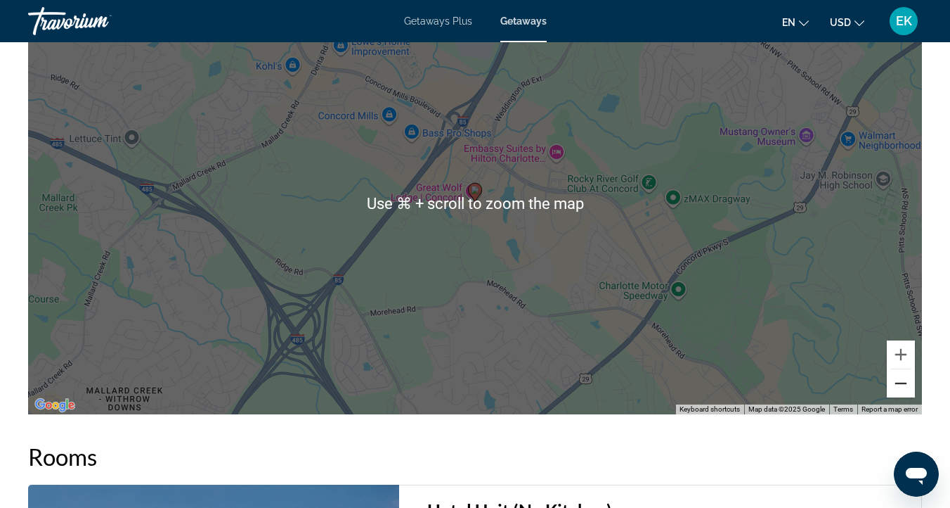
click at [903, 380] on button "Zoom out" at bounding box center [901, 383] width 28 height 28
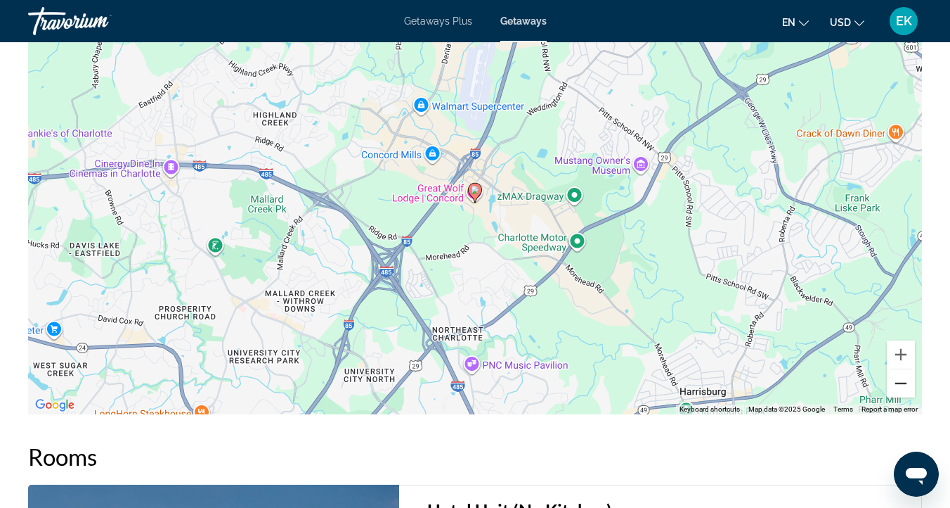
click at [903, 380] on button "Zoom out" at bounding box center [901, 383] width 28 height 28
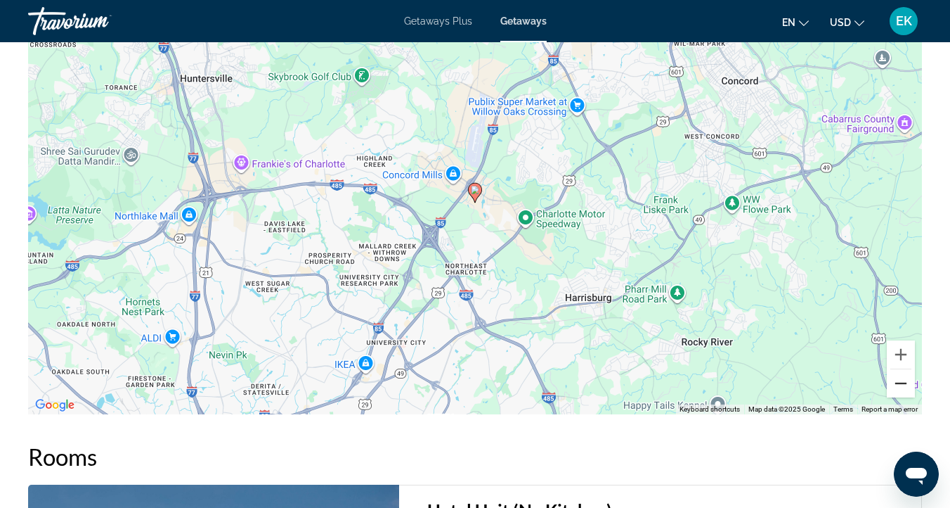
click at [903, 380] on button "Zoom out" at bounding box center [901, 383] width 28 height 28
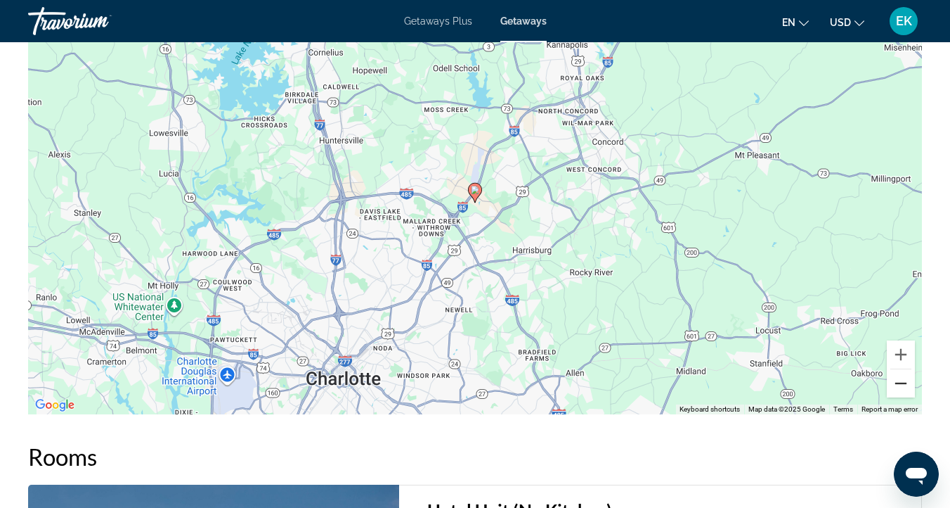
click at [905, 380] on button "Zoom out" at bounding box center [901, 383] width 28 height 28
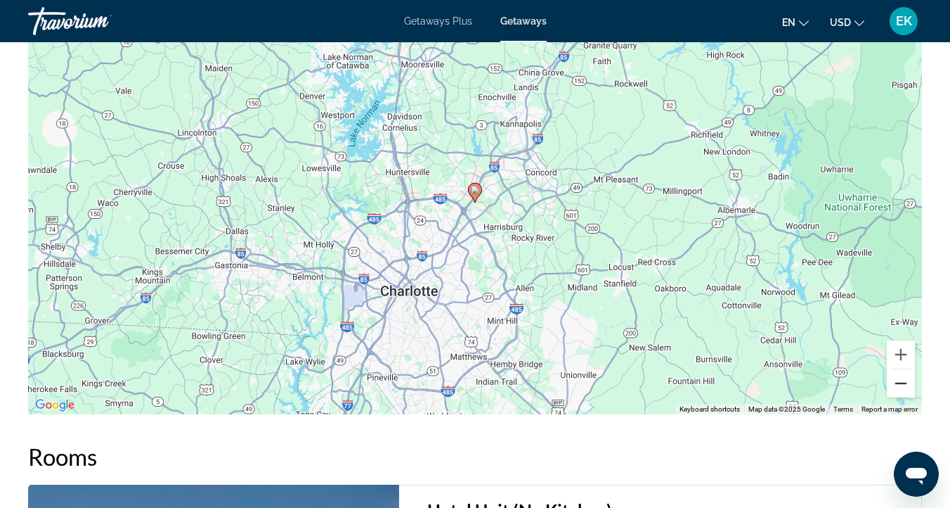
click at [905, 381] on button "Zoom out" at bounding box center [901, 383] width 28 height 28
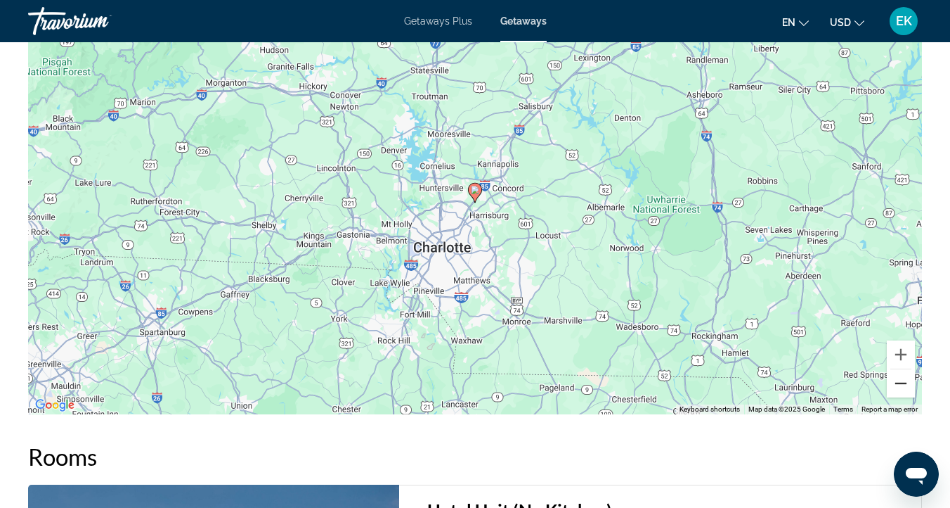
click at [905, 381] on button "Zoom out" at bounding box center [901, 383] width 28 height 28
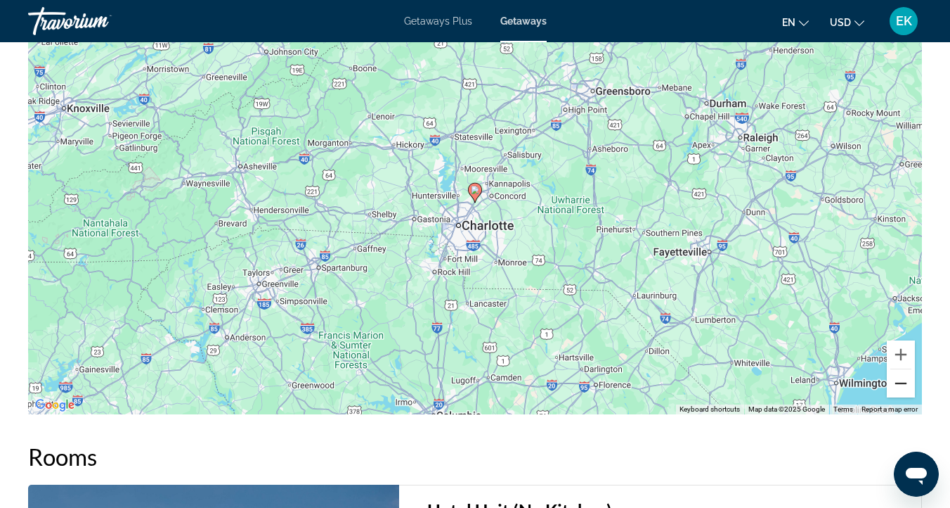
click at [905, 382] on button "Zoom out" at bounding box center [901, 383] width 28 height 28
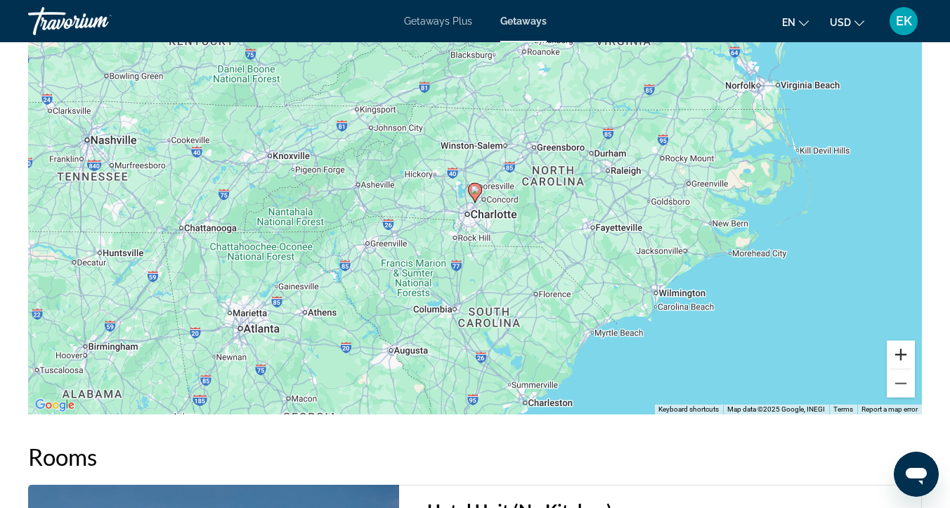
click at [901, 352] on button "Zoom in" at bounding box center [901, 354] width 28 height 28
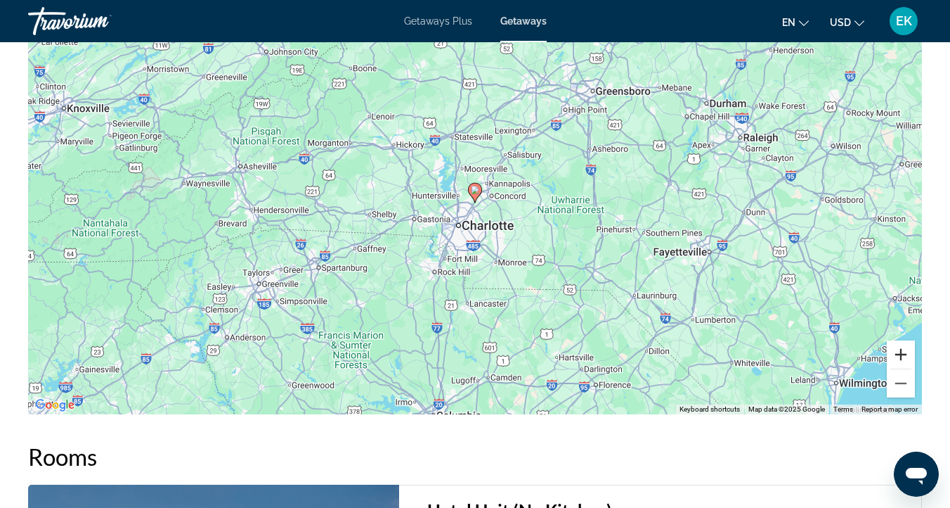
click at [901, 353] on button "Zoom in" at bounding box center [901, 354] width 28 height 28
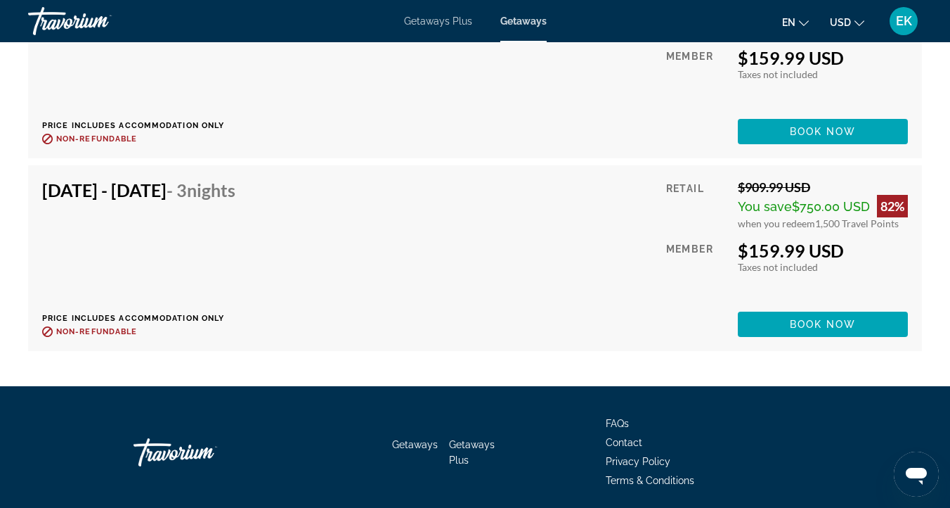
scroll to position [3518, 0]
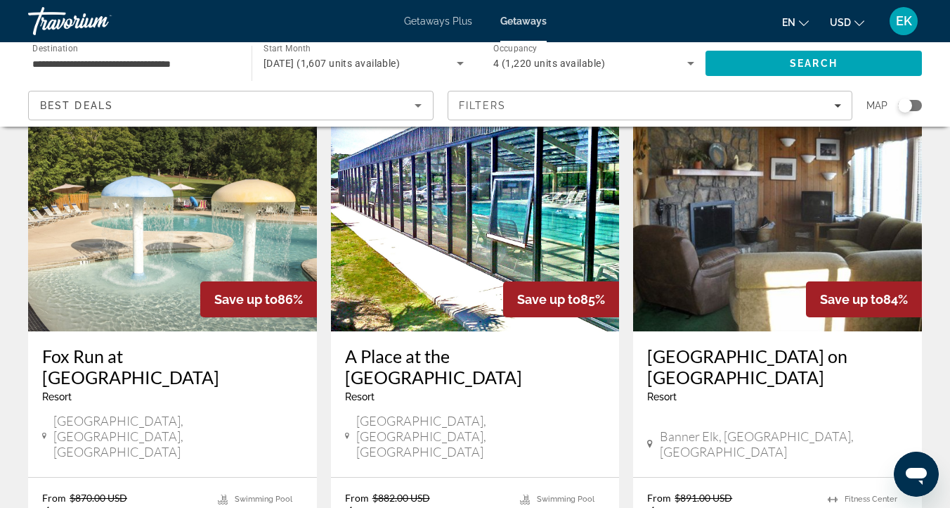
scroll to position [1106, 0]
